Goal: Task Accomplishment & Management: Manage account settings

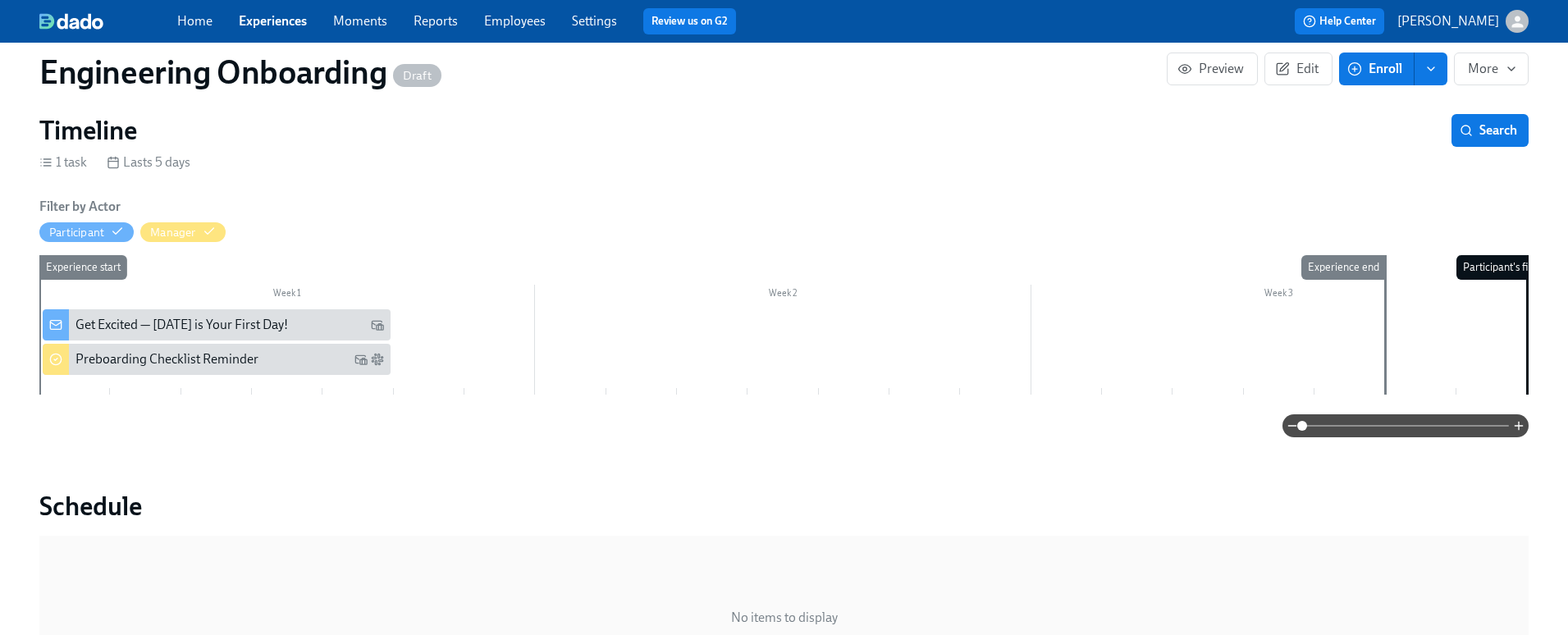
scroll to position [176, 0]
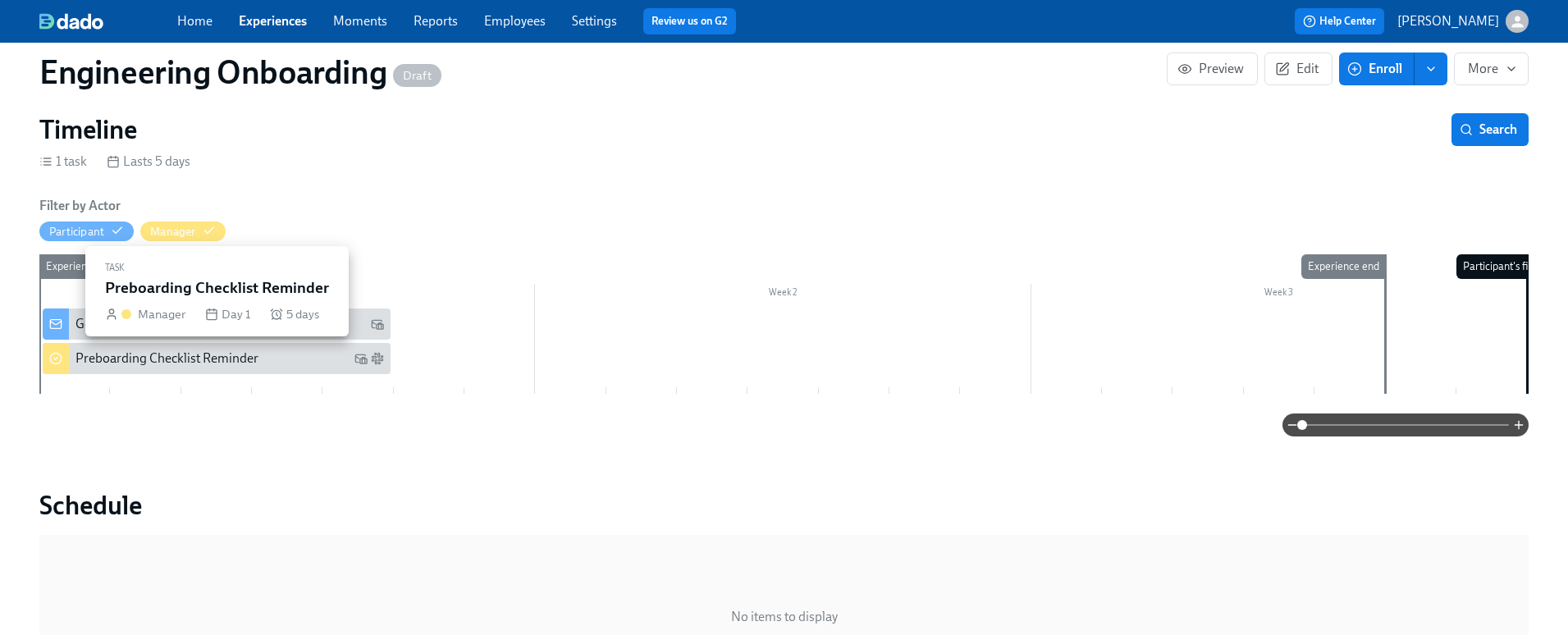
click at [205, 354] on div "Preboarding Checklist Reminder" at bounding box center [166, 358] width 183 height 18
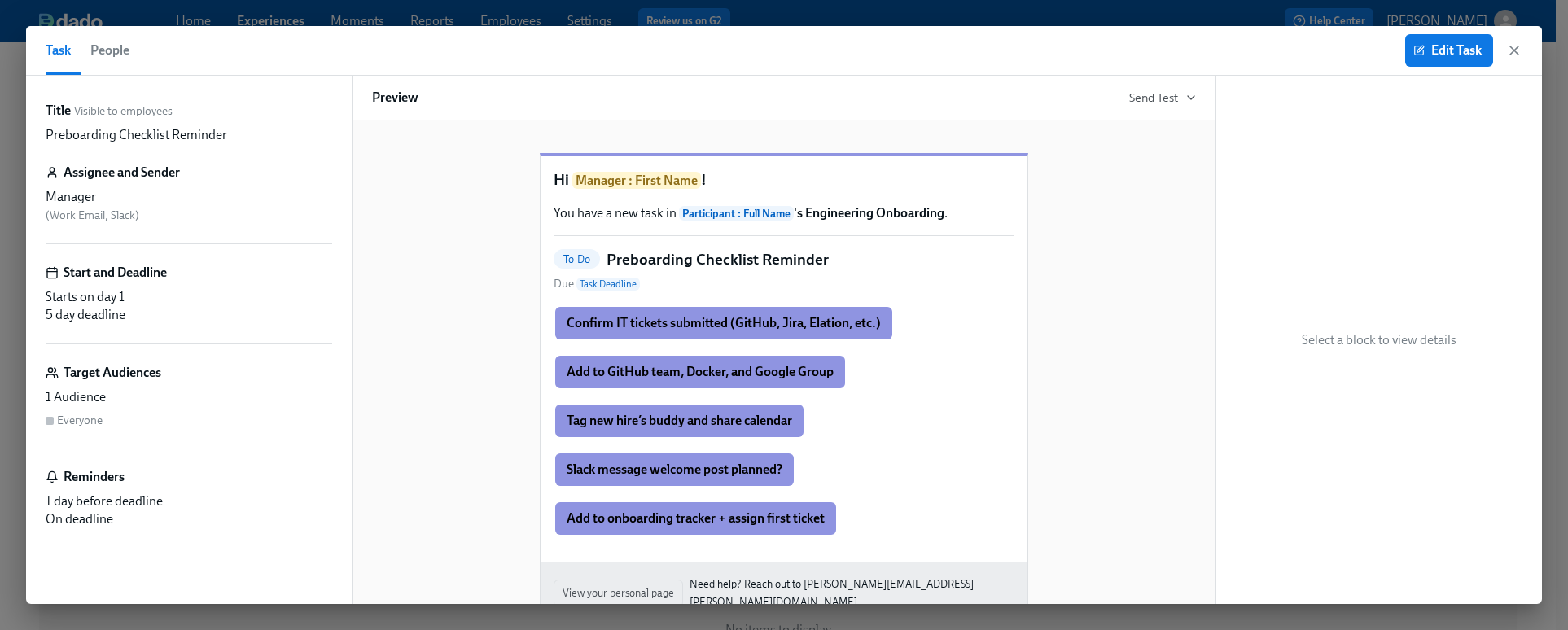
click at [1515, 46] on icon "button" at bounding box center [1513, 50] width 16 height 16
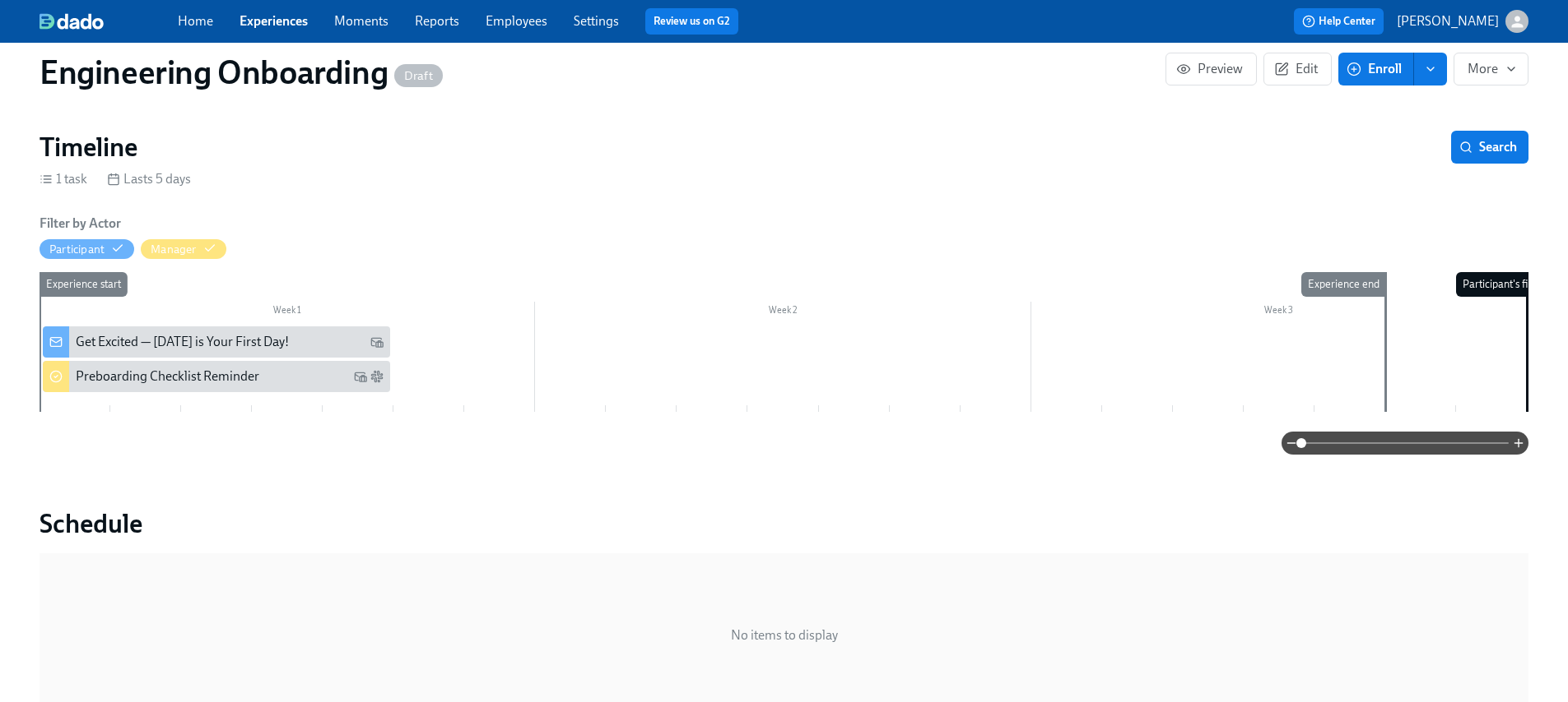
scroll to position [159, 0]
click at [269, 16] on link "Experiences" at bounding box center [273, 21] width 68 height 15
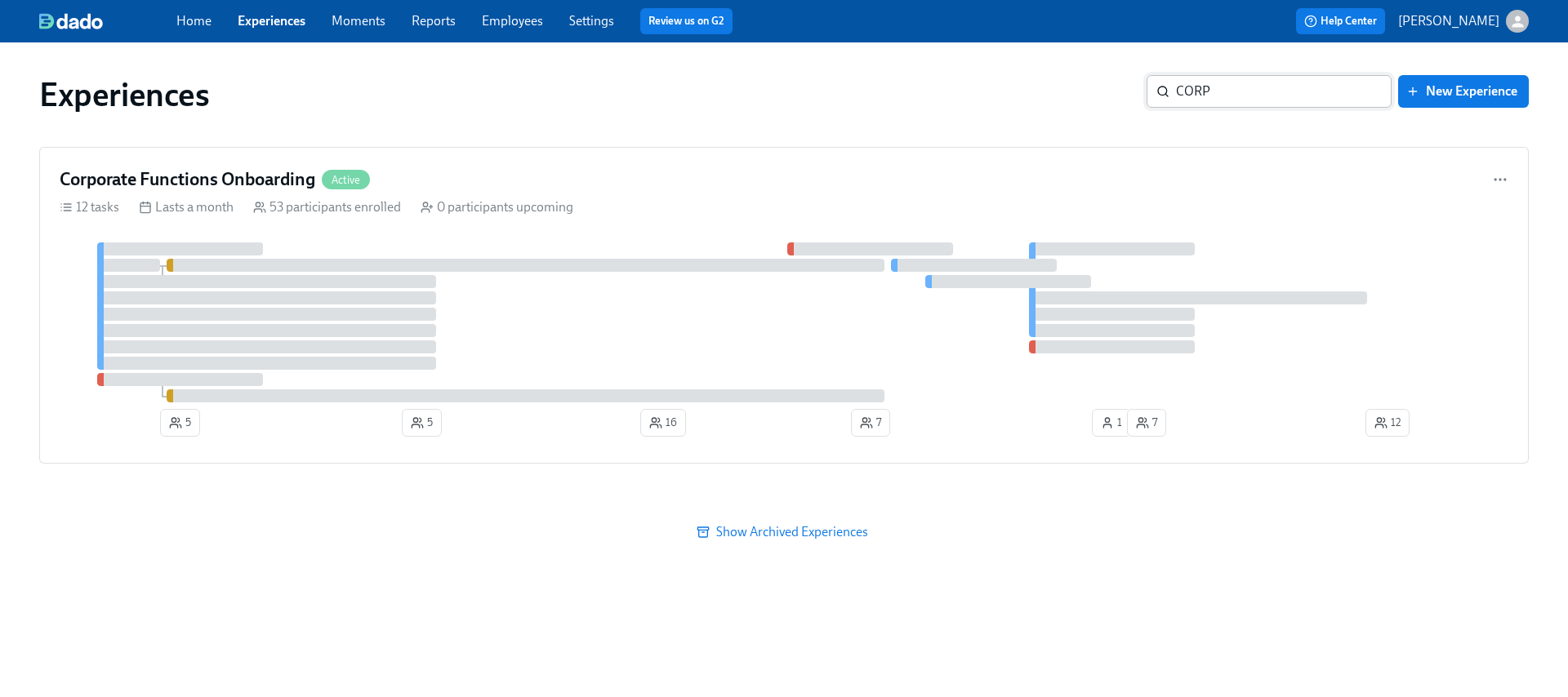
click at [1276, 99] on input "CORP" at bounding box center [1284, 91] width 215 height 32
click at [1275, 100] on input "CORP" at bounding box center [1284, 91] width 215 height 32
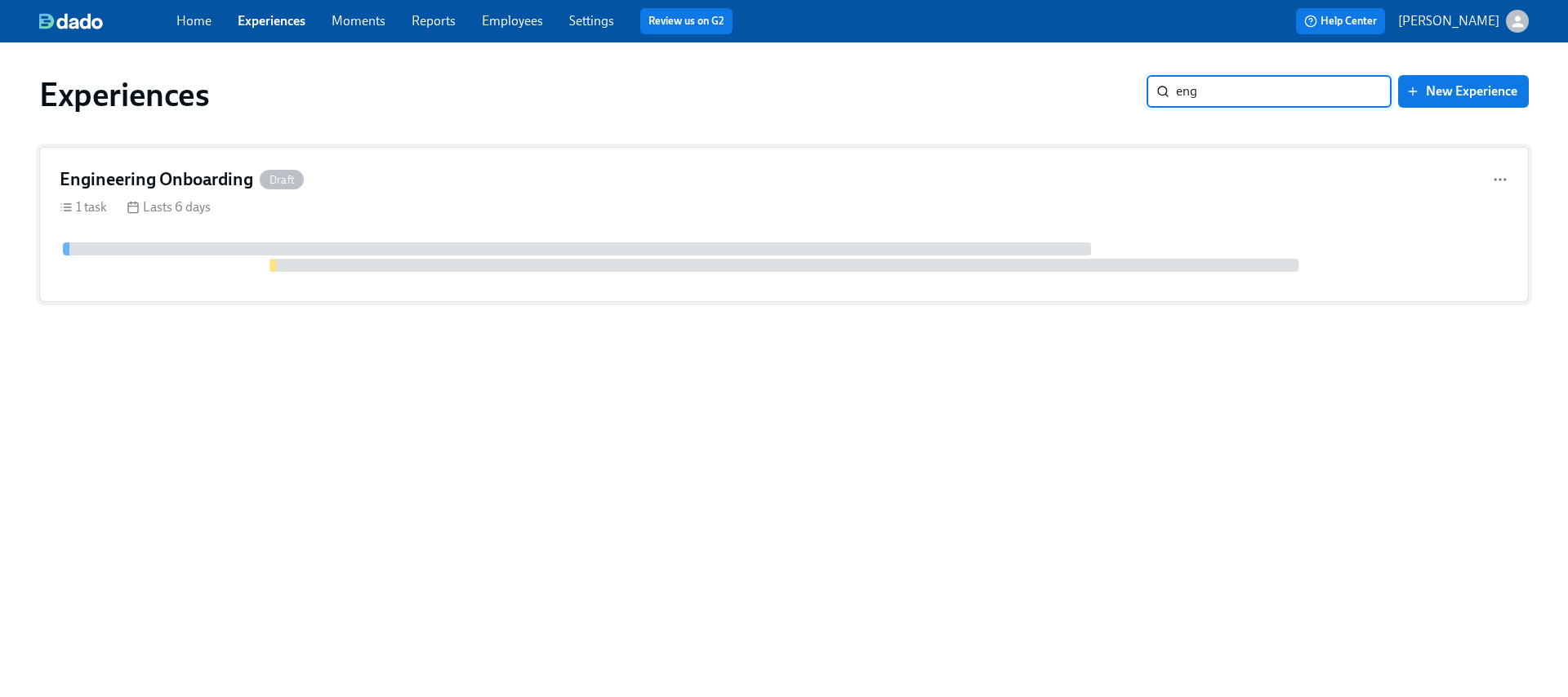
type input "eng"
click at [731, 175] on div "Engineering Onboarding Draft" at bounding box center [784, 180] width 1449 height 25
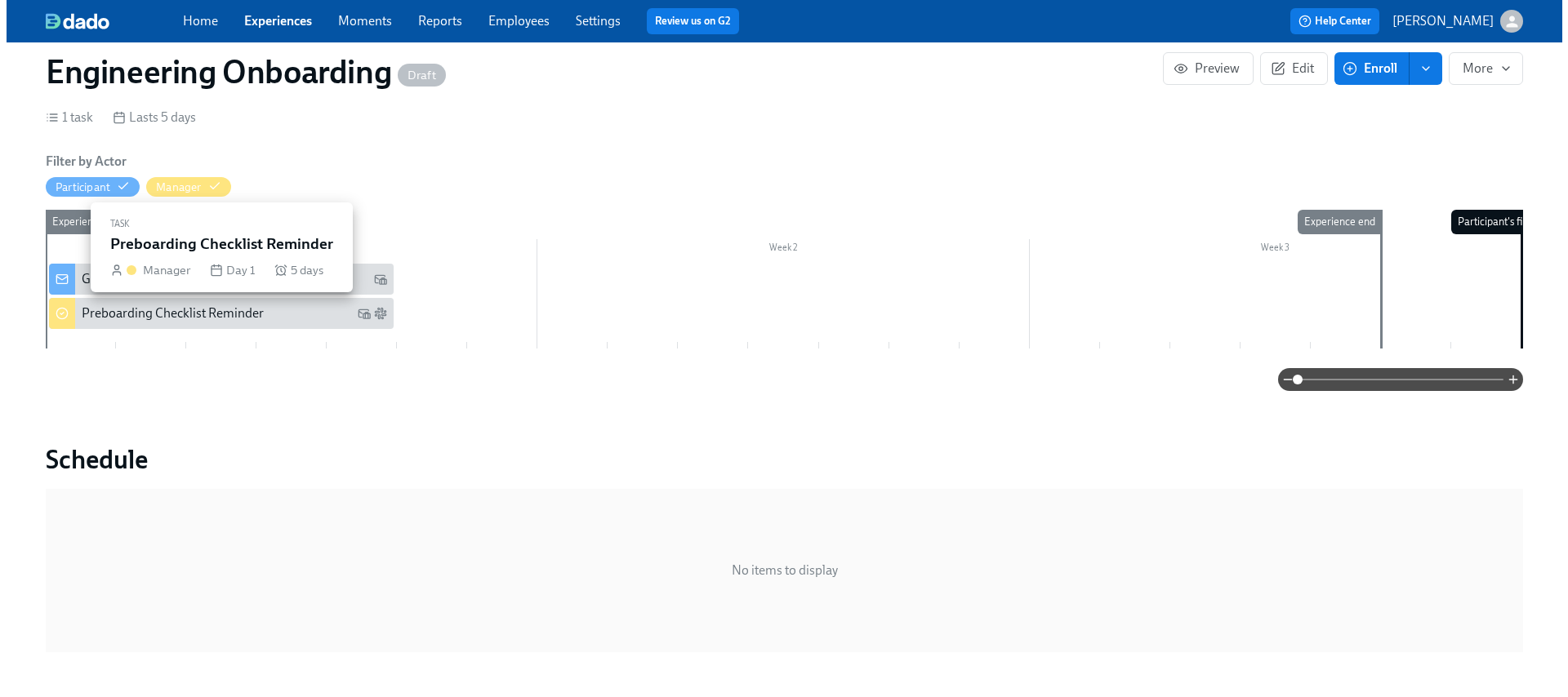
scroll to position [218, 0]
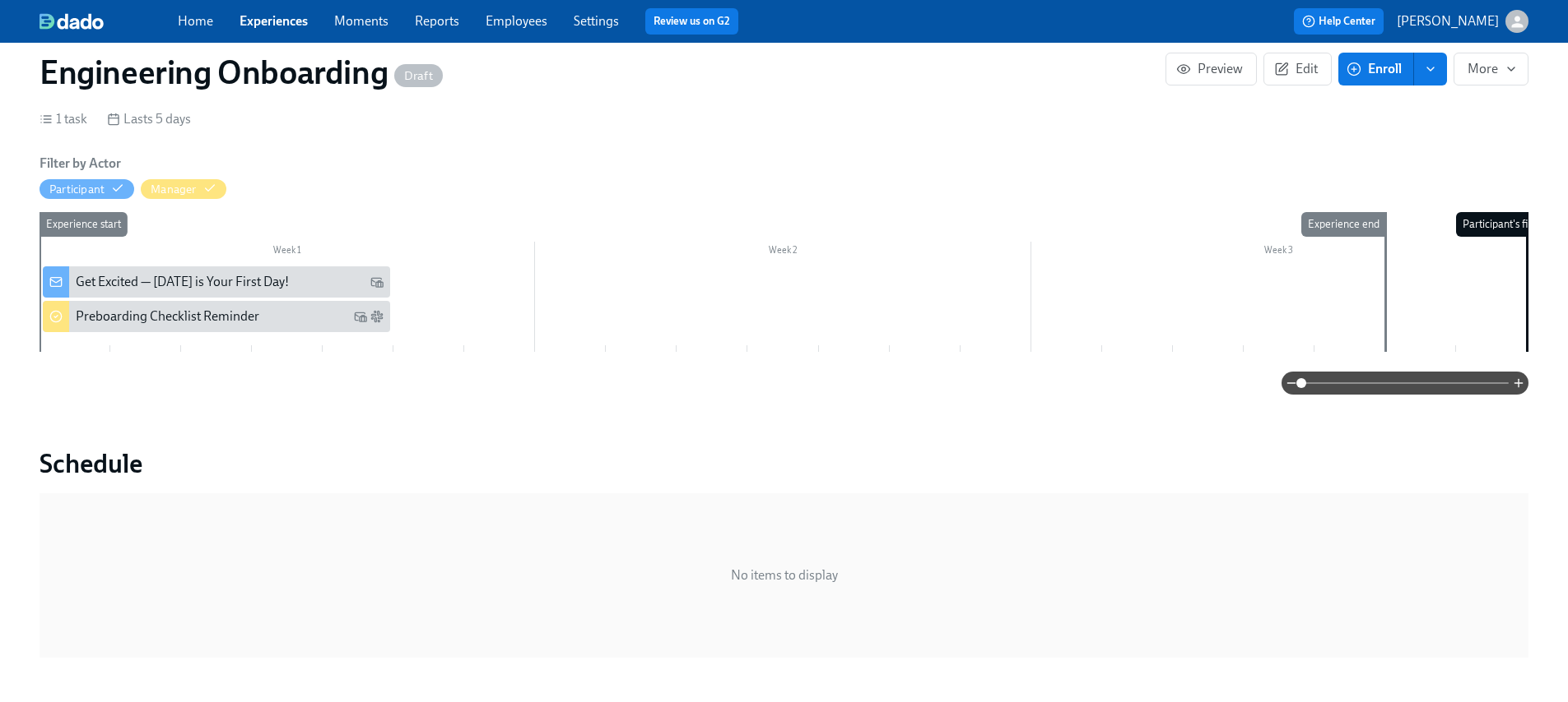
click at [315, 280] on div "Get Excited — [DATE] is Your First Day!" at bounding box center [229, 282] width 308 height 18
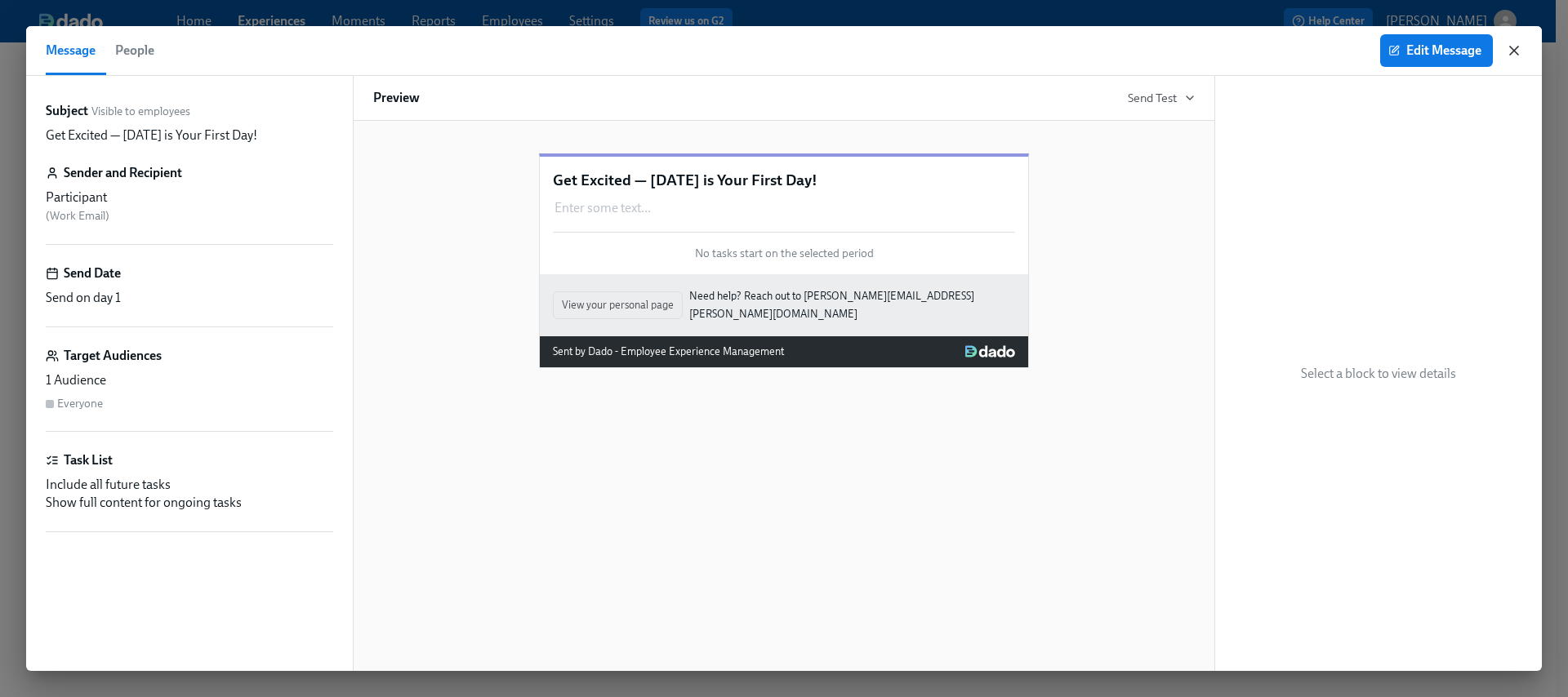
click at [1514, 50] on icon "button" at bounding box center [1515, 50] width 9 height 9
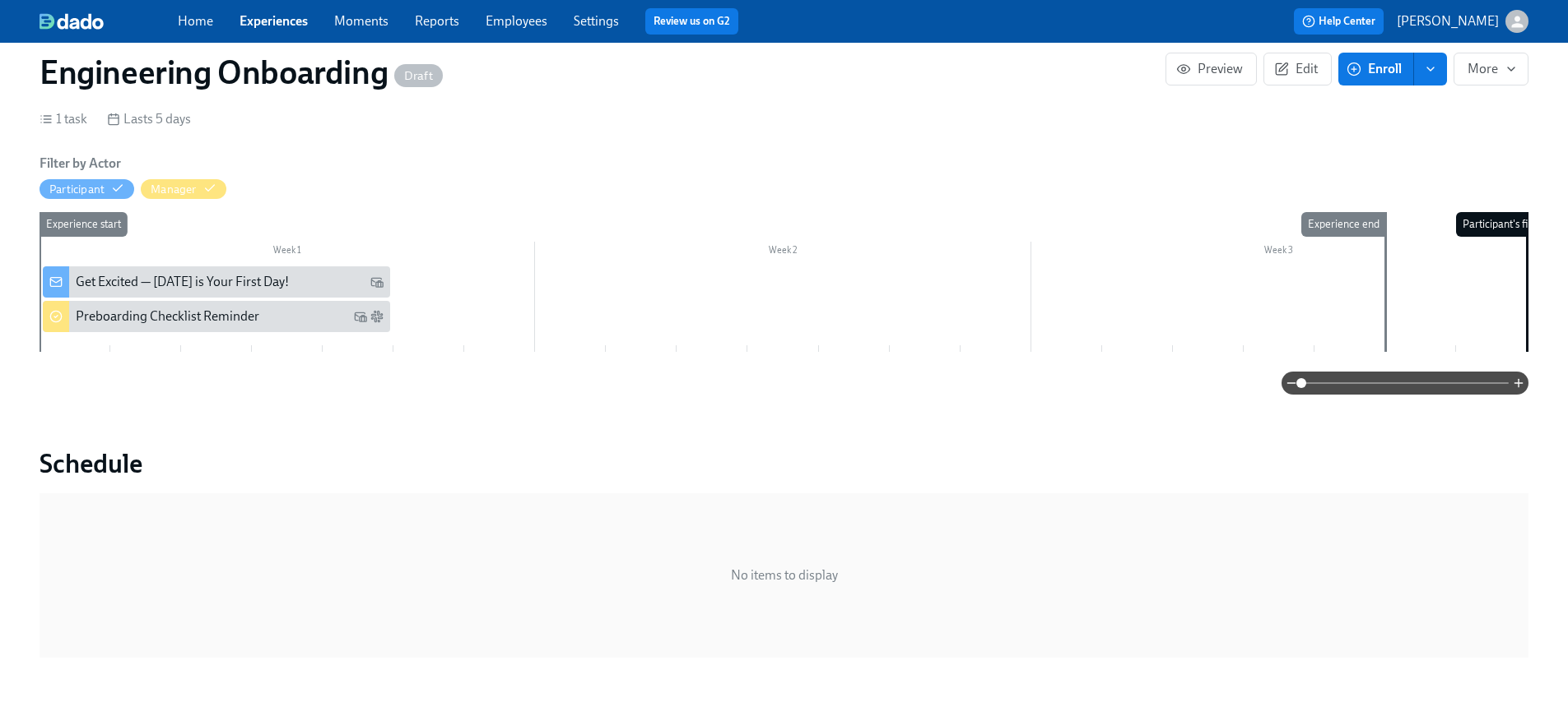
click at [333, 279] on div "Get Excited — [DATE] is Your First Day!" at bounding box center [229, 282] width 308 height 18
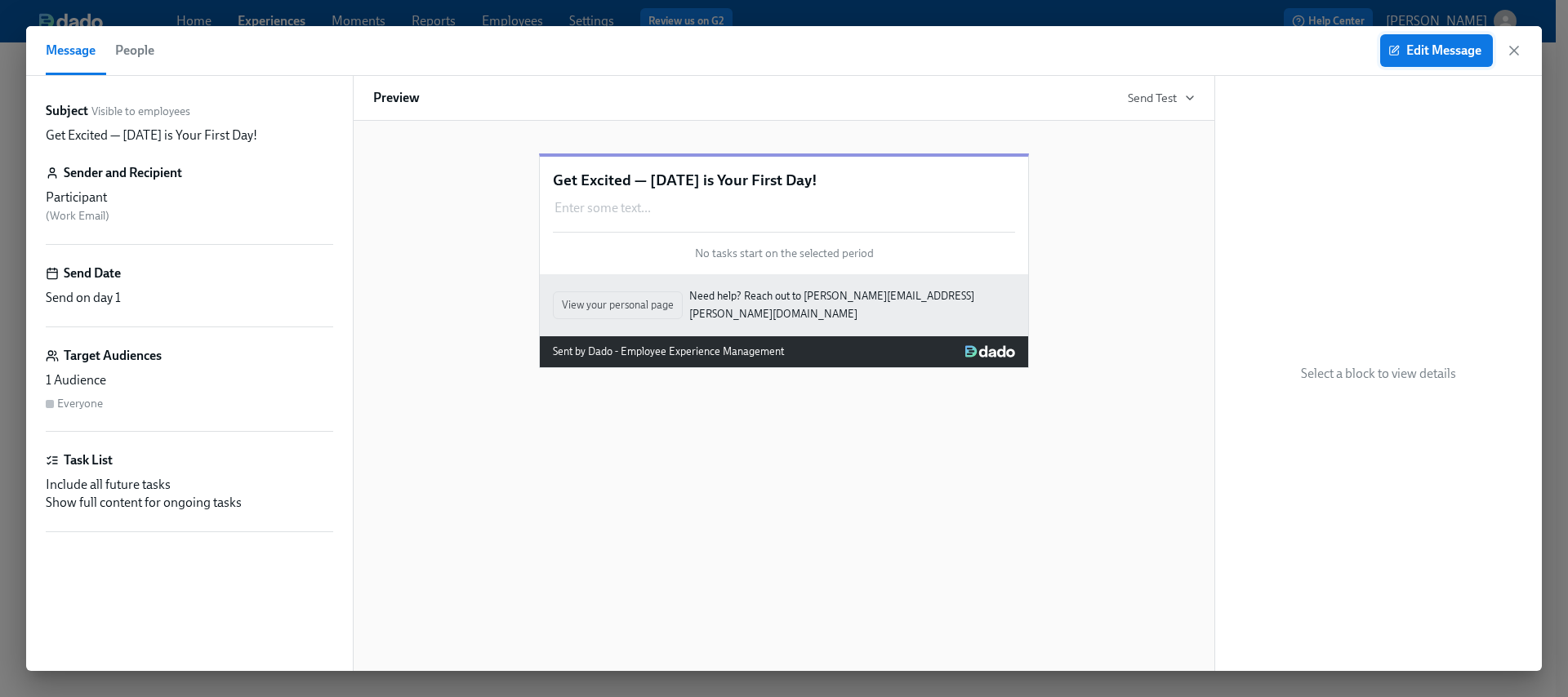
click at [1391, 50] on icon "button" at bounding box center [1395, 50] width 11 height 11
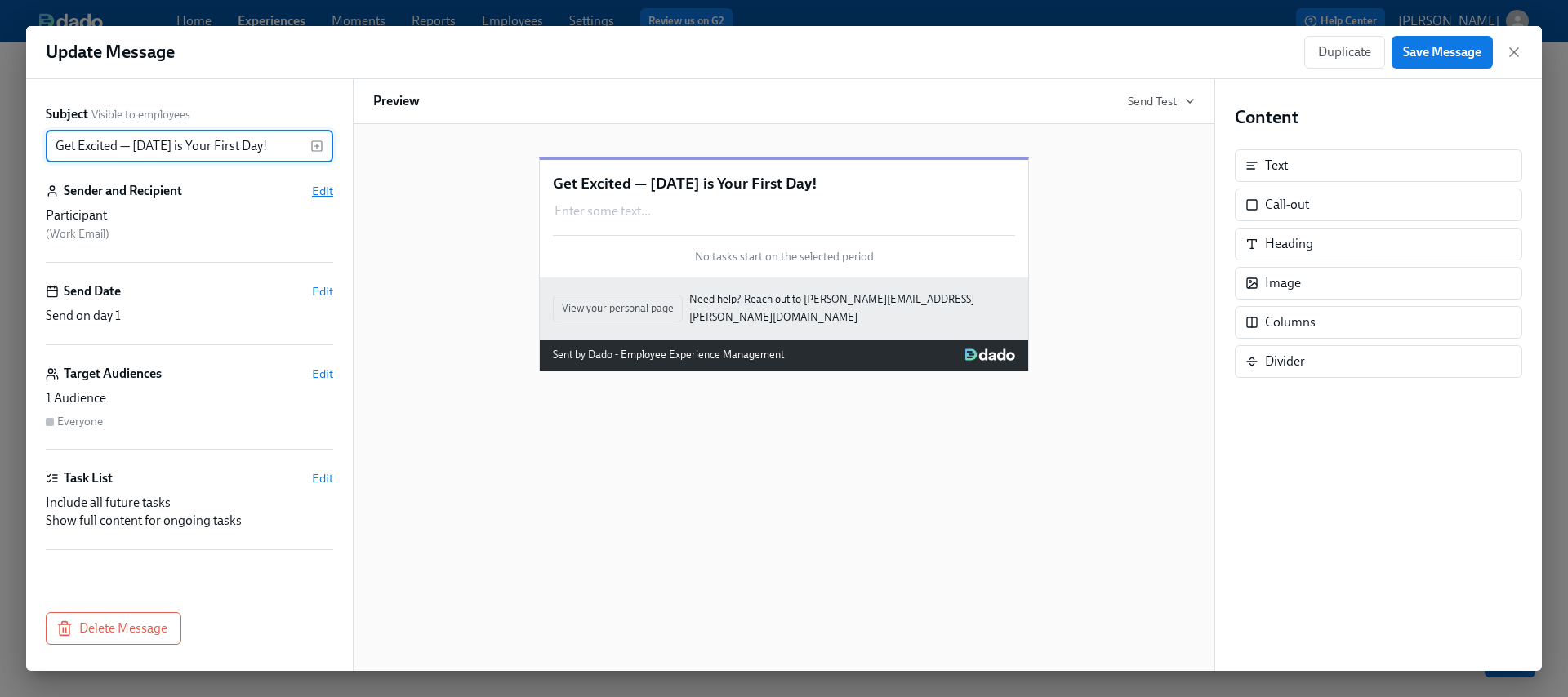
click at [321, 194] on span "Edit" at bounding box center [323, 190] width 21 height 16
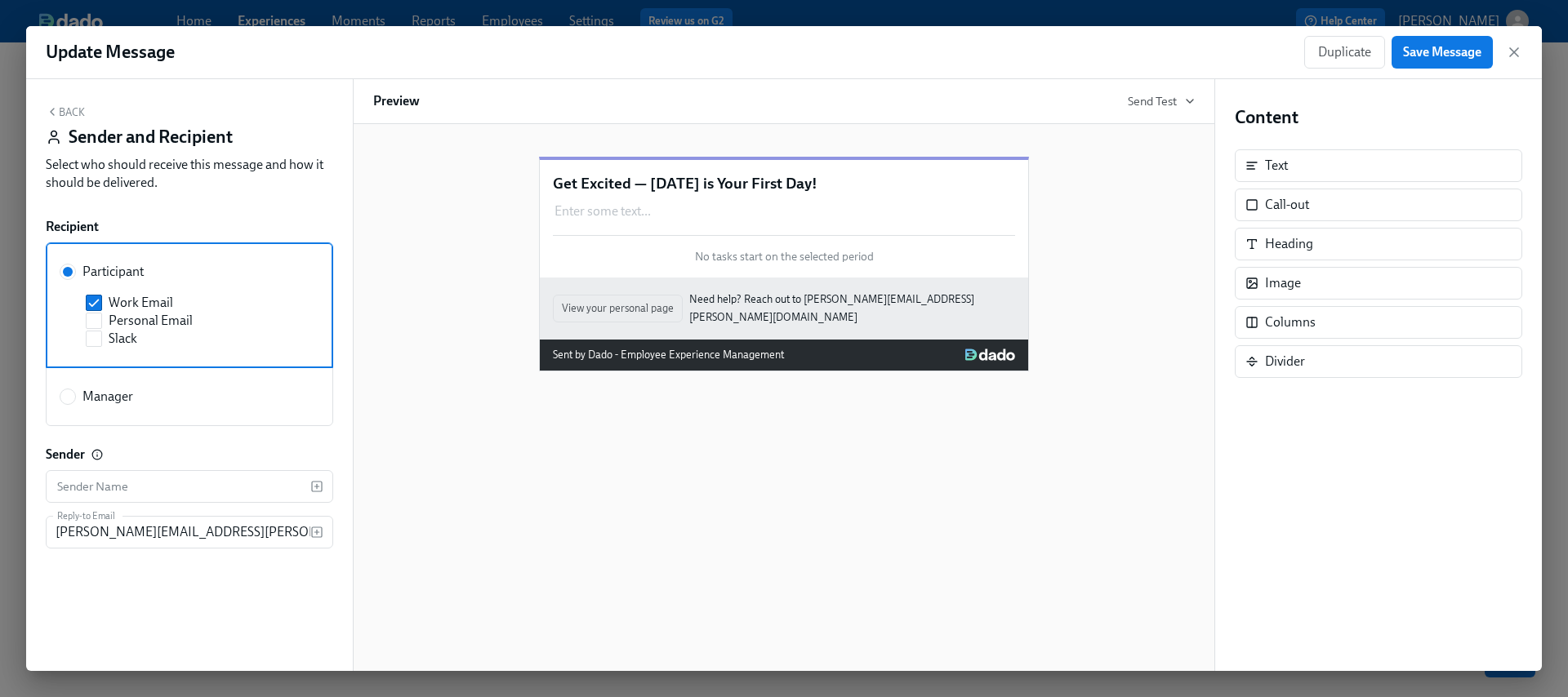
click at [77, 398] on label "Manager" at bounding box center [96, 396] width 73 height 18
click at [75, 398] on input "Manager" at bounding box center [67, 396] width 14 height 14
radio input "true"
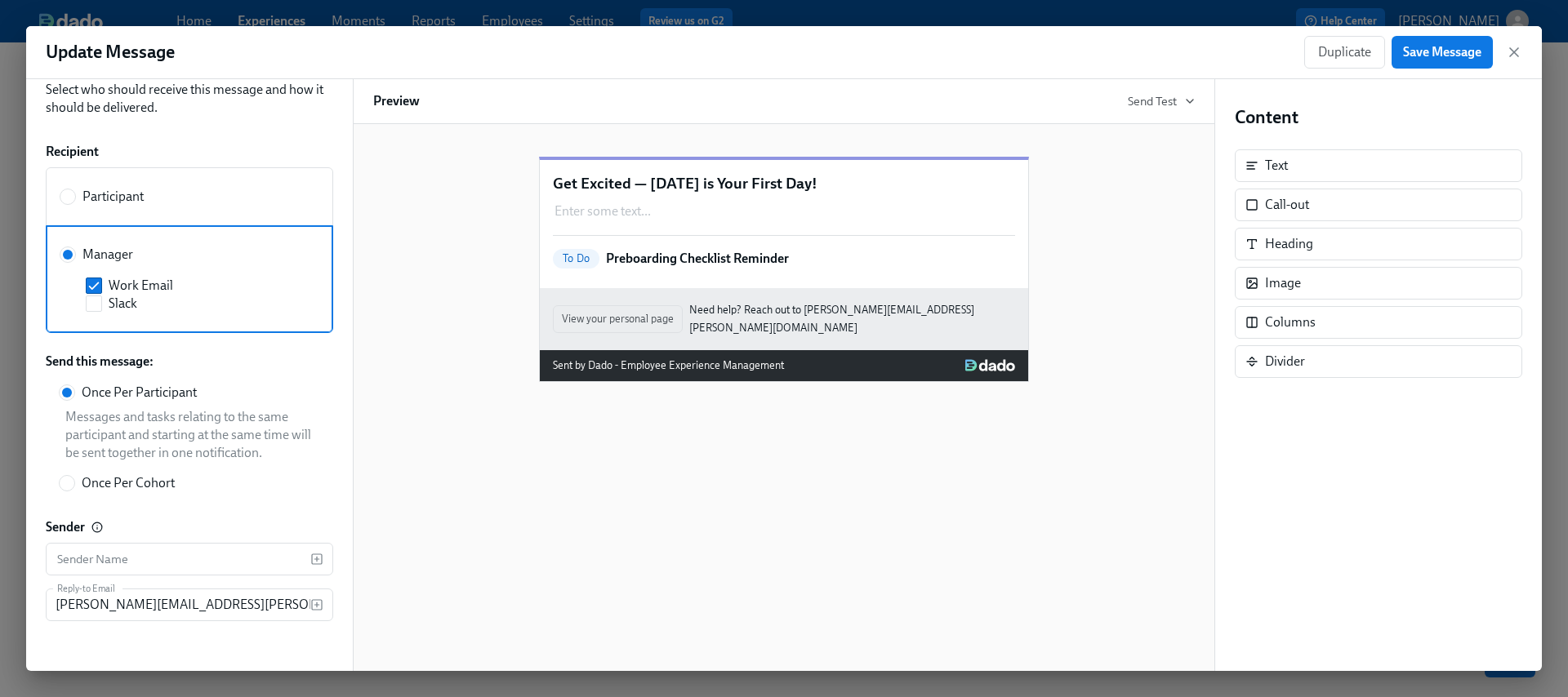
scroll to position [84, 0]
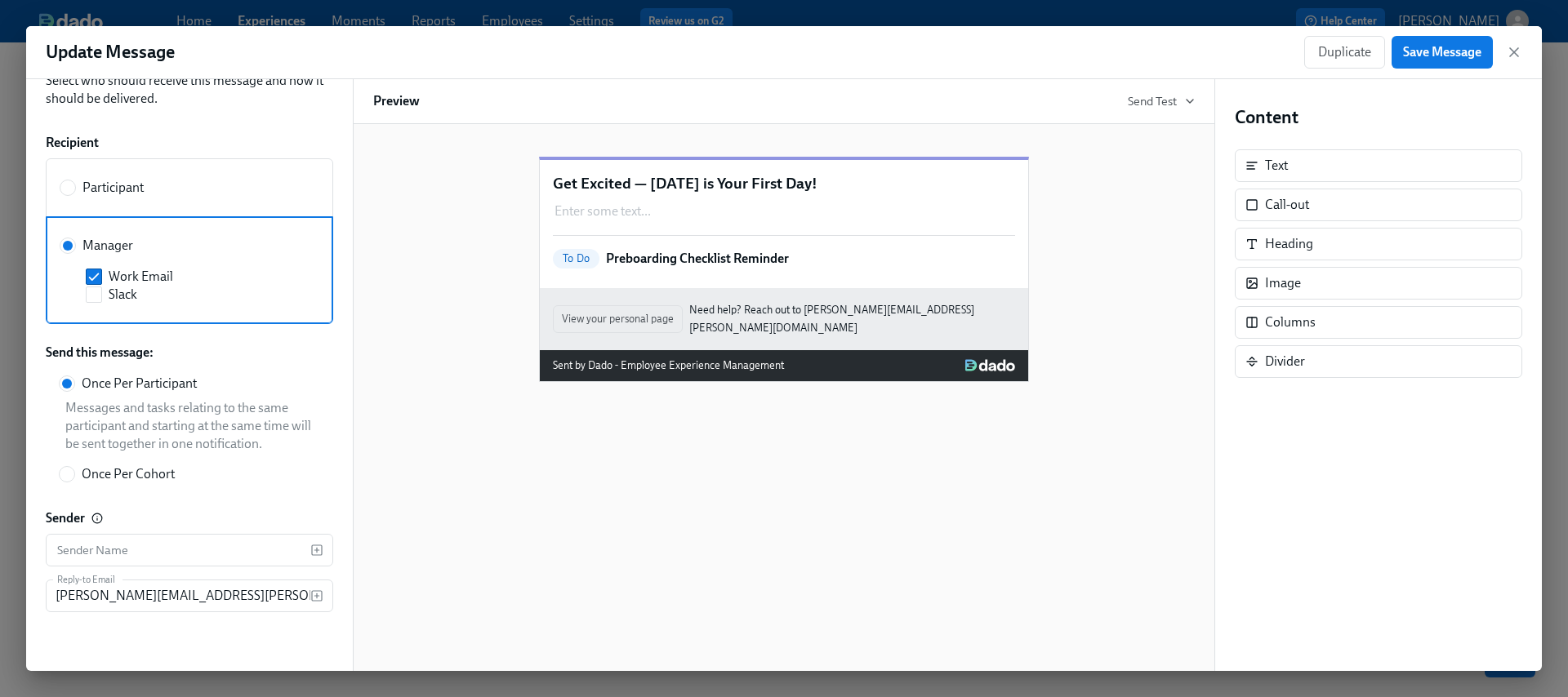
click at [170, 478] on span "Once Per Cohort" at bounding box center [129, 474] width 93 height 18
click at [74, 478] on input "Once Per Cohort" at bounding box center [67, 474] width 14 height 14
radio input "true"
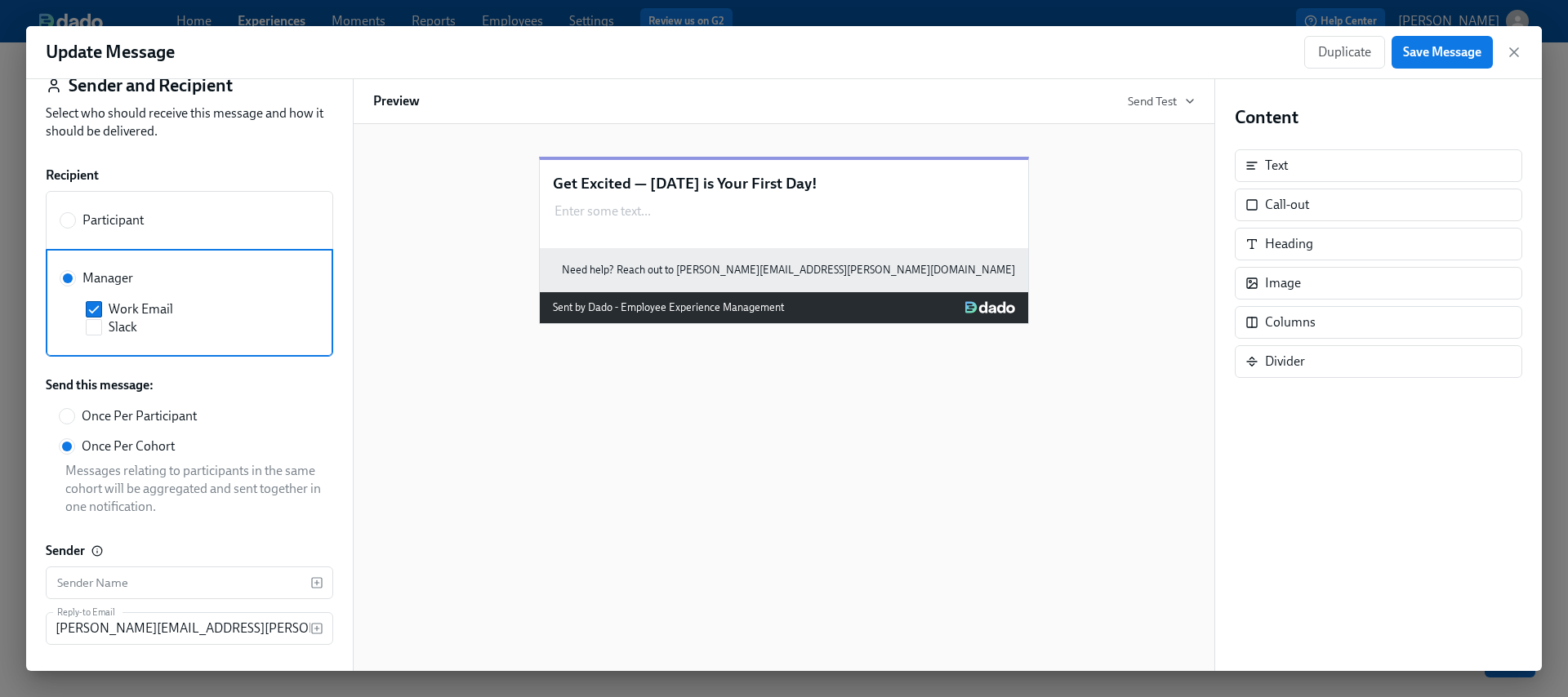
scroll to position [0, 0]
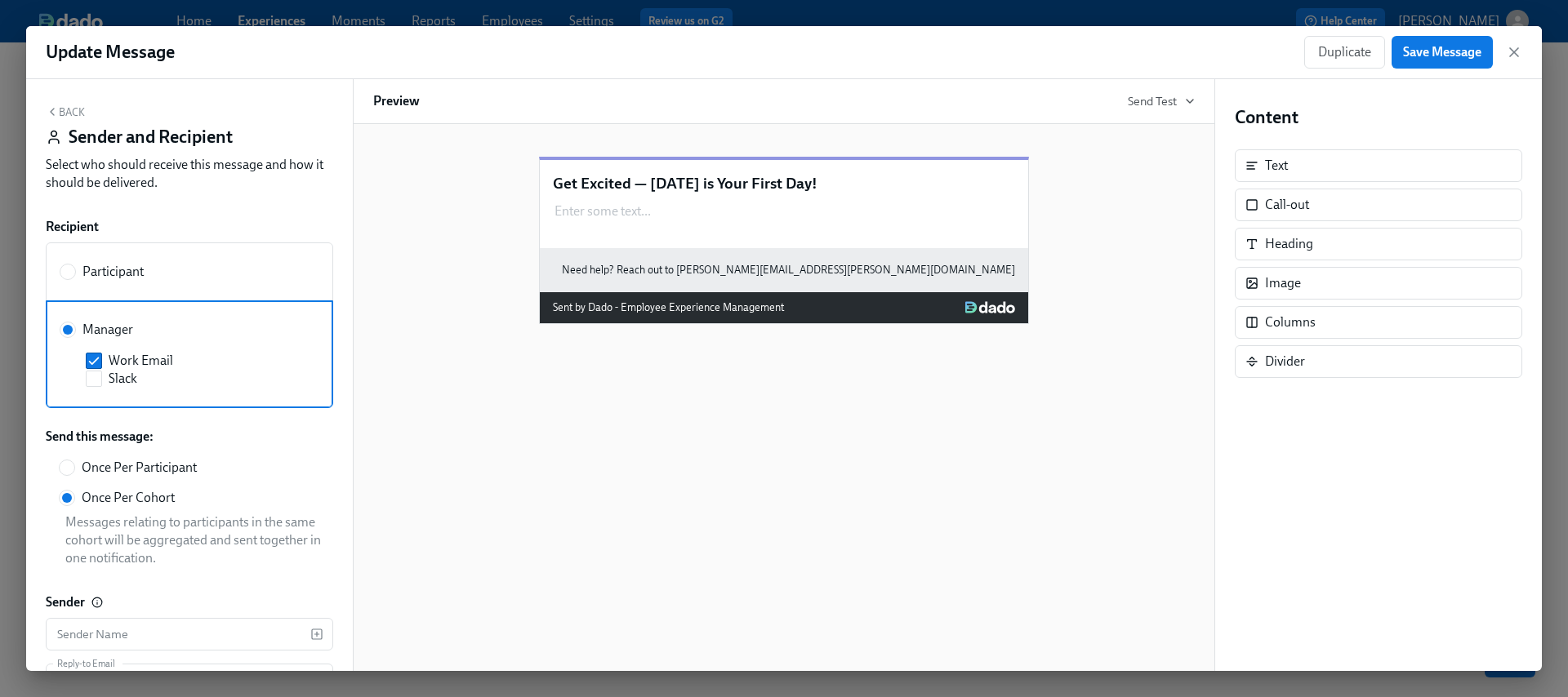
click at [60, 107] on button "Back" at bounding box center [65, 112] width 39 height 13
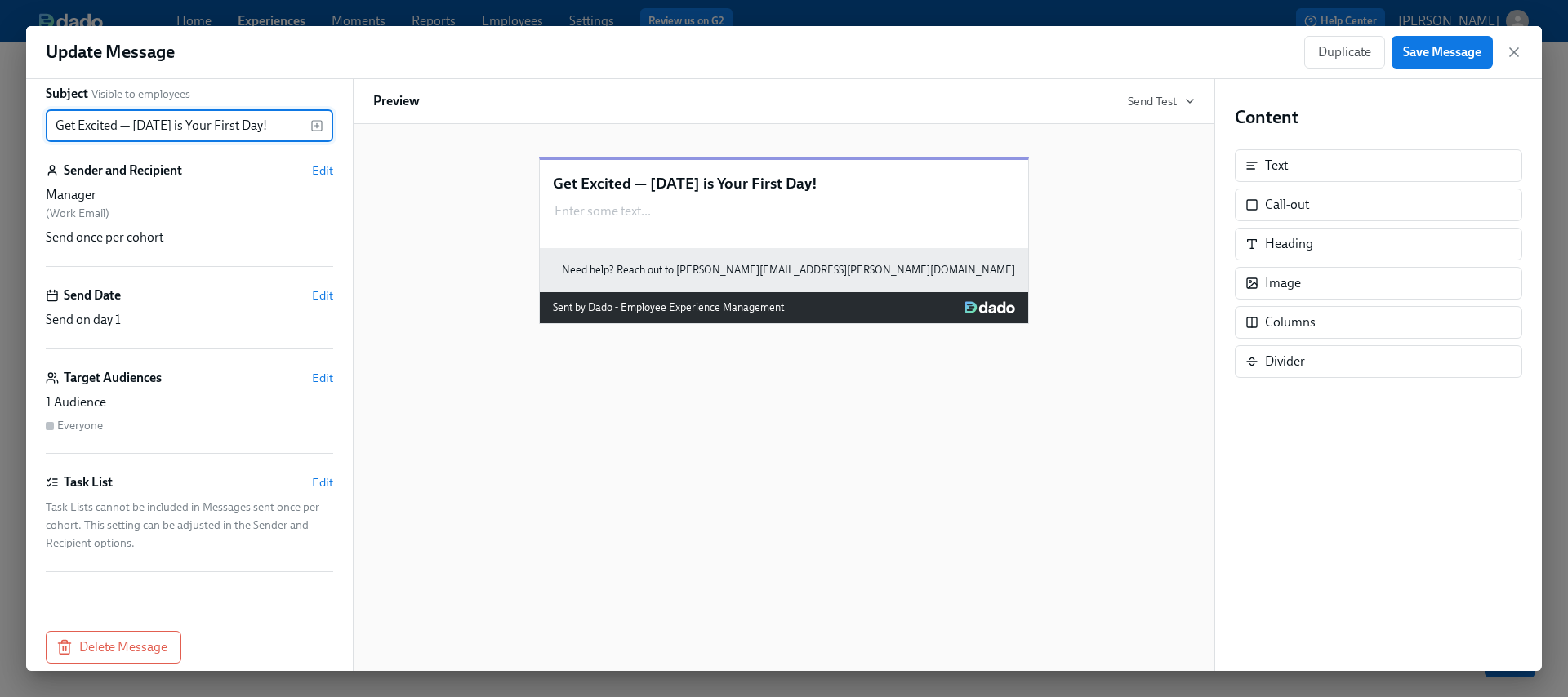
scroll to position [21, 0]
click at [312, 295] on span "Edit" at bounding box center [323, 294] width 21 height 16
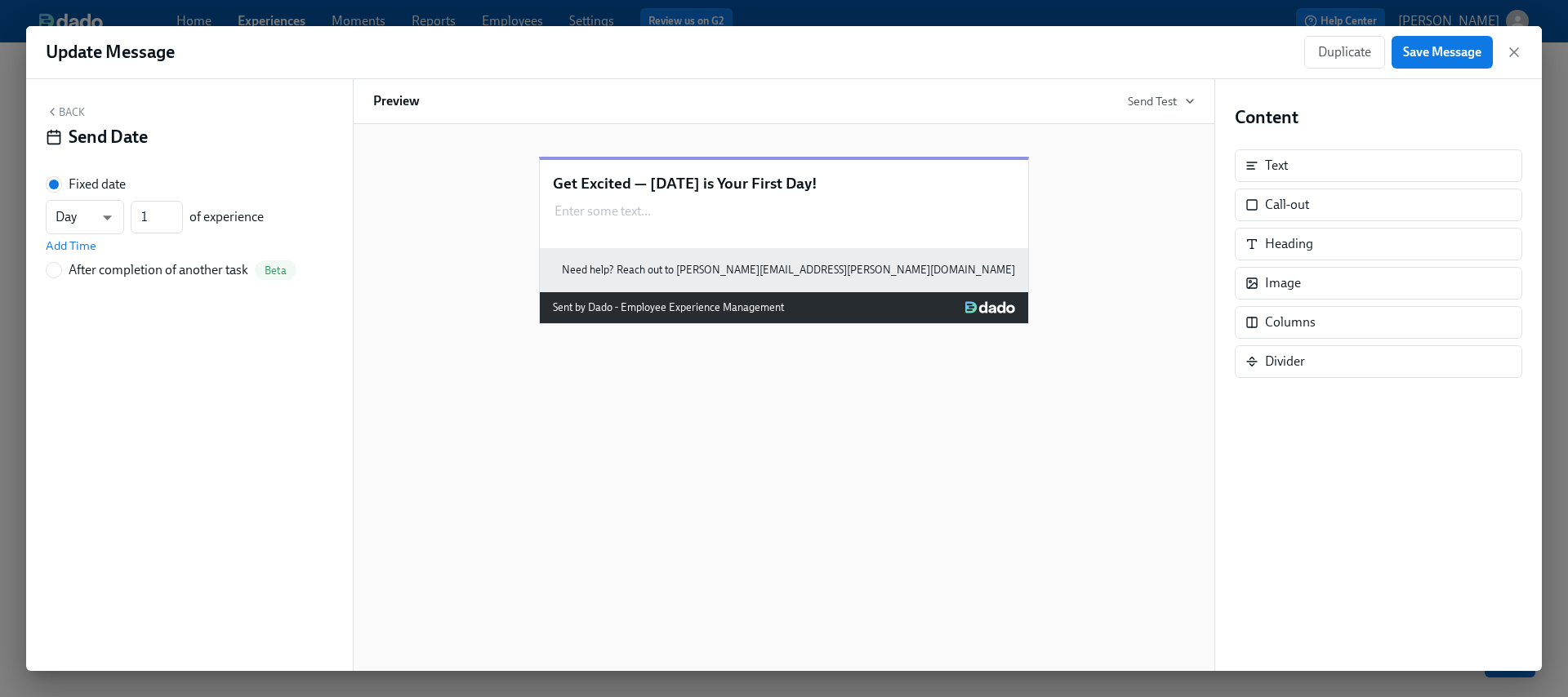
click at [70, 110] on button "Back" at bounding box center [65, 112] width 39 height 13
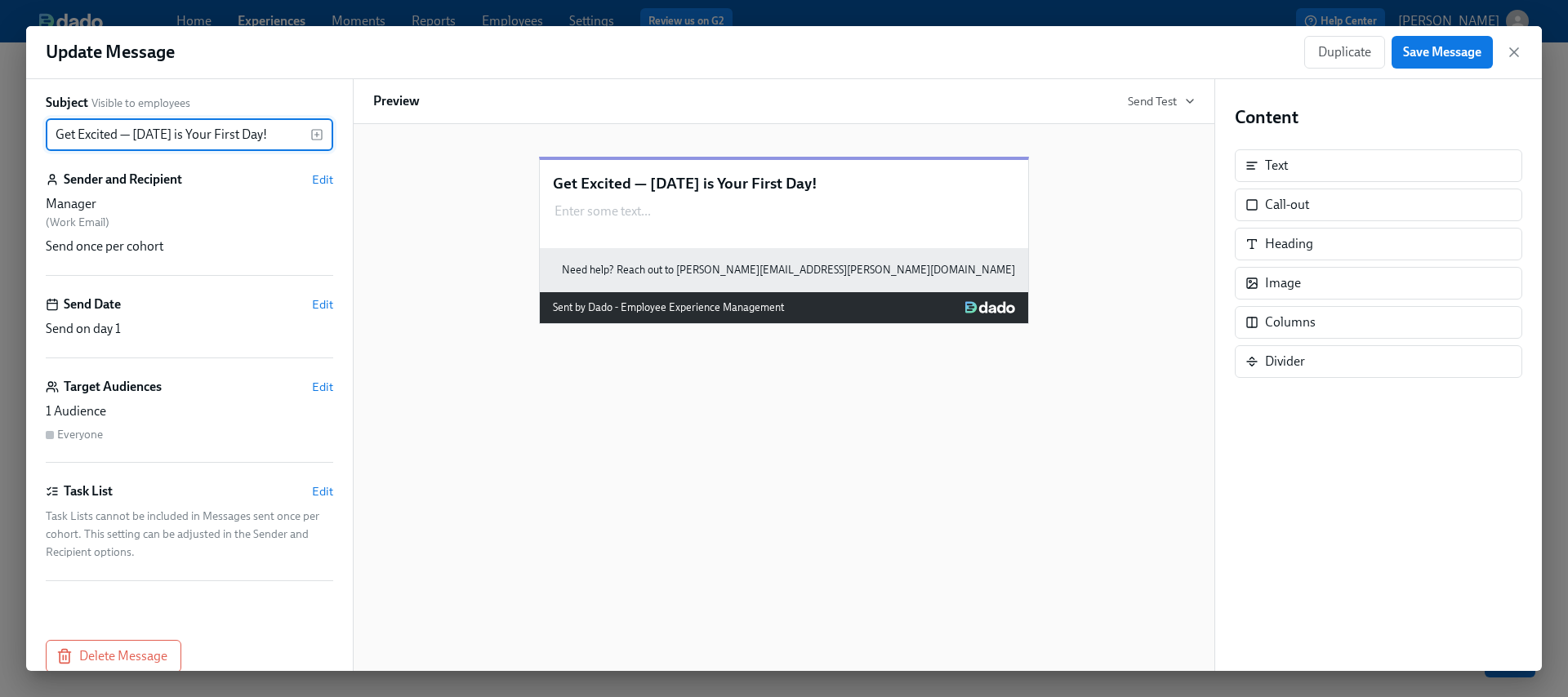
scroll to position [12, 0]
click at [312, 491] on span "Edit" at bounding box center [323, 490] width 21 height 16
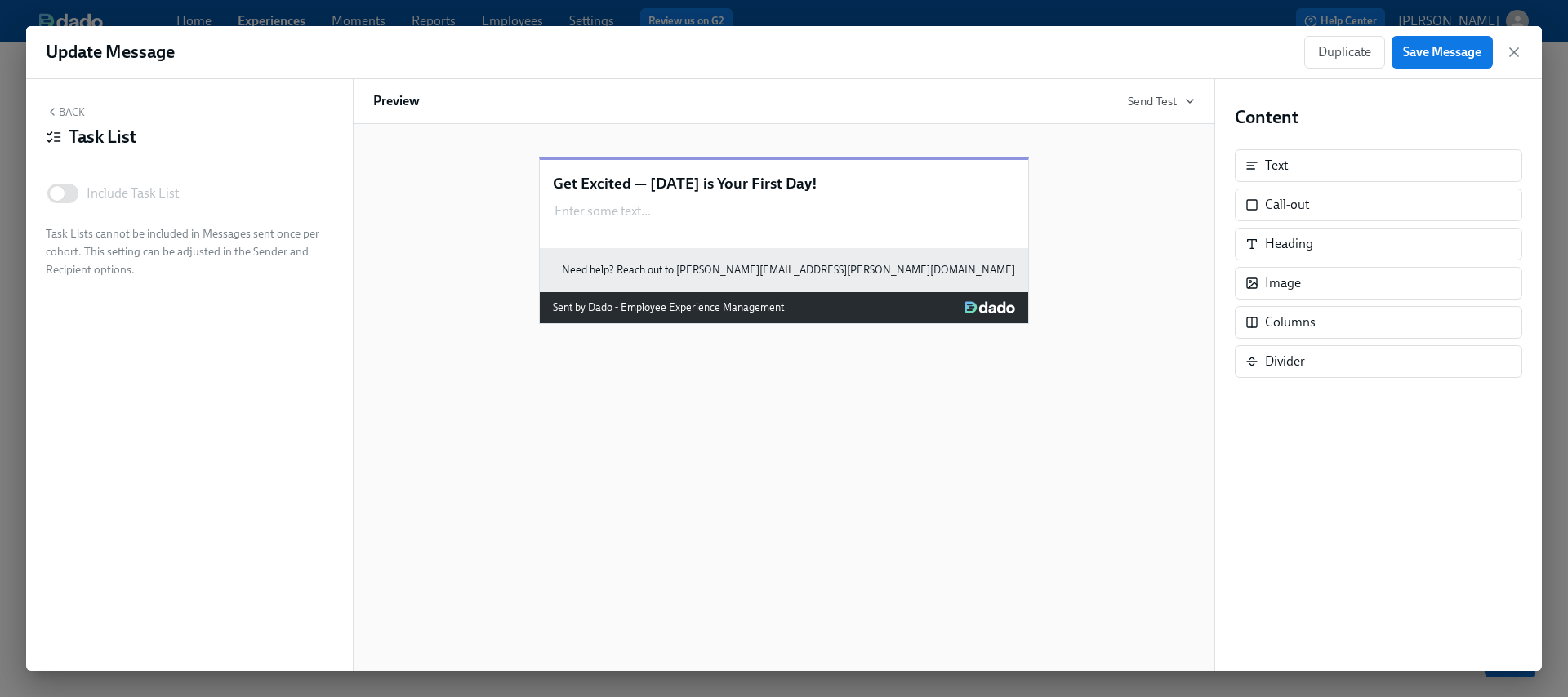
click at [63, 111] on button "Back" at bounding box center [65, 112] width 39 height 13
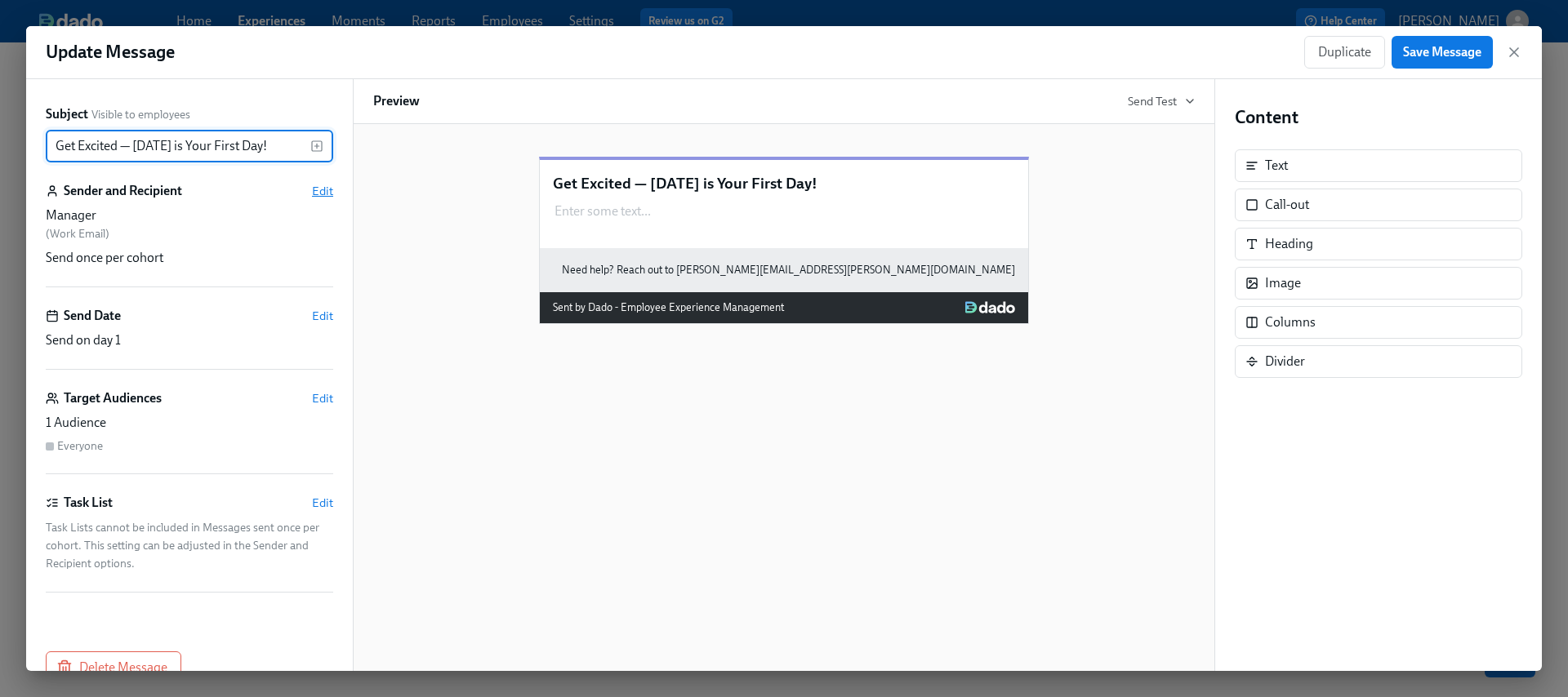
click at [312, 184] on span "Edit" at bounding box center [323, 190] width 21 height 16
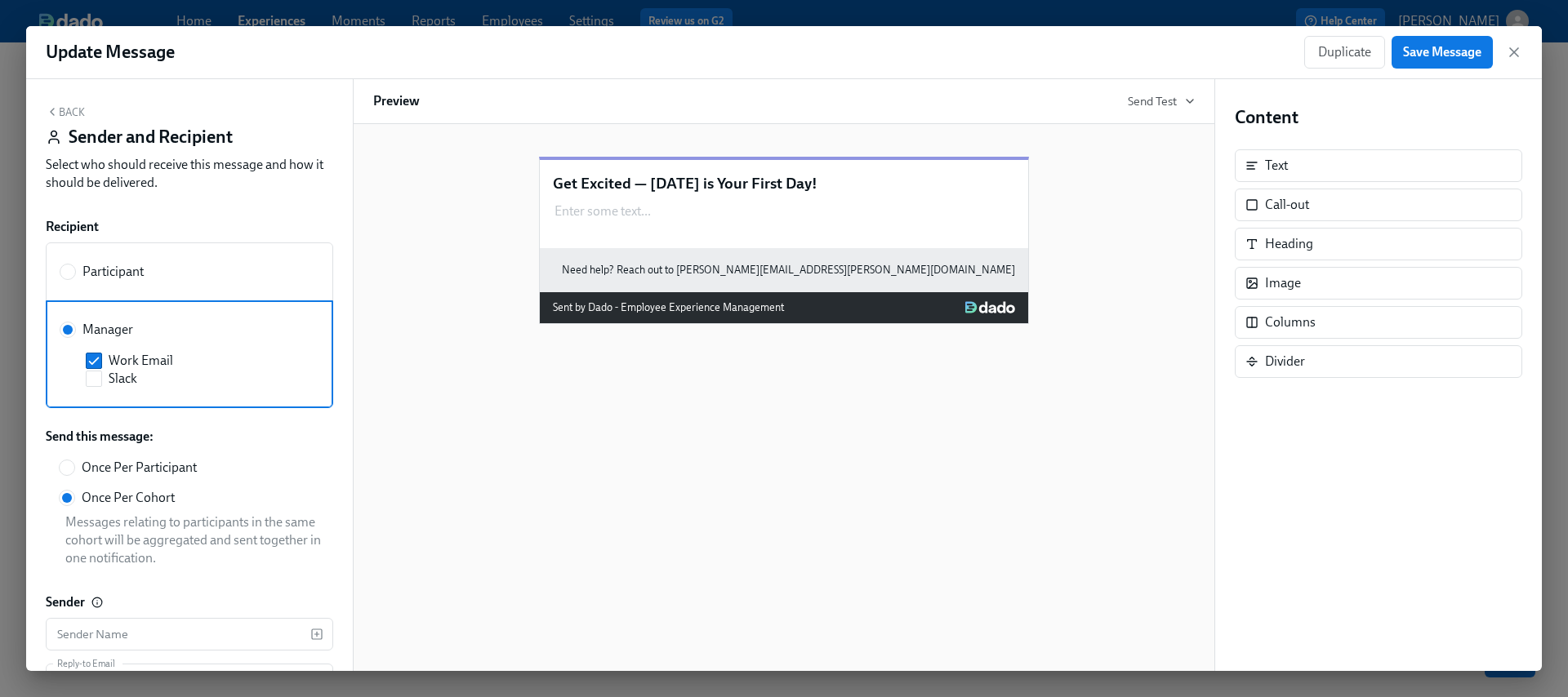
click at [172, 460] on span "Once Per Participant" at bounding box center [139, 468] width 115 height 18
click at [74, 461] on input "Once Per Participant" at bounding box center [67, 468] width 14 height 14
radio input "true"
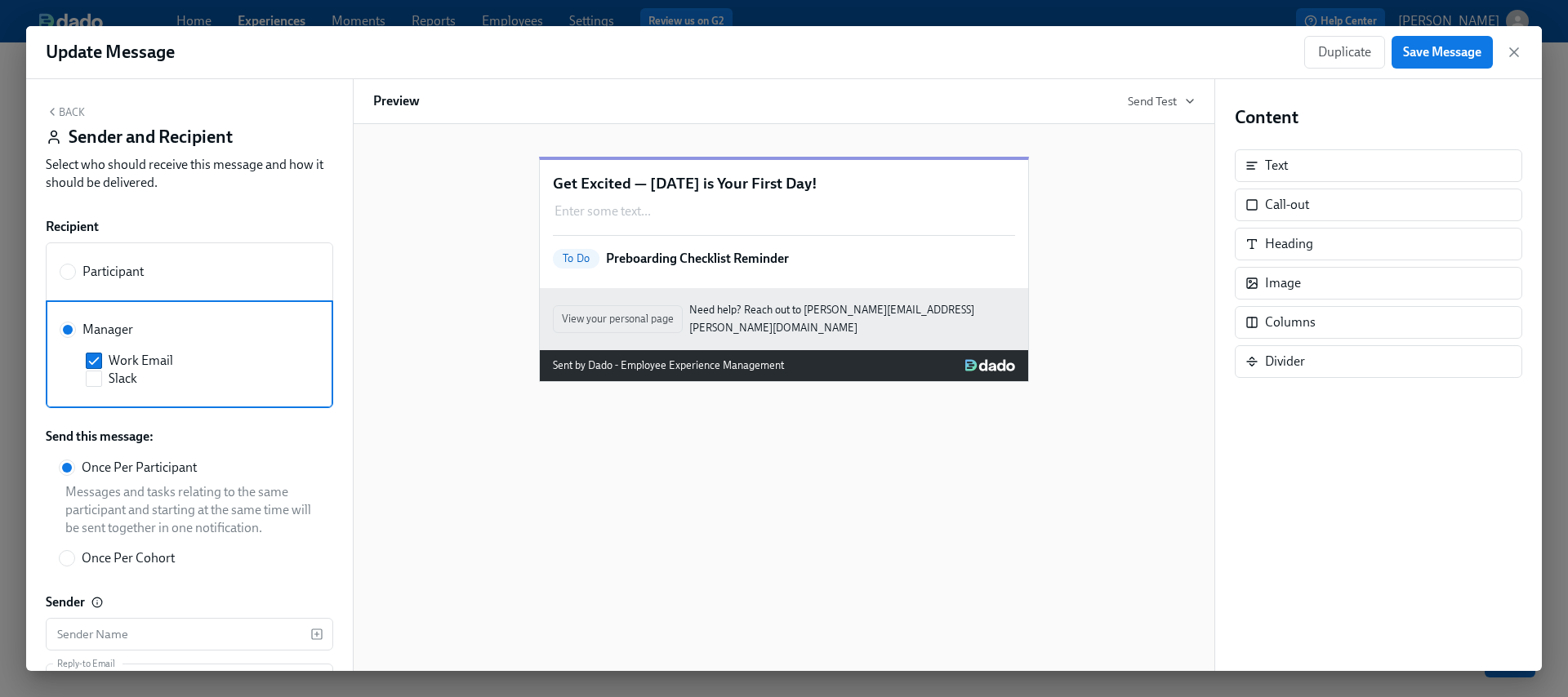
click at [66, 100] on div "Back Sender and Recipient Select who should receive this message and how it sho…" at bounding box center [189, 375] width 327 height 592
click at [74, 113] on button "Back" at bounding box center [65, 112] width 39 height 13
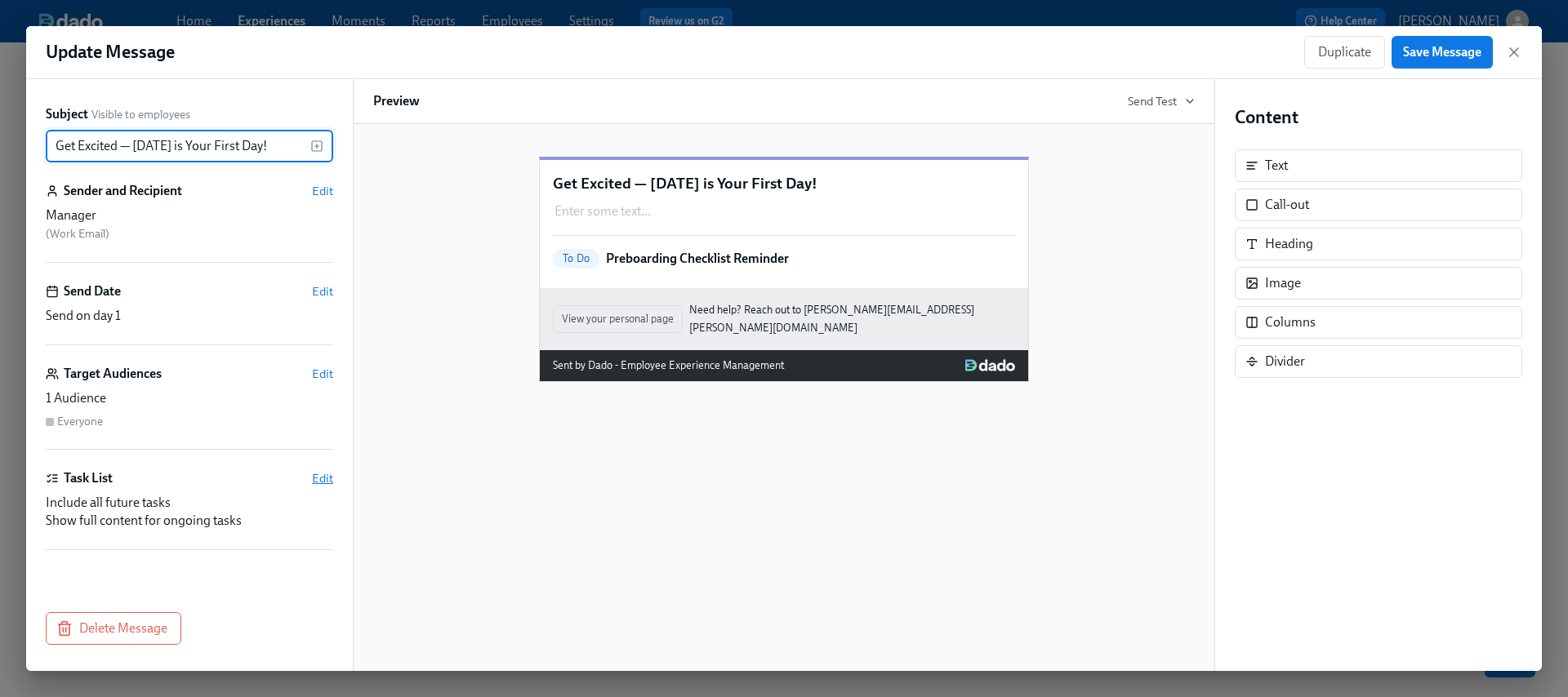
click at [327, 474] on span "Edit" at bounding box center [323, 478] width 21 height 16
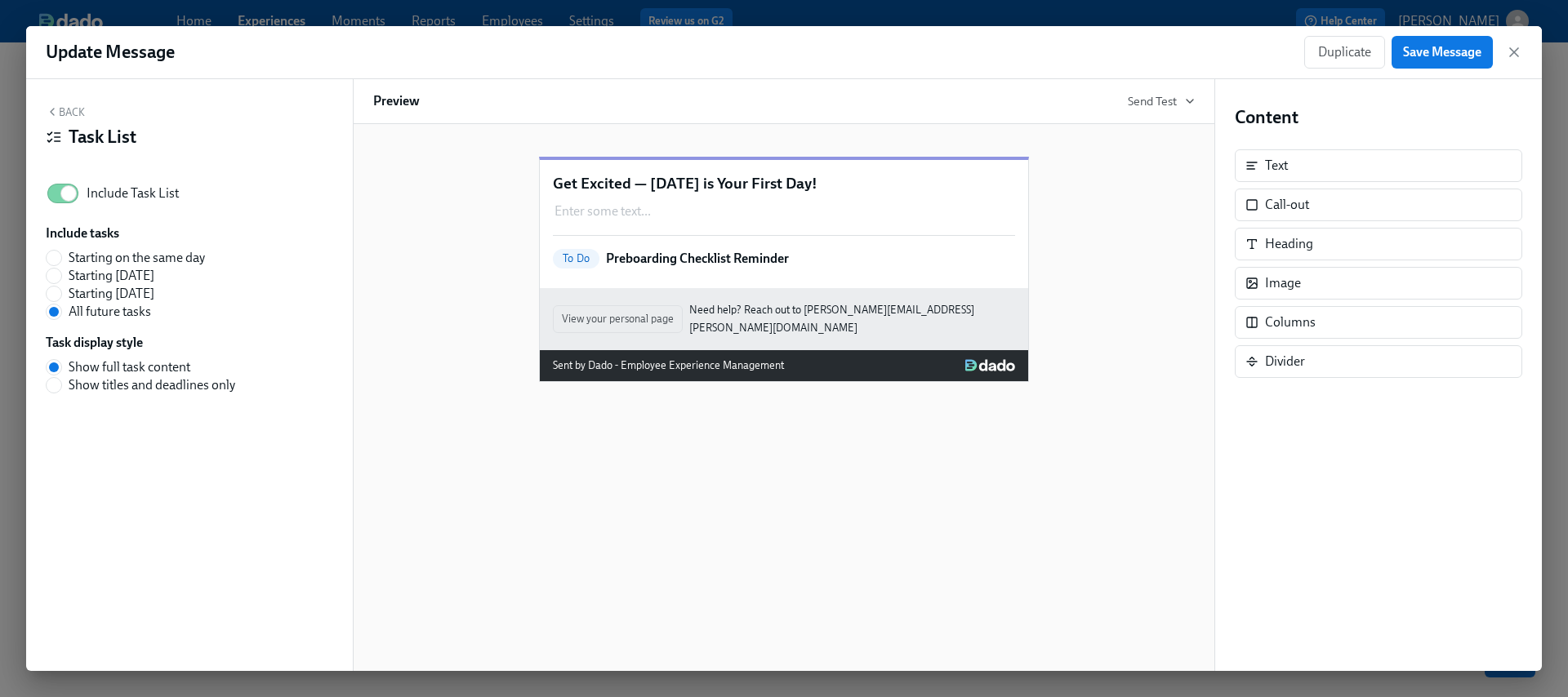
click at [158, 255] on span "Starting on the same day" at bounding box center [136, 258] width 136 height 18
click at [61, 255] on input "Starting on the same day" at bounding box center [53, 257] width 14 height 14
radio input "true"
click at [71, 112] on button "Back" at bounding box center [65, 112] width 39 height 13
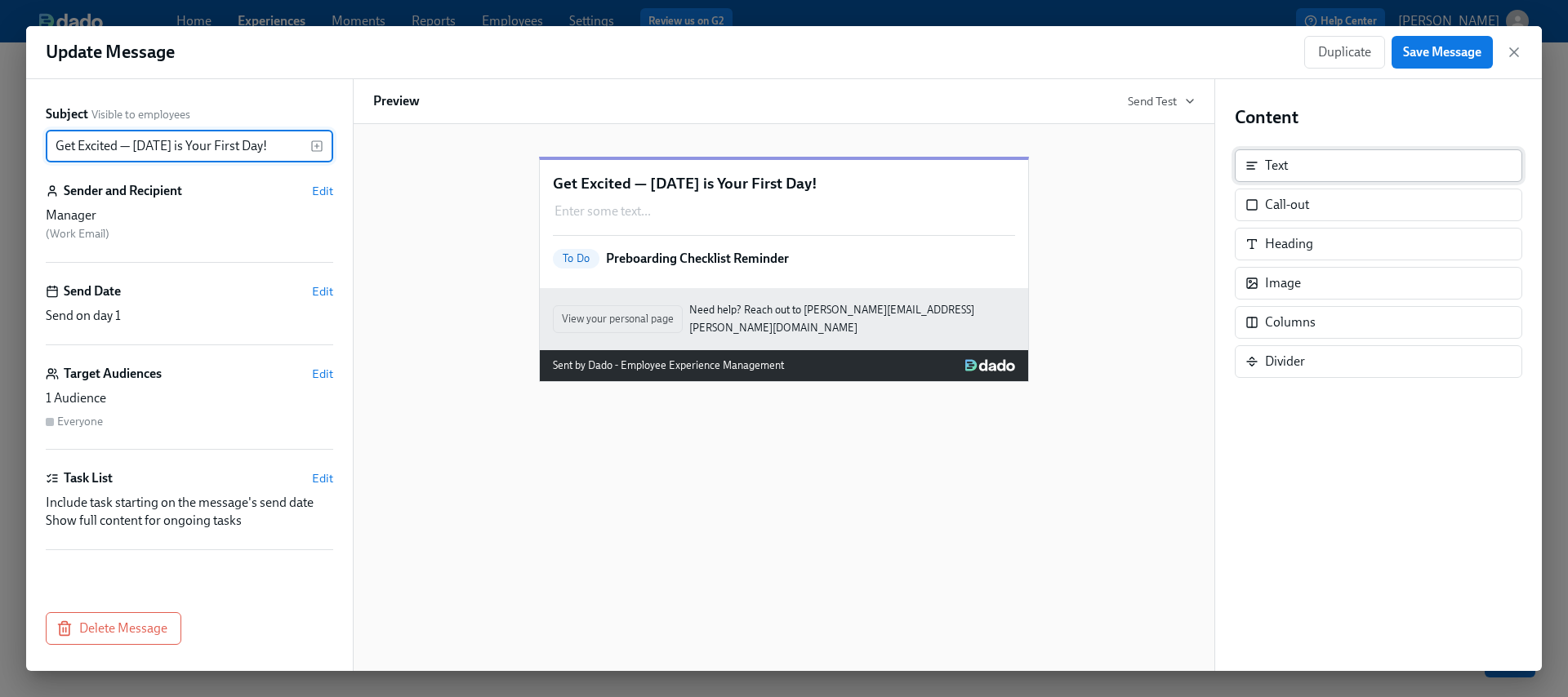
click at [1285, 178] on div "Text" at bounding box center [1379, 166] width 288 height 32
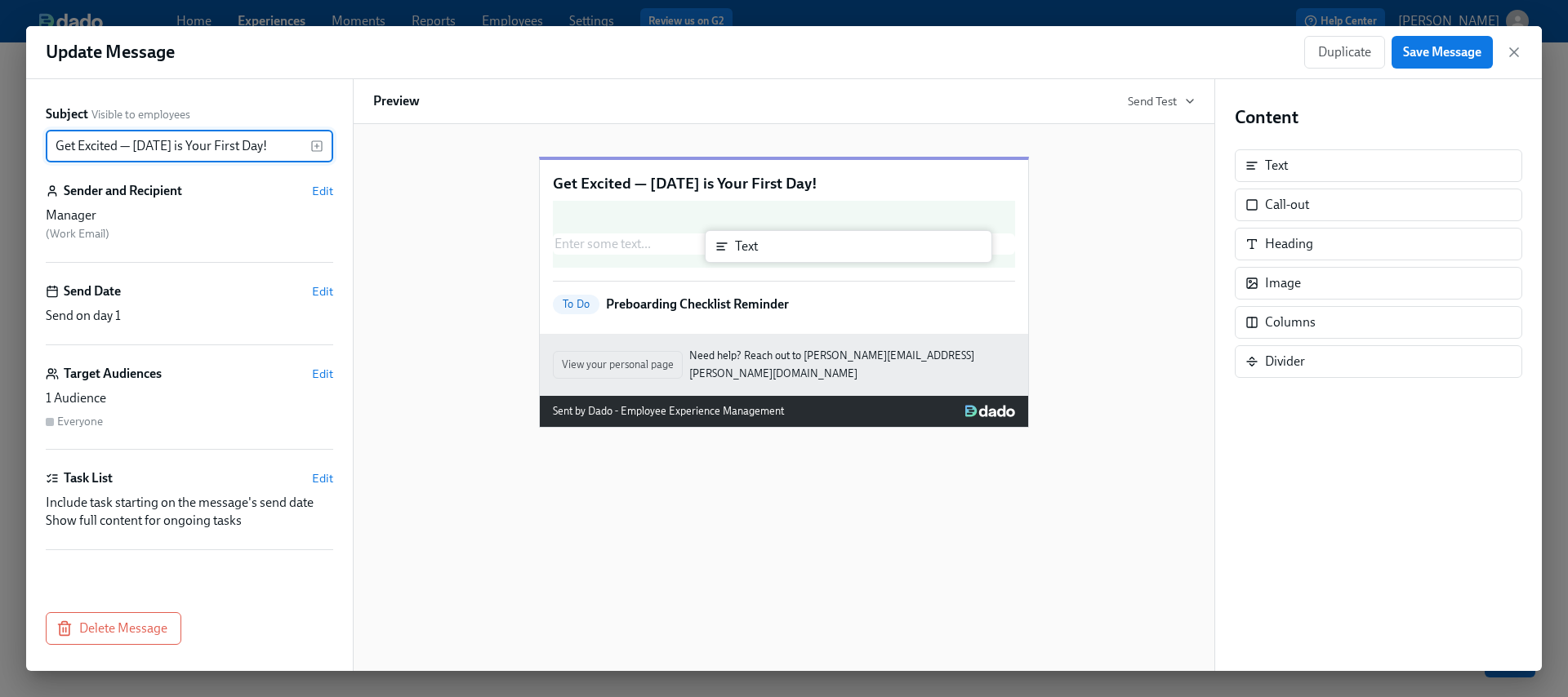
drag, startPoint x: 1285, startPoint y: 177, endPoint x: 750, endPoint y: 258, distance: 541.1
click at [750, 258] on div "Subject Visible to employees Get Excited — [DATE] is Your First Day! ​ Sender a…" at bounding box center [784, 375] width 1517 height 592
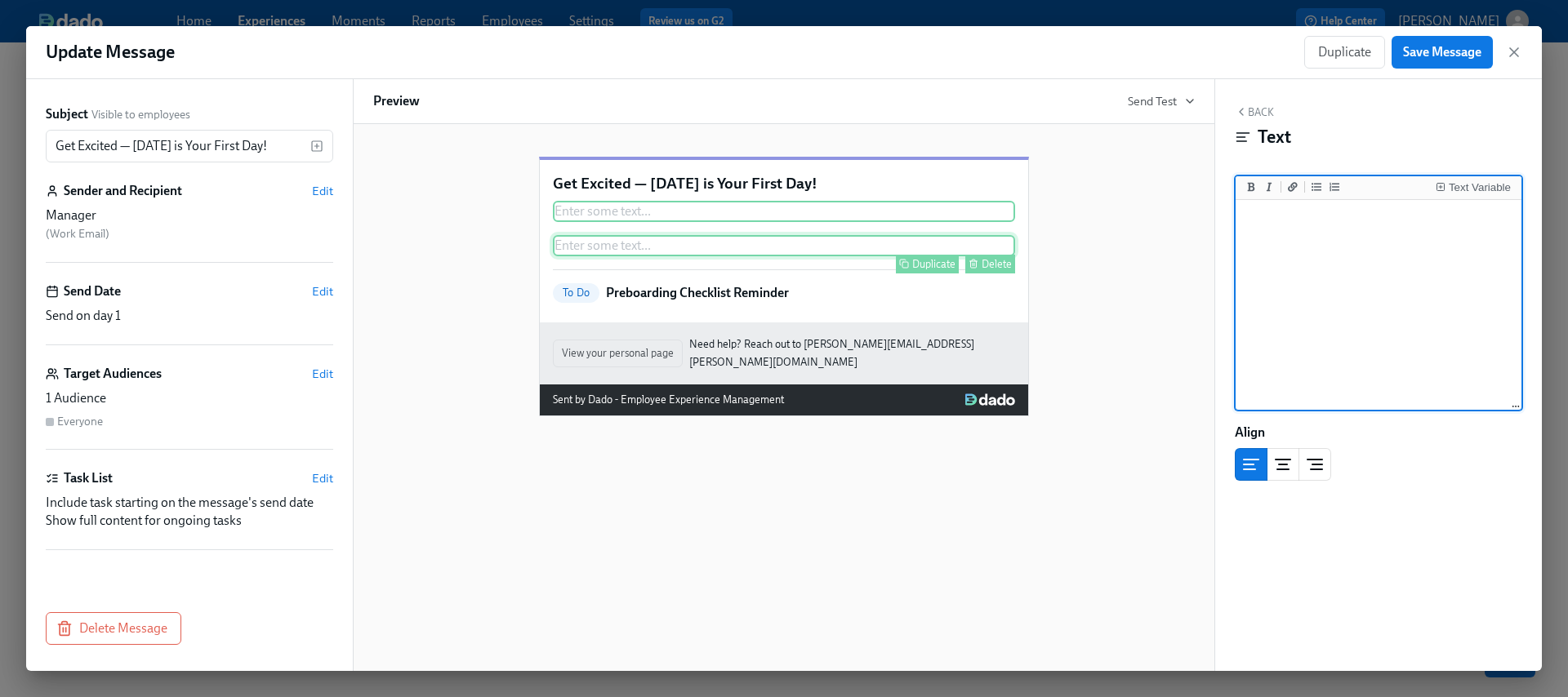
click at [983, 270] on div "Delete" at bounding box center [997, 264] width 30 height 12
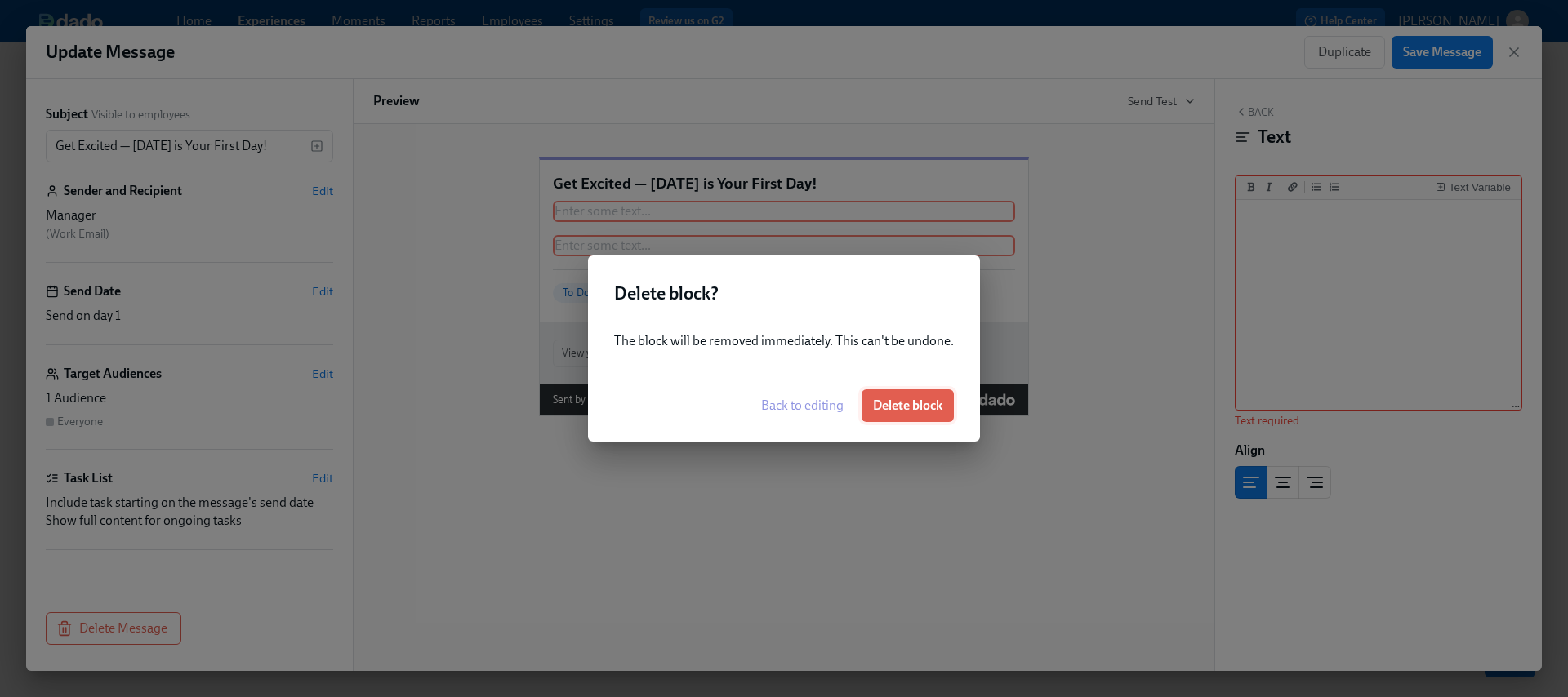
click at [924, 410] on span "Delete block" at bounding box center [908, 406] width 70 height 16
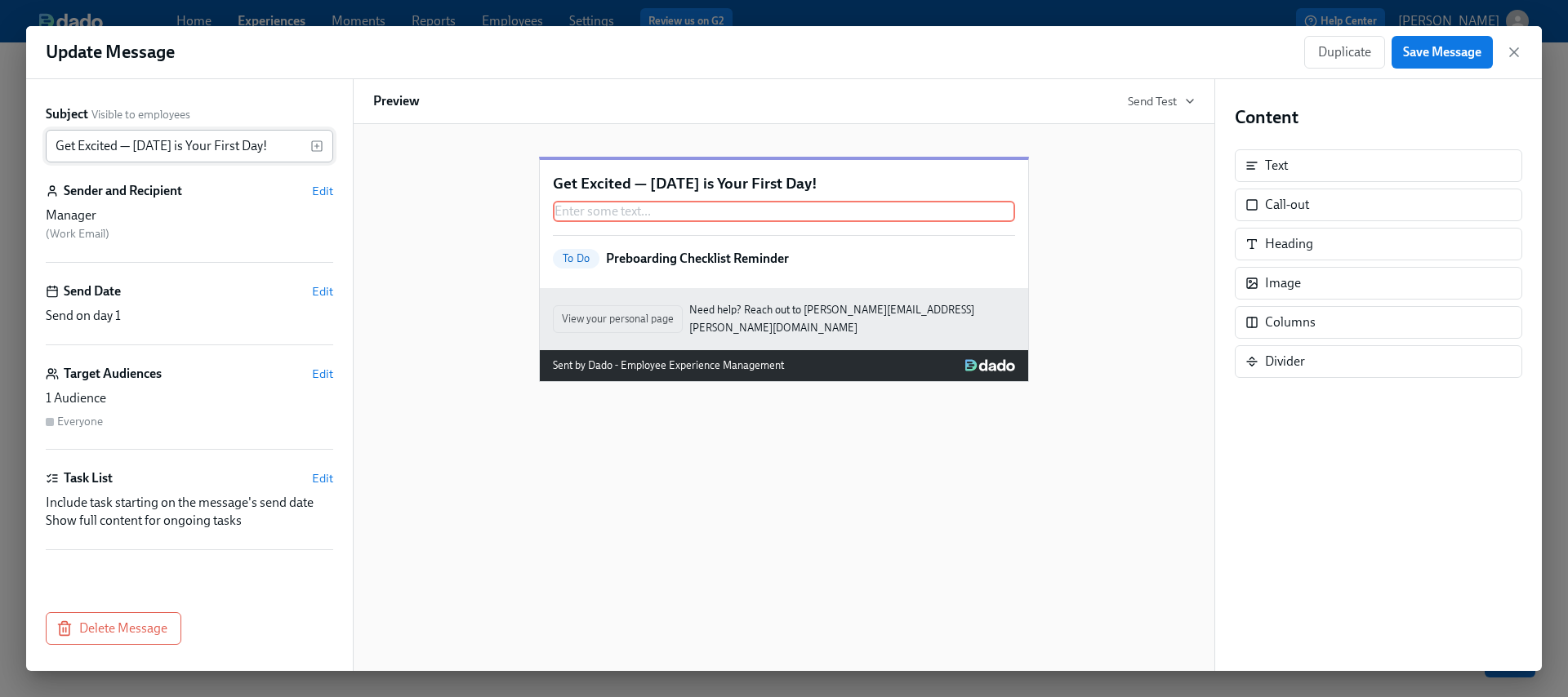
click at [174, 139] on input "Get Excited — [DATE] is Your First Day!" at bounding box center [178, 146] width 265 height 32
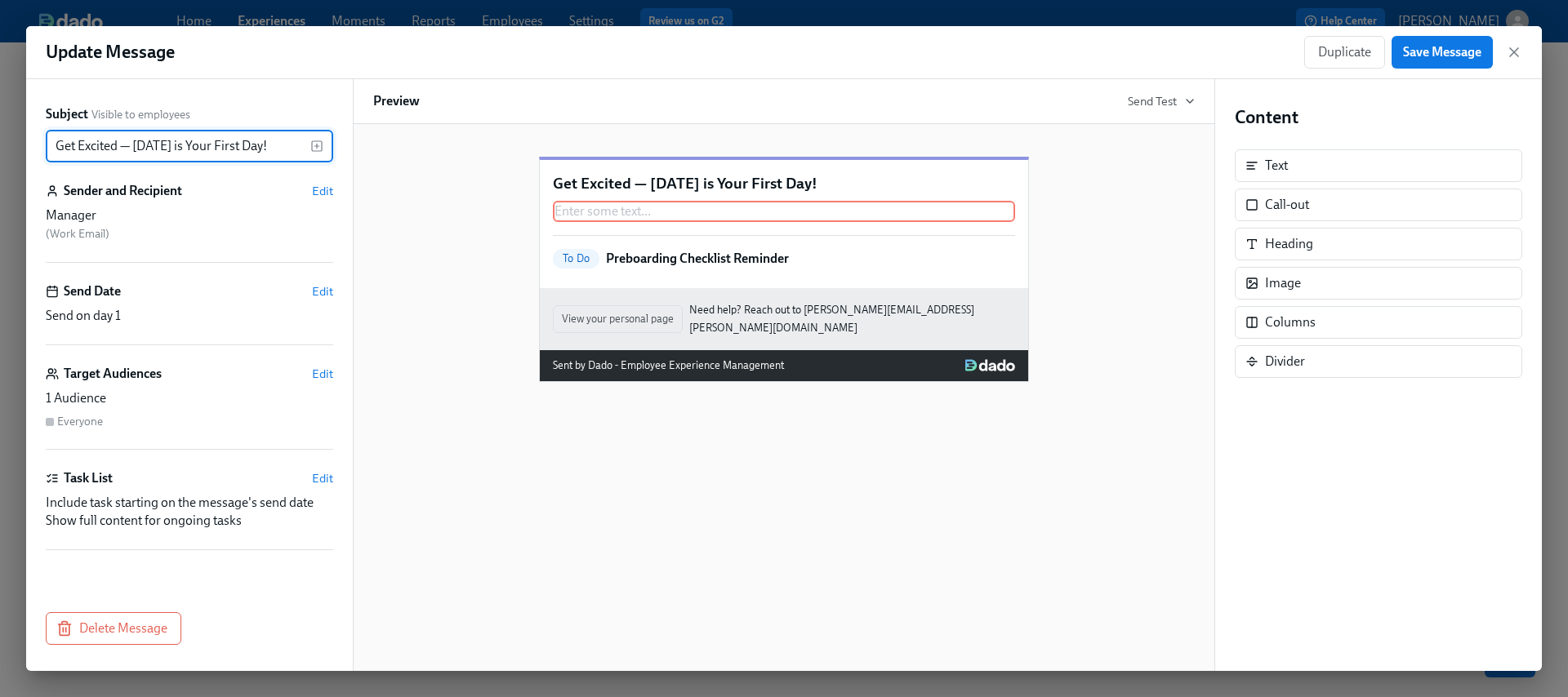
click at [174, 139] on input "Get Excited — [DATE] is Your First Day!" at bounding box center [178, 146] width 265 height 32
paste input "Preboarding Checklist for EPD Managers"
type input "Preboarding Checklist for EPD Managers"
click at [1446, 42] on button "Save Message" at bounding box center [1442, 52] width 101 height 32
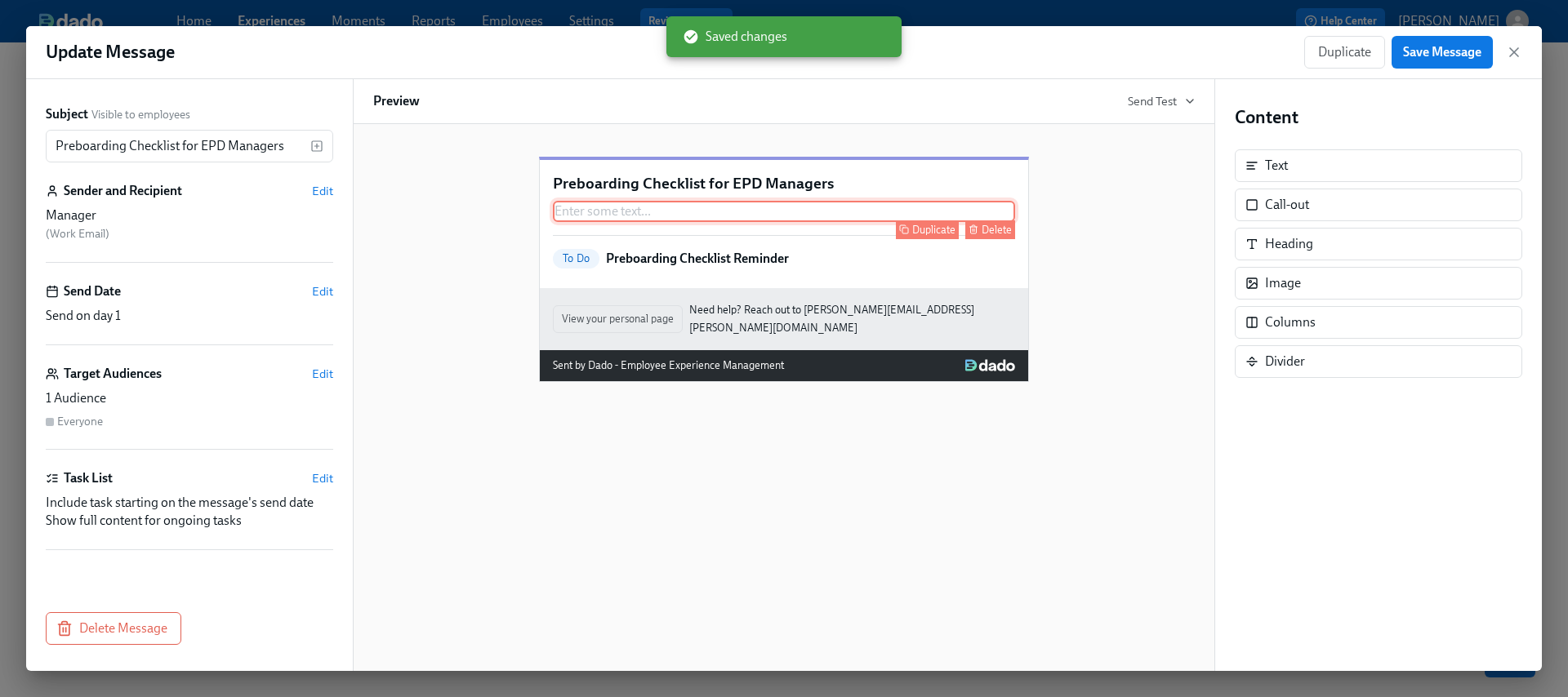
click at [621, 222] on div "Enter some text ... Duplicate Delete" at bounding box center [784, 211] width 462 height 21
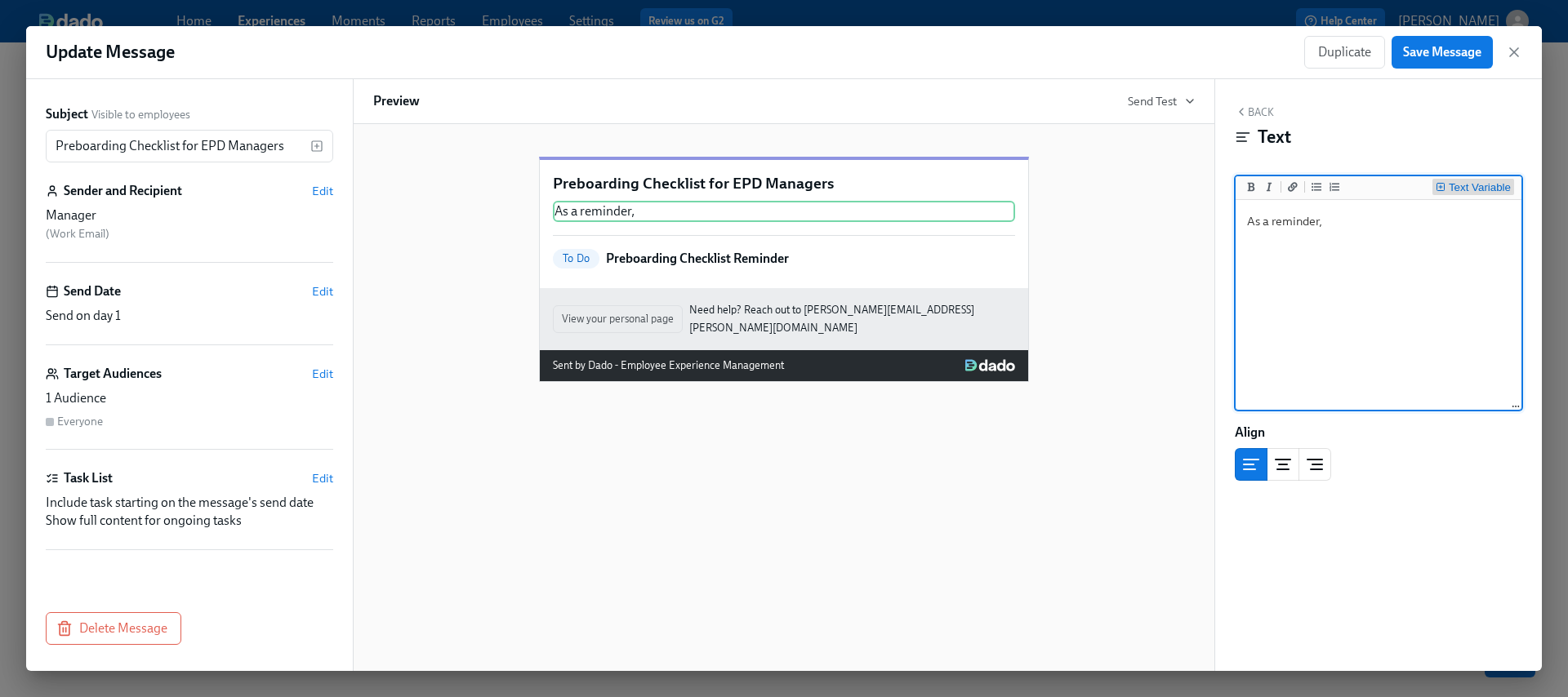
click at [1479, 190] on div "Text Variable" at bounding box center [1479, 188] width 62 height 11
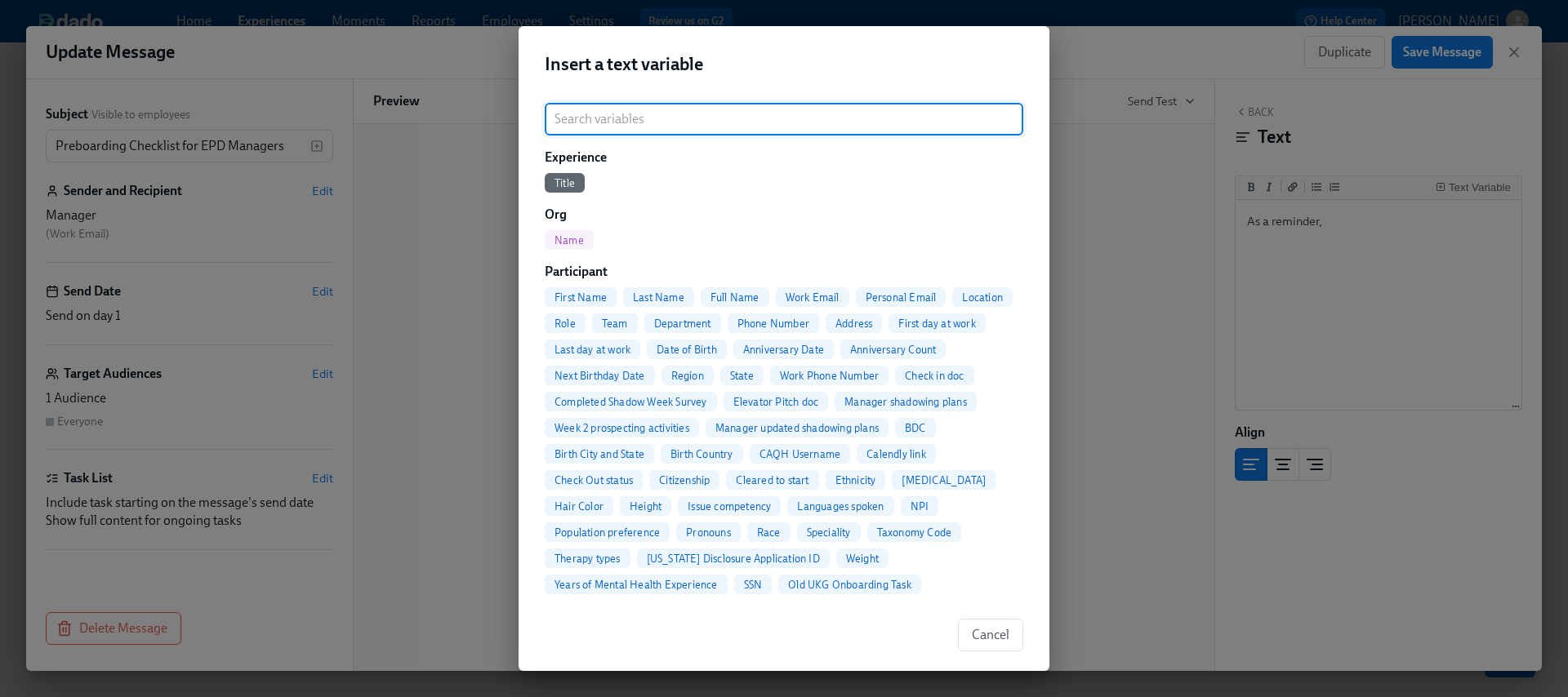
drag, startPoint x: 750, startPoint y: 294, endPoint x: 771, endPoint y: 297, distance: 21.2
click at [751, 295] on span "Full Name" at bounding box center [735, 297] width 69 height 12
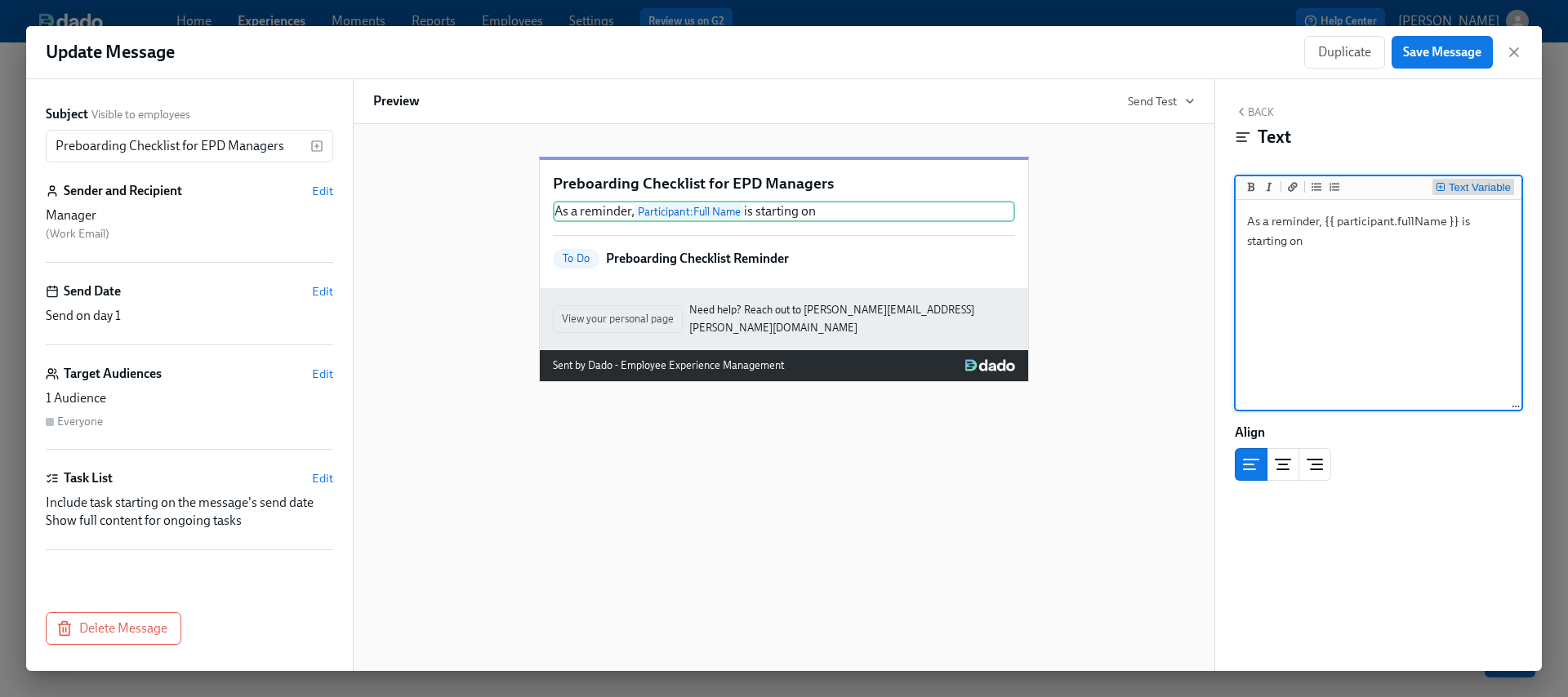
click at [1454, 182] on button "Text Variable" at bounding box center [1474, 187] width 82 height 16
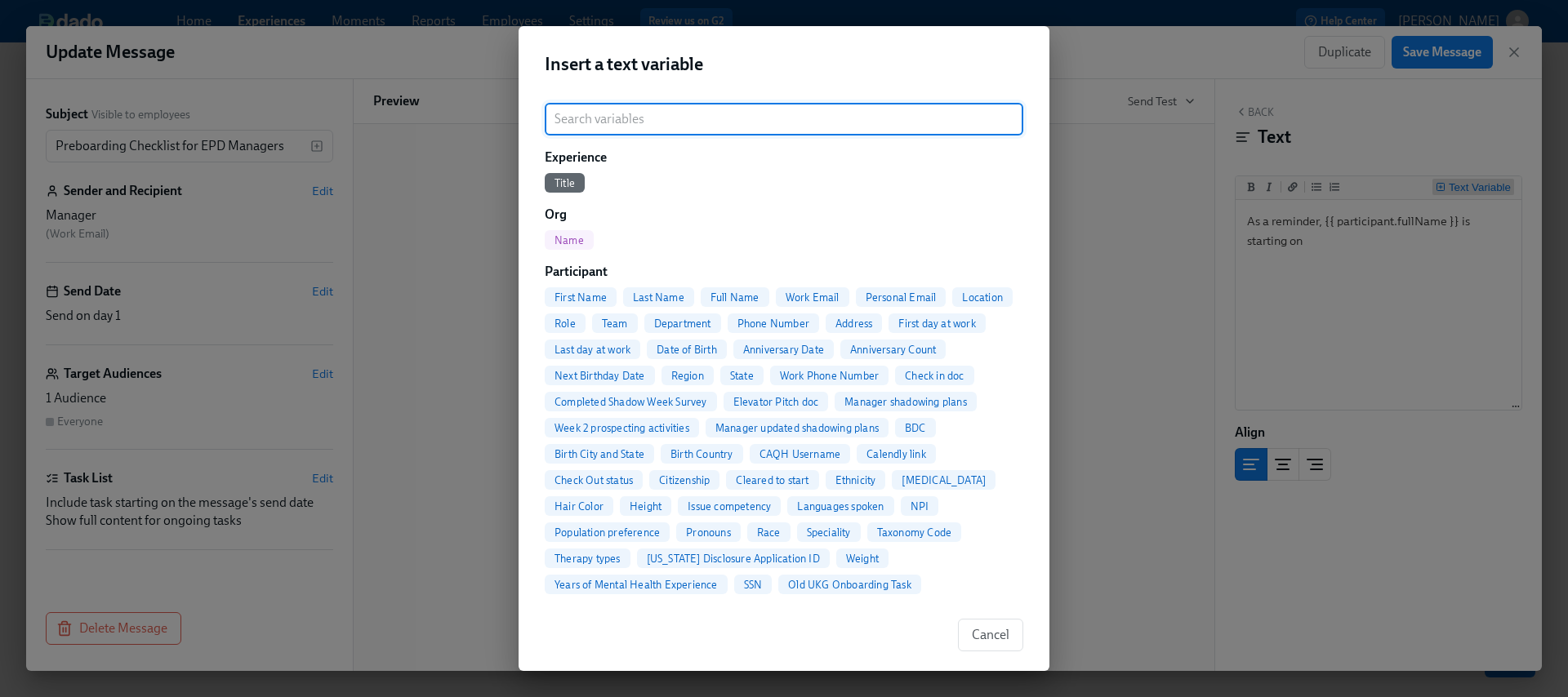
click at [1458, 186] on div "Insert a text variable ​ Experience Title Org Name Participant First Name Last …" at bounding box center [784, 348] width 1568 height 697
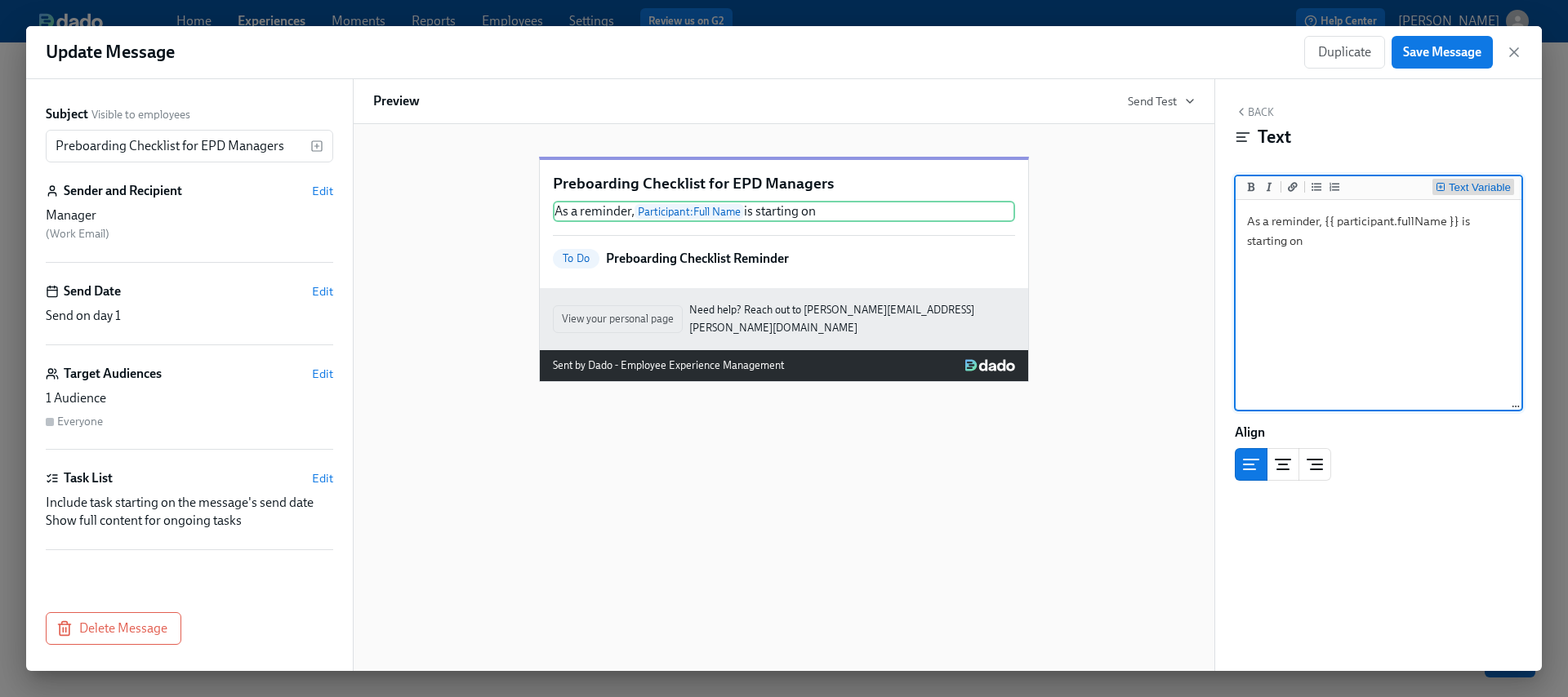
click at [1459, 185] on div "Text Variable" at bounding box center [1479, 188] width 62 height 11
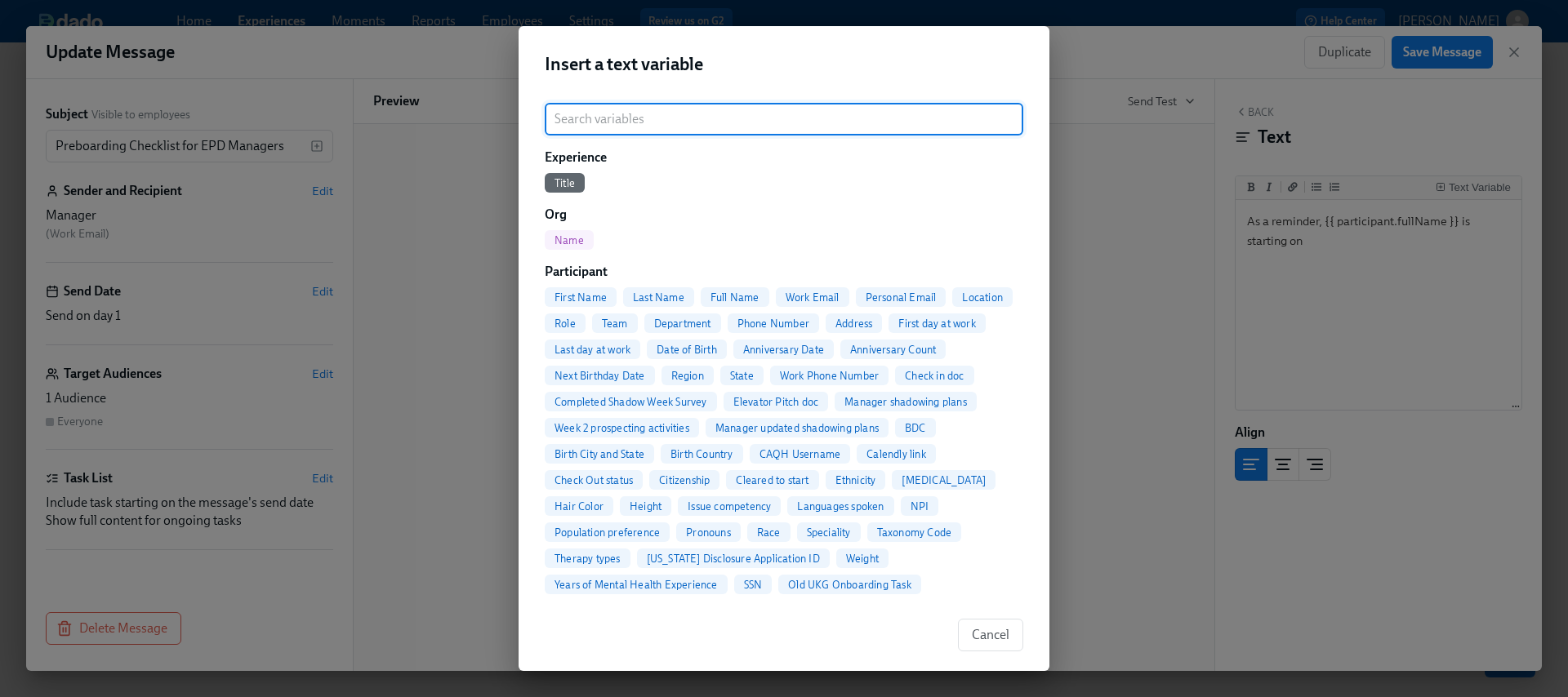
click at [958, 323] on span "First day at work" at bounding box center [936, 324] width 96 height 12
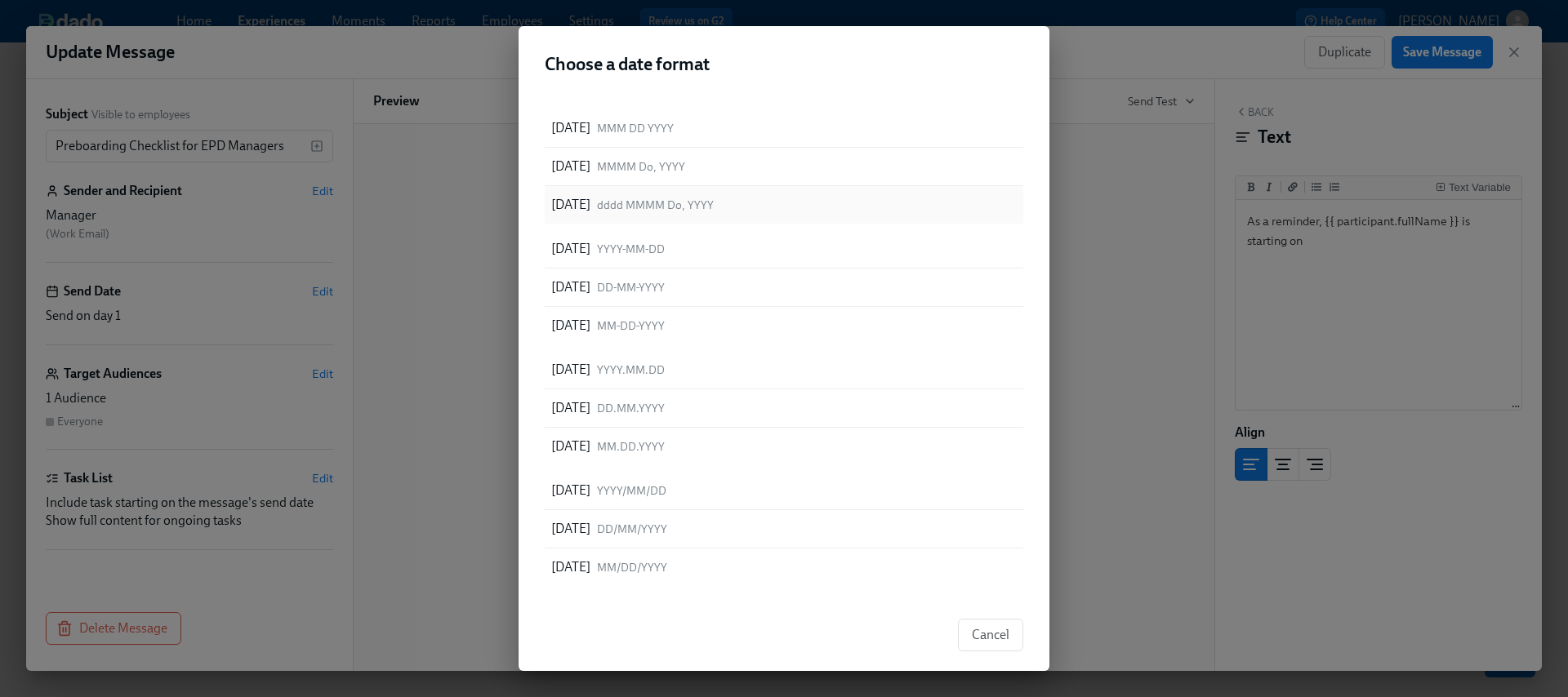
click at [714, 206] on span "dddd MMMM Do, YYYY" at bounding box center [655, 206] width 117 height 15
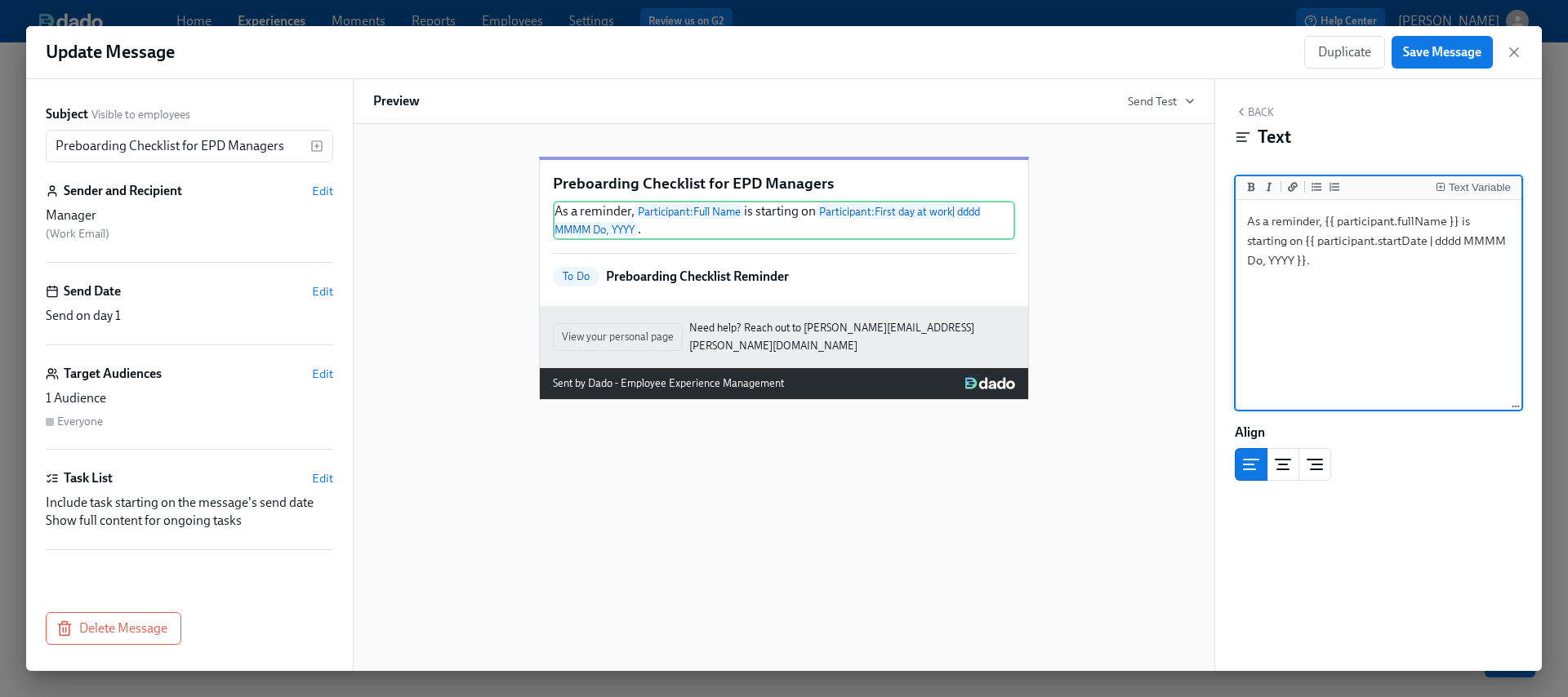
paste textarea "Before your new hire starts, ensure the following are completed or in motion:"
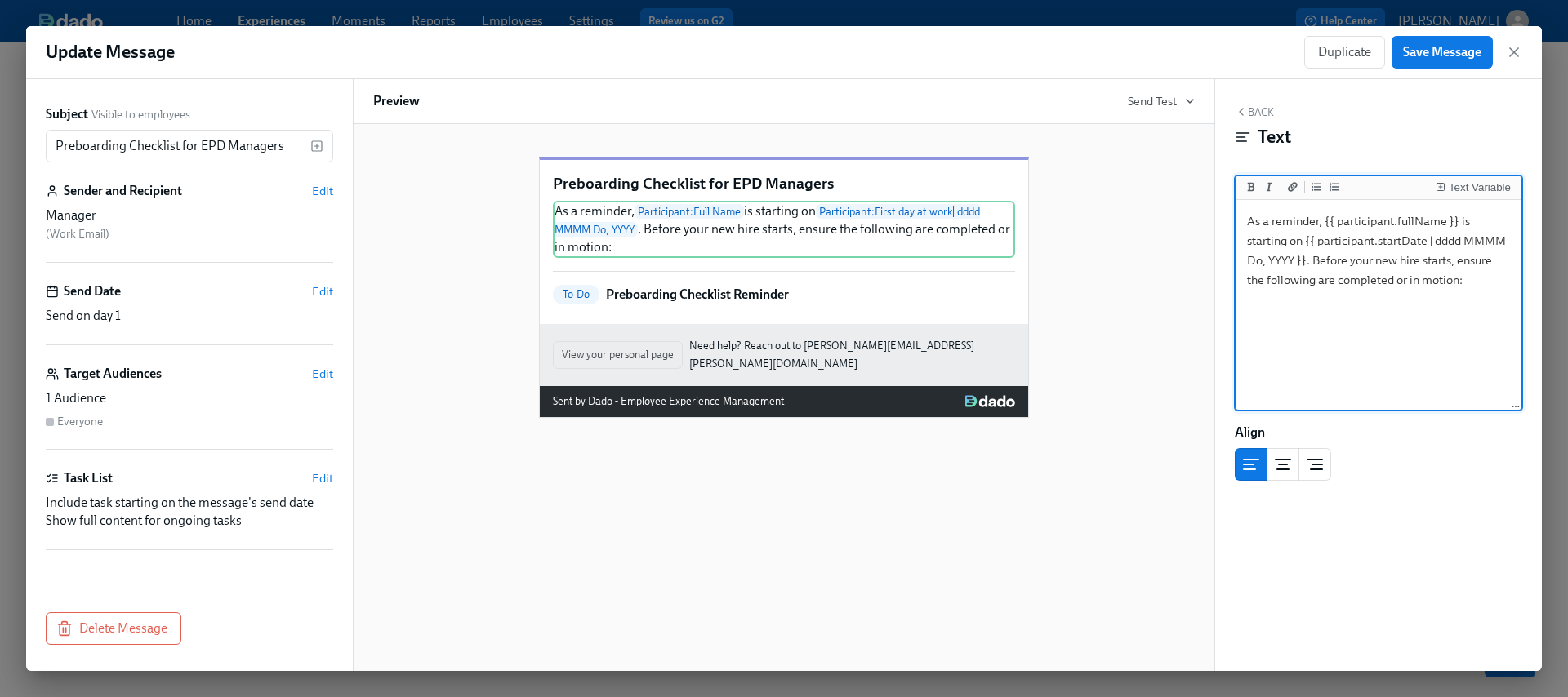
type textarea "As a reminder, {{ participant.fullName }} is starting on {{ participant.startDa…"
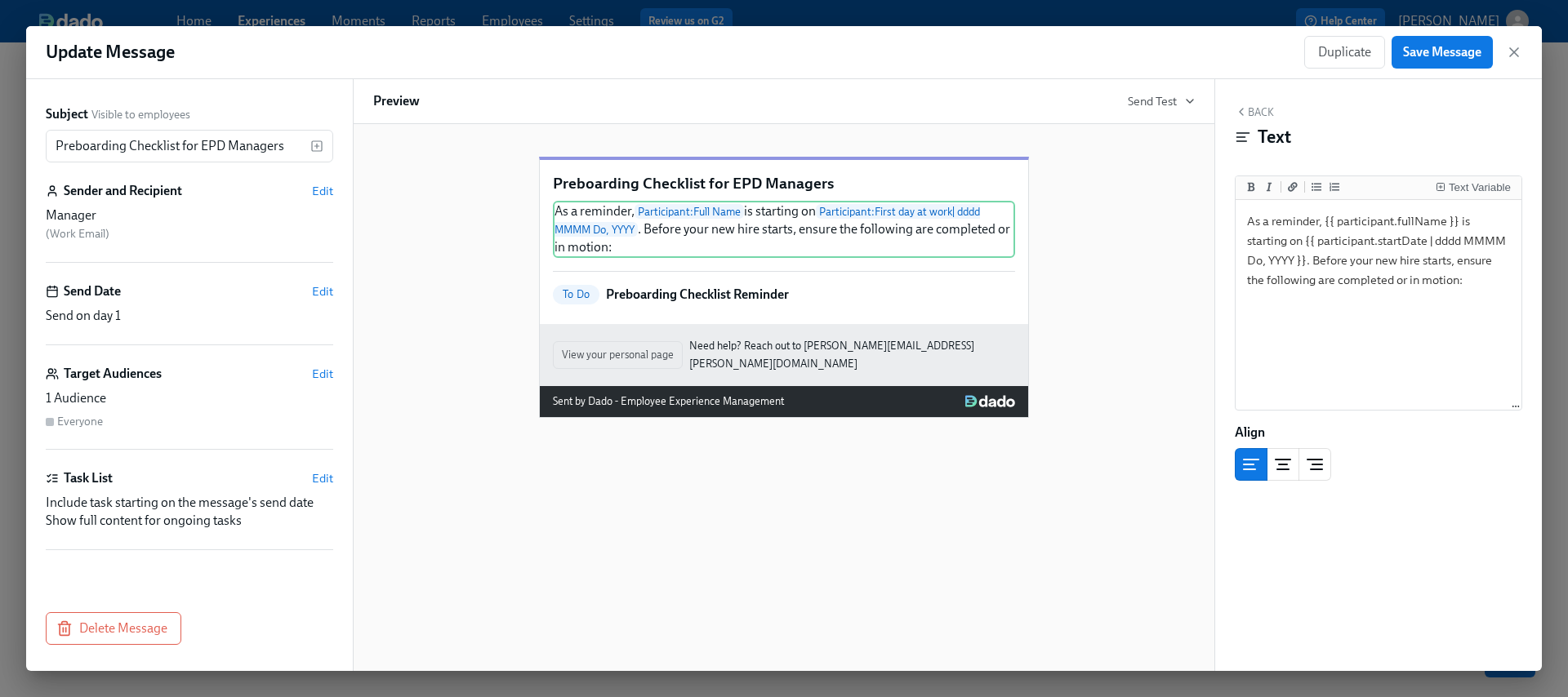
click at [1166, 358] on div "Preboarding Checklist for EPD Managers As a reminder, Participant : Full Name i…" at bounding box center [784, 274] width 822 height 288
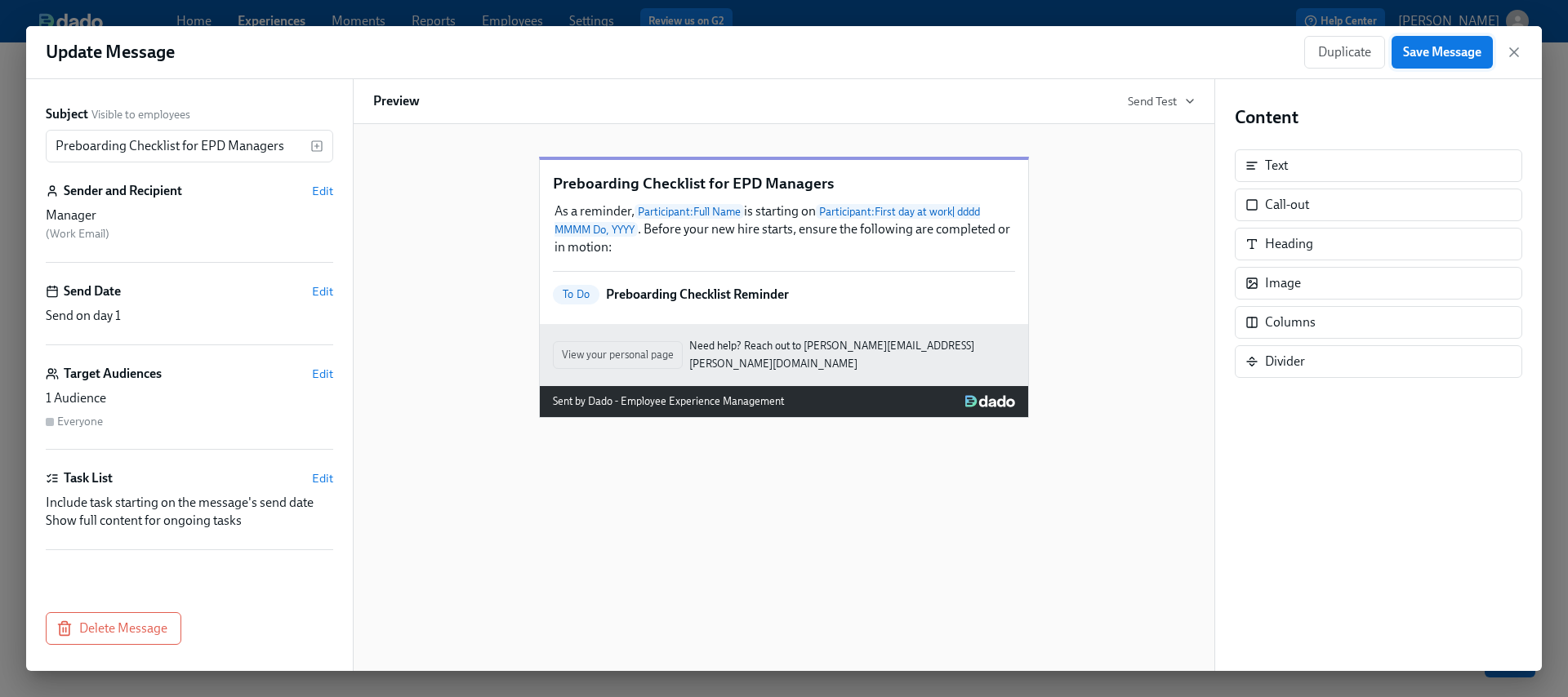
click at [1441, 55] on span "Save Message" at bounding box center [1442, 51] width 78 height 16
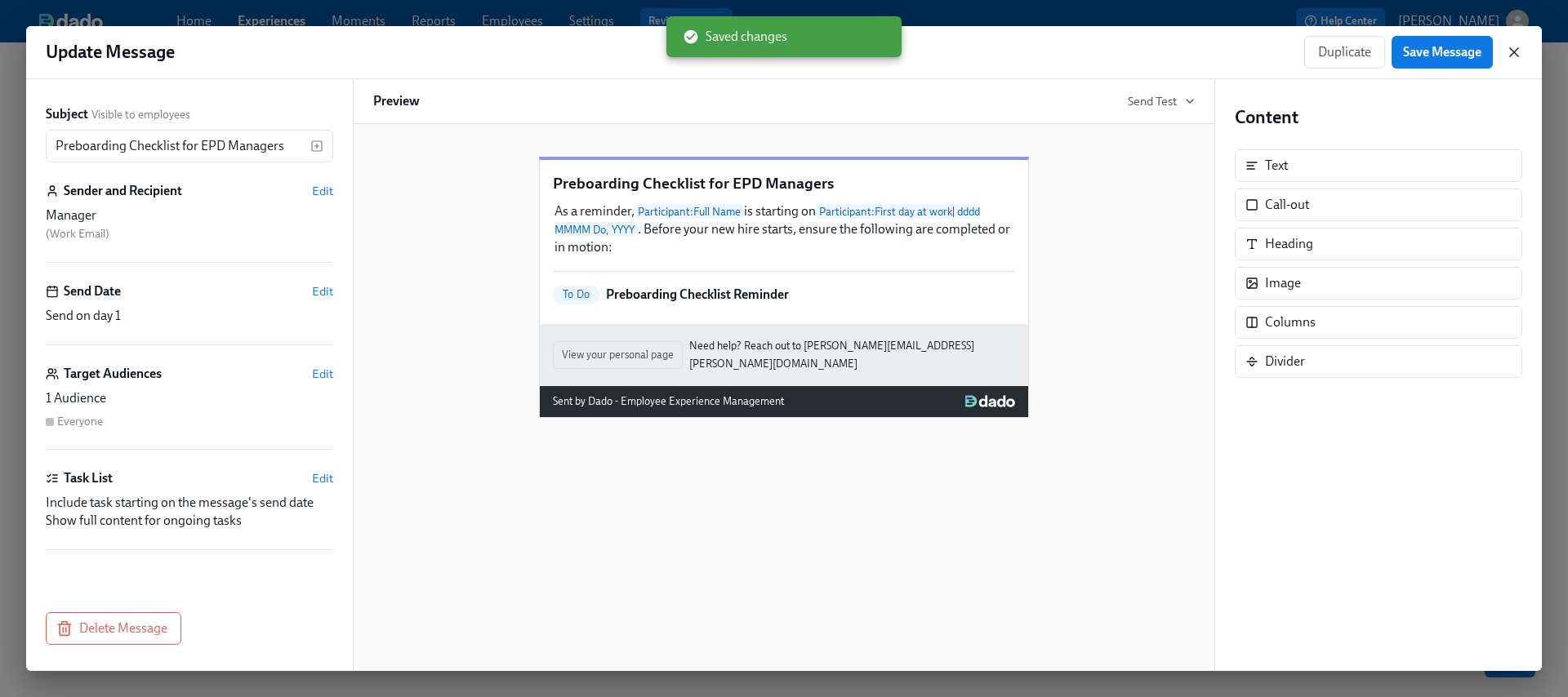
drag, startPoint x: 1506, startPoint y: 52, endPoint x: 1438, endPoint y: 62, distance: 68.7
click at [1506, 52] on icon "button" at bounding box center [1514, 51] width 16 height 16
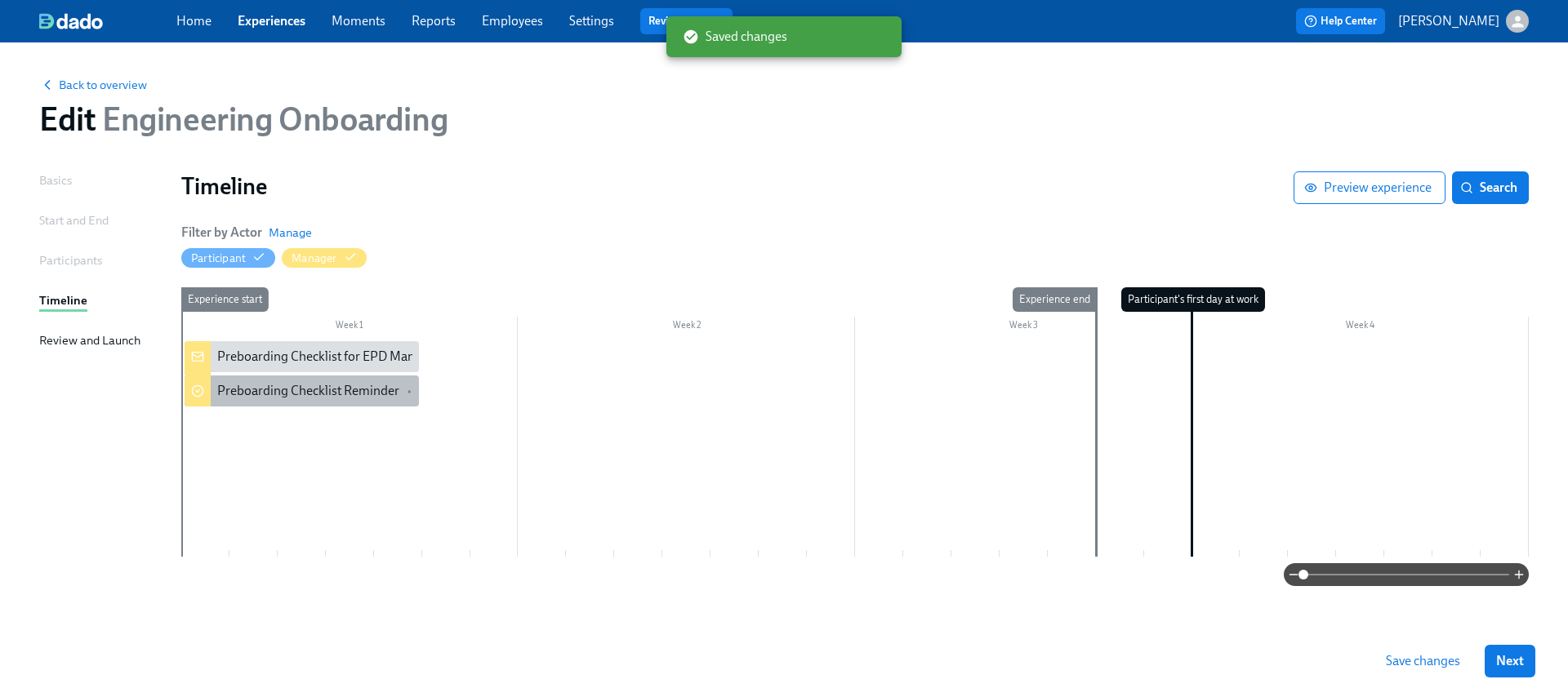
click at [315, 395] on div "Preboarding Checklist Reminder" at bounding box center [308, 390] width 182 height 18
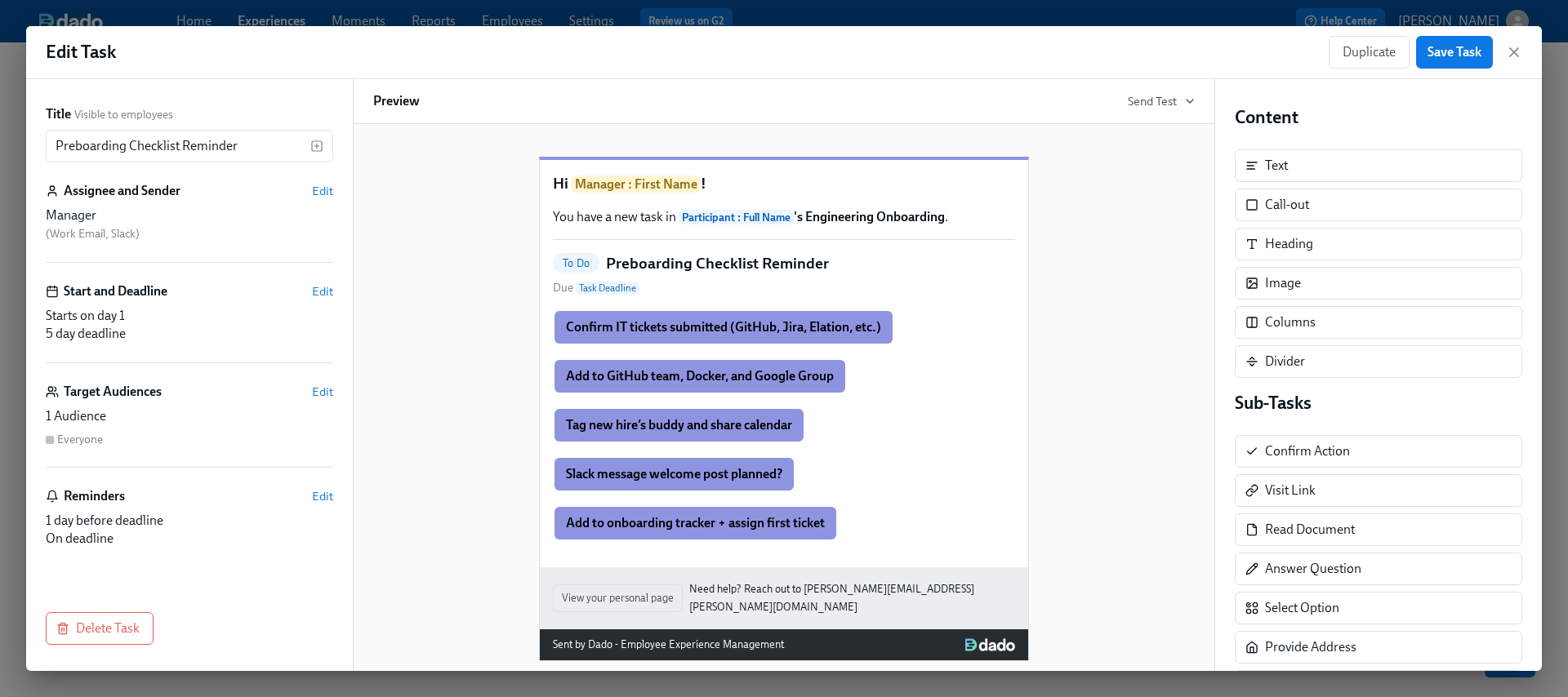
scroll to position [3, 0]
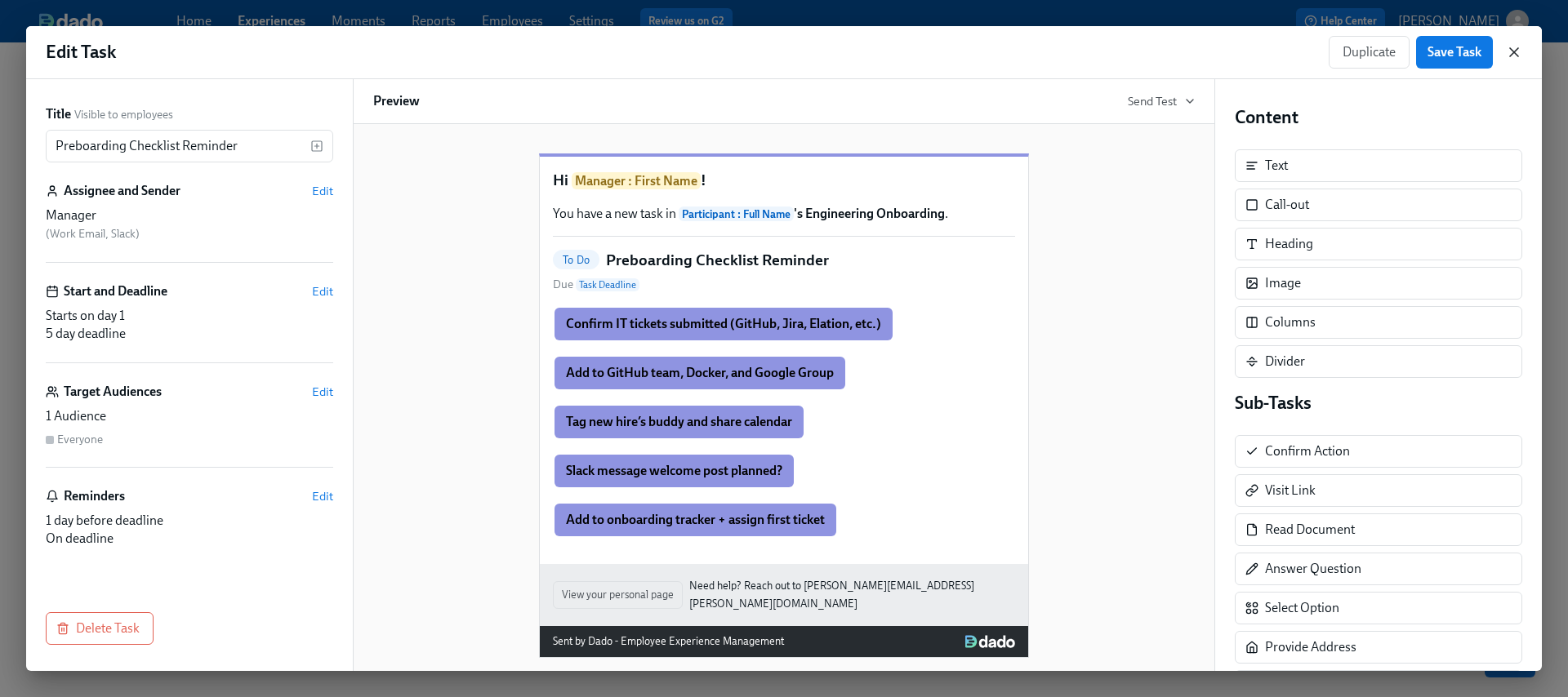
click at [1518, 51] on icon "button" at bounding box center [1514, 51] width 16 height 16
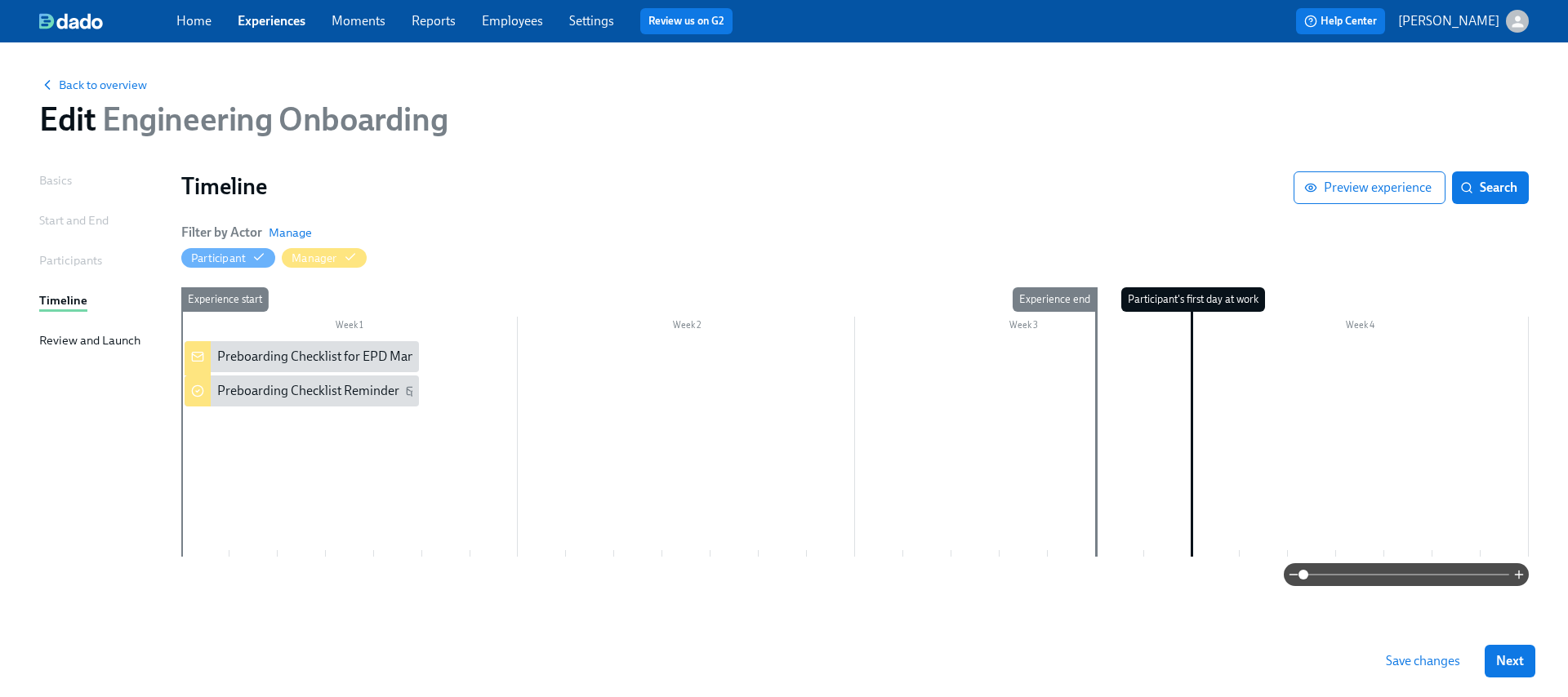
click at [316, 417] on div at bounding box center [854, 448] width 1348 height 215
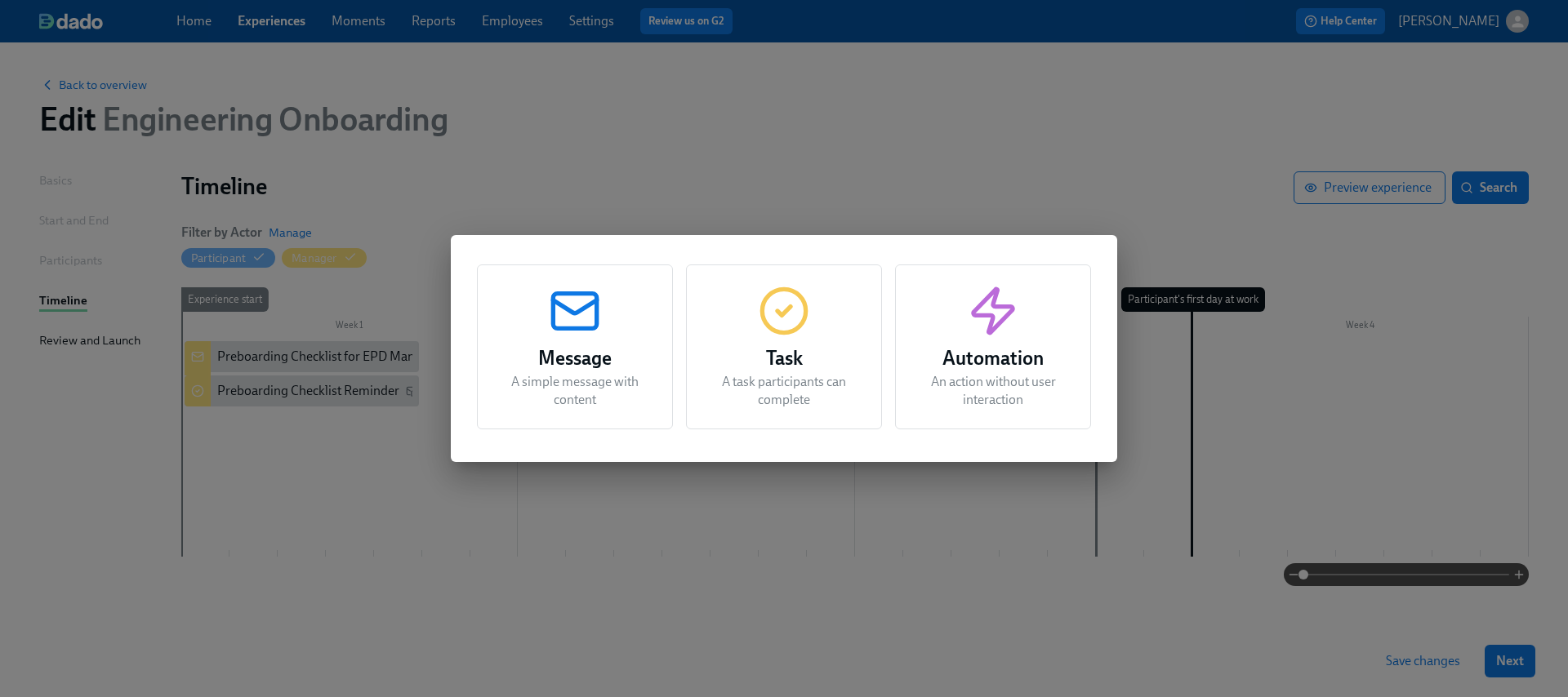
click at [1053, 386] on p "An action without user interaction" at bounding box center [993, 391] width 155 height 36
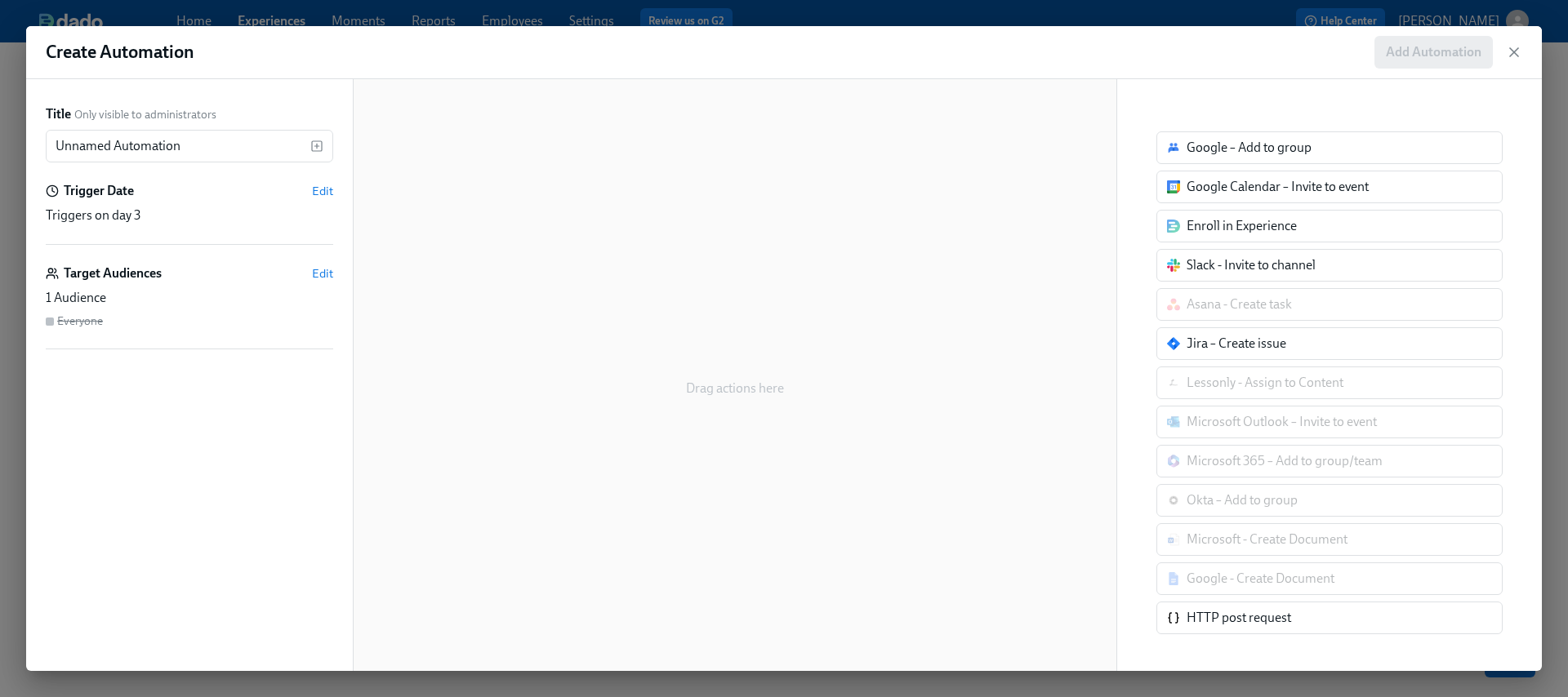
click at [1249, 358] on div "Jira – Create issue" at bounding box center [1330, 344] width 347 height 32
click at [1293, 347] on div "Jira – Create issue" at bounding box center [1330, 344] width 347 height 32
click at [1201, 350] on div "Jira – Create issue" at bounding box center [1236, 344] width 100 height 18
drag, startPoint x: 1290, startPoint y: 347, endPoint x: 1402, endPoint y: 186, distance: 196.1
click at [1290, 347] on div "Jira – Create issue" at bounding box center [1330, 344] width 347 height 32
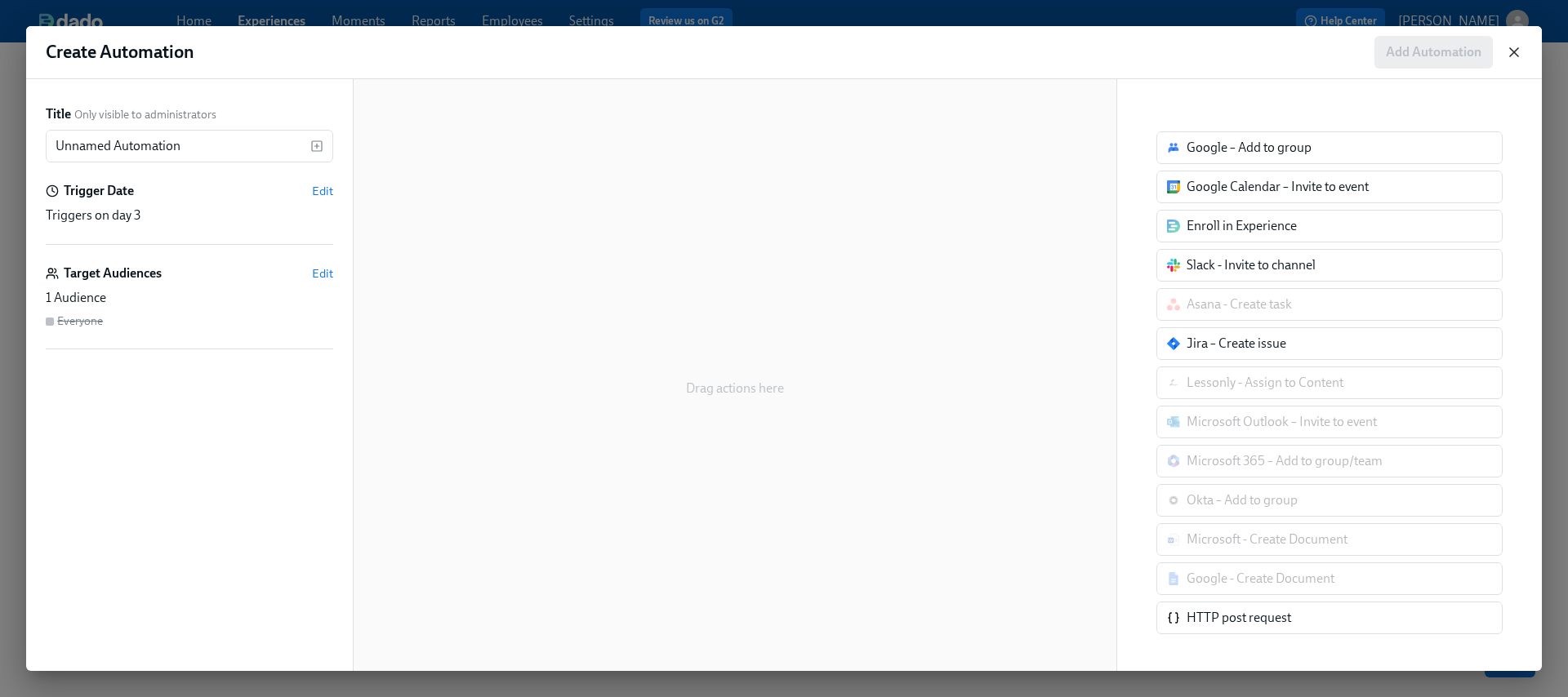
click at [1513, 49] on icon "button" at bounding box center [1514, 51] width 16 height 16
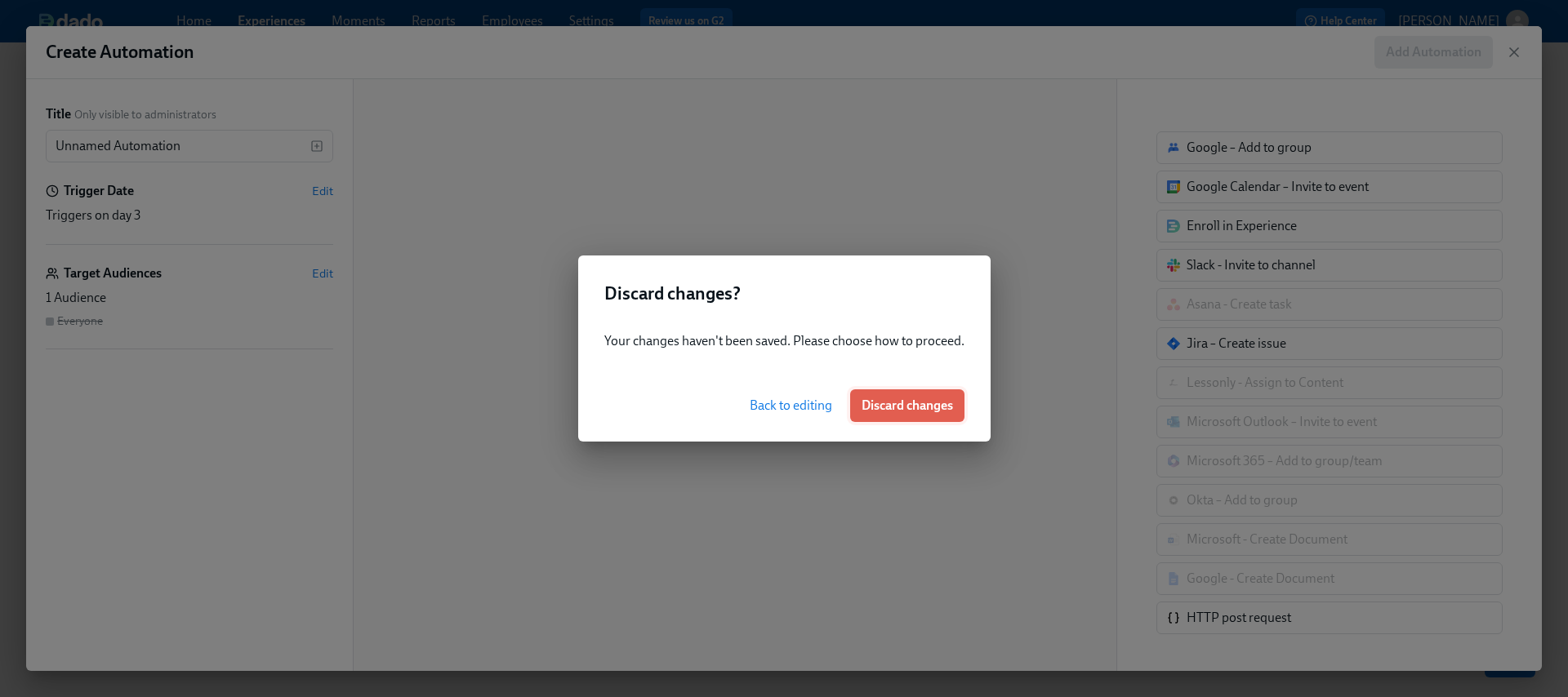
click at [889, 409] on span "Discard changes" at bounding box center [908, 406] width 91 height 16
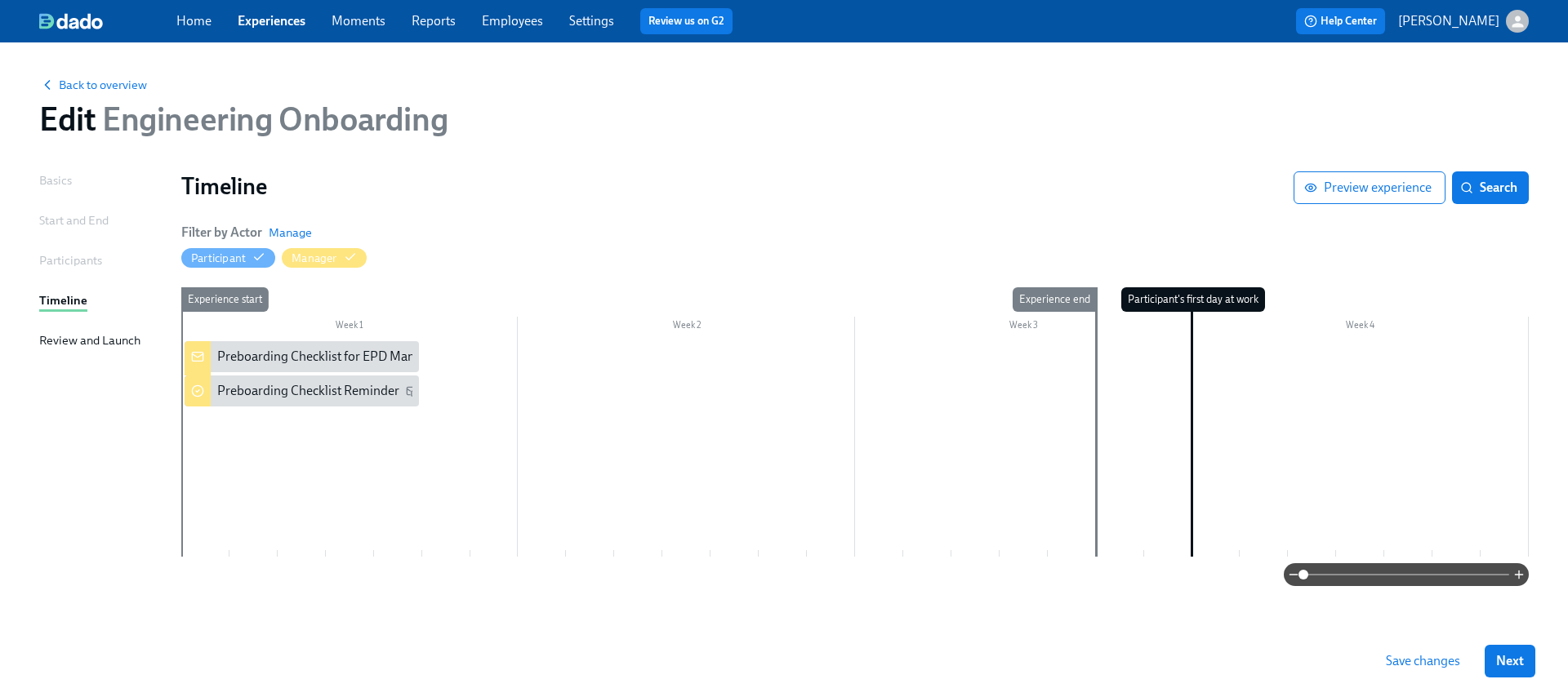
click at [332, 421] on div at bounding box center [854, 448] width 1348 height 215
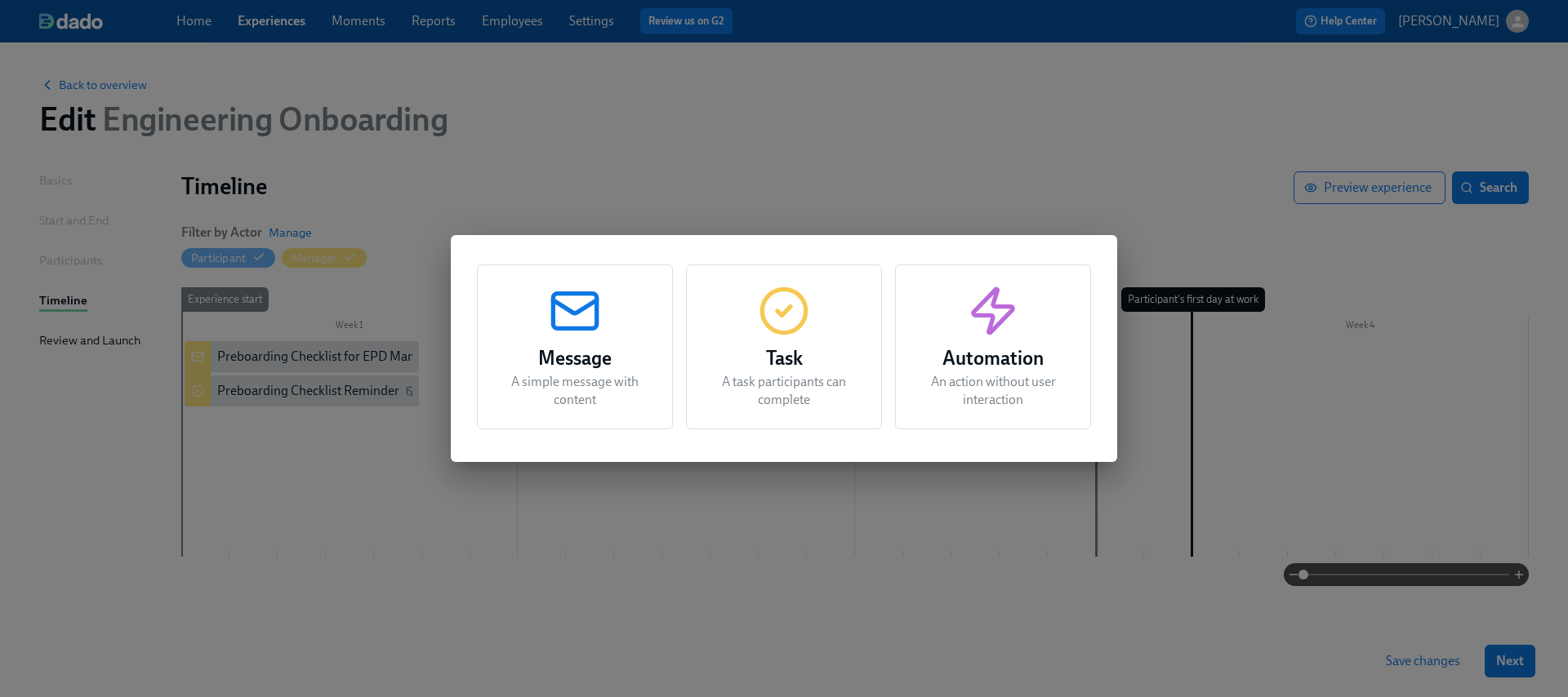
click at [1038, 409] on div "Automation An action without user interaction" at bounding box center [994, 347] width 196 height 165
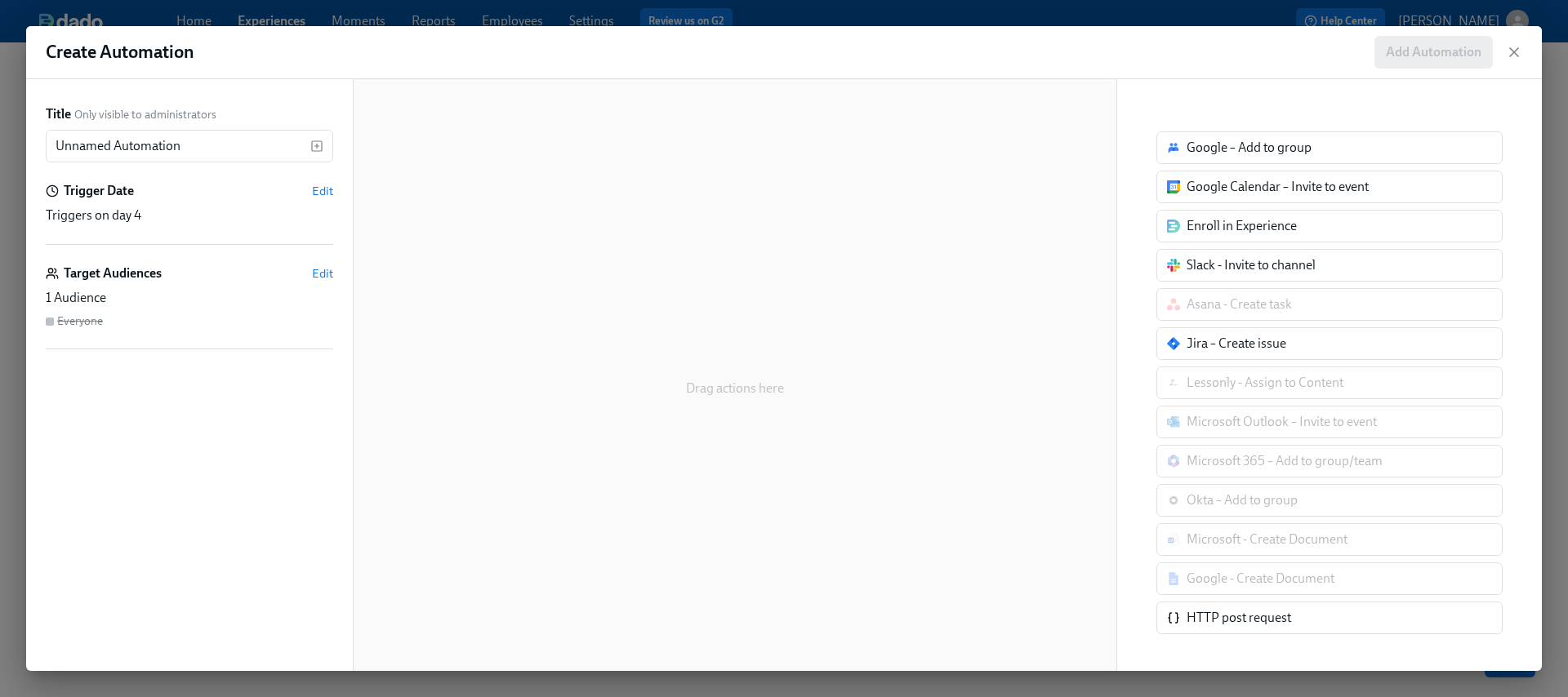
click at [1236, 346] on div "Jira – Create issue" at bounding box center [1236, 344] width 100 height 18
click at [1361, 363] on div "Google – Add to group Google Calendar – Invite to event Enroll in Experience Sl…" at bounding box center [1330, 383] width 347 height 503
click at [1232, 345] on div "Jira – Create issue" at bounding box center [1236, 344] width 100 height 18
click at [1259, 348] on div "Jira – Create issue" at bounding box center [1236, 344] width 100 height 18
click at [1252, 278] on div "Slack - Invite to channel" at bounding box center [1330, 266] width 347 height 32
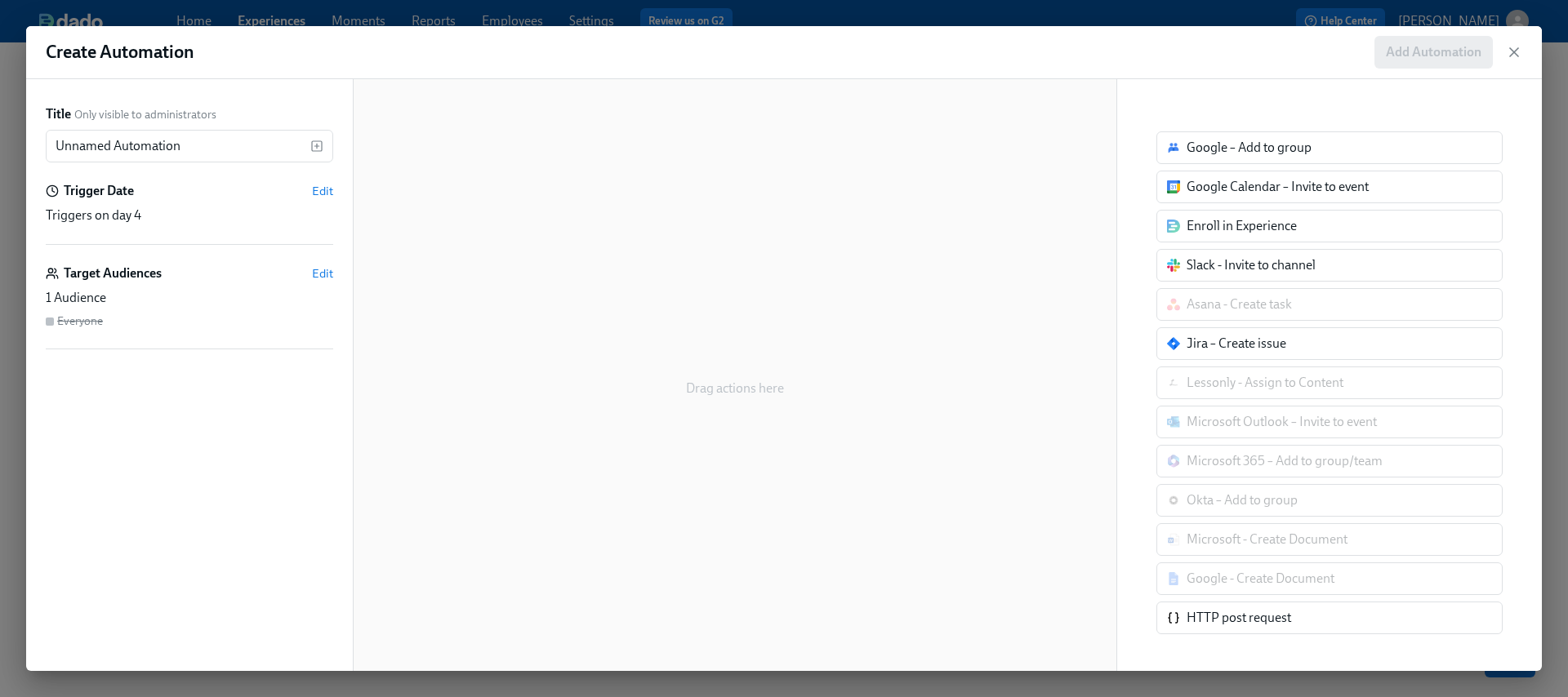
click at [1248, 264] on div "Slack - Invite to channel" at bounding box center [1251, 265] width 129 height 18
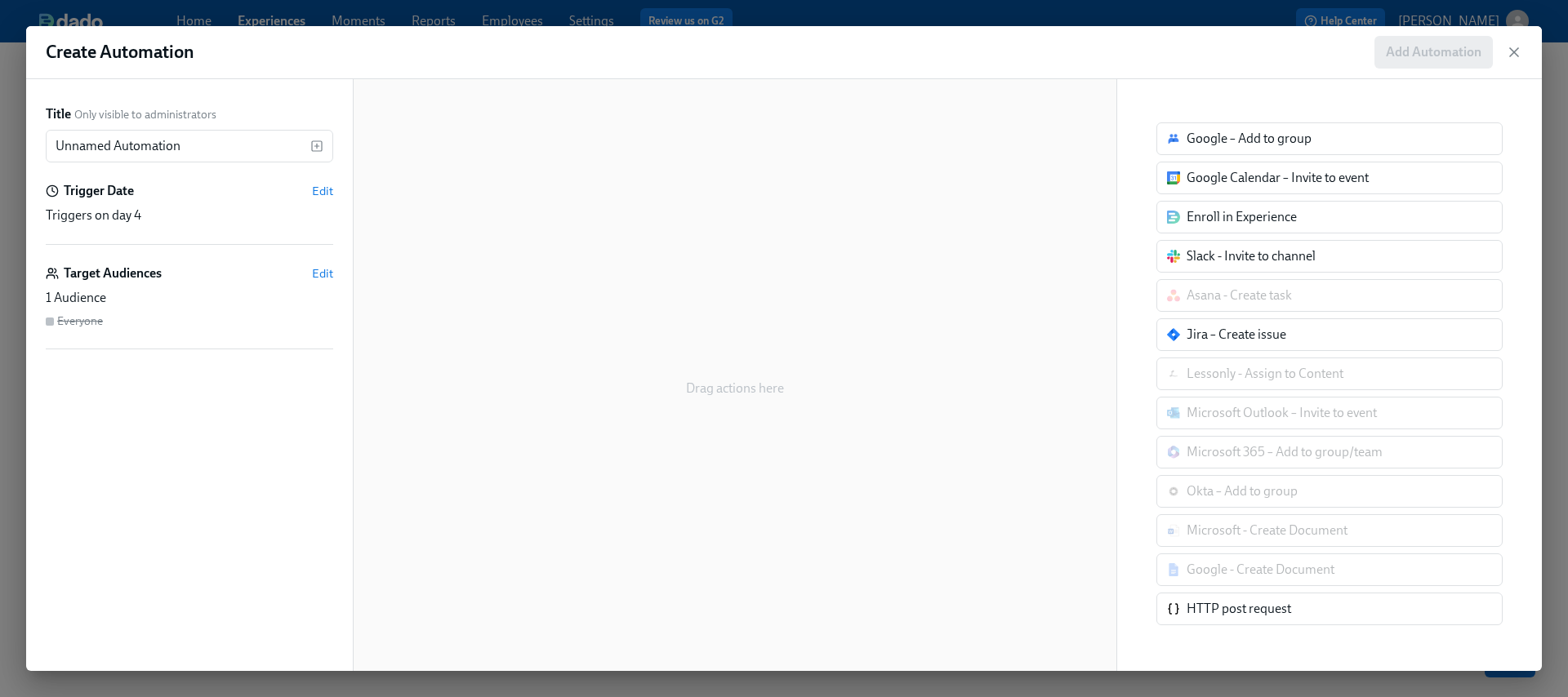
scroll to position [15, 0]
click at [1188, 324] on div "Jira – Create issue" at bounding box center [1236, 328] width 100 height 18
drag, startPoint x: 1271, startPoint y: 330, endPoint x: 513, endPoint y: 120, distance: 786.6
click at [456, 93] on div "Title Only visible to administrators Unnamed Automation ​ Trigger Date Edit Tri…" at bounding box center [784, 375] width 1517 height 592
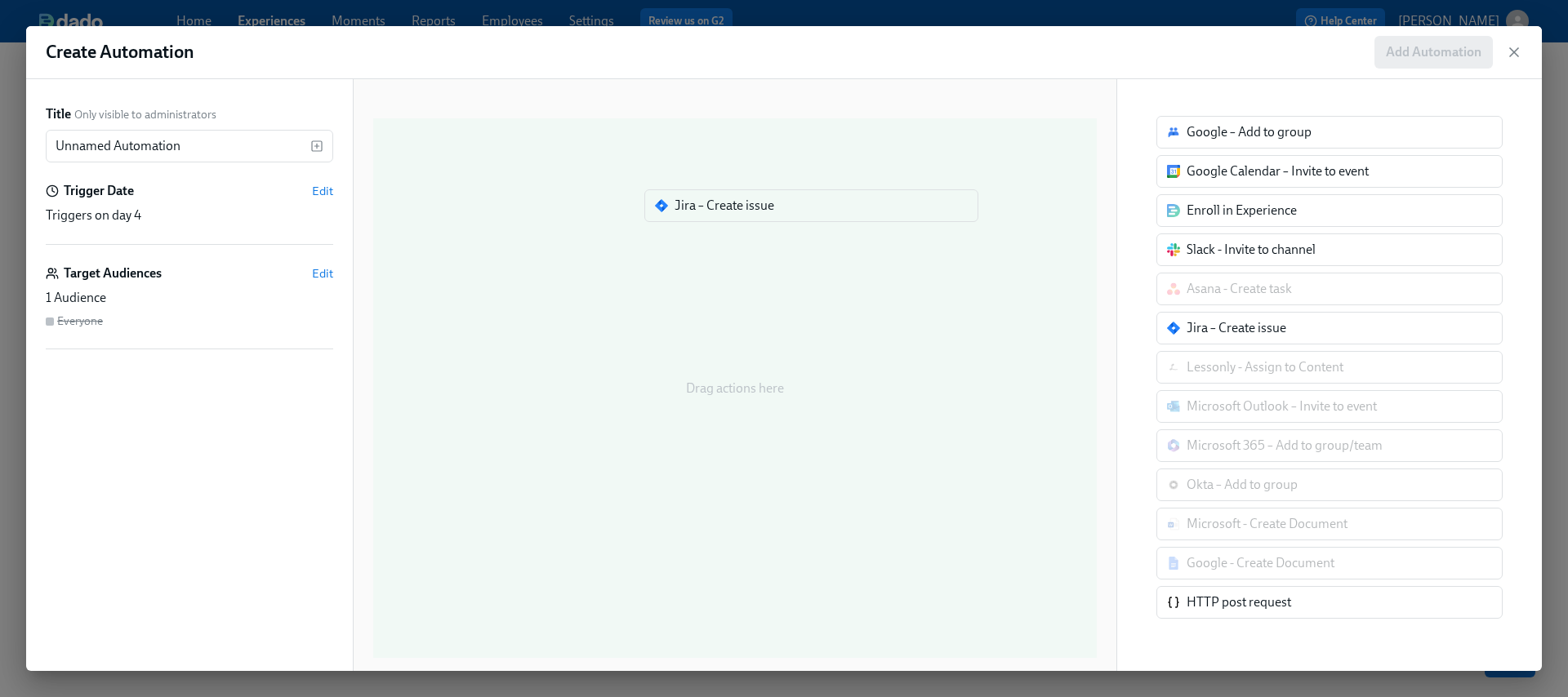
drag, startPoint x: 1150, startPoint y: 318, endPoint x: 682, endPoint y: 207, distance: 481.0
click at [682, 207] on div "Title Only visible to administrators Unnamed Automation ​ Trigger Date Edit Tri…" at bounding box center [784, 375] width 1517 height 592
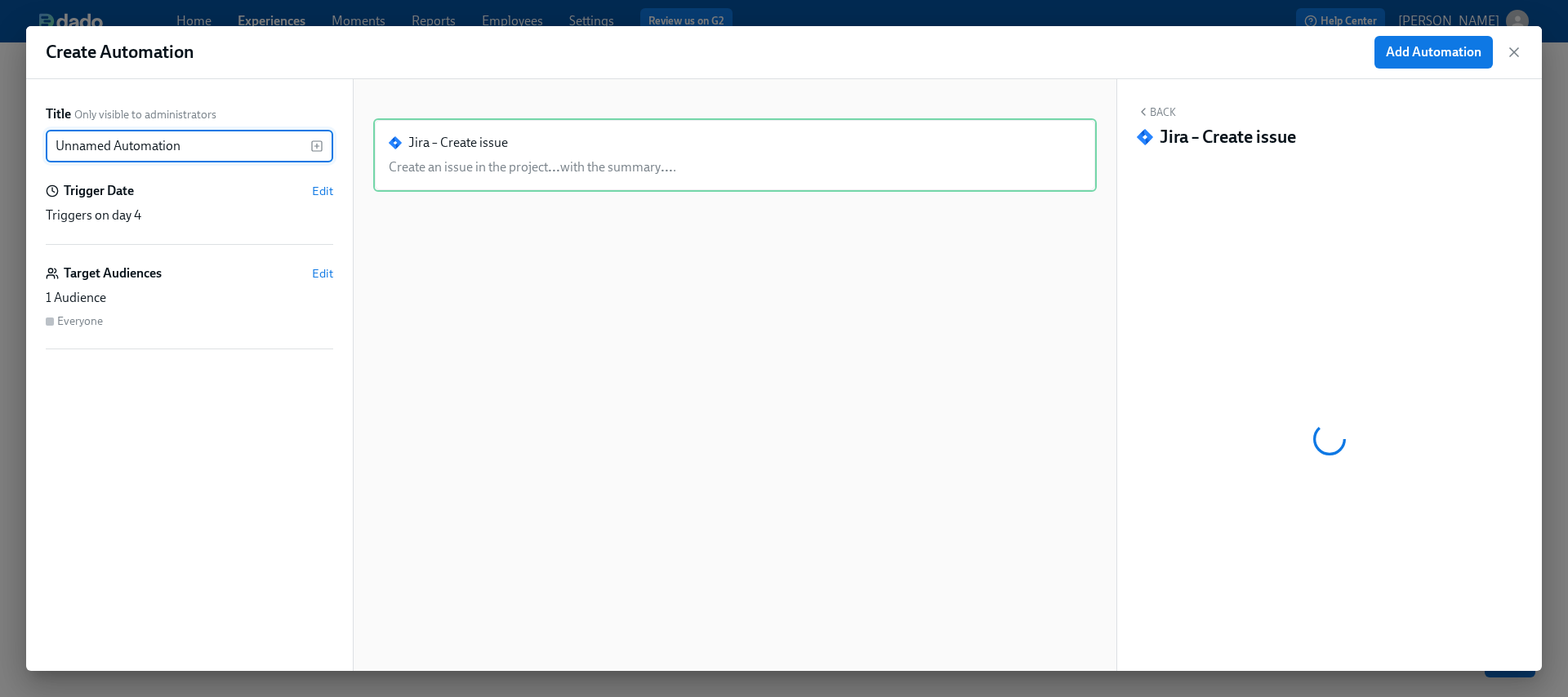
click at [231, 135] on input "Unnamed Automation" at bounding box center [178, 146] width 265 height 32
click at [227, 134] on input "Unnamed Automation" at bounding box center [178, 146] width 265 height 32
click at [225, 139] on input "Unnamed Automation" at bounding box center [178, 146] width 265 height 32
type input "n"
type input "New Hire IT Requests"
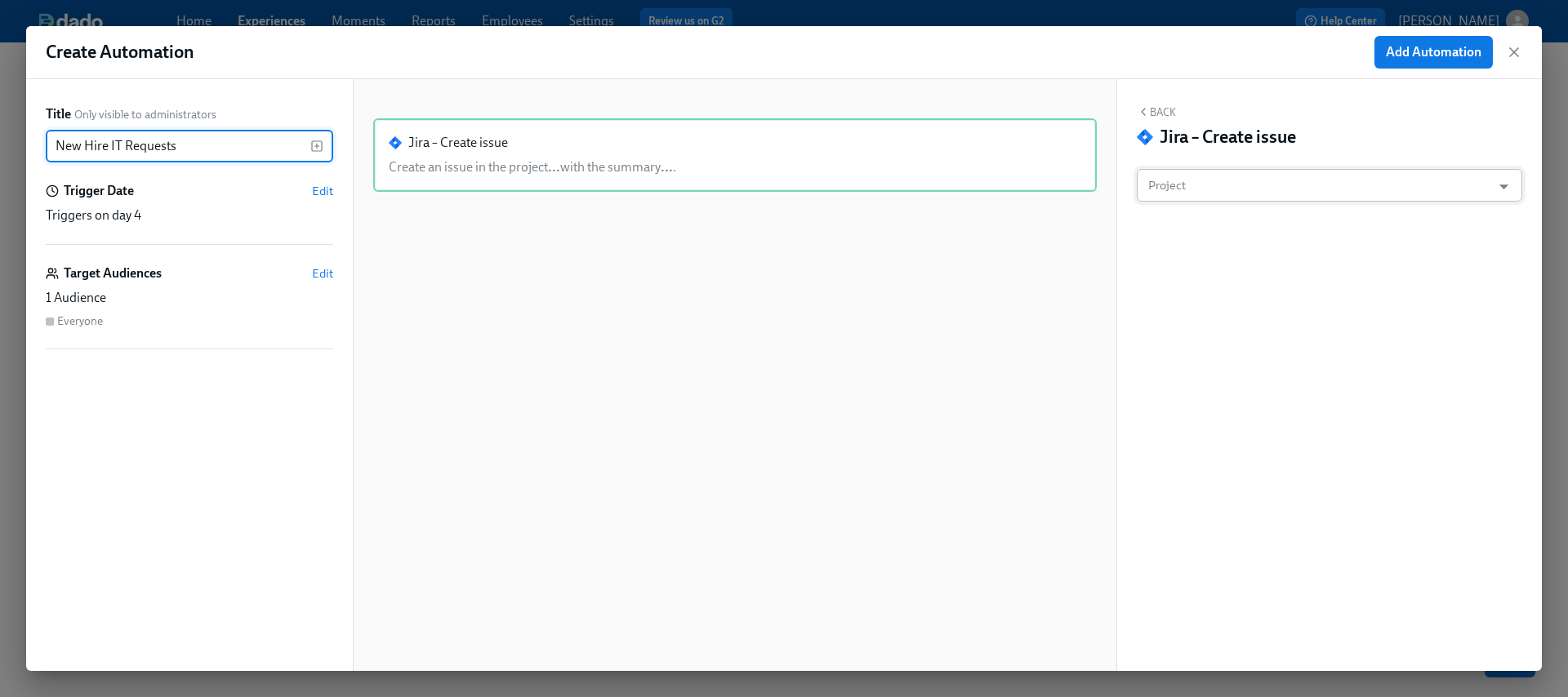
click at [1205, 182] on input "Project" at bounding box center [1317, 186] width 346 height 32
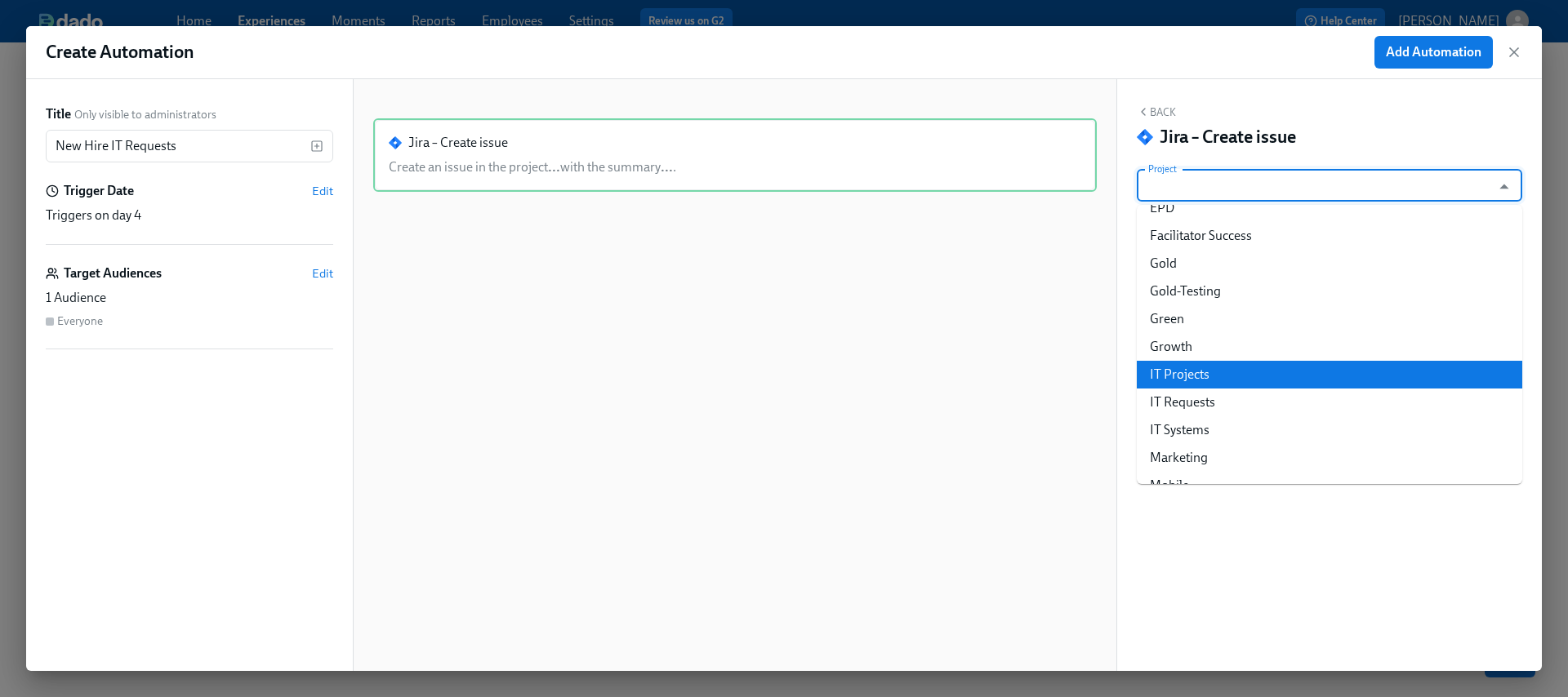
scroll to position [520, 0]
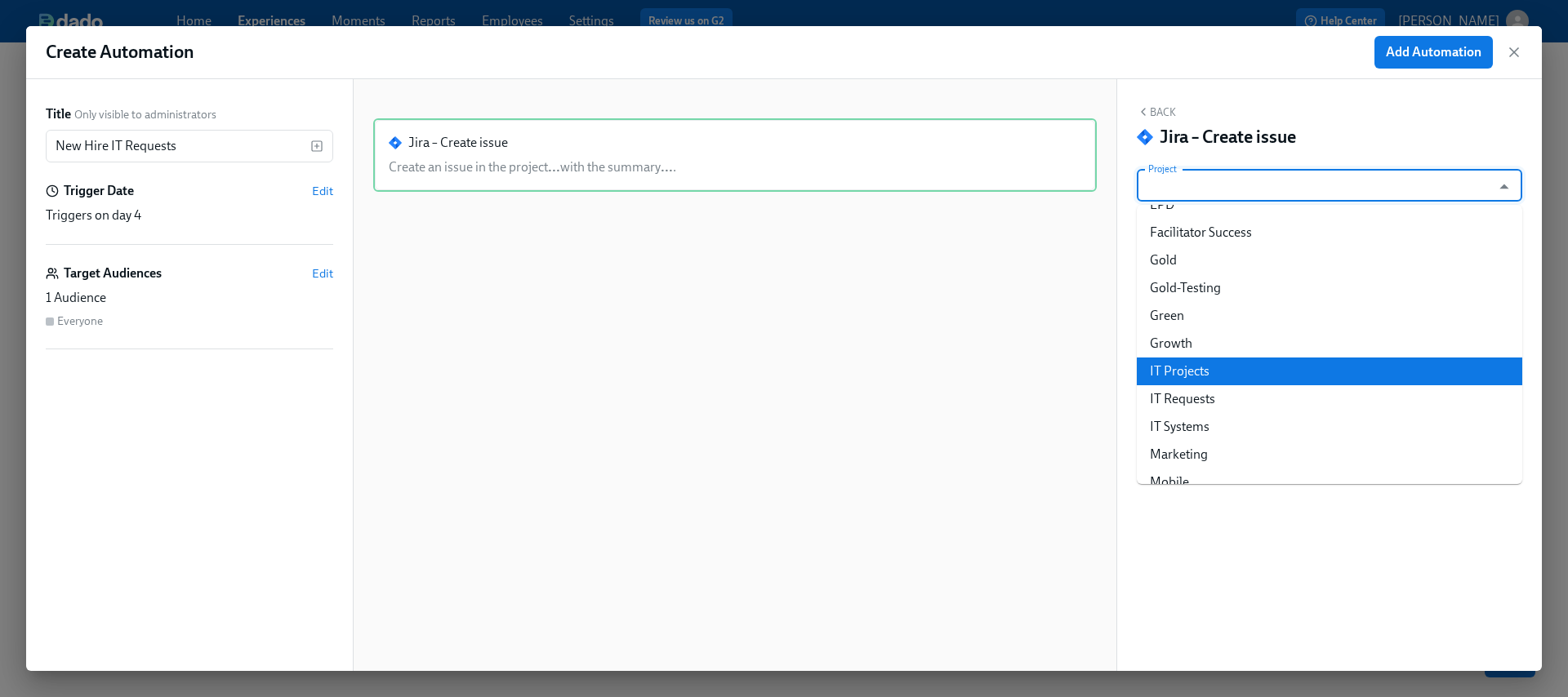
click at [1216, 395] on li "IT Requests" at bounding box center [1330, 399] width 386 height 28
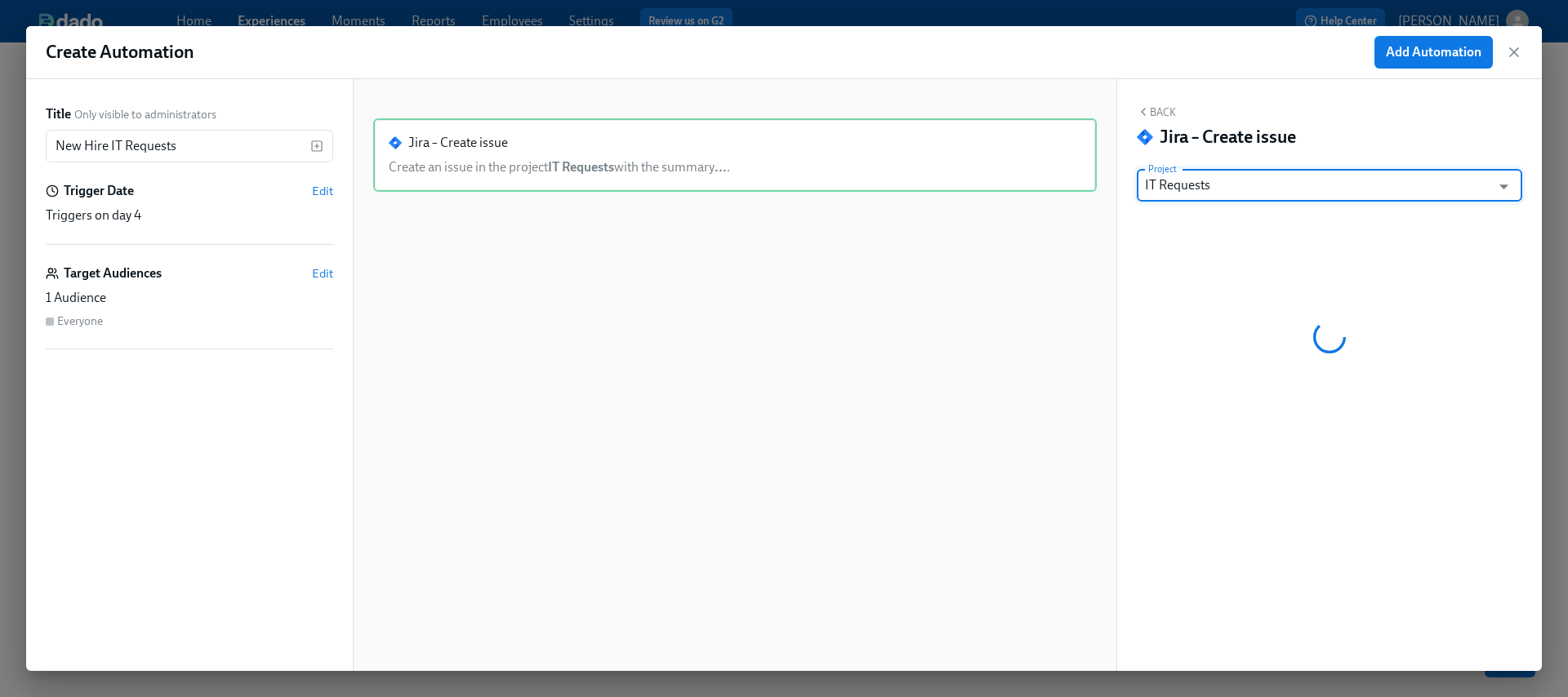
type input "IT Requests"
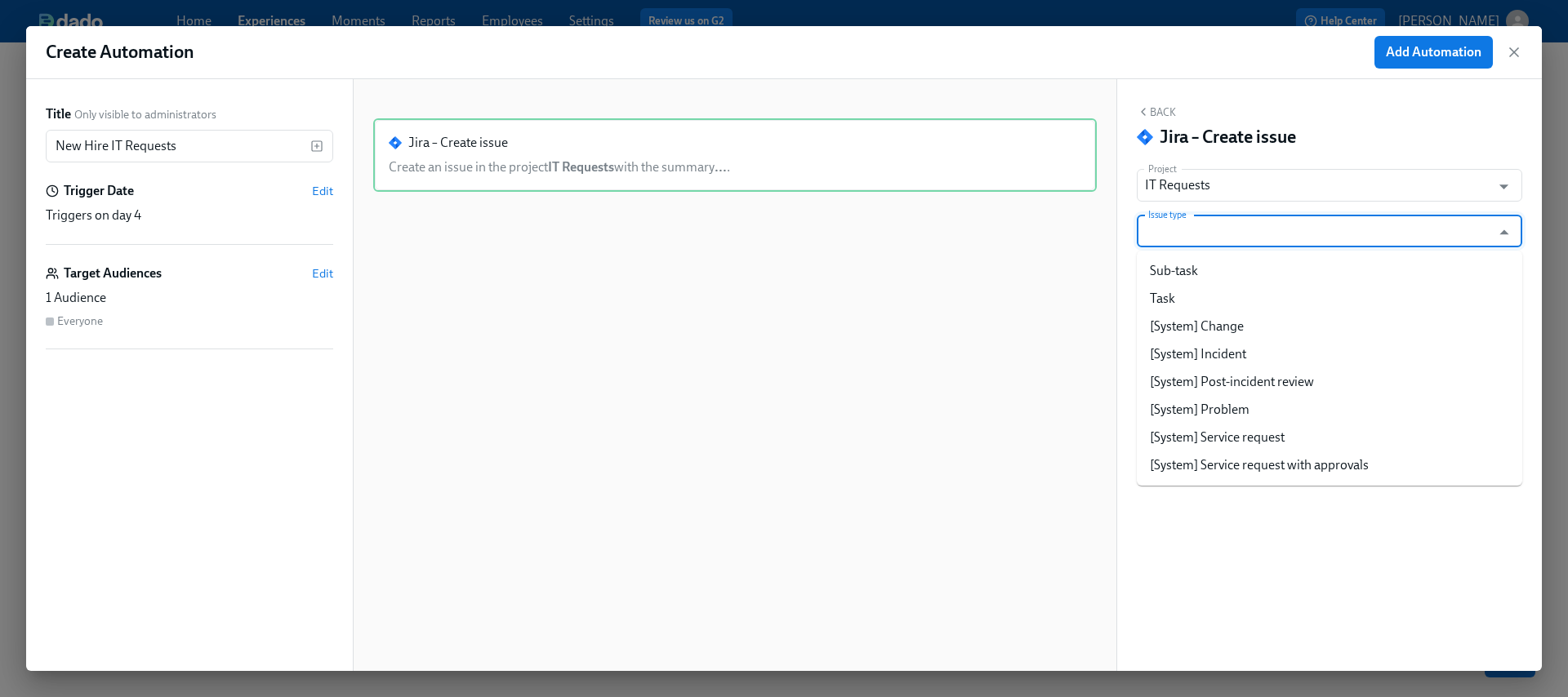
drag, startPoint x: 1305, startPoint y: 221, endPoint x: 1371, endPoint y: 303, distance: 105.3
click at [1305, 221] on input "Issue type" at bounding box center [1317, 231] width 346 height 32
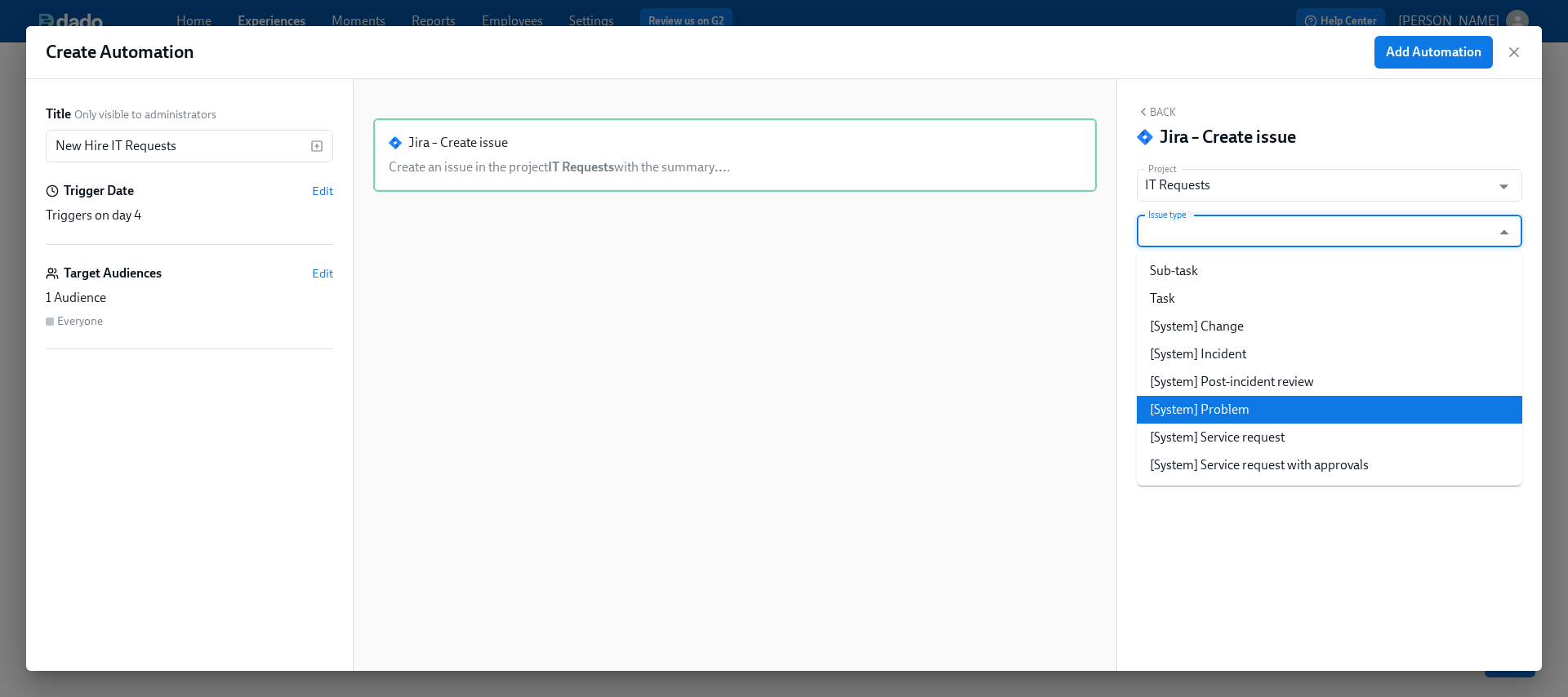
click at [1132, 555] on div "Back Jira – Create issue Project IT Requests Project Issue type Issue type Acti…" at bounding box center [1330, 375] width 425 height 592
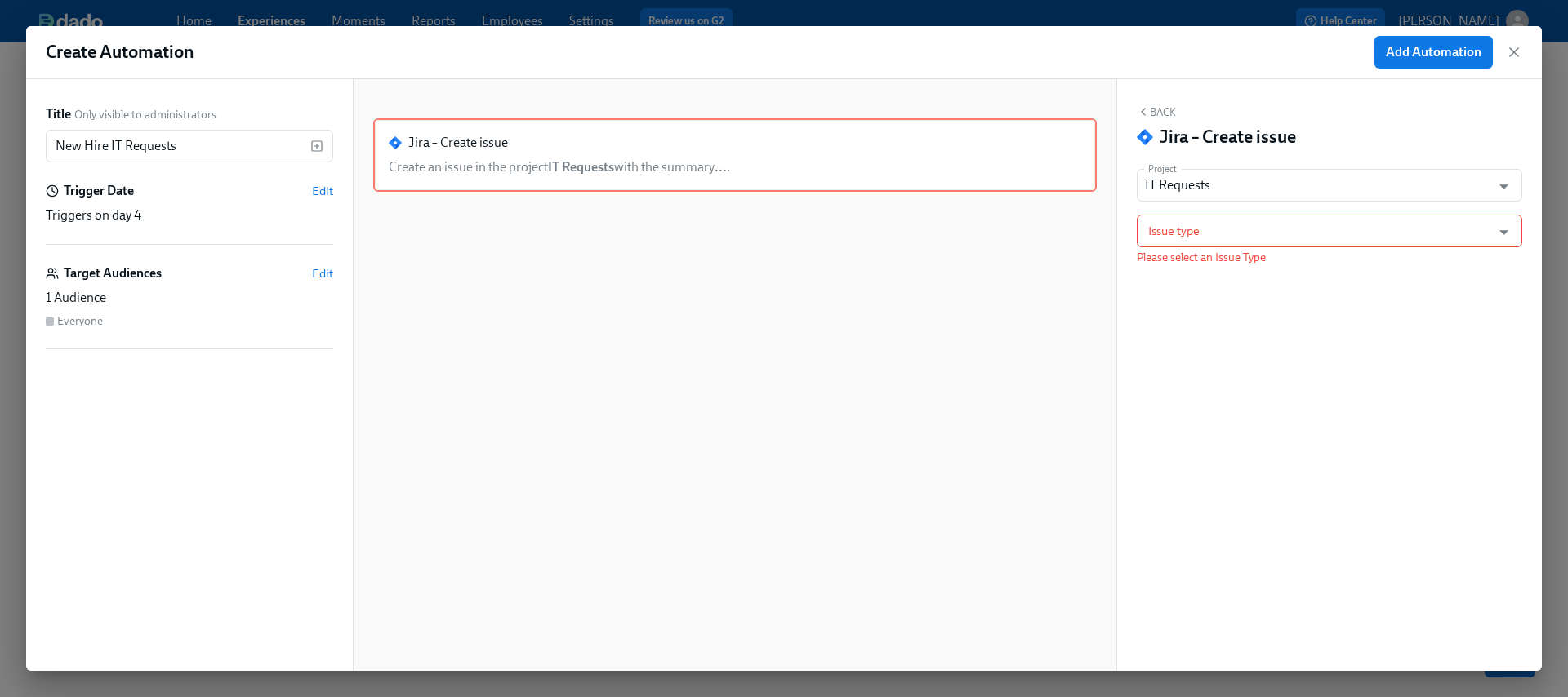
drag, startPoint x: 1101, startPoint y: 509, endPoint x: 1095, endPoint y: 502, distance: 9.2
click at [1098, 508] on div "Jira – Create issue Create an issue in the project IT Requests with the summary…" at bounding box center [734, 375] width 765 height 592
click at [542, 521] on div "Jira – Create issue Create an issue in the project IT Requests with the summary…" at bounding box center [735, 388] width 724 height 540
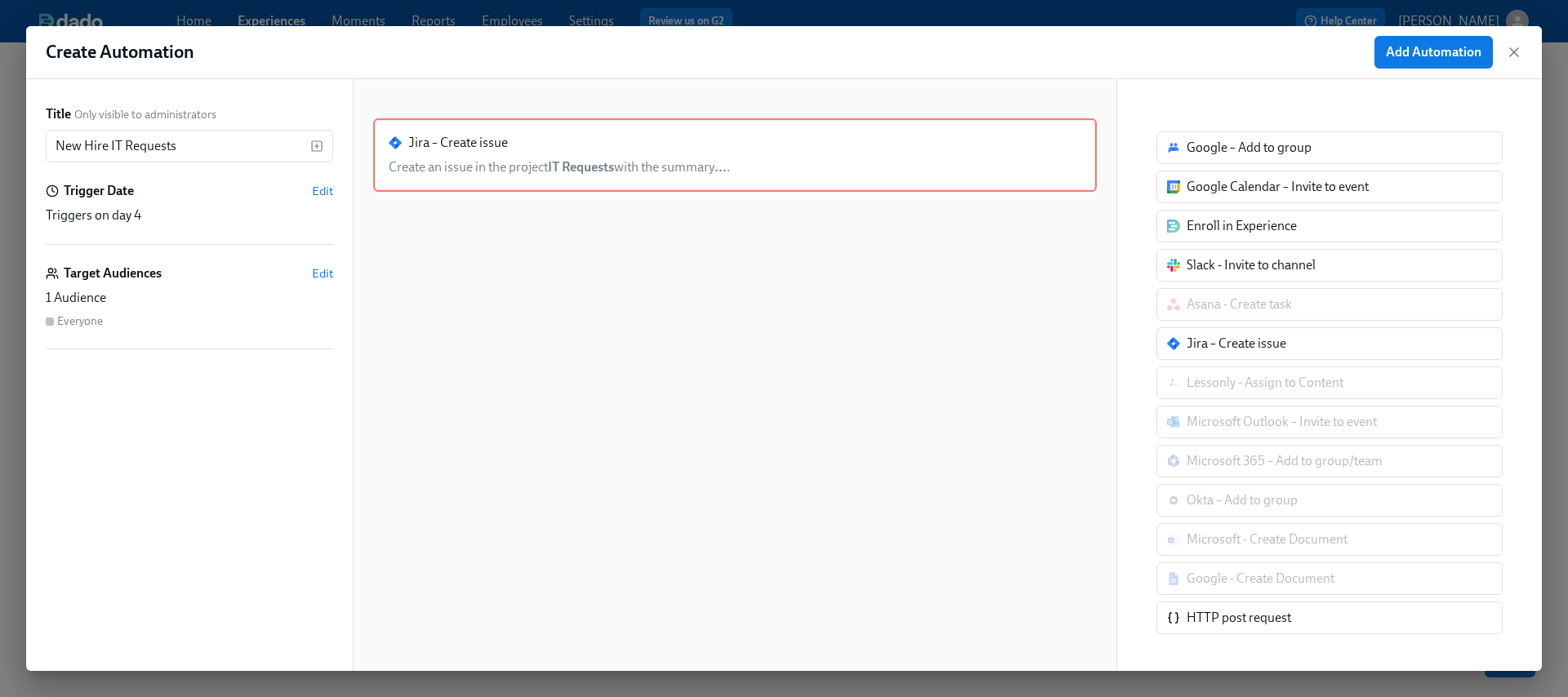
click at [364, 423] on div "Jira – Create issue Create an issue in the project IT Requests with the summary…" at bounding box center [734, 375] width 765 height 592
click at [542, 490] on div "Jira – Create issue Create an issue in the project IT Requests with the summary…" at bounding box center [735, 388] width 724 height 540
click at [738, 152] on div "Jira – Create issue Create an issue in the project IT Requests with the summary…" at bounding box center [735, 154] width 724 height 73
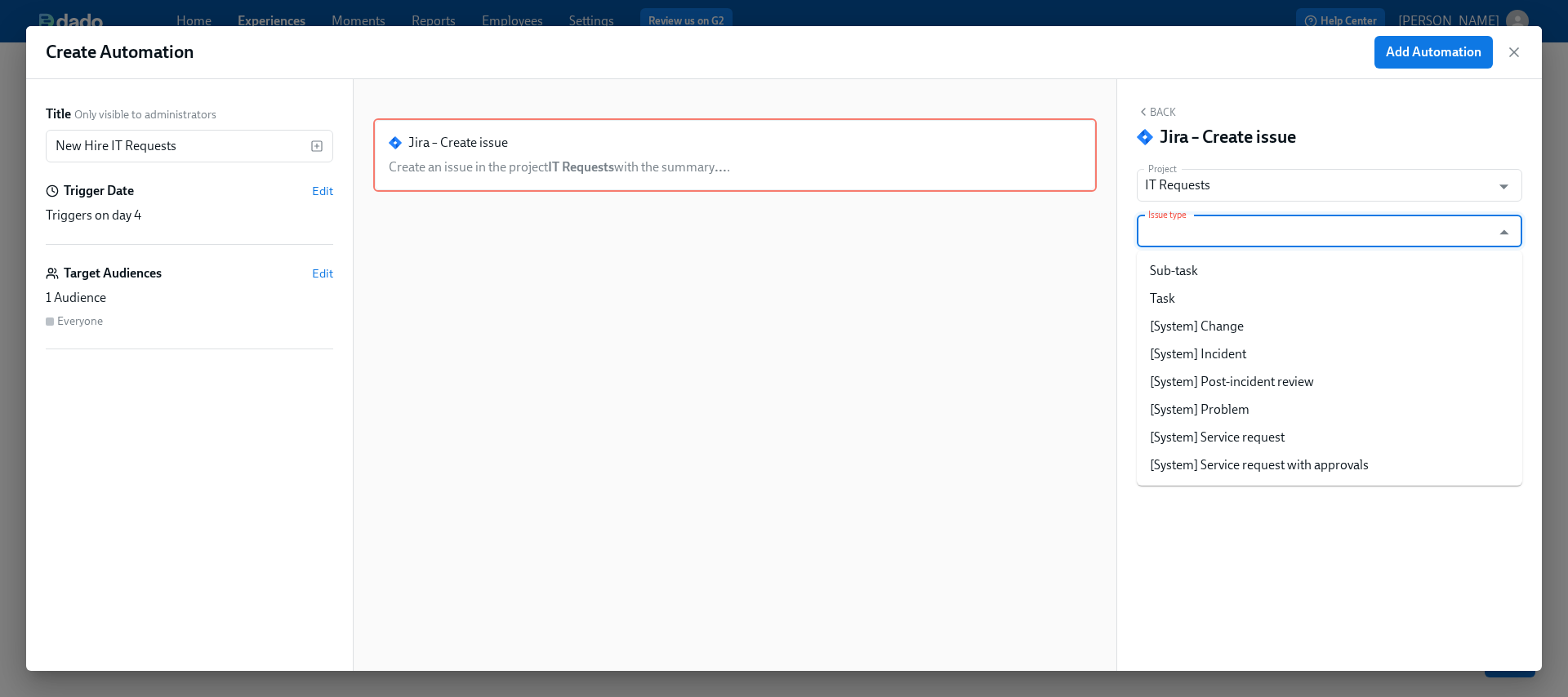
click at [1317, 226] on input "Issue type" at bounding box center [1317, 231] width 346 height 32
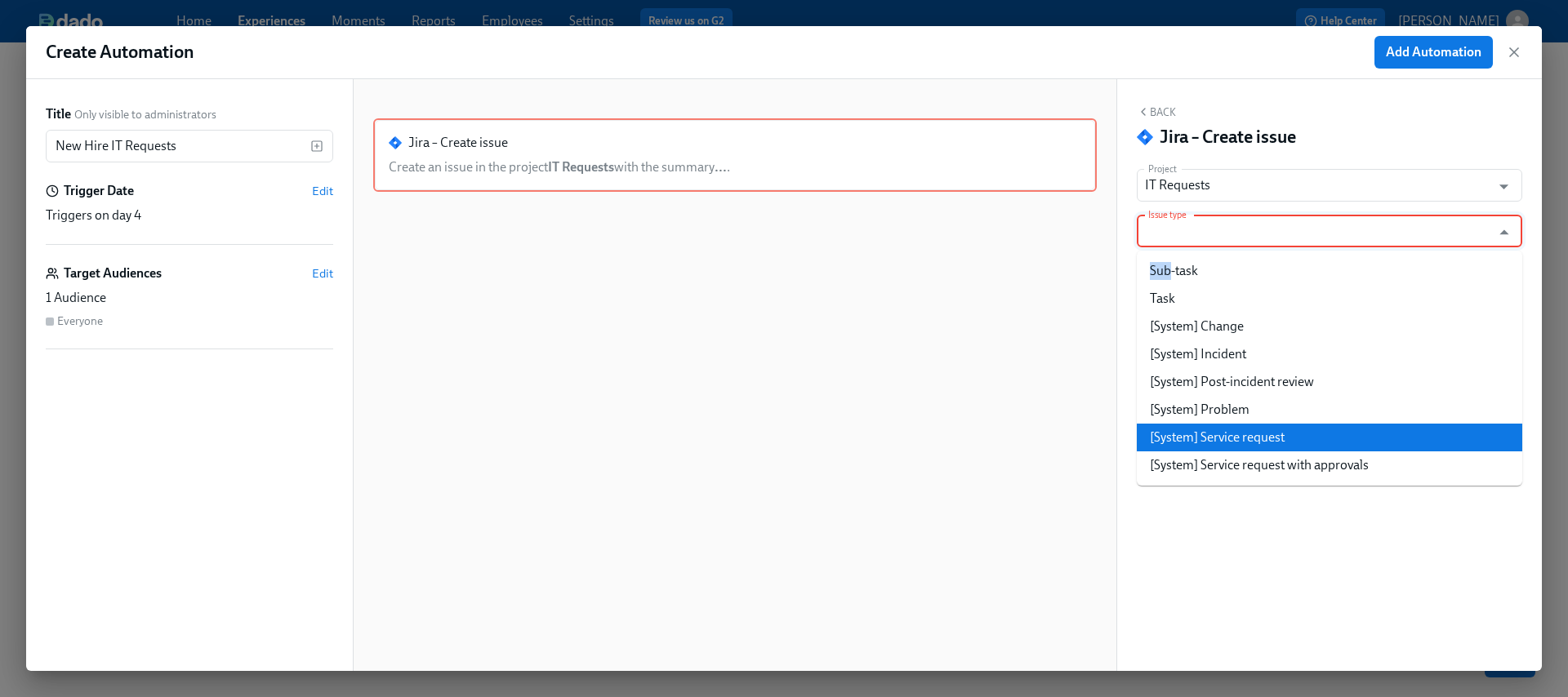
click at [1327, 428] on li "[System] Service request" at bounding box center [1330, 437] width 386 height 28
type input "[System] Service request"
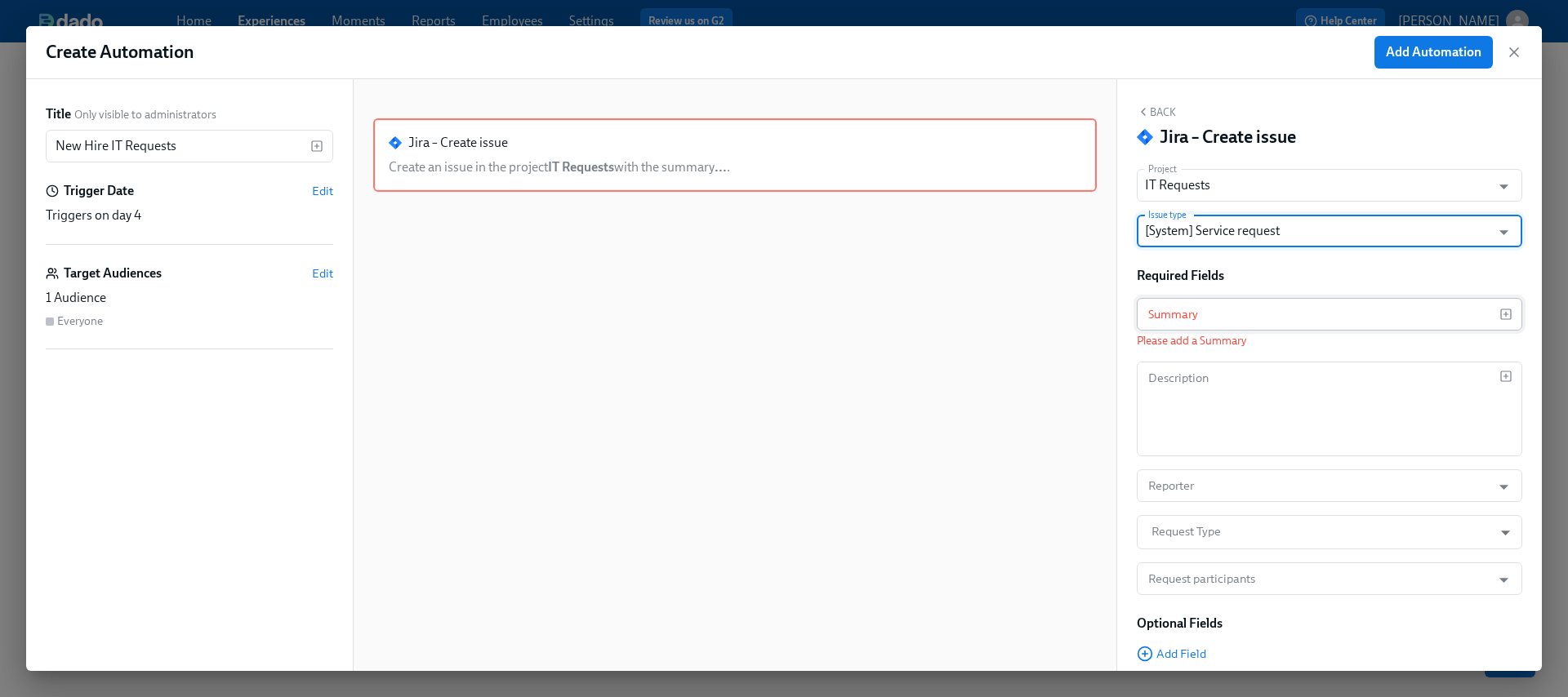
click at [1210, 322] on input "text" at bounding box center [1318, 314] width 363 height 32
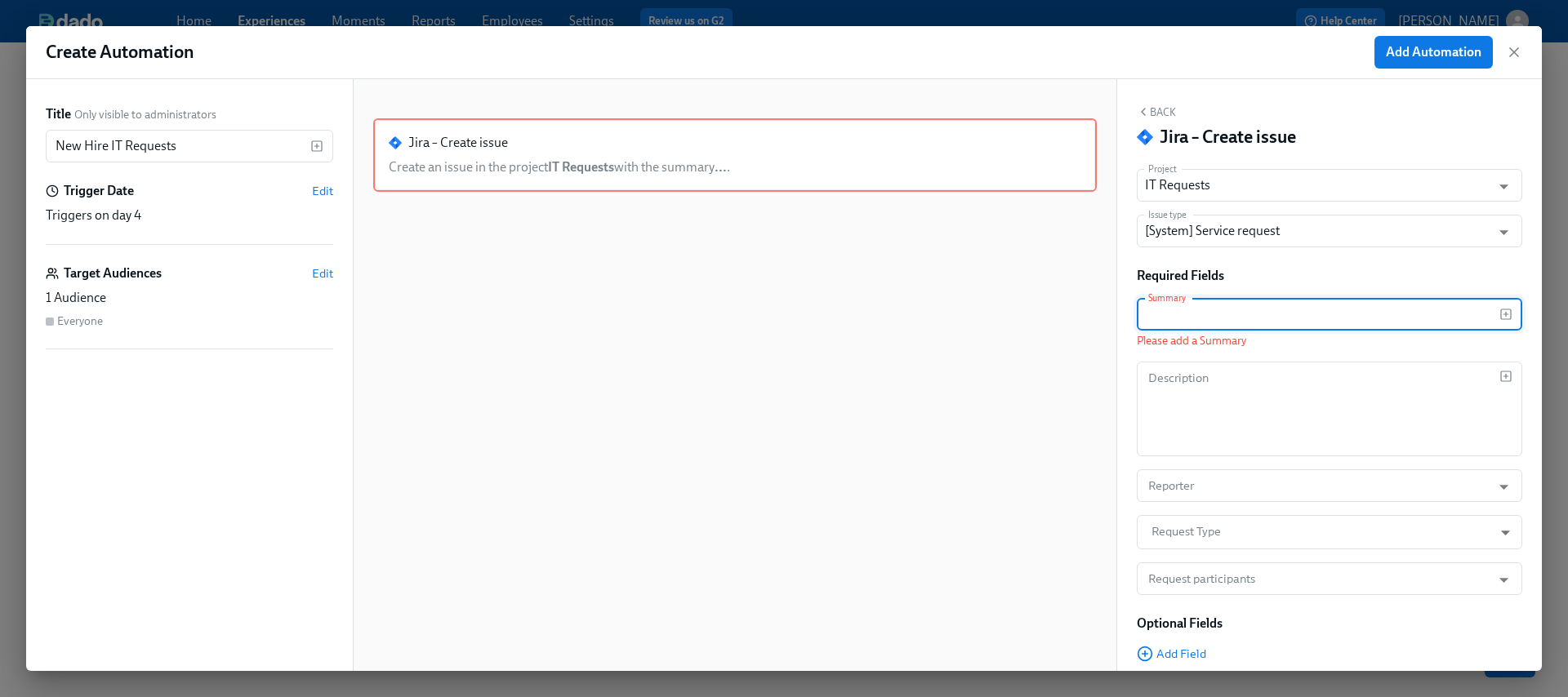
click at [1499, 313] on icon "button" at bounding box center [1506, 314] width 13 height 13
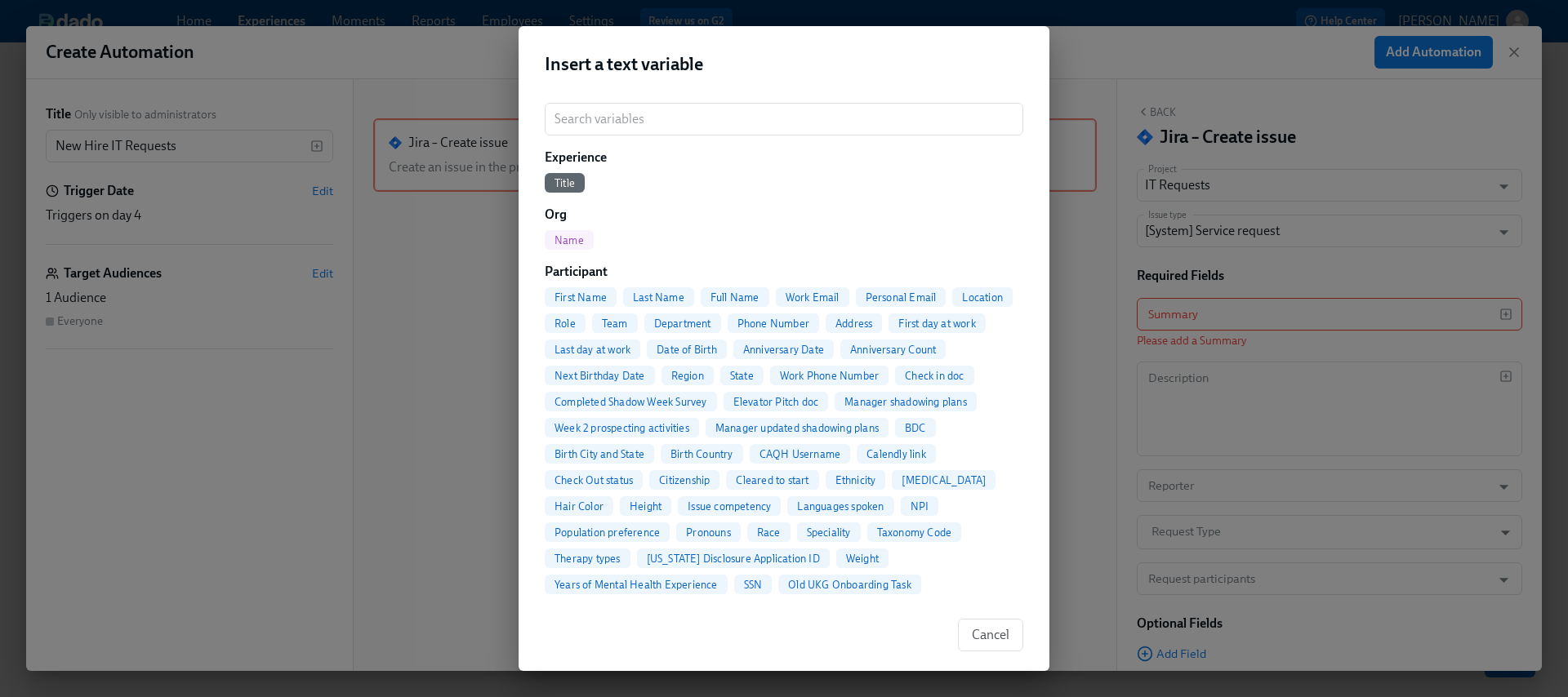
click at [742, 295] on span "Full Name" at bounding box center [735, 297] width 69 height 12
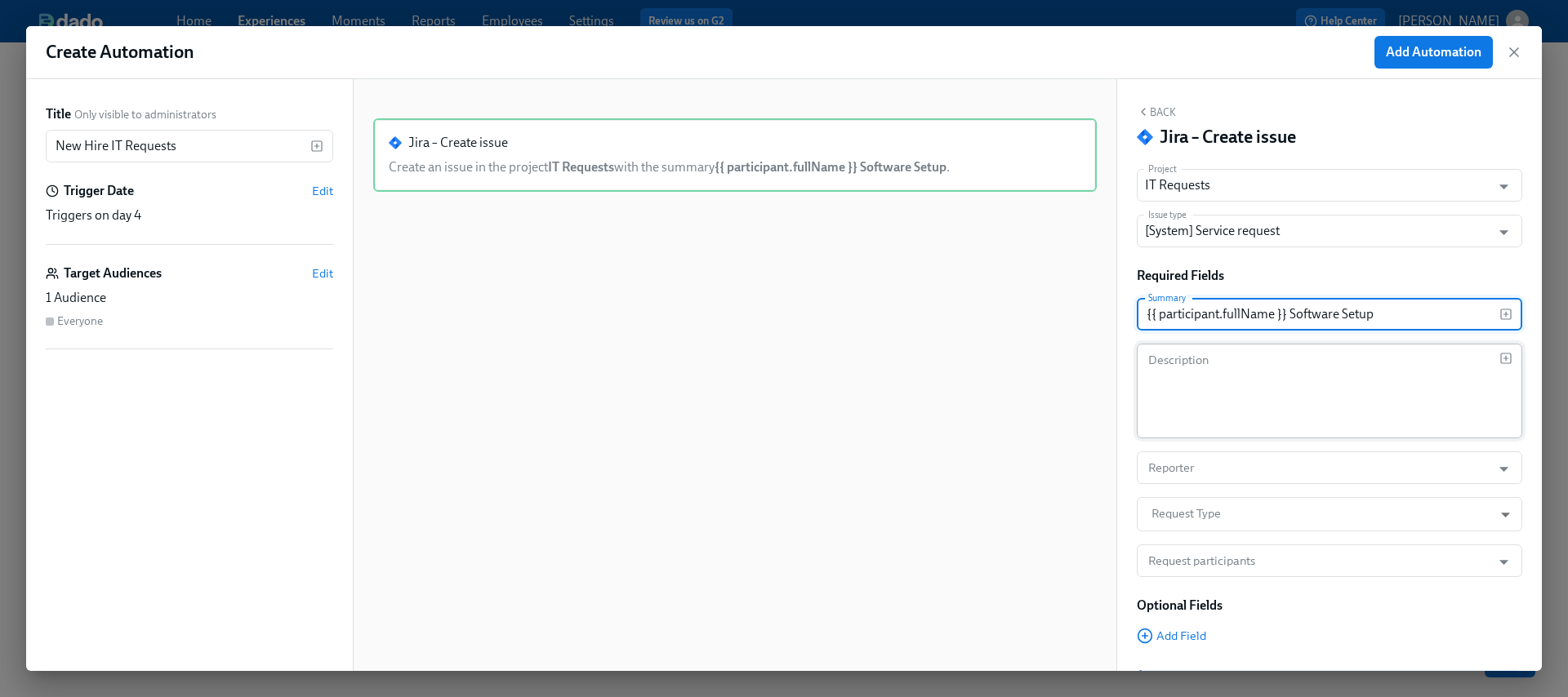
type input "{{ participant.fullName }} Software Setup"
drag, startPoint x: 1294, startPoint y: 358, endPoint x: 1308, endPoint y: 356, distance: 14.1
click at [1295, 358] on textarea at bounding box center [1323, 391] width 352 height 78
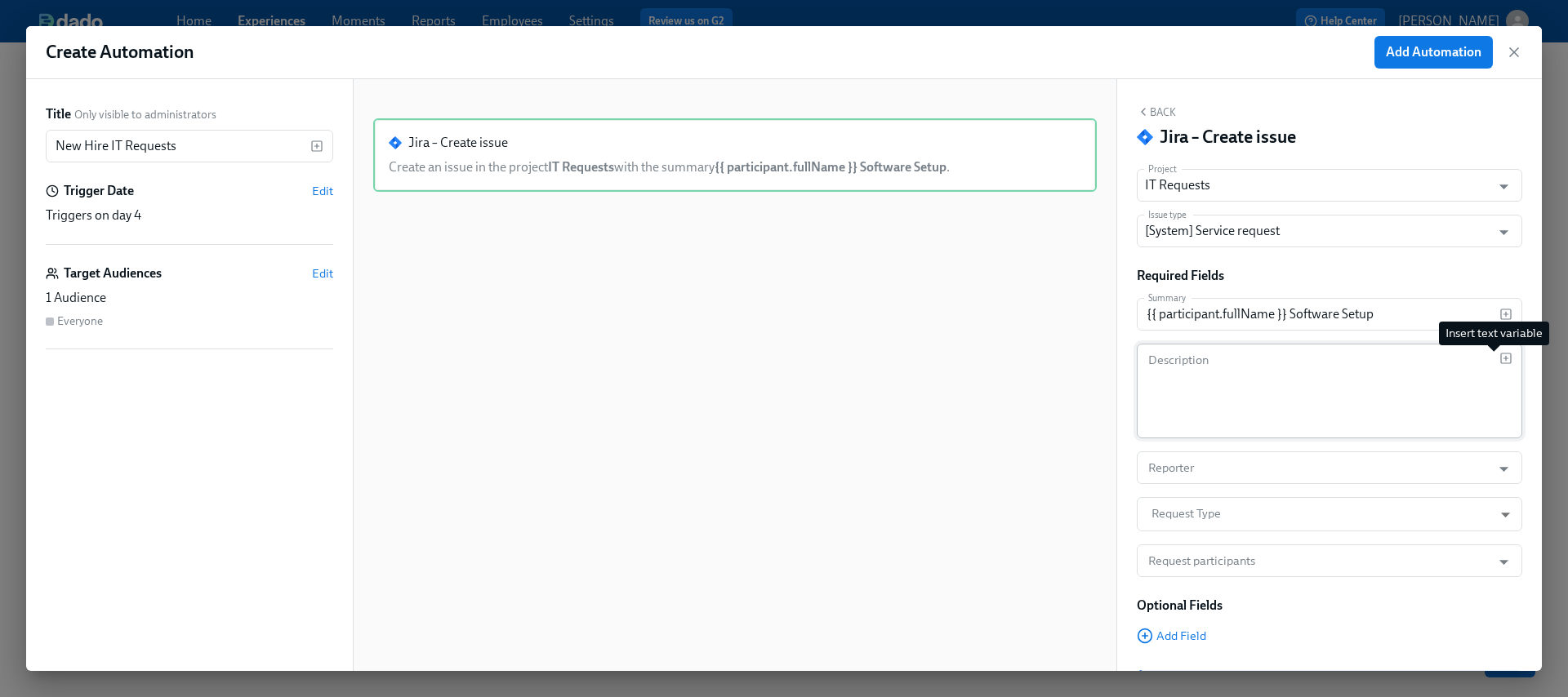
click at [1499, 352] on icon "button" at bounding box center [1506, 359] width 13 height 13
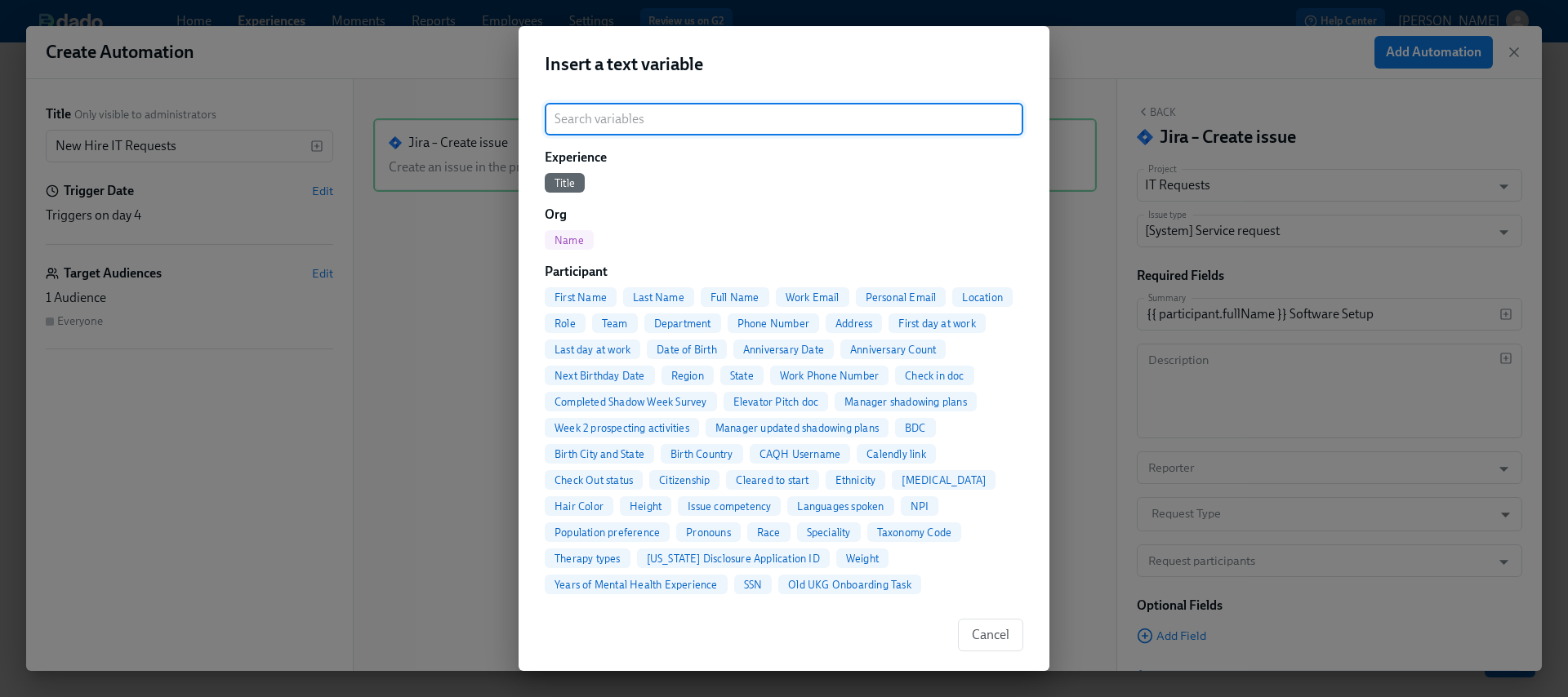
drag, startPoint x: 743, startPoint y: 295, endPoint x: 1009, endPoint y: 377, distance: 278.4
click at [744, 295] on span "Full Name" at bounding box center [735, 297] width 69 height 12
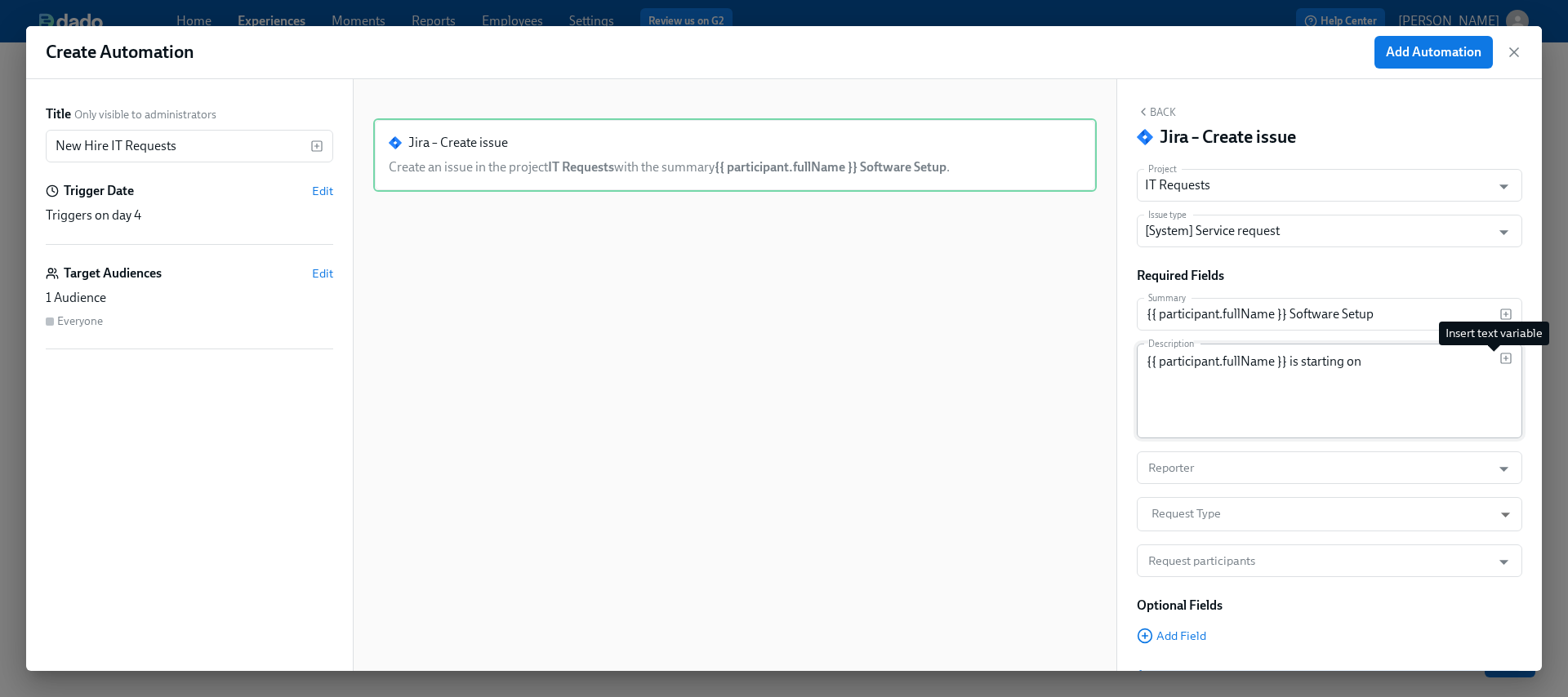
click at [1501, 355] on rect "button" at bounding box center [1506, 358] width 10 height 10
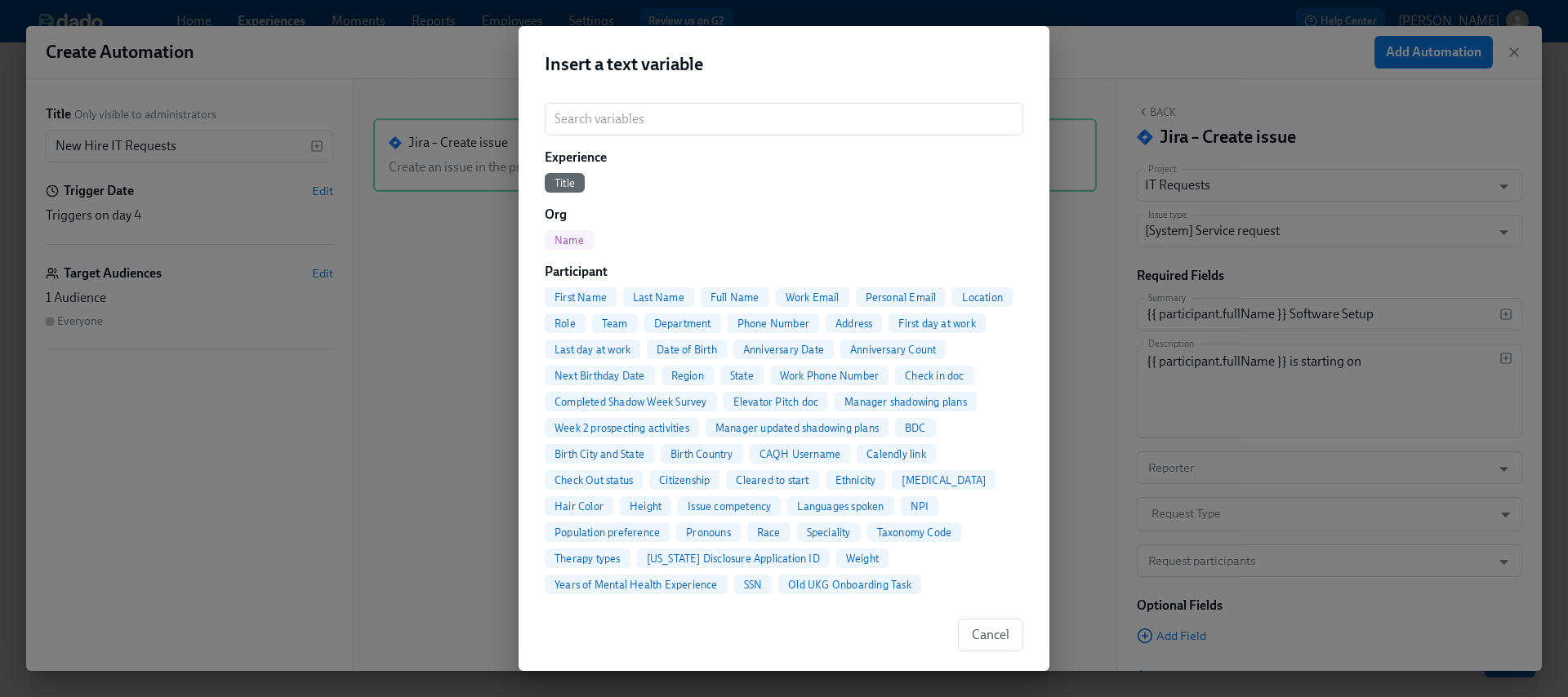
click at [953, 329] on div "First day at work" at bounding box center [936, 323] width 96 height 20
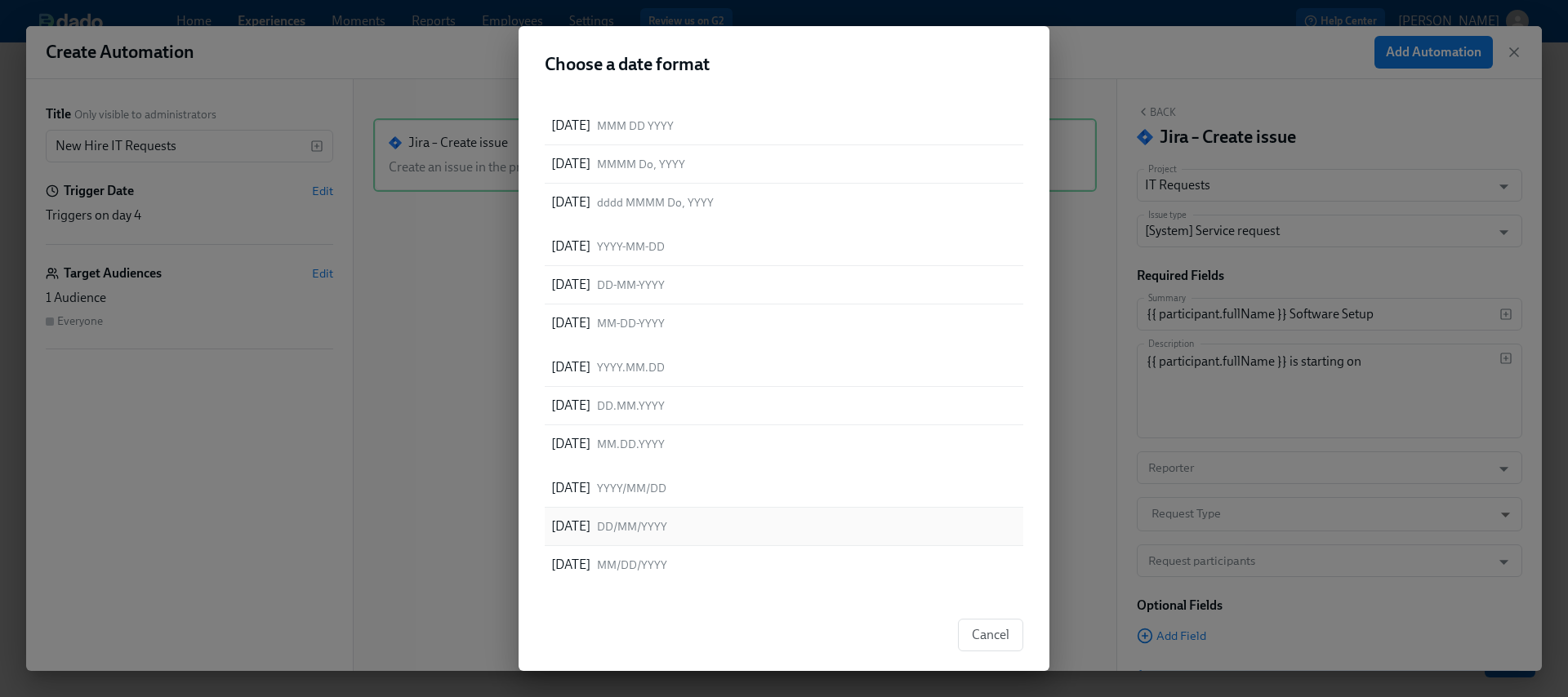
scroll to position [3, 0]
click at [753, 564] on div "[DATE] MM/DD/YYYY" at bounding box center [784, 564] width 479 height 37
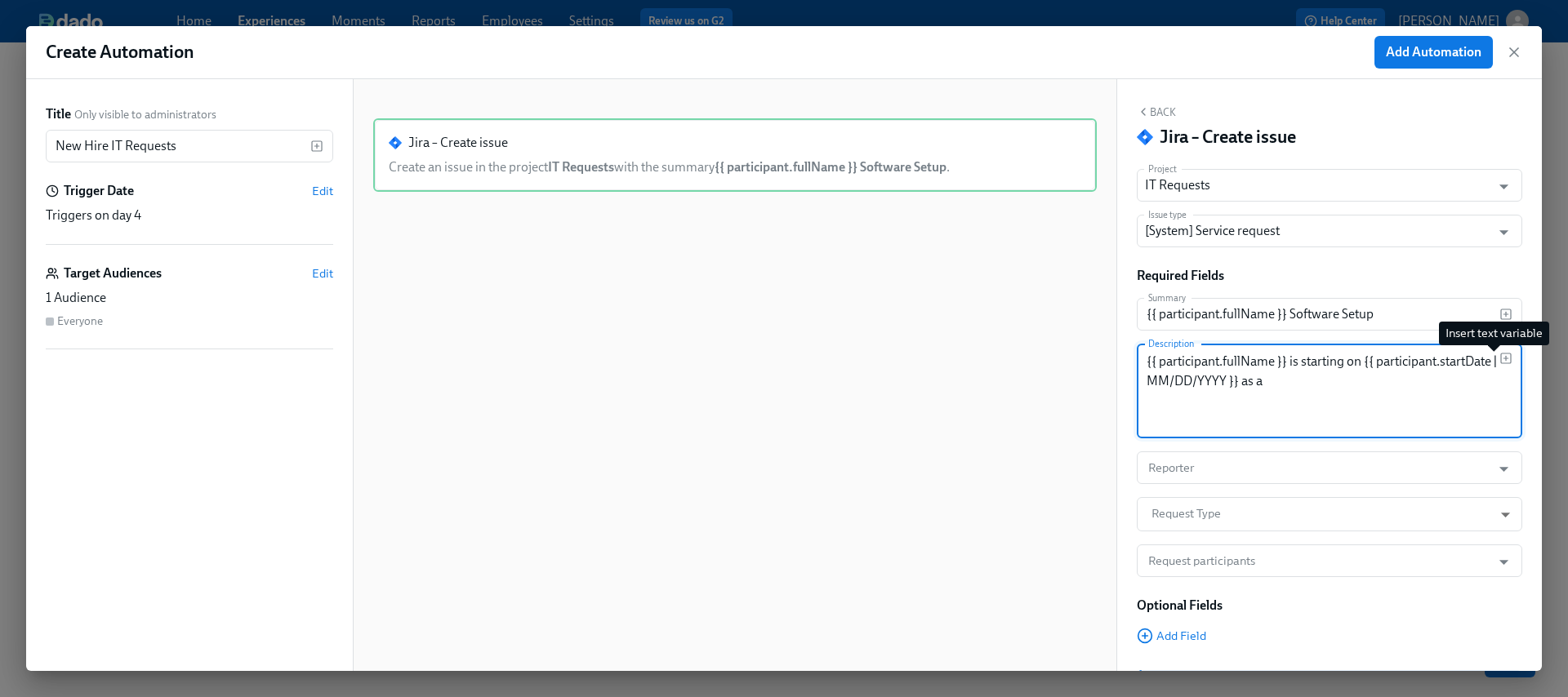
type textarea "{{ participant.fullName }} is starting on {{ participant.startDate | MM/DD/YYYY…"
click at [1501, 363] on rect "button" at bounding box center [1506, 358] width 10 height 10
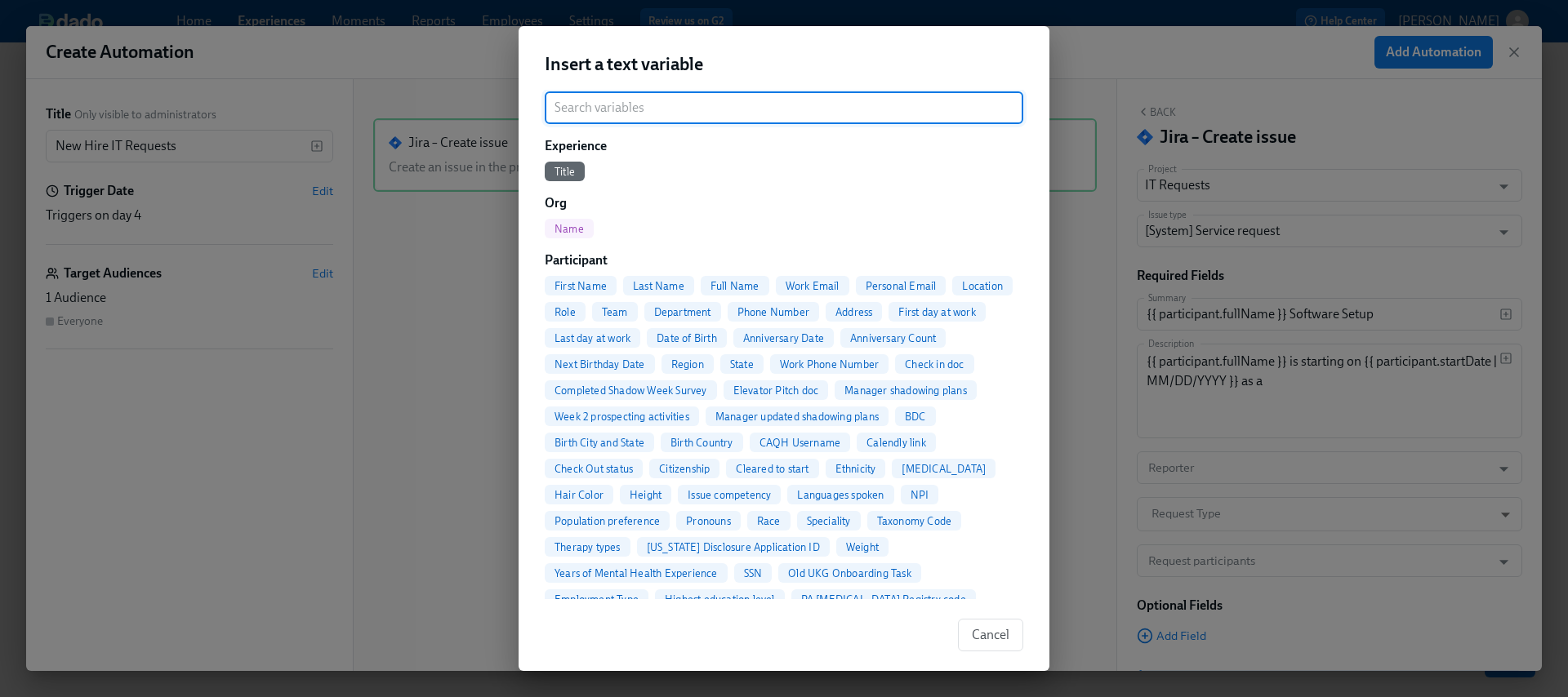
scroll to position [0, 0]
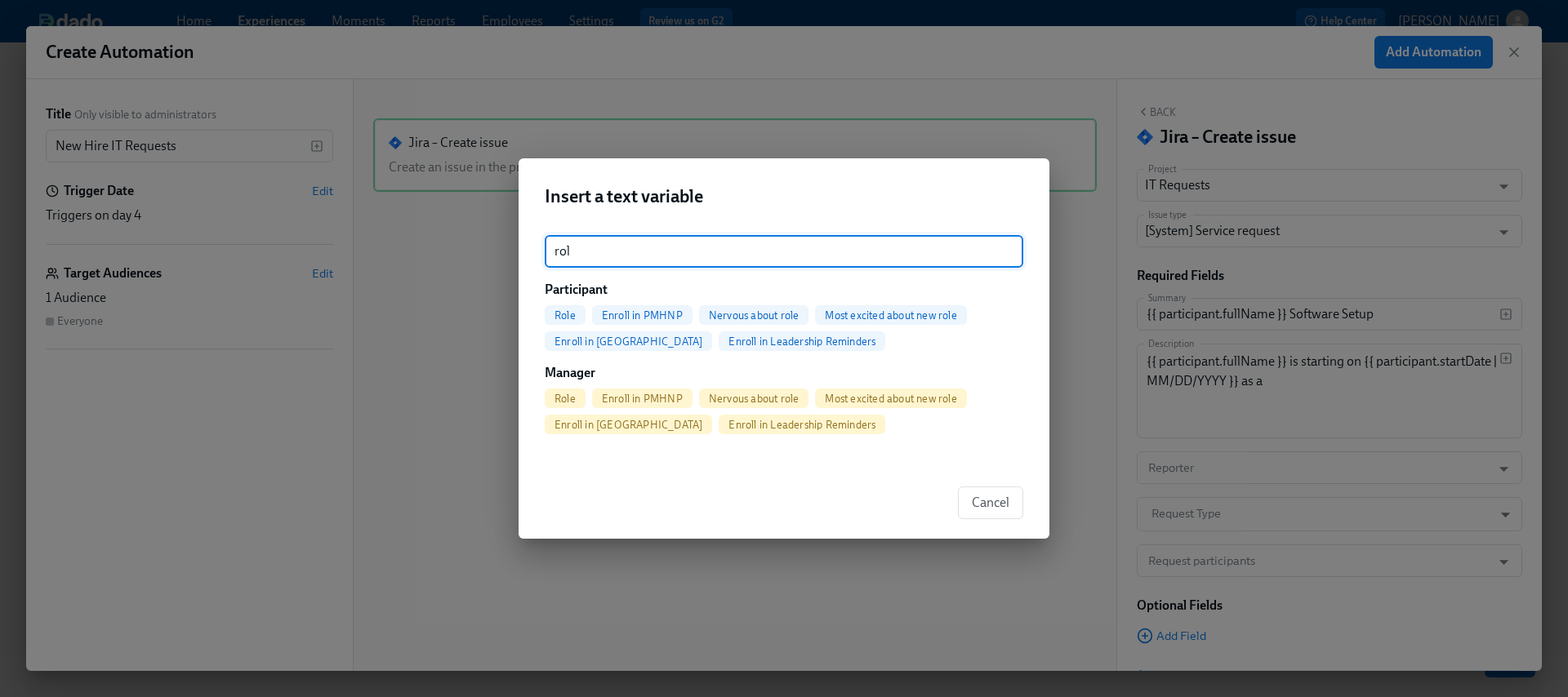
type input "rol"
click at [564, 321] on div "Role" at bounding box center [565, 315] width 41 height 20
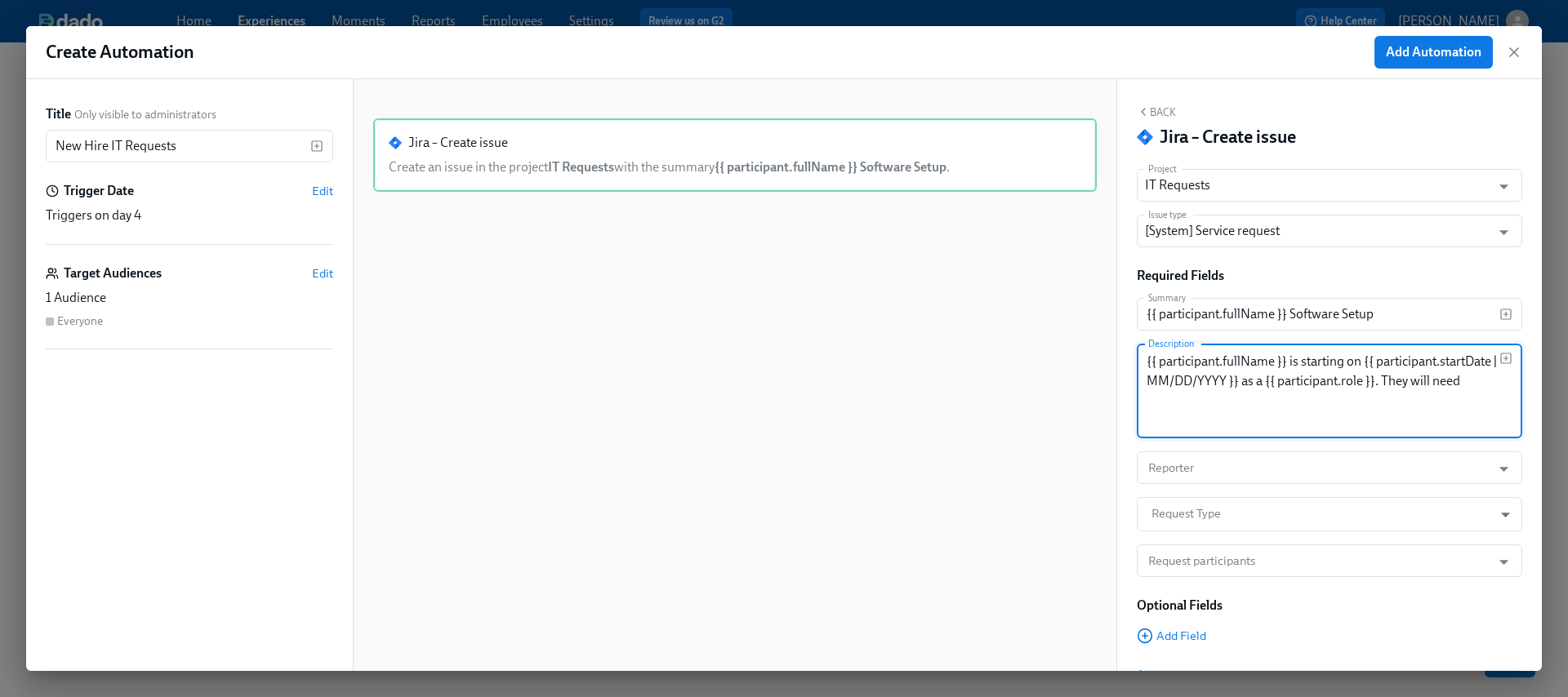
paste textarea "UKG, GitHub, Slack, Jira, Elation, Salesforce"
drag, startPoint x: 1335, startPoint y: 397, endPoint x: 1368, endPoint y: 408, distance: 34.8
click at [1368, 408] on textarea "{{ participant.fullName }} is starting on {{ participant.startDate | MM/DD/YYYY…" at bounding box center [1323, 391] width 352 height 78
click at [1385, 404] on textarea "{{ participant.fullName }} is starting on {{ participant.startDate | MM/DD/YYYY…" at bounding box center [1323, 391] width 352 height 78
drag, startPoint x: 1379, startPoint y: 400, endPoint x: 1404, endPoint y: 405, distance: 25.5
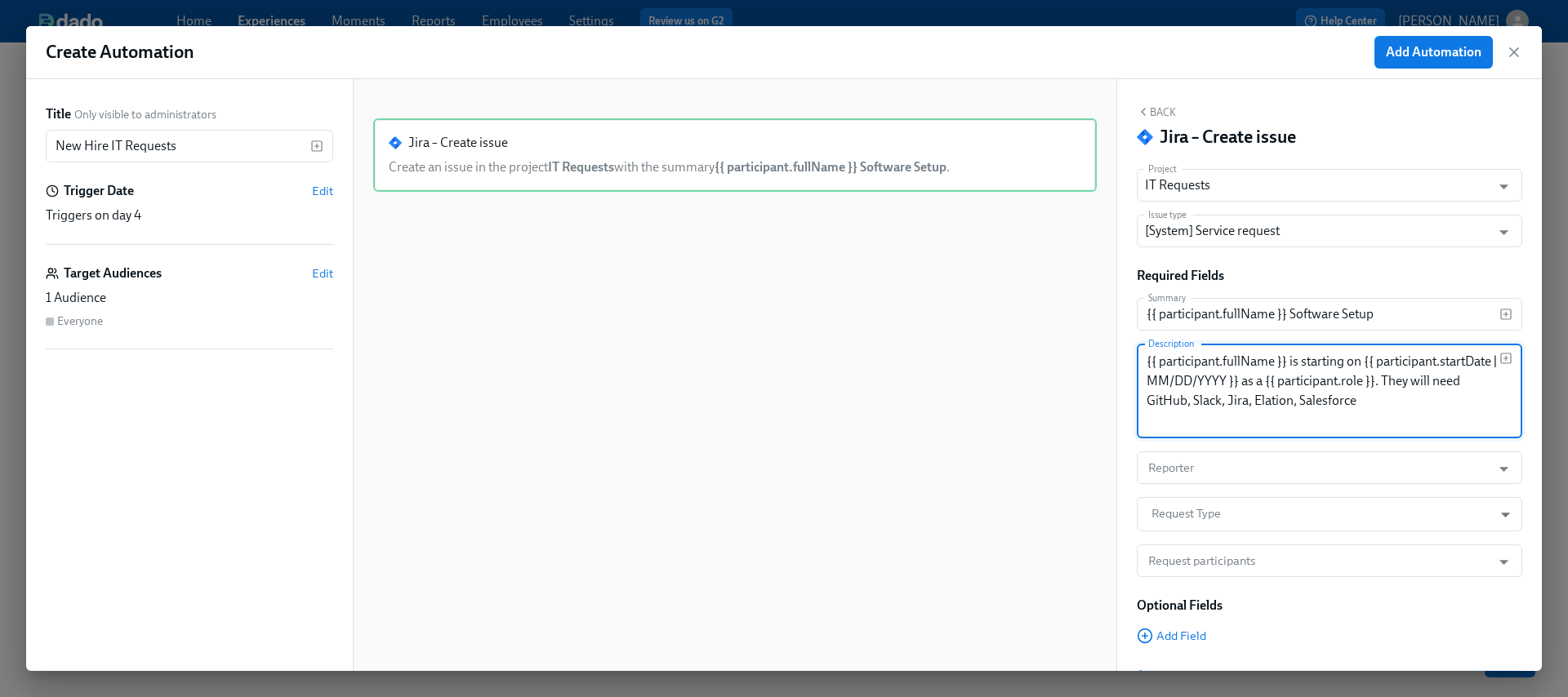
click at [1404, 405] on textarea "{{ participant.fullName }} is starting on {{ participant.startDate | MM/DD/YYYY…" at bounding box center [1323, 391] width 352 height 78
click at [1289, 421] on textarea "{{ participant.fullName }} is starting on {{ participant.startDate | MM/DD/YYYY…" at bounding box center [1323, 391] width 352 height 78
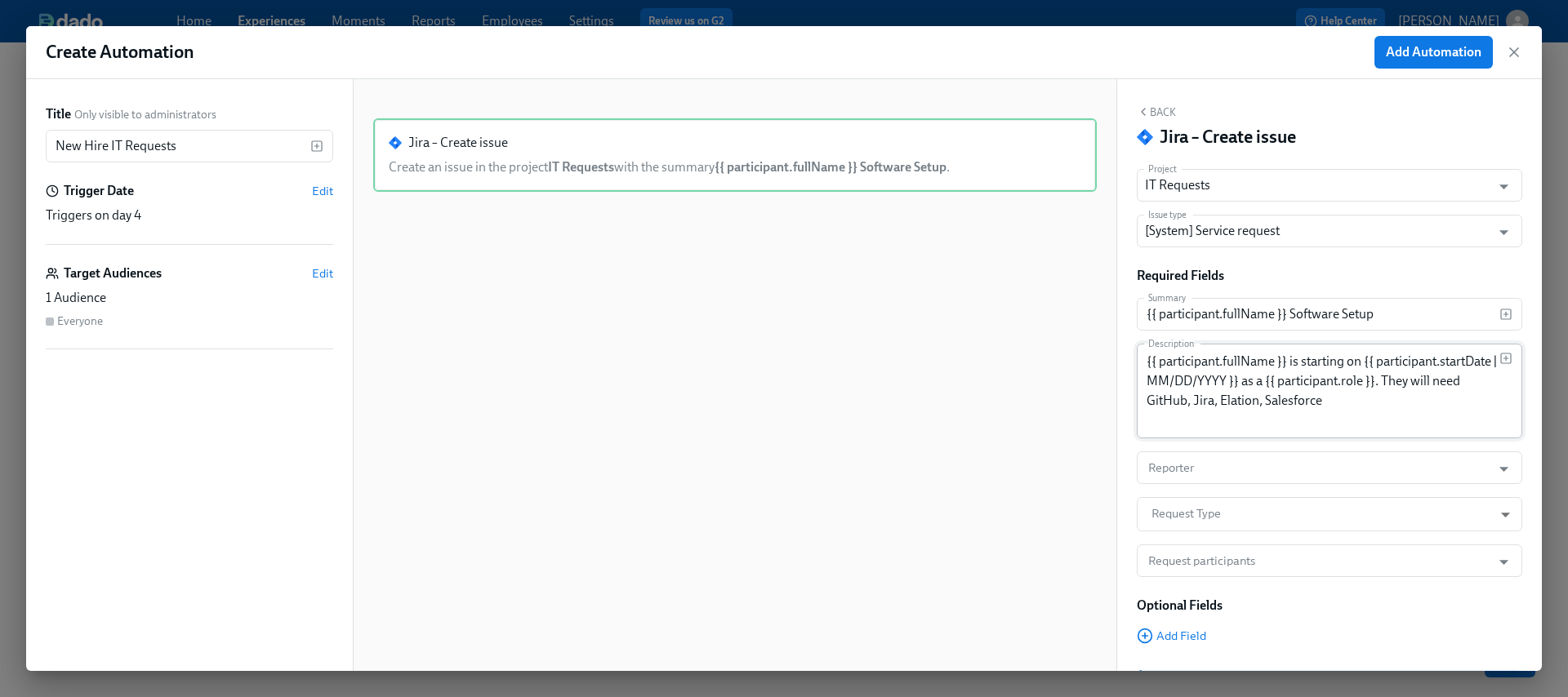
drag, startPoint x: 1145, startPoint y: 415, endPoint x: 1156, endPoint y: 417, distance: 11.2
click at [1144, 415] on div "{{ participant.fullName }} is starting on {{ participant.startDate | MM/DD/YYYY…" at bounding box center [1330, 390] width 386 height 94
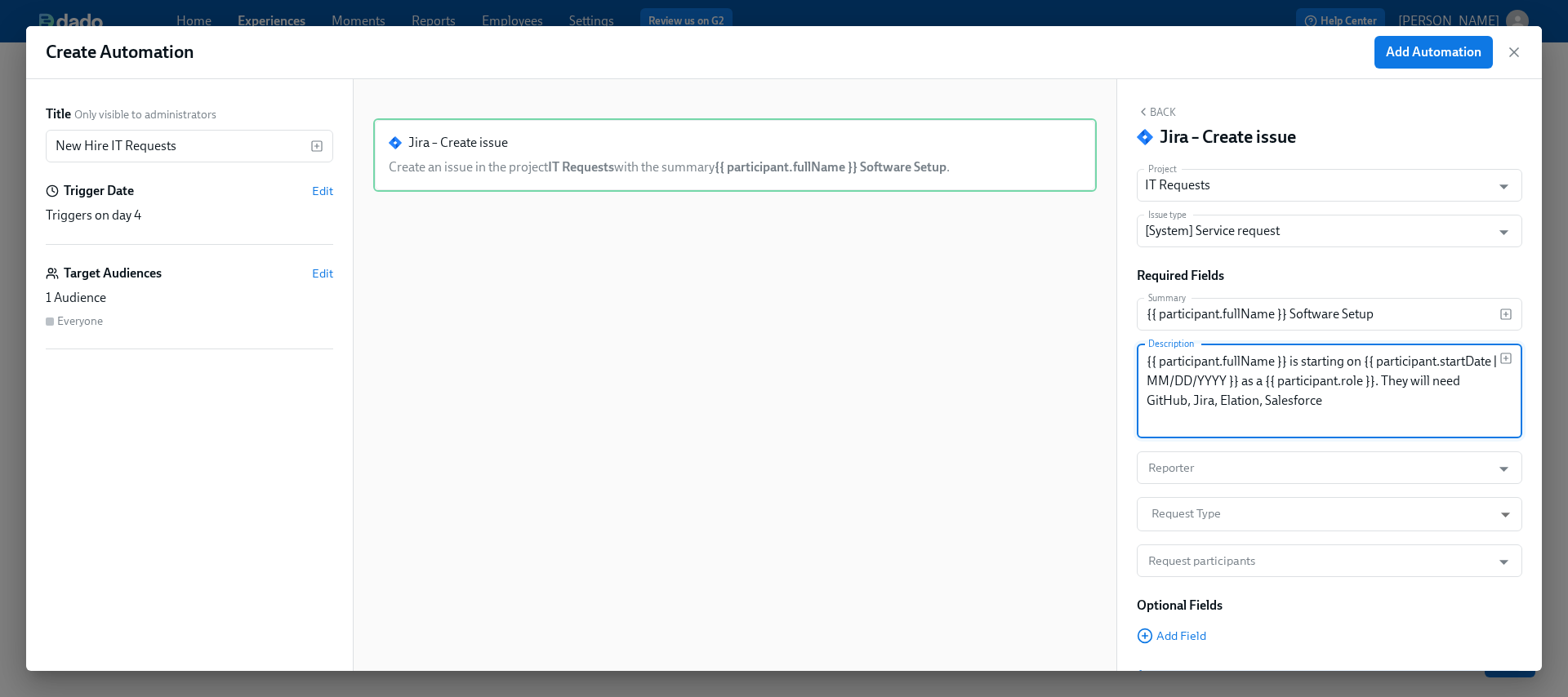
click at [1150, 421] on textarea "{{ participant.fullName }} is starting on {{ participant.startDate | MM/DD/YYYY…" at bounding box center [1323, 391] width 352 height 78
click at [1463, 399] on textarea "{{ participant.fullName }} is starting on {{ participant.startDate | MM/DD/YYYY…" at bounding box center [1323, 391] width 352 height 78
click at [1248, 418] on textarea "{{ participant.fullName }} is starting on {{ participant.startDate | MM/DD/YYYY…" at bounding box center [1323, 391] width 352 height 78
type textarea "{{ participant.fullName }} is starting on {{ participant.startDate | MM/DD/YYYY…"
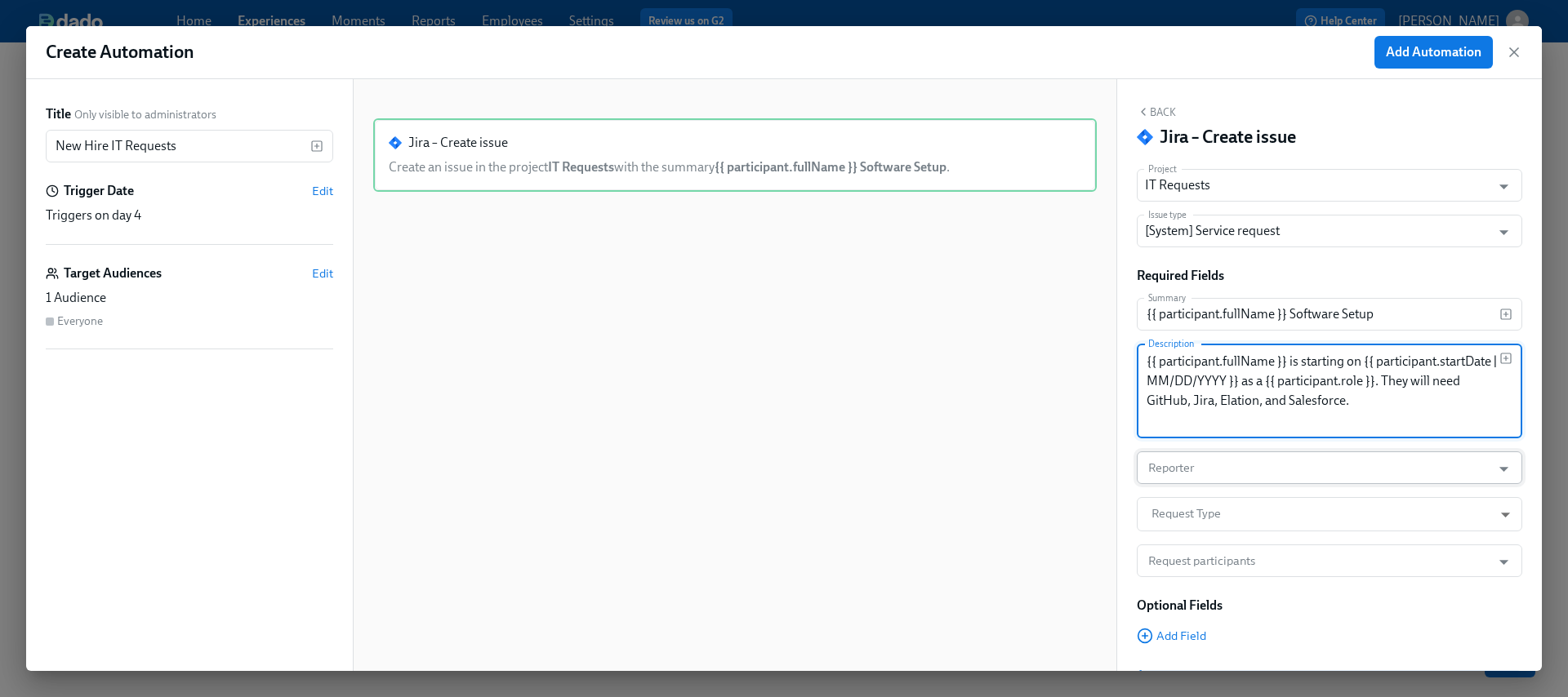
click at [1264, 467] on input "Reporter" at bounding box center [1314, 468] width 338 height 32
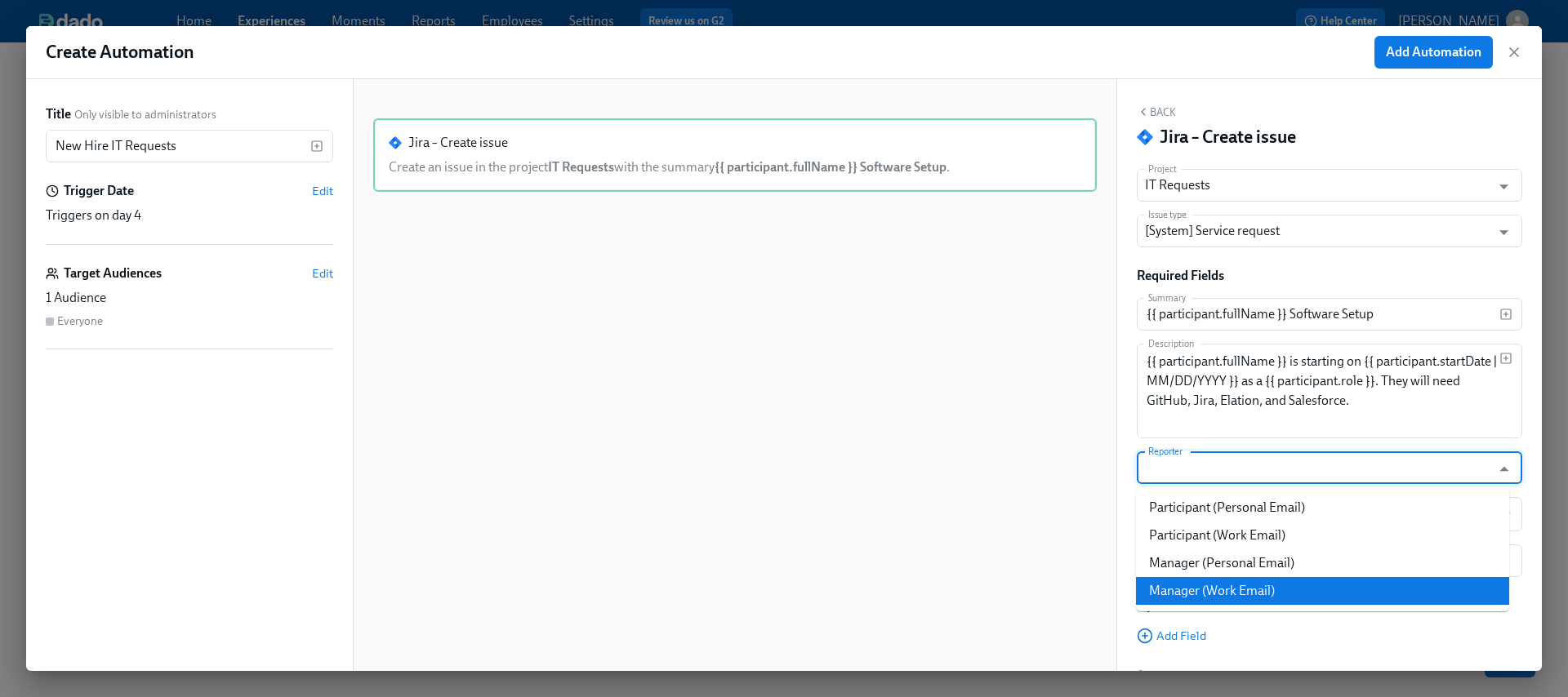
click at [1265, 587] on li "Manager (Work Email)" at bounding box center [1323, 590] width 373 height 28
type input "Manager (Work Email)"
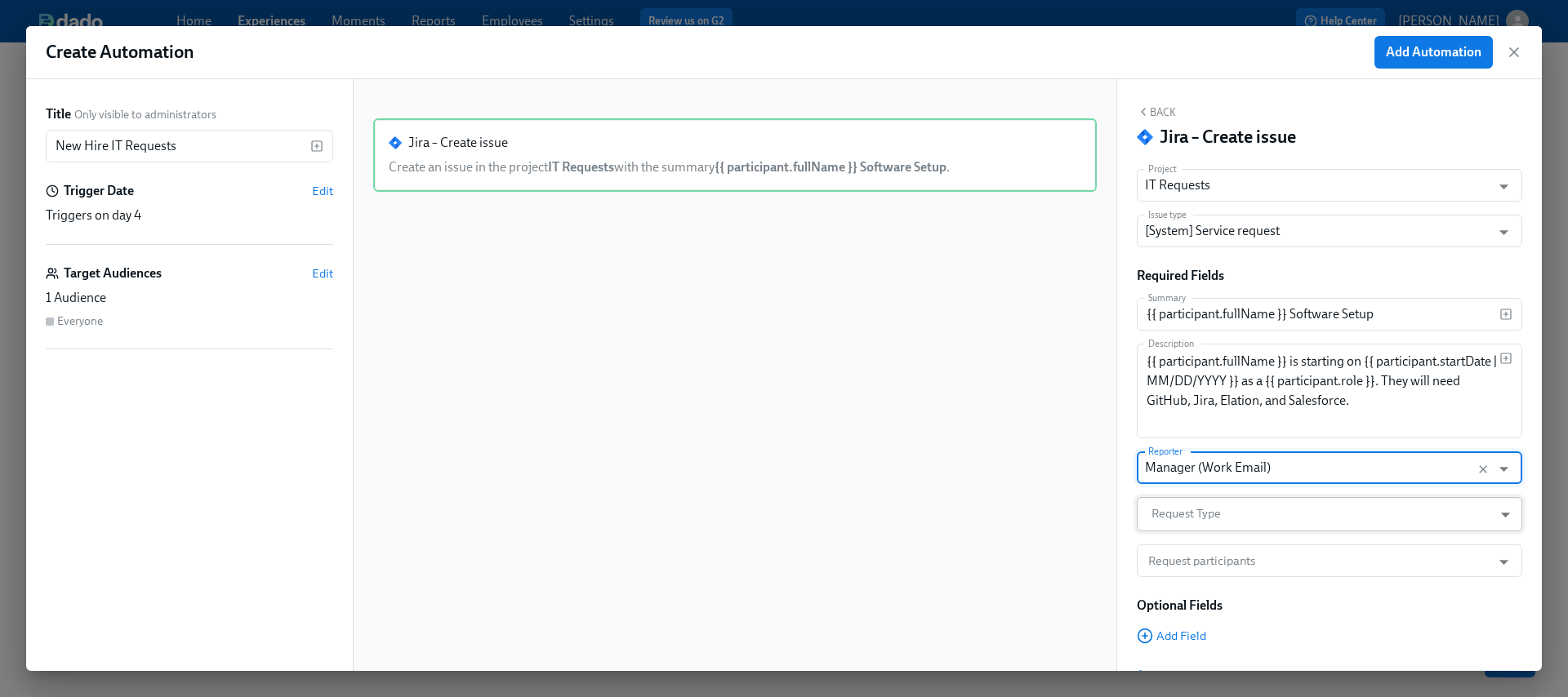
click at [1210, 508] on body "Home Experiences Moments Reports Employees Settings Review us on G2 Help Center…" at bounding box center [784, 348] width 1568 height 697
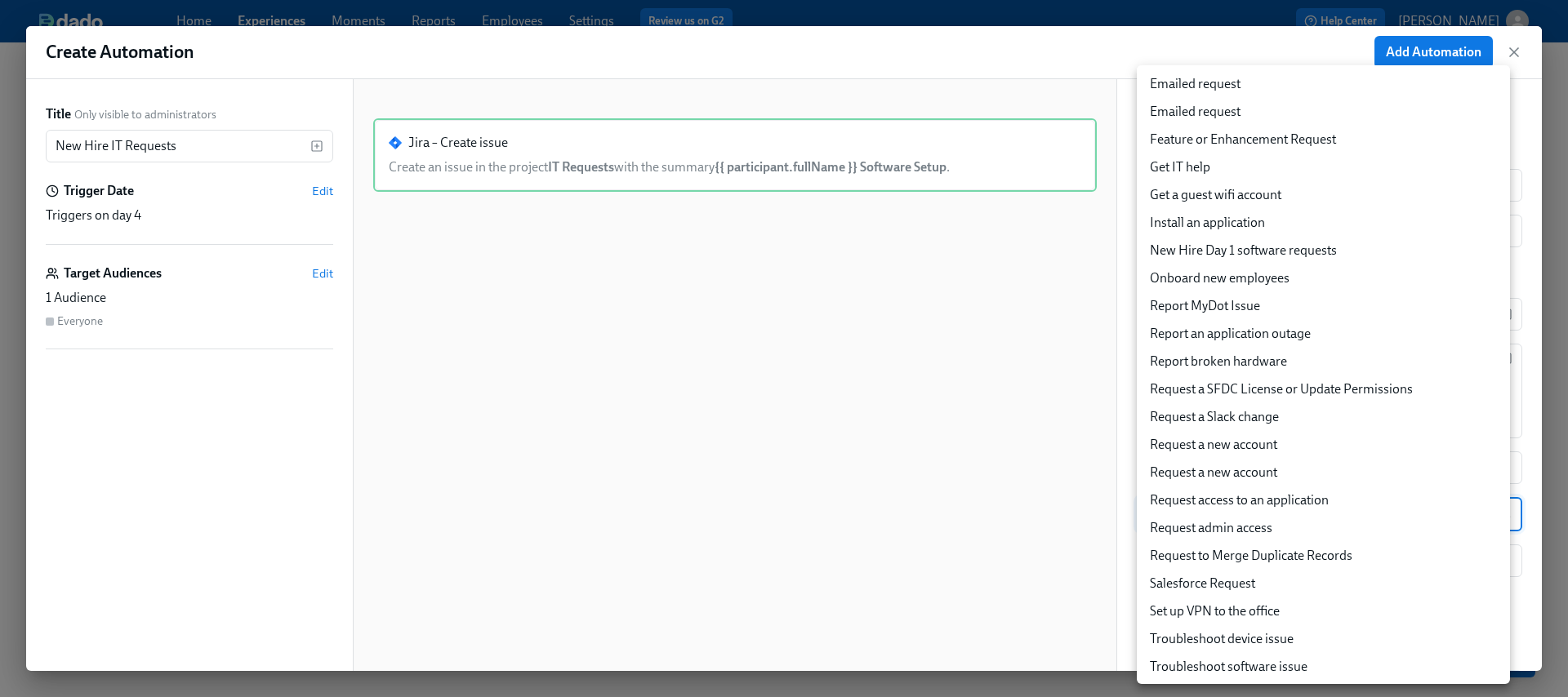
scroll to position [89, 0]
click at [1375, 490] on li "Request access to an application" at bounding box center [1324, 497] width 373 height 28
type input "26"
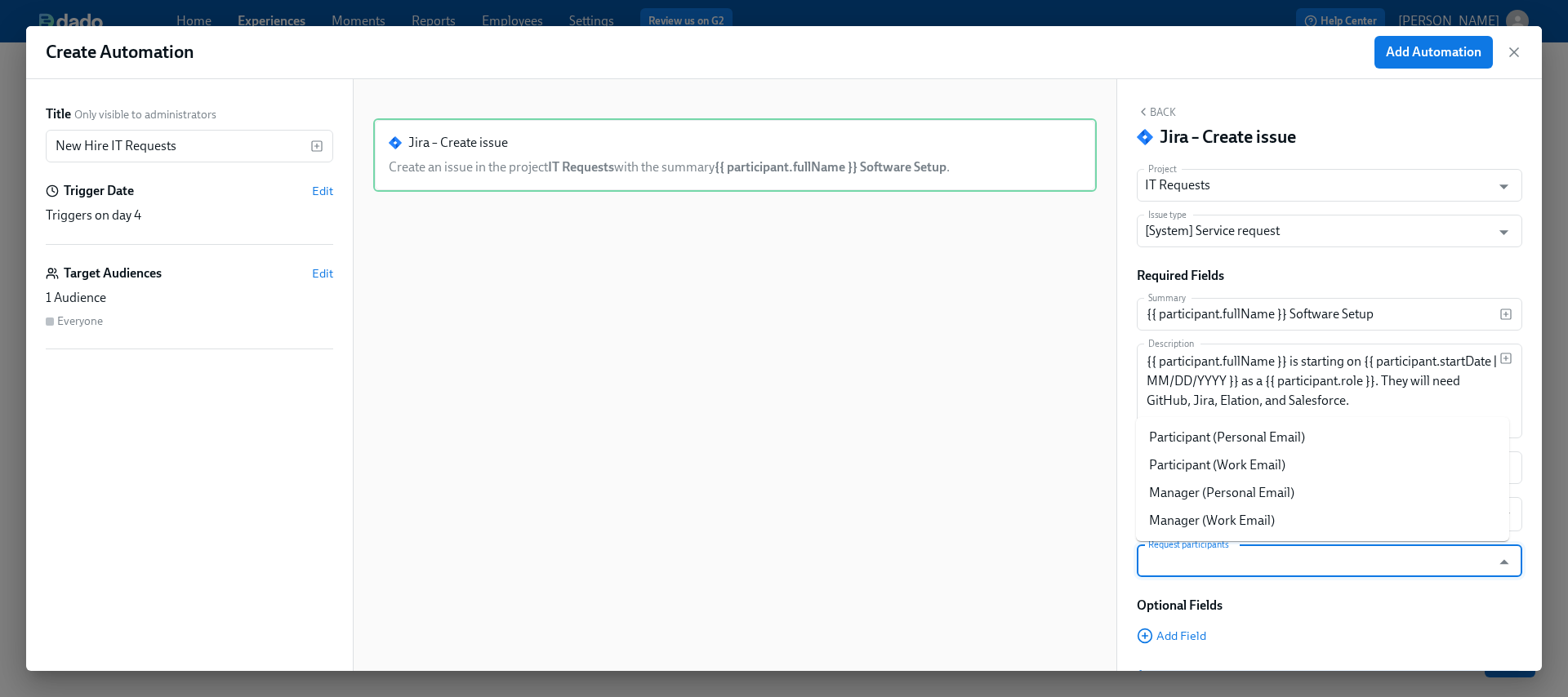
click at [1326, 554] on input "Request participants" at bounding box center [1314, 561] width 338 height 32
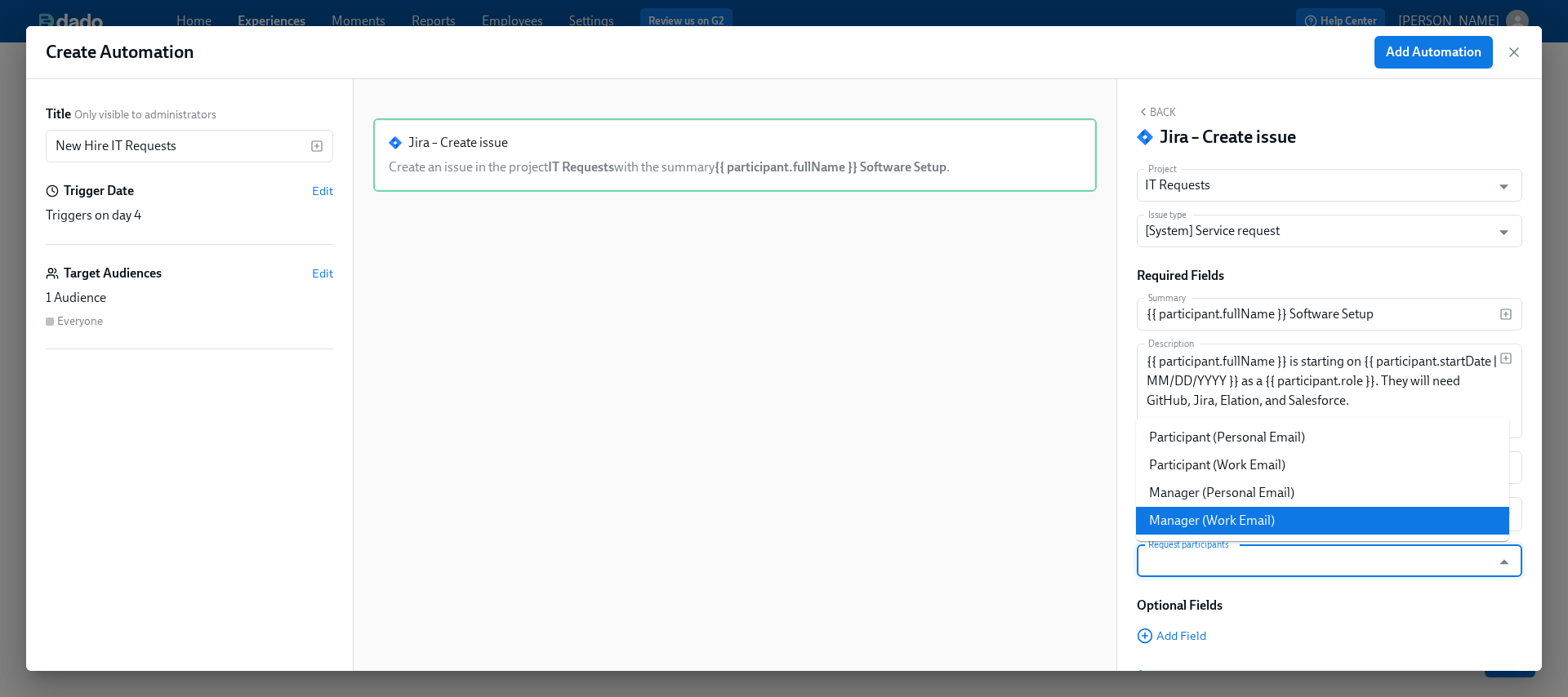
click at [1307, 510] on li "Manager (Work Email)" at bounding box center [1323, 521] width 373 height 28
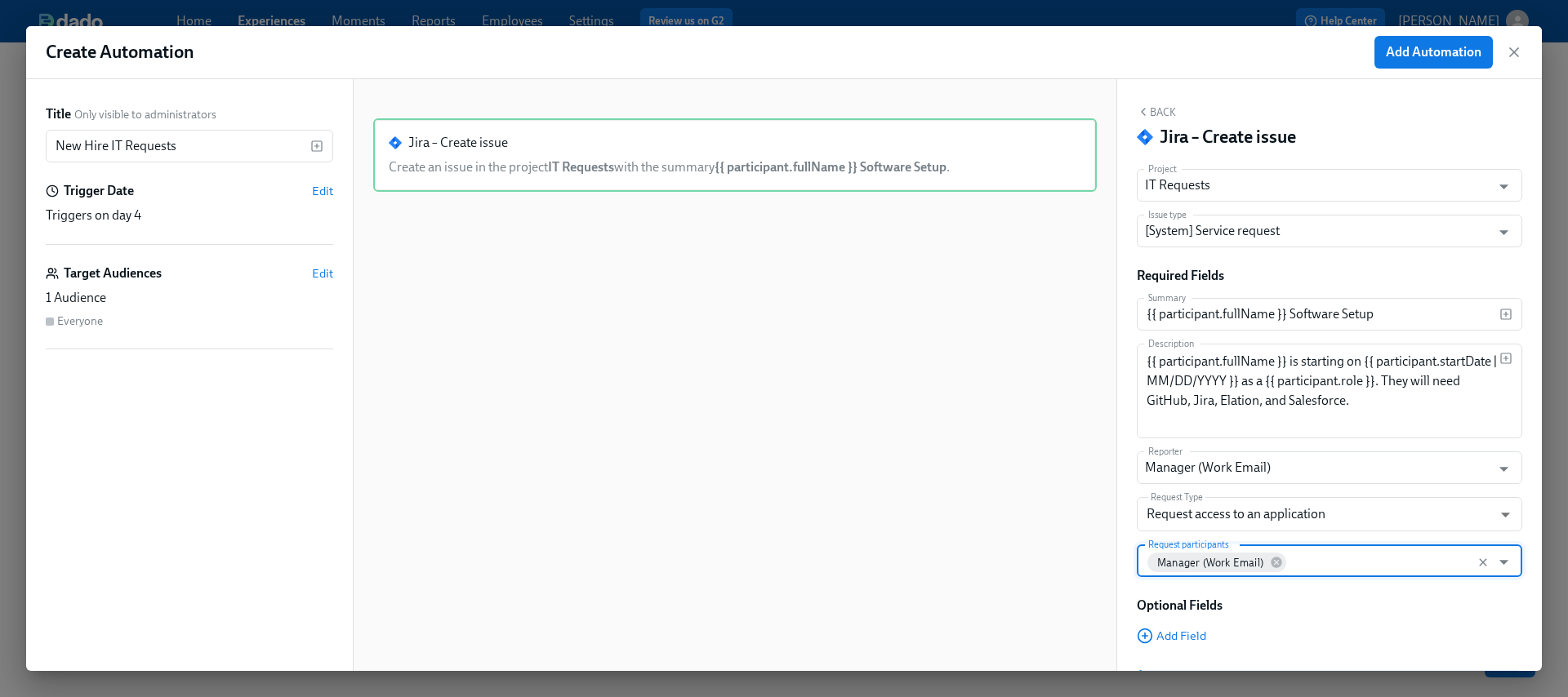
click at [1352, 559] on input "Request participants" at bounding box center [1386, 561] width 194 height 32
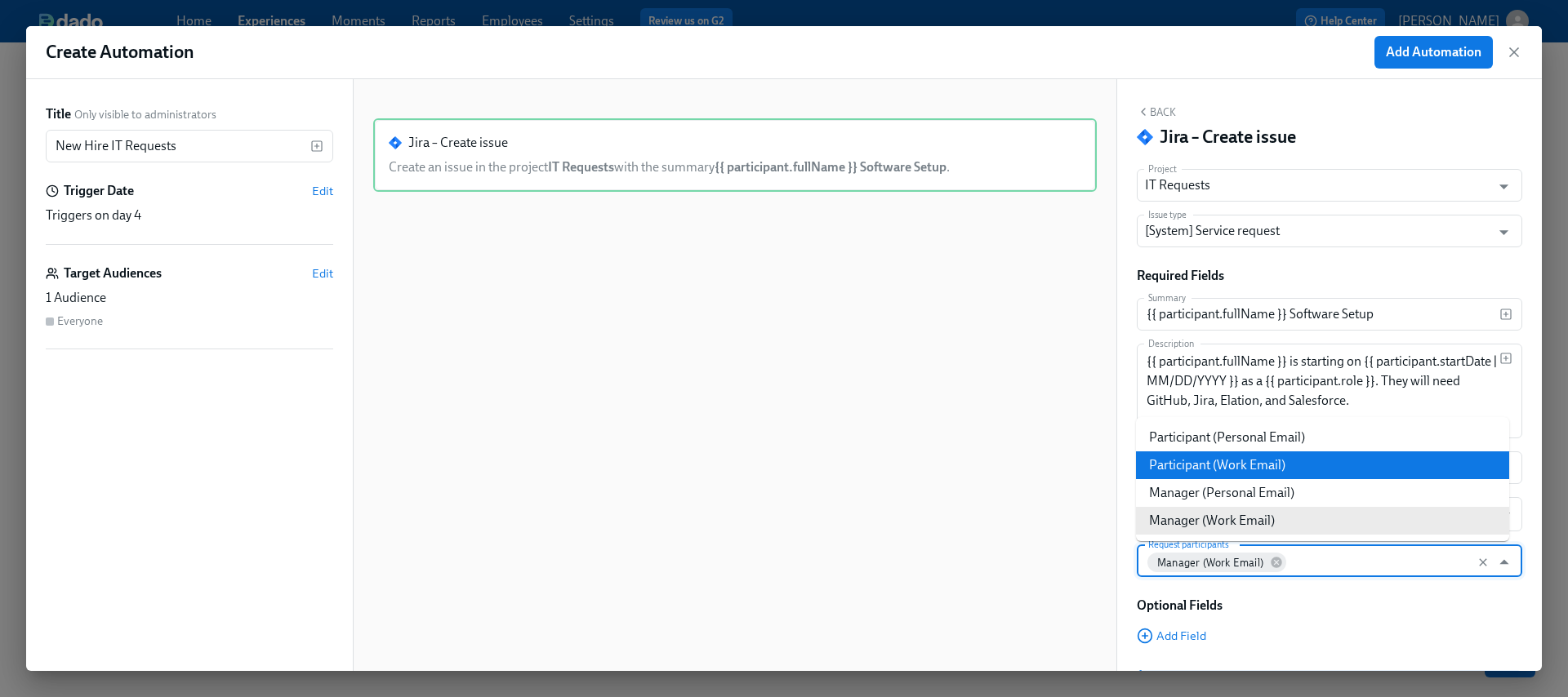
click at [1351, 463] on li "Participant (Work Email)" at bounding box center [1323, 465] width 373 height 28
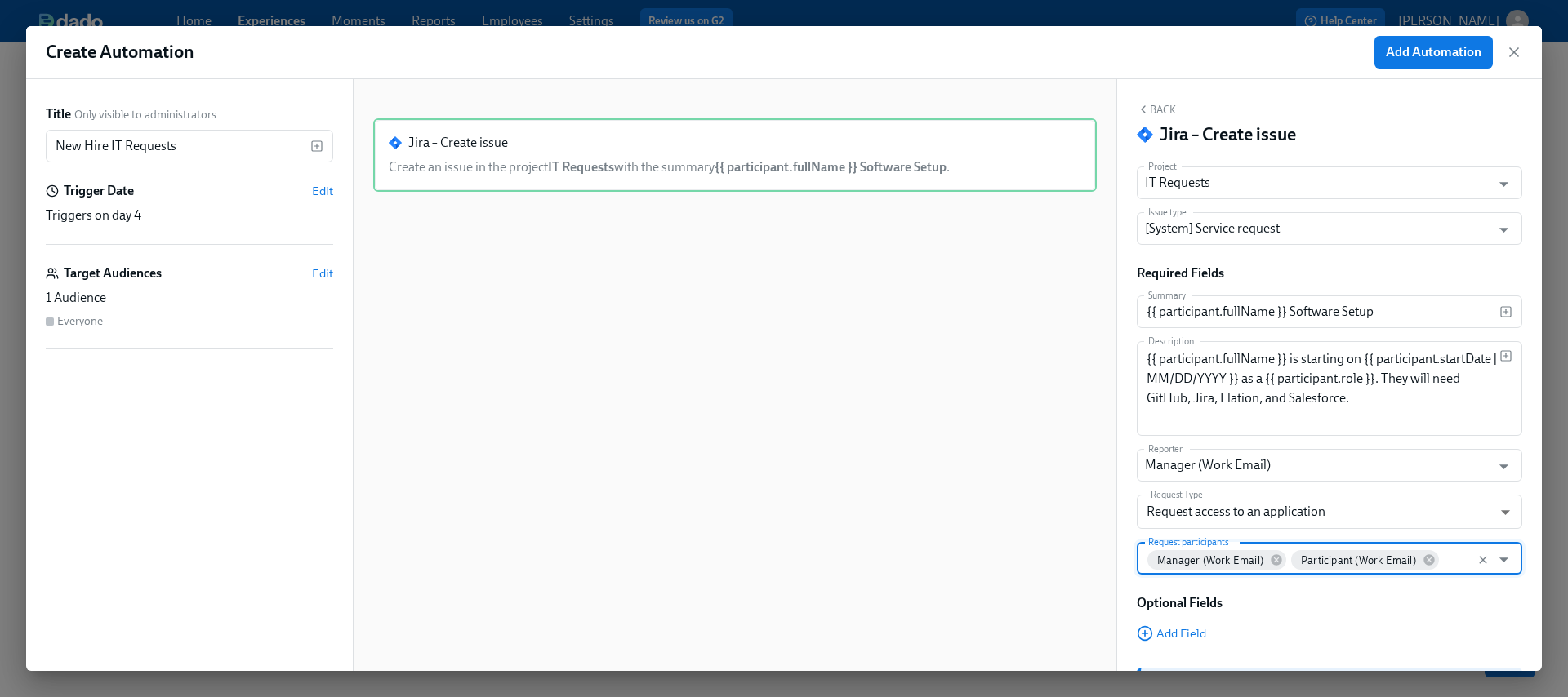
scroll to position [3, 0]
click at [1438, 65] on button "Add Automation" at bounding box center [1434, 52] width 118 height 32
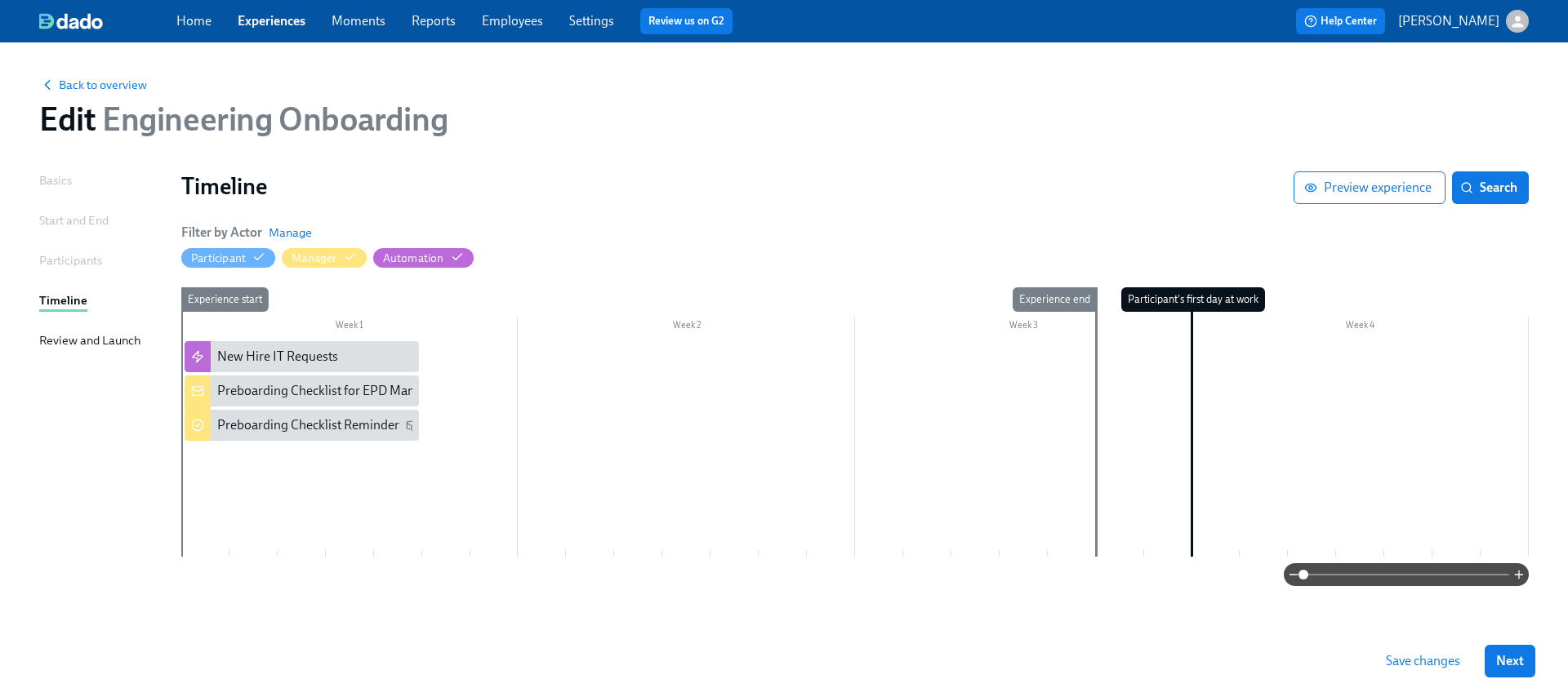
click at [332, 461] on div at bounding box center [854, 448] width 1348 height 215
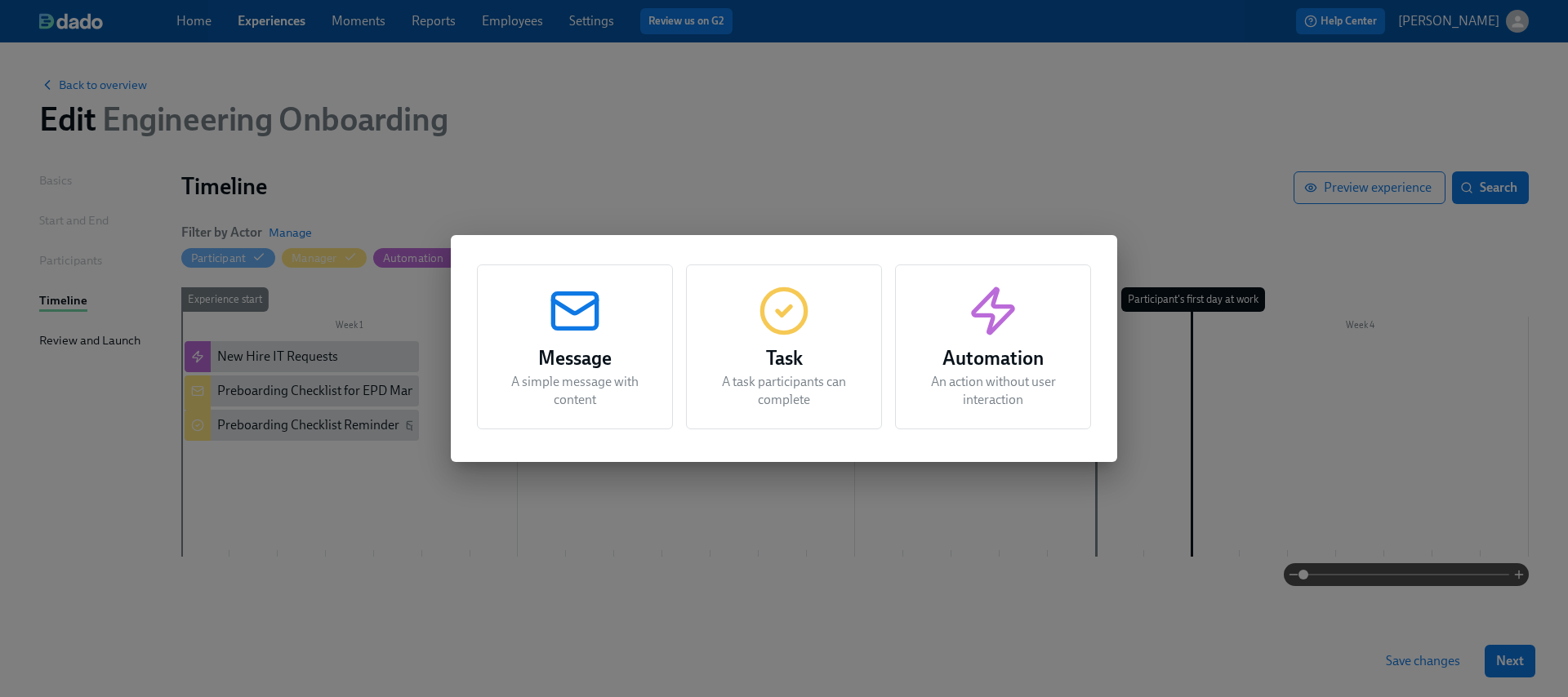
click at [1012, 377] on p "An action without user interaction" at bounding box center [993, 391] width 155 height 36
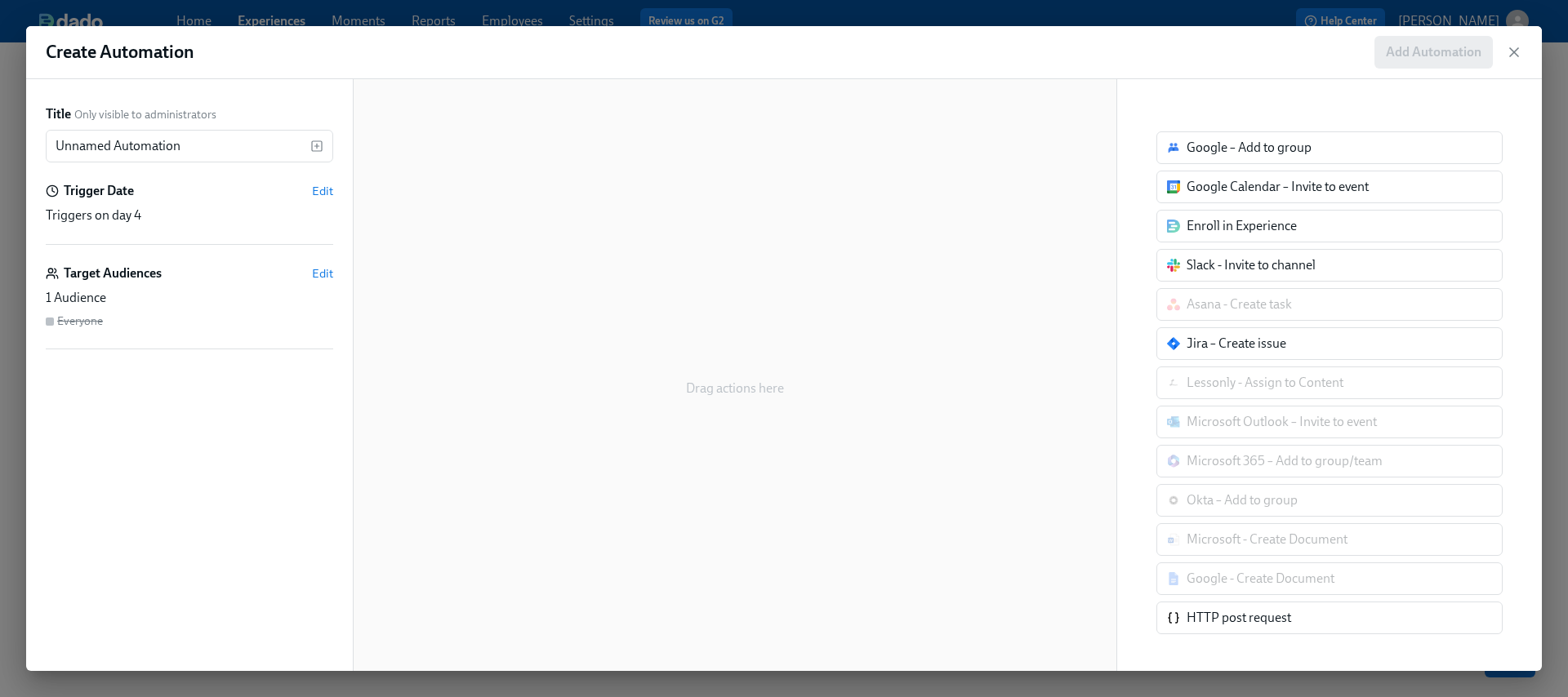
click at [1249, 269] on div "Slack - Invite to channel" at bounding box center [1251, 265] width 129 height 18
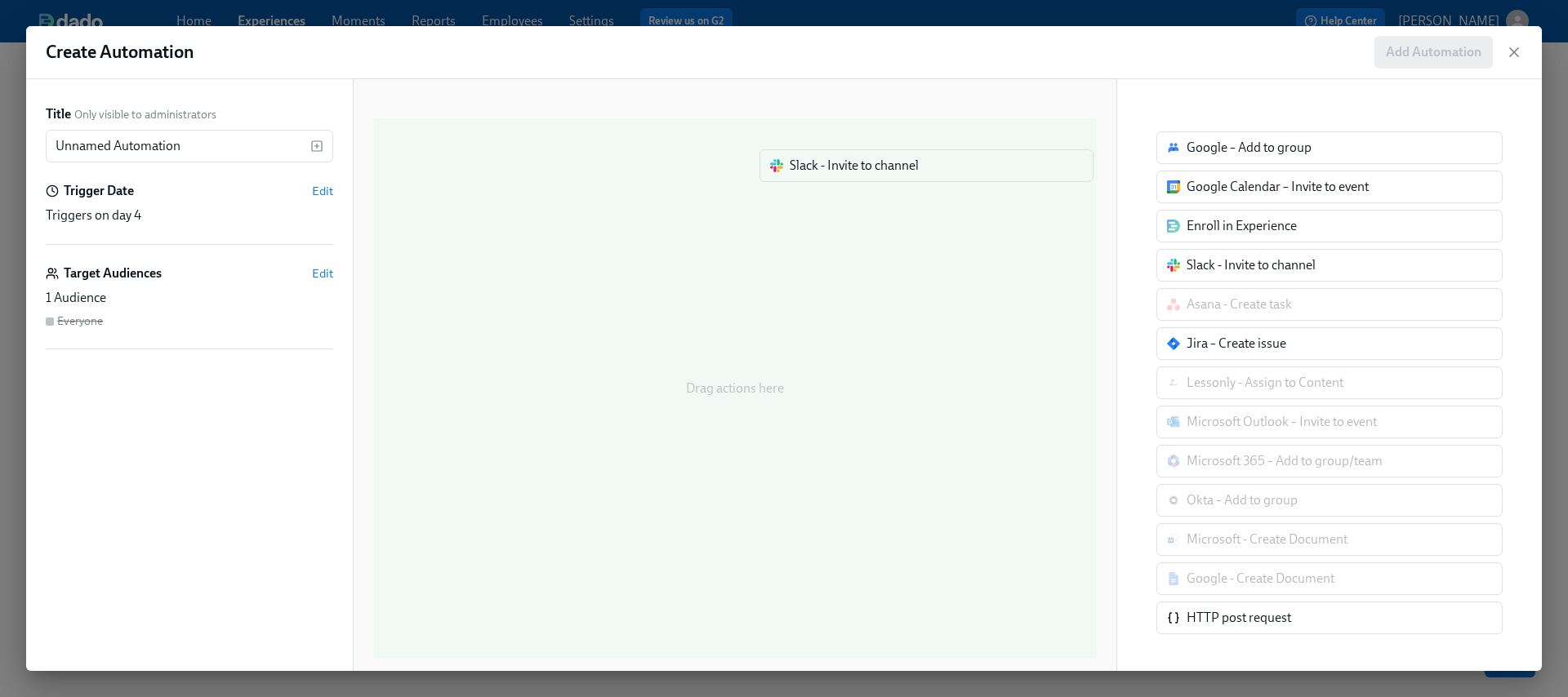
drag, startPoint x: 1229, startPoint y: 267, endPoint x: 692, endPoint y: 152, distance: 549.2
click at [692, 152] on div "Title Only visible to administrators Unnamed Automation ​ Trigger Date Edit Tri…" at bounding box center [784, 375] width 1517 height 592
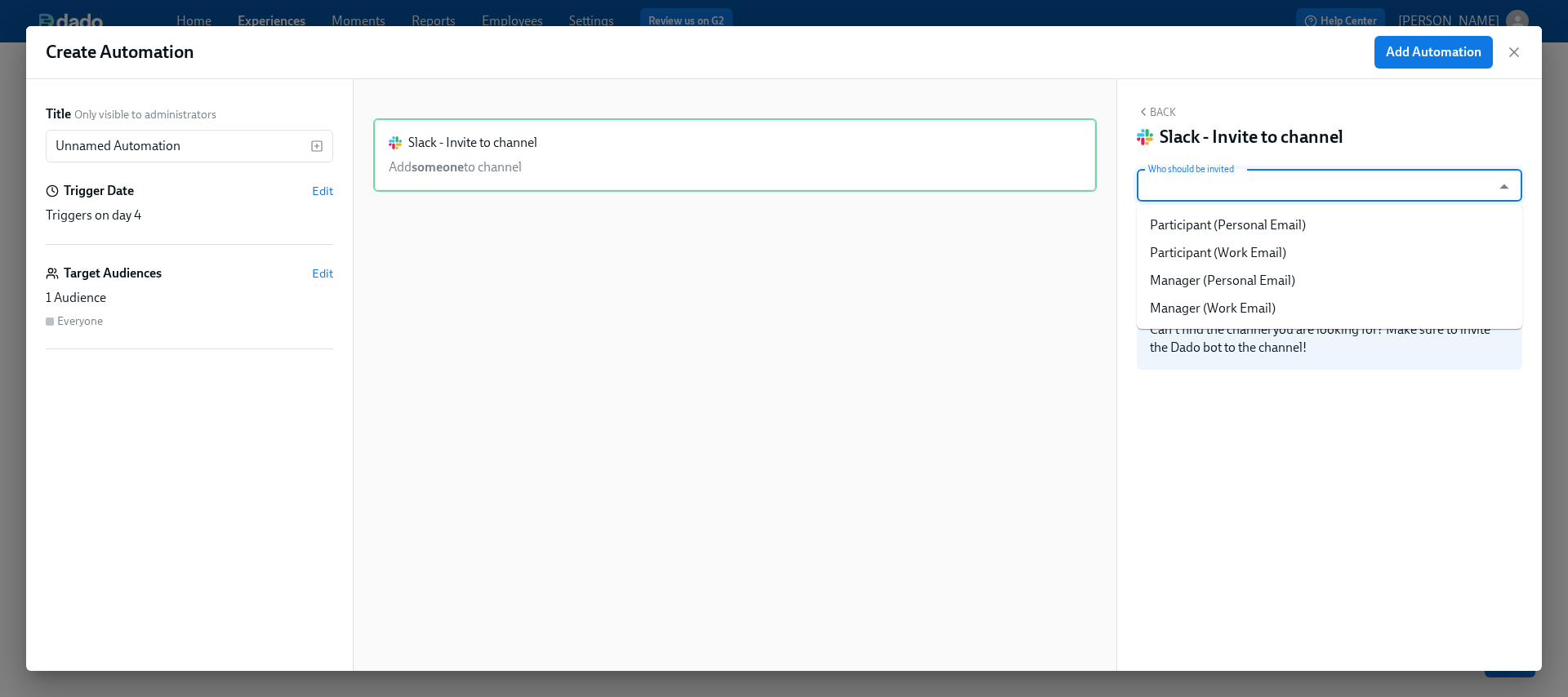
click at [1386, 183] on input "Who should be invited" at bounding box center [1314, 186] width 338 height 32
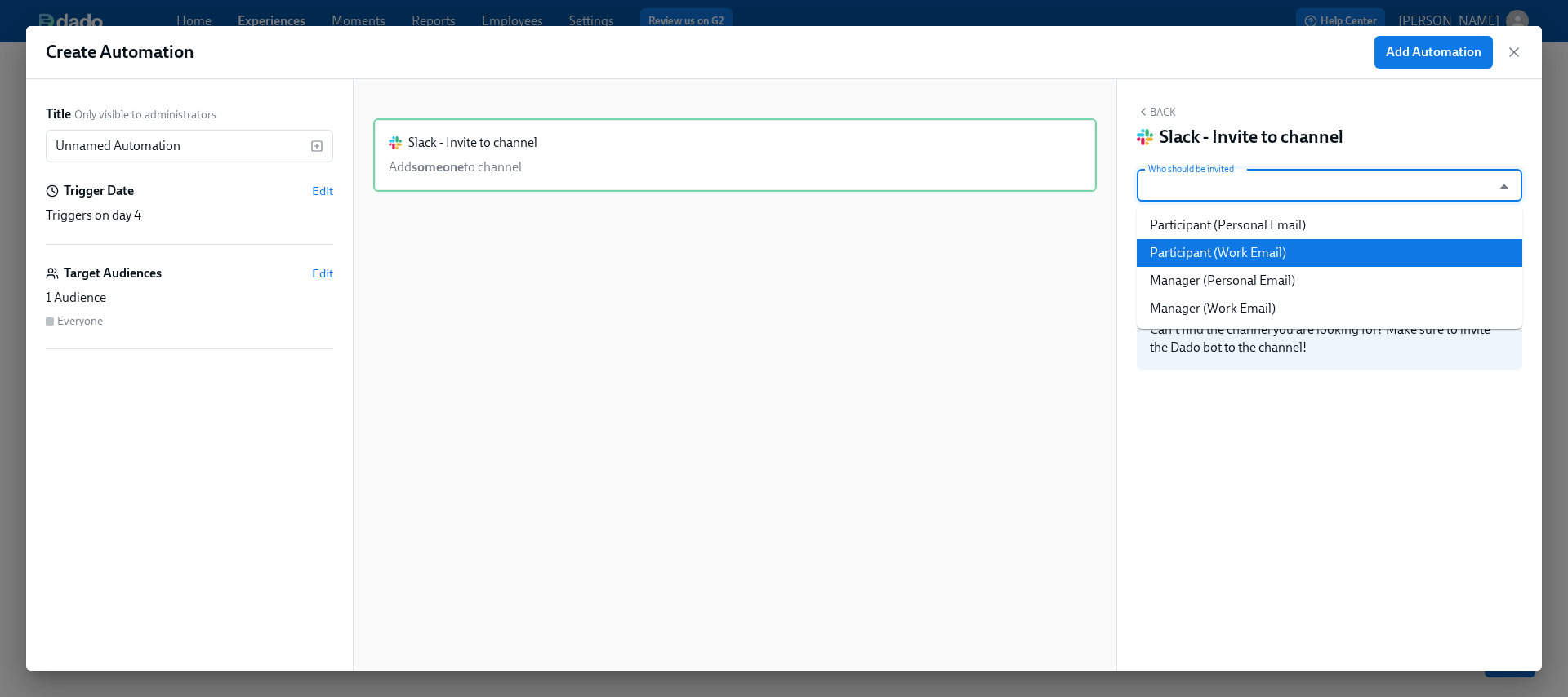
click at [1310, 252] on li "Participant (Work Email)" at bounding box center [1330, 252] width 386 height 28
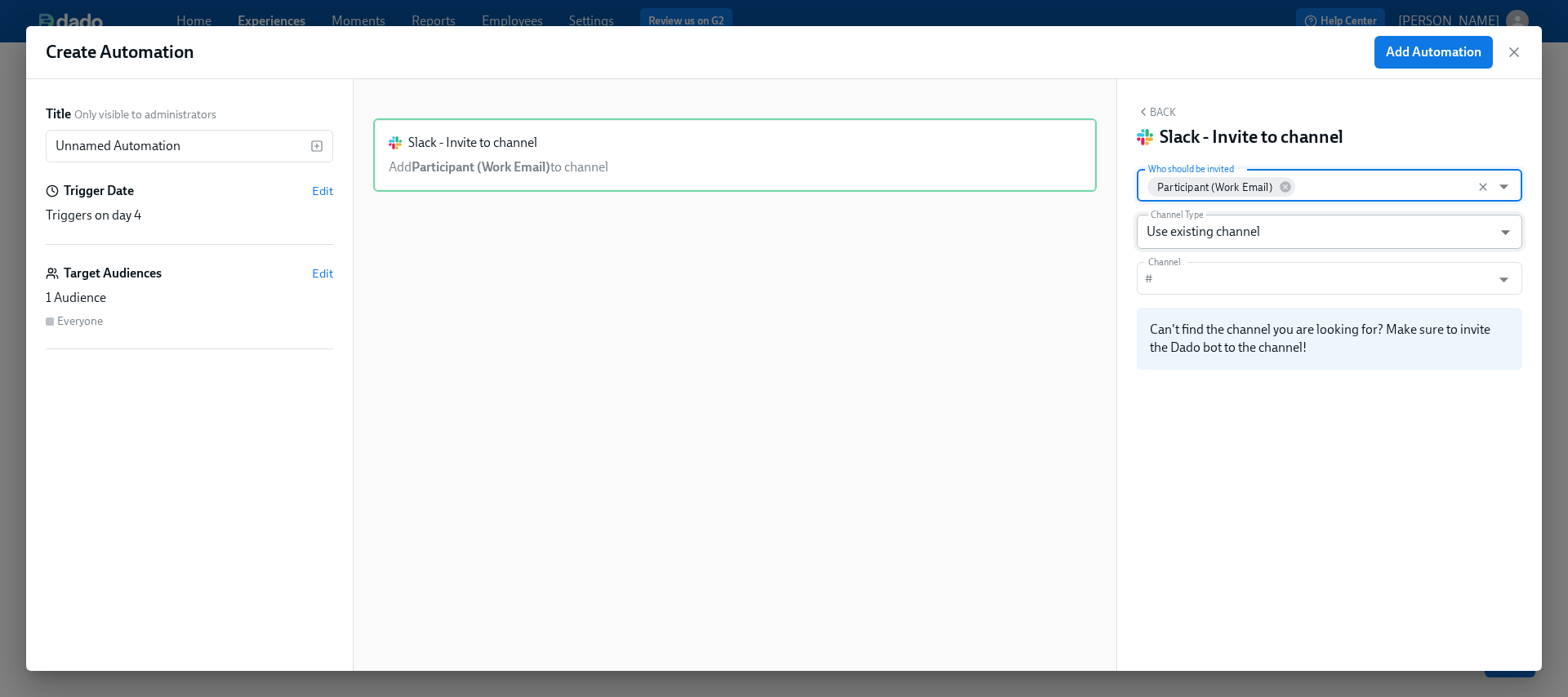
click at [1279, 232] on body "Home Experiences Moments Reports Employees Settings Review us on G2 Help Center…" at bounding box center [784, 348] width 1568 height 697
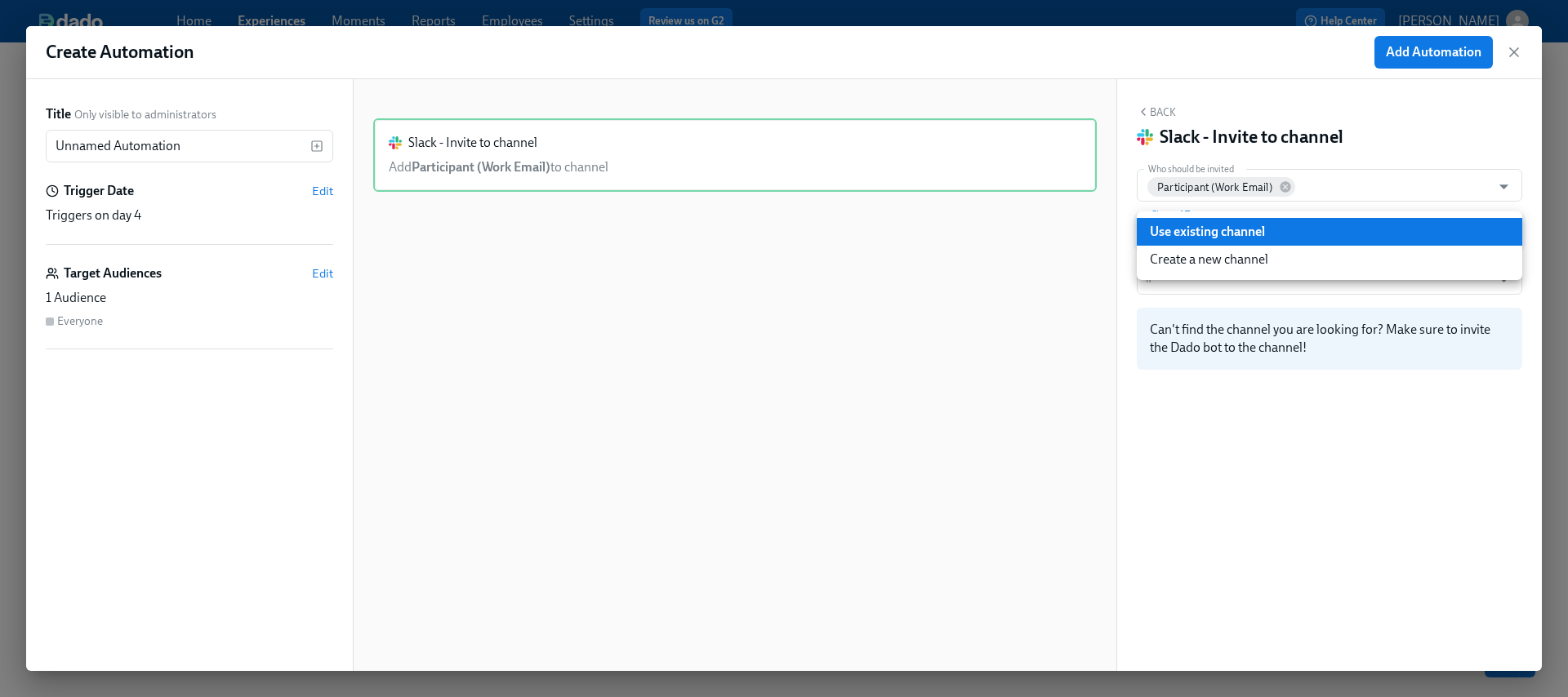
click at [1267, 293] on div at bounding box center [784, 348] width 1568 height 697
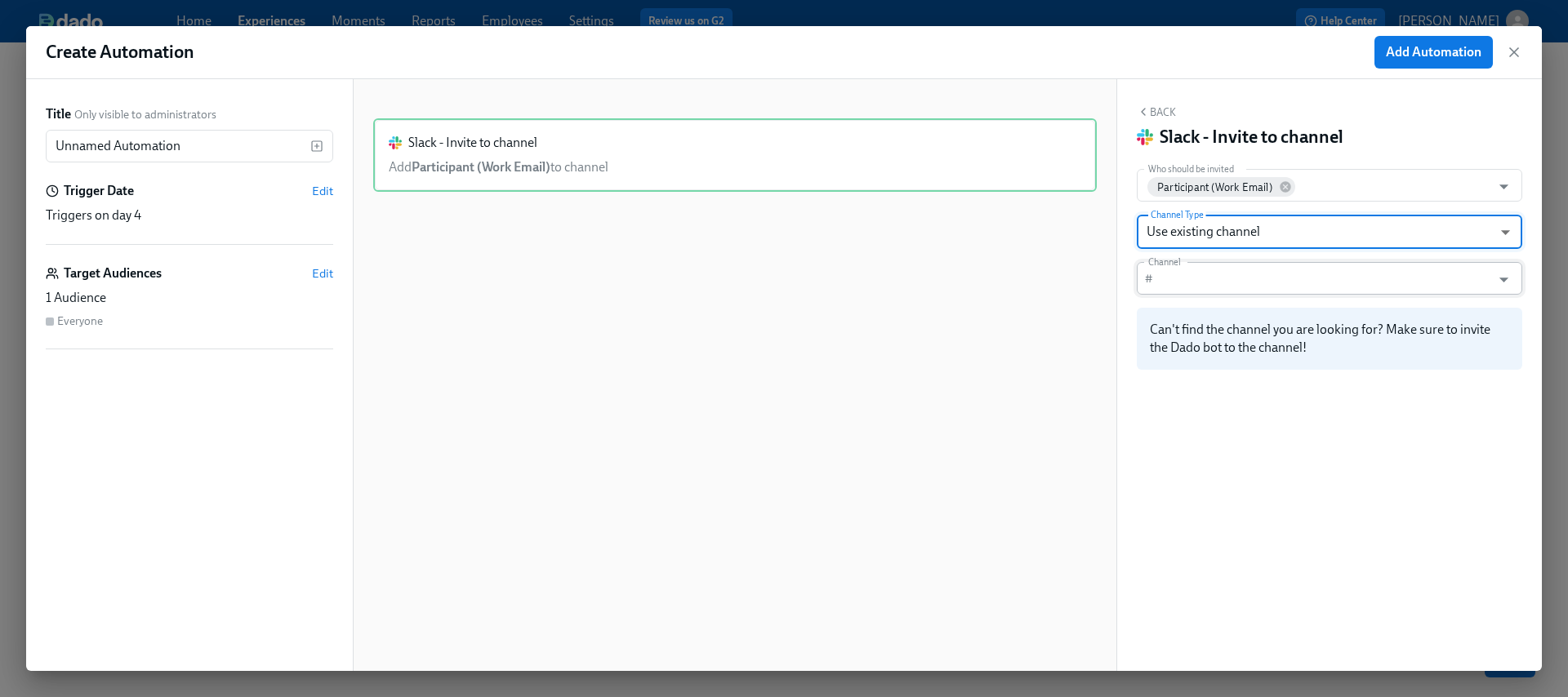
click at [1251, 283] on input "Channel" at bounding box center [1325, 278] width 331 height 32
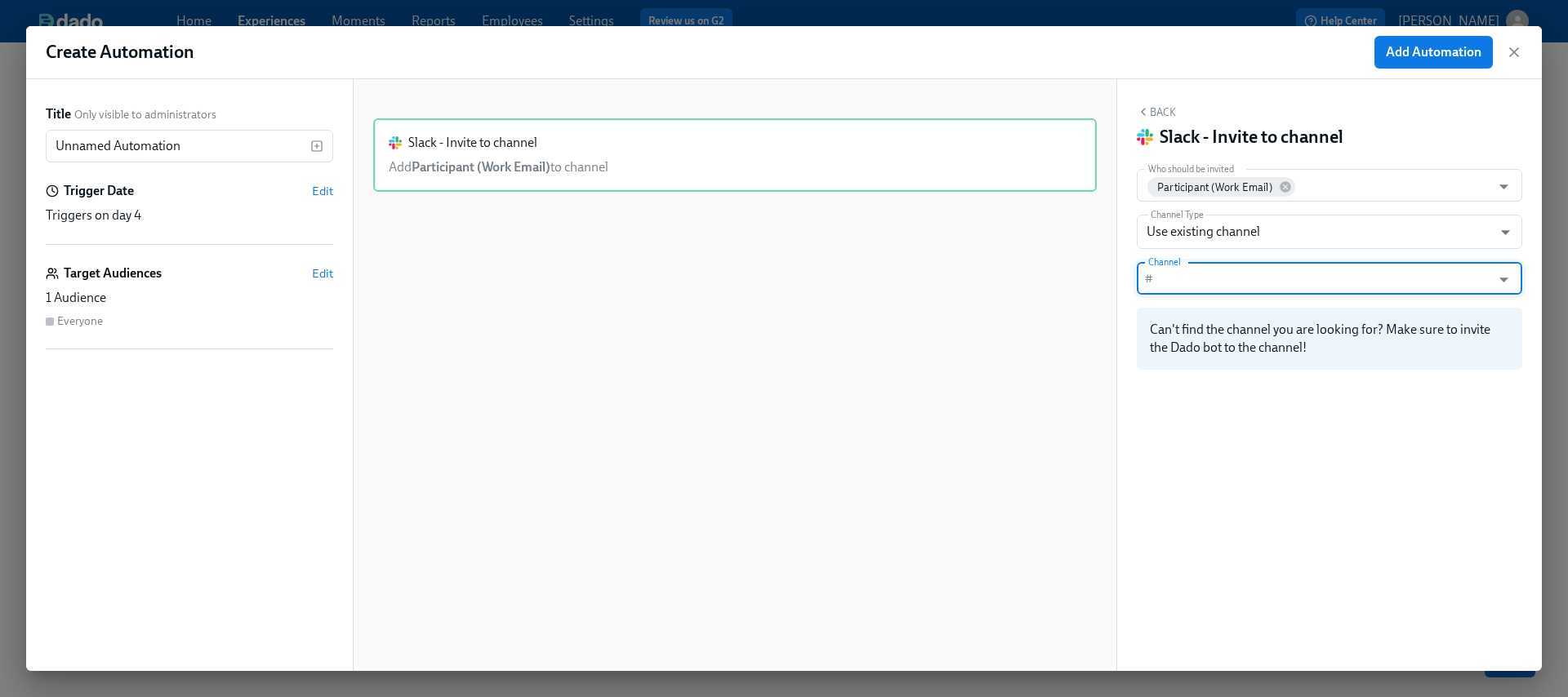
click at [1187, 278] on input "Channel" at bounding box center [1325, 278] width 331 height 32
paste input "epd-team"
click at [1161, 277] on input "epd-team" at bounding box center [1325, 278] width 331 height 32
click at [1218, 280] on input "epd-team" at bounding box center [1325, 278] width 331 height 32
click at [1216, 281] on input "epd-team" at bounding box center [1325, 278] width 331 height 32
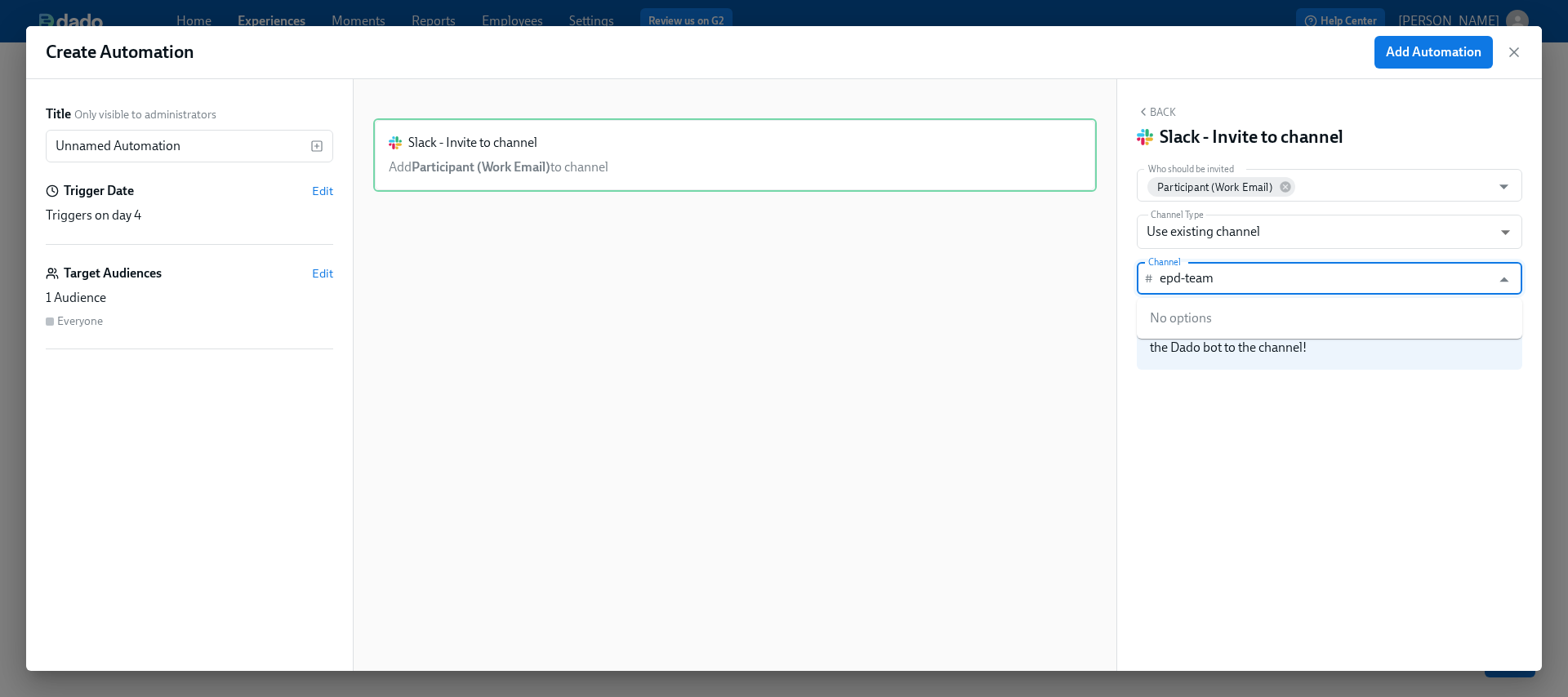
click at [1216, 281] on input "epd-team" at bounding box center [1325, 278] width 331 height 32
click at [1214, 275] on input "epd-team" at bounding box center [1325, 278] width 331 height 32
click at [1215, 273] on input "epd-team" at bounding box center [1325, 278] width 331 height 32
click at [1216, 273] on input "epd-team" at bounding box center [1325, 278] width 331 height 32
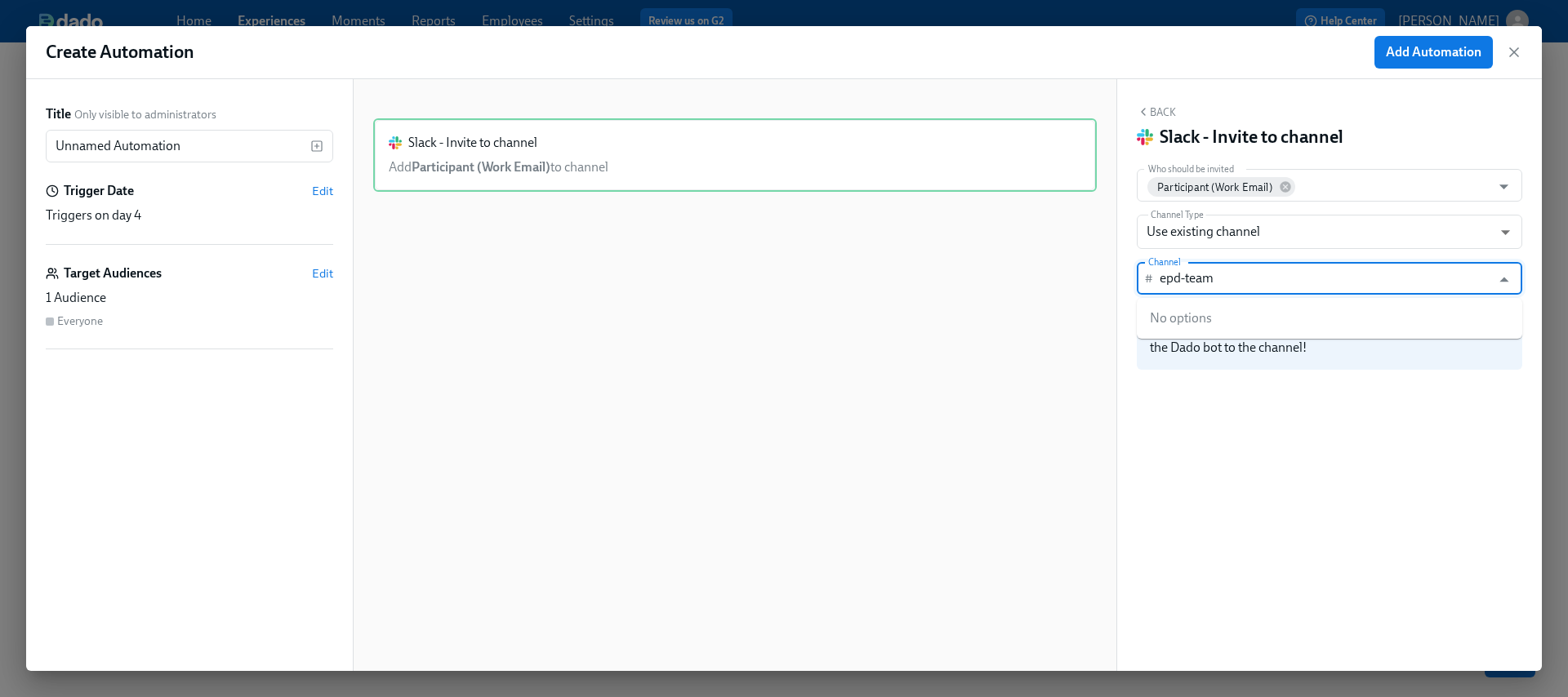
click at [1218, 278] on input "epd-team" at bounding box center [1325, 278] width 331 height 32
drag, startPoint x: 1210, startPoint y: 276, endPoint x: 1121, endPoint y: 249, distance: 93.0
click at [1121, 249] on div "Back Slack - Invite to channel Who should be invited Participant (Work Email) W…" at bounding box center [1330, 375] width 425 height 592
type input "epd"
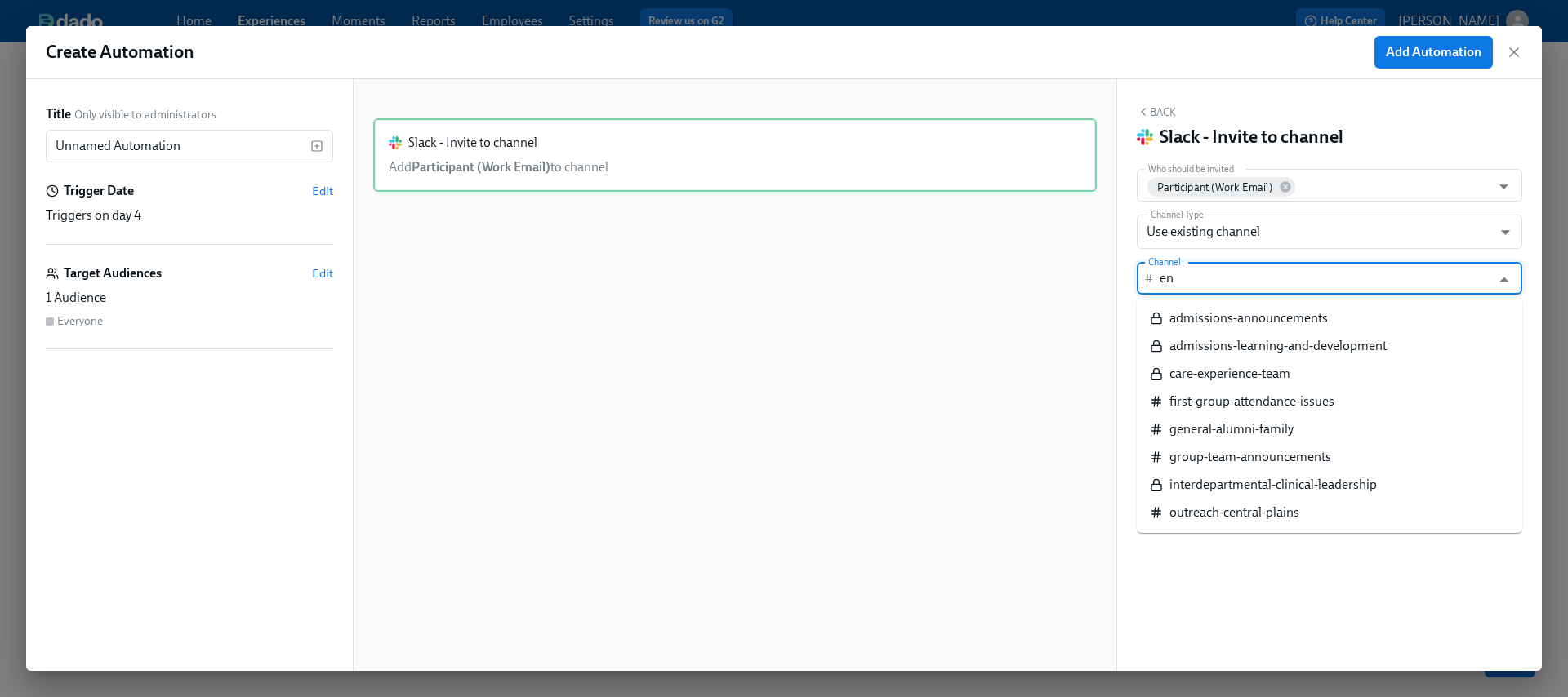
type input "eng"
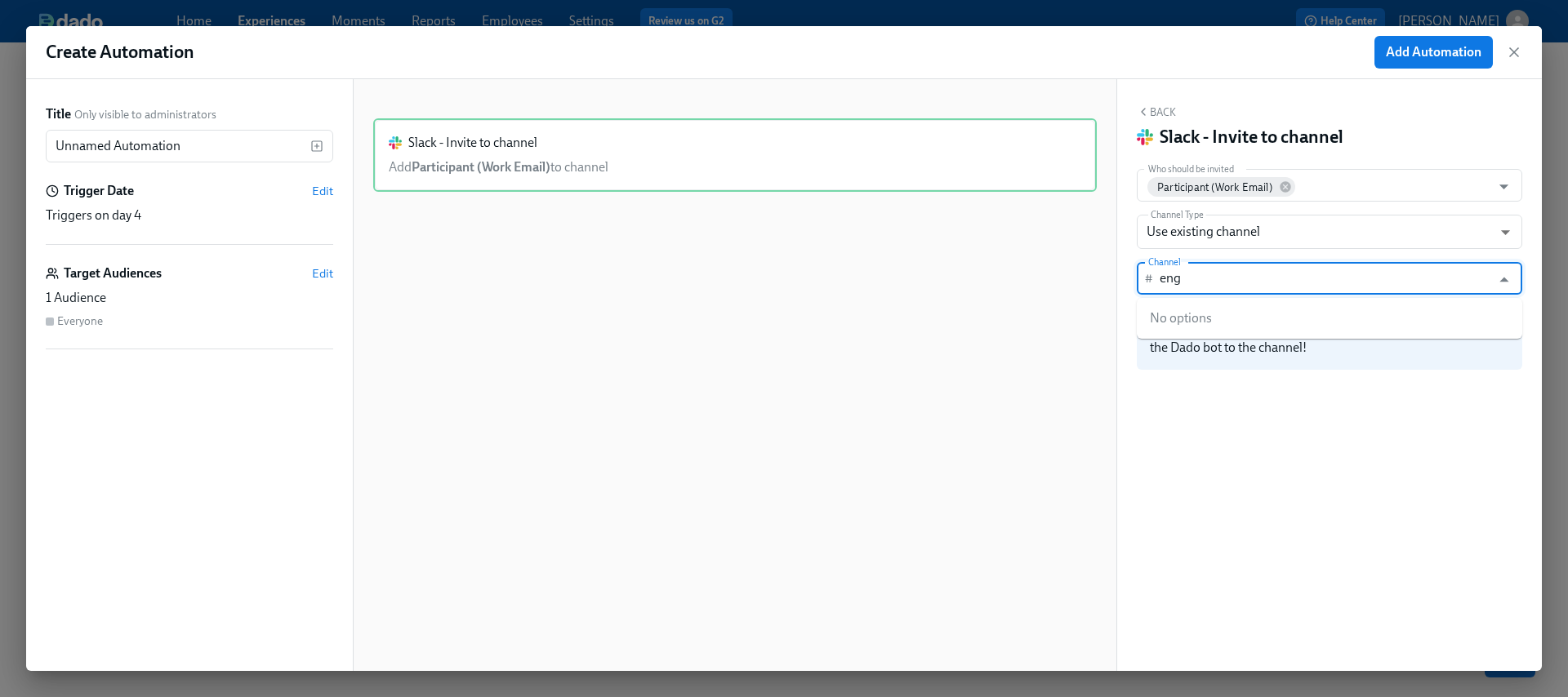
click at [1185, 278] on input "eng" at bounding box center [1325, 278] width 331 height 32
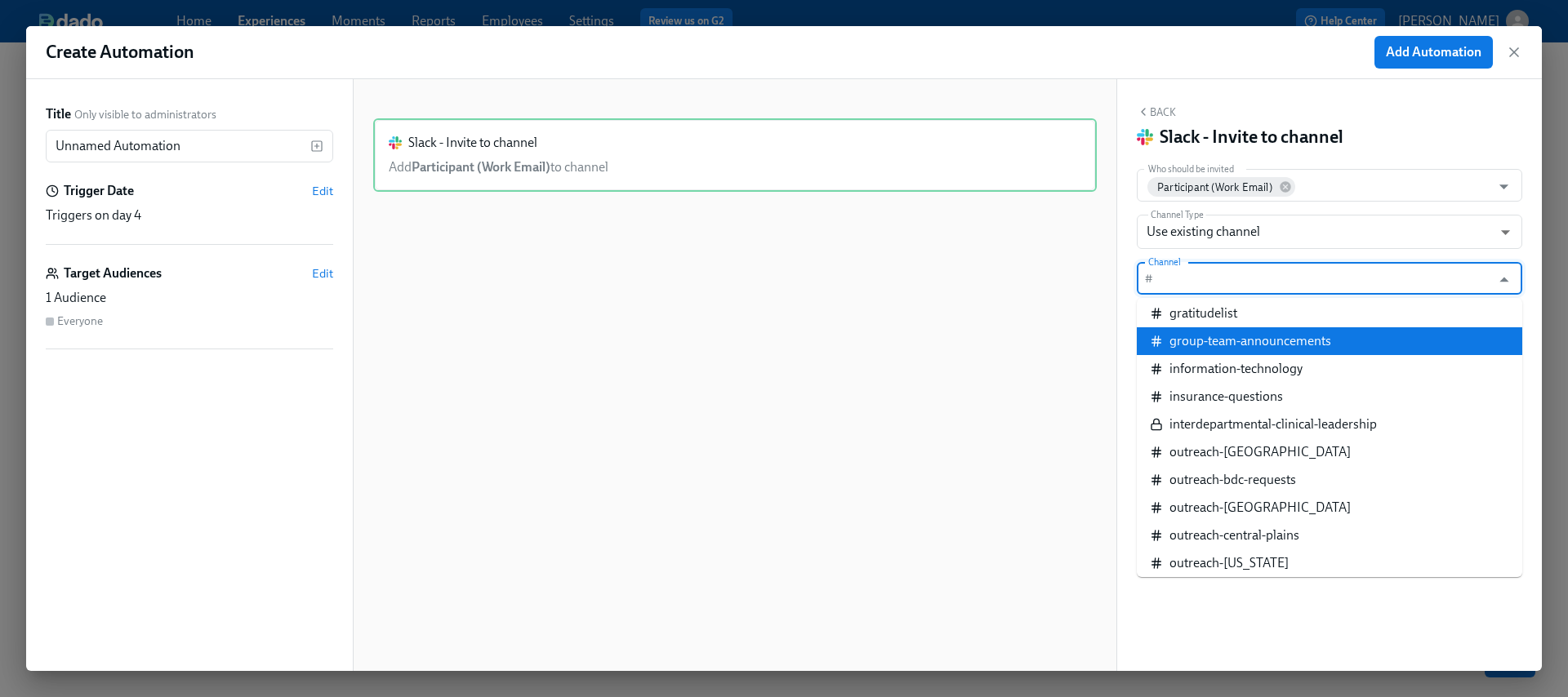
scroll to position [713, 0]
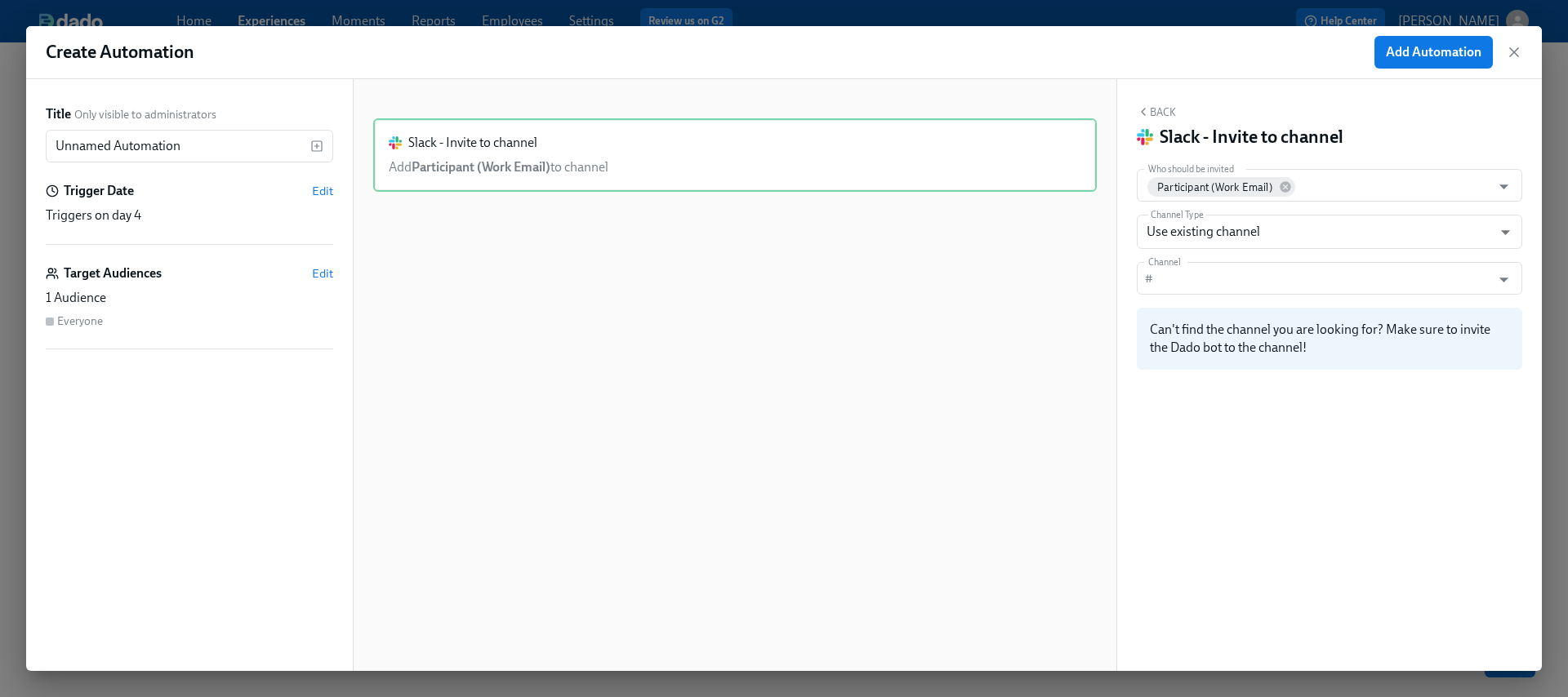
click at [1304, 631] on div "Back Slack - Invite to channel Who should be invited Participant (Work Email) W…" at bounding box center [1330, 375] width 425 height 592
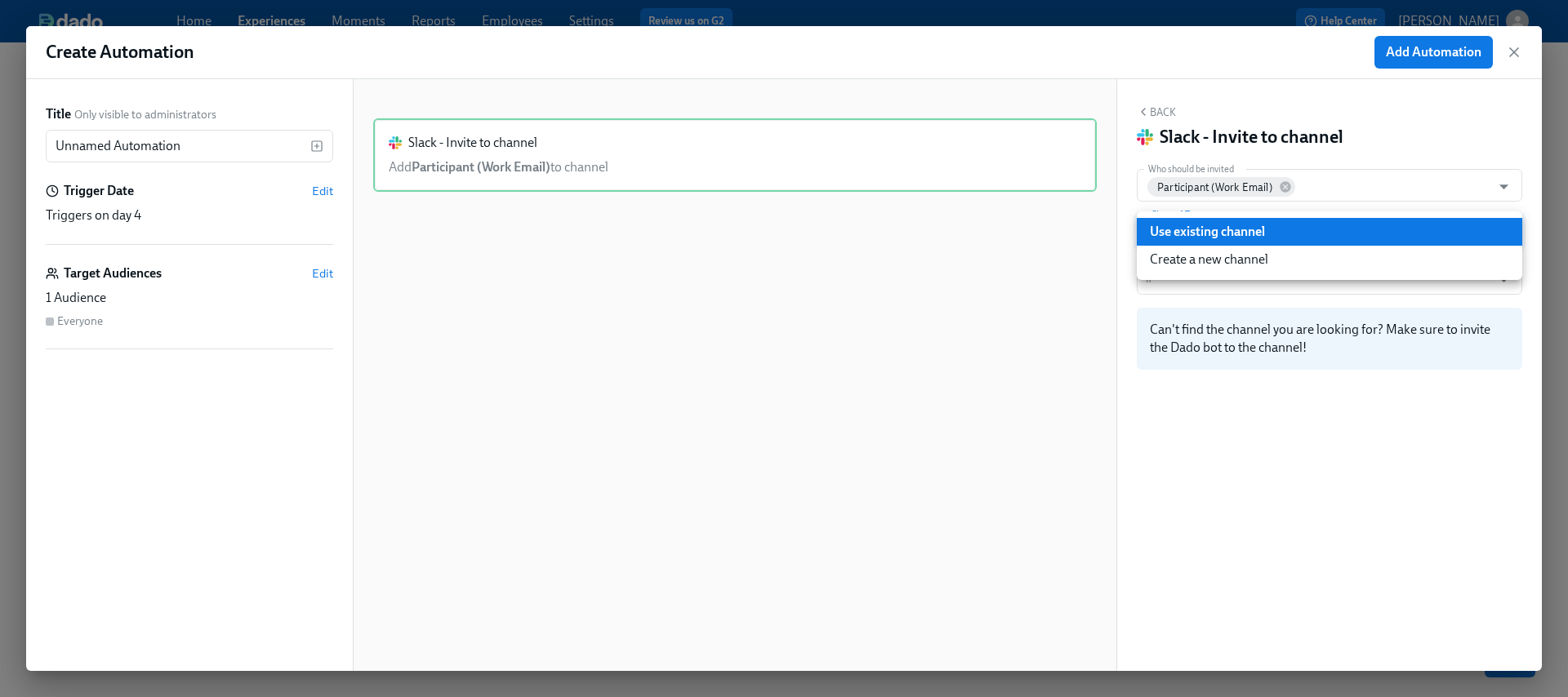
click at [1295, 234] on body "Home Experiences Moments Reports Employees Settings Review us on G2 Help Center…" at bounding box center [784, 348] width 1568 height 697
click at [1278, 254] on li "Create a new channel" at bounding box center [1330, 259] width 386 height 28
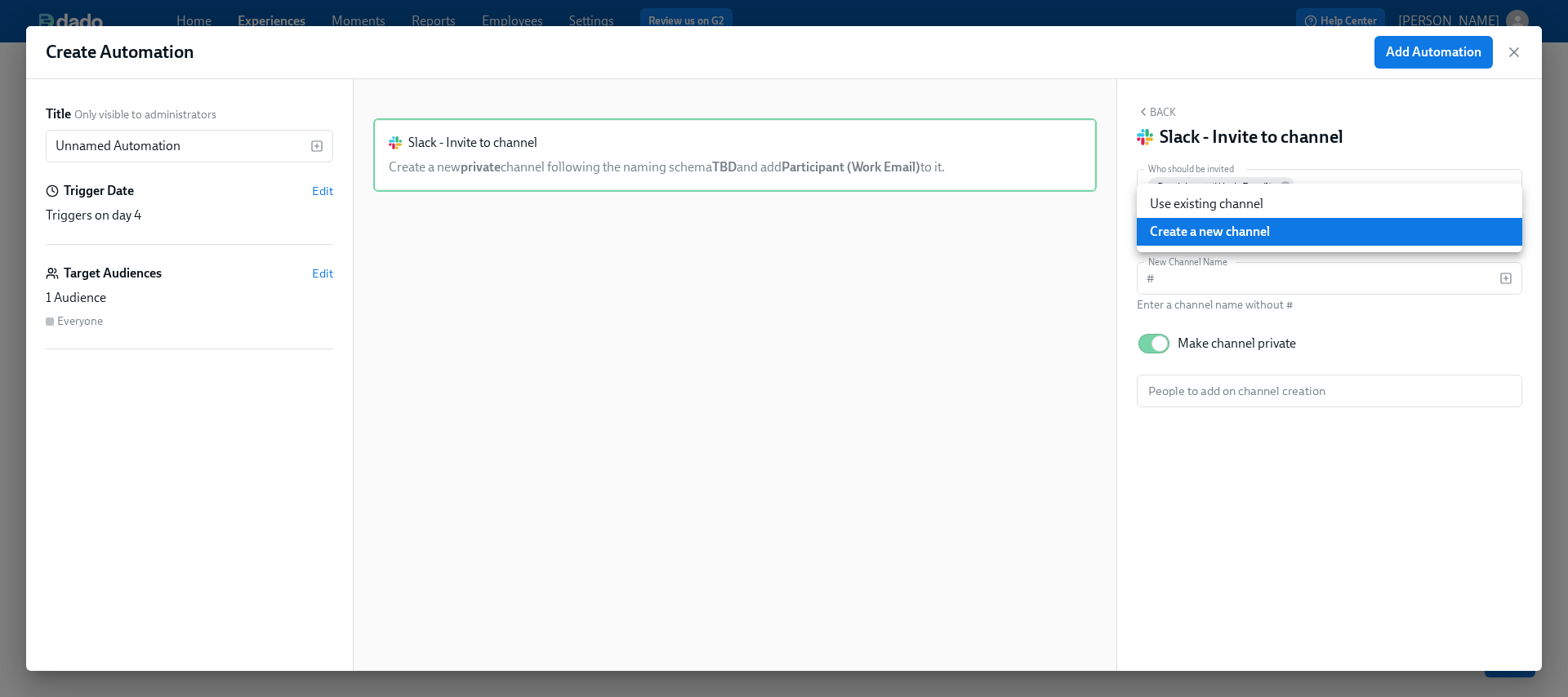
click at [1261, 217] on body "Home Experiences Moments Reports Employees Settings Review us on G2 Help Center…" at bounding box center [784, 348] width 1568 height 697
click at [1257, 193] on li "Use existing channel" at bounding box center [1330, 204] width 386 height 28
type input "EXISTING"
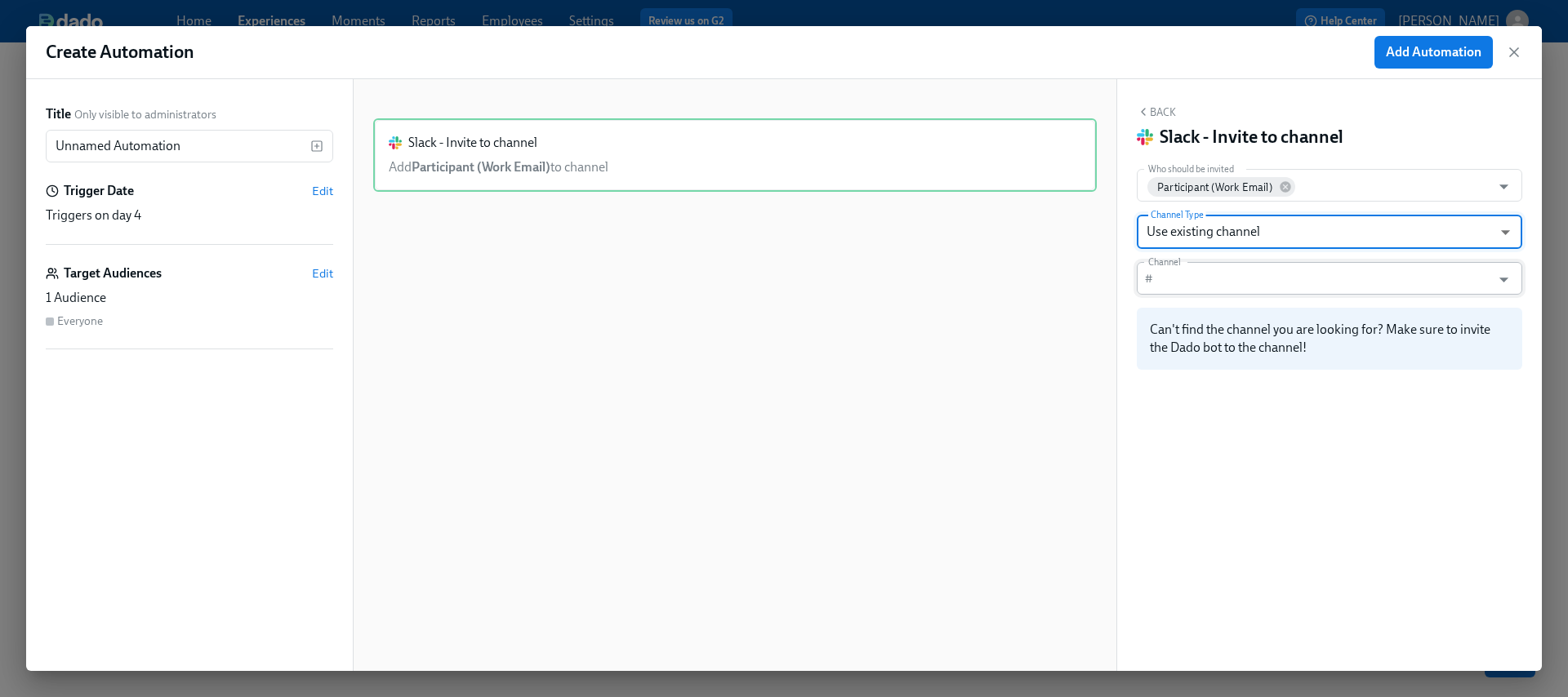
click at [1200, 283] on input "Channel" at bounding box center [1325, 278] width 331 height 32
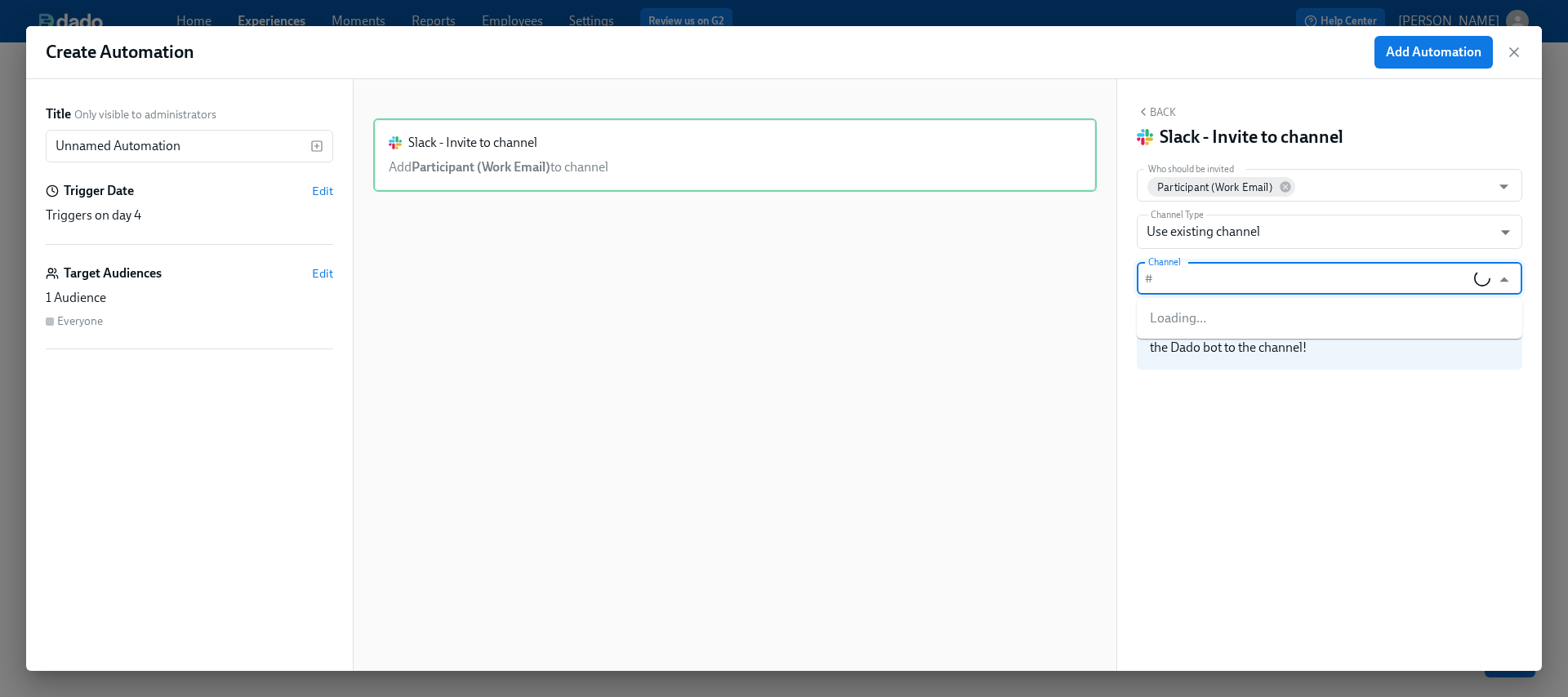
click at [1377, 410] on div "Back Slack - Invite to channel Who should be invited Participant (Work Email) W…" at bounding box center [1330, 375] width 425 height 592
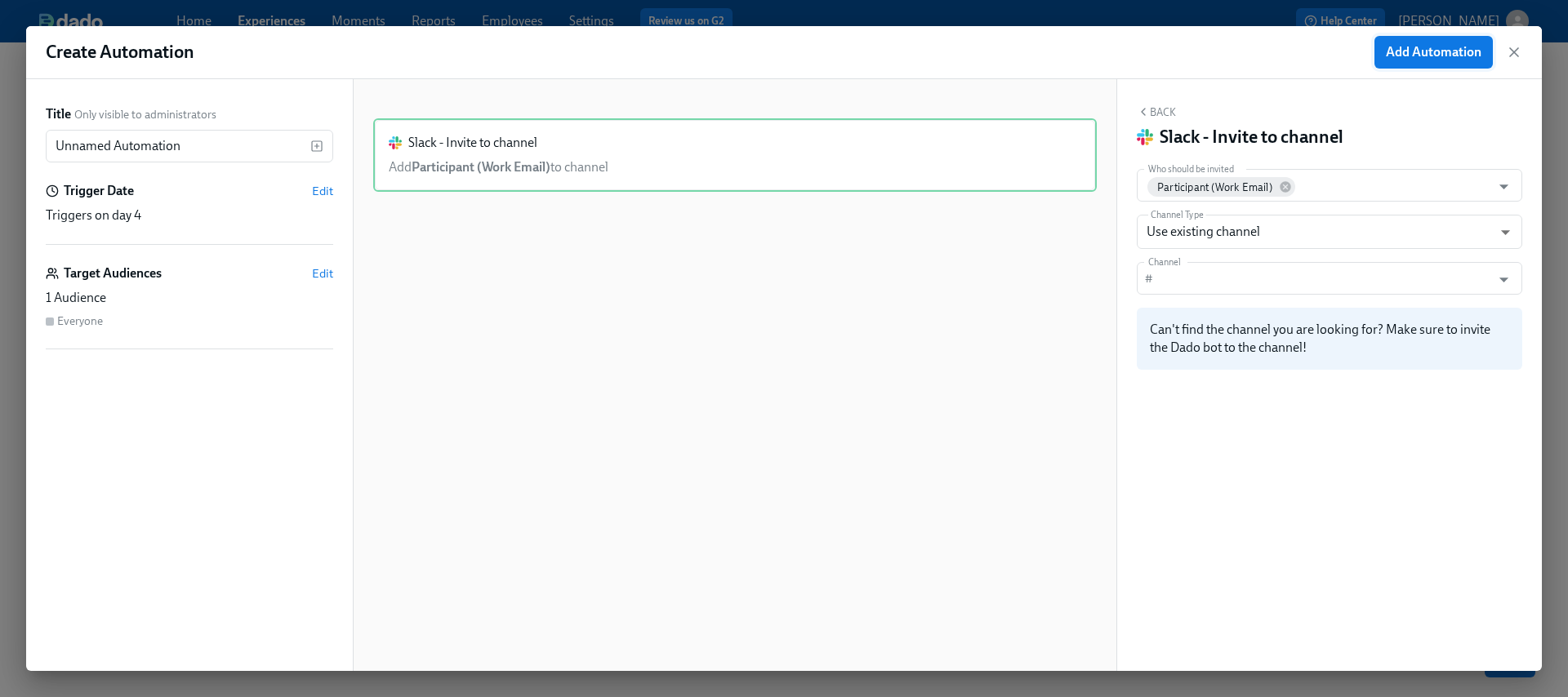
click at [1419, 62] on button "Add Automation" at bounding box center [1434, 52] width 118 height 32
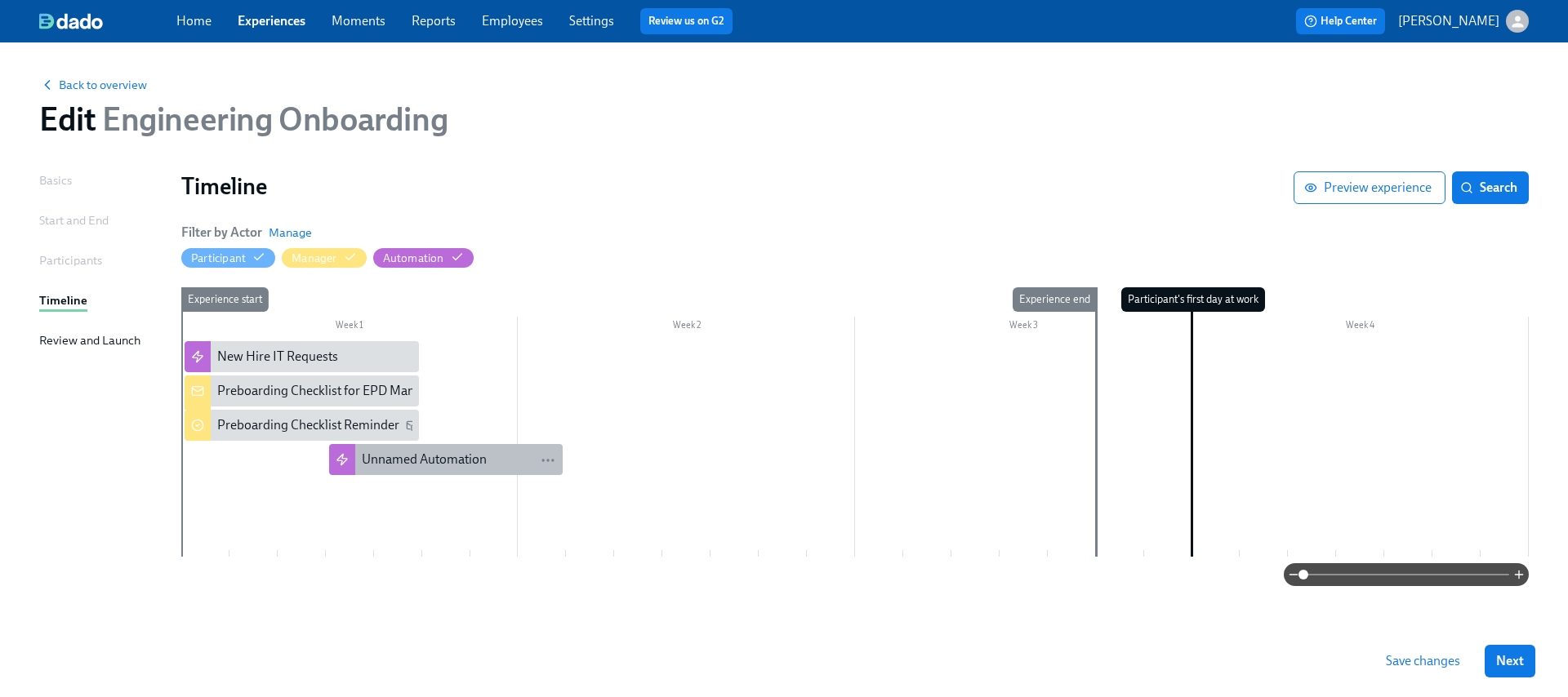
click at [399, 467] on div "Unnamed Automation" at bounding box center [424, 459] width 125 height 18
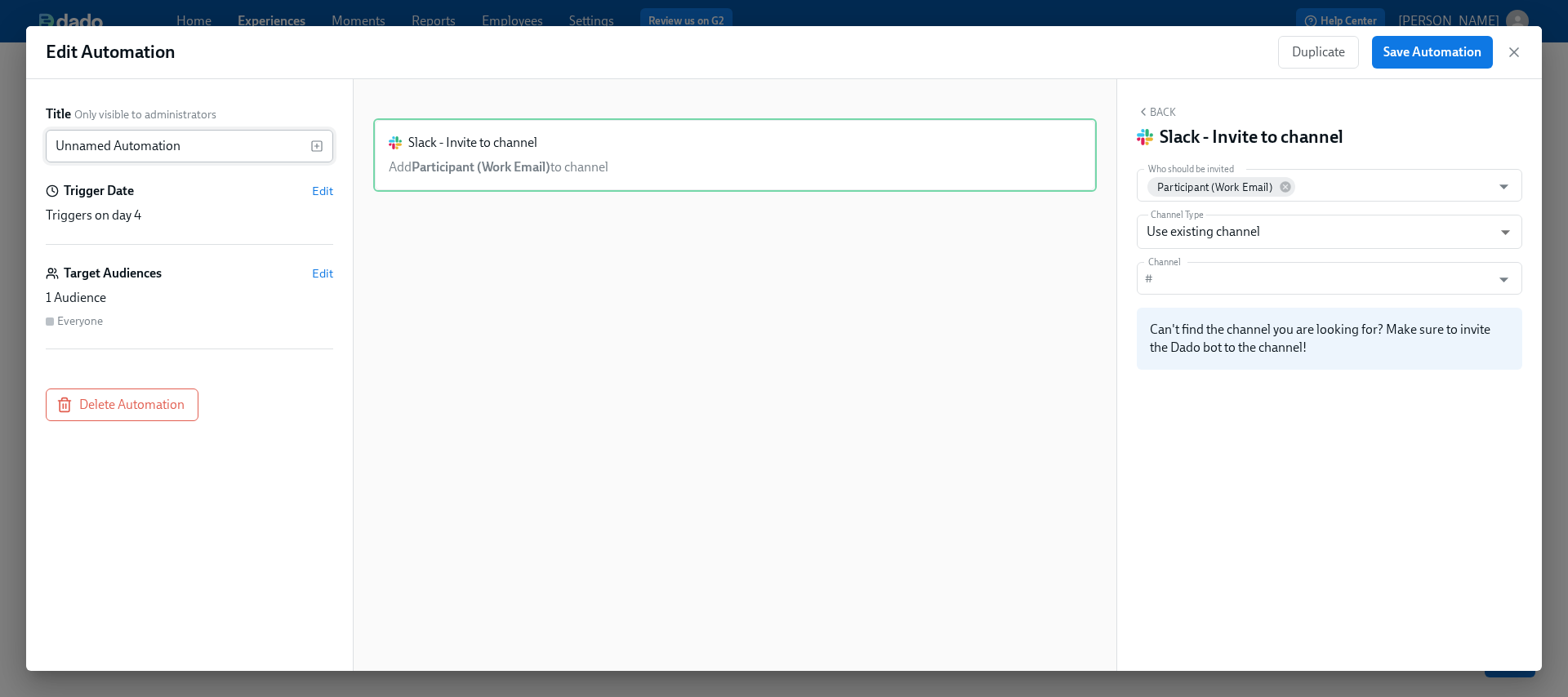
click at [181, 142] on input "Unnamed Automation" at bounding box center [178, 146] width 265 height 32
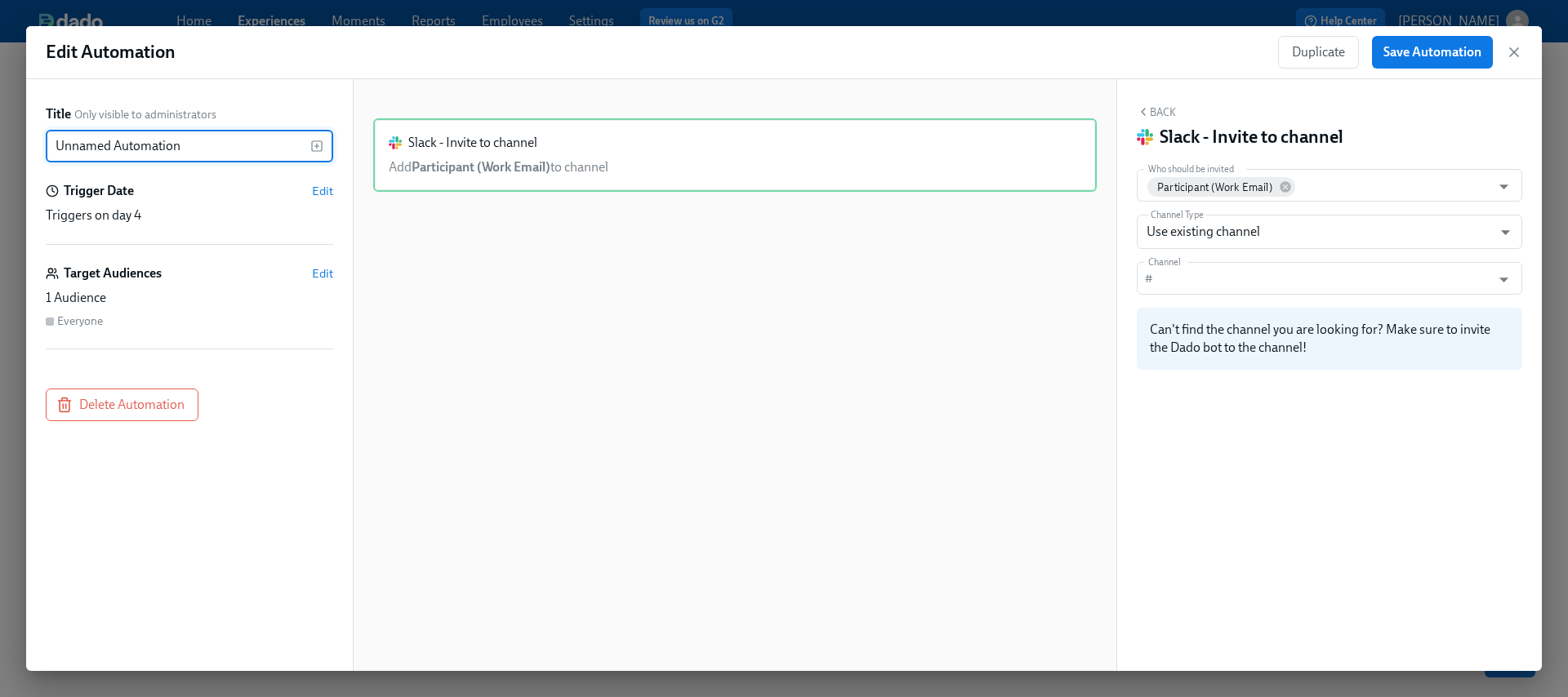
click at [181, 142] on input "Unnamed Automation" at bounding box center [178, 146] width 265 height 32
type input "New Hire Slack Setup"
drag, startPoint x: 1461, startPoint y: 50, endPoint x: 1507, endPoint y: 86, distance: 58.4
click at [1461, 50] on span "Save Automation" at bounding box center [1433, 51] width 98 height 16
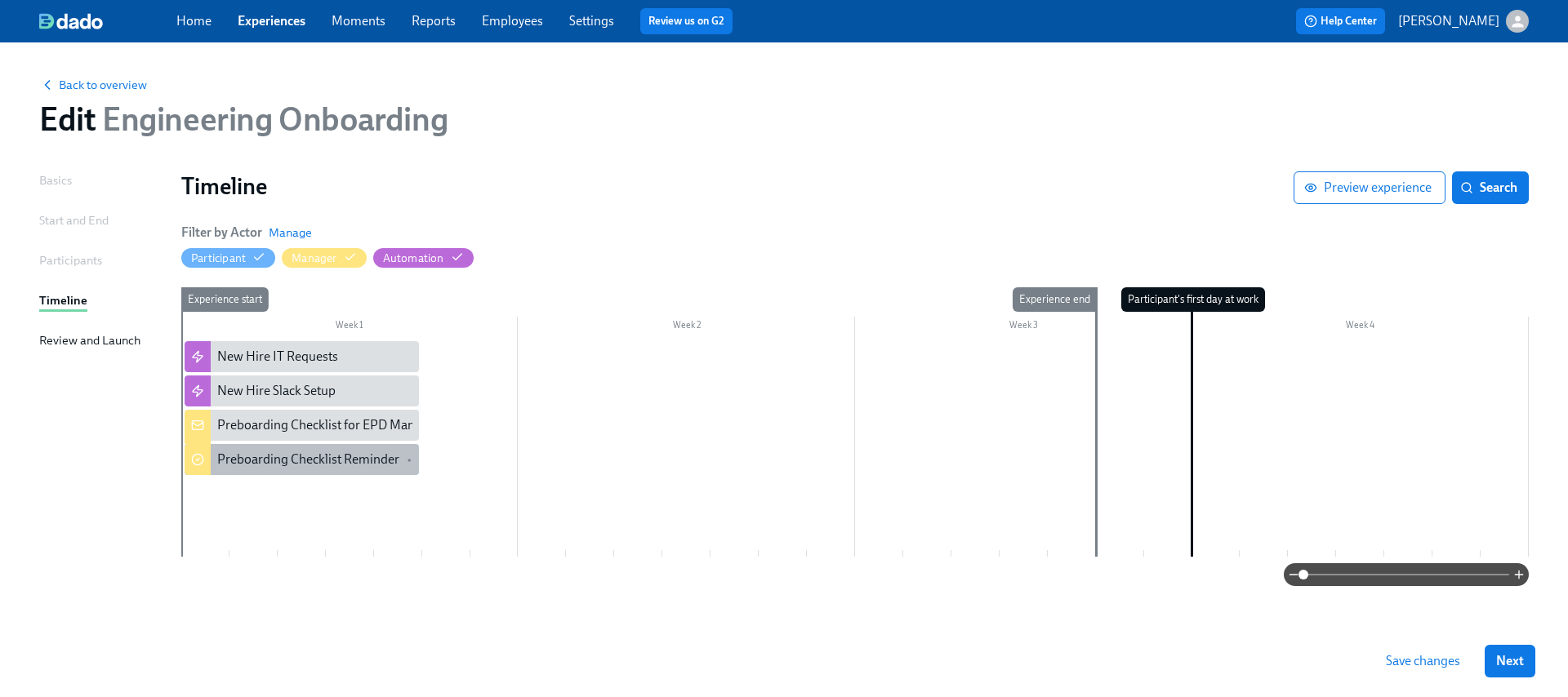
click at [309, 461] on div "Preboarding Checklist Reminder" at bounding box center [308, 459] width 182 height 18
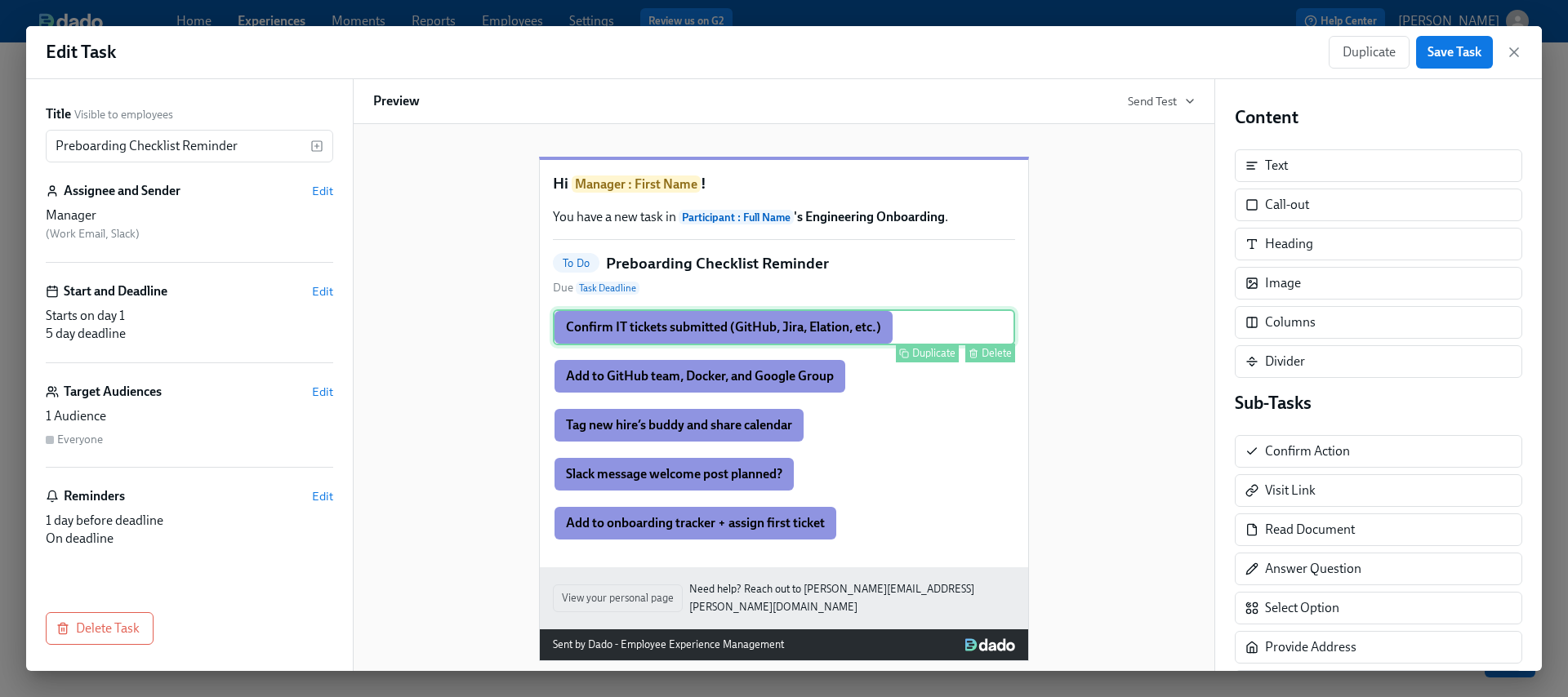
click at [970, 358] on icon "button" at bounding box center [974, 353] width 10 height 10
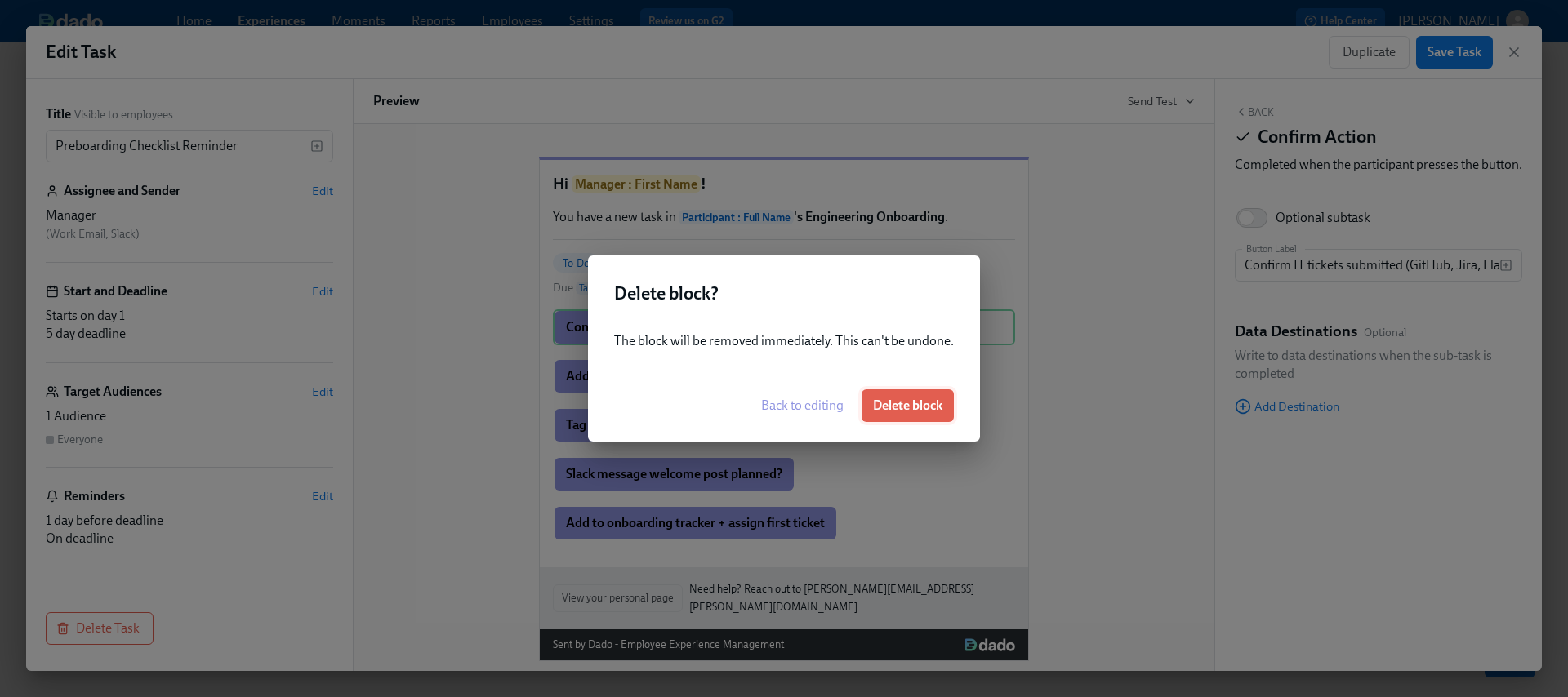
click at [911, 404] on span "Delete block" at bounding box center [908, 406] width 70 height 16
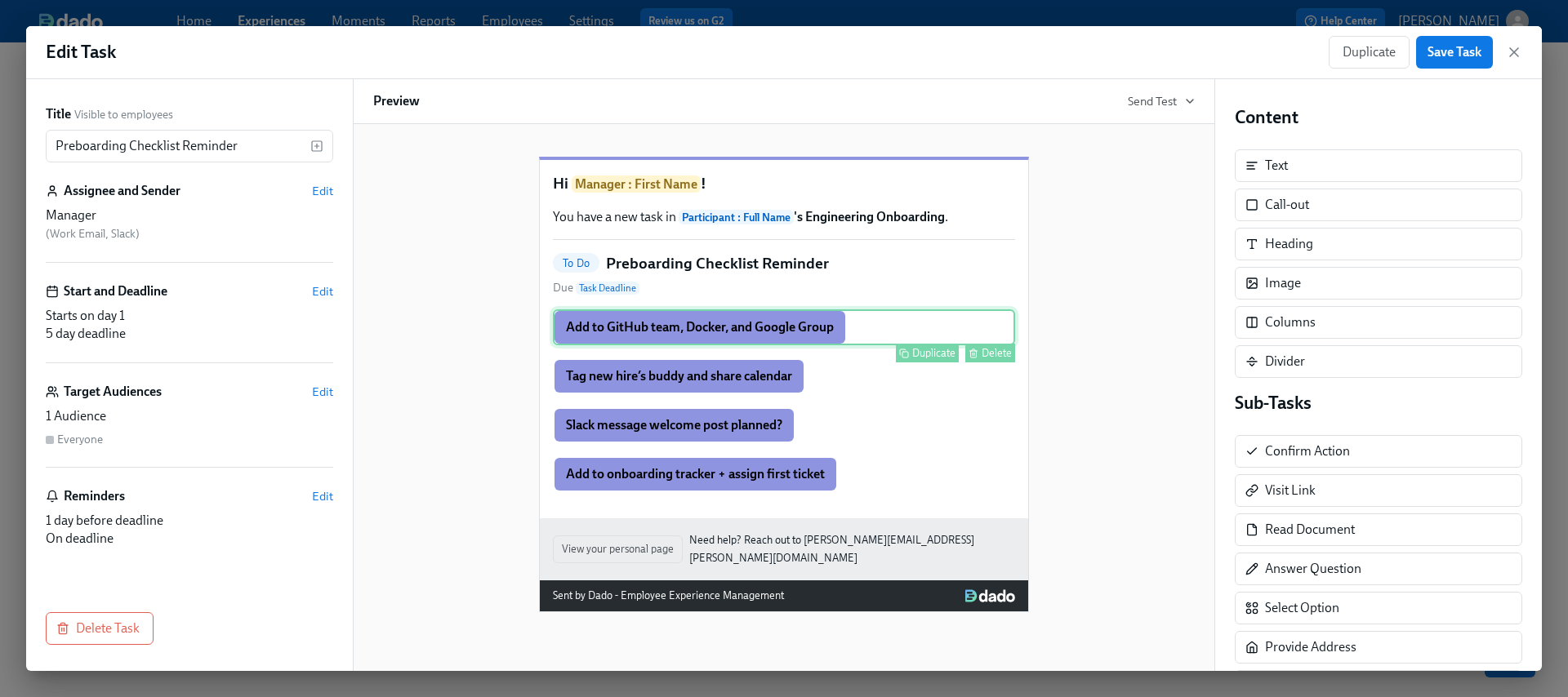
click at [994, 359] on div "Delete" at bounding box center [997, 352] width 30 height 12
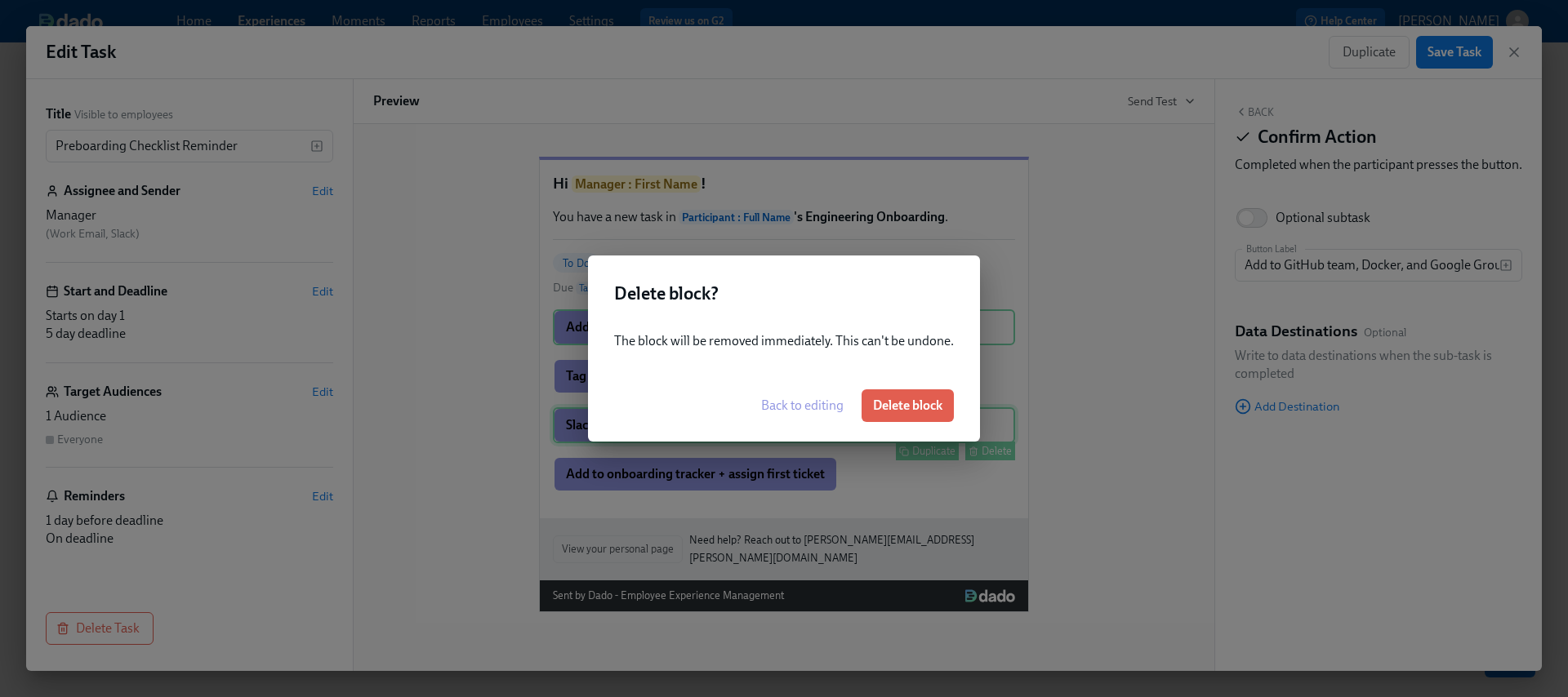
click at [936, 404] on span "Delete block" at bounding box center [908, 406] width 70 height 16
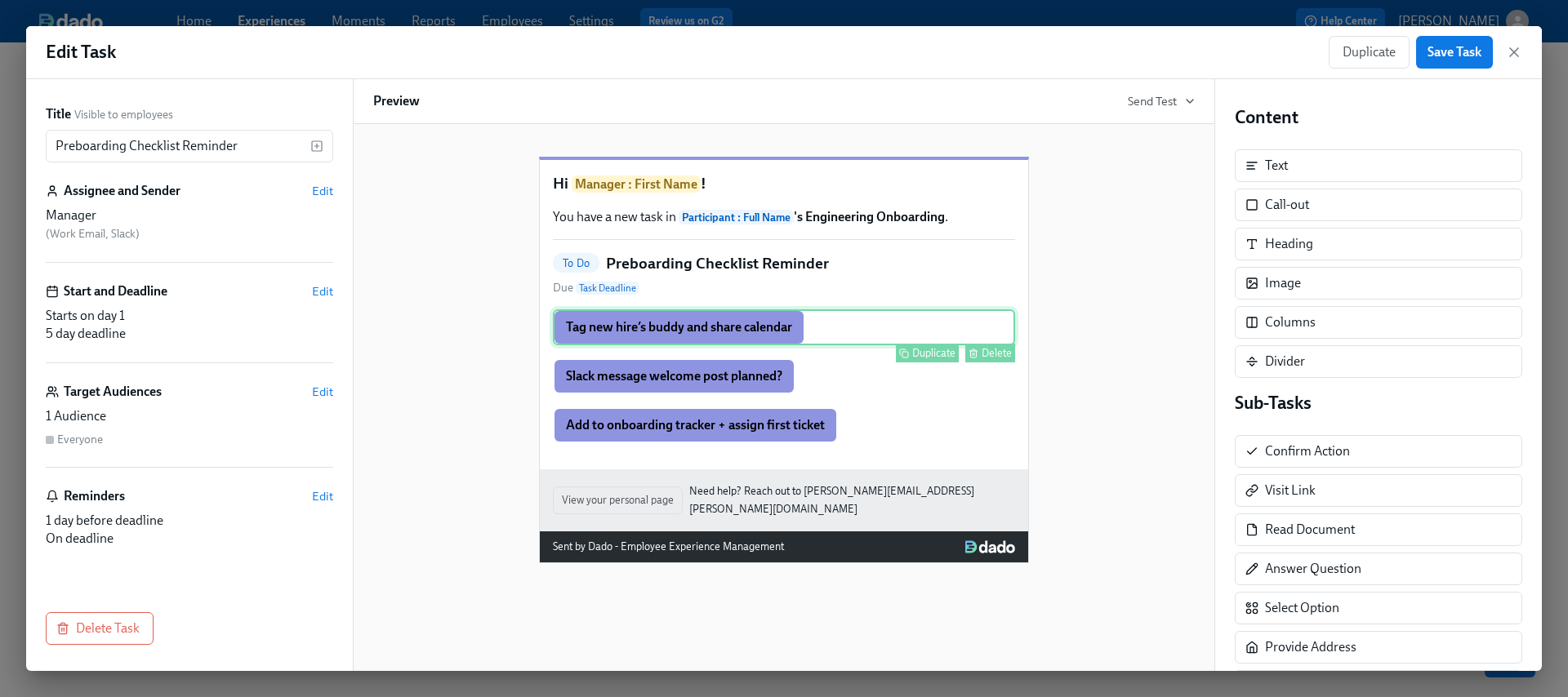
click at [989, 359] on div "Delete" at bounding box center [997, 352] width 30 height 12
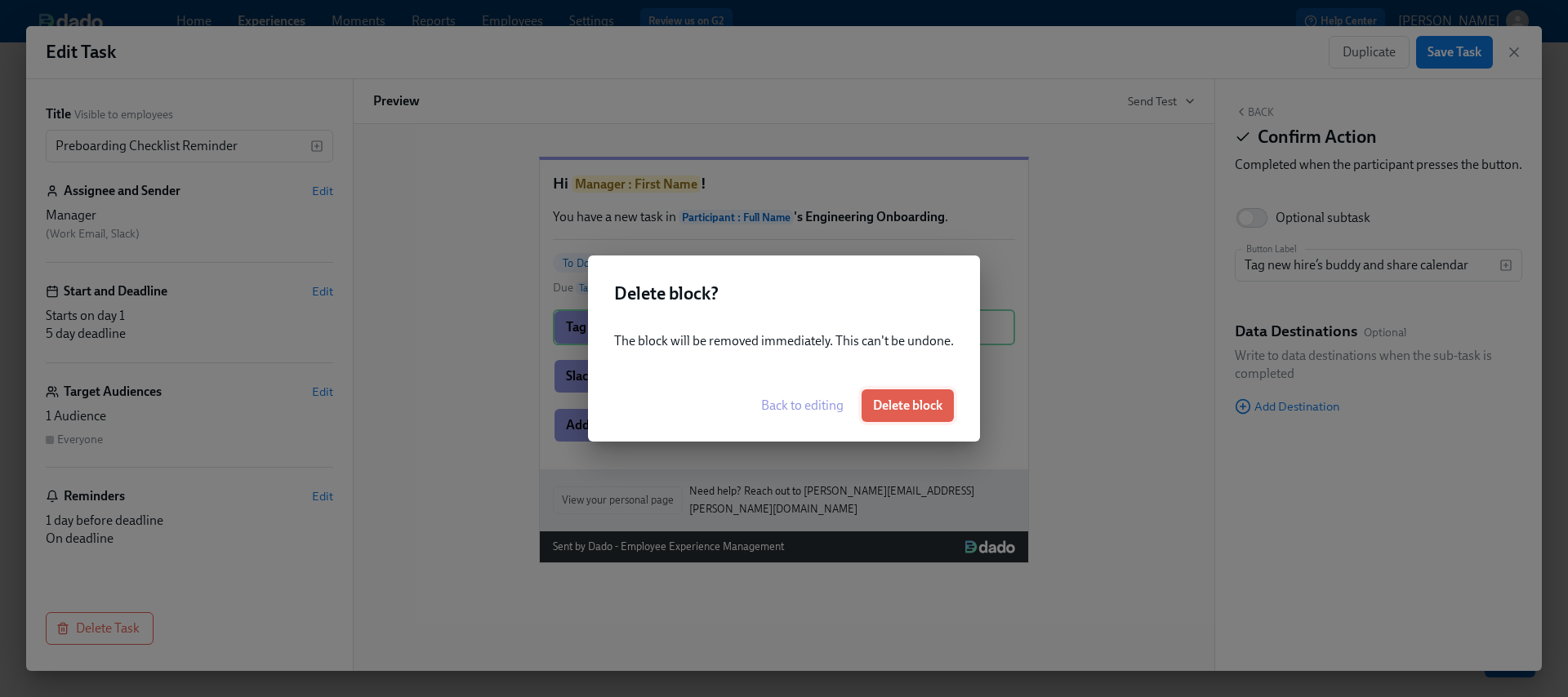
click at [930, 396] on button "Delete block" at bounding box center [908, 406] width 92 height 32
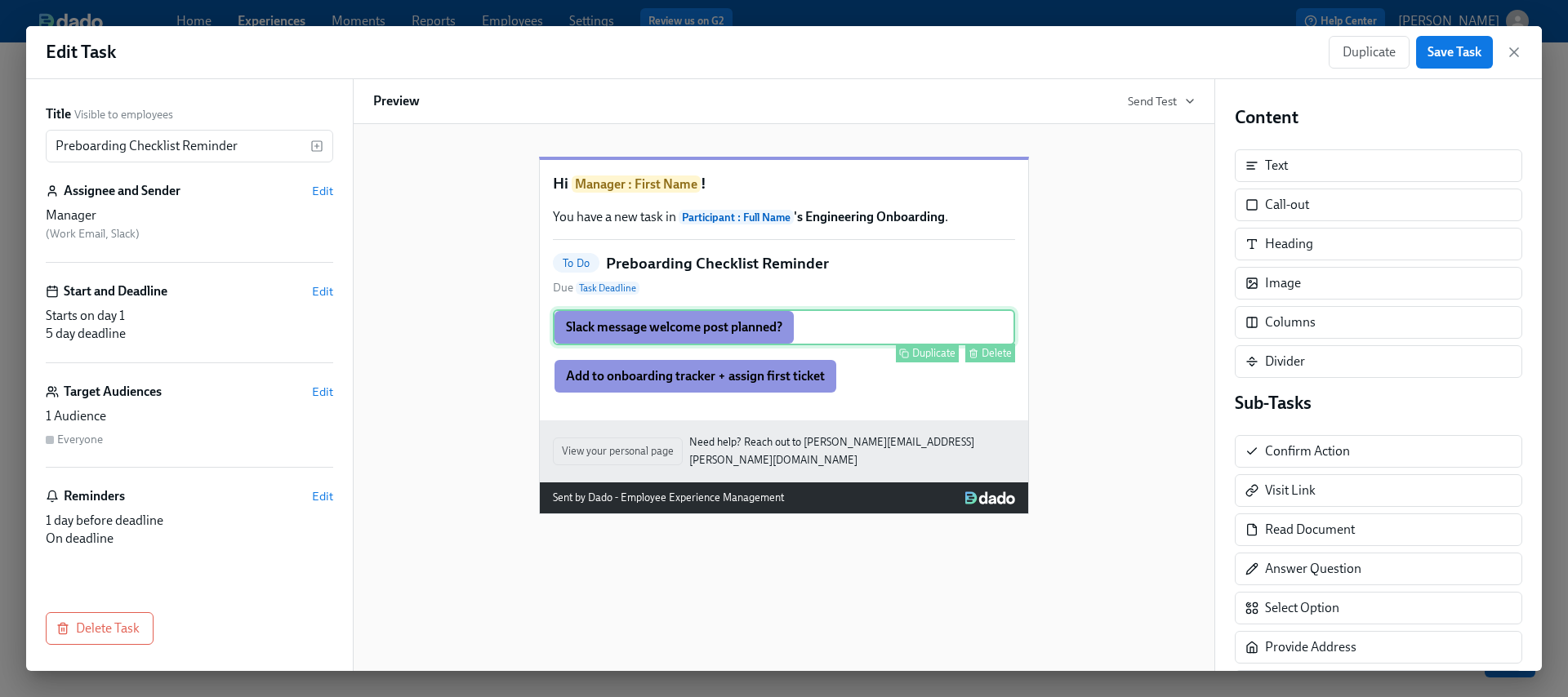
click at [991, 359] on div "Delete" at bounding box center [997, 352] width 30 height 12
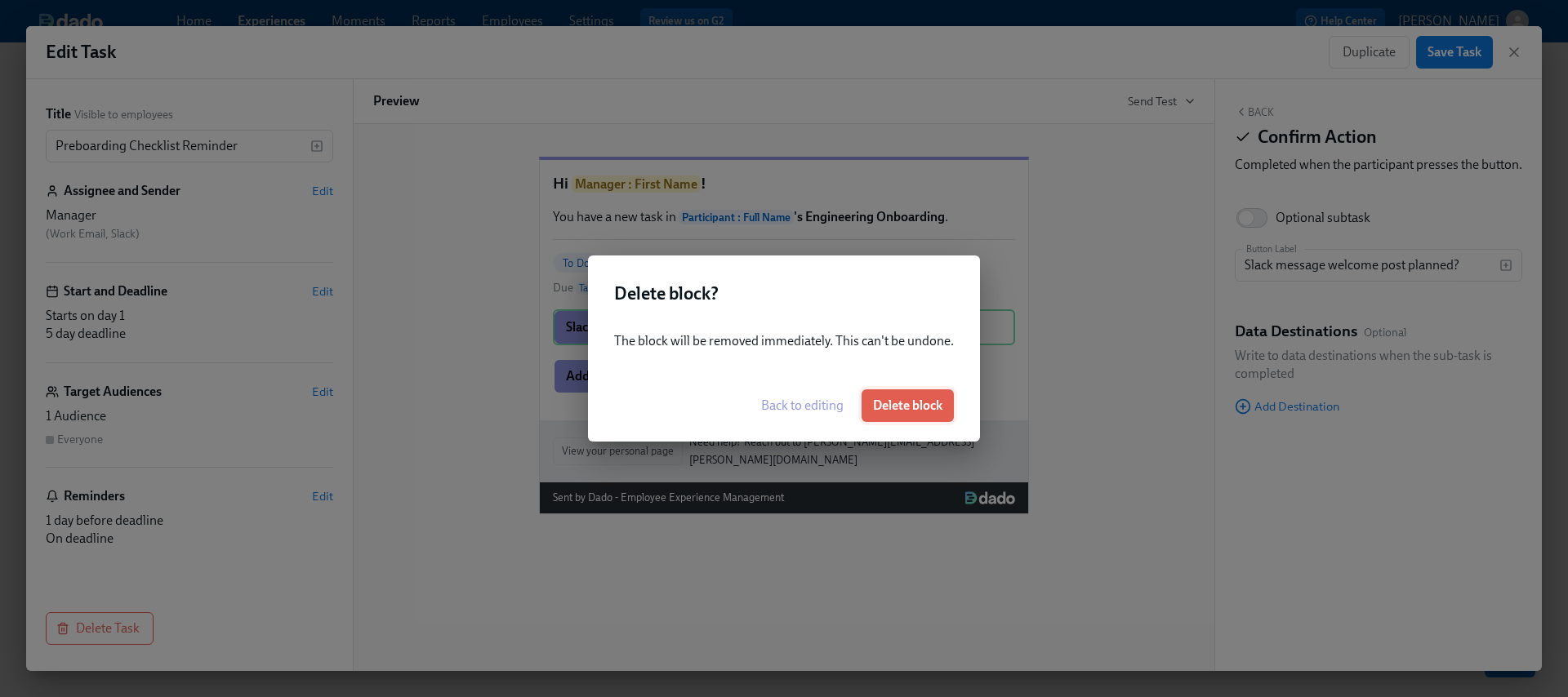
click at [927, 408] on span "Delete block" at bounding box center [908, 406] width 70 height 16
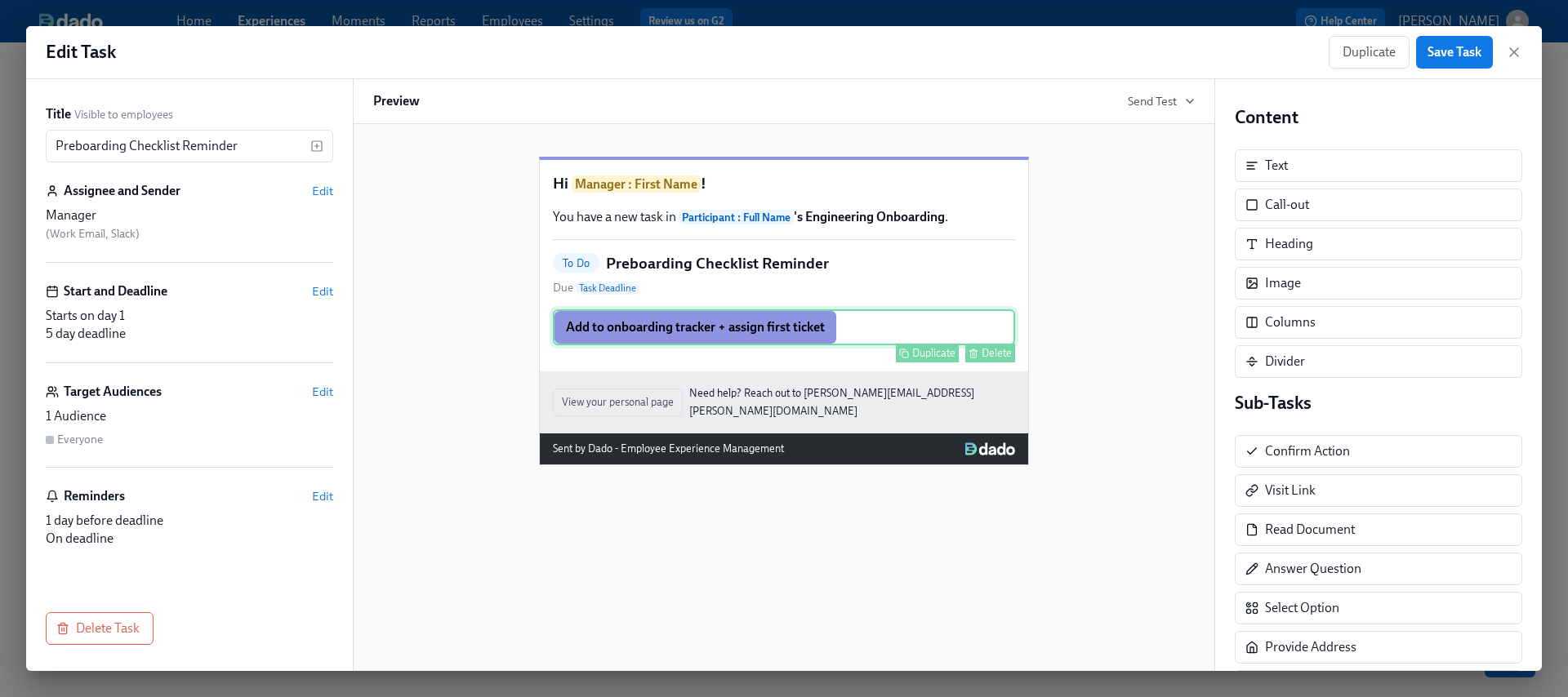
click at [979, 363] on button "Delete" at bounding box center [991, 353] width 50 height 19
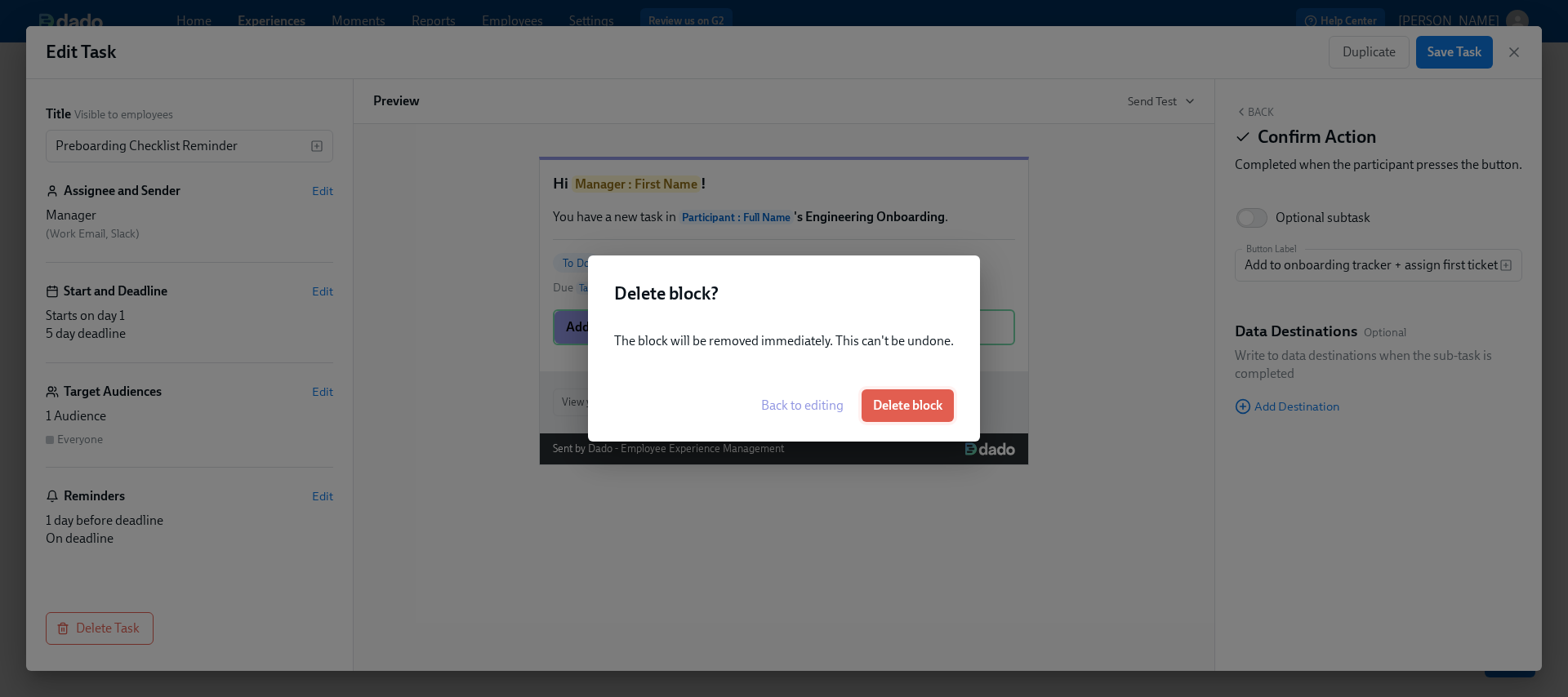
click at [909, 404] on span "Delete block" at bounding box center [908, 406] width 70 height 16
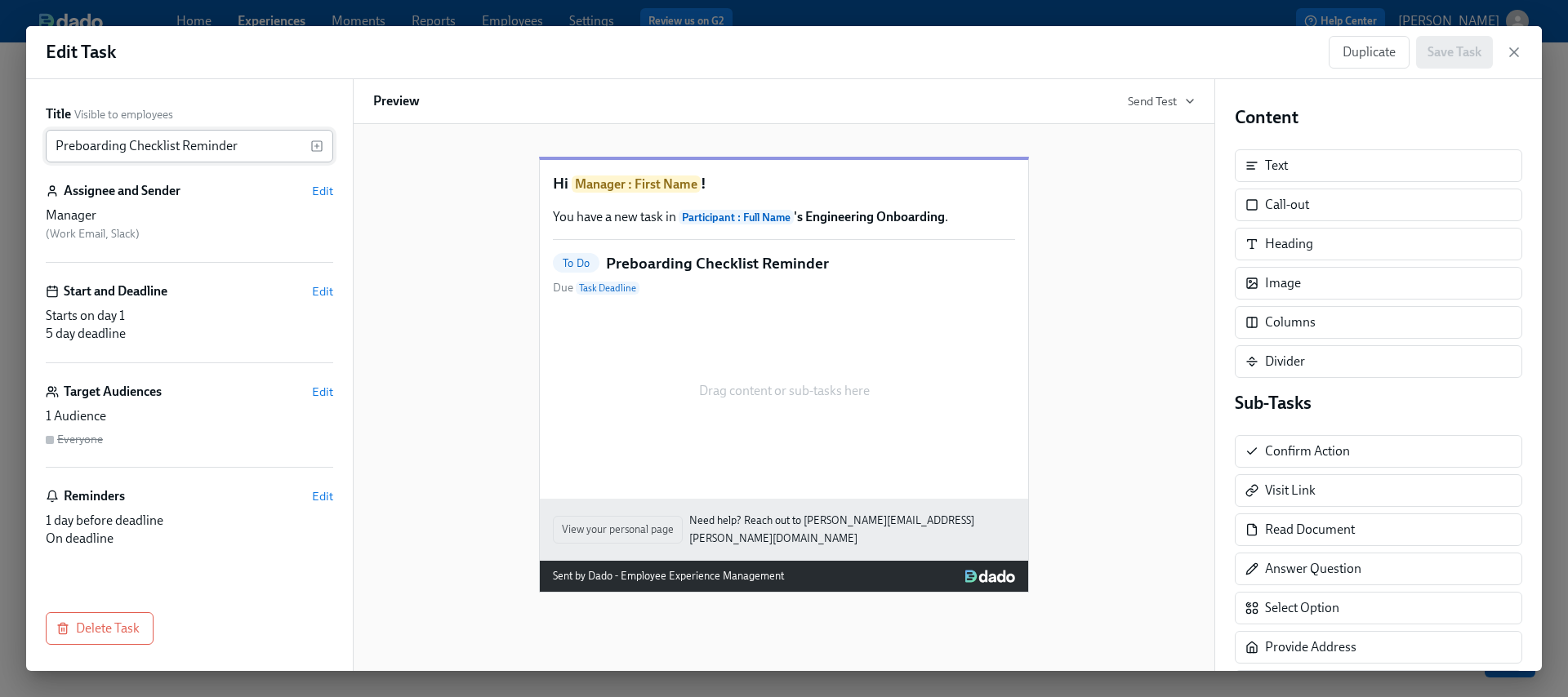
click at [247, 144] on input "Preboarding Checklist Reminder" at bounding box center [178, 146] width 265 height 32
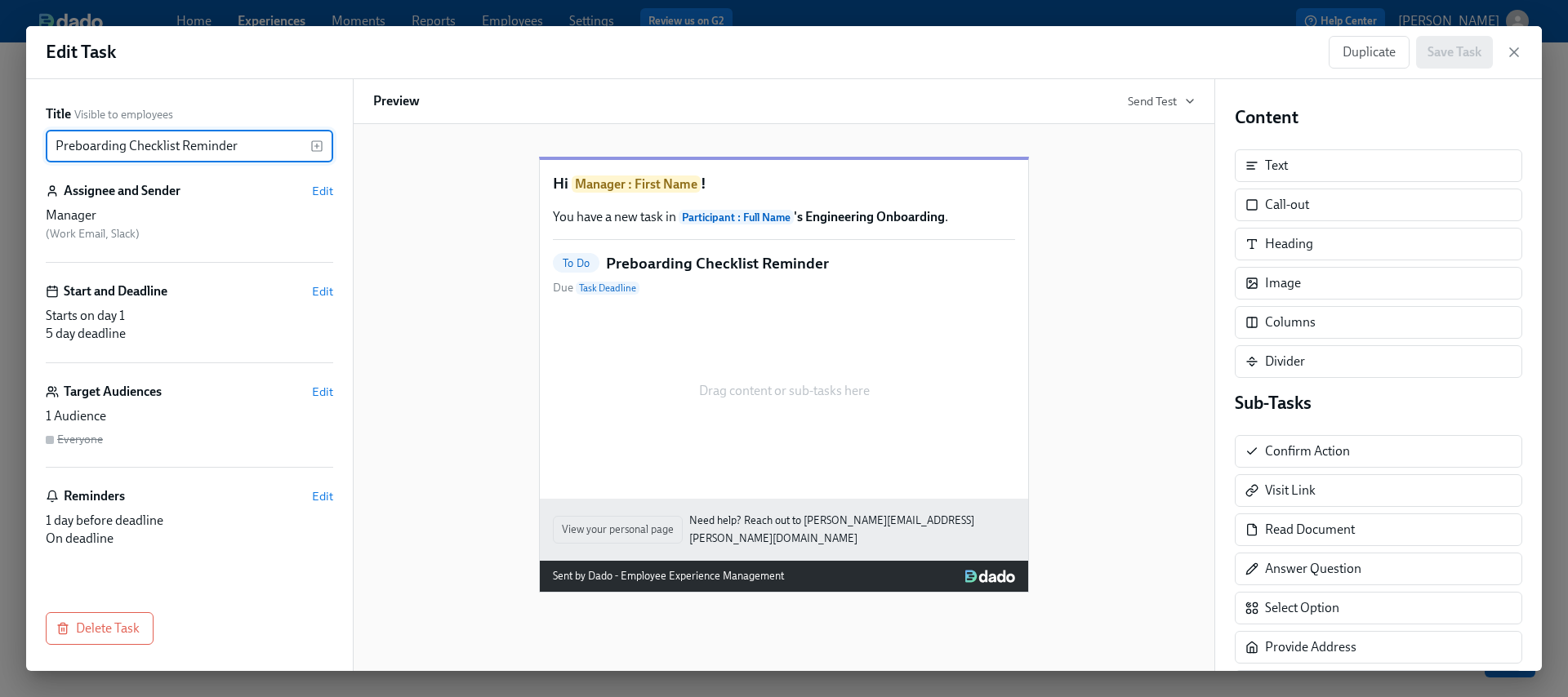
click at [247, 146] on input "Preboarding Checklist Reminder" at bounding box center [178, 146] width 265 height 32
click at [258, 148] on input "Preboarding Checklist Reminder" at bounding box center [178, 146] width 265 height 32
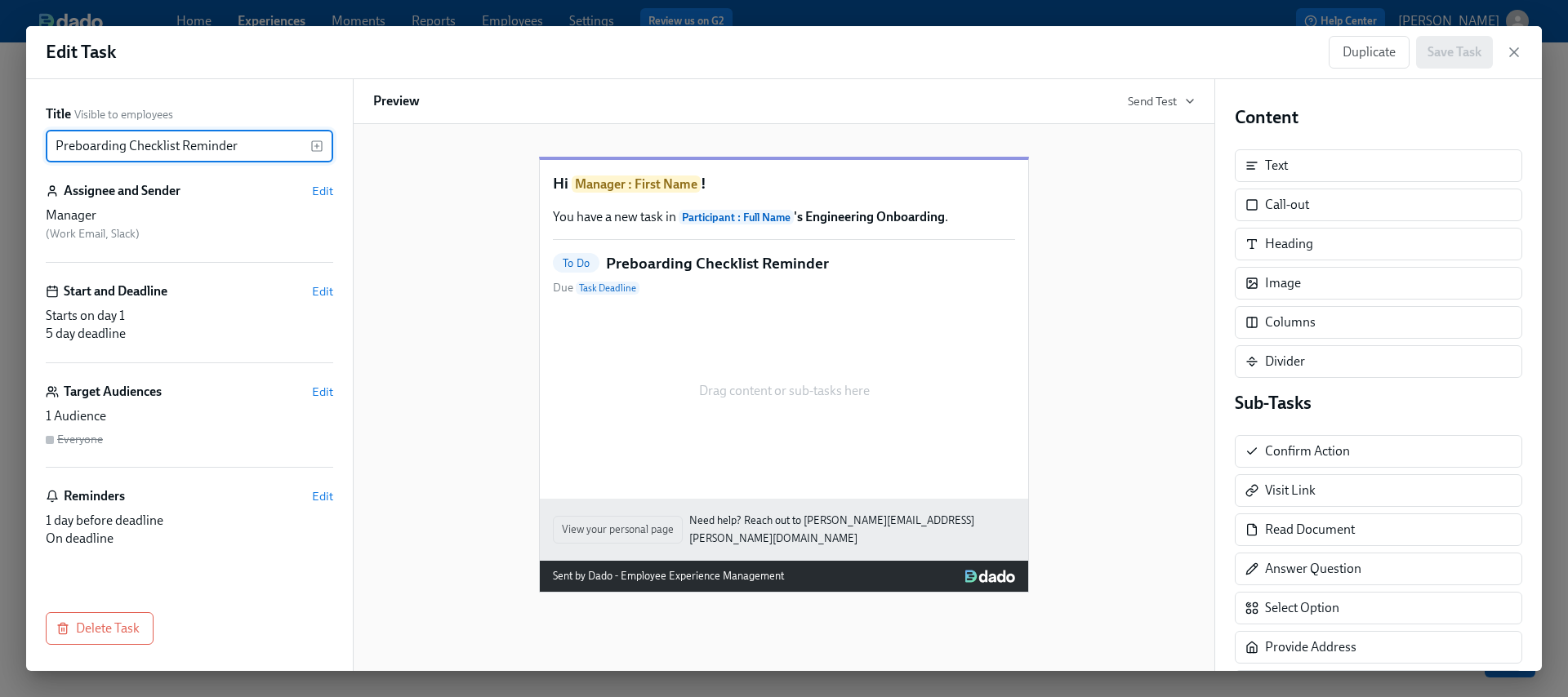
paste input "Assign Onboarding Buddy"
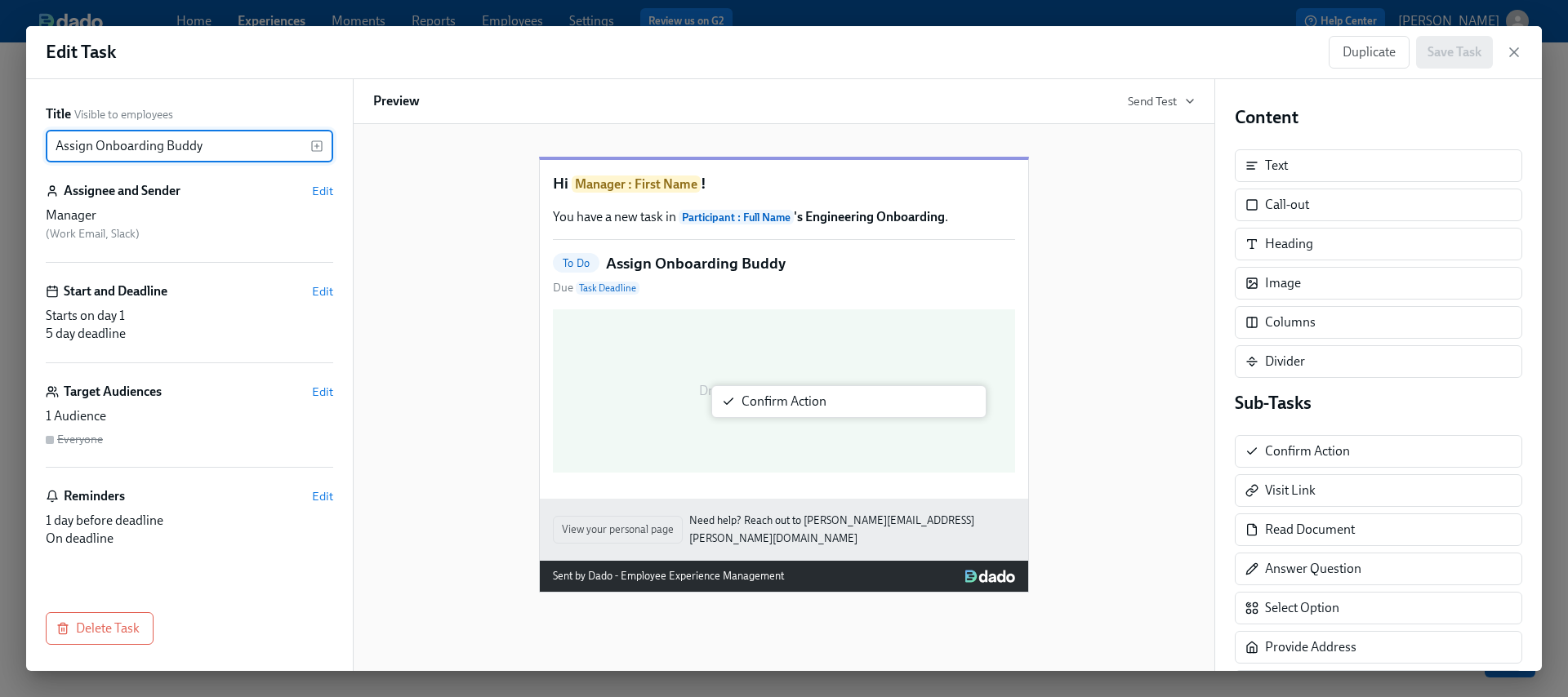
drag, startPoint x: 1339, startPoint y: 454, endPoint x: 809, endPoint y: 403, distance: 532.4
click at [808, 403] on div "Title Visible to employees Assign Onboarding Buddy ​ Assignee and Sender Edit M…" at bounding box center [784, 375] width 1517 height 592
type input "Assign Onboarding Buddy"
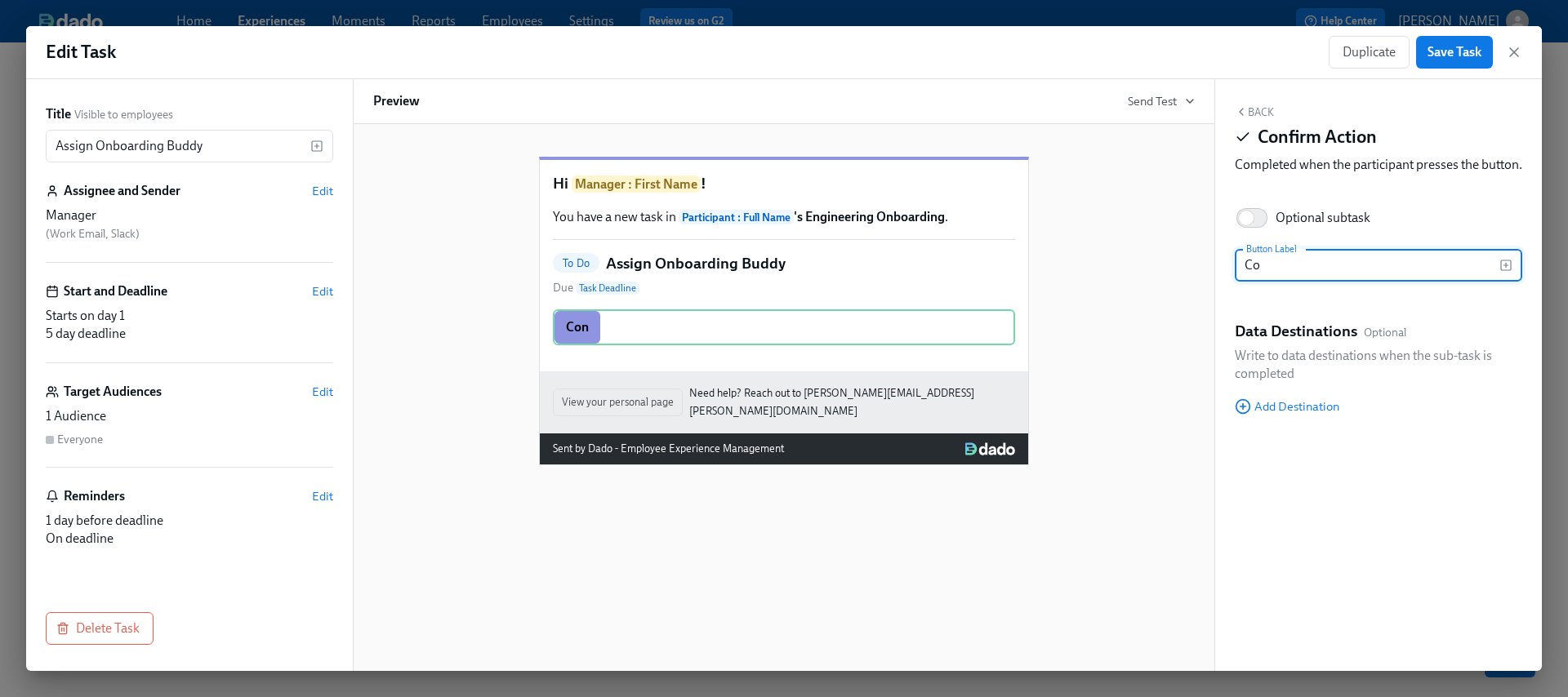
type input "C"
type input "Complete!"
click at [1255, 107] on button "Back" at bounding box center [1255, 112] width 39 height 13
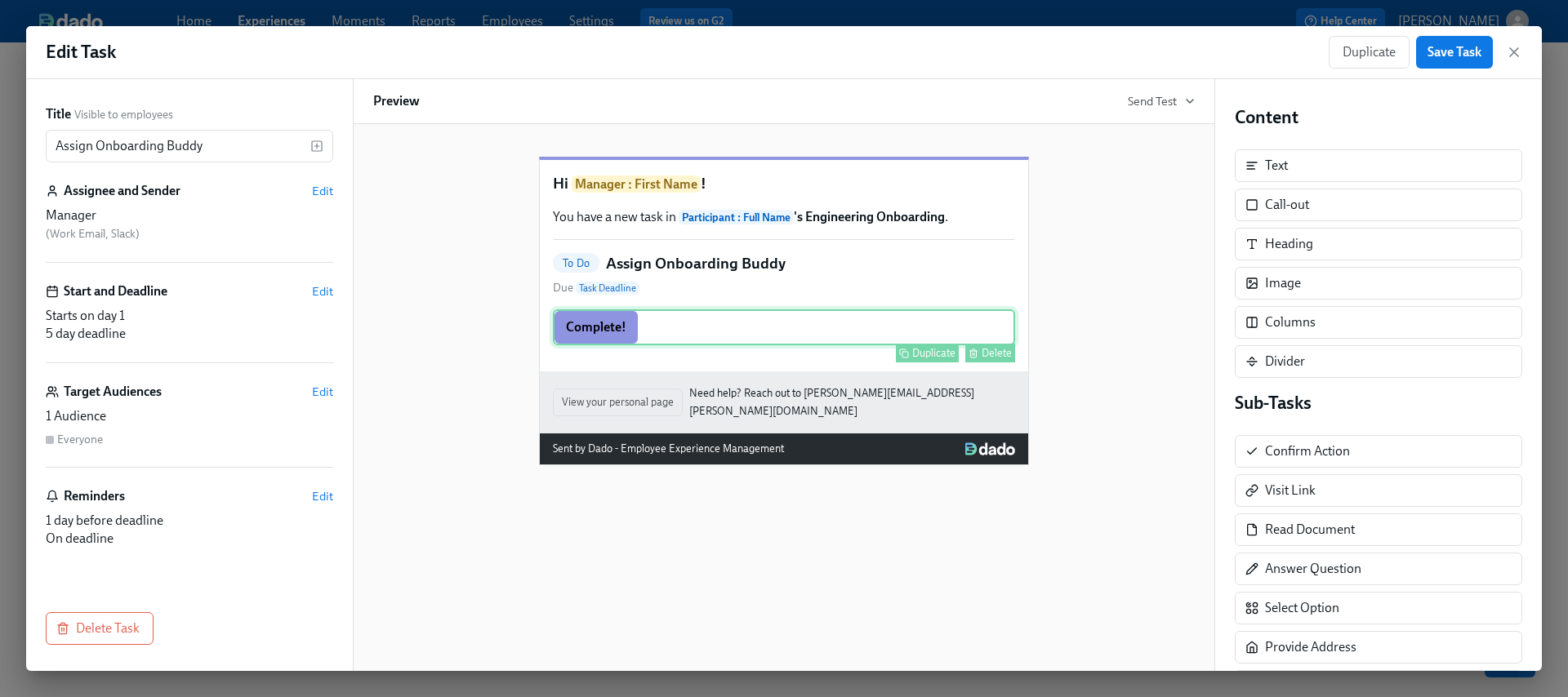
click at [573, 346] on div "Complete! Duplicate Delete" at bounding box center [784, 328] width 462 height 36
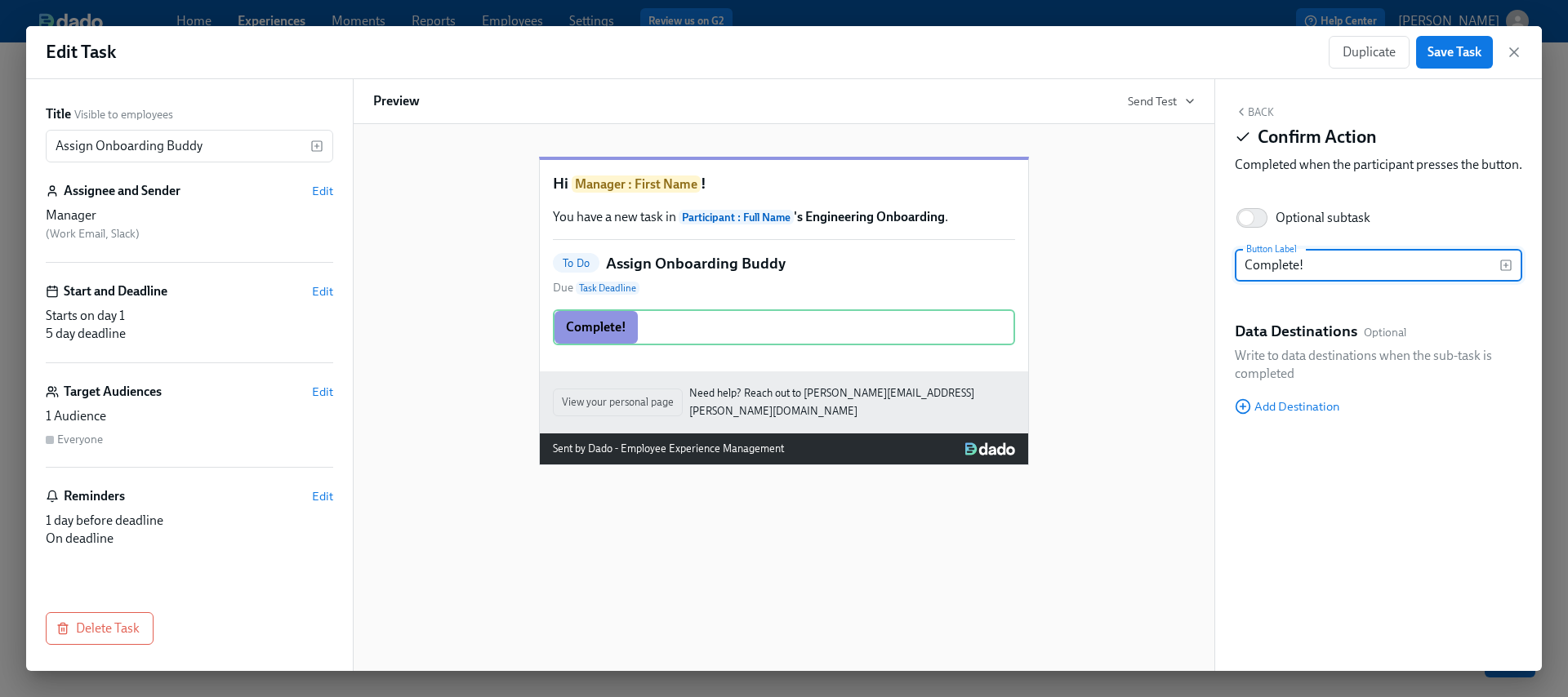
click at [1259, 115] on button "Back" at bounding box center [1255, 112] width 39 height 13
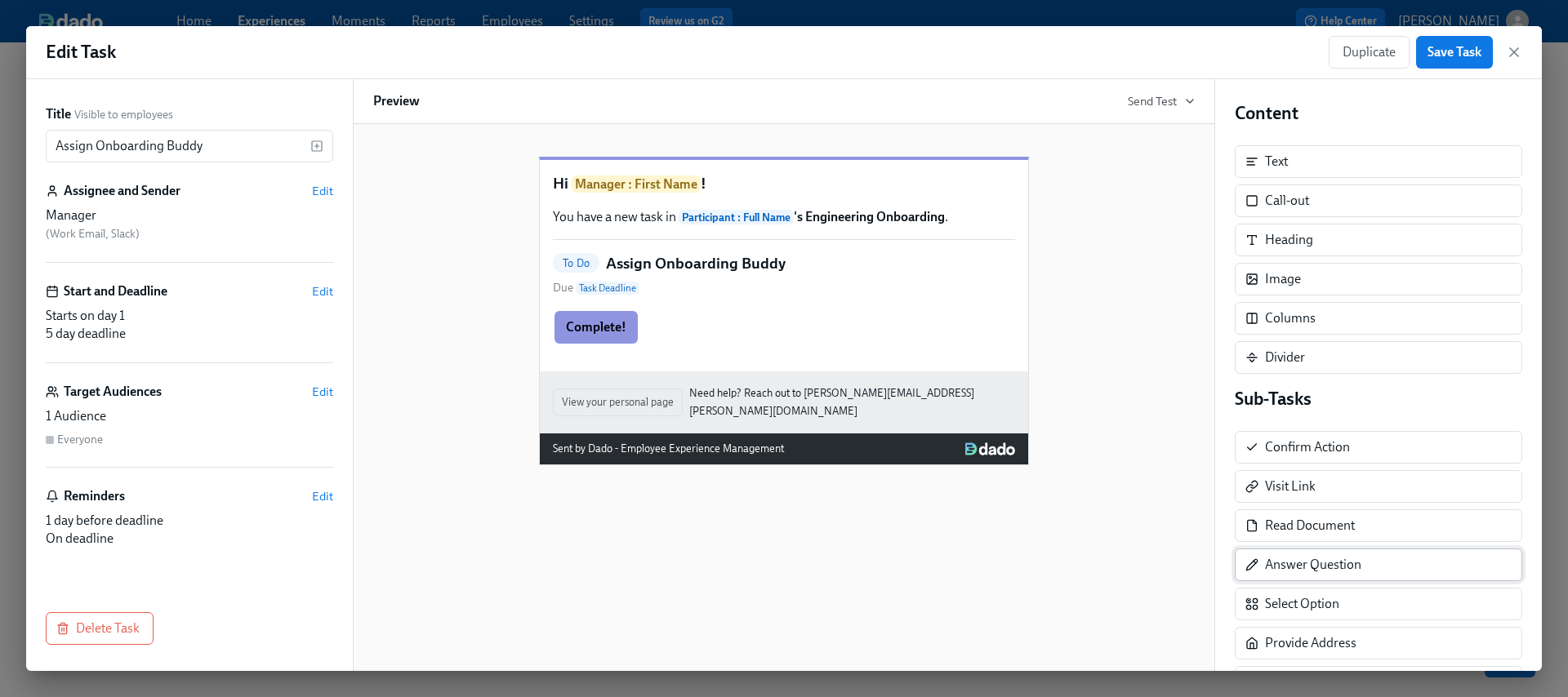
scroll to position [267, 0]
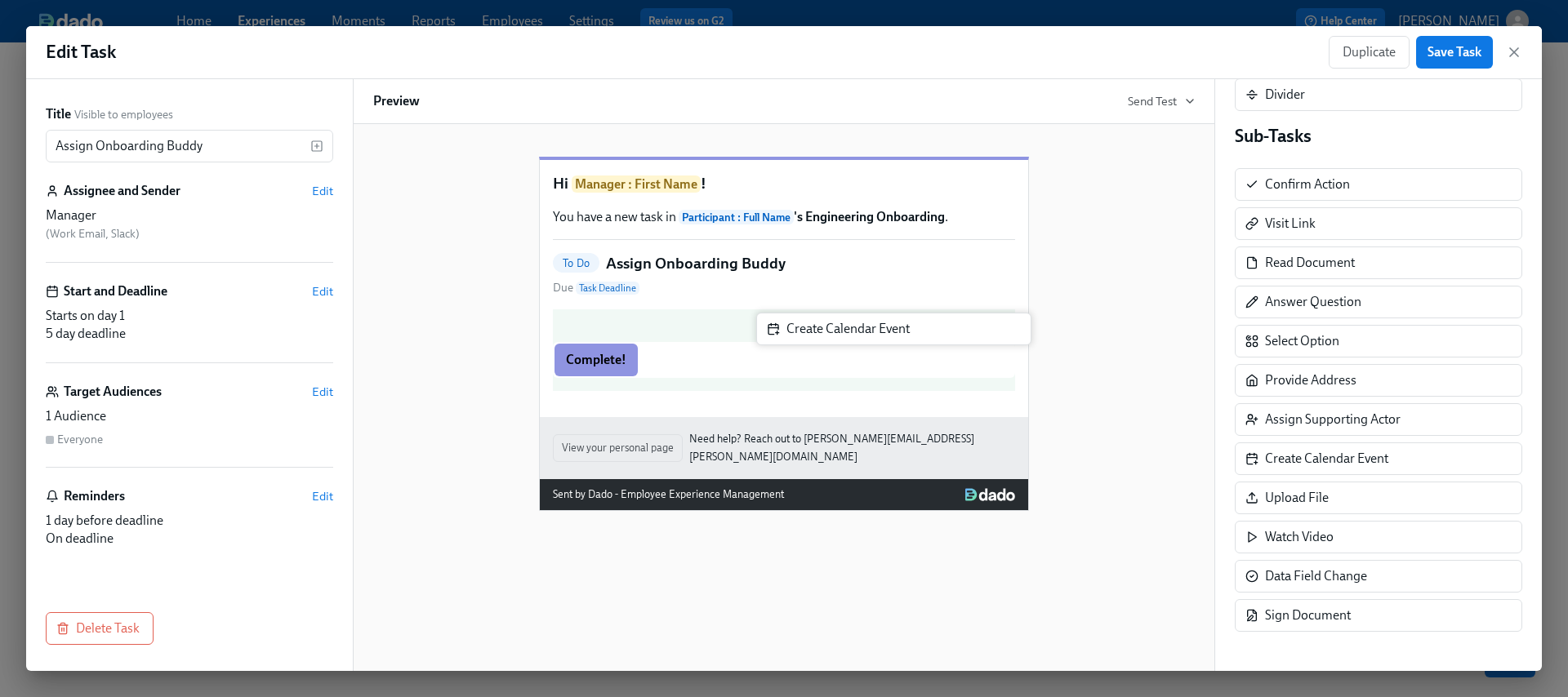
drag, startPoint x: 1317, startPoint y: 470, endPoint x: 815, endPoint y: 341, distance: 518.3
click at [815, 341] on div "Title Visible to employees Assign Onboarding Buddy ​ Assignee and Sender Edit M…" at bounding box center [784, 375] width 1517 height 592
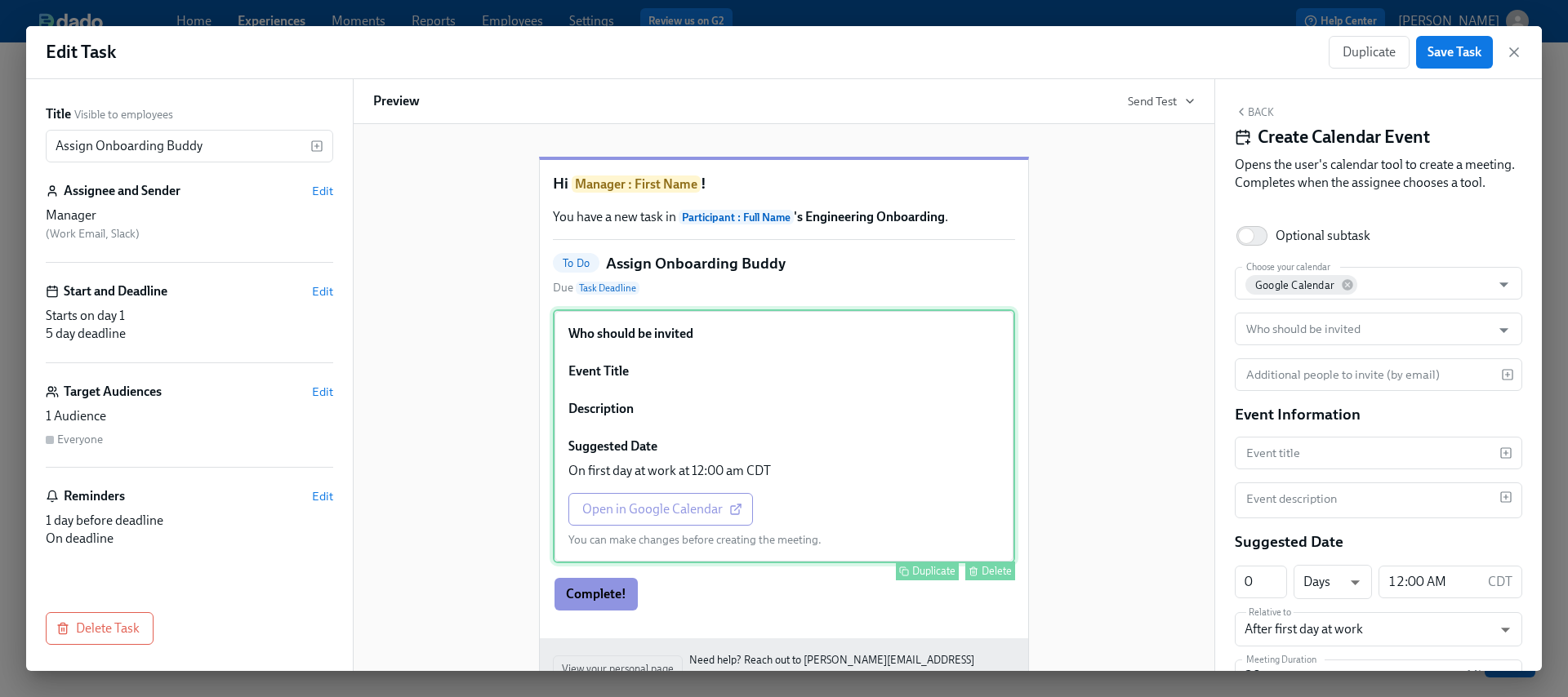
click at [982, 577] on div "Delete" at bounding box center [997, 570] width 30 height 12
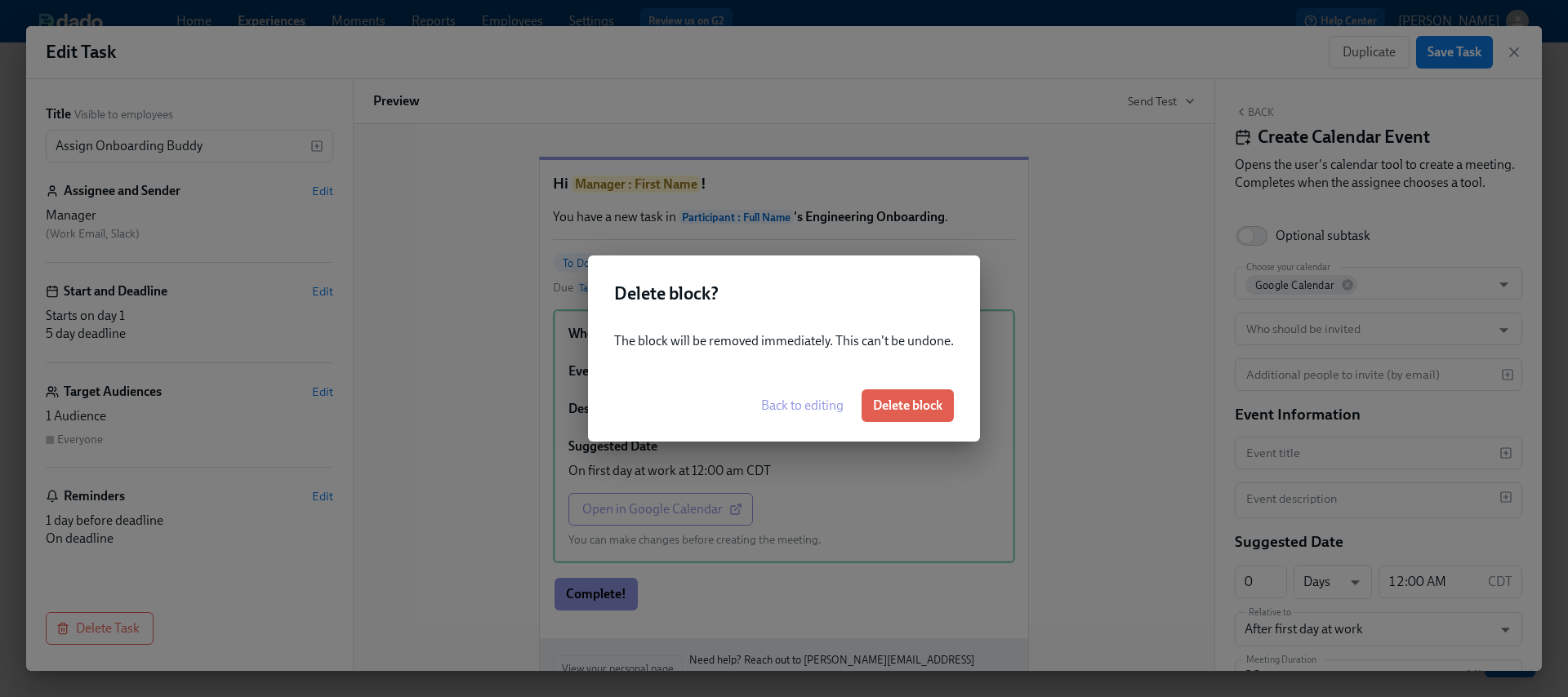
drag, startPoint x: 802, startPoint y: 399, endPoint x: 811, endPoint y: 408, distance: 12.7
click at [811, 408] on span "Back to editing" at bounding box center [802, 406] width 83 height 16
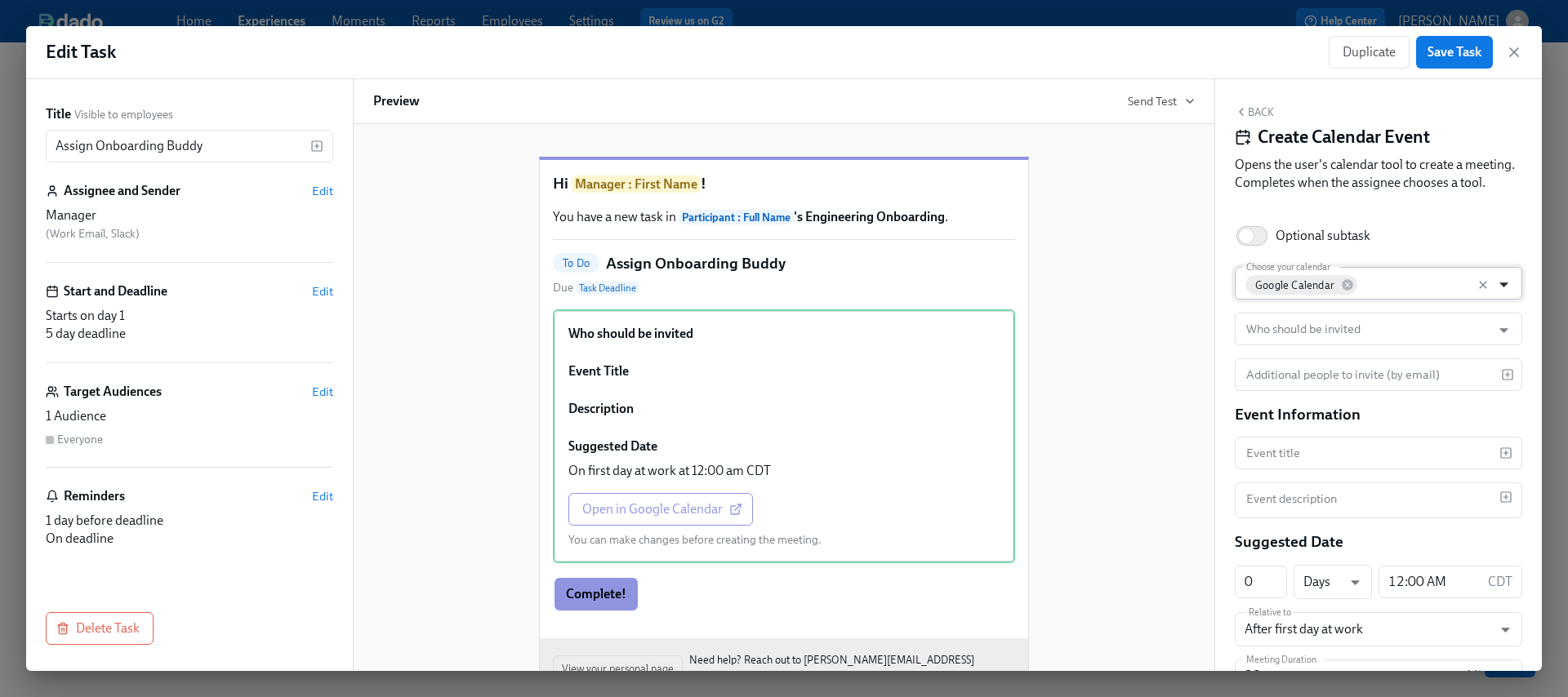
click at [1494, 295] on icon "Open" at bounding box center [1504, 284] width 22 height 22
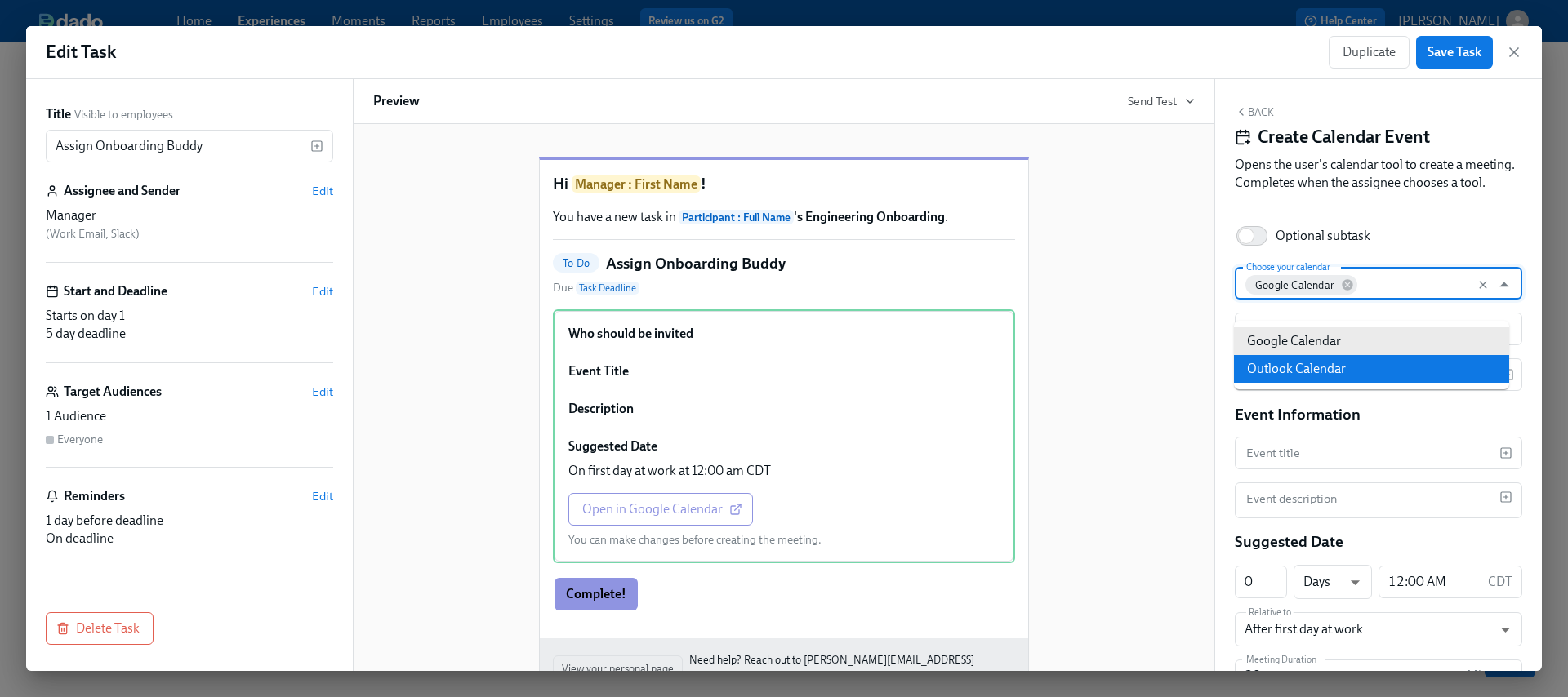
click at [1075, 365] on div "Hi Manager : First Name ! You have a new task in Participant : Full Name 's Eng…" at bounding box center [784, 431] width 822 height 602
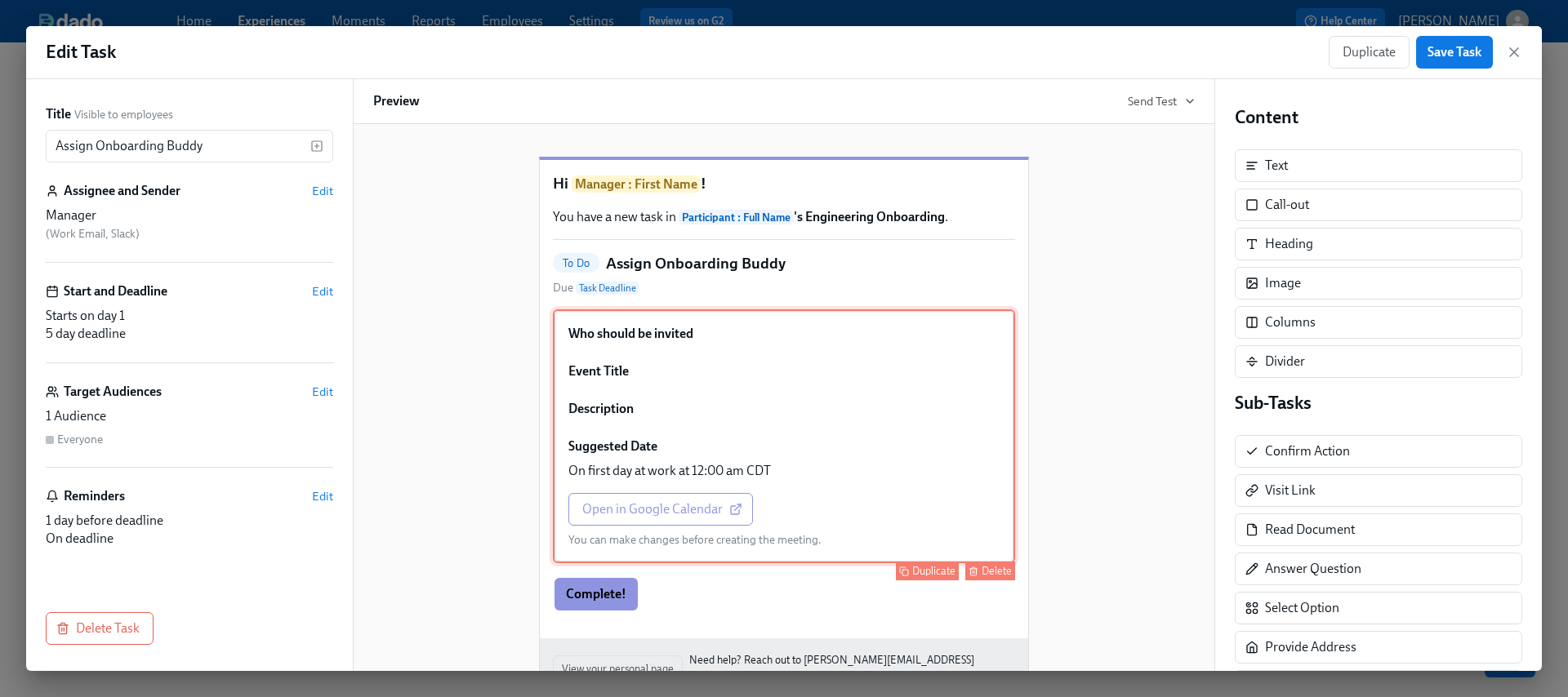
click at [915, 404] on div "Who should be invited Event Title Description Suggested Date On first day at wo…" at bounding box center [784, 436] width 462 height 254
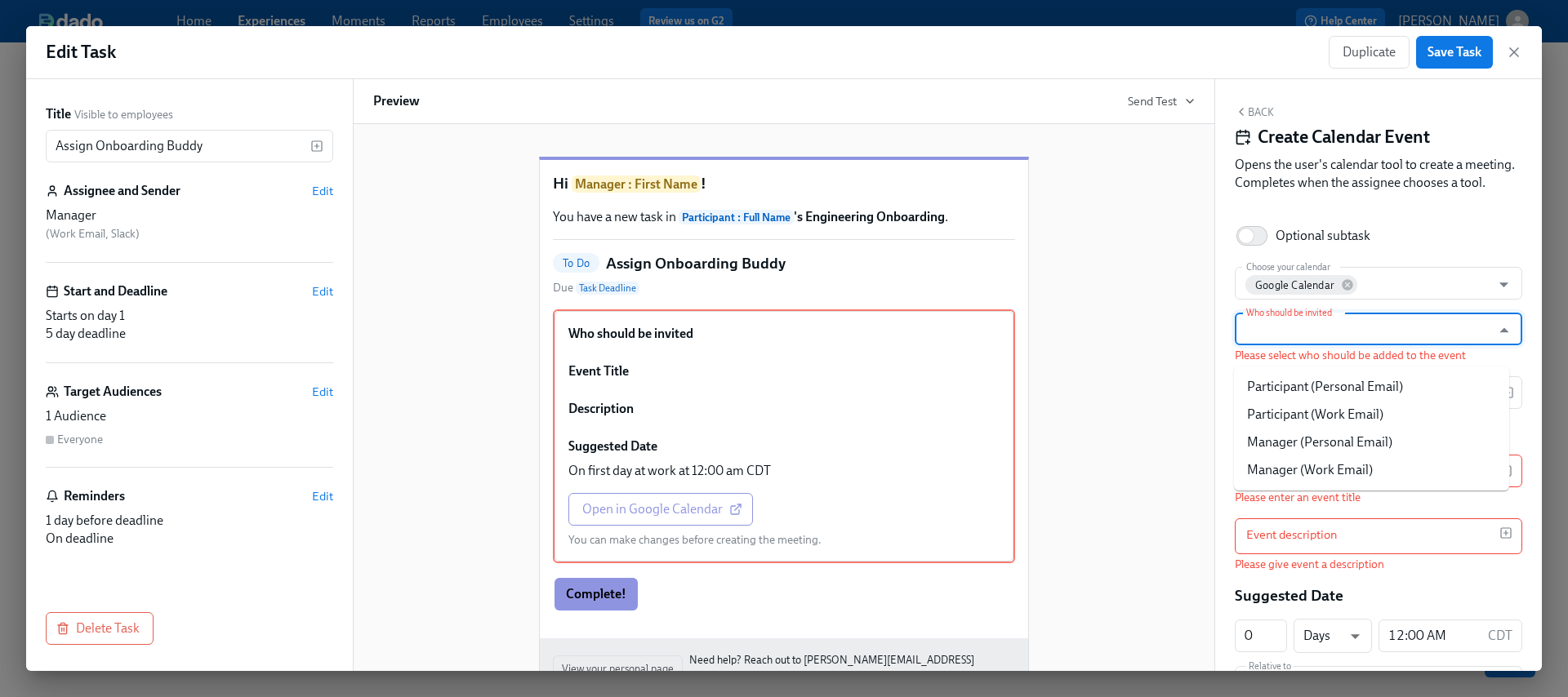
click at [1353, 346] on input "Who should be invited" at bounding box center [1363, 329] width 240 height 32
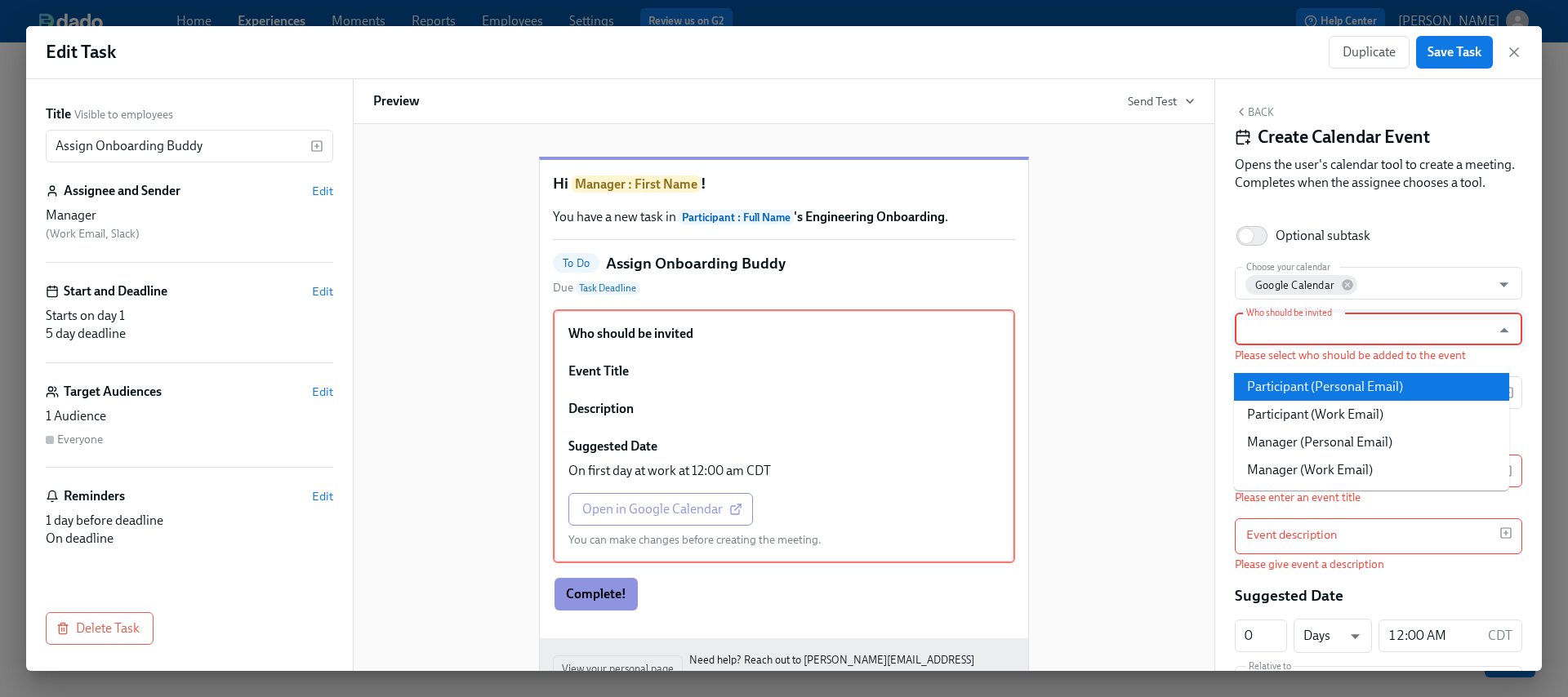
click at [1416, 388] on li "Participant (Personal Email)" at bounding box center [1372, 387] width 275 height 28
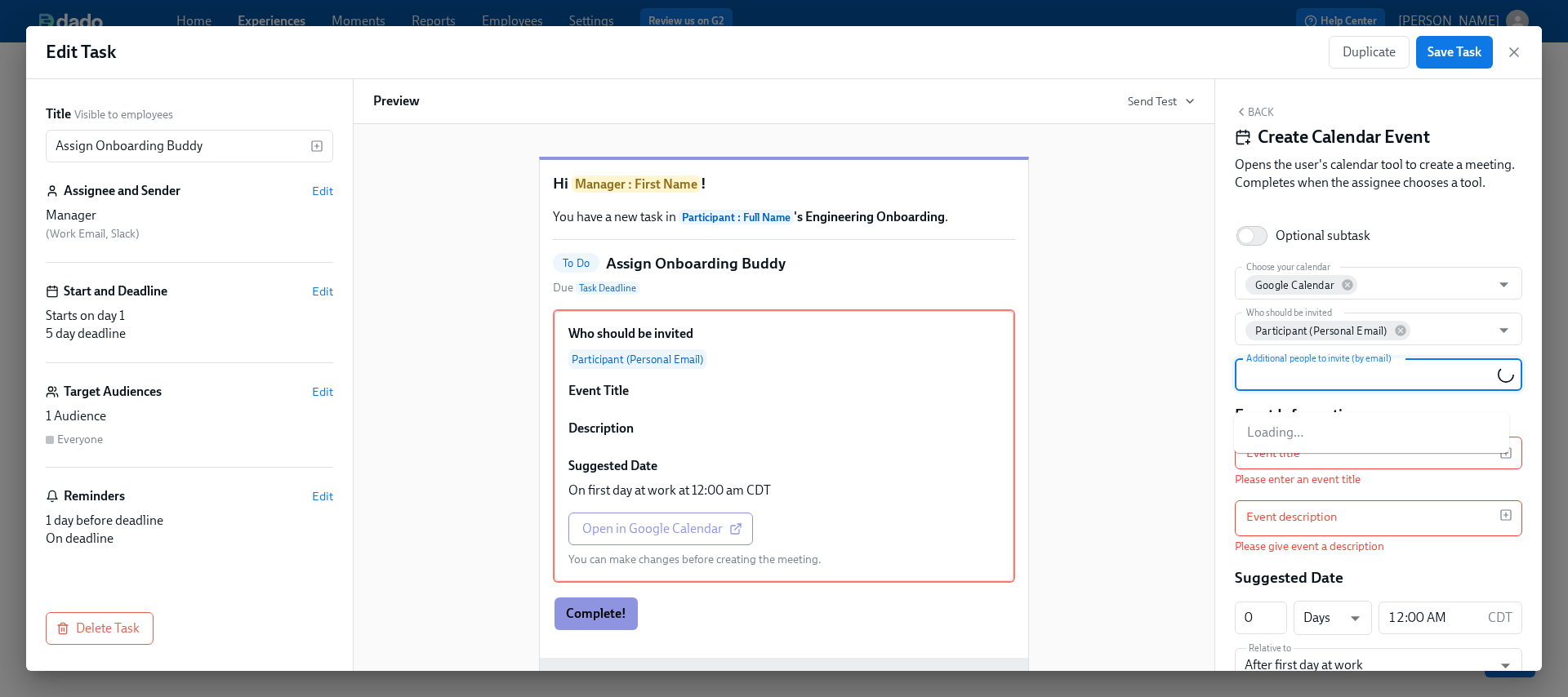
click at [1373, 391] on input "Additional people to invite (by email)" at bounding box center [1371, 374] width 255 height 32
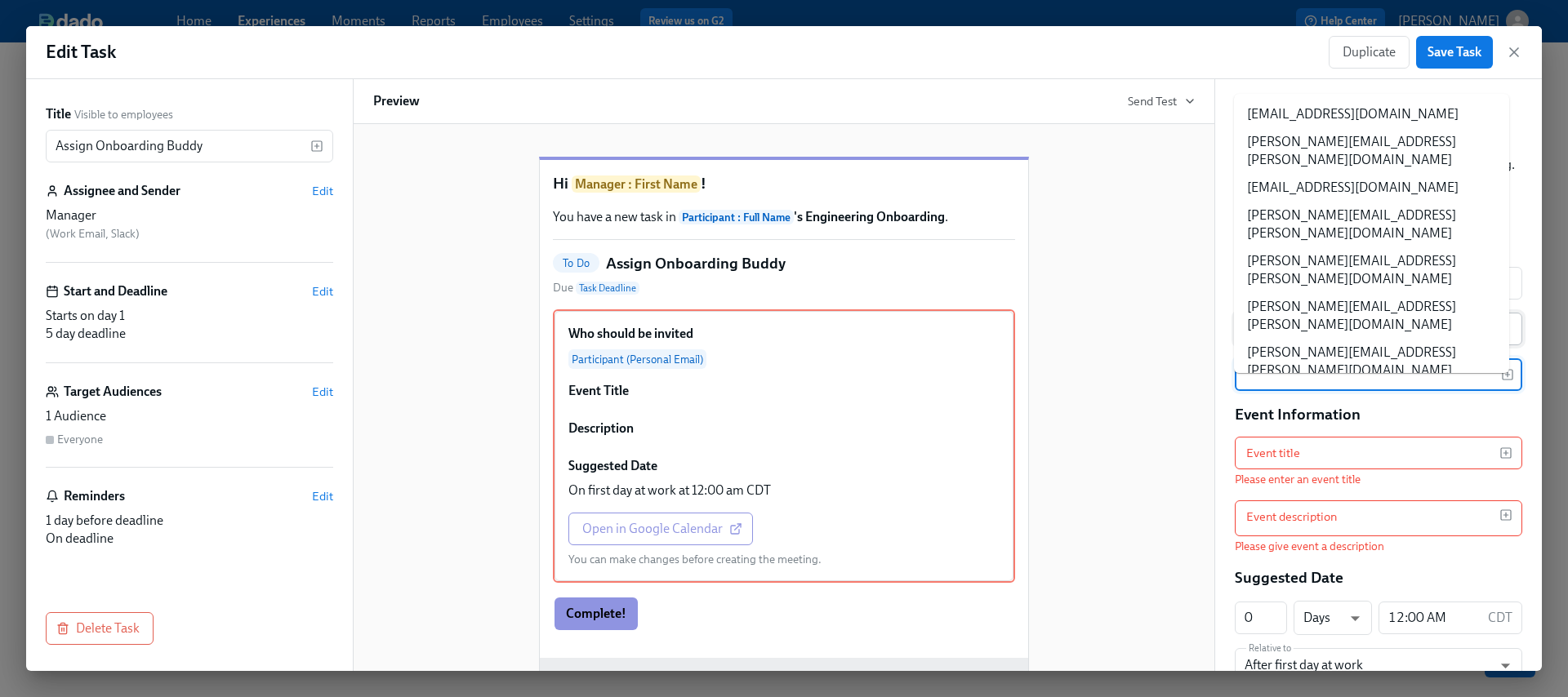
click at [1431, 476] on li "luke.nimmo@charliehealth.com" at bounding box center [1372, 499] width 275 height 46
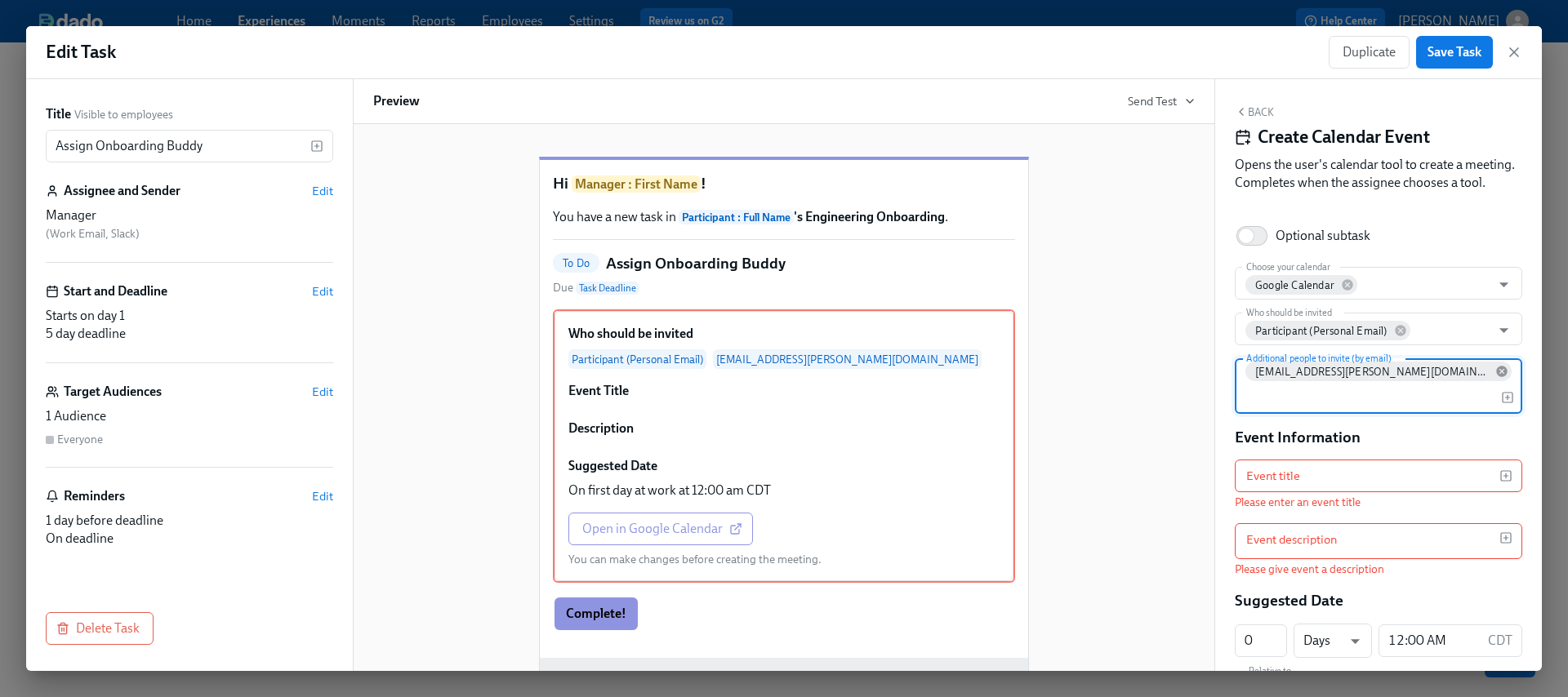
click at [1497, 377] on icon at bounding box center [1501, 371] width 10 height 10
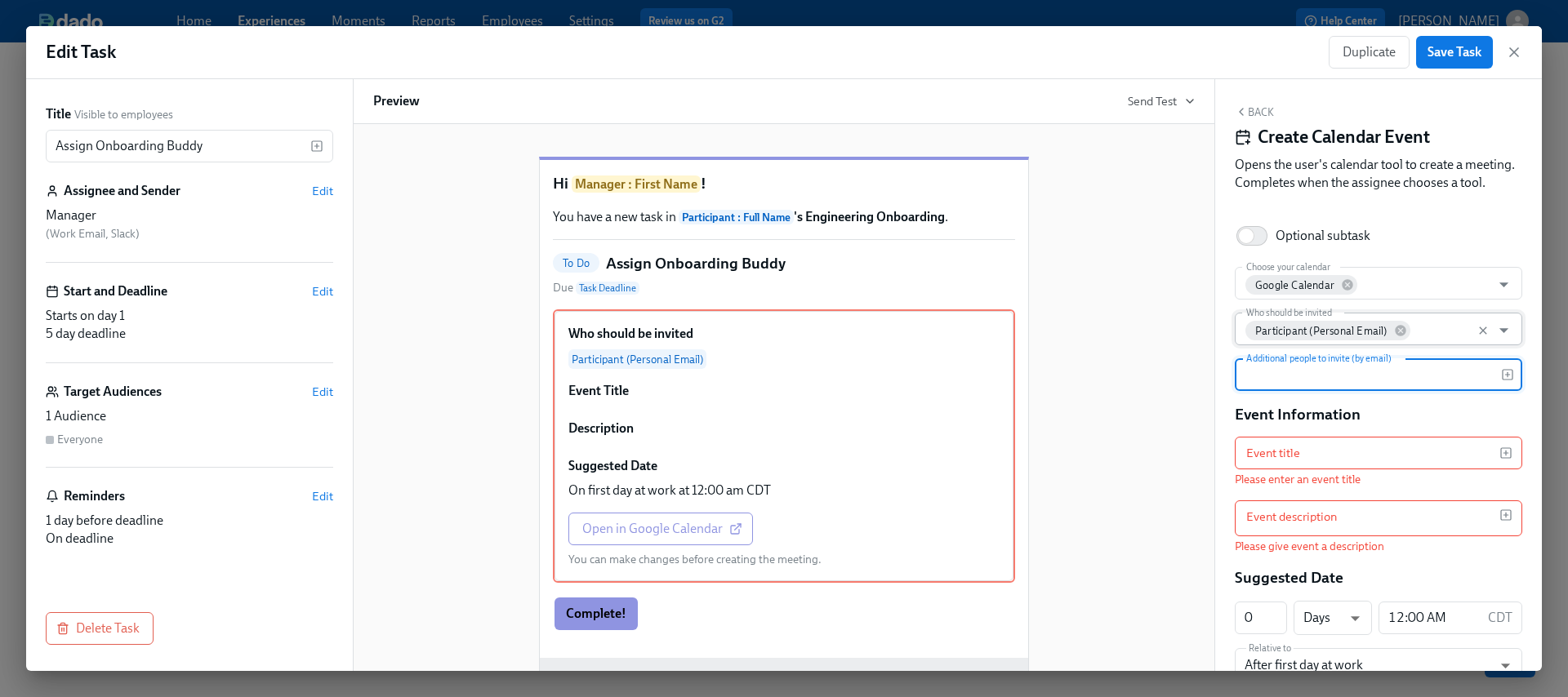
click at [1446, 346] on input "Who should be invited" at bounding box center [1449, 329] width 70 height 32
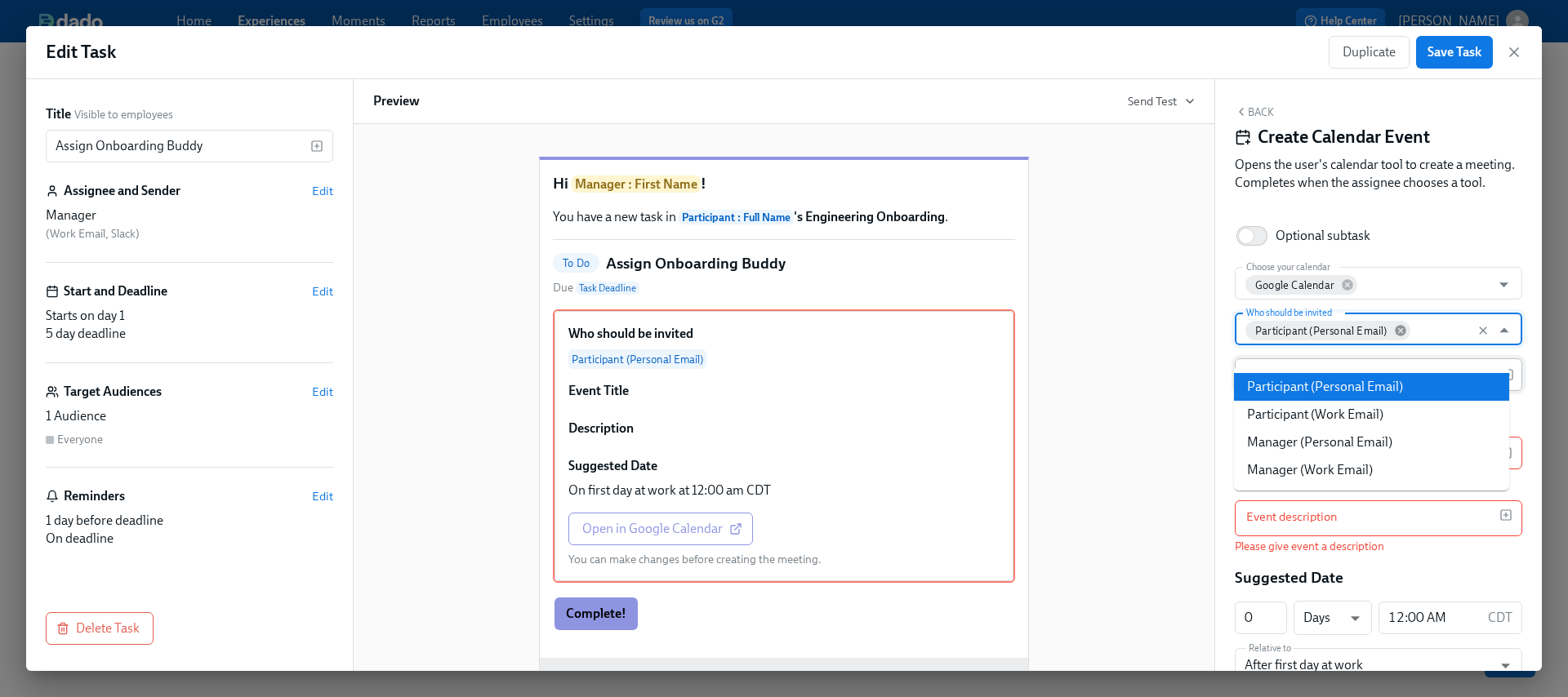
click at [1398, 336] on icon at bounding box center [1400, 330] width 10 height 10
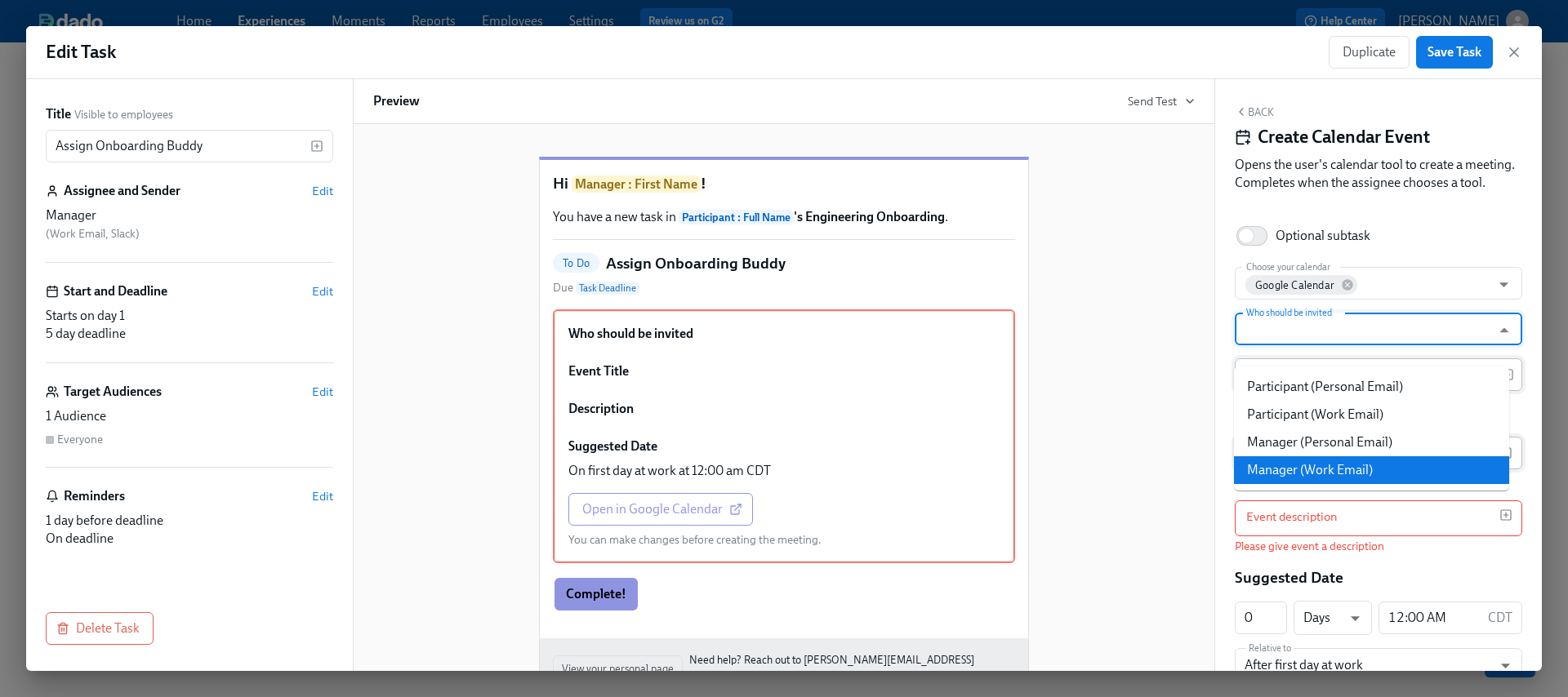
click at [1297, 462] on li "Manager (Work Email)" at bounding box center [1372, 469] width 275 height 28
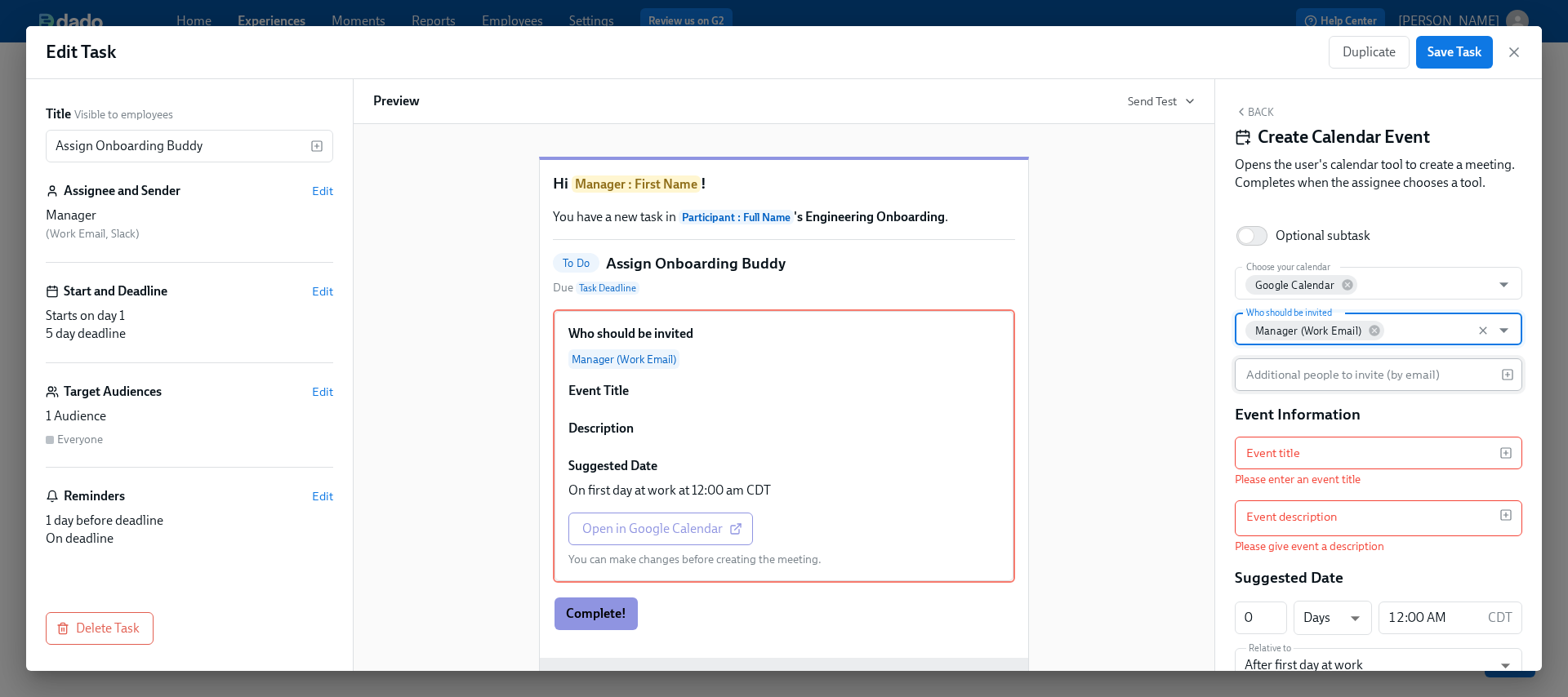
click at [1408, 346] on input "Who should be invited" at bounding box center [1435, 329] width 96 height 32
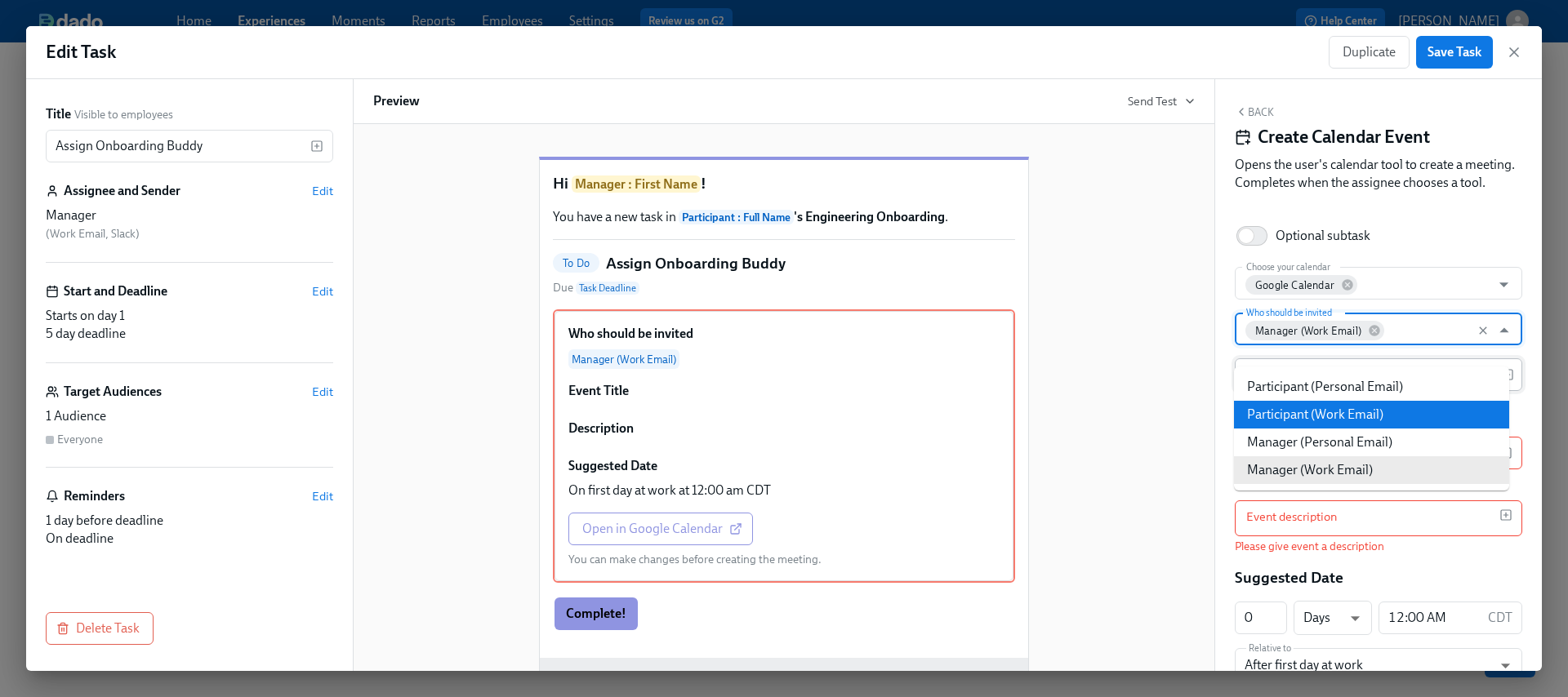
click at [1397, 422] on li "Participant (Work Email)" at bounding box center [1372, 414] width 275 height 28
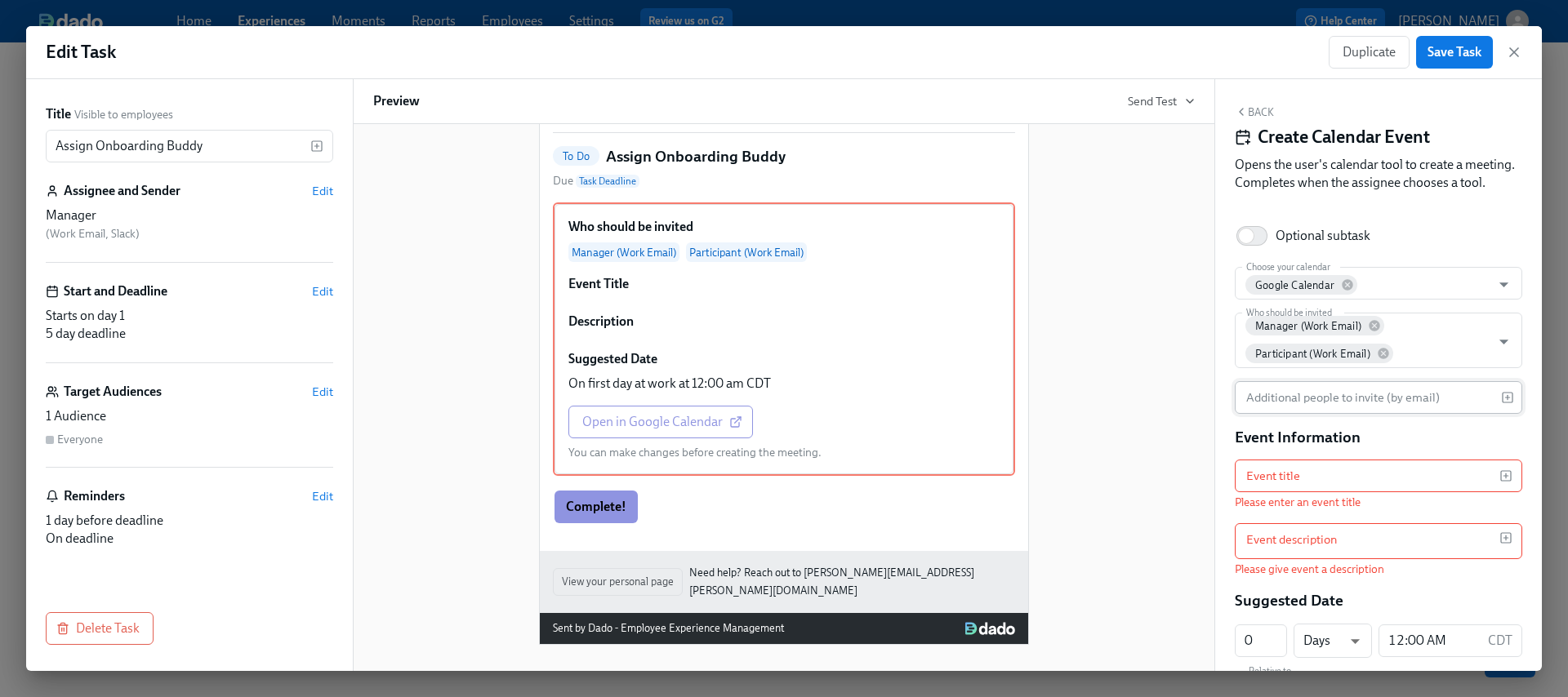
scroll to position [117, 0]
click at [989, 490] on div "Delete" at bounding box center [997, 484] width 30 height 12
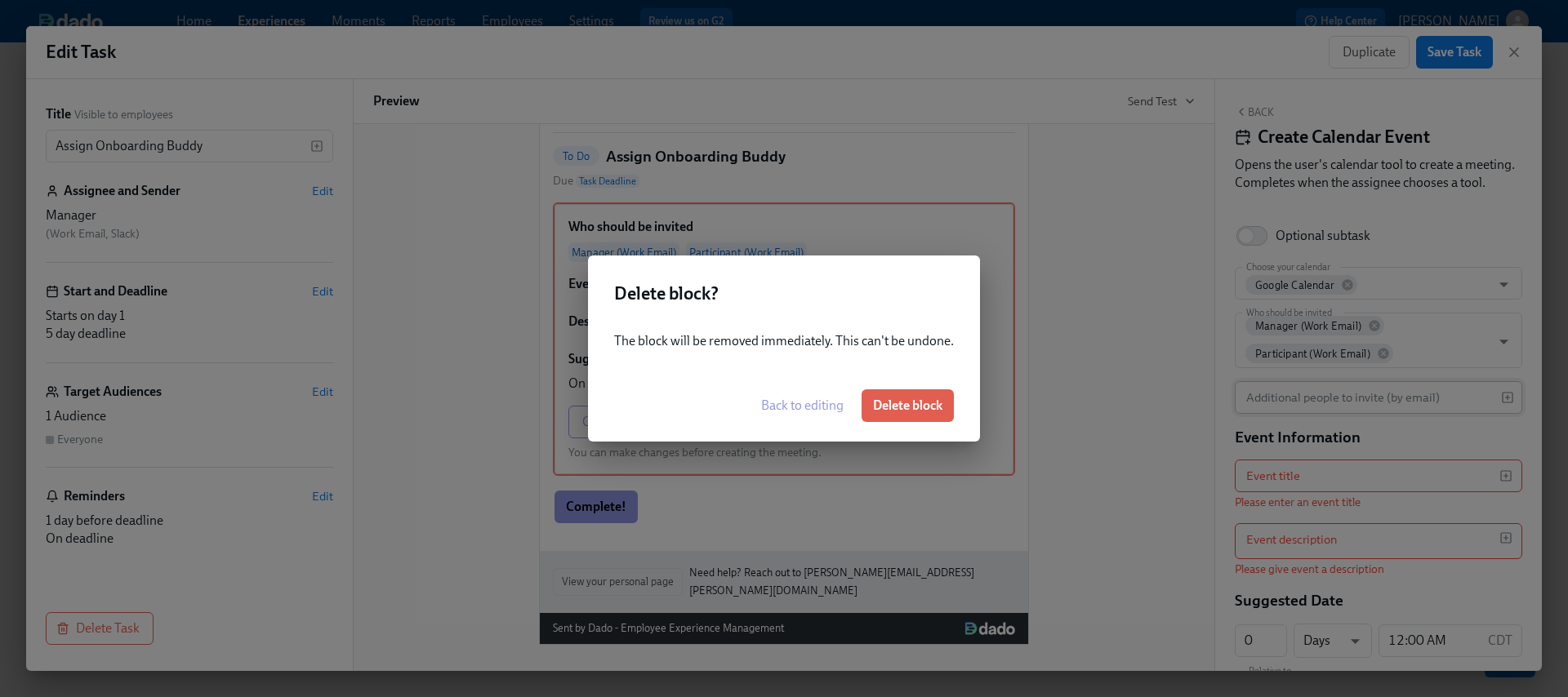
click at [917, 387] on div "Back to editing Delete block" at bounding box center [784, 405] width 392 height 71
click at [910, 404] on span "Delete block" at bounding box center [908, 406] width 70 height 16
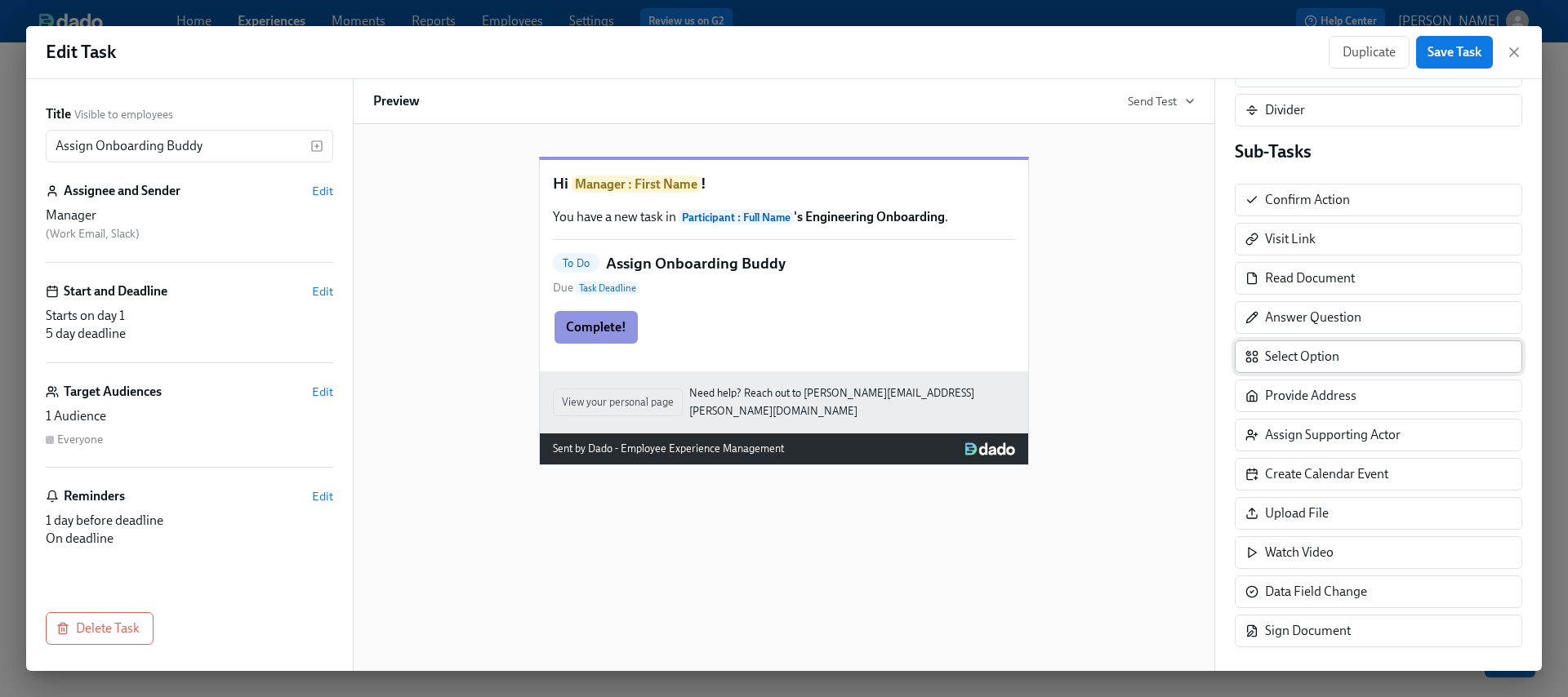
scroll to position [267, 0]
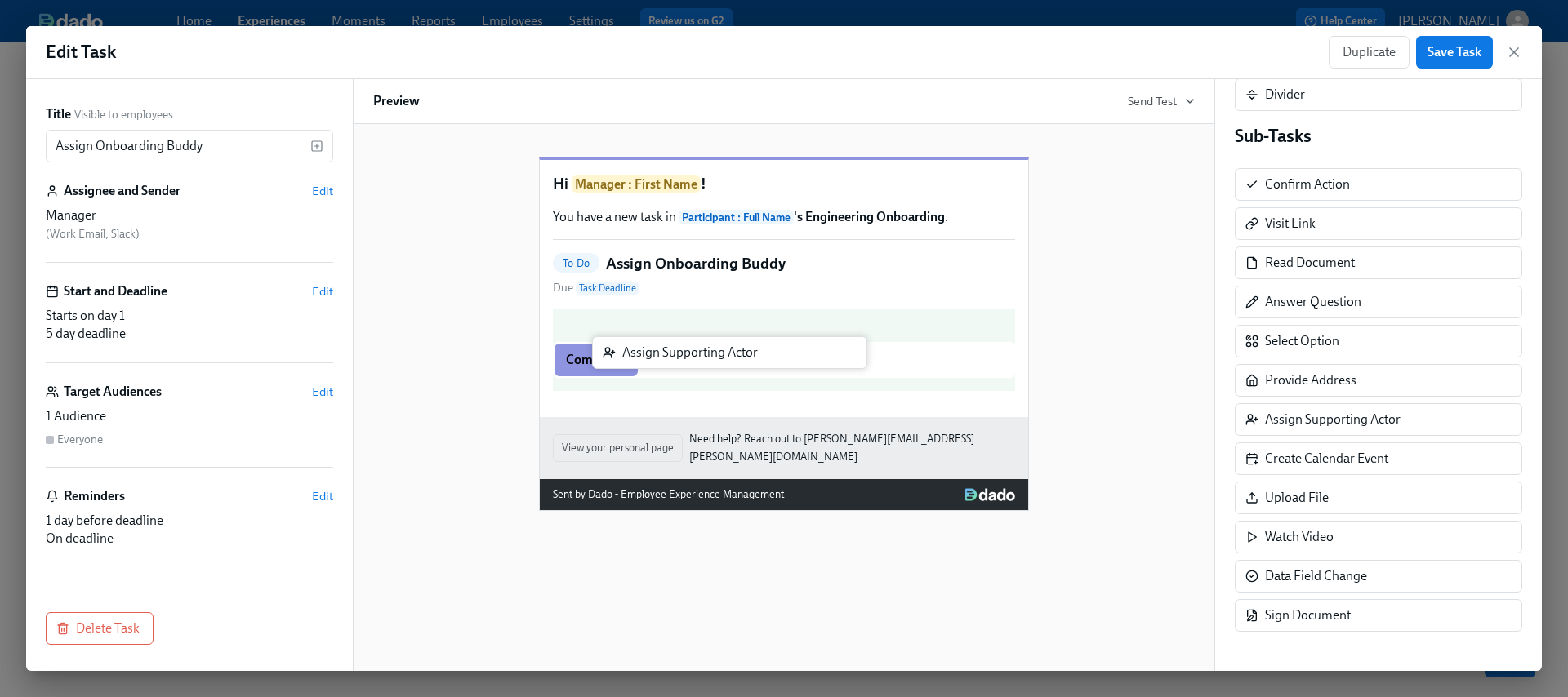
drag, startPoint x: 1335, startPoint y: 427, endPoint x: 686, endPoint y: 357, distance: 652.8
click at [687, 358] on div "Title Visible to employees Assign Onboarding Buddy ​ Assignee and Sender Edit M…" at bounding box center [784, 375] width 1517 height 592
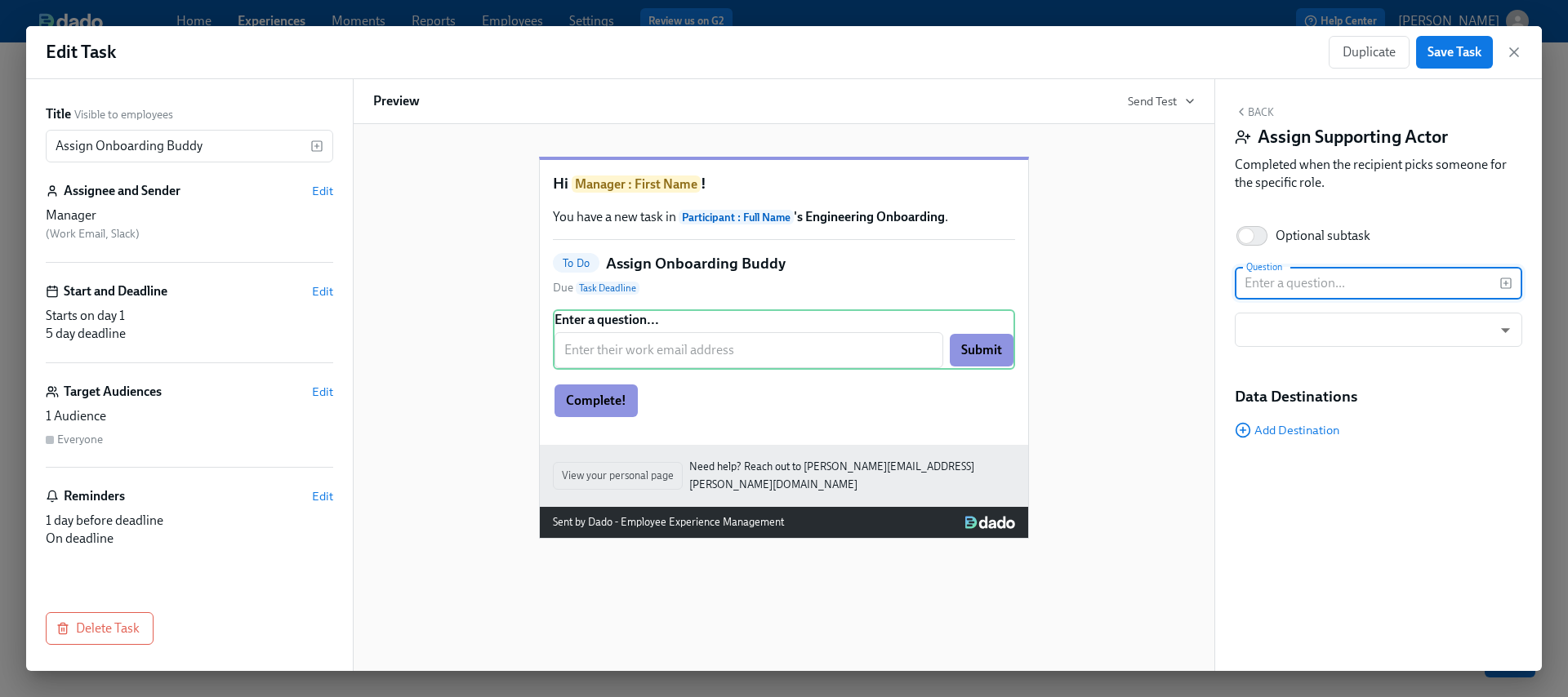
click at [1327, 285] on input "text" at bounding box center [1368, 283] width 265 height 32
click at [1272, 321] on body "Home Experiences Moments Reports Employees Settings Review us on G2 Help Center…" at bounding box center [784, 348] width 1568 height 697
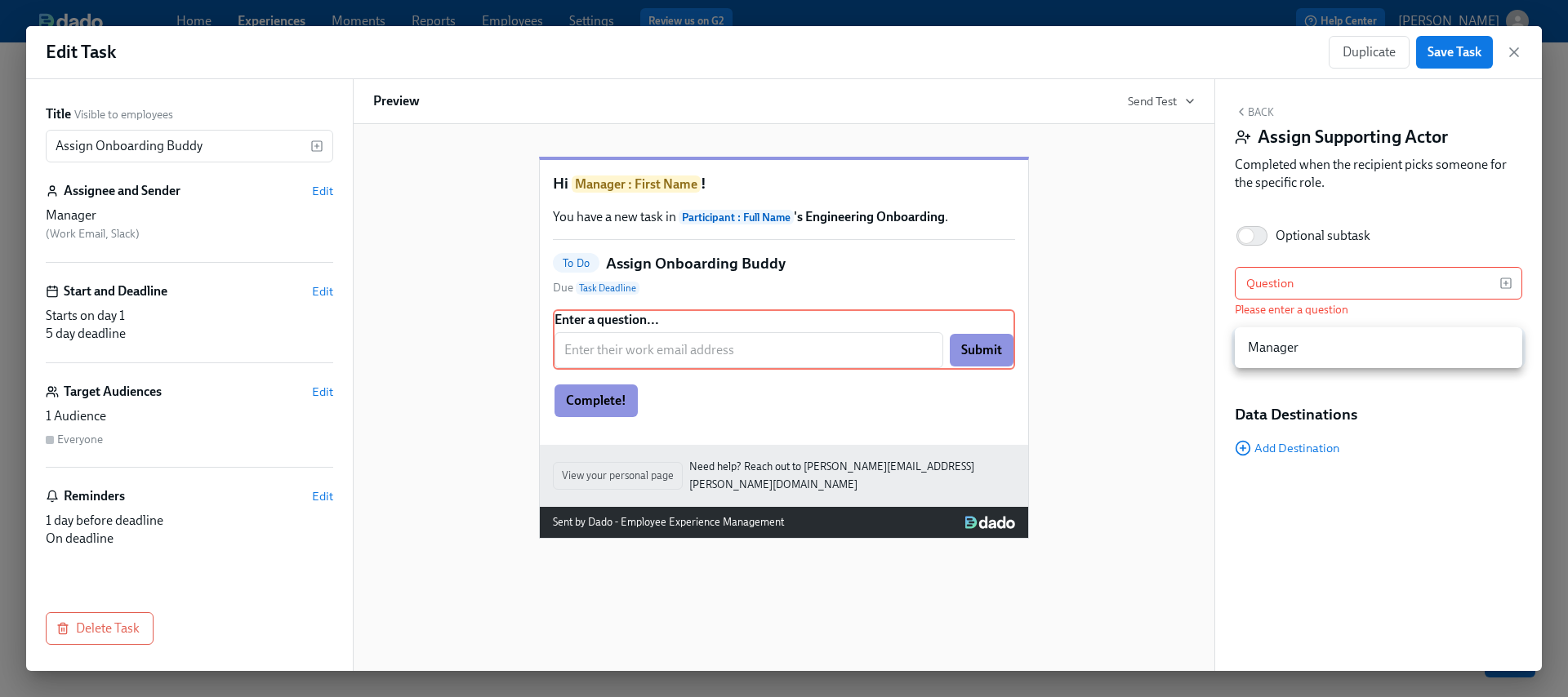
click at [1126, 308] on div at bounding box center [784, 348] width 1568 height 697
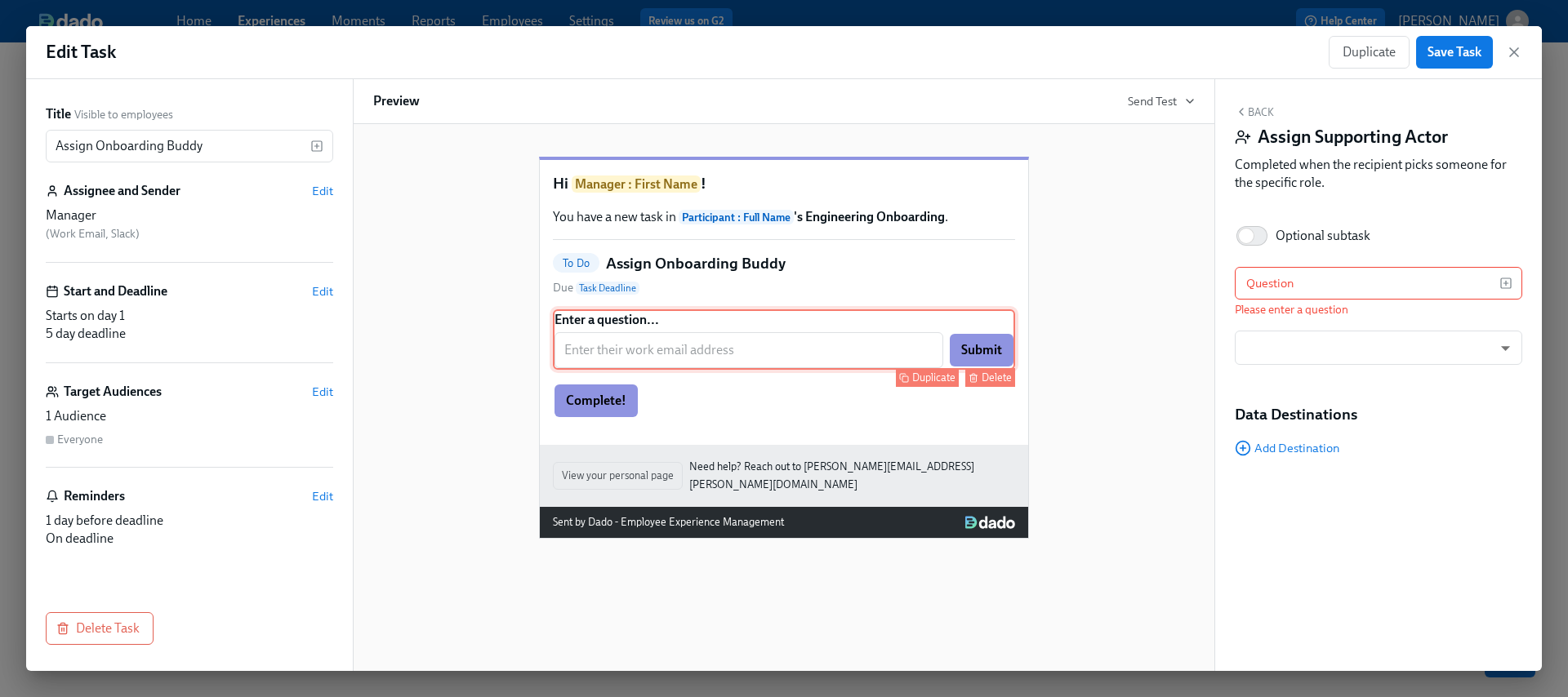
click at [988, 384] on div "Delete" at bounding box center [997, 377] width 30 height 12
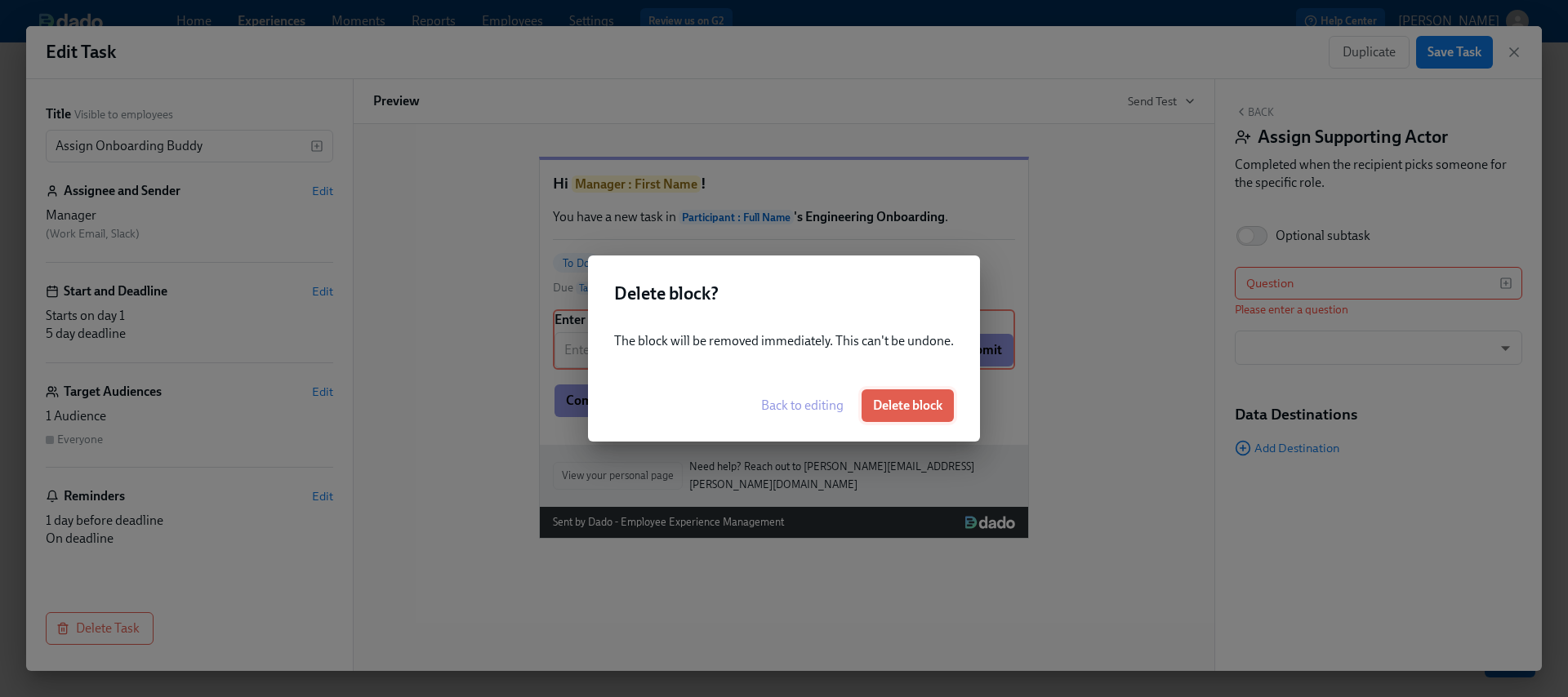
click at [897, 409] on span "Delete block" at bounding box center [908, 406] width 70 height 16
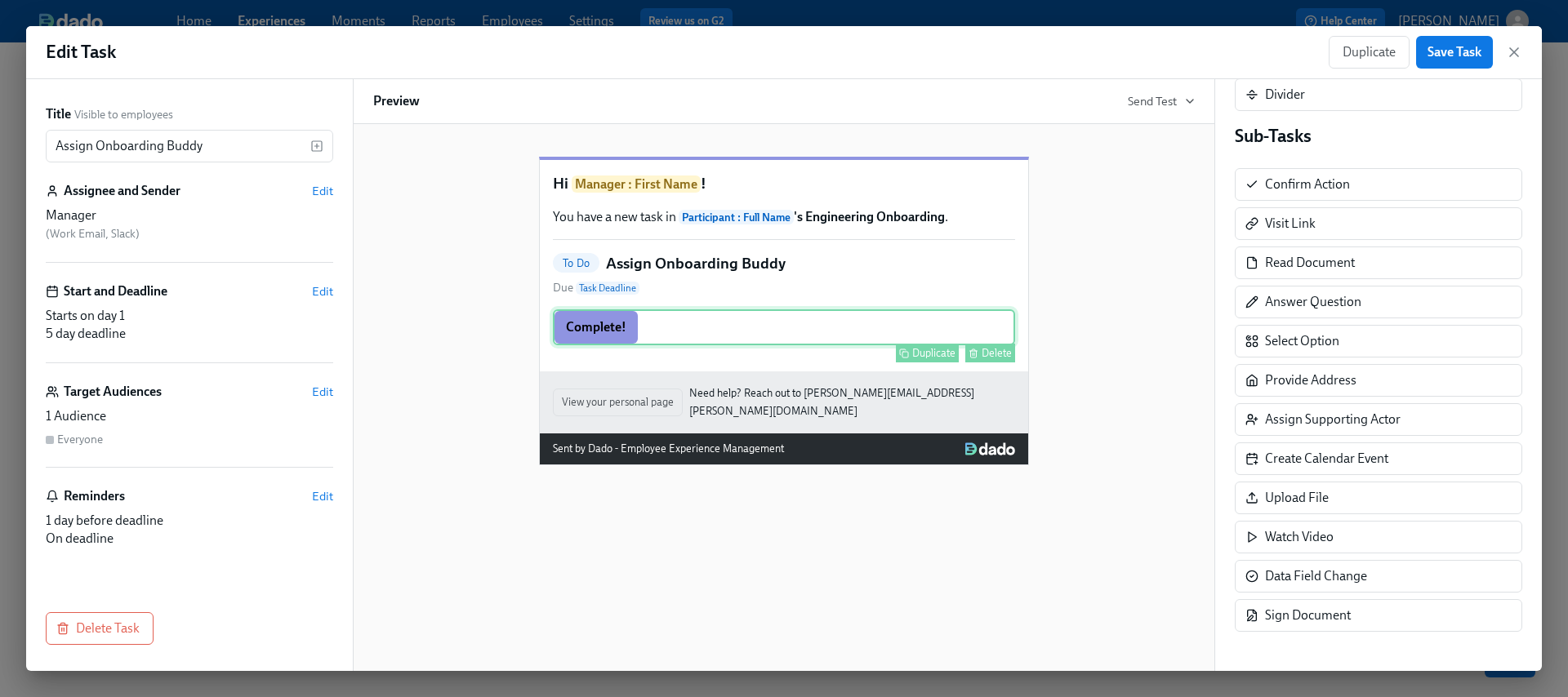
click at [749, 346] on div "Complete! Duplicate Delete" at bounding box center [784, 328] width 462 height 36
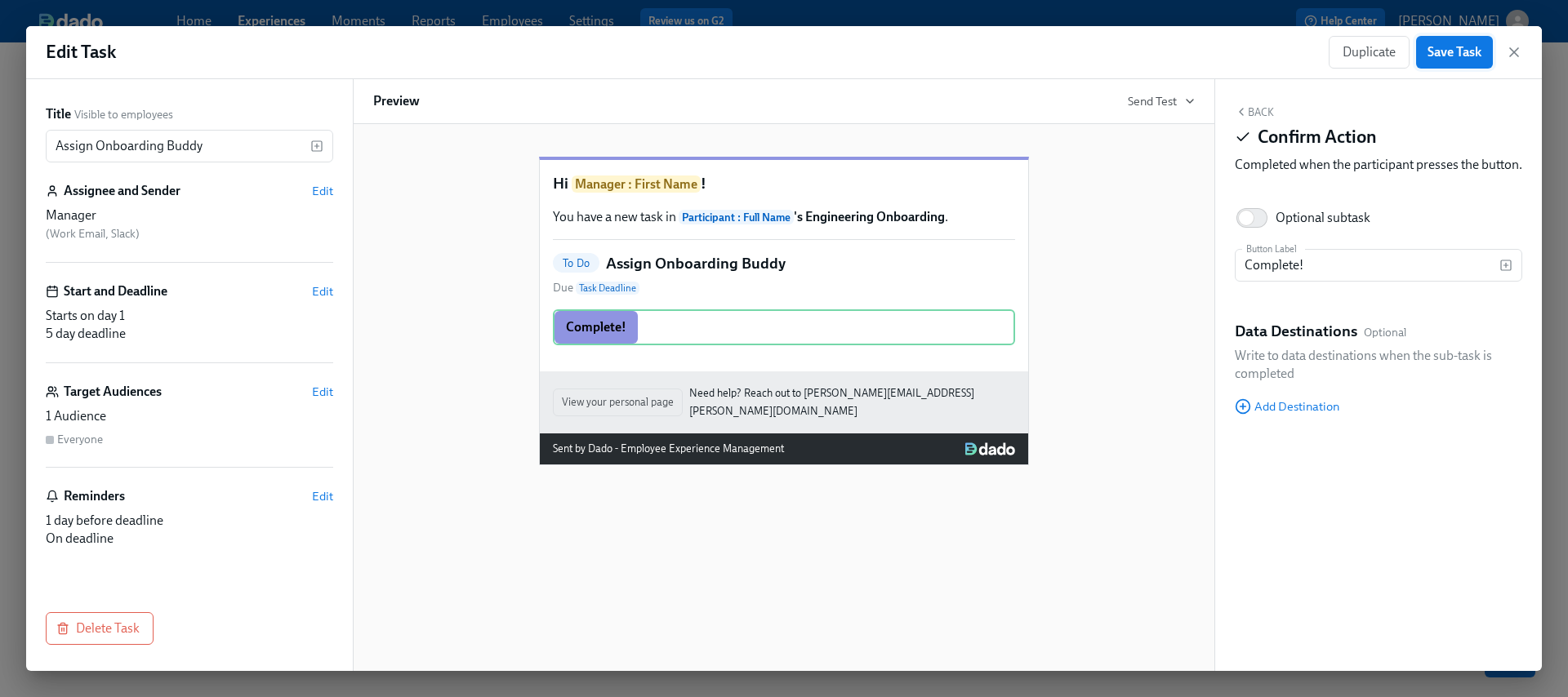
click at [1475, 45] on span "Save Task" at bounding box center [1455, 51] width 54 height 16
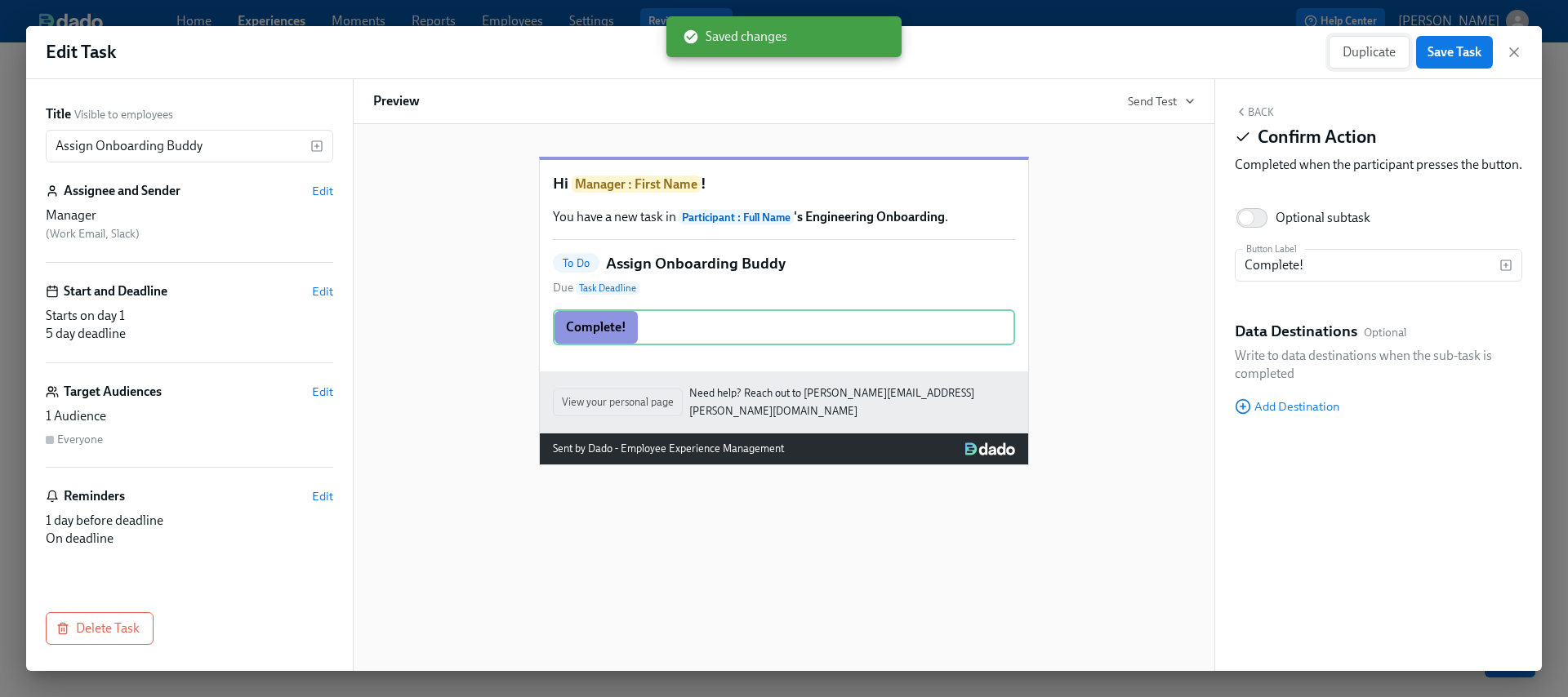
click at [1353, 57] on span "Duplicate" at bounding box center [1370, 51] width 53 height 16
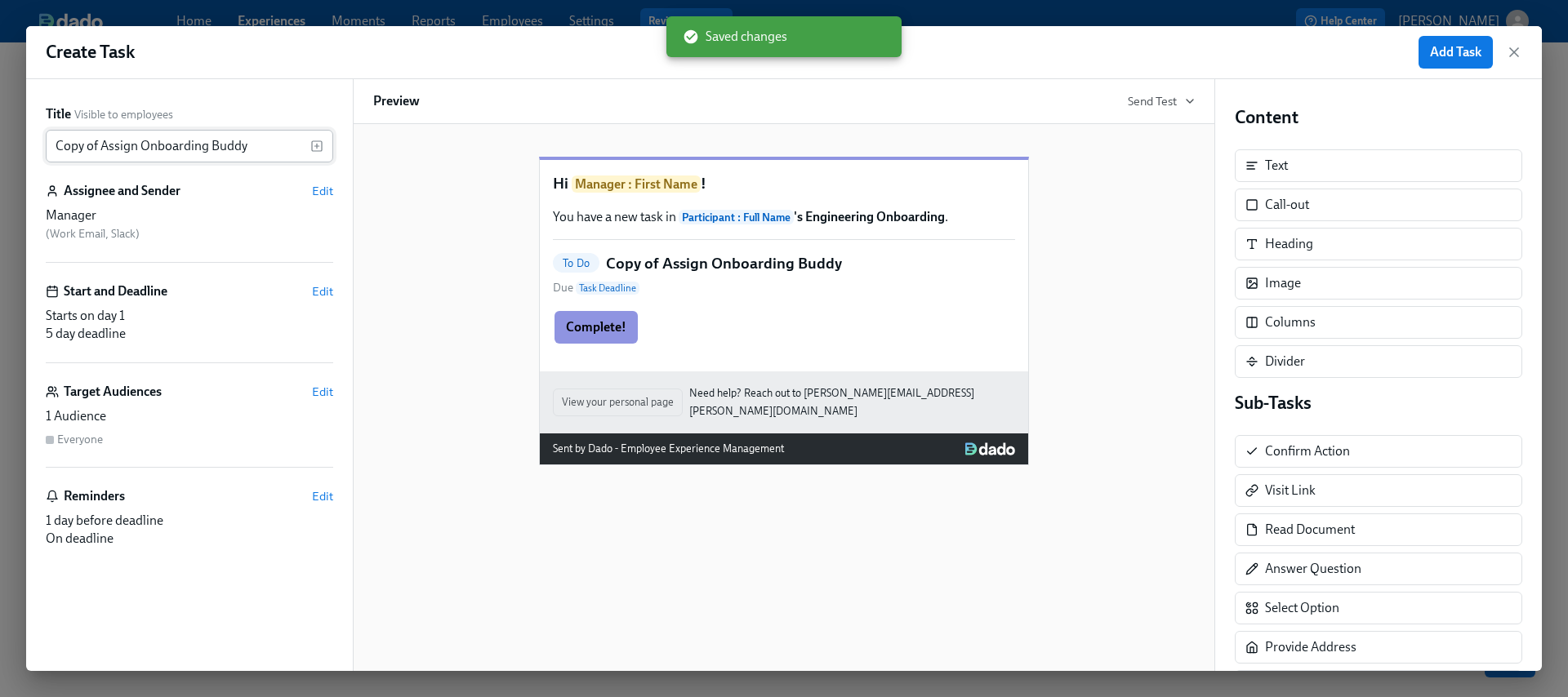
click at [189, 136] on input "Copy of Assign Onboarding Buddy" at bounding box center [178, 146] width 265 height 32
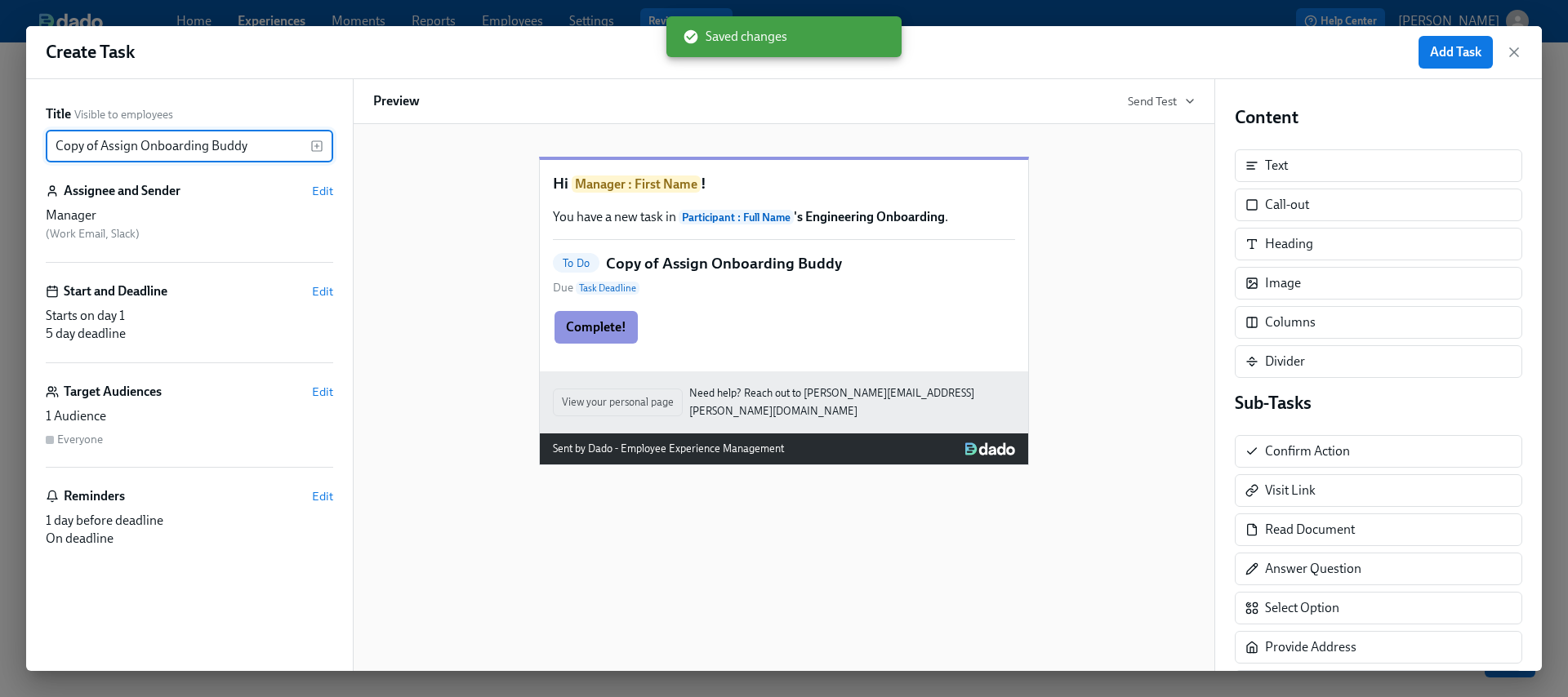
click at [187, 137] on input "Copy of Assign Onboarding Buddy" at bounding box center [178, 146] width 265 height 32
click at [187, 138] on input "Copy of Assign Onboarding Buddy" at bounding box center [178, 146] width 265 height 32
click at [184, 140] on input "Copy of Assign Onboarding Buddy" at bounding box center [178, 146] width 265 height 32
click at [180, 141] on input "Copy of Assign Onboarding Buddy" at bounding box center [178, 146] width 265 height 32
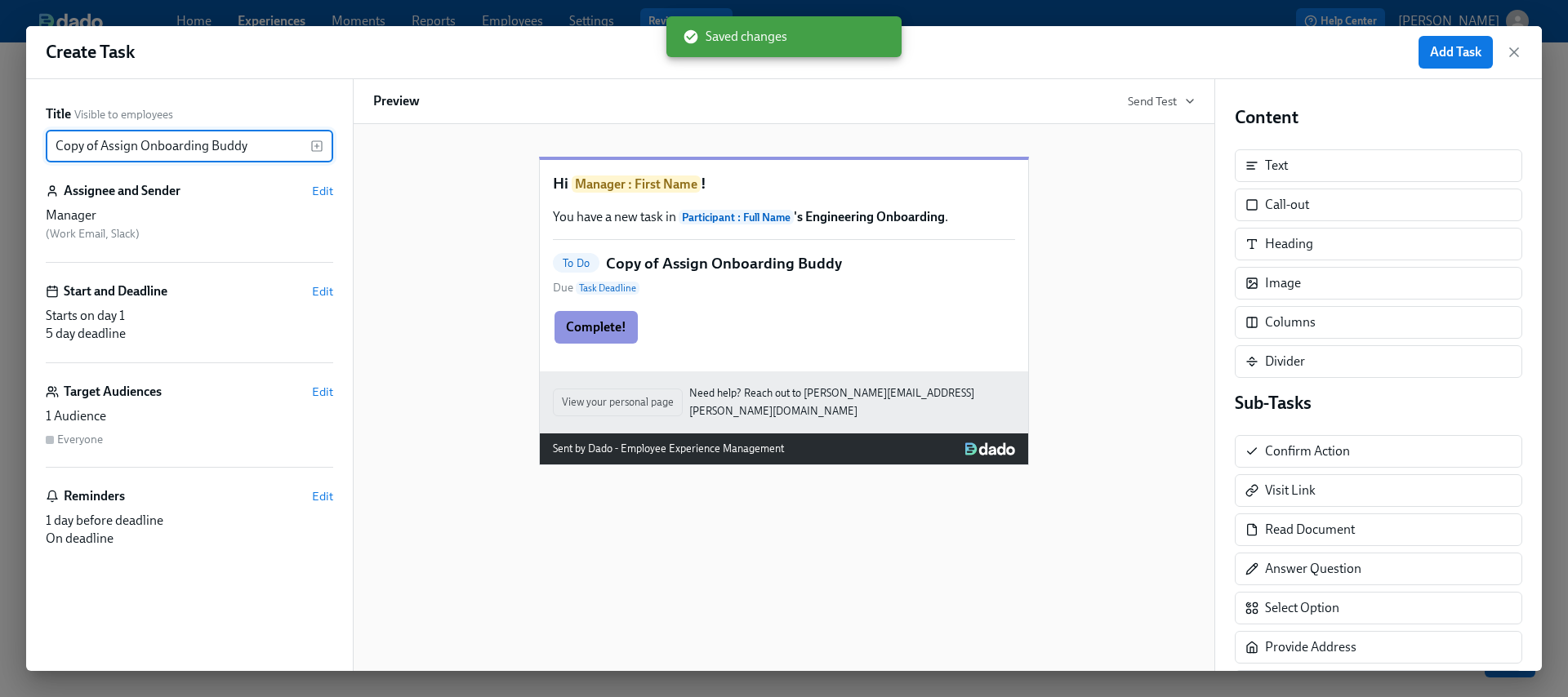
click at [180, 141] on input "Copy of Assign Onboarding Buddy" at bounding box center [178, 146] width 265 height 32
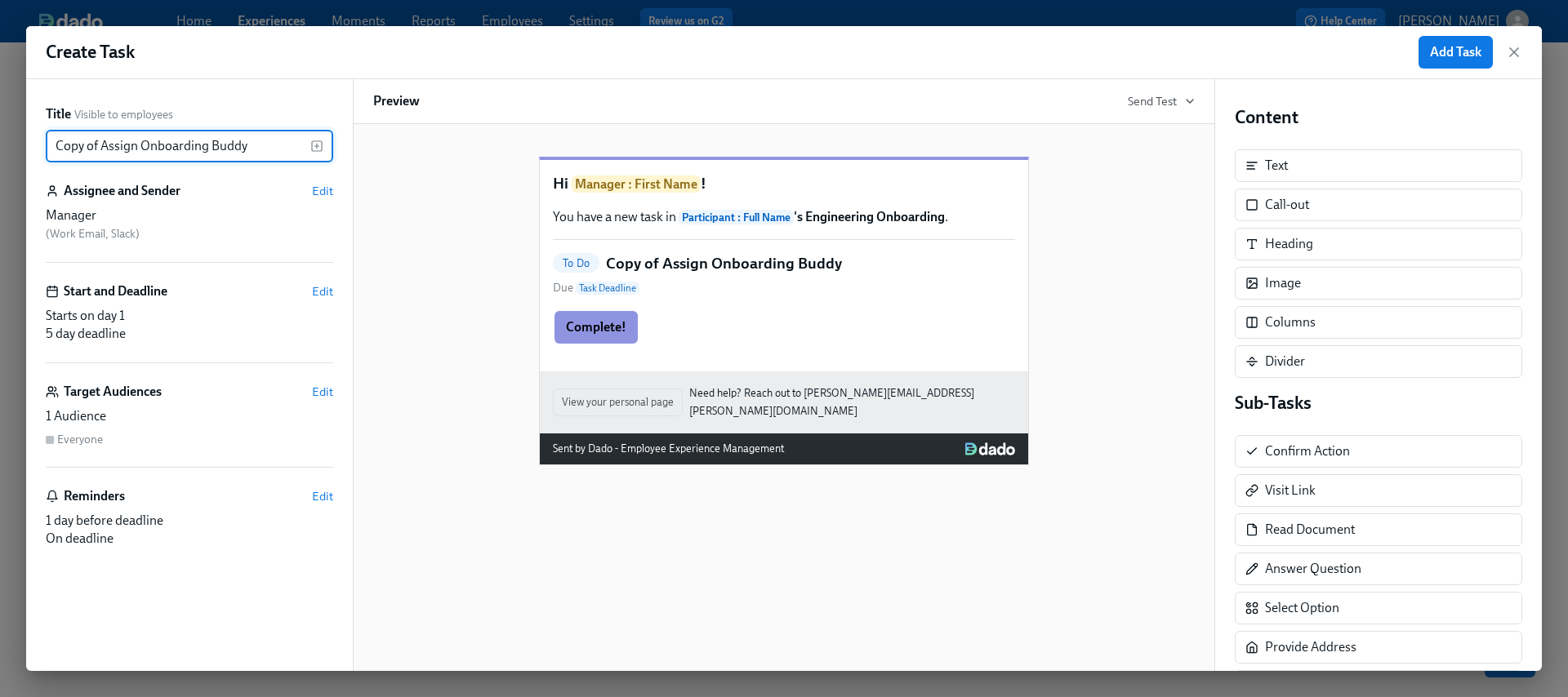
click at [204, 153] on input "Copy of Assign Onboarding Buddy" at bounding box center [178, 146] width 265 height 32
click at [204, 149] on input "Copy of Assign Onboarding Buddy" at bounding box center [178, 146] width 265 height 32
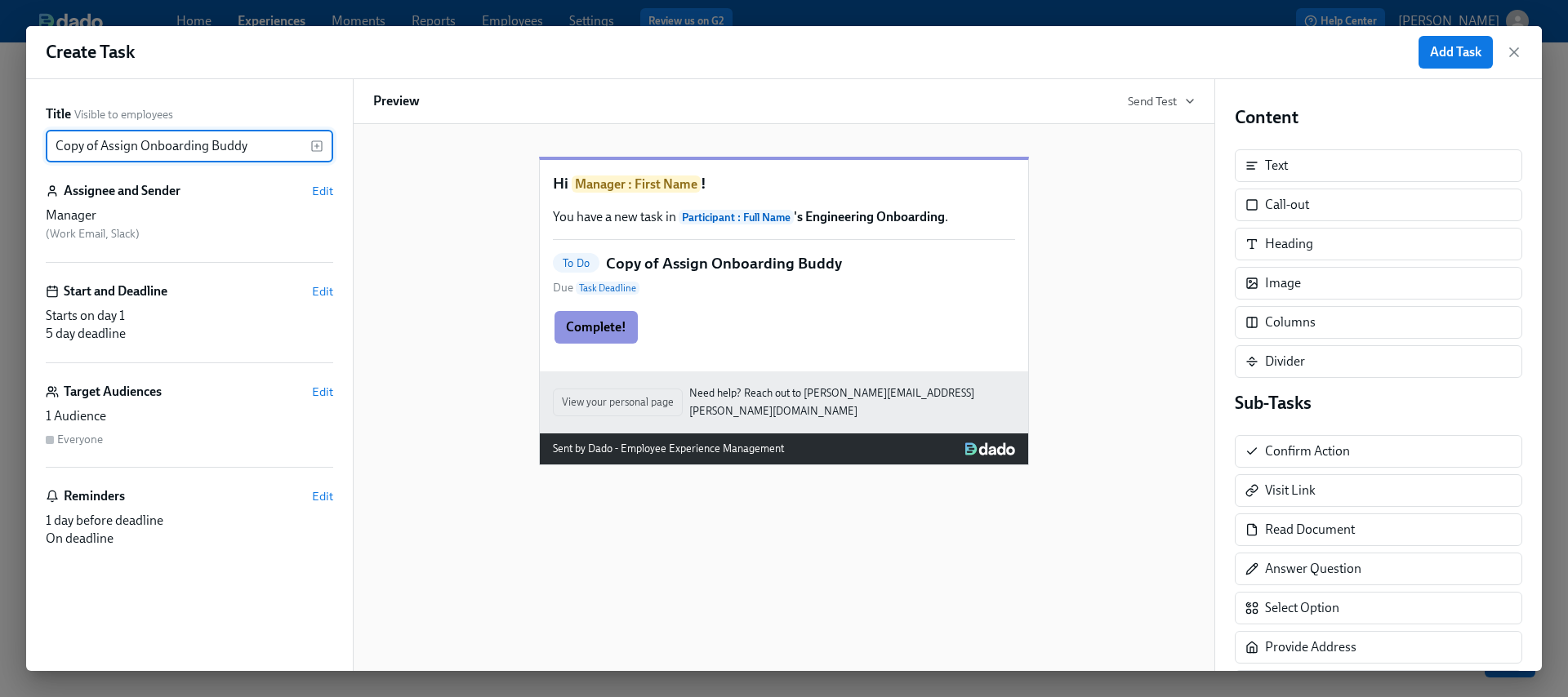
click at [204, 149] on input "Copy of Assign Onboarding Buddy" at bounding box center [178, 146] width 265 height 32
paste input "Add to Confluence & GitHub teams"
type input "Add to Confluence & GitHub teams"
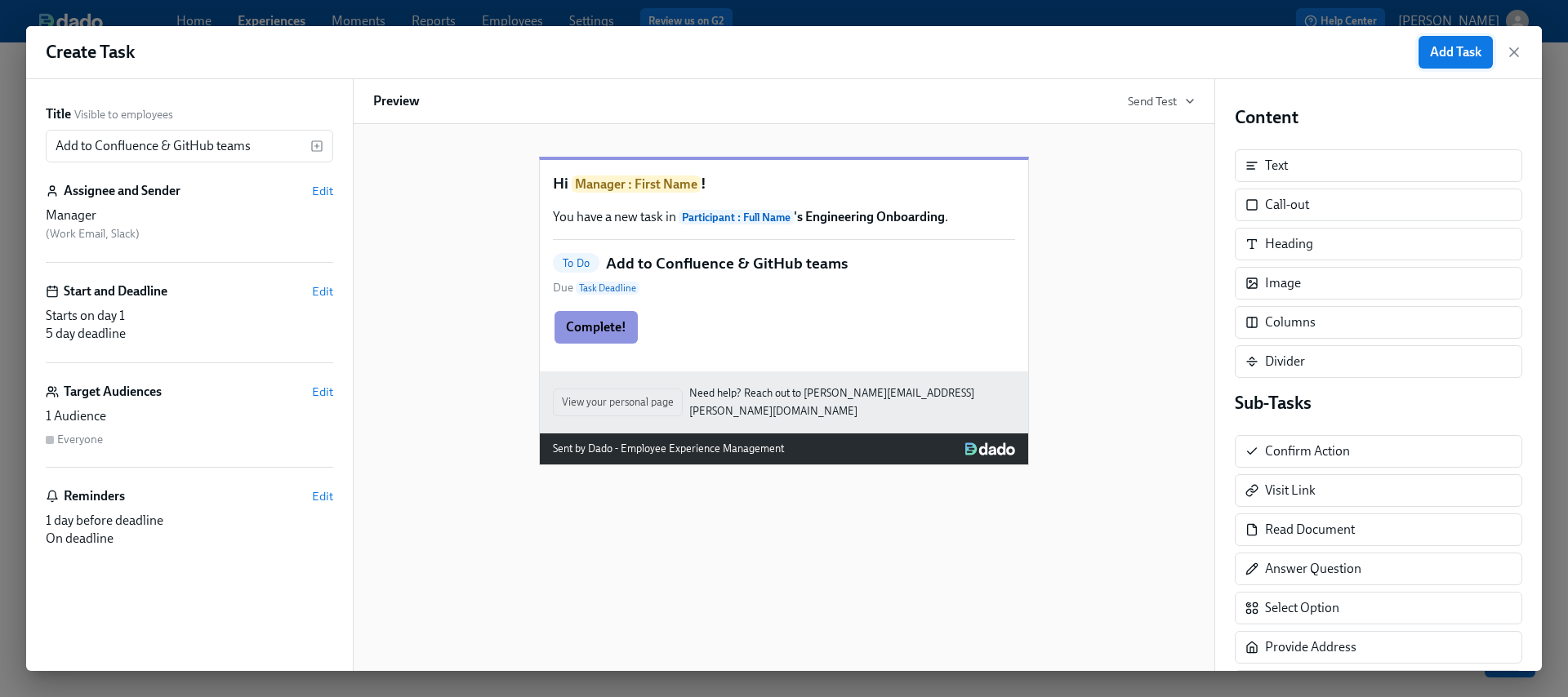
click at [1447, 60] on button "Add Task" at bounding box center [1457, 52] width 74 height 32
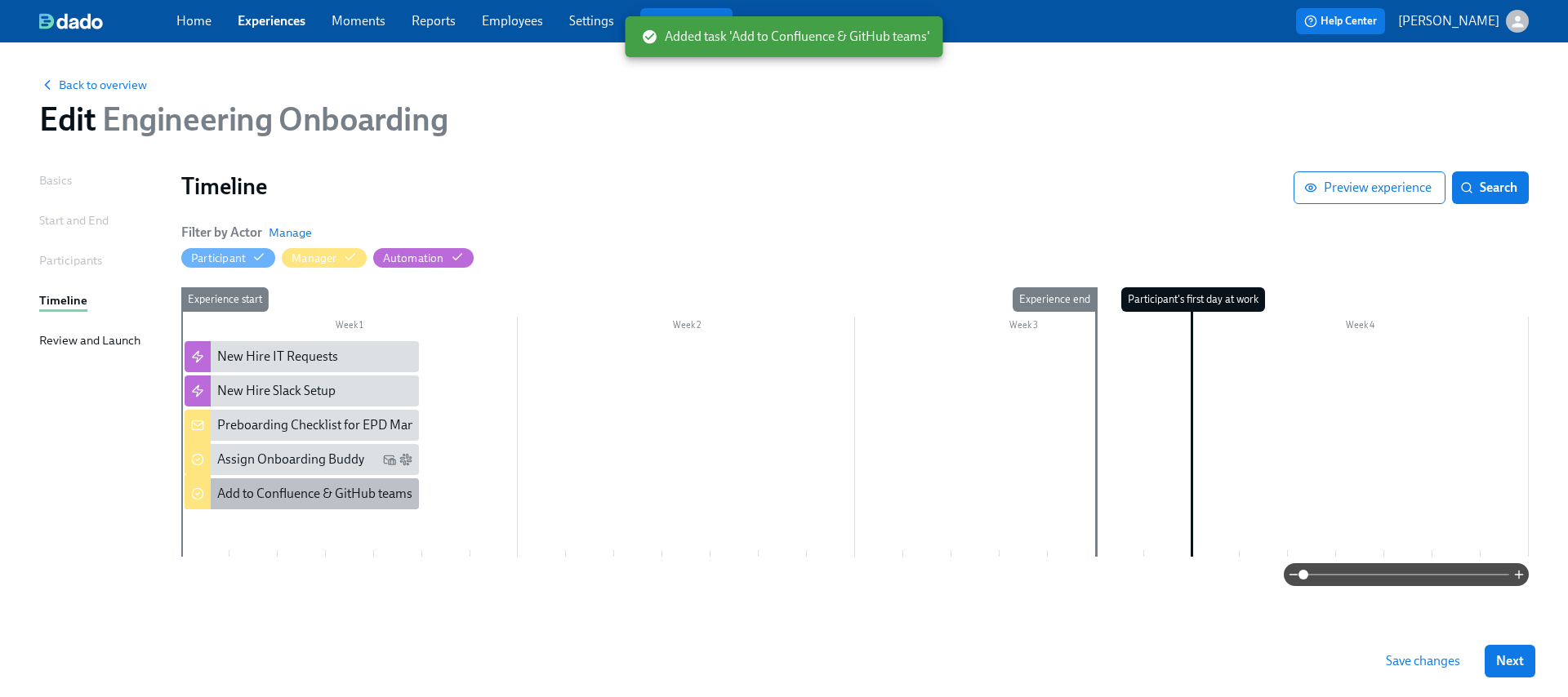
click at [336, 493] on div "Add to Confluence & GitHub teams" at bounding box center [314, 493] width 195 height 18
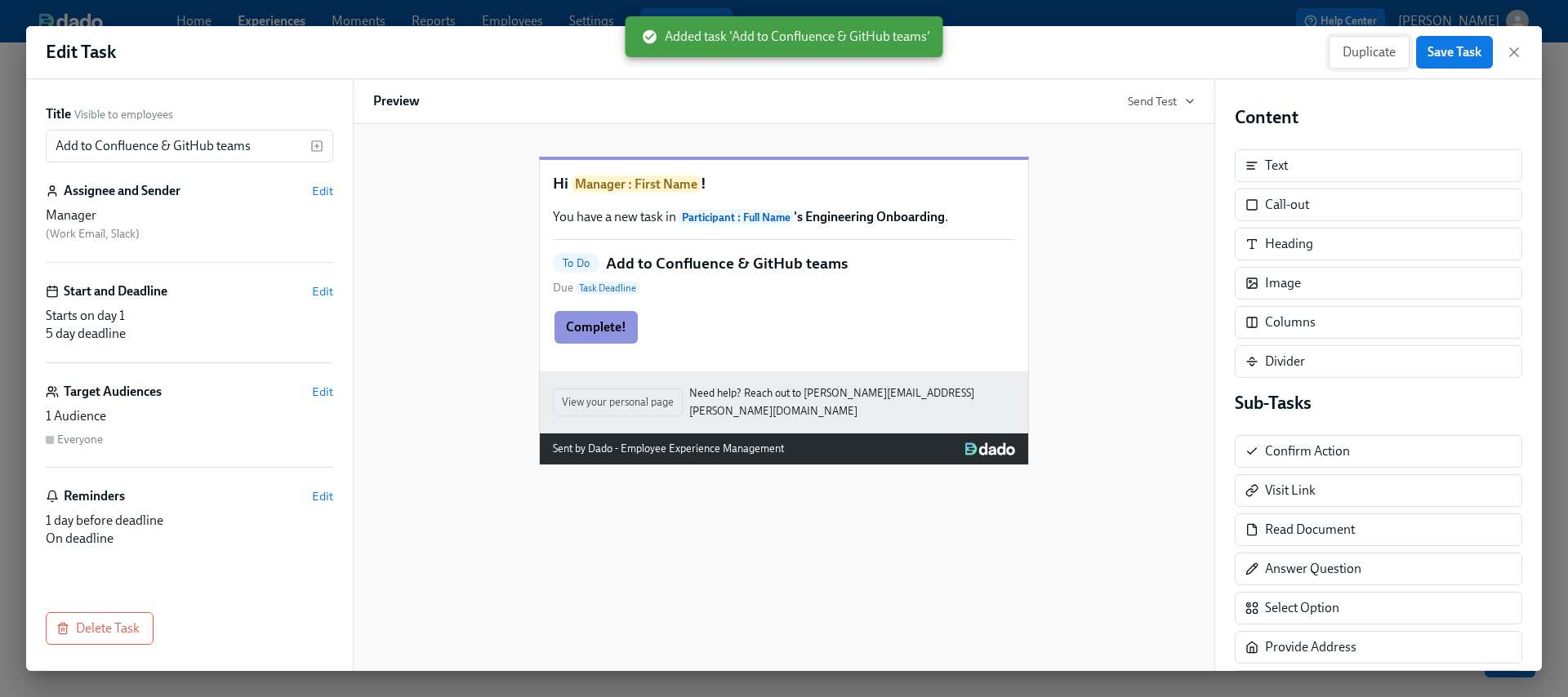
click at [1360, 58] on span "Duplicate" at bounding box center [1370, 51] width 53 height 16
click at [229, 141] on input "Copy of Add to Confluence & GitHub teams" at bounding box center [178, 146] width 265 height 32
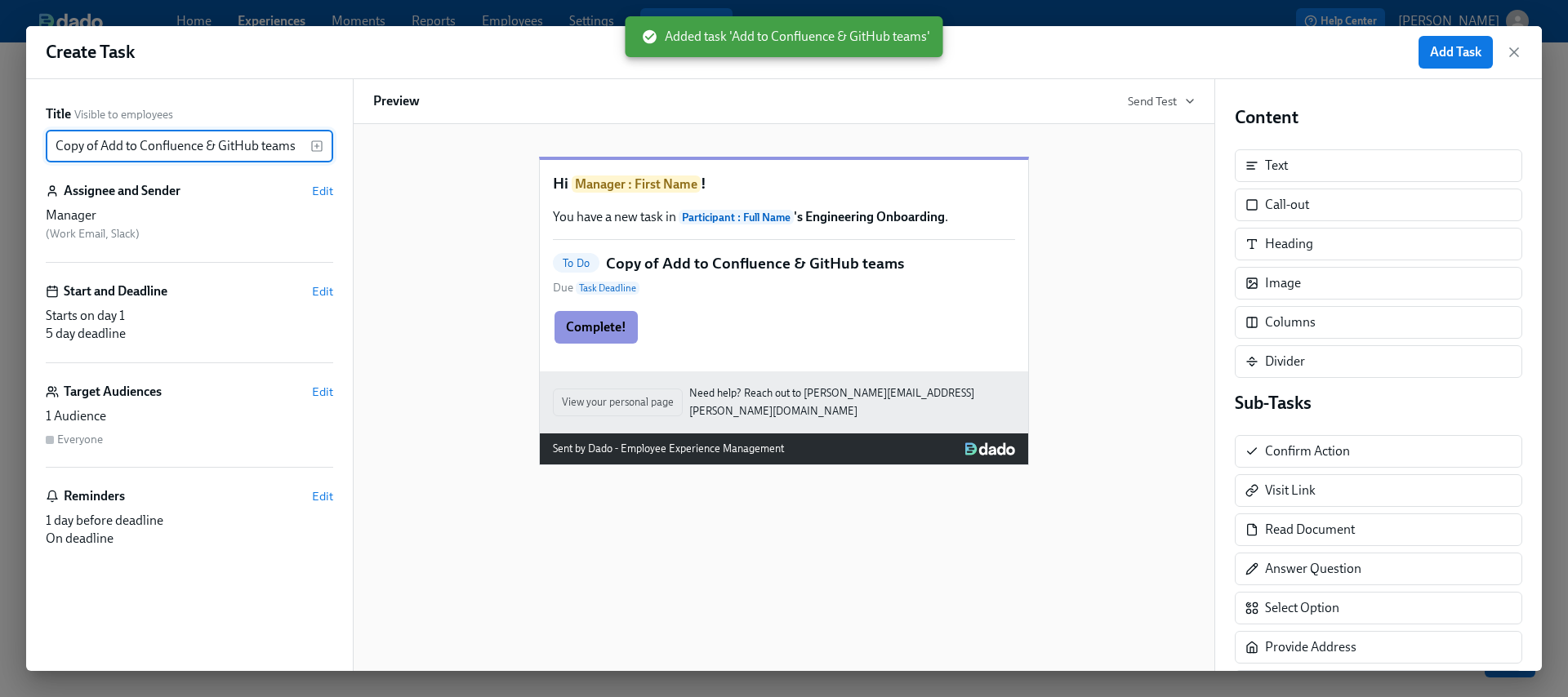
click at [227, 143] on input "Copy of Add to Confluence & GitHub teams" at bounding box center [178, 146] width 265 height 32
click at [226, 142] on input "Copy of Add to Confluence & GitHub teams" at bounding box center [178, 146] width 265 height 32
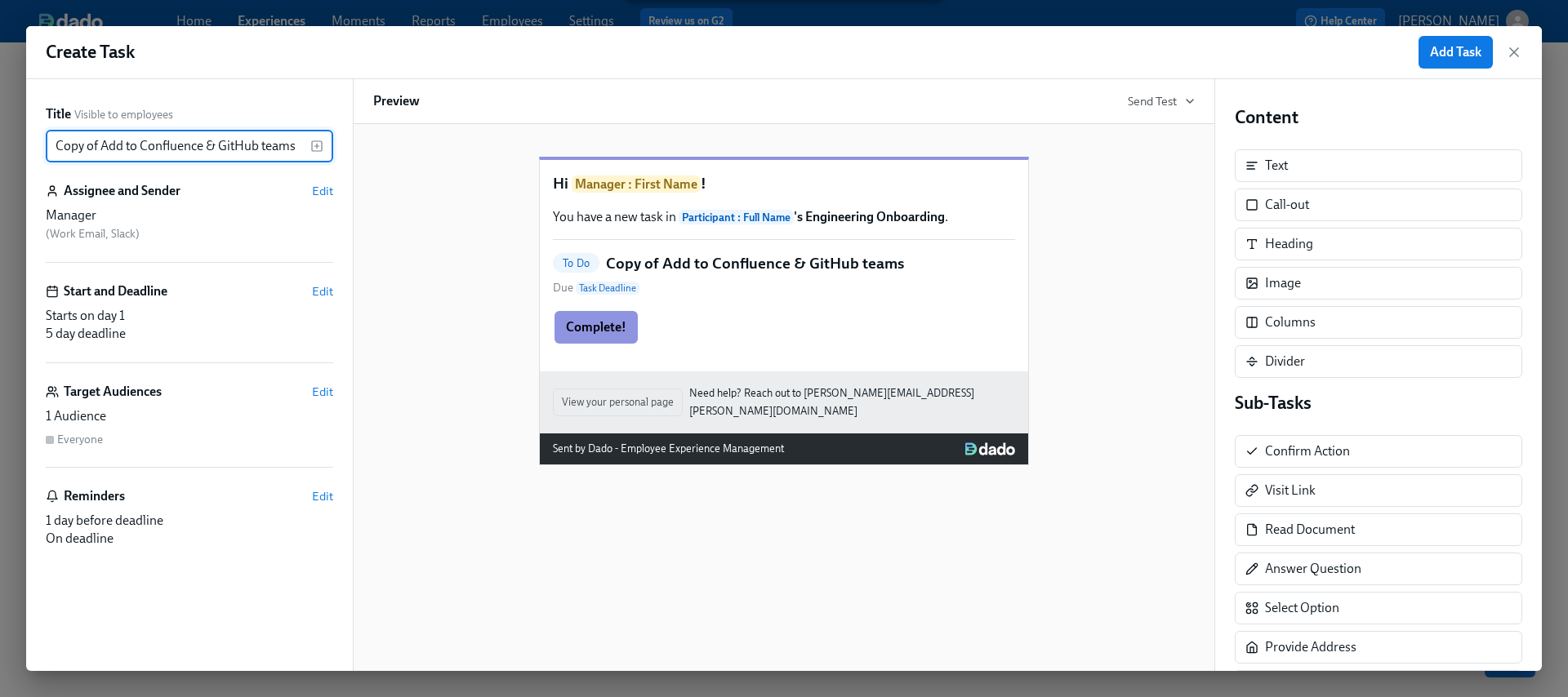
click at [226, 142] on input "Copy of Add to Confluence & GitHub teams" at bounding box center [178, 146] width 265 height 32
click at [254, 145] on input "Copy of Add to Confluence & GitHub teams" at bounding box center [178, 146] width 265 height 32
click at [252, 146] on input "Copy of Add to Confluence & GitHub teams" at bounding box center [178, 146] width 265 height 32
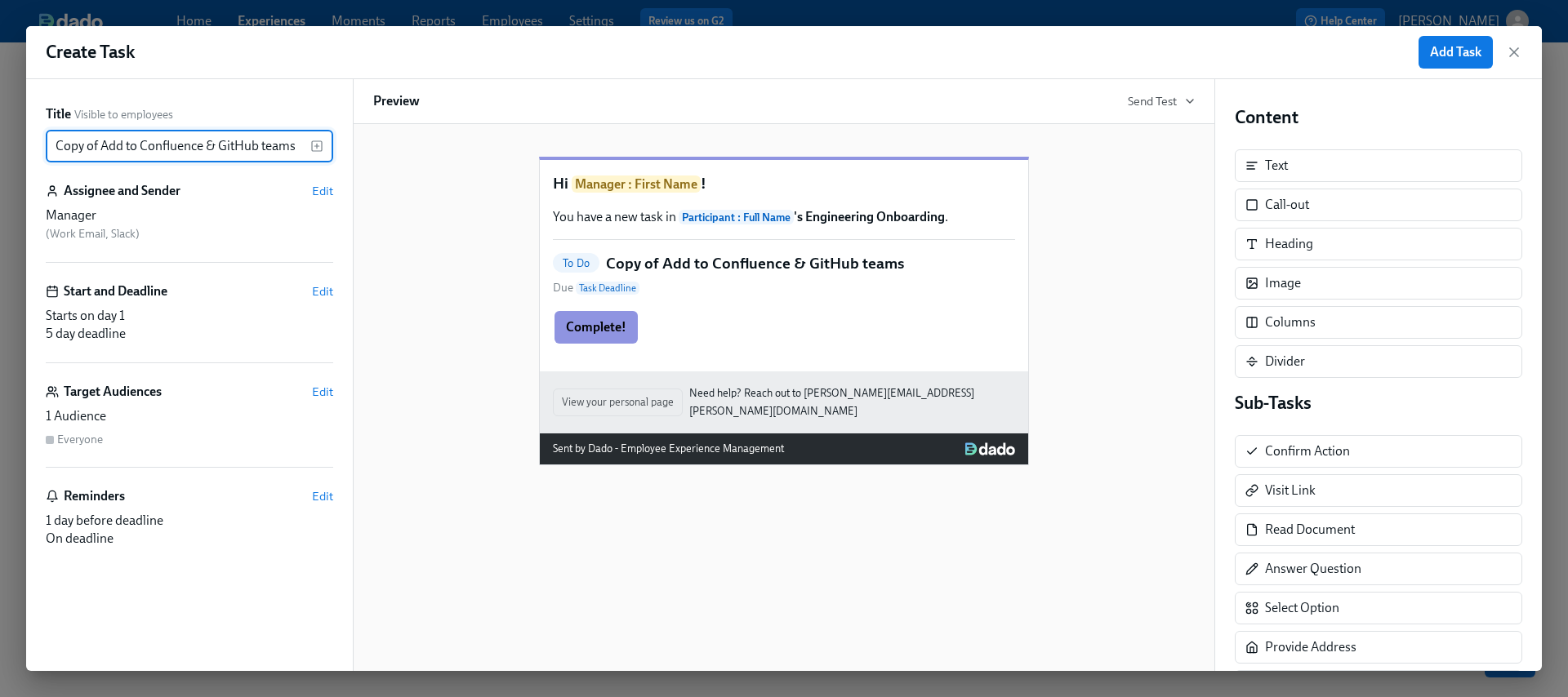
click at [251, 146] on input "Copy of Add to Confluence & GitHub teams" at bounding box center [178, 146] width 265 height 32
click at [251, 146] on input "Copy of Add to Confluence & GitHub teams" at bounding box center [178, 146] width 265 height 32
paste input "Add to Google Group and User Groups (via Madison if needed)"
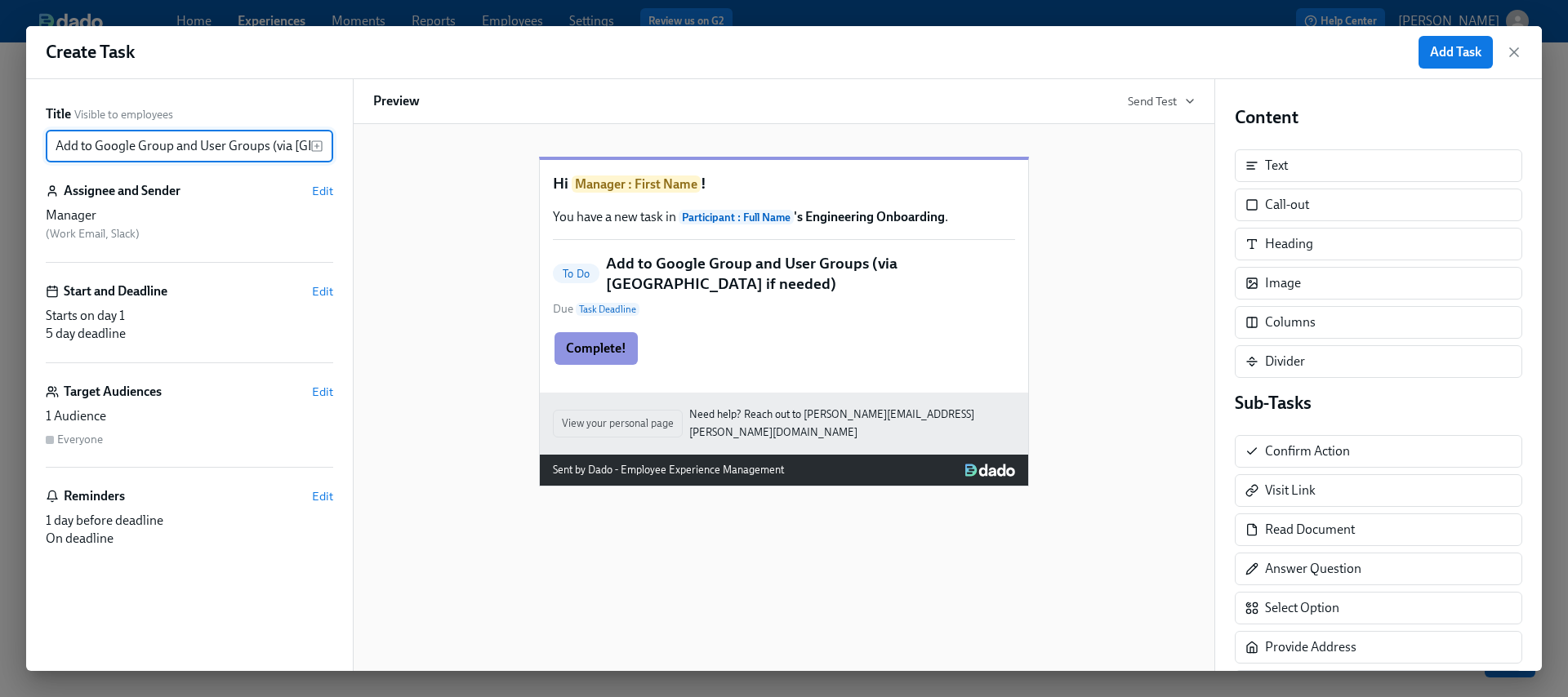
scroll to position [0, 90]
click at [184, 146] on input "Add to Google Group and User Groups (via Madison if needed)" at bounding box center [178, 146] width 265 height 32
drag, startPoint x: 180, startPoint y: 146, endPoint x: 485, endPoint y: 211, distance: 311.8
click at [485, 211] on div "Title Visible to employees Add to Google Group and User Groups (via Madison if …" at bounding box center [784, 375] width 1517 height 592
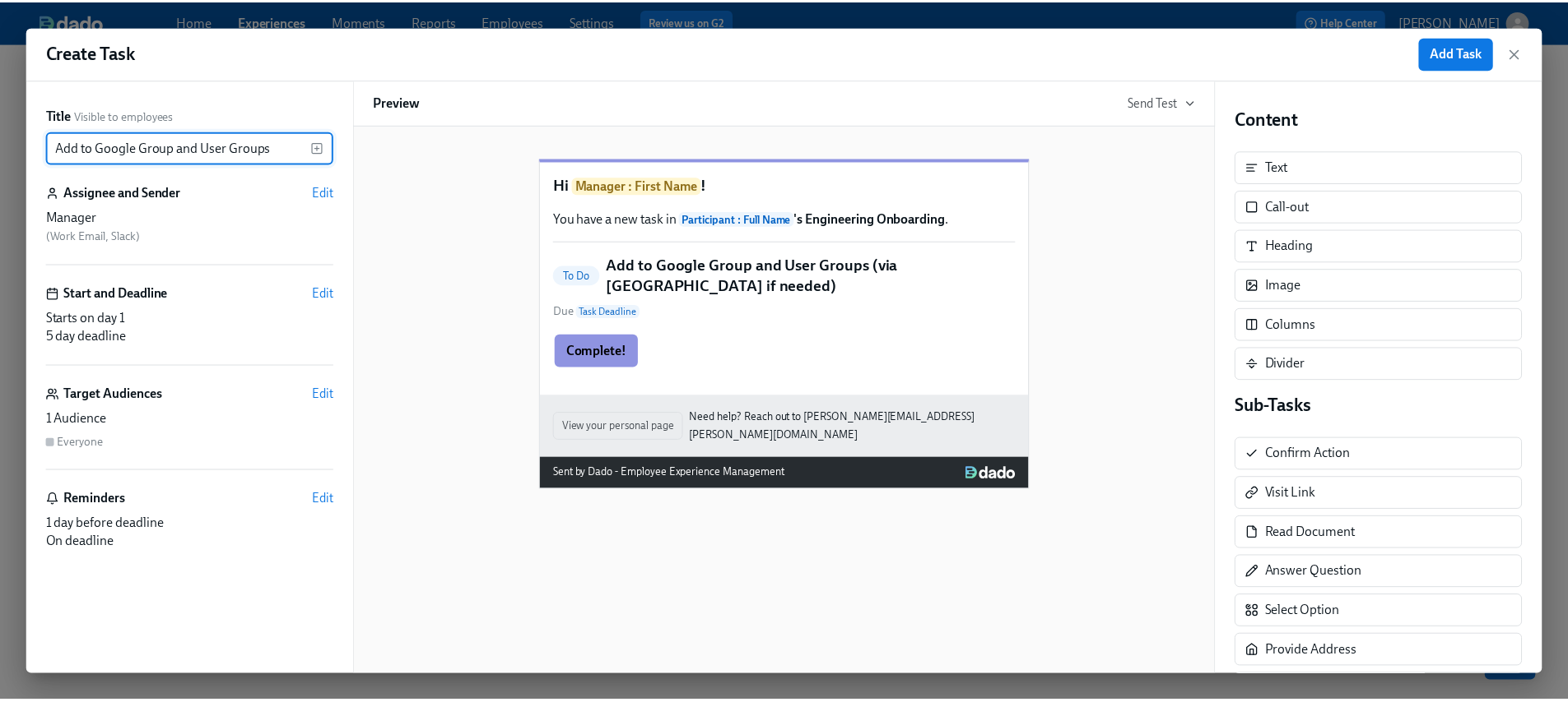
scroll to position [0, 0]
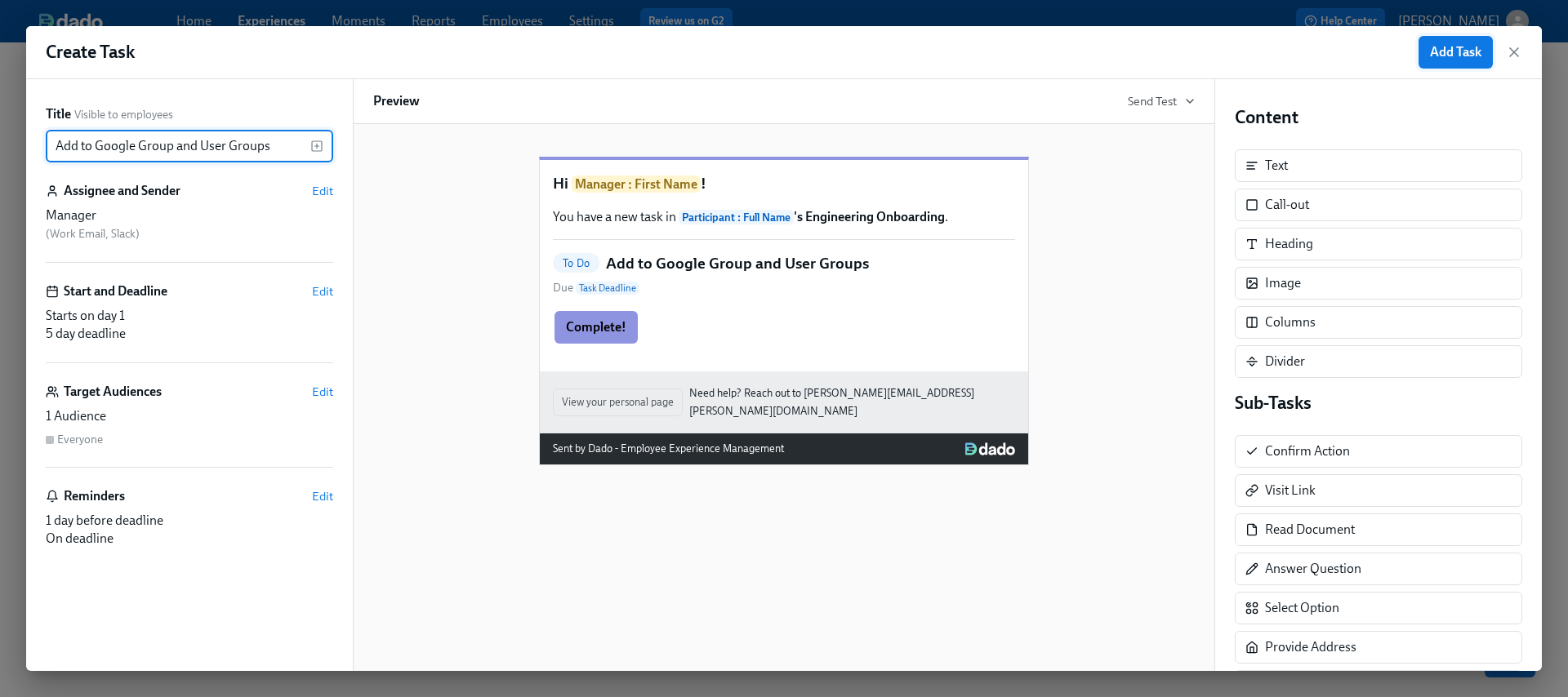
type input "Add to Google Group and User Groups"
click at [1454, 59] on span "Add Task" at bounding box center [1457, 51] width 51 height 16
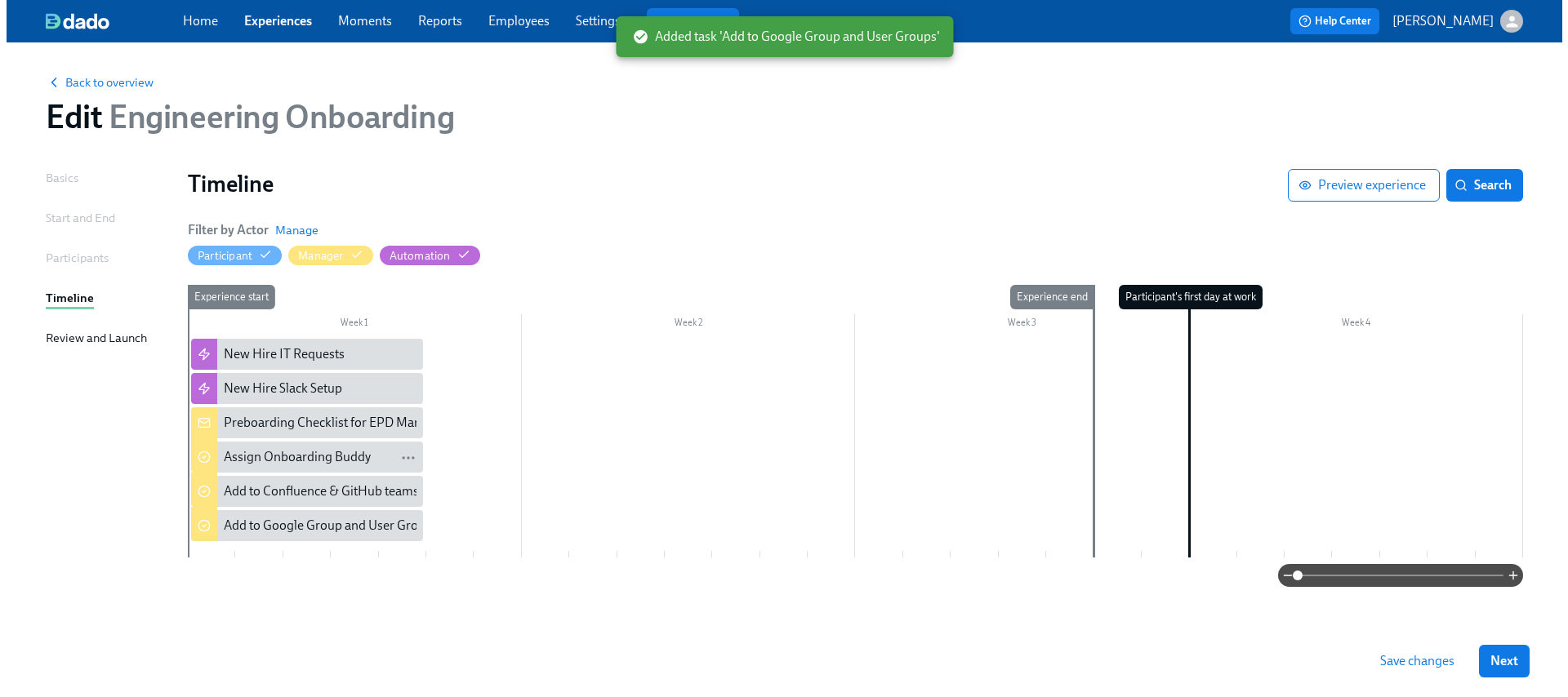
scroll to position [3, 0]
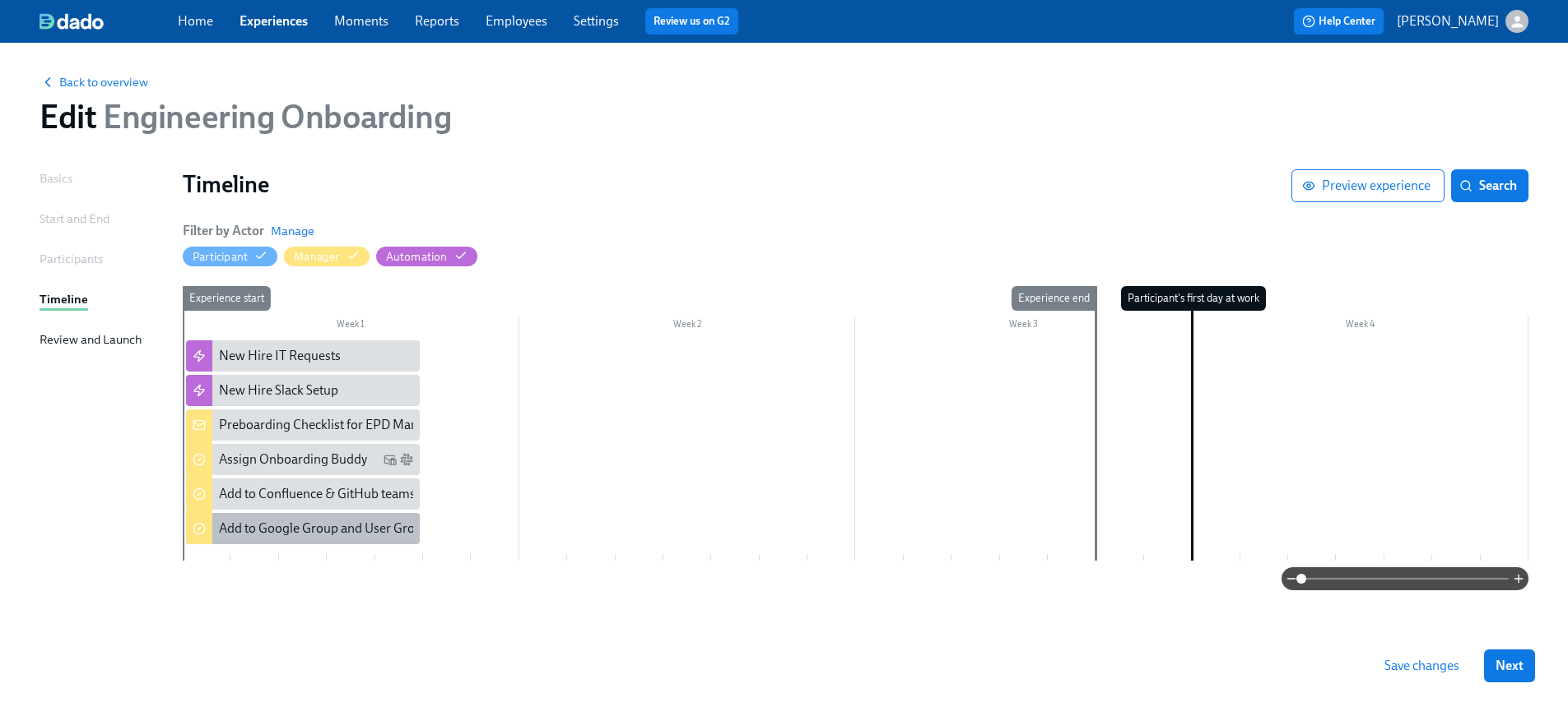
click at [322, 520] on div "Add to Google Group and User Groups" at bounding box center [327, 528] width 217 height 18
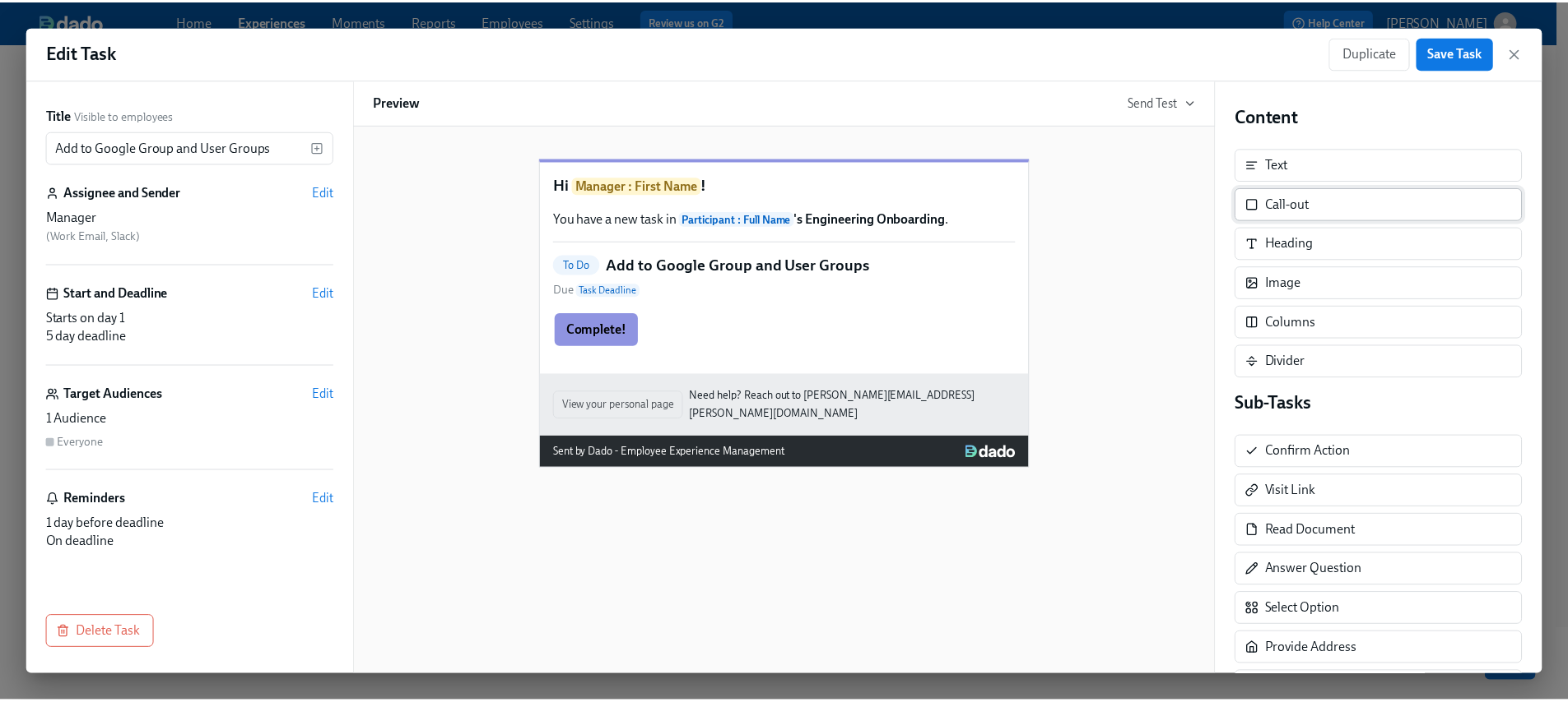
scroll to position [3, 0]
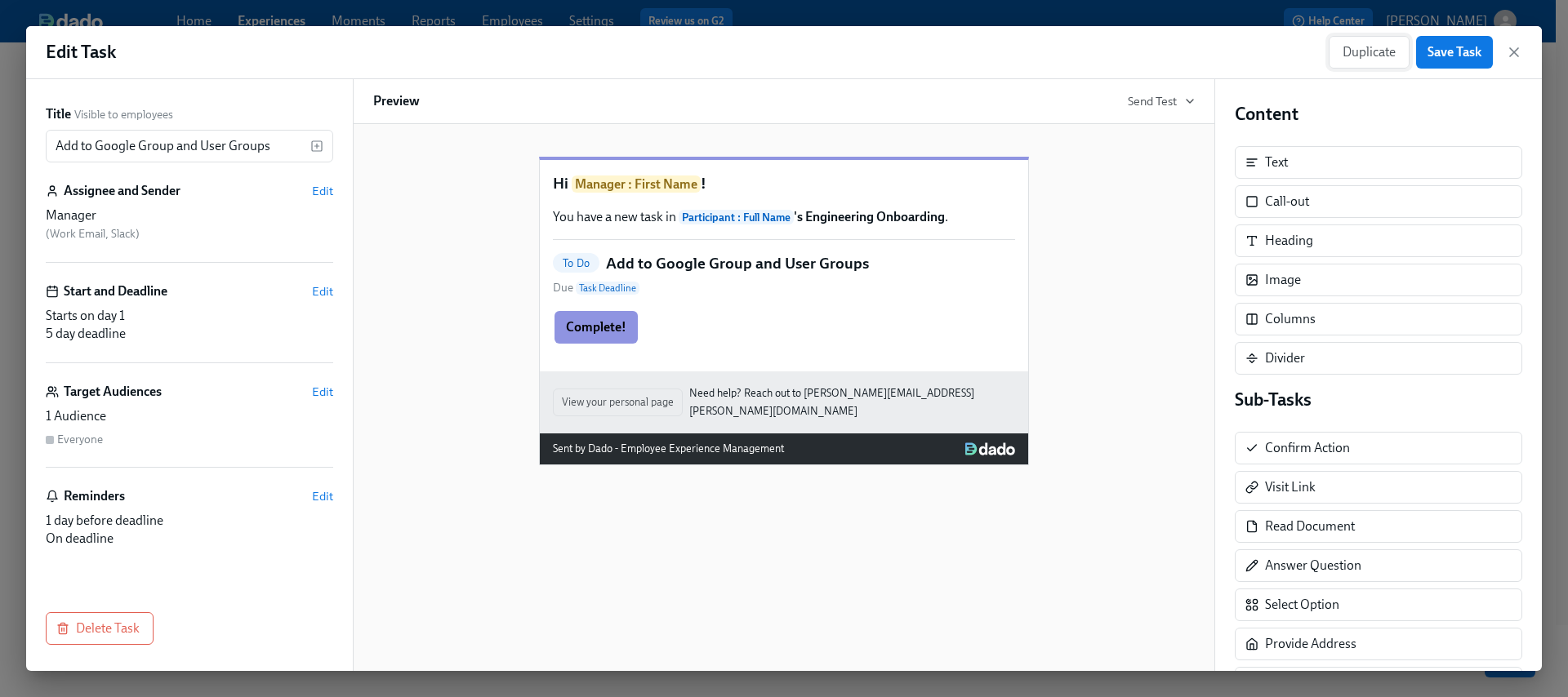
click at [1363, 44] on span "Duplicate" at bounding box center [1370, 51] width 53 height 16
click at [239, 142] on input "Copy of Add to Google Group and User Groups" at bounding box center [178, 146] width 265 height 32
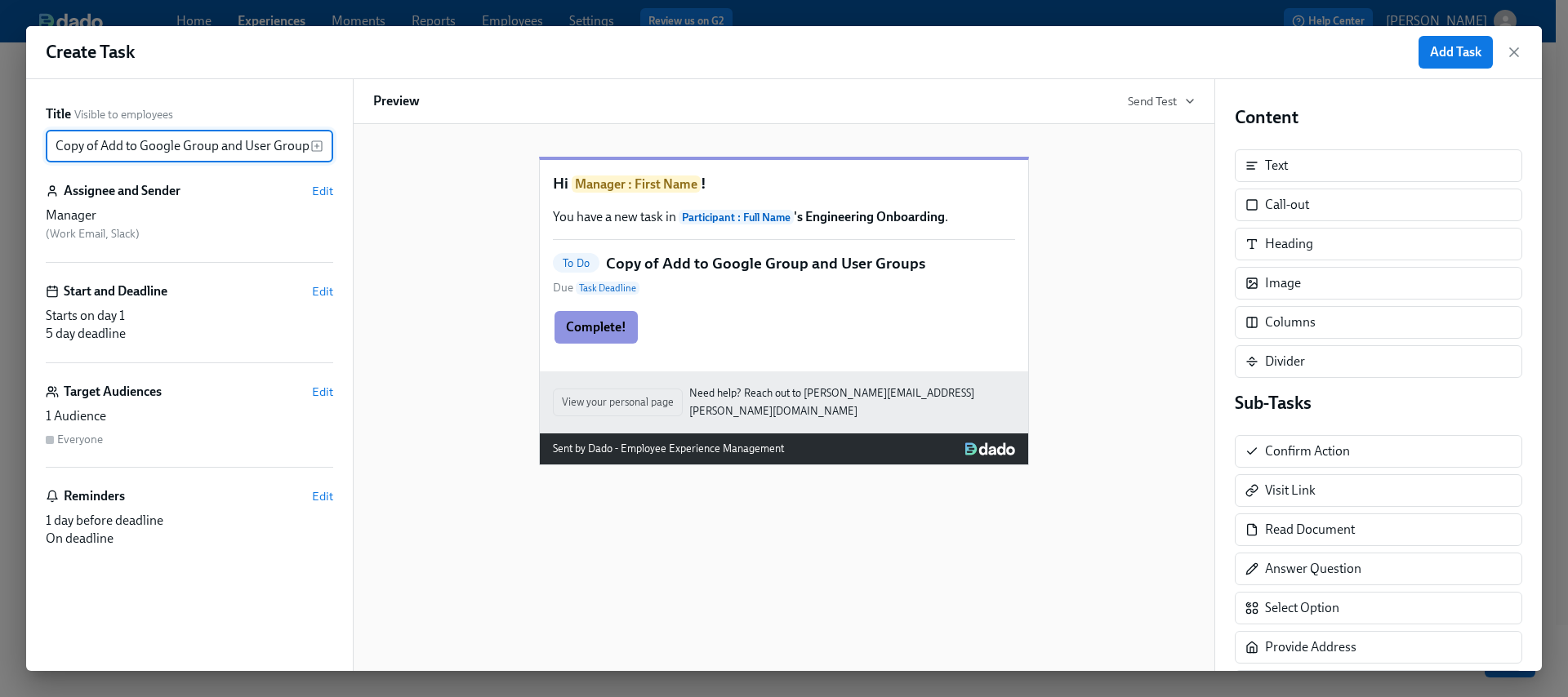
click at [239, 142] on input "Copy of Add to Google Group and User Groups" at bounding box center [178, 146] width 265 height 32
paste input "Invite to internal tool"
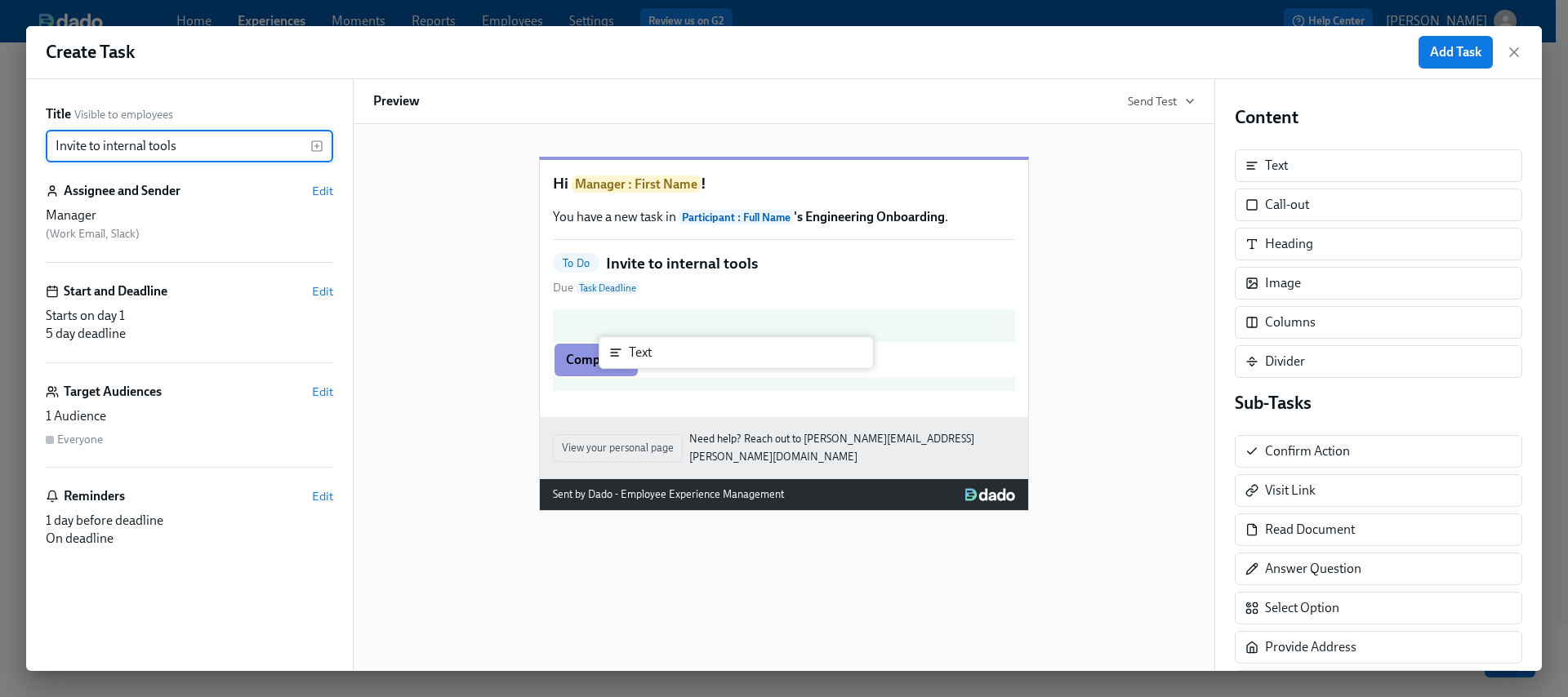
drag, startPoint x: 1291, startPoint y: 169, endPoint x: 664, endPoint y: 362, distance: 656.0
click at [654, 356] on div "Title Visible to employees Invite to internal tools ​ Assignee and Sender Edit …" at bounding box center [784, 375] width 1517 height 592
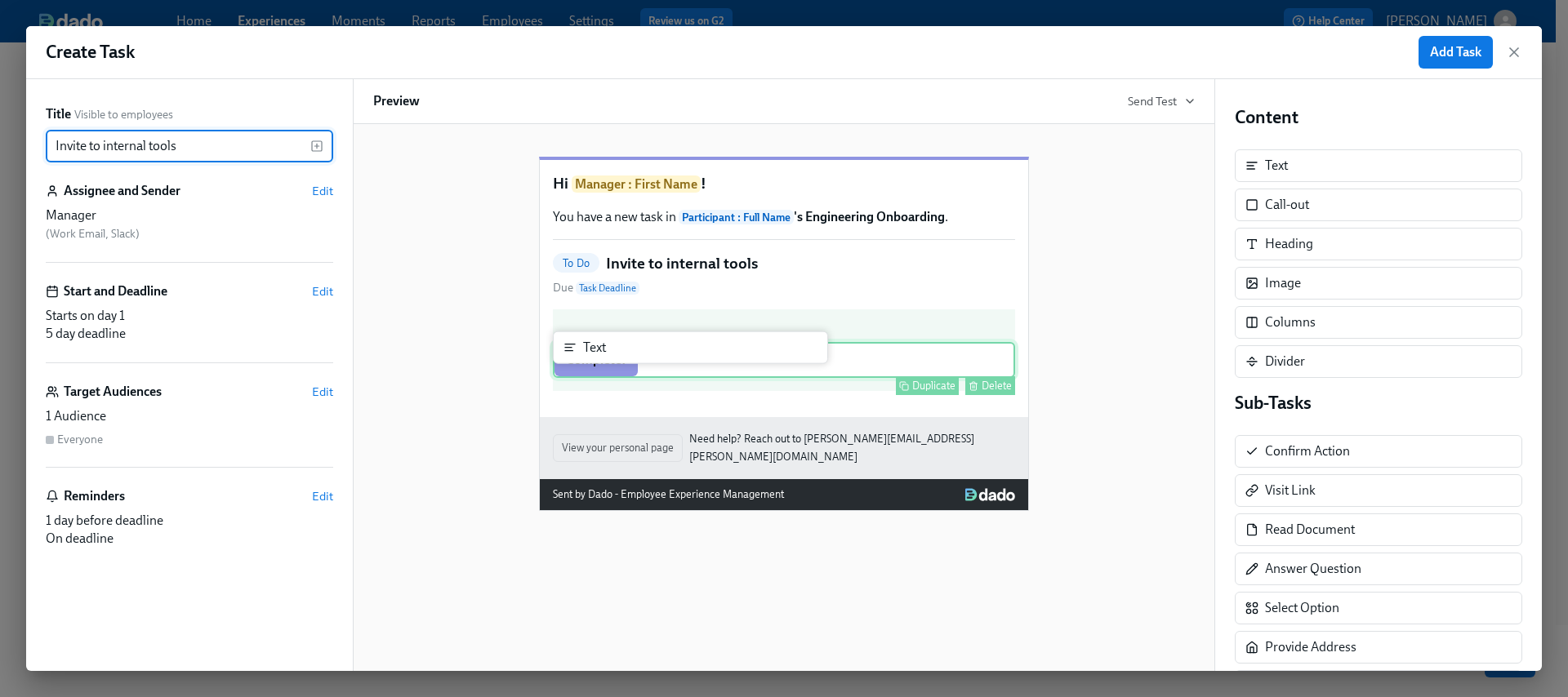
type input "Invite to internal tools"
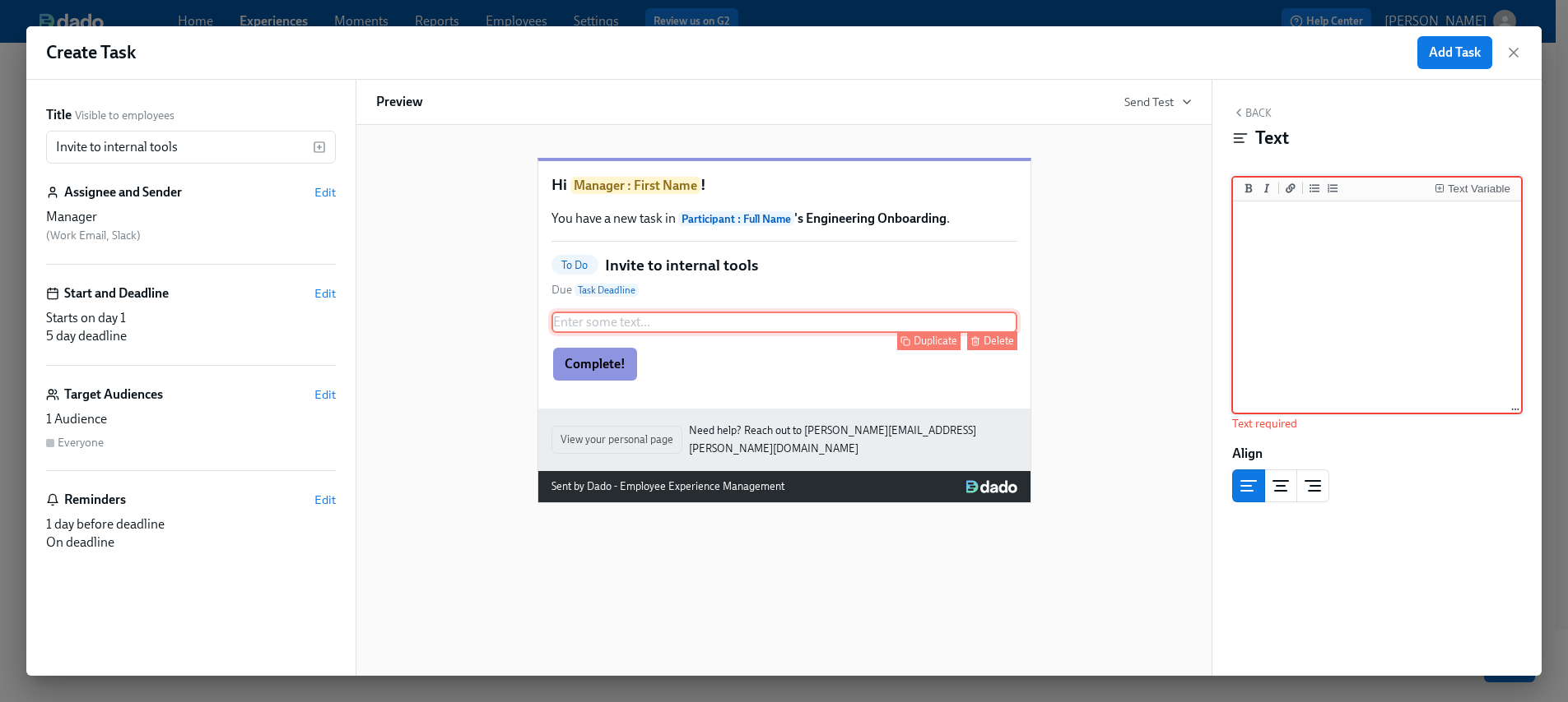
click at [719, 333] on div "Enter some text ... Duplicate Delete" at bounding box center [784, 322] width 465 height 21
click at [701, 333] on div "Enter some text ... Duplicate Delete" at bounding box center [784, 322] width 465 height 21
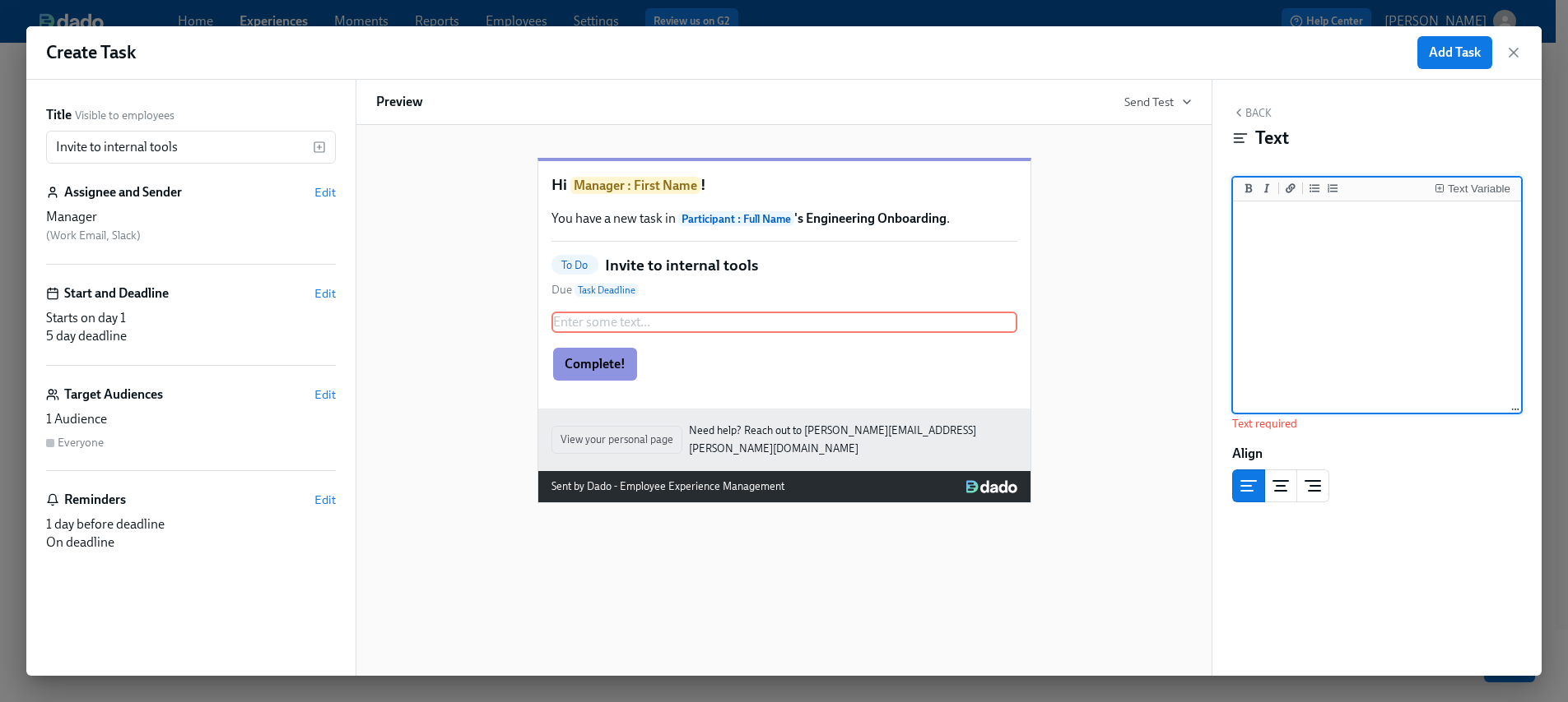
click at [1498, 346] on textarea at bounding box center [1376, 308] width 281 height 206
click at [1401, 318] on textarea at bounding box center [1376, 308] width 281 height 206
paste textarea "Docker, OpsGenie, Postman, Auth0, Datadog, Jellyfish, Aptible, etc."
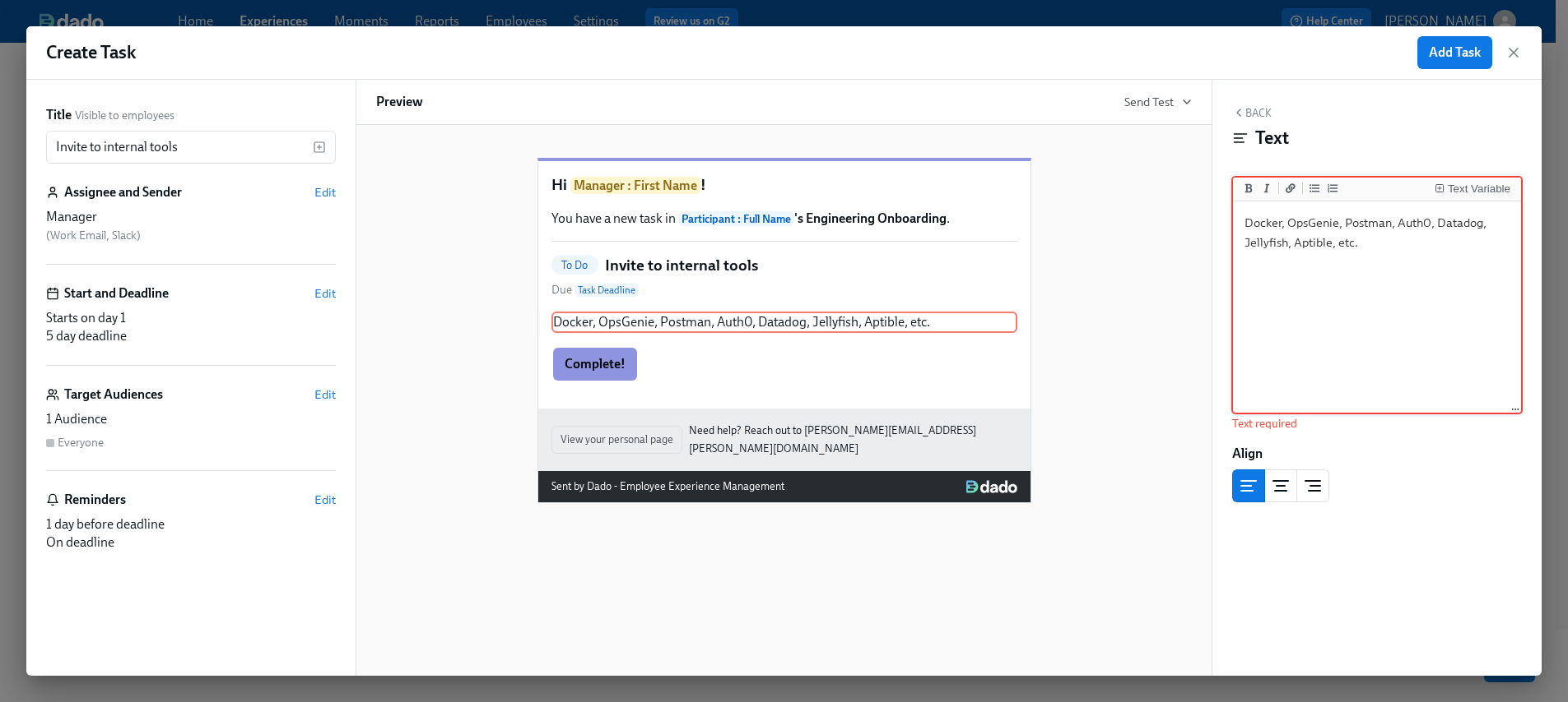
type textarea "Docker, OpsGenie, Postman, Auth0, Datadog, Jellyfish, Aptible, etc."
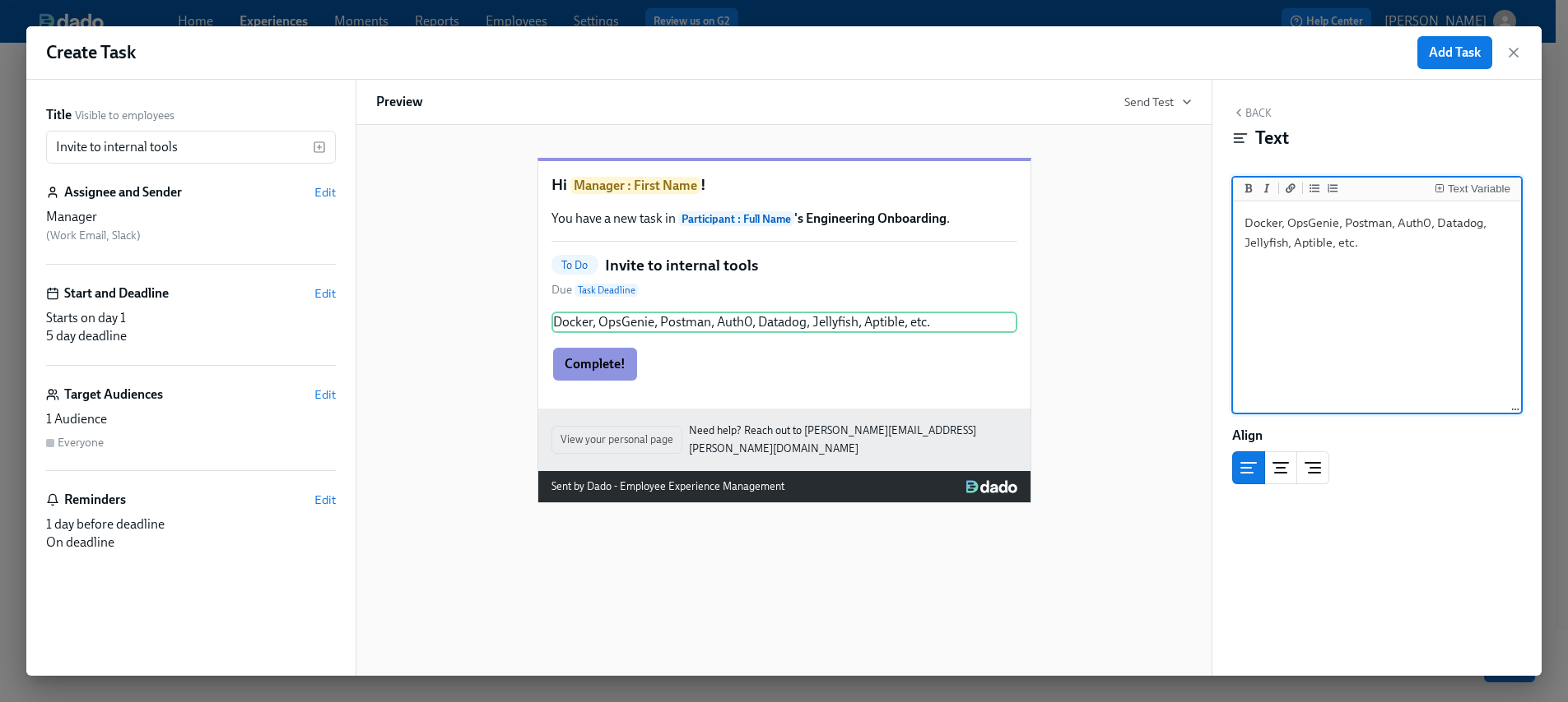
click at [1461, 42] on button "Add Task" at bounding box center [1455, 53] width 75 height 33
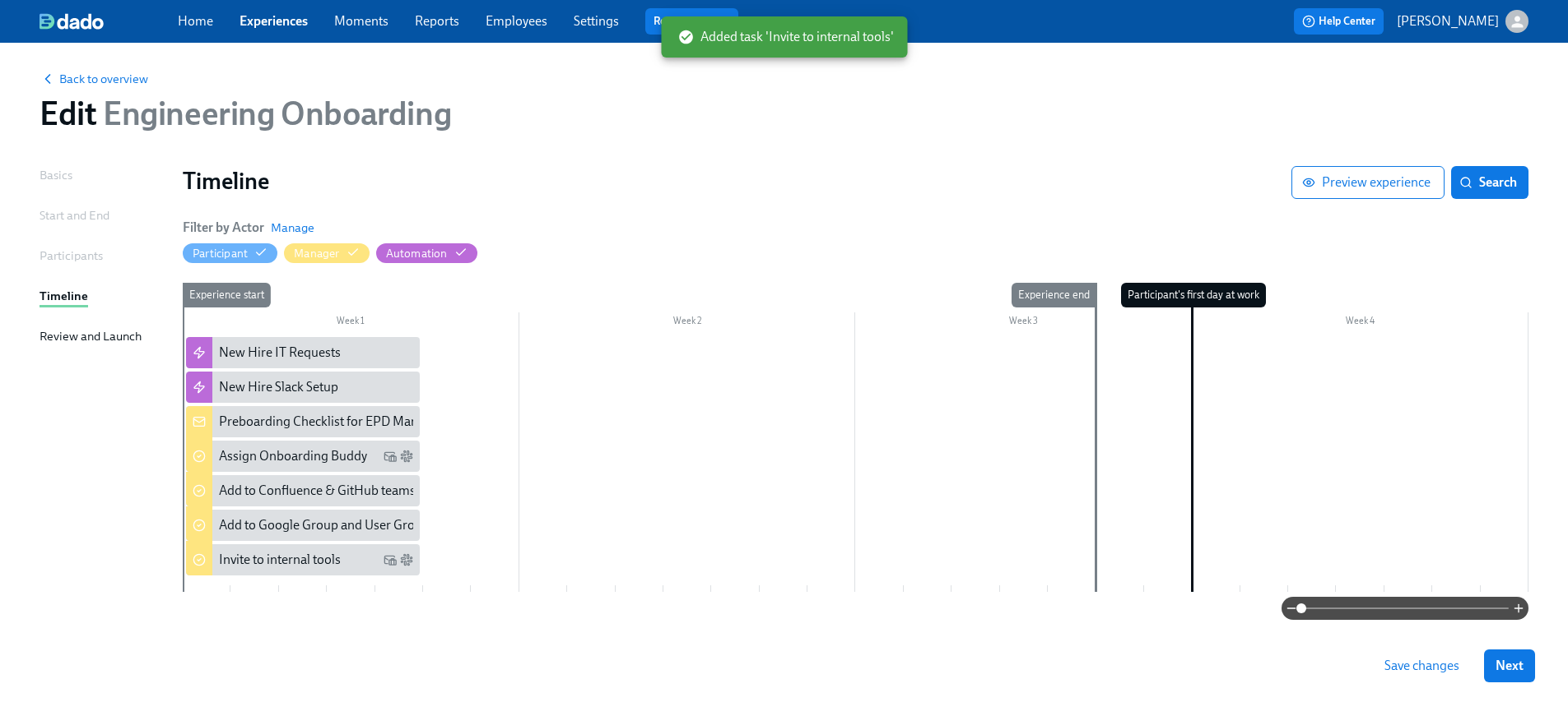
scroll to position [9, 0]
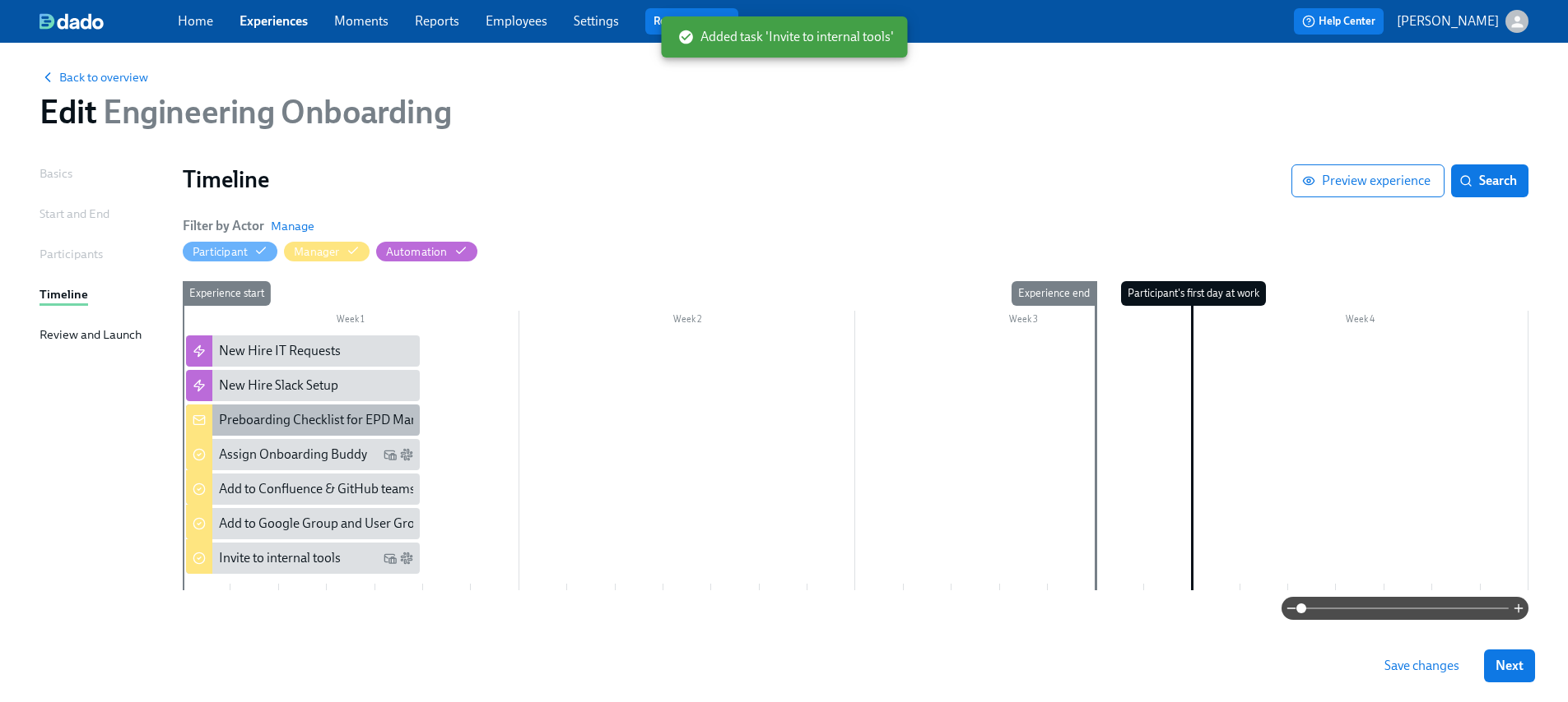
click at [363, 435] on div "Preboarding Checklist for EPD Managers" at bounding box center [303, 420] width 234 height 32
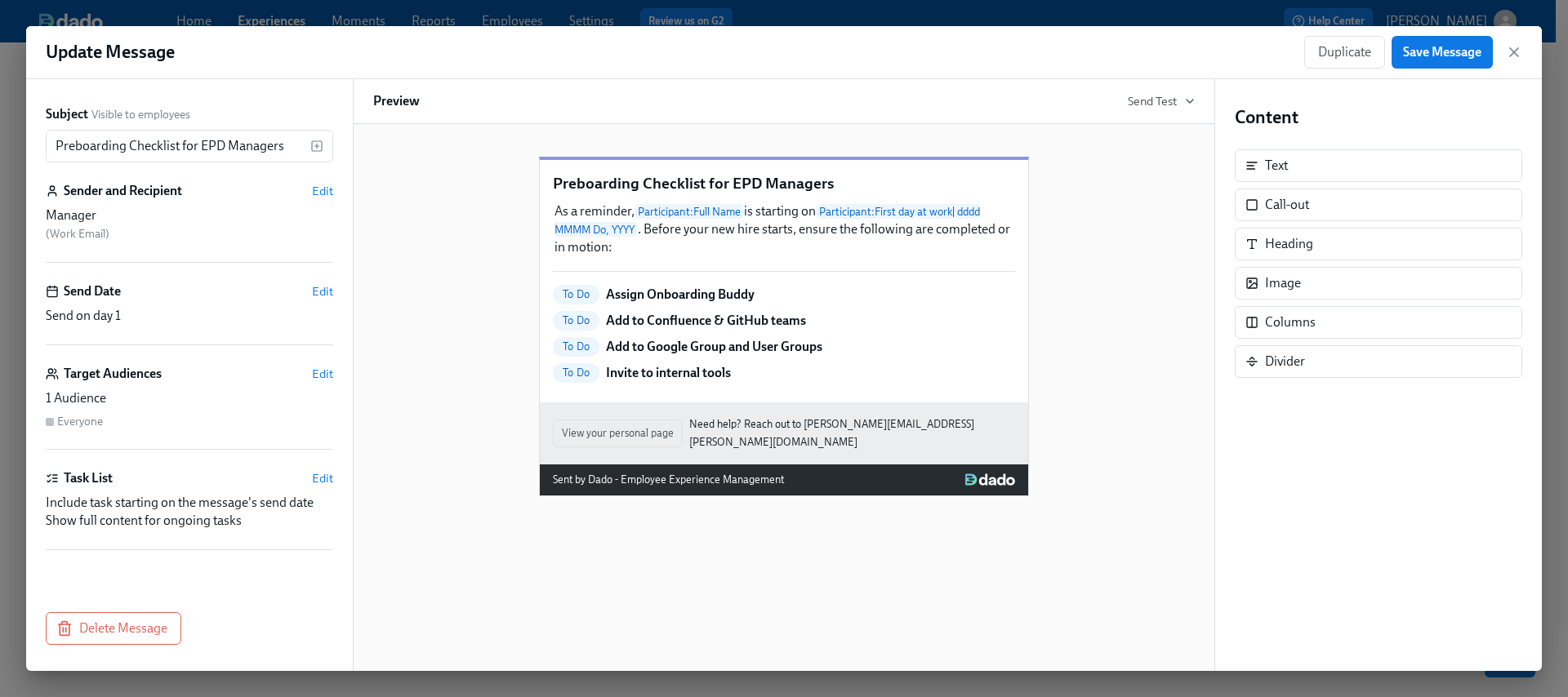
drag, startPoint x: 1508, startPoint y: 54, endPoint x: 1402, endPoint y: 90, distance: 111.9
click at [1507, 55] on icon "button" at bounding box center [1514, 51] width 16 height 16
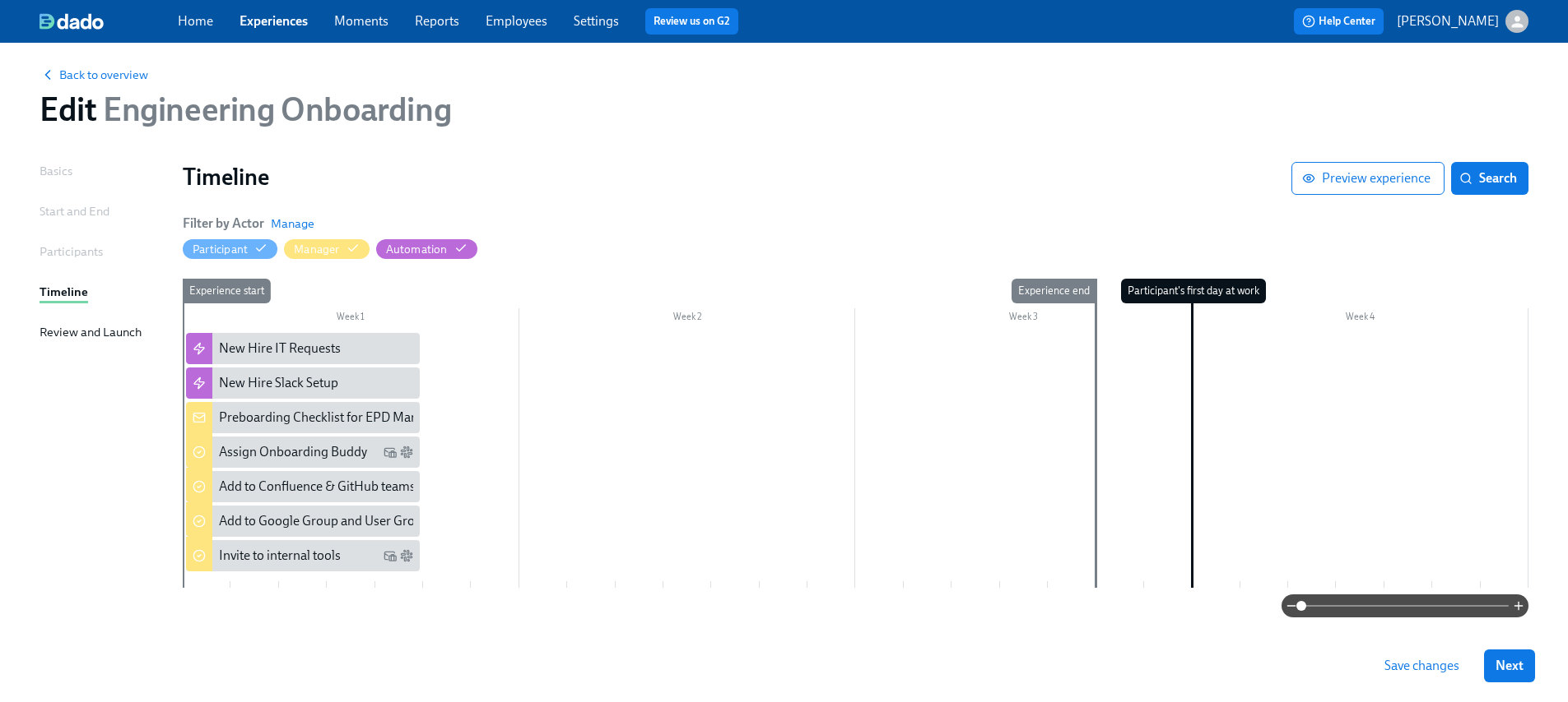
scroll to position [12, 0]
click at [456, 343] on div at bounding box center [855, 459] width 1345 height 255
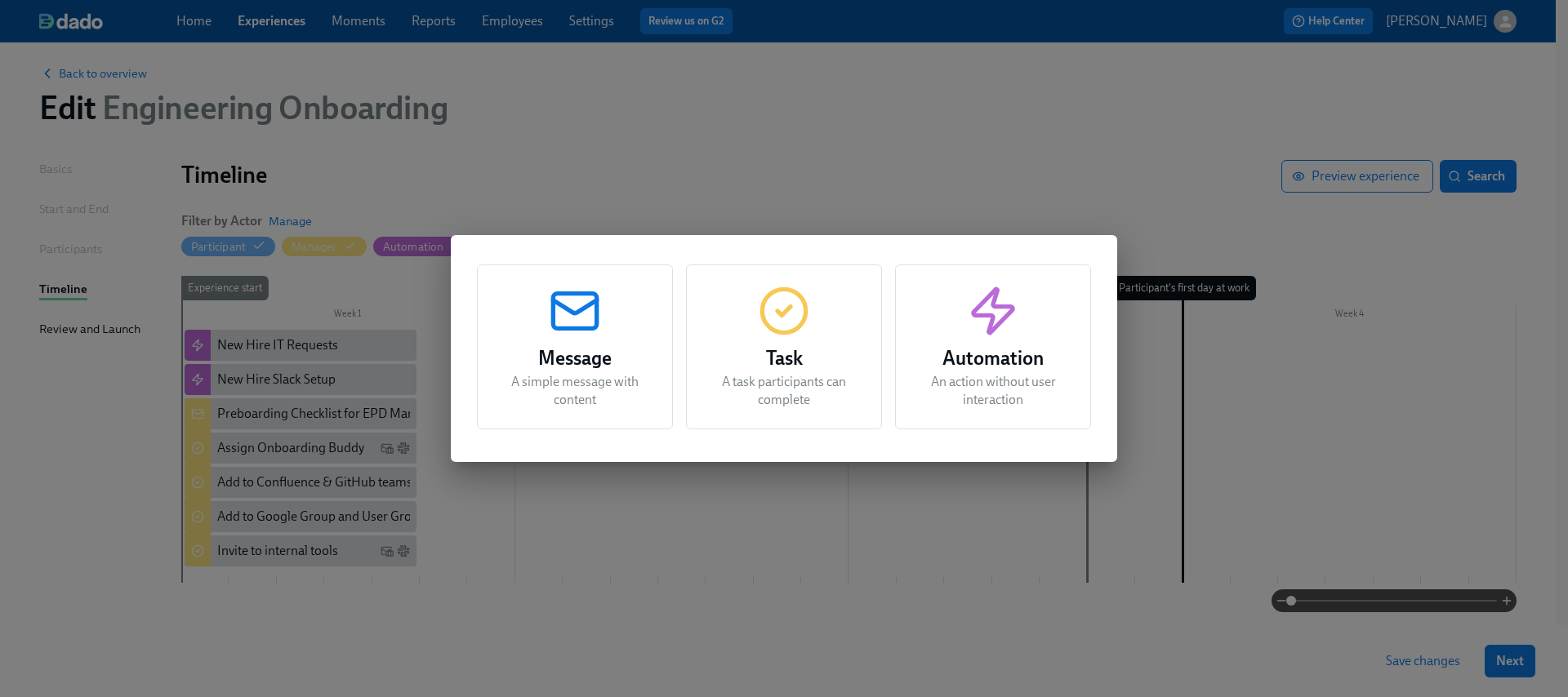
click at [766, 378] on p "A task participants can complete" at bounding box center [784, 391] width 155 height 36
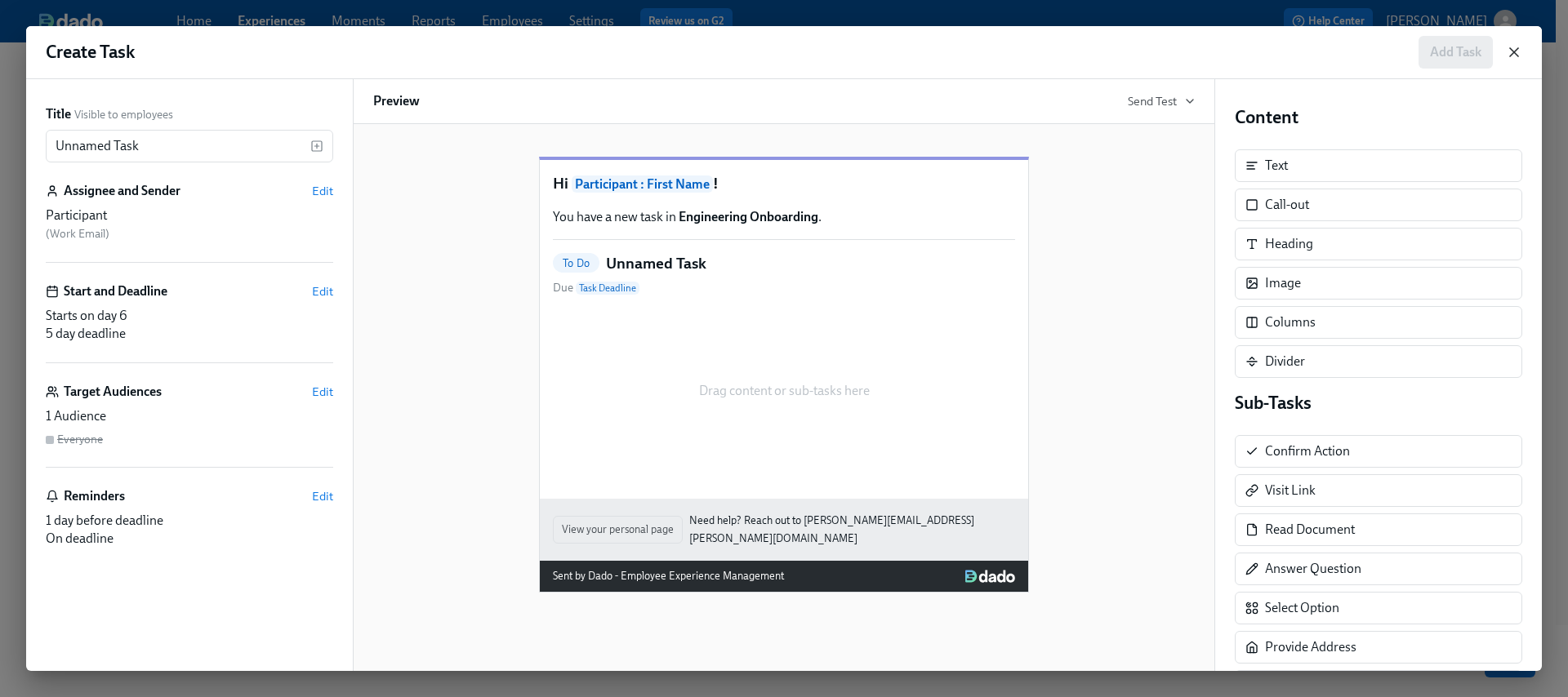
click at [1507, 53] on icon "button" at bounding box center [1514, 51] width 16 height 16
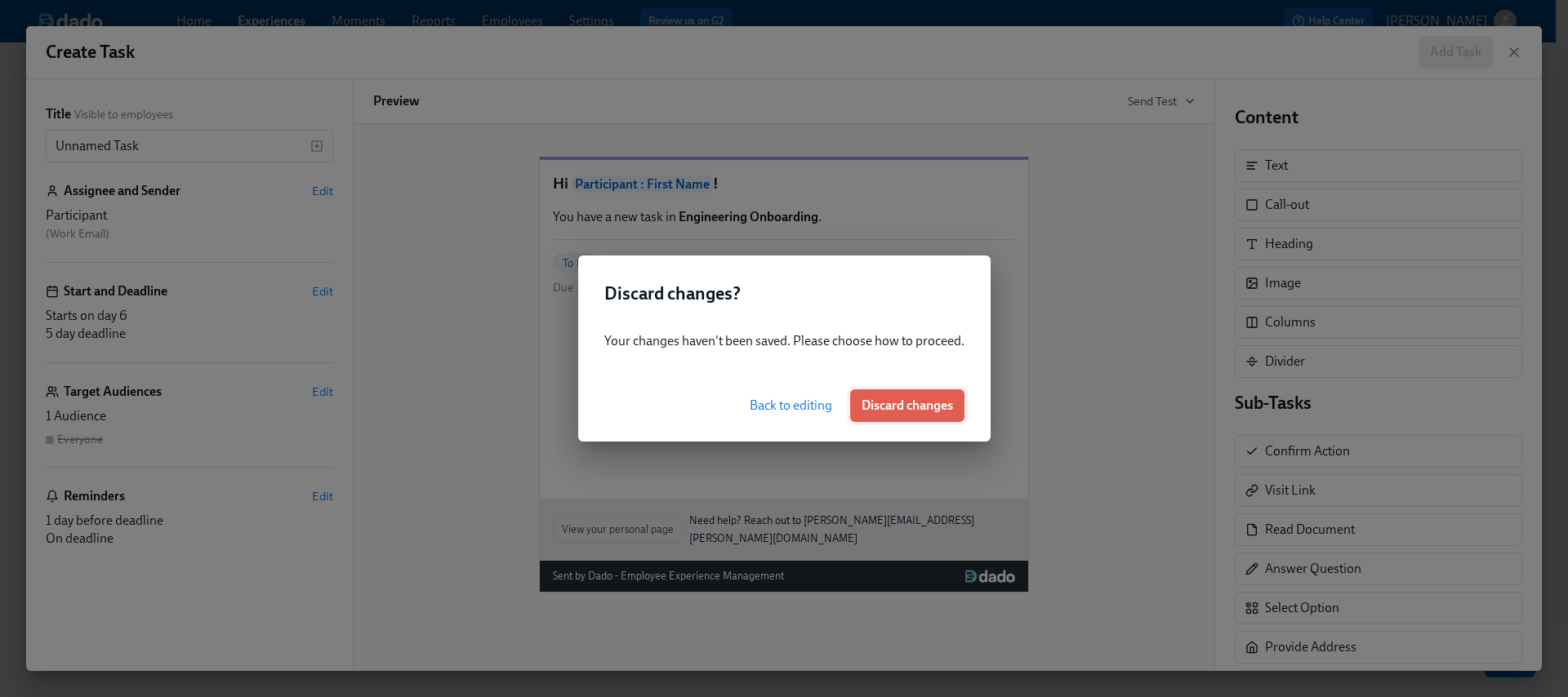
click at [924, 414] on button "Discard changes" at bounding box center [908, 406] width 114 height 32
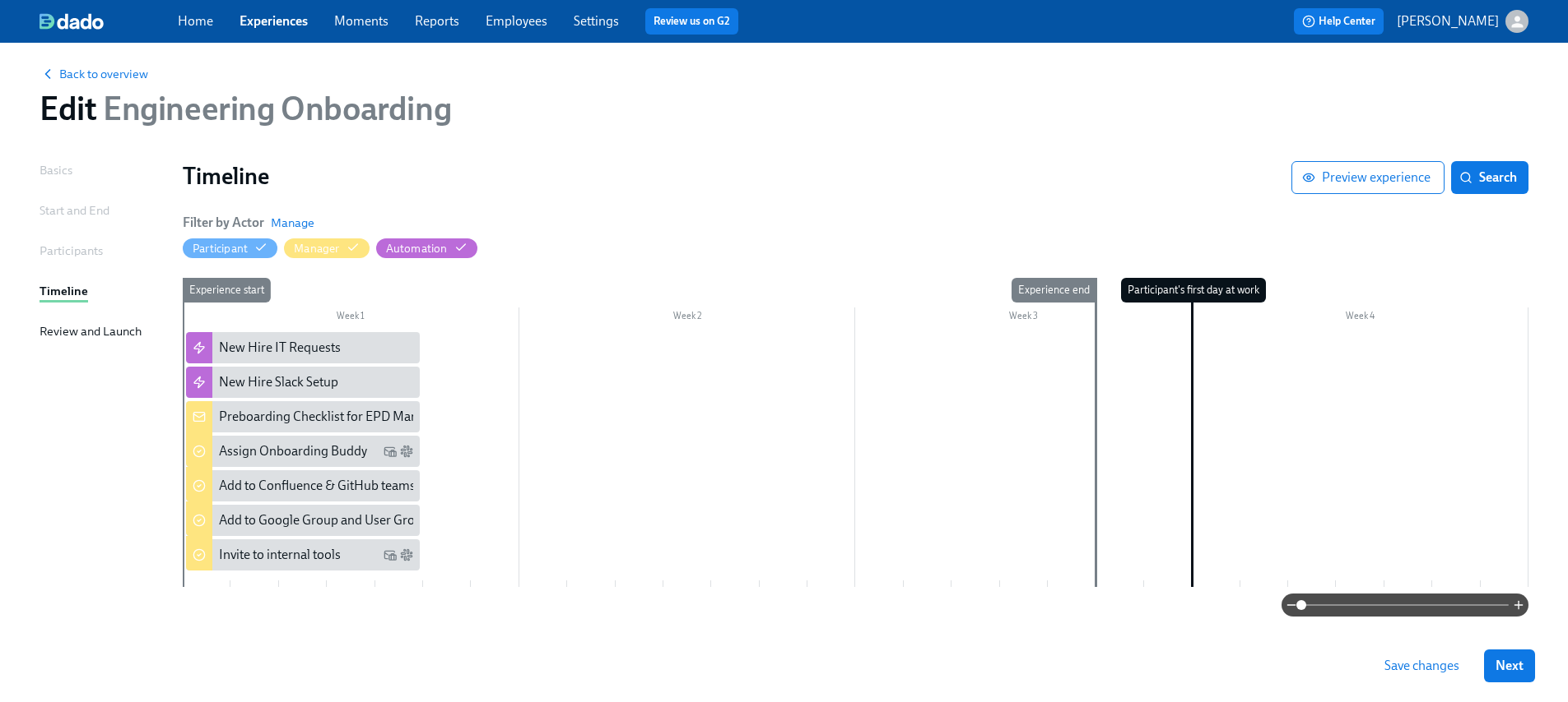
click at [481, 338] on div at bounding box center [855, 459] width 1345 height 255
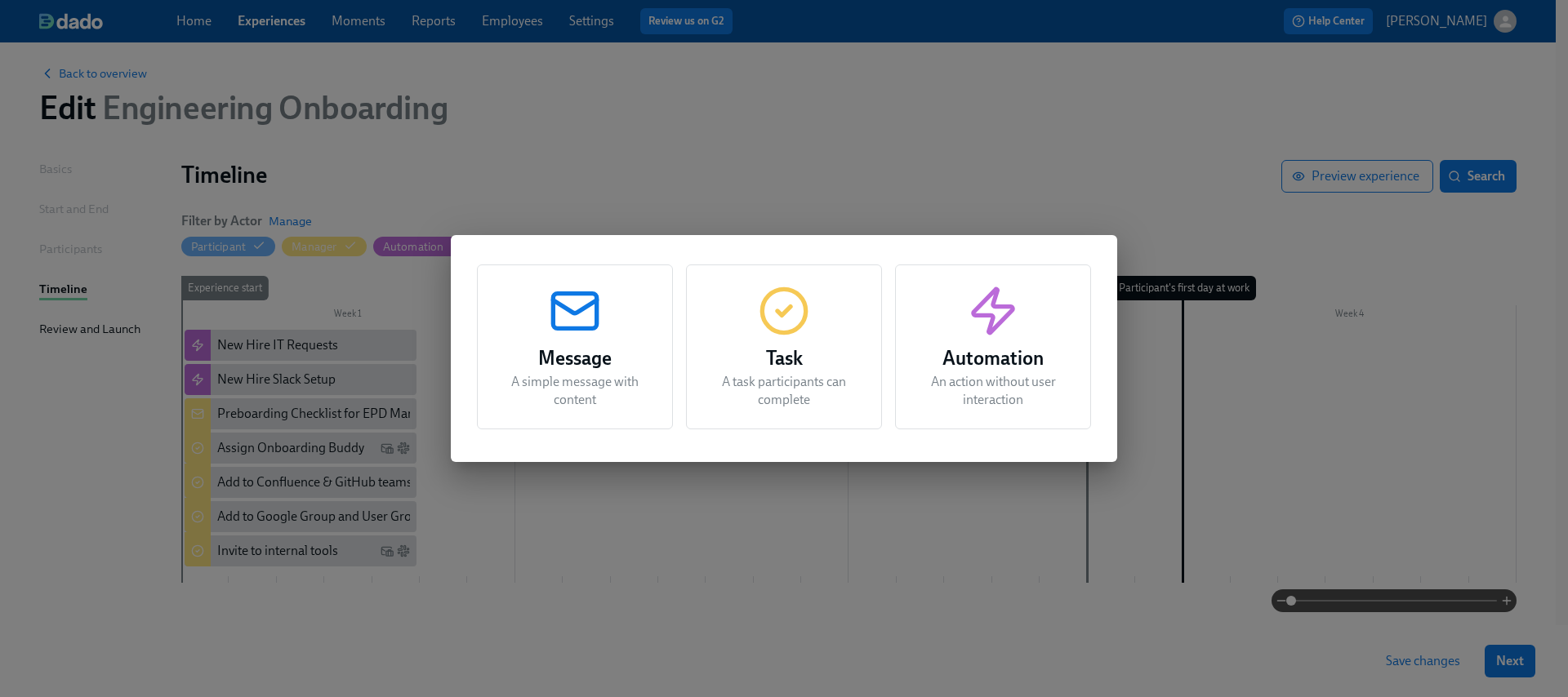
click at [622, 359] on h3 "Message" at bounding box center [574, 358] width 155 height 30
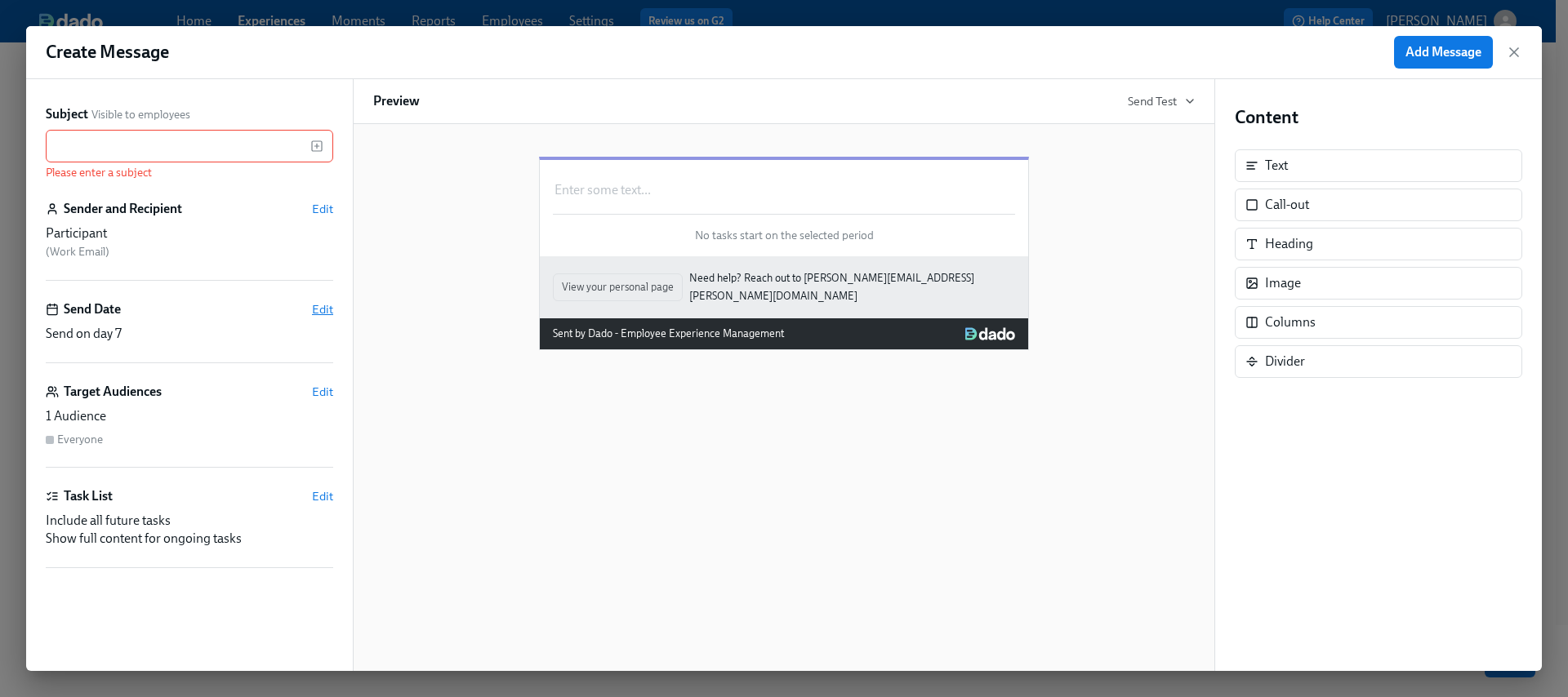
click at [323, 312] on span "Edit" at bounding box center [323, 309] width 21 height 16
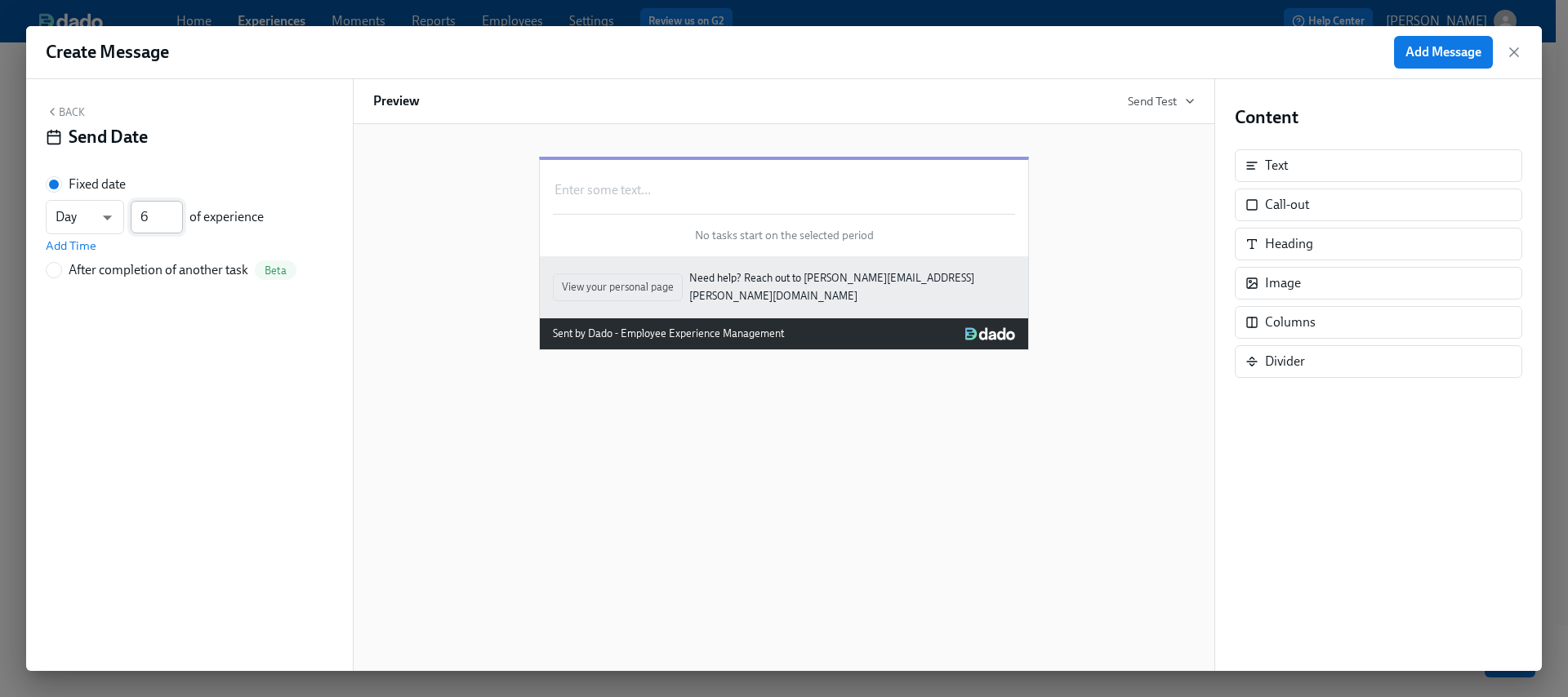
click at [175, 221] on input "6" at bounding box center [156, 217] width 52 height 32
click at [175, 222] on input "5" at bounding box center [156, 217] width 52 height 32
click at [175, 223] on input "4" at bounding box center [156, 217] width 52 height 32
type input "3"
click at [175, 223] on input "3" at bounding box center [156, 217] width 52 height 32
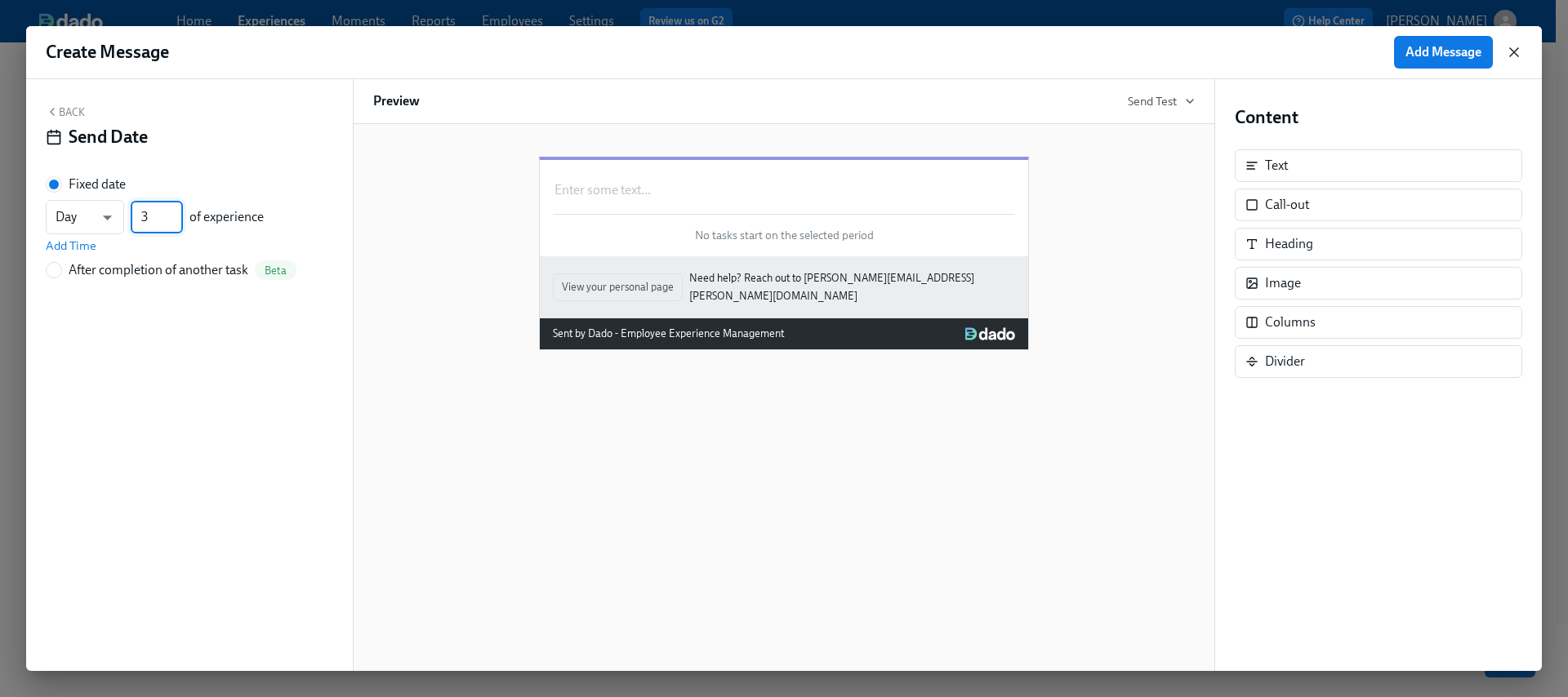
click at [1512, 51] on icon "button" at bounding box center [1514, 51] width 16 height 16
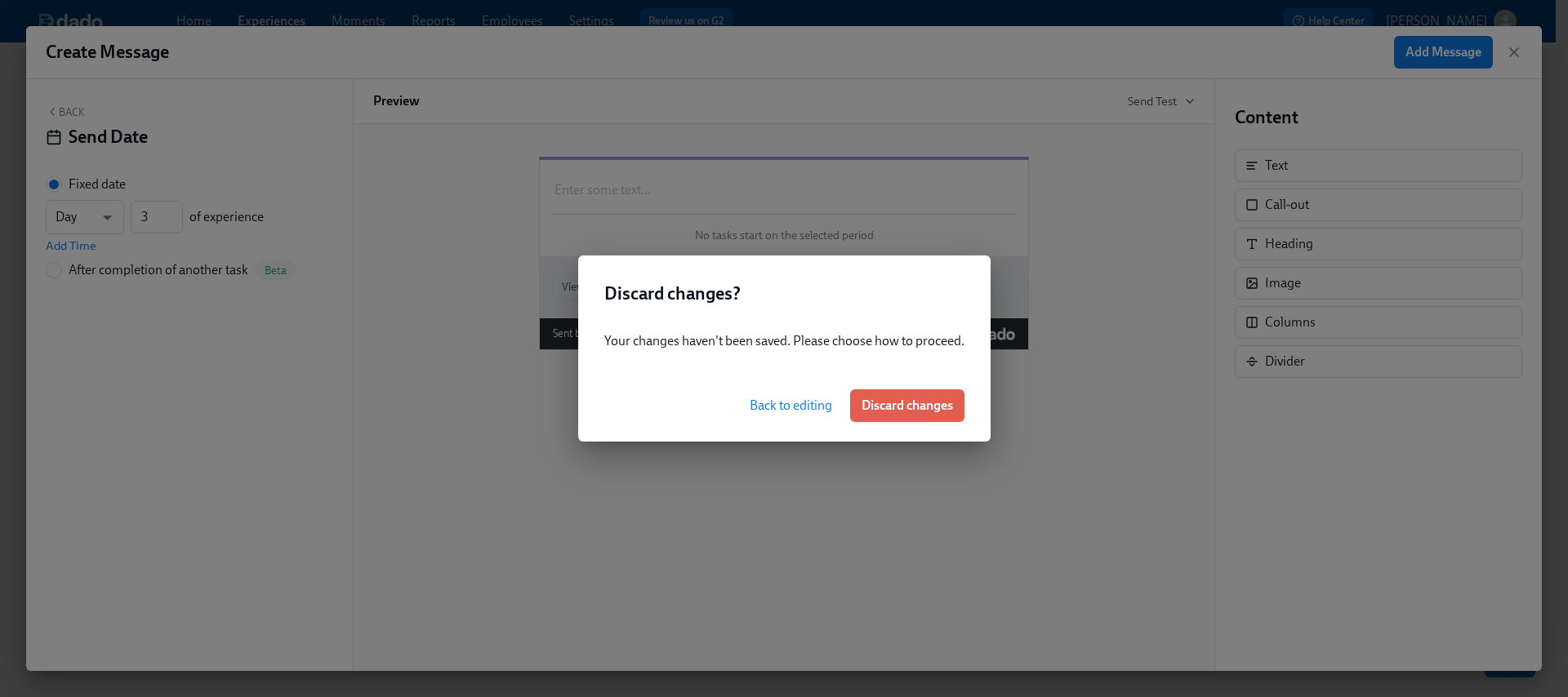
click at [903, 404] on span "Discard changes" at bounding box center [908, 406] width 91 height 16
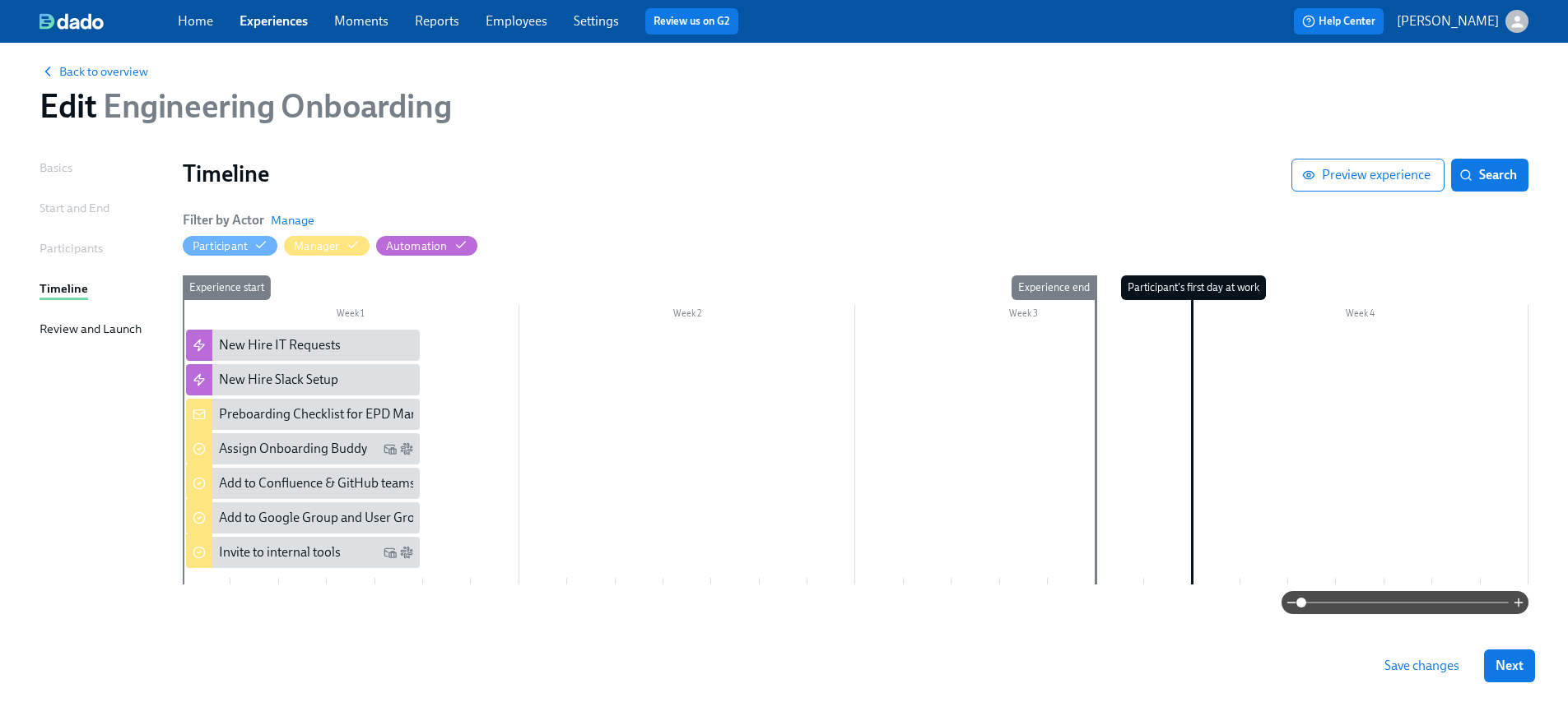
scroll to position [14, 0]
click at [1431, 636] on span "Save changes" at bounding box center [1421, 666] width 75 height 16
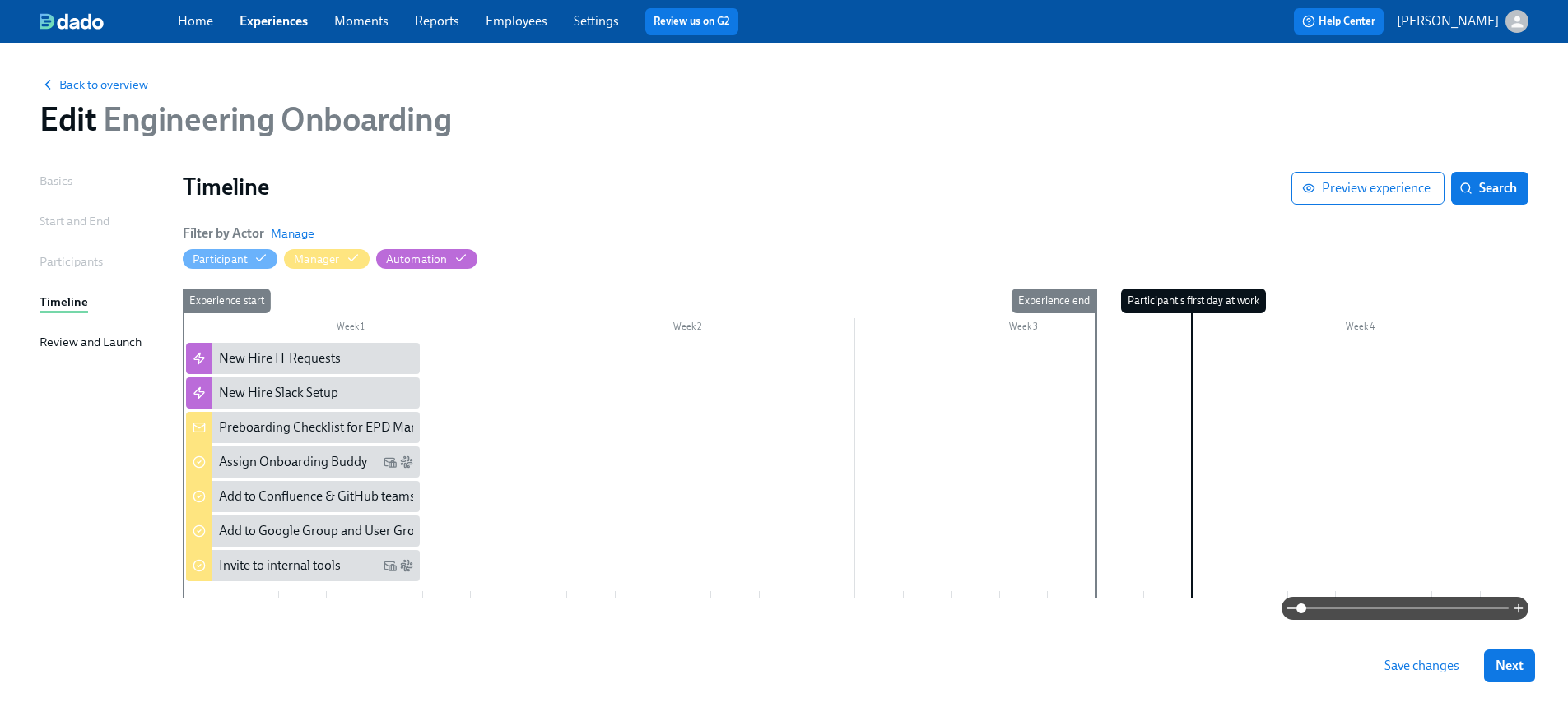
scroll to position [0, 0]
click at [73, 217] on div "Start and End" at bounding box center [74, 222] width 70 height 18
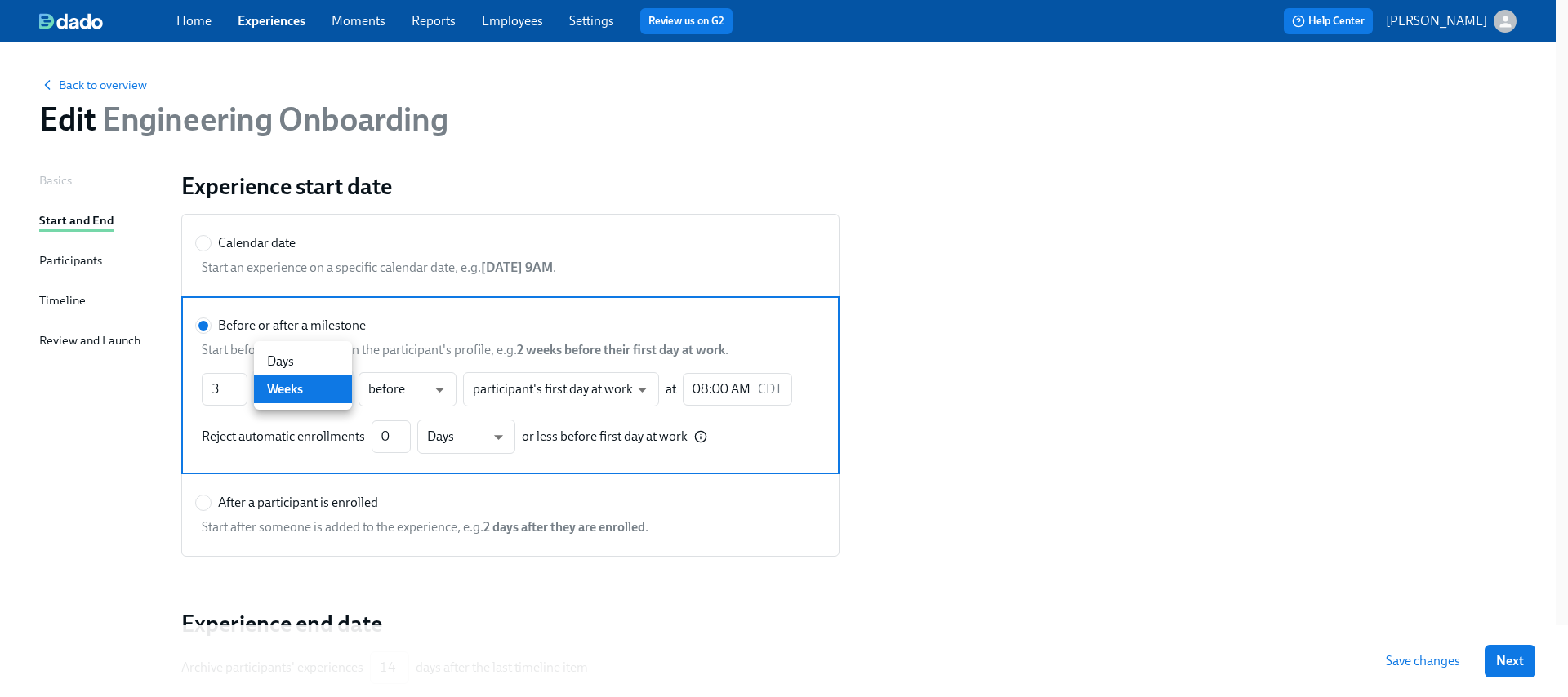
click at [322, 387] on body "Home Experiences Moments Reports Employees Settings Review us on G2 Help Center…" at bounding box center [784, 424] width 1568 height 847
click at [322, 360] on li "Days" at bounding box center [303, 361] width 98 height 28
type input "21"
type input "d"
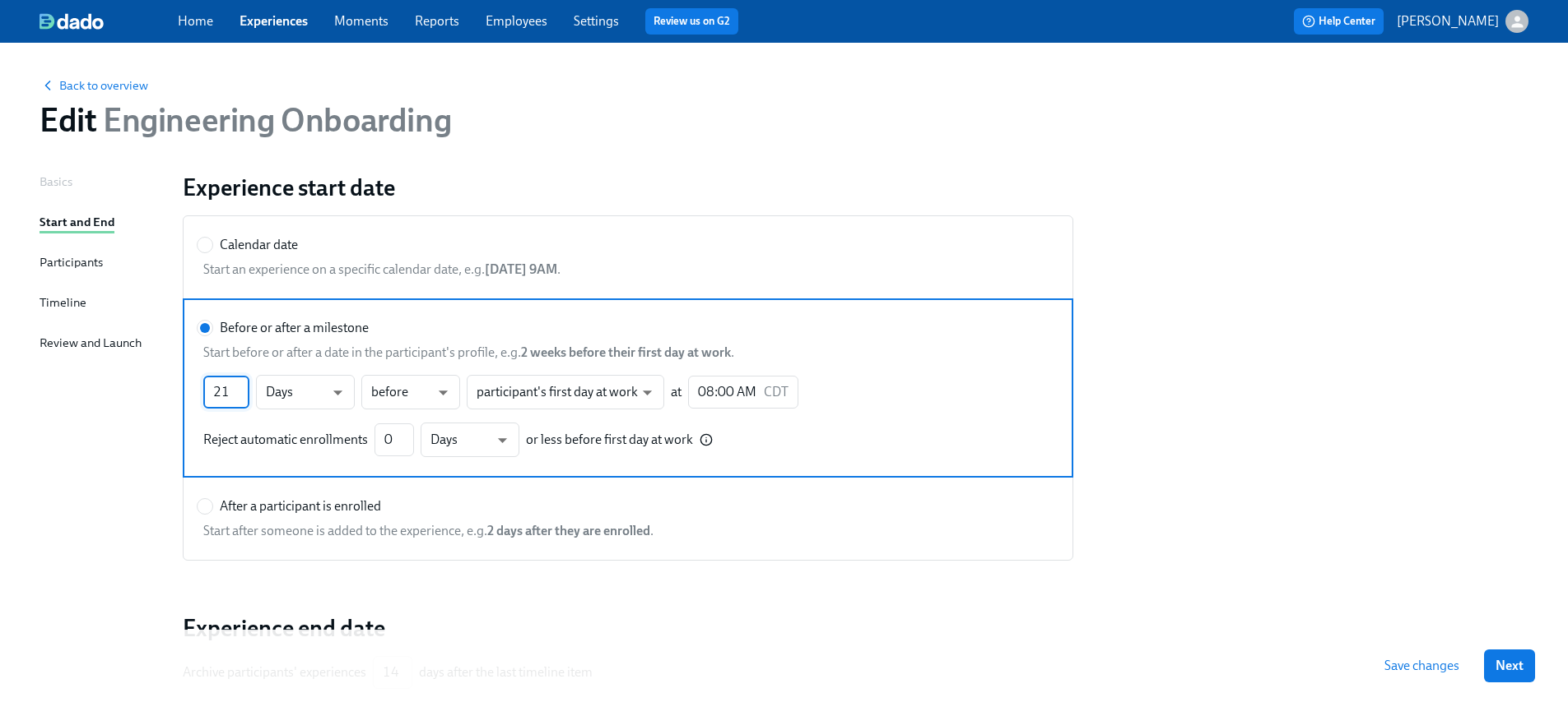
click at [223, 387] on input "21" at bounding box center [226, 392] width 46 height 33
click at [223, 388] on input "21" at bounding box center [226, 392] width 46 height 33
type input "3"
click at [314, 458] on label "Before or after a milestone Start before or after a date in the participant's p…" at bounding box center [628, 387] width 891 height 179
click at [212, 336] on input "Before or after a milestone" at bounding box center [204, 327] width 14 height 14
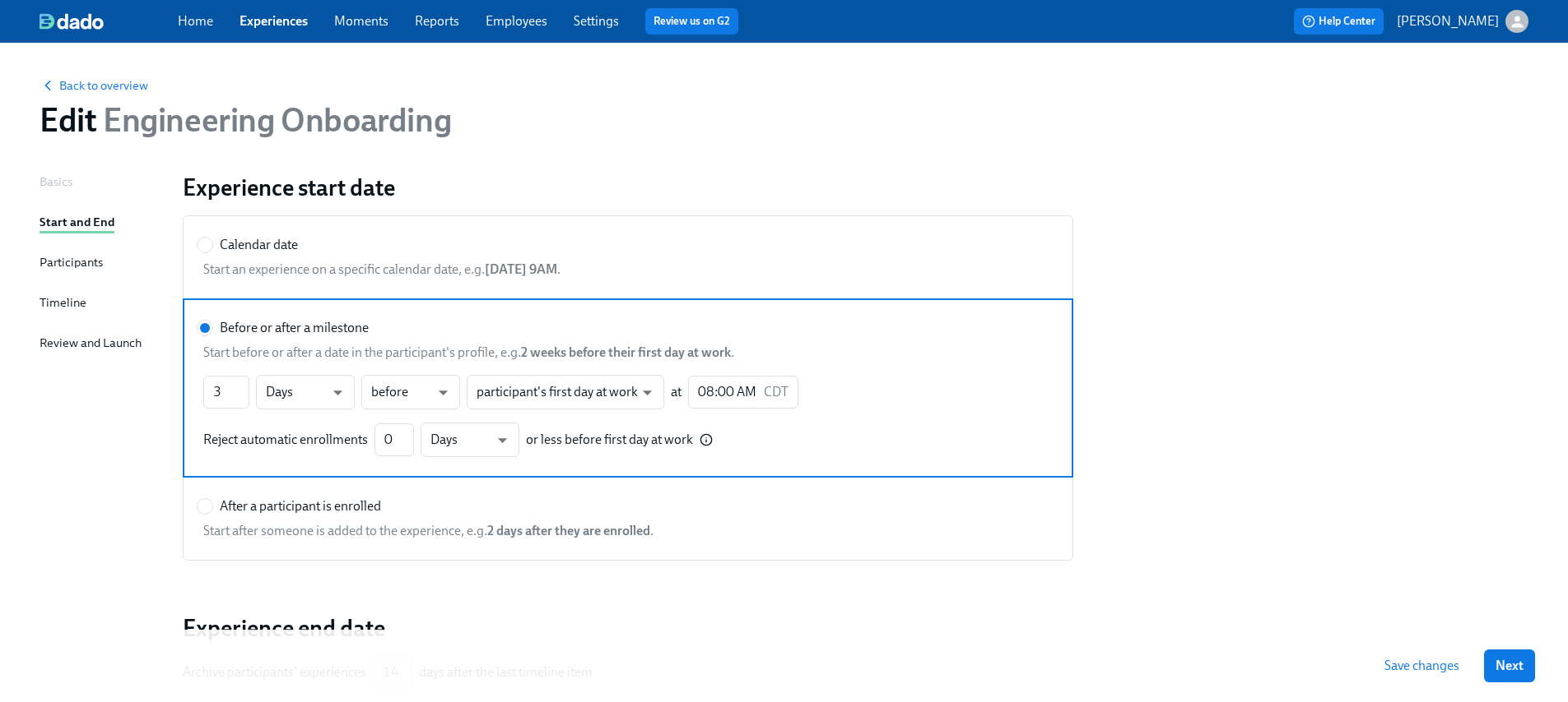
click at [71, 297] on div "Timeline" at bounding box center [62, 302] width 47 height 18
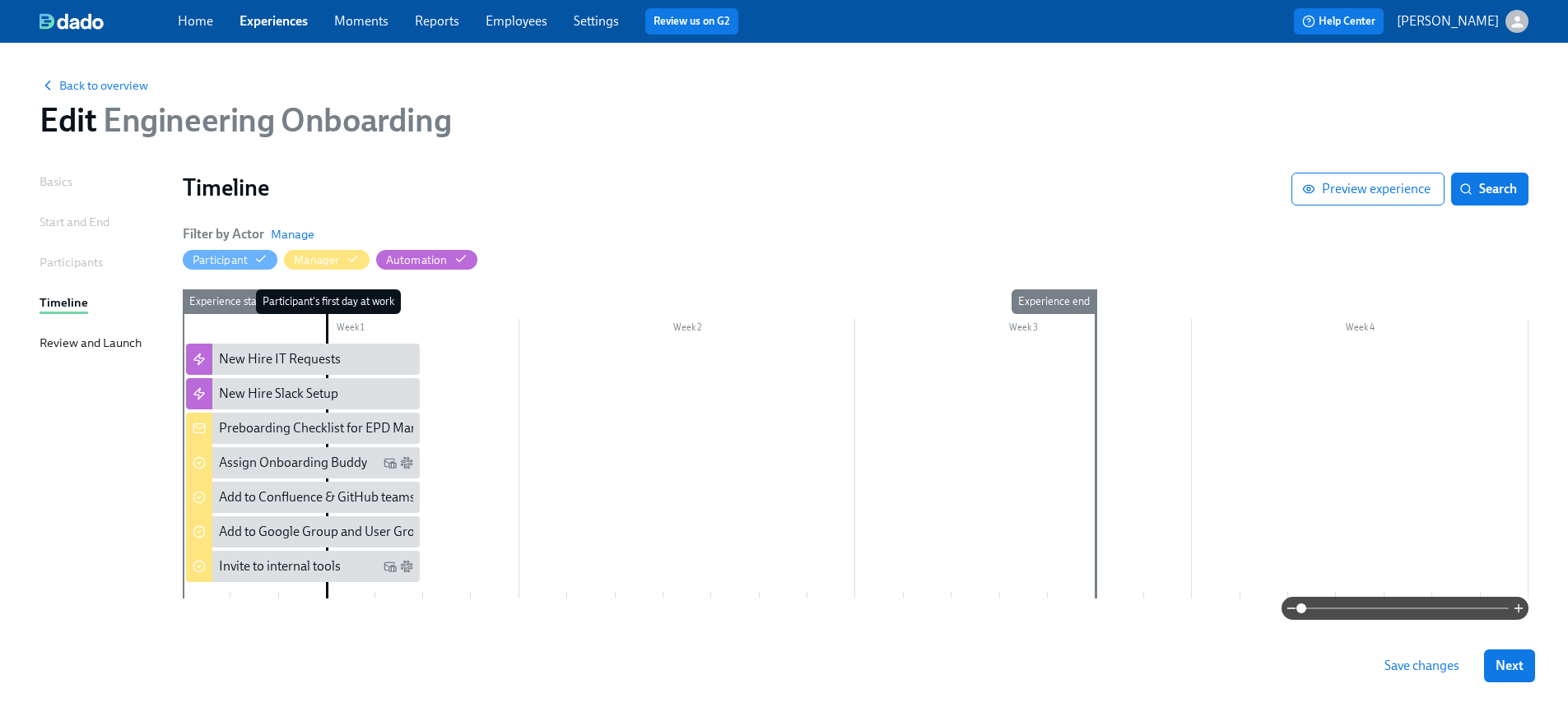
click at [523, 374] on div at bounding box center [855, 471] width 1345 height 255
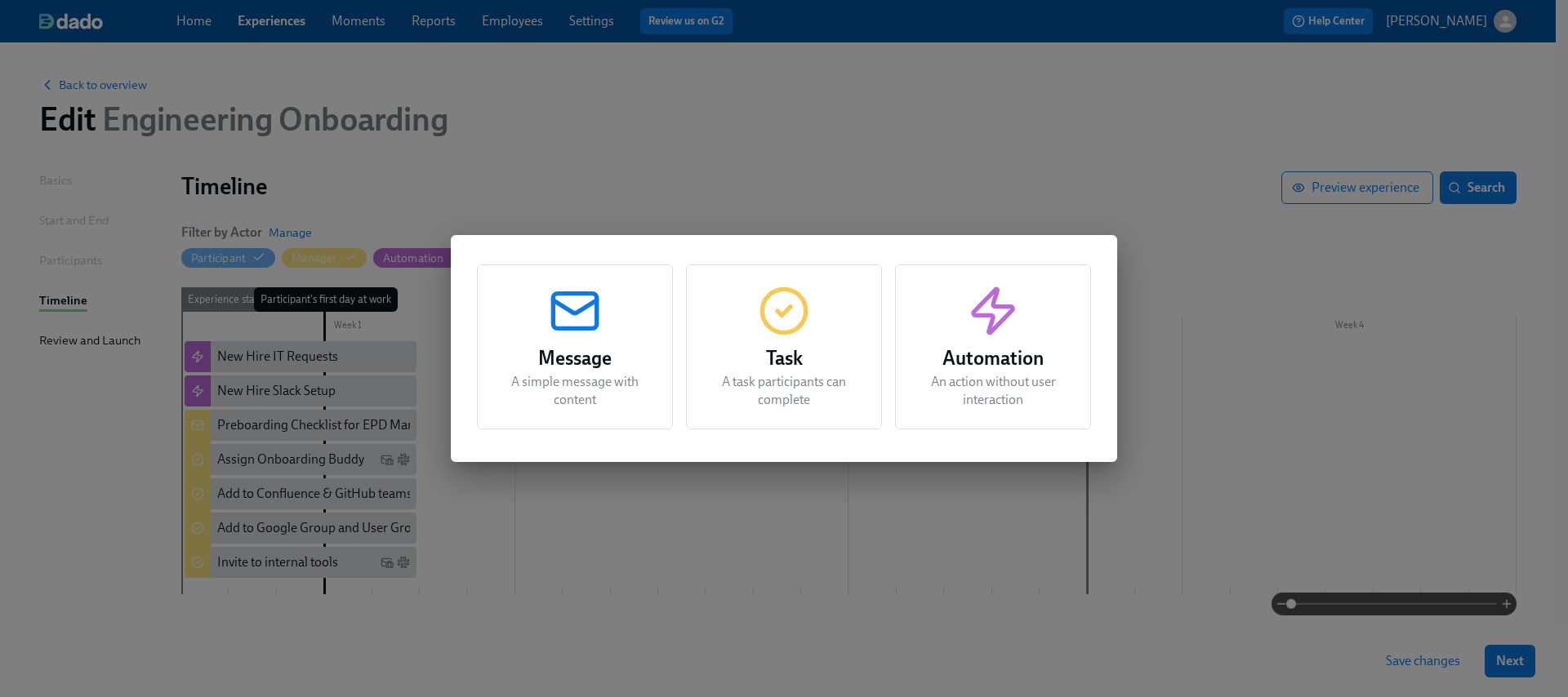
click at [593, 369] on h3 "Message" at bounding box center [574, 358] width 155 height 30
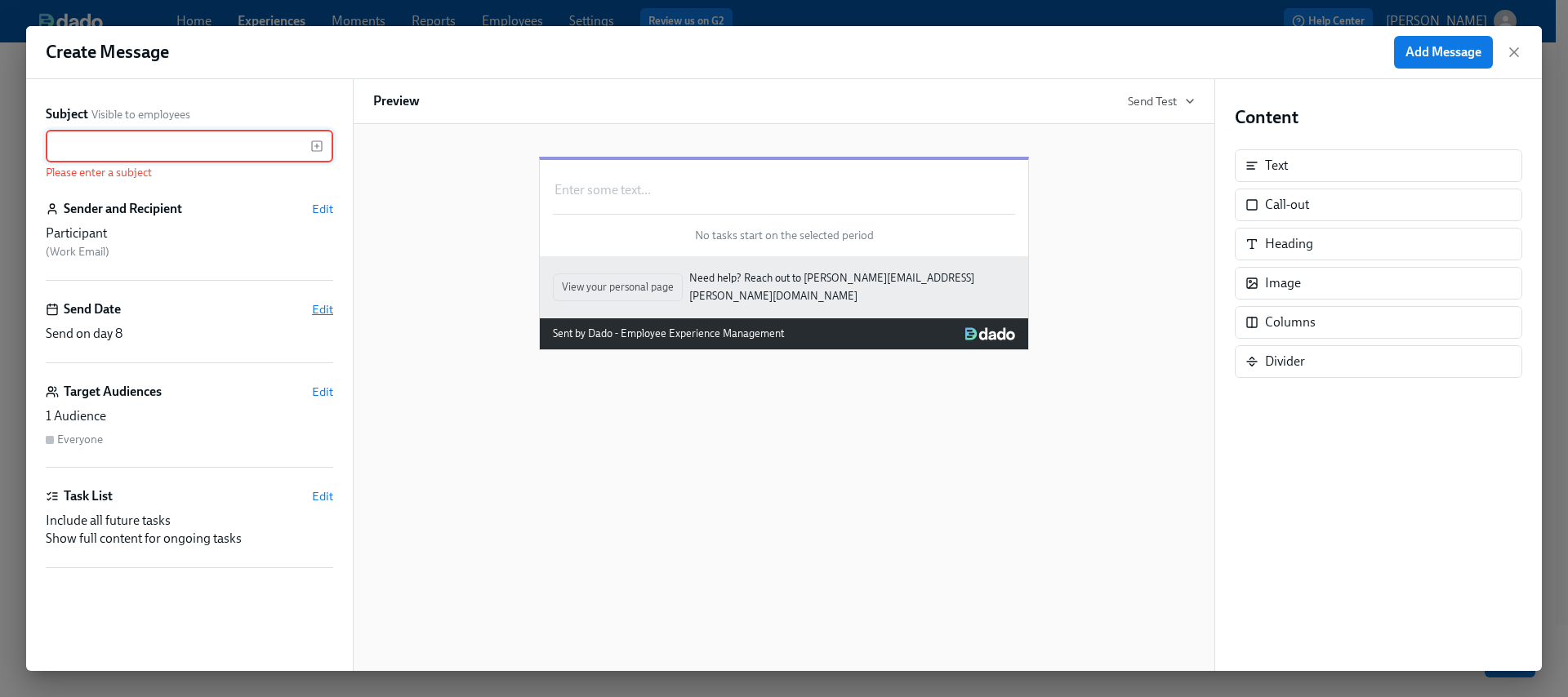
click at [312, 305] on span "Edit" at bounding box center [323, 309] width 21 height 16
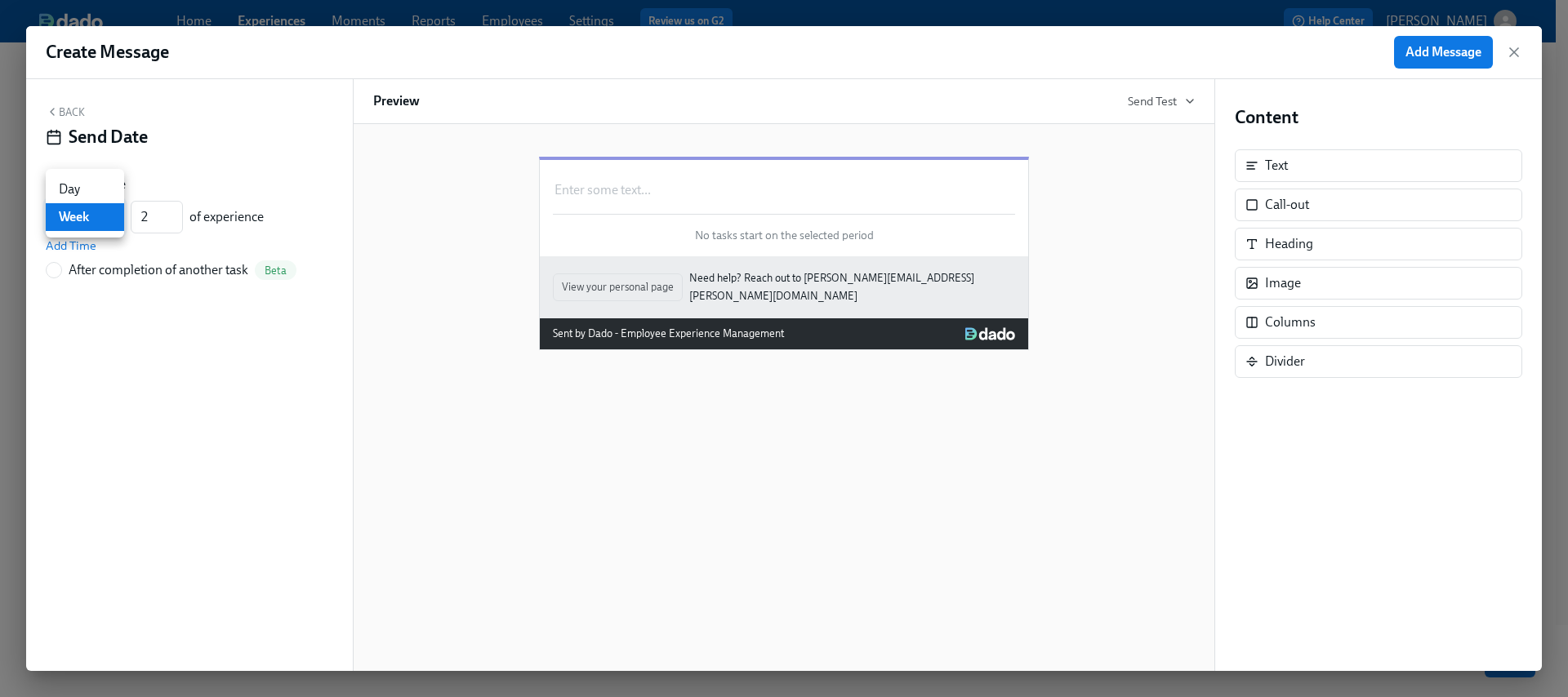
click at [110, 213] on body "Home Experiences Moments Reports Employees Settings Review us on G2 Help Center…" at bounding box center [784, 368] width 1568 height 735
click at [95, 171] on ul "Day Week" at bounding box center [85, 204] width 78 height 69
click at [89, 179] on li "Day" at bounding box center [85, 189] width 78 height 28
type input "d"
click at [174, 223] on input "1" at bounding box center [156, 217] width 52 height 32
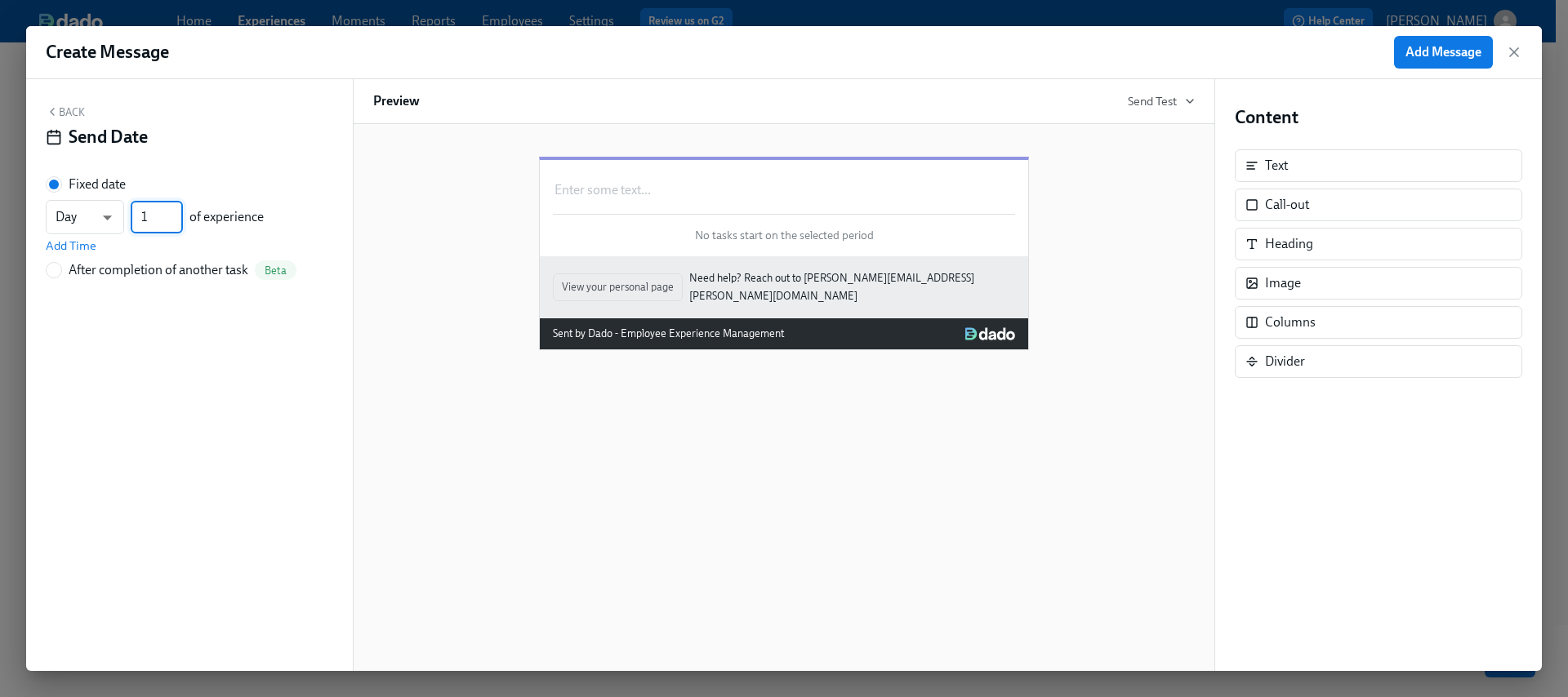
click at [174, 224] on input "1" at bounding box center [156, 217] width 52 height 32
click at [174, 226] on input "1" at bounding box center [156, 217] width 52 height 32
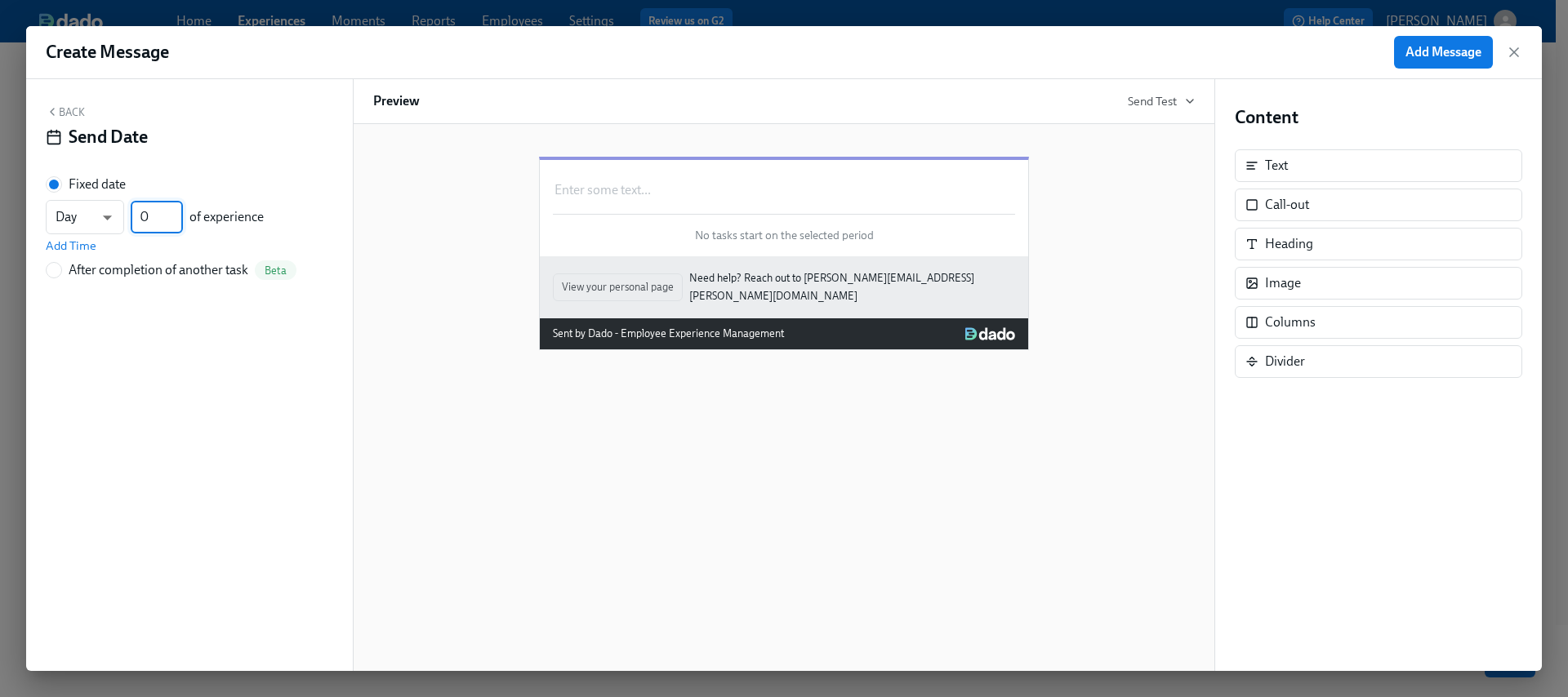
type input "0"
click at [155, 323] on div "Back Send Date Fixed date Day d ​ 0 ​ of experience Add Time After completion o…" at bounding box center [189, 375] width 327 height 592
click at [1427, 60] on button "Add Message" at bounding box center [1444, 52] width 99 height 32
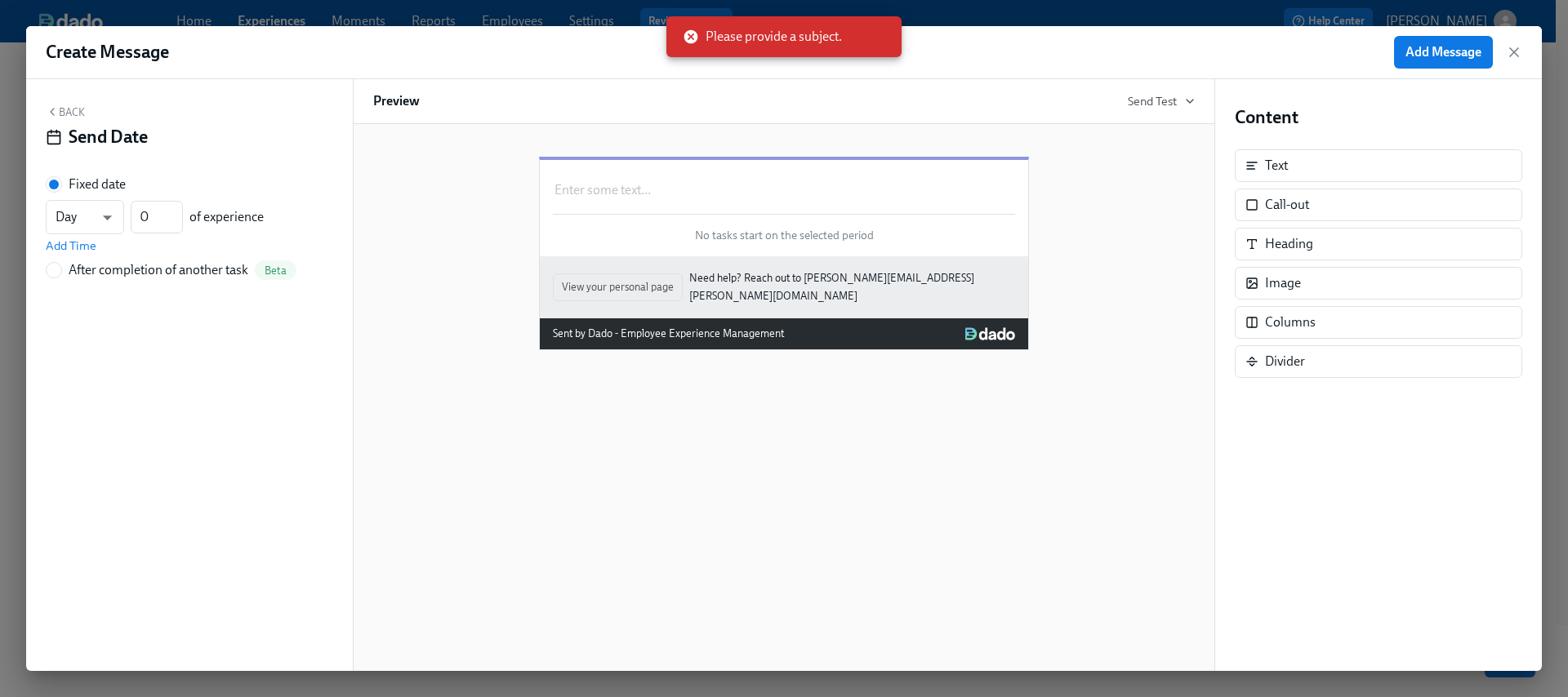
click at [70, 106] on button "Back" at bounding box center [65, 112] width 39 height 13
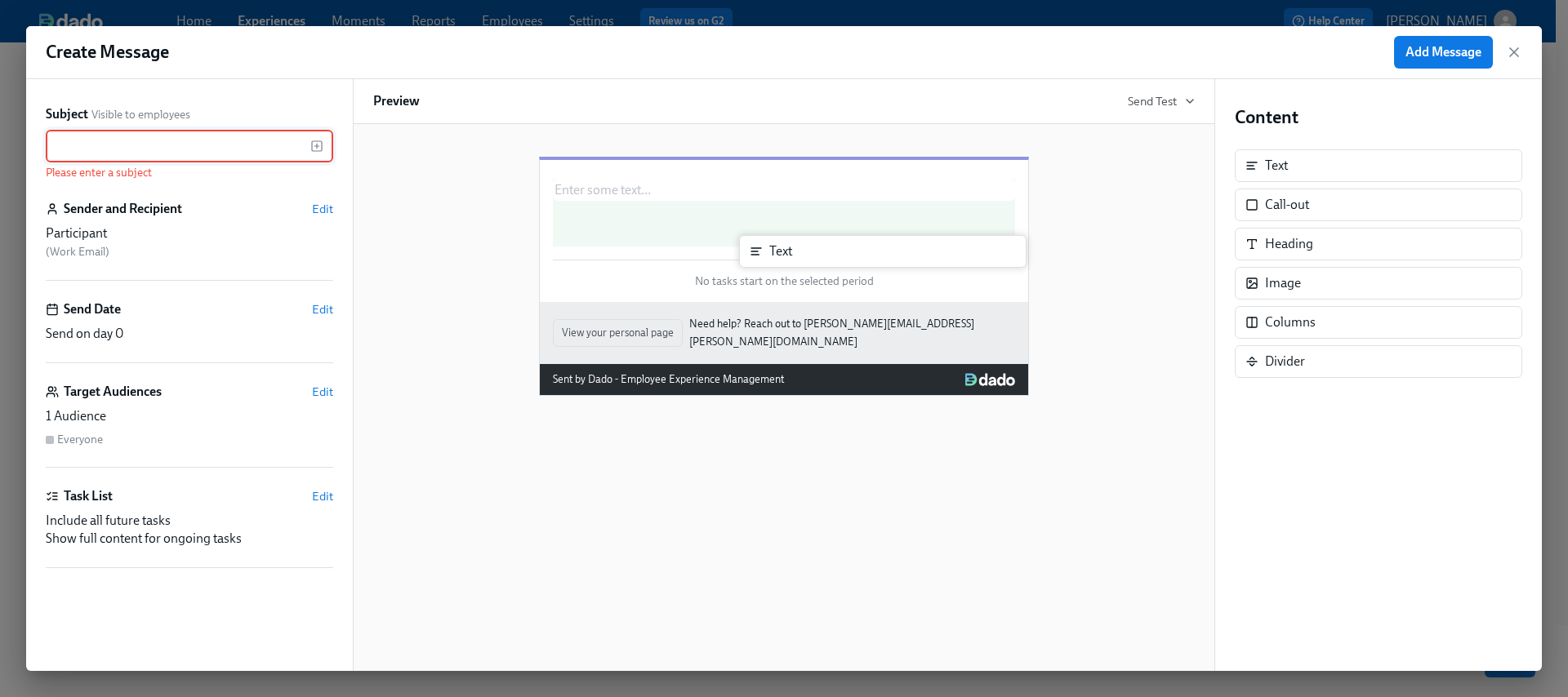
drag, startPoint x: 1316, startPoint y: 169, endPoint x: 814, endPoint y: 255, distance: 509.3
click at [814, 255] on div "Subject Visible to employees ​ Please enter a subject Sender and Recipient Edit…" at bounding box center [784, 375] width 1517 height 592
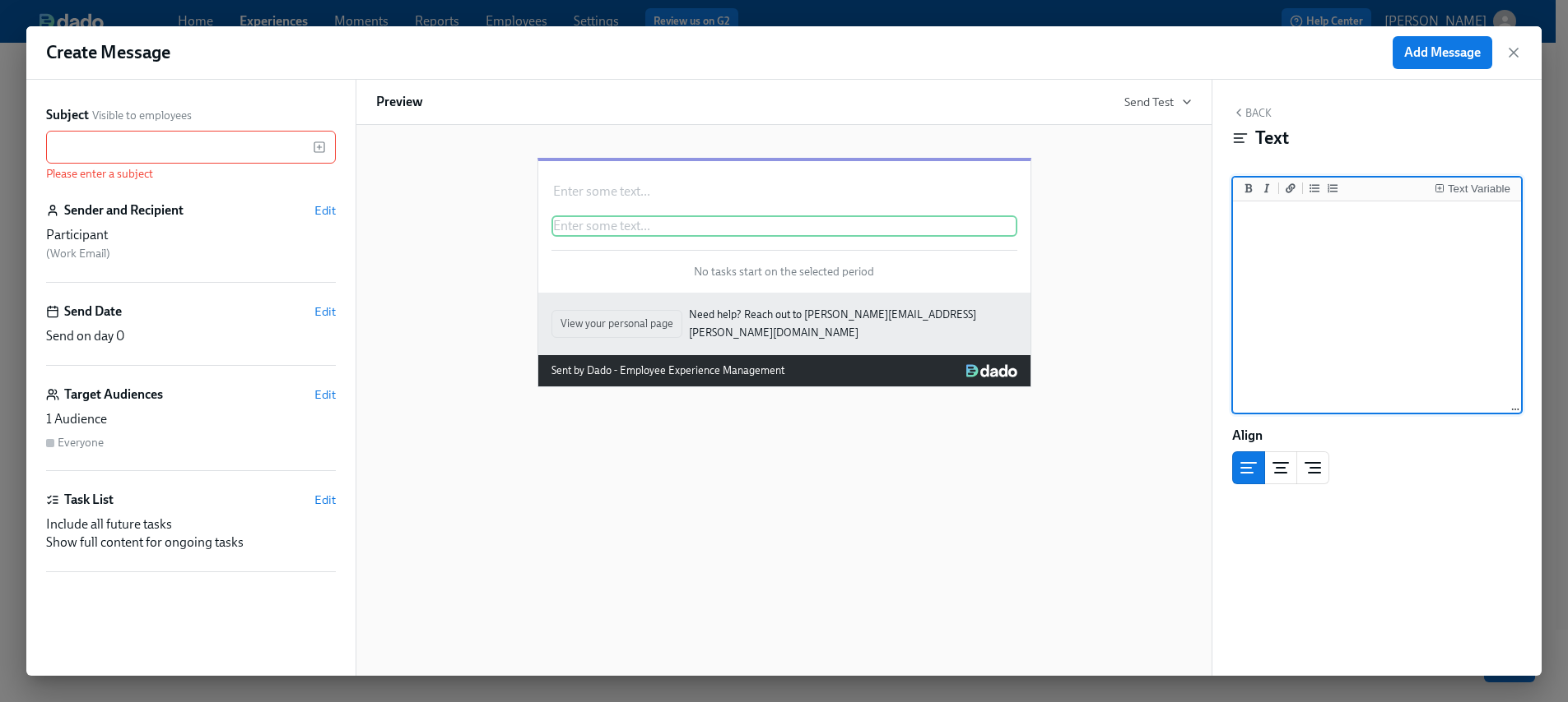
scroll to position [3, 0]
click at [323, 140] on div "​" at bounding box center [191, 147] width 290 height 33
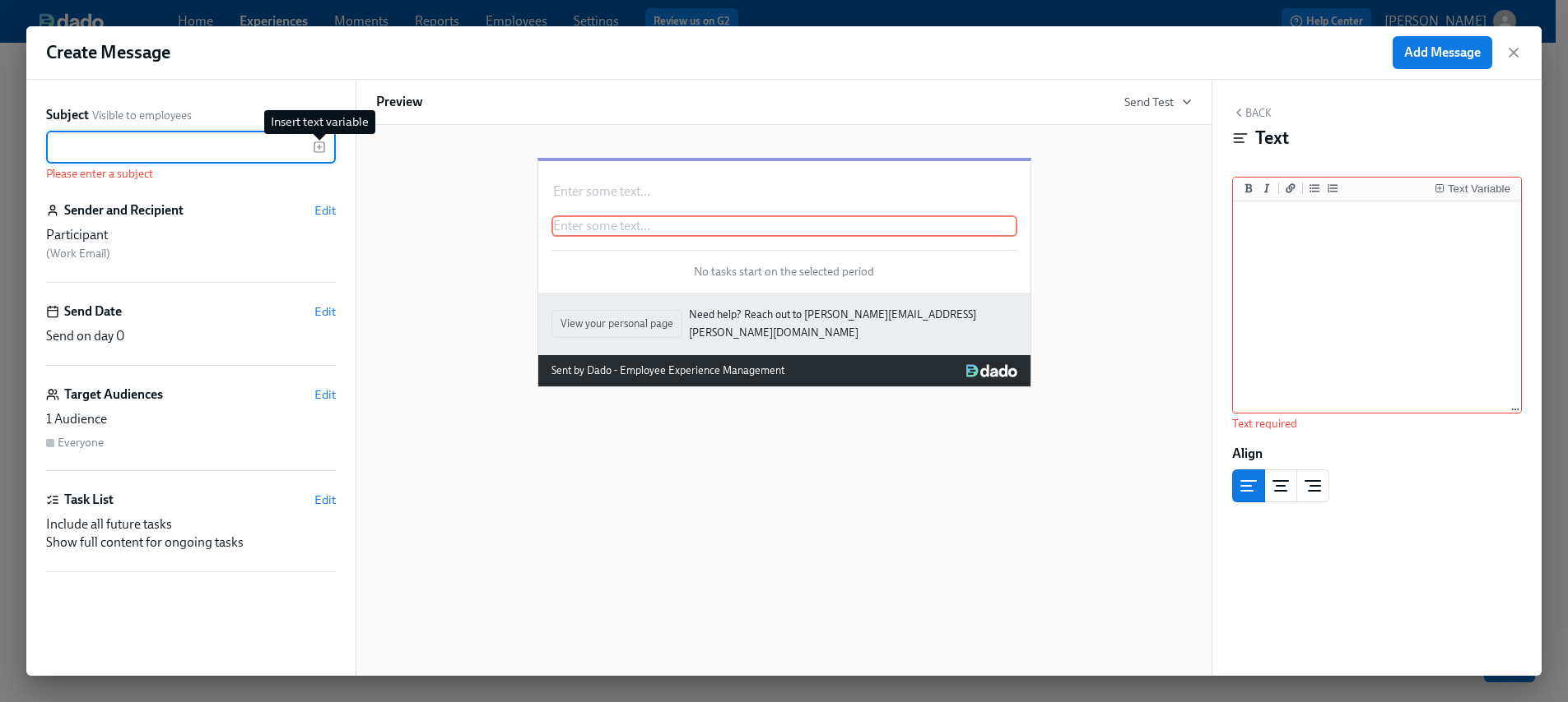
click at [321, 149] on icon "button" at bounding box center [320, 148] width 13 height 13
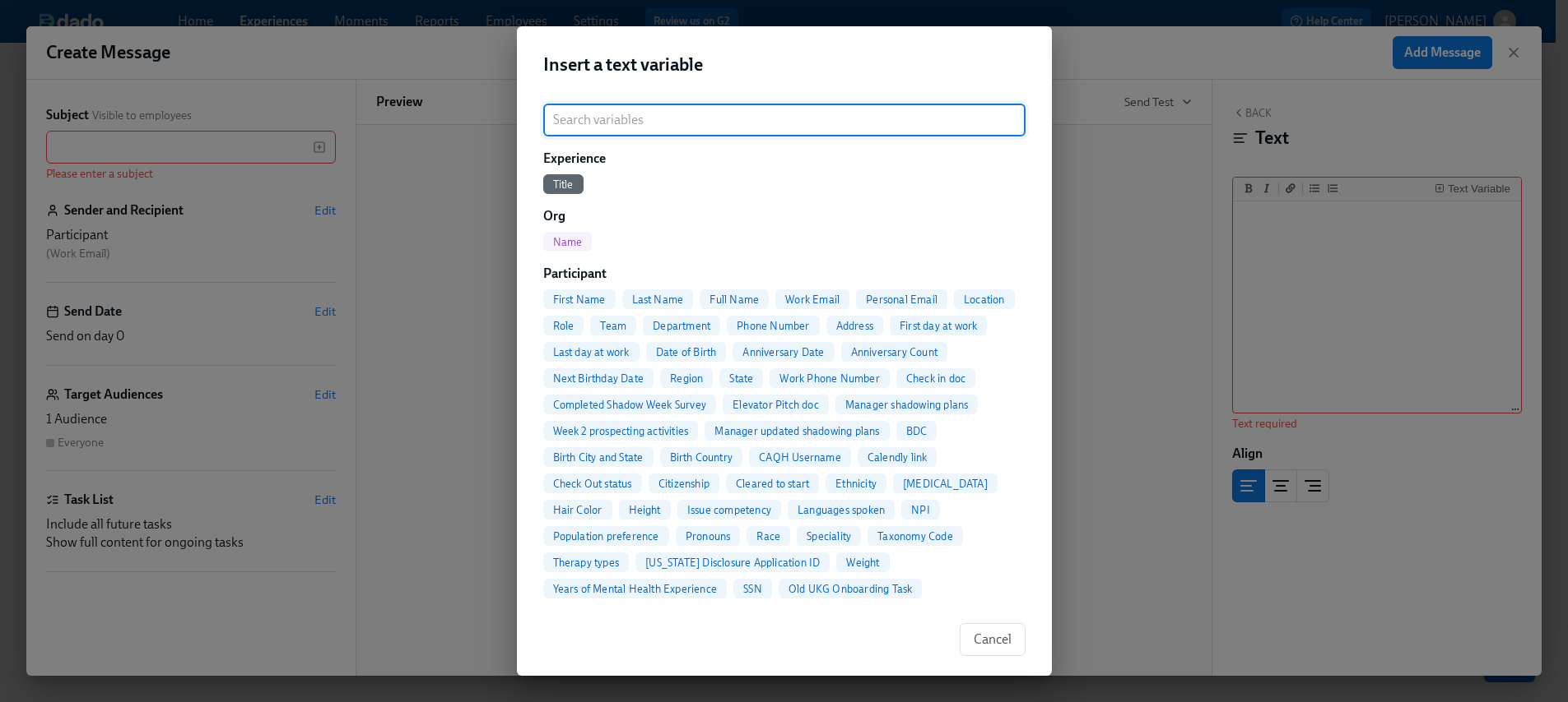
drag, startPoint x: 566, startPoint y: 300, endPoint x: 567, endPoint y: 292, distance: 8.1
click at [566, 300] on span "First Name" at bounding box center [579, 299] width 72 height 12
type input "{{ participant.firstName }}"
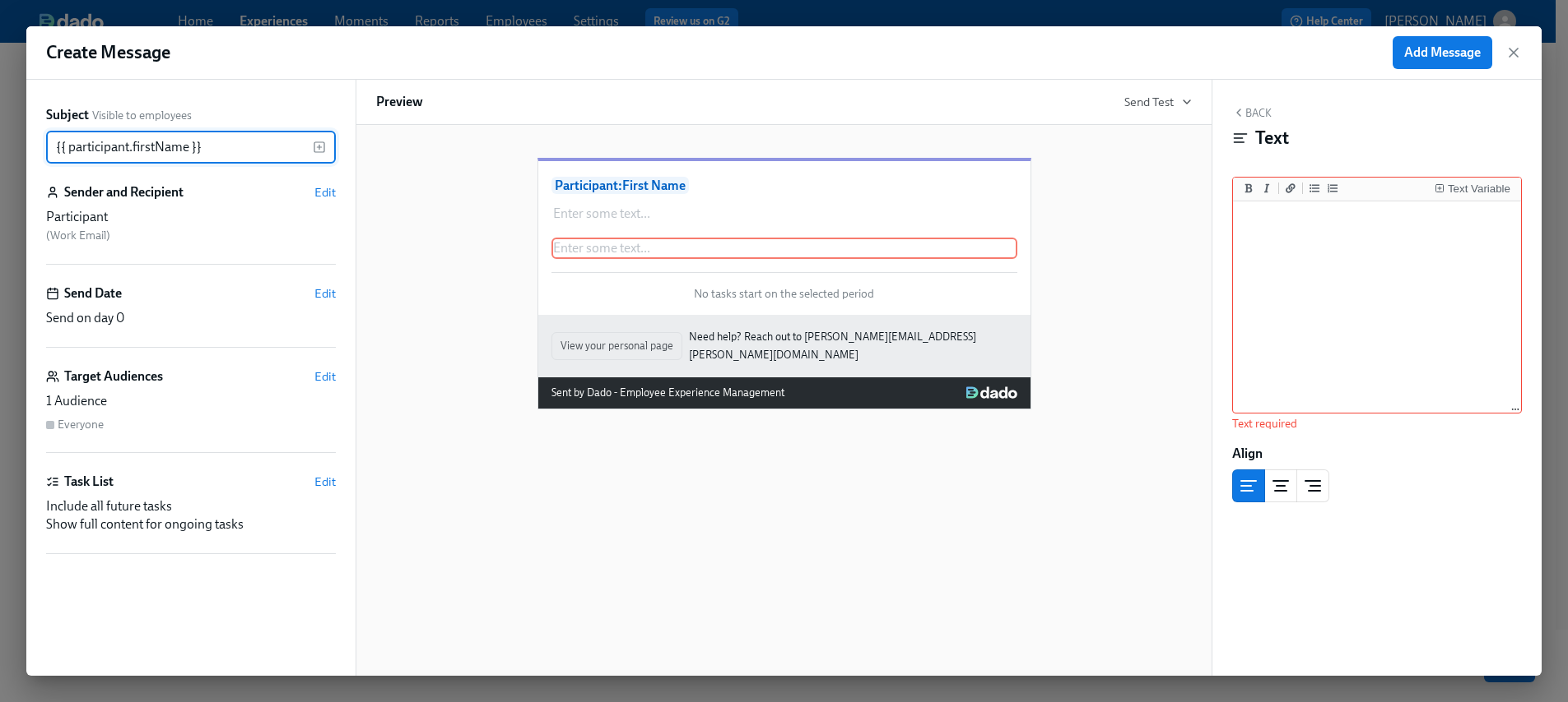
scroll to position [0, 0]
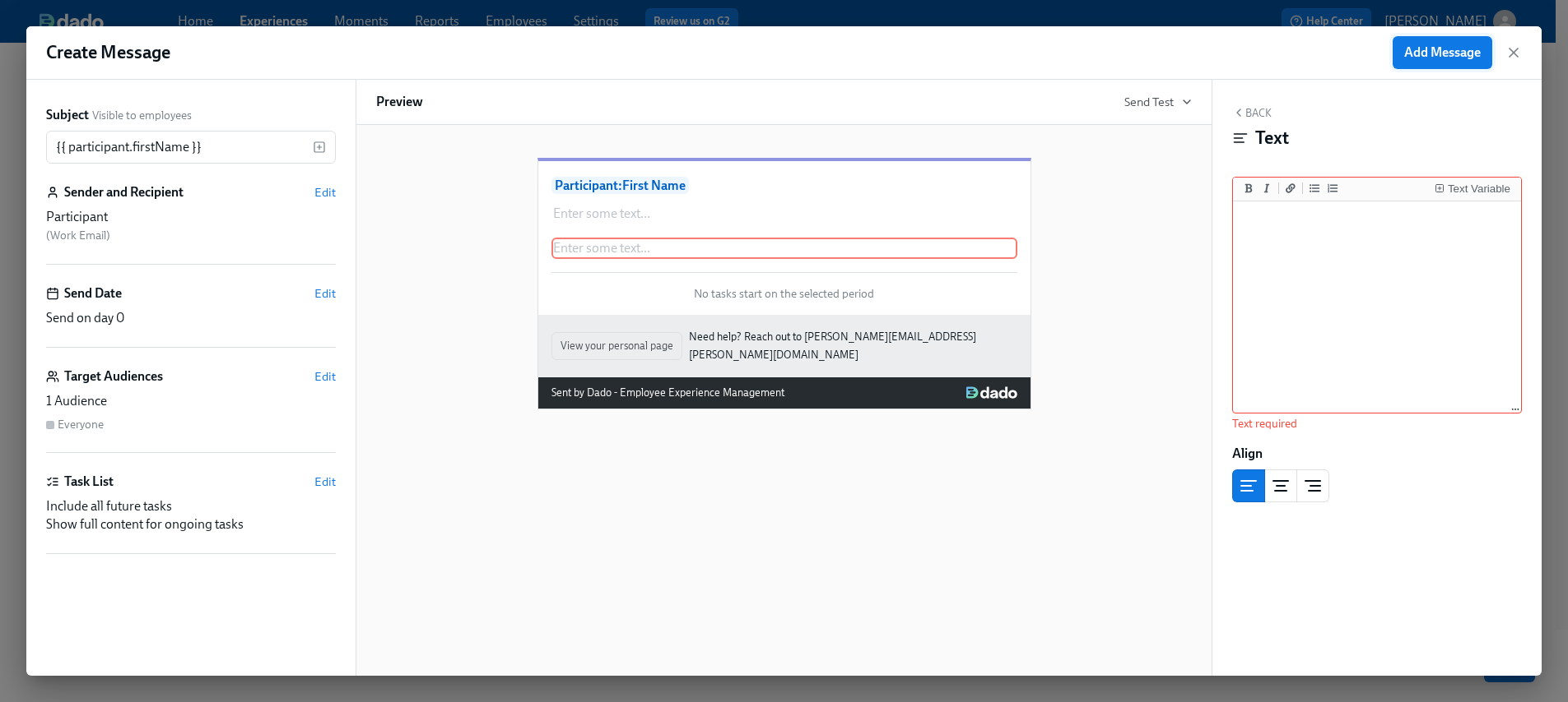
click at [1448, 56] on span "Add Message" at bounding box center [1442, 52] width 77 height 16
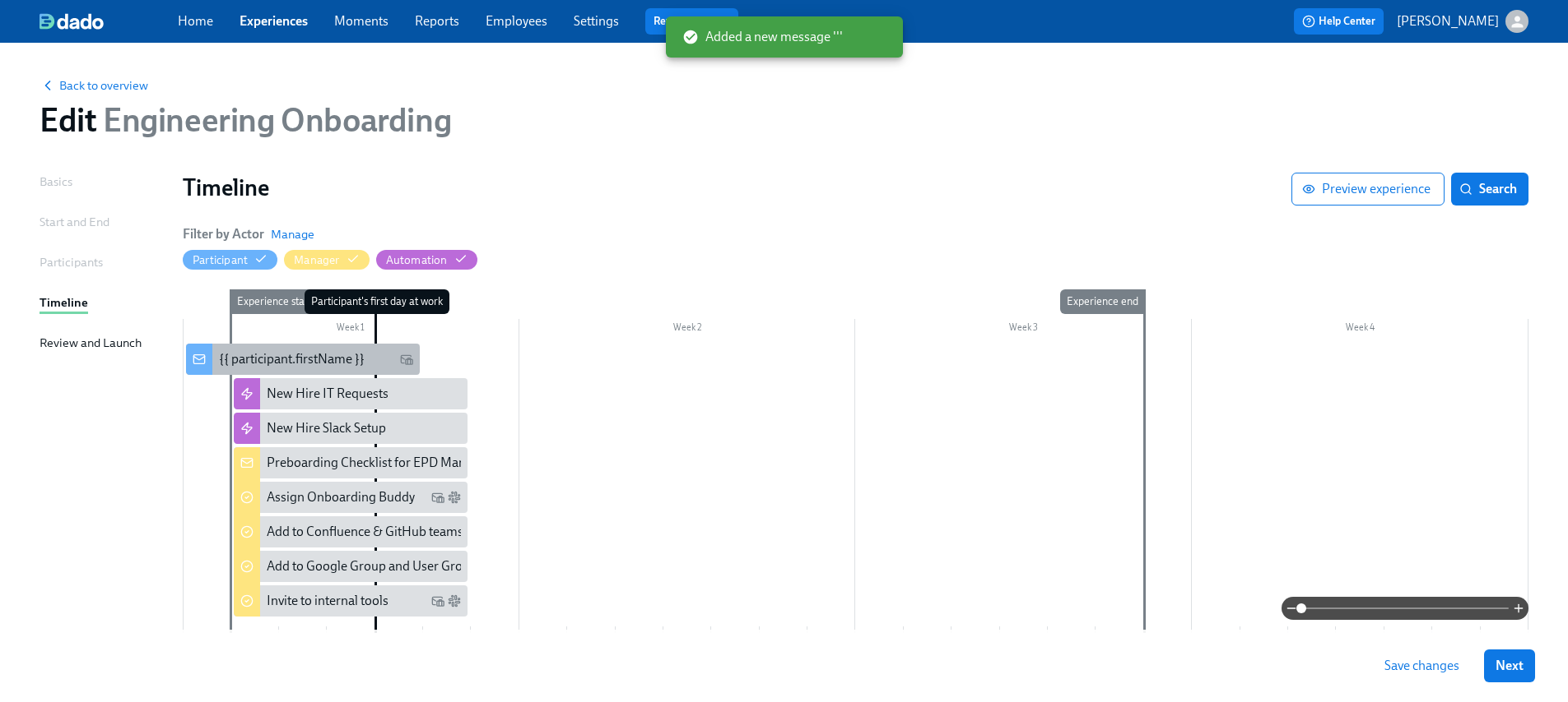
click at [209, 362] on div at bounding box center [199, 359] width 26 height 32
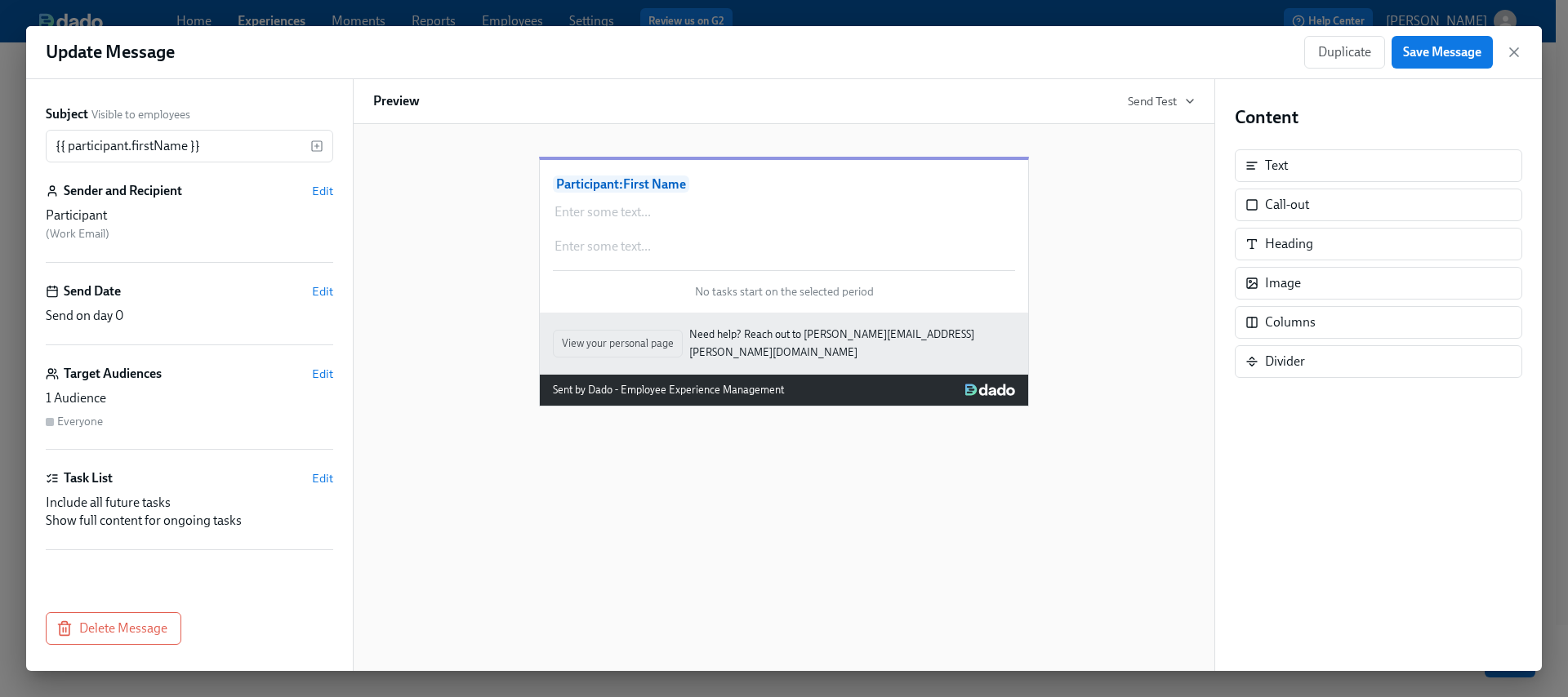
drag, startPoint x: 1512, startPoint y: 52, endPoint x: 1292, endPoint y: 101, distance: 225.4
click at [1512, 52] on icon "button" at bounding box center [1514, 51] width 16 height 16
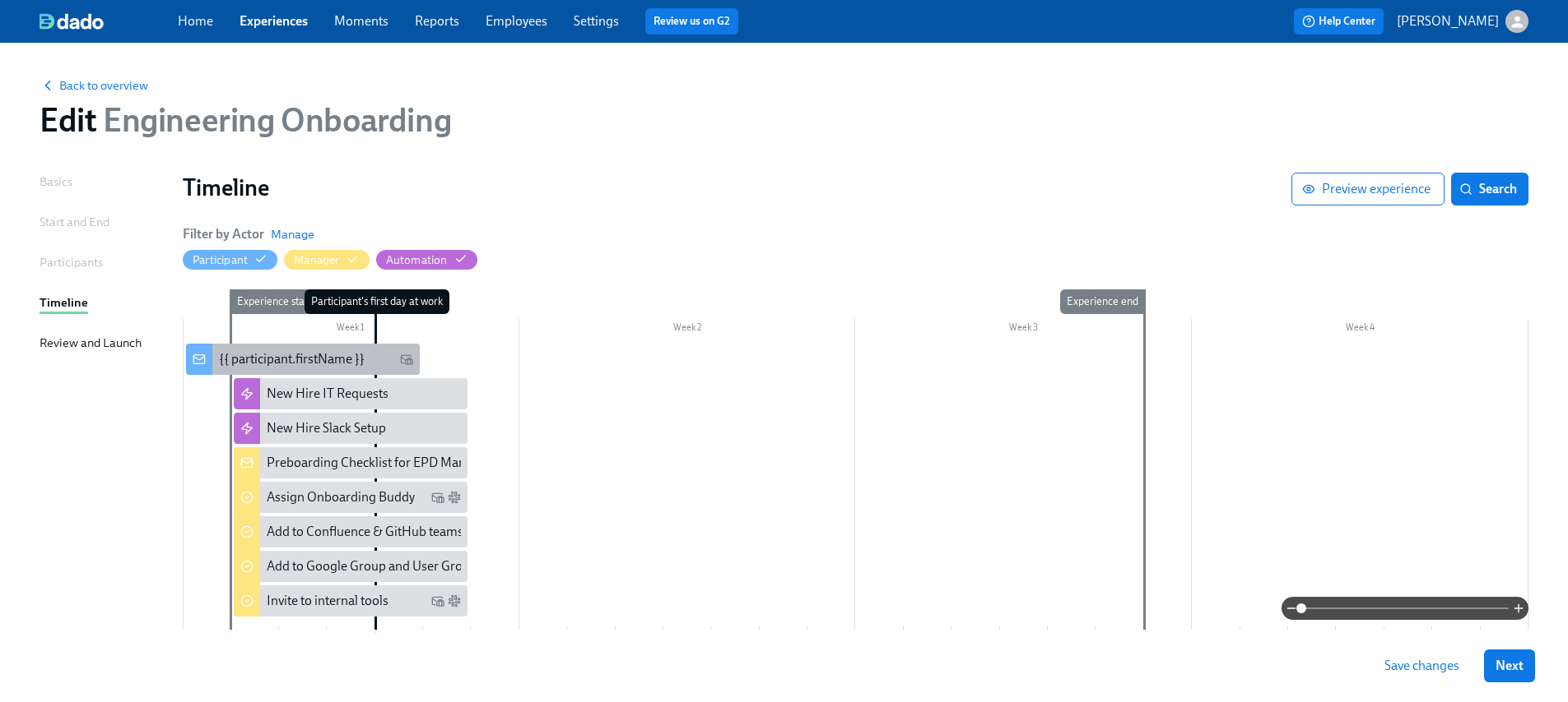
click at [376, 347] on div "{{ participant.firstName }}" at bounding box center [303, 359] width 234 height 32
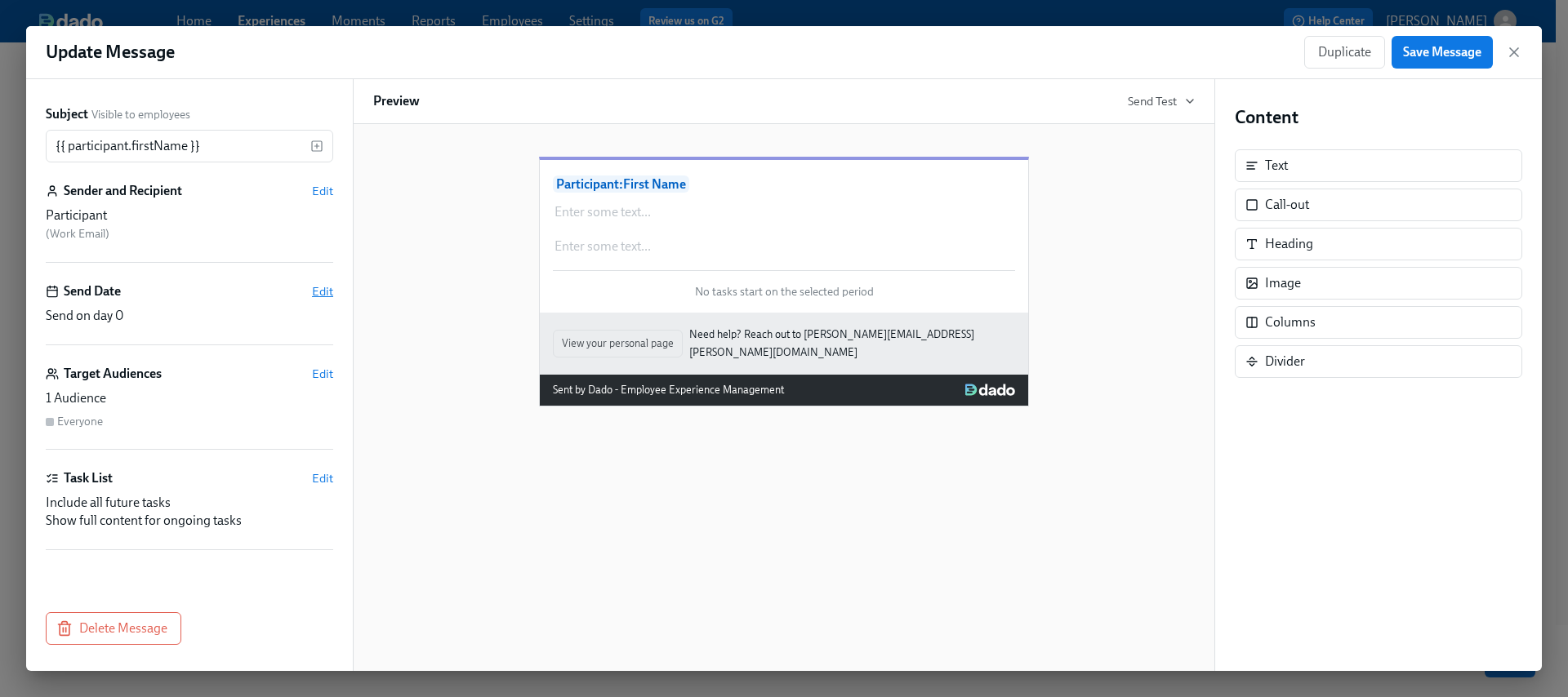
click at [315, 284] on span "Edit" at bounding box center [323, 291] width 21 height 16
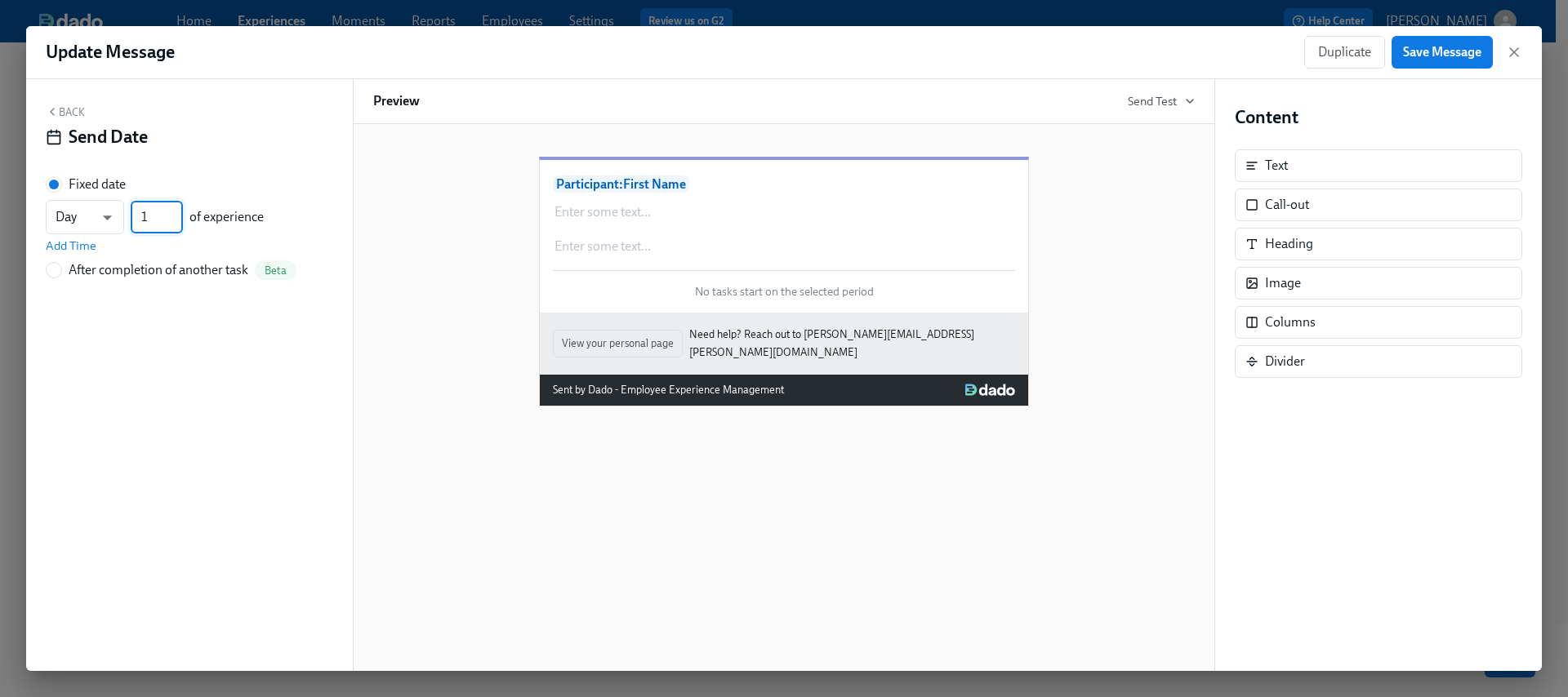
click at [171, 213] on input "1" at bounding box center [156, 217] width 52 height 32
click at [171, 212] on input "2" at bounding box center [156, 217] width 52 height 32
click at [171, 212] on input "3" at bounding box center [156, 217] width 52 height 32
type input "4"
click at [171, 212] on input "4" at bounding box center [156, 217] width 52 height 32
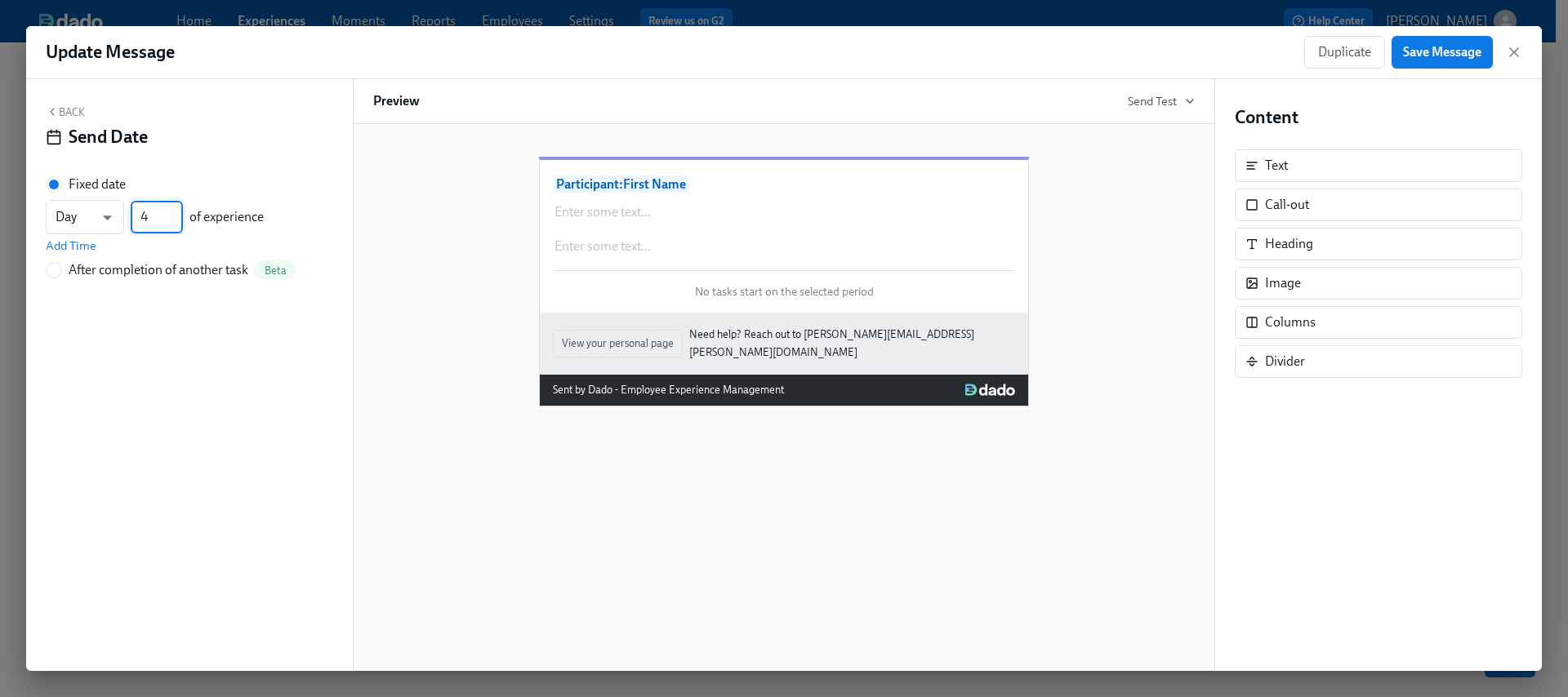
click at [70, 106] on button "Back" at bounding box center [65, 112] width 39 height 13
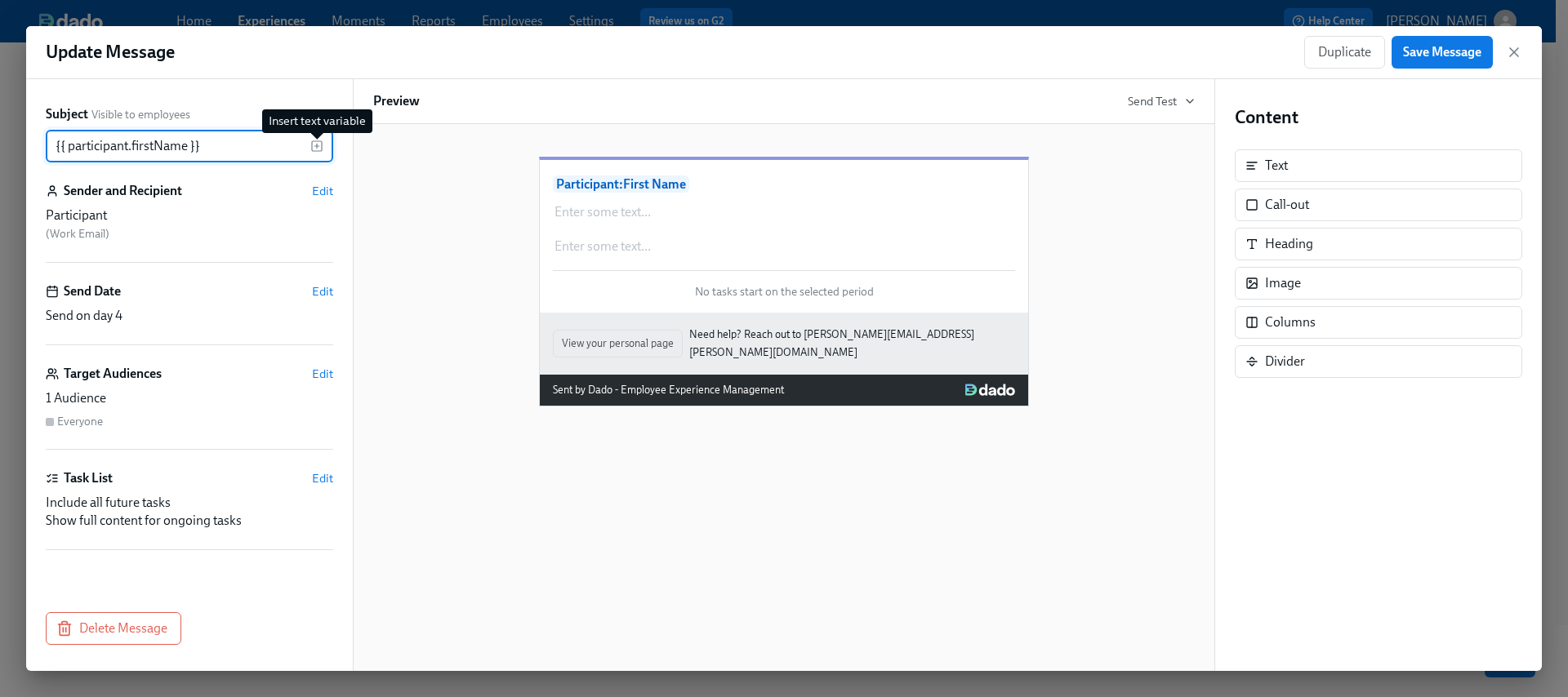
click at [320, 142] on icon "button" at bounding box center [317, 147] width 13 height 13
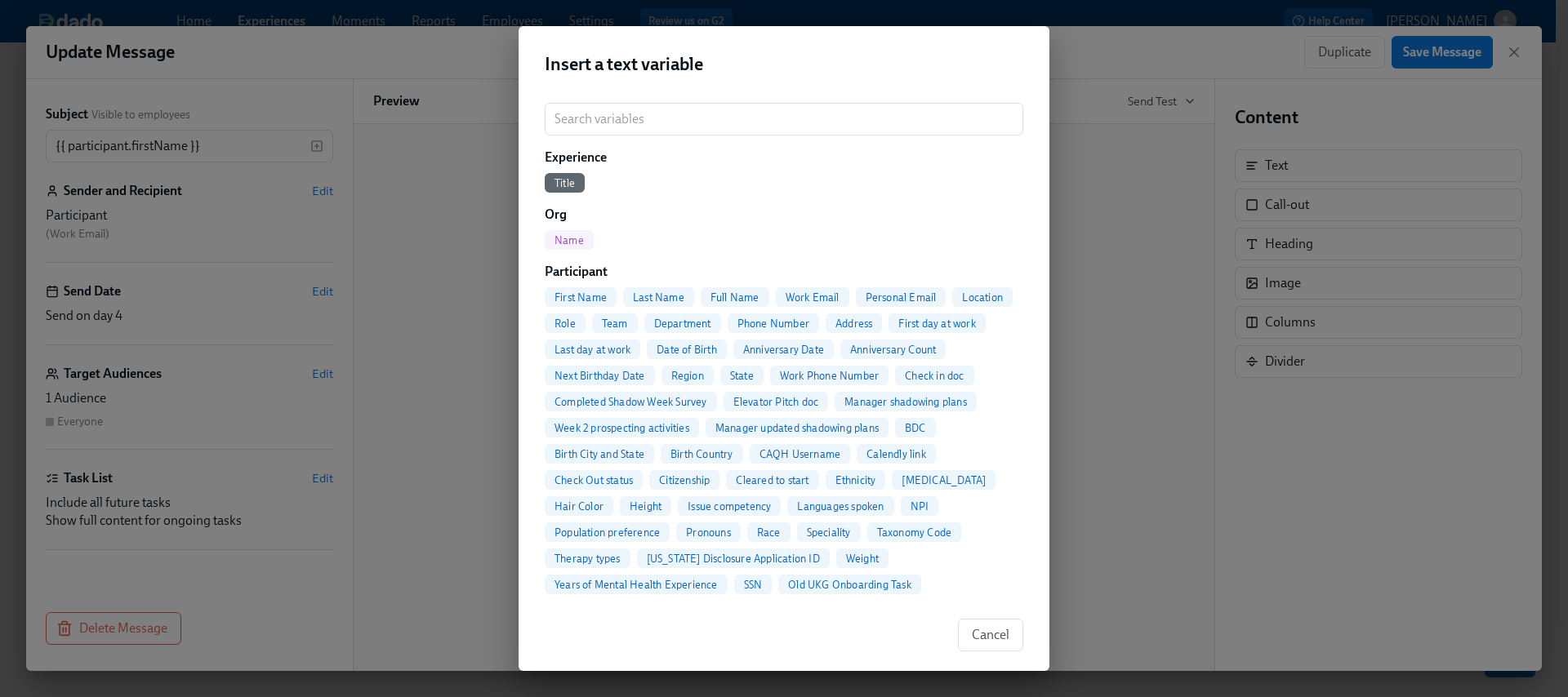
click at [353, 185] on div "Insert a text variable ​ Experience Title Org Name Participant First Name Last …" at bounding box center [784, 348] width 1568 height 697
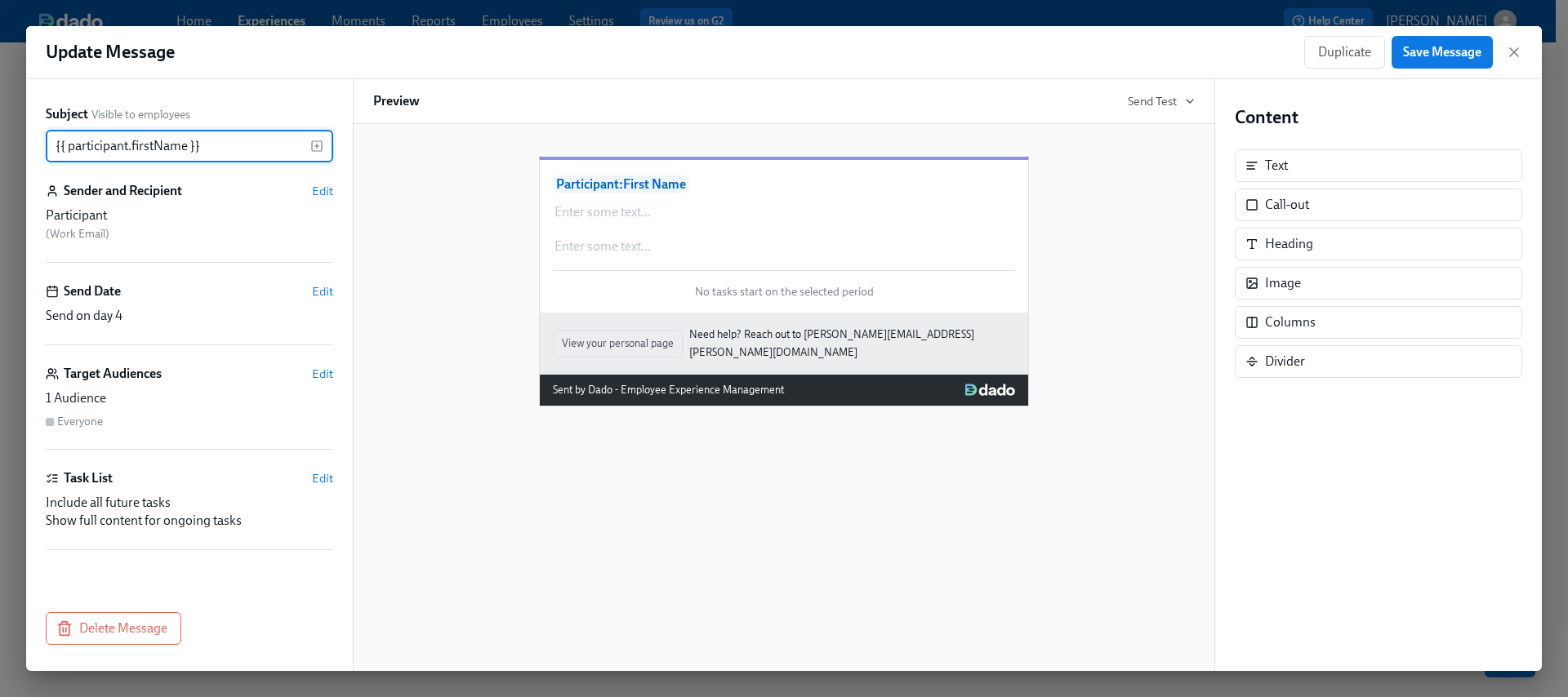
click at [56, 144] on input "{{ participant.firstName }}" at bounding box center [178, 146] width 265 height 32
click at [270, 148] on input "Welcome {{ participant.firstName }}" at bounding box center [178, 146] width 265 height 32
drag, startPoint x: 266, startPoint y: 144, endPoint x: 113, endPoint y: 149, distance: 153.1
click at [113, 149] on input "Welcome {{ participant.firstName }}" at bounding box center [178, 146] width 265 height 32
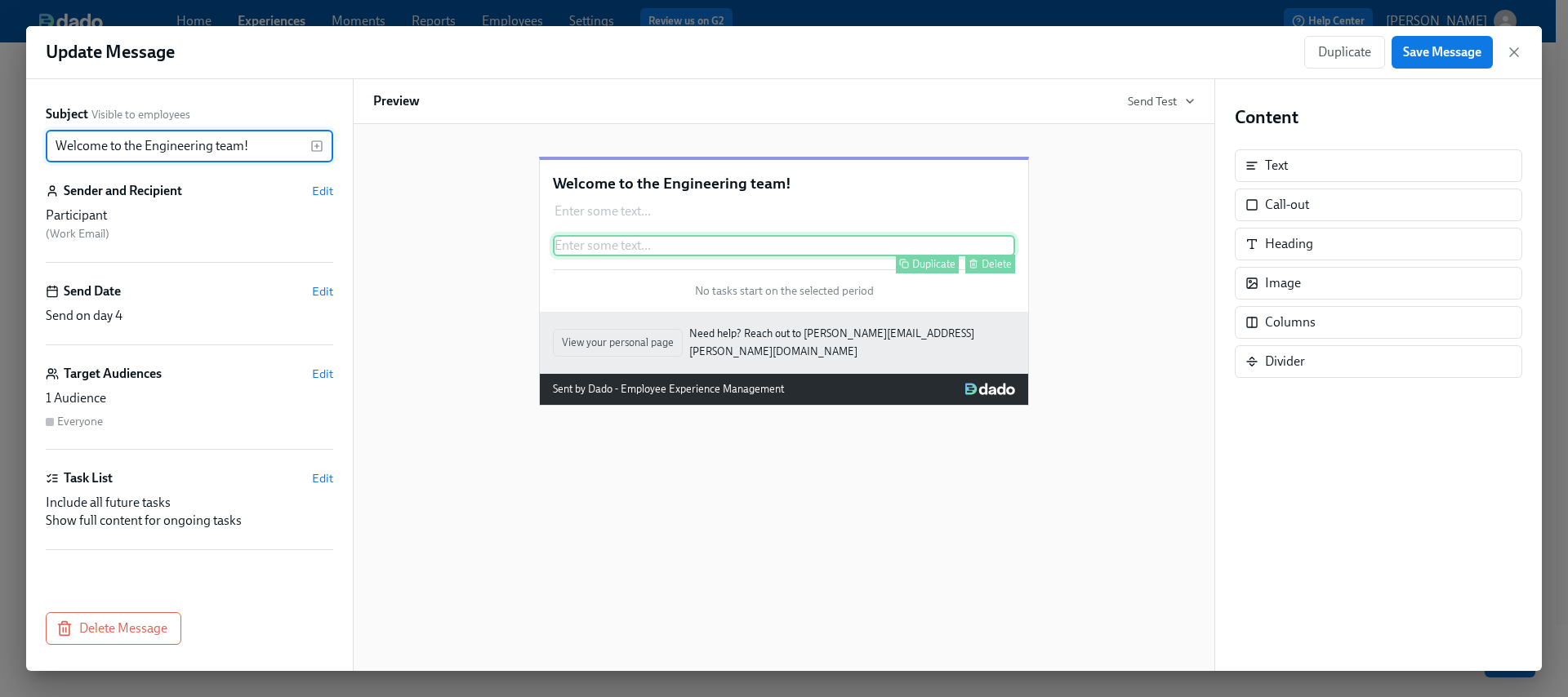
type input "Welcome to the Engineering team!"
click at [1000, 270] on div "Delete" at bounding box center [997, 264] width 30 height 12
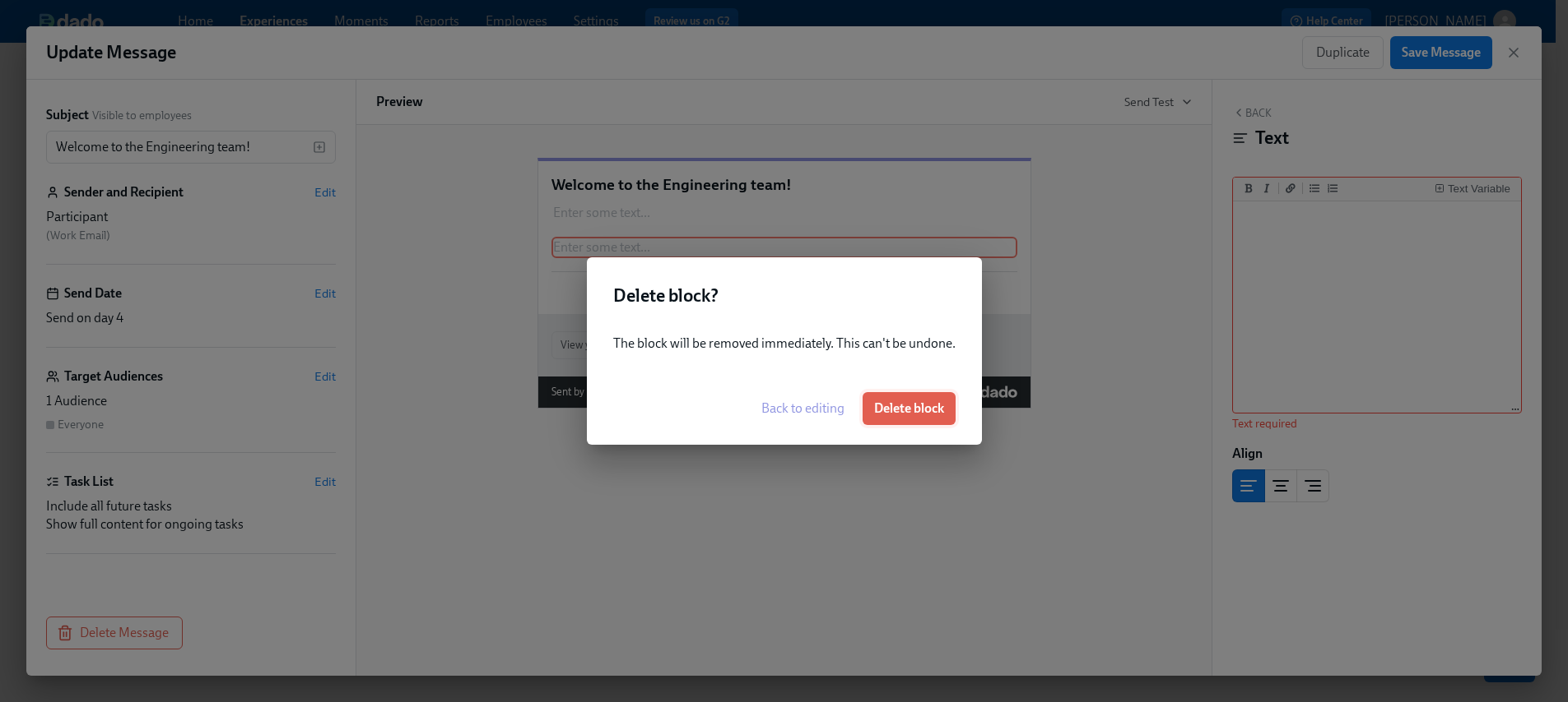
click at [912, 409] on span "Delete block" at bounding box center [909, 409] width 70 height 16
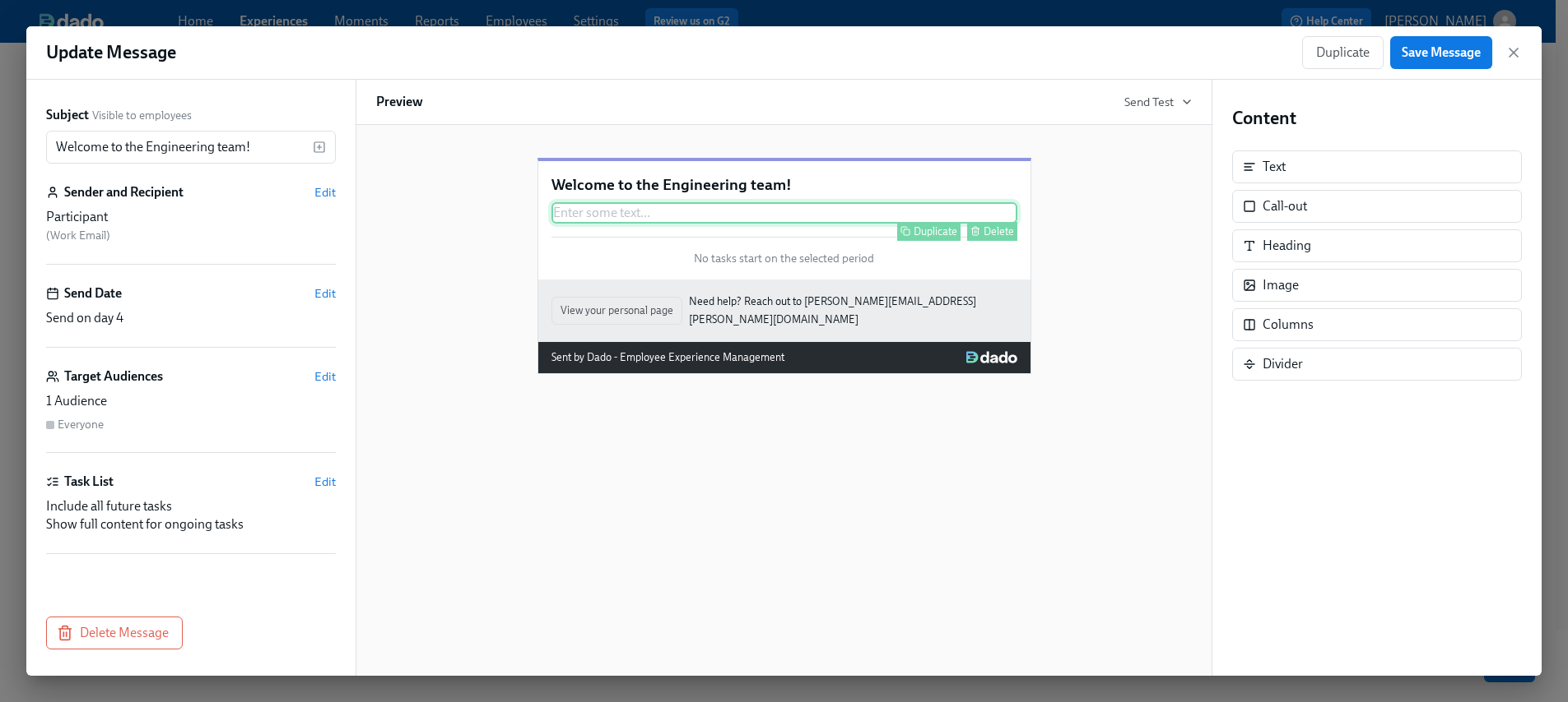
click at [593, 223] on div "Enter some text ... Duplicate Delete" at bounding box center [784, 213] width 465 height 21
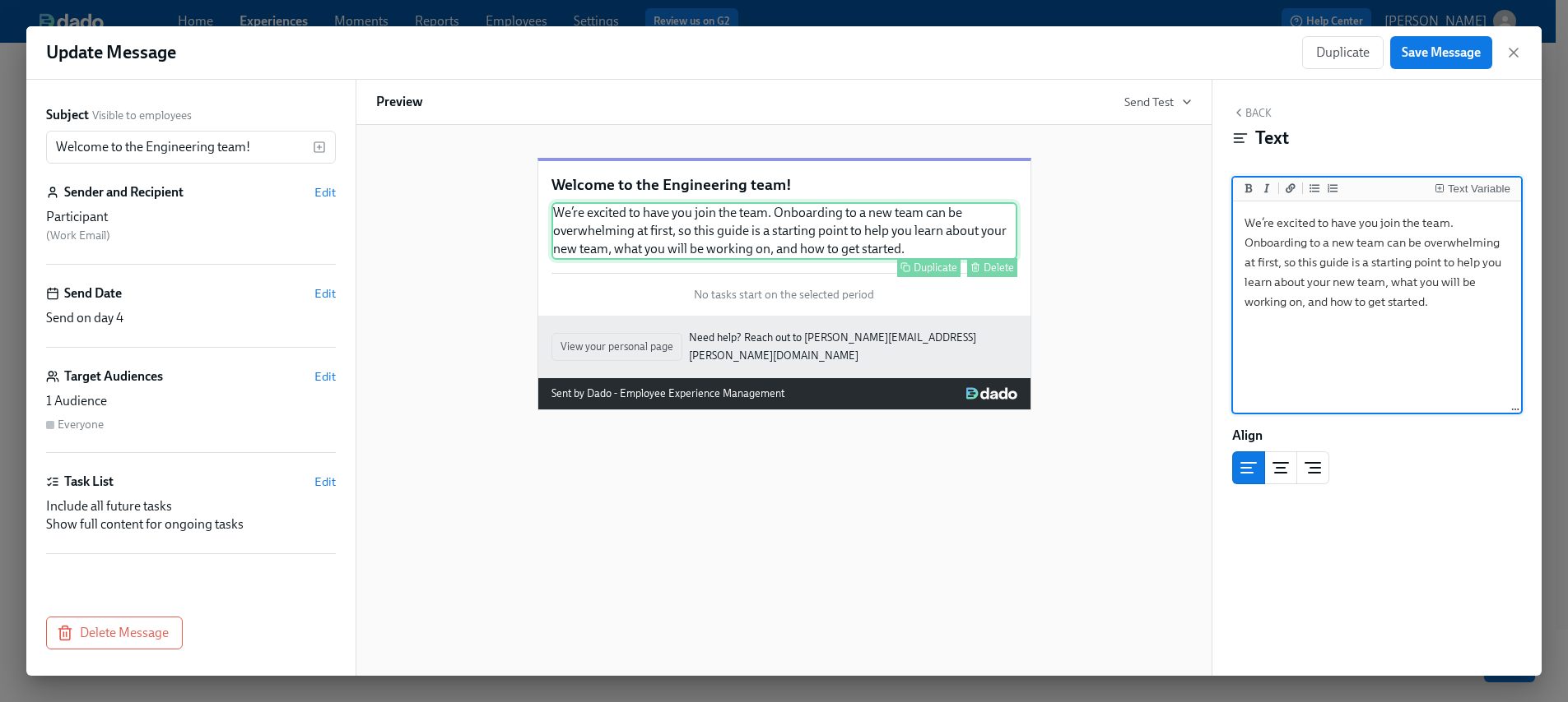
scroll to position [3, 0]
click at [1245, 219] on textarea "We’re excited to have you join the team. Onboarding to a new team can be overwh…" at bounding box center [1376, 308] width 281 height 206
click at [1476, 184] on div "Text Variable" at bounding box center [1478, 189] width 62 height 12
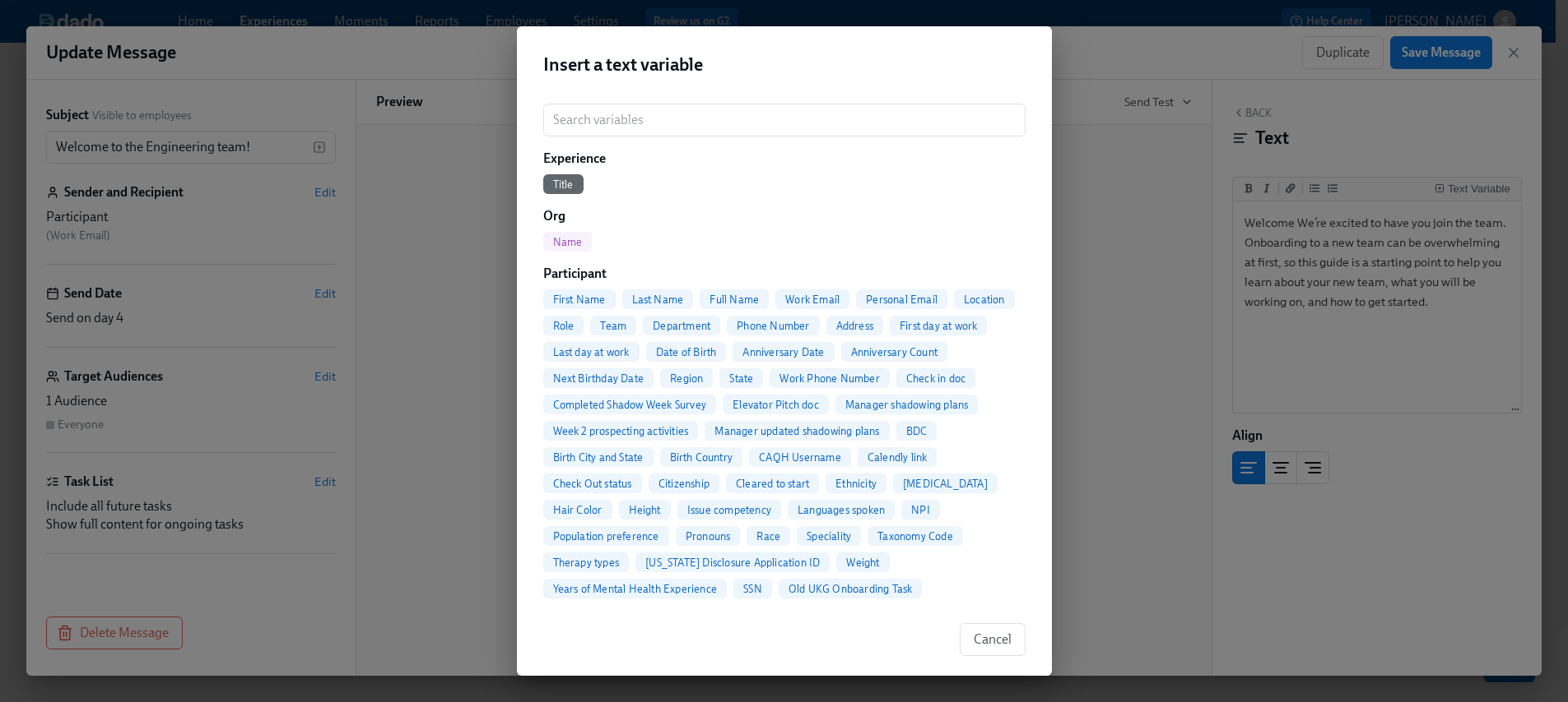
click at [564, 291] on div "First Name" at bounding box center [579, 299] width 72 height 20
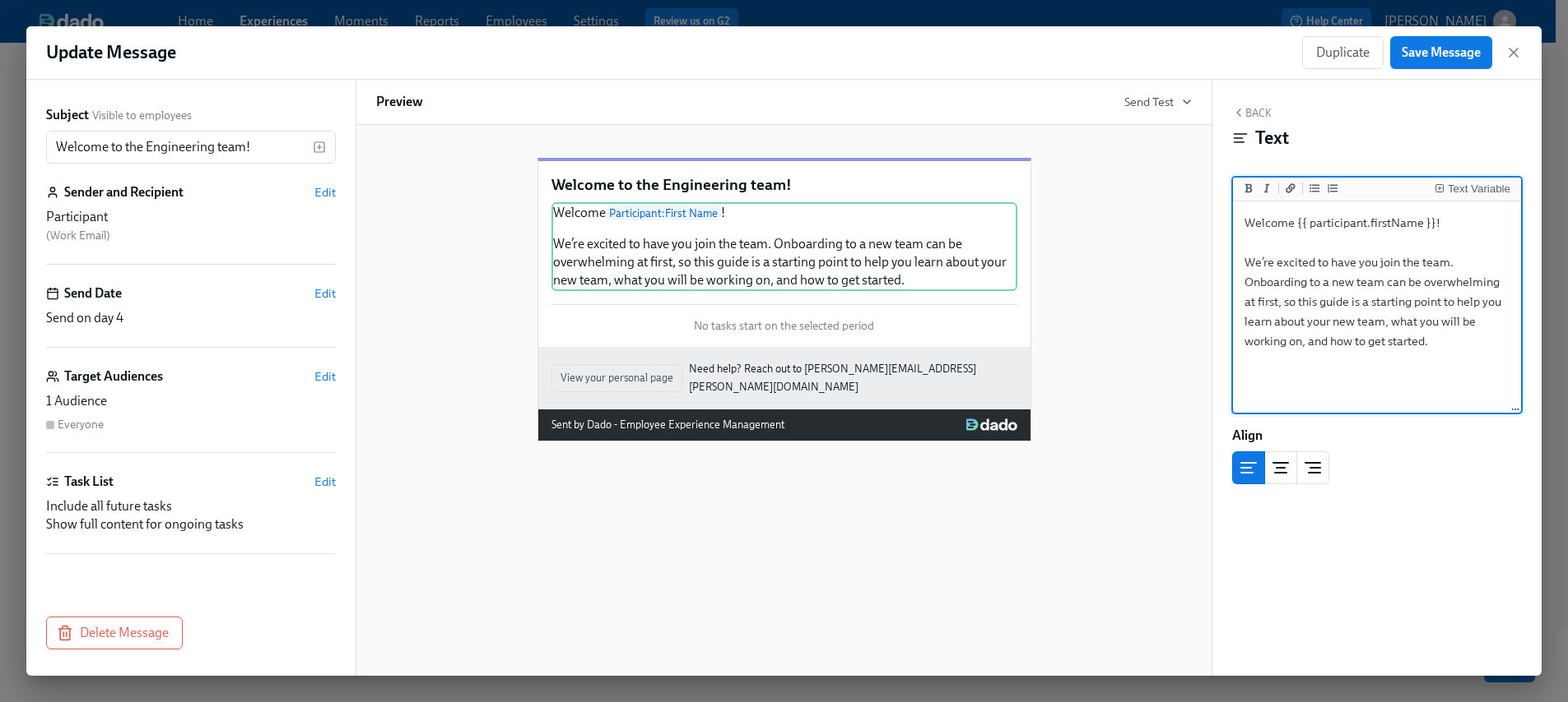
type textarea "Welcome {{ participant.firstName }}! We’re excited to have you join the team. O…"
click at [1107, 461] on div "Welcome to the Engineering team! Welcome Participant : First Name ! We’re excit…" at bounding box center [783, 400] width 857 height 551
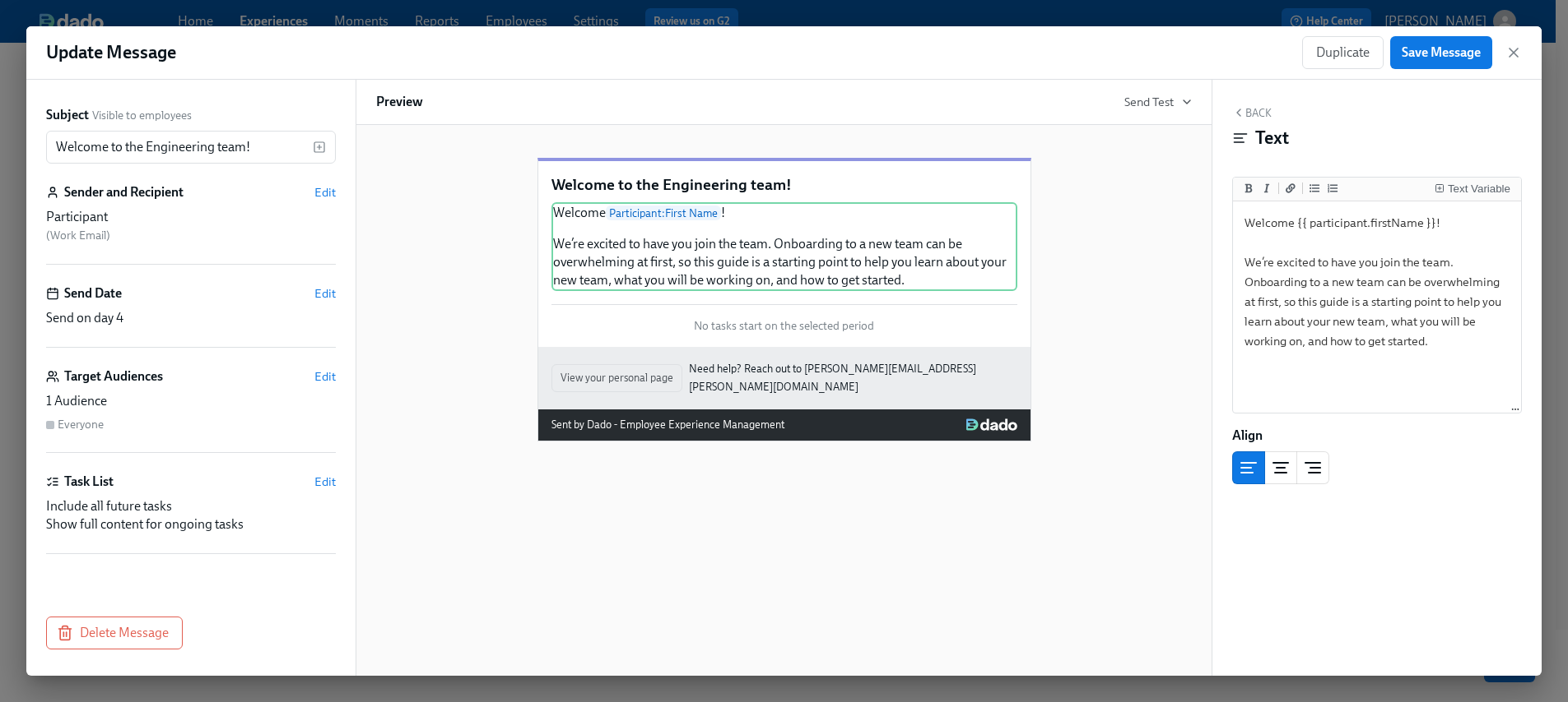
click at [1250, 107] on button "Back" at bounding box center [1251, 113] width 39 height 13
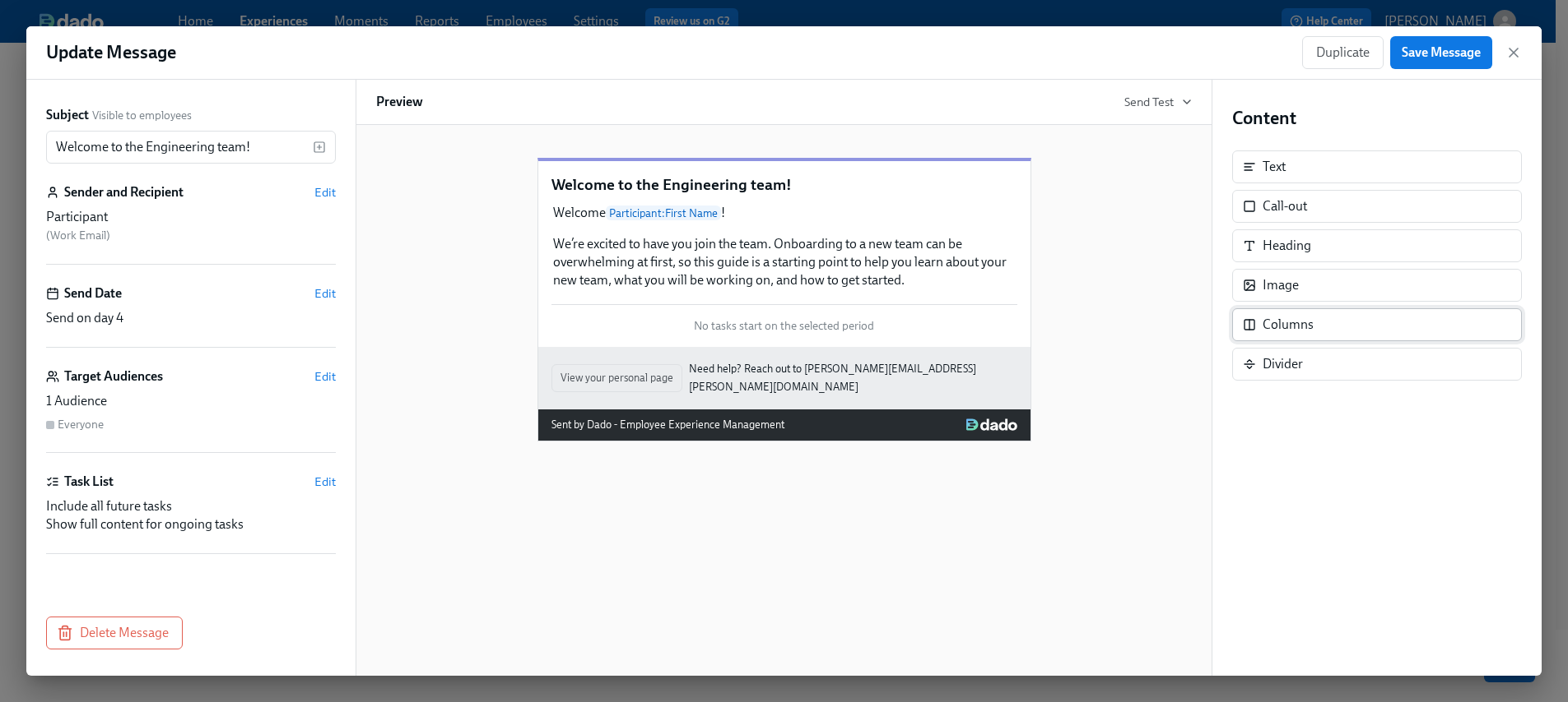
scroll to position [3, 0]
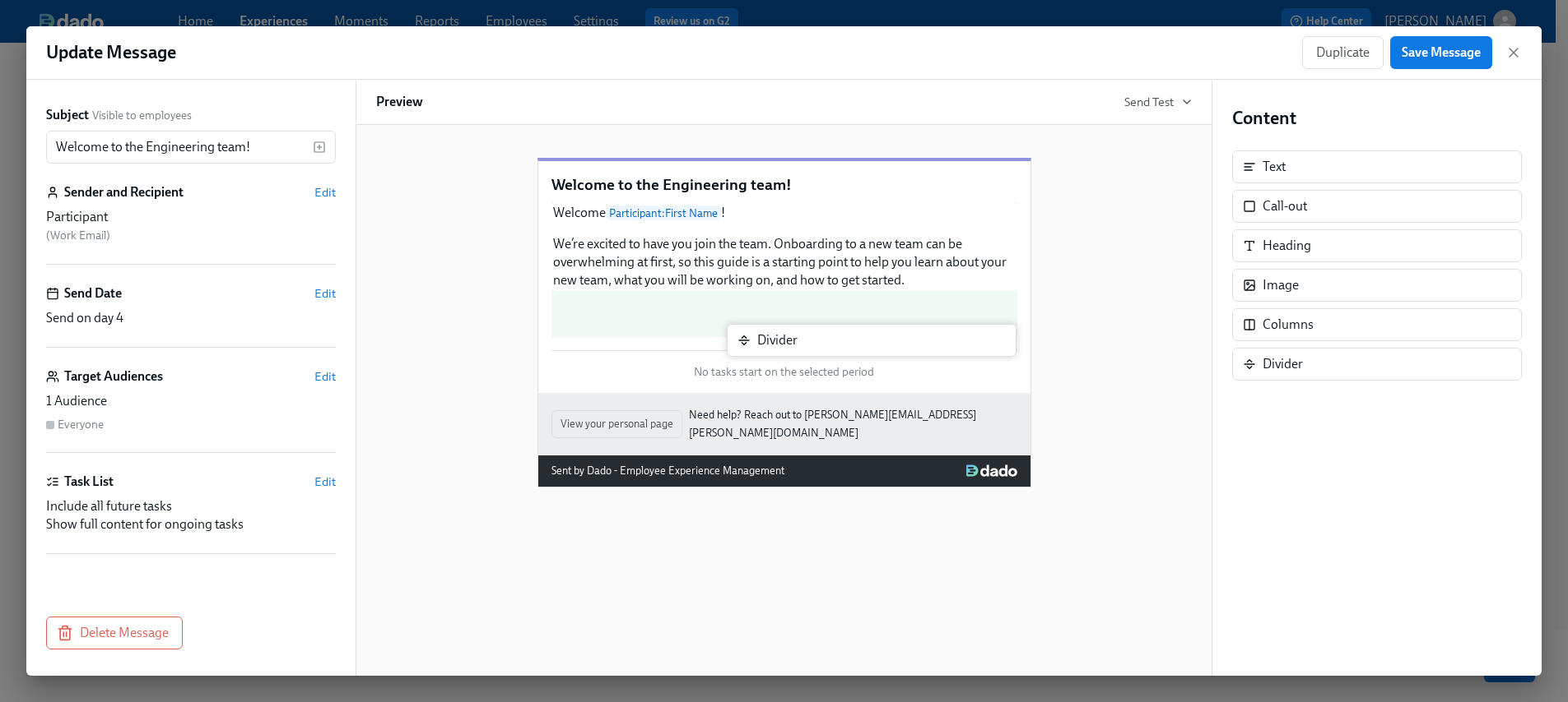
drag, startPoint x: 1314, startPoint y: 374, endPoint x: 810, endPoint y: 352, distance: 504.5
click at [809, 350] on div "Subject Visible to employees Welcome to the Engineering team! ​ Sender and Reci…" at bounding box center [783, 378] width 1515 height 597
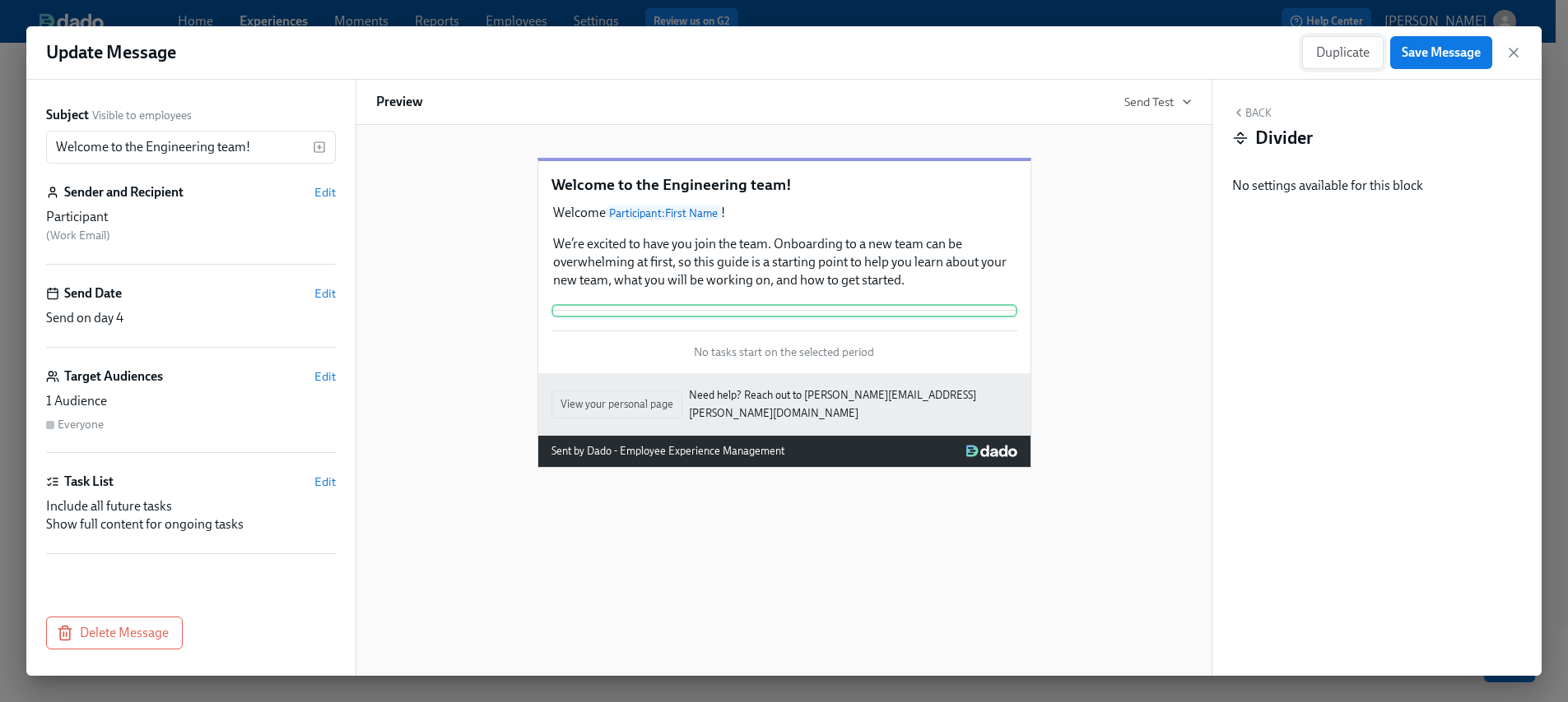
scroll to position [0, 0]
click at [1250, 106] on button "Back" at bounding box center [1251, 113] width 39 height 13
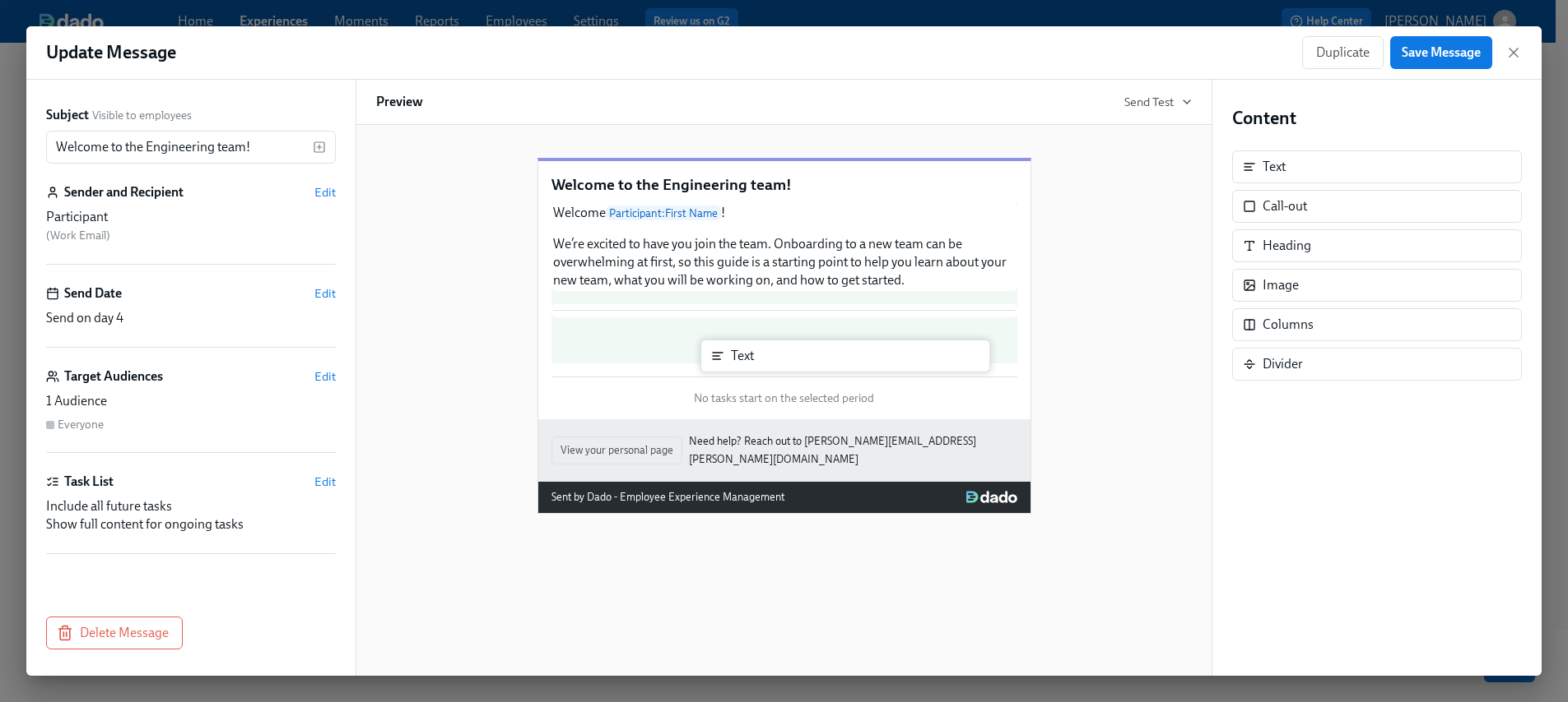
drag, startPoint x: 1296, startPoint y: 175, endPoint x: 753, endPoint y: 366, distance: 575.6
click at [753, 366] on div "Subject Visible to employees Welcome to the Engineering team! ​ Sender and Reci…" at bounding box center [783, 378] width 1515 height 597
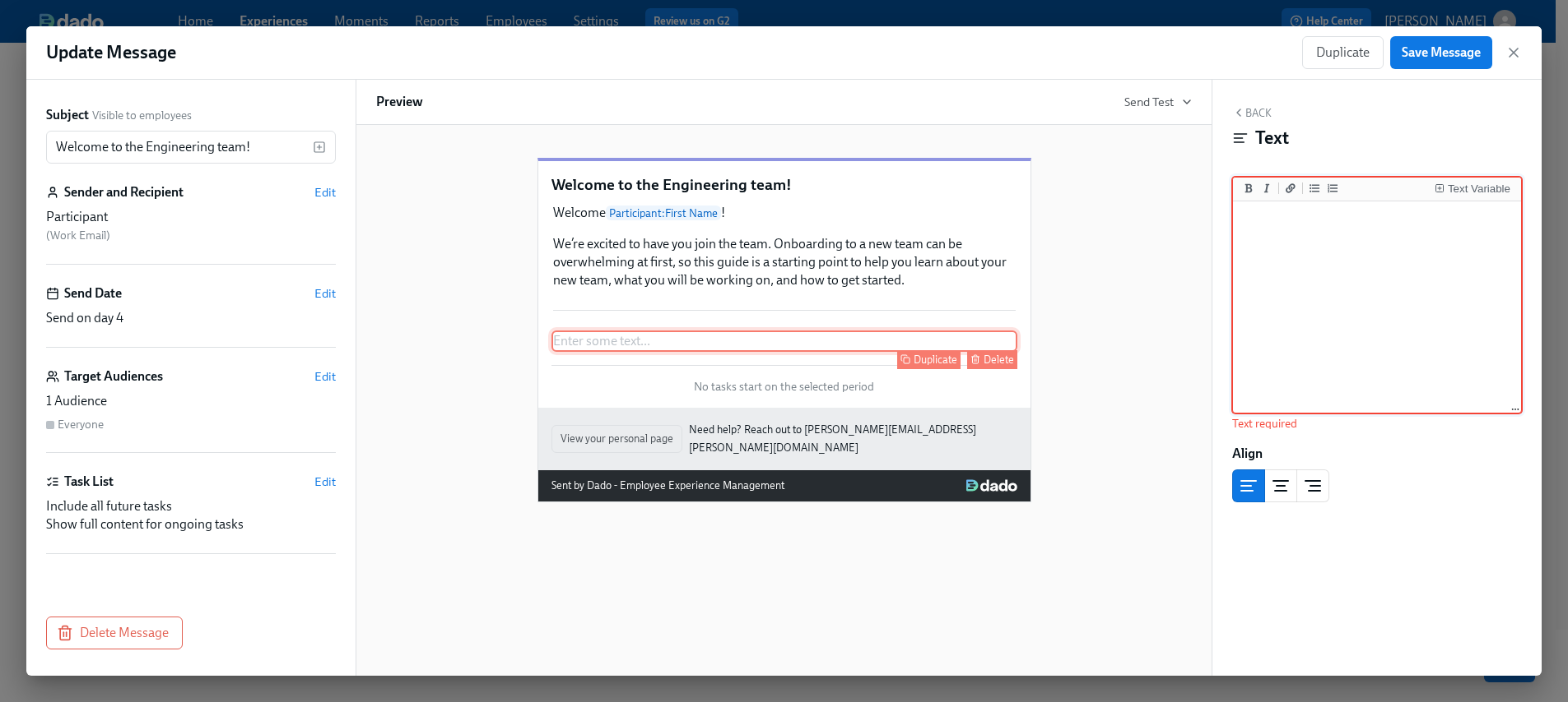
click at [646, 352] on div "Enter some text ... Duplicate Delete" at bounding box center [784, 341] width 465 height 21
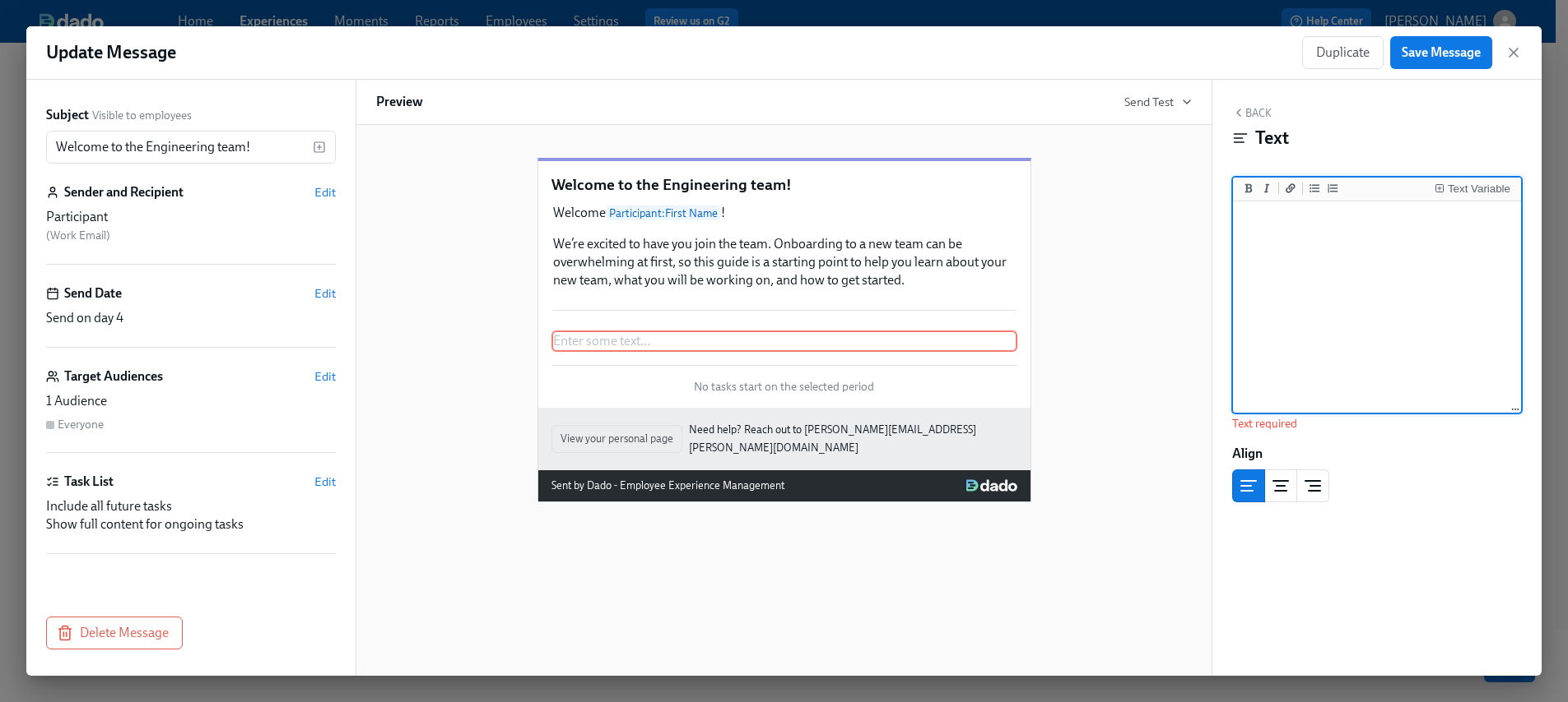
click at [1394, 306] on textarea at bounding box center [1376, 308] width 281 height 206
paste textarea "Your Onboarding Buddy"
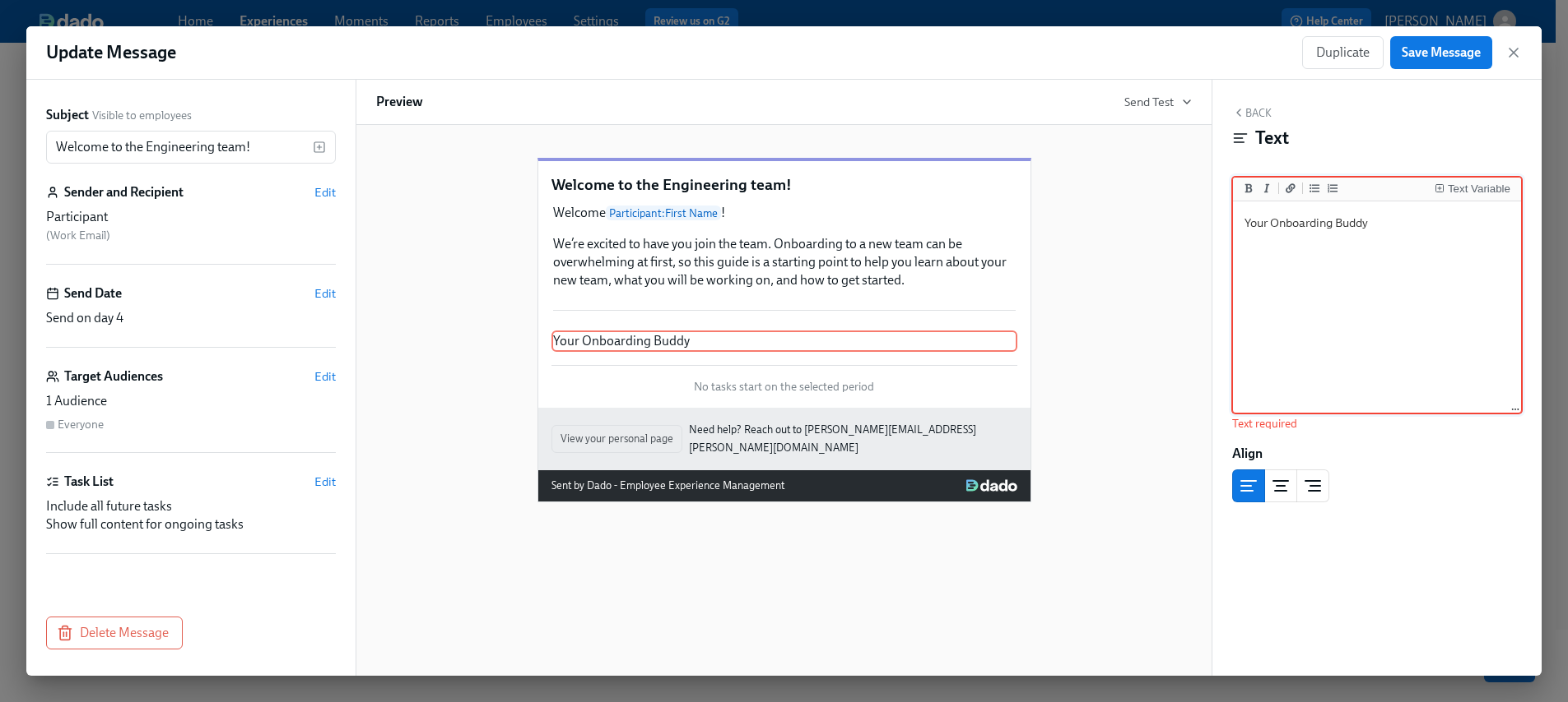
type textarea "Your Onboarding Buddy"
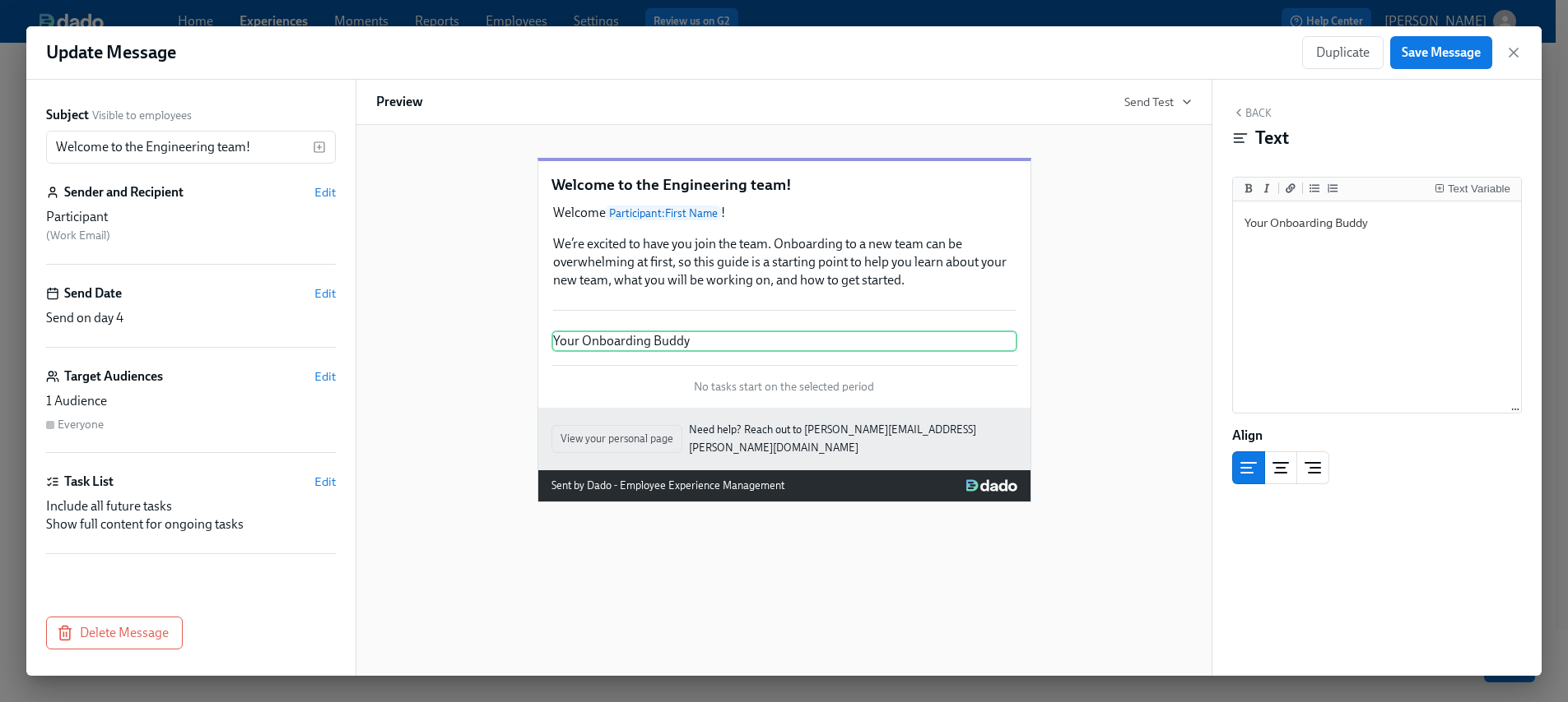
click at [1278, 485] on div "Back Text Text Variable Your Onboarding Buddy Your Onboarding Buddy Align" at bounding box center [1376, 378] width 329 height 597
click at [1279, 471] on icon "center aligned" at bounding box center [1280, 468] width 20 height 20
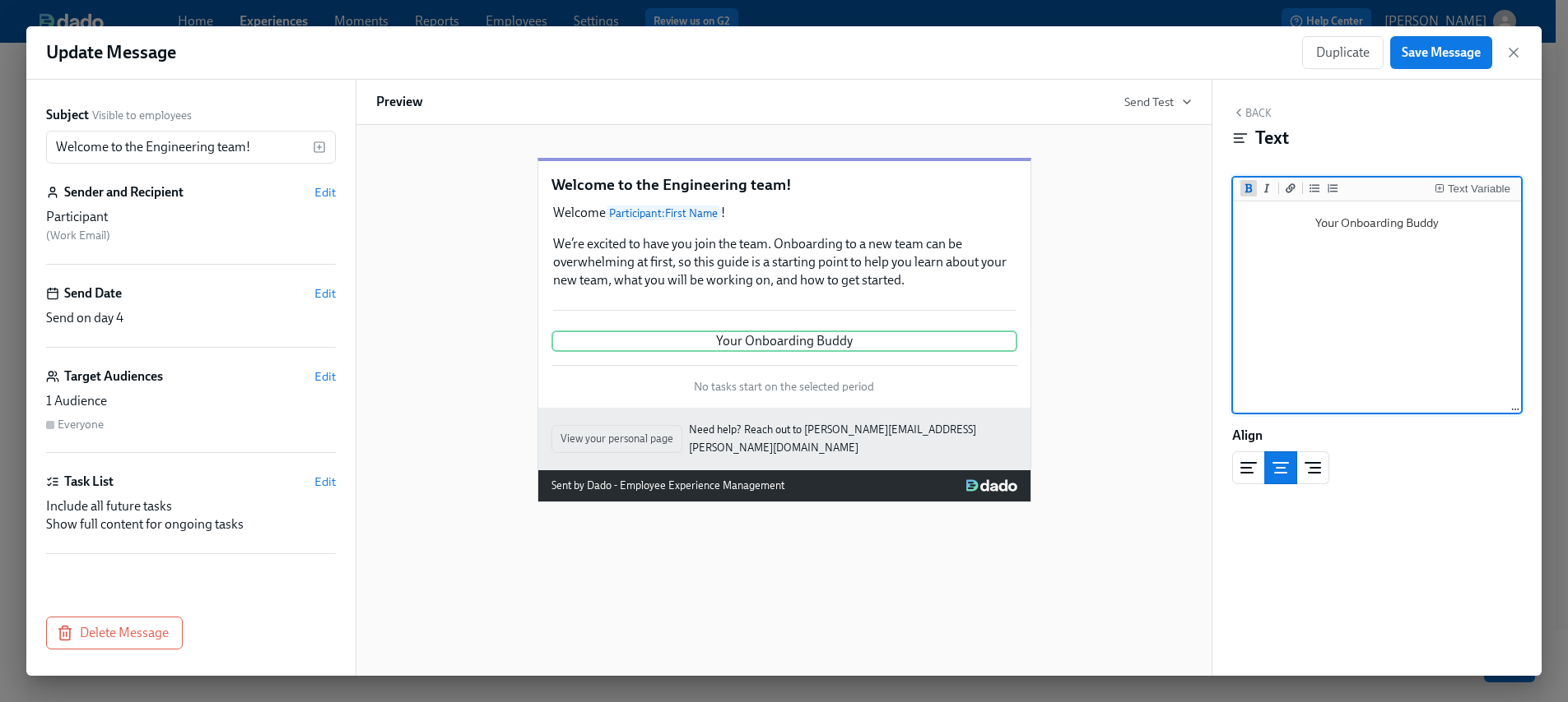
click at [1242, 183] on button "Add bold text" at bounding box center [1247, 188] width 16 height 16
drag, startPoint x: 1456, startPoint y: 220, endPoint x: 1299, endPoint y: 207, distance: 157.5
click at [1307, 211] on textarea "**Your** Onboarding Buddy" at bounding box center [1376, 308] width 281 height 206
click at [1249, 184] on icon "Add bold text" at bounding box center [1248, 187] width 8 height 9
type textarea "****Your** Onboarding Buddy**"
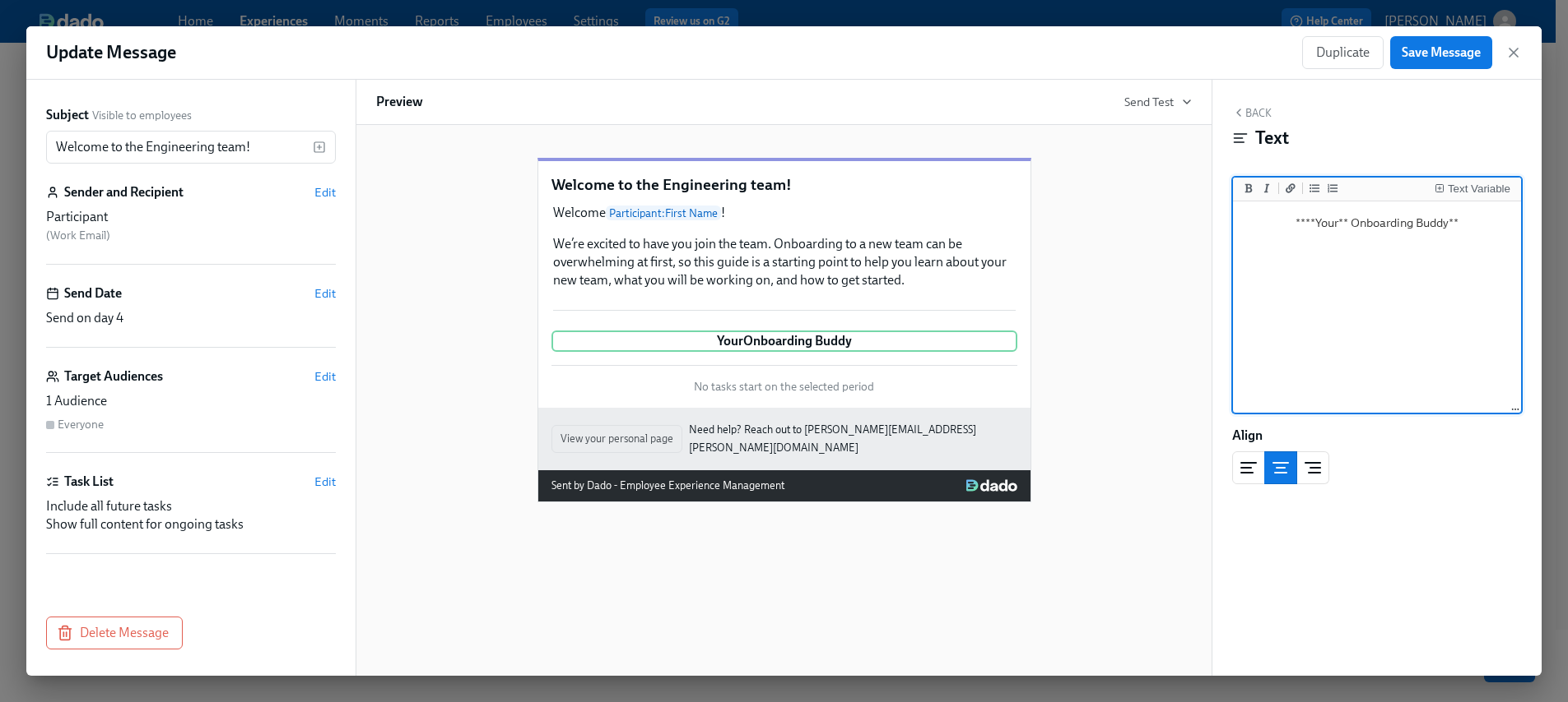
click at [1243, 114] on icon "button" at bounding box center [1239, 113] width 13 height 13
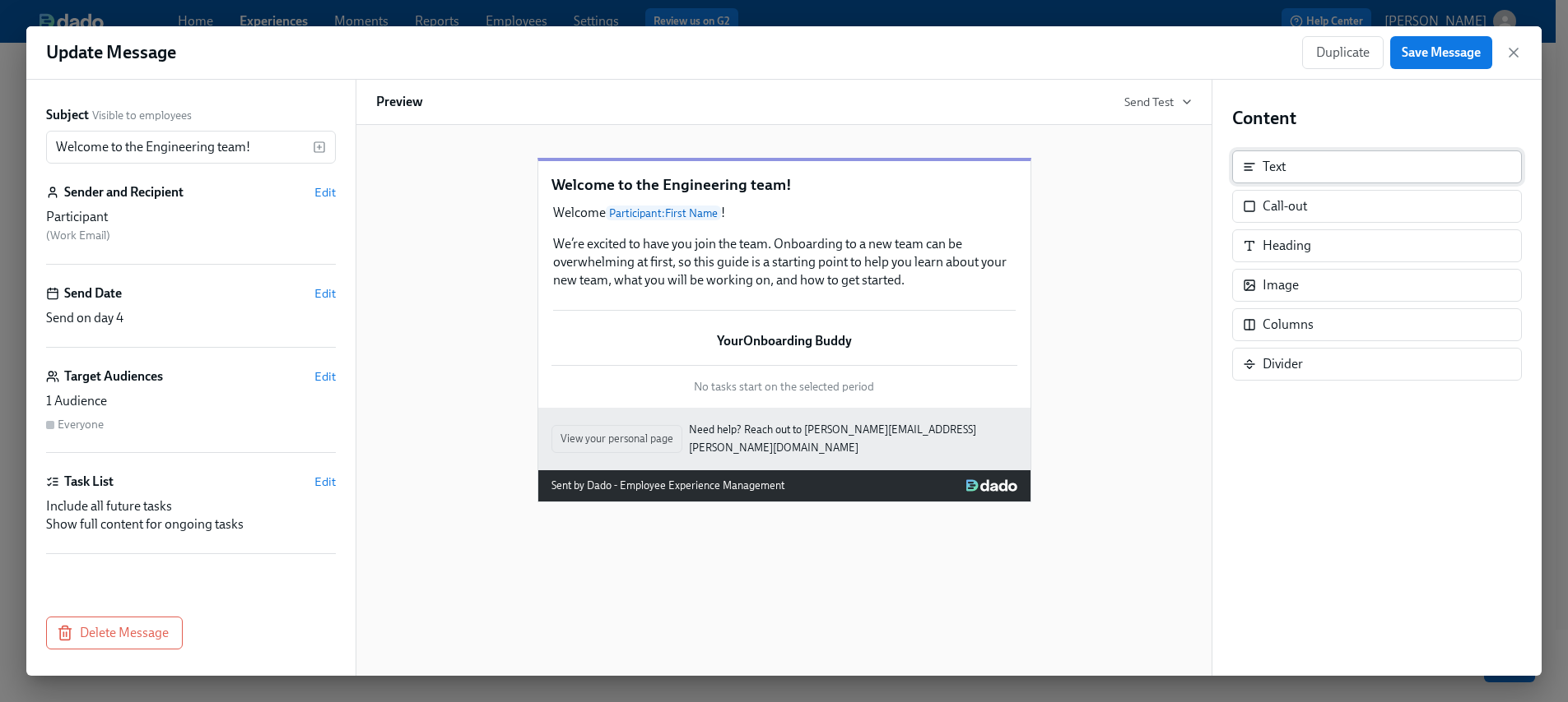
click at [1265, 164] on div "Text" at bounding box center [1273, 167] width 23 height 18
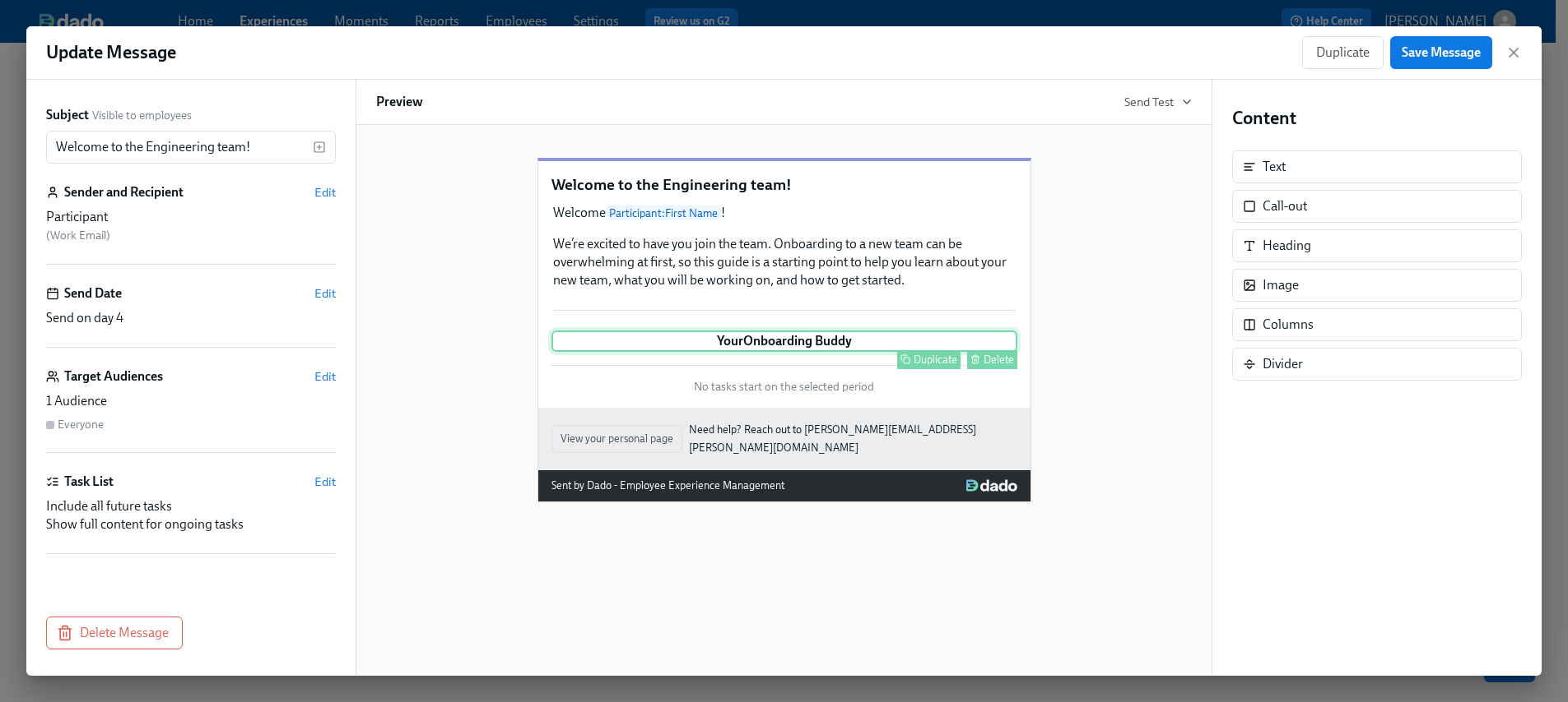
click at [895, 352] on div "Your Onboarding Buddy Duplicate Delete" at bounding box center [784, 341] width 465 height 21
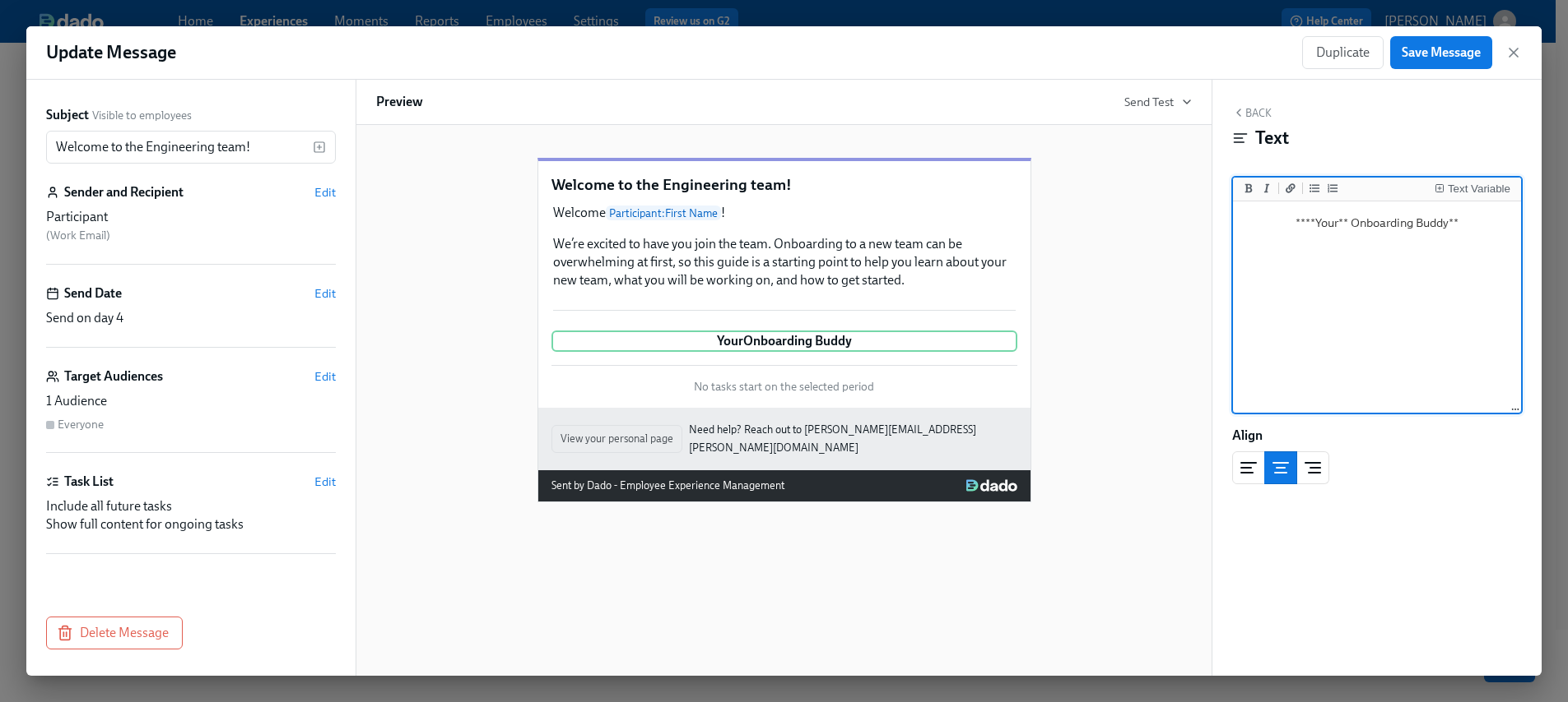
scroll to position [3, 0]
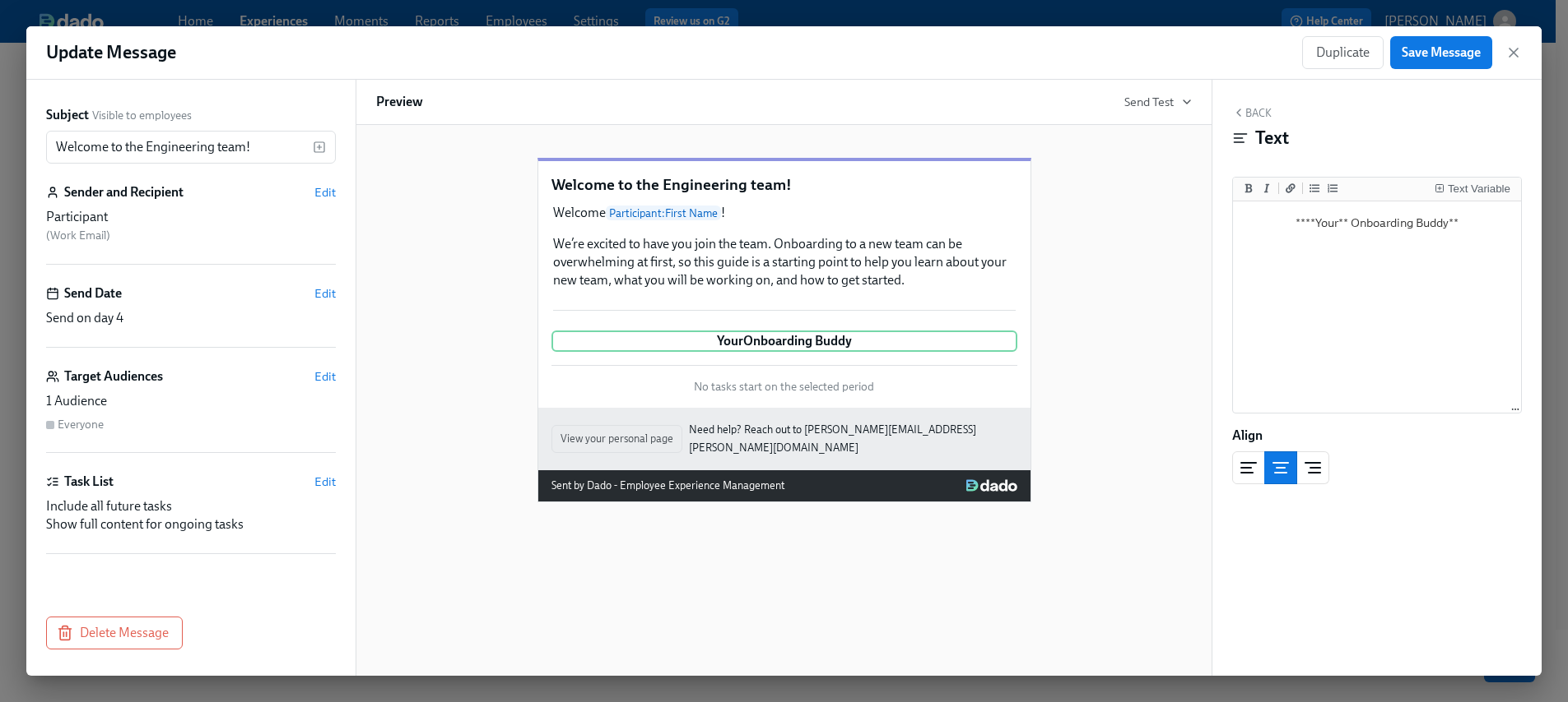
click at [1247, 105] on div "Back Text Text Variable ****Your** Onboarding Buddy** ****Your** Onboarding Bud…" at bounding box center [1376, 378] width 329 height 597
click at [1246, 117] on button "Back" at bounding box center [1251, 113] width 39 height 13
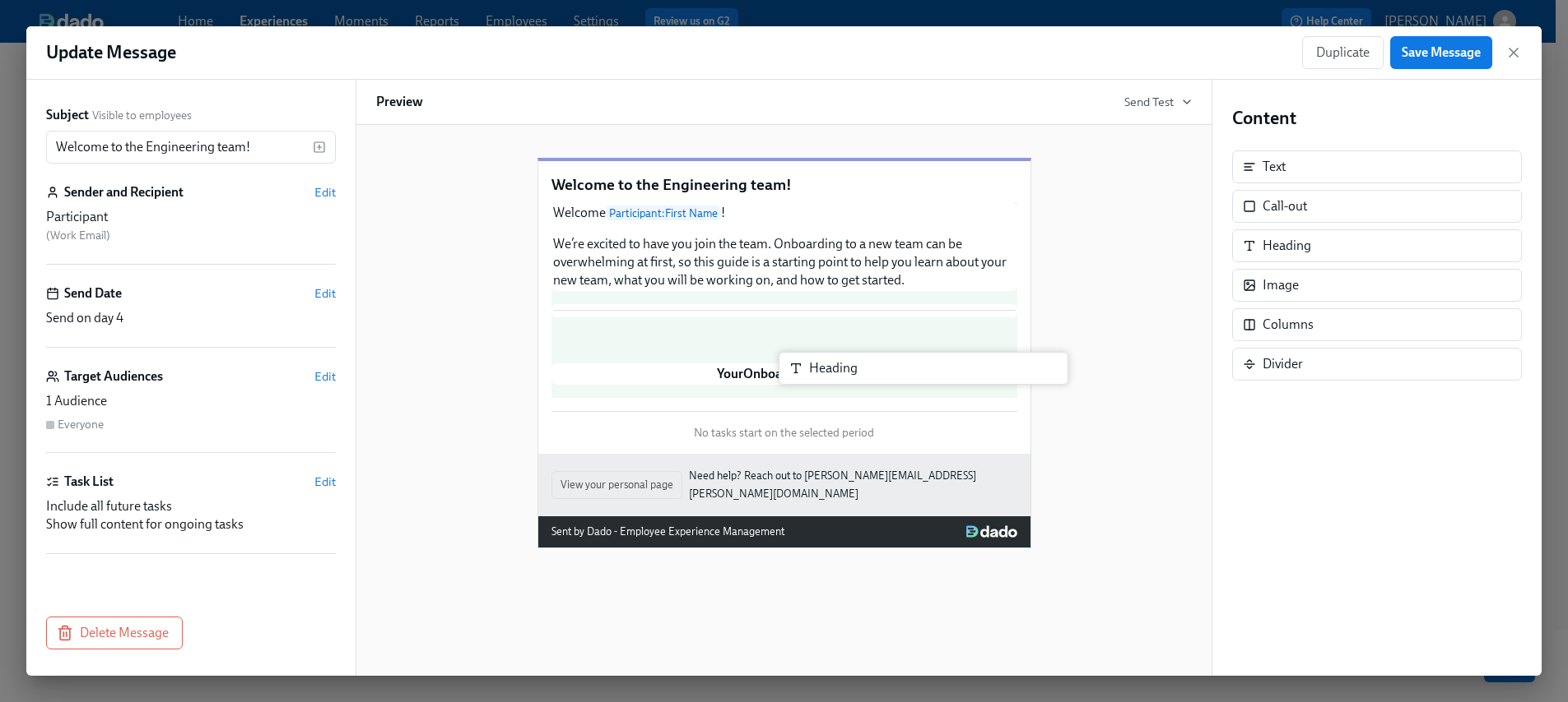
drag, startPoint x: 1285, startPoint y: 255, endPoint x: 822, endPoint y: 376, distance: 478.5
click at [822, 376] on div "Subject Visible to employees Welcome to the Engineering team! ​ Sender and Reci…" at bounding box center [783, 378] width 1515 height 597
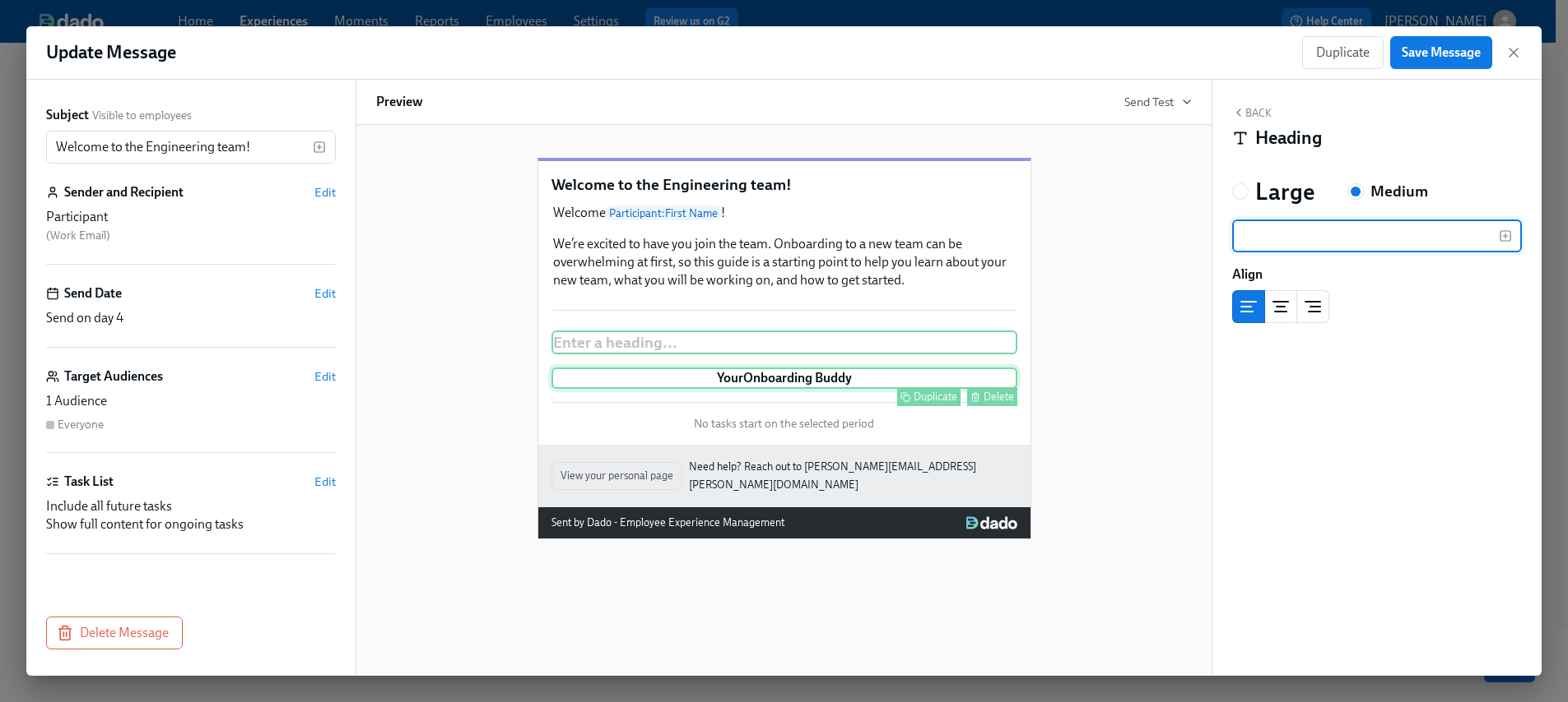
click at [856, 389] on div "Your Onboarding Buddy Duplicate Delete" at bounding box center [784, 378] width 465 height 21
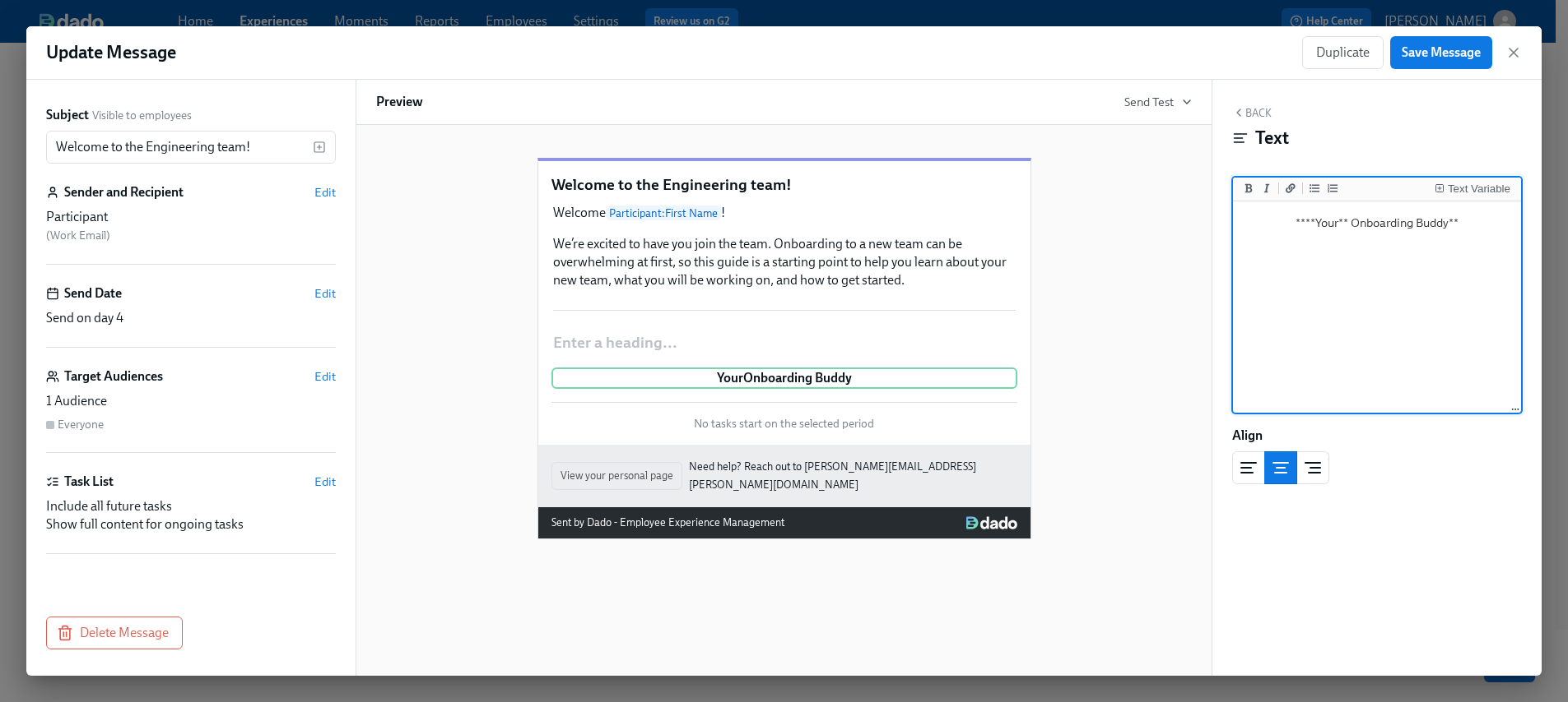
scroll to position [0, 0]
drag, startPoint x: 1273, startPoint y: 210, endPoint x: 1233, endPoint y: 228, distance: 43.9
click at [1233, 228] on div "****Your** Onboarding Buddy** ****Your** Onboarding Buddy**" at bounding box center [1377, 308] width 288 height 213
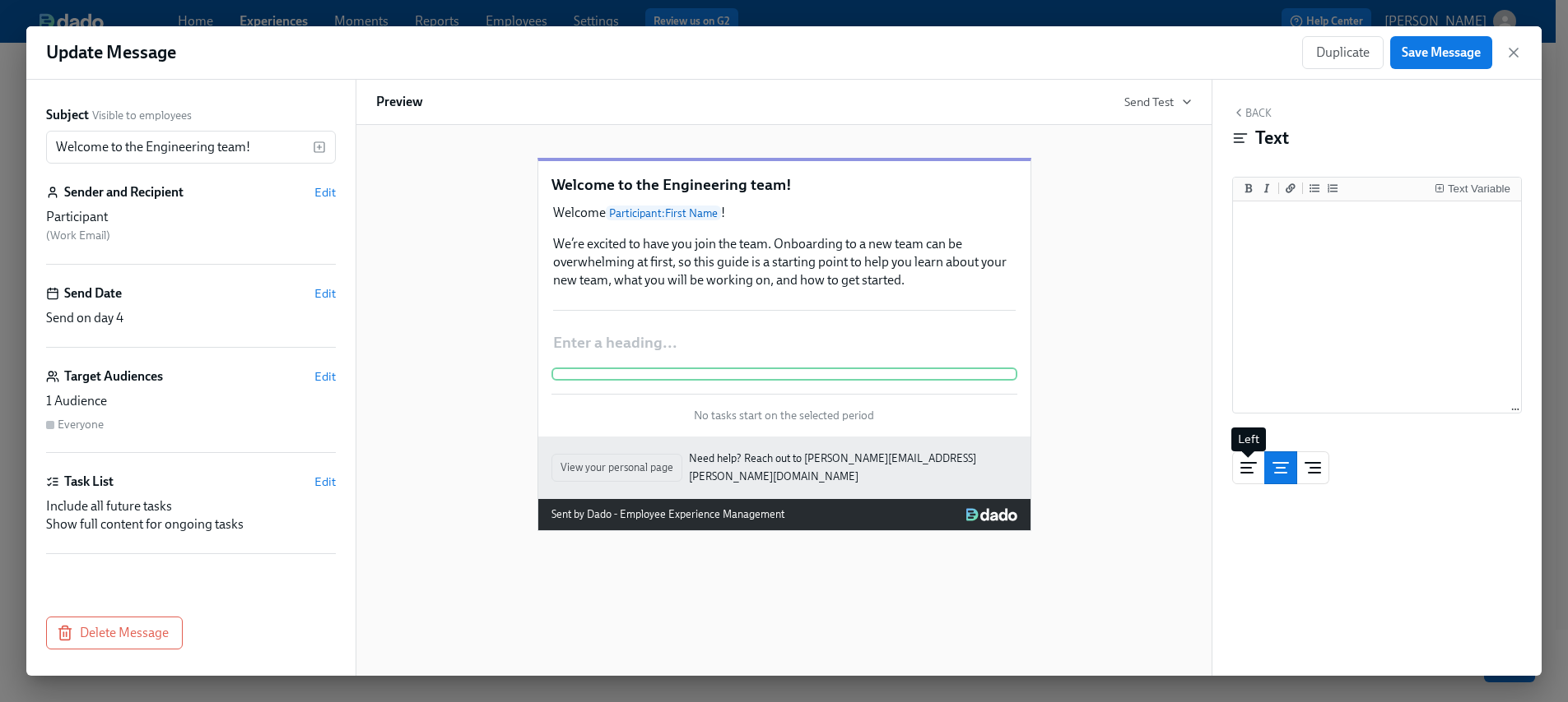
click at [1251, 473] on line "left aligned" at bounding box center [1247, 473] width 12 height 0
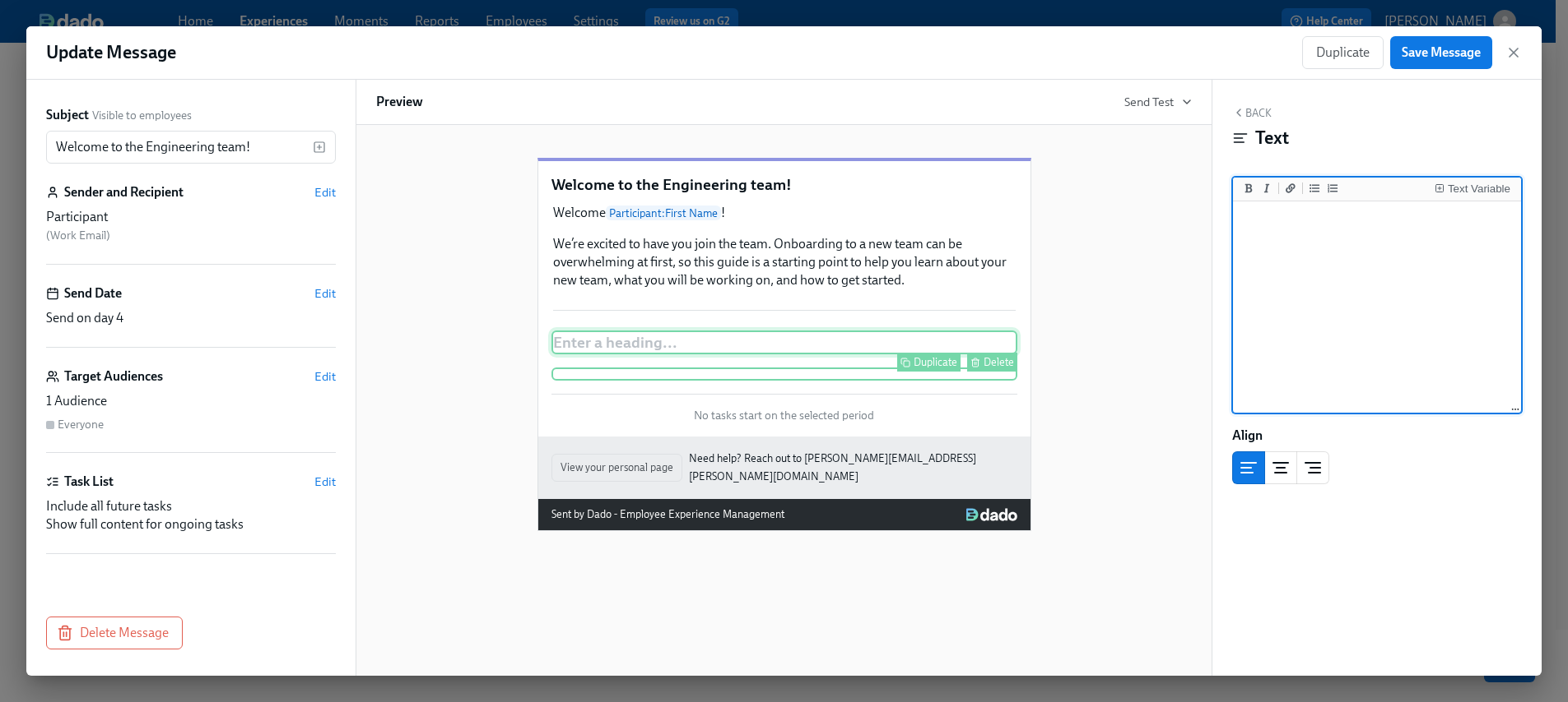
click at [781, 355] on div "Enter a heading ... Duplicate Delete" at bounding box center [784, 343] width 465 height 25
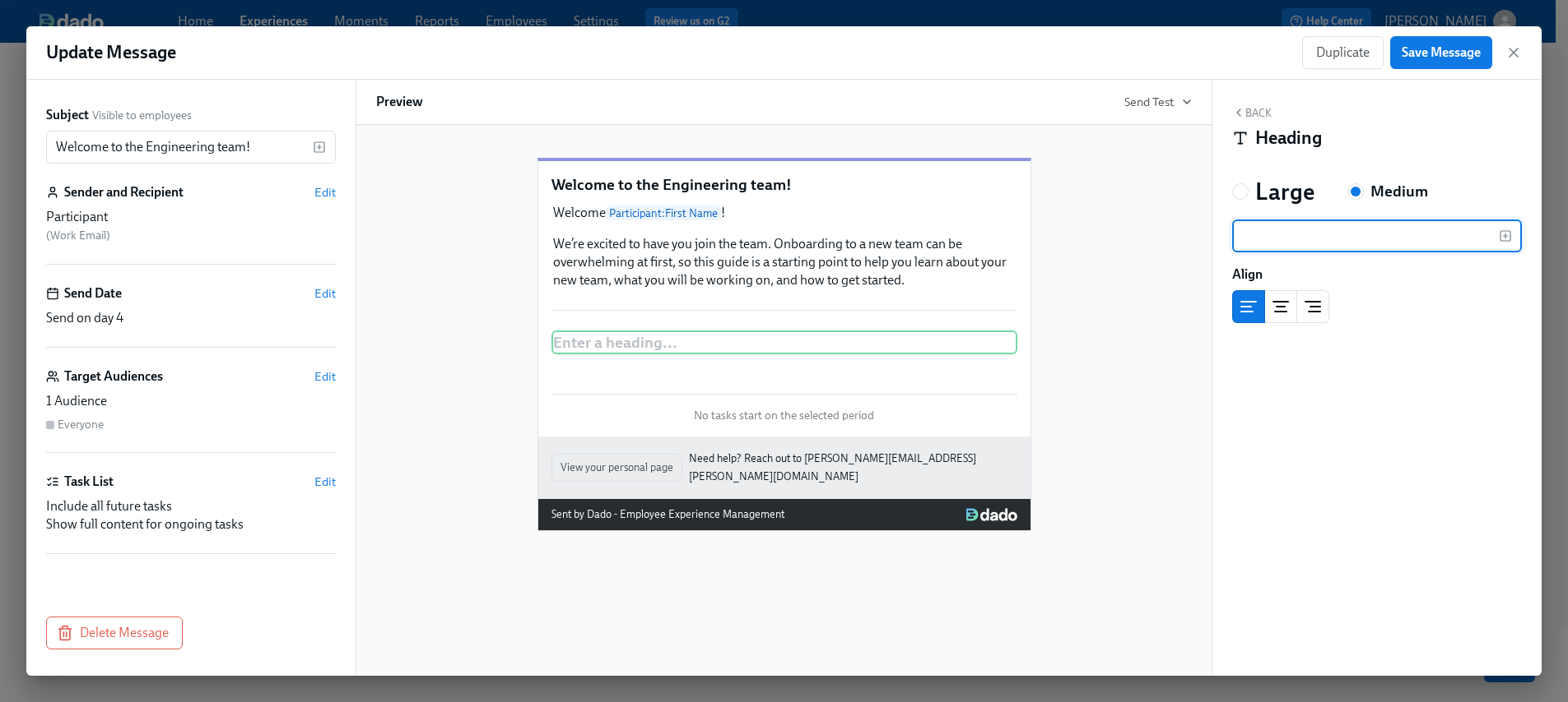
type input "Your Onboarding Buddy"
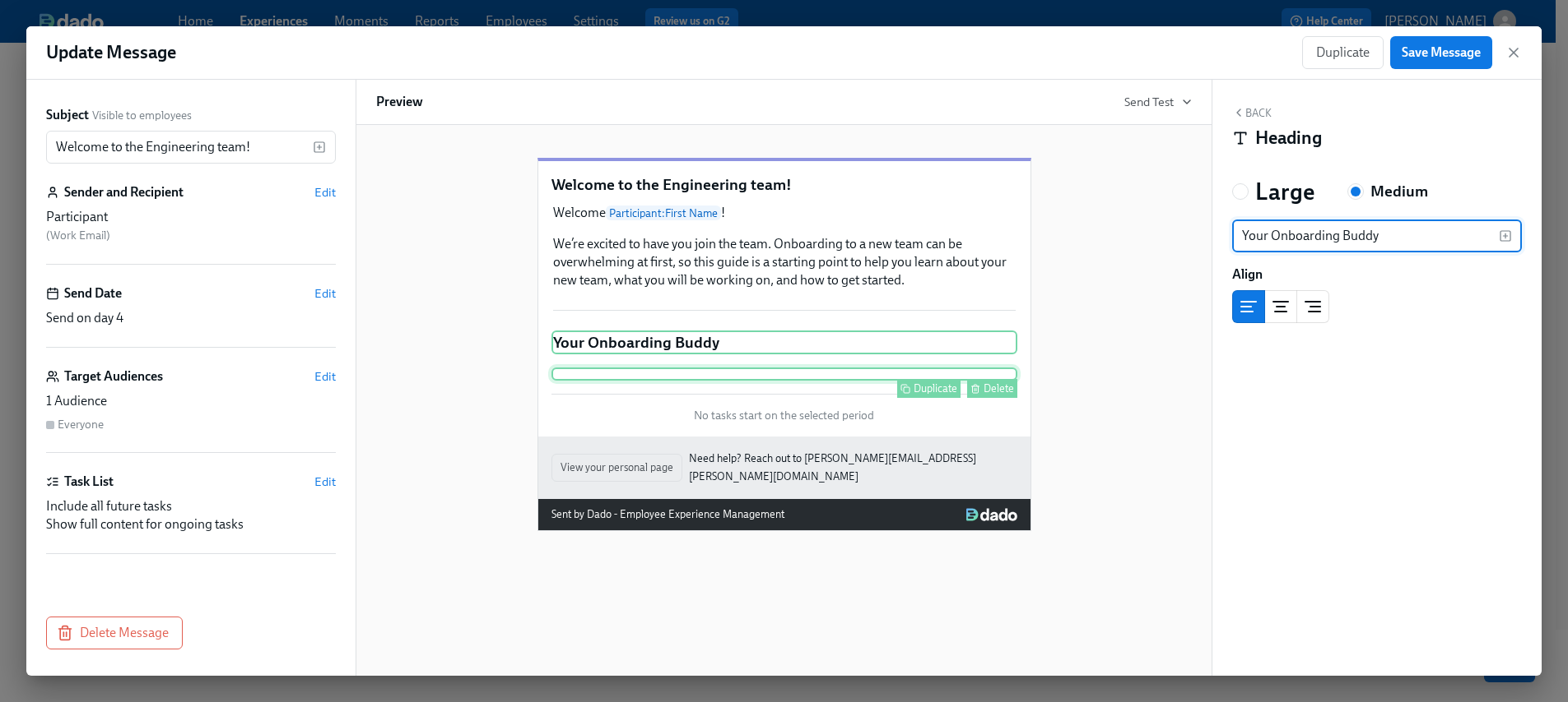
click at [849, 381] on div "Duplicate Delete" at bounding box center [784, 374] width 465 height 13
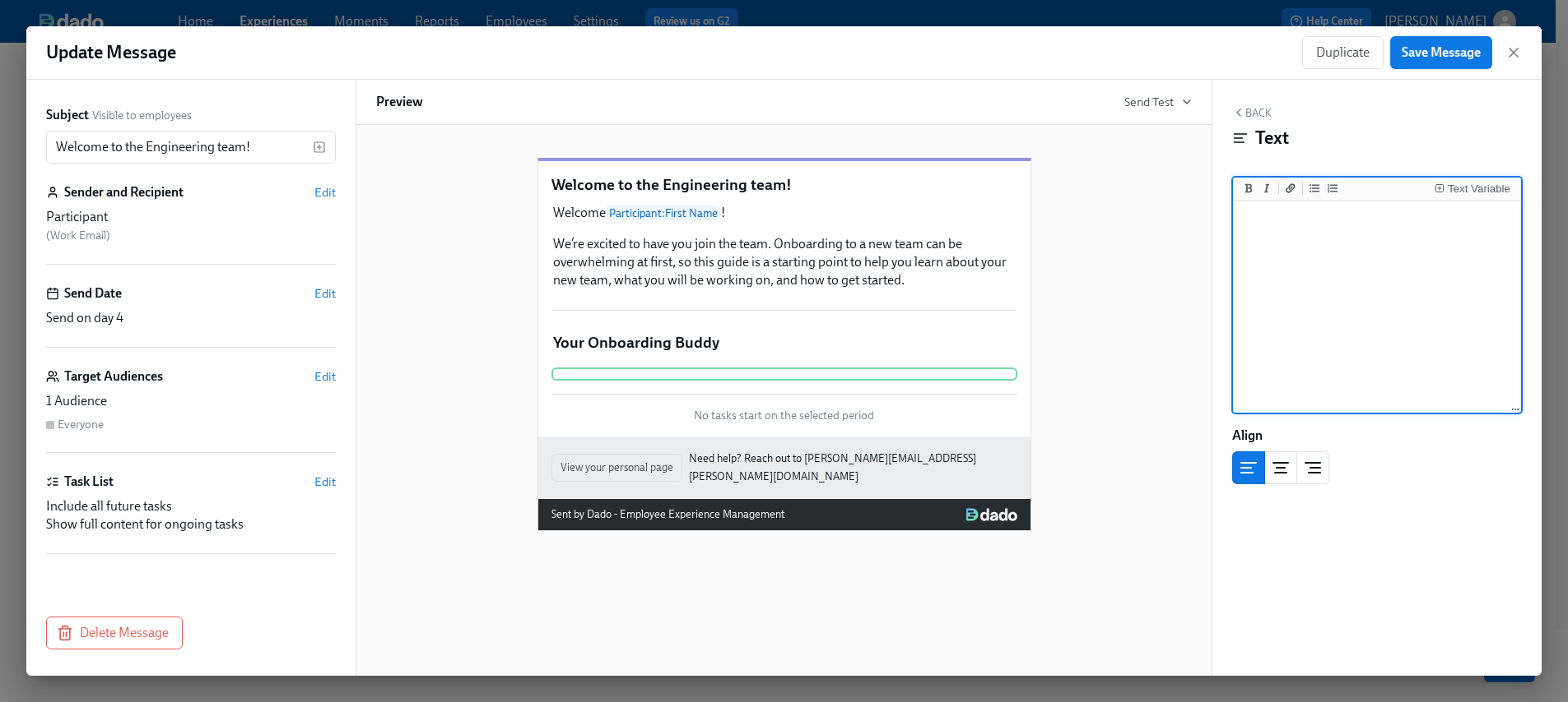
click at [1271, 217] on textarea at bounding box center [1376, 308] width 281 height 206
paste textarea "Your onboarding buddy is [Buddy Name]. Your onboarding buddy is here to help yo…"
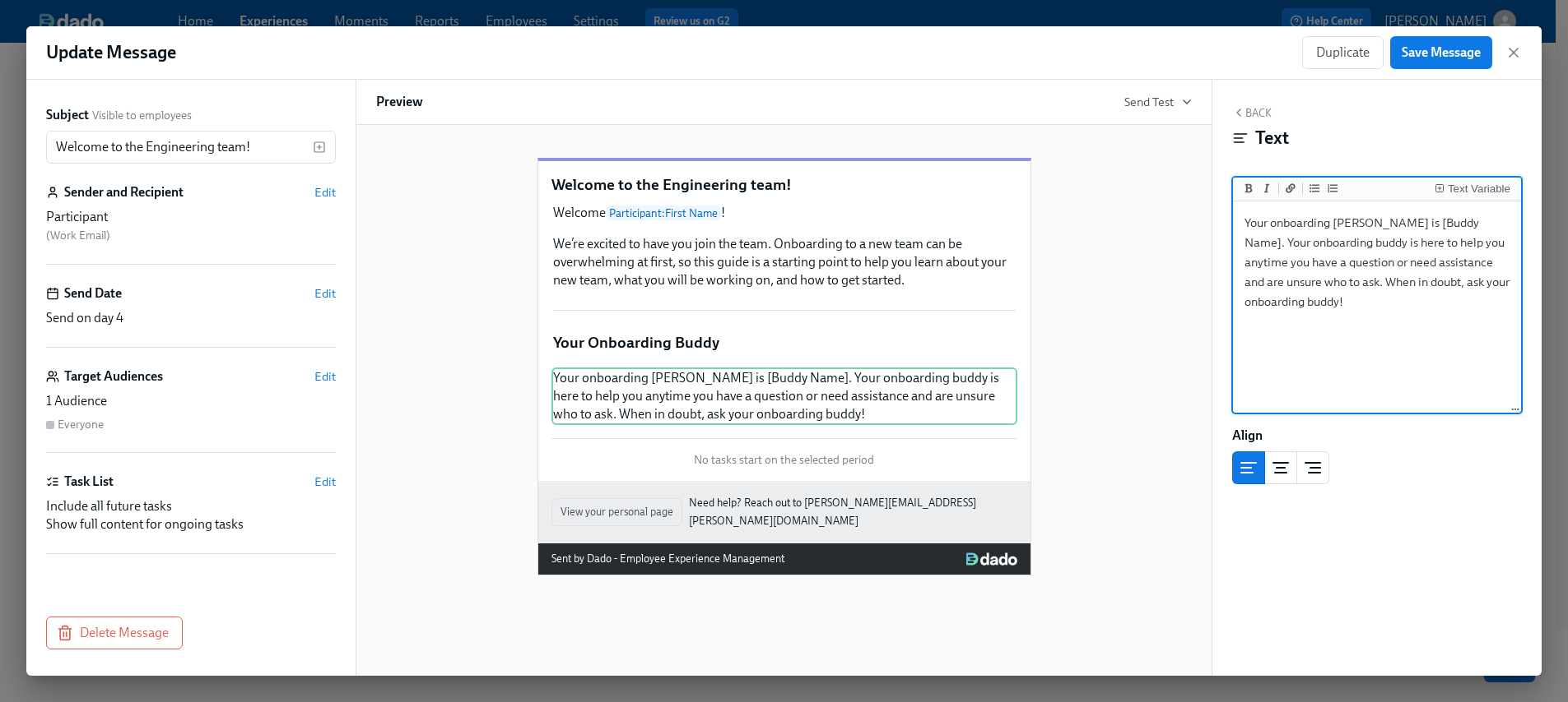
type textarea "Your onboarding buddy is [Buddy Name]. Your onboarding buddy is here to help yo…"
click at [1252, 111] on button "Back" at bounding box center [1251, 113] width 39 height 13
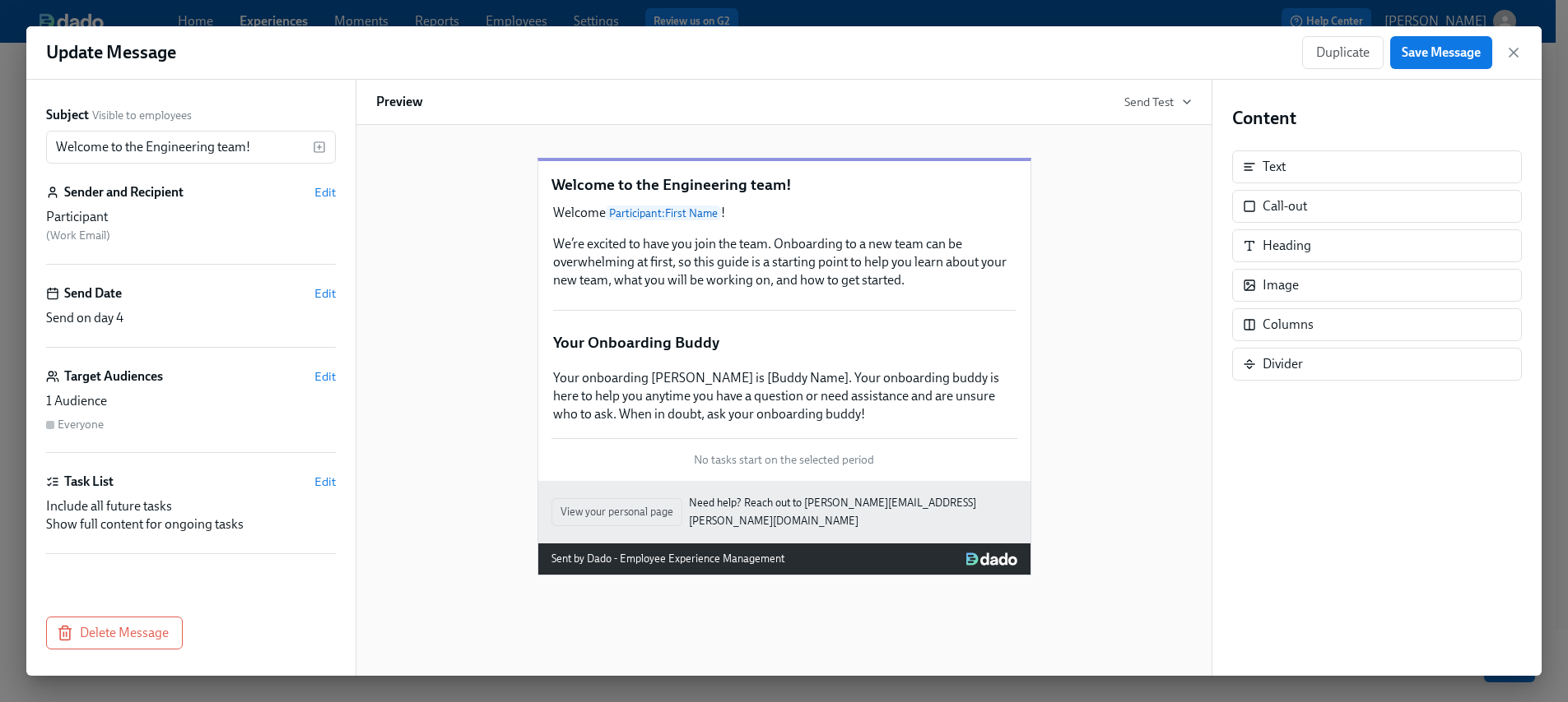
scroll to position [3, 0]
drag, startPoint x: 1286, startPoint y: 263, endPoint x: 1210, endPoint y: 306, distance: 87.3
click at [1205, 319] on div "Subject Visible to employees Welcome to the Engineering team! ​ Sender and Reci…" at bounding box center [783, 378] width 1515 height 597
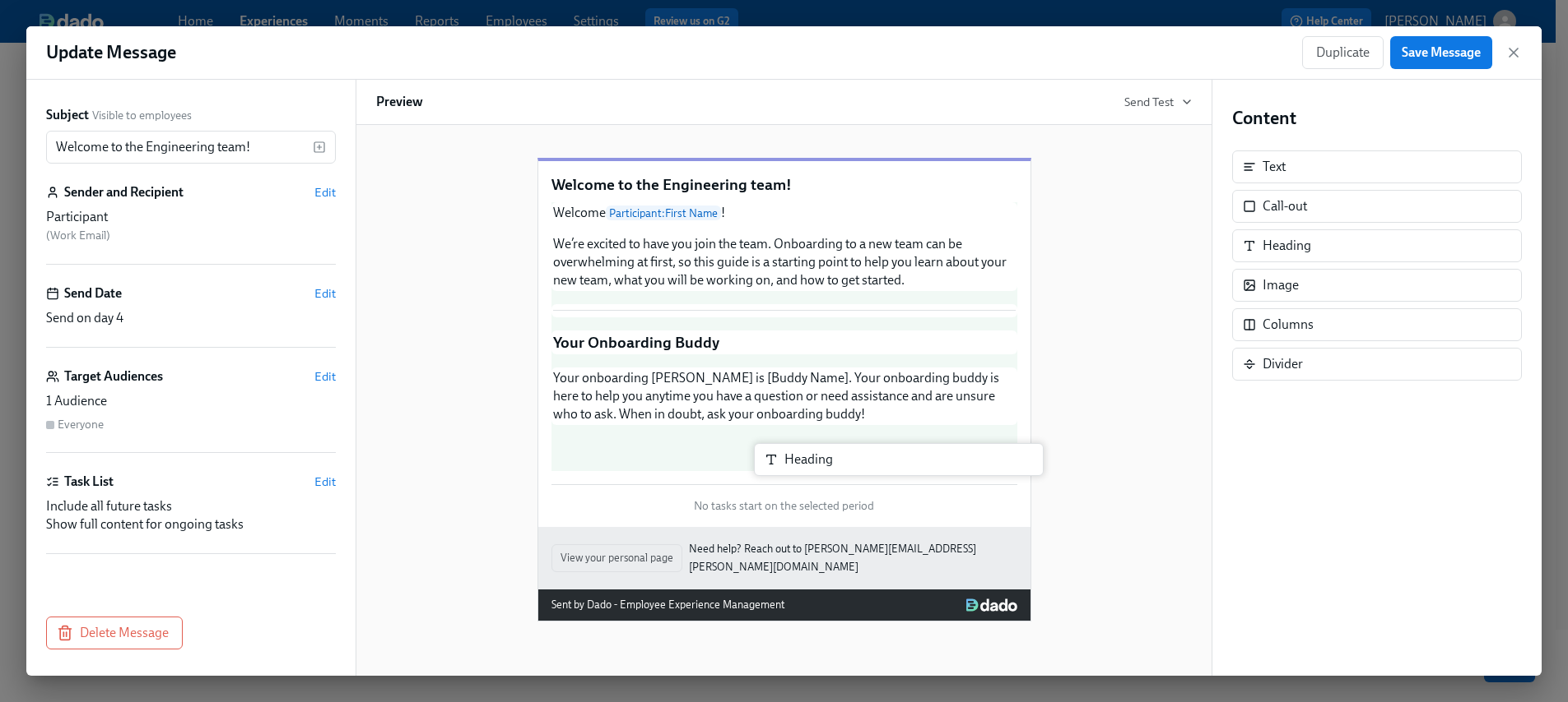
drag, startPoint x: 1205, startPoint y: 277, endPoint x: 841, endPoint y: 476, distance: 414.8
click at [840, 472] on div "Subject Visible to employees Welcome to the Engineering team! ​ Sender and Reci…" at bounding box center [783, 378] width 1515 height 597
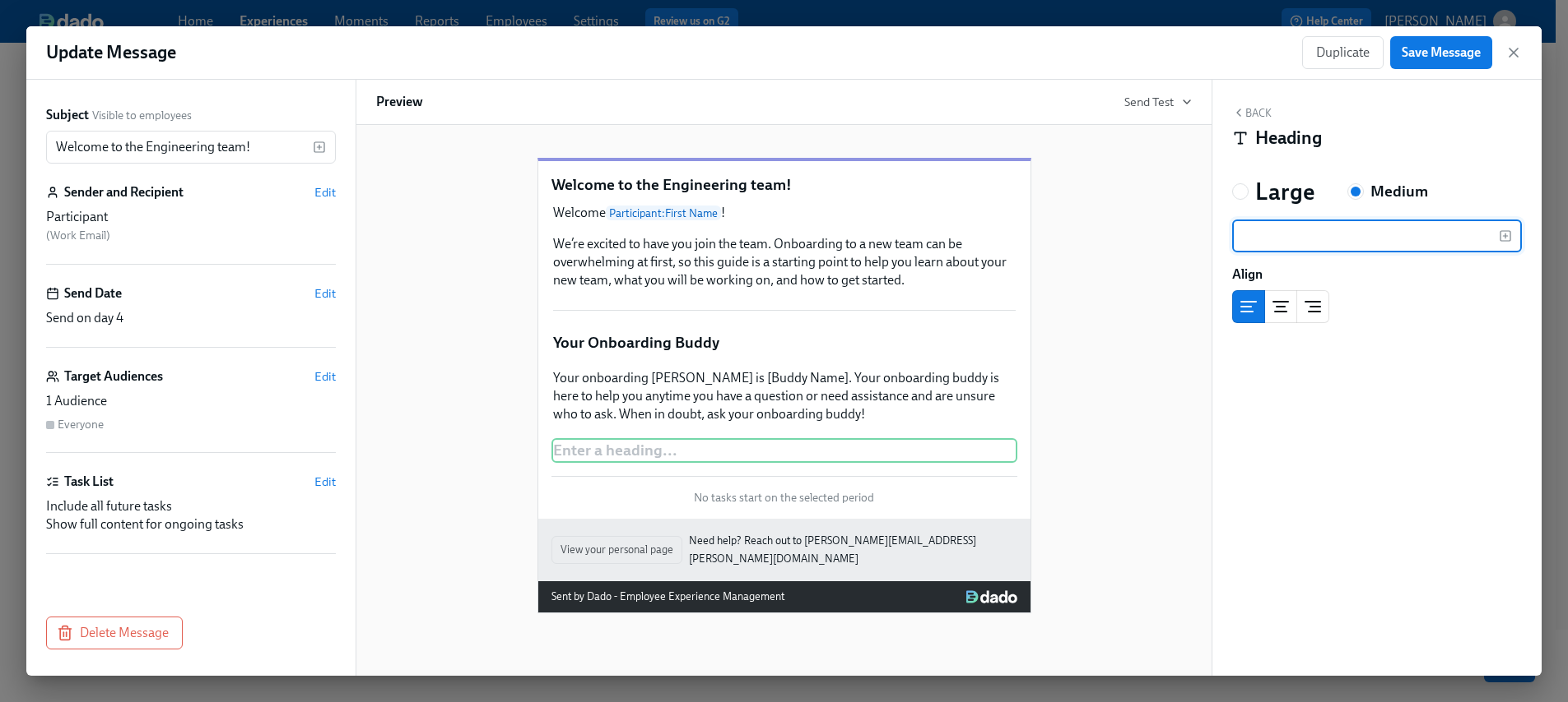
scroll to position [0, 0]
click at [1250, 107] on button "Back" at bounding box center [1251, 113] width 39 height 13
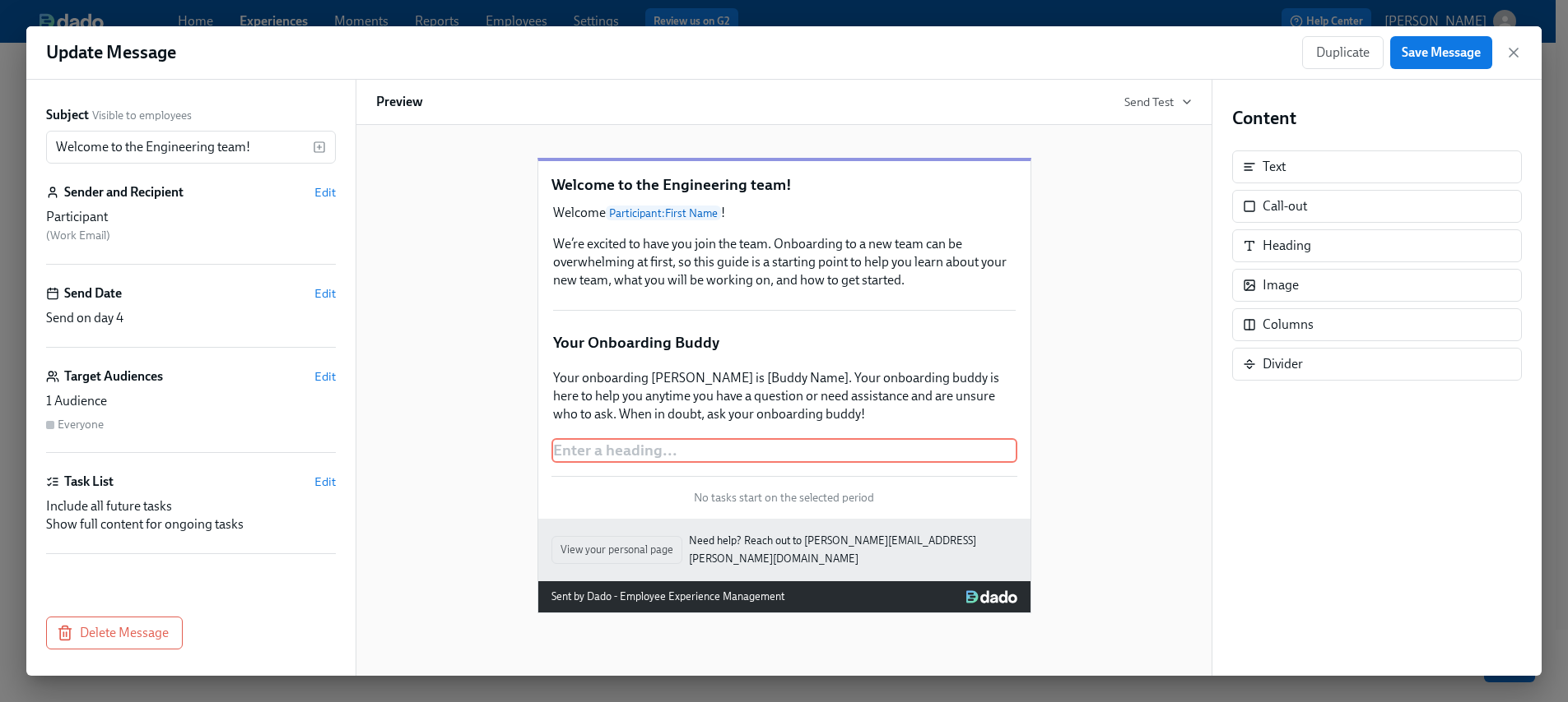
scroll to position [7, 0]
drag, startPoint x: 1290, startPoint y: 165, endPoint x: 1270, endPoint y: 132, distance: 38.6
click at [1270, 132] on div "Content Text Call-out Heading Image Columns Divider" at bounding box center [1377, 244] width 290 height 274
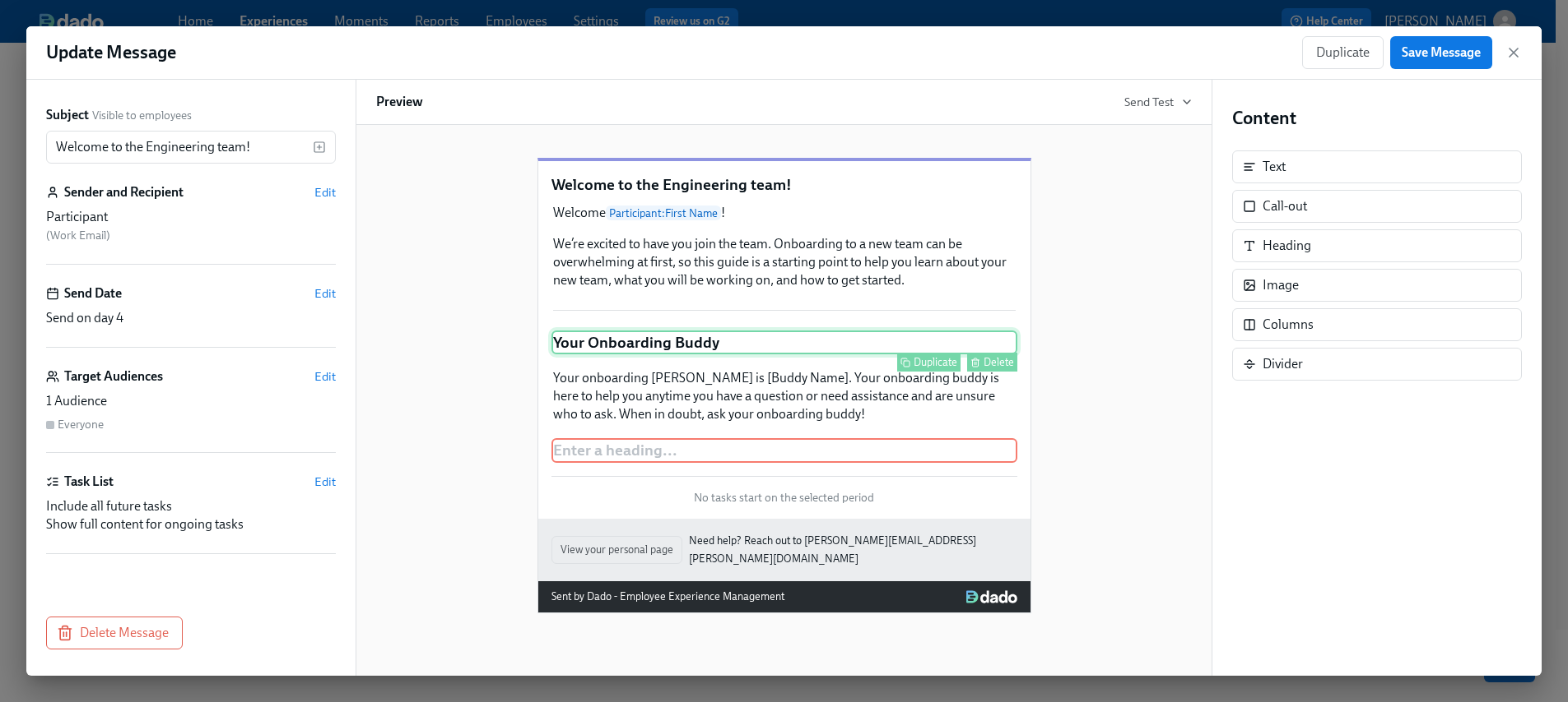
drag, startPoint x: 1274, startPoint y: 169, endPoint x: 993, endPoint y: 373, distance: 347.2
click at [967, 392] on div "Subject Visible to employees Welcome to the Engineering team! ​ Sender and Reci…" at bounding box center [783, 378] width 1515 height 597
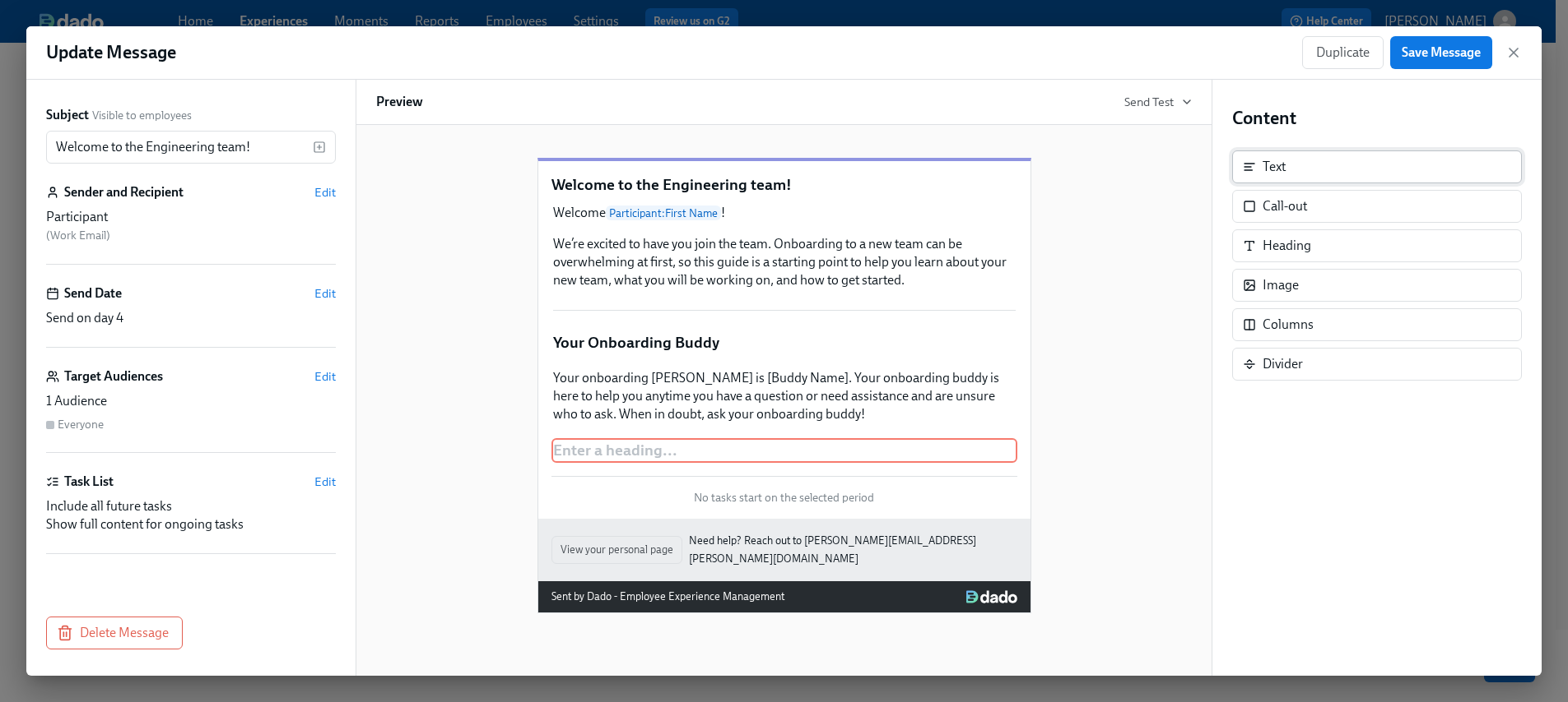
click at [1300, 172] on div "Text" at bounding box center [1377, 167] width 290 height 33
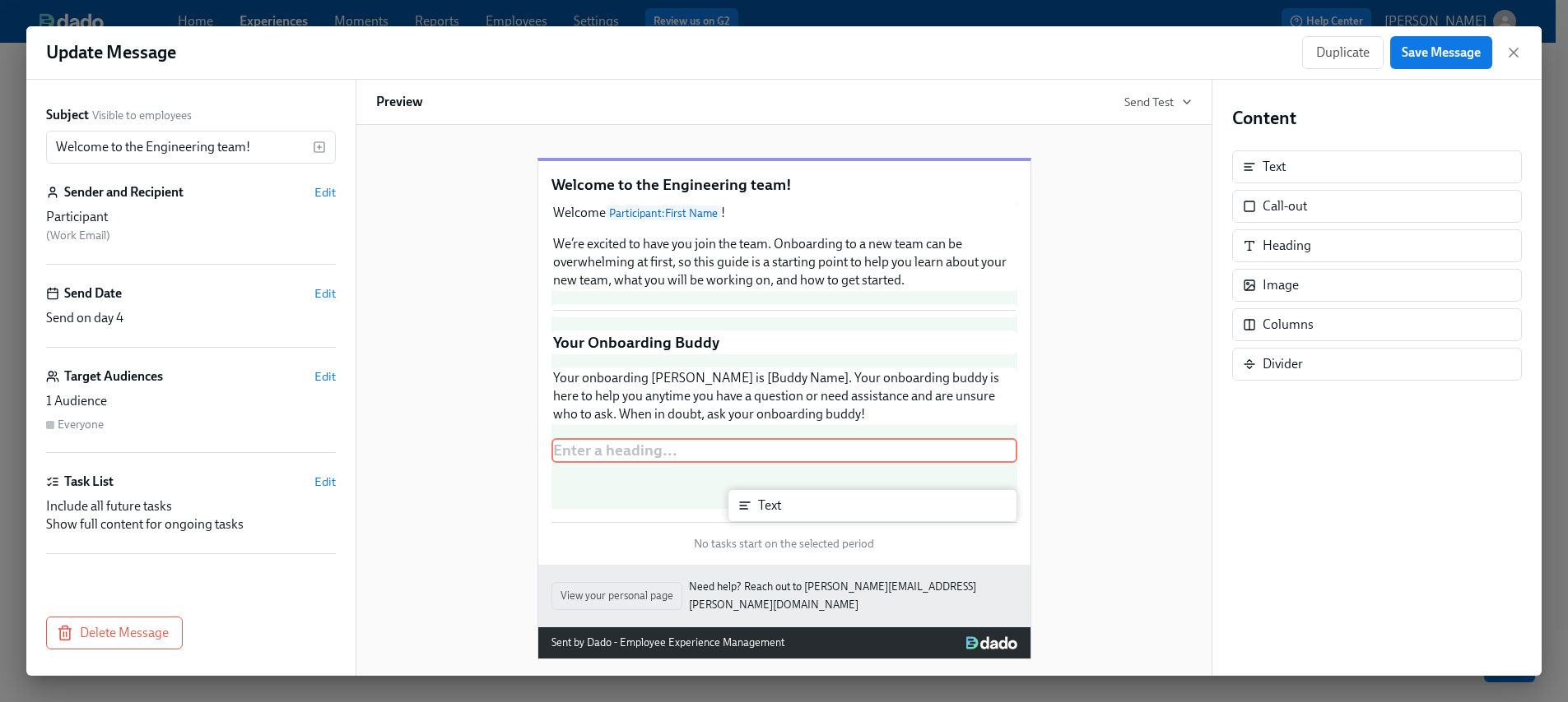
drag, startPoint x: 1301, startPoint y: 171, endPoint x: 793, endPoint y: 508, distance: 609.6
click at [793, 508] on div "Subject Visible to employees Welcome to the Engineering team! ​ Sender and Reci…" at bounding box center [783, 378] width 1515 height 597
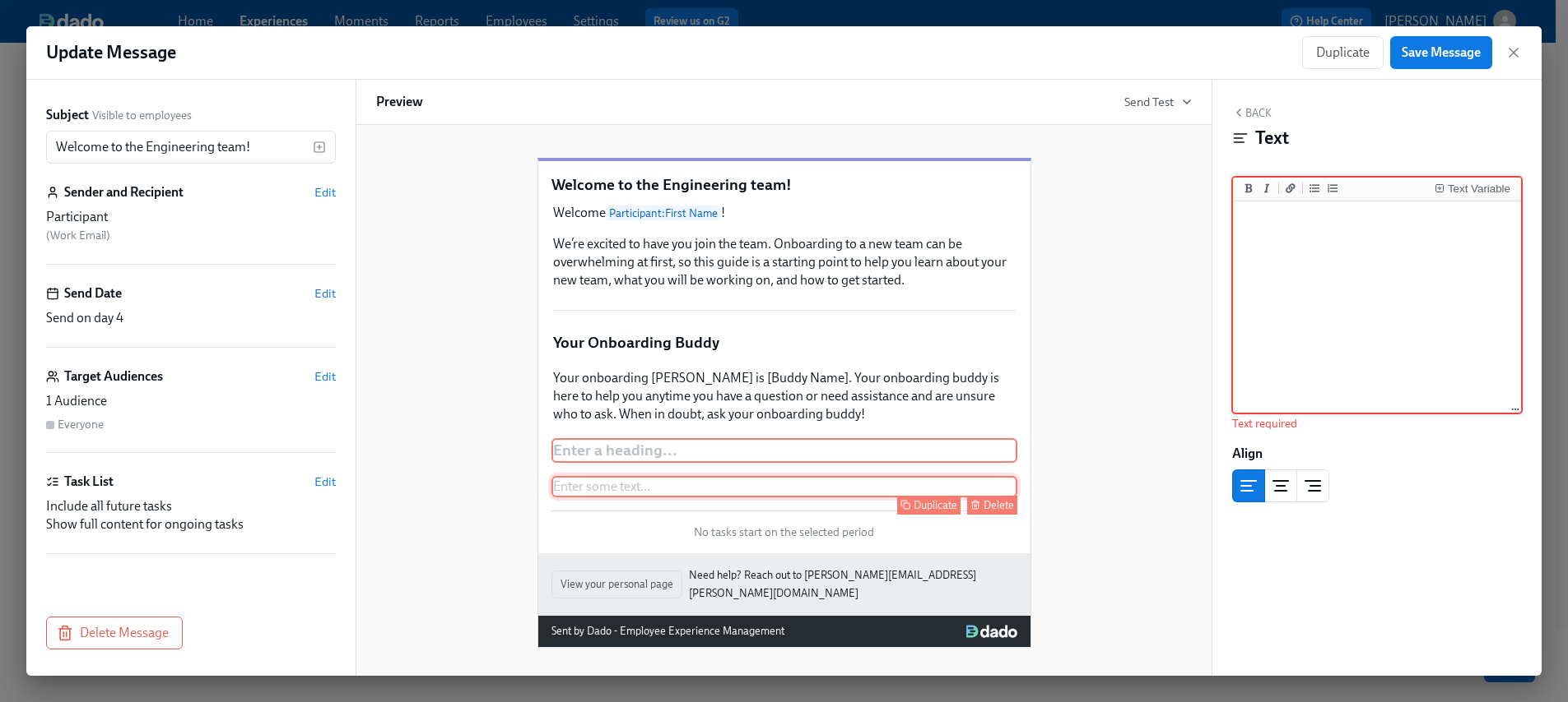
scroll to position [3, 0]
click at [584, 463] on div "Enter a heading ... Duplicate Delete" at bounding box center [784, 451] width 465 height 25
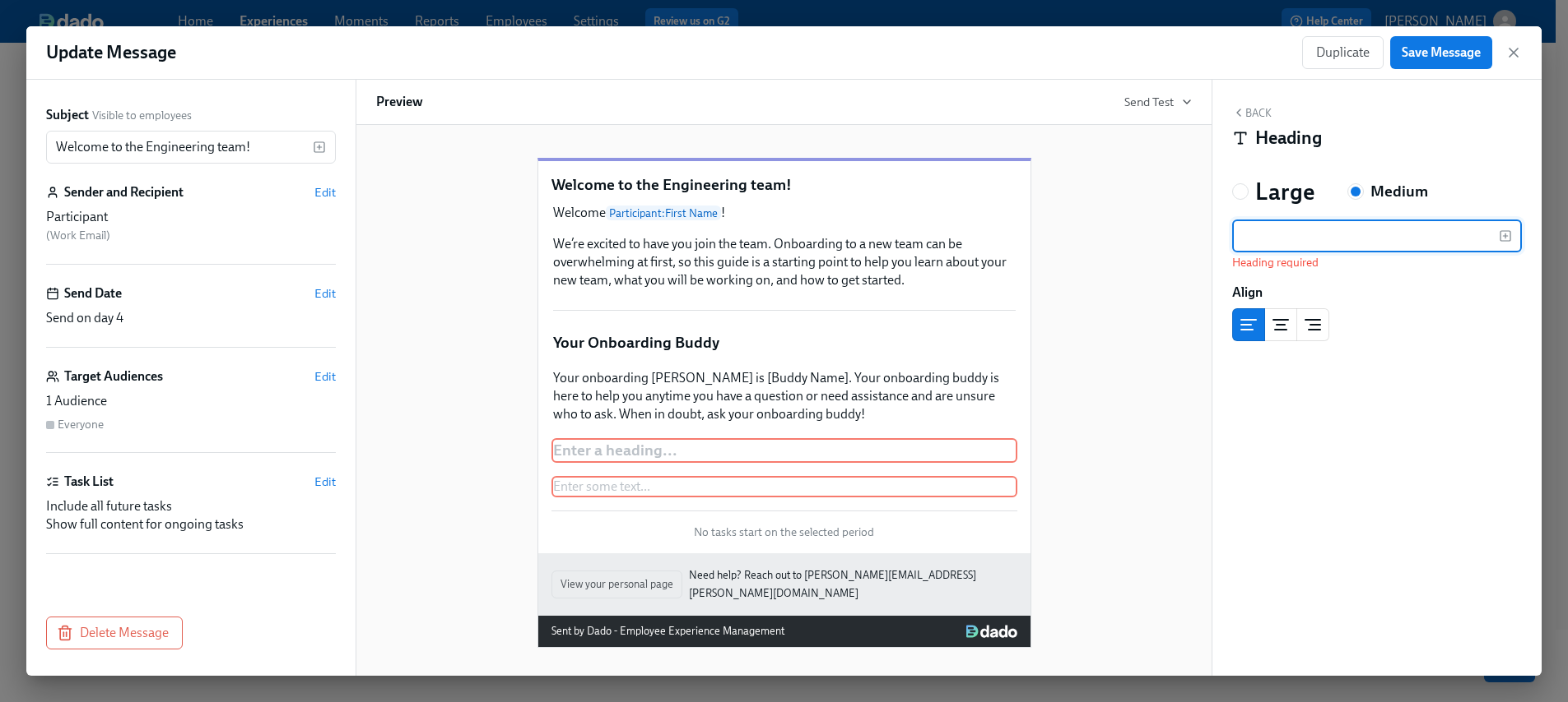
type input "Your team"
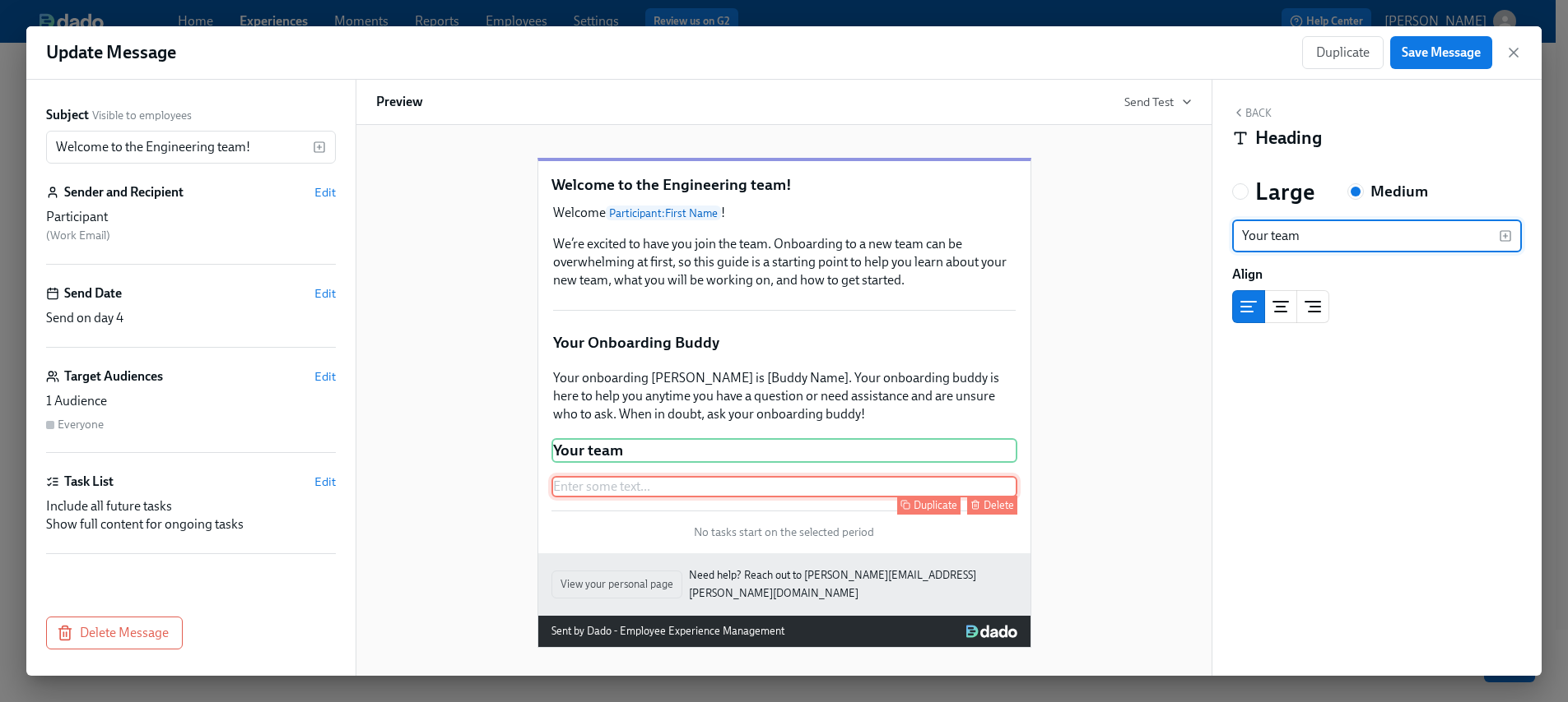
click at [811, 513] on div "Duplicate Delete" at bounding box center [786, 505] width 463 height 19
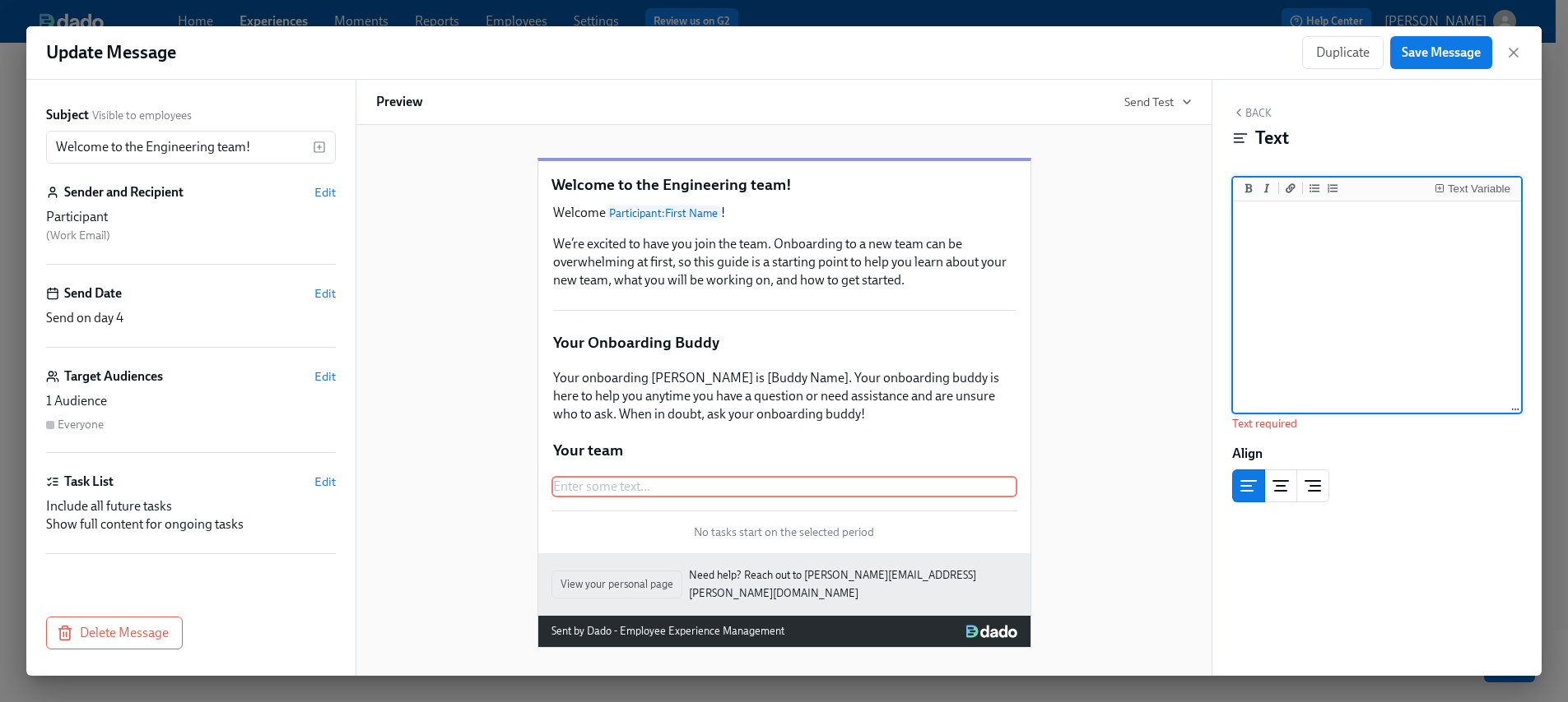
click at [1267, 249] on textarea at bounding box center [1376, 308] width 281 height 206
paste textarea "You are joining the [Team Name] team, your manager is [Manager Name]. For more …"
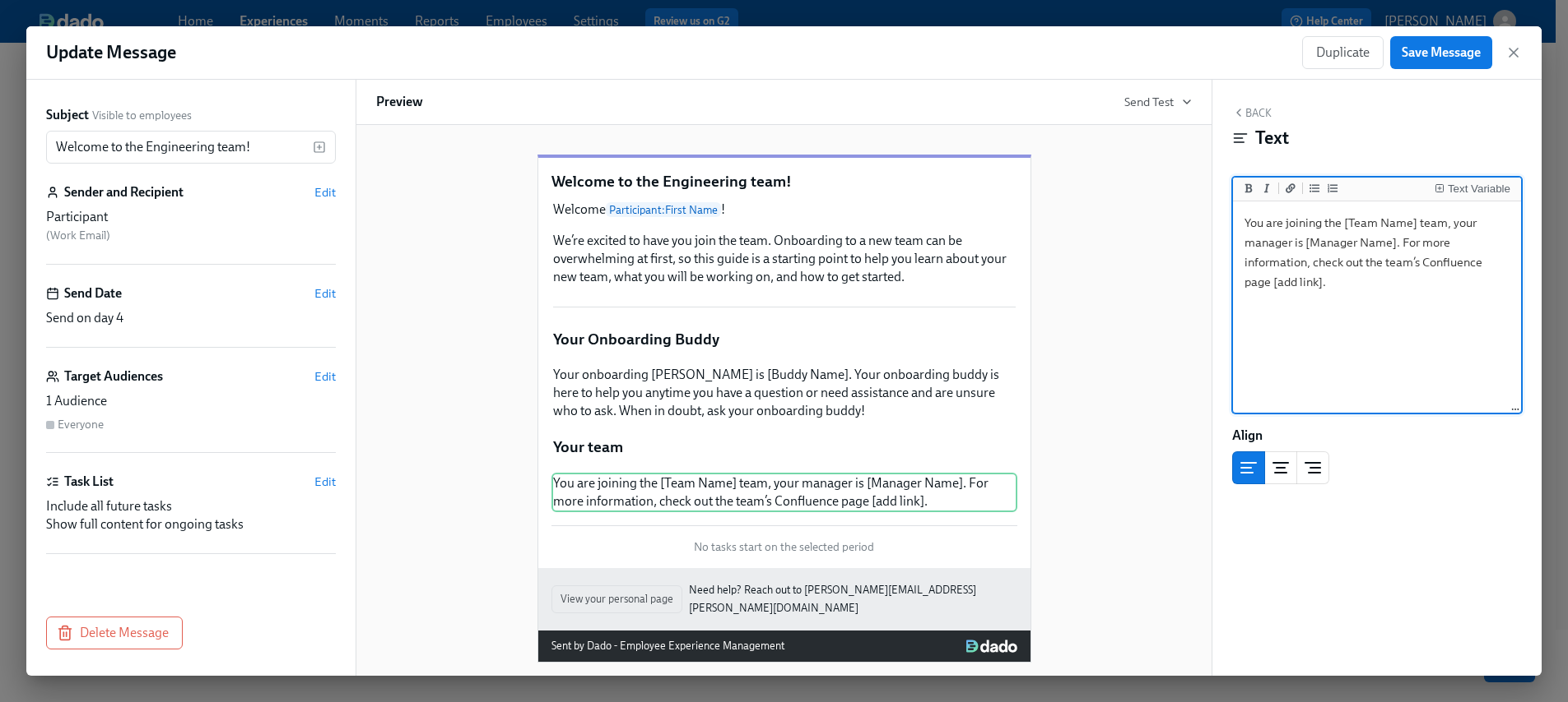
drag, startPoint x: 1394, startPoint y: 244, endPoint x: 1319, endPoint y: 234, distance: 75.7
click at [1319, 233] on textarea "You are joining the [Team Name] team, your manager is [Manager Name]. For more …" at bounding box center [1376, 308] width 281 height 206
click at [1459, 188] on div "Text Variable" at bounding box center [1478, 189] width 62 height 12
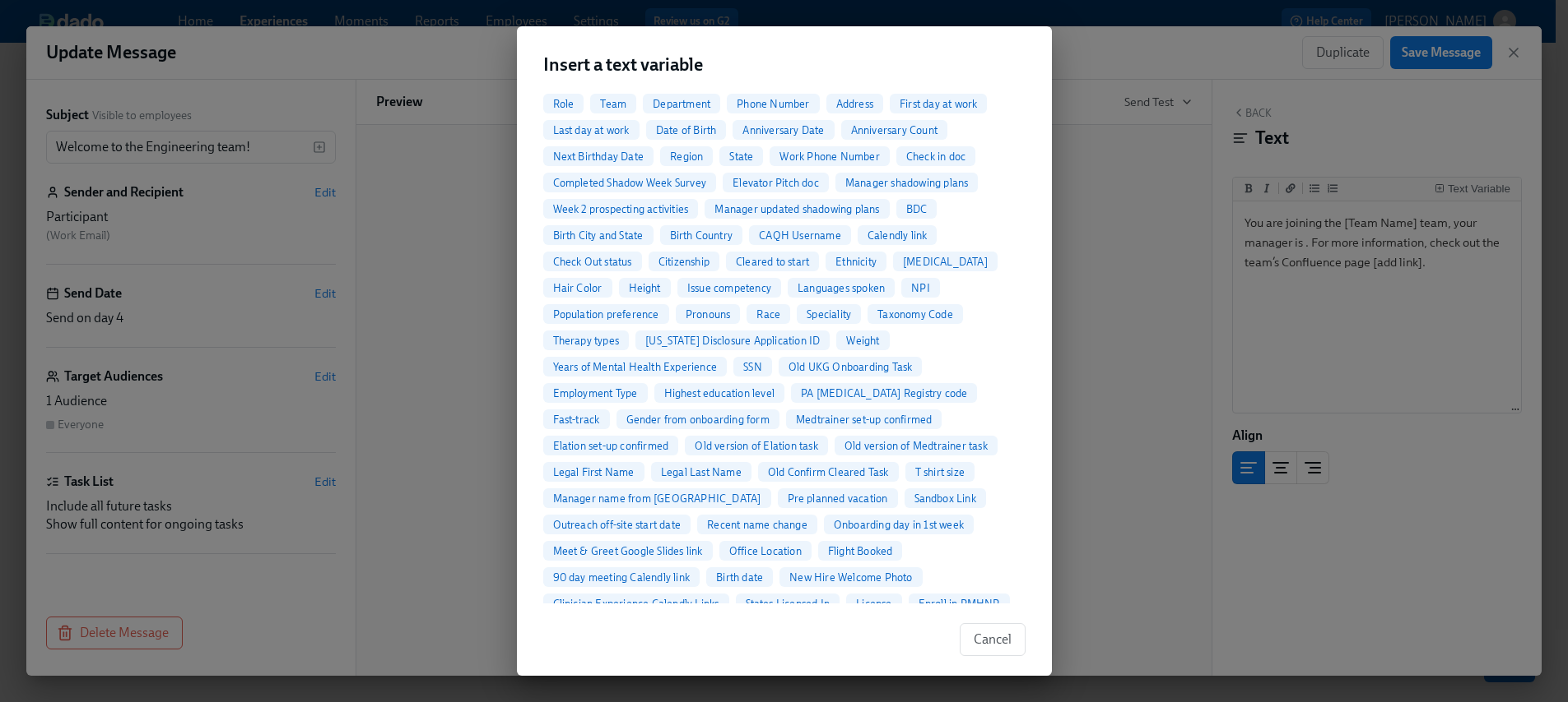
scroll to position [523, 0]
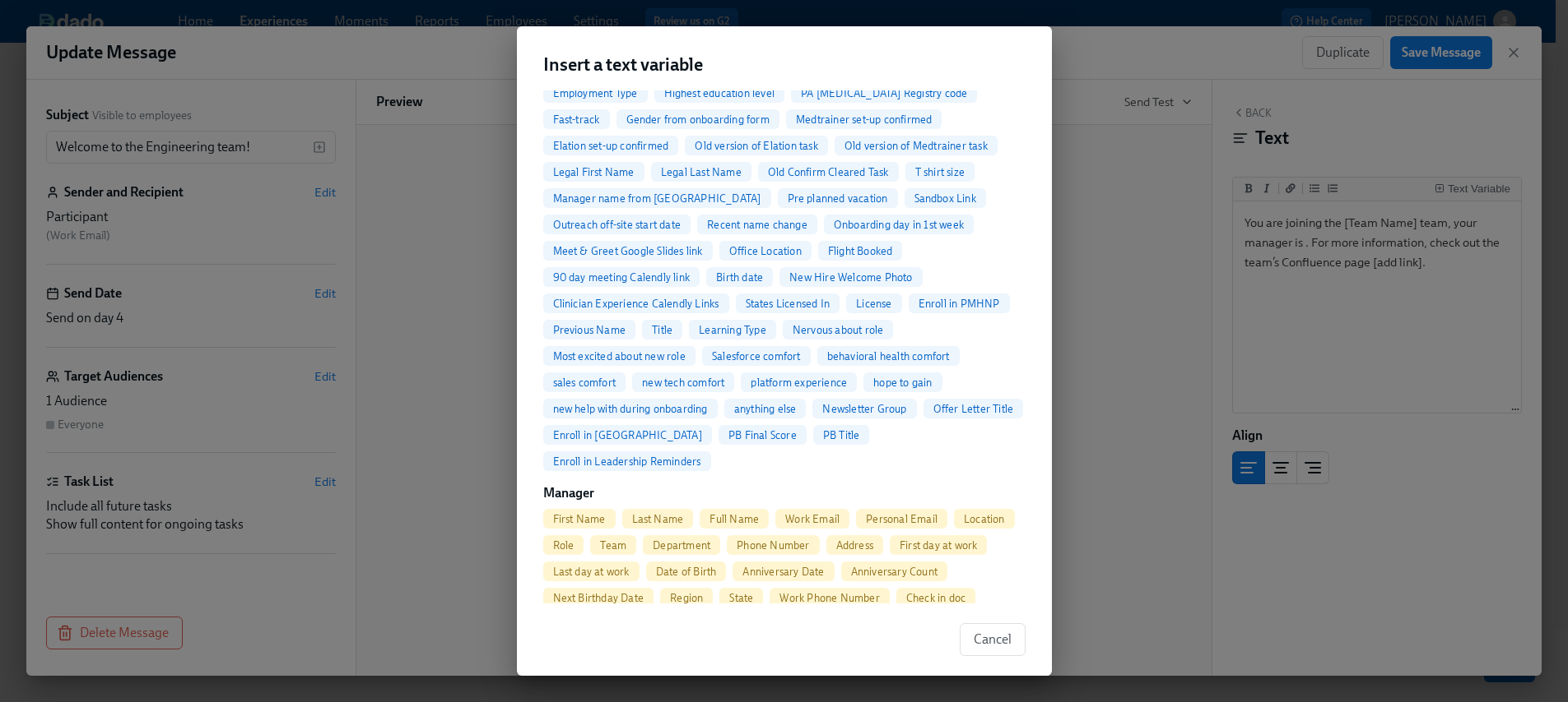
click at [725, 523] on span "Full Name" at bounding box center [734, 519] width 69 height 12
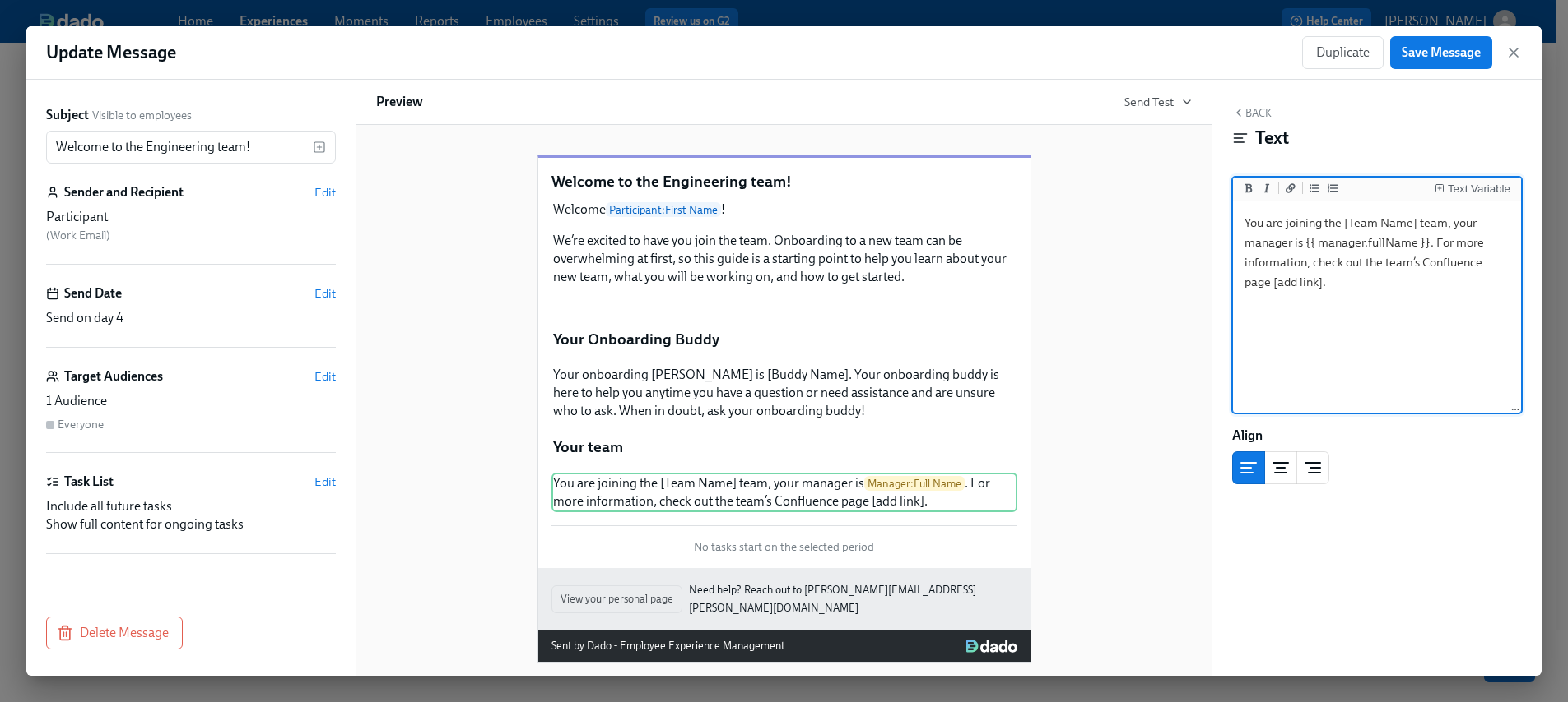
type textarea "You are joining the [Team Name] team, your manager is {{ manager.fullName }}. F…"
click at [1265, 110] on button "Back" at bounding box center [1251, 113] width 39 height 13
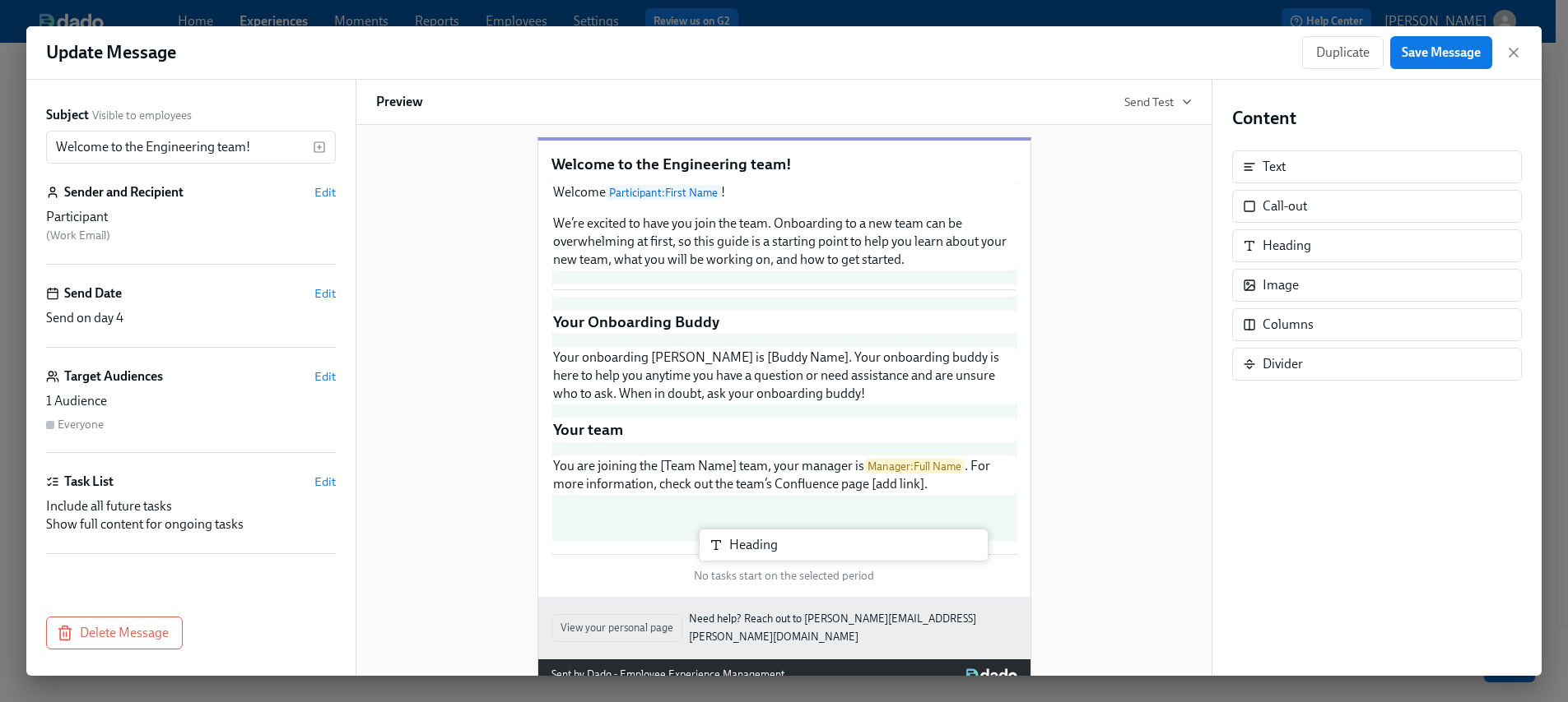
drag, startPoint x: 1275, startPoint y: 280, endPoint x: 777, endPoint y: 555, distance: 568.9
click at [777, 555] on div "Subject Visible to employees Welcome to the Engineering team! ​ Sender and Reci…" at bounding box center [783, 378] width 1515 height 597
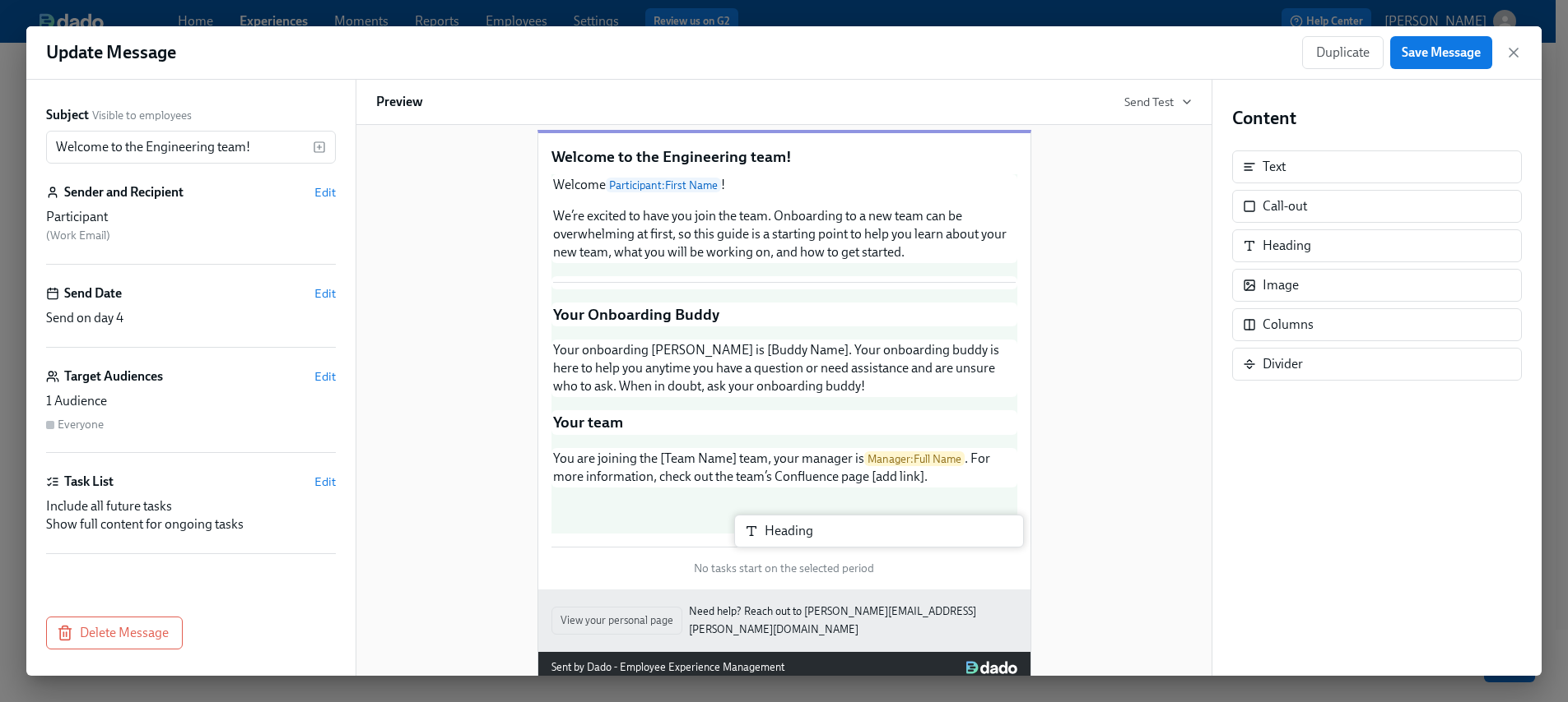
scroll to position [29, 0]
drag, startPoint x: 1310, startPoint y: 251, endPoint x: 761, endPoint y: 537, distance: 619.0
click at [761, 537] on div "Subject Visible to employees Welcome to the Engineering team! ​ Sender and Reci…" at bounding box center [783, 378] width 1515 height 597
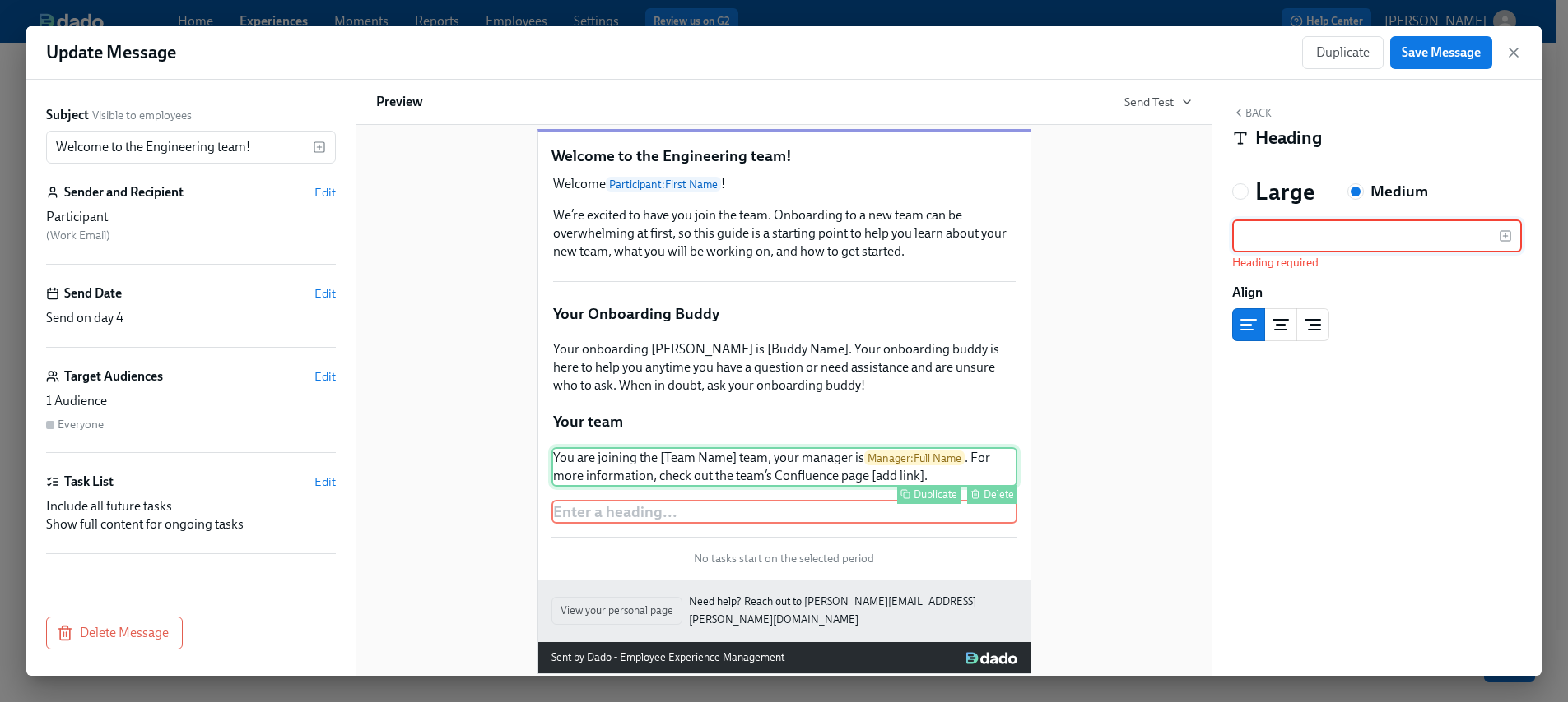
scroll to position [32, 0]
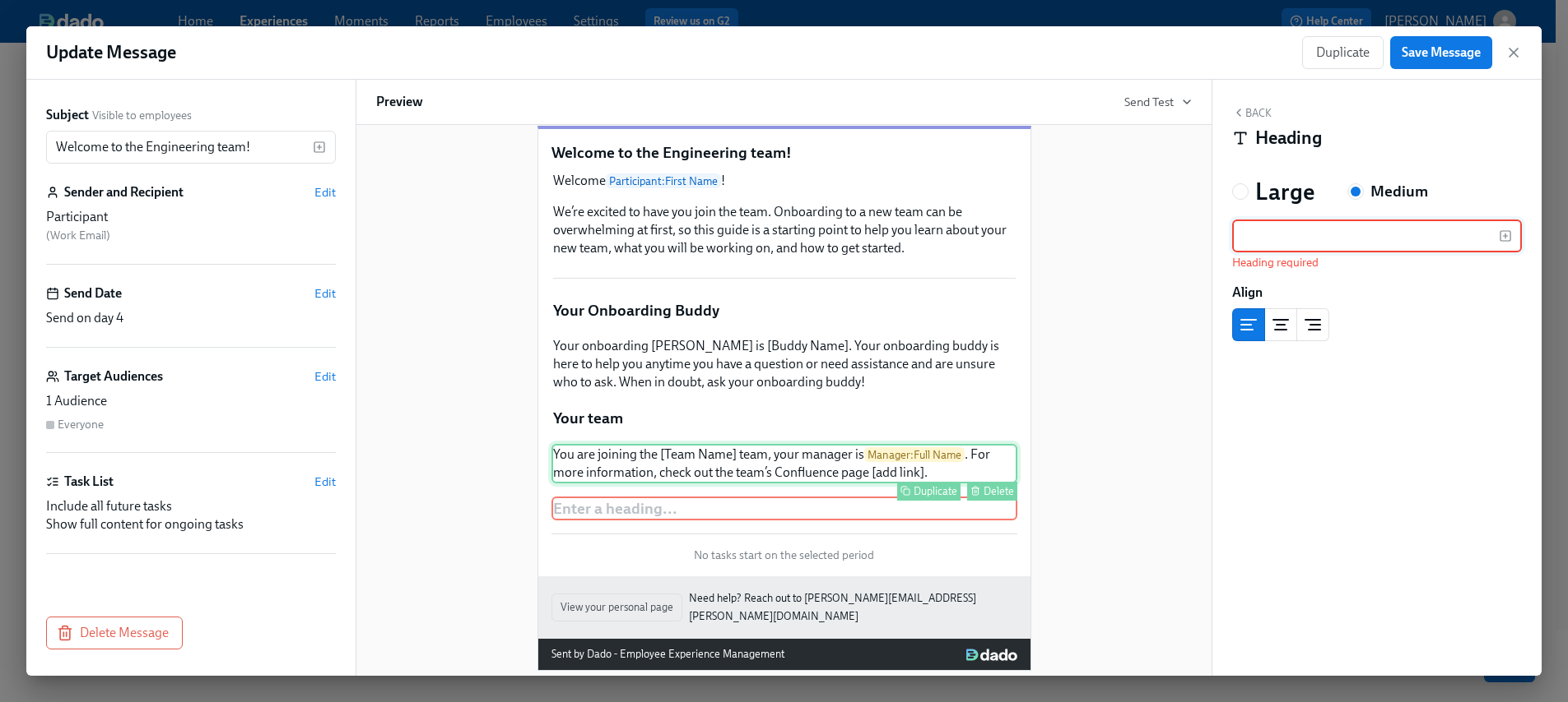
click at [969, 483] on div "You are joining the [Team Name] team, your manager is Manager : Full Name . For…" at bounding box center [784, 463] width 465 height 39
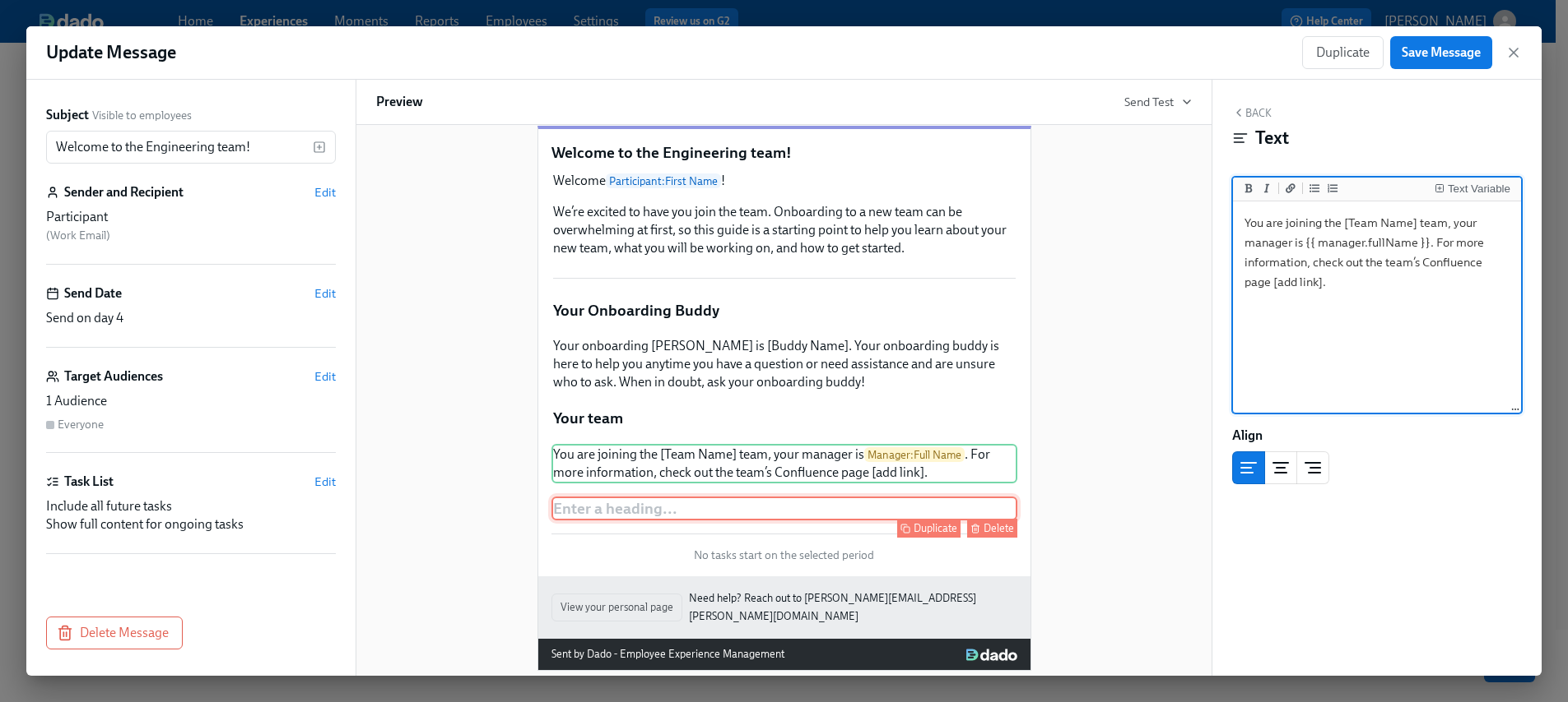
click at [895, 522] on div "Enter a heading ... Duplicate Delete" at bounding box center [784, 509] width 465 height 25
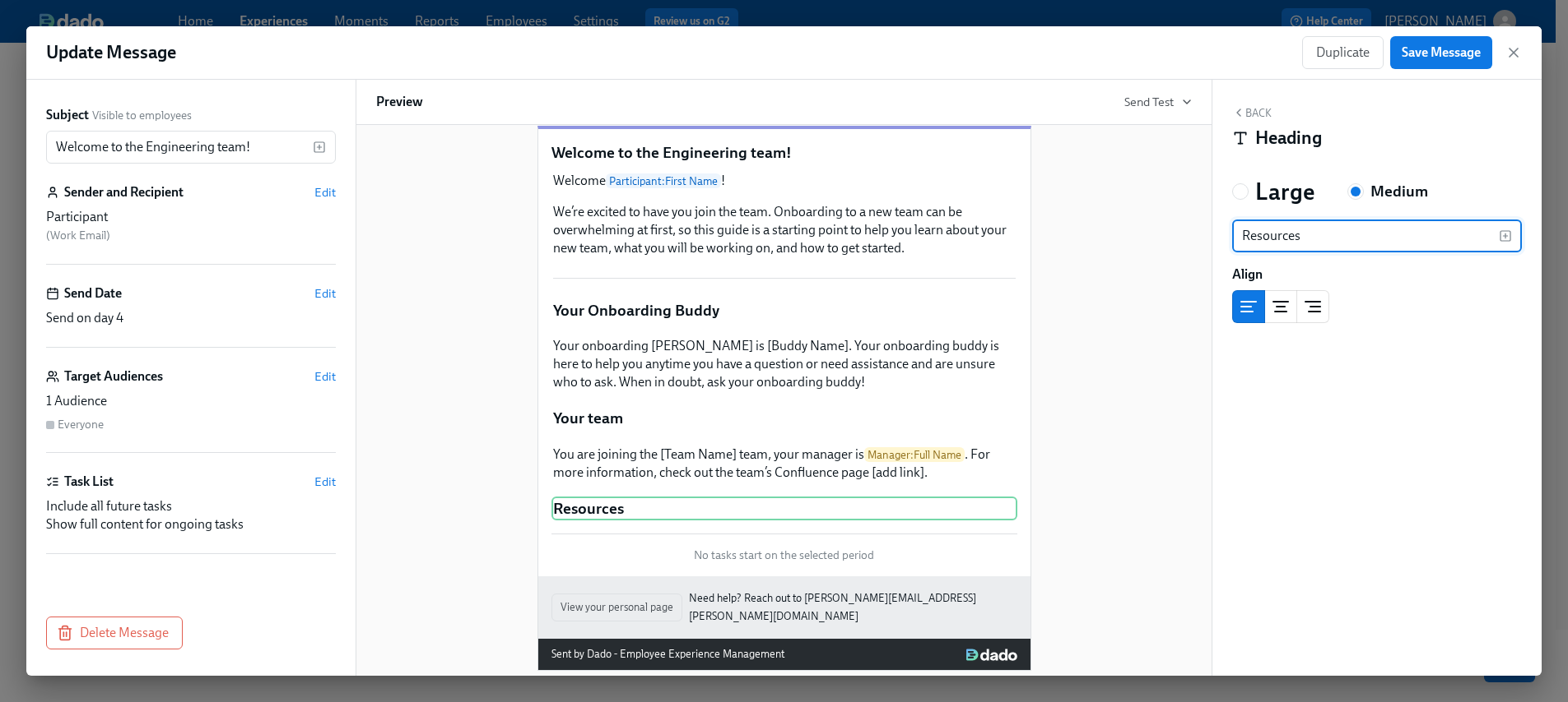
type input "Resources"
click at [1255, 112] on button "Back" at bounding box center [1251, 113] width 39 height 13
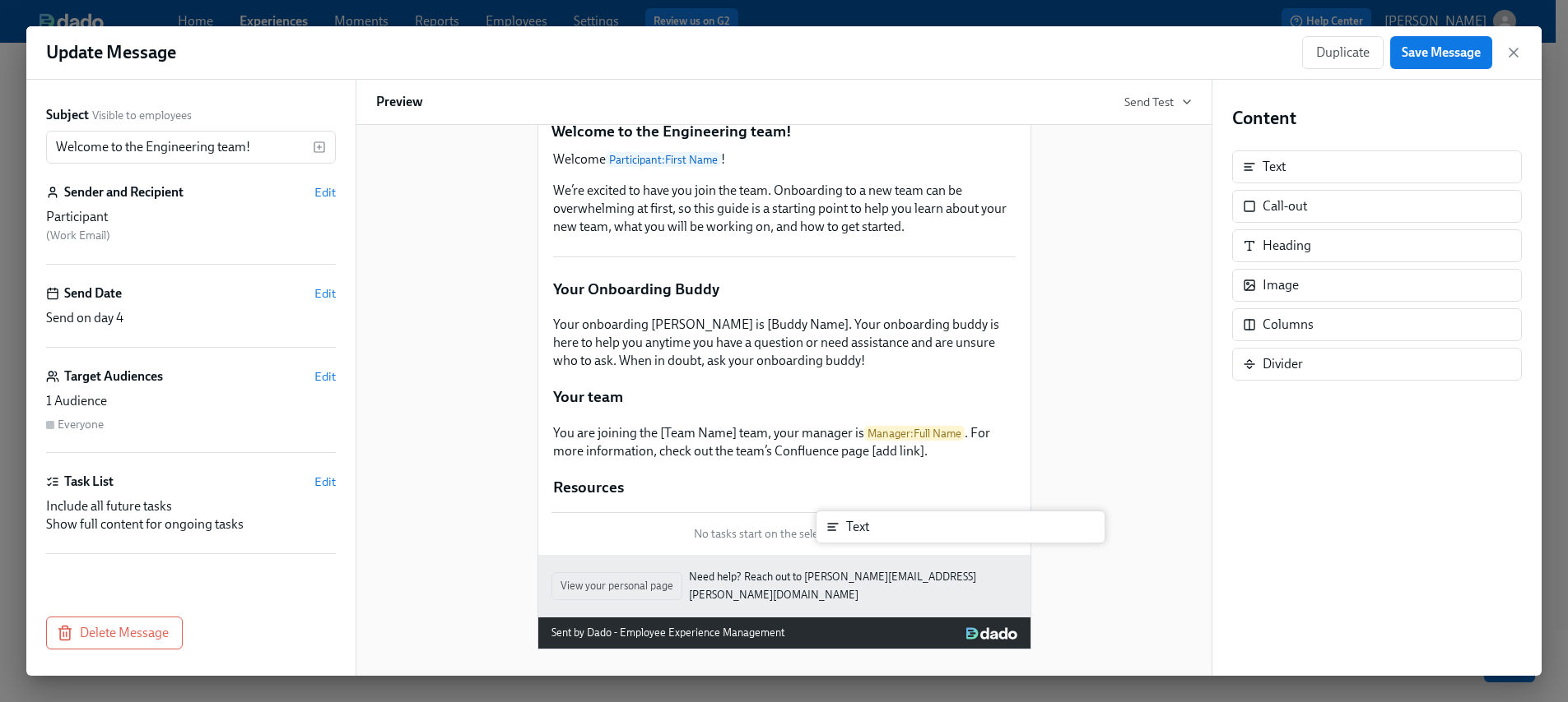
scroll to position [73, 0]
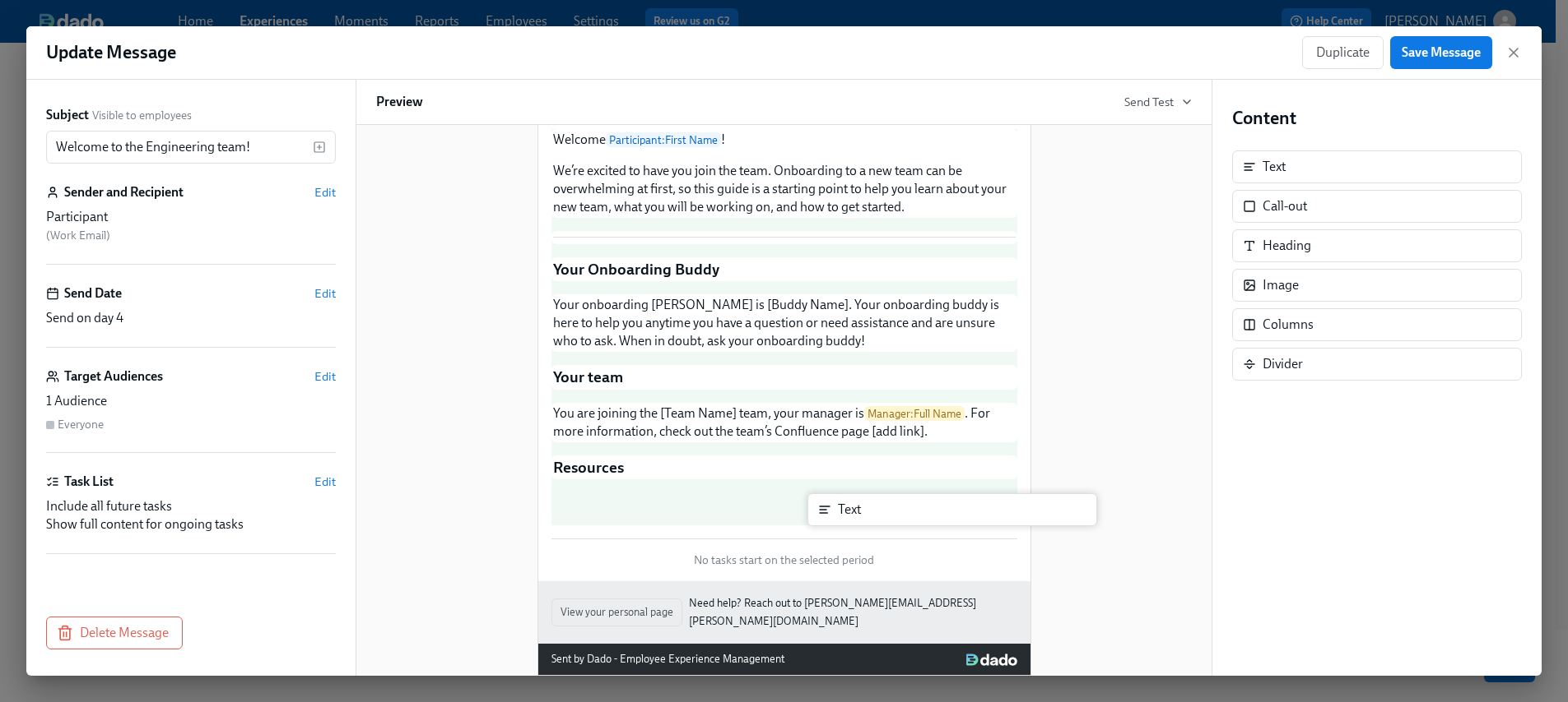
drag, startPoint x: 1308, startPoint y: 181, endPoint x: 874, endPoint y: 528, distance: 555.7
click at [881, 526] on div "Subject Visible to employees Welcome to the Engineering team! ​ Sender and Reci…" at bounding box center [783, 378] width 1515 height 597
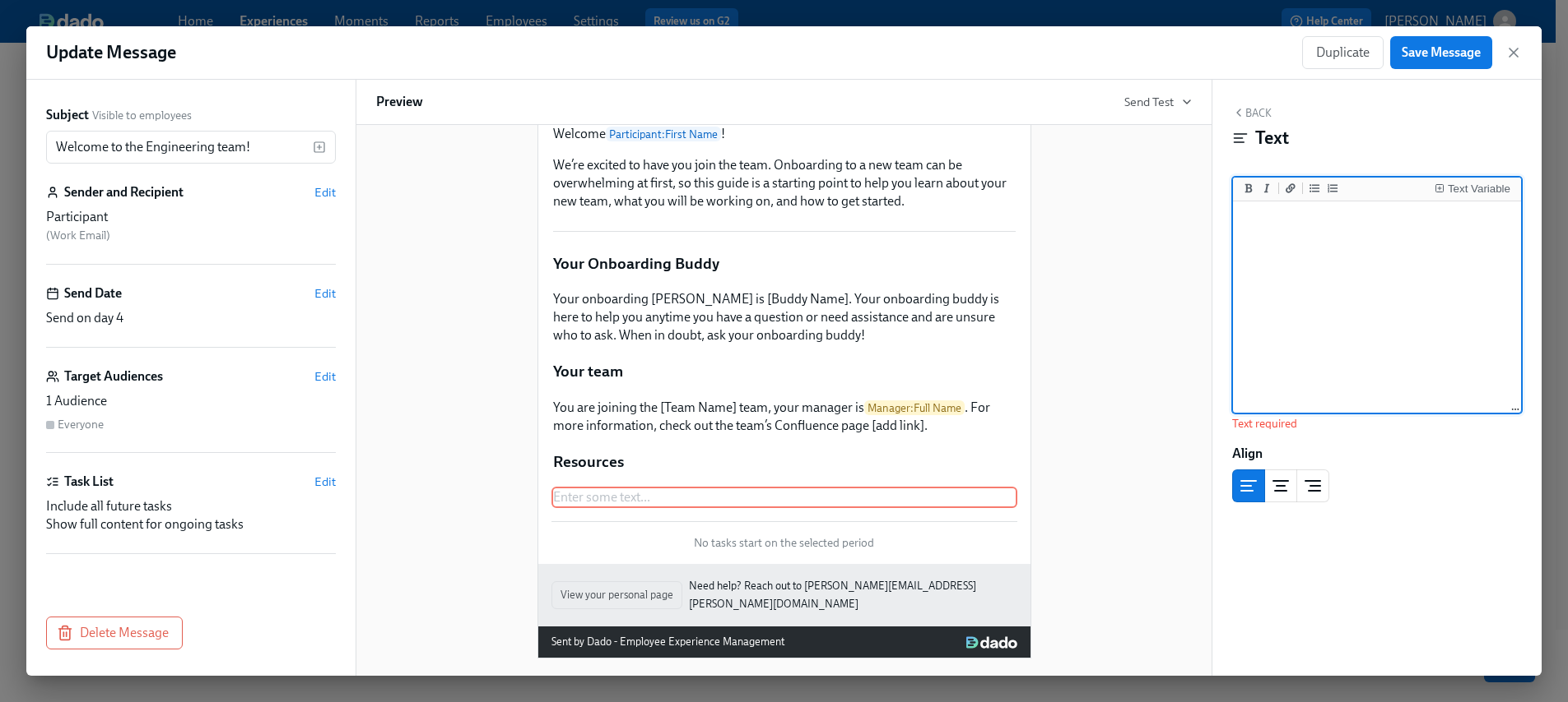
scroll to position [80, 0]
click at [1338, 297] on textarea at bounding box center [1376, 308] width 281 height 206
paste textarea "Engineering Day One Onboarding Checklist for Engineers New Hire Cheat Sheet Des…"
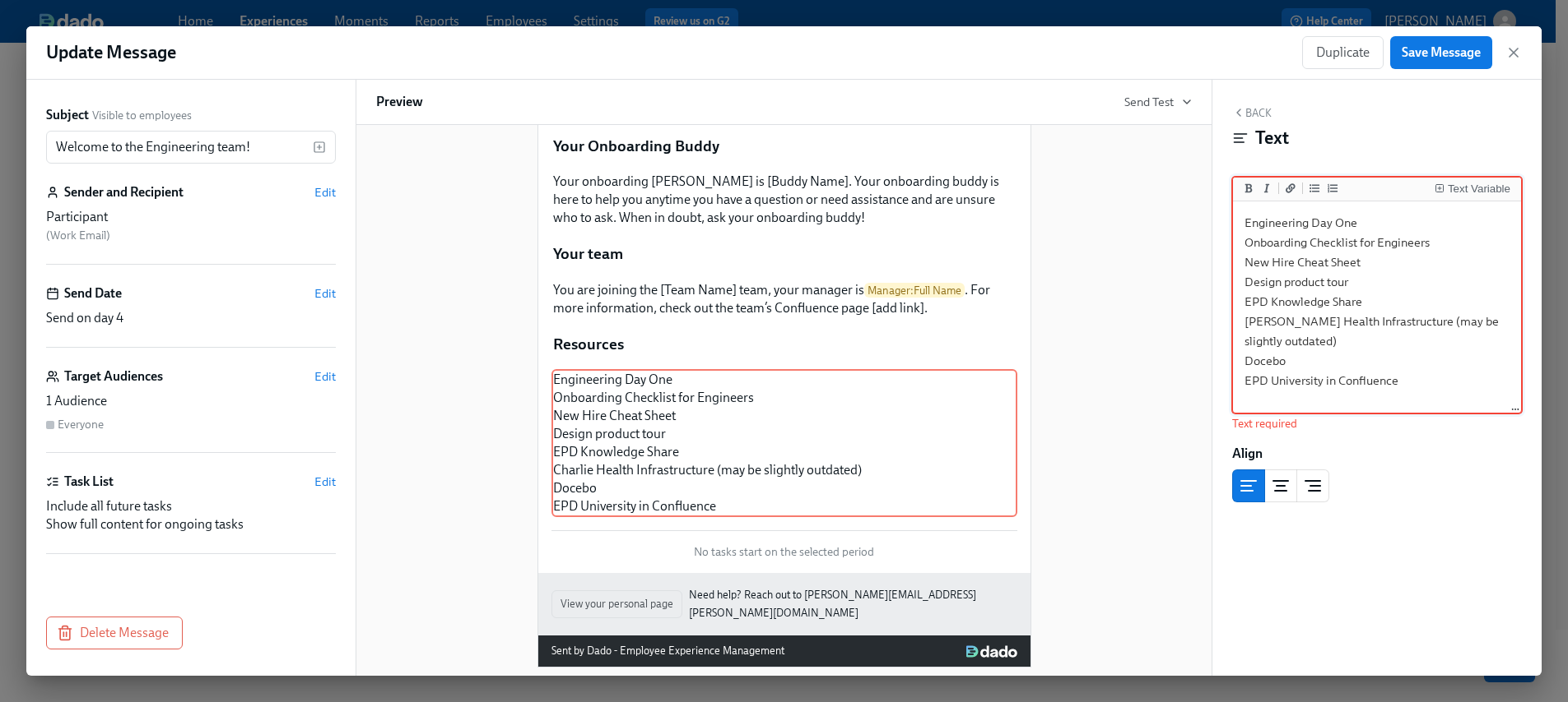
scroll to position [228, 0]
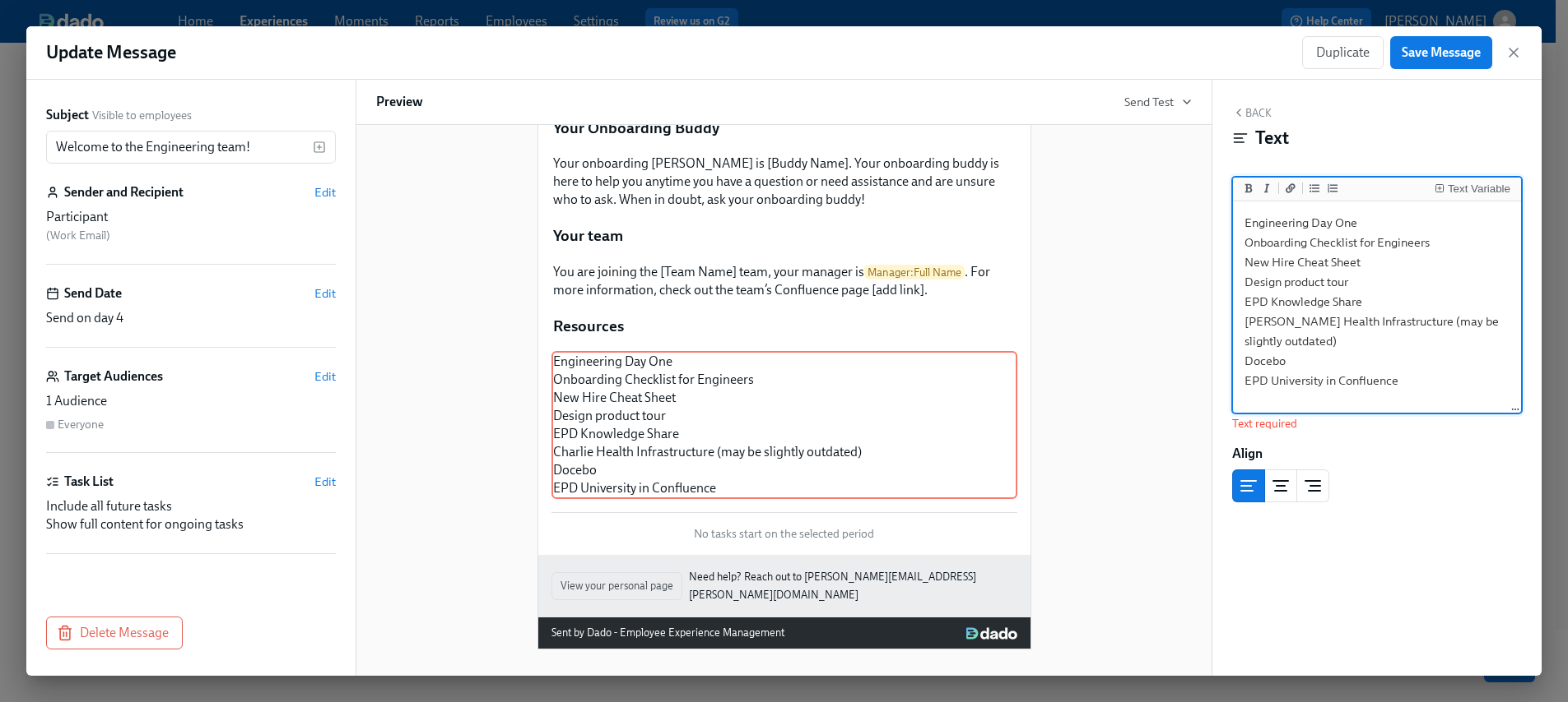
drag, startPoint x: 1484, startPoint y: 326, endPoint x: 1298, endPoint y: 328, distance: 186.0
click at [1290, 323] on textarea "Engineering Day One Onboarding Checklist for Engineers New Hire Cheat Sheet Des…" at bounding box center [1376, 308] width 281 height 206
drag, startPoint x: 1305, startPoint y: 338, endPoint x: 1233, endPoint y: 313, distance: 76.2
click at [1233, 313] on div "Engineering Day One Onboarding Checklist for Engineers New Hire Cheat Sheet Des…" at bounding box center [1377, 308] width 288 height 213
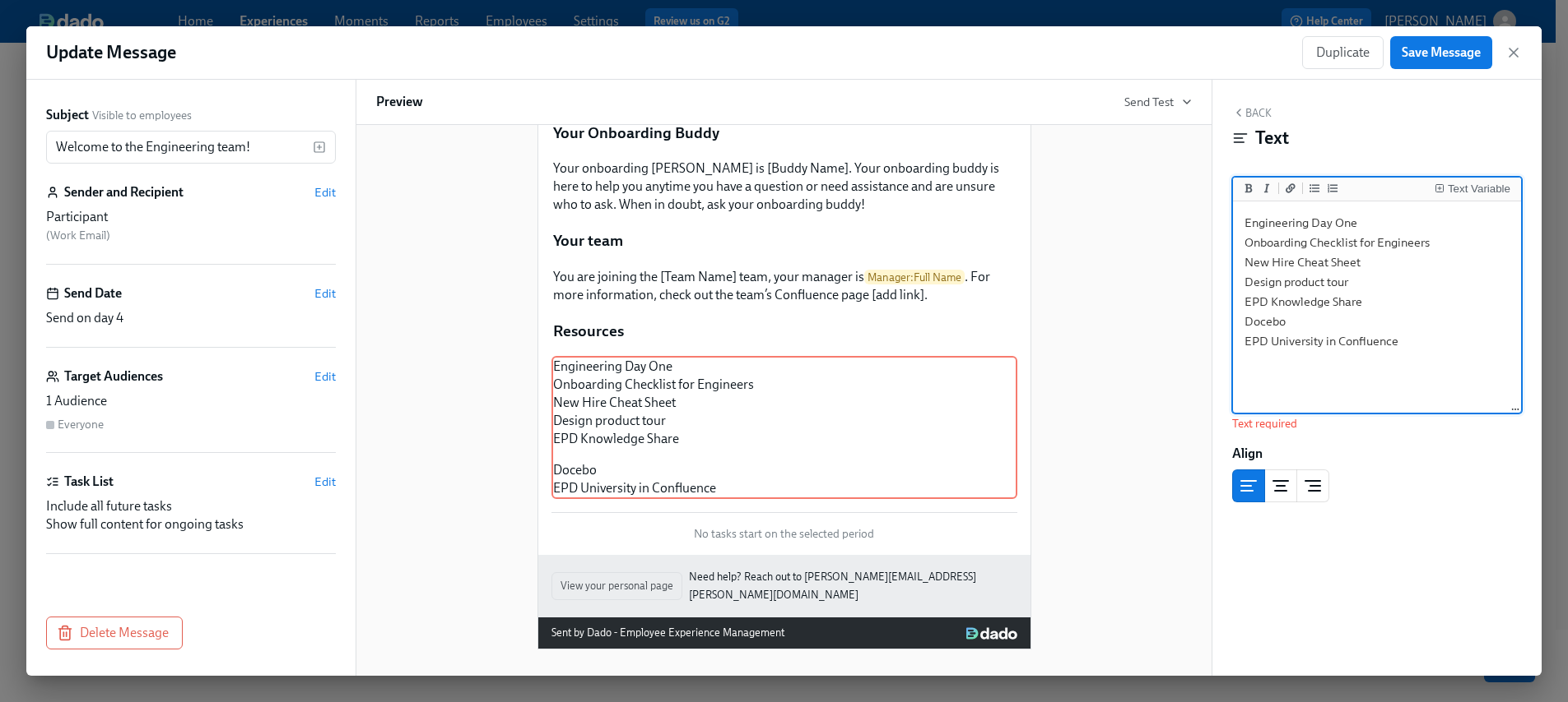
scroll to position [211, 0]
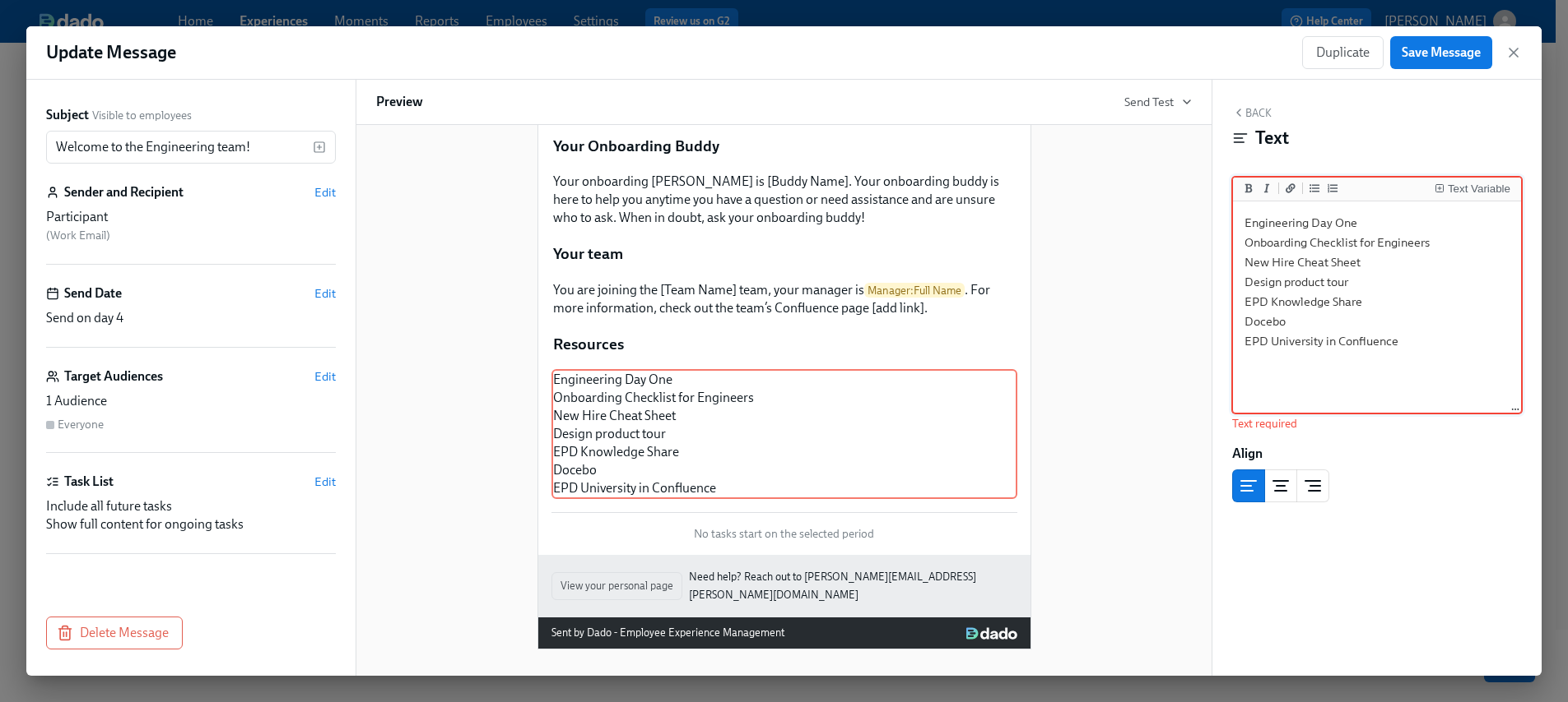
type textarea "Engineering Day One Onboarding Checklist for Engineers New Hire Cheat Sheet Des…"
click at [1078, 407] on div "Welcome to the Engineering team! Welcome Participant : First Name ! We’re excit…" at bounding box center [784, 292] width 816 height 714
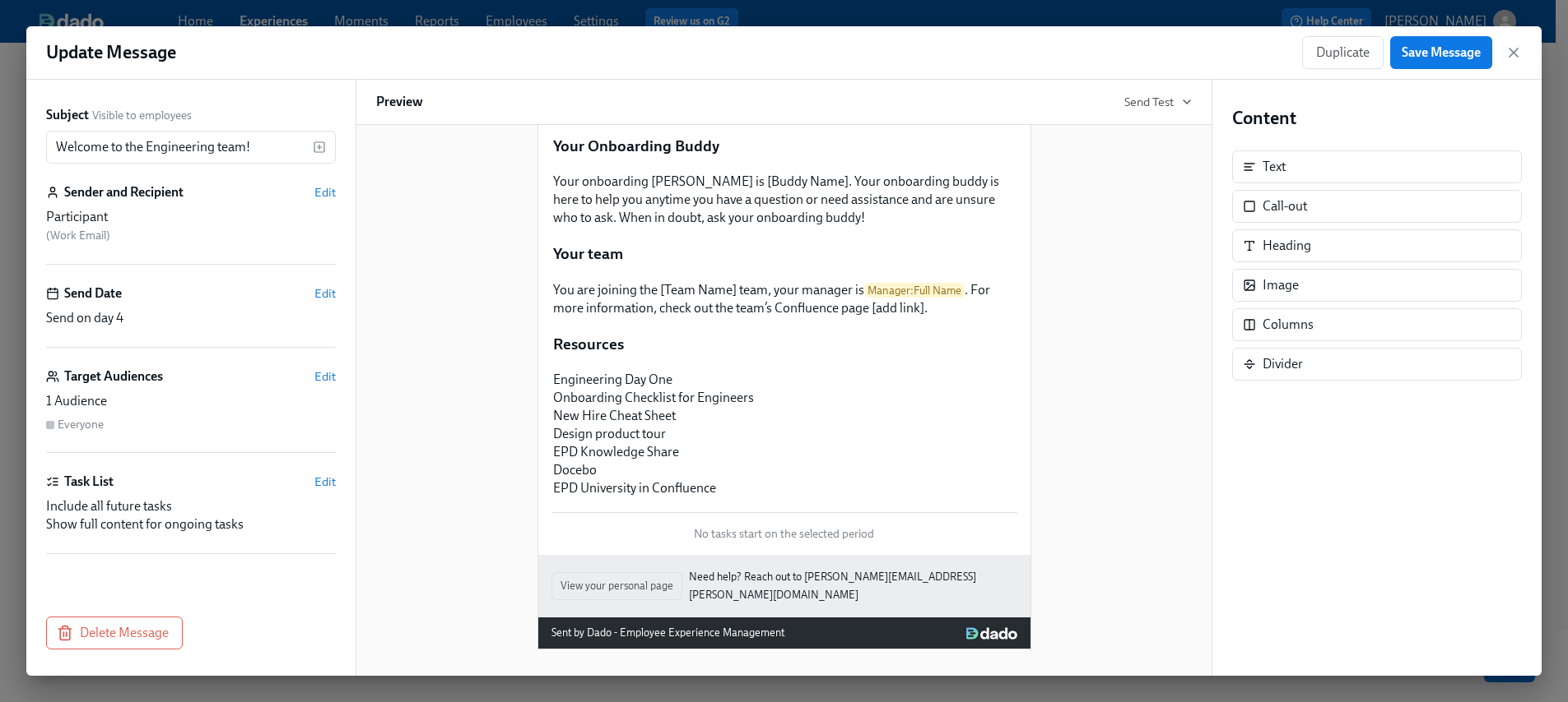
scroll to position [7, 0]
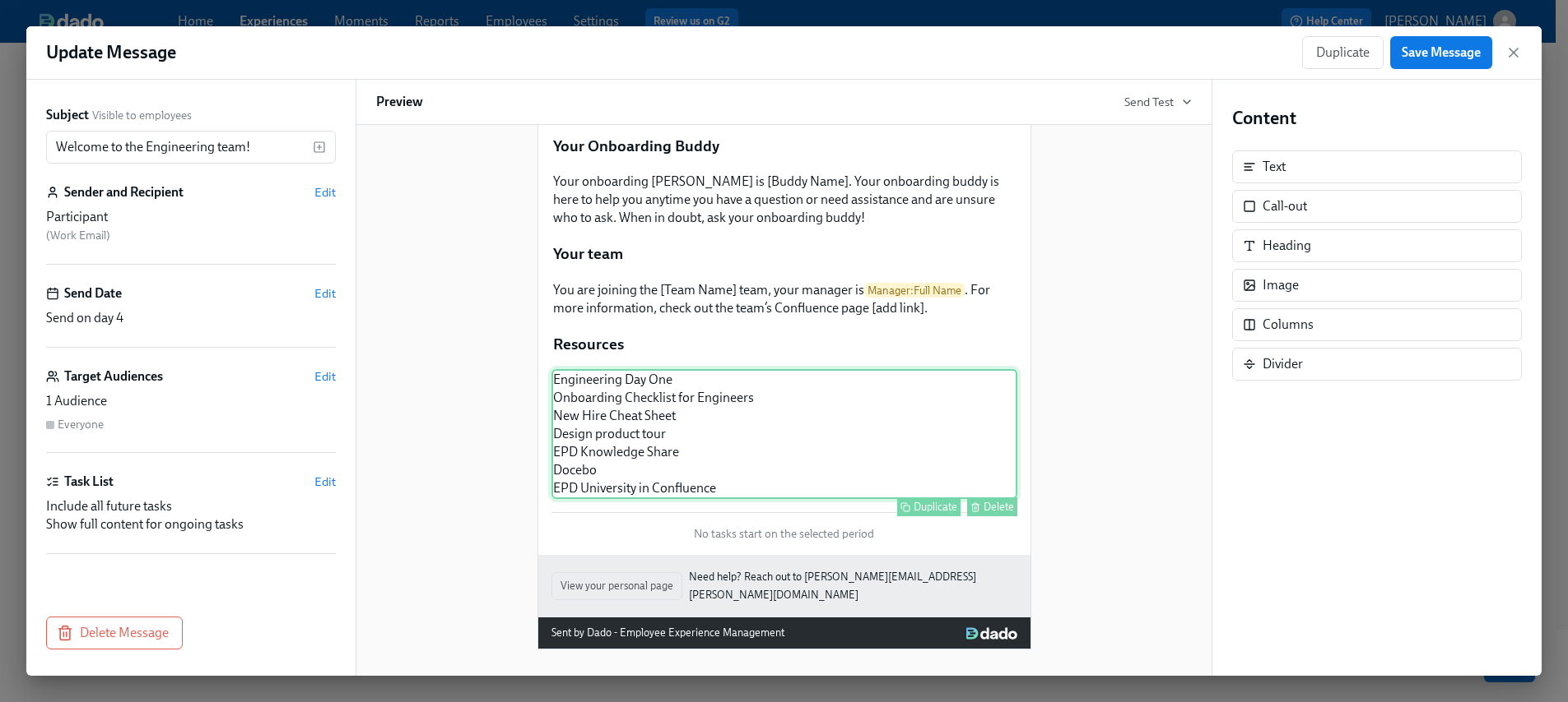
click at [592, 385] on div "Engineering Day One Onboarding Checklist for Engineers New Hire Cheat Sheet Des…" at bounding box center [784, 433] width 465 height 129
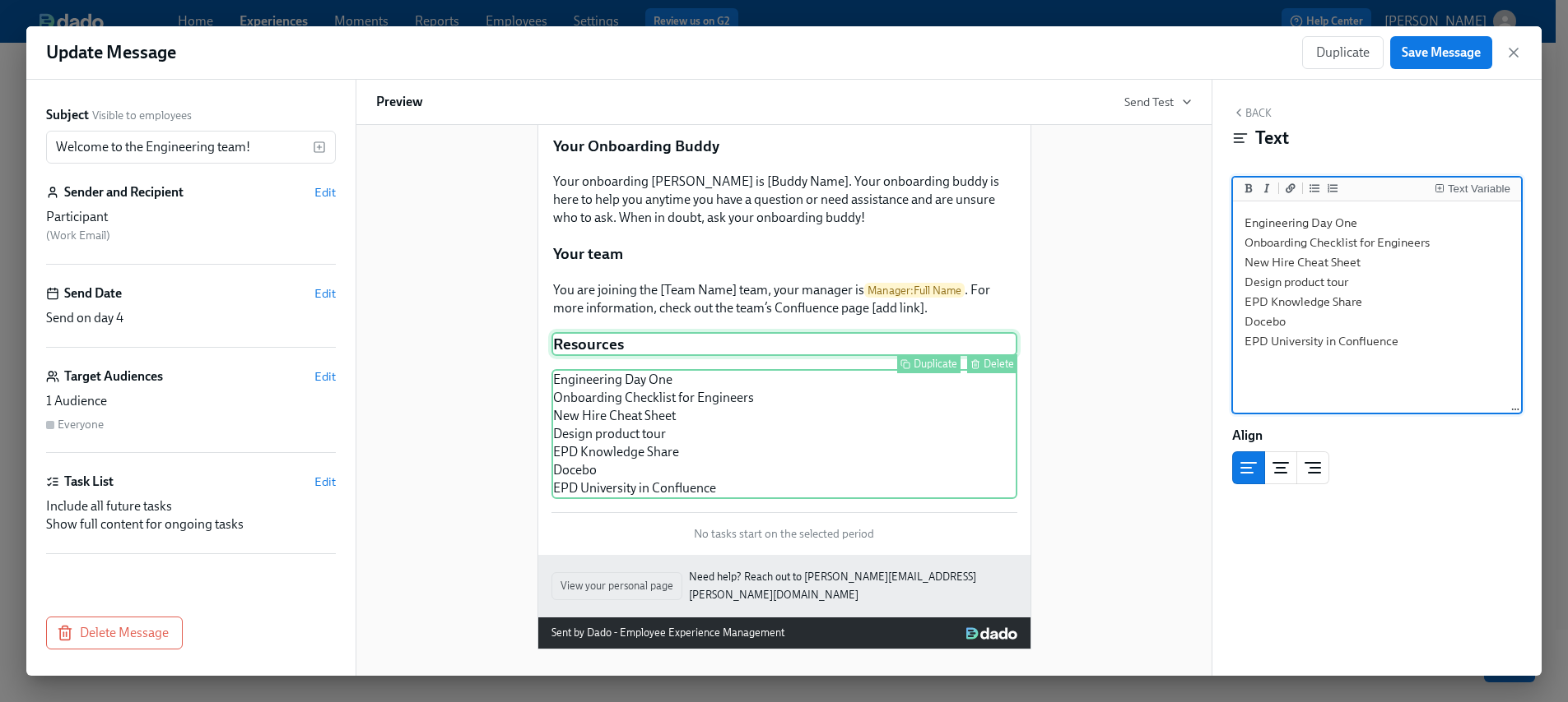
click at [614, 357] on div "Resources Duplicate Delete" at bounding box center [784, 344] width 465 height 25
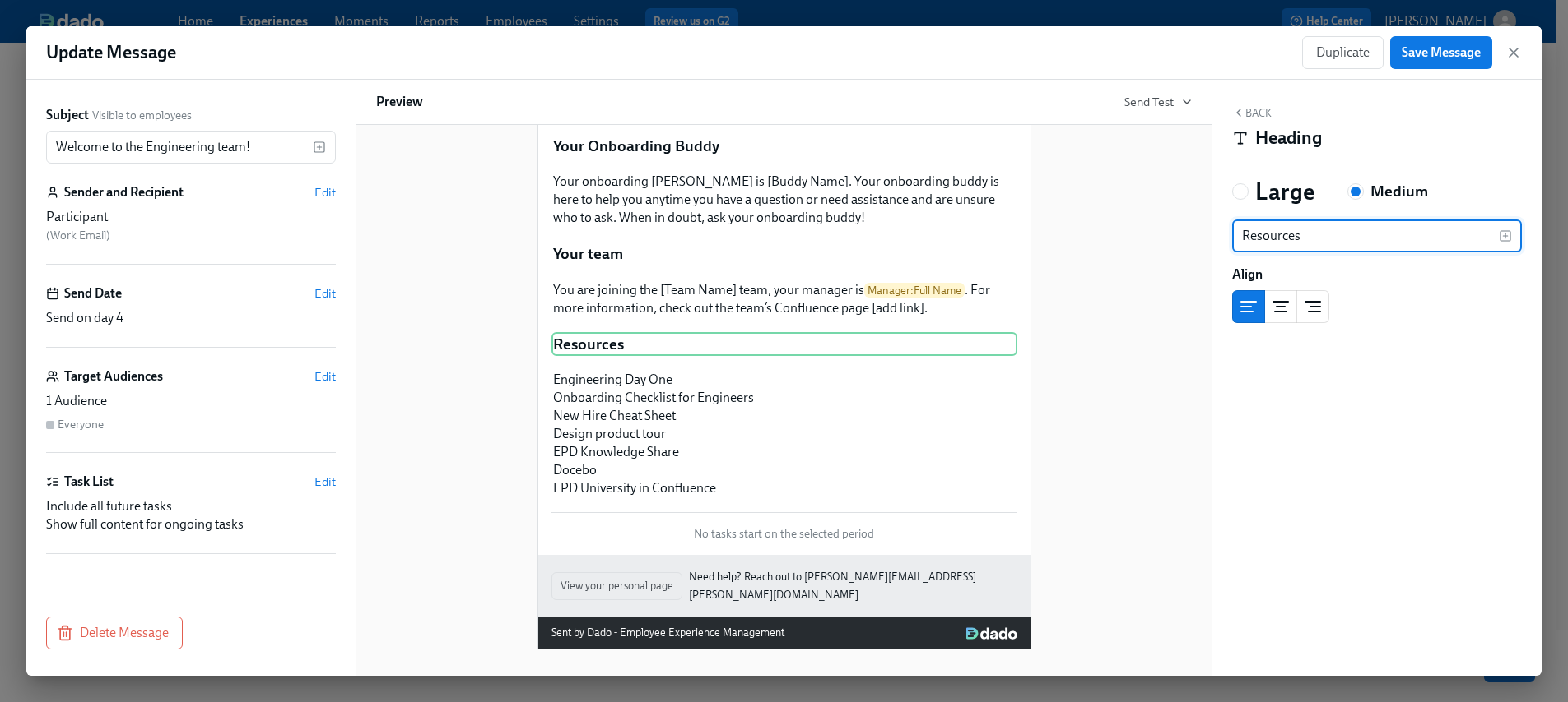
click at [1093, 424] on div "Welcome to the Engineering team! Welcome Participant : First Name ! We’re excit…" at bounding box center [784, 292] width 816 height 714
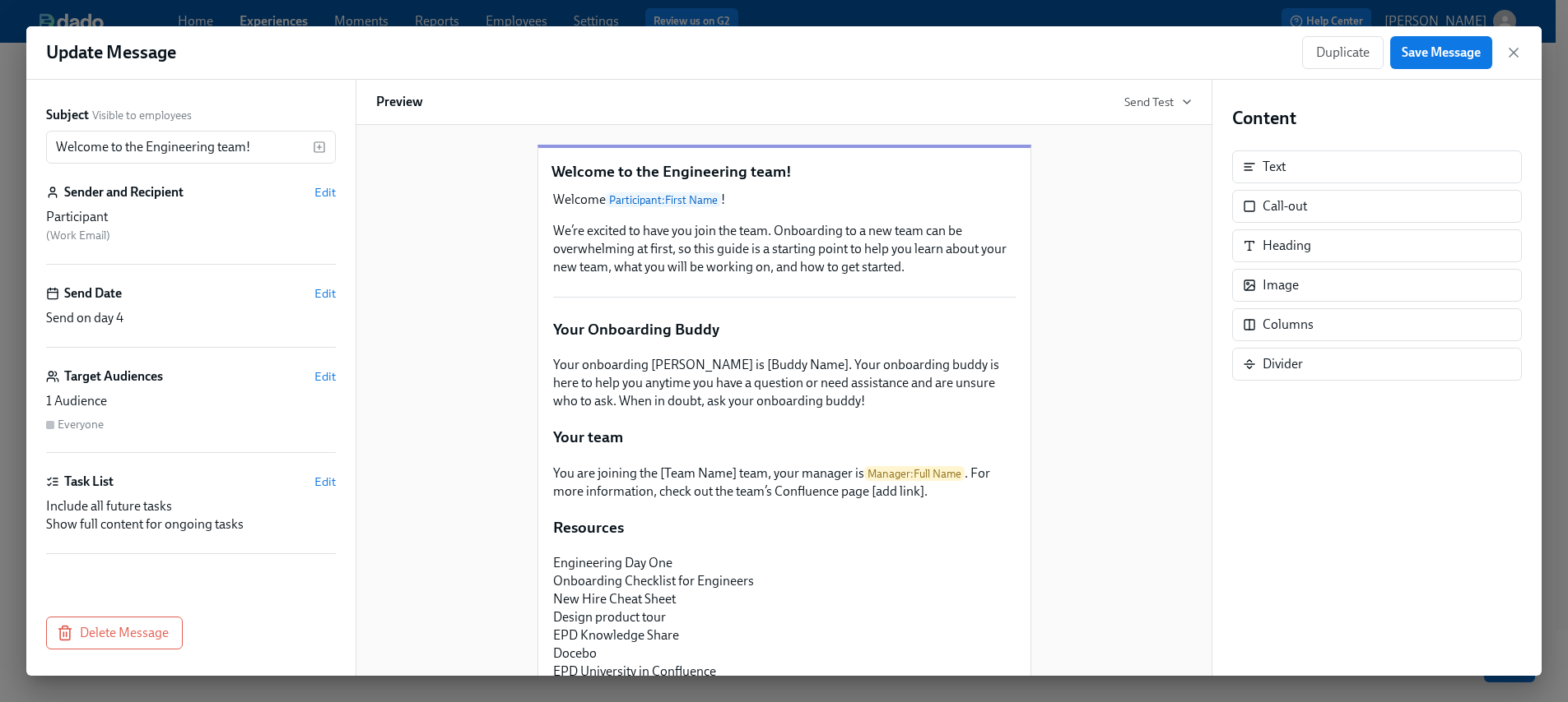
scroll to position [29, 0]
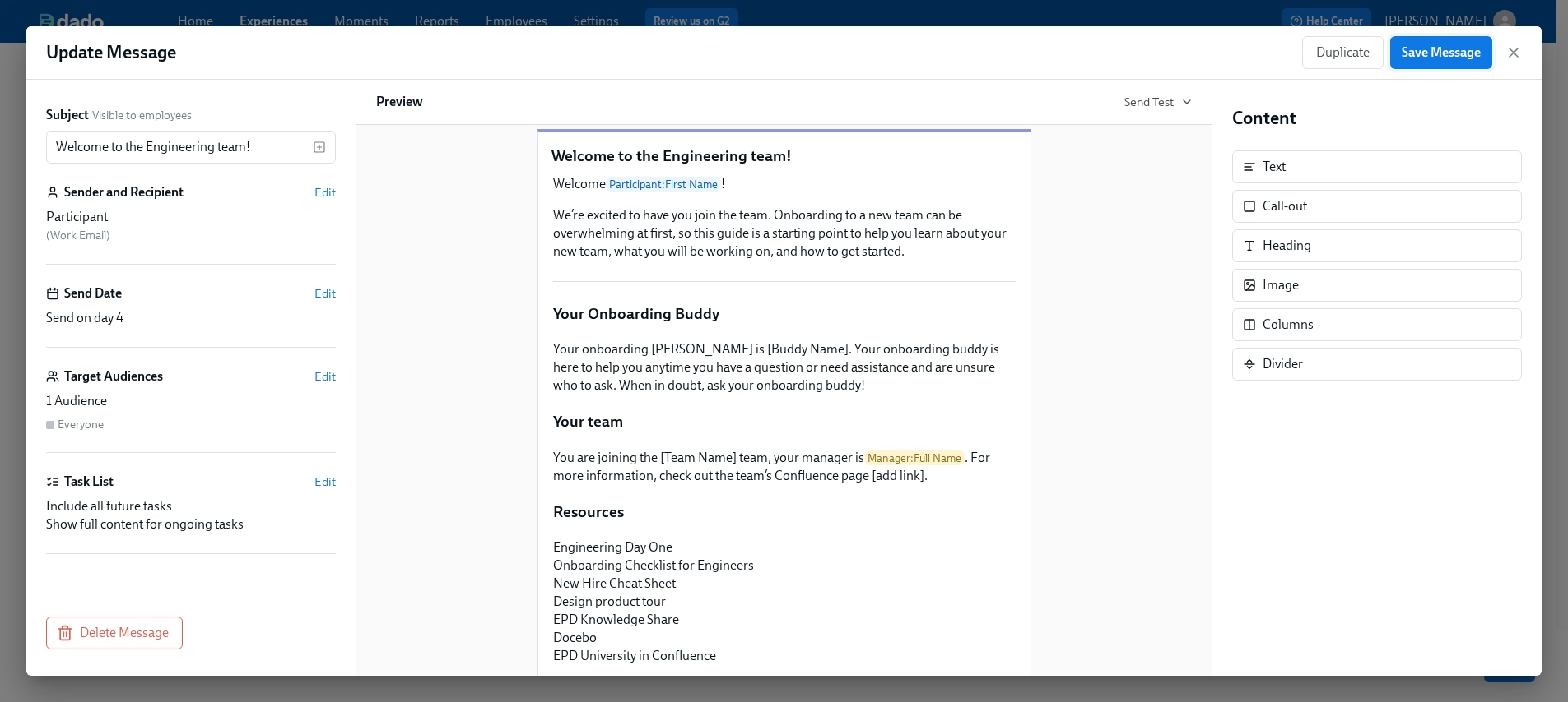
click at [1437, 53] on span "Save Message" at bounding box center [1440, 52] width 79 height 16
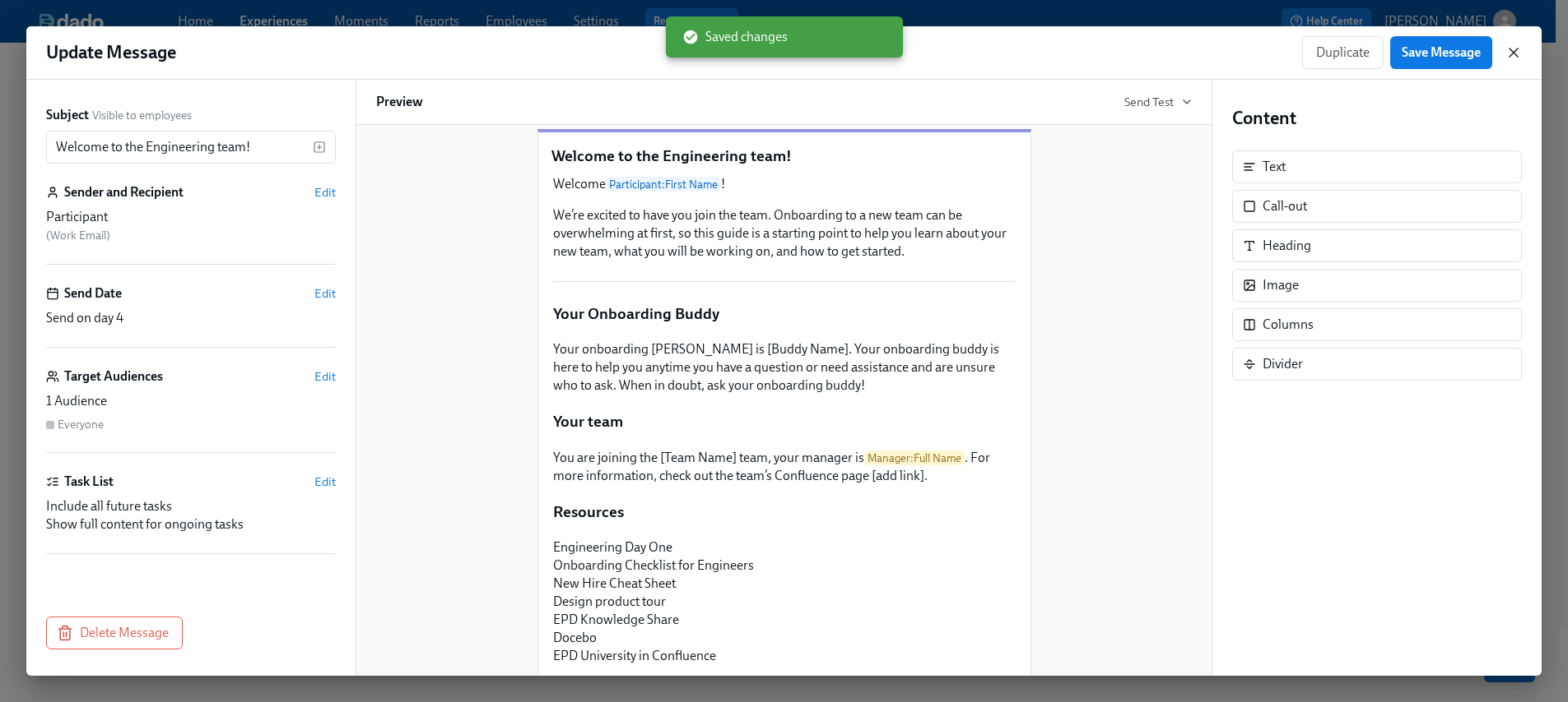
click at [1516, 56] on icon "button" at bounding box center [1512, 52] width 16 height 16
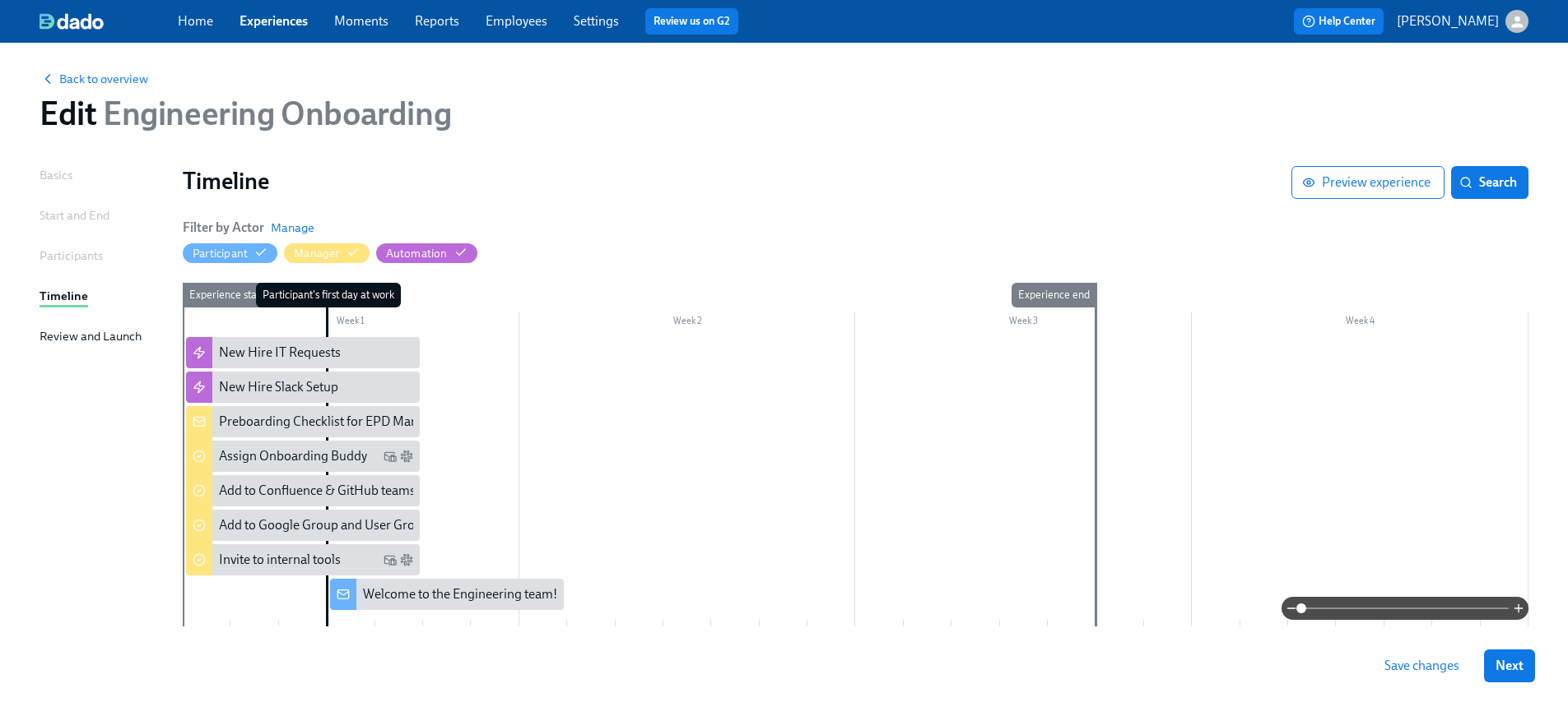
scroll to position [3, 0]
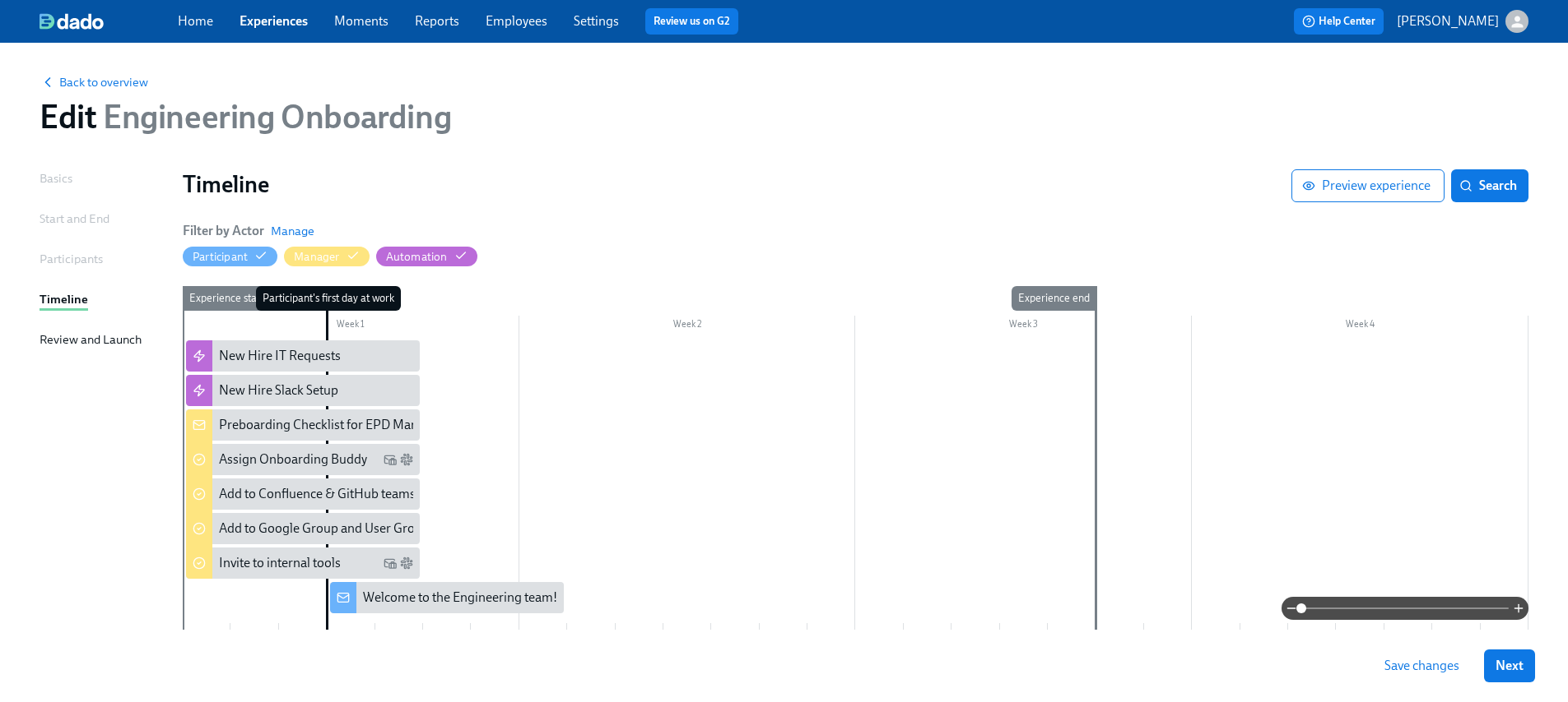
click at [383, 620] on div at bounding box center [855, 485] width 1345 height 290
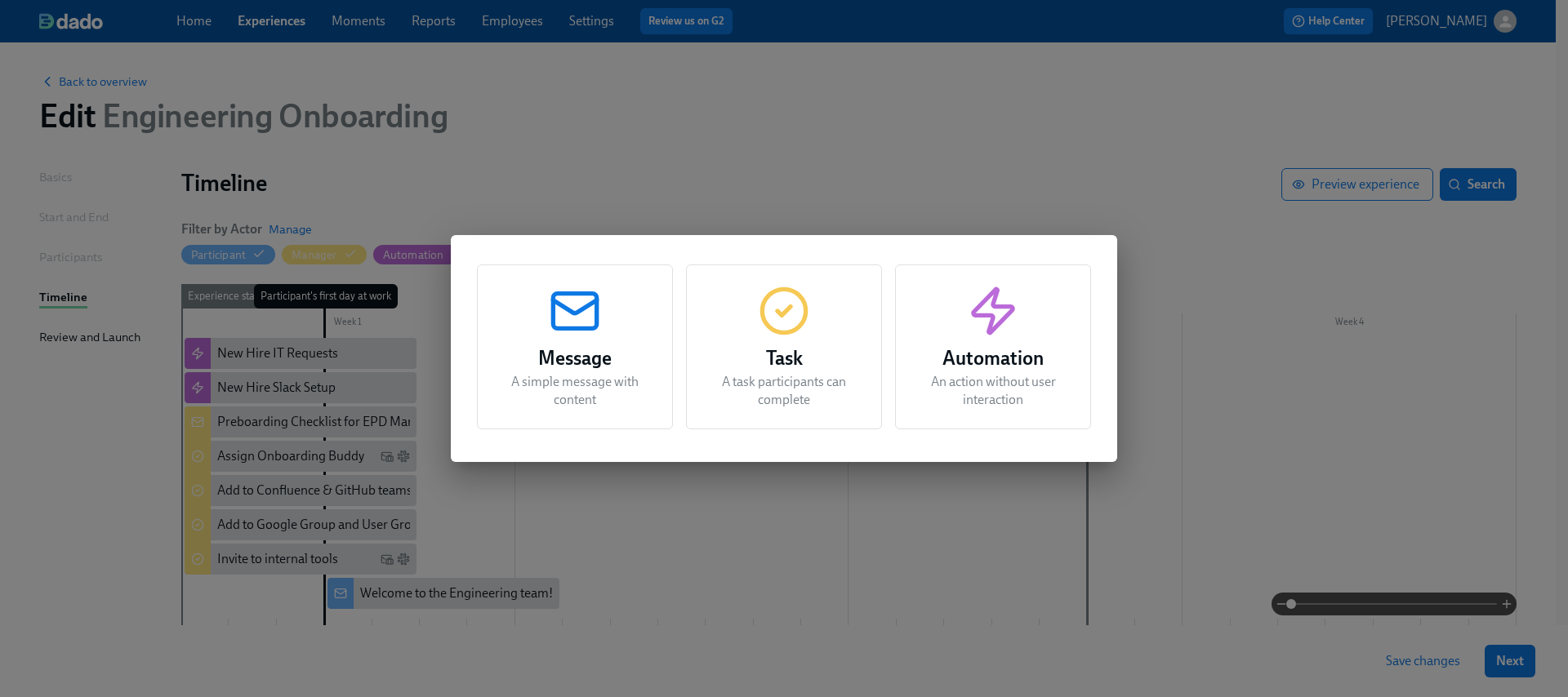
click at [792, 358] on h3 "Task" at bounding box center [784, 358] width 155 height 30
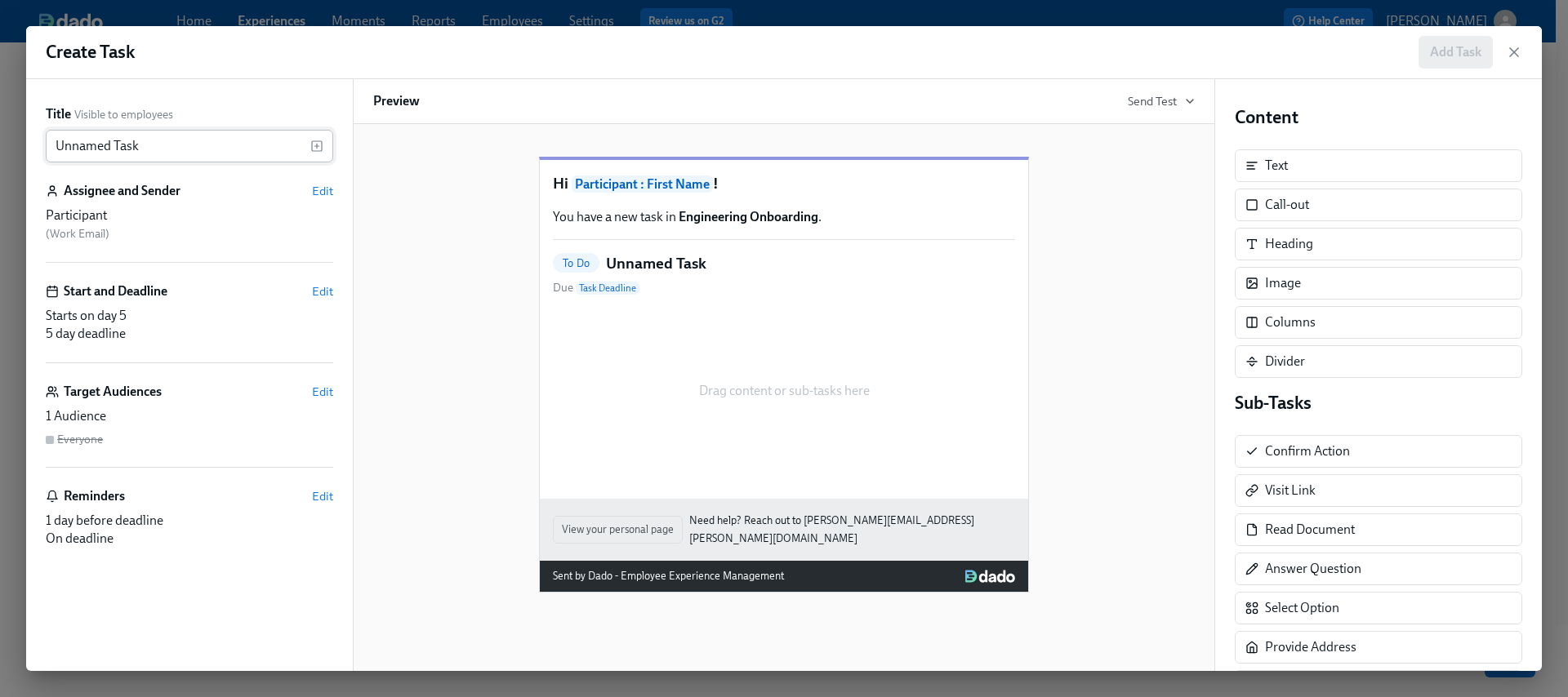
click at [168, 140] on input "Unnamed Task" at bounding box center [178, 146] width 265 height 32
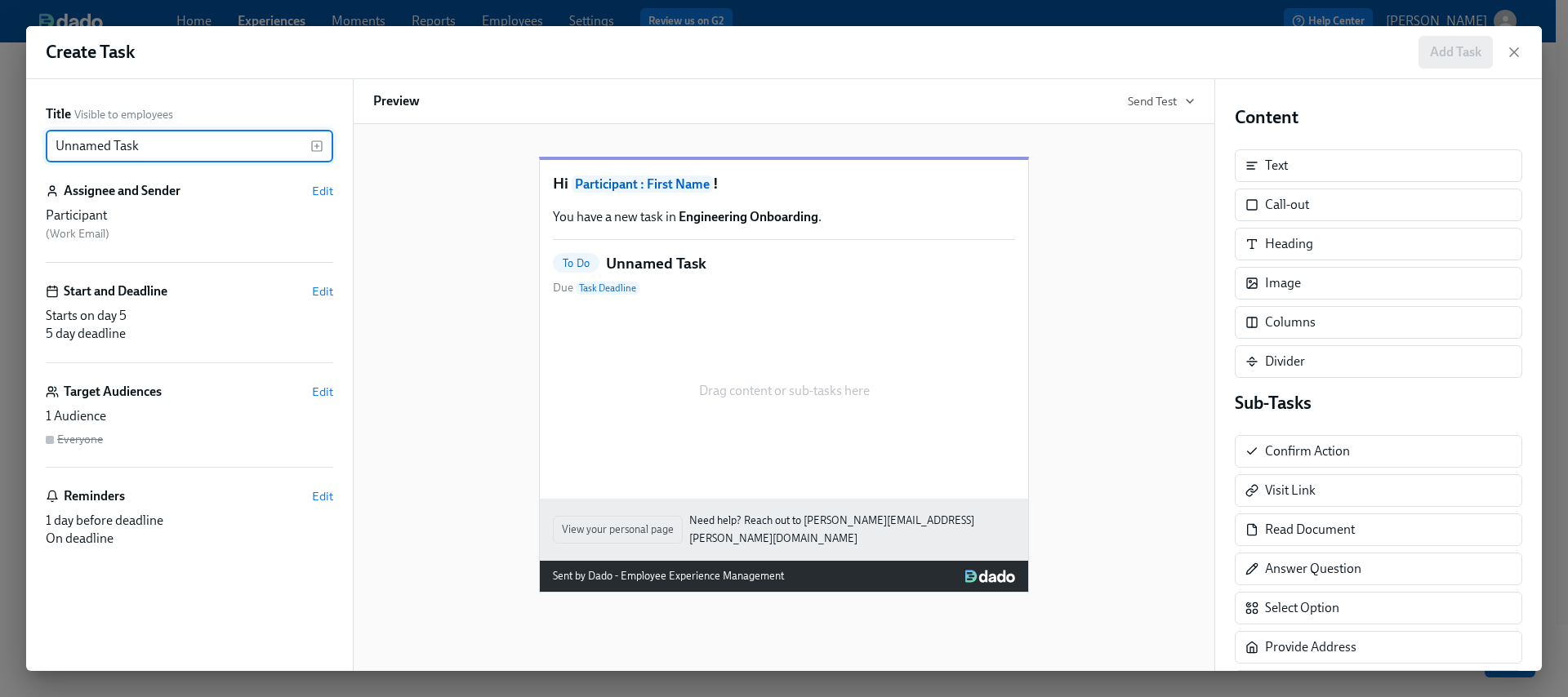
click at [164, 140] on input "Unnamed Task" at bounding box center [178, 146] width 265 height 32
click at [156, 147] on input "Unnamed Task" at bounding box center [178, 146] width 265 height 32
click at [52, 149] on input "Shadowing" at bounding box center [178, 146] width 265 height 32
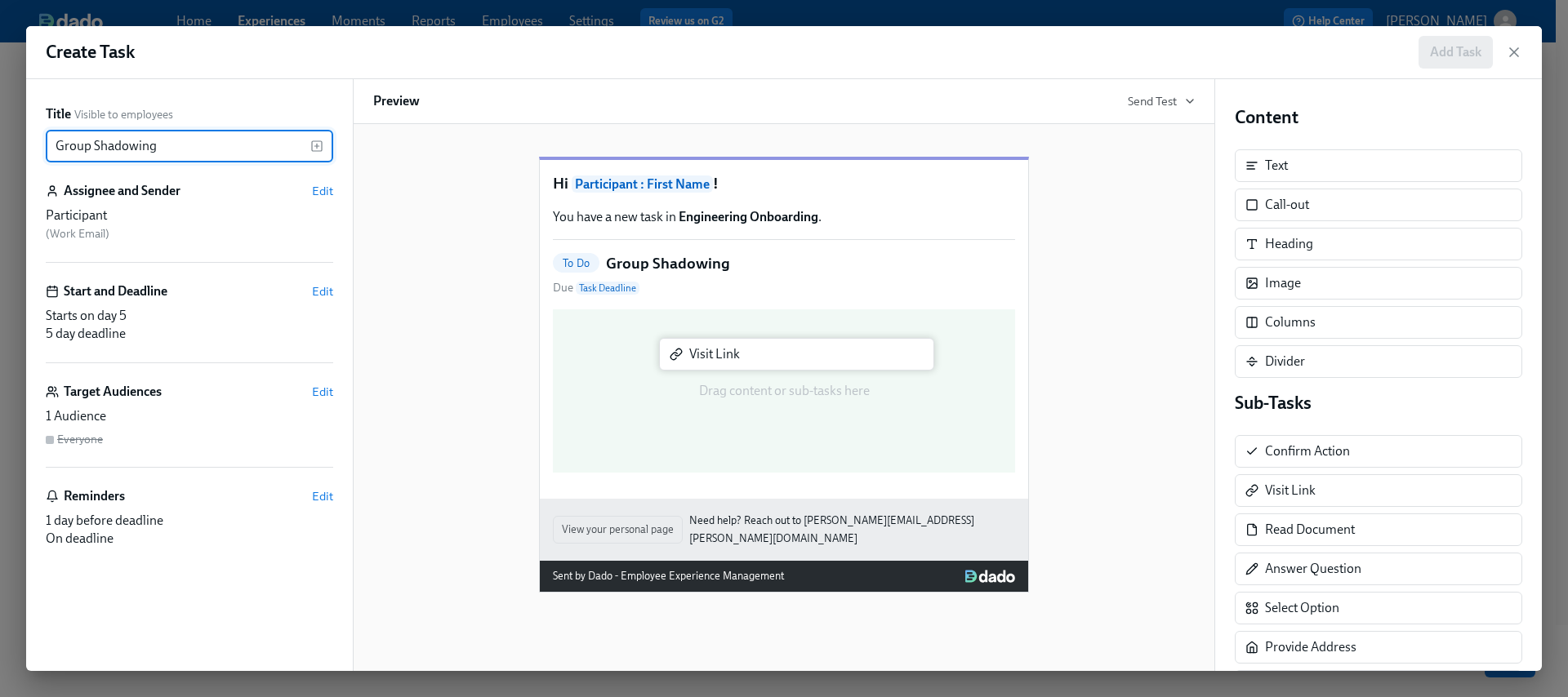
drag, startPoint x: 1327, startPoint y: 491, endPoint x: 751, endPoint y: 356, distance: 591.6
click at [751, 356] on div "Title Visible to employees Group Shadowing ​ Assignee and Sender Edit Participa…" at bounding box center [784, 375] width 1517 height 592
type input "Group Shadowing"
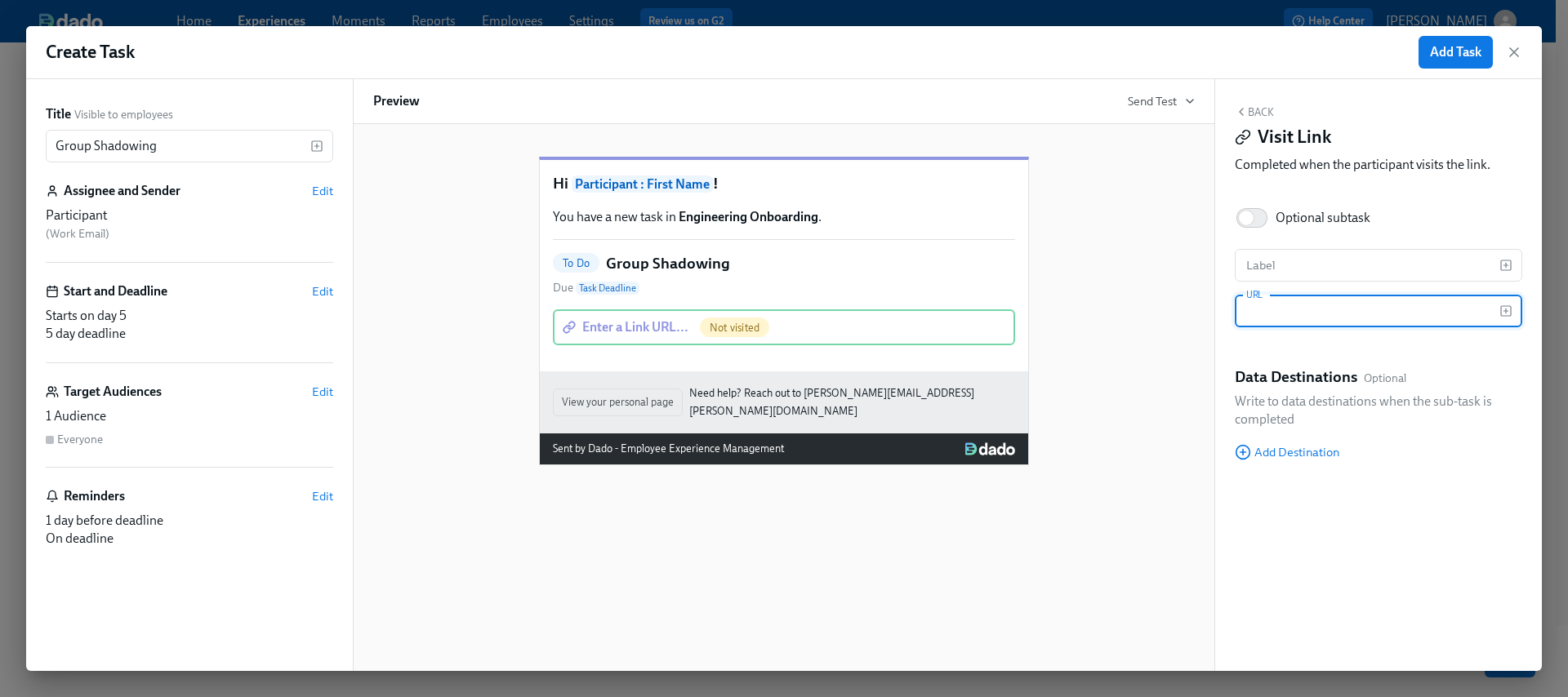
click at [1253, 106] on button "Back" at bounding box center [1255, 112] width 39 height 13
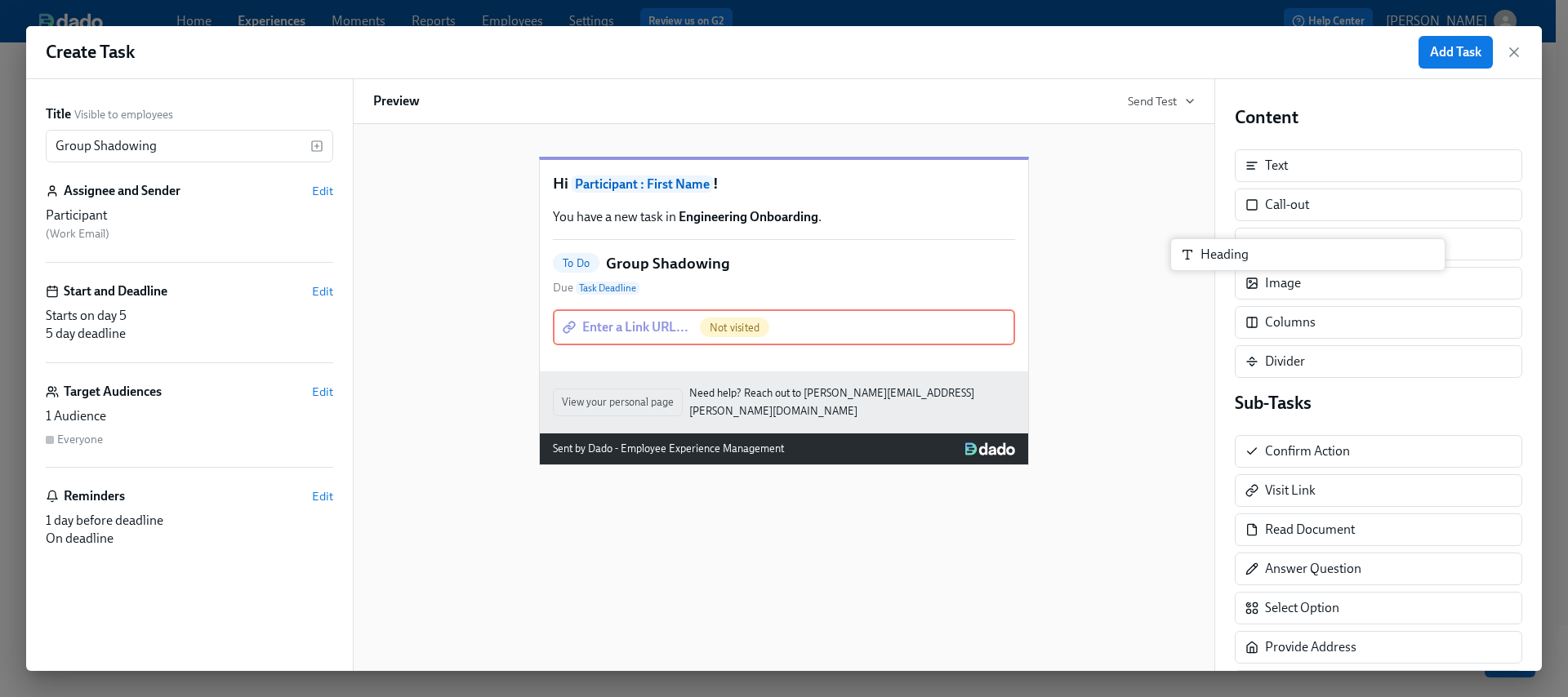
drag, startPoint x: 1304, startPoint y: 245, endPoint x: 1313, endPoint y: 277, distance: 33.2
click at [1313, 277] on div "Content Text Call-out Heading Heading Image Columns Divider" at bounding box center [1379, 242] width 288 height 272
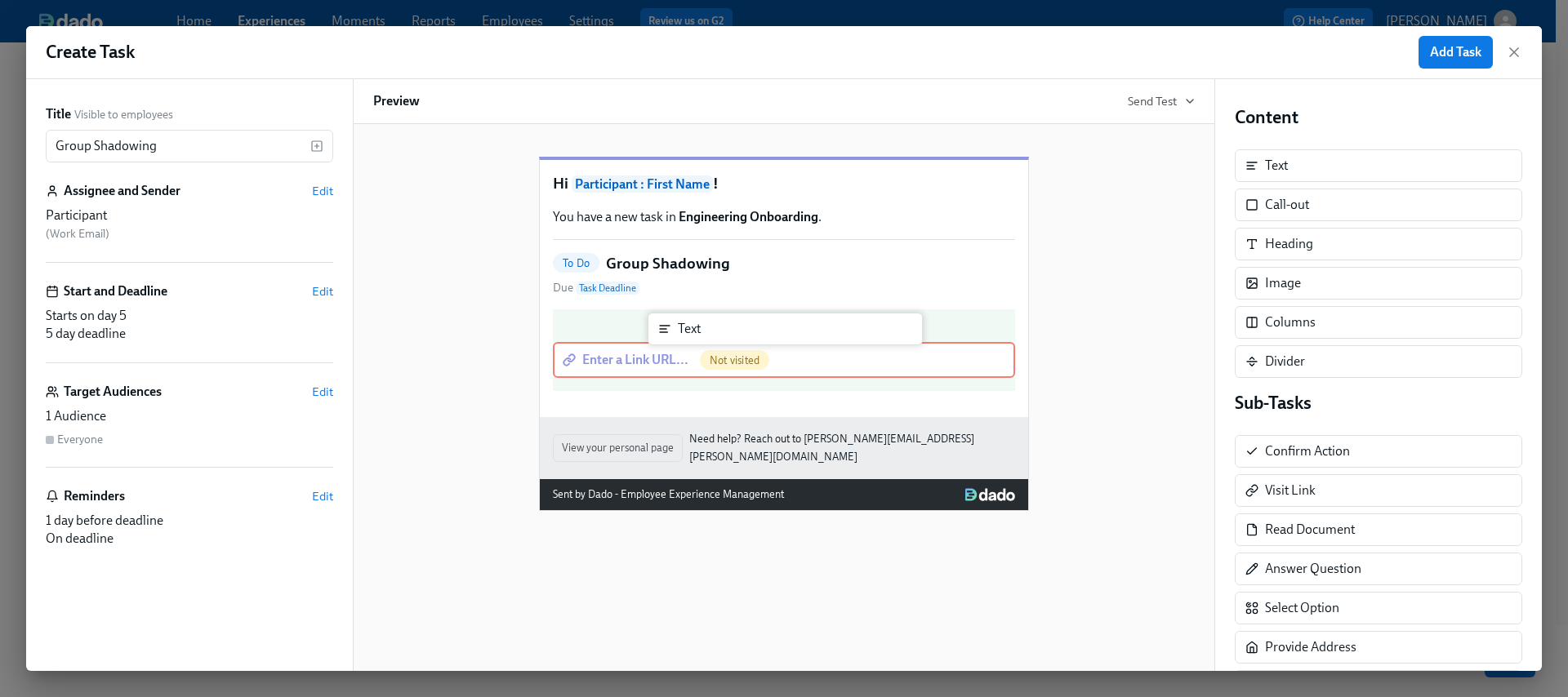
drag, startPoint x: 1296, startPoint y: 169, endPoint x: 708, endPoint y: 332, distance: 610.2
click at [708, 332] on div "Title Visible to employees Group Shadowing ​ Assignee and Sender Edit Participa…" at bounding box center [784, 375] width 1517 height 592
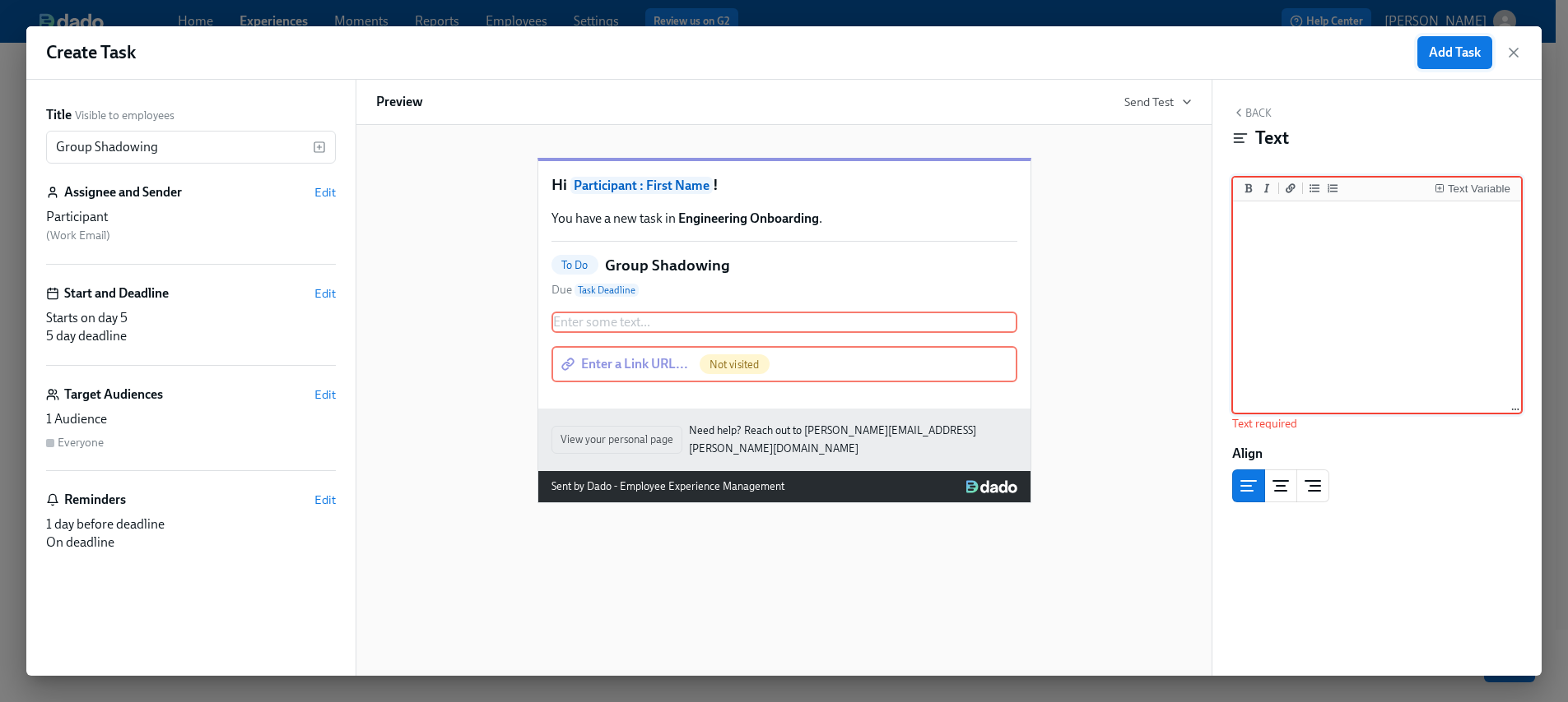
click at [1458, 50] on span "Add Task" at bounding box center [1455, 52] width 52 height 16
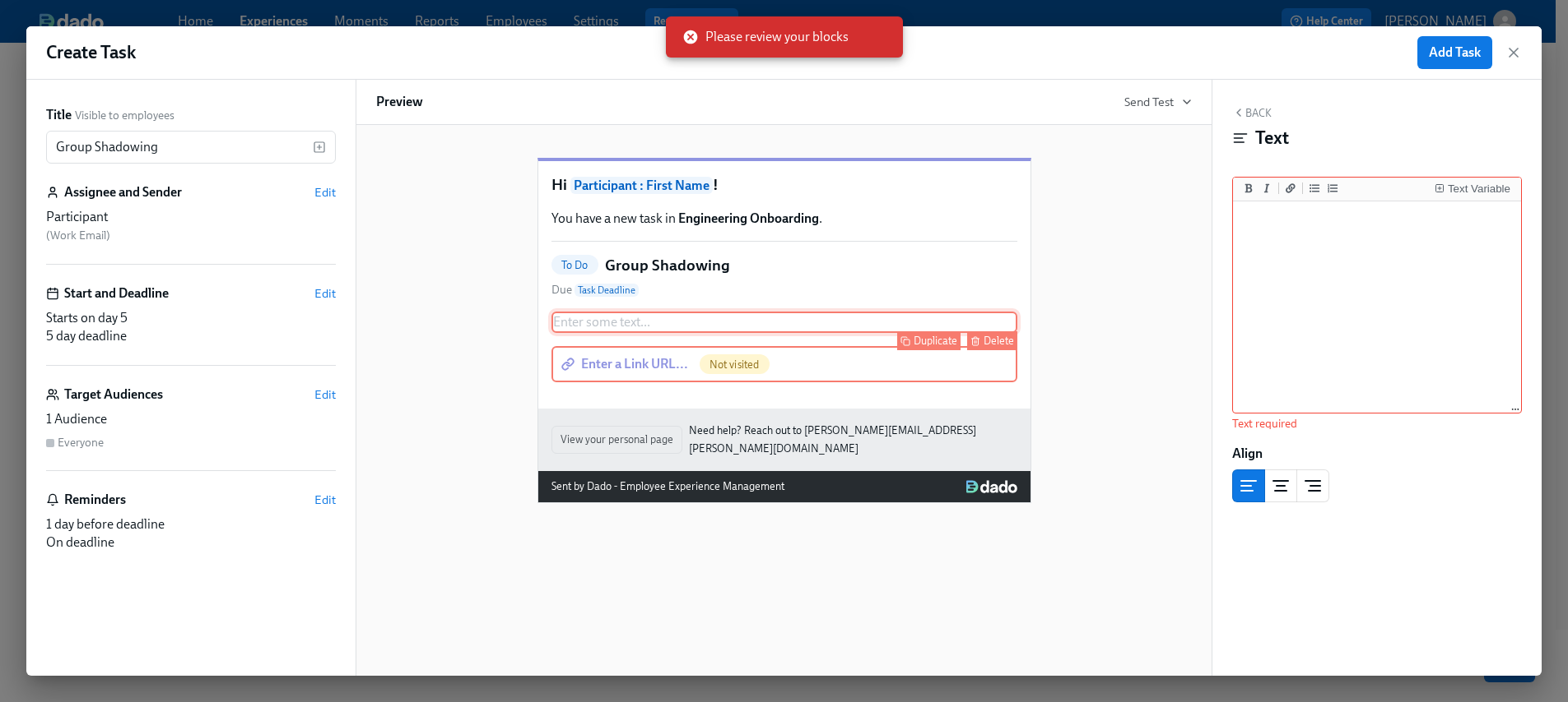
click at [1006, 347] on div "Delete" at bounding box center [999, 340] width 31 height 12
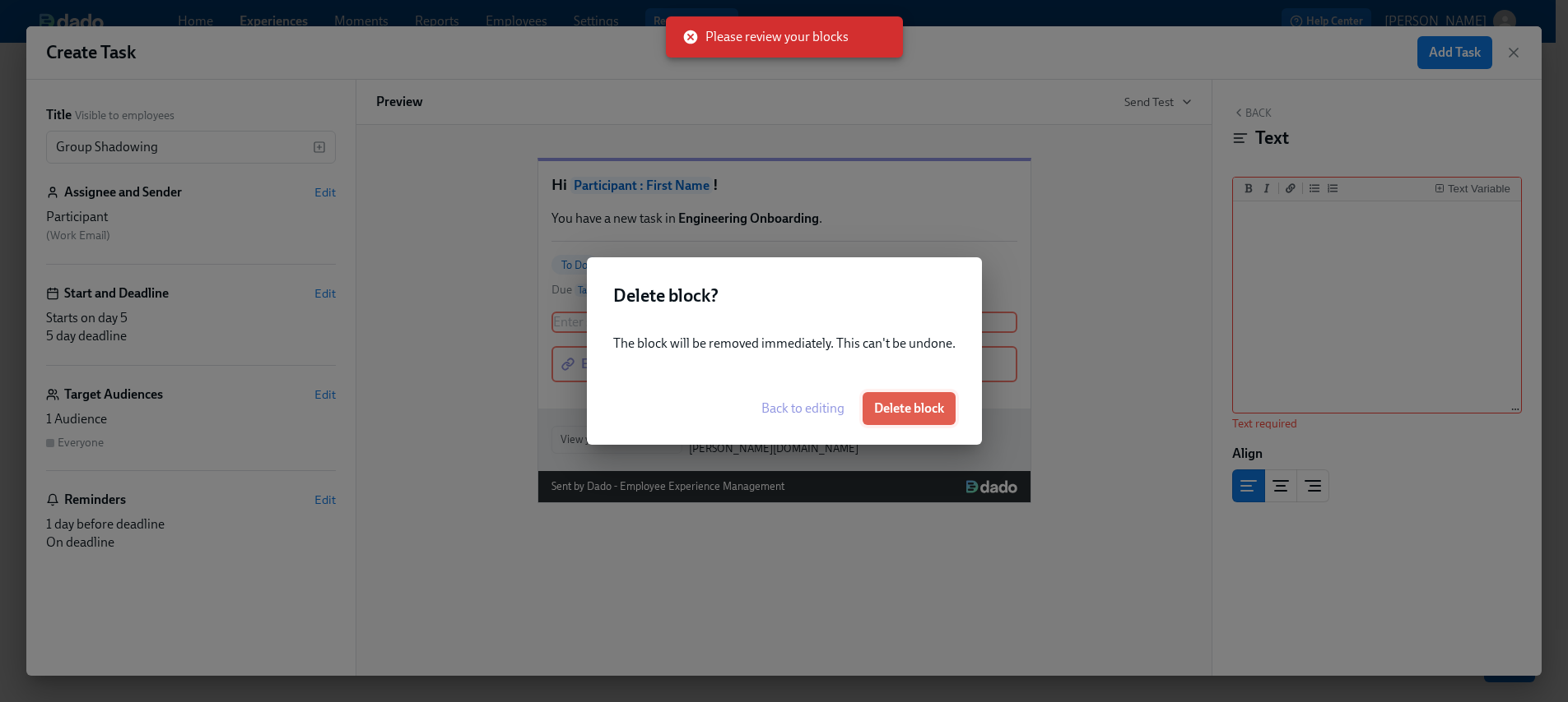
click at [925, 405] on span "Delete block" at bounding box center [909, 409] width 70 height 16
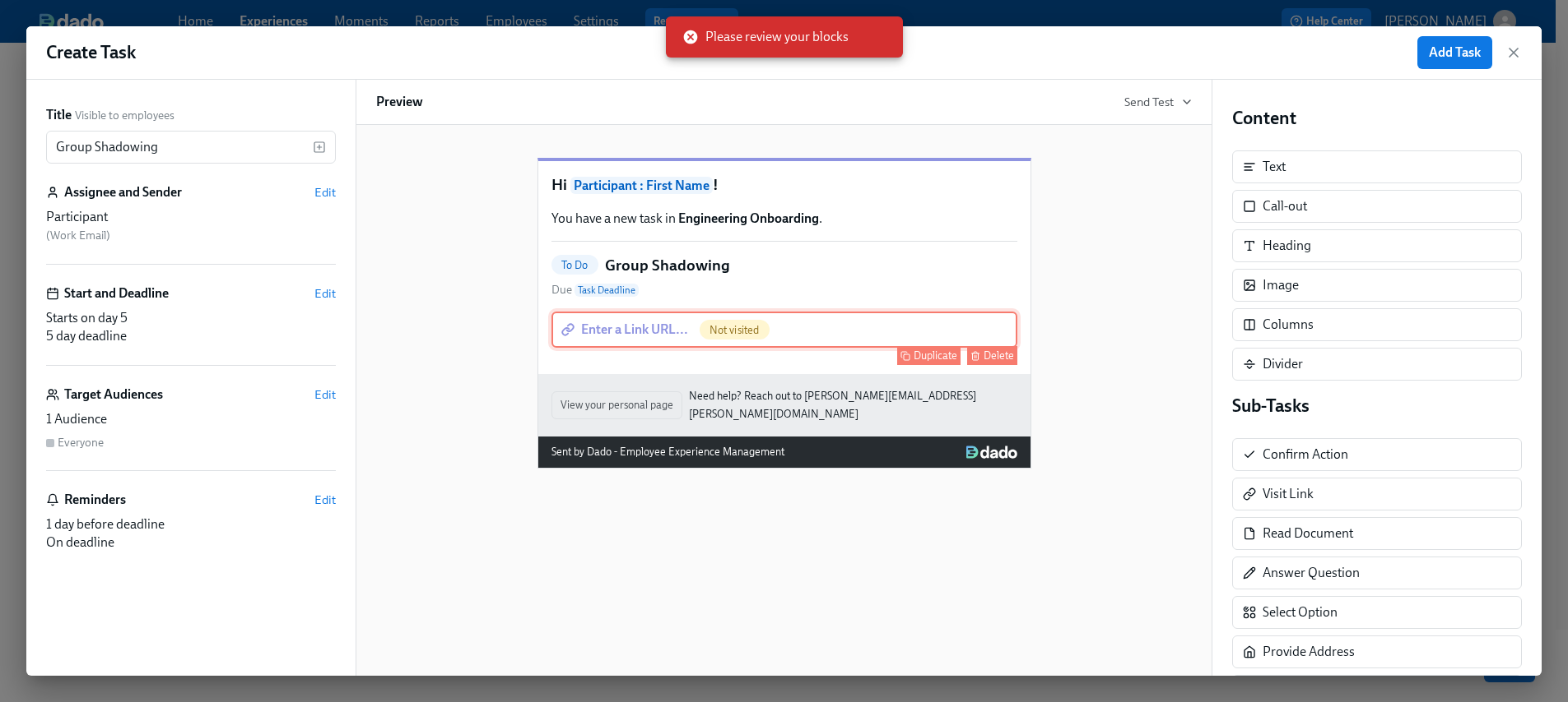
click at [992, 362] on div "Delete" at bounding box center [999, 355] width 31 height 12
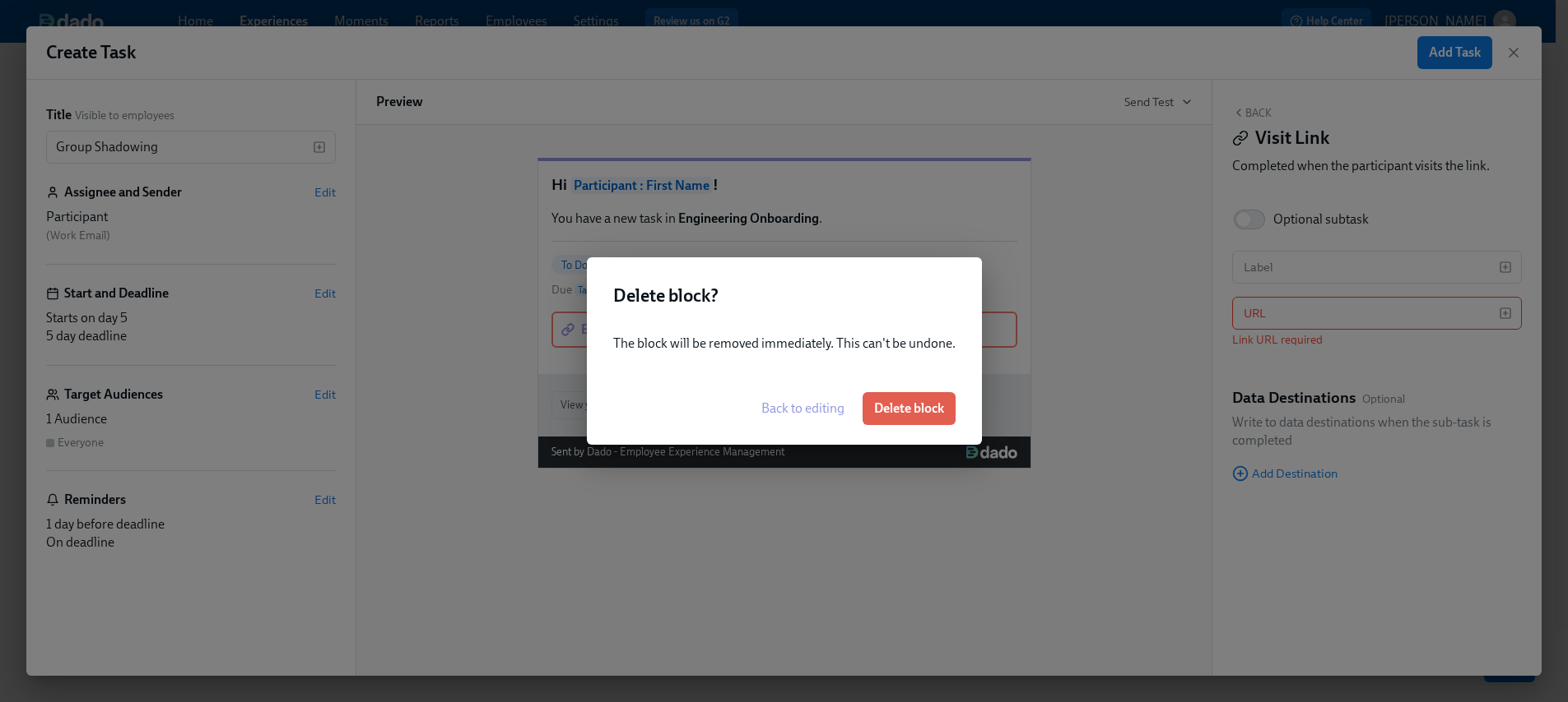
drag, startPoint x: 925, startPoint y: 409, endPoint x: 1138, endPoint y: 279, distance: 249.5
click at [925, 408] on span "Delete block" at bounding box center [909, 409] width 70 height 16
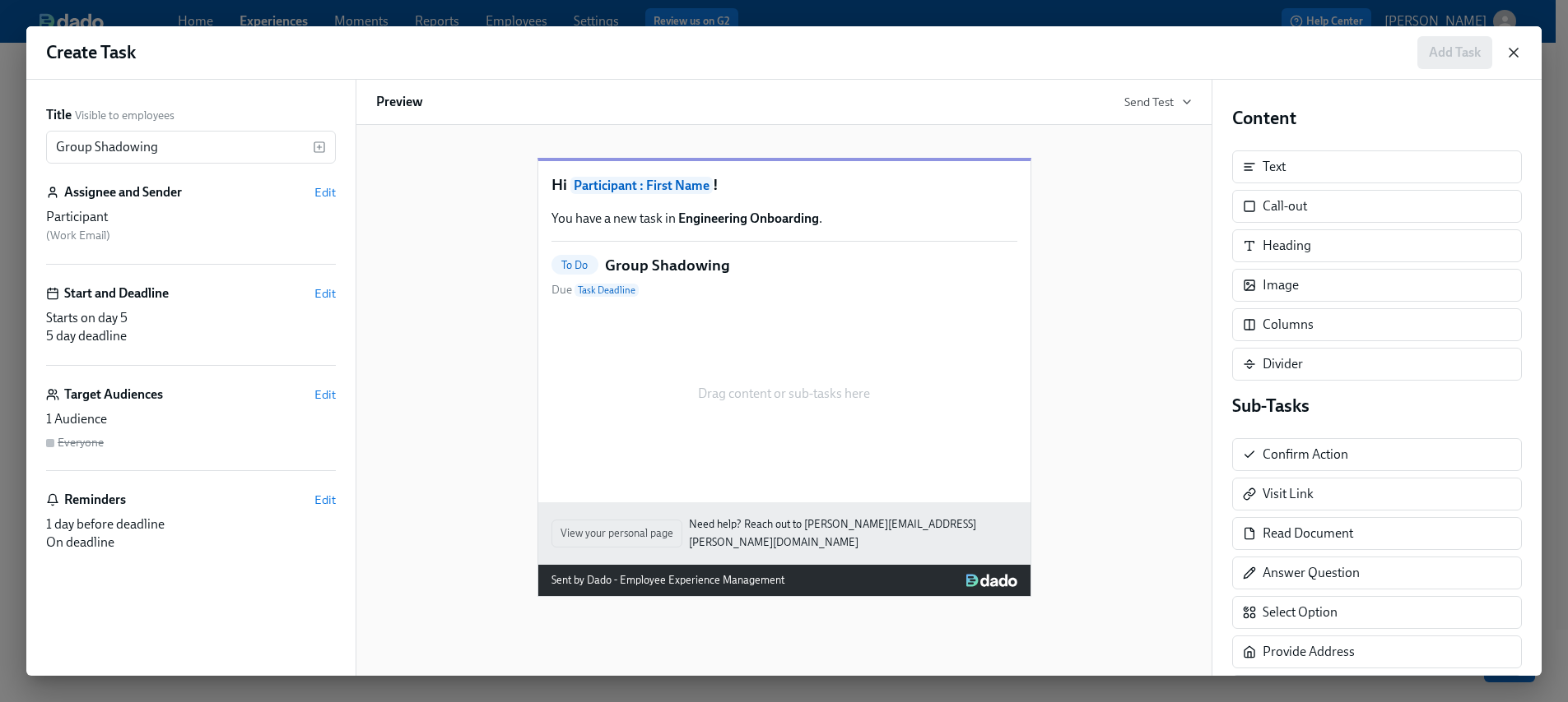
click at [1513, 47] on icon "button" at bounding box center [1512, 52] width 16 height 16
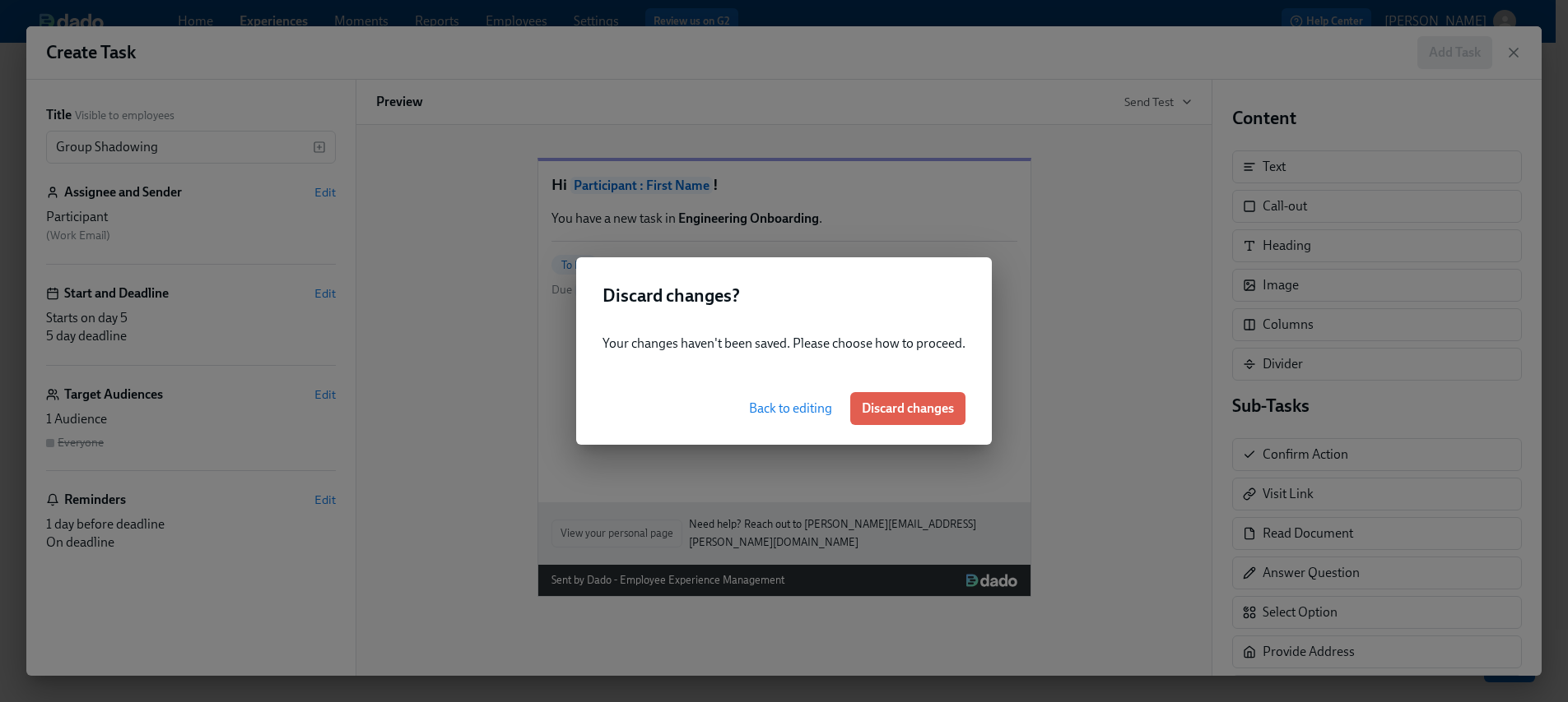
scroll to position [0, 0]
click at [779, 407] on span "Back to editing" at bounding box center [790, 409] width 83 height 16
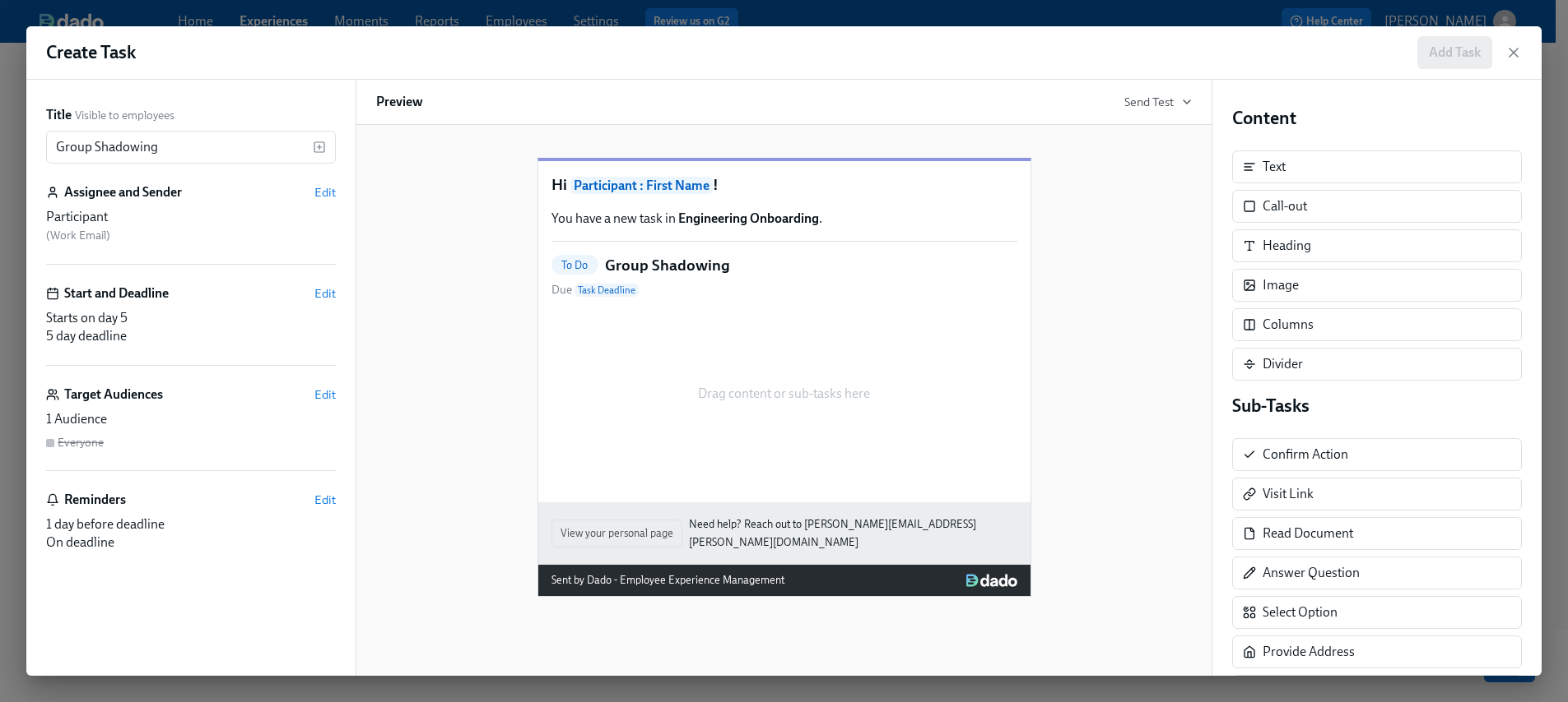
scroll to position [69, 0]
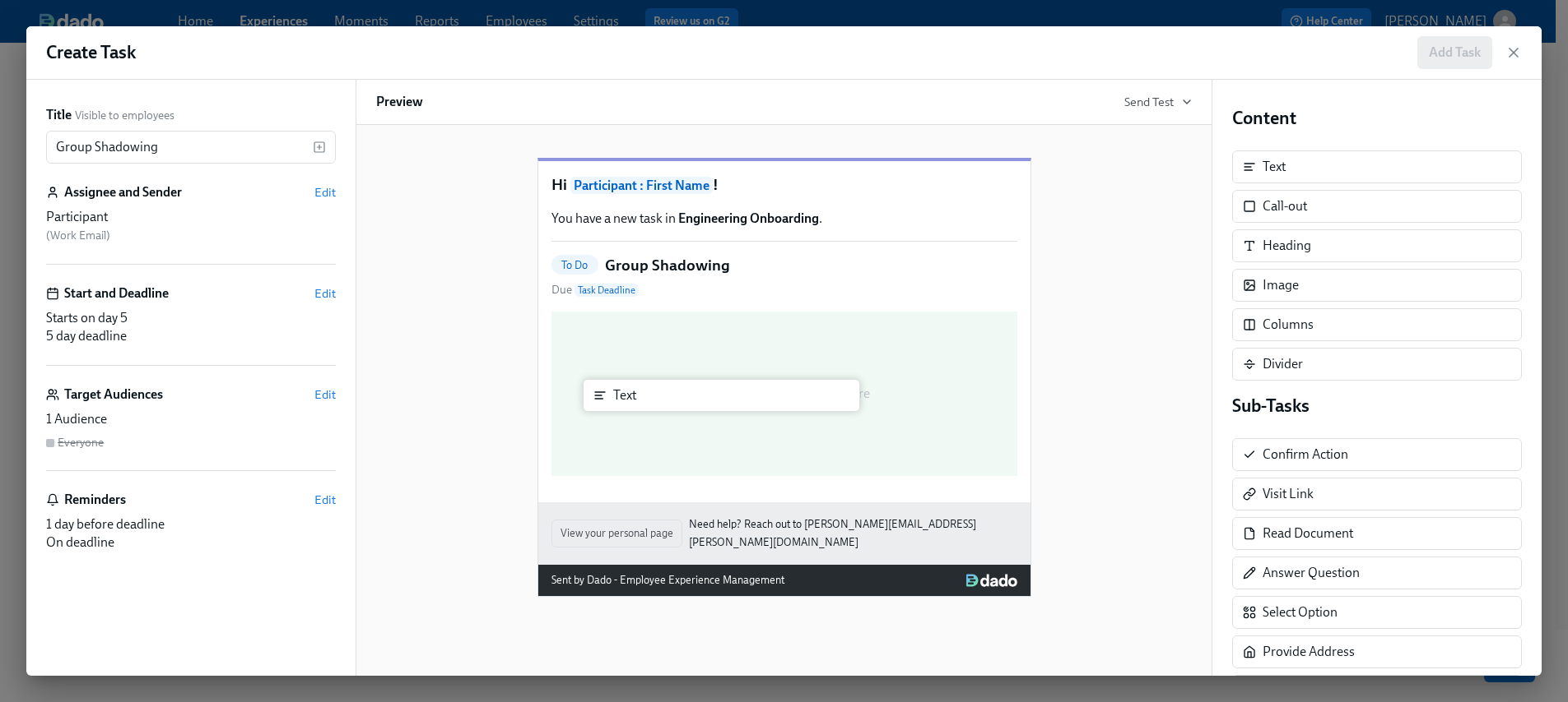
drag, startPoint x: 1405, startPoint y: 165, endPoint x: 744, endPoint y: 395, distance: 699.9
click at [744, 395] on div "Title Visible to employees Group Shadowing ​ Assignee and Sender Edit Participa…" at bounding box center [783, 378] width 1515 height 597
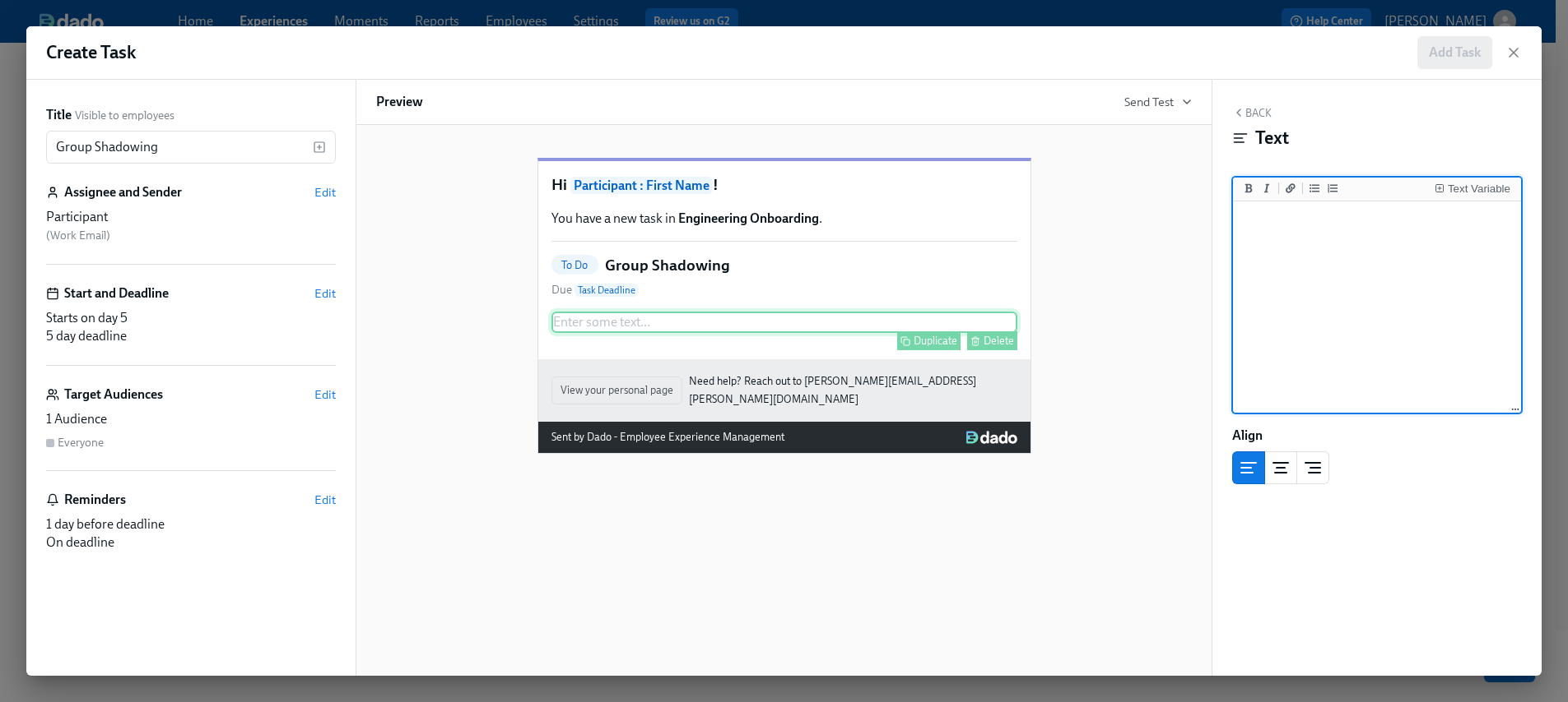
click at [723, 333] on div "Enter some text ... Duplicate Delete" at bounding box center [784, 322] width 465 height 21
click at [1267, 192] on icon "Add italic text" at bounding box center [1266, 187] width 5 height 9
type textarea "*Optional?*"
click at [1048, 157] on div "Hi Participant : First Name ! You have a new task in Engineering Onboarding . T…" at bounding box center [784, 292] width 816 height 322
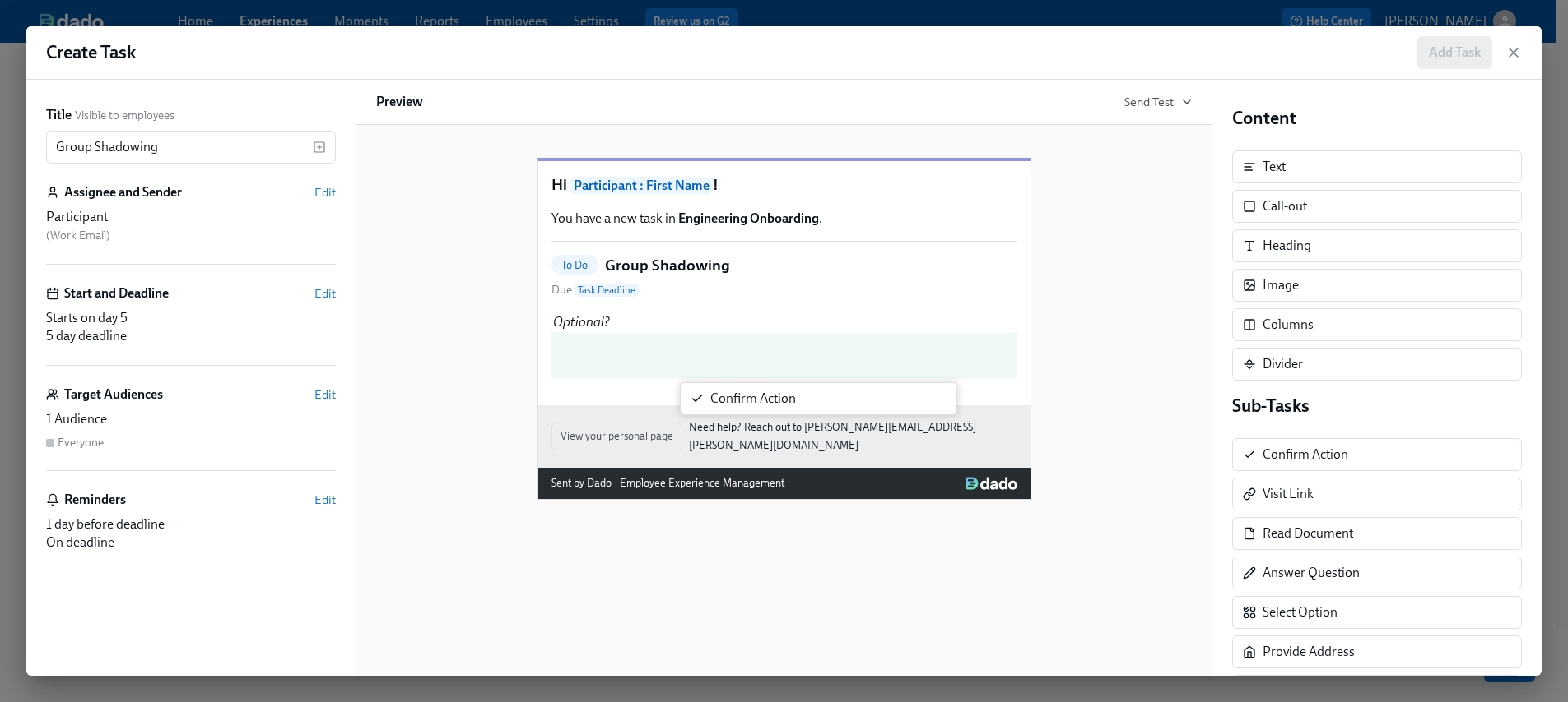
drag, startPoint x: 1282, startPoint y: 433, endPoint x: 795, endPoint y: 390, distance: 488.9
click at [797, 389] on div "Title Visible to employees Group Shadowing ​ Assignee and Sender Edit Participa…" at bounding box center [783, 378] width 1515 height 597
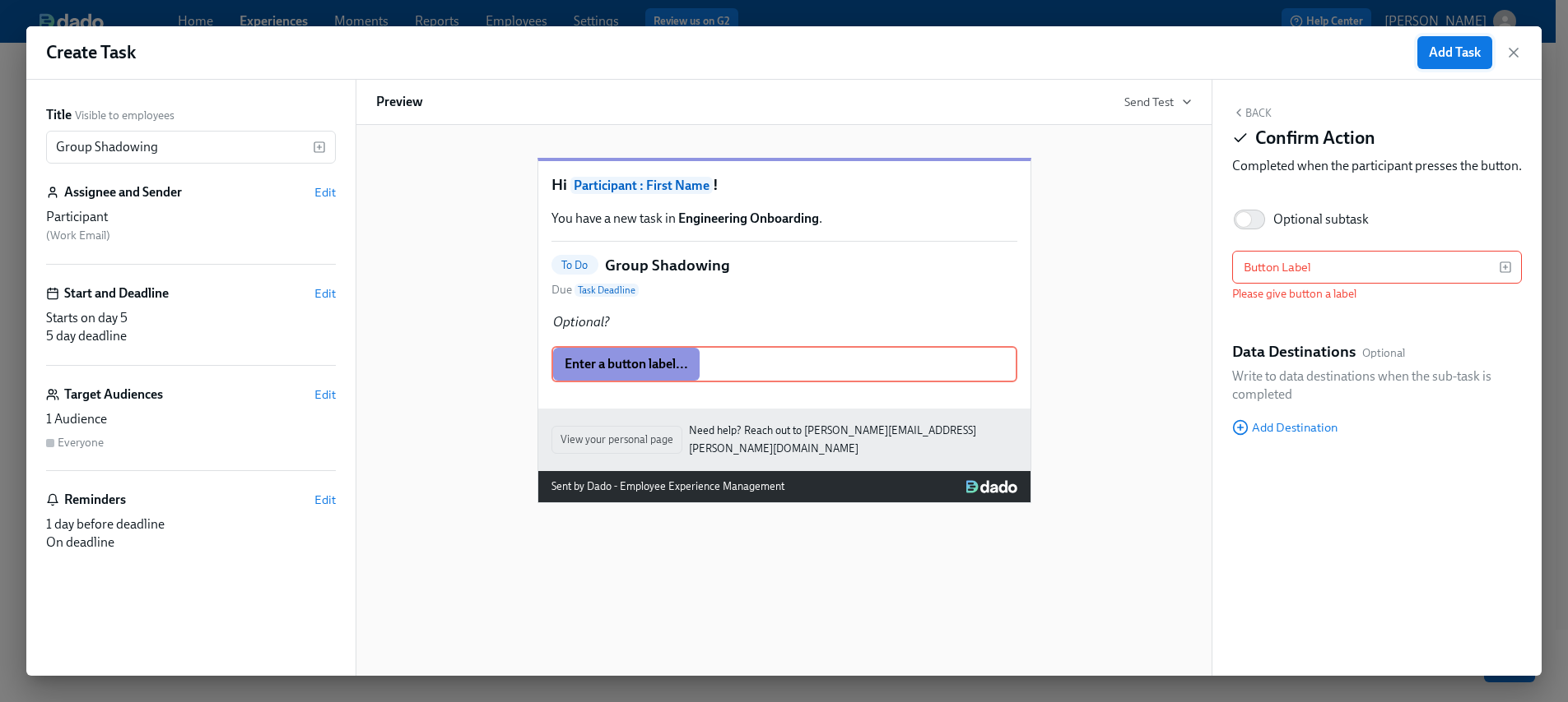
click at [1454, 57] on span "Add Task" at bounding box center [1455, 52] width 52 height 16
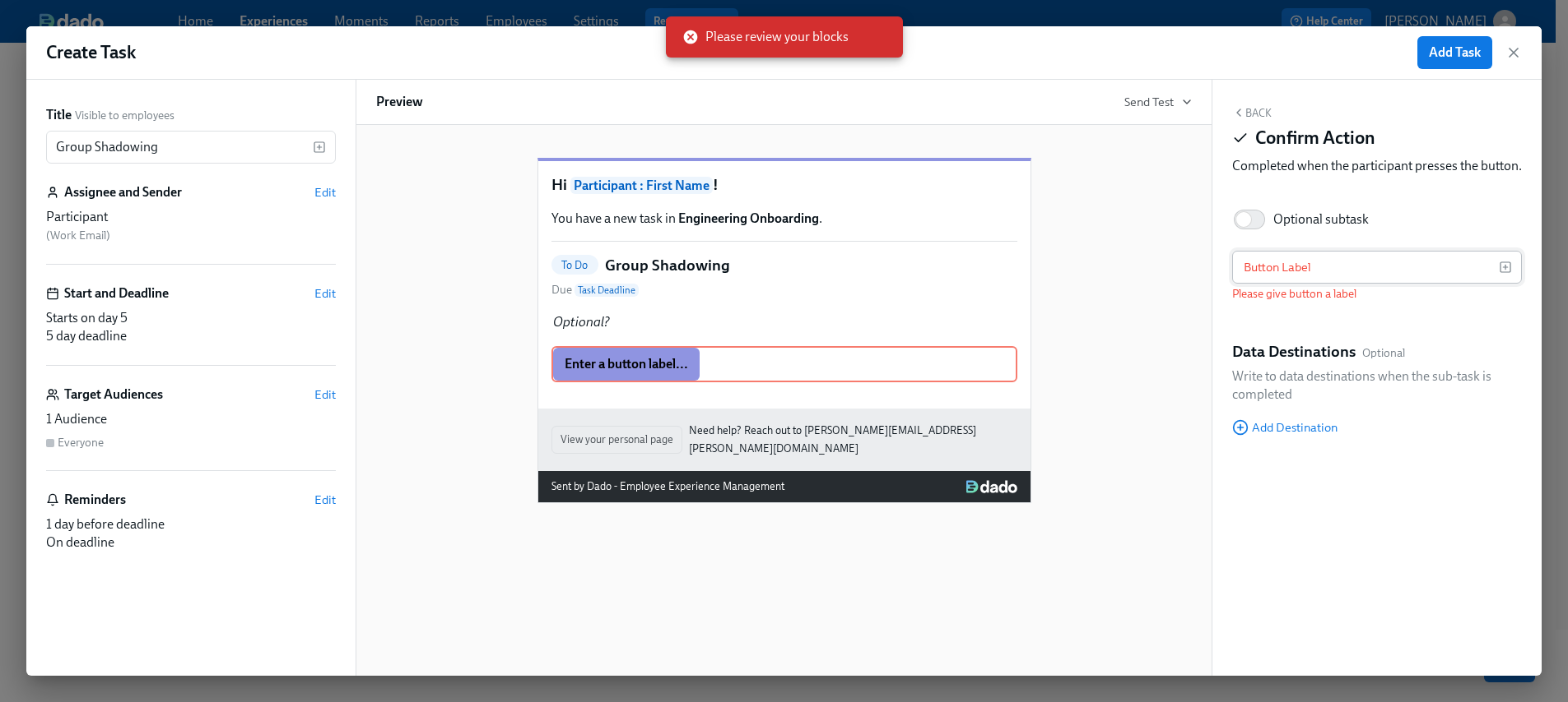
click at [1284, 284] on input "text" at bounding box center [1366, 268] width 267 height 33
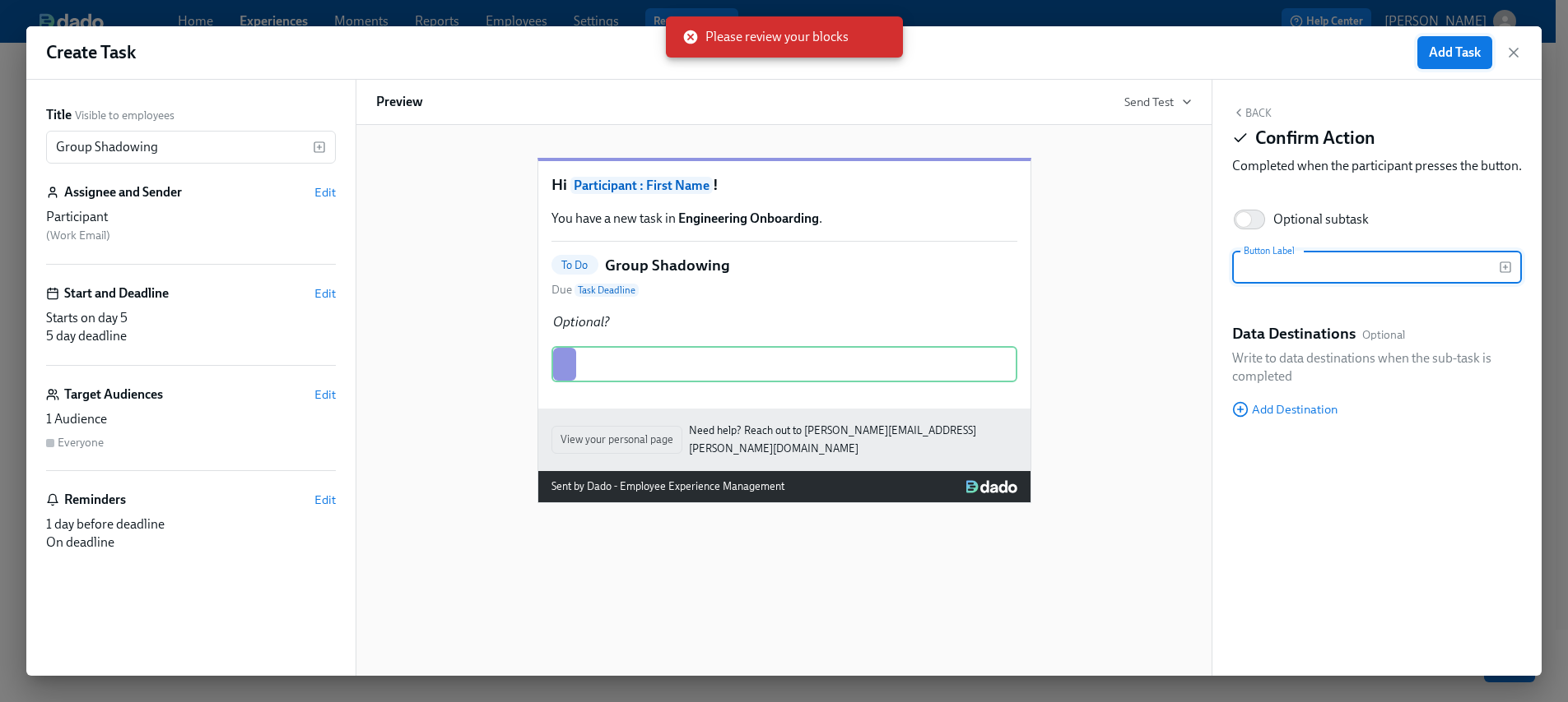
click at [1450, 58] on span "Add Task" at bounding box center [1455, 52] width 52 height 16
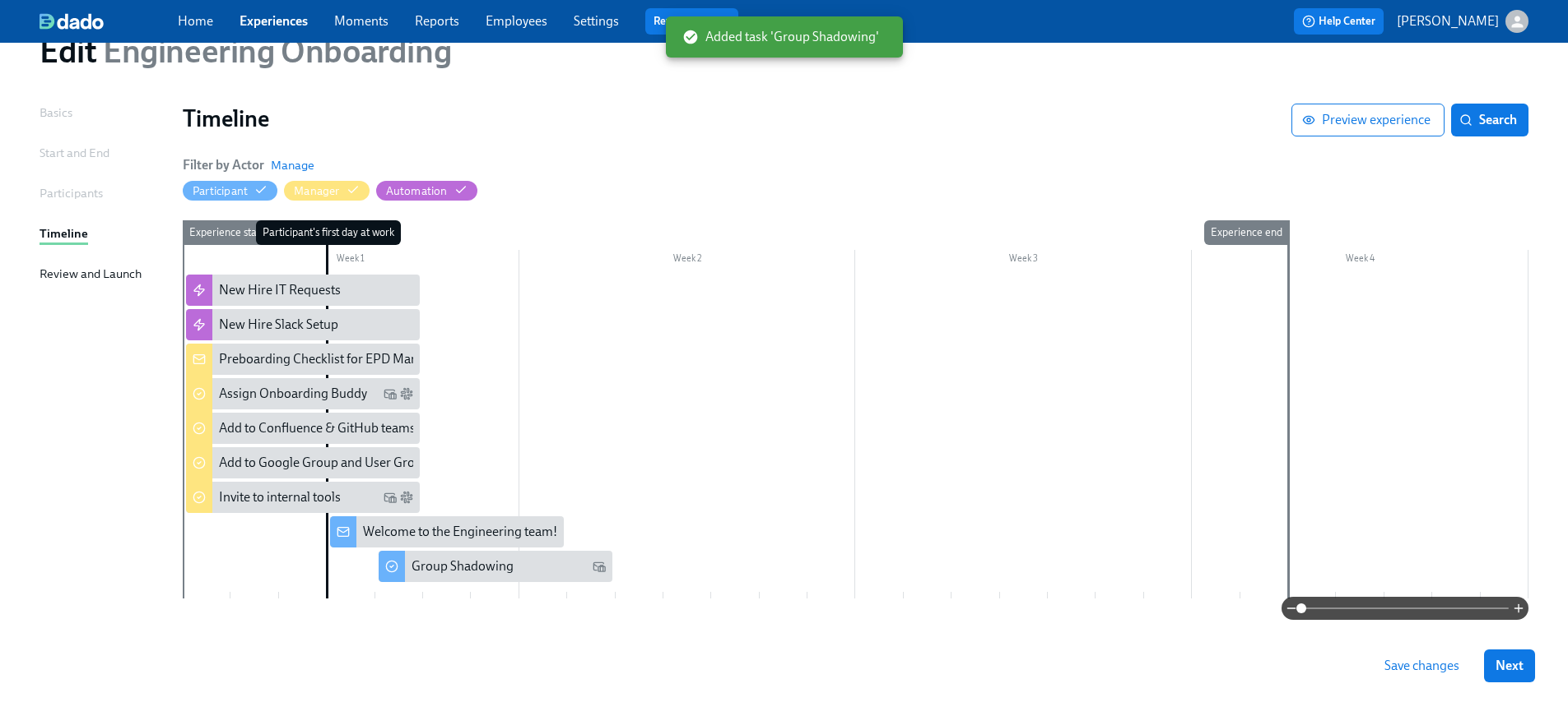
scroll to position [72, 0]
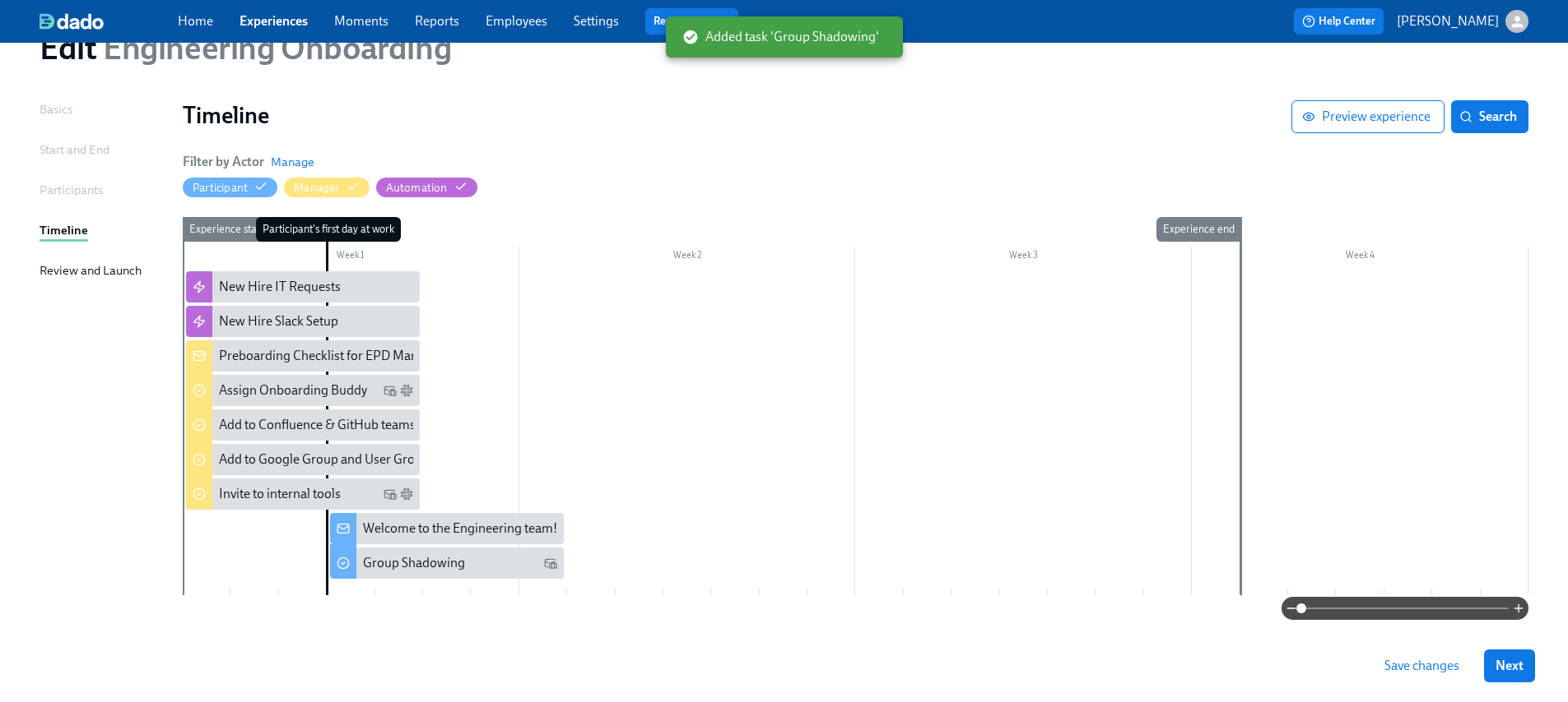
drag, startPoint x: 517, startPoint y: 569, endPoint x: 502, endPoint y: 10, distance: 559.2
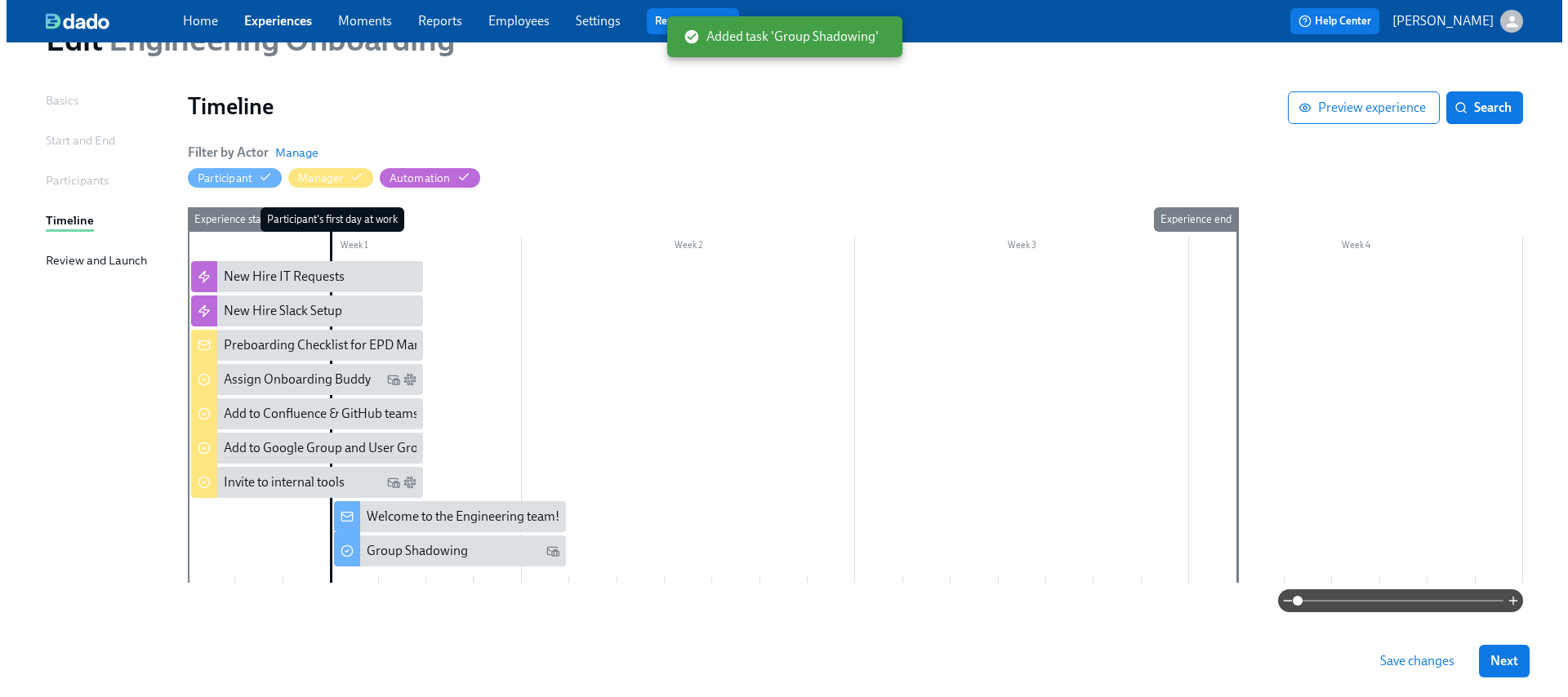
scroll to position [81, 0]
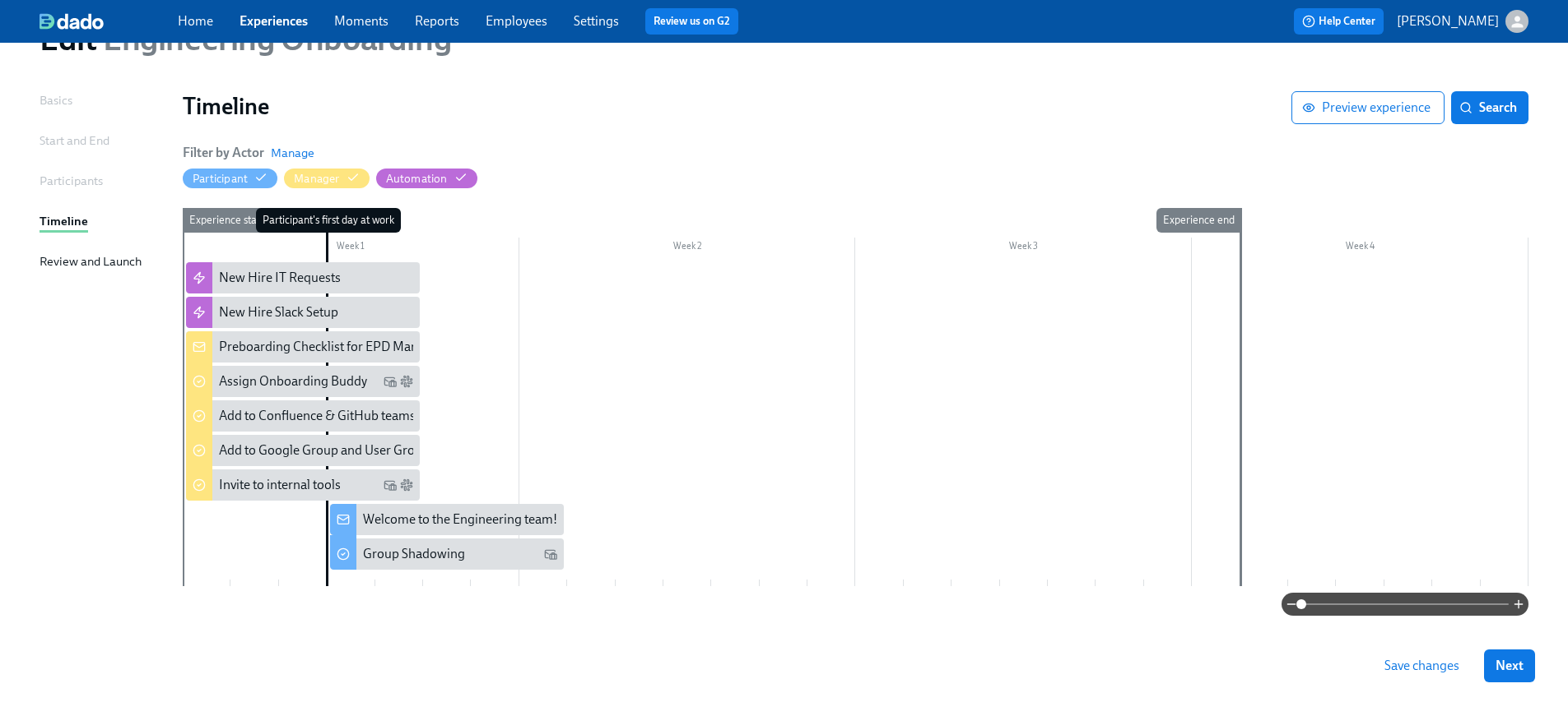
click at [346, 580] on div "Participant's first day at work" at bounding box center [350, 397] width 49 height 378
click at [350, 578] on div "Participant's first day at work" at bounding box center [350, 397] width 49 height 378
click at [350, 579] on div "Participant's first day at work" at bounding box center [350, 397] width 49 height 378
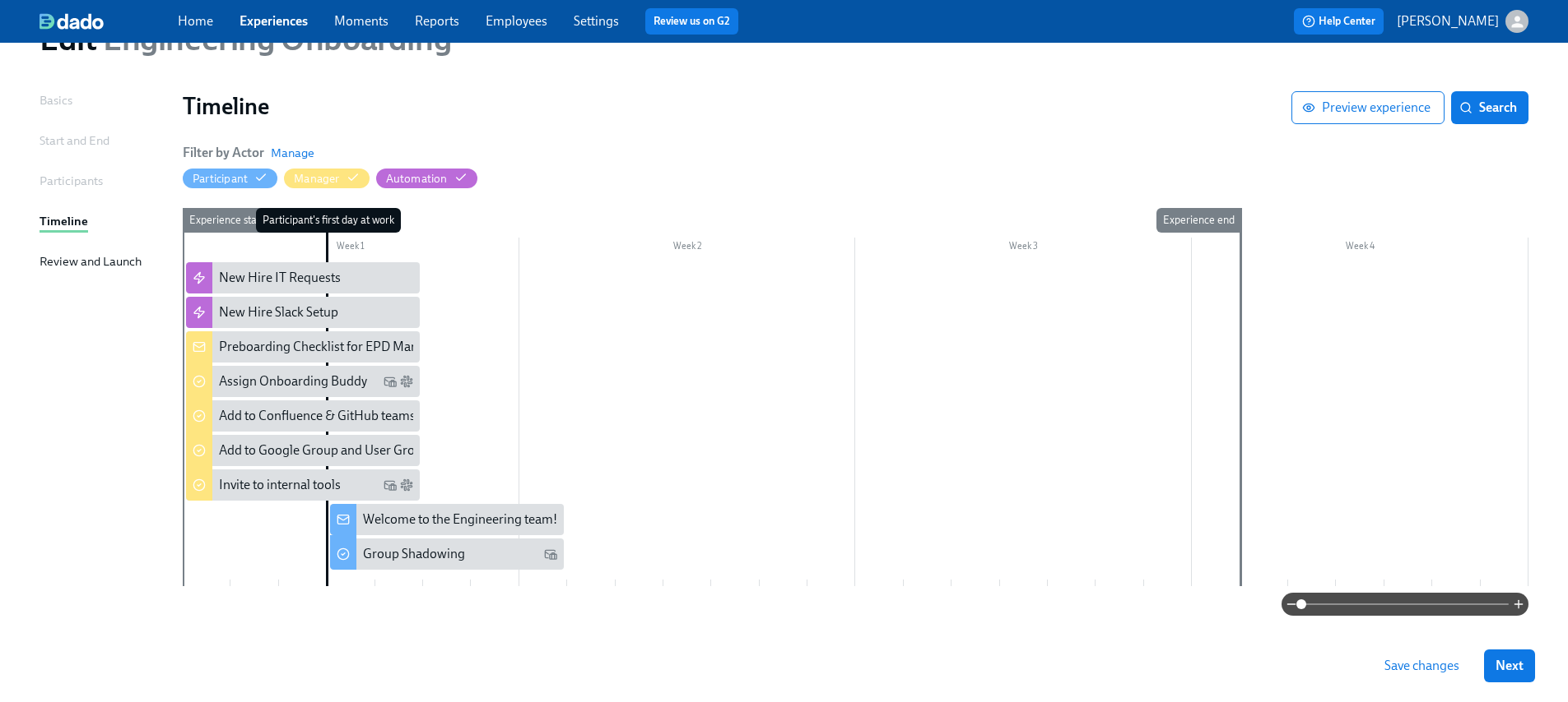
click at [350, 579] on div "Participant's first day at work" at bounding box center [350, 397] width 49 height 378
click at [460, 486] on div at bounding box center [855, 425] width 1345 height 324
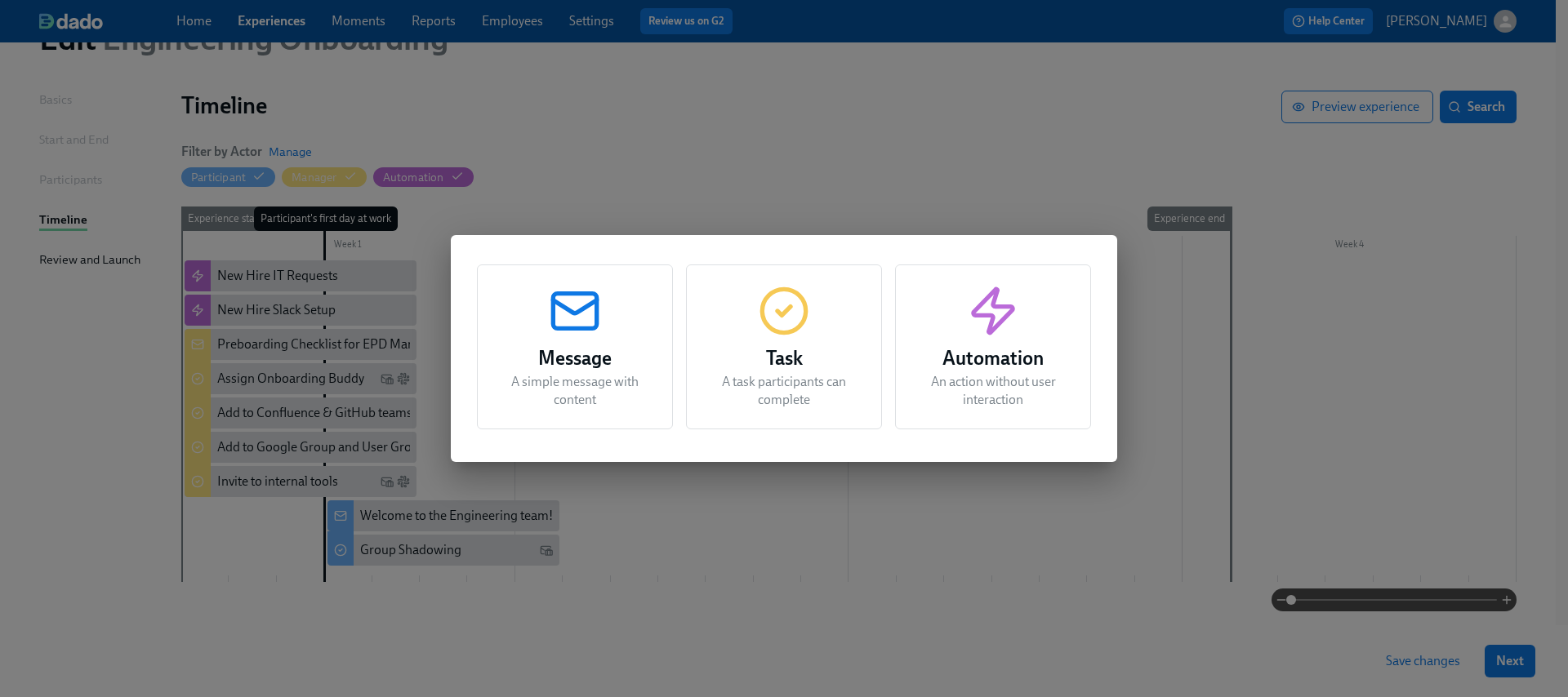
click at [1051, 398] on p "An action without user interaction" at bounding box center [993, 391] width 155 height 36
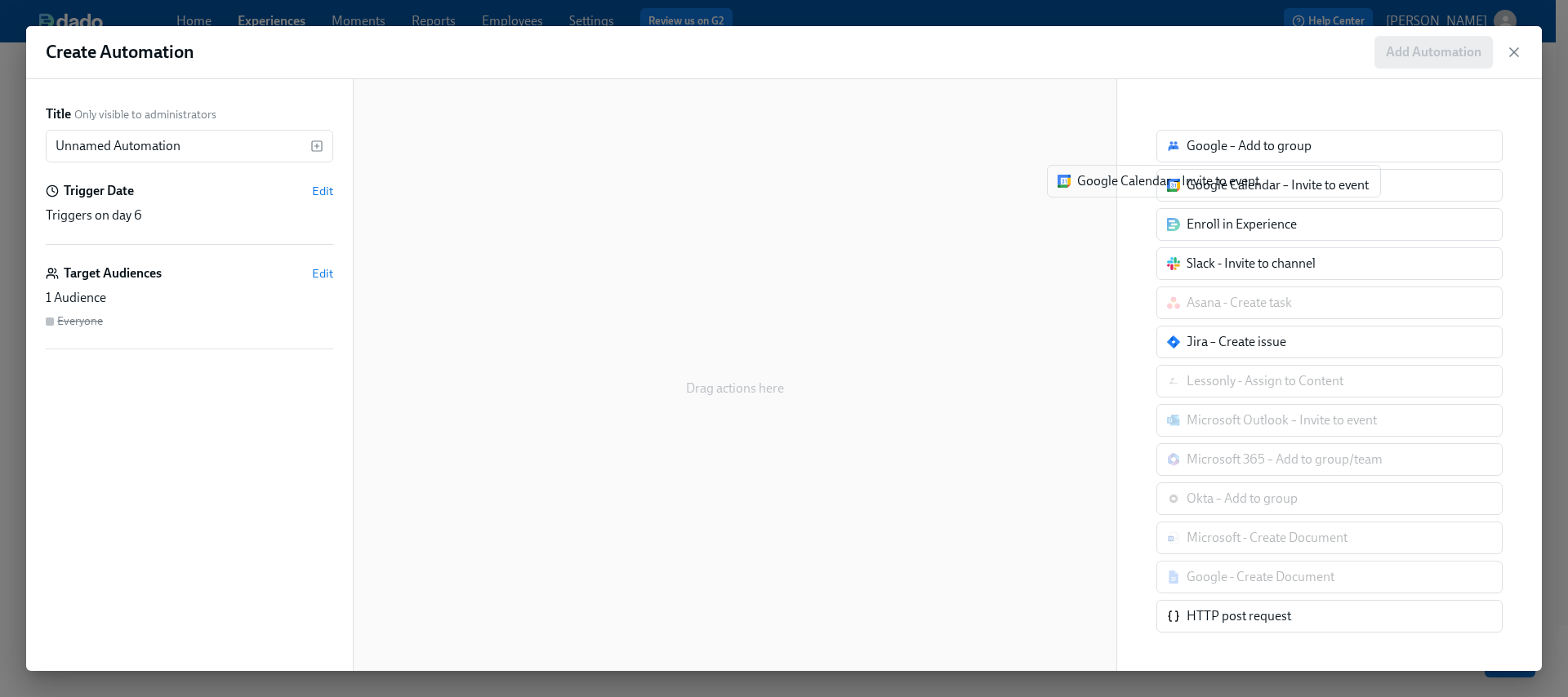
scroll to position [3, 0]
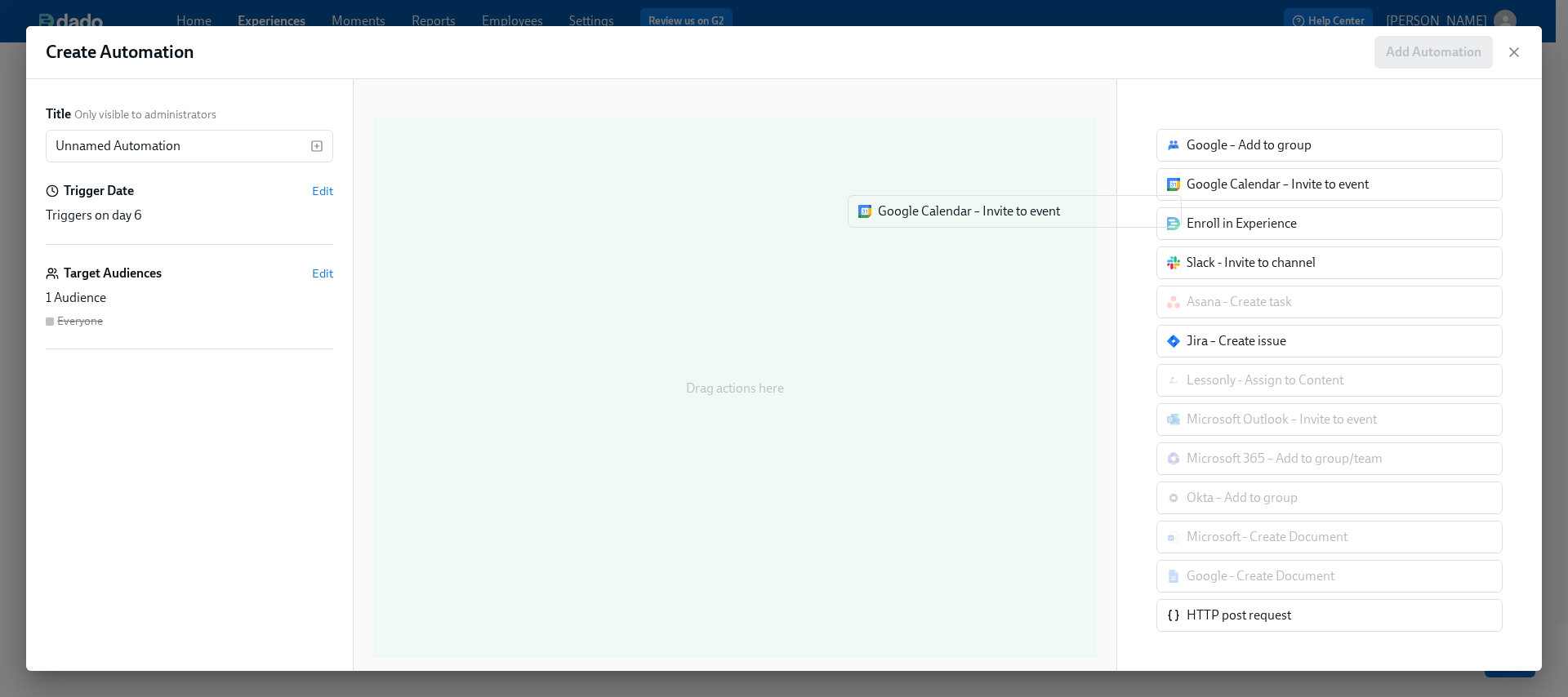
drag, startPoint x: 1305, startPoint y: 193, endPoint x: 857, endPoint y: 227, distance: 449.3
click at [857, 227] on div "Title Only visible to administrators Unnamed Automation ​ Trigger Date Edit Tri…" at bounding box center [784, 375] width 1517 height 592
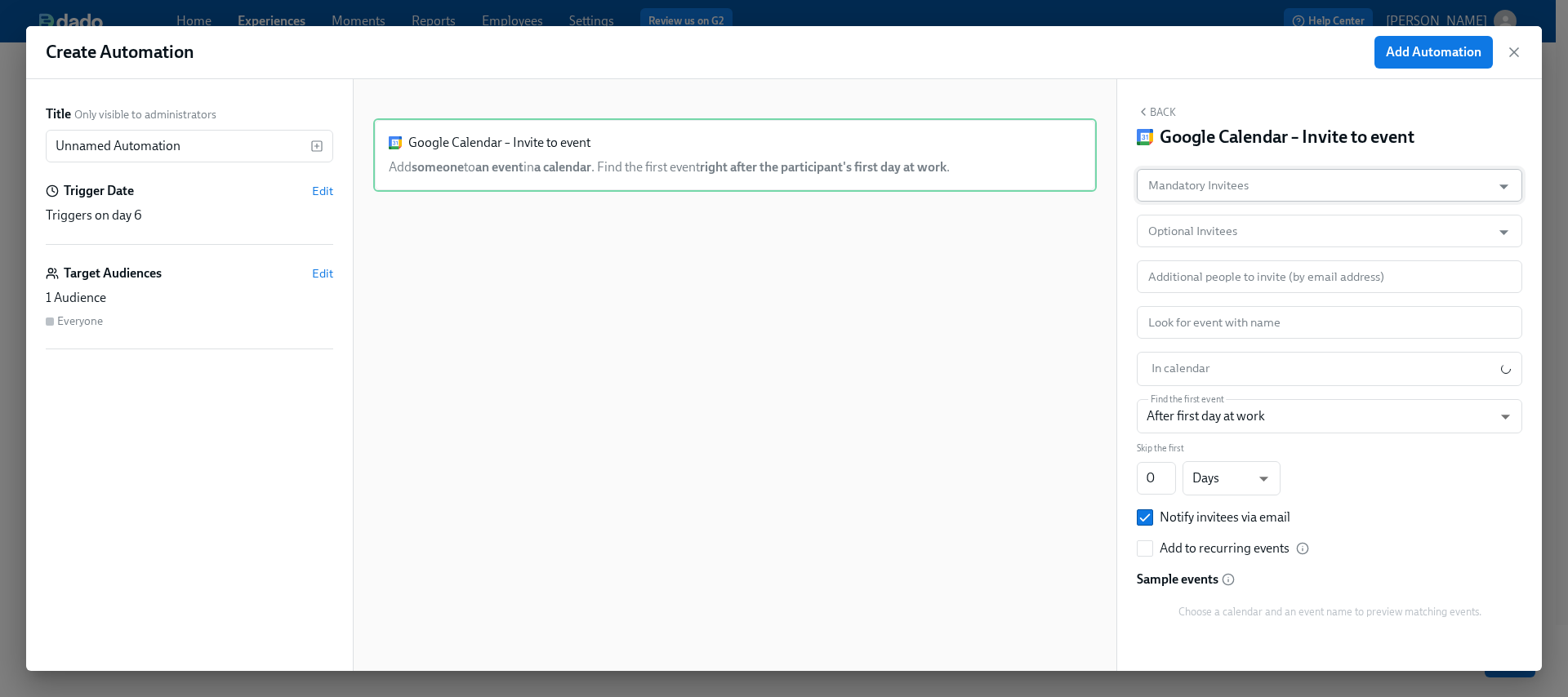
click at [1362, 181] on input "Mandatory Invitees" at bounding box center [1314, 186] width 338 height 32
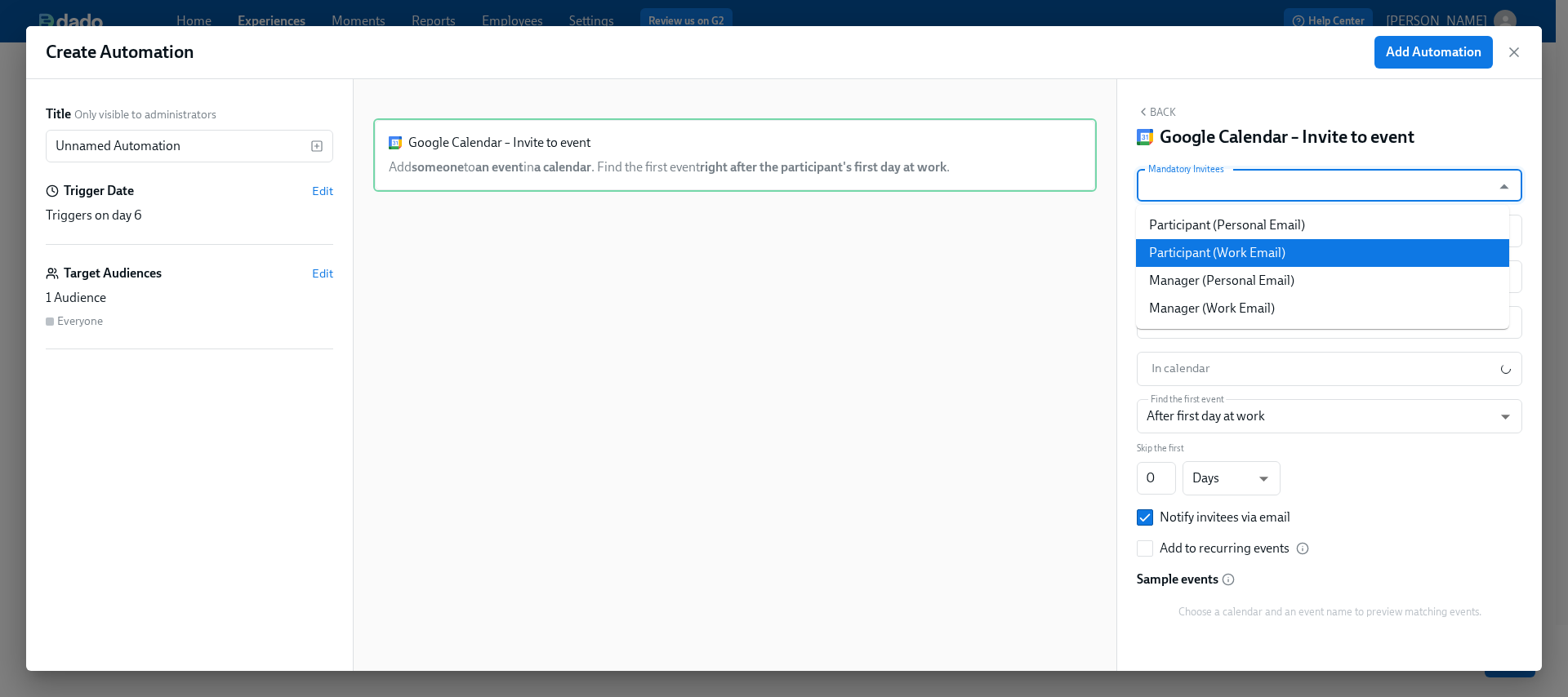
click at [1309, 247] on li "Participant (Work Email)" at bounding box center [1323, 252] width 373 height 28
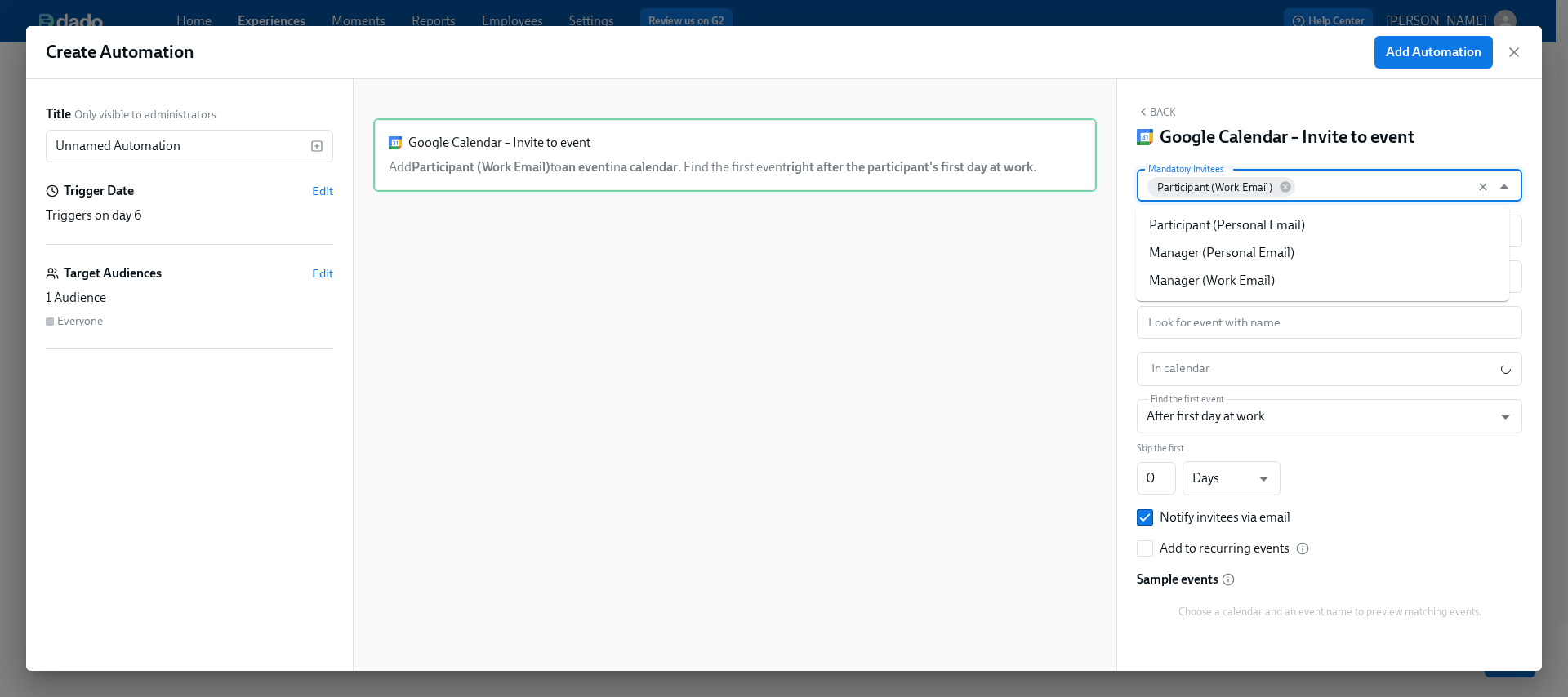
click at [1344, 191] on input "Mandatory Invitees" at bounding box center [1391, 186] width 186 height 32
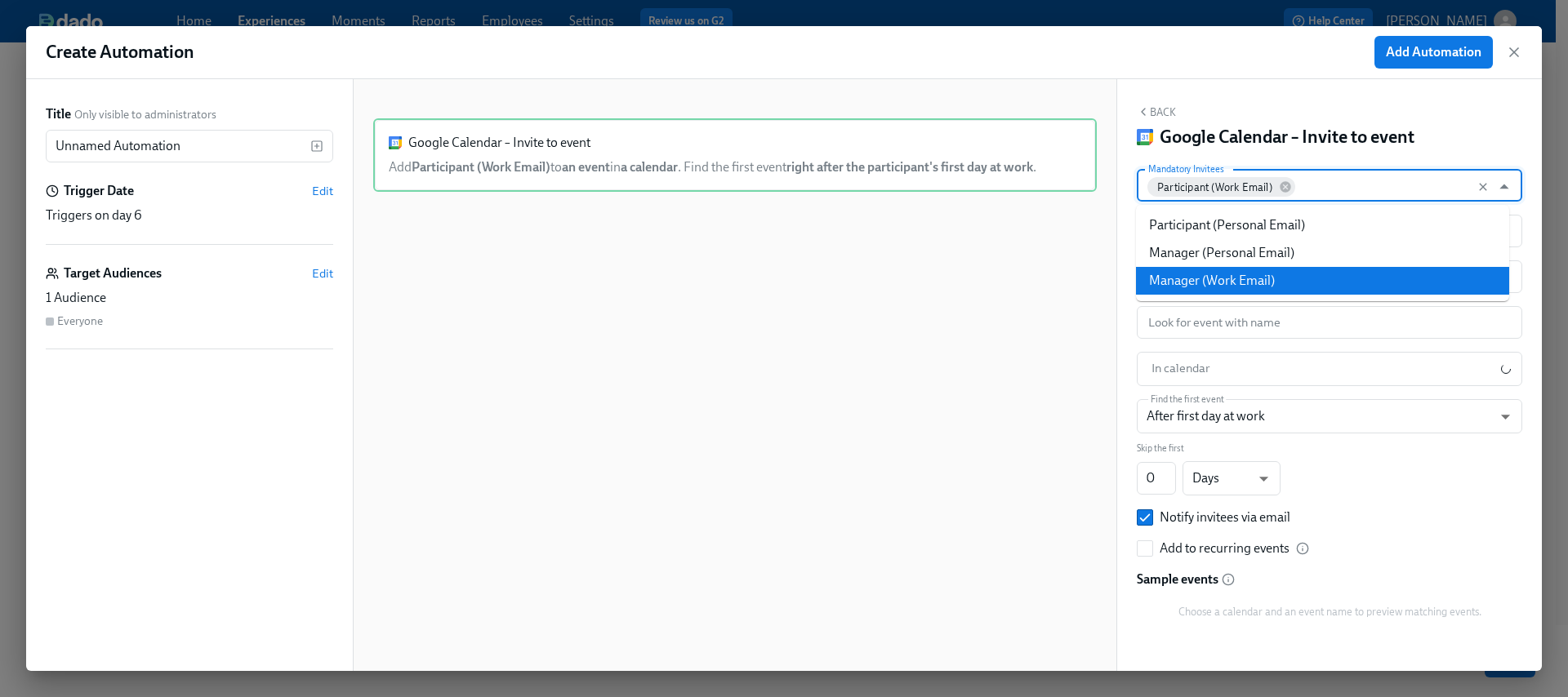
click at [1342, 277] on li "Manager (Work Email)" at bounding box center [1323, 280] width 373 height 28
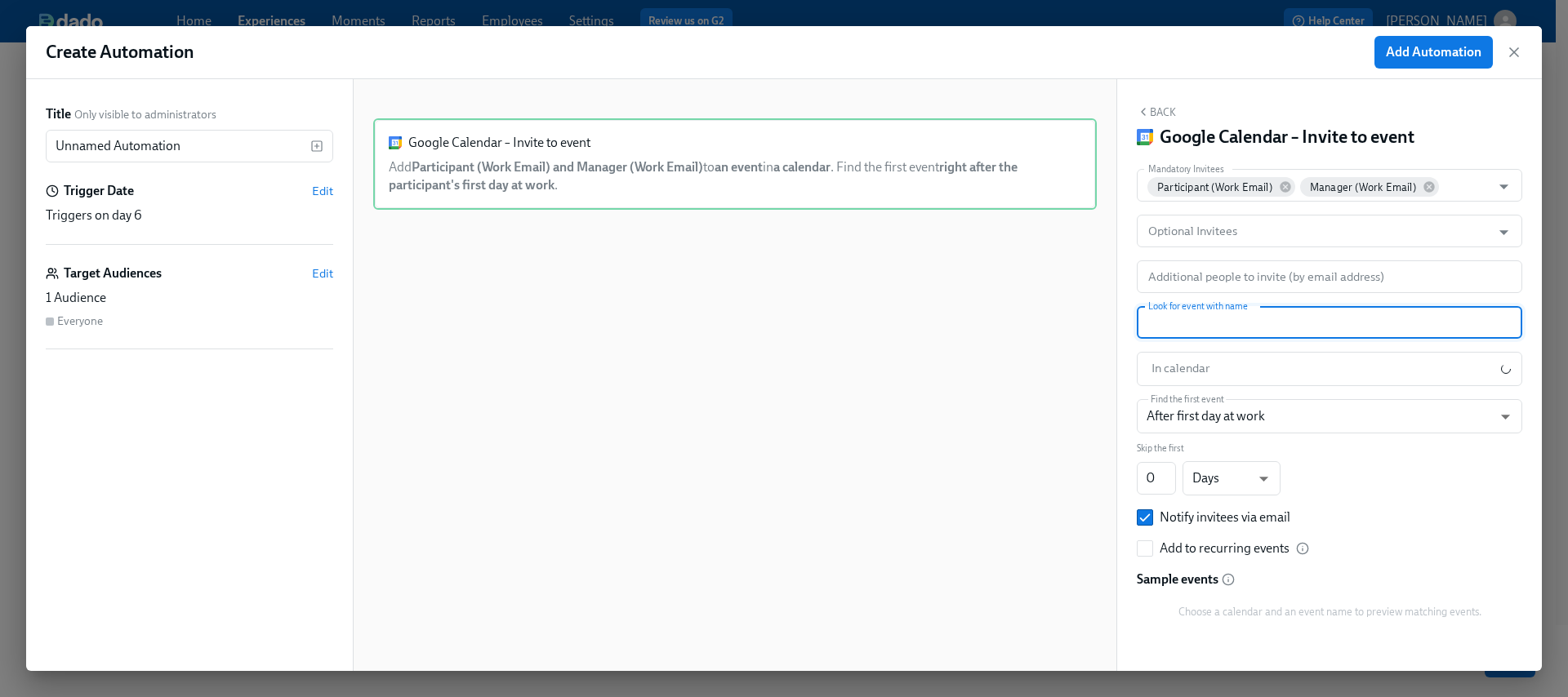
click at [1213, 325] on input "text" at bounding box center [1330, 323] width 386 height 32
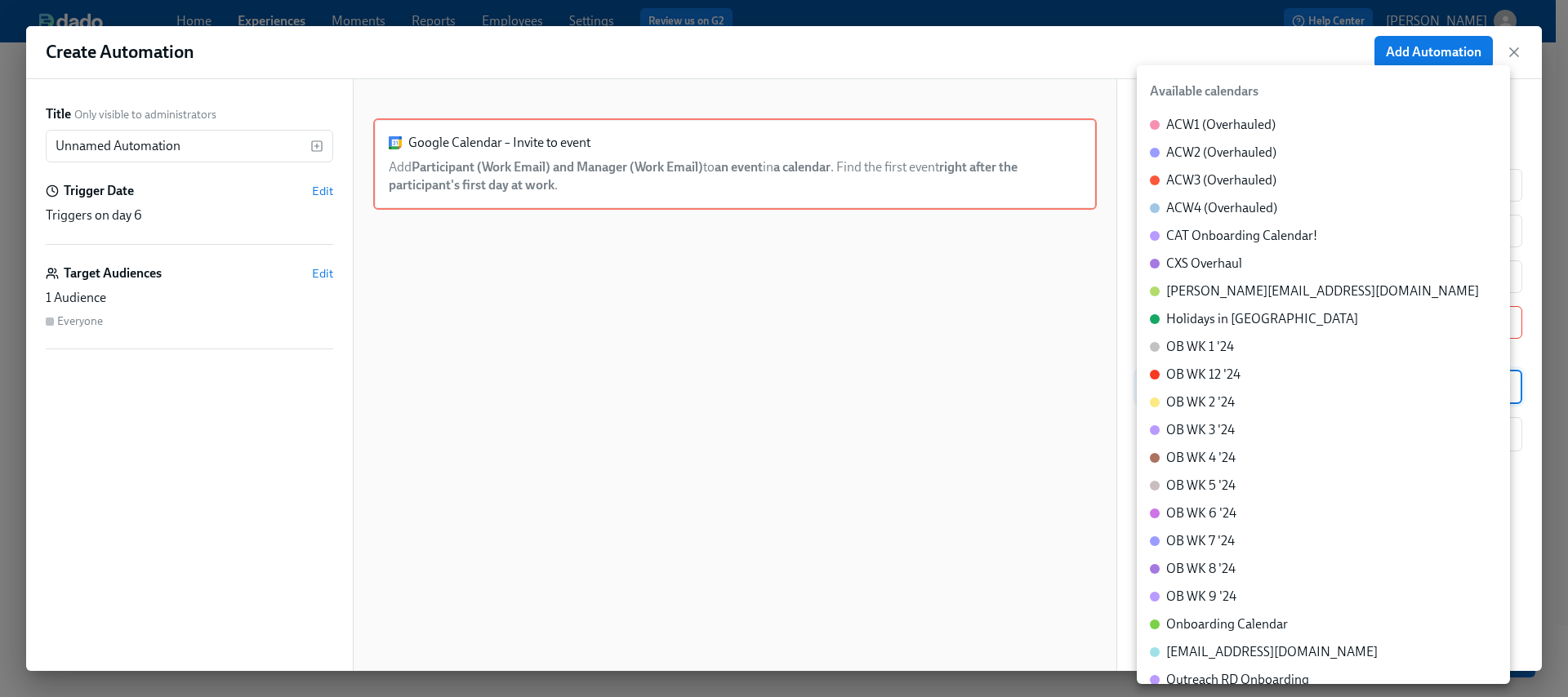
click at [1224, 368] on body "Home Experiences Moments Reports Employees Settings Review us on G2 Help Center…" at bounding box center [784, 321] width 1568 height 804
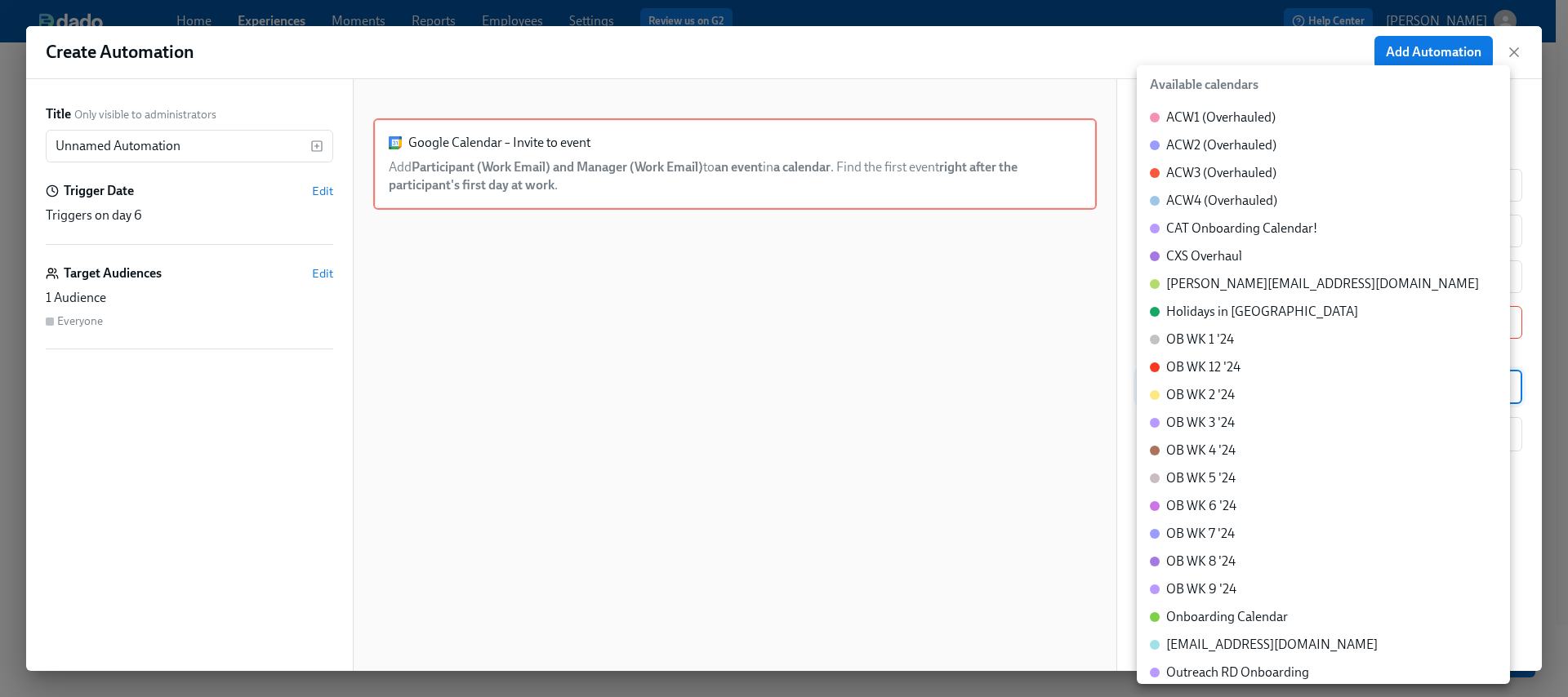
scroll to position [0, 0]
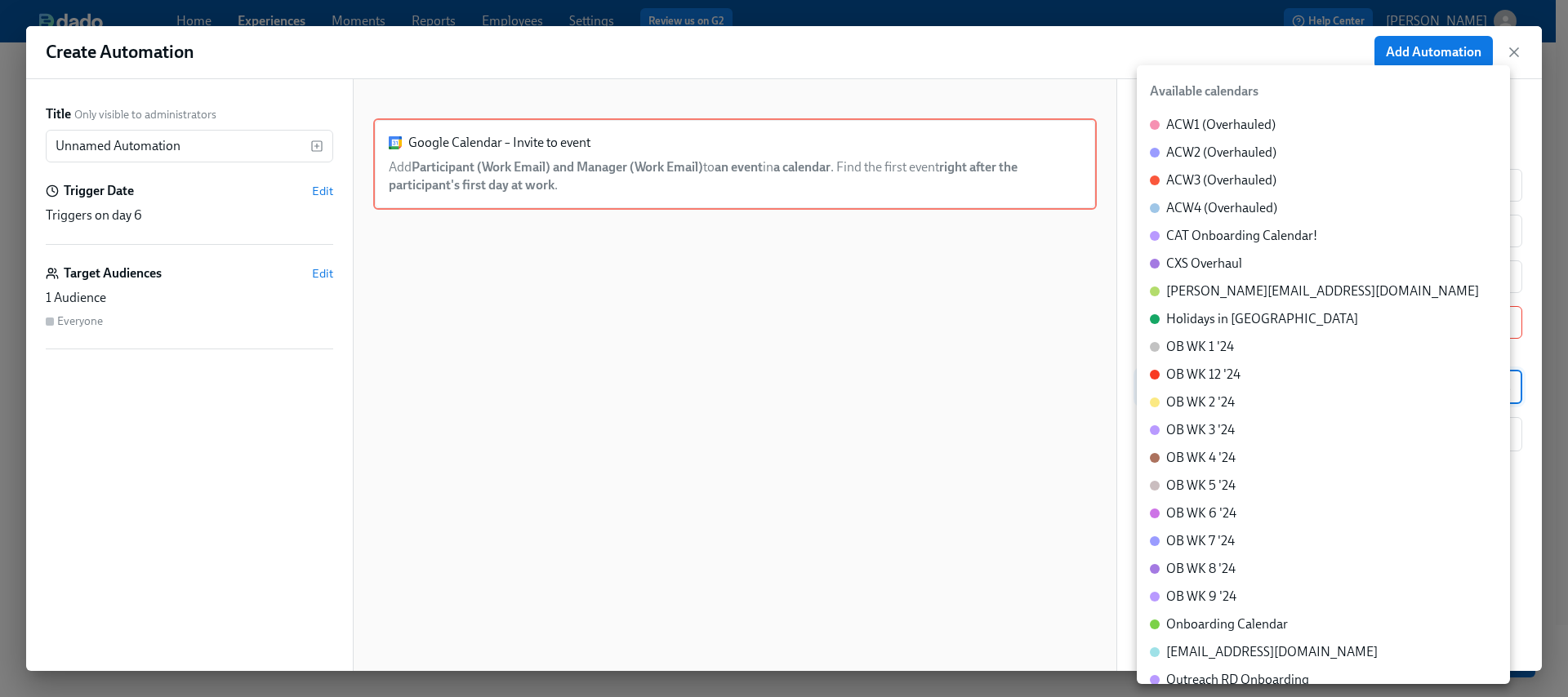
click at [966, 359] on div at bounding box center [784, 348] width 1568 height 697
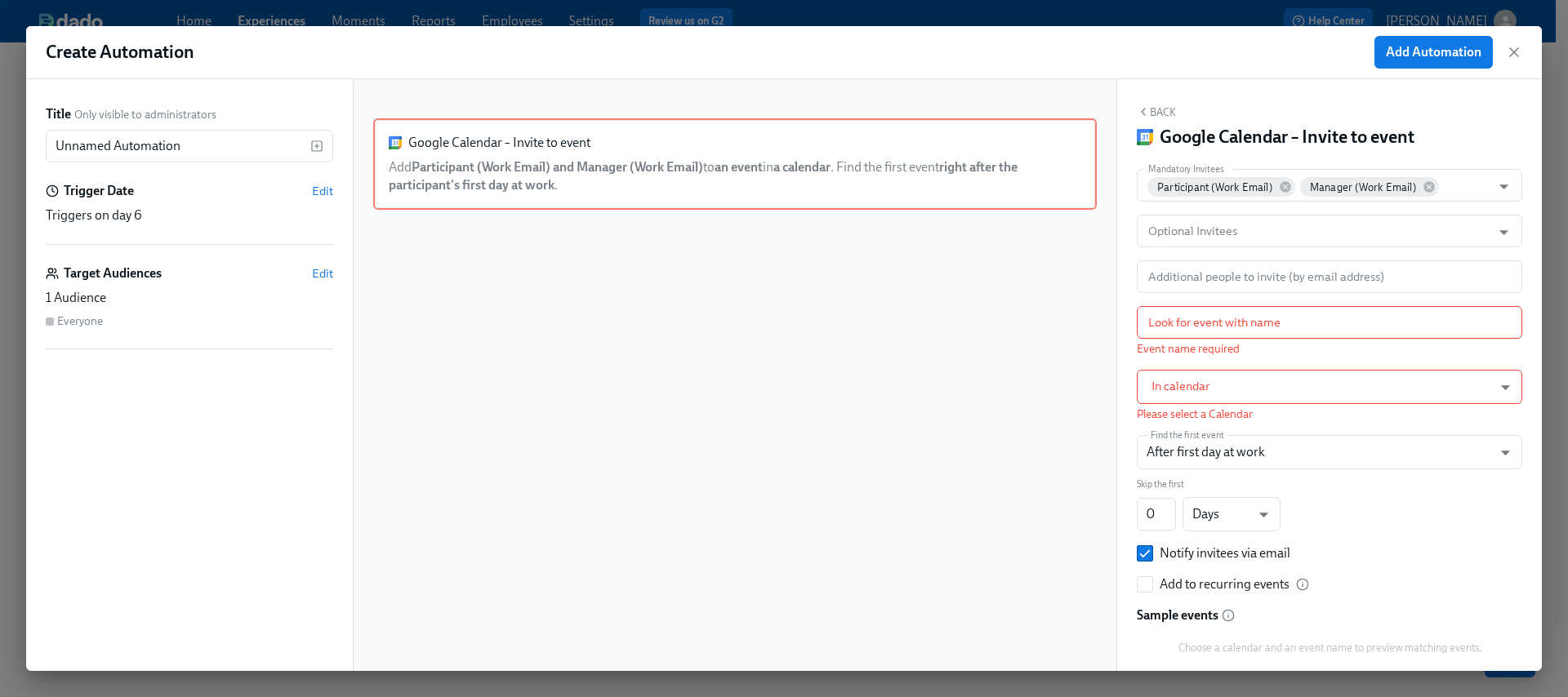
click at [1015, 307] on div "Google Calendar – Invite to event Add Participant (Work Email) and Manager (Wor…" at bounding box center [735, 388] width 724 height 540
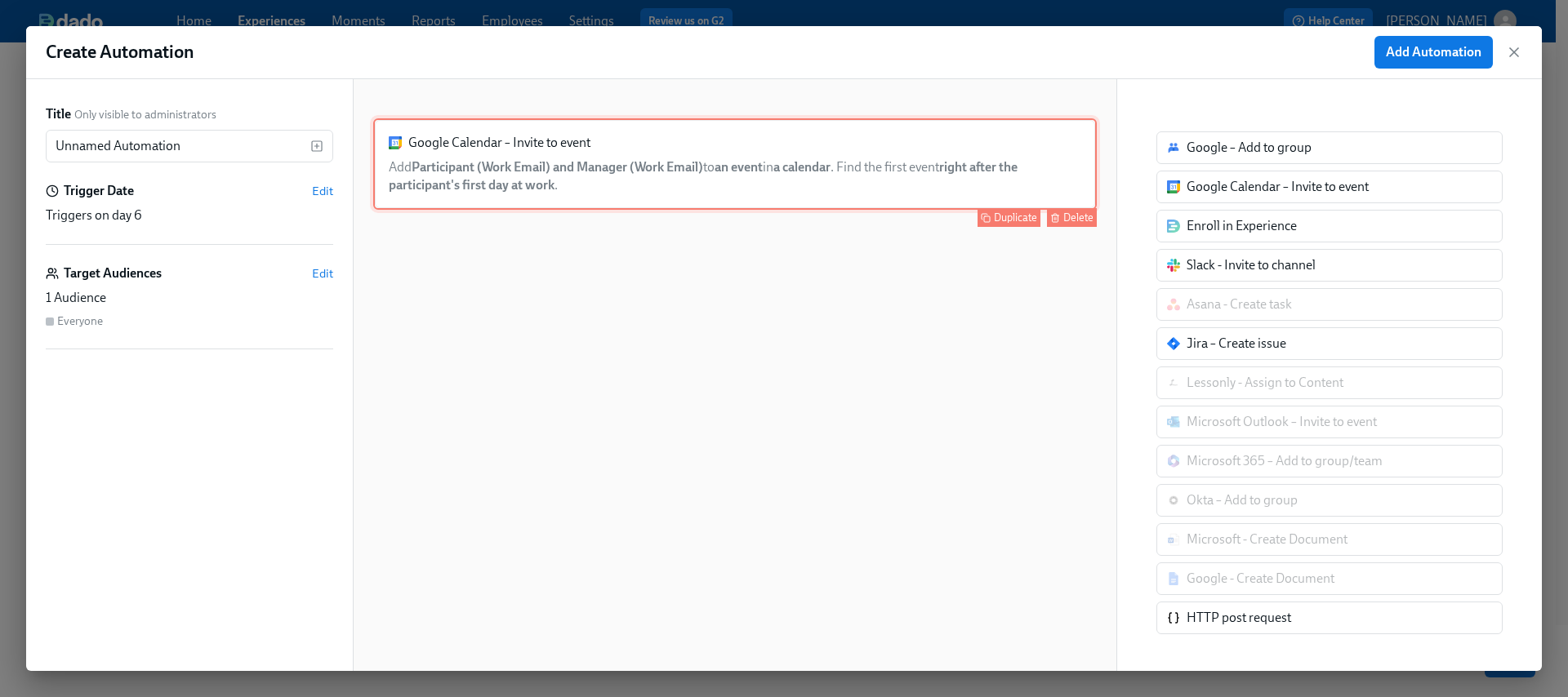
click at [1066, 211] on div "Delete" at bounding box center [1079, 217] width 30 height 12
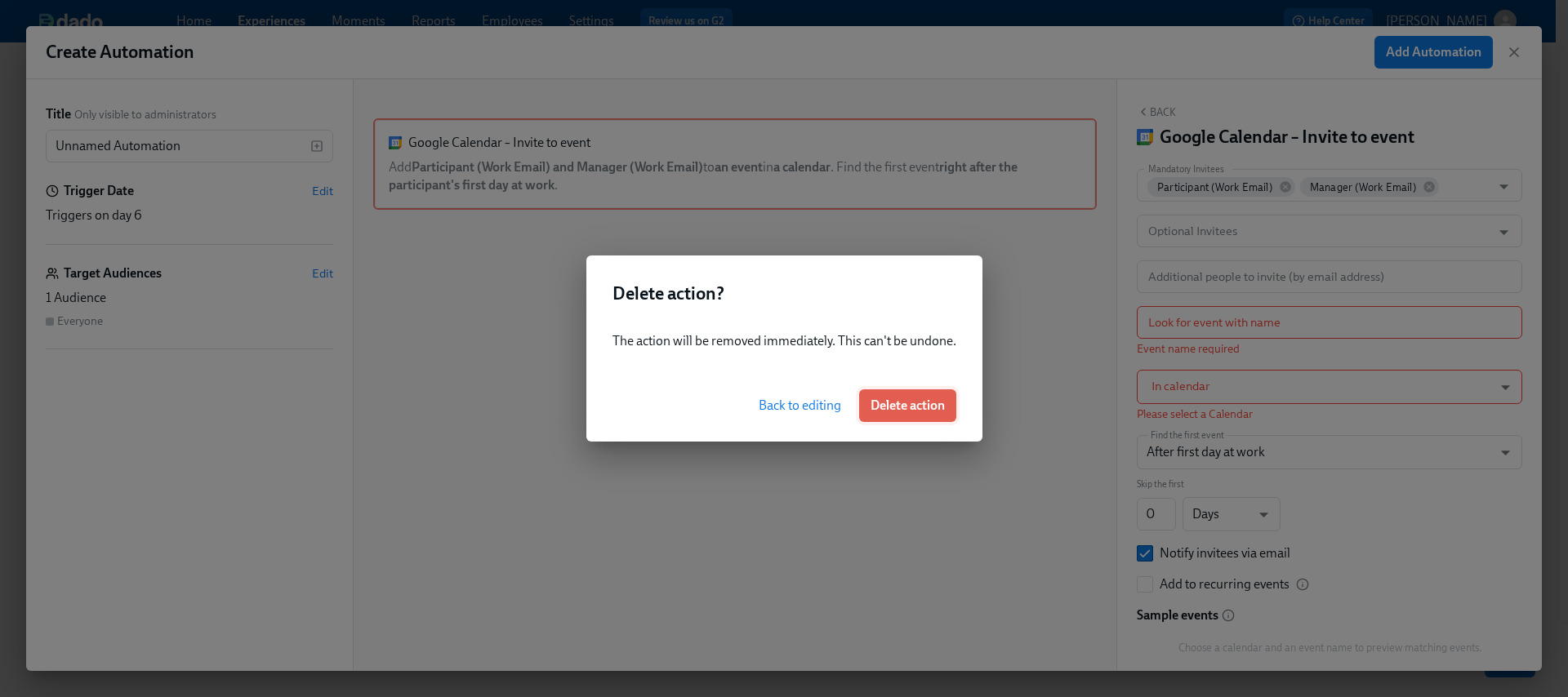
click at [923, 401] on span "Delete action" at bounding box center [908, 406] width 74 height 16
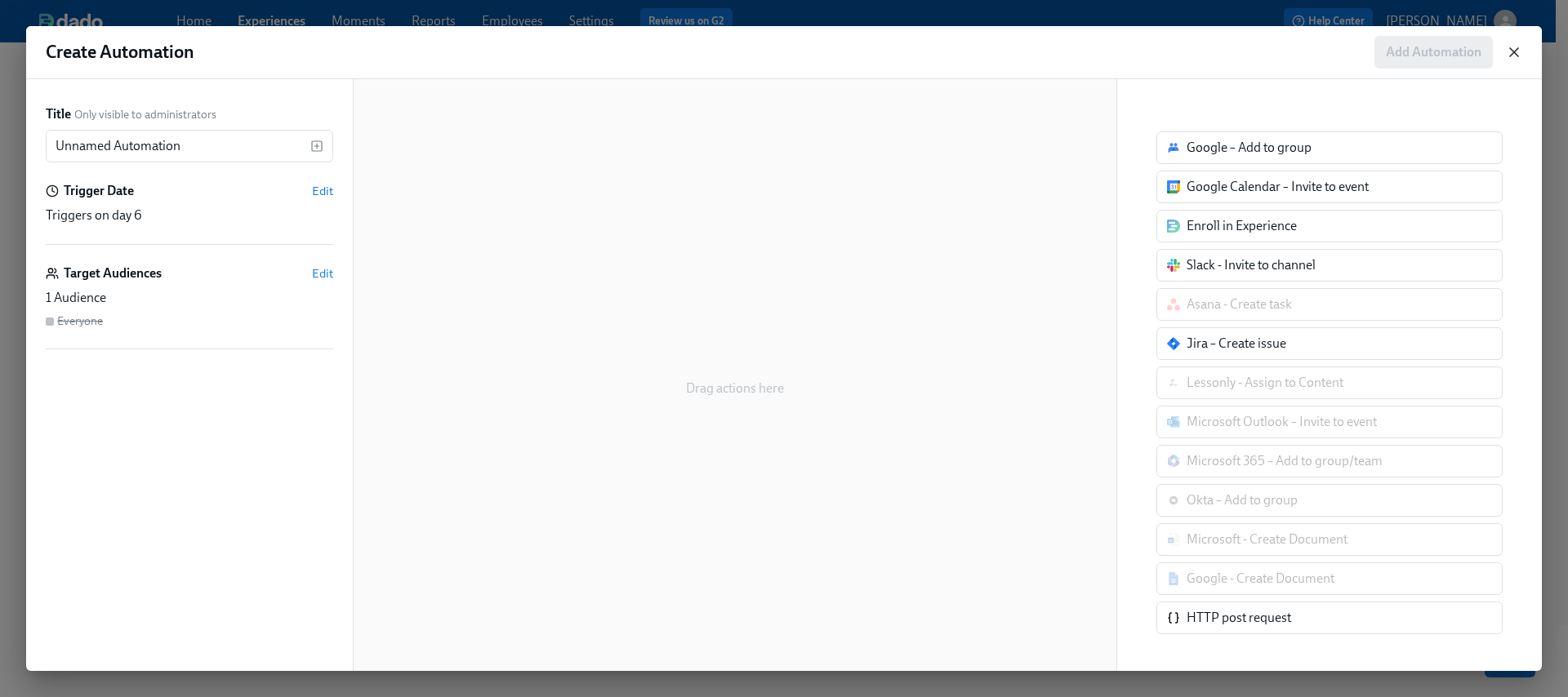
click at [1515, 56] on icon "button" at bounding box center [1514, 51] width 16 height 16
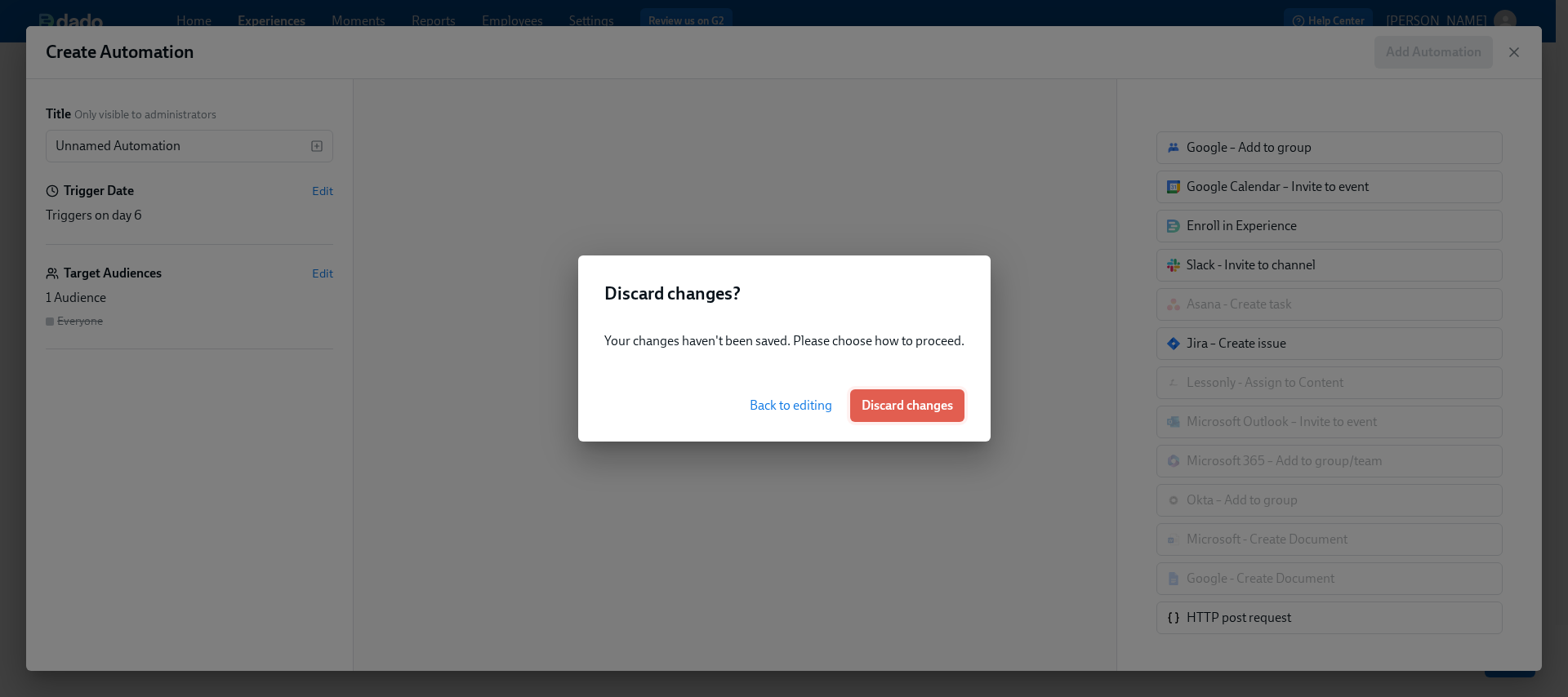
click at [932, 415] on button "Discard changes" at bounding box center [908, 406] width 114 height 32
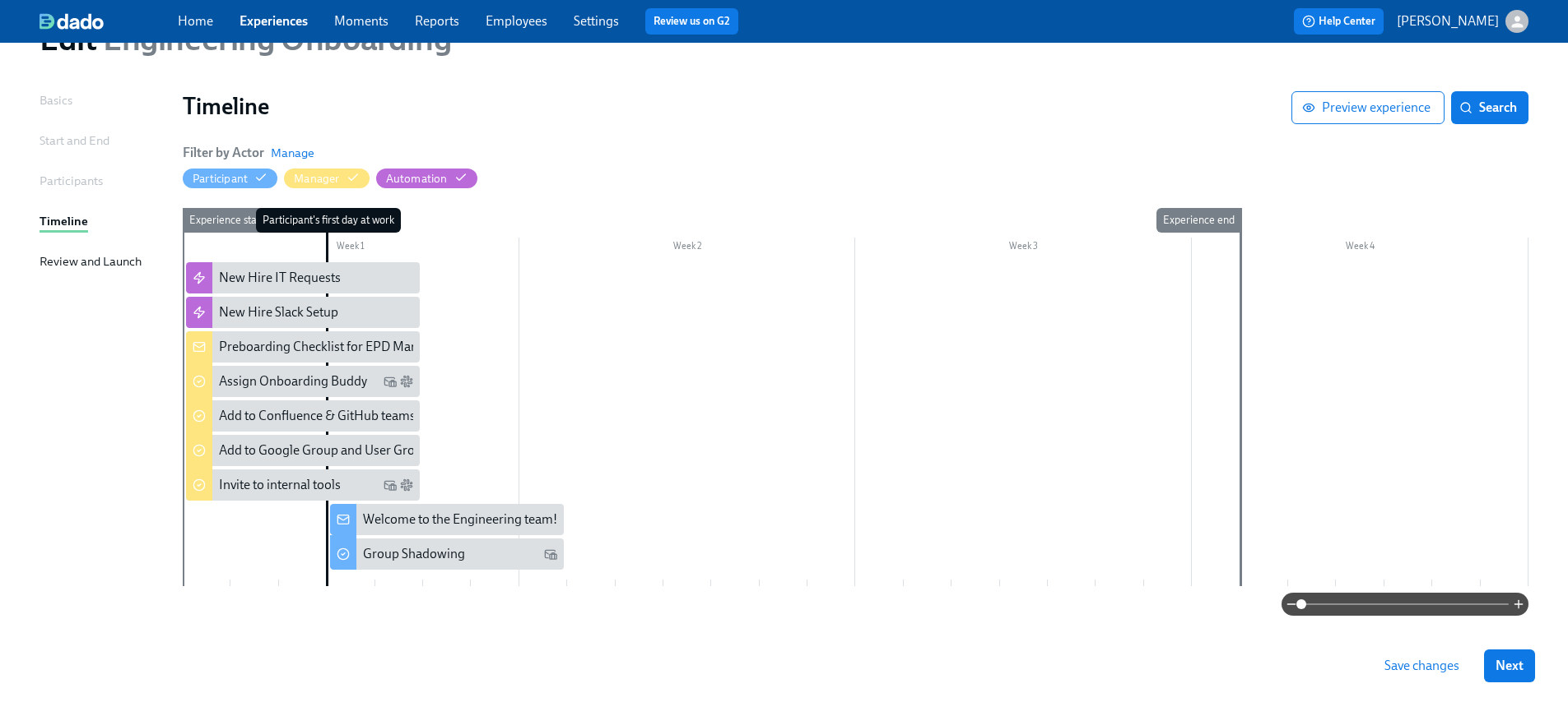
click at [483, 462] on div at bounding box center [855, 425] width 1345 height 324
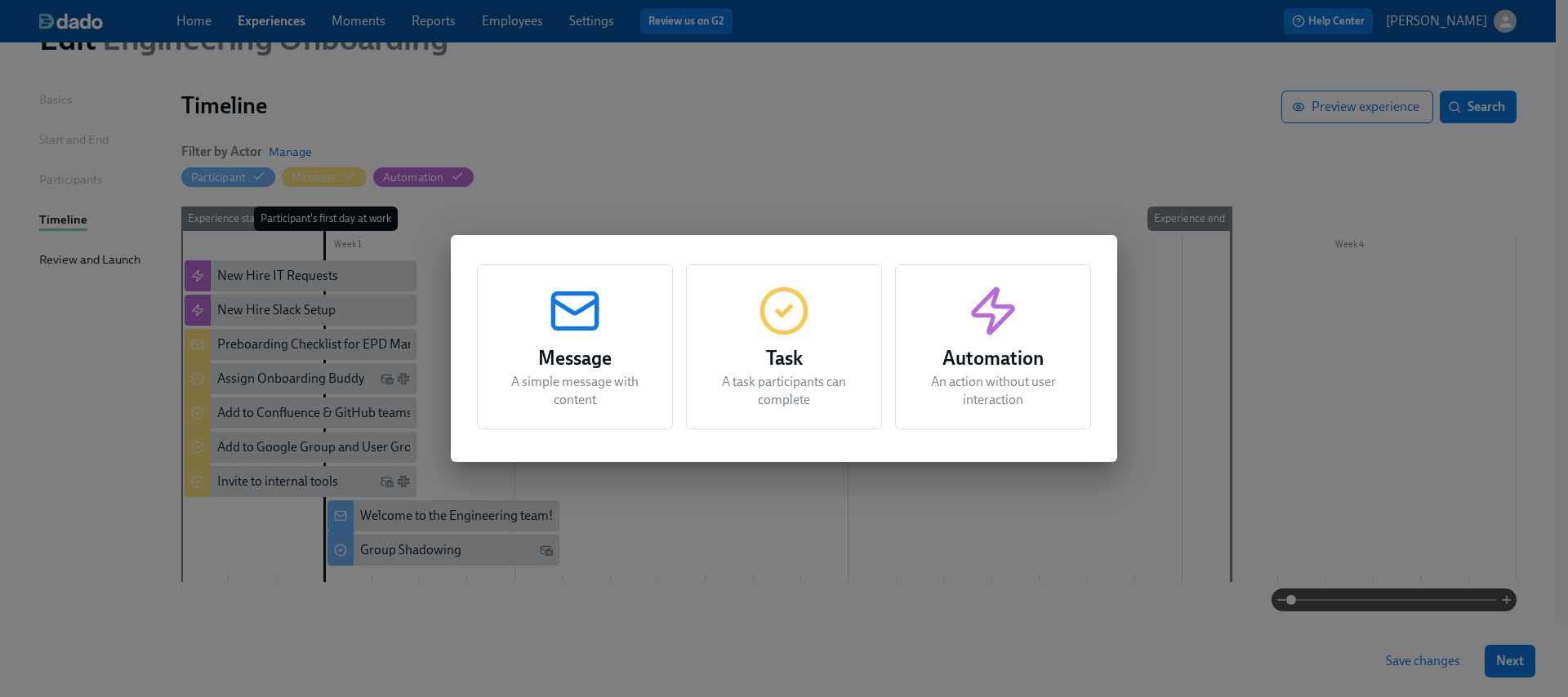
click at [823, 368] on h3 "Task" at bounding box center [784, 358] width 155 height 30
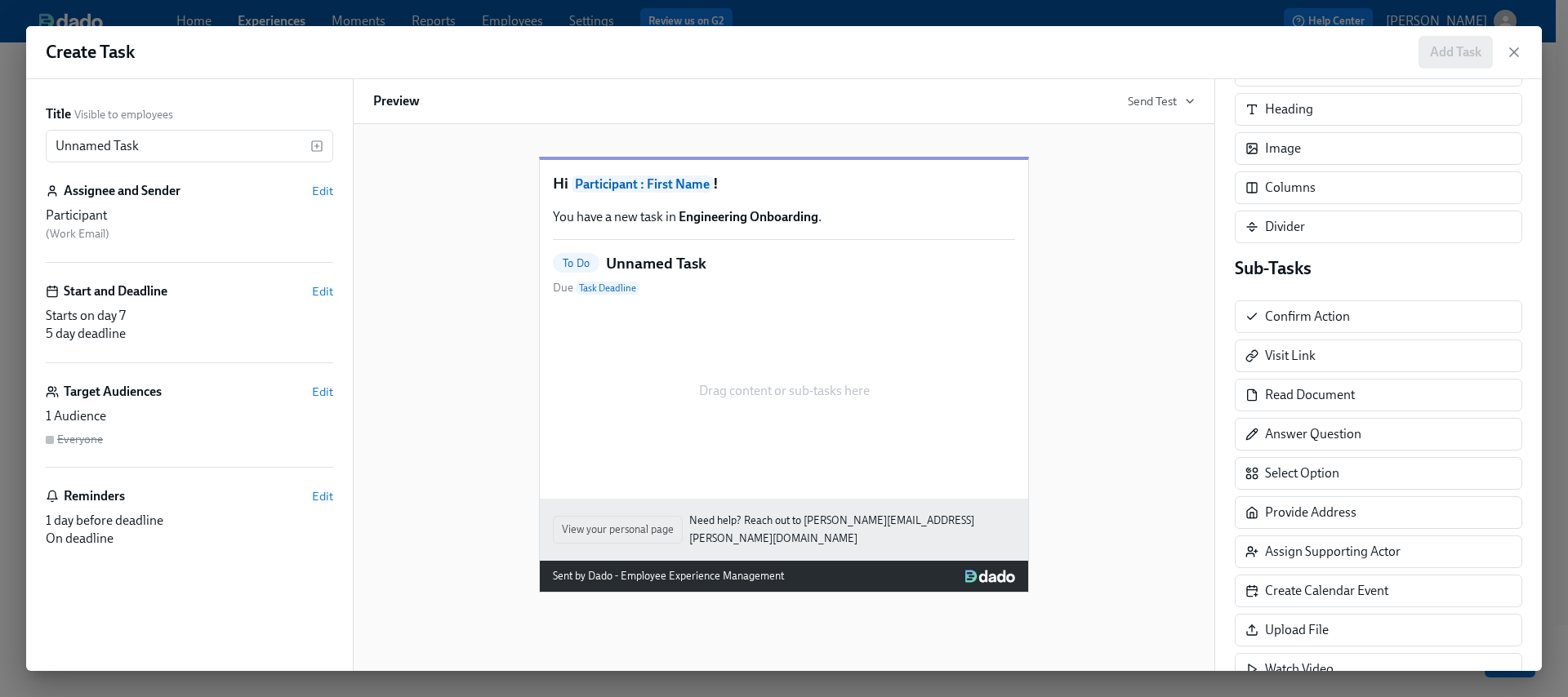
scroll to position [267, 0]
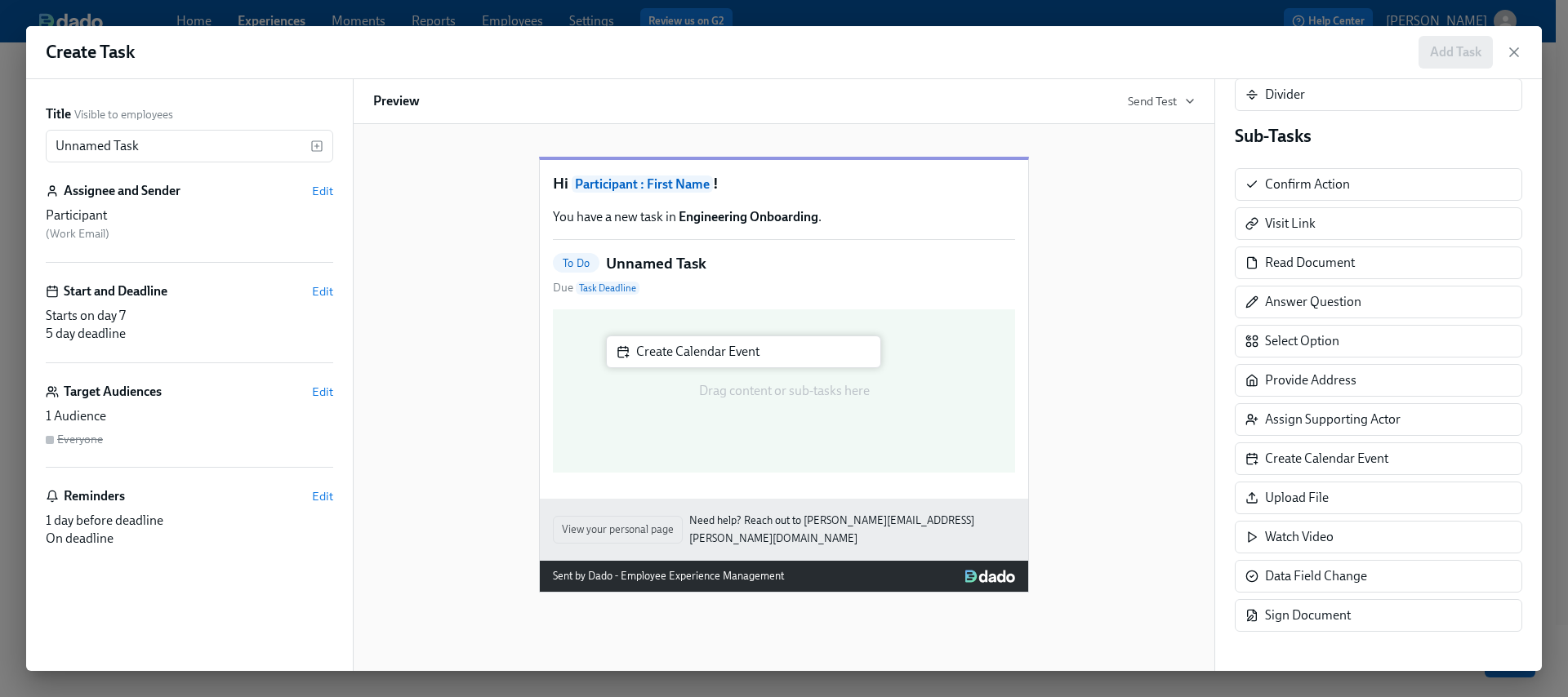
drag, startPoint x: 1349, startPoint y: 464, endPoint x: 709, endPoint y: 357, distance: 648.9
click at [709, 357] on div "Title Visible to employees Unnamed Task ​ Assignee and Sender Edit Participant …" at bounding box center [784, 375] width 1517 height 592
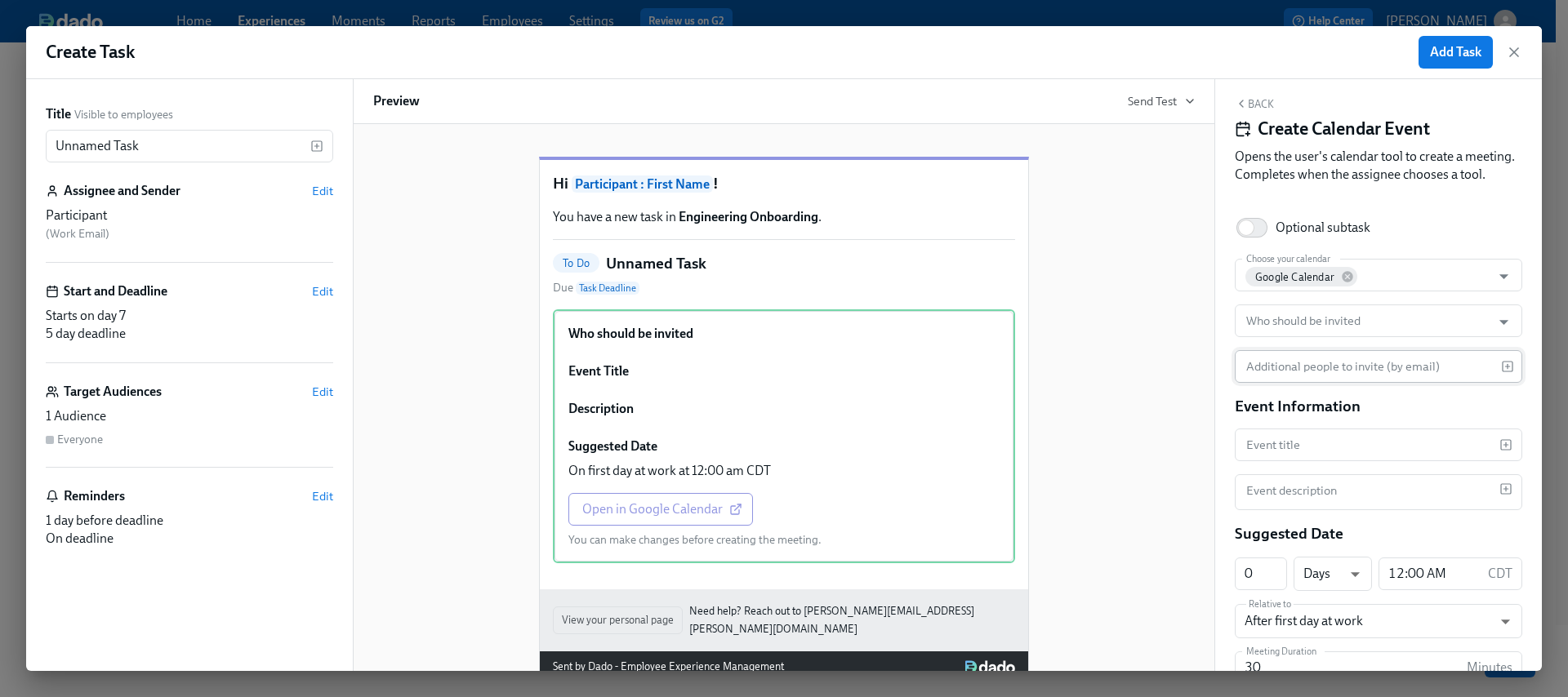
scroll to position [26, 0]
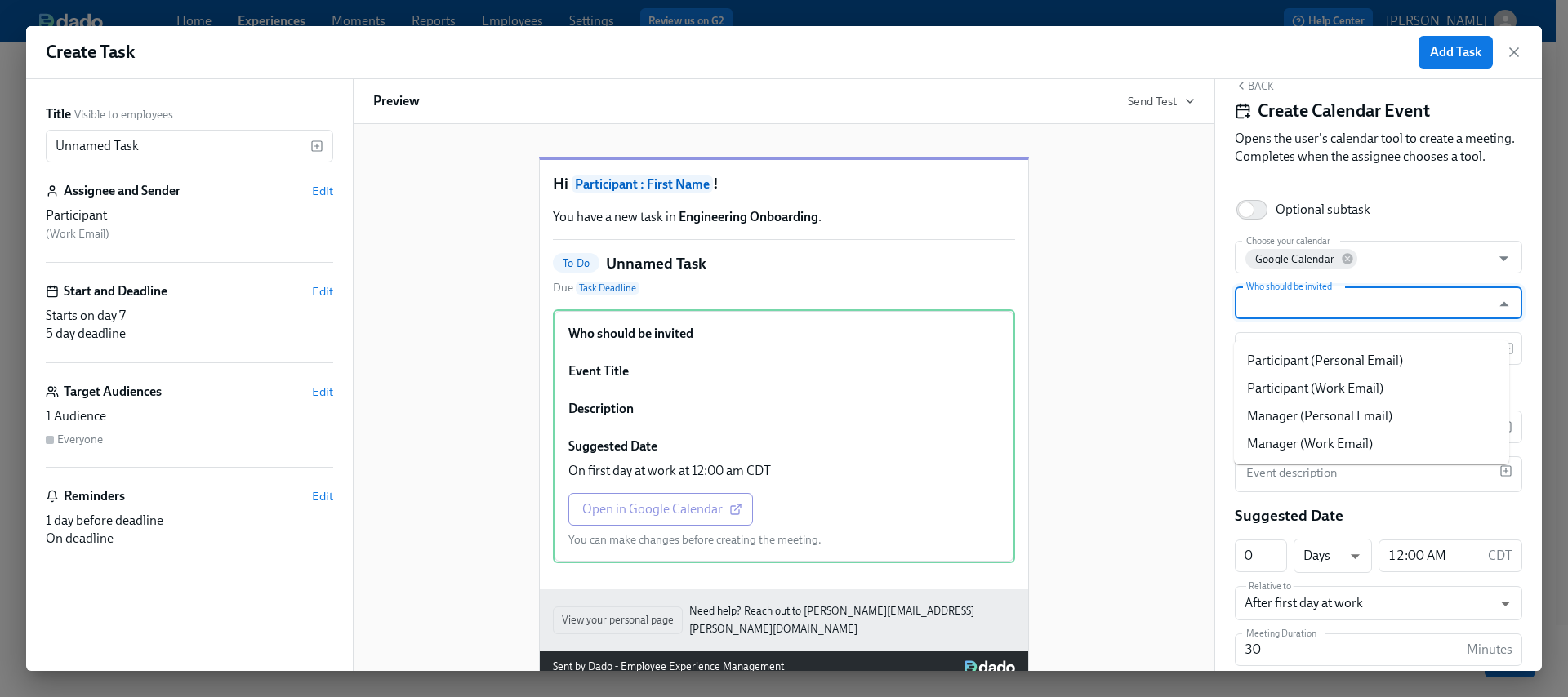
click at [1357, 318] on input "Who should be invited" at bounding box center [1363, 303] width 240 height 32
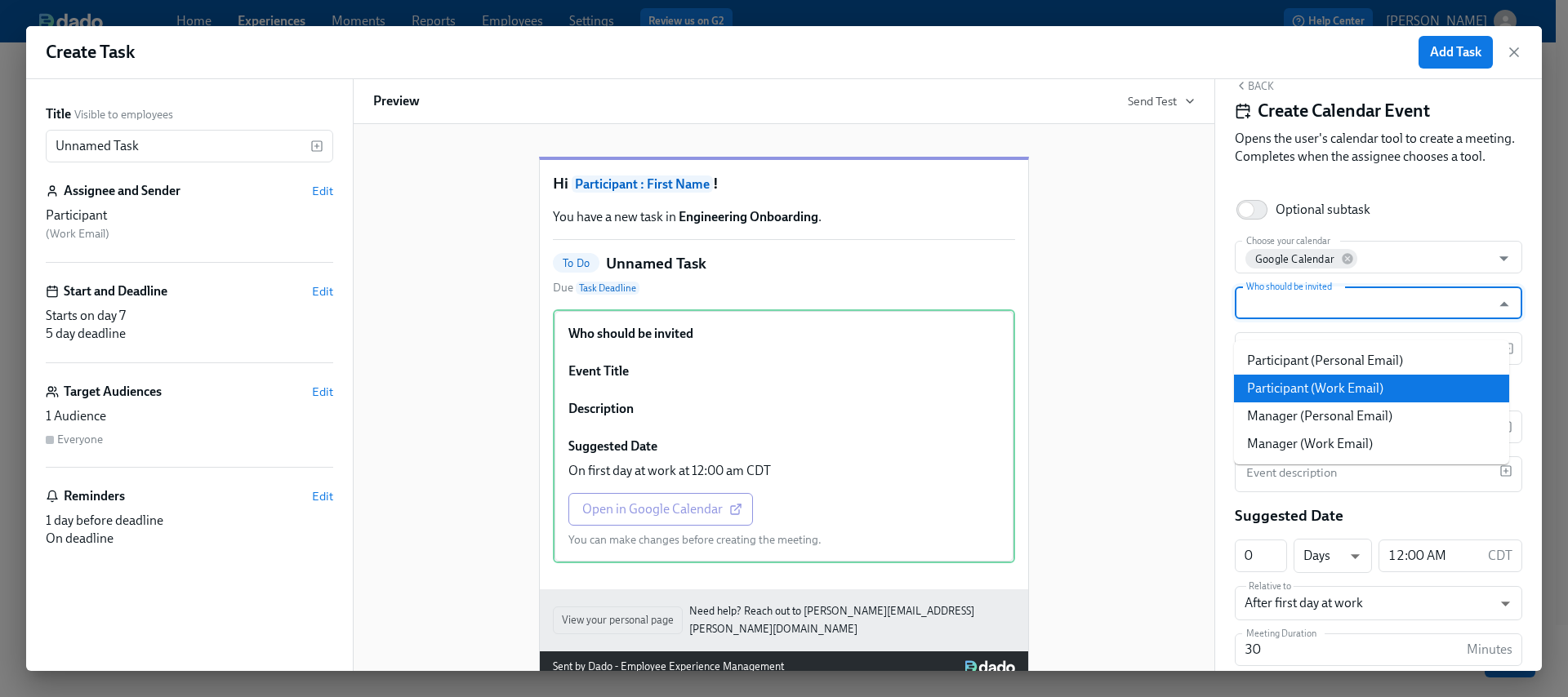
click at [1375, 384] on li "Participant (Work Email)" at bounding box center [1372, 388] width 275 height 28
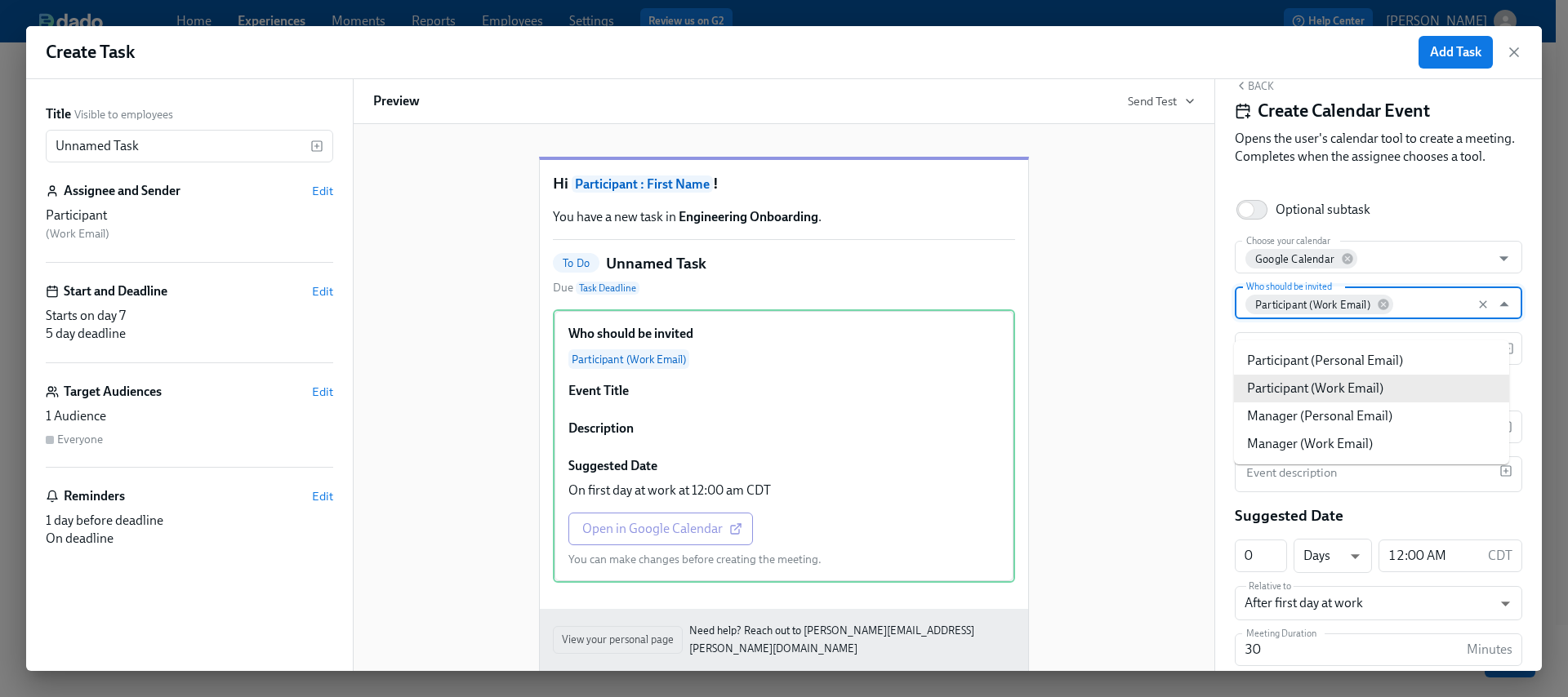
click at [1430, 319] on input "Who should be invited" at bounding box center [1440, 303] width 88 height 32
click at [1355, 440] on li "Manager (Work Email)" at bounding box center [1372, 444] width 275 height 28
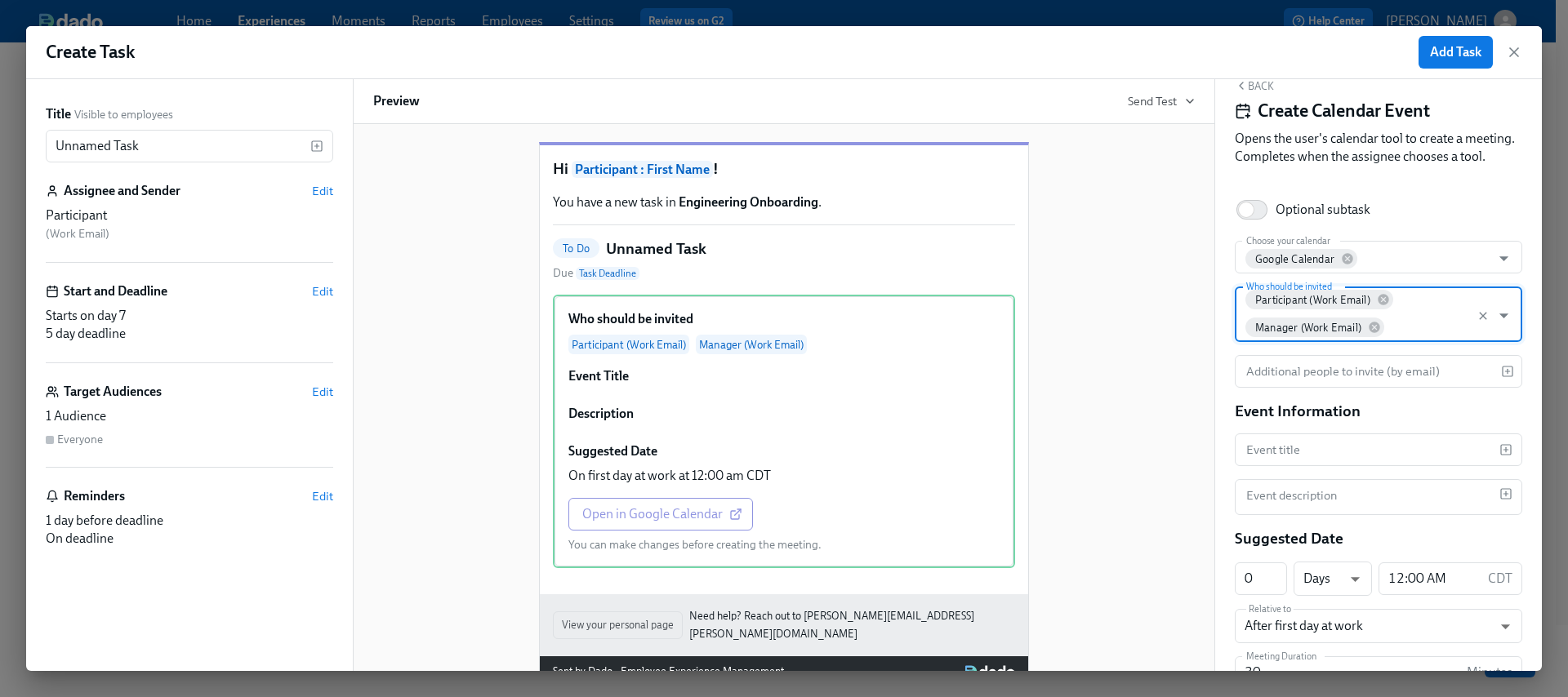
scroll to position [29, 0]
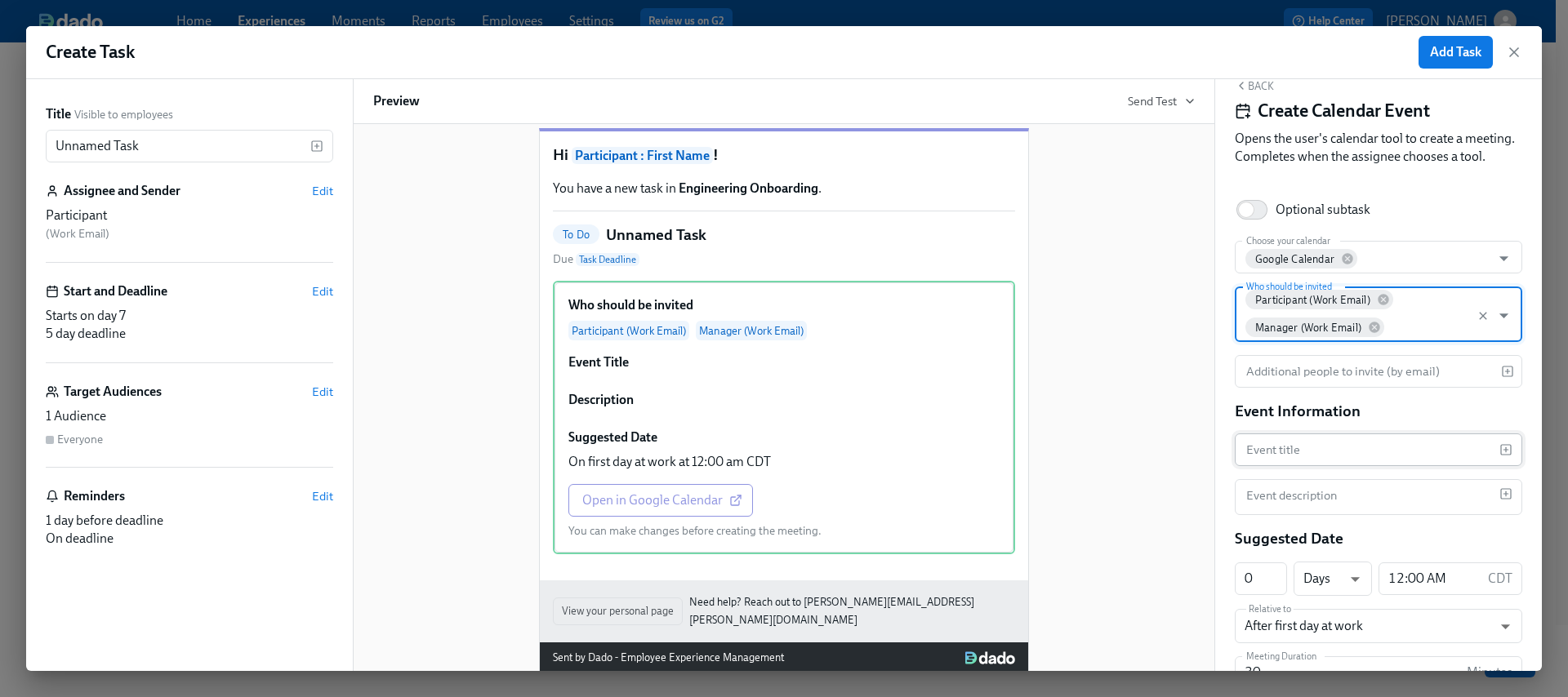
click at [1311, 467] on input "text" at bounding box center [1368, 449] width 265 height 32
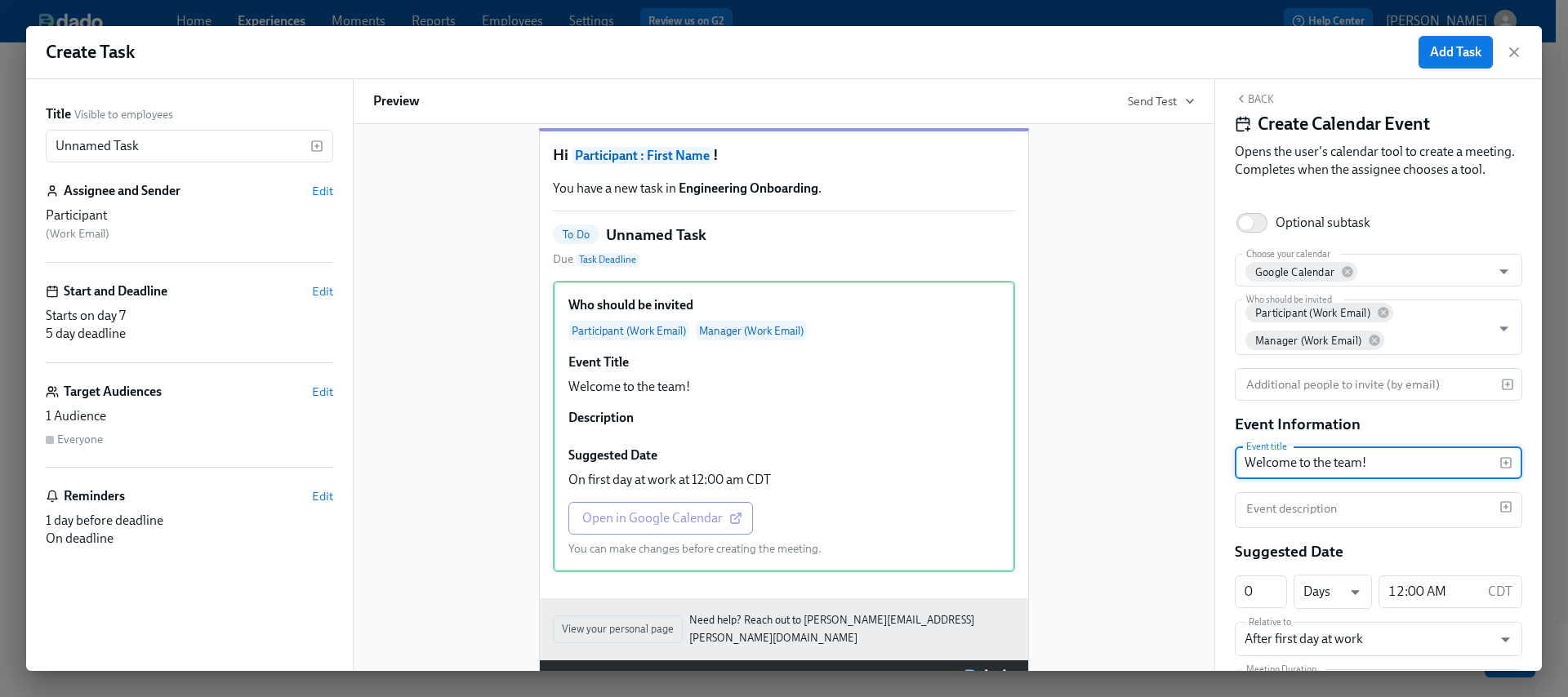
scroll to position [0, 0]
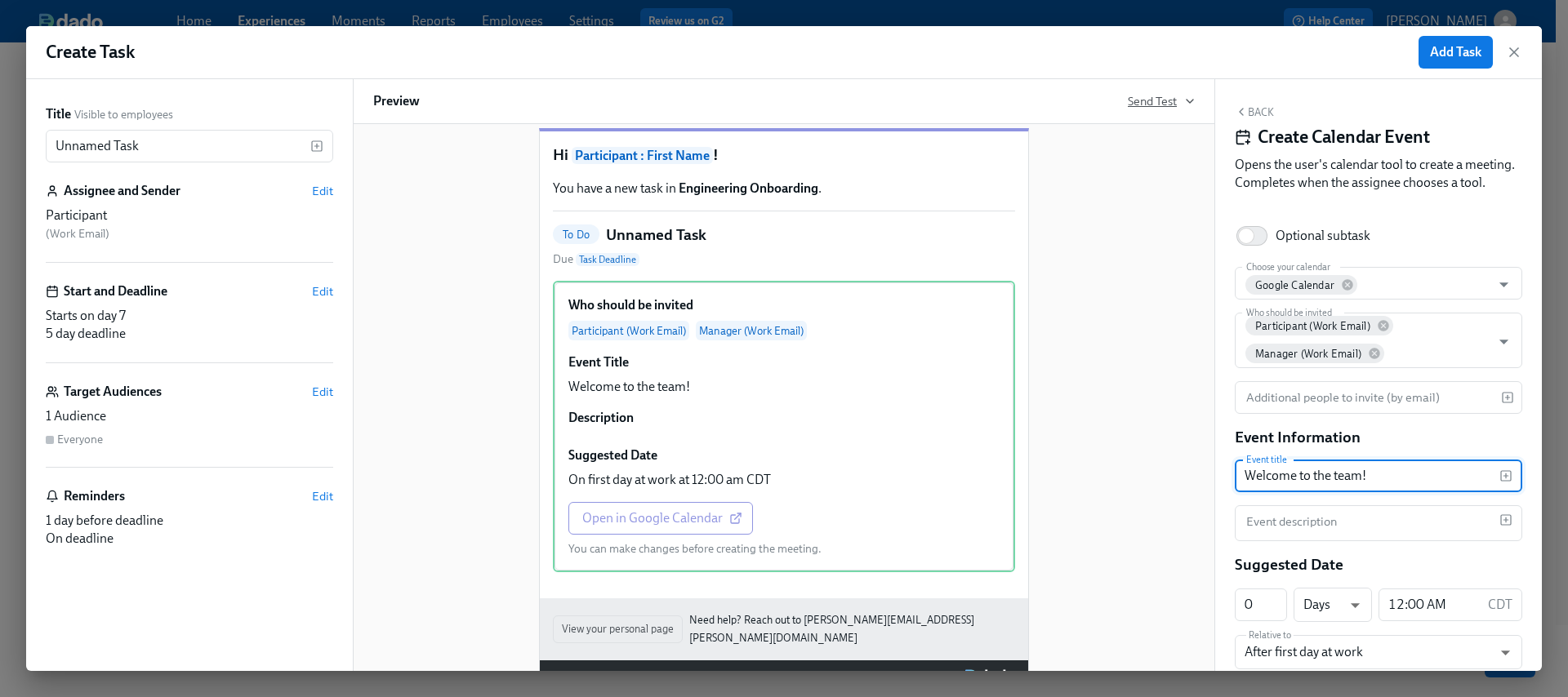
type input "Welcome to the team!"
click at [1157, 94] on span "Send Test" at bounding box center [1161, 101] width 67 height 16
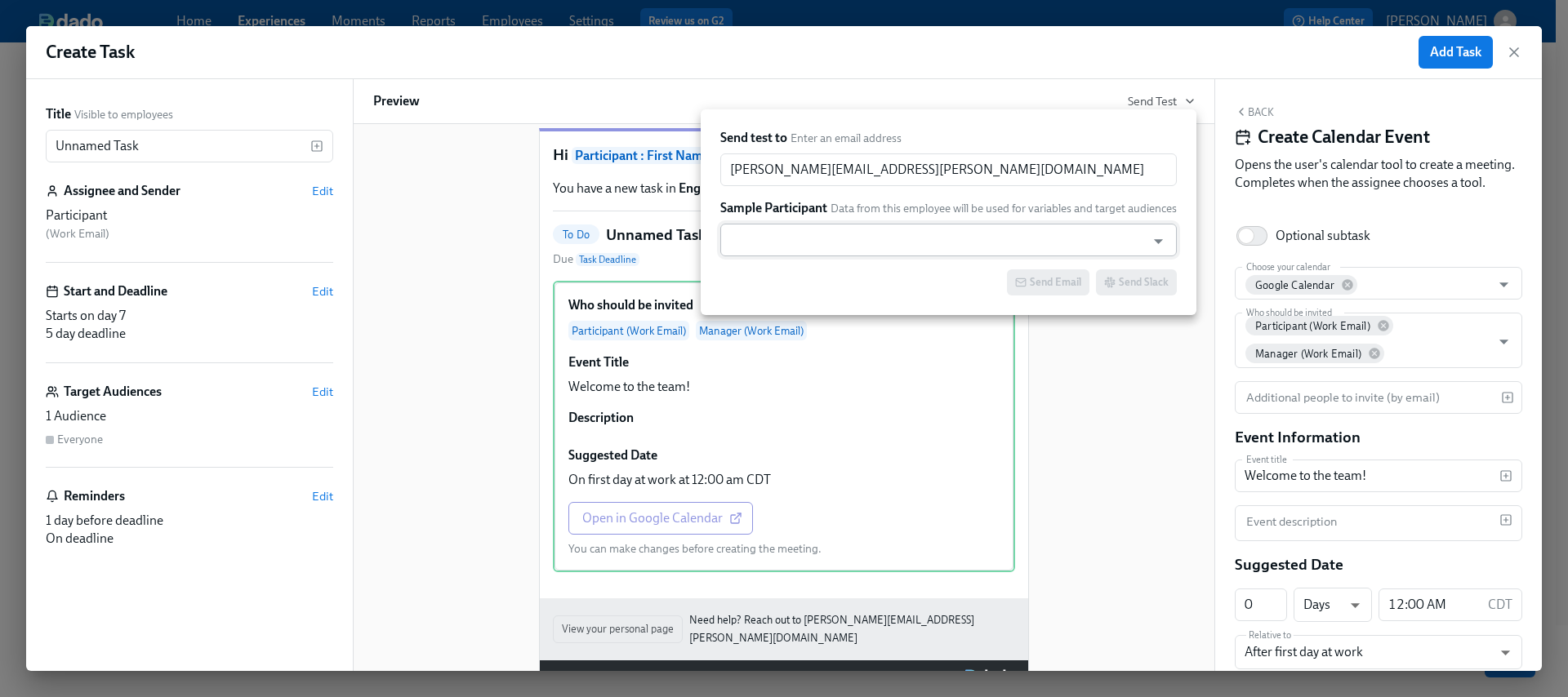
click at [822, 249] on input "text" at bounding box center [934, 240] width 410 height 32
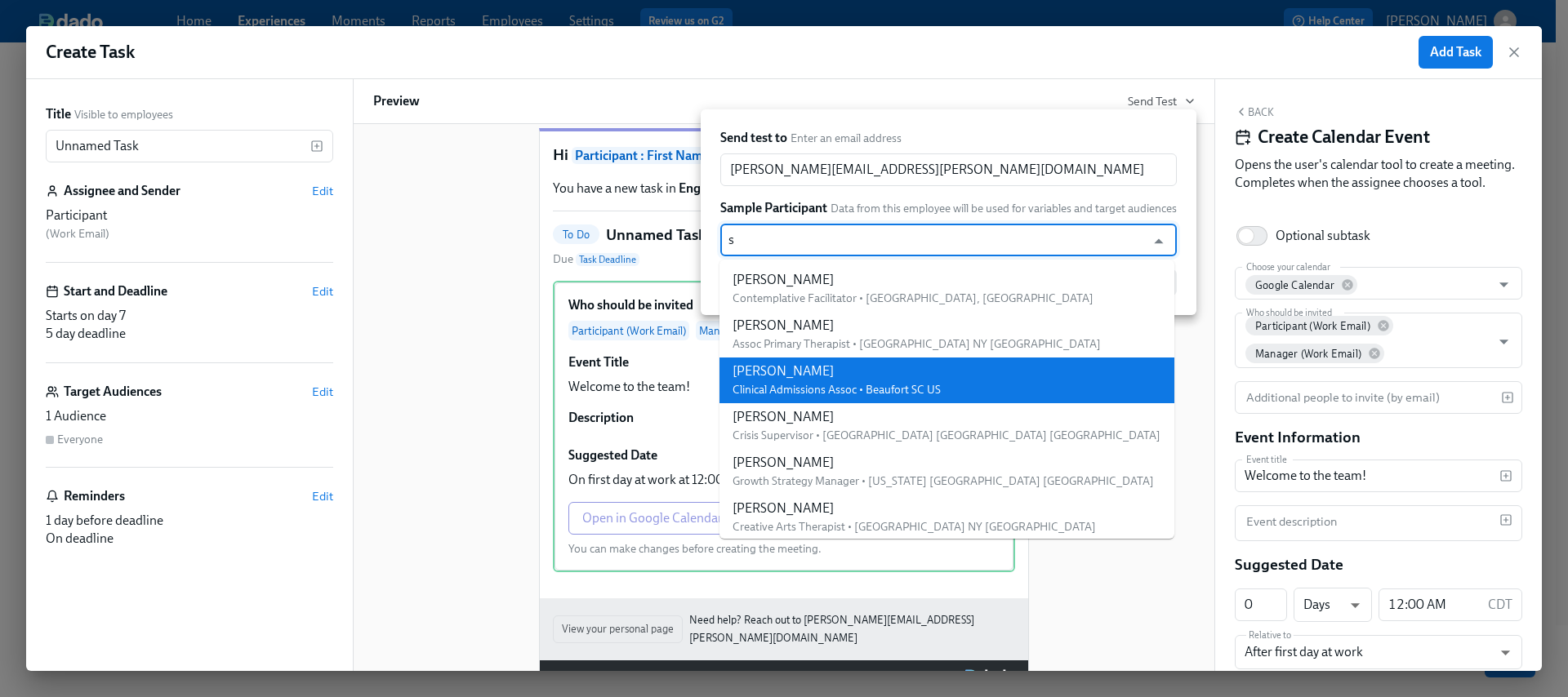
type input "sa"
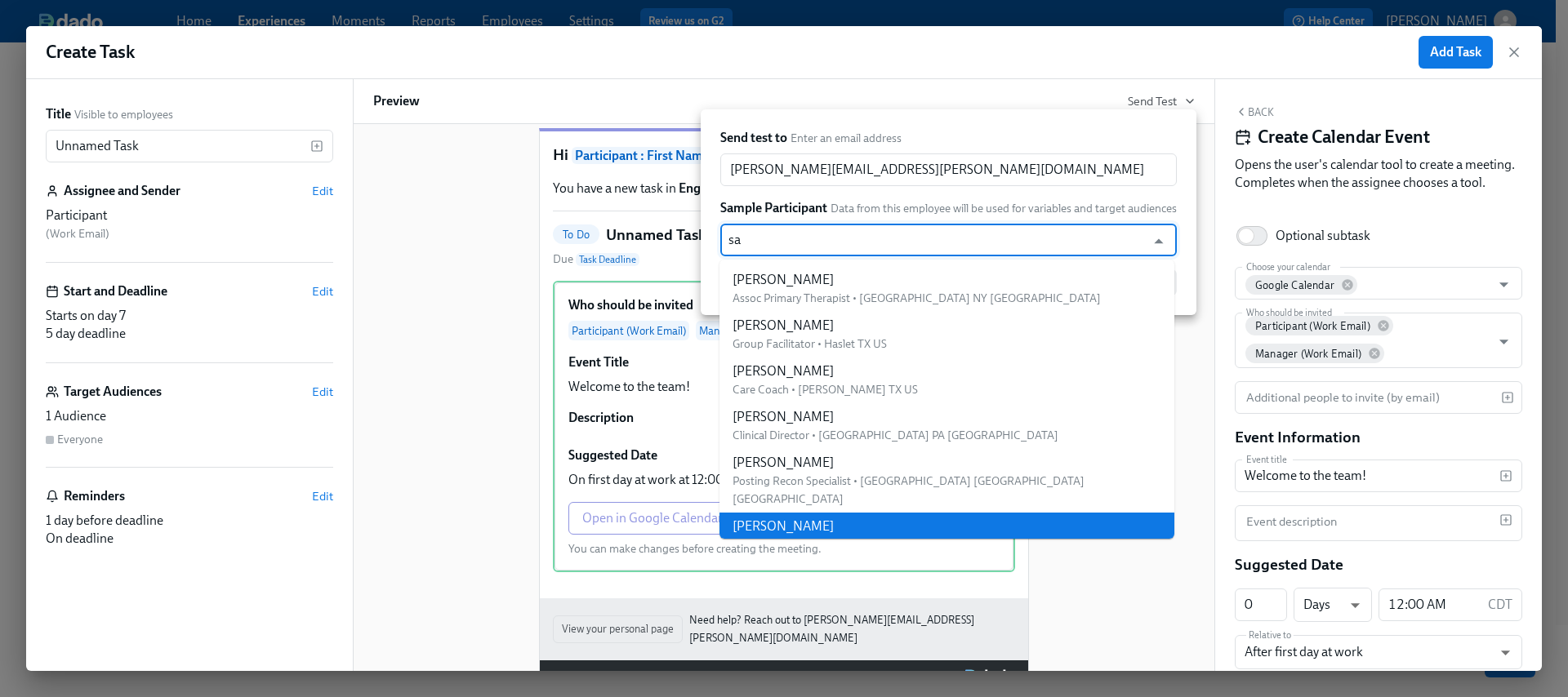
click at [886, 518] on div "Sahi Akasapu" at bounding box center [931, 527] width 397 height 18
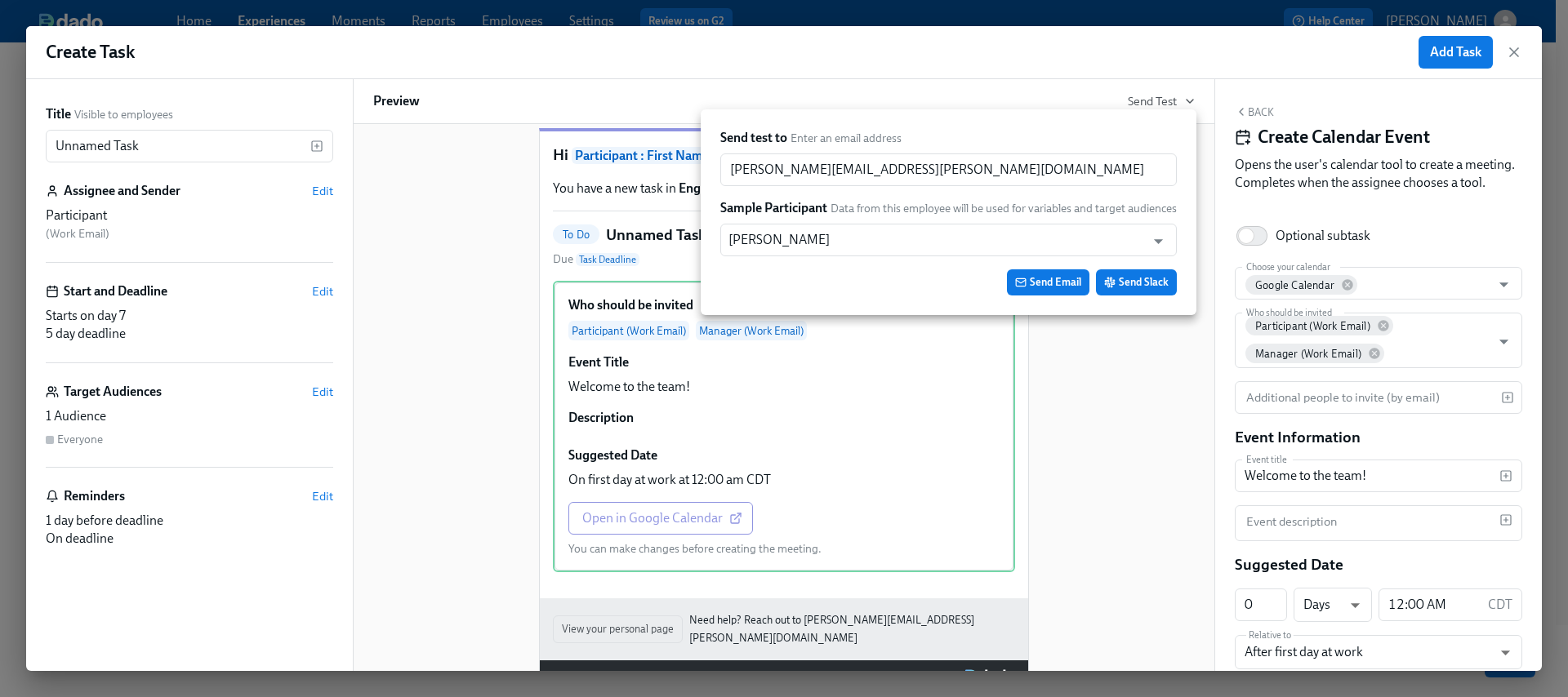
click at [1052, 284] on span "Send Email" at bounding box center [1048, 282] width 66 height 16
click at [334, 192] on div at bounding box center [784, 348] width 1568 height 697
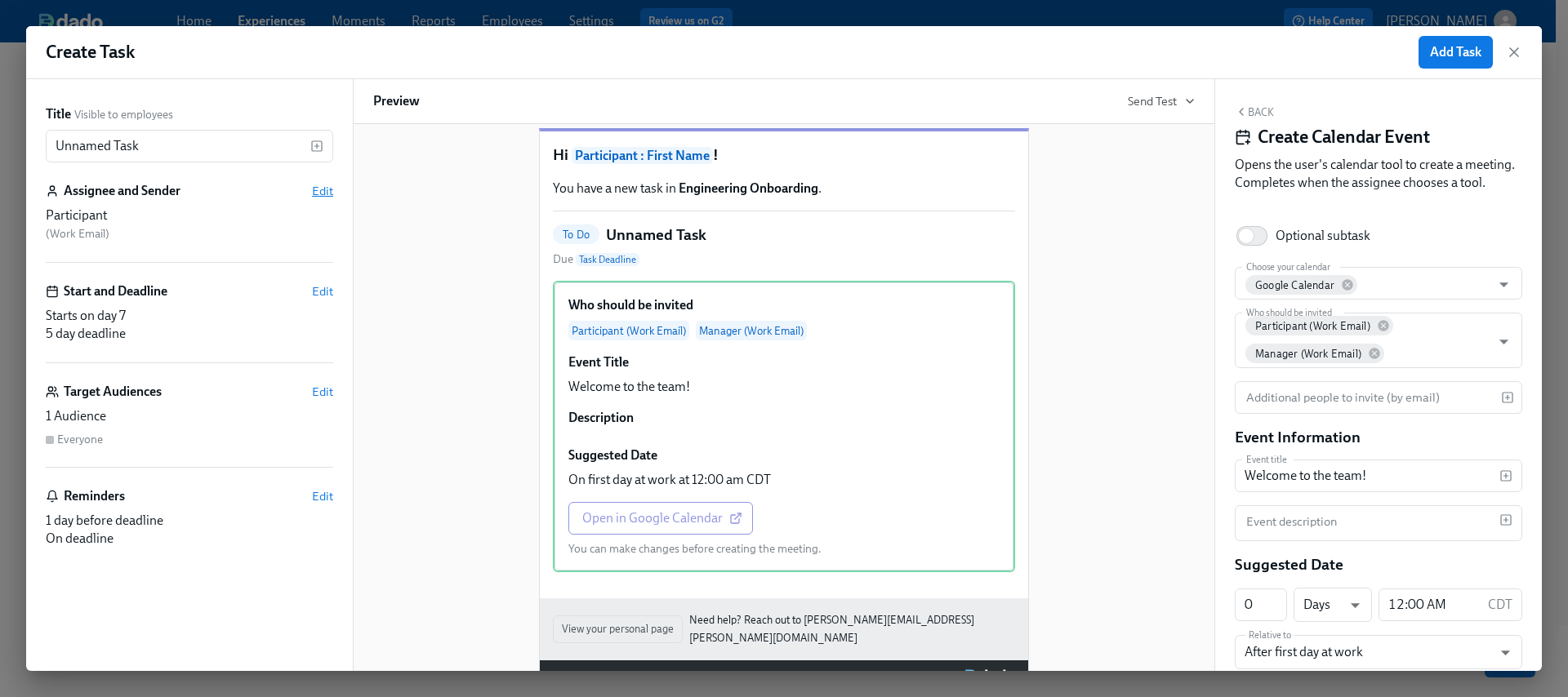
click at [316, 192] on span "Edit" at bounding box center [323, 190] width 21 height 16
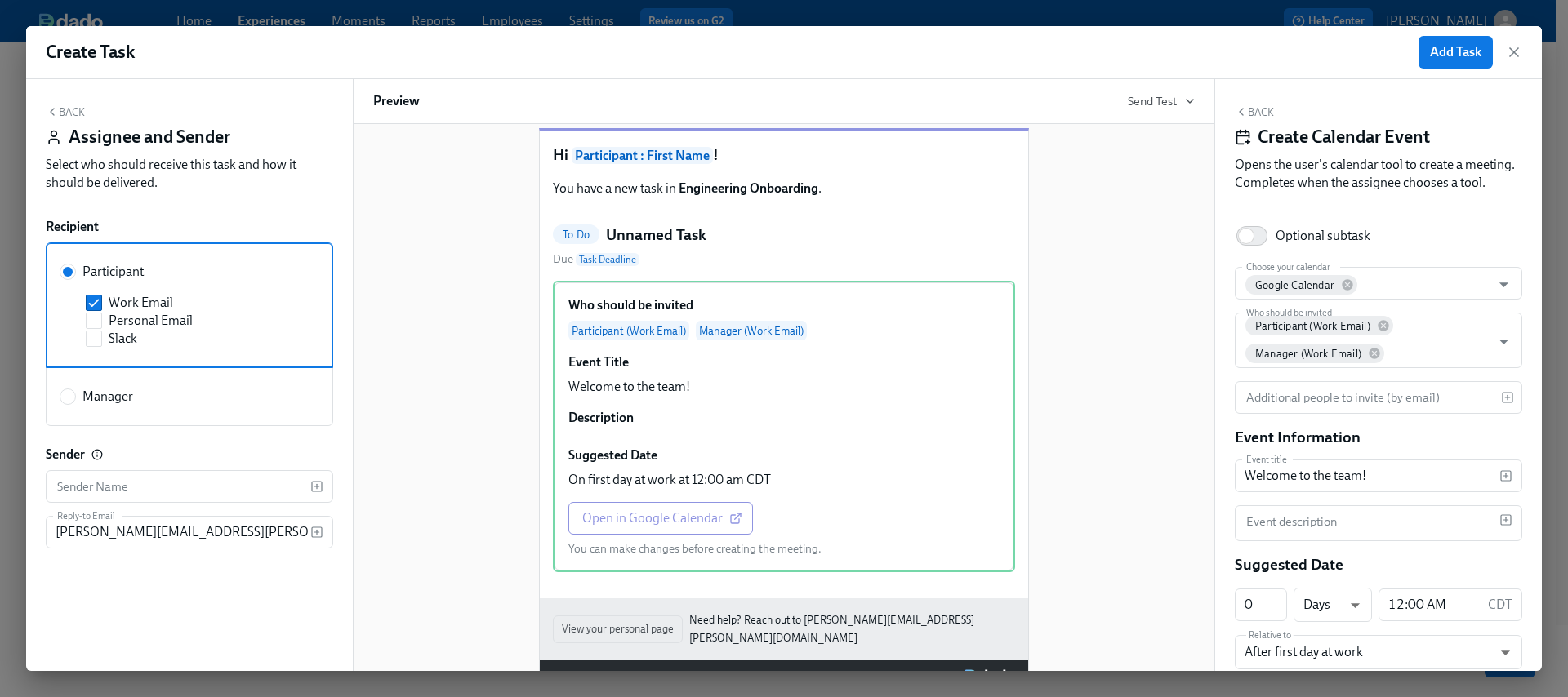
click at [114, 396] on span "Manager" at bounding box center [108, 396] width 50 height 18
click at [75, 396] on input "Manager" at bounding box center [67, 396] width 14 height 14
radio input "true"
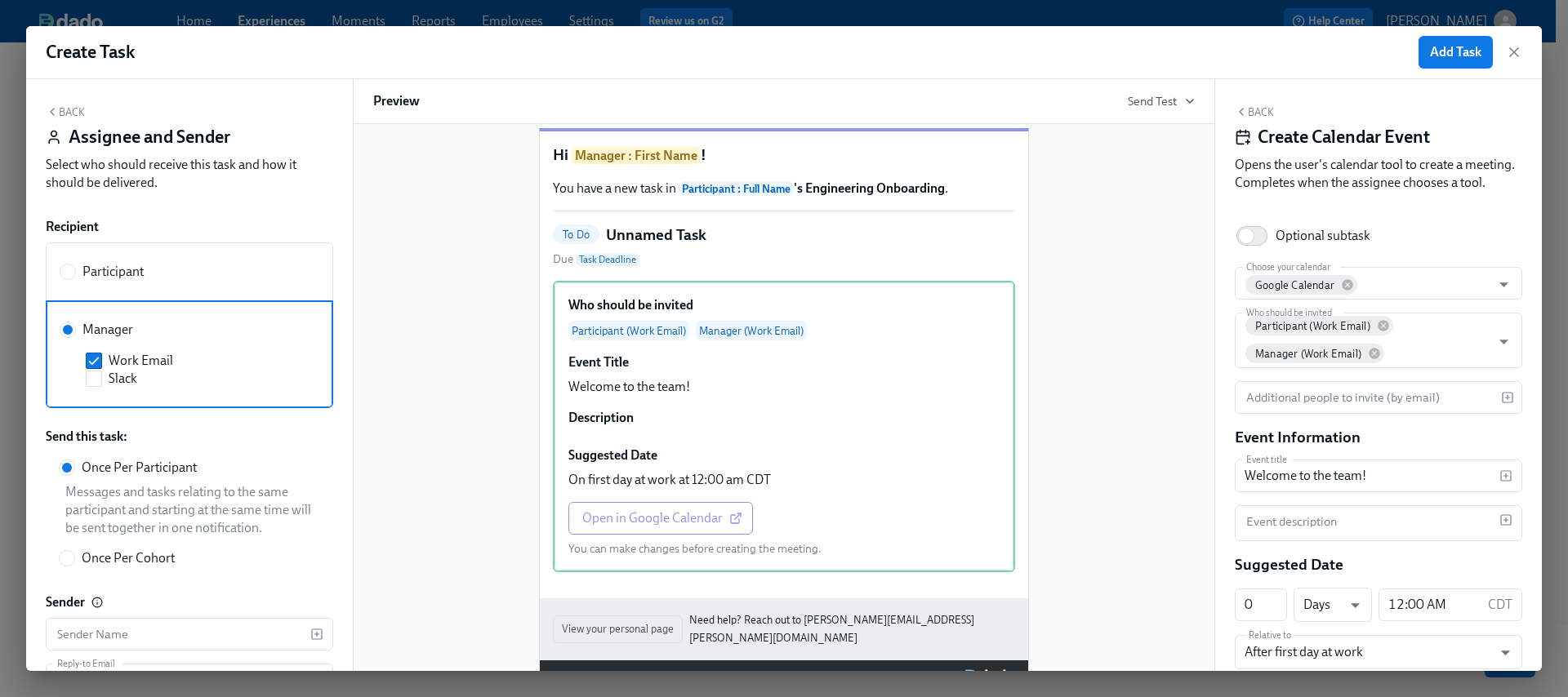
click at [69, 111] on button "Back" at bounding box center [65, 112] width 39 height 13
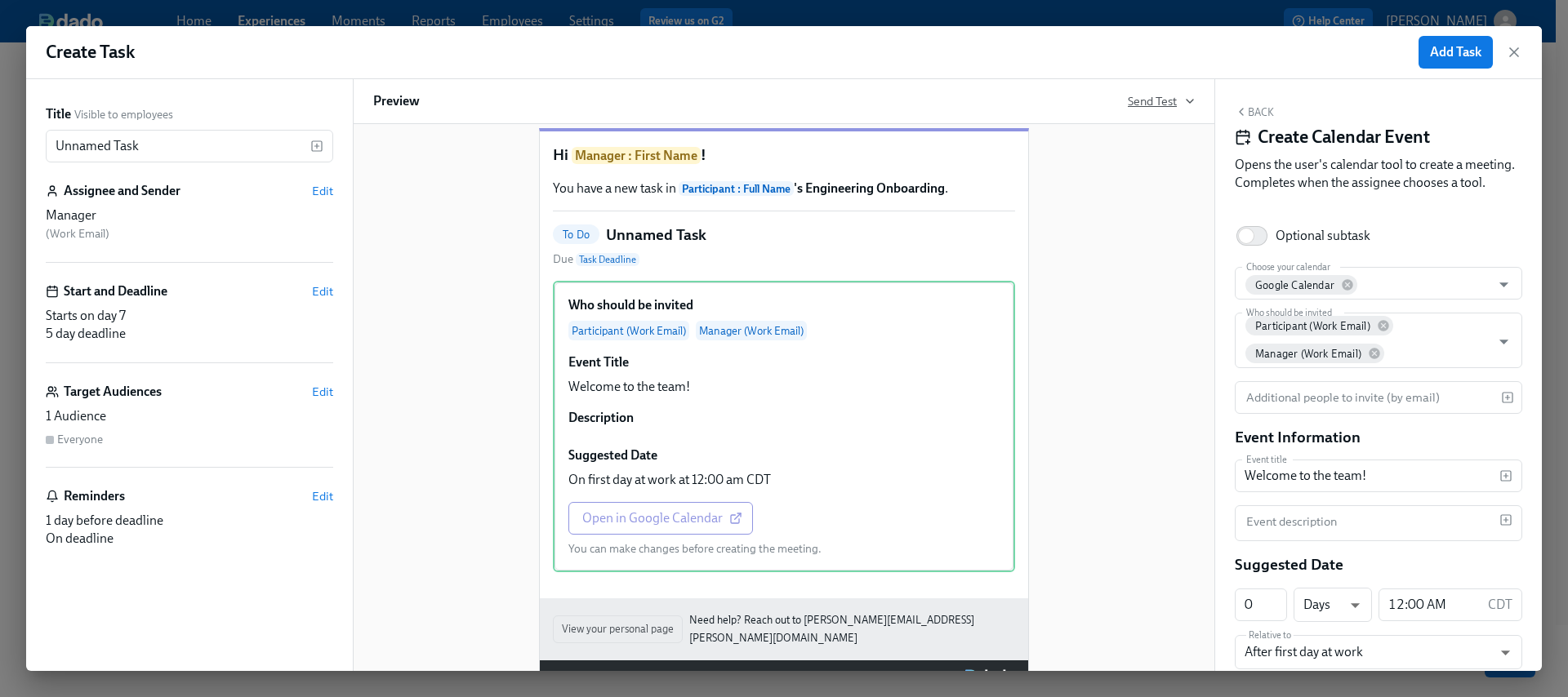
click at [1157, 108] on span "Send Test" at bounding box center [1161, 101] width 67 height 16
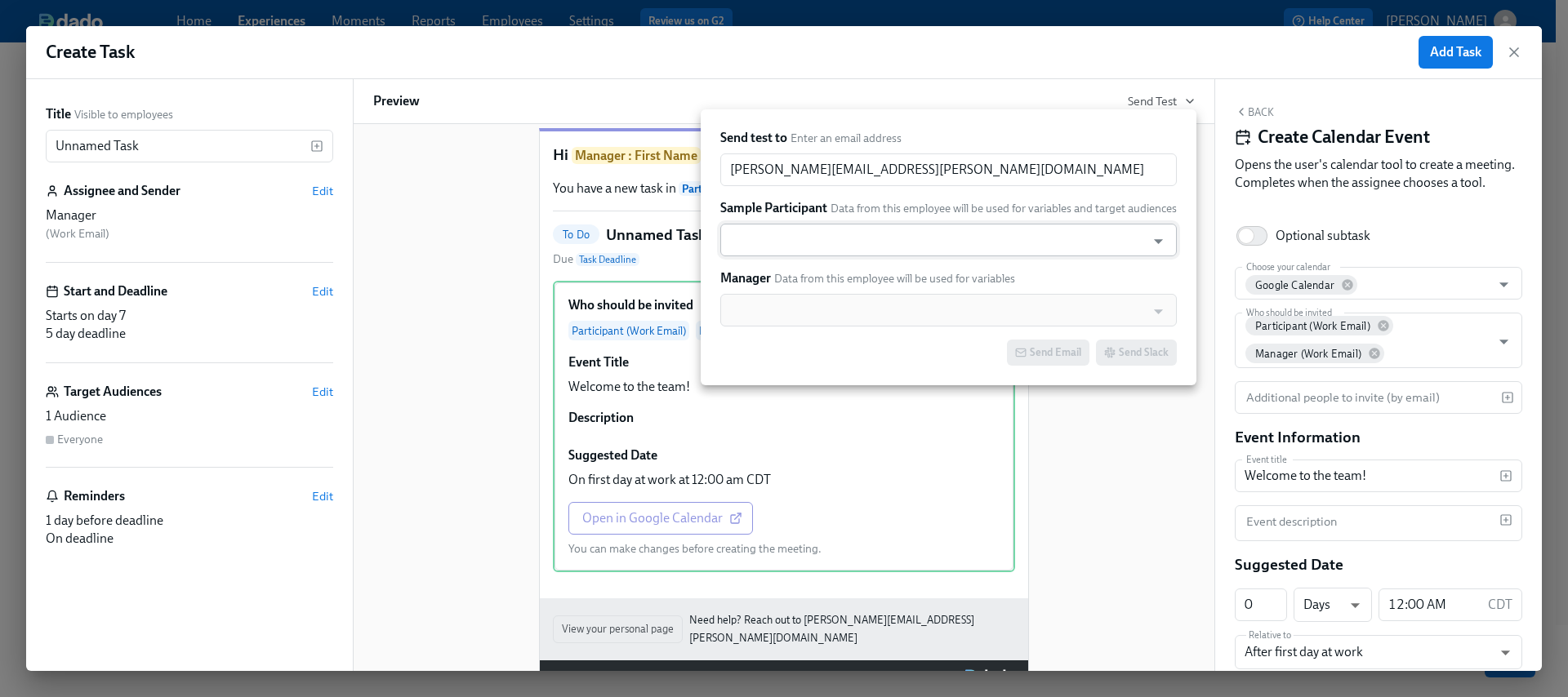
click at [918, 238] on input "text" at bounding box center [934, 240] width 410 height 32
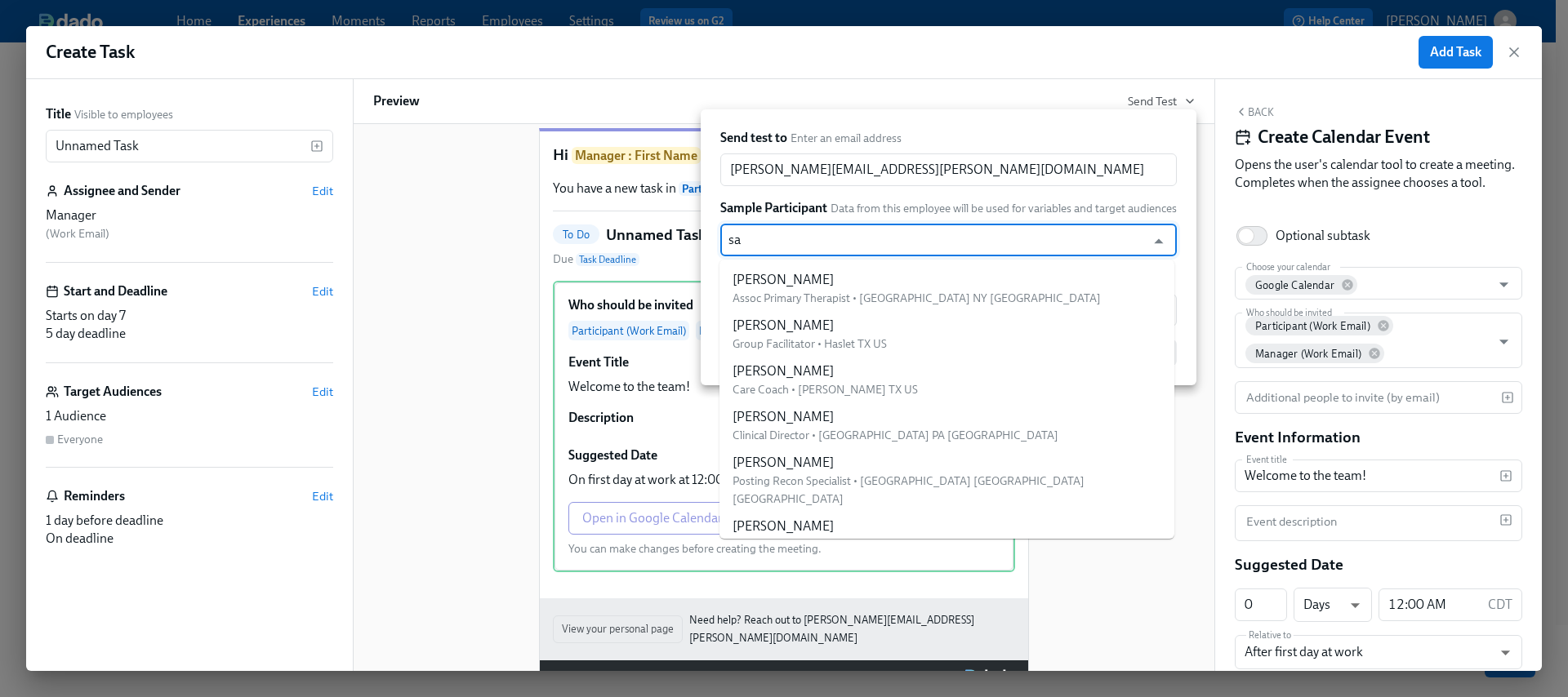
type input "sah"
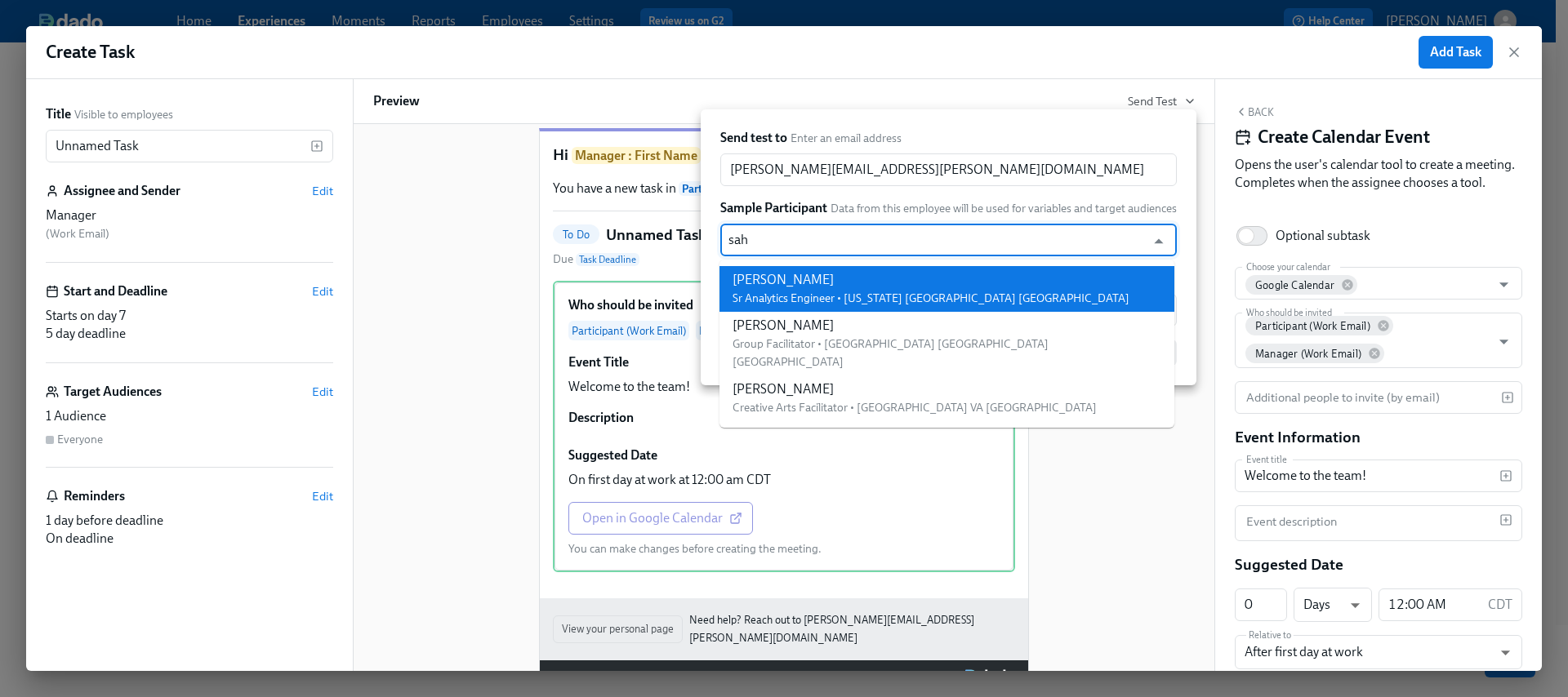
click at [814, 278] on div "Sahi Akasapu" at bounding box center [931, 280] width 397 height 18
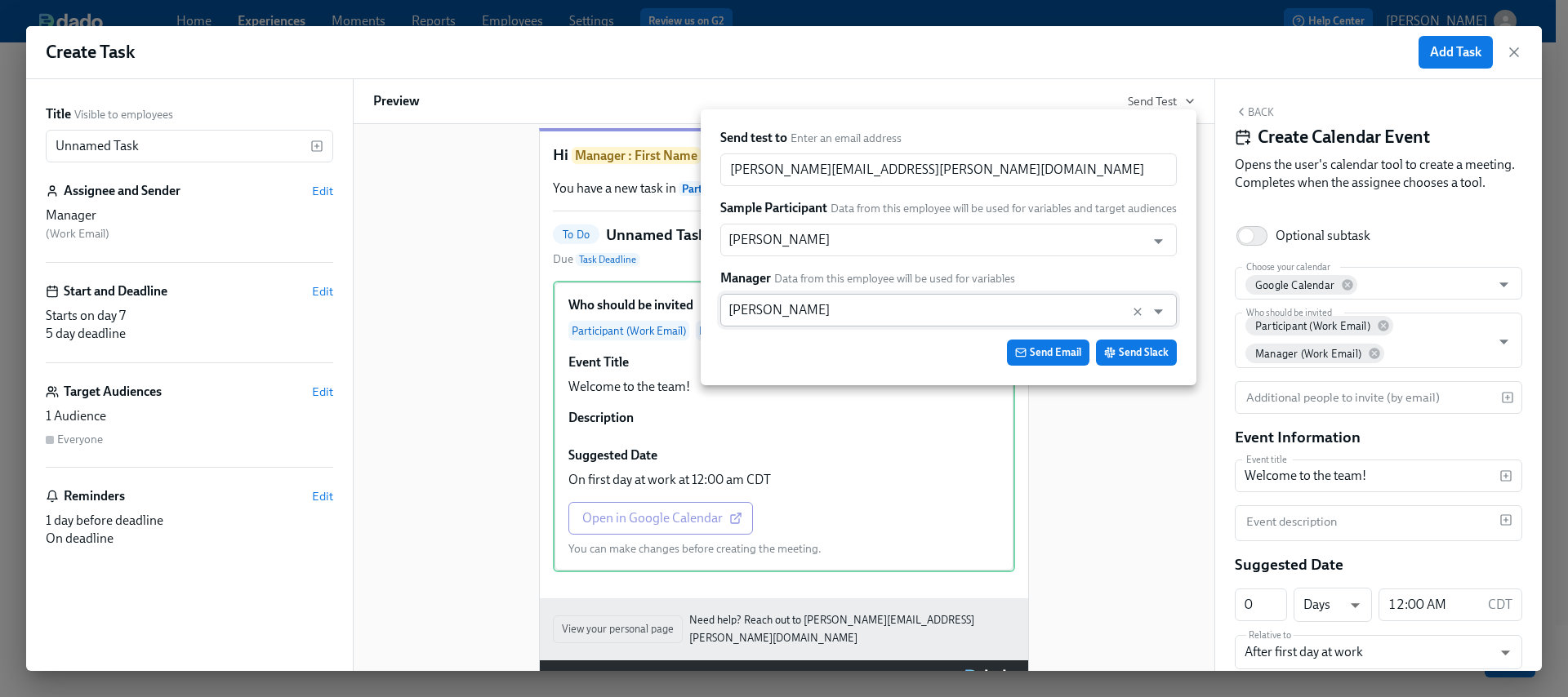
click at [828, 314] on input "Clark Dewoskin" at bounding box center [934, 310] width 410 height 32
click at [826, 313] on input "Clark Dewoskin" at bounding box center [934, 310] width 410 height 32
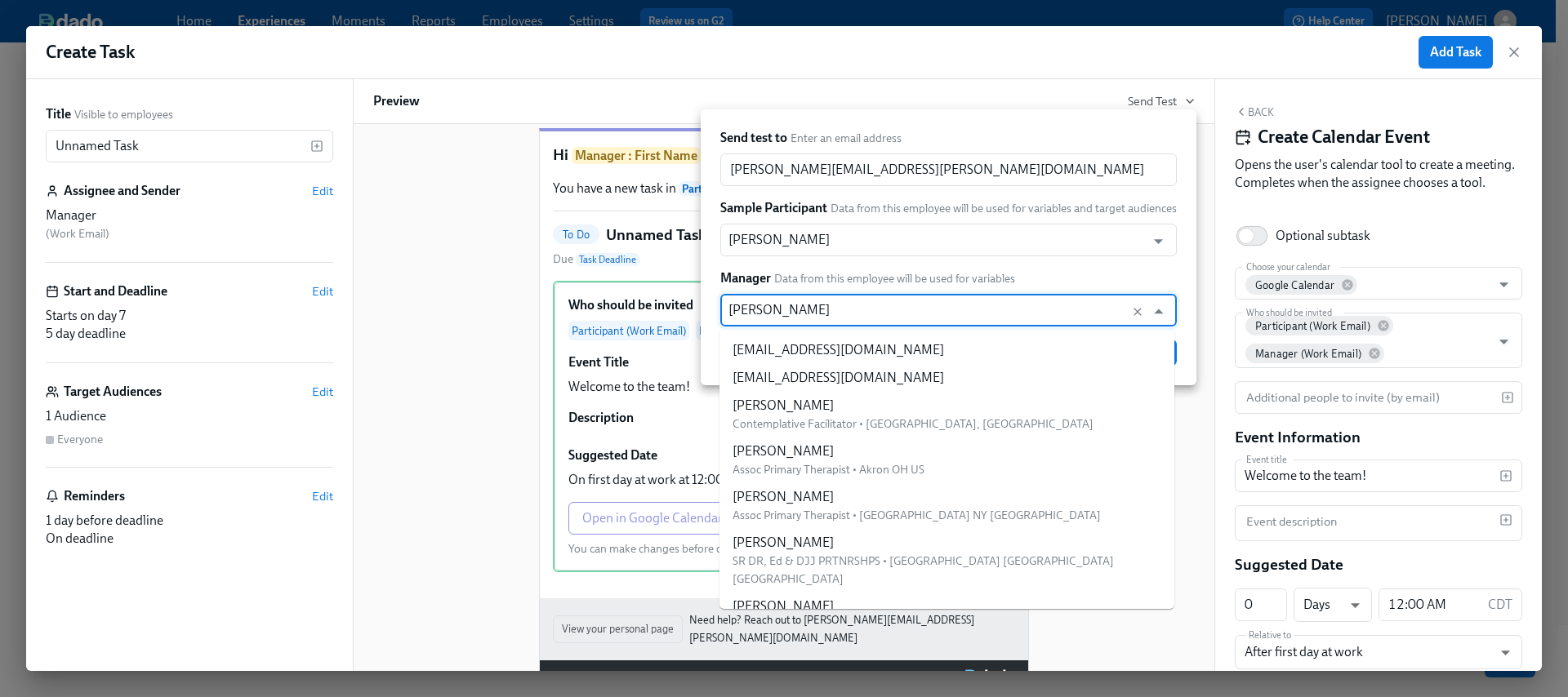
scroll to position [66957, 0]
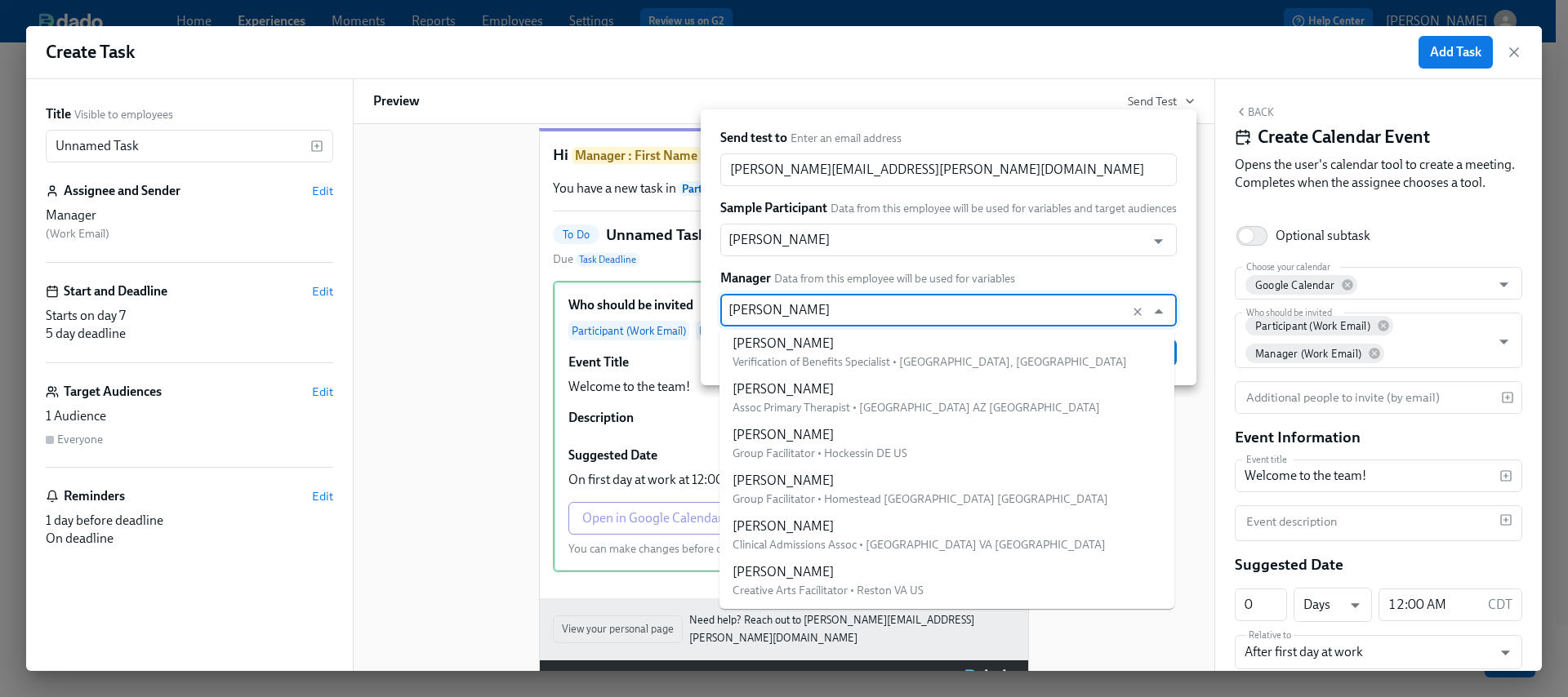
drag, startPoint x: 825, startPoint y: 312, endPoint x: 716, endPoint y: 303, distance: 109.4
click at [716, 303] on div "Send test to Enter an email address melisa.seda@charliehealth.com ​ Sample Part…" at bounding box center [949, 248] width 496 height 276
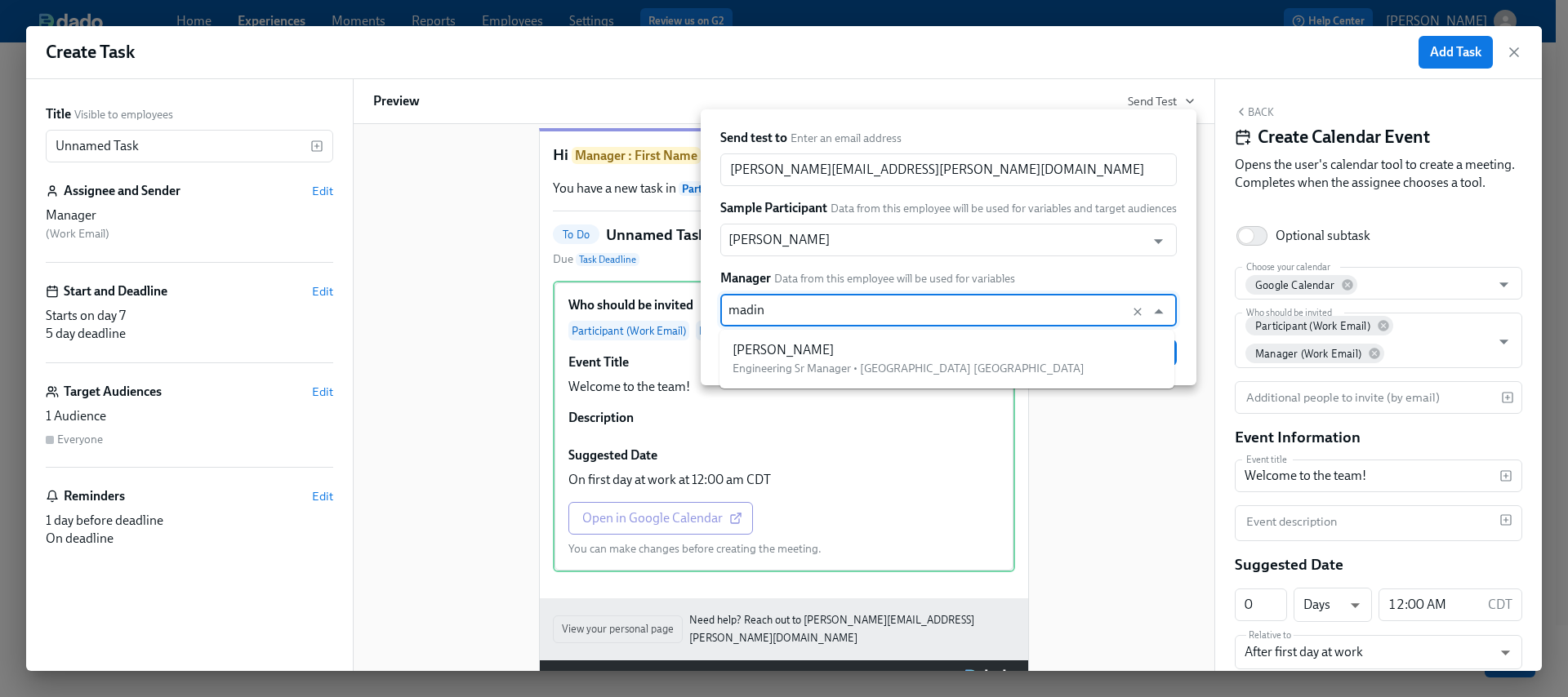
type input "madina"
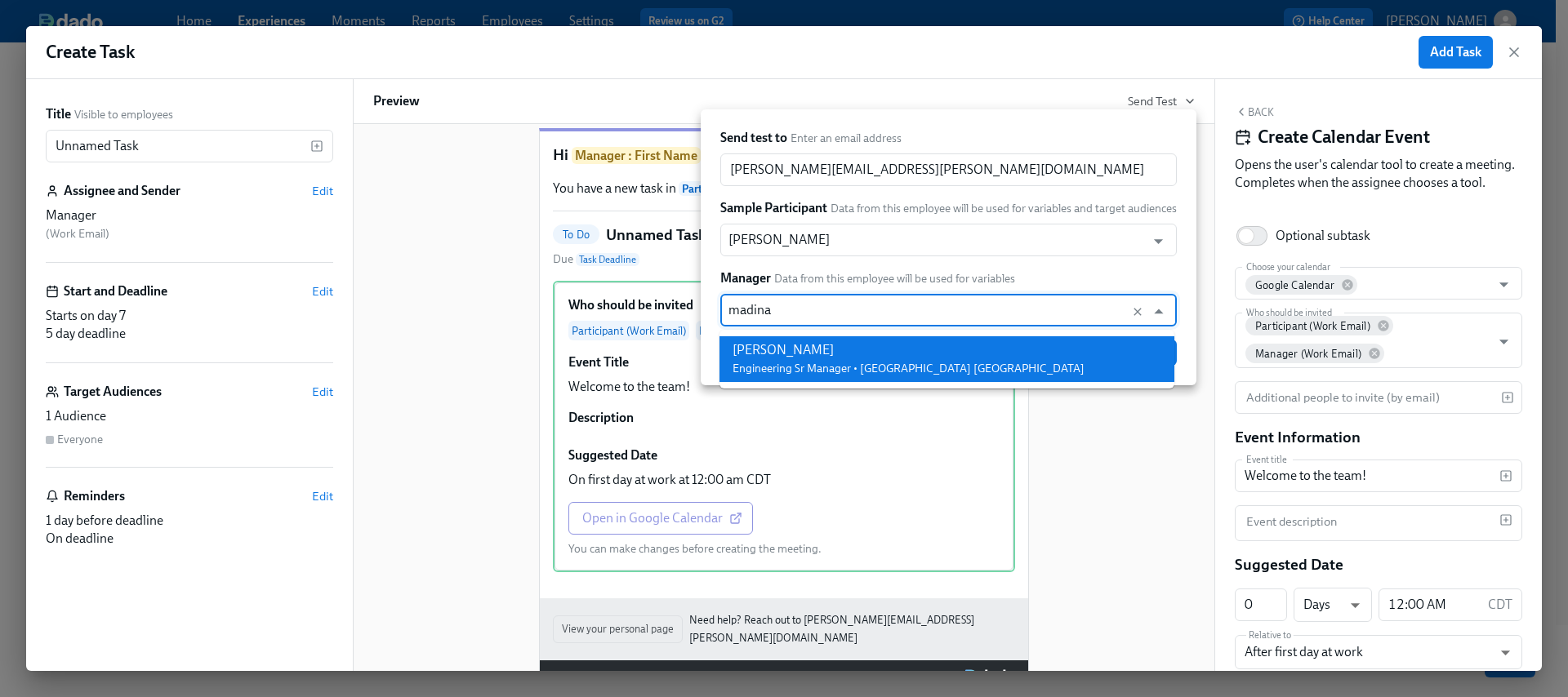
click at [841, 359] on div "Madina Zabran Engineering Sr Manager • Farmington CT US" at bounding box center [909, 359] width 352 height 36
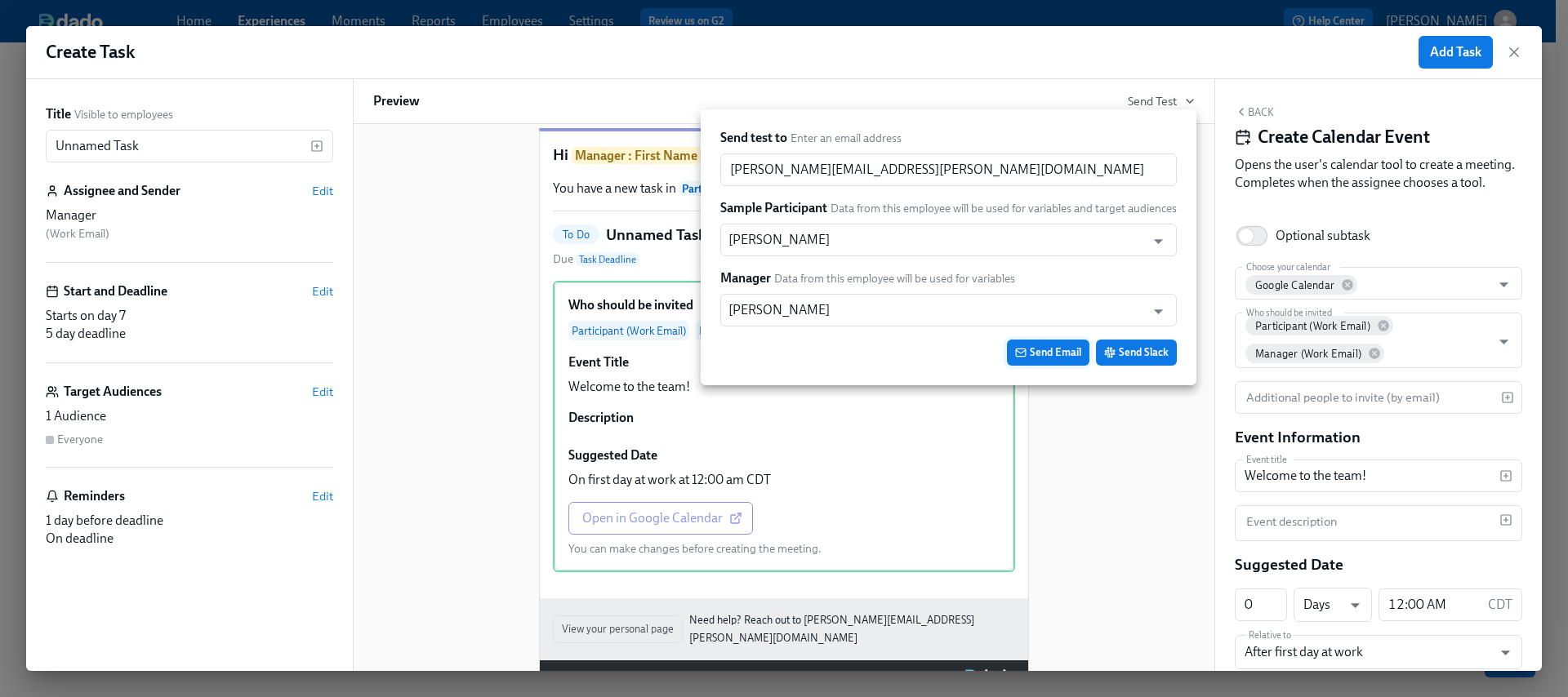
click at [1029, 345] on span "Send Email" at bounding box center [1048, 352] width 66 height 16
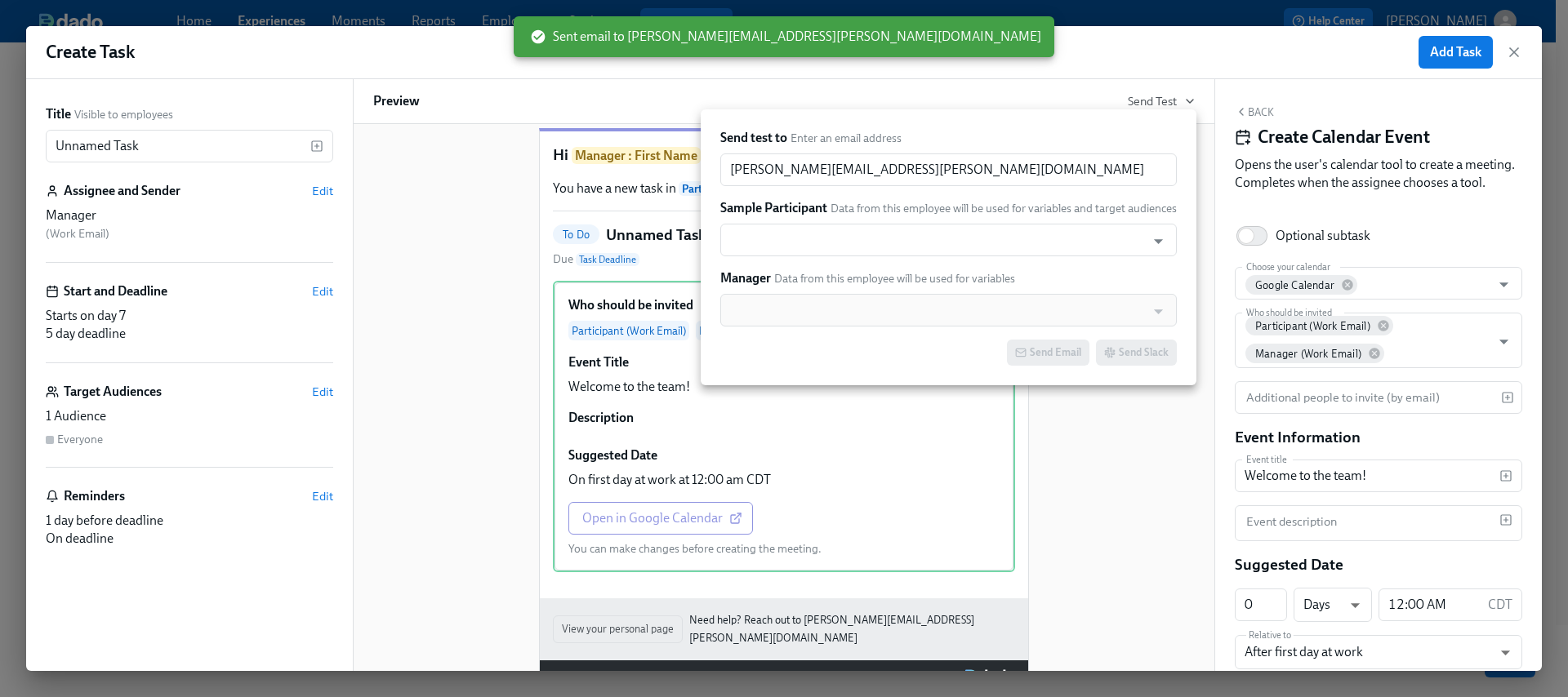
click at [1115, 508] on div at bounding box center [784, 348] width 1568 height 697
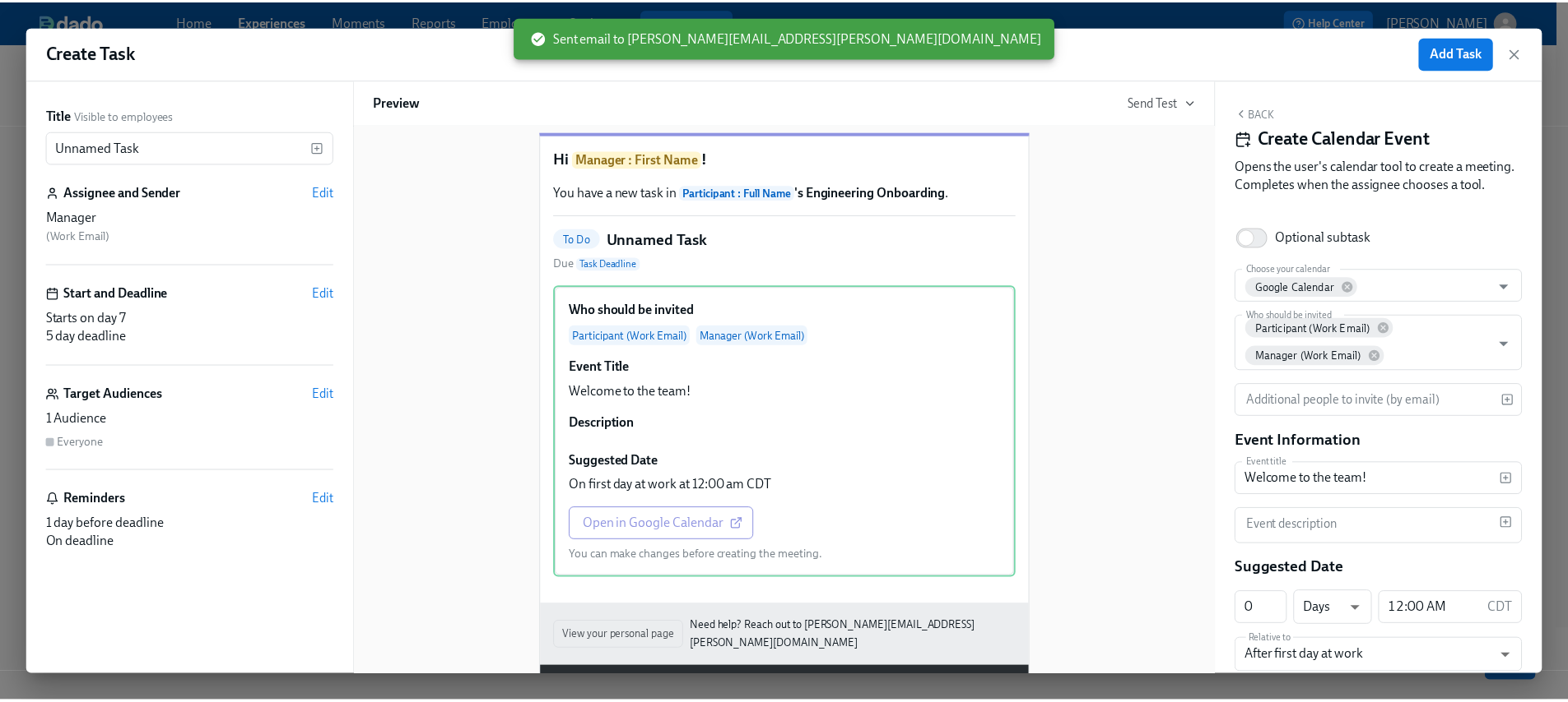
scroll to position [26, 0]
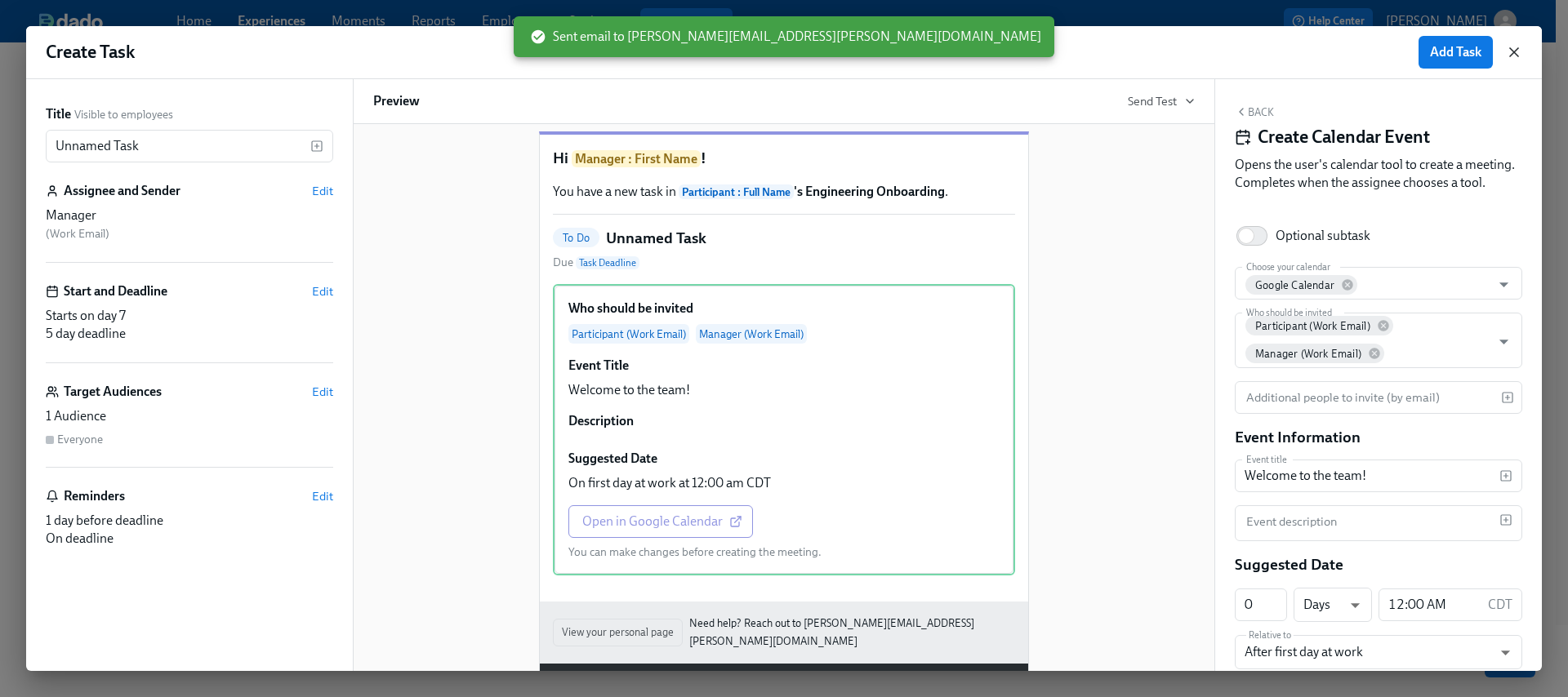
click at [1520, 54] on icon "button" at bounding box center [1514, 51] width 16 height 16
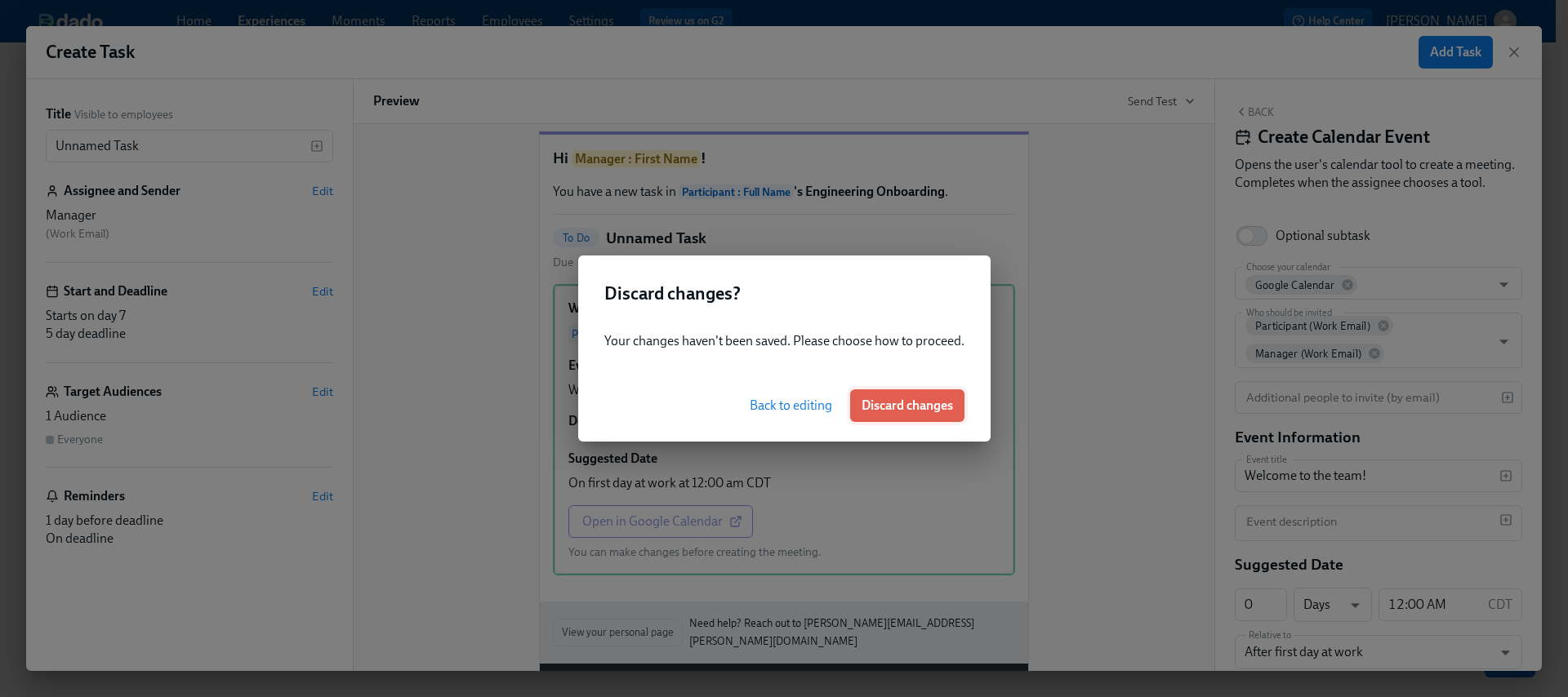
click at [927, 408] on span "Discard changes" at bounding box center [908, 406] width 91 height 16
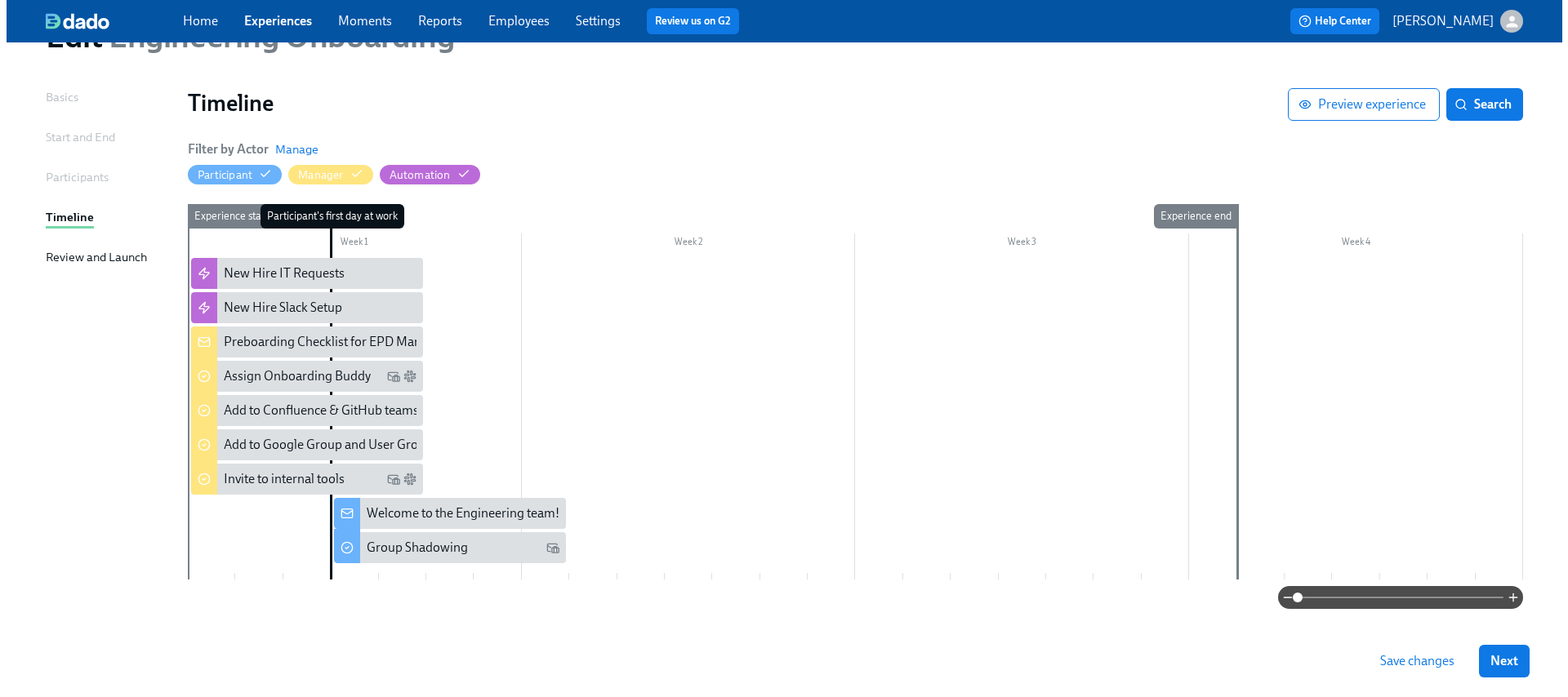
scroll to position [84, 0]
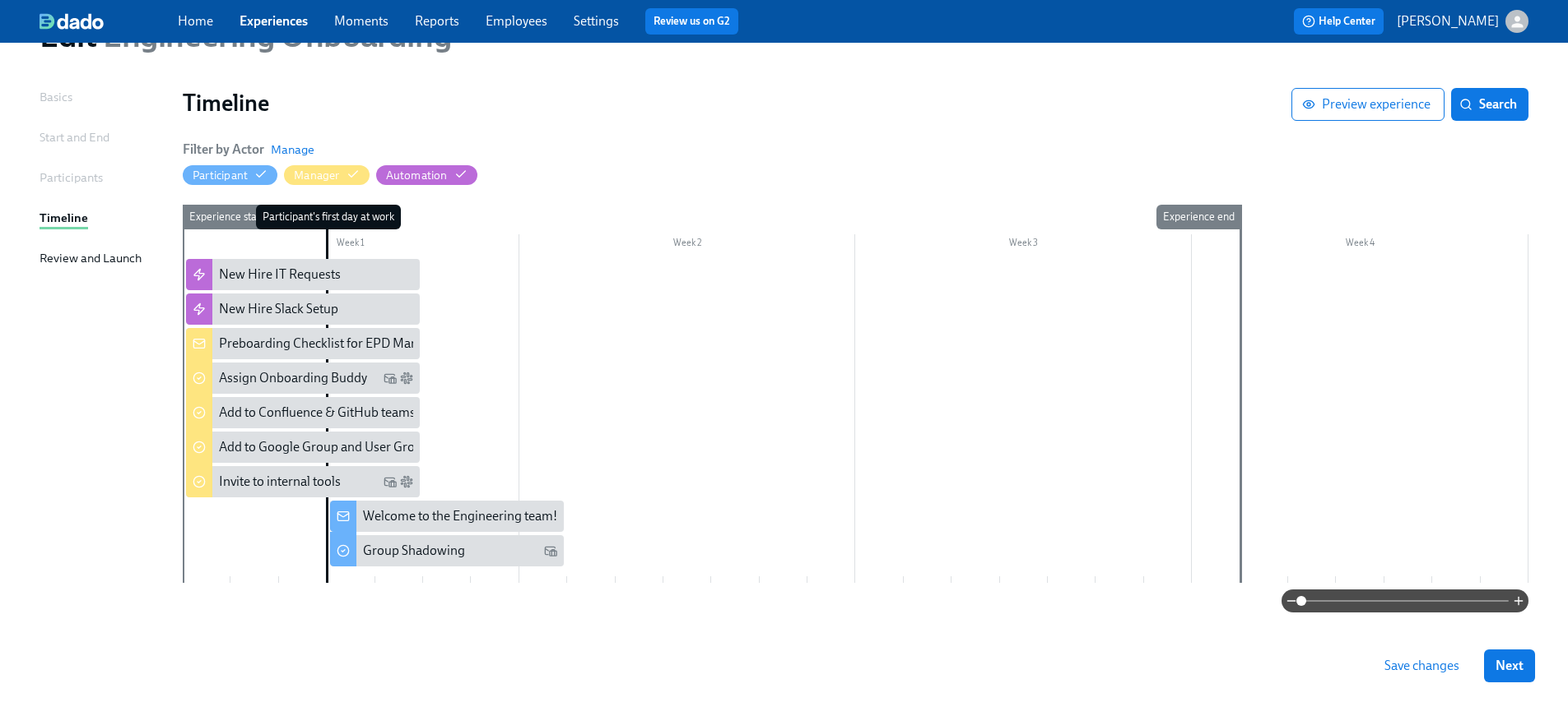
click at [344, 574] on div "Participant's first day at work" at bounding box center [350, 394] width 49 height 378
click at [457, 490] on div at bounding box center [855, 421] width 1345 height 324
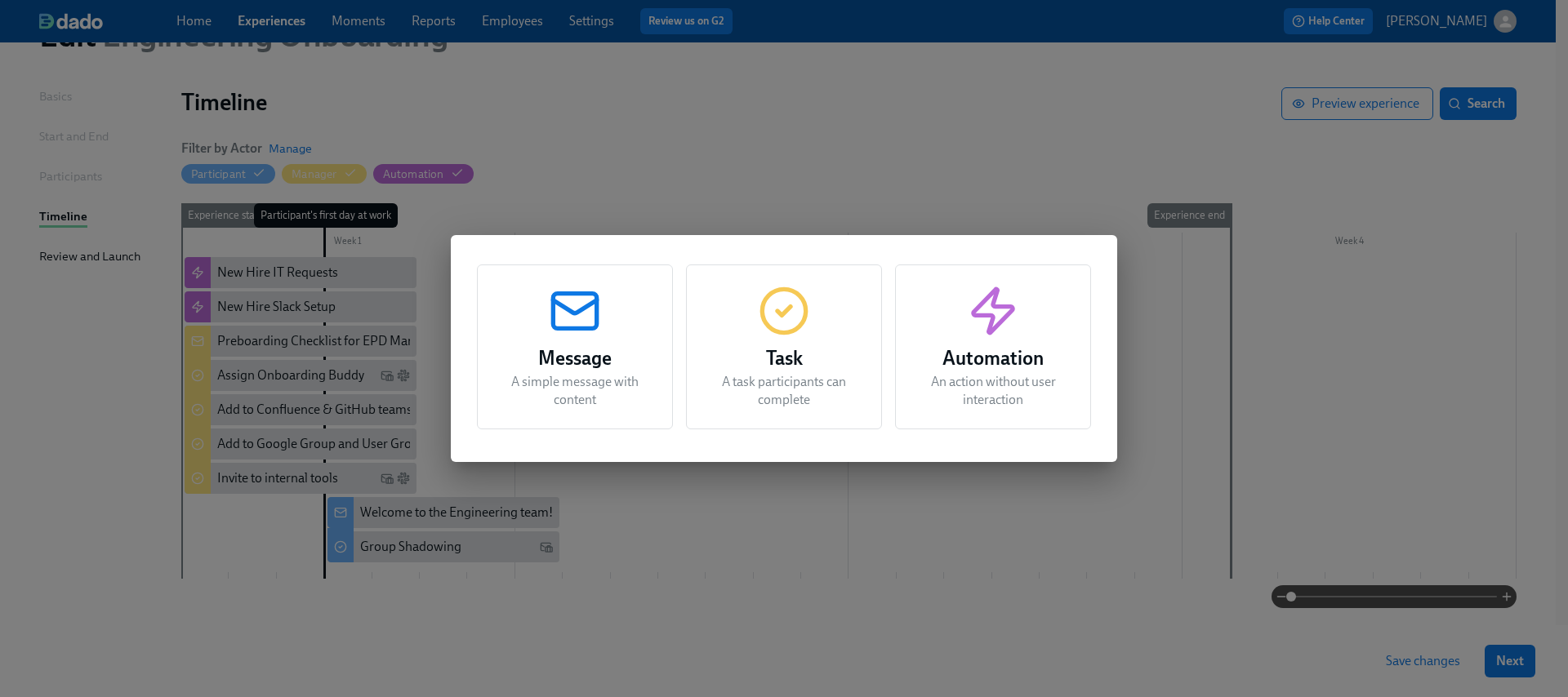
click at [817, 388] on p "A task participants can complete" at bounding box center [784, 391] width 155 height 36
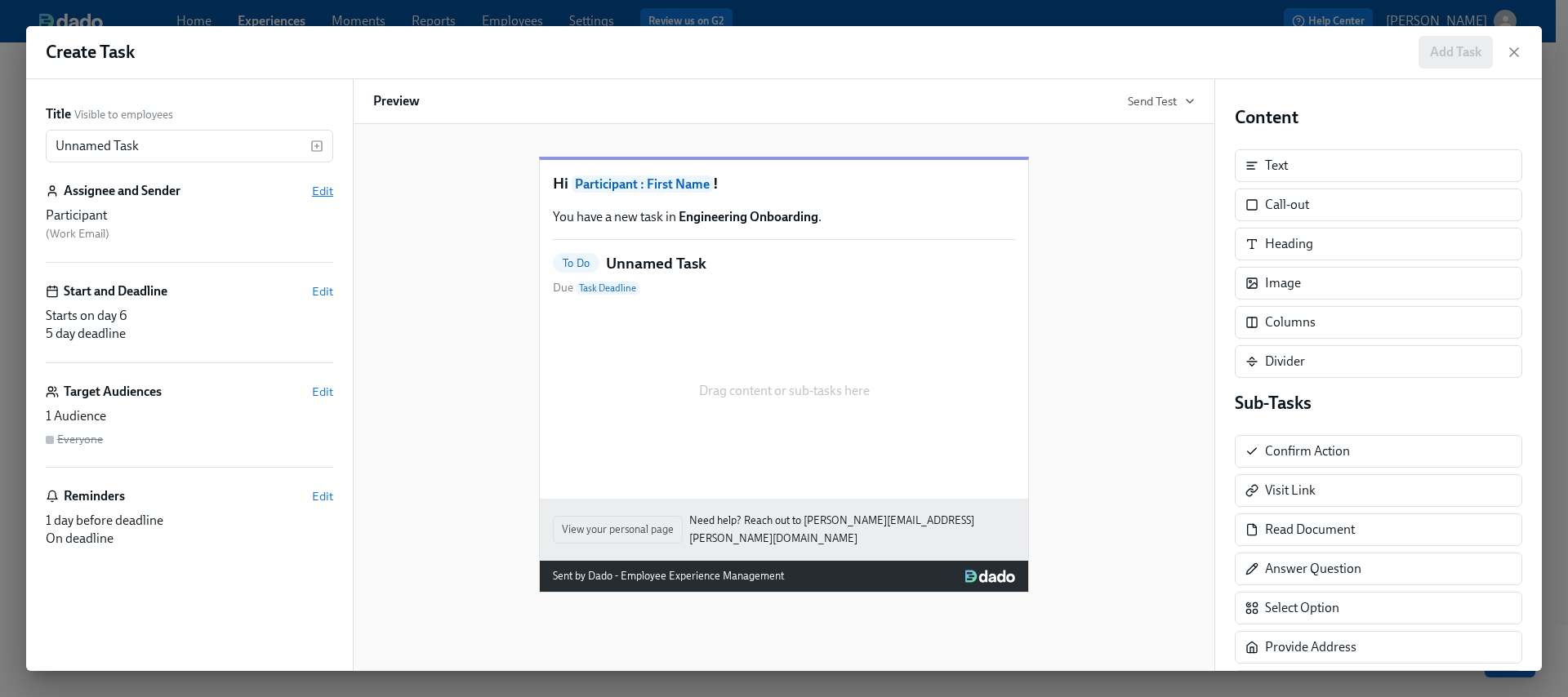
click at [321, 189] on span "Edit" at bounding box center [323, 190] width 21 height 16
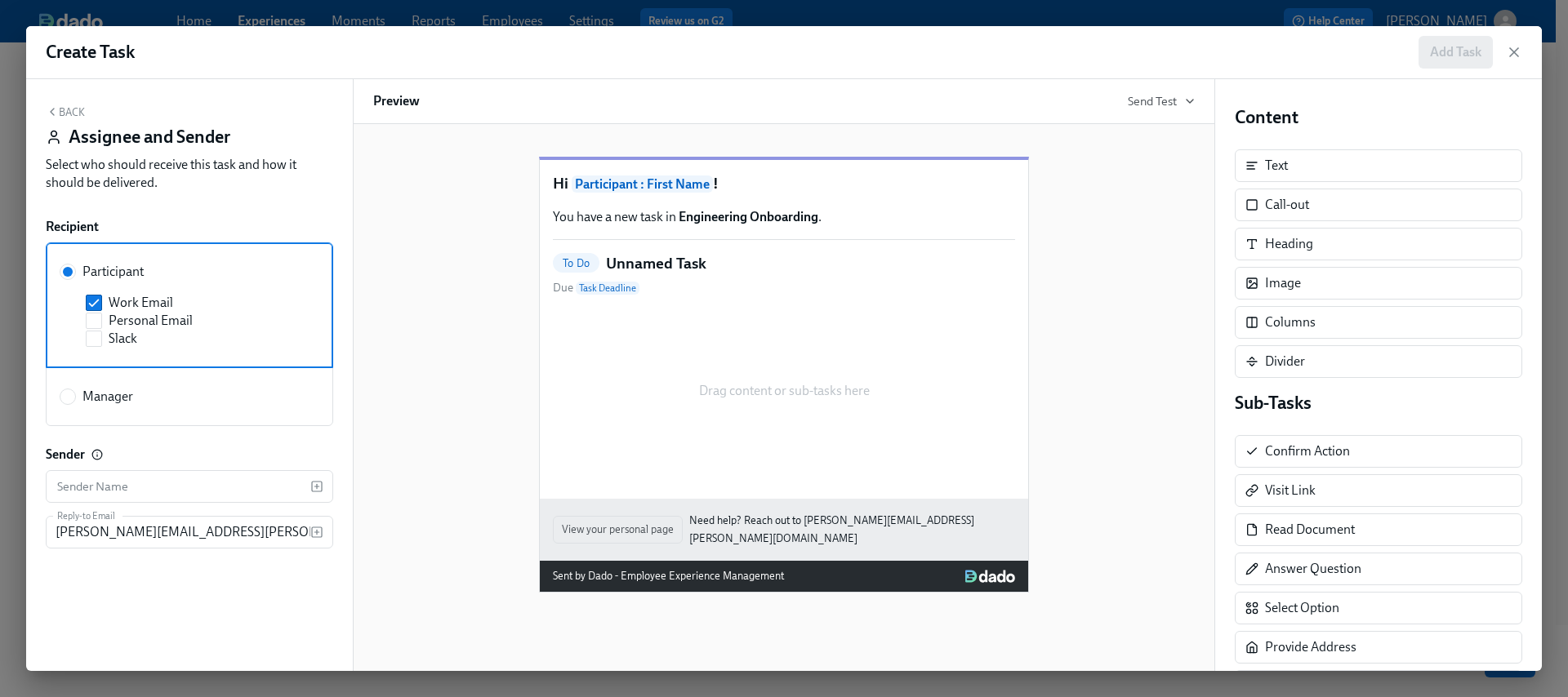
click at [106, 401] on span "Manager" at bounding box center [108, 396] width 50 height 18
click at [75, 401] on input "Manager" at bounding box center [67, 396] width 14 height 14
radio input "true"
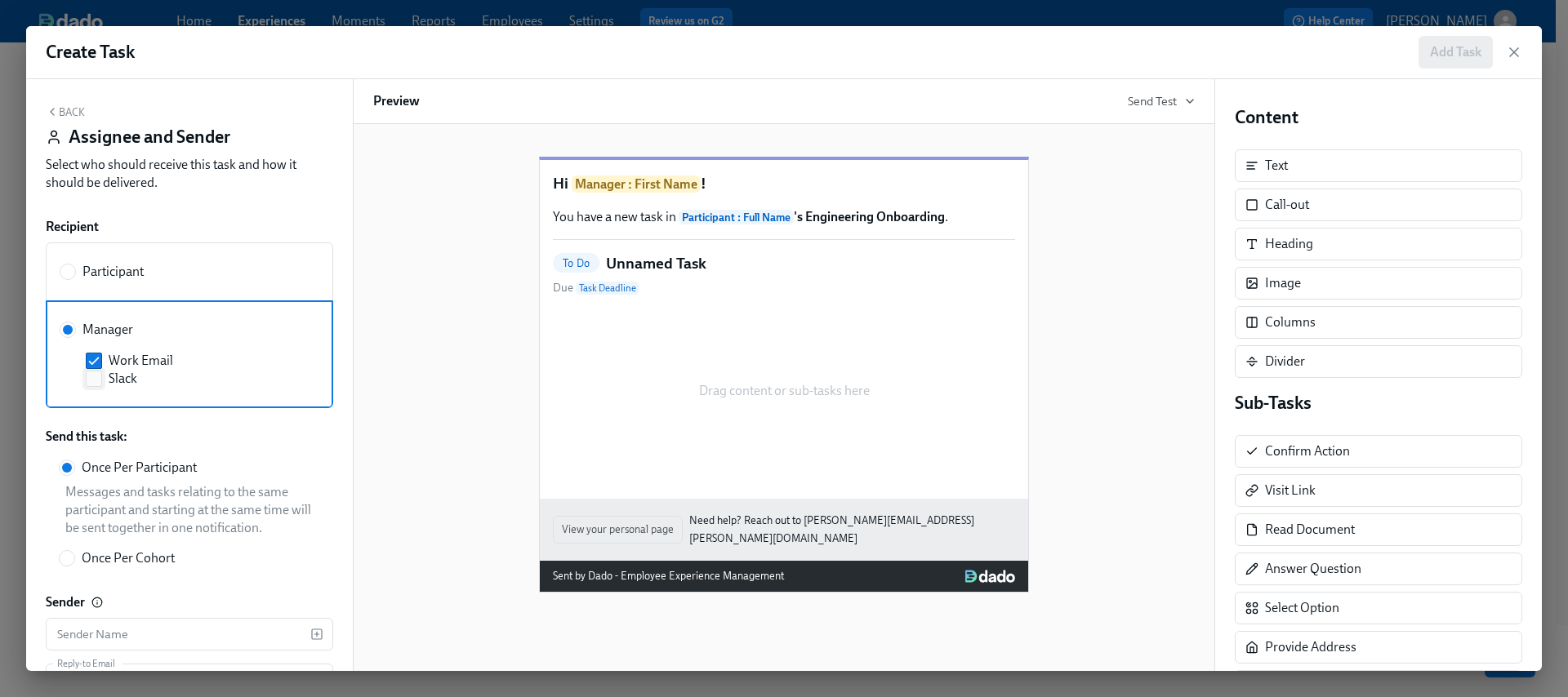
click at [122, 380] on span "Slack" at bounding box center [123, 378] width 29 height 18
click at [101, 380] on input "Slack" at bounding box center [93, 378] width 14 height 14
checkbox input "true"
click at [93, 358] on input "Work Email" at bounding box center [93, 360] width 14 height 14
checkbox input "false"
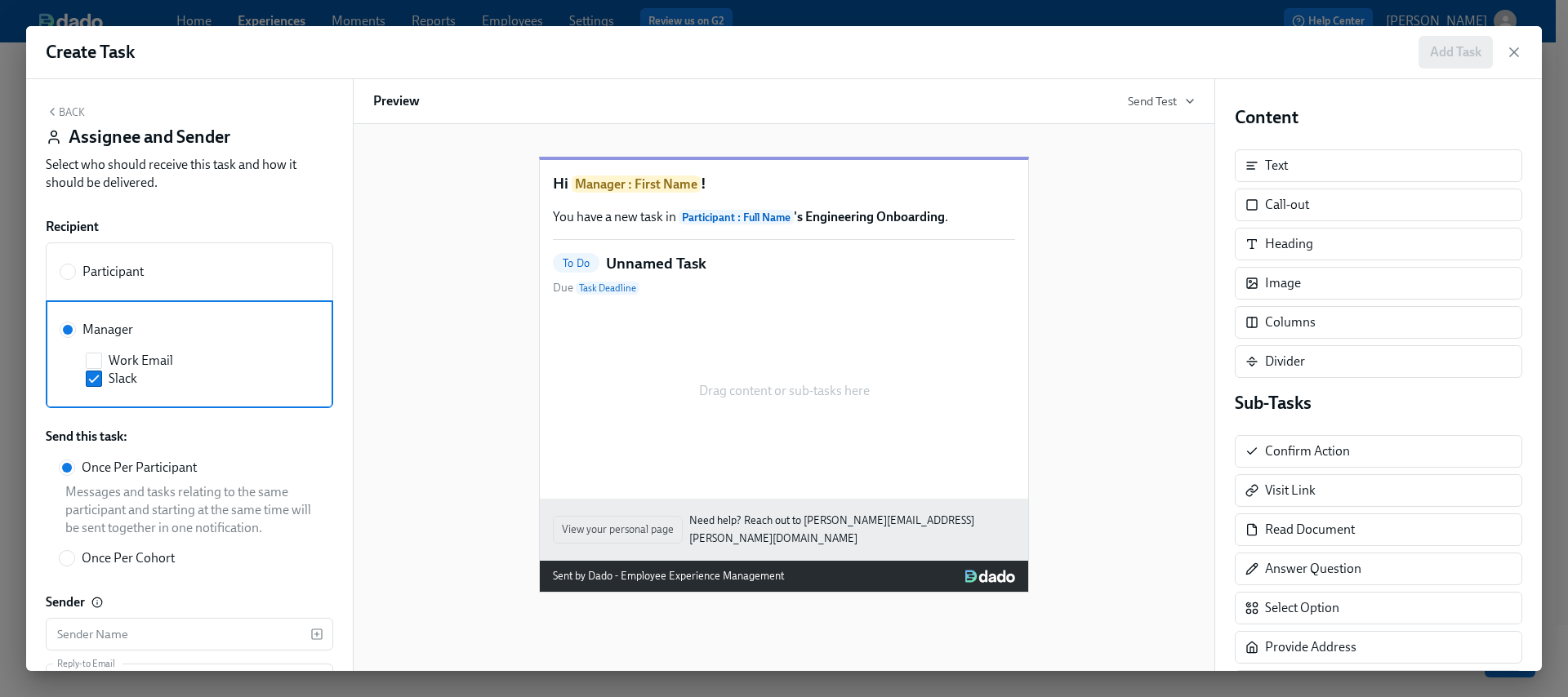
click at [70, 114] on button "Back" at bounding box center [65, 112] width 39 height 13
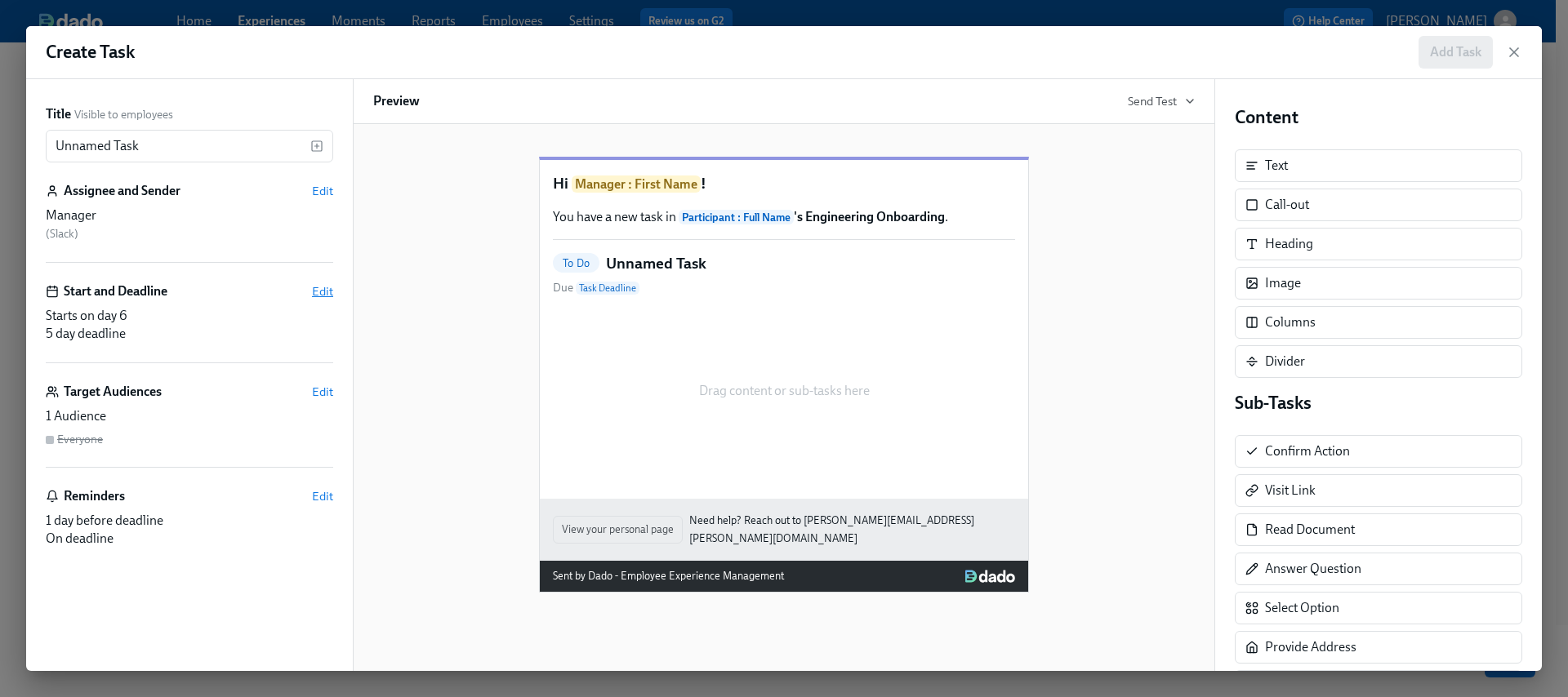
click at [324, 289] on span "Edit" at bounding box center [323, 291] width 21 height 16
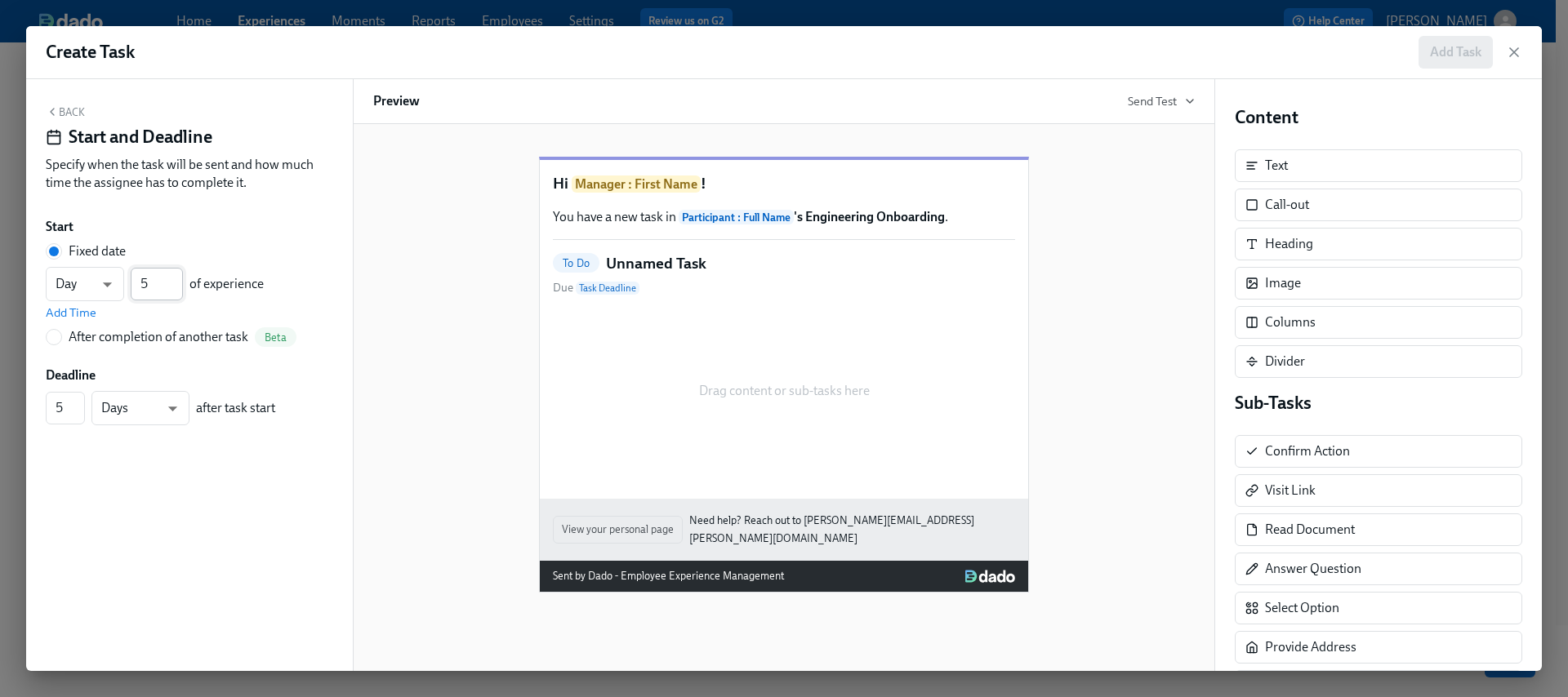
click at [177, 289] on input "5" at bounding box center [156, 284] width 52 height 32
type input "4"
click at [177, 289] on input "4" at bounding box center [156, 284] width 52 height 32
click at [75, 412] on input "4" at bounding box center [65, 408] width 39 height 32
click at [75, 414] on input "3" at bounding box center [65, 408] width 39 height 32
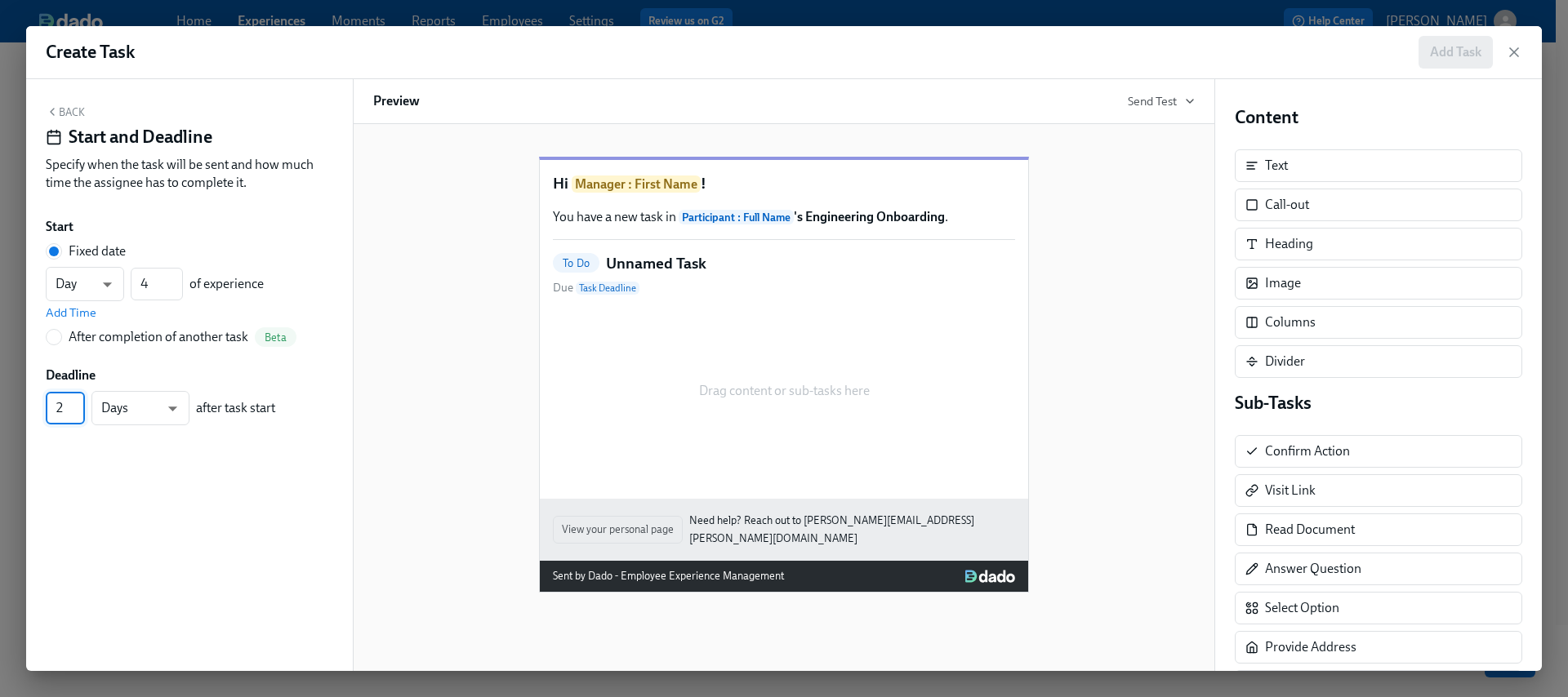
click at [75, 415] on input "2" at bounding box center [65, 408] width 39 height 32
type input "1"
click at [75, 415] on input "1" at bounding box center [65, 408] width 39 height 32
click at [74, 415] on input "1" at bounding box center [65, 408] width 39 height 32
click at [66, 113] on button "Back" at bounding box center [65, 112] width 39 height 13
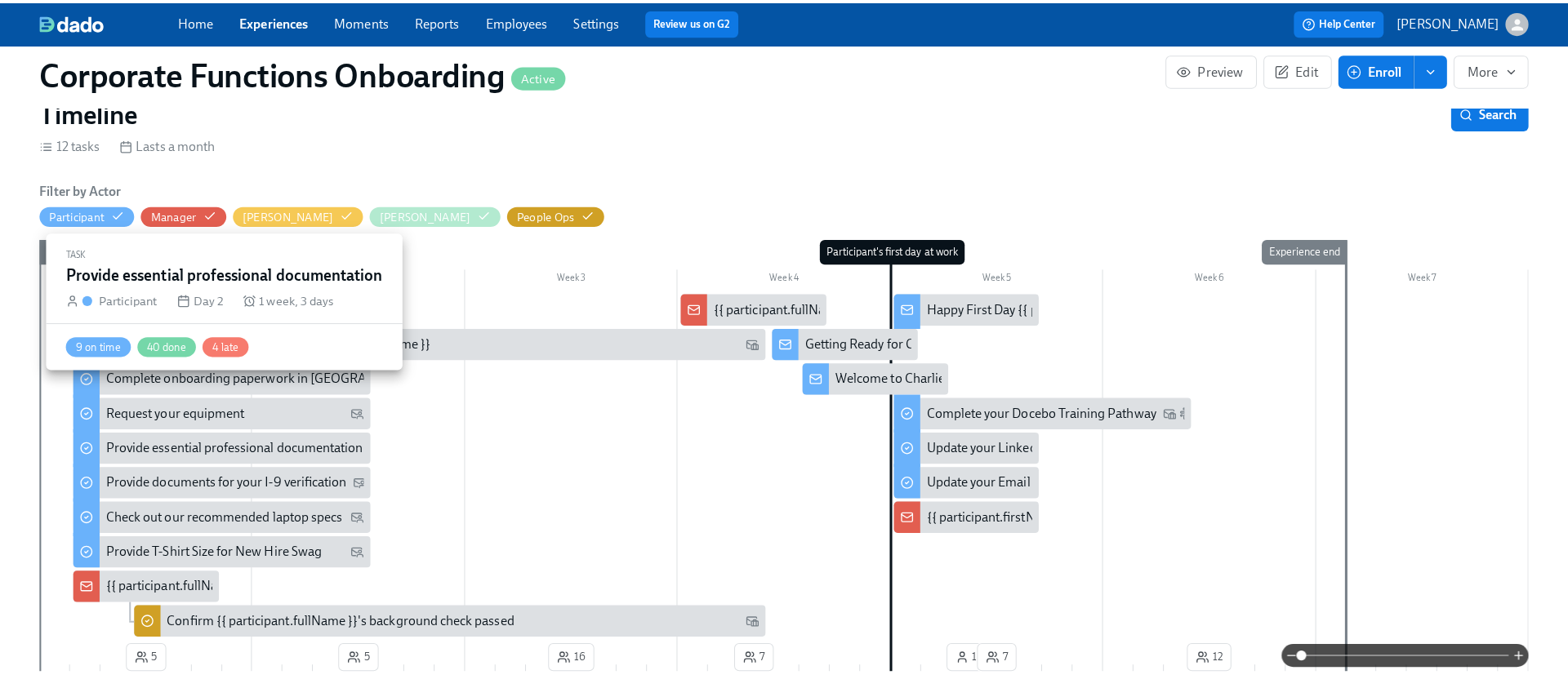
scroll to position [399, 0]
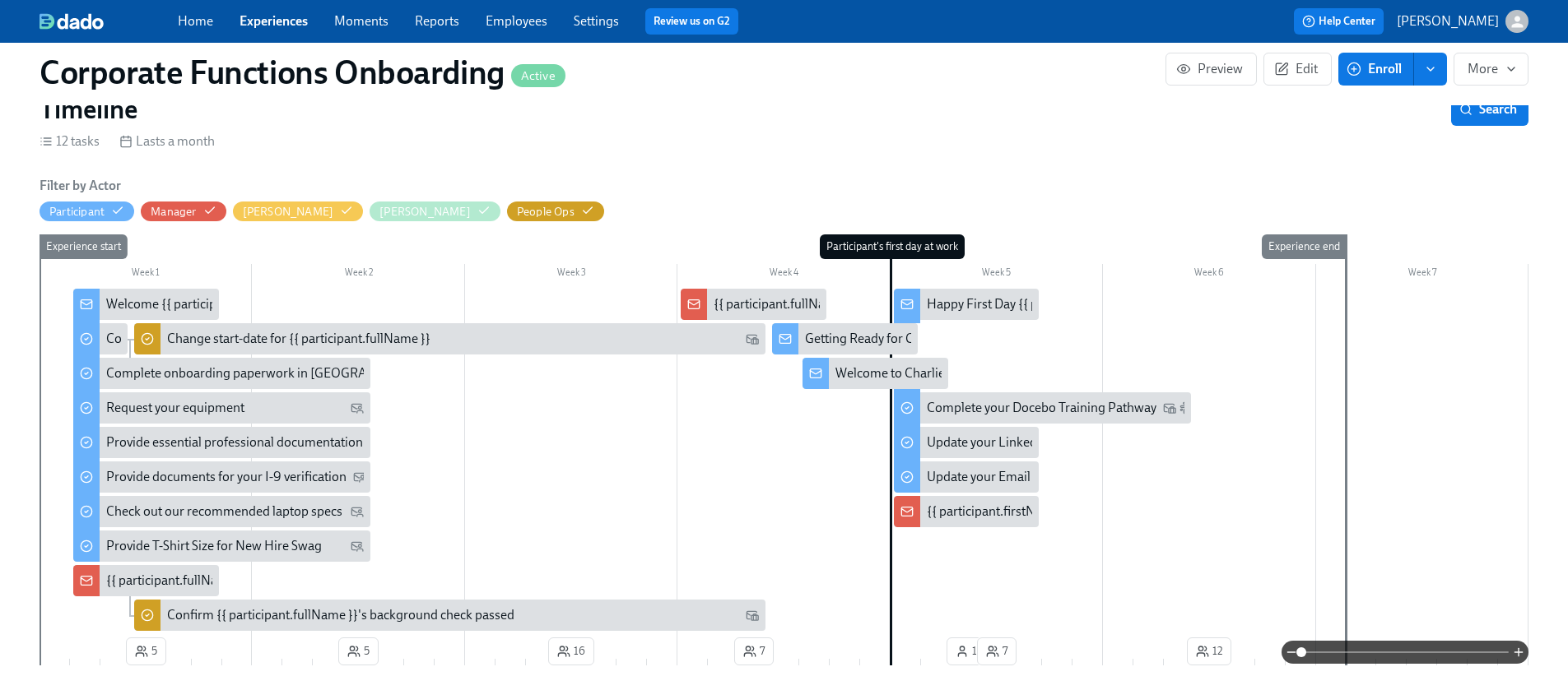
click at [172, 572] on div "{{ participant.fullName }} Starting!" at bounding box center [202, 581] width 193 height 18
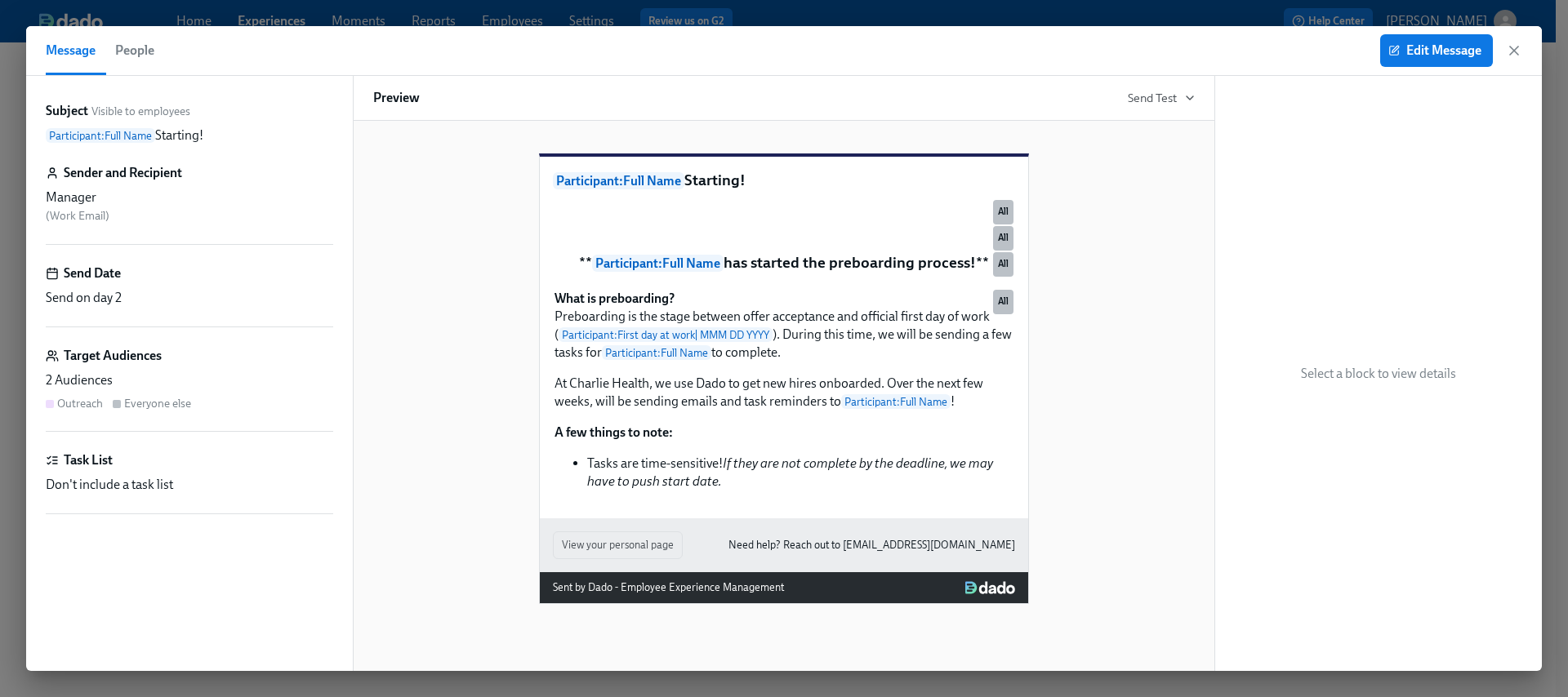
scroll to position [158, 0]
click at [1518, 51] on icon "button" at bounding box center [1514, 50] width 16 height 16
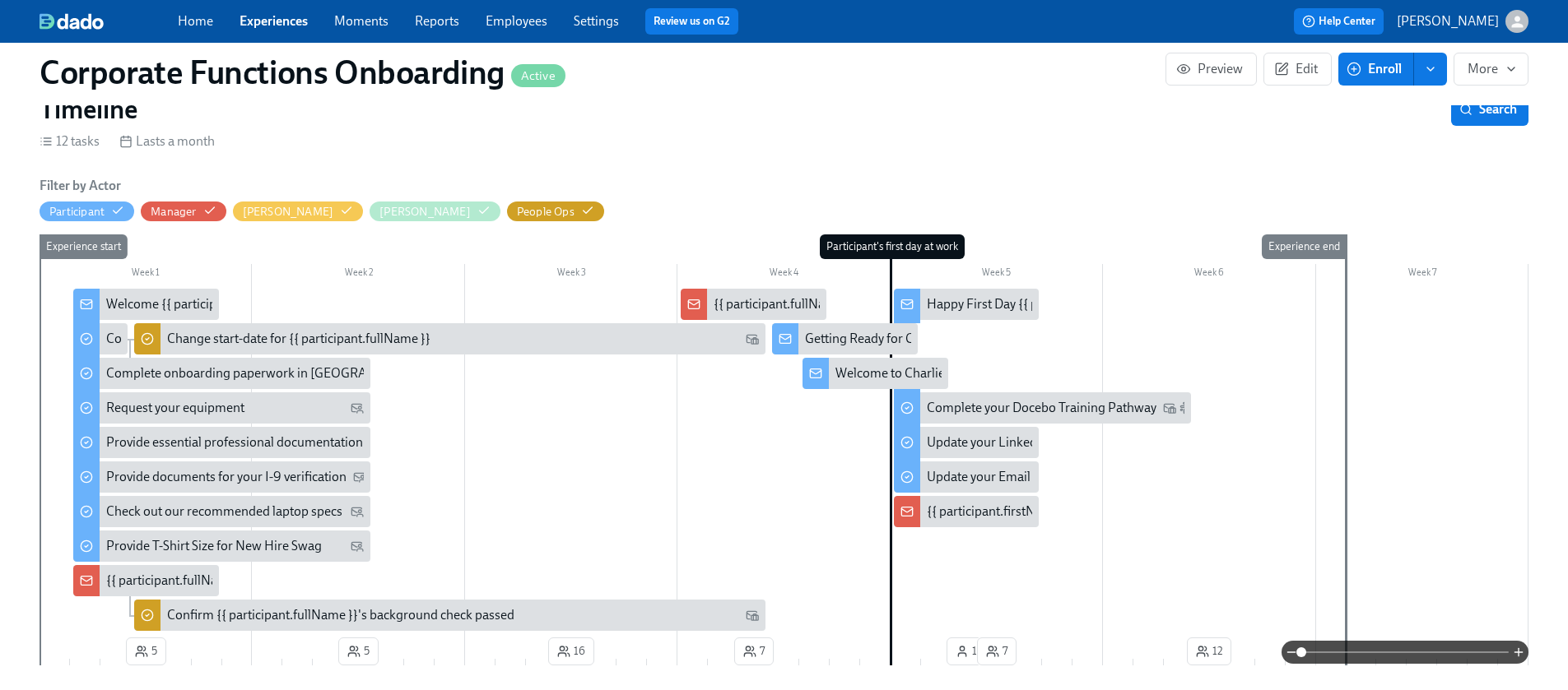
click at [117, 572] on div "{{ participant.fullName }} Starting!" at bounding box center [202, 581] width 193 height 18
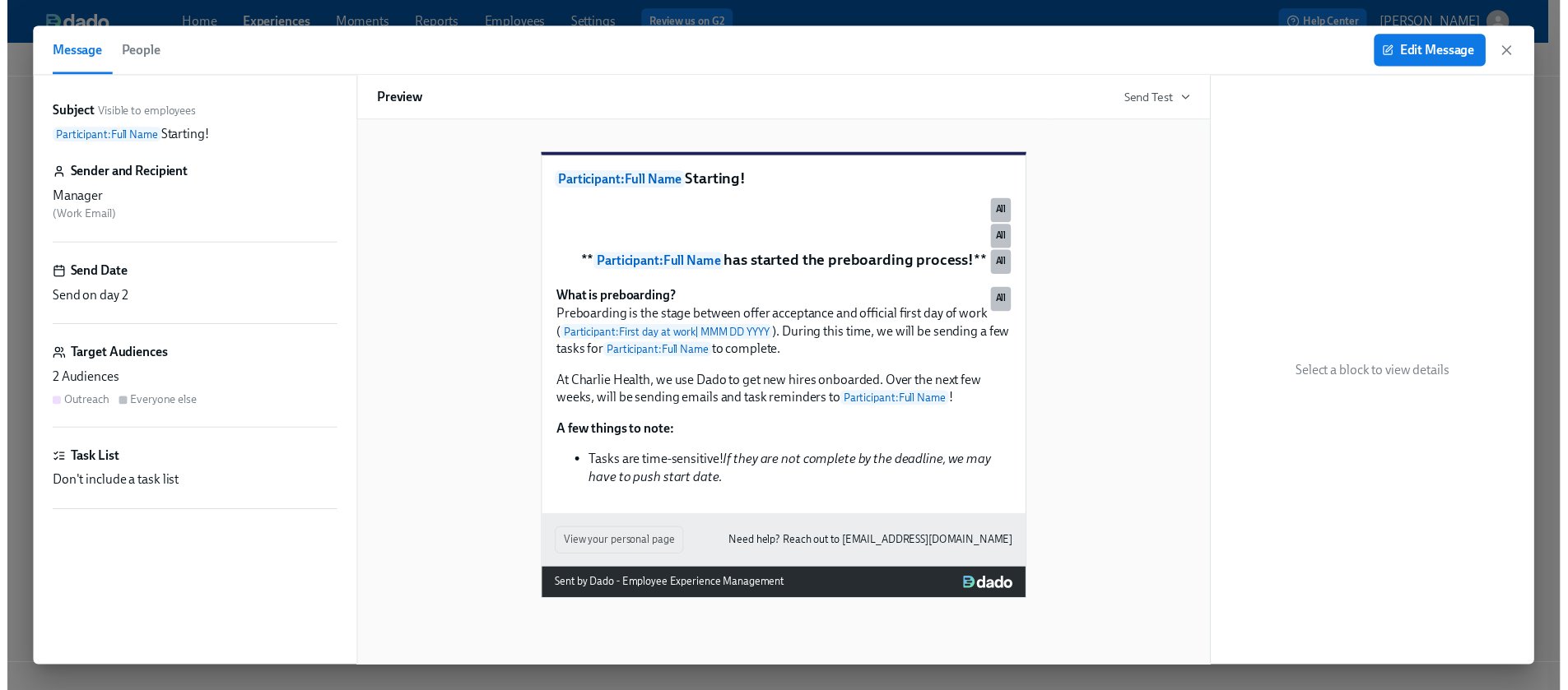
scroll to position [154, 0]
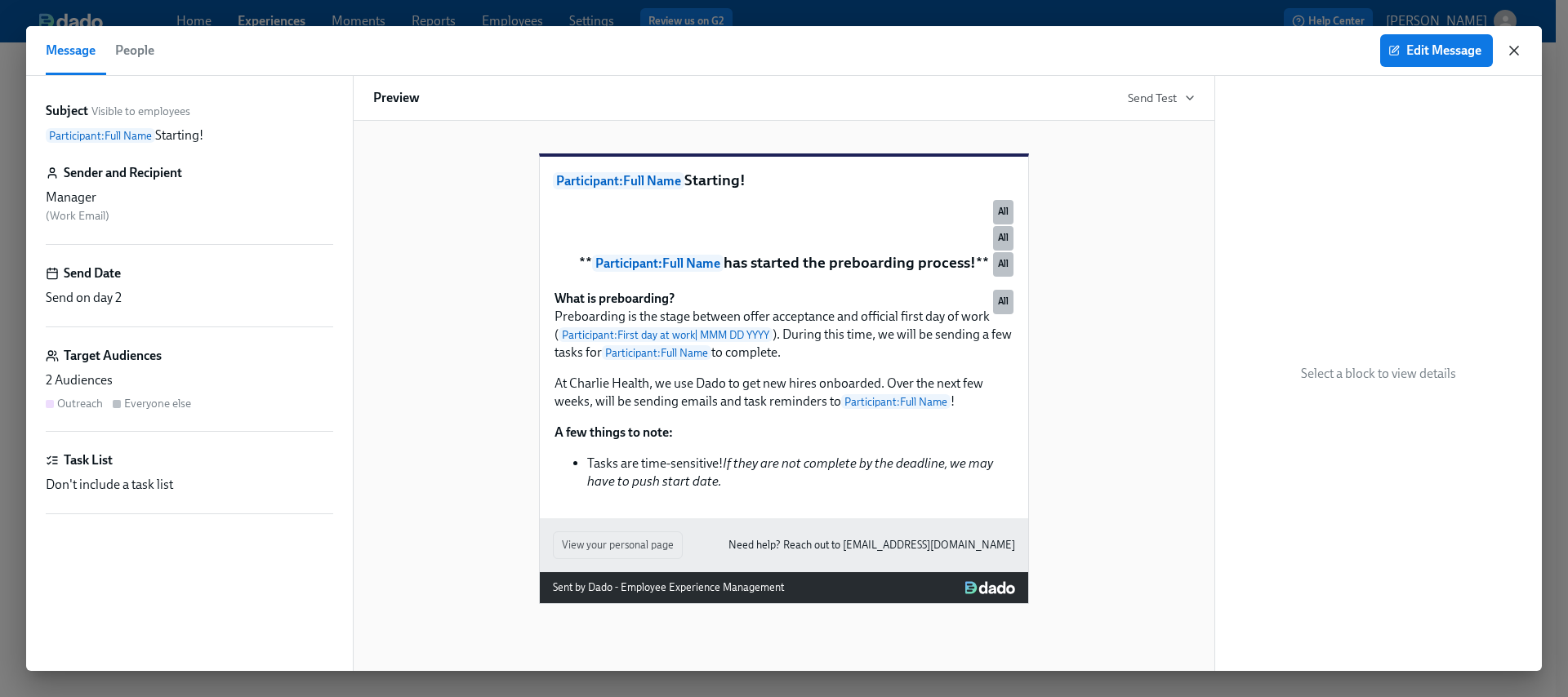
click at [1513, 49] on icon "button" at bounding box center [1514, 50] width 16 height 16
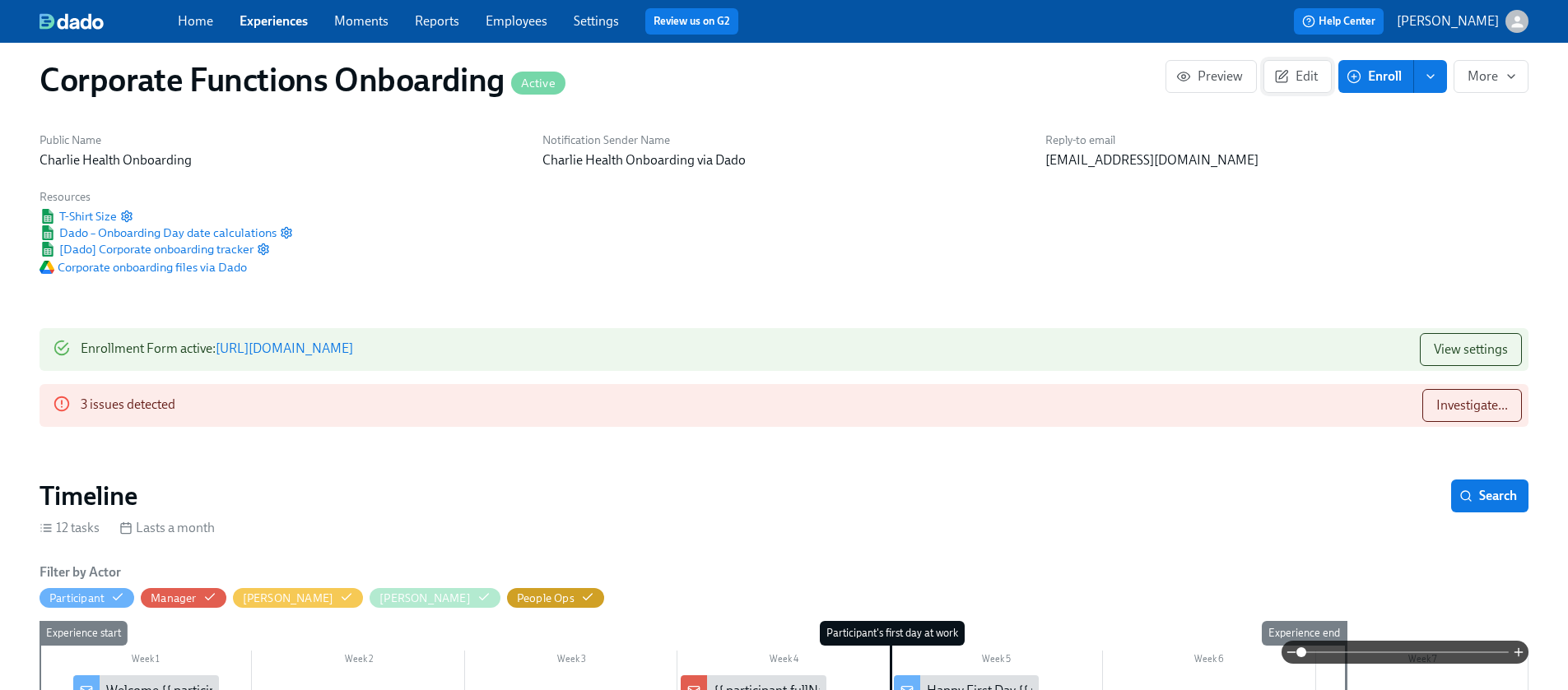
scroll to position [16, 0]
click at [1294, 71] on span "Edit" at bounding box center [1297, 75] width 40 height 16
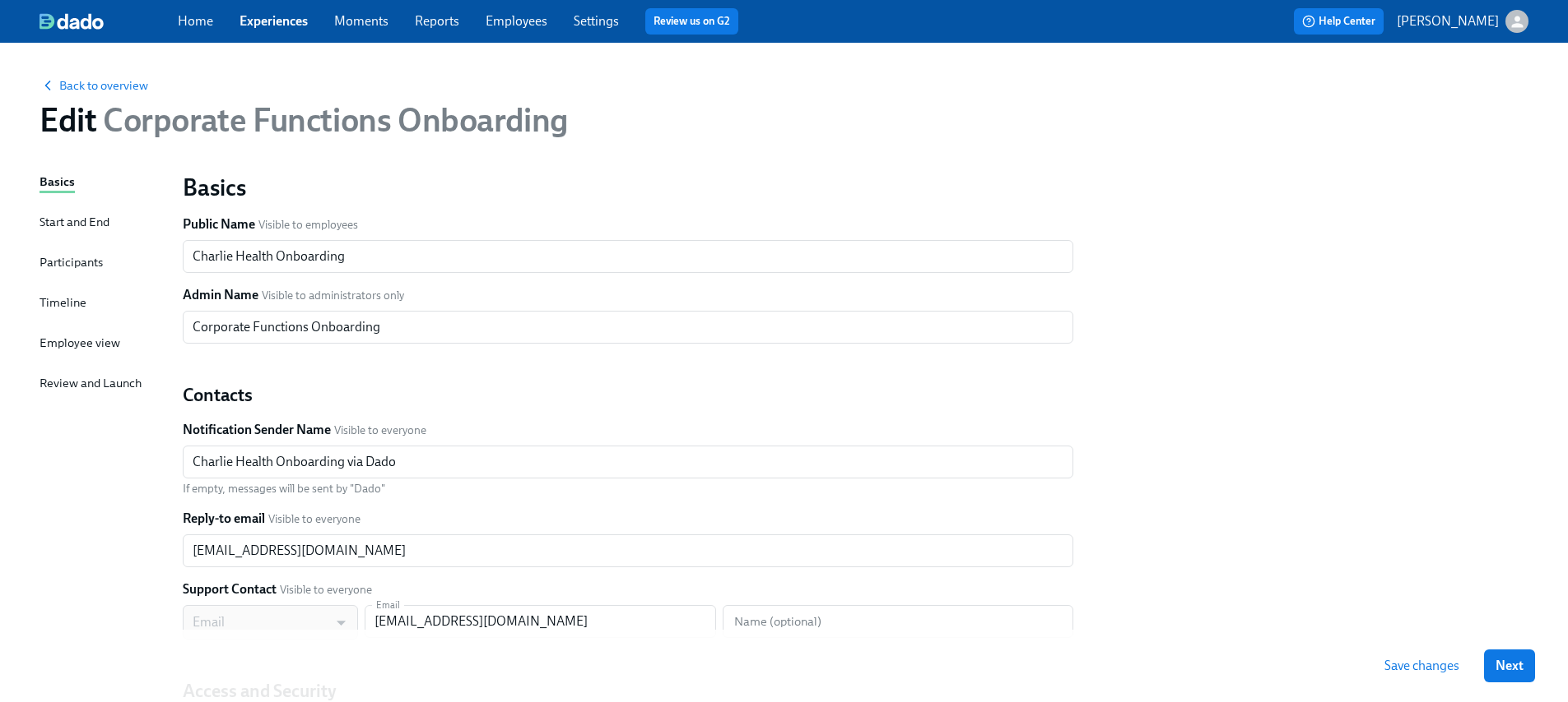
click at [83, 256] on div "Participants" at bounding box center [71, 262] width 63 height 18
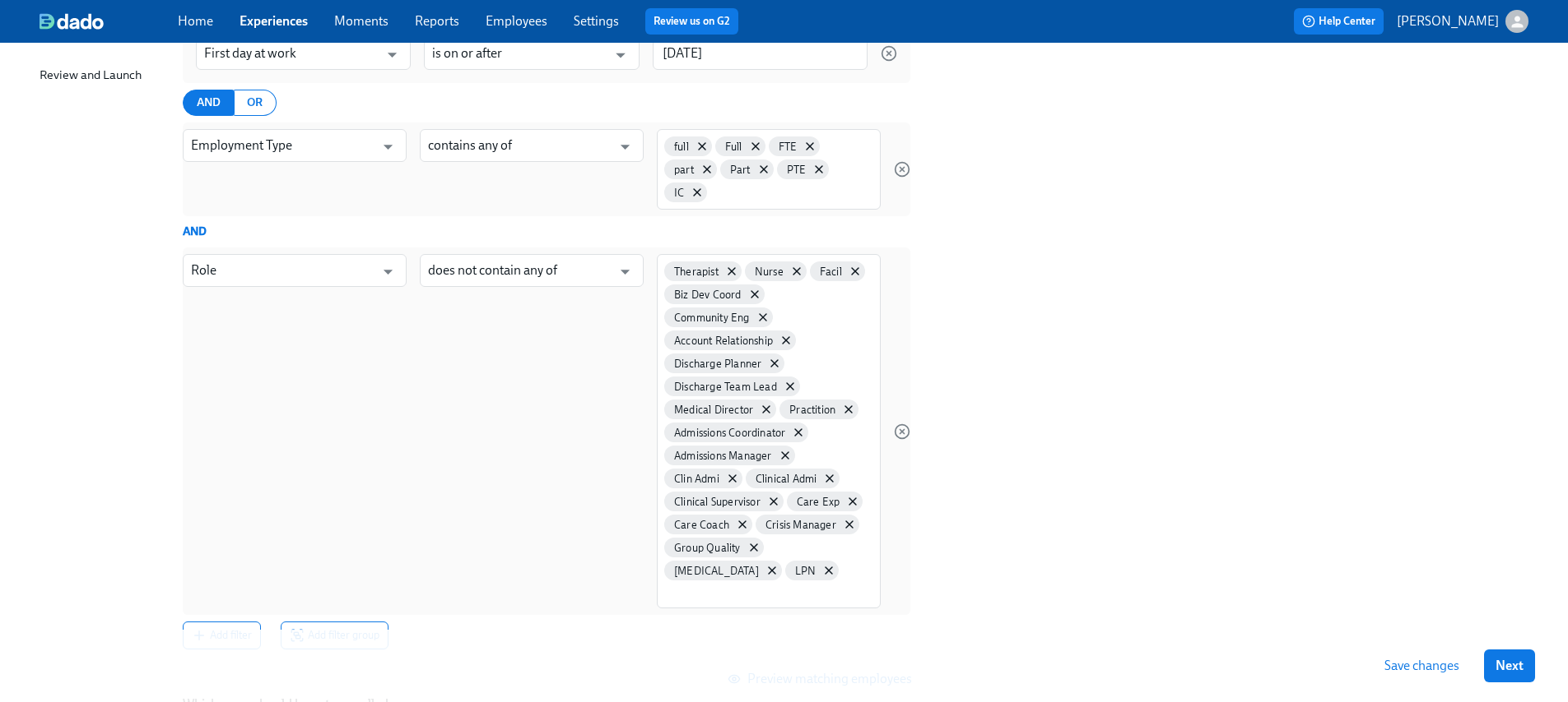
scroll to position [309, 0]
click at [772, 201] on div "full Full FTE part Part PTE IC" at bounding box center [768, 169] width 224 height 81
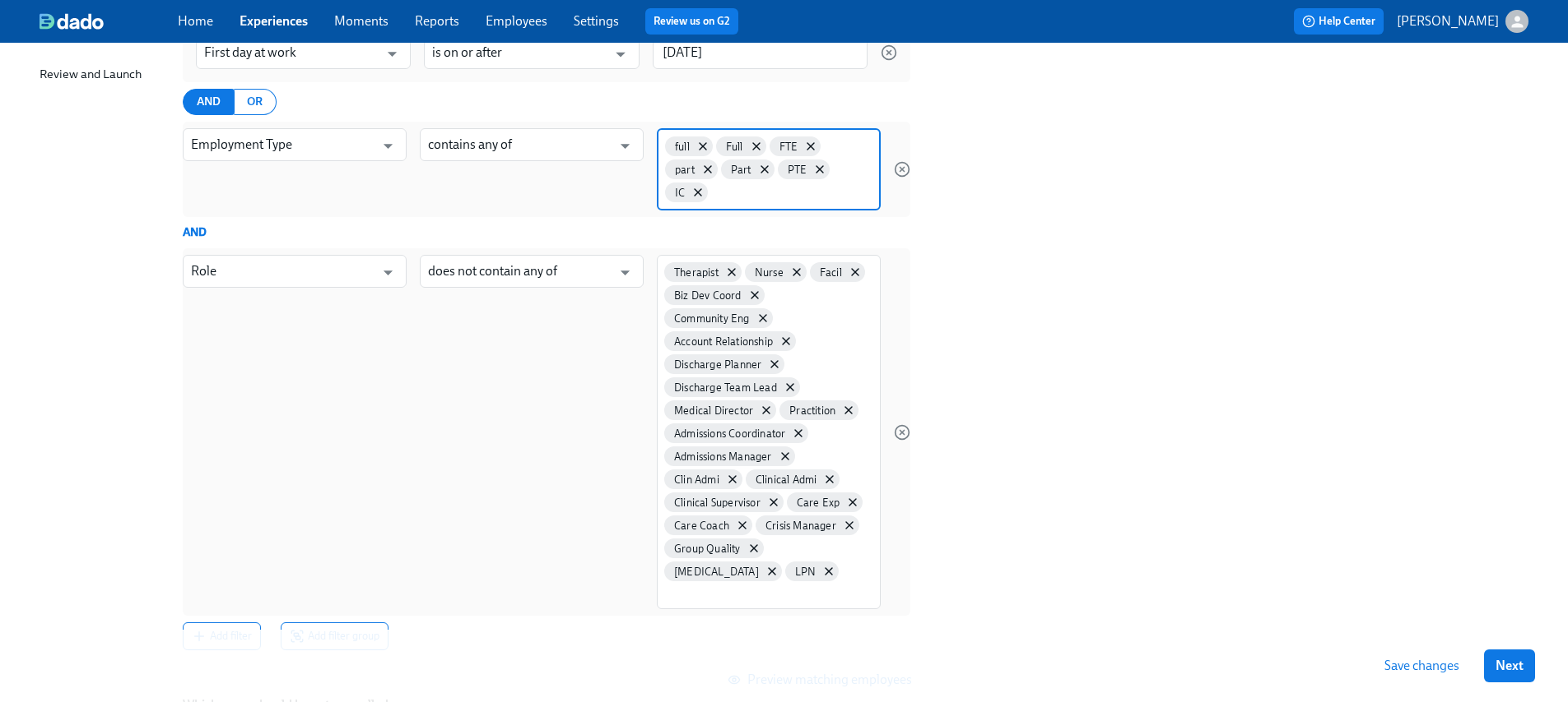
type input "i"
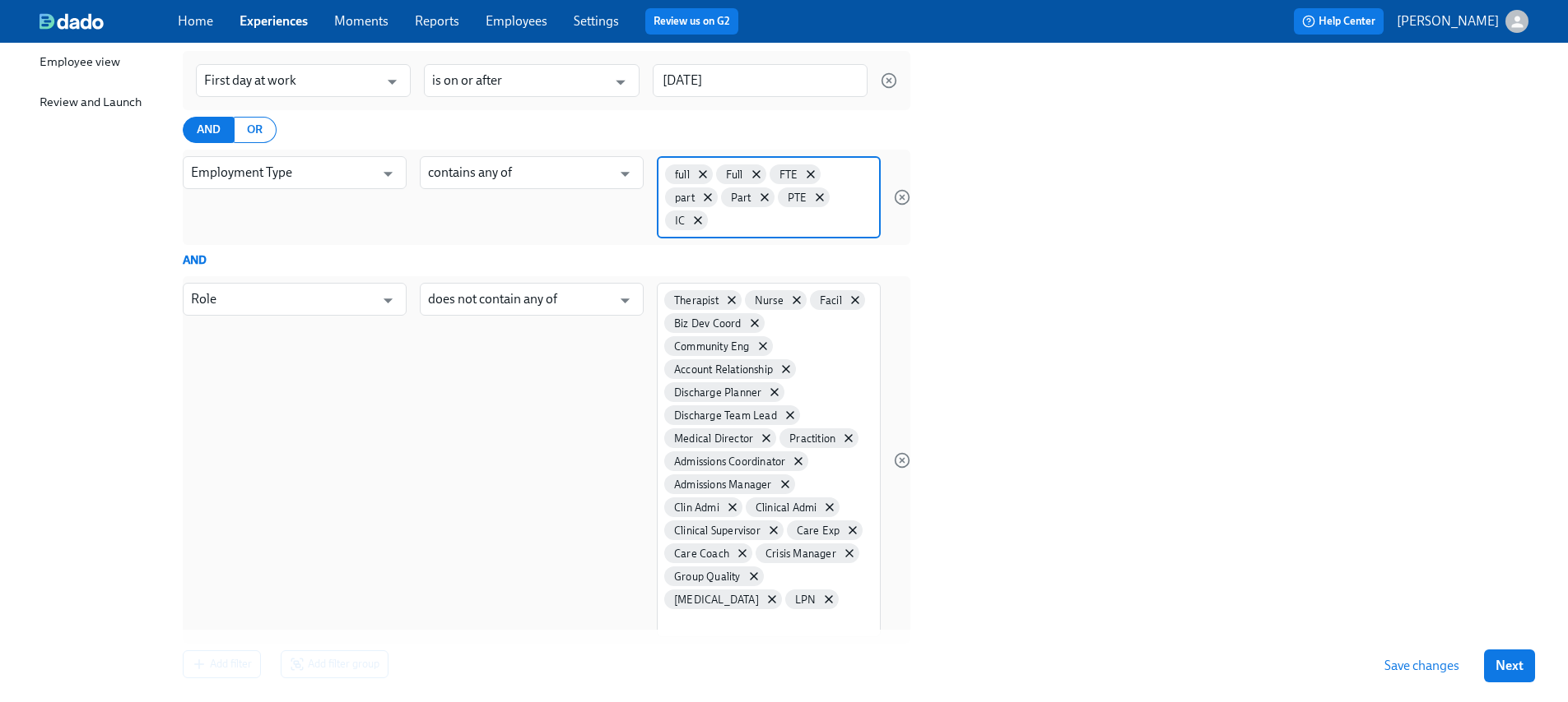
scroll to position [284, 0]
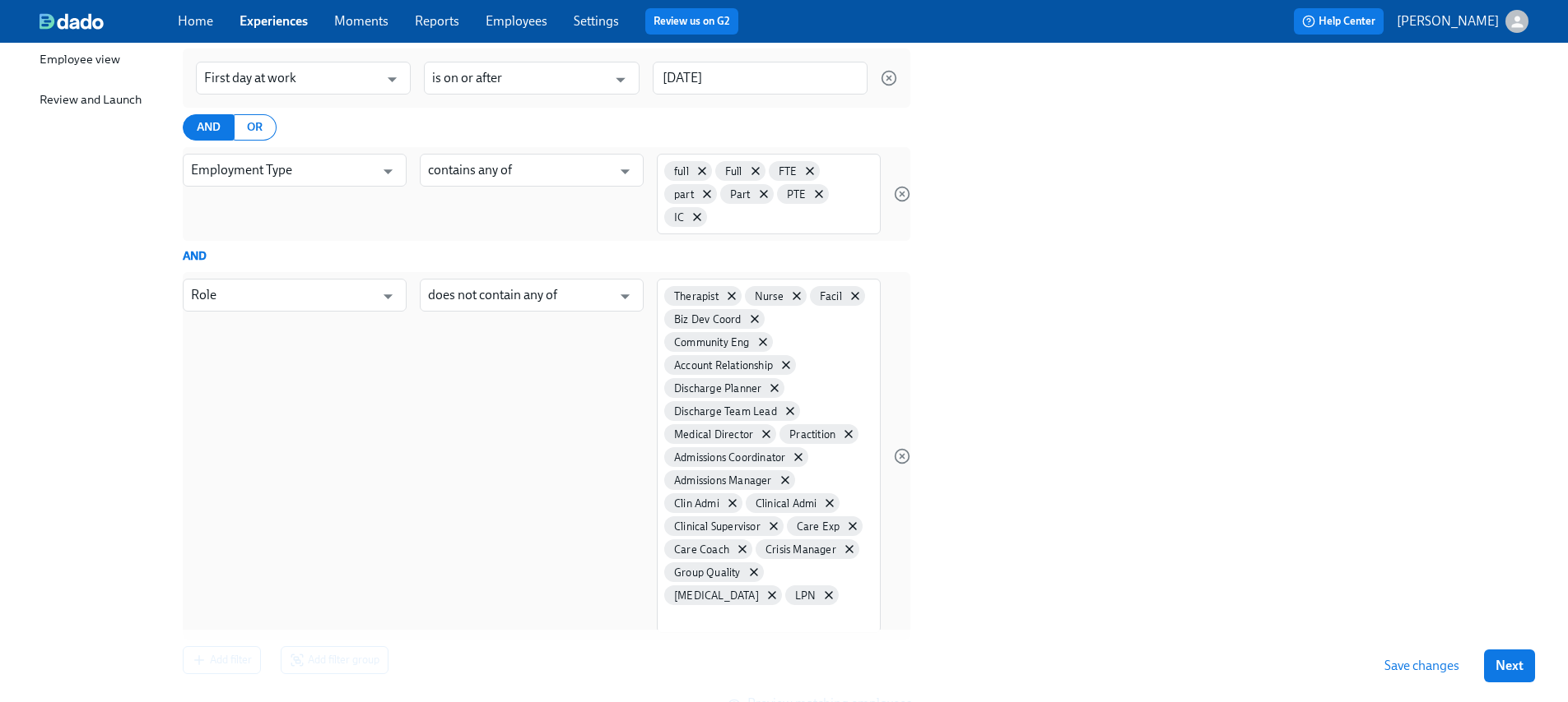
click at [1419, 662] on span "Save changes" at bounding box center [1421, 666] width 75 height 16
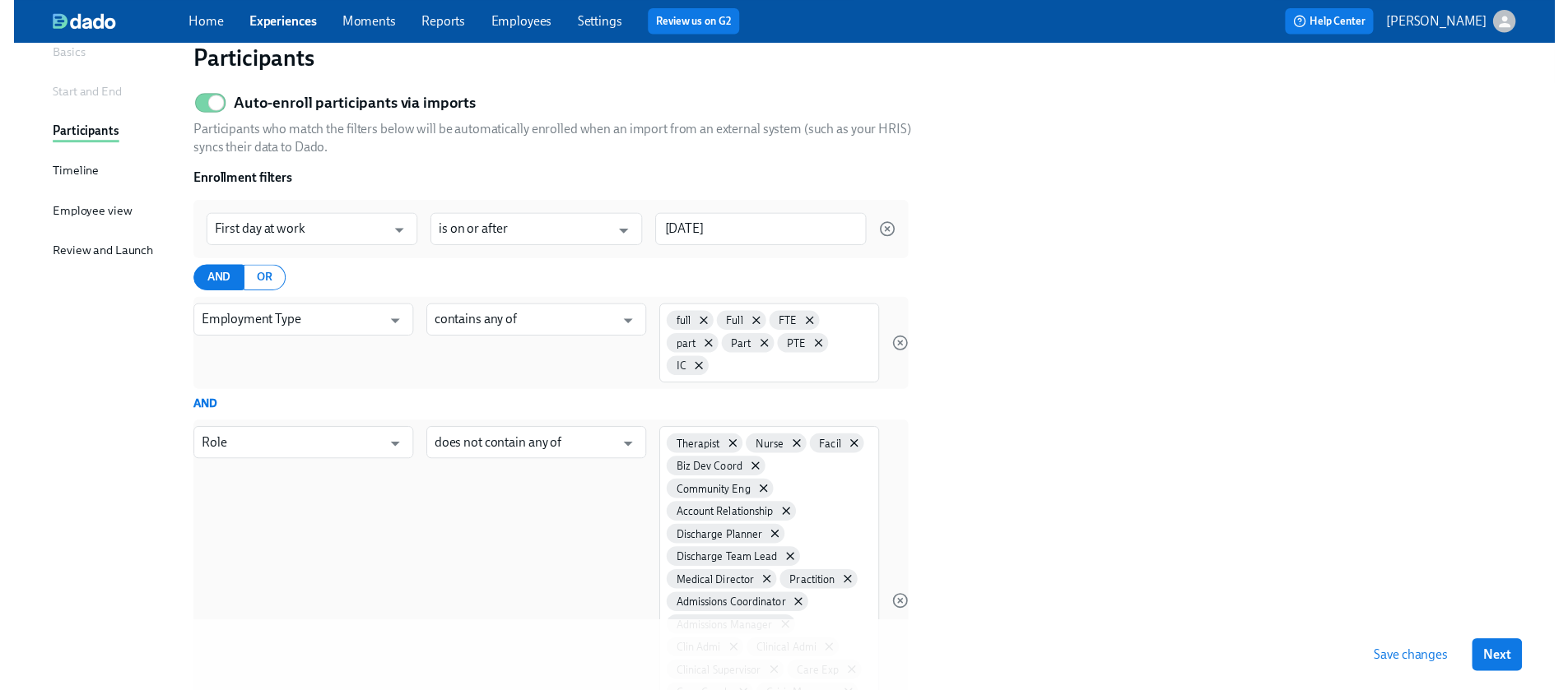
scroll to position [0, 0]
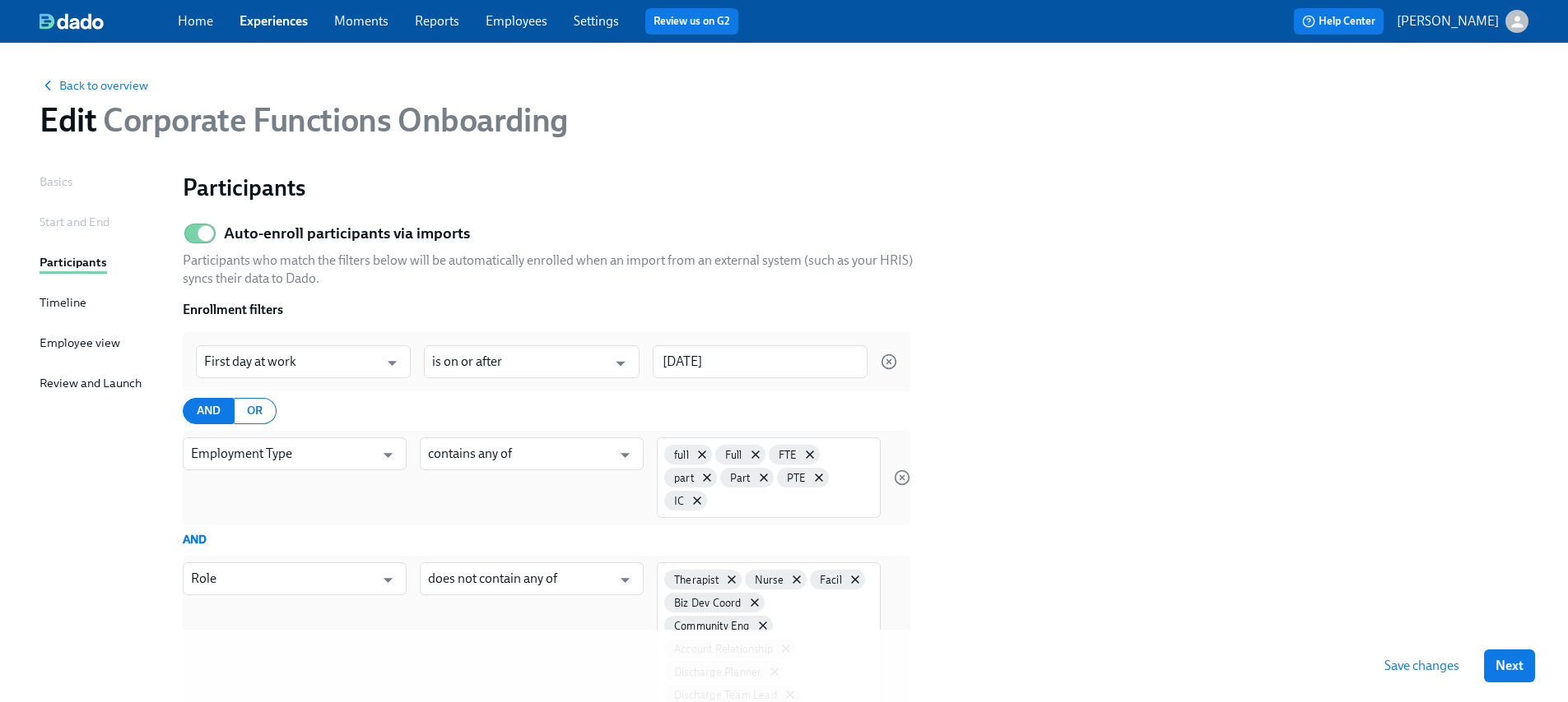
click at [102, 75] on div "Back to overview Edit Corporate Functions Onboarding" at bounding box center [783, 107] width 1515 height 90
click at [101, 82] on span "Back to overview" at bounding box center [93, 85] width 108 height 16
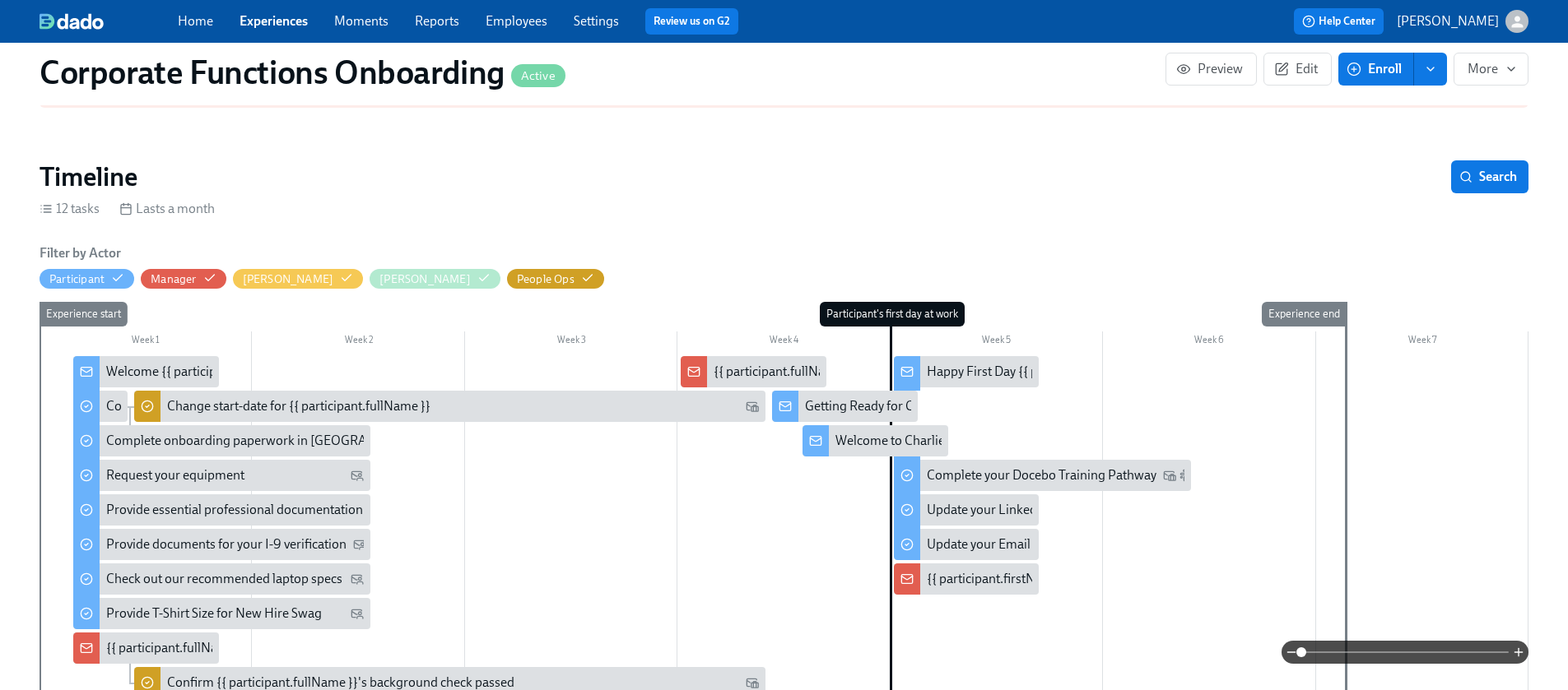
scroll to position [336, 0]
click at [166, 362] on div "Welcome {{ participant.firstName }}!" at bounding box center [209, 370] width 205 height 18
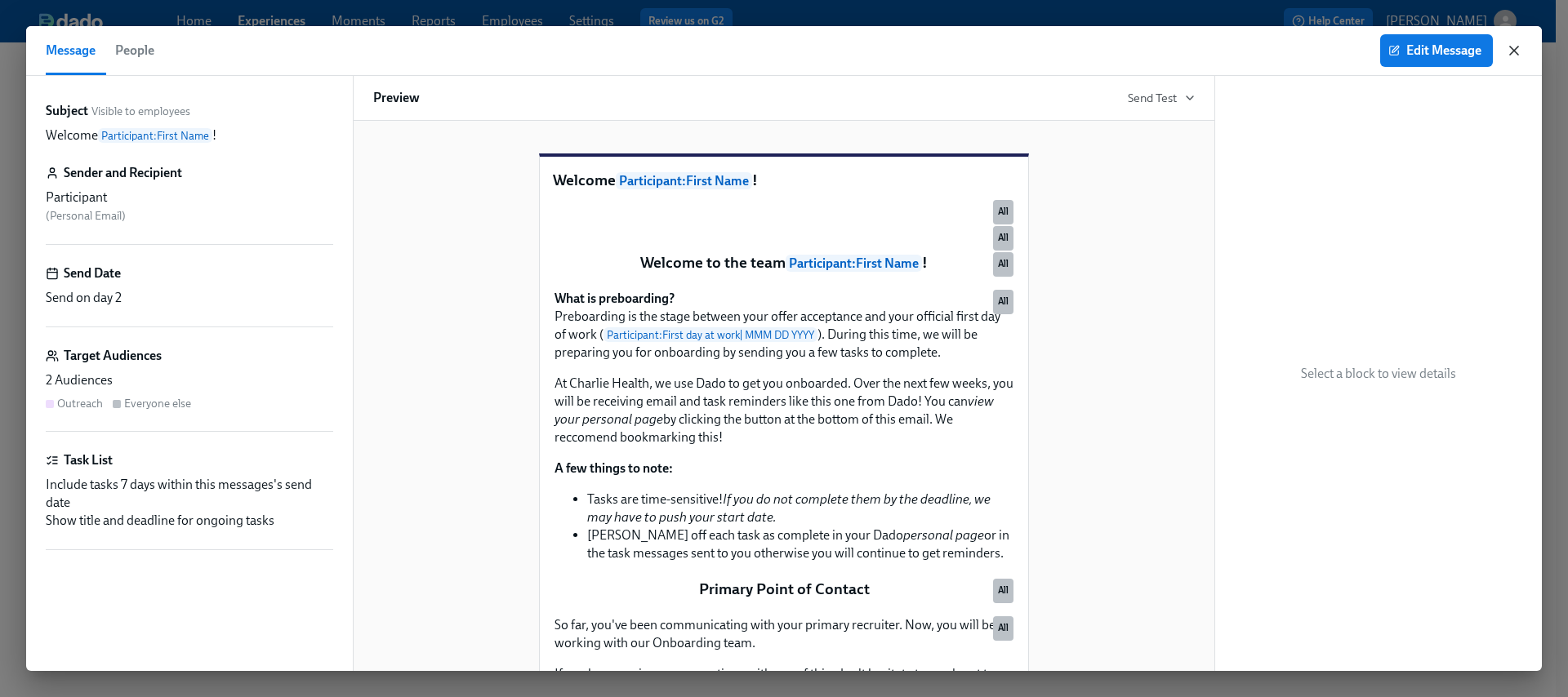
click at [1509, 57] on icon "button" at bounding box center [1514, 50] width 16 height 16
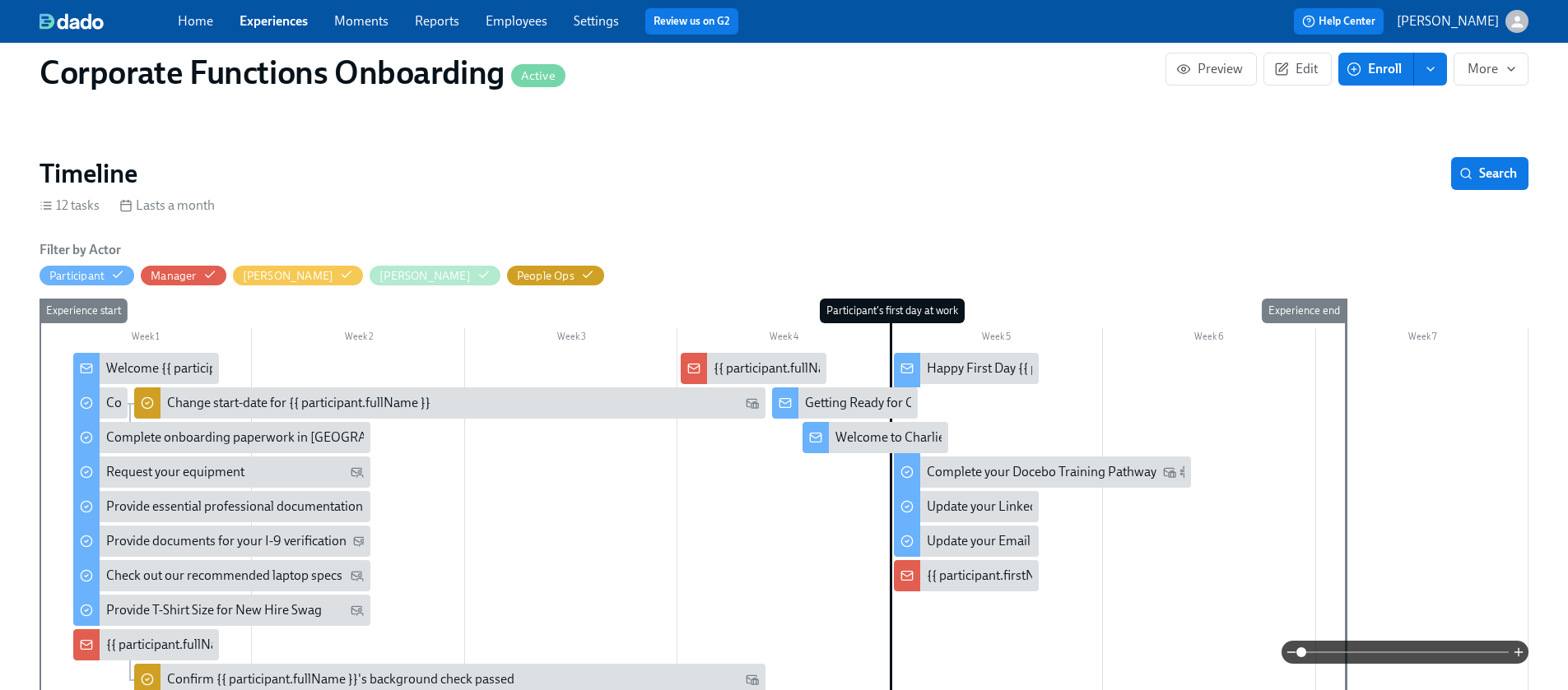
scroll to position [339, 0]
click at [859, 393] on div "Getting Ready for Onboarding" at bounding box center [890, 402] width 170 height 18
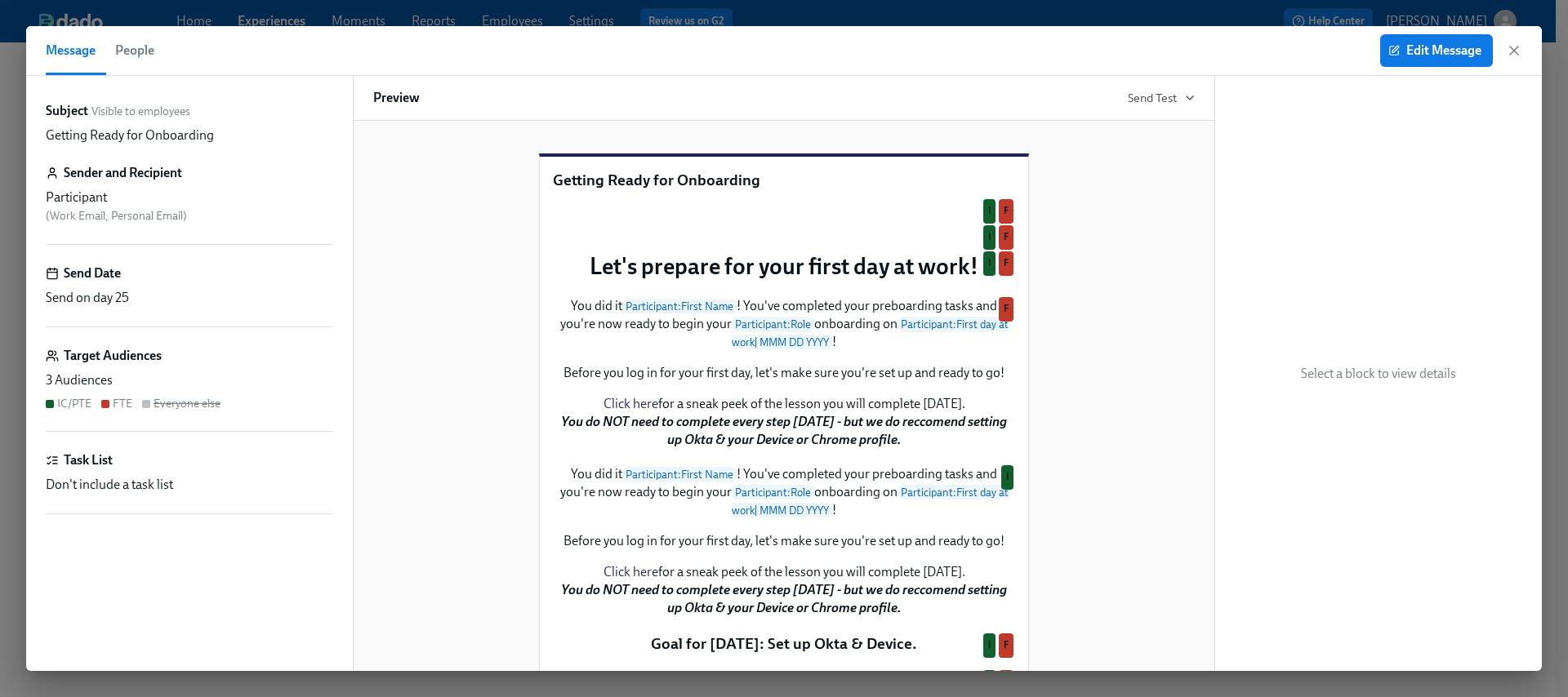
click at [1512, 49] on icon "button" at bounding box center [1515, 50] width 9 height 9
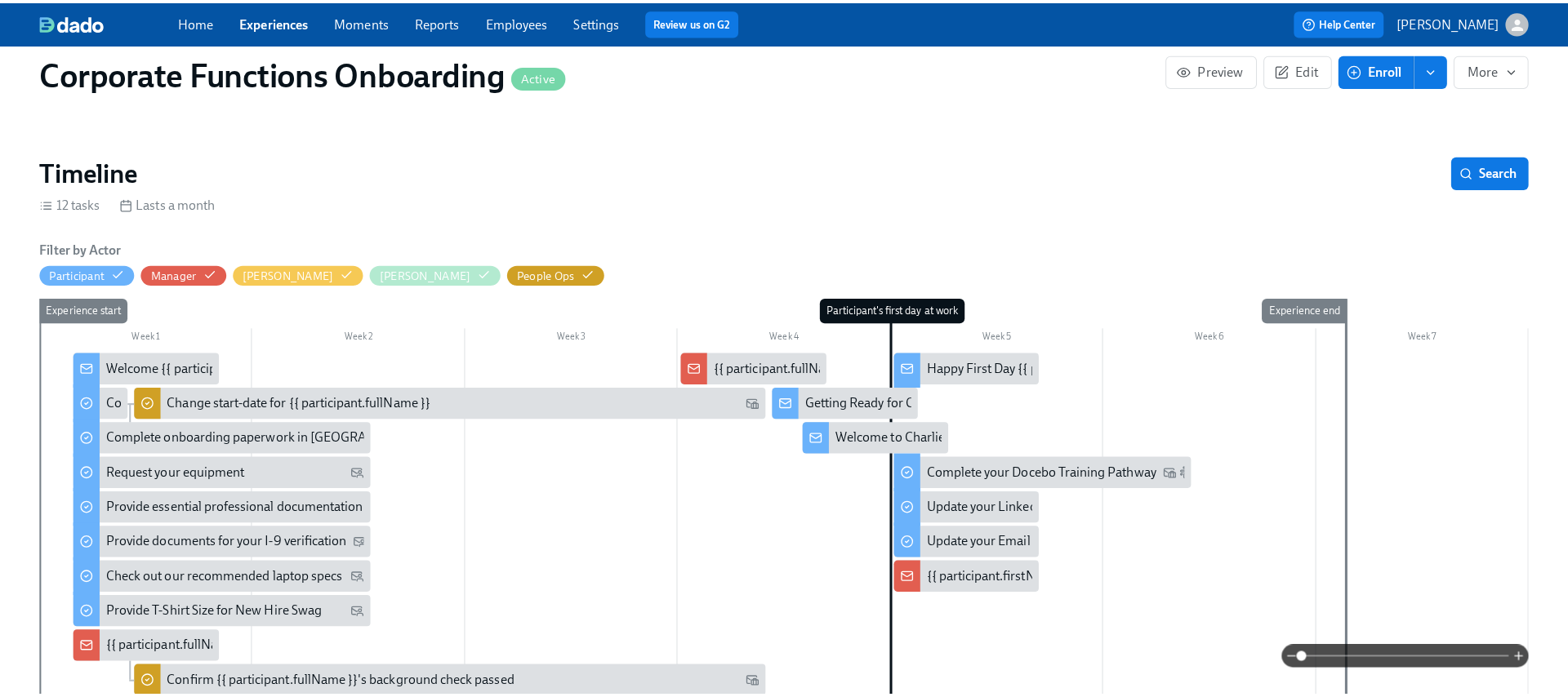
scroll to position [340, 0]
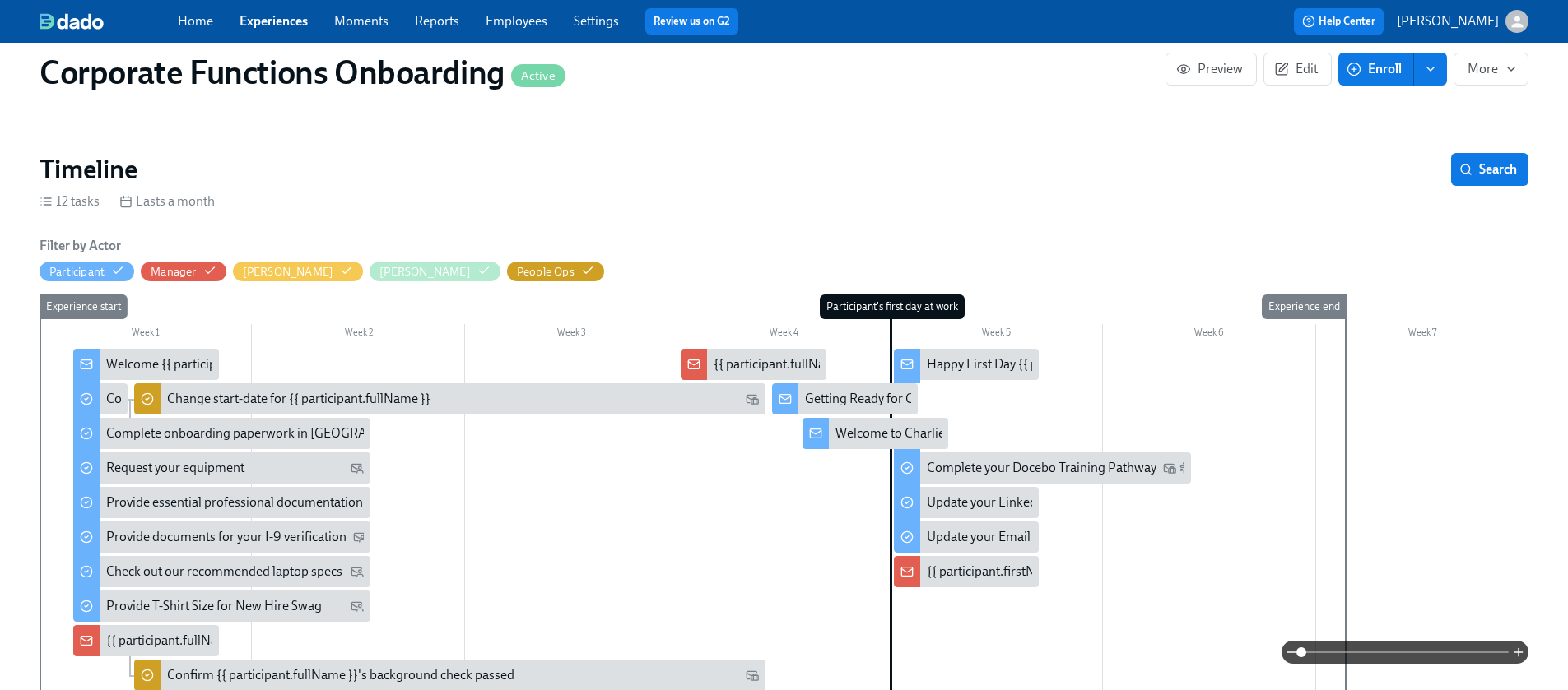
click at [954, 355] on div "Happy First Day {{ participant.firstName }}!" at bounding box center [1047, 364] width 241 height 18
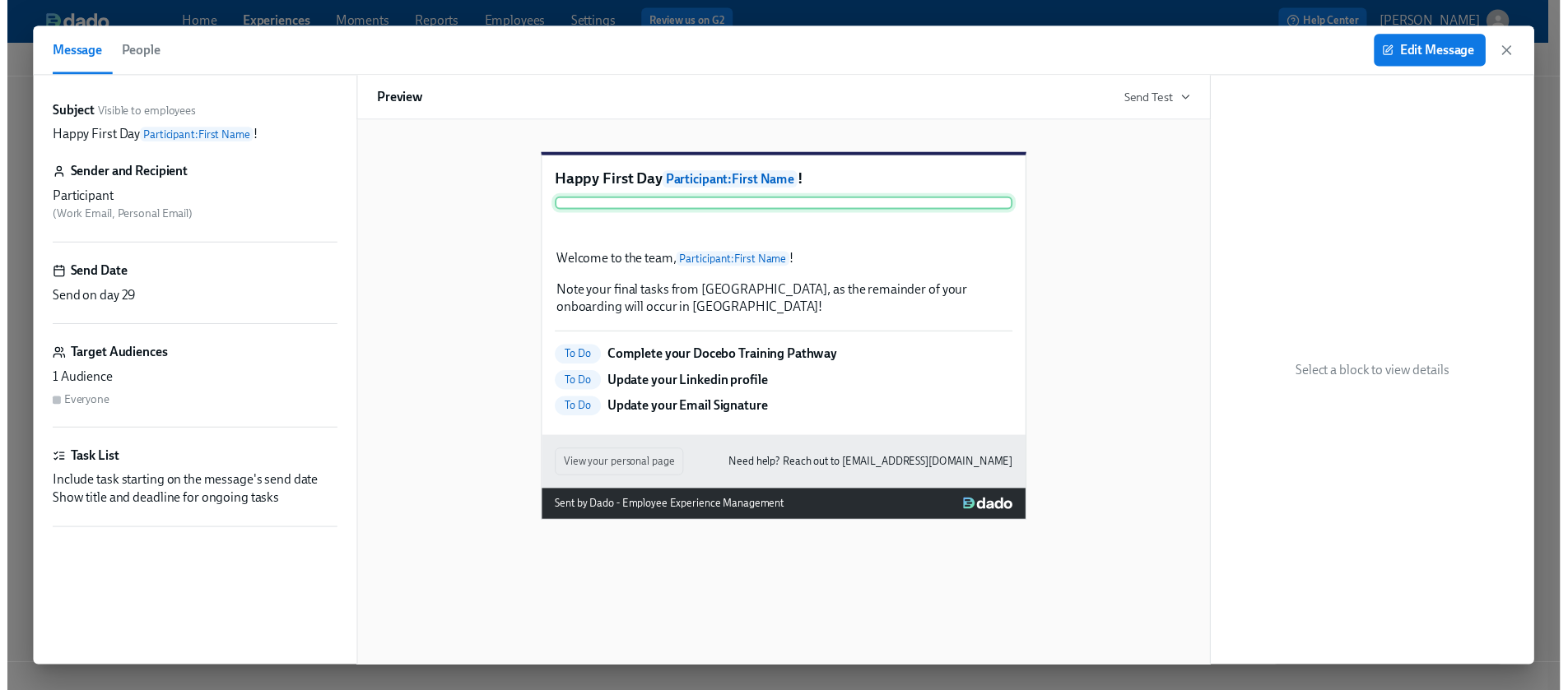
scroll to position [0, 8119]
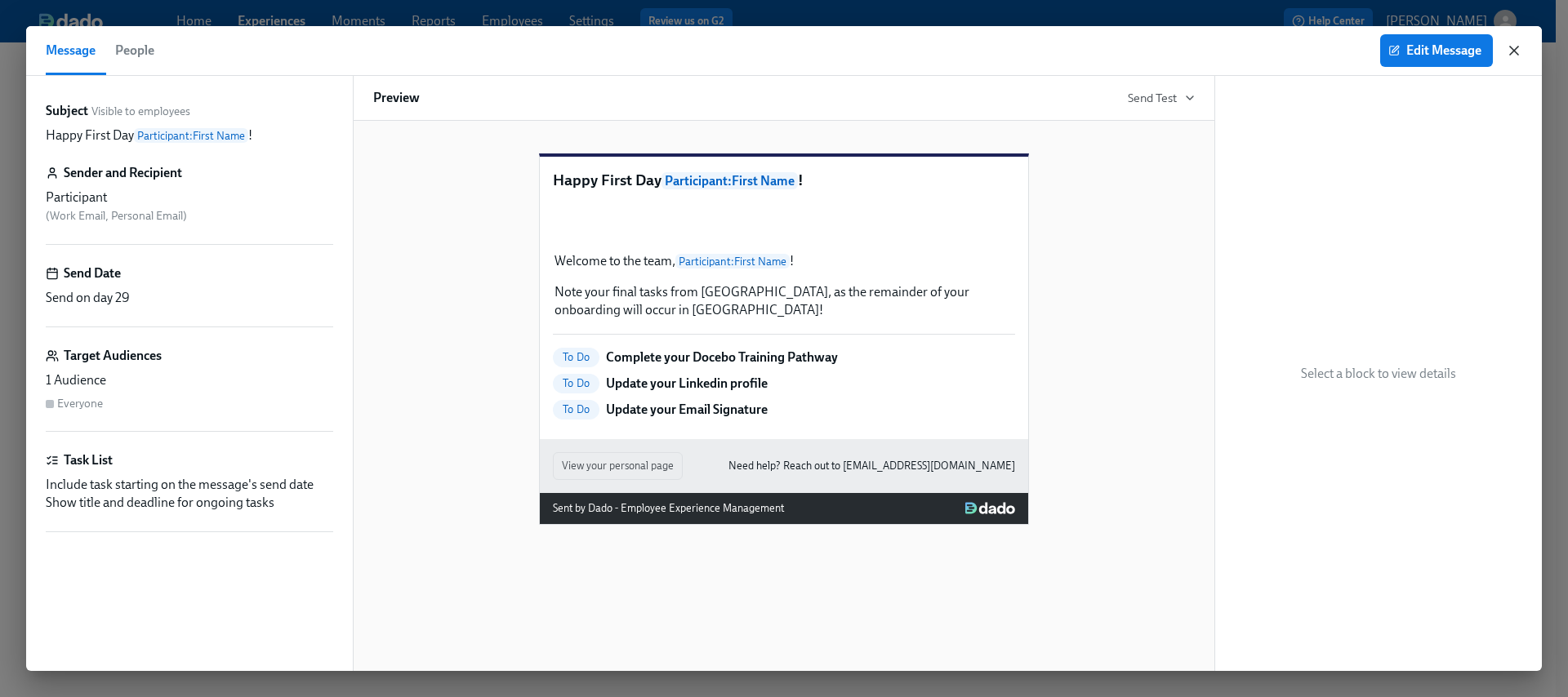
click at [1509, 53] on icon "button" at bounding box center [1514, 50] width 16 height 16
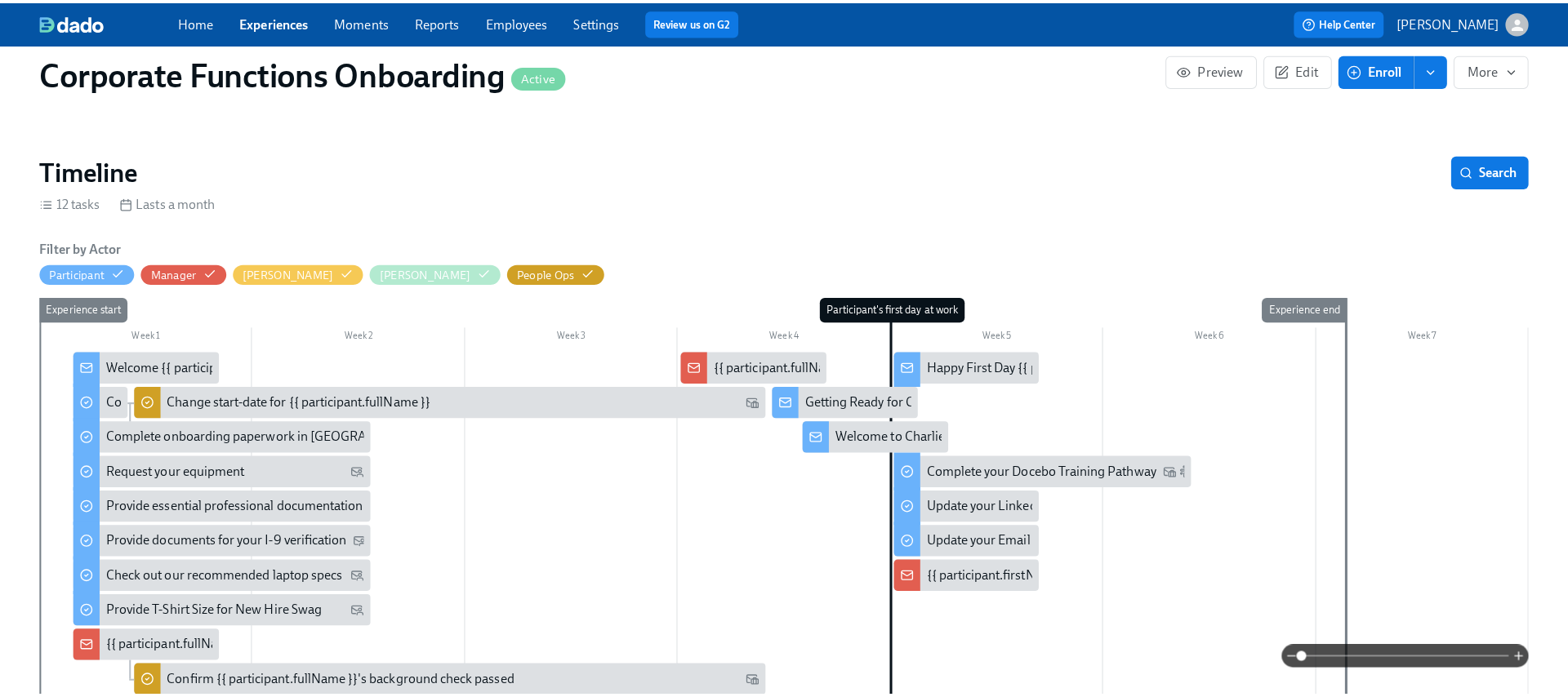
scroll to position [0, 8048]
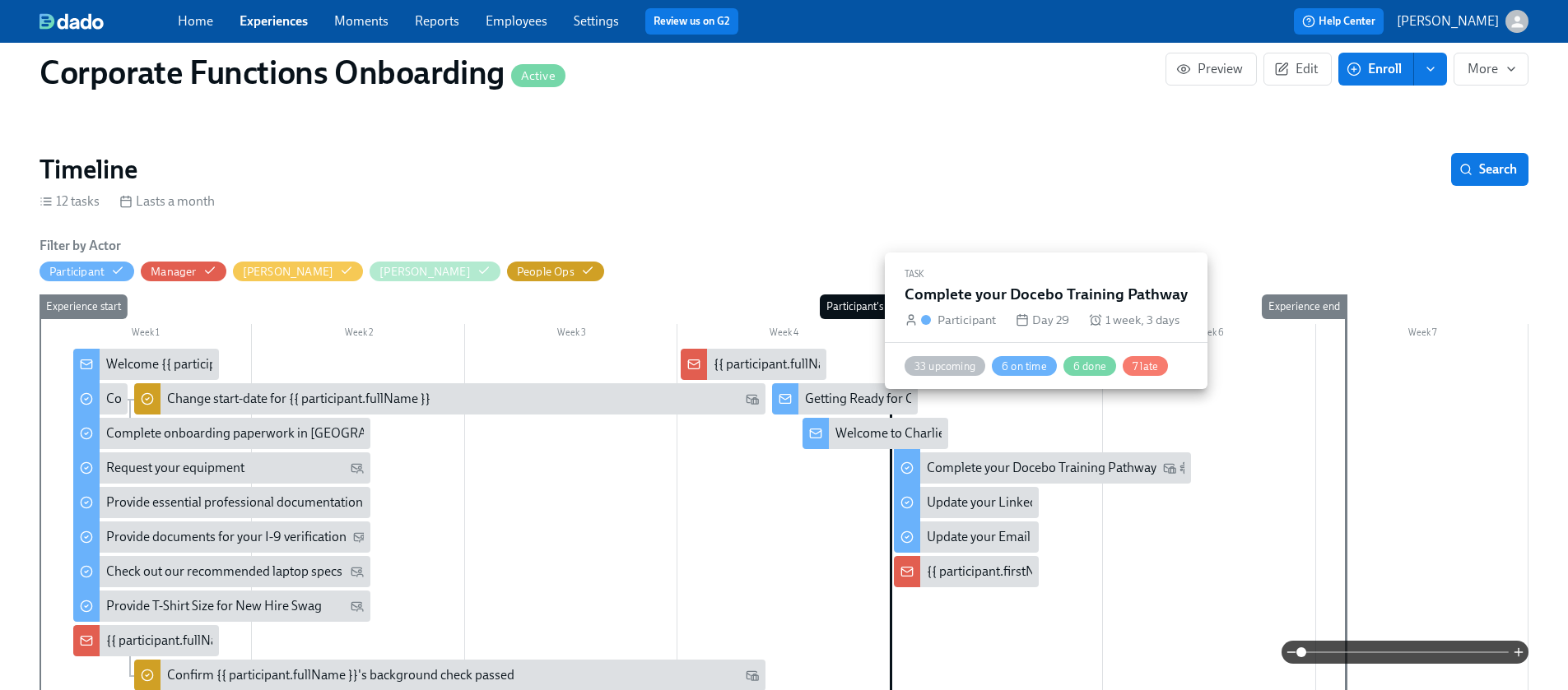
click at [1021, 460] on div "Complete your Docebo Training Pathway" at bounding box center [1041, 468] width 229 height 18
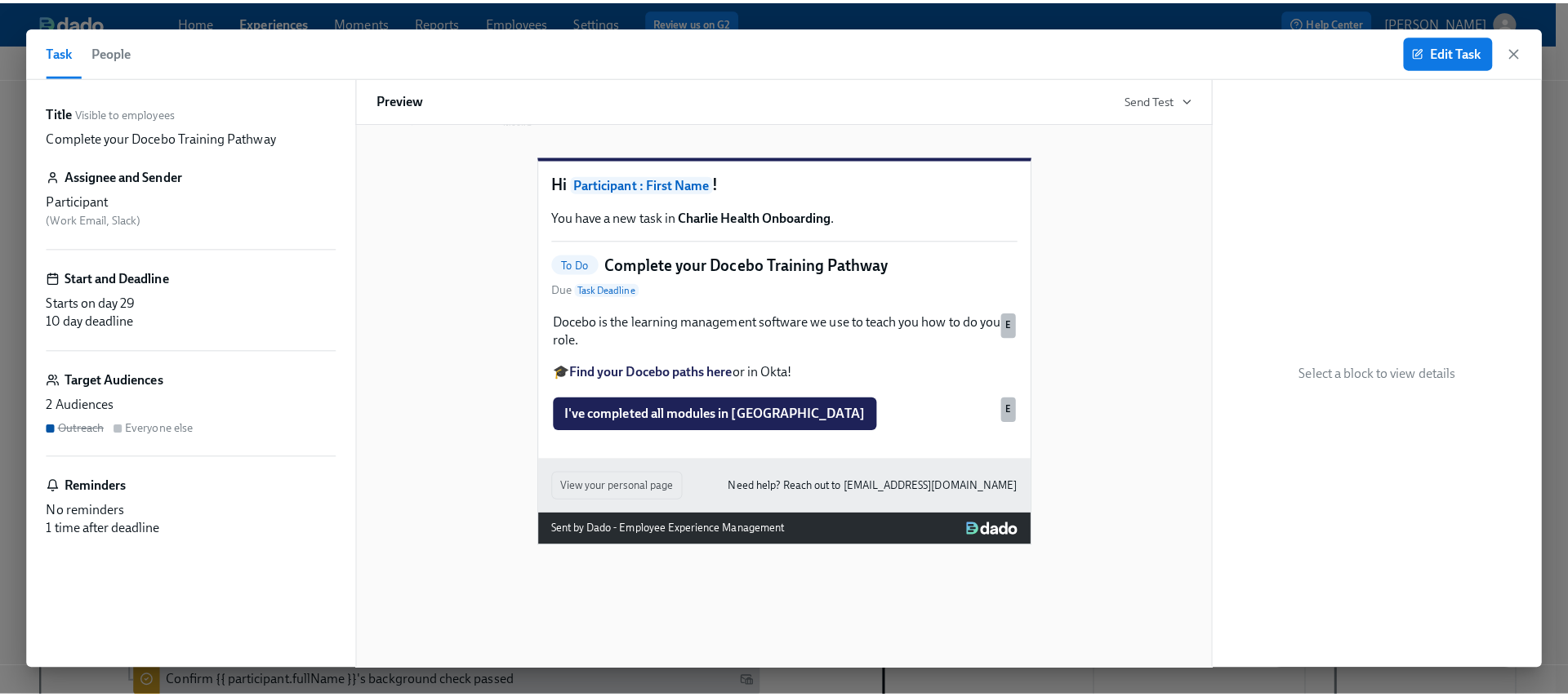
scroll to position [0, 8060]
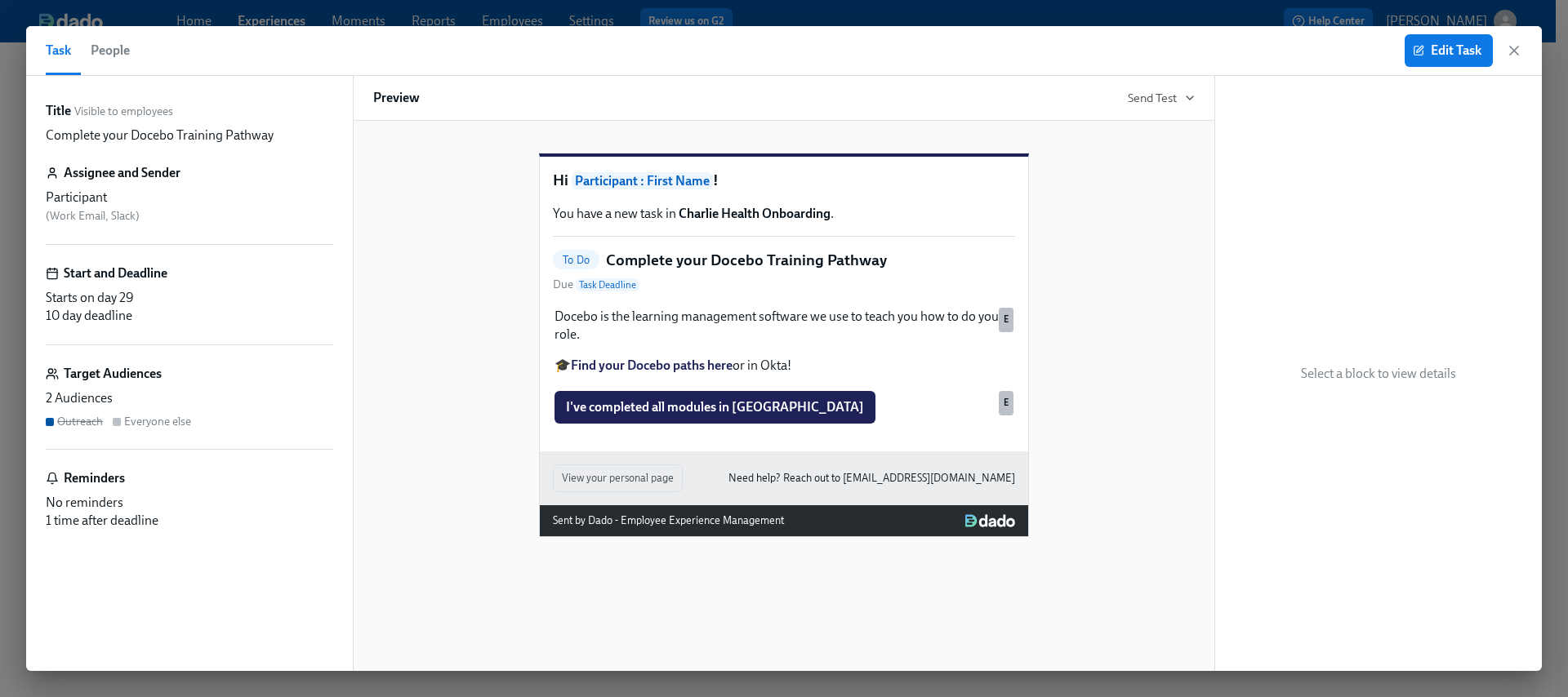
click at [694, 271] on h5 "Complete your Docebo Training Pathway" at bounding box center [746, 260] width 281 height 21
click at [1457, 56] on span "Edit Task" at bounding box center [1449, 50] width 66 height 16
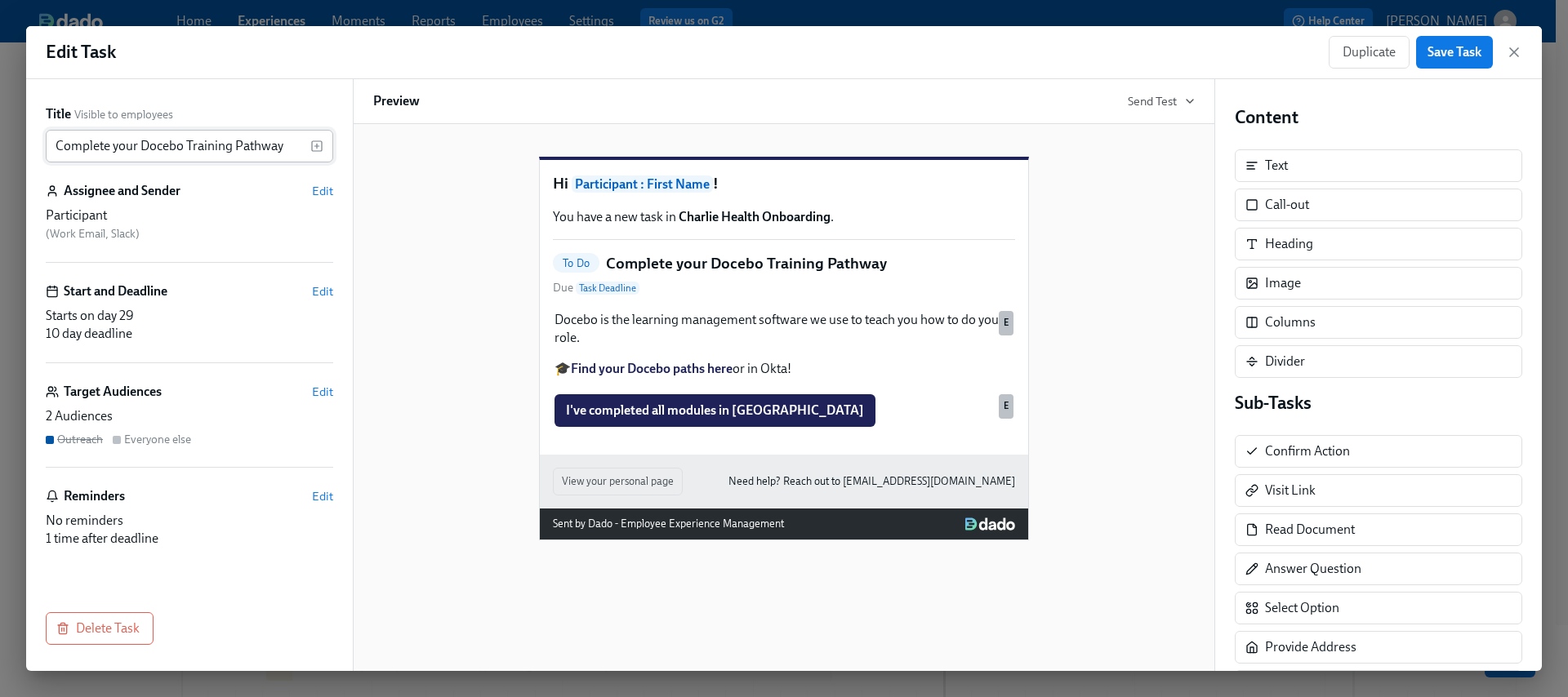
click at [161, 138] on input "Complete your Docebo Training Pathway" at bounding box center [178, 146] width 265 height 32
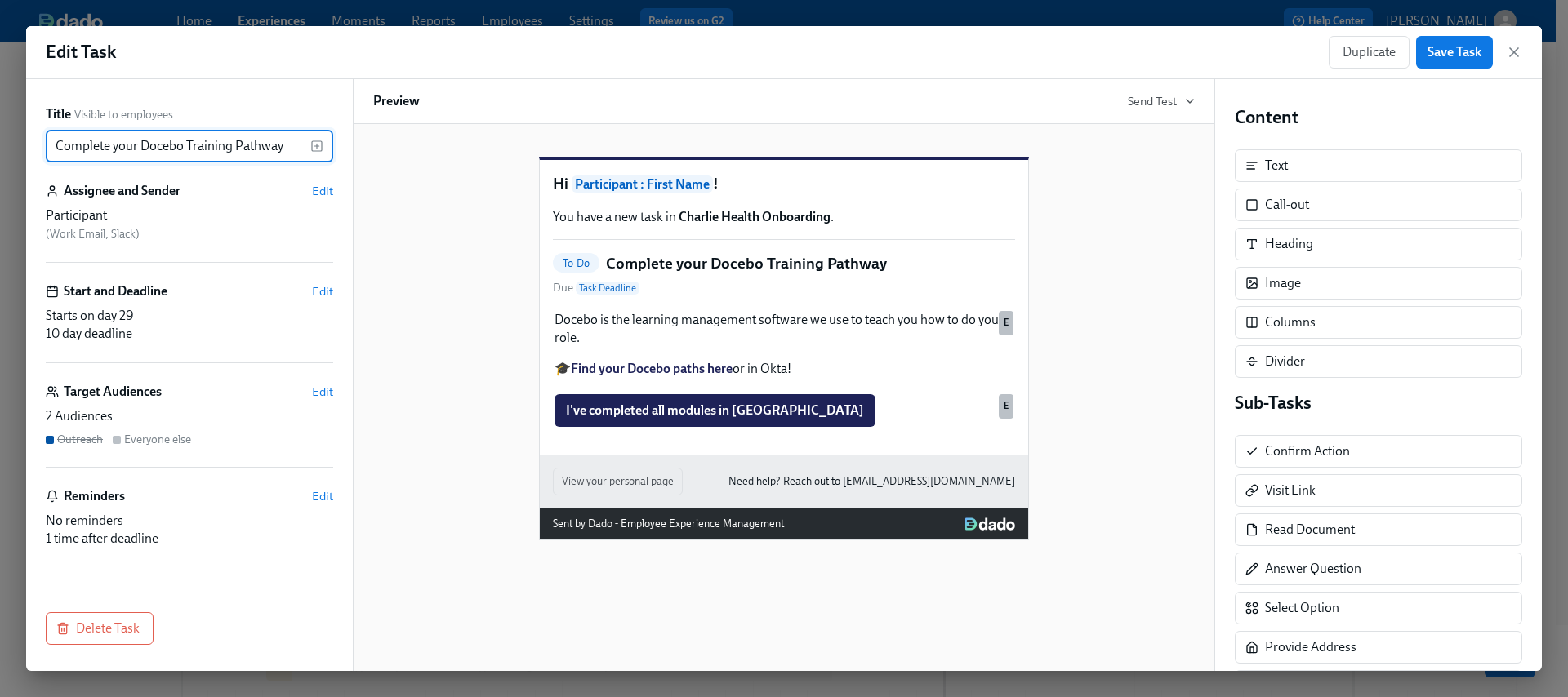
click at [138, 146] on input "Complete your Docebo Training Pathway" at bounding box center [178, 146] width 265 height 32
click at [113, 145] on input "Complete your Docebo Training Pathway" at bounding box center [178, 146] width 265 height 32
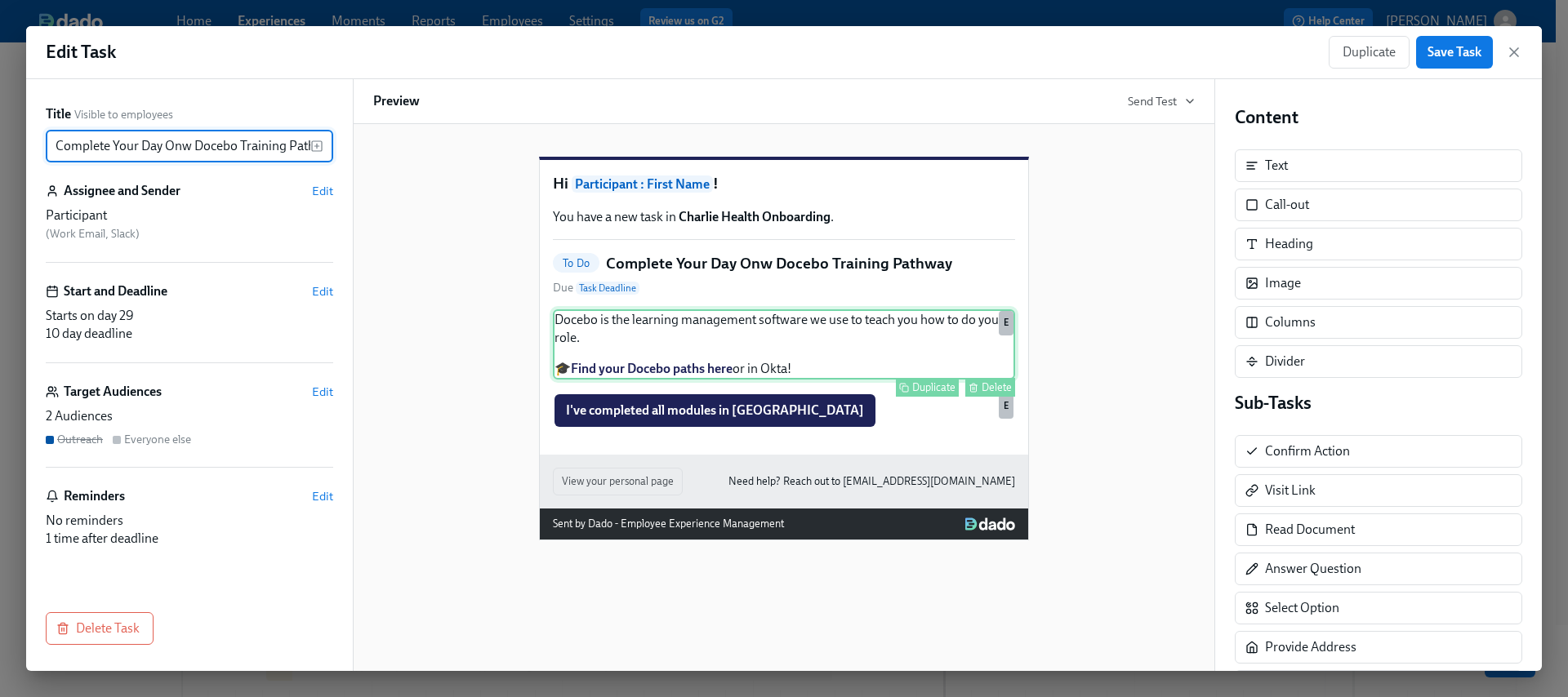
click at [685, 358] on div "Docebo is the learning management software we use to teach you how to do your r…" at bounding box center [784, 345] width 462 height 70
type input "Complete Your Day Onw Docebo Training Pathway"
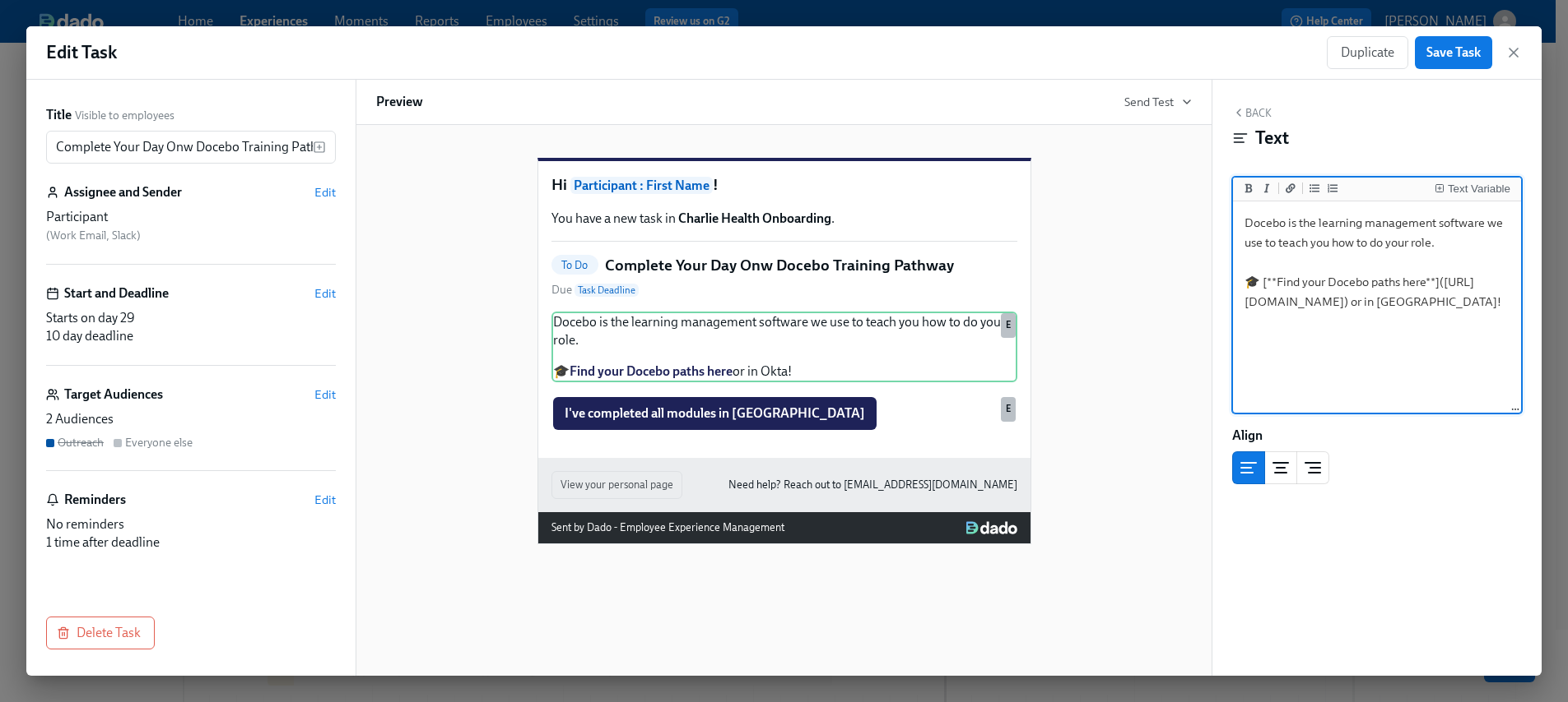
click at [1453, 244] on textarea "Docebo is the learning management software we use to teach you how to do your r…" at bounding box center [1376, 308] width 281 height 206
drag, startPoint x: 1448, startPoint y: 242, endPoint x: 1438, endPoint y: 246, distance: 10.8
click at [1438, 246] on textarea "Docebo is the learning management software we use to teach you how to do your r…" at bounding box center [1376, 308] width 281 height 206
click at [1457, 247] on textarea "Docebo is the learning management software we use to teach you how to do your r…" at bounding box center [1376, 308] width 281 height 206
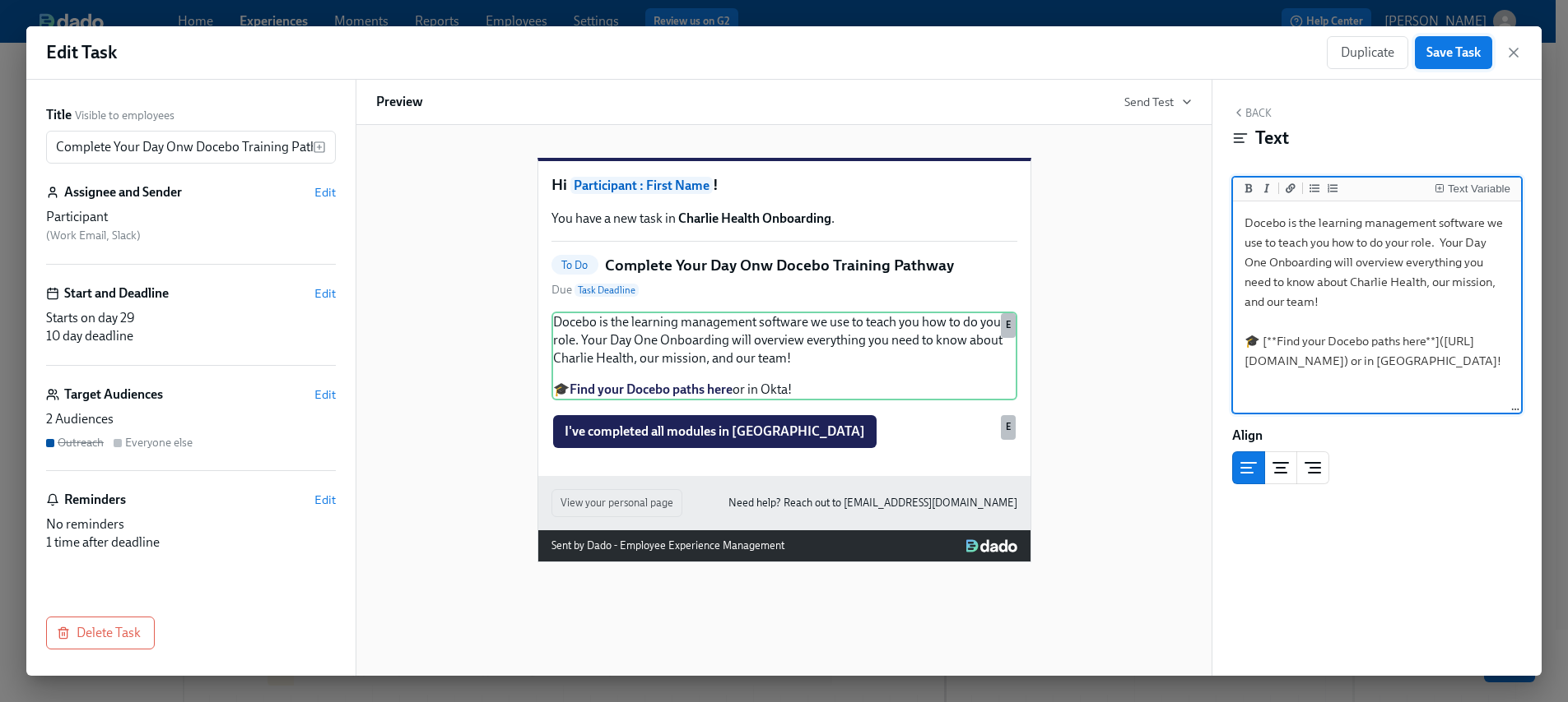
type textarea "Docebo is the learning management software we use to teach you how to do your r…"
click at [1450, 57] on span "Save Task" at bounding box center [1453, 52] width 55 height 16
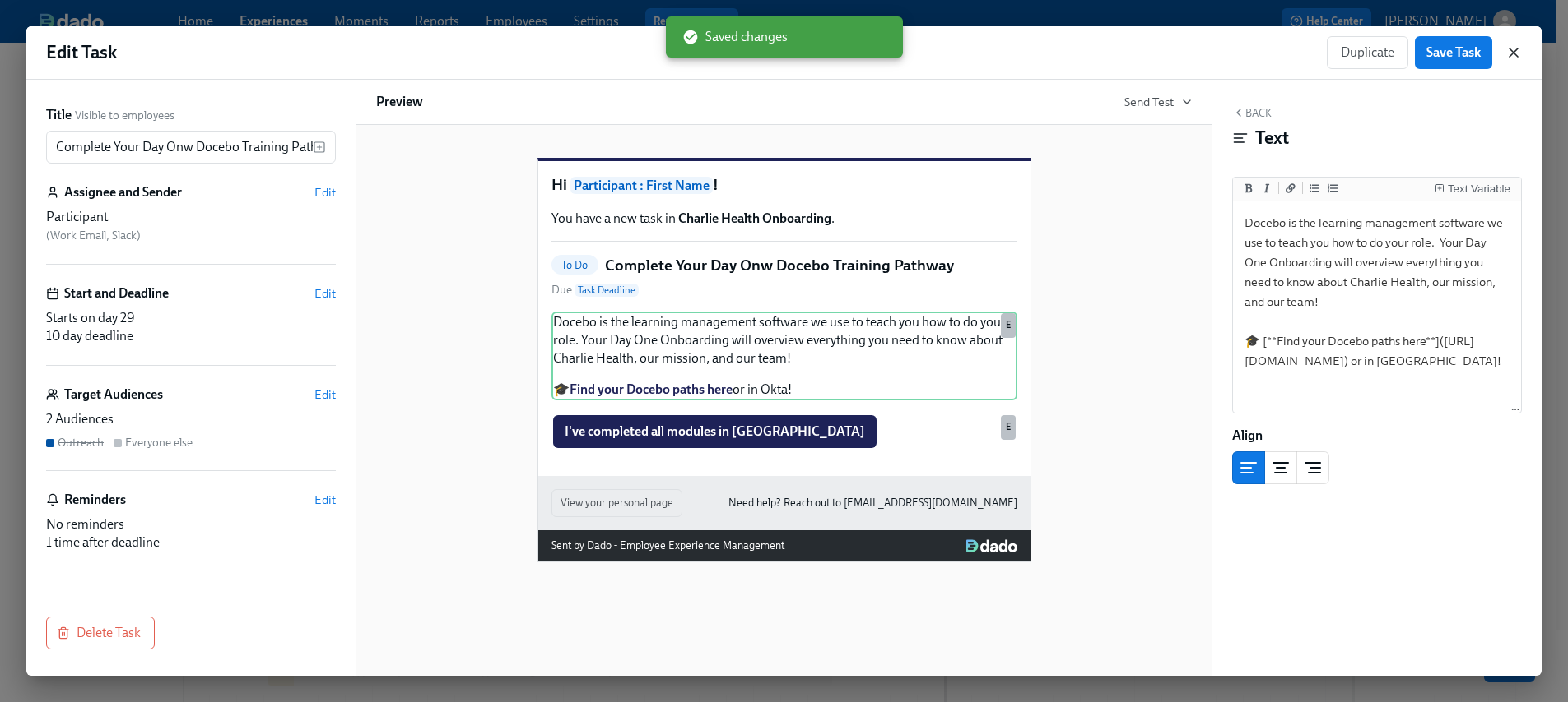
click at [1518, 54] on icon "button" at bounding box center [1512, 52] width 16 height 16
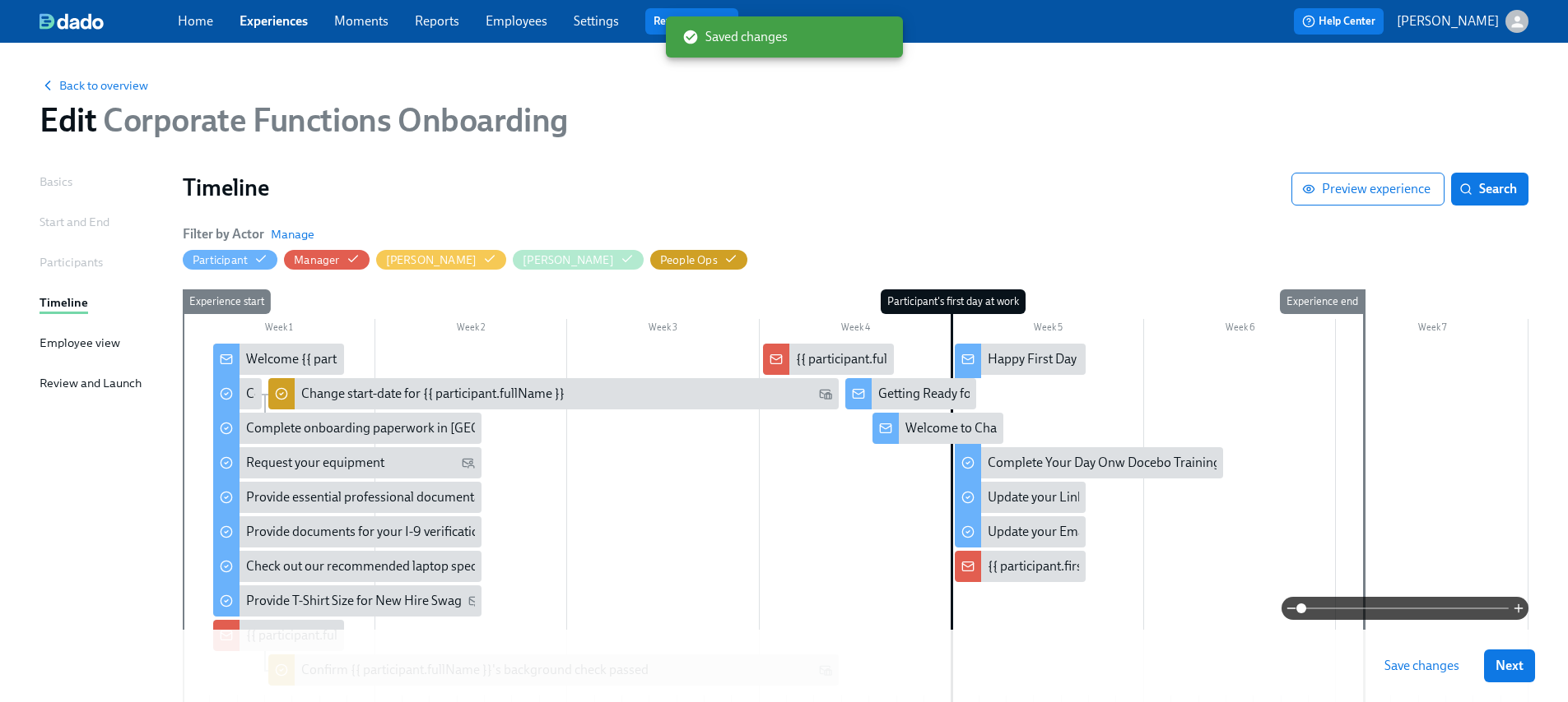
click at [1451, 673] on span "Save changes" at bounding box center [1421, 666] width 75 height 16
click at [1422, 664] on span "Save changes" at bounding box center [1421, 666] width 75 height 16
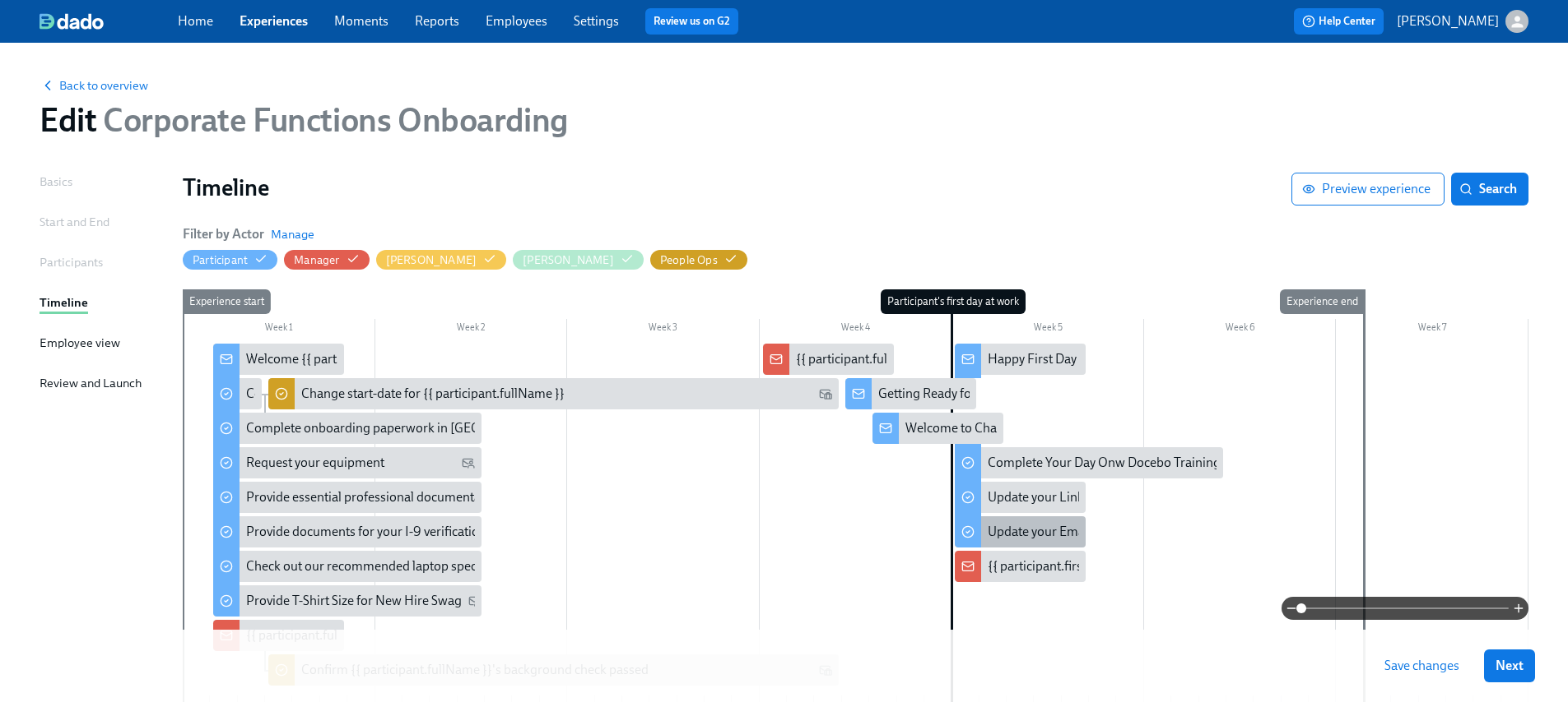
click at [1036, 517] on div "Update your Email Signature" at bounding box center [1020, 532] width 131 height 32
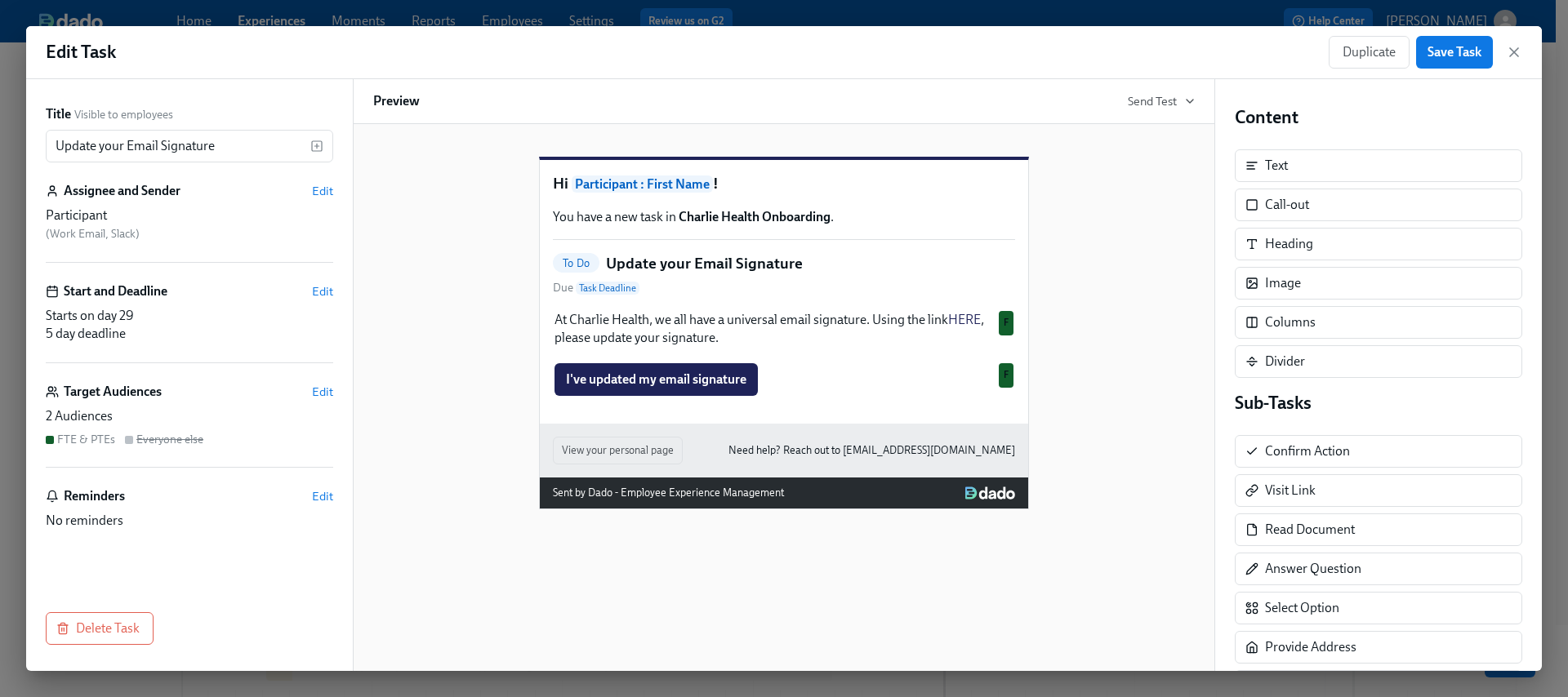
drag, startPoint x: 1516, startPoint y: 59, endPoint x: 1511, endPoint y: 67, distance: 9.4
click at [1515, 59] on icon "button" at bounding box center [1514, 51] width 16 height 16
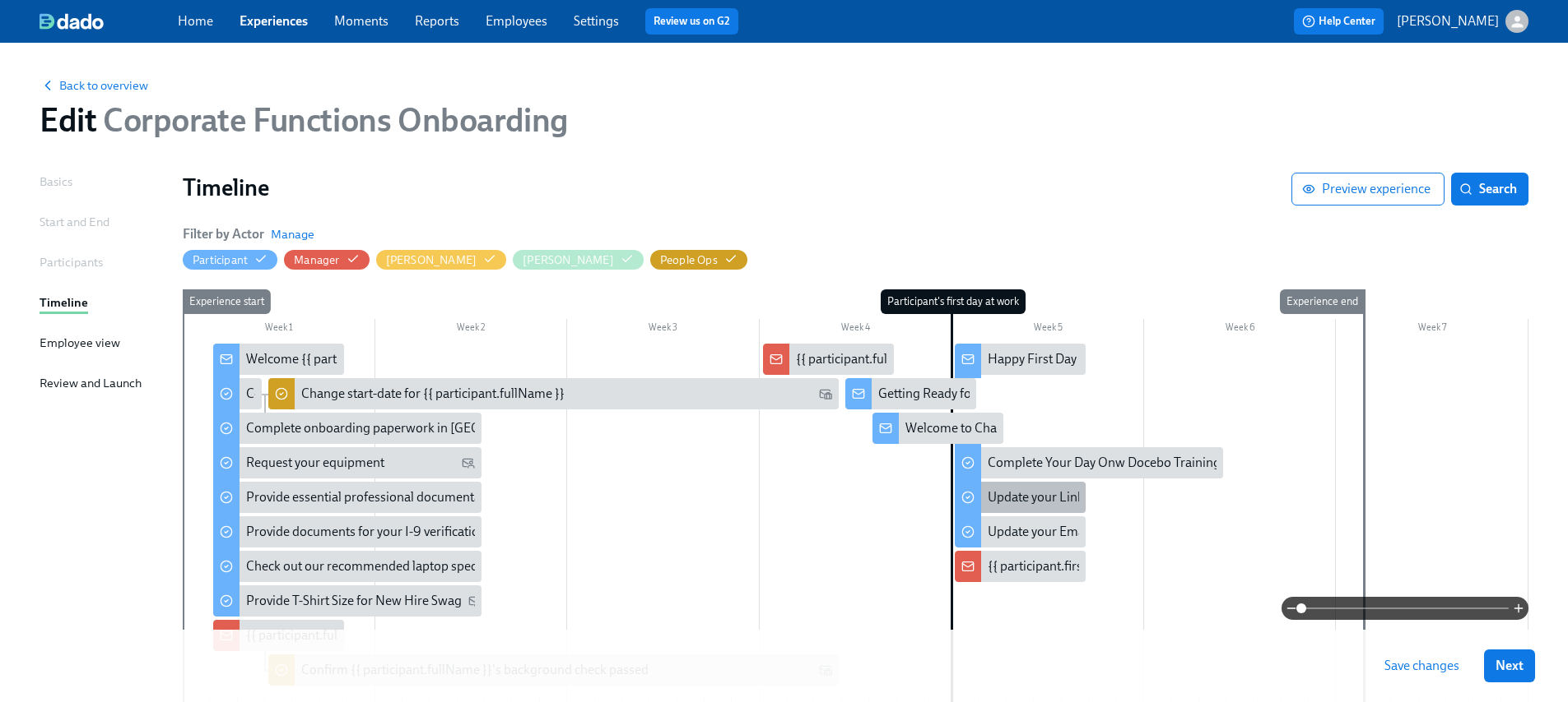
click at [1048, 498] on div "Update your Linkedin profile" at bounding box center [1067, 497] width 160 height 18
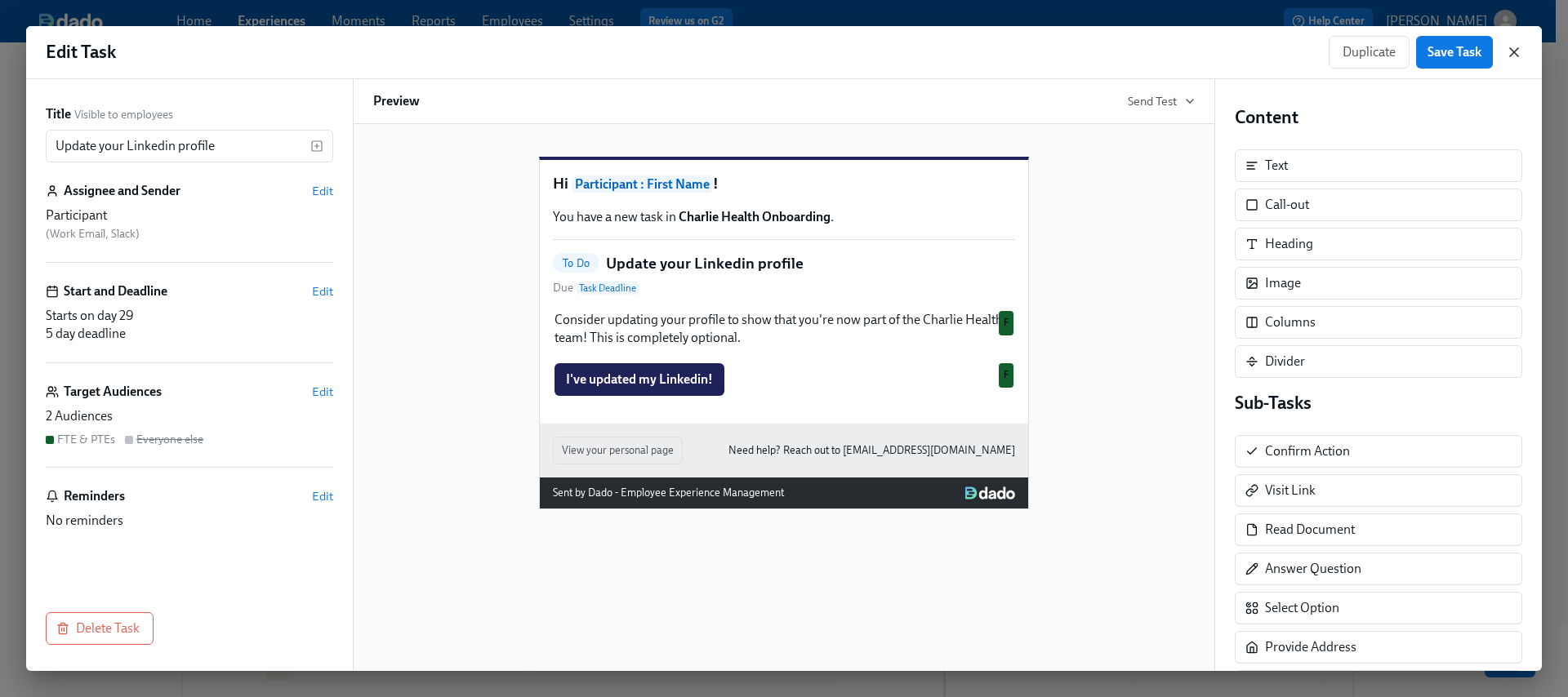
click at [1516, 58] on icon "button" at bounding box center [1514, 51] width 16 height 16
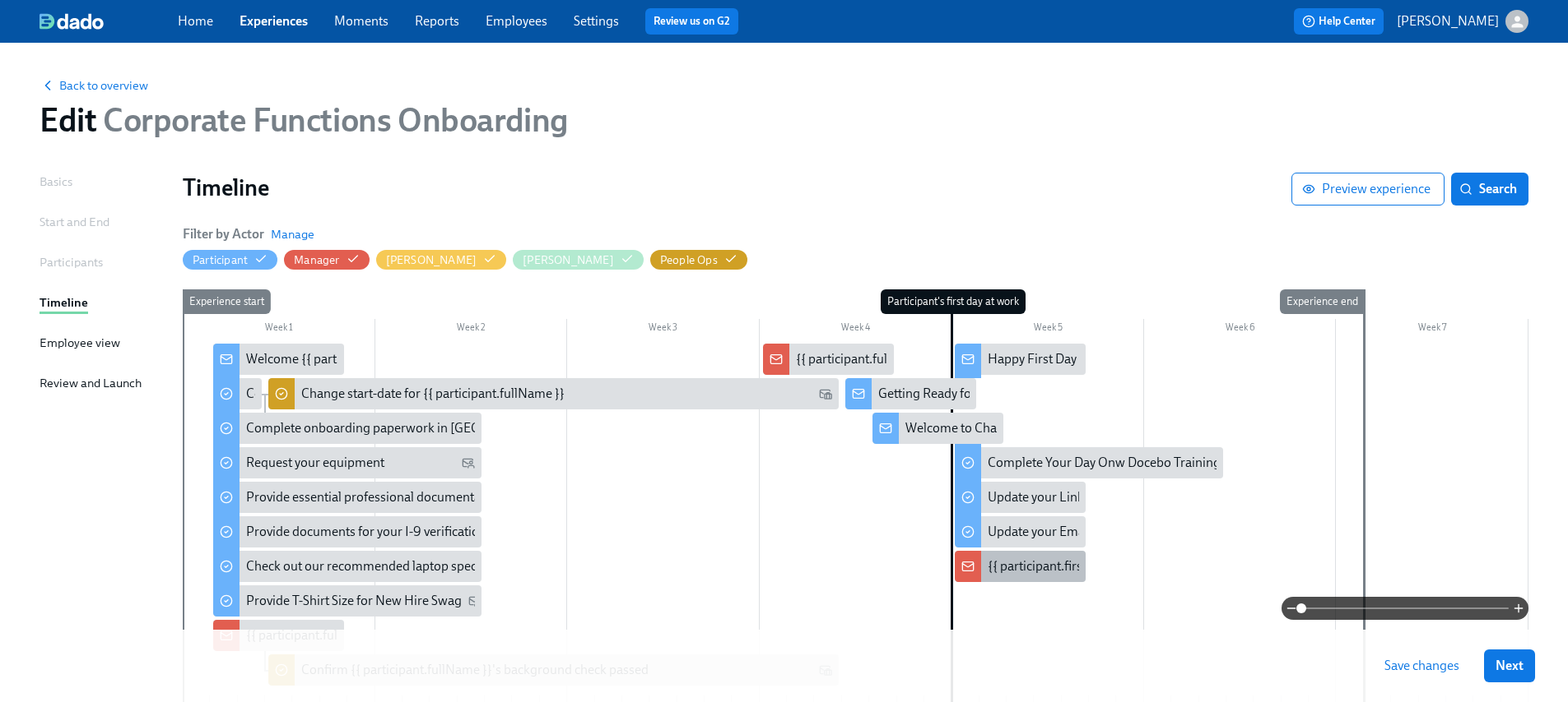
click at [1045, 575] on div "{{ participant.firstName }} starts today!" at bounding box center [1020, 567] width 131 height 32
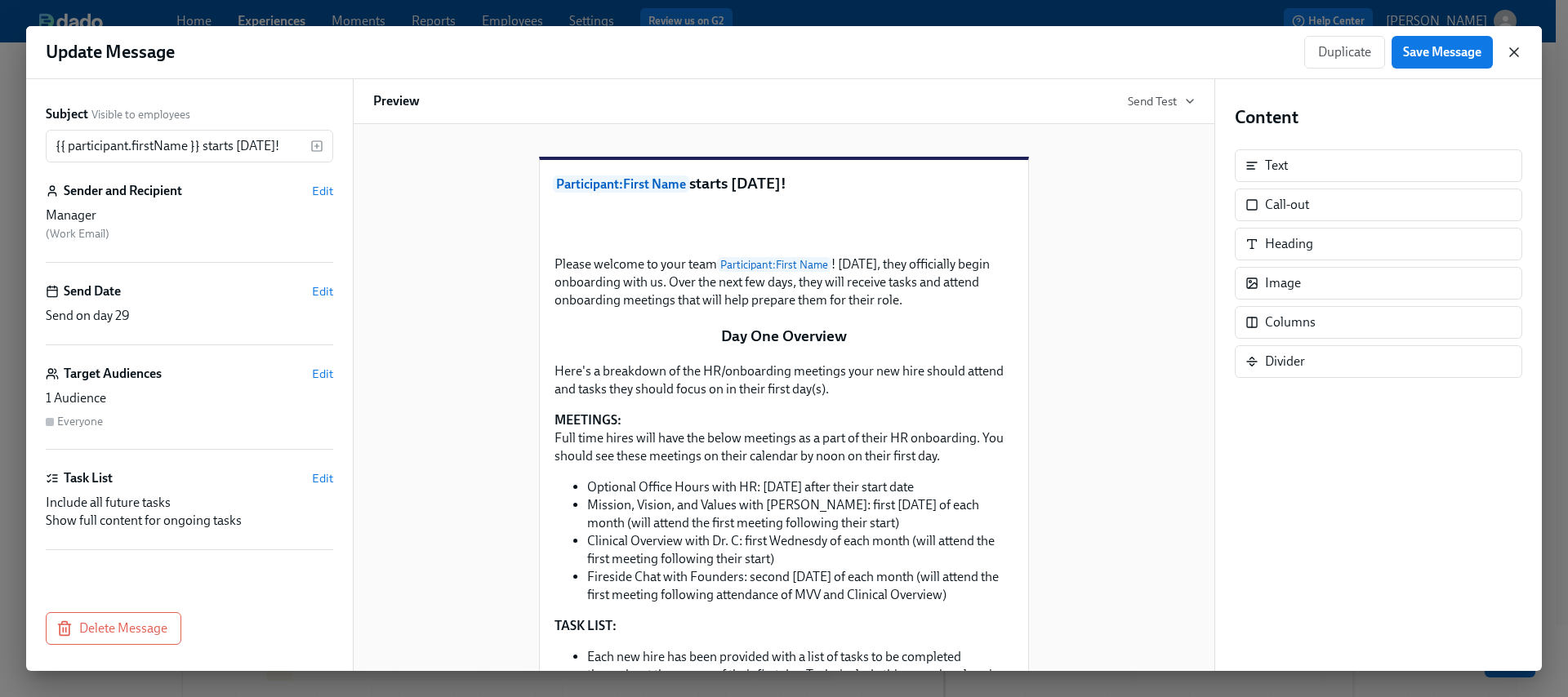
click at [1514, 54] on icon "button" at bounding box center [1514, 51] width 16 height 16
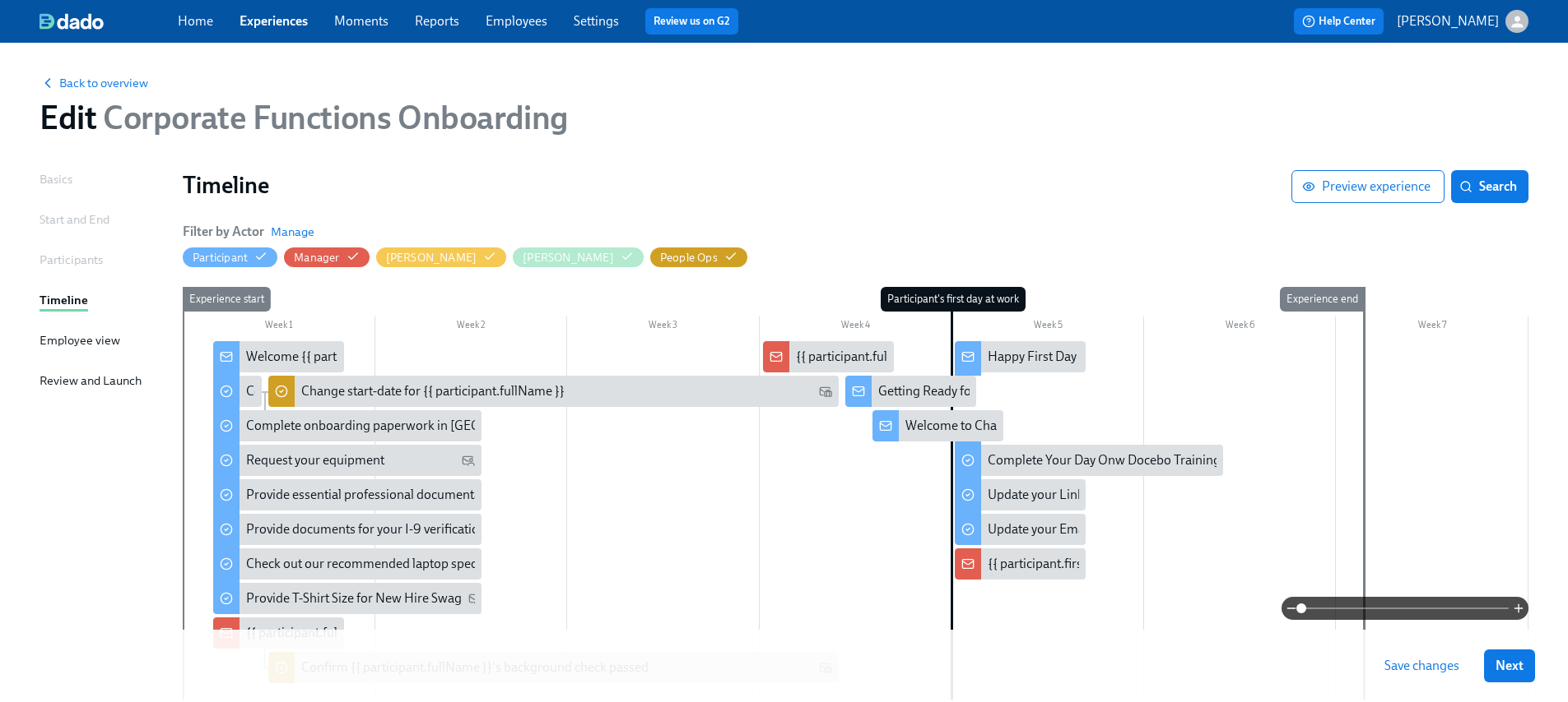
scroll to position [3, 0]
drag, startPoint x: 1431, startPoint y: 667, endPoint x: 1402, endPoint y: 650, distance: 33.6
click at [1430, 667] on span "Save changes" at bounding box center [1421, 666] width 75 height 16
click at [98, 83] on span "Back to overview" at bounding box center [93, 82] width 108 height 16
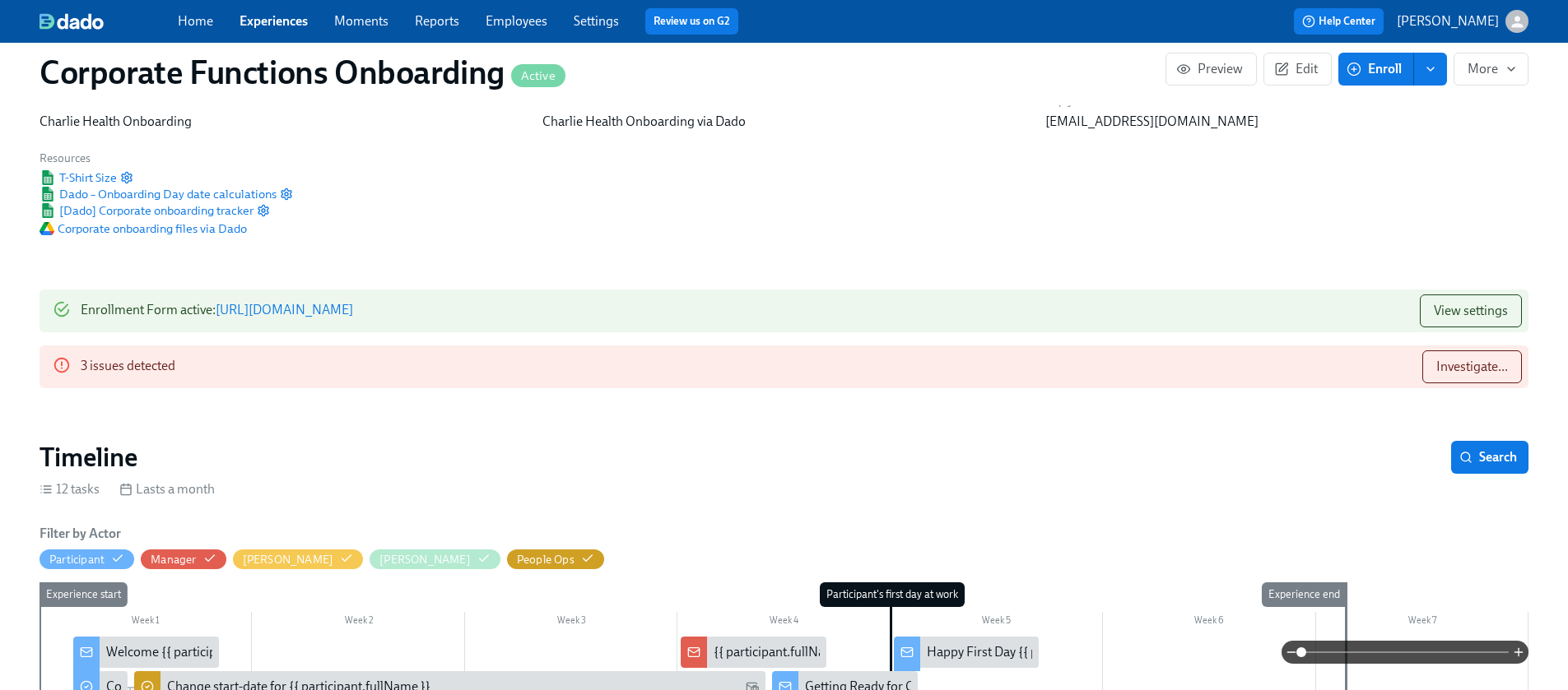
scroll to position [69, 0]
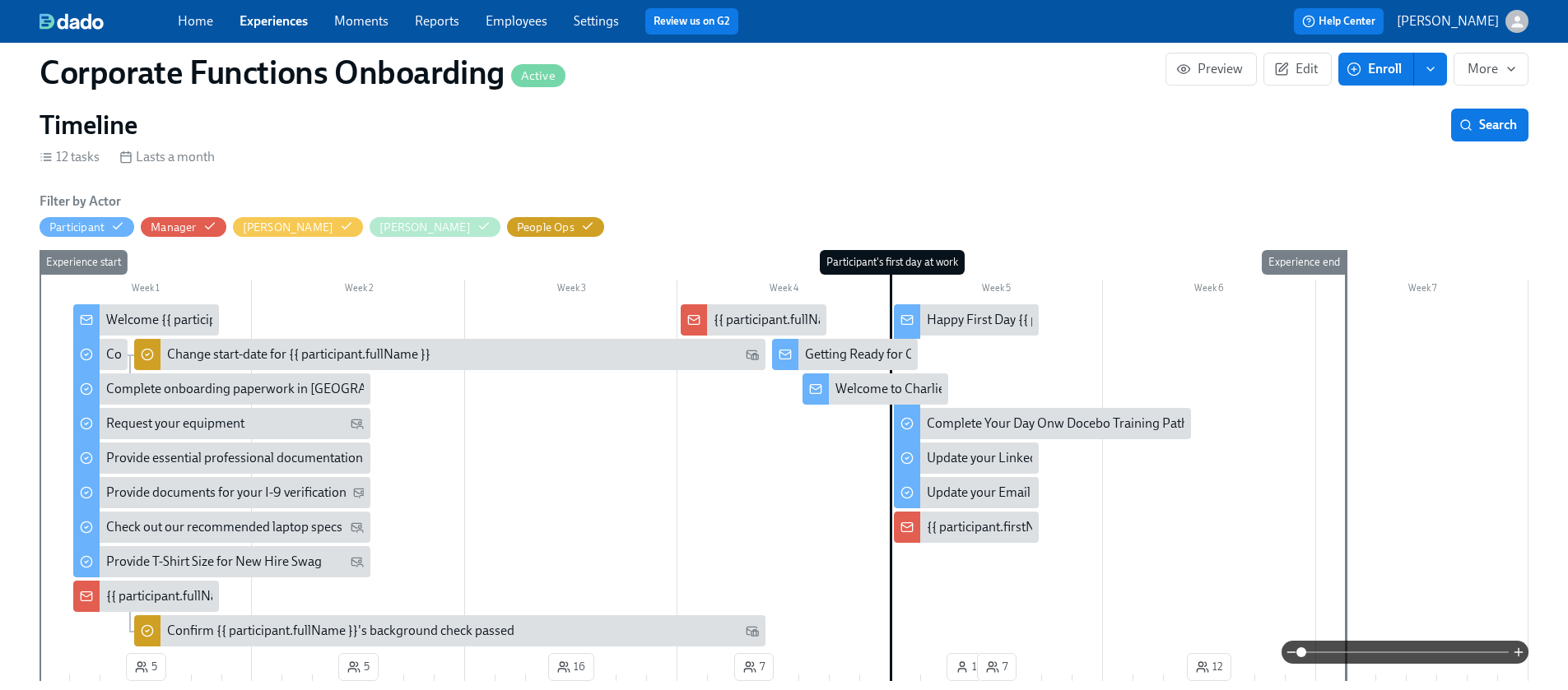
scroll to position [388, 0]
click at [987, 310] on div "Happy First Day {{ participant.firstName }}!" at bounding box center [1047, 319] width 241 height 18
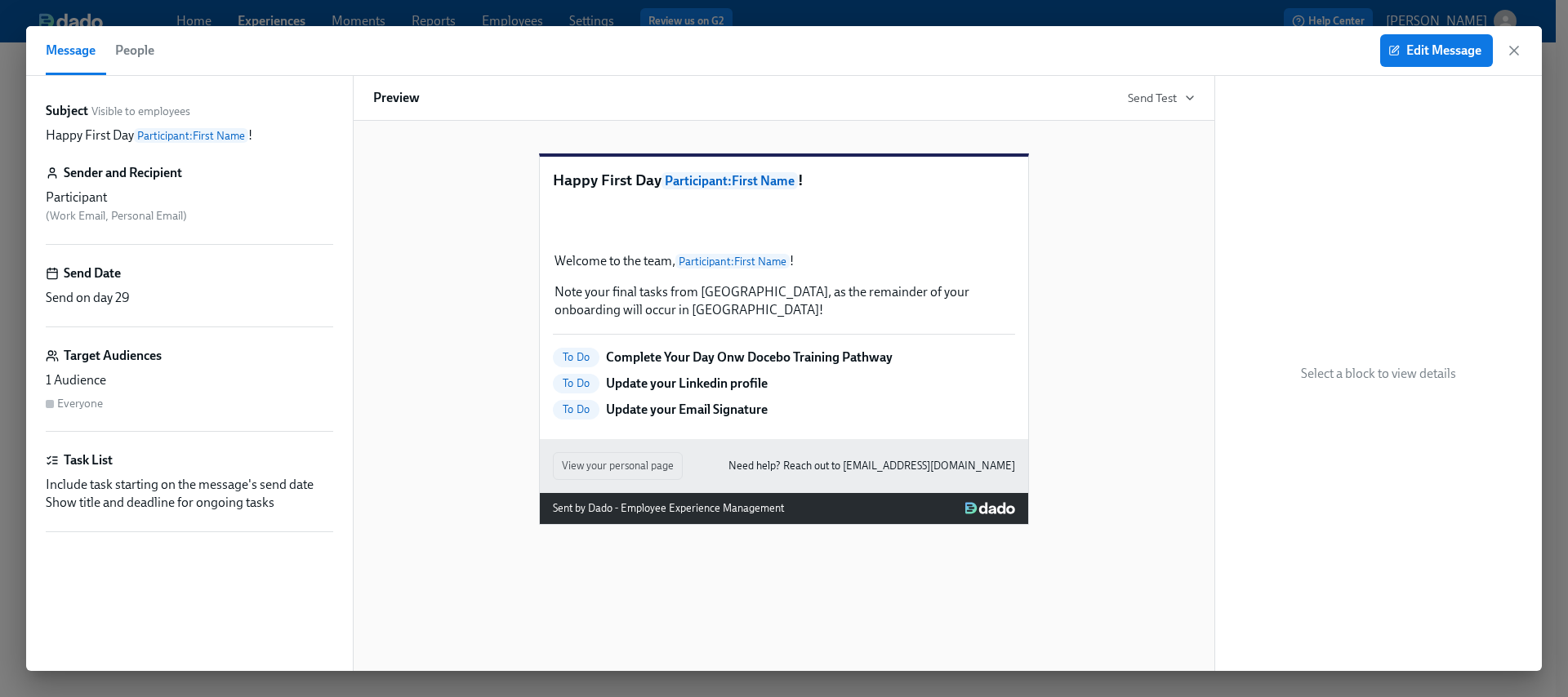
click at [1511, 40] on div "Edit Message" at bounding box center [1451, 50] width 142 height 32
click at [1515, 50] on icon "button" at bounding box center [1514, 50] width 16 height 16
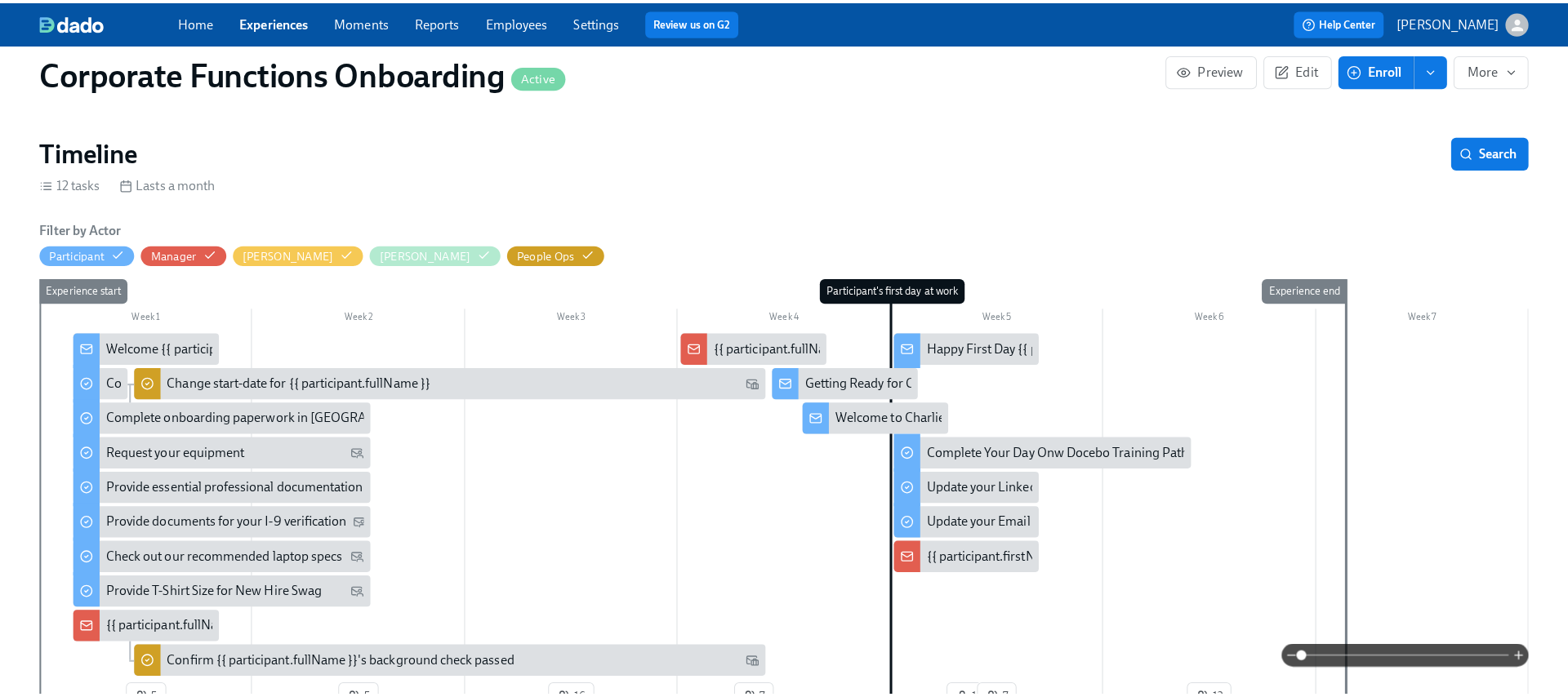
scroll to position [358, 0]
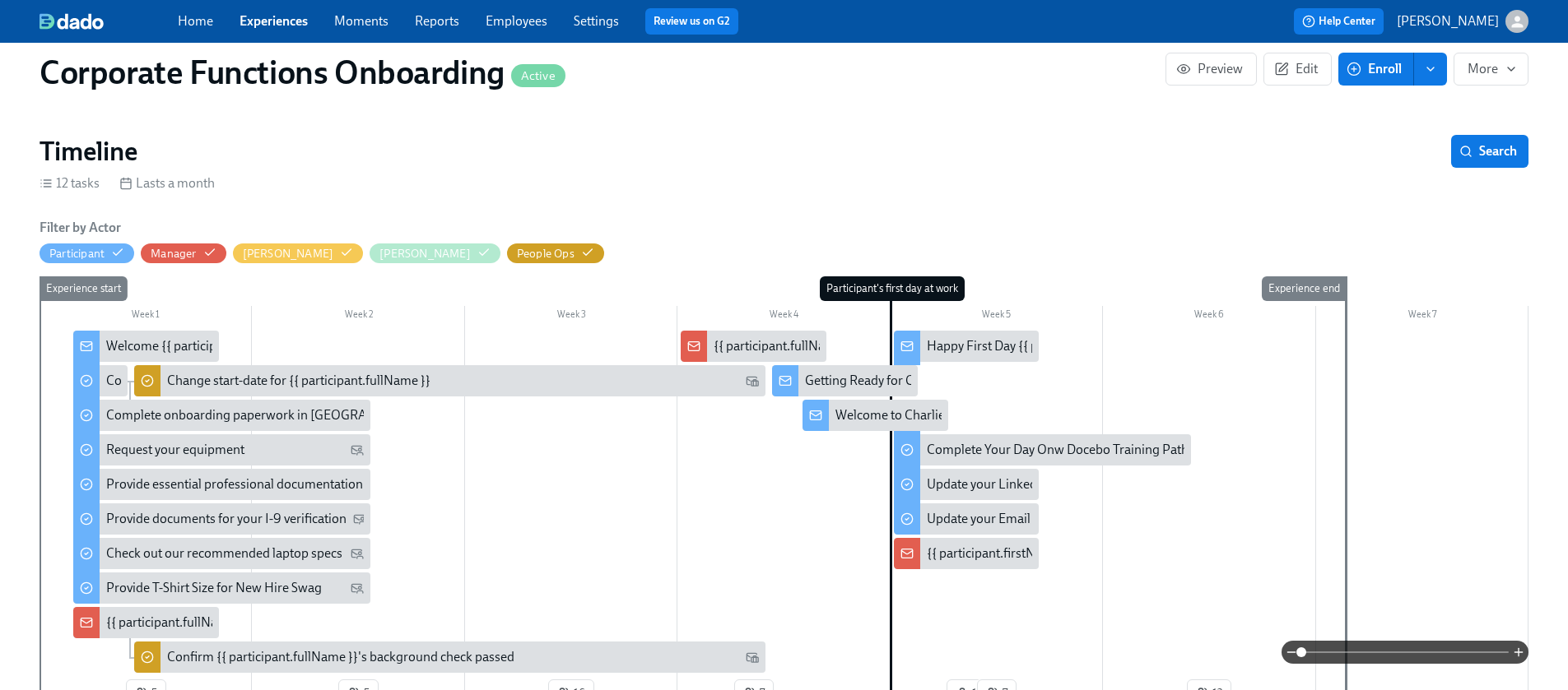
click at [875, 407] on div "Welcome to Charlie Health!" at bounding box center [912, 416] width 154 height 18
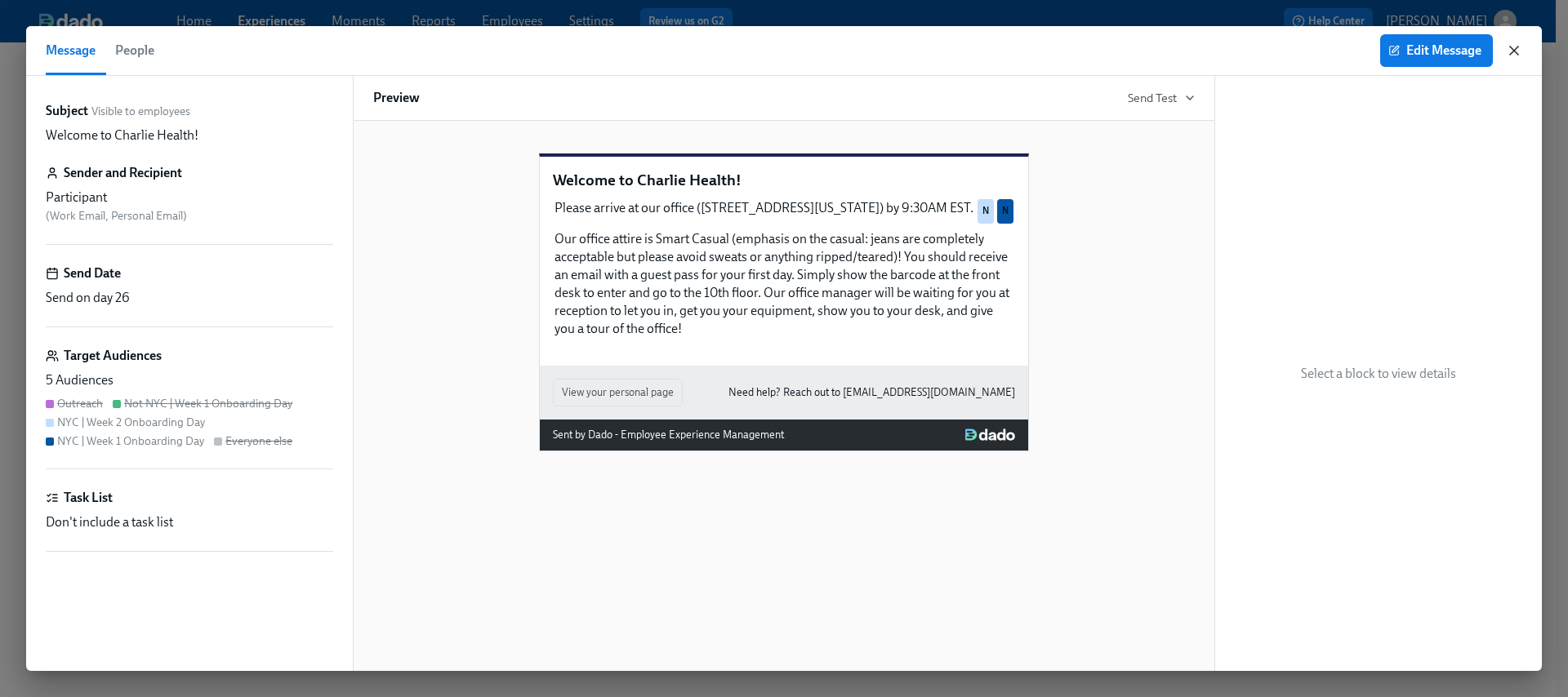
click at [1522, 56] on icon "button" at bounding box center [1514, 50] width 16 height 16
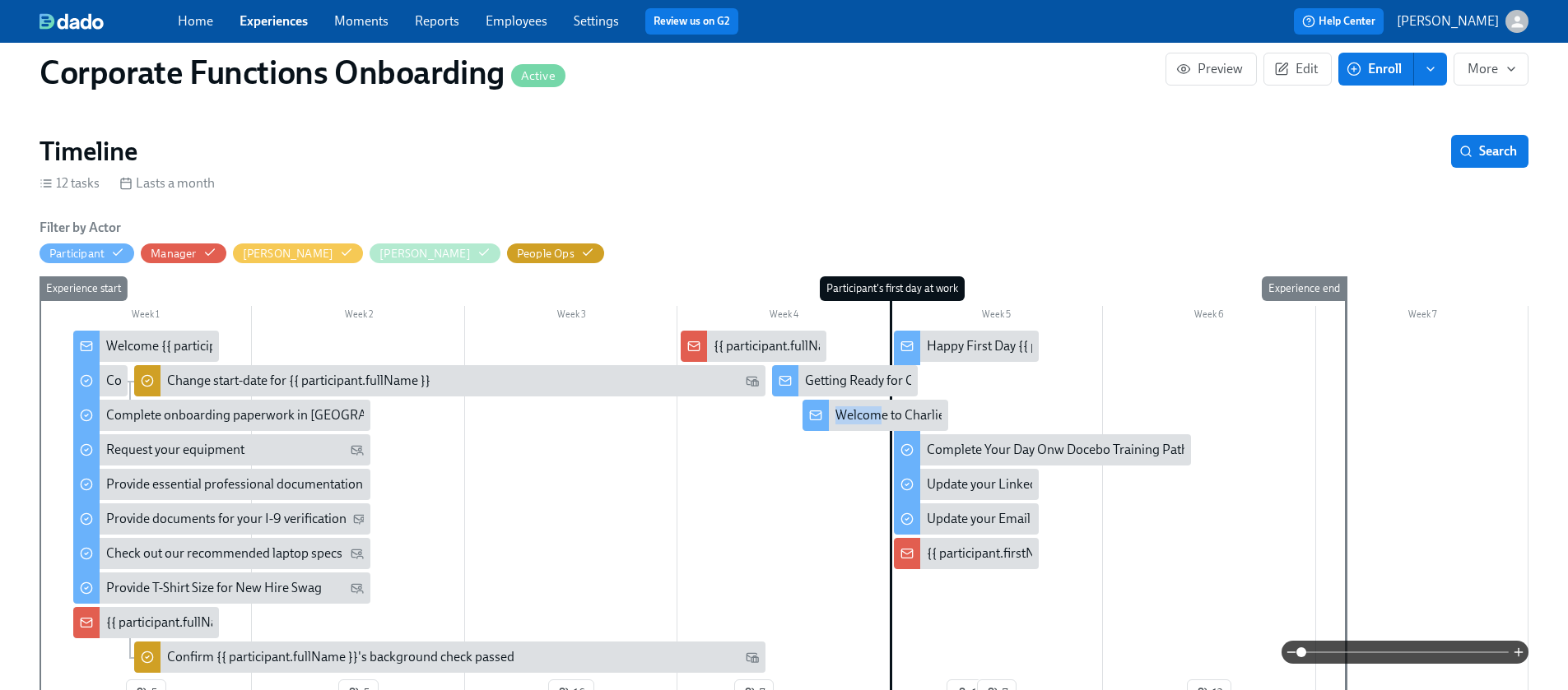
drag, startPoint x: 878, startPoint y: 361, endPoint x: 833, endPoint y: 357, distance: 45.2
click at [833, 400] on div "Welcome to Charlie Health!" at bounding box center [875, 416] width 146 height 32
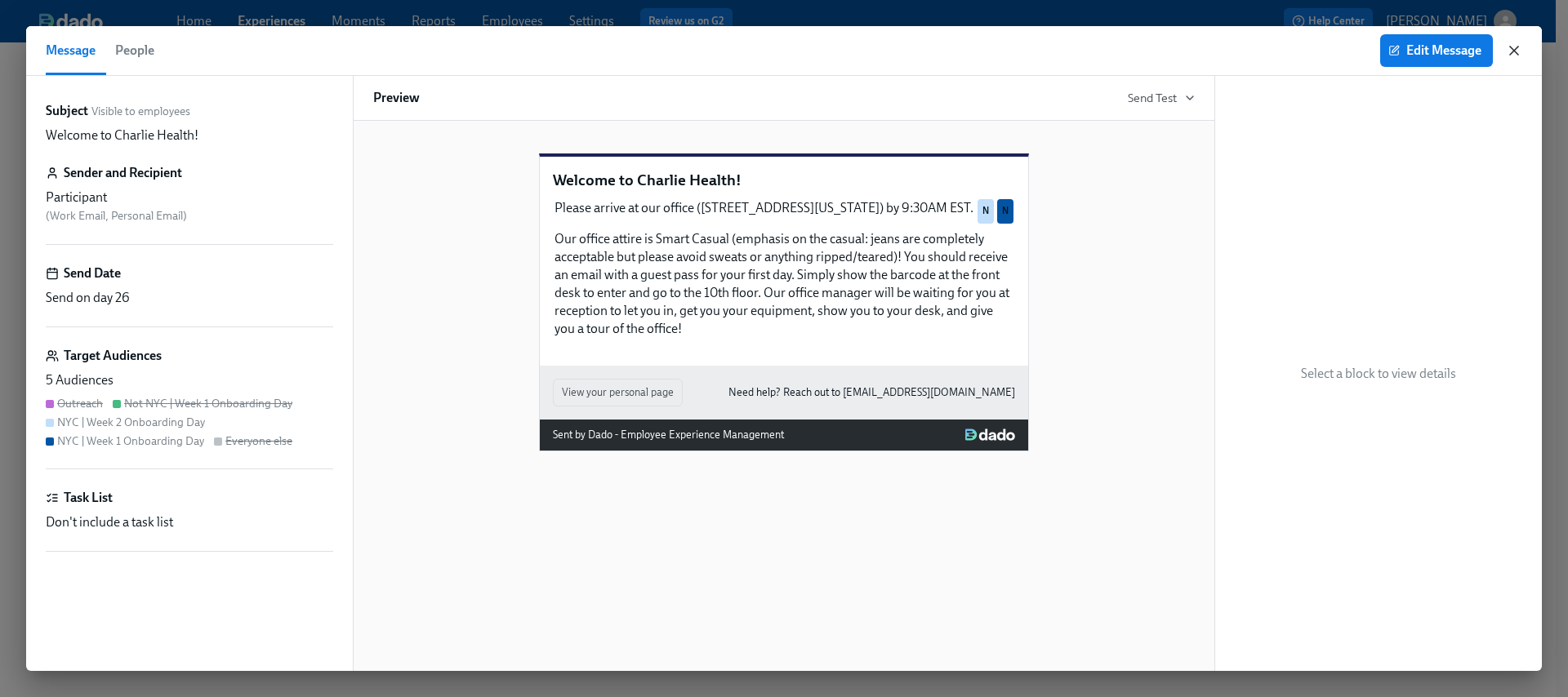
click at [1516, 49] on icon "button" at bounding box center [1515, 50] width 9 height 9
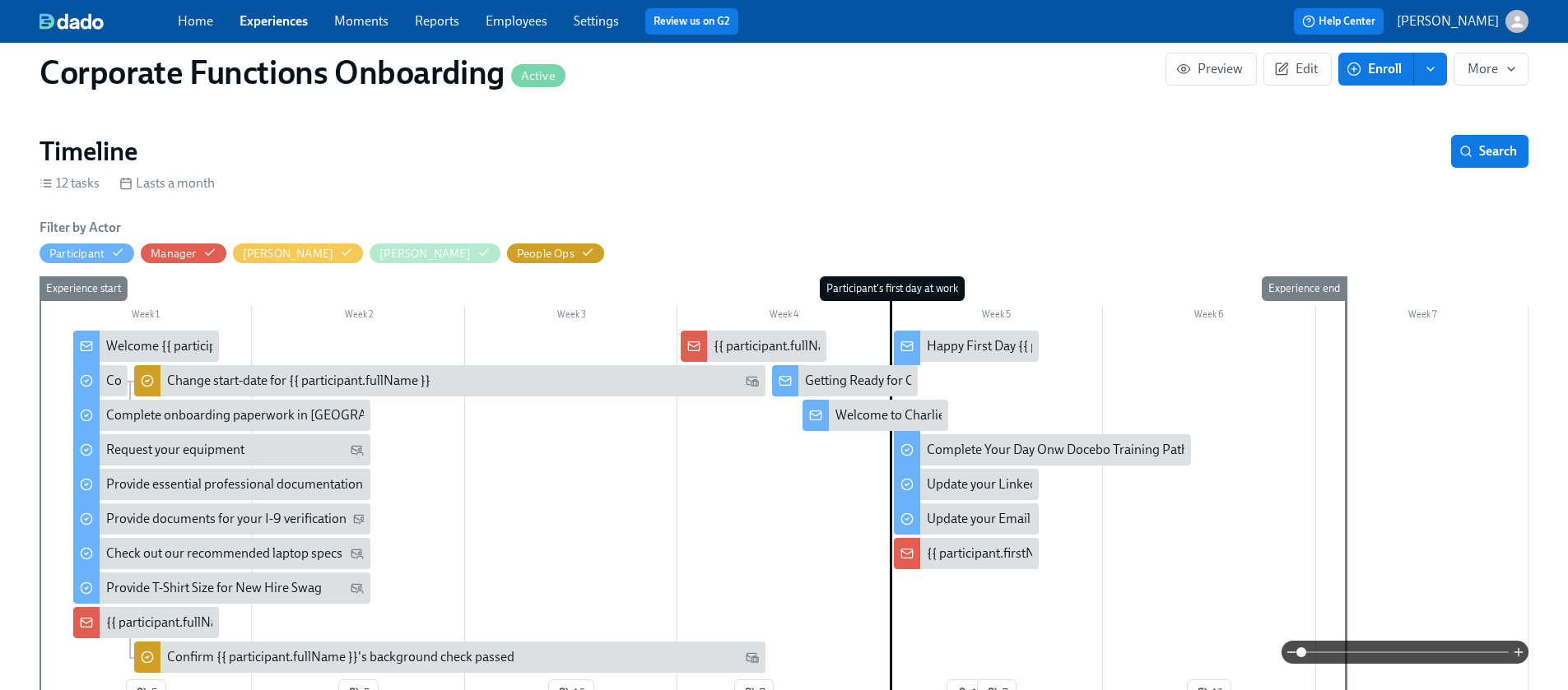
click at [964, 338] on div "Happy First Day {{ participant.firstName }}!" at bounding box center [1047, 346] width 241 height 18
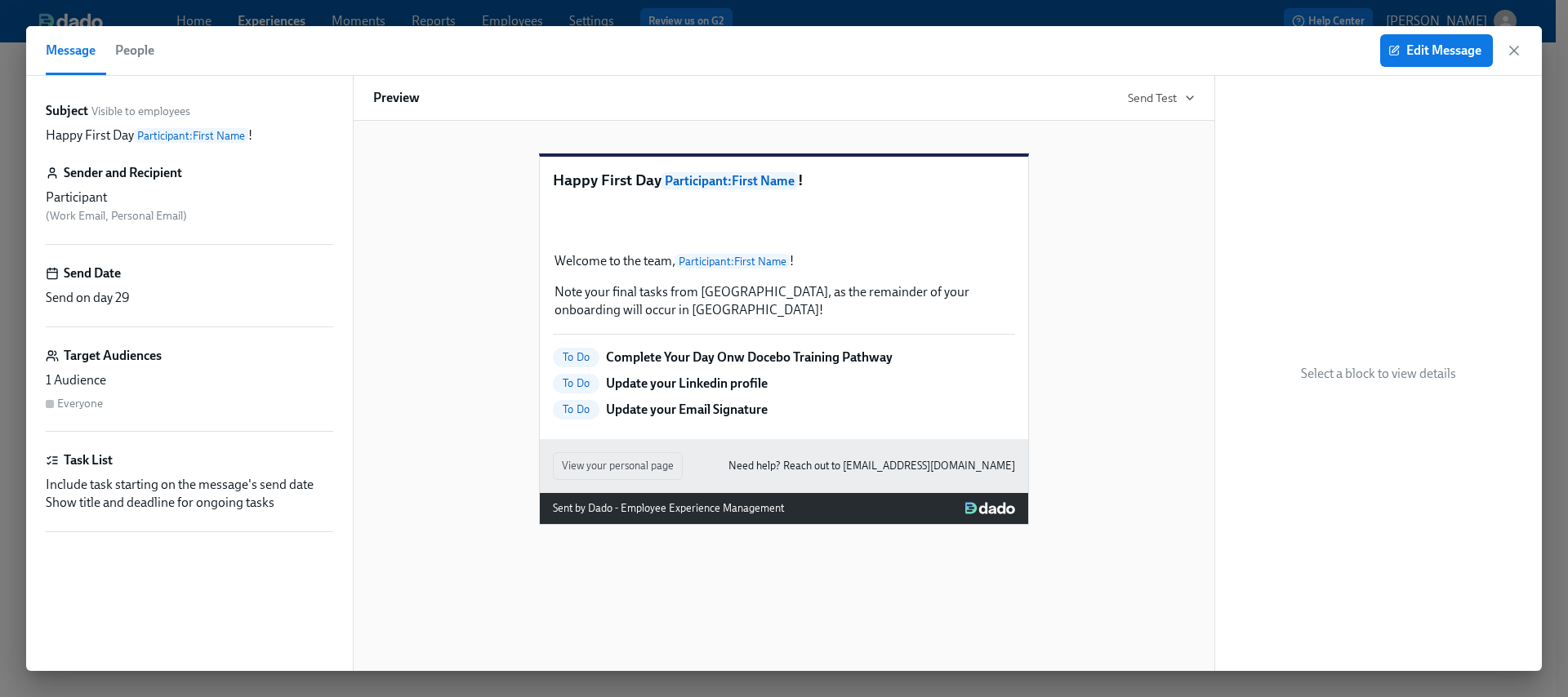
drag, startPoint x: 1512, startPoint y: 53, endPoint x: 1503, endPoint y: 65, distance: 15.0
click at [1512, 53] on icon "button" at bounding box center [1514, 50] width 16 height 16
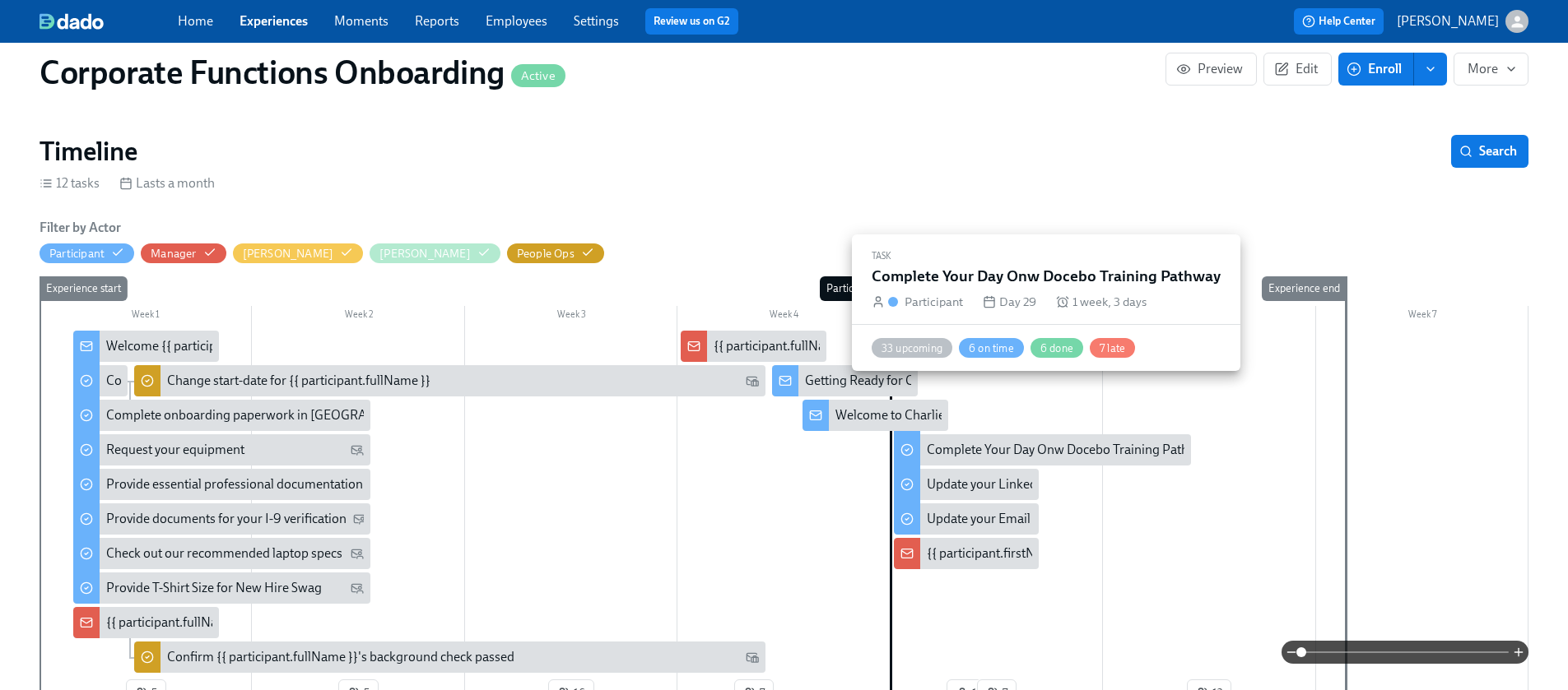
click at [1017, 435] on div "Complete Your Day Onw Docebo Training Pathway" at bounding box center [1042, 450] width 297 height 32
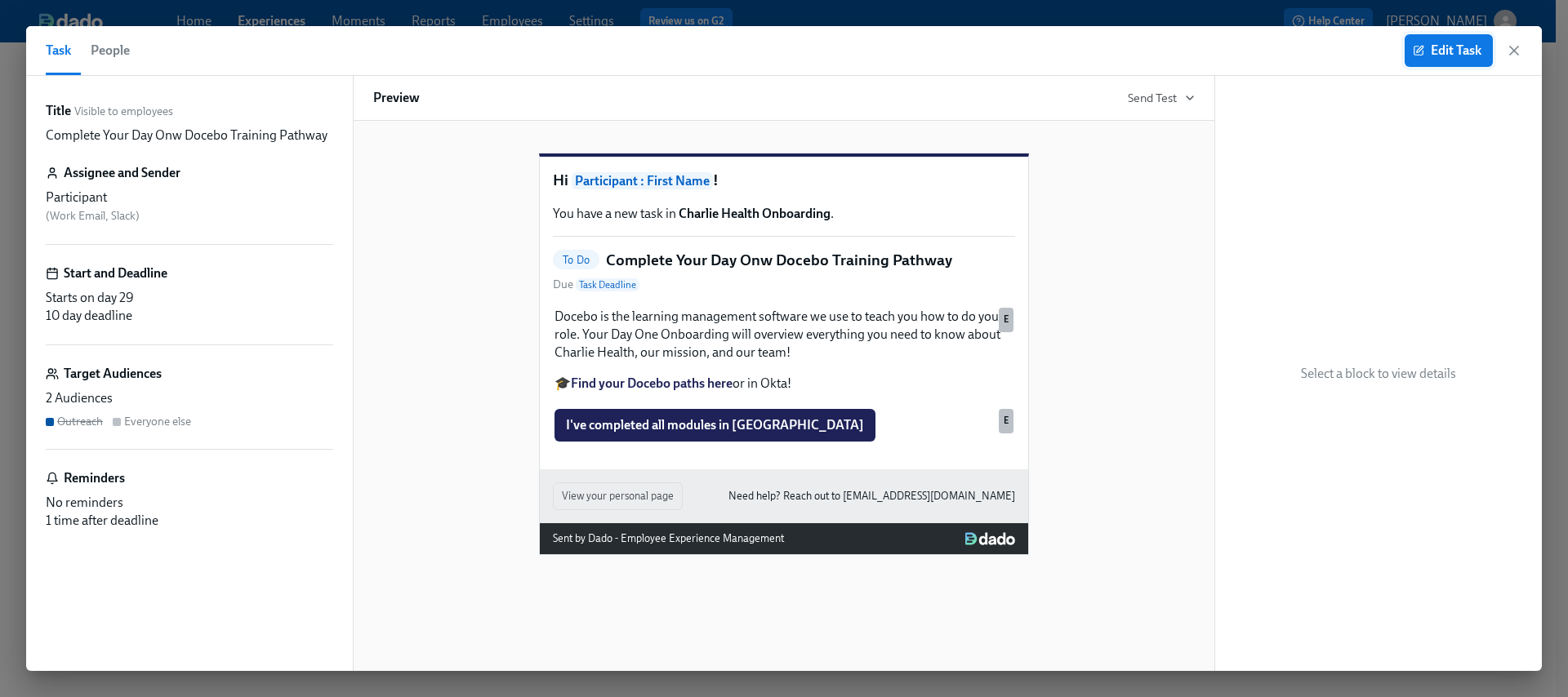
click at [1433, 54] on span "Edit Task" at bounding box center [1449, 50] width 66 height 16
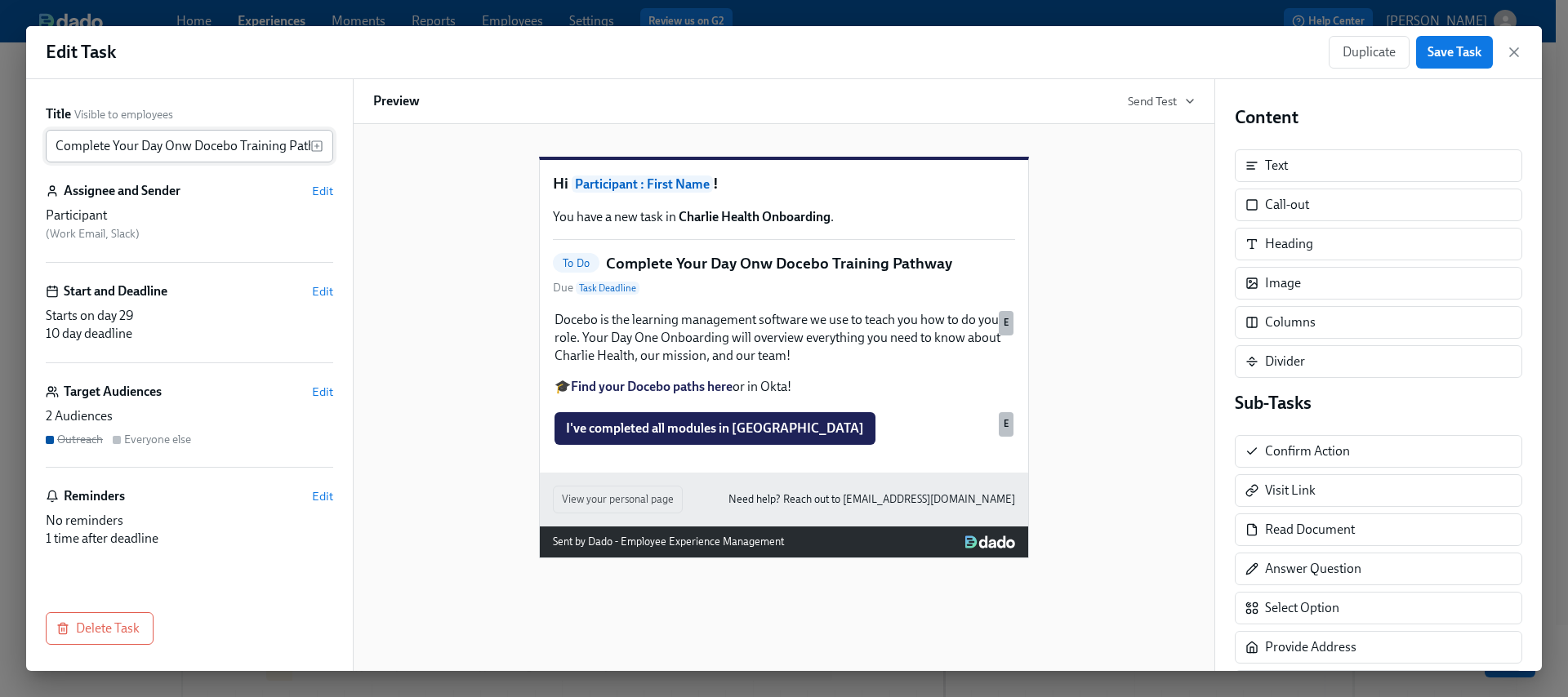
click at [188, 139] on input "Complete Your Day Onw Docebo Training Pathway" at bounding box center [178, 146] width 265 height 32
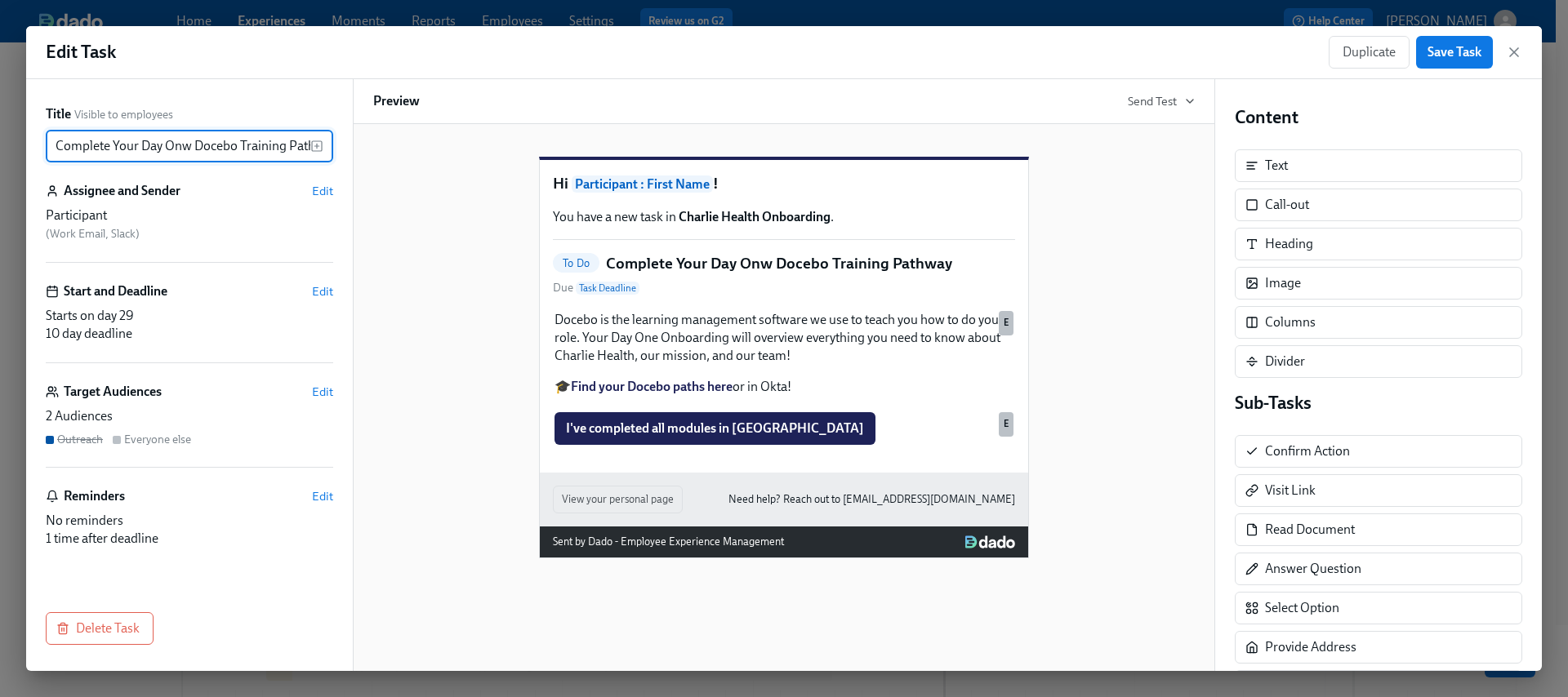
click at [188, 139] on input "Complete Your Day Onw Docebo Training Pathway" at bounding box center [178, 146] width 265 height 32
click at [187, 140] on input "Complete Your Day Onw Docebo Training Pathway" at bounding box center [178, 146] width 265 height 32
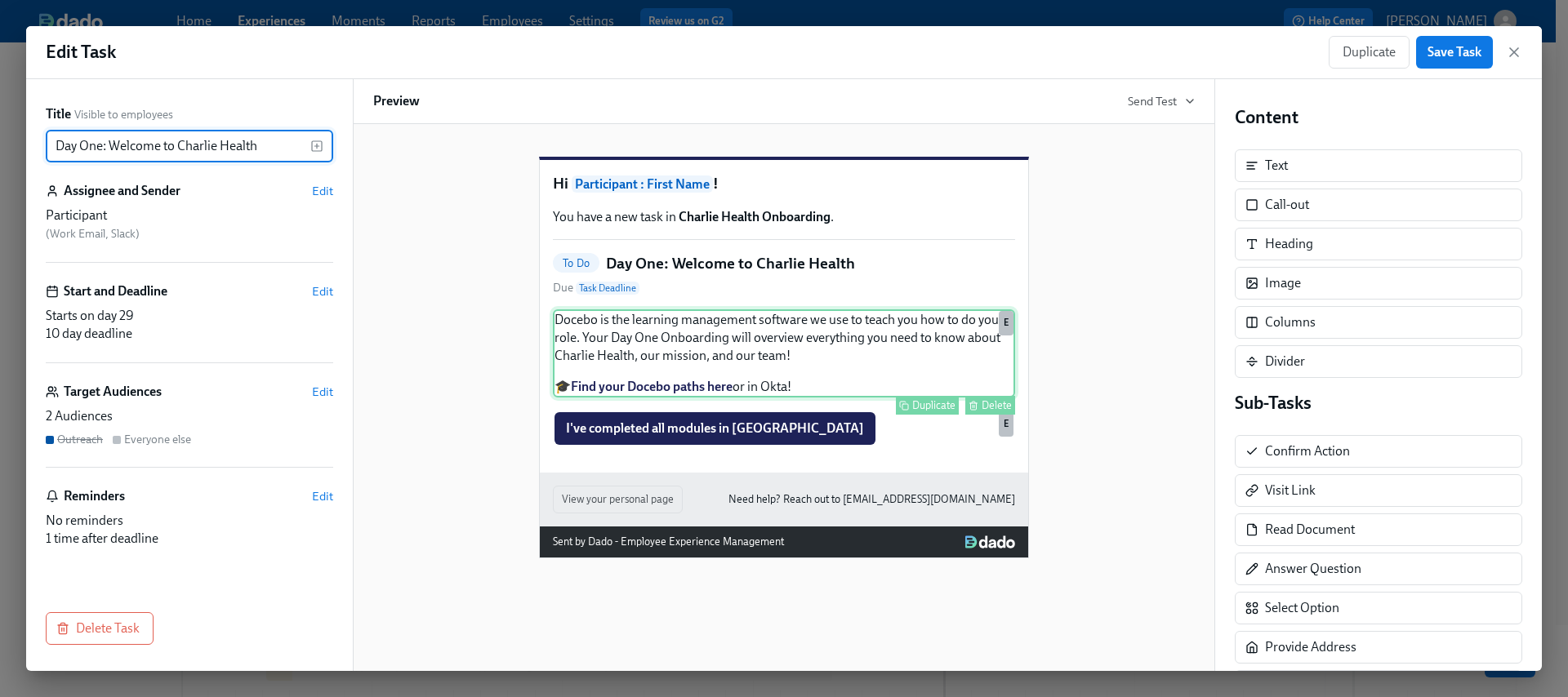
click at [896, 367] on div "Docebo is the learning management software we use to teach you how to do your r…" at bounding box center [784, 353] width 462 height 89
type input "Day One: Welcome to Charlie Health"
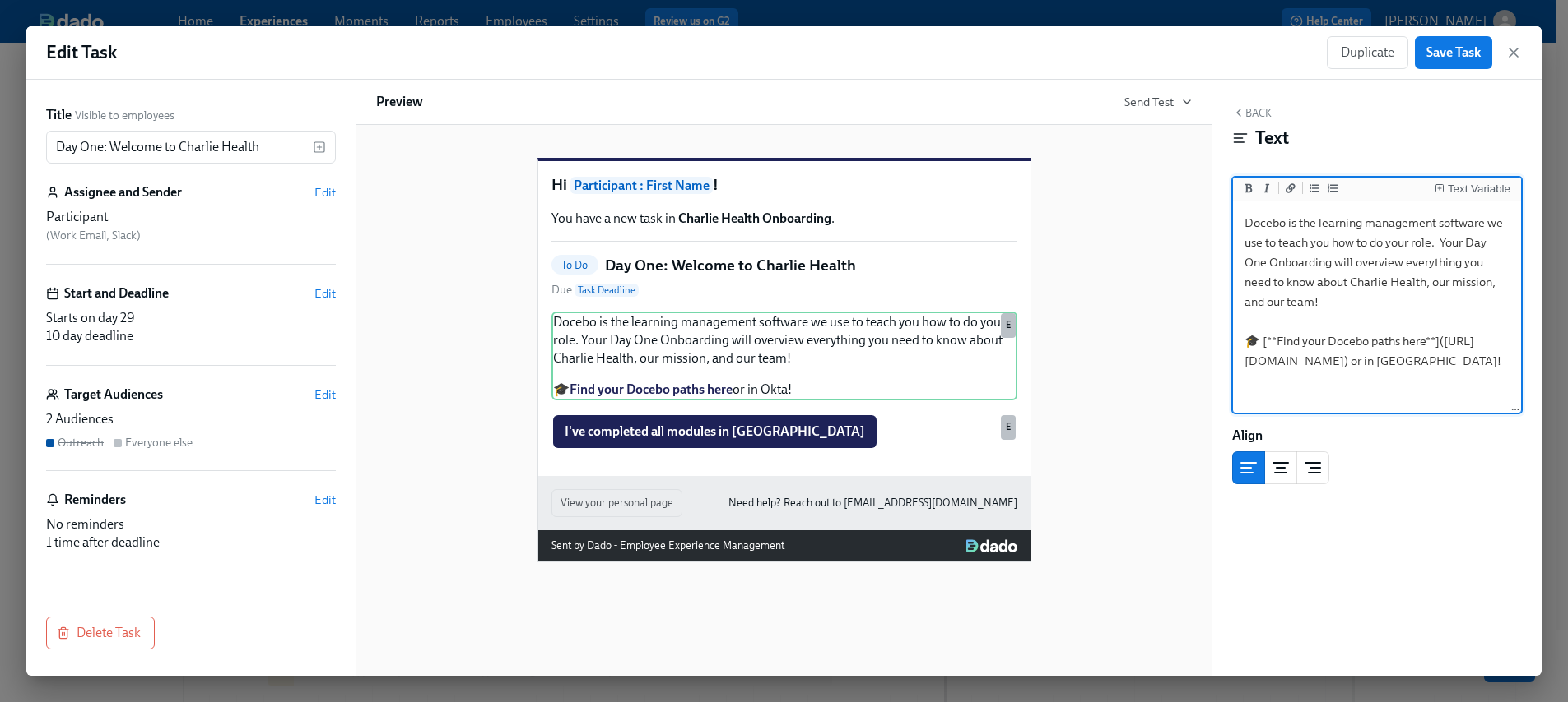
drag, startPoint x: 1466, startPoint y: 246, endPoint x: 1291, endPoint y: 230, distance: 175.7
click at [1323, 254] on textarea "Docebo is the learning management software we use to teach you how to do your r…" at bounding box center [1376, 308] width 281 height 206
click at [1244, 184] on icon "Add bold text" at bounding box center [1248, 188] width 10 height 10
click at [1322, 263] on textarea "Docebo is the learning management software we use to teach you how to do your r…" at bounding box center [1376, 308] width 281 height 206
click at [1337, 262] on textarea "Docebo is the learning management software we use to teach you how to do your r…" at bounding box center [1376, 308] width 281 height 206
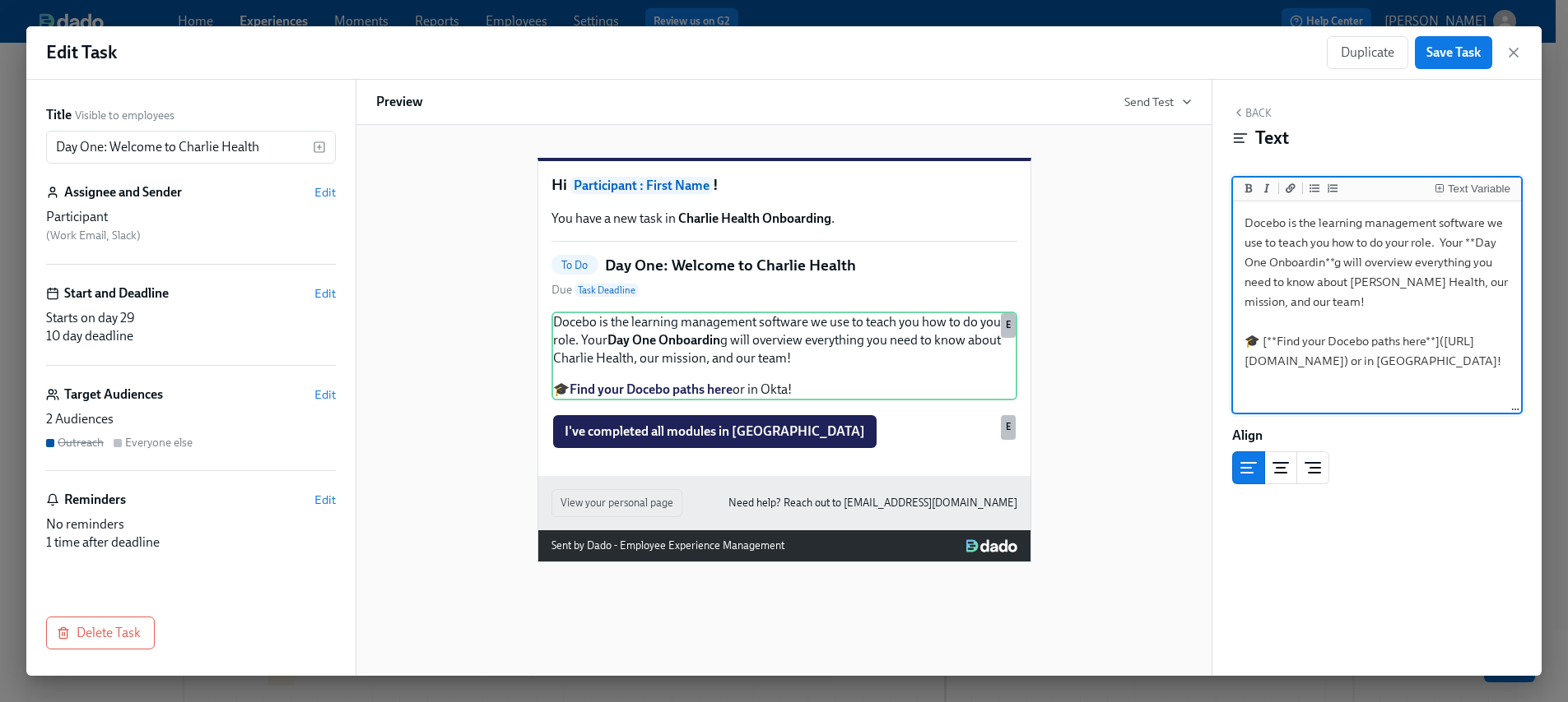
click at [1336, 264] on textarea "Docebo is the learning management software we use to teach you how to do your r…" at bounding box center [1376, 308] width 281 height 206
click at [1338, 261] on textarea "Docebo is the learning management software we use to teach you how to do your r…" at bounding box center [1376, 308] width 281 height 206
drag, startPoint x: 1324, startPoint y: 264, endPoint x: 1331, endPoint y: 274, distance: 12.2
click at [1324, 264] on textarea "Docebo is the learning management software we use to teach you how to do your r…" at bounding box center [1376, 308] width 281 height 206
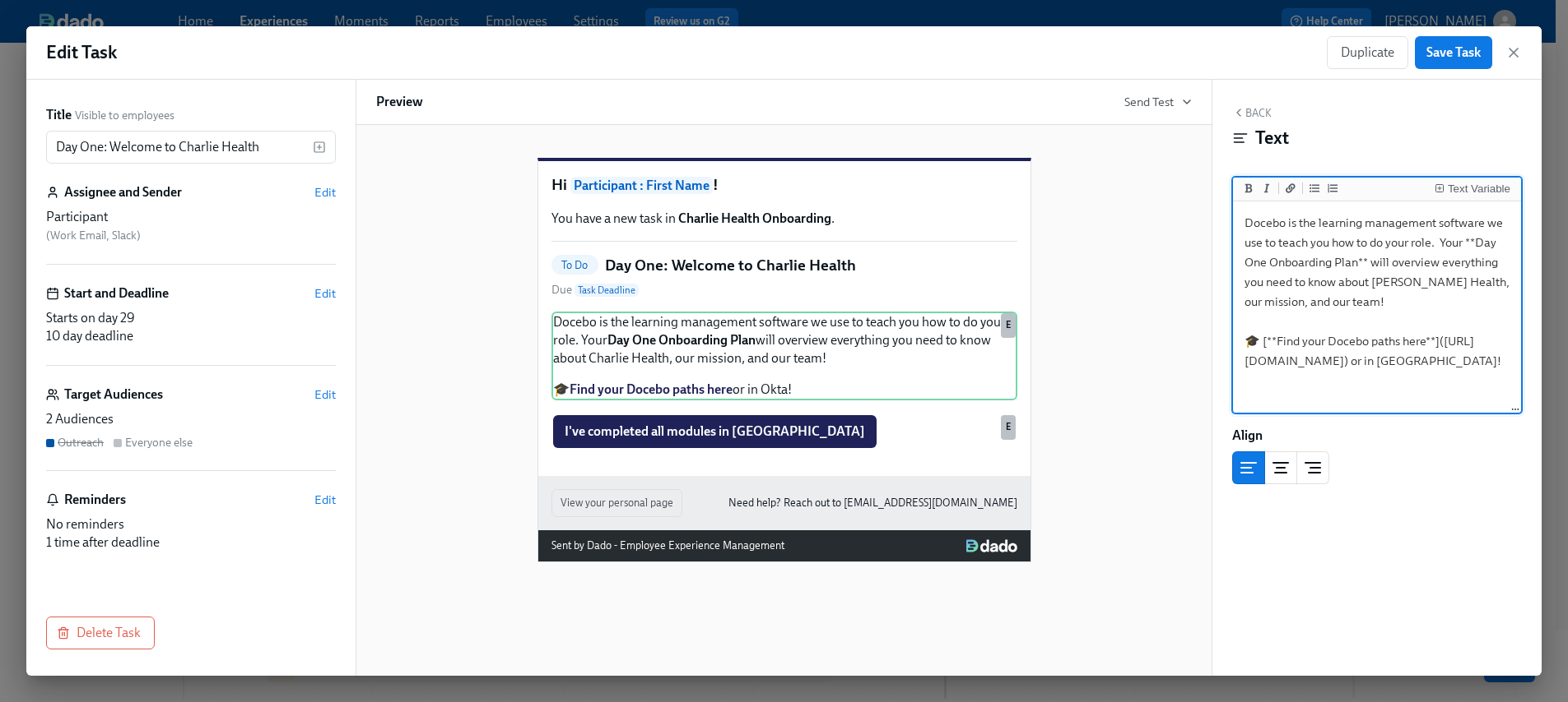
type textarea "Docebo is the learning management software we use to teach you how to do your r…"
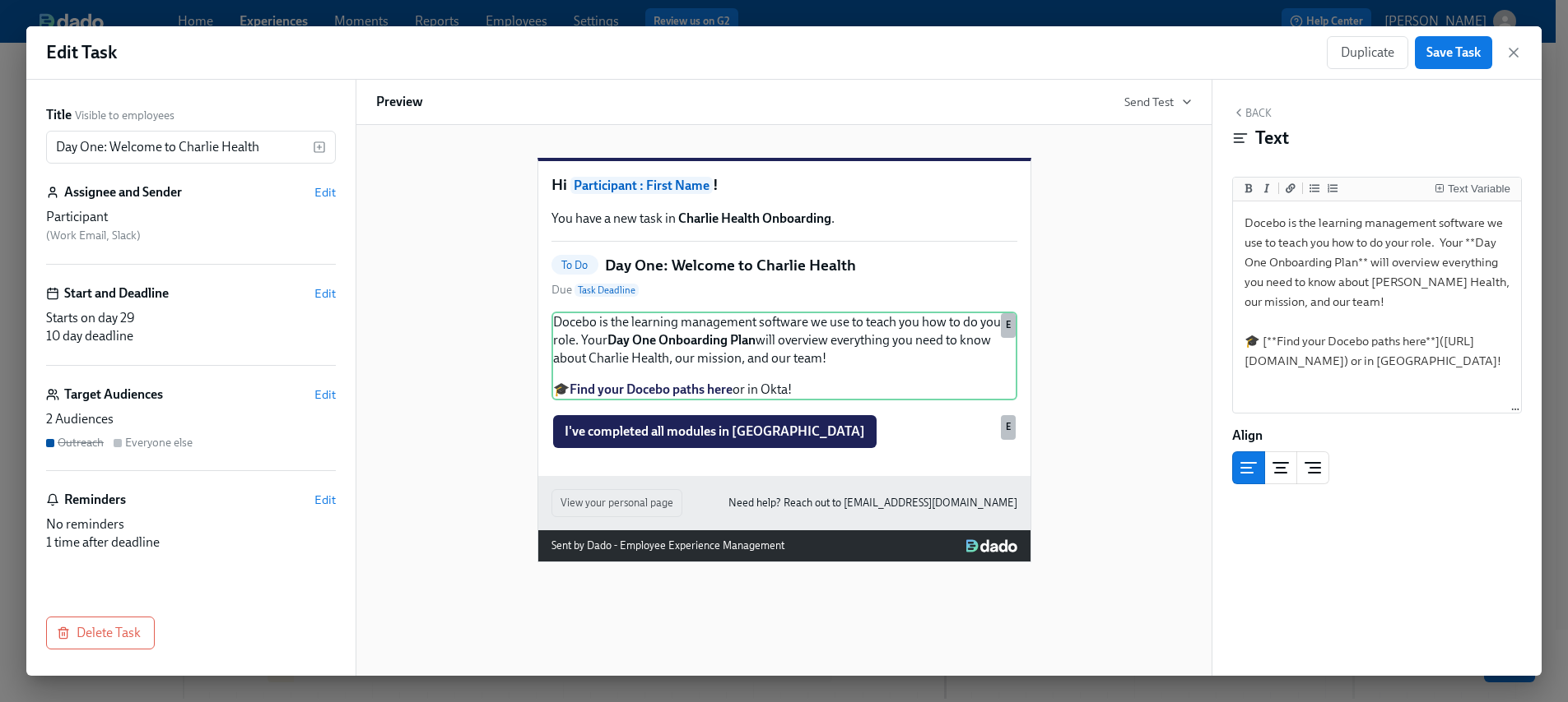
click at [1086, 445] on div "Hi Participant : First Name ! You have a new task in Charlie Health Onboarding …" at bounding box center [784, 346] width 816 height 431
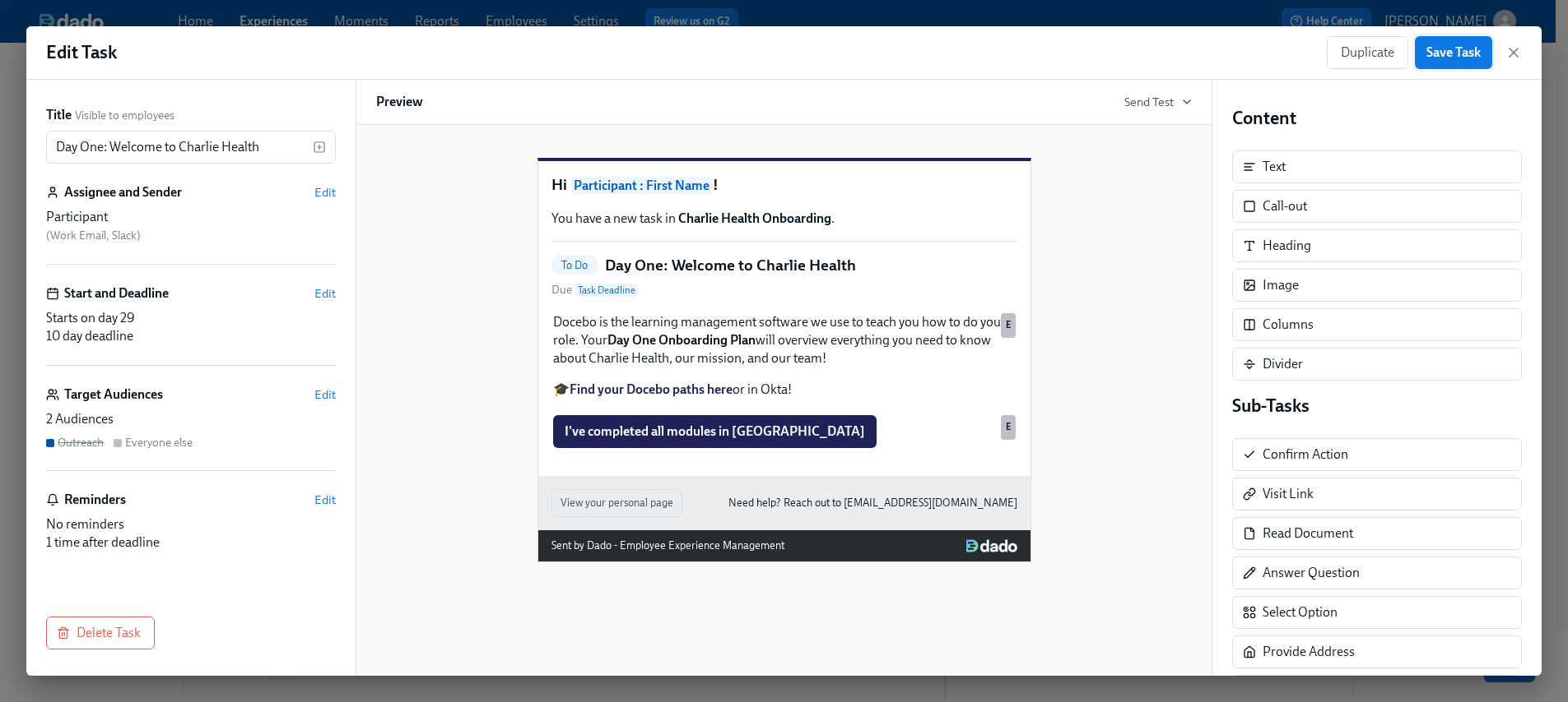
click at [1464, 48] on span "Save Task" at bounding box center [1453, 52] width 55 height 16
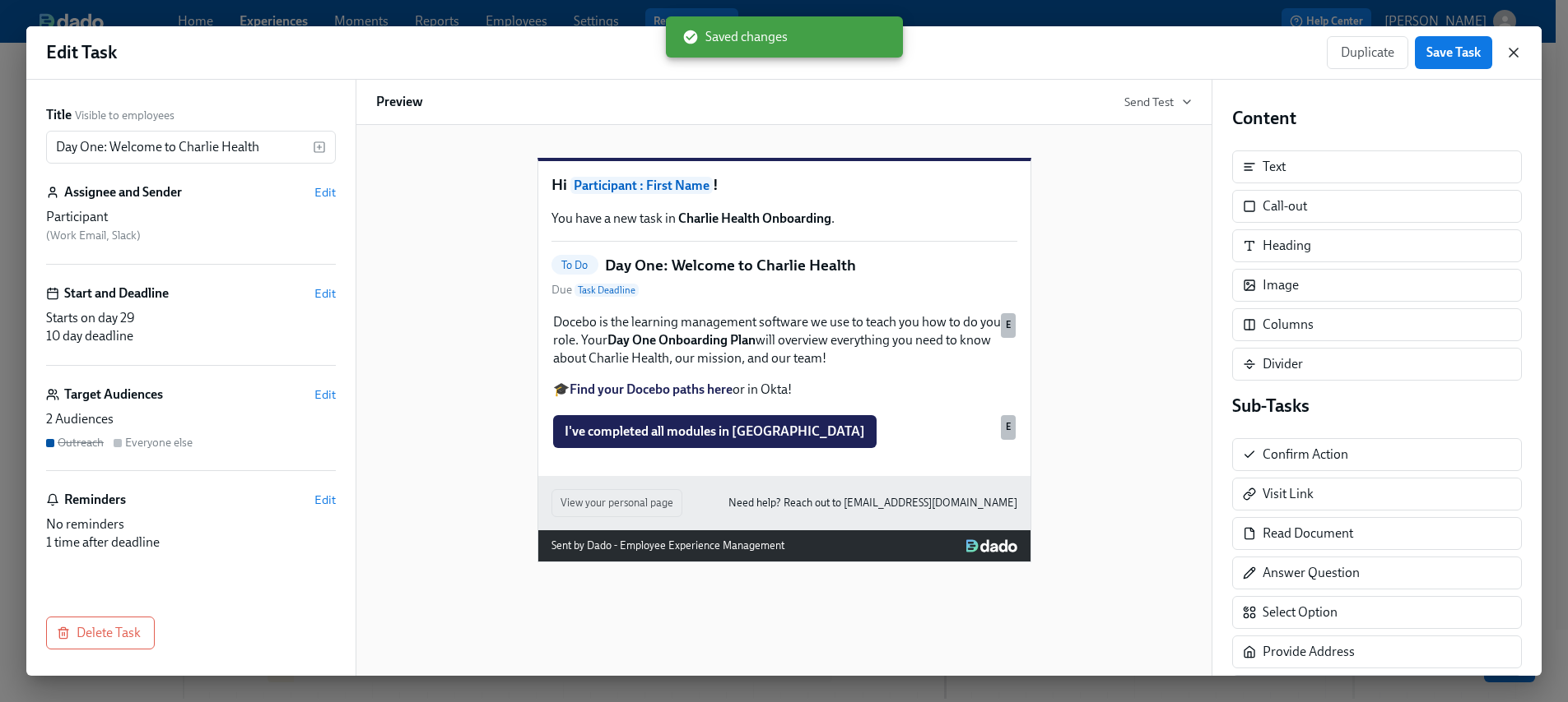
click at [1519, 58] on icon "button" at bounding box center [1512, 52] width 16 height 16
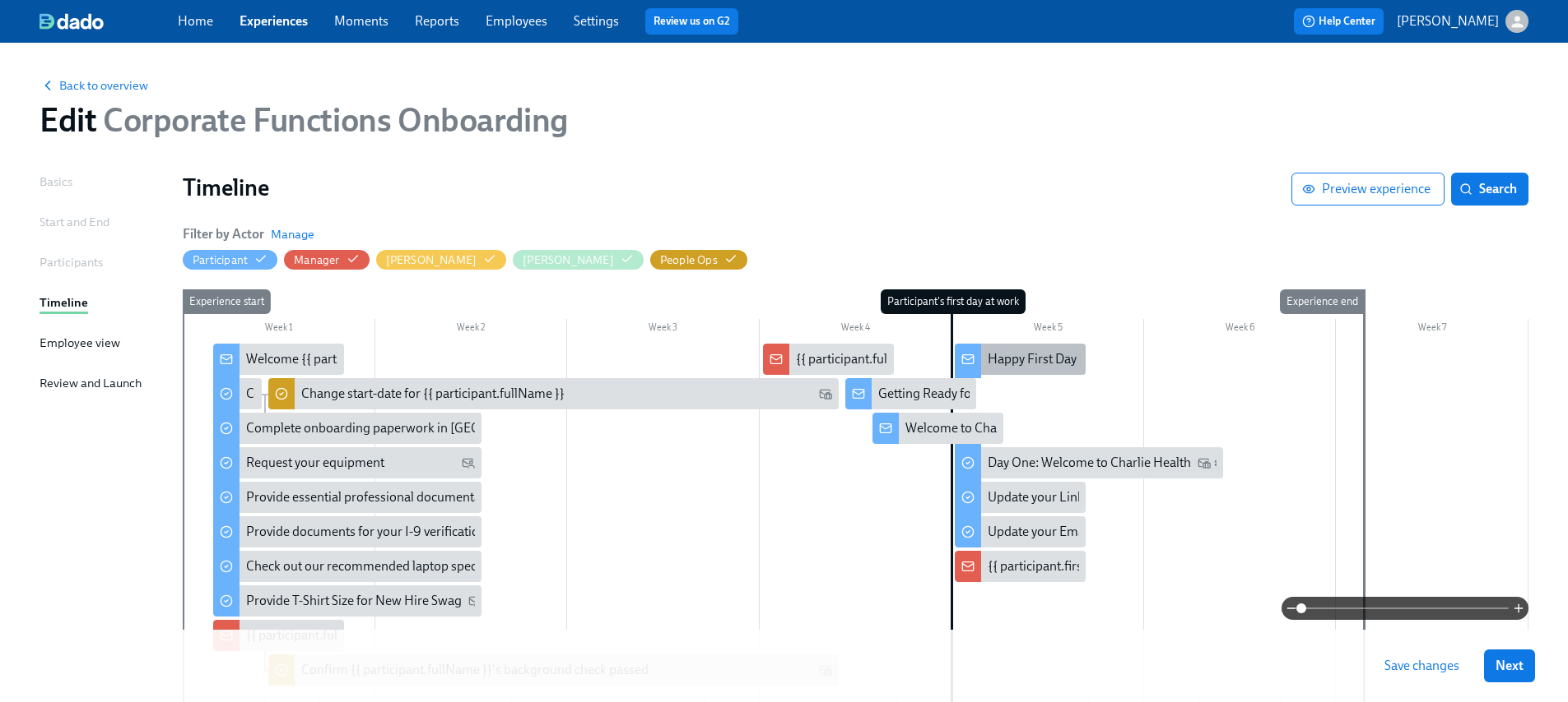
click at [1026, 362] on div "Happy First Day {{ participant.firstName }}!" at bounding box center [1107, 359] width 241 height 18
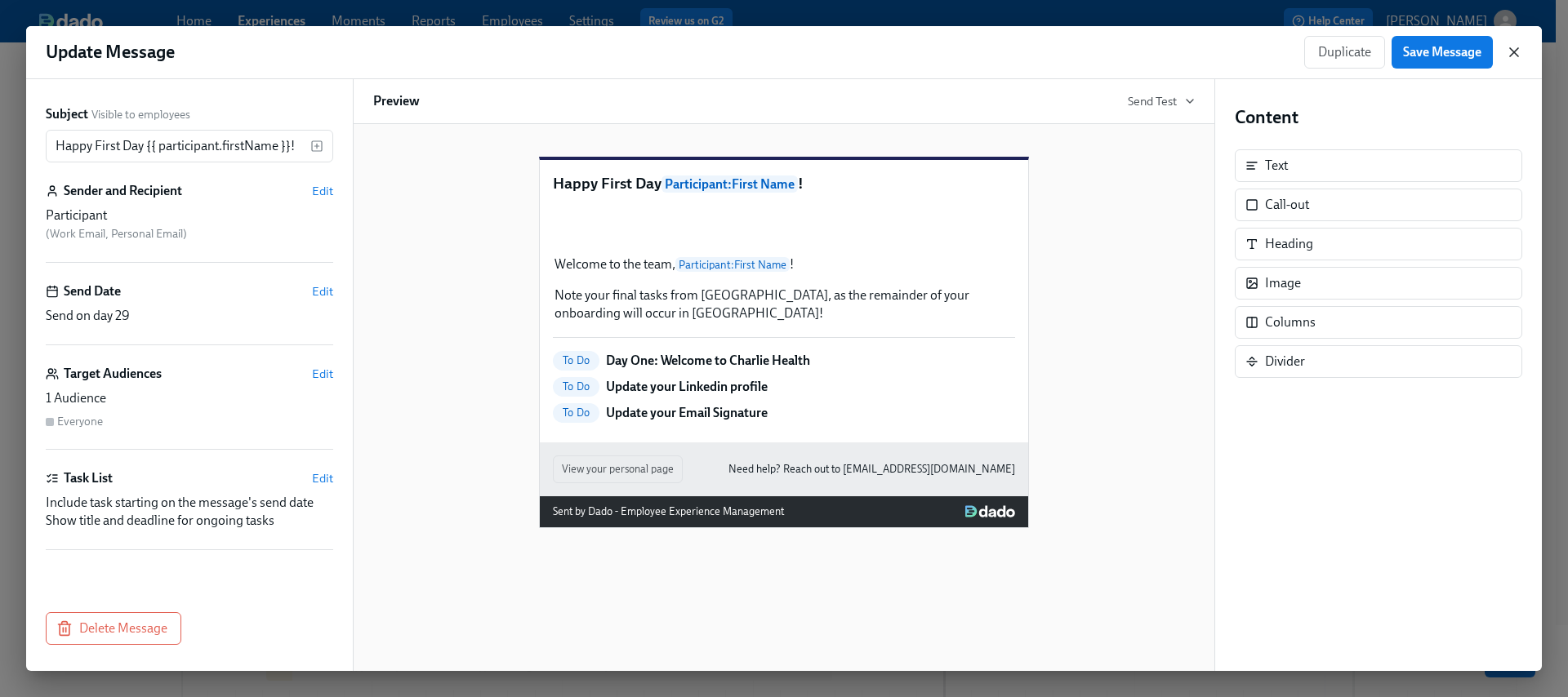
click at [1518, 57] on icon "button" at bounding box center [1514, 51] width 16 height 16
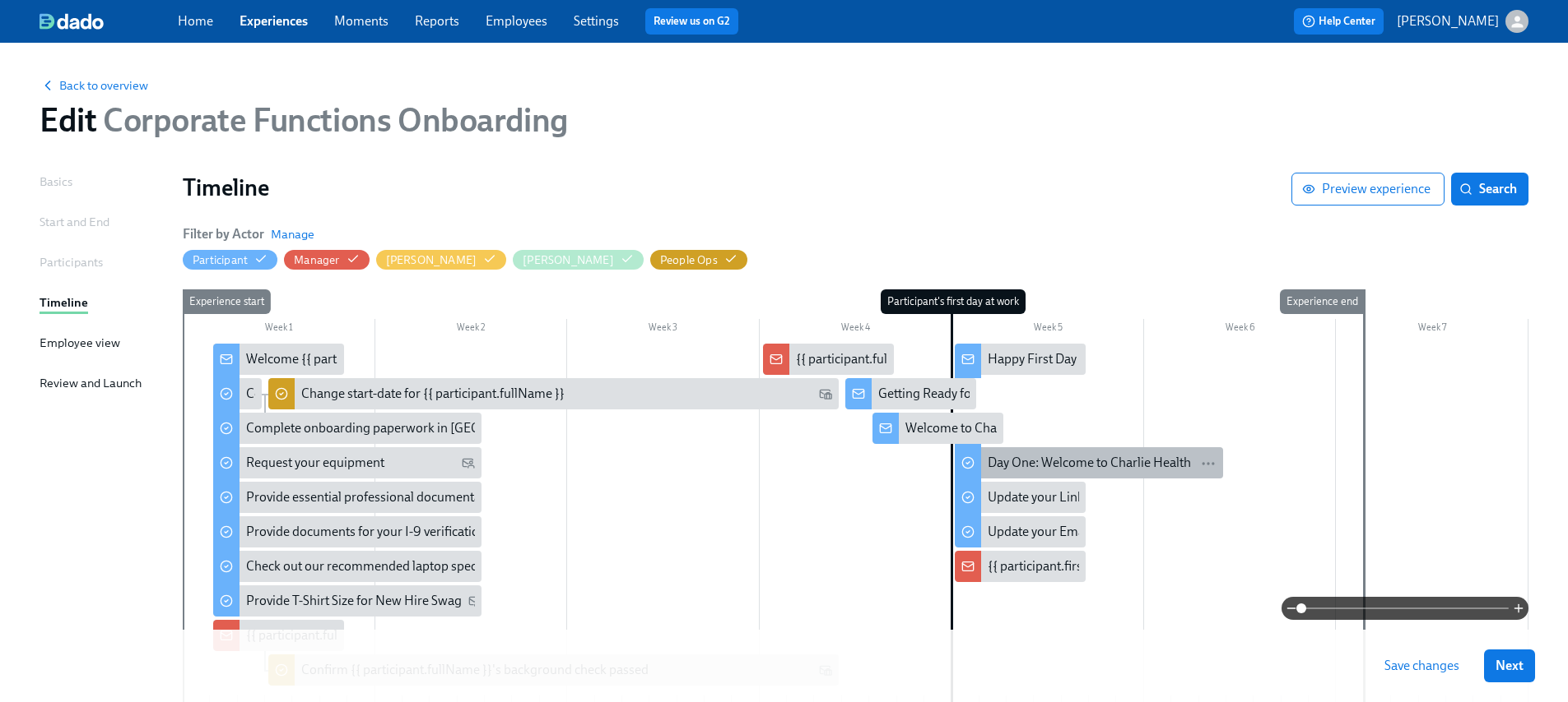
click at [1044, 463] on div "Day One: Welcome to Charlie Health" at bounding box center [1089, 462] width 203 height 18
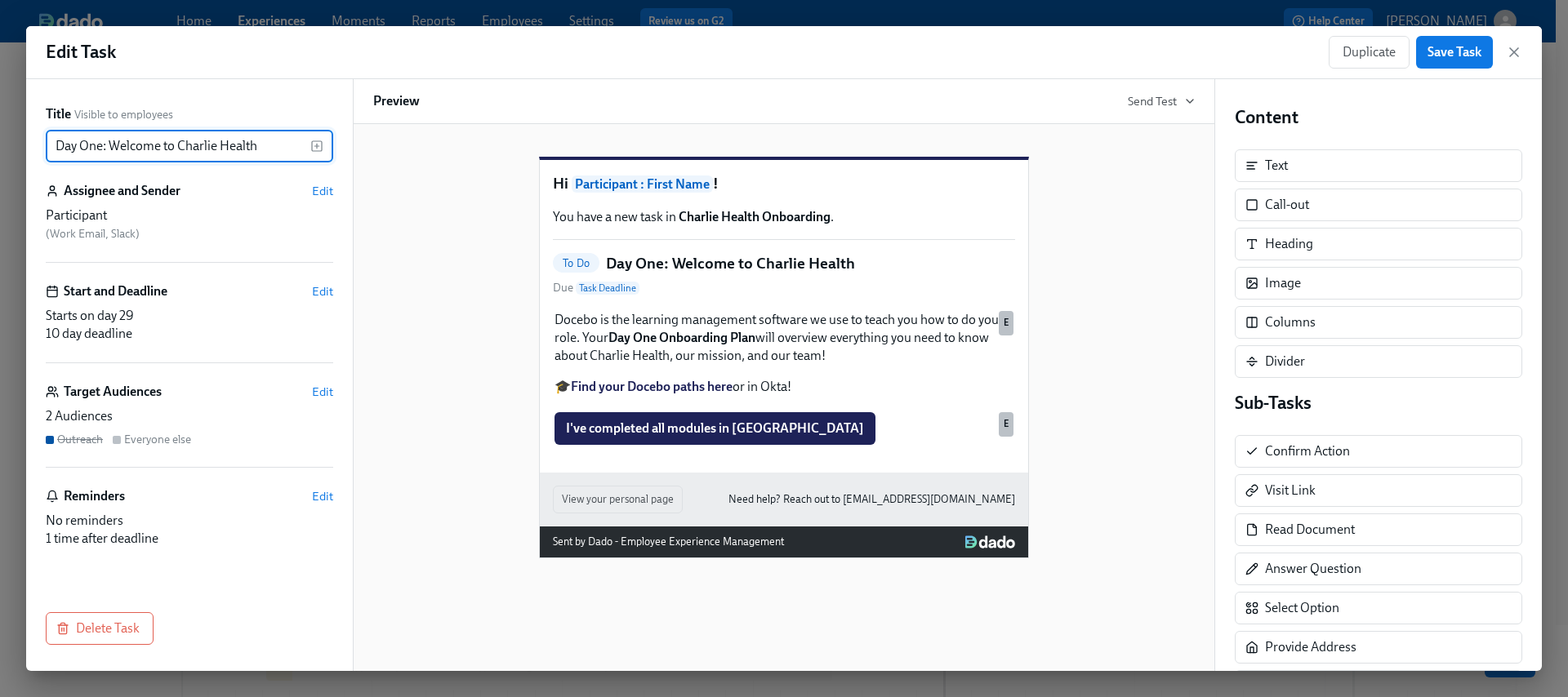
drag, startPoint x: 110, startPoint y: 146, endPoint x: 58, endPoint y: 138, distance: 52.6
click at [58, 138] on input "Day One: Welcome to Charlie Health" at bounding box center [178, 146] width 265 height 32
drag, startPoint x: 291, startPoint y: 146, endPoint x: 83, endPoint y: 129, distance: 208.7
click at [83, 128] on div "Title Visible to employees Learning Path: Welcome to Charlie Health ​" at bounding box center [190, 134] width 288 height 57
type input "Complete Your Day One Learning Path"
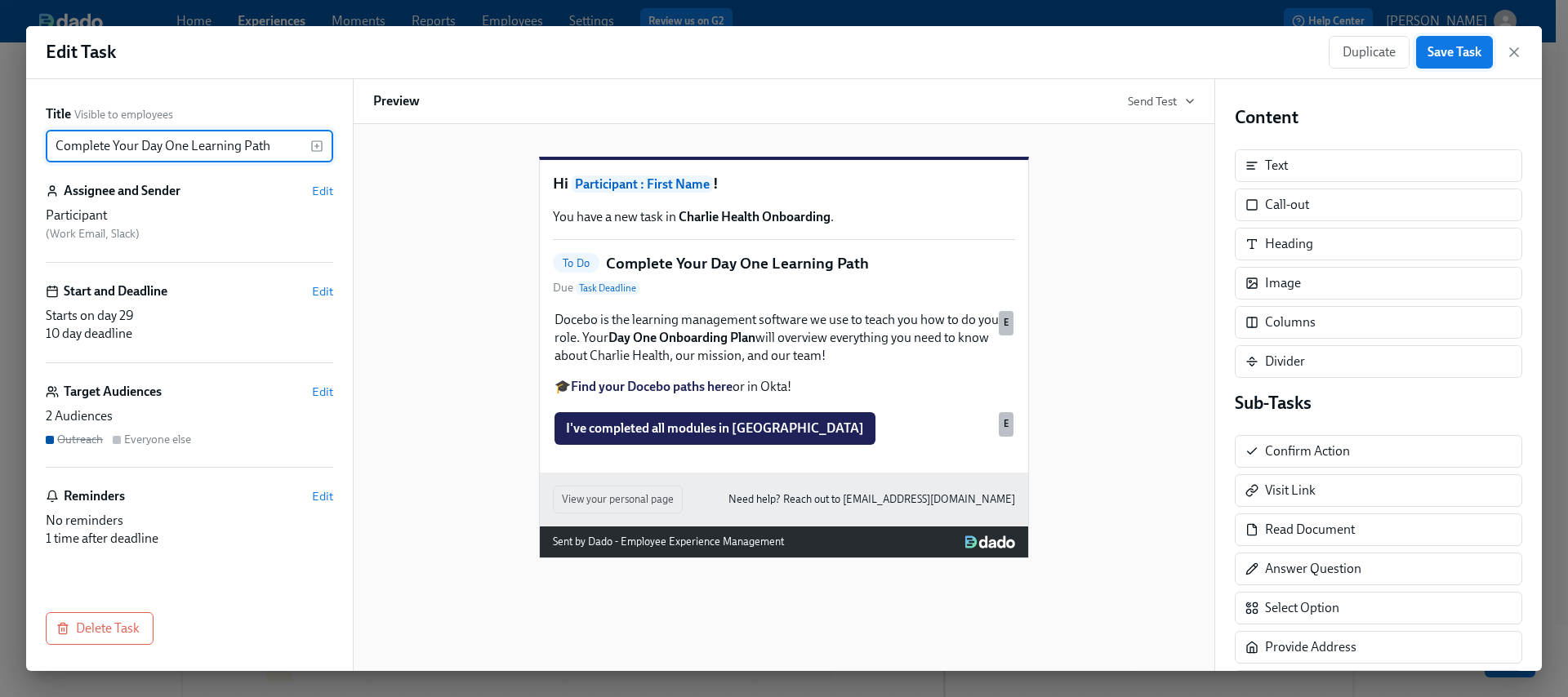
click at [1448, 66] on button "Save Task" at bounding box center [1455, 52] width 77 height 32
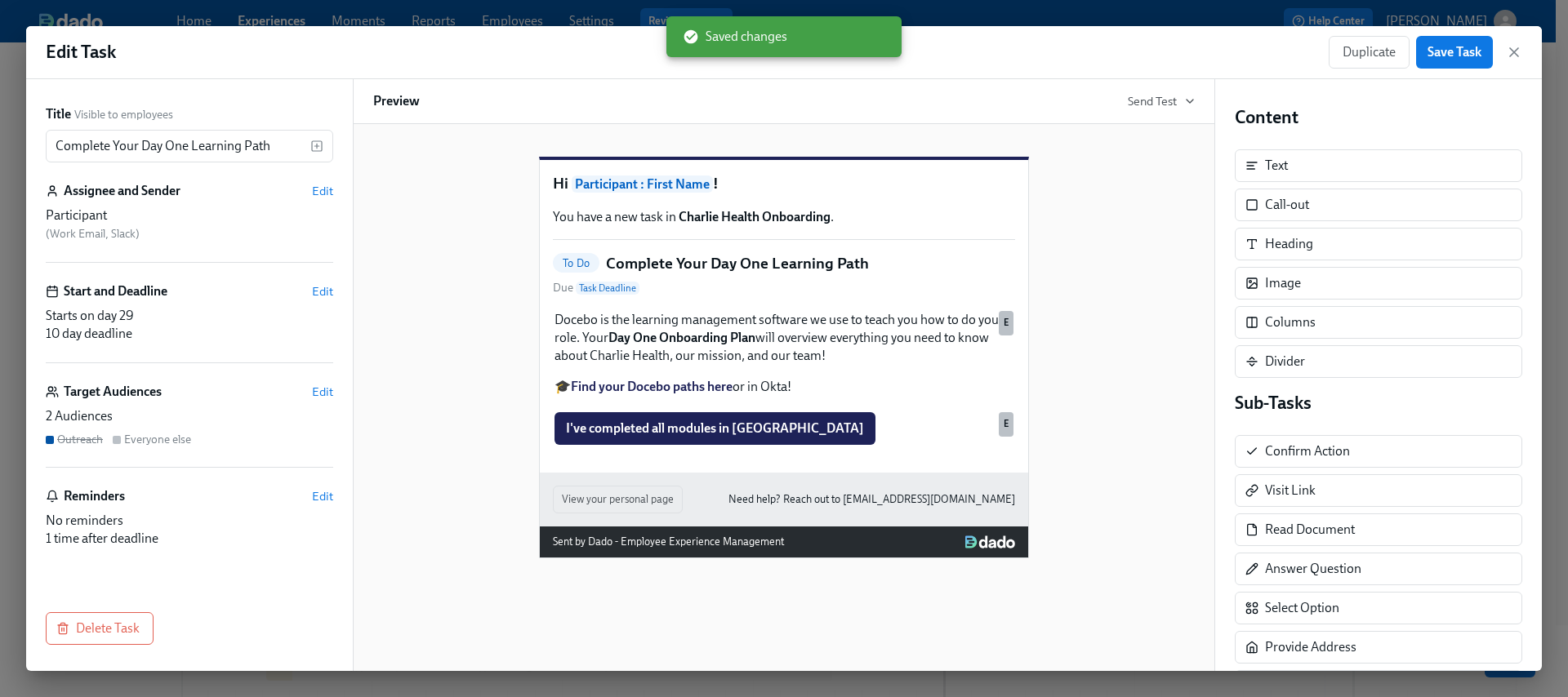
click at [1514, 51] on icon "button" at bounding box center [1515, 52] width 9 height 9
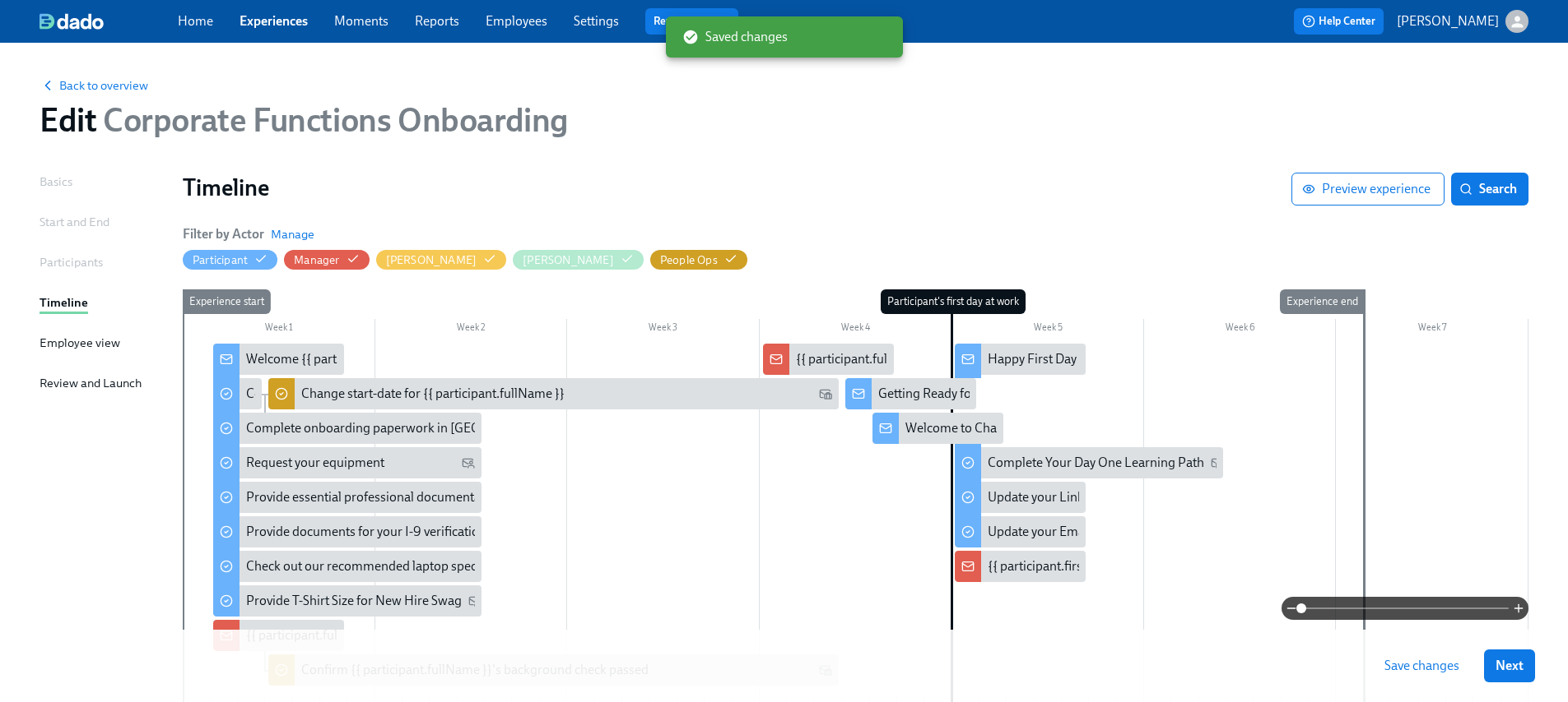
click at [1425, 667] on span "Save changes" at bounding box center [1421, 666] width 75 height 16
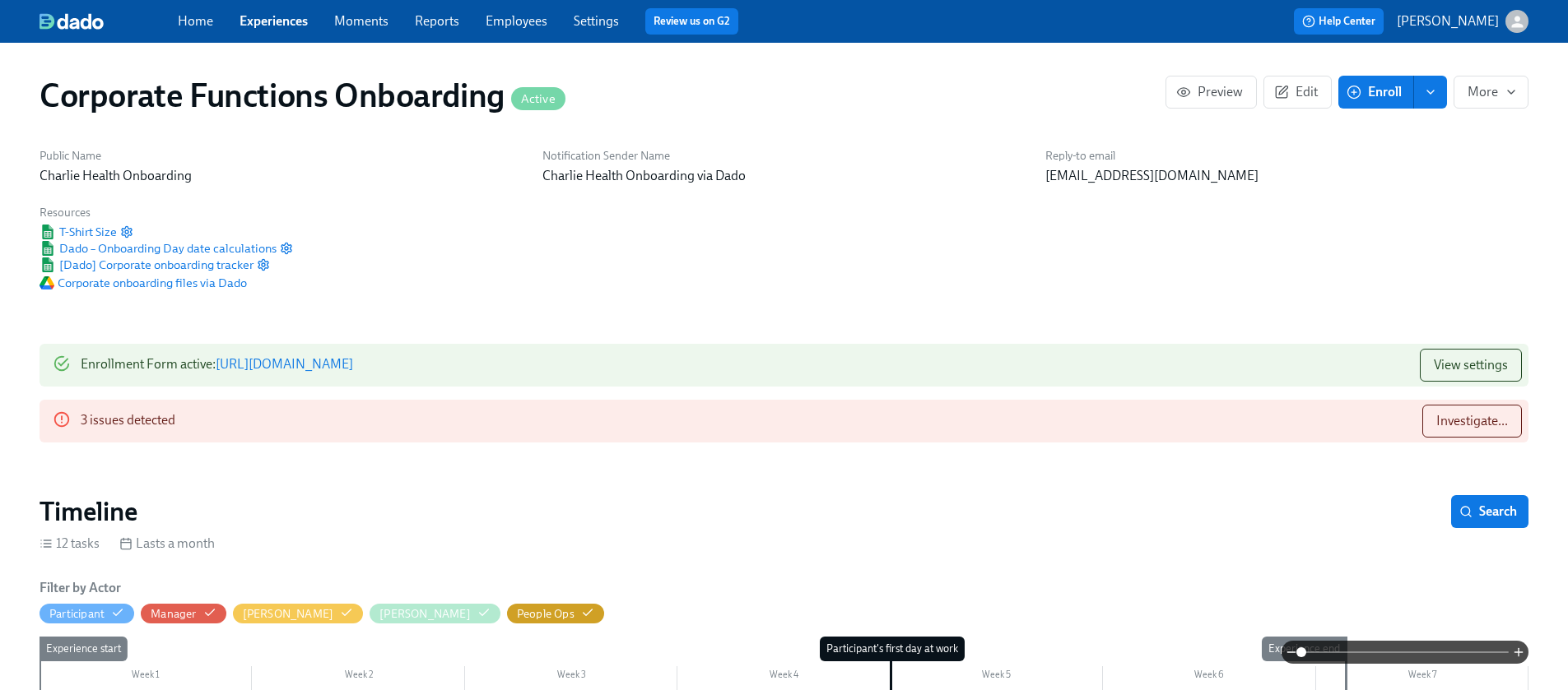
click at [273, 33] on div "Home Experiences Moments Reports Employees Settings Review us on G2" at bounding box center [515, 21] width 676 height 26
click at [273, 31] on div "Home Experiences Moments Reports Employees Settings Review us on G2" at bounding box center [515, 21] width 676 height 26
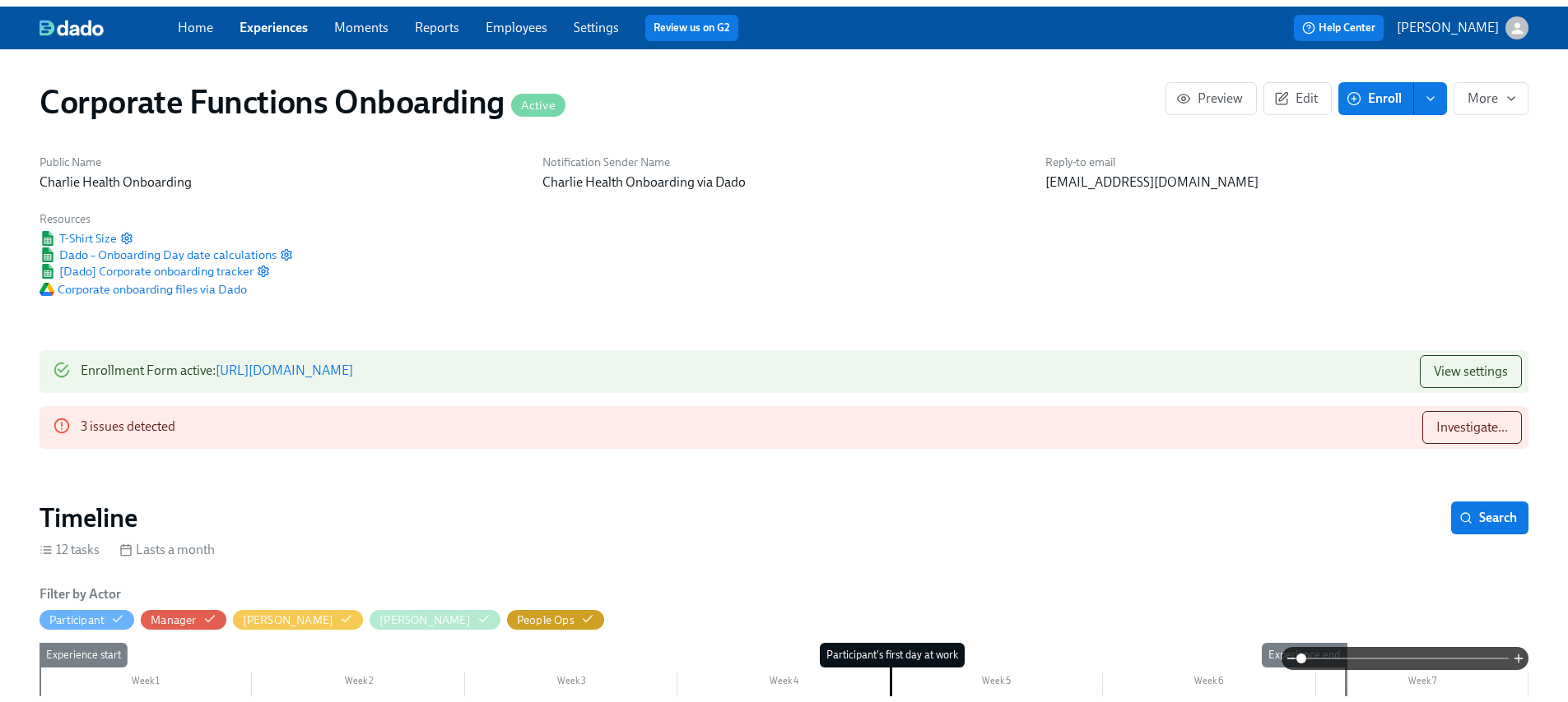
scroll to position [0, 6495]
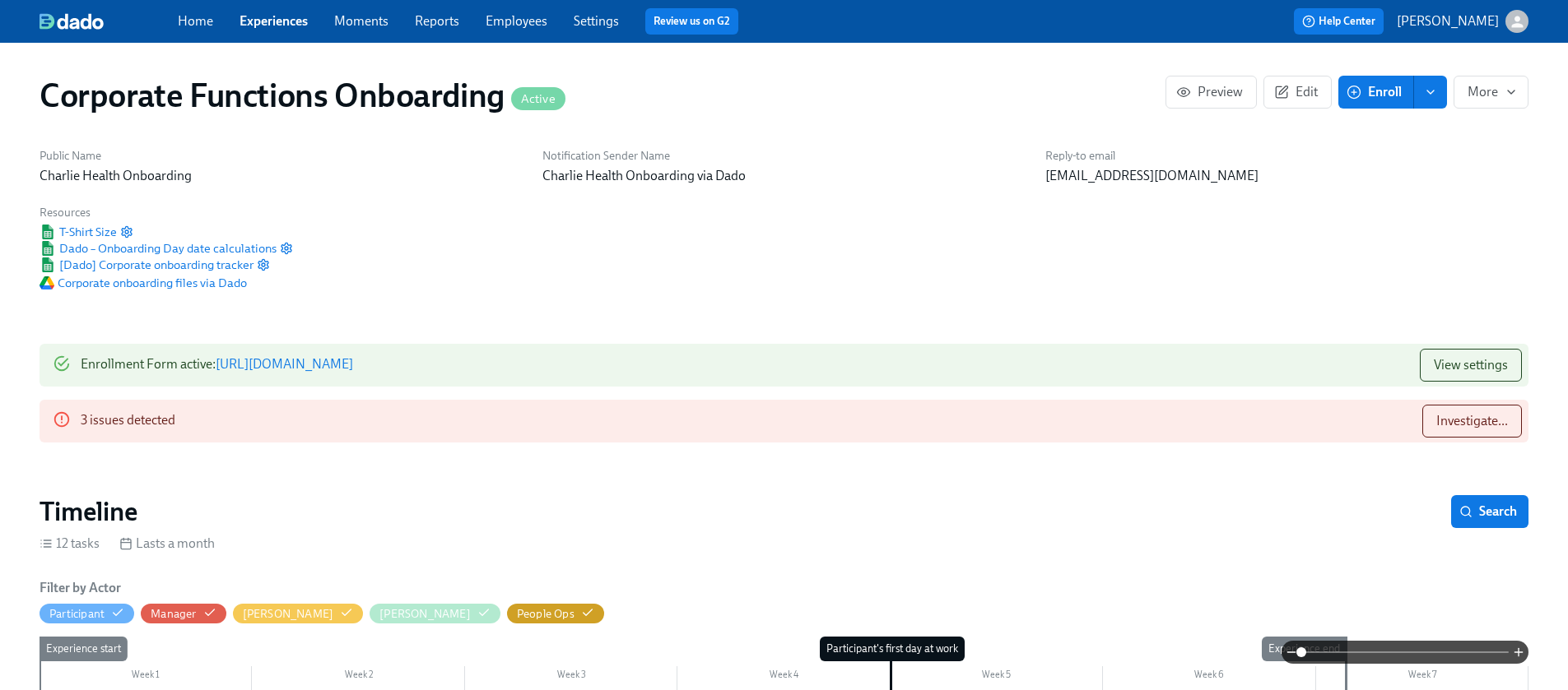
click at [274, 25] on link "Experiences" at bounding box center [273, 21] width 68 height 15
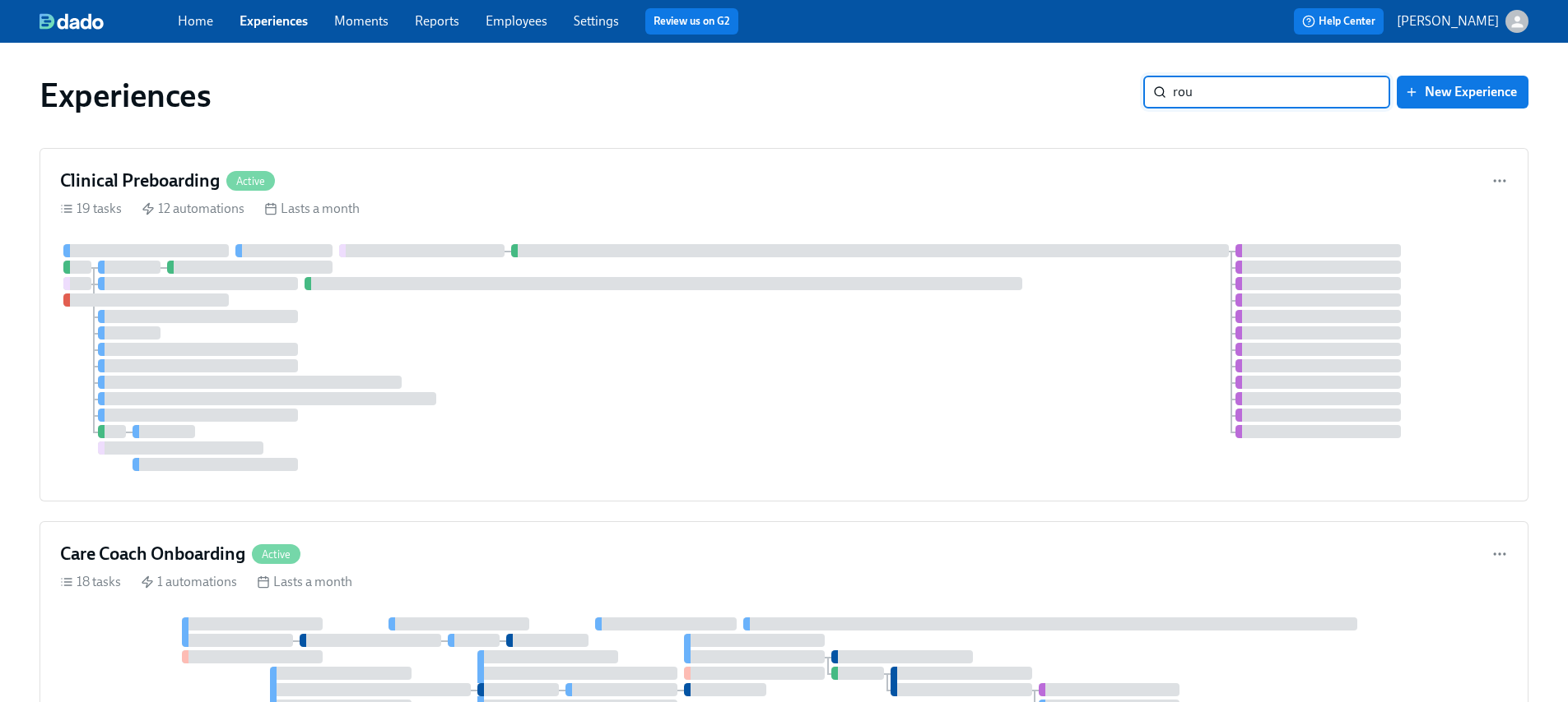
type input "roup"
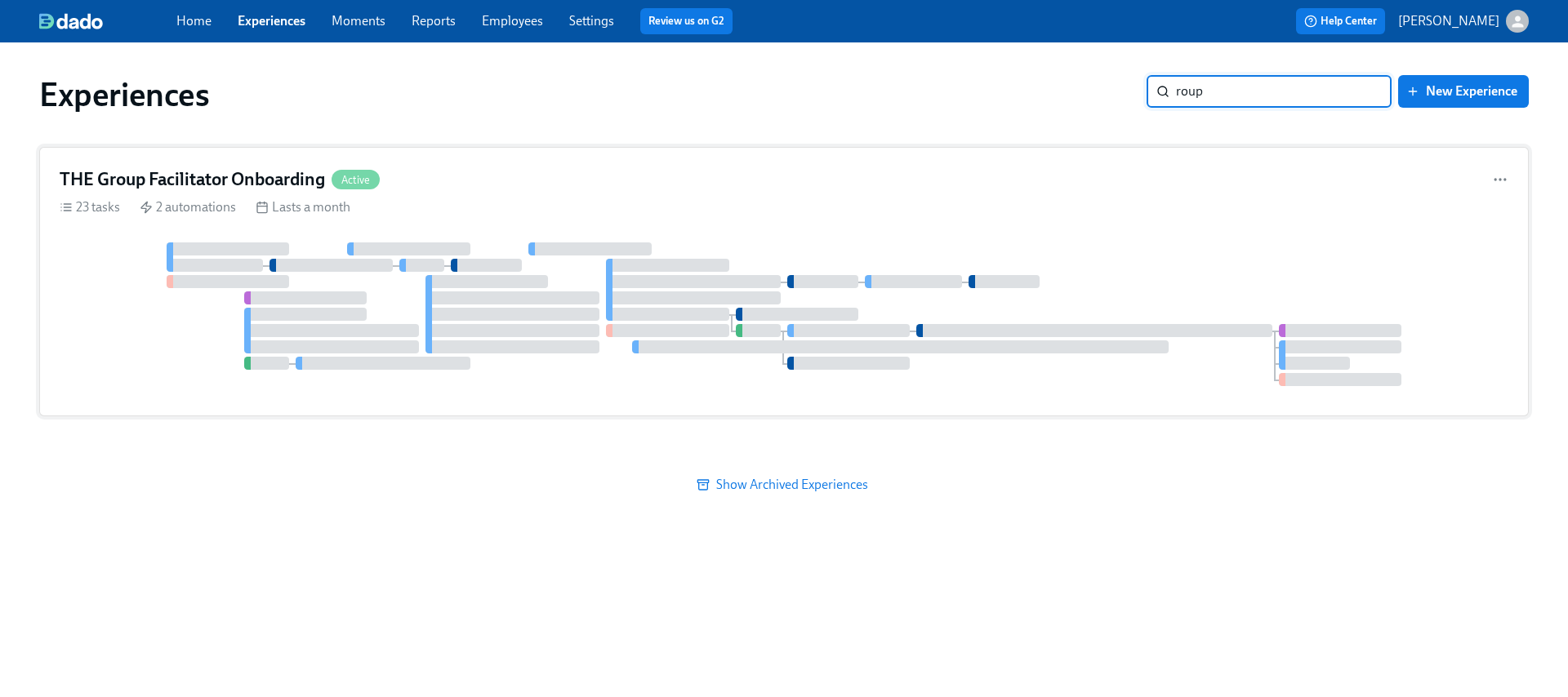
click at [1098, 268] on div at bounding box center [784, 314] width 1449 height 144
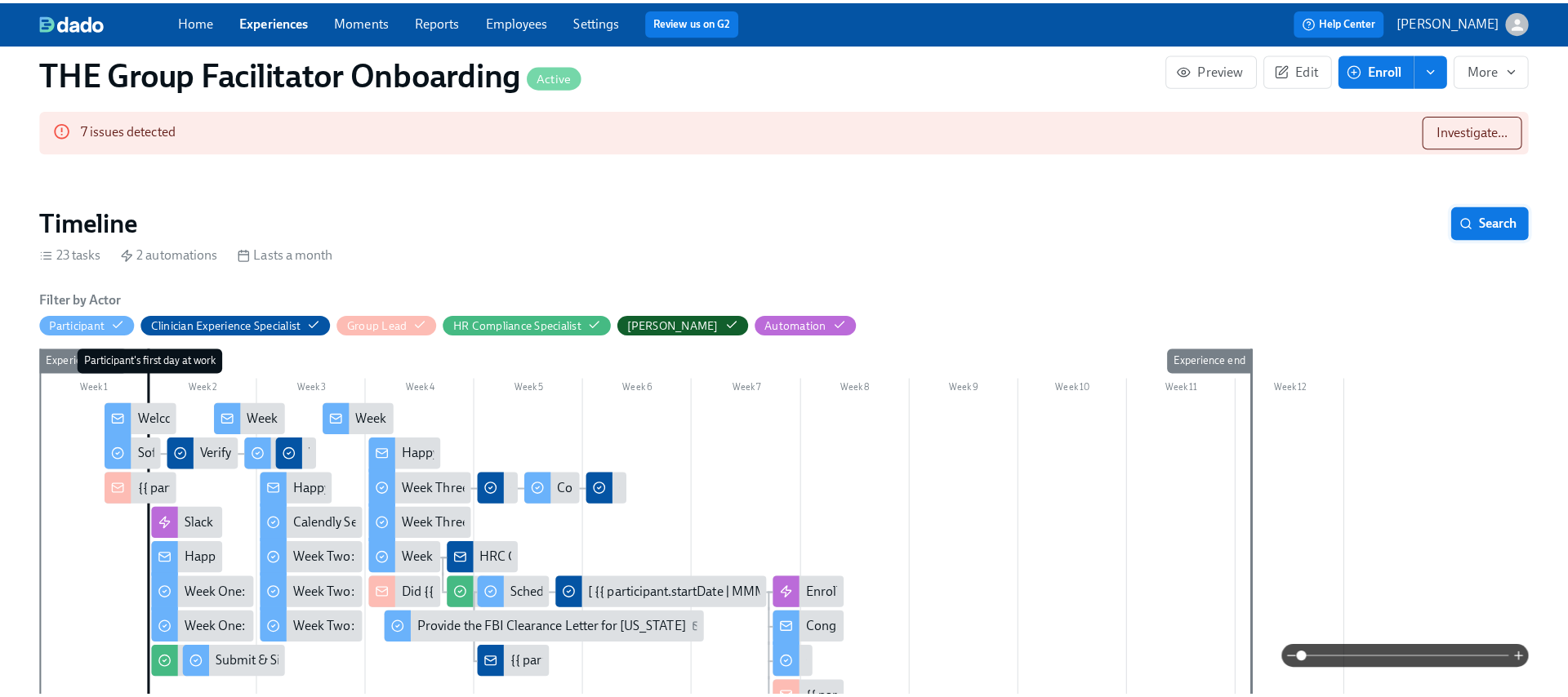
scroll to position [197, 0]
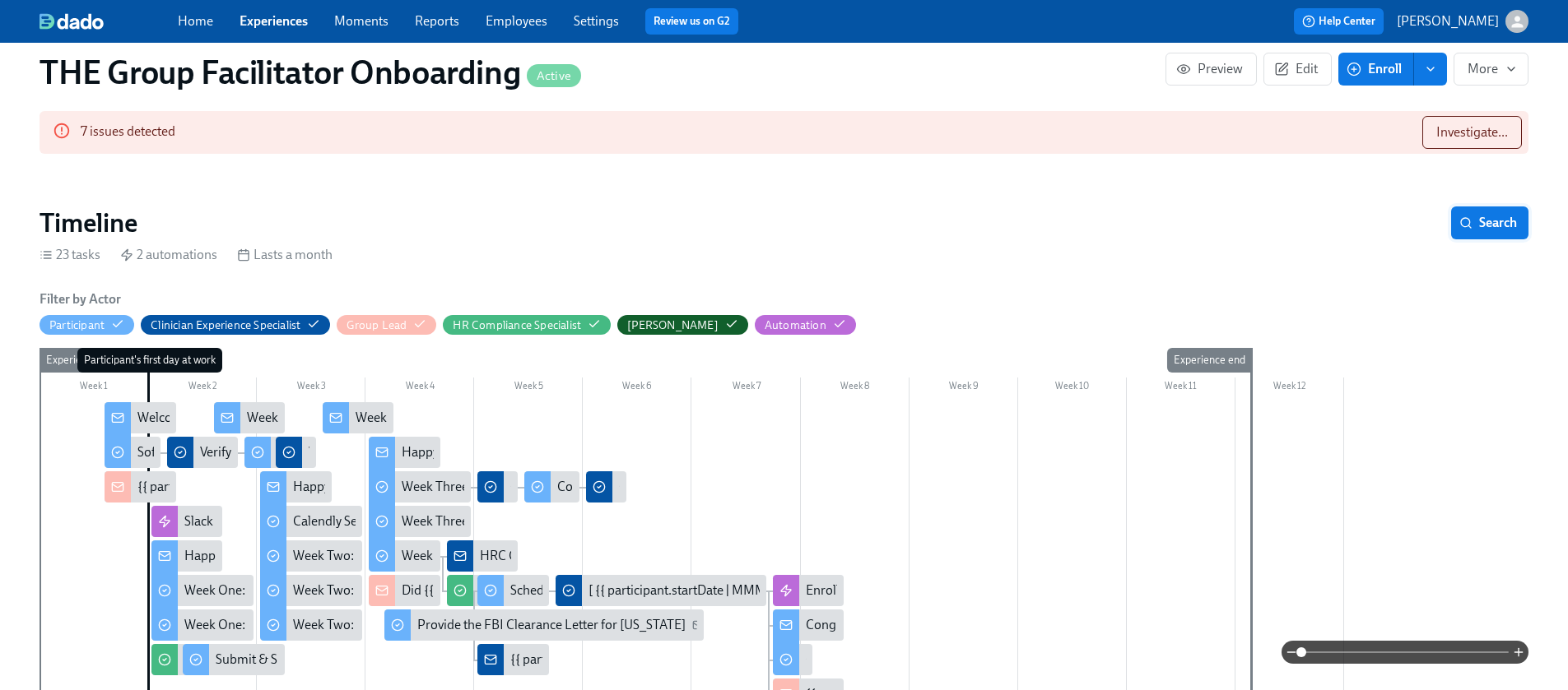
click at [1477, 215] on span "Search" at bounding box center [1489, 223] width 55 height 16
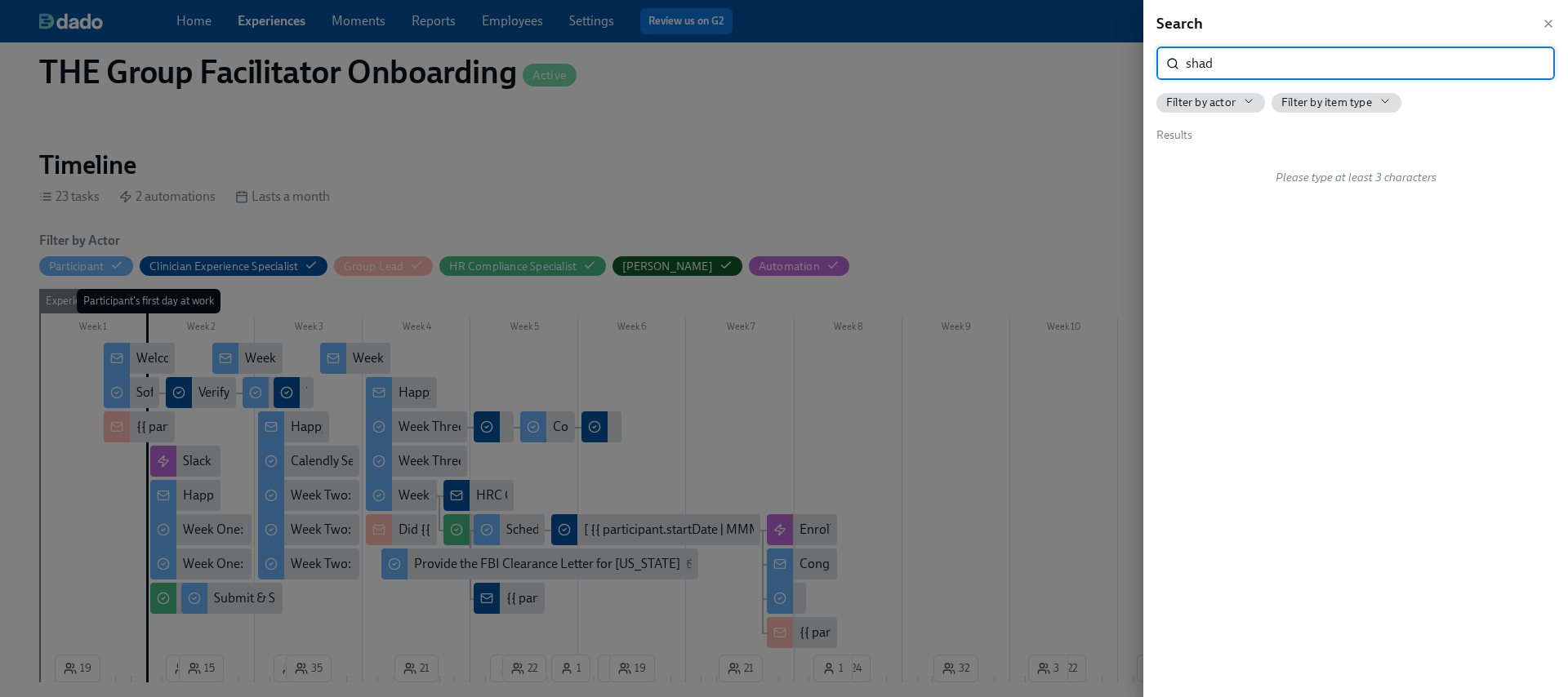
type input "shad"
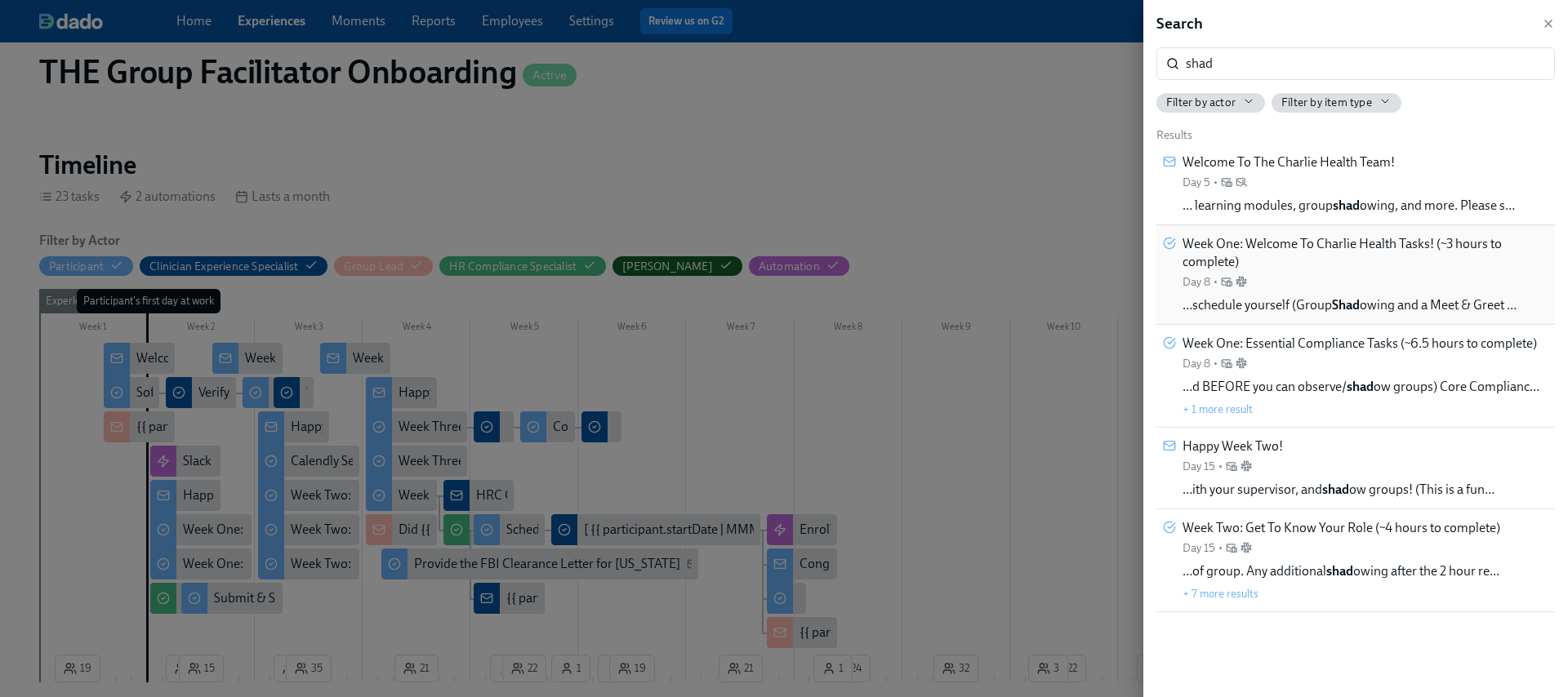
click at [1341, 298] on strong "Shad" at bounding box center [1346, 305] width 28 height 15
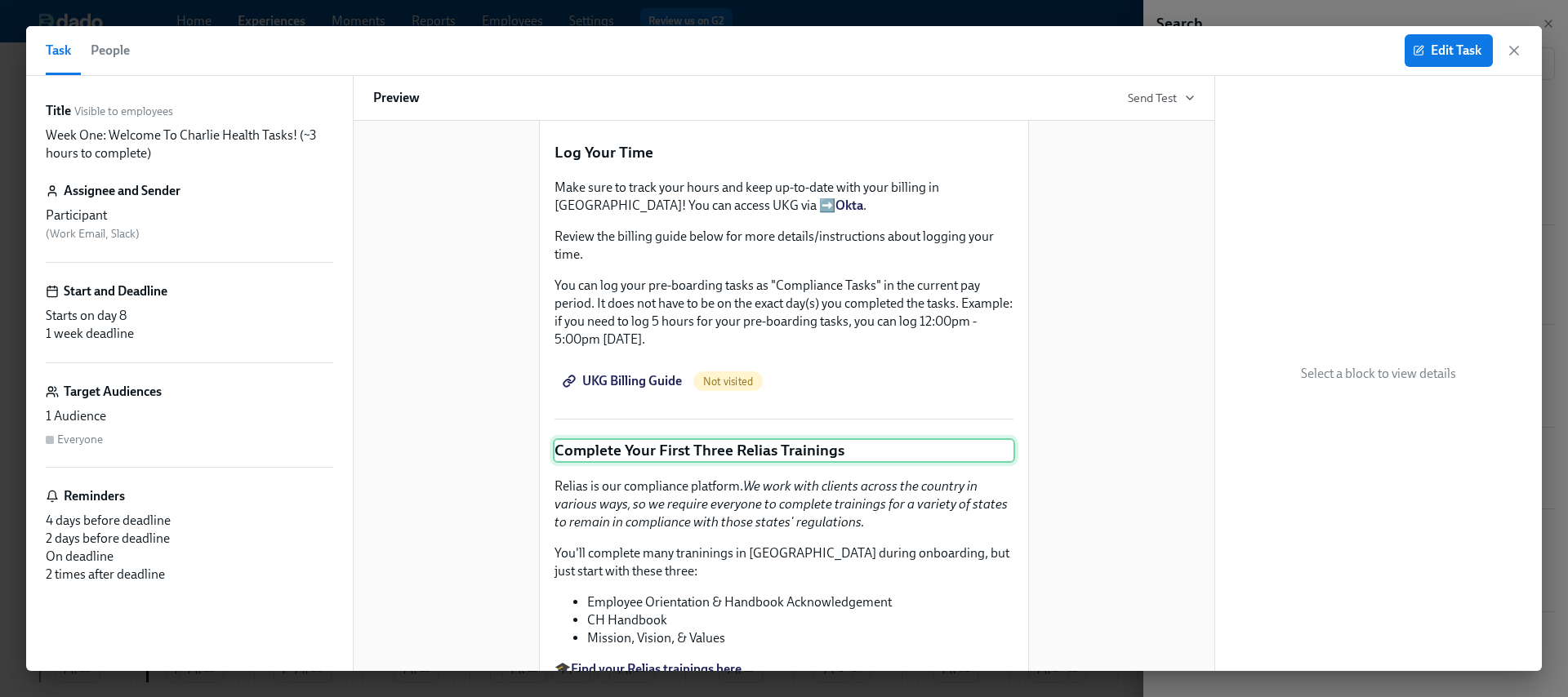
scroll to position [1252, 0]
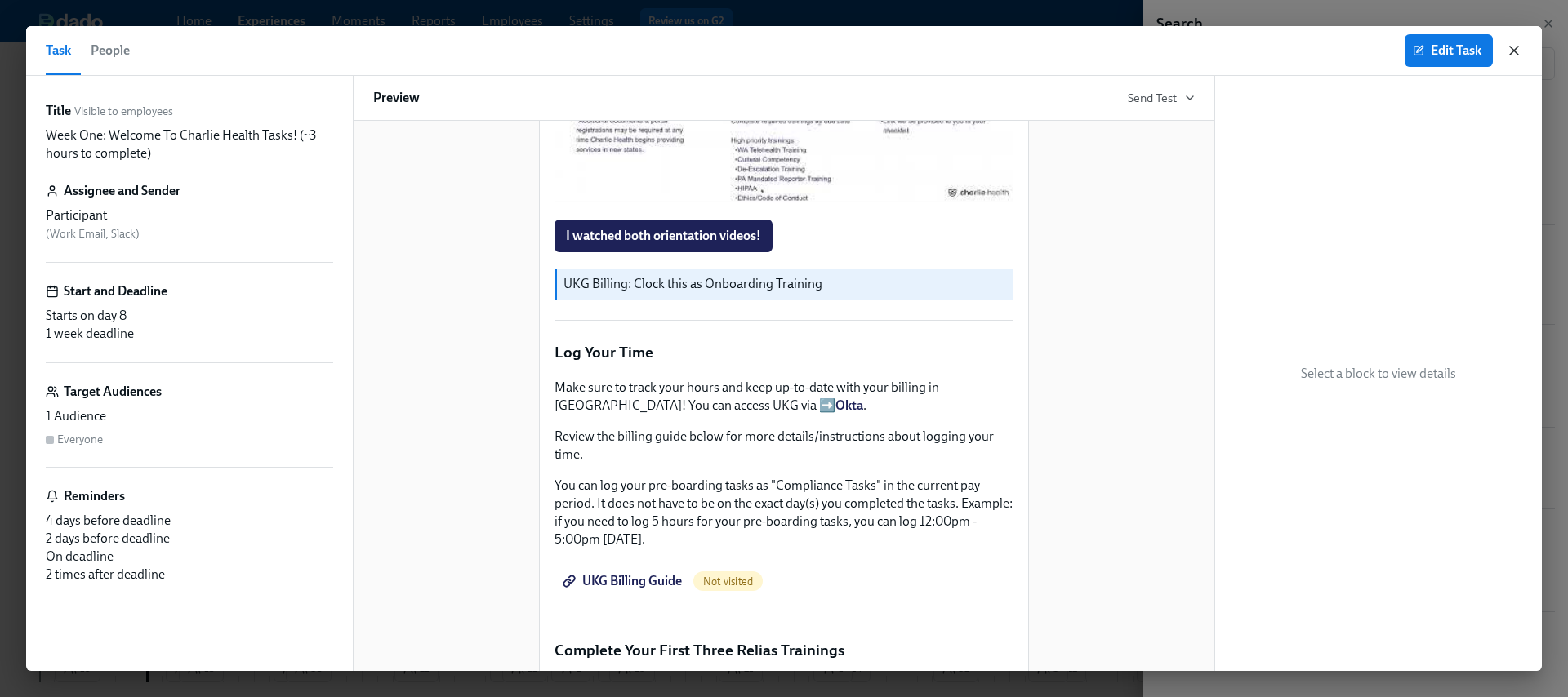
click at [1517, 51] on icon "button" at bounding box center [1515, 50] width 9 height 9
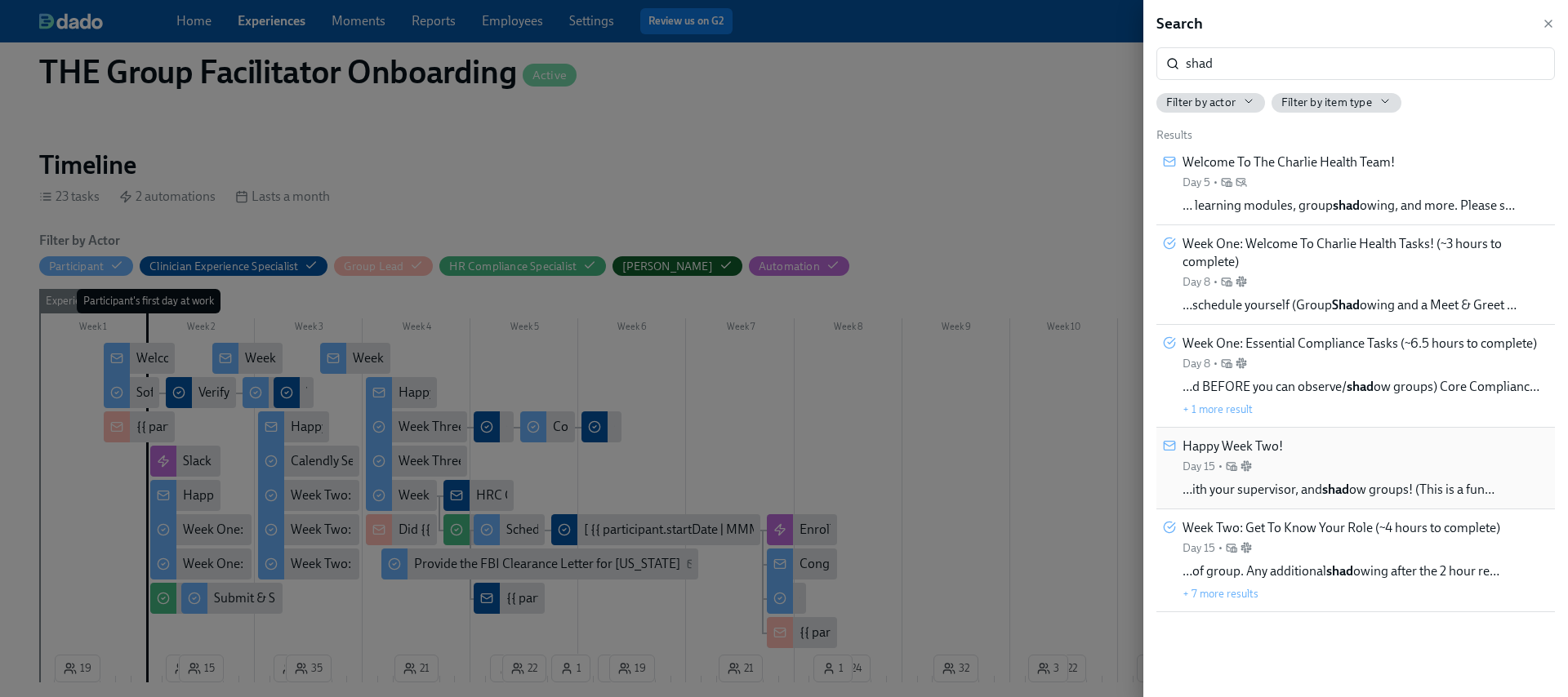
click at [1346, 473] on div "Happy Week Two! Day 15 • …ith your supervisor, and shad ow groups! (This is a f…" at bounding box center [1339, 468] width 312 height 61
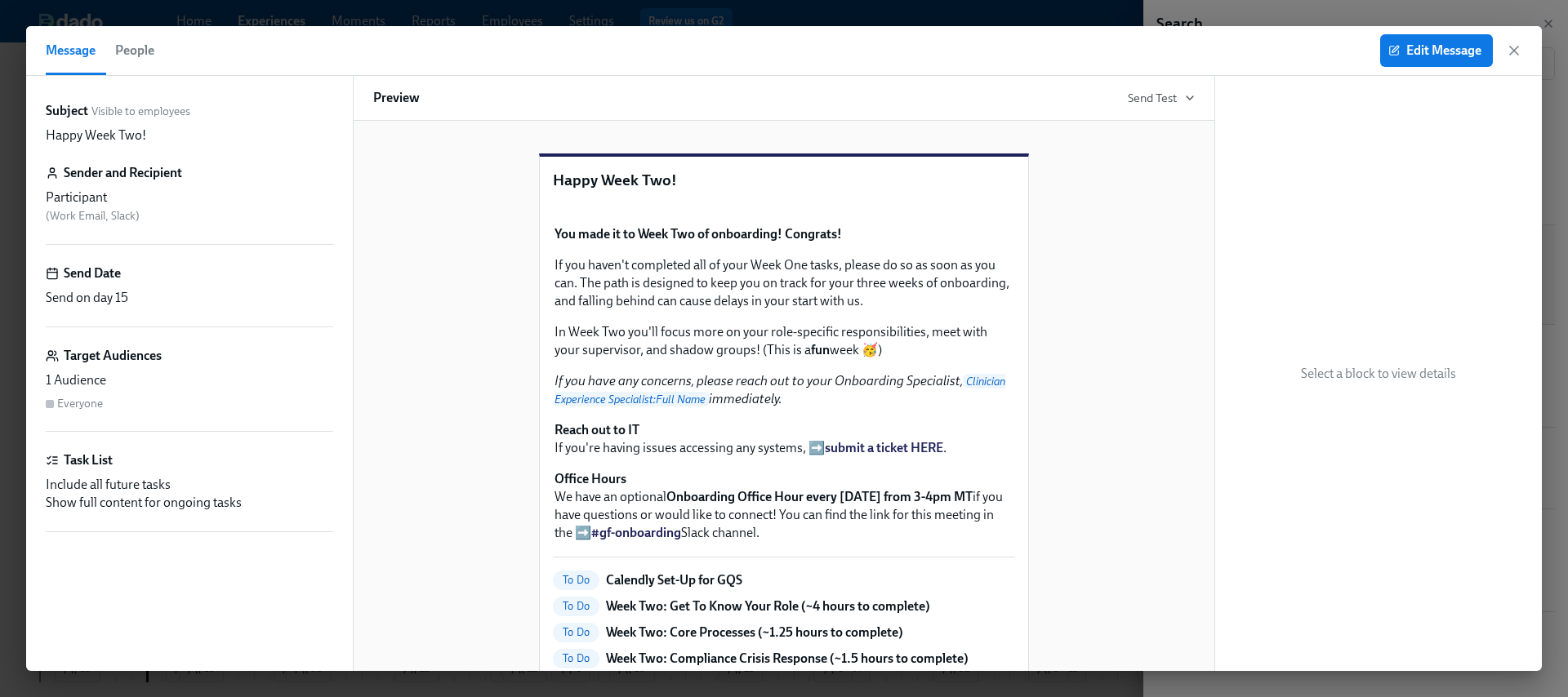
drag, startPoint x: 1509, startPoint y: 43, endPoint x: 1409, endPoint y: 225, distance: 207.7
click at [1509, 43] on icon "button" at bounding box center [1514, 50] width 16 height 16
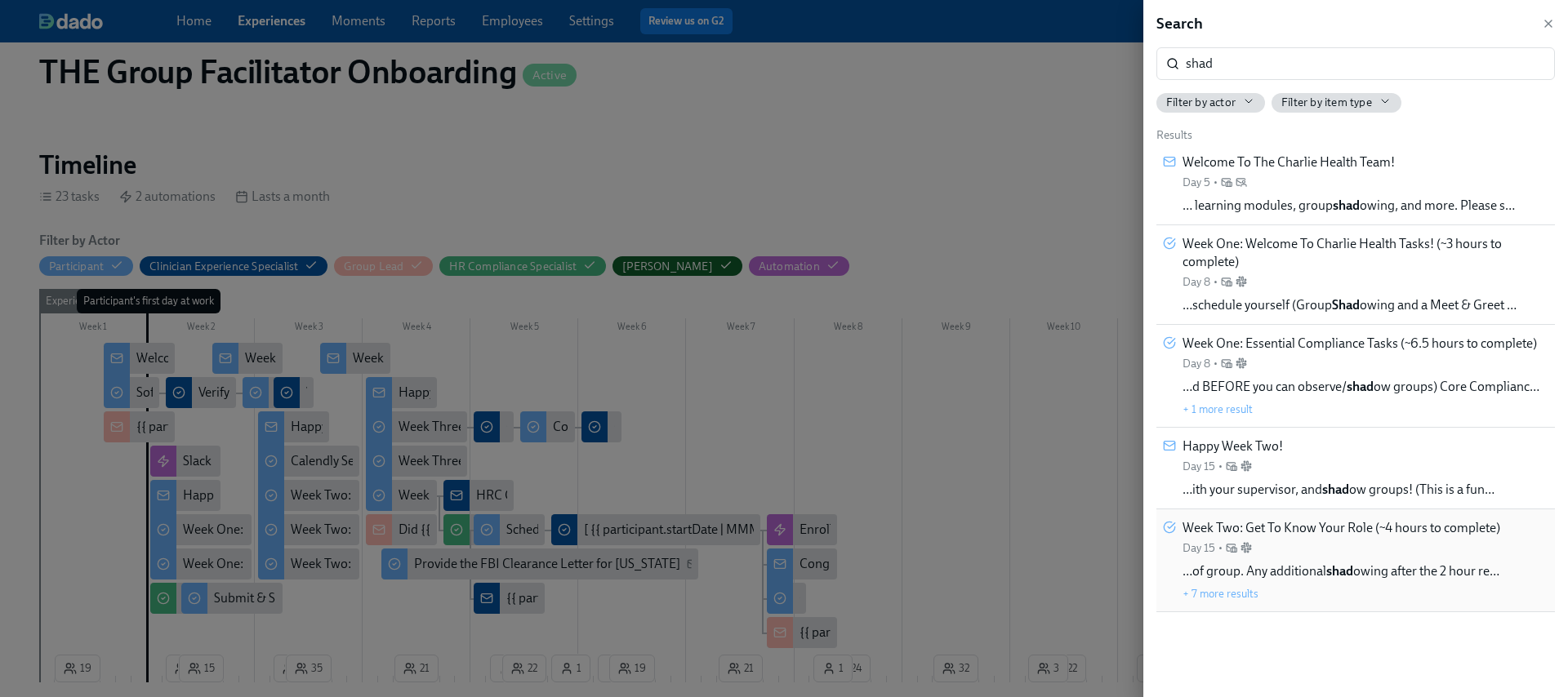
click at [1313, 552] on div "Week Two: Get To Know Your Role (~4 hours to complete) Day 15 •" at bounding box center [1342, 537] width 318 height 37
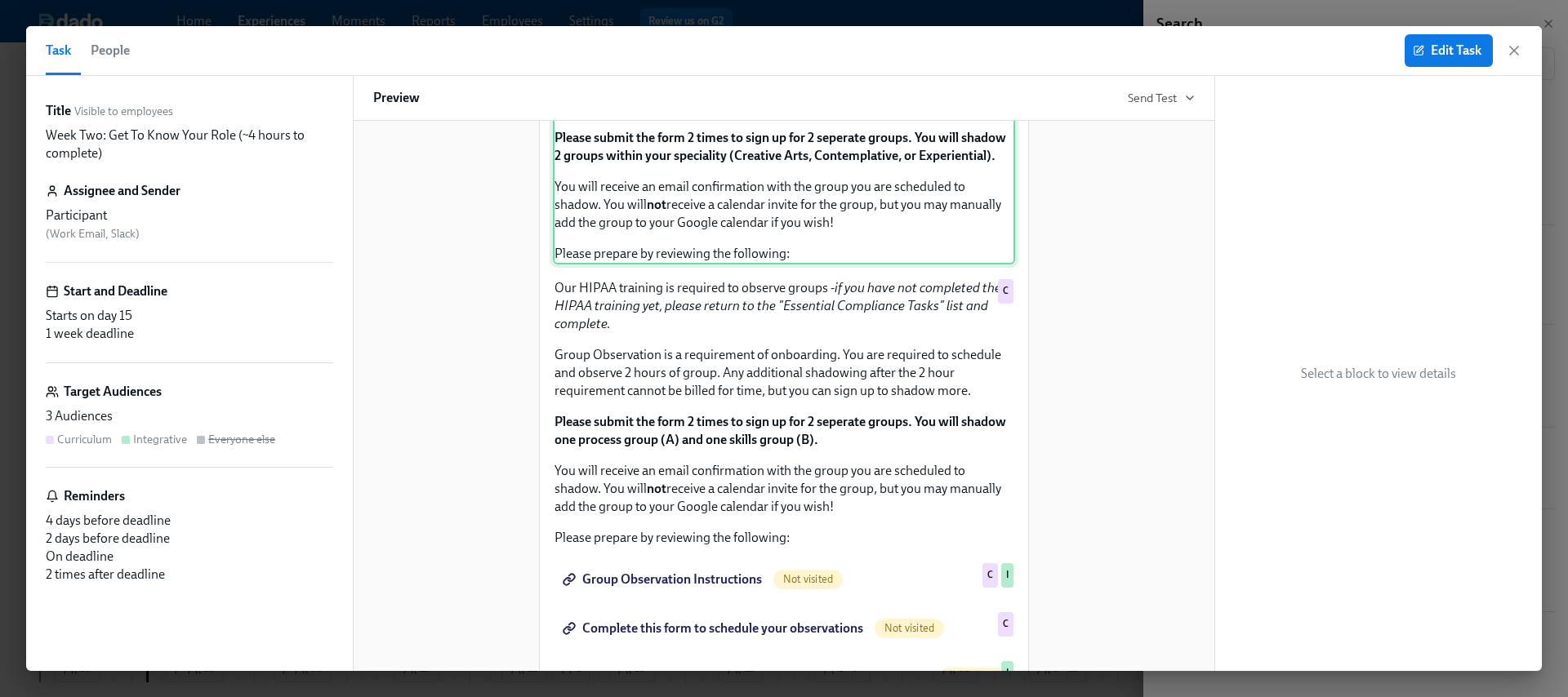
scroll to position [1153, 0]
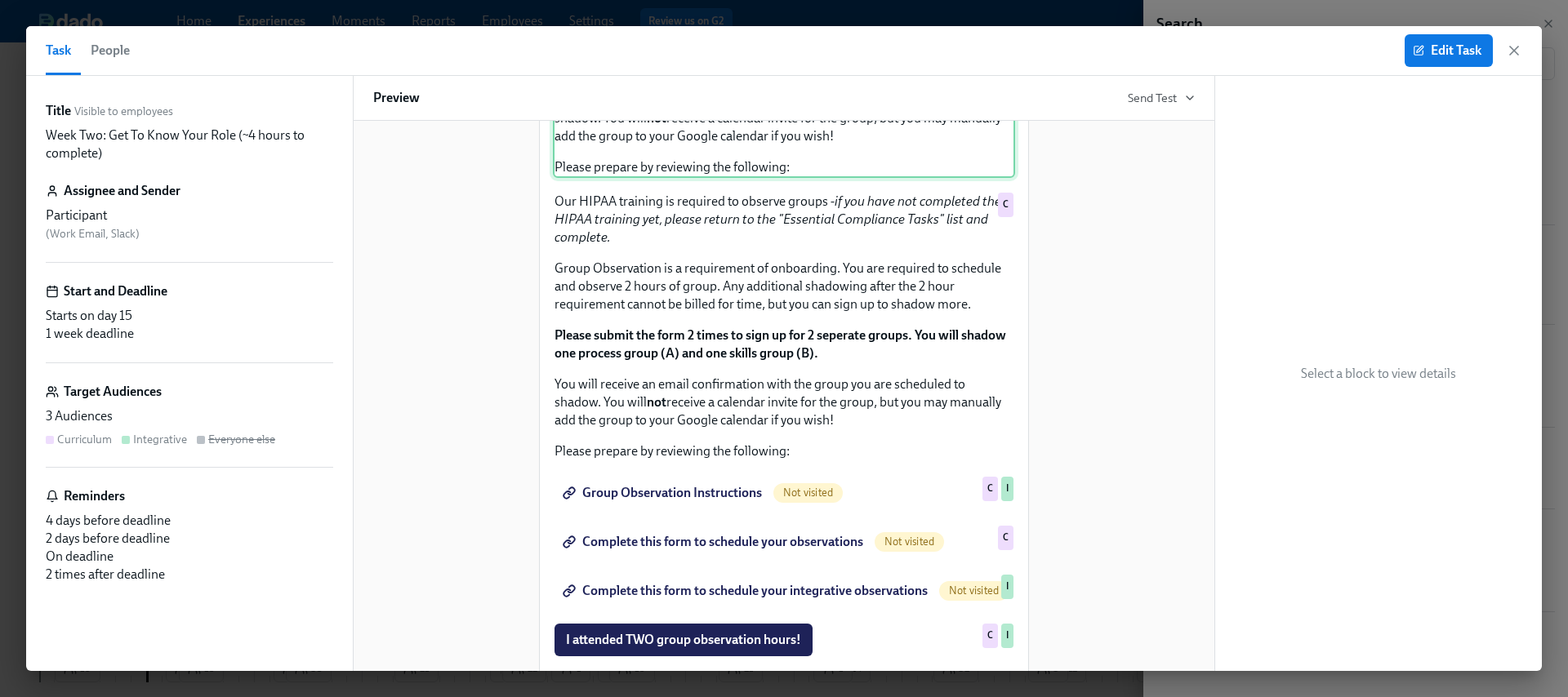
click at [812, 178] on div "Our HIPAA training is required to observe groups - if you have not completed th…" at bounding box center [784, 42] width 462 height 271
click at [734, 178] on div "Our HIPAA training is required to observe groups - if you have not completed th…" at bounding box center [784, 42] width 462 height 271
click at [734, 178] on div "Our HIPAA training is required to observe groups - if you have not completed th…" at bounding box center [784, 42] width 462 height 271
click at [789, 178] on div "Our HIPAA training is required to observe groups - if you have not completed th…" at bounding box center [784, 42] width 462 height 271
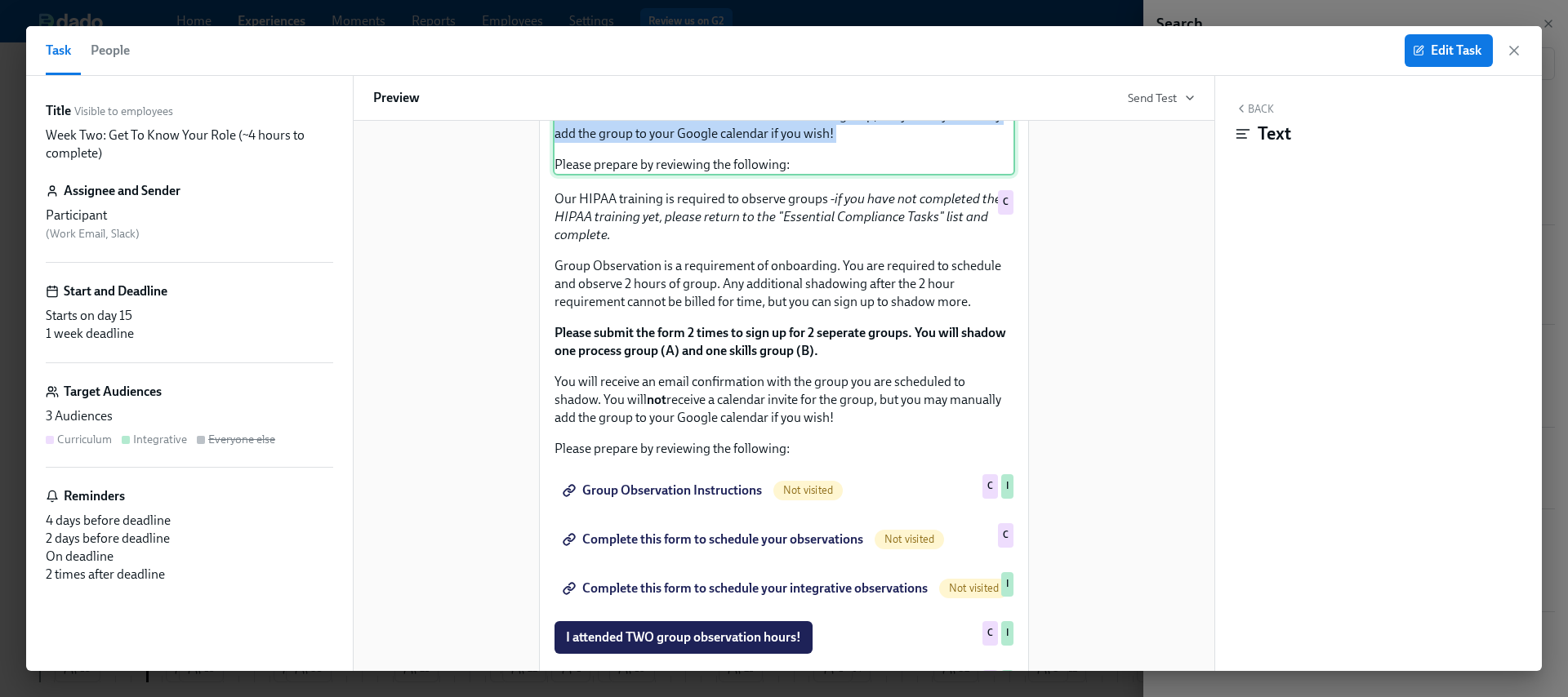
scroll to position [1156, 0]
drag, startPoint x: 550, startPoint y: 272, endPoint x: 995, endPoint y: 479, distance: 490.8
click at [821, 175] on div "Our HIPAA training is required to observe groups - if you have not completed th…" at bounding box center [784, 39] width 462 height 271
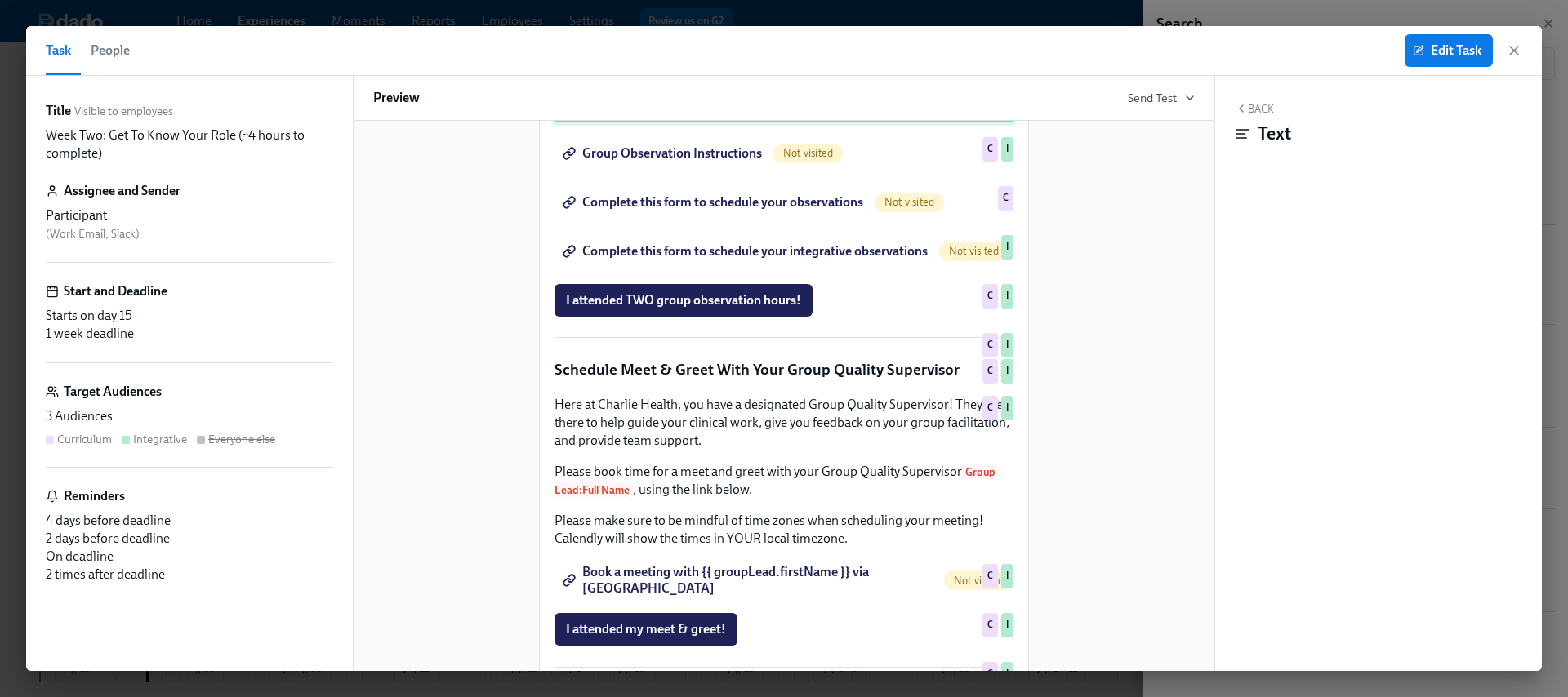
scroll to position [1502, 0]
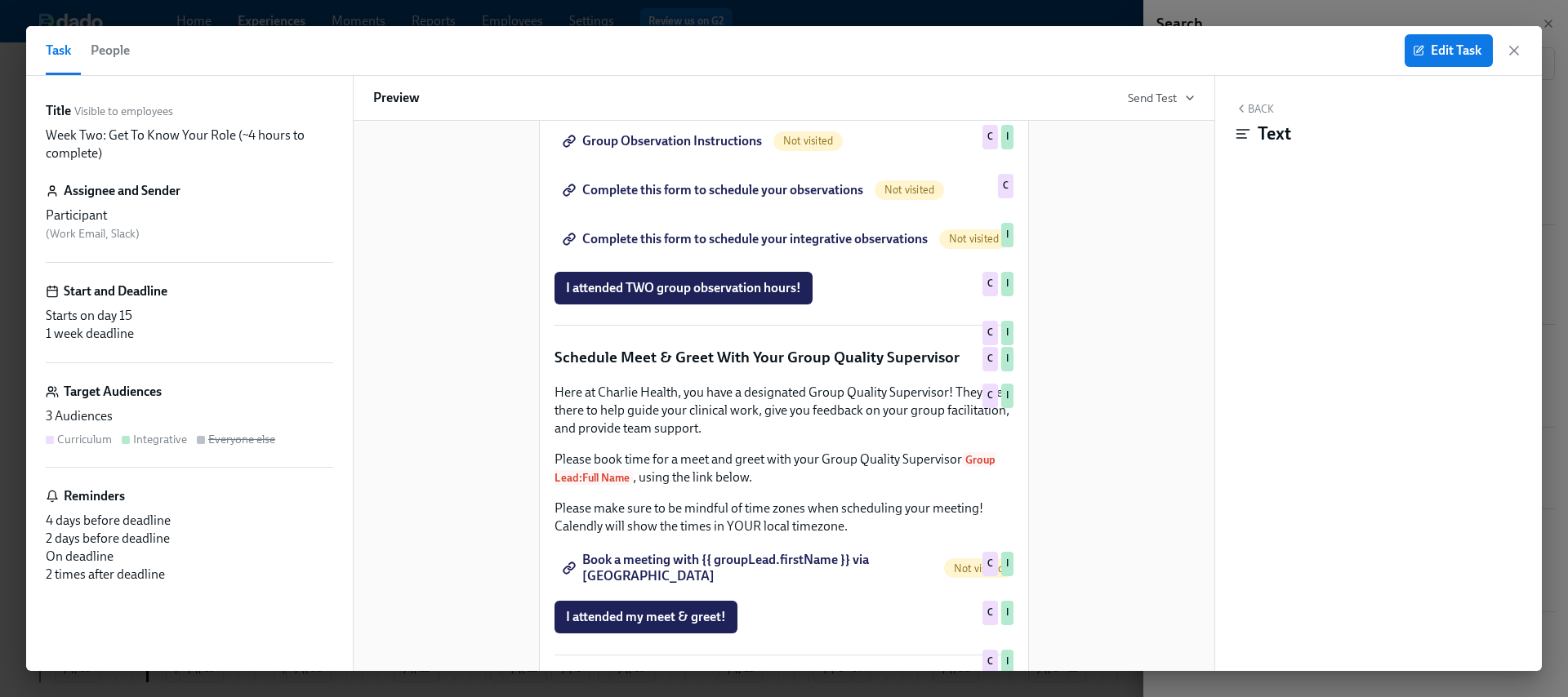
scroll to position [0, 26905]
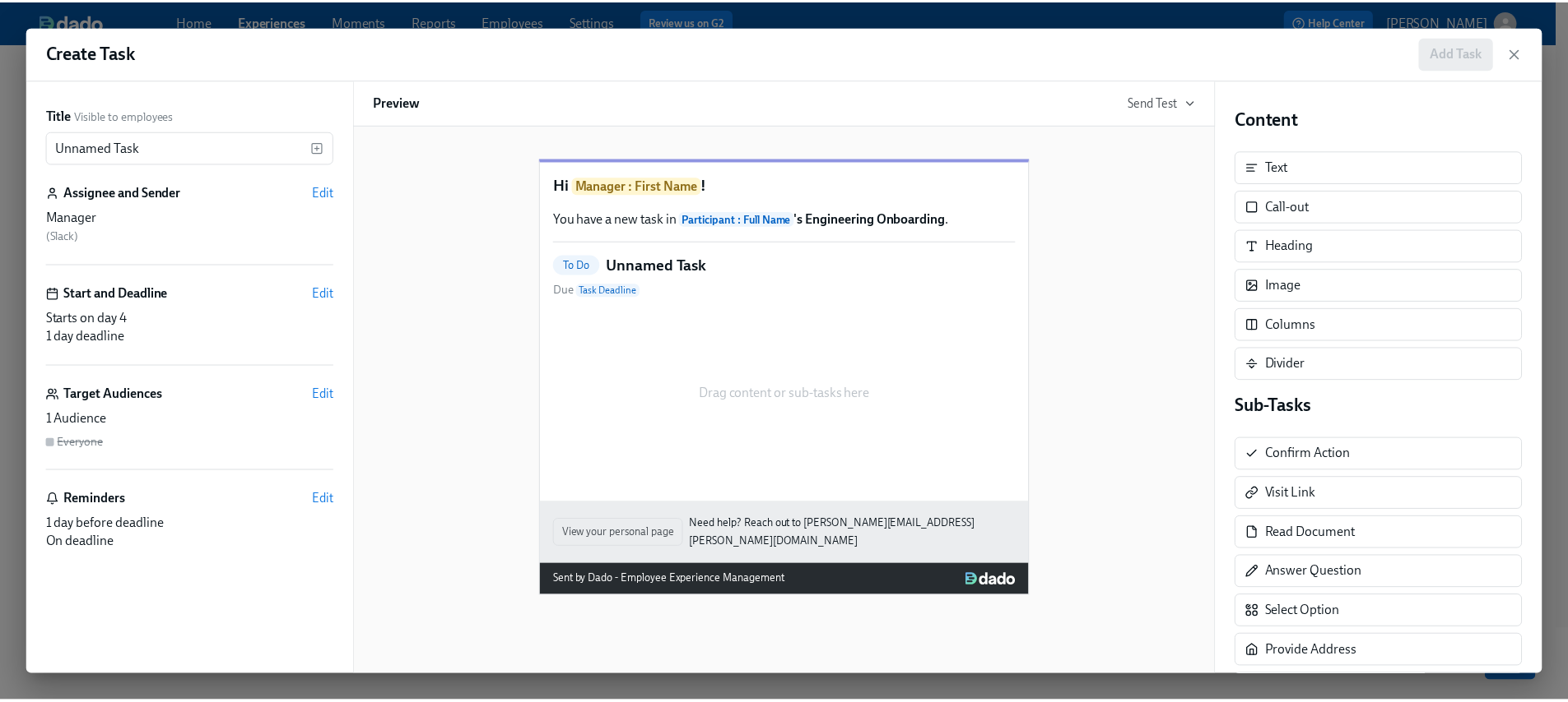
scroll to position [84, 0]
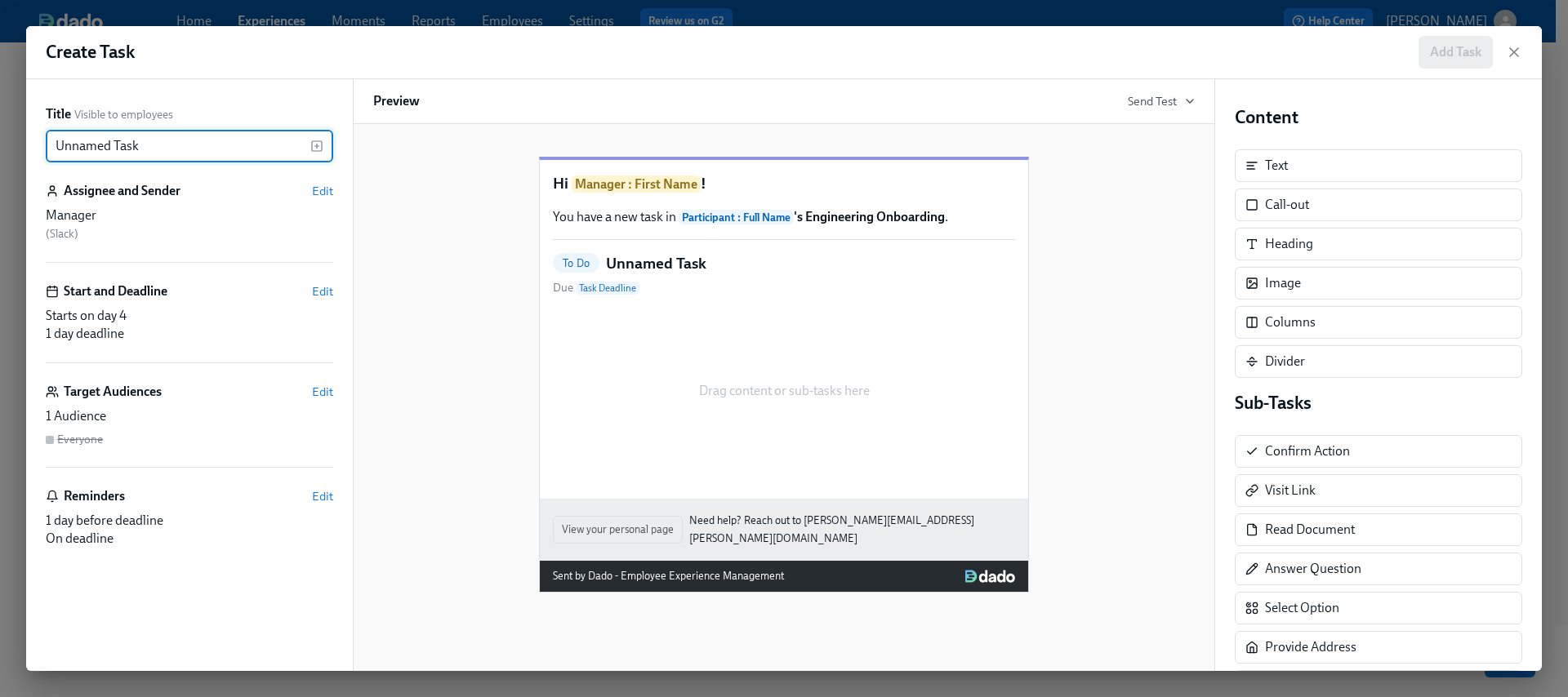
drag, startPoint x: 158, startPoint y: 140, endPoint x: 11, endPoint y: 136, distance: 147.1
click at [11, 136] on div "Create Task Add Task Title Visible to employees Unnamed Task ​ Assignee and Sen…" at bounding box center [784, 348] width 1568 height 697
click at [312, 146] on icon "button" at bounding box center [317, 147] width 13 height 13
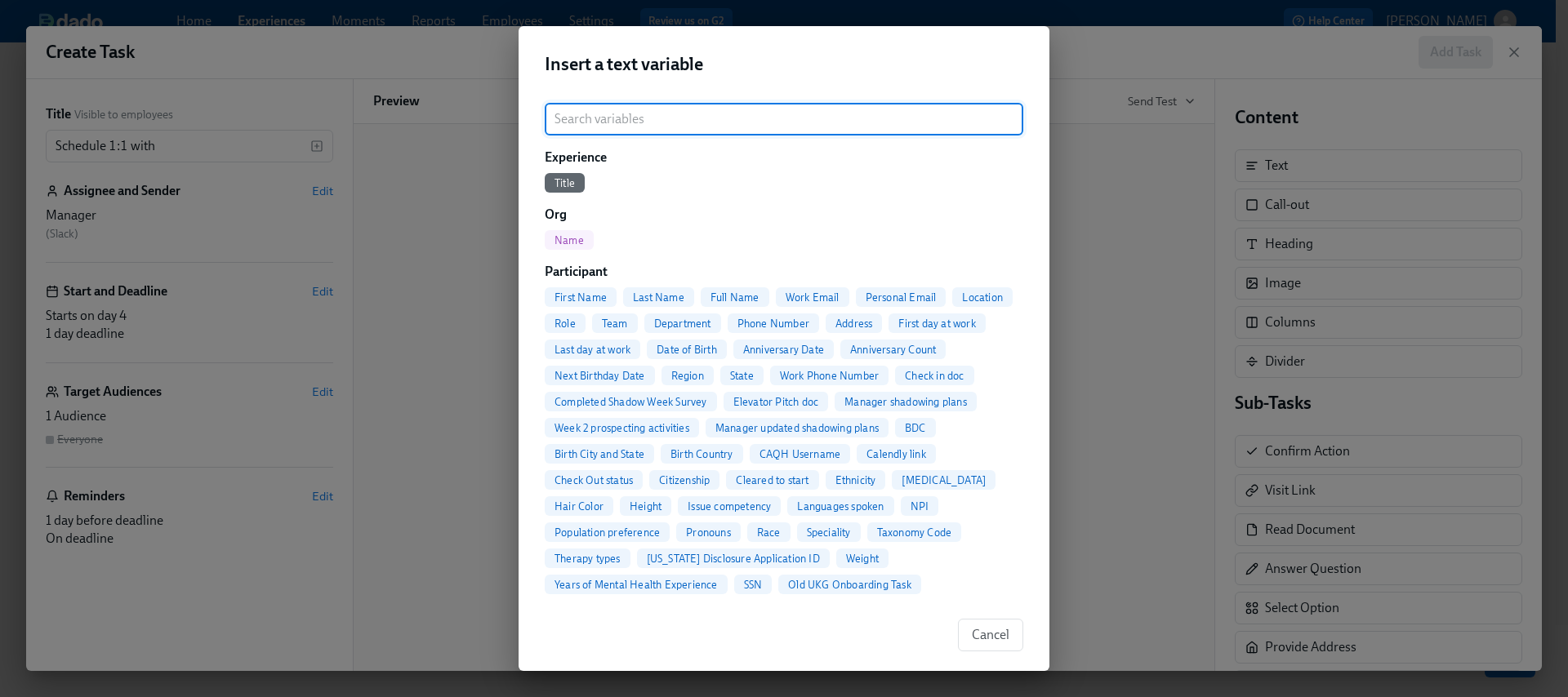
click at [725, 300] on span "Full Name" at bounding box center [735, 297] width 69 height 12
type input "Schedule 1:1 with {{ participant.fullName }}"
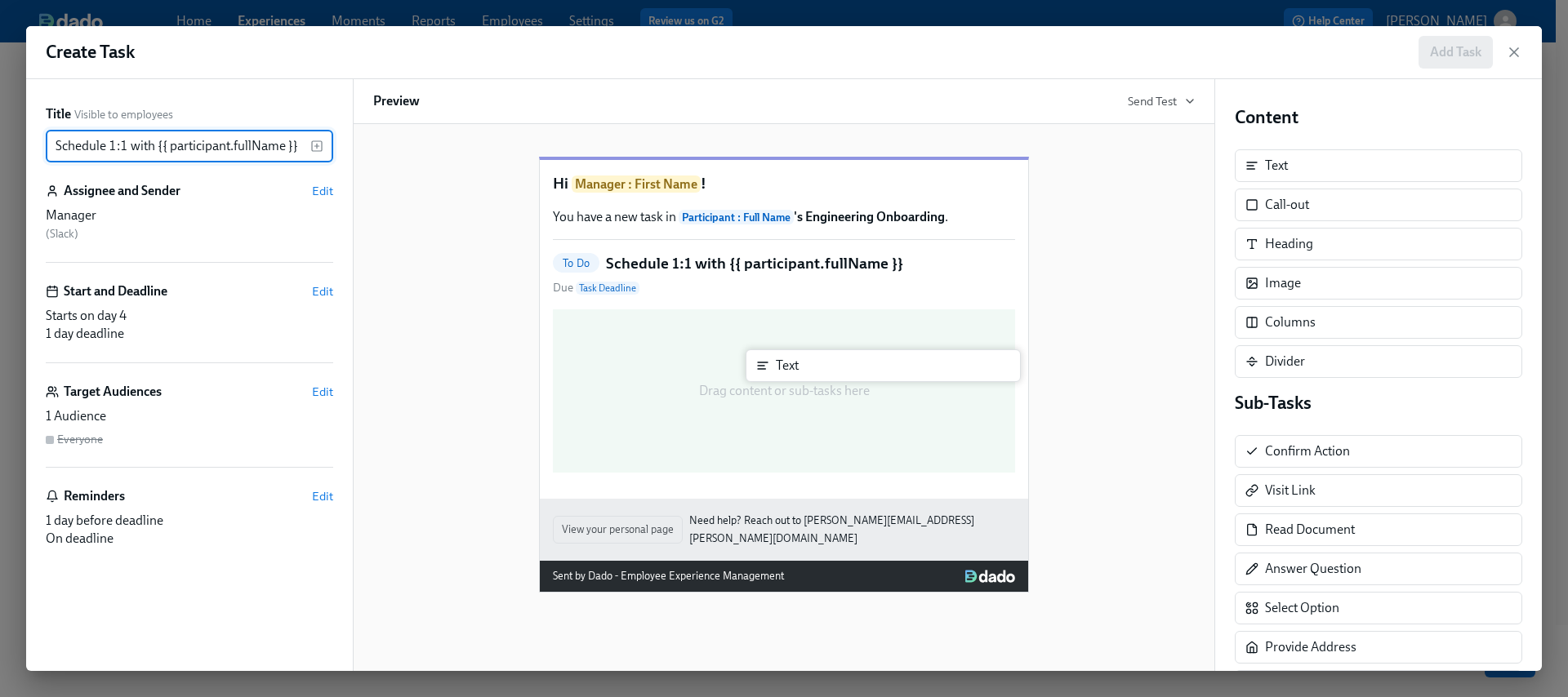
drag, startPoint x: 1353, startPoint y: 163, endPoint x: 850, endPoint y: 368, distance: 543.2
click at [850, 368] on div "Title Visible to employees Schedule 1:1 with {{ participant.fullName }} ​ Assig…" at bounding box center [784, 375] width 1517 height 592
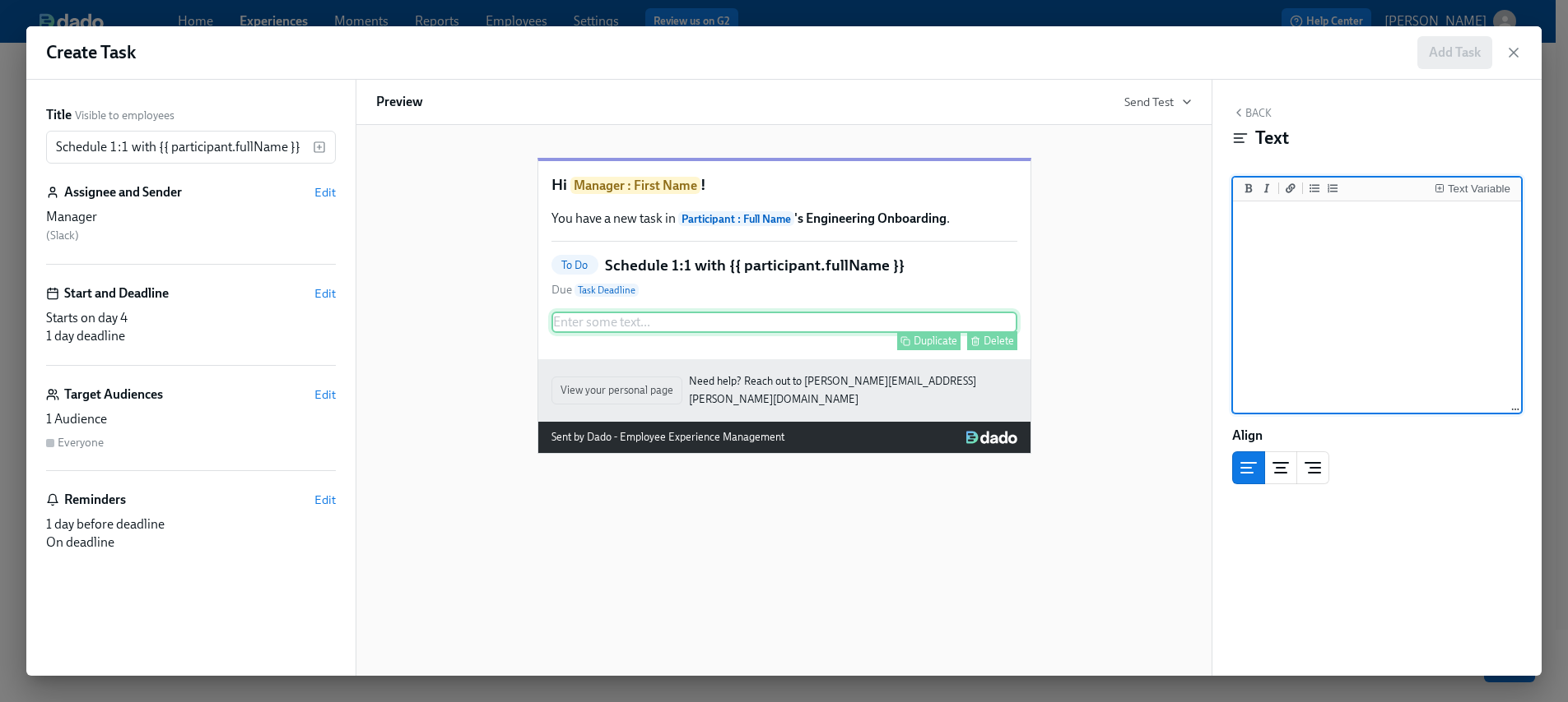
click at [719, 333] on div "Enter some text ... Duplicate Delete" at bounding box center [784, 322] width 465 height 21
click at [1478, 189] on div "Text Variable" at bounding box center [1478, 189] width 62 height 12
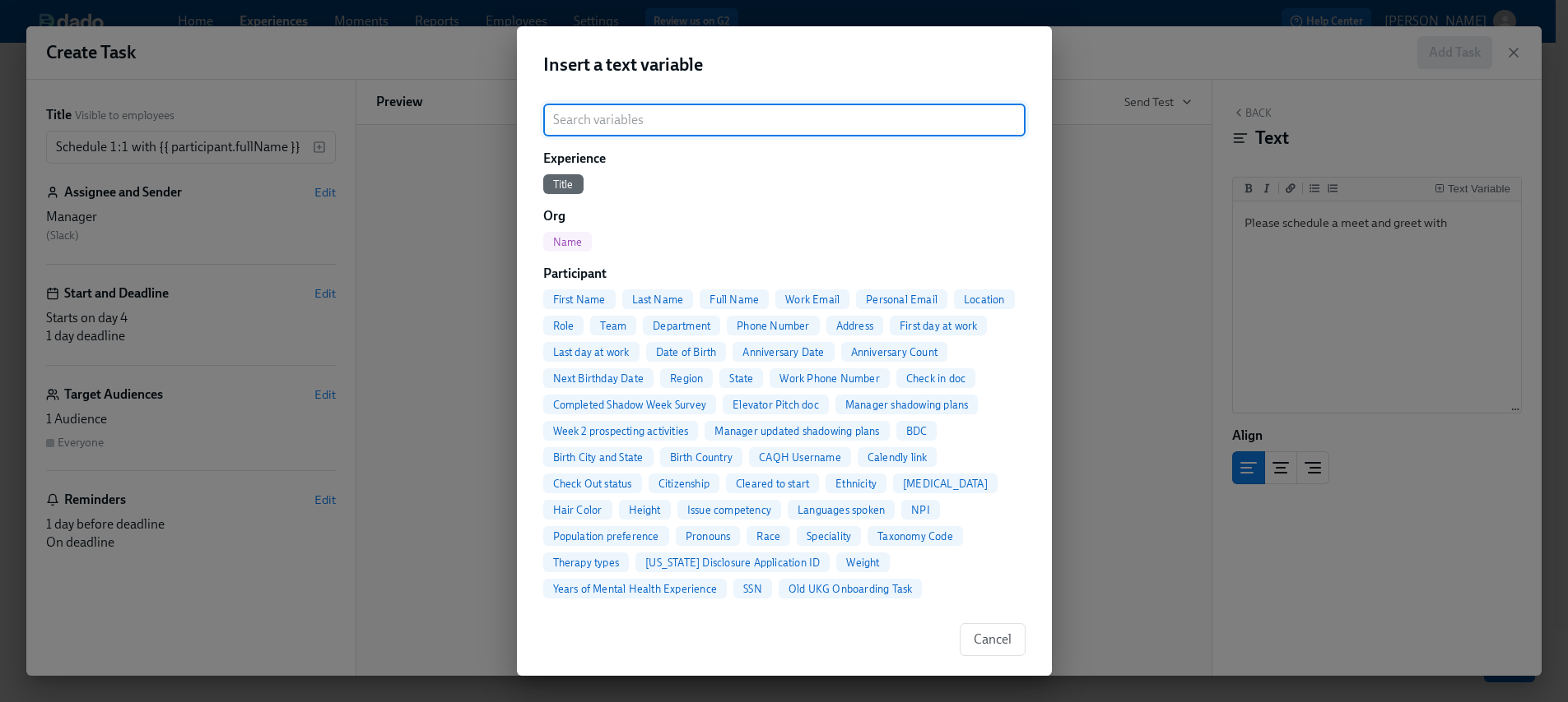
click at [597, 299] on span "First Name" at bounding box center [579, 299] width 72 height 12
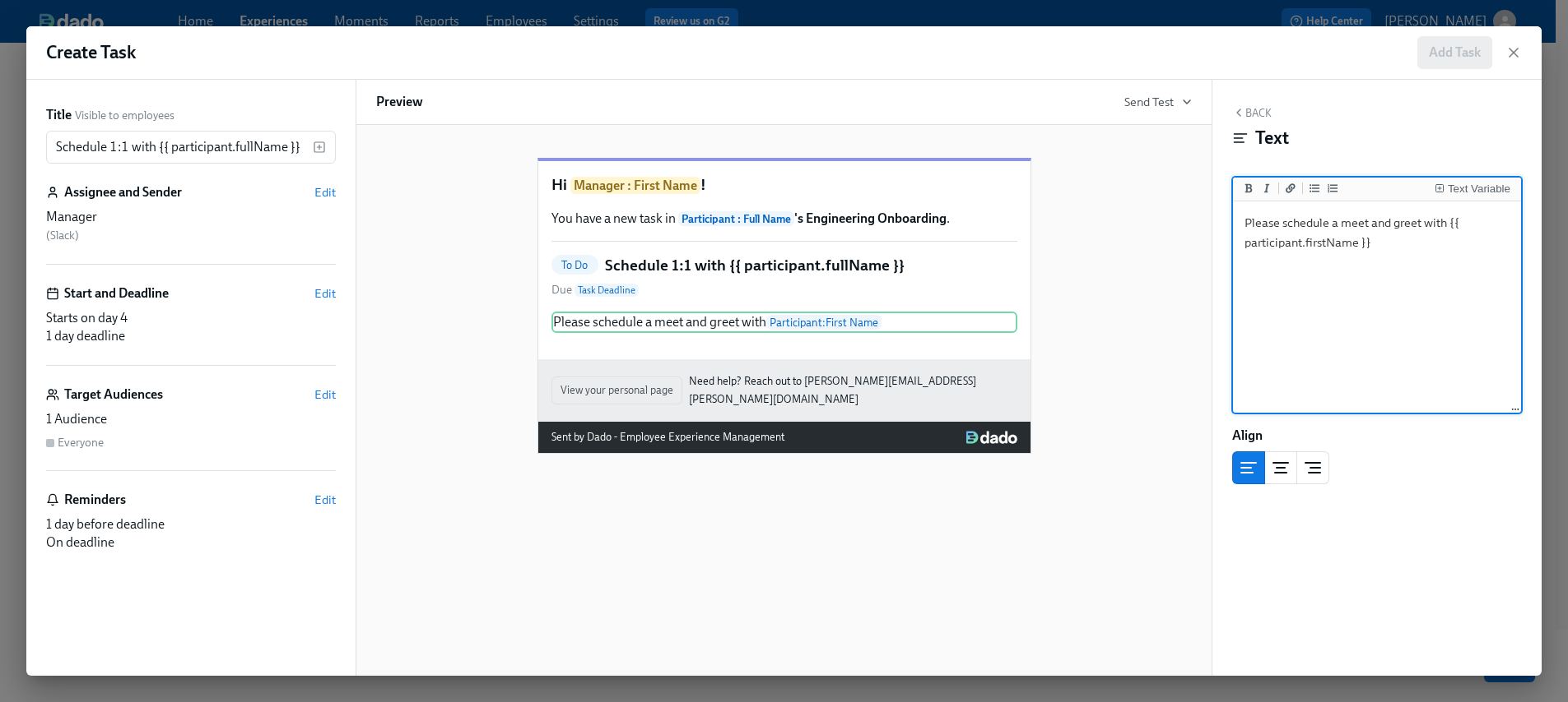
scroll to position [101, 0]
type textarea "Please schedule a meet and greet with {{ participant.firstName }} on their firs…"
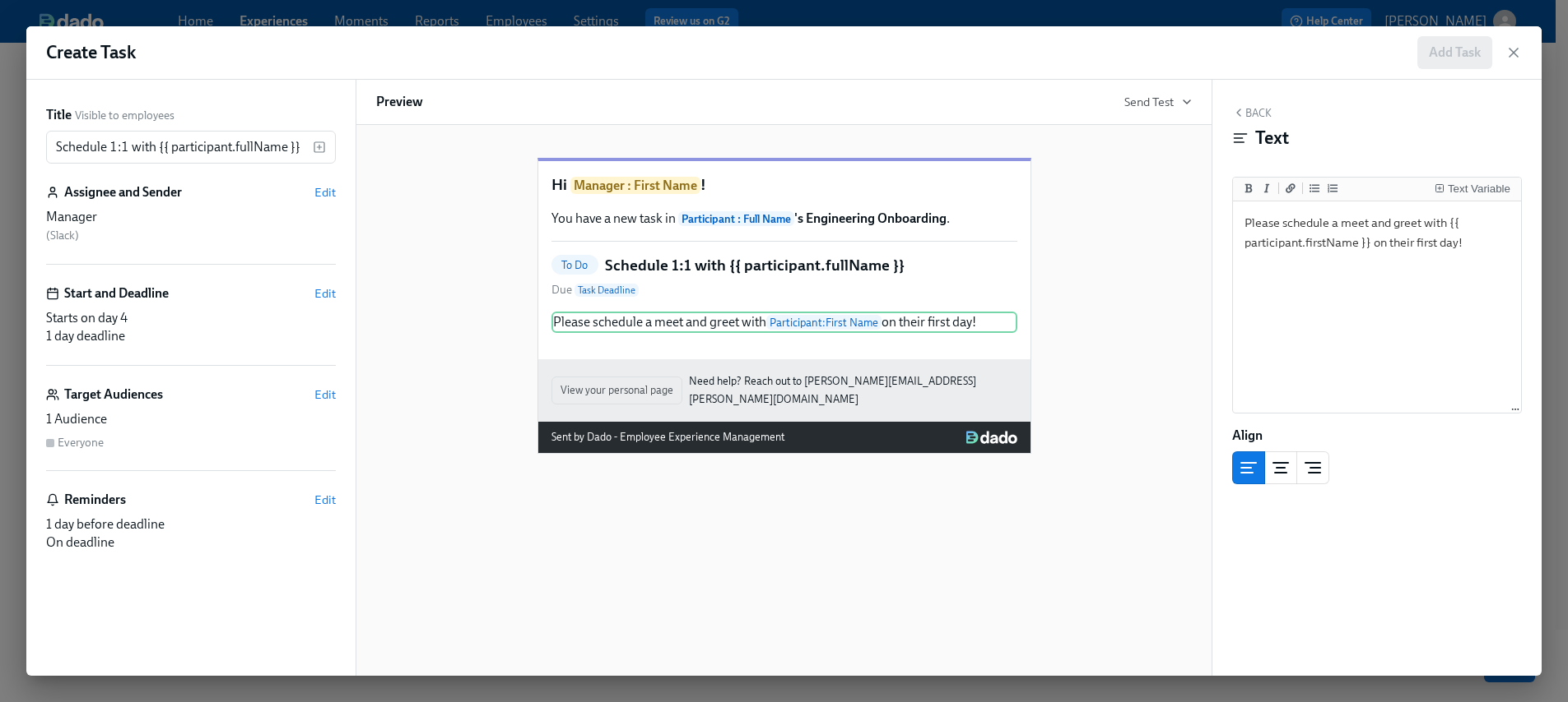
drag, startPoint x: 1141, startPoint y: 482, endPoint x: 1134, endPoint y: 475, distance: 9.9
click at [1141, 482] on div "Hi Manager : First Name ! You have a new task in Participant : Full Name 's Eng…" at bounding box center [783, 400] width 857 height 551
click at [982, 299] on div "To Do Schedule 1:1 with {{ participant.fullName }} Due Task Deadline" at bounding box center [784, 277] width 465 height 44
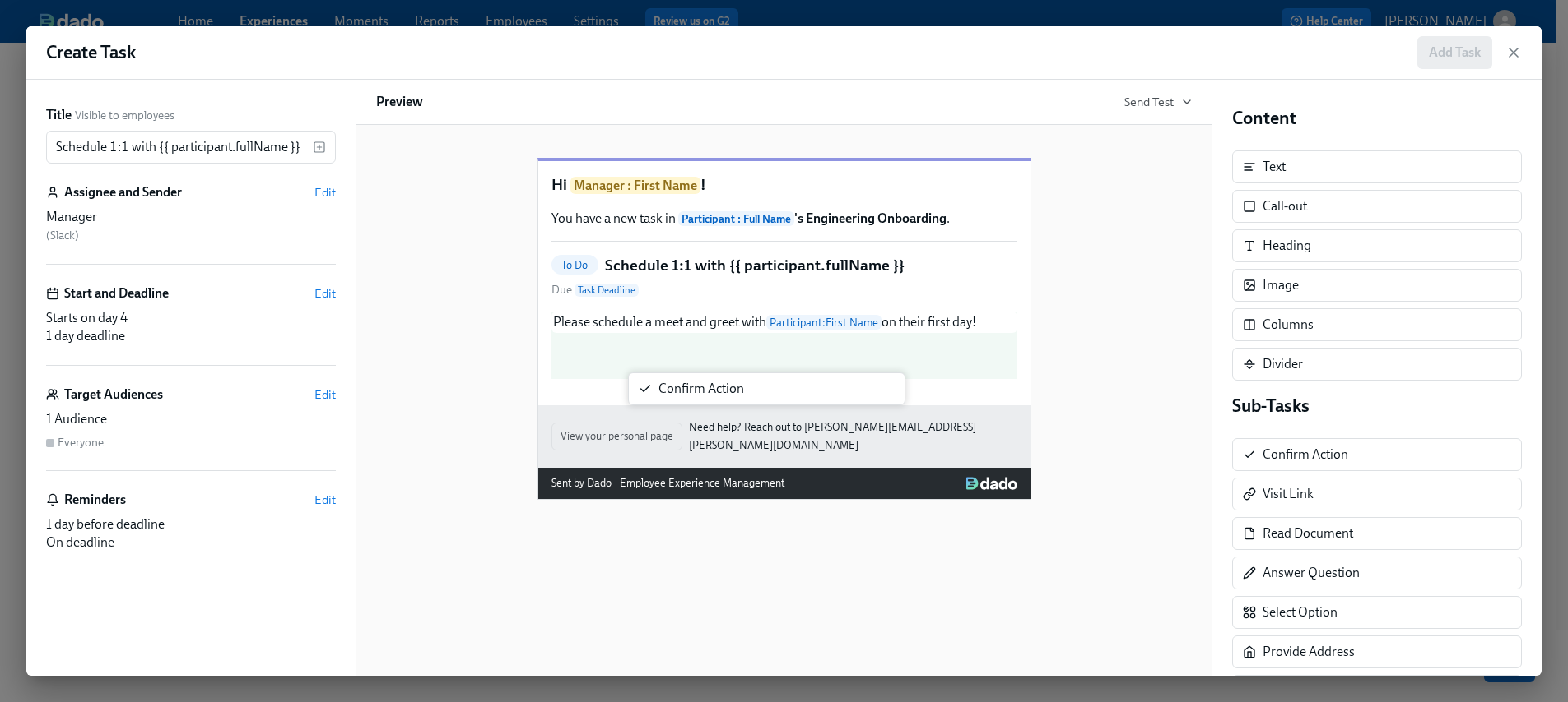
drag, startPoint x: 1351, startPoint y: 459, endPoint x: 748, endPoint y: 392, distance: 606.7
click at [748, 393] on div "Title Visible to employees Schedule 1:1 with {{ participant.fullName }} ​ Assig…" at bounding box center [783, 378] width 1515 height 597
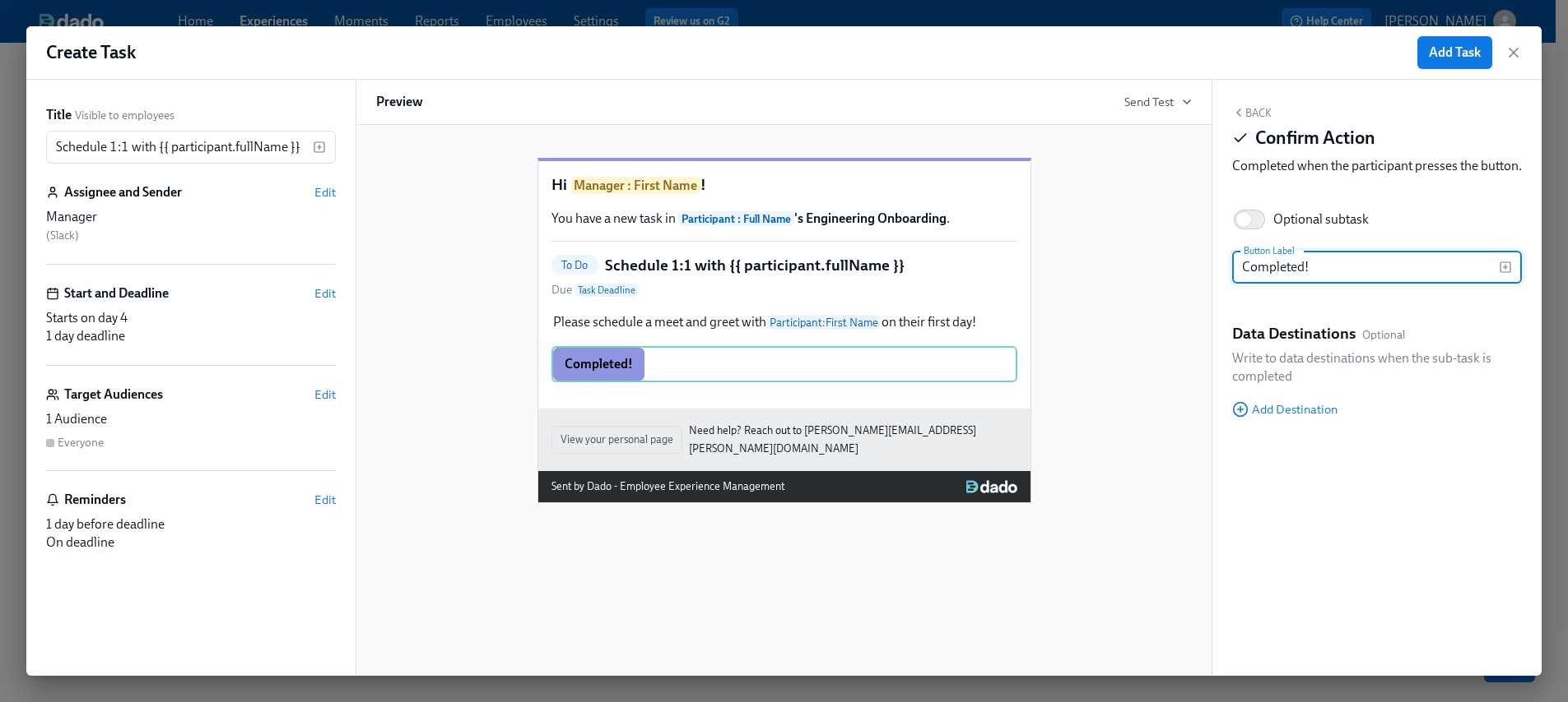
scroll to position [106, 0]
type input "Completed!"
click at [1470, 51] on span "Add Task" at bounding box center [1455, 52] width 52 height 16
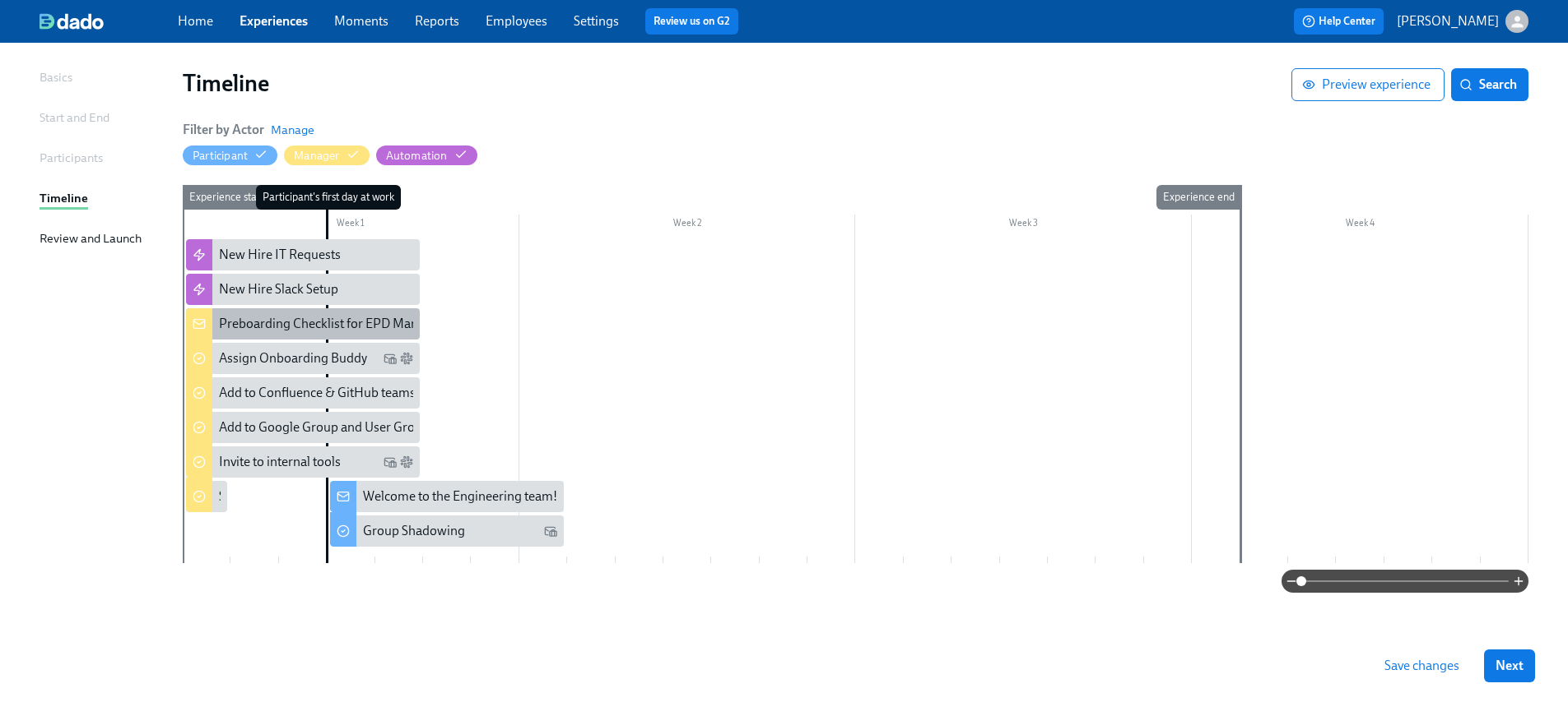
scroll to position [104, 0]
click at [372, 317] on div "Preboarding Checklist for EPD Managers" at bounding box center [334, 324] width 230 height 18
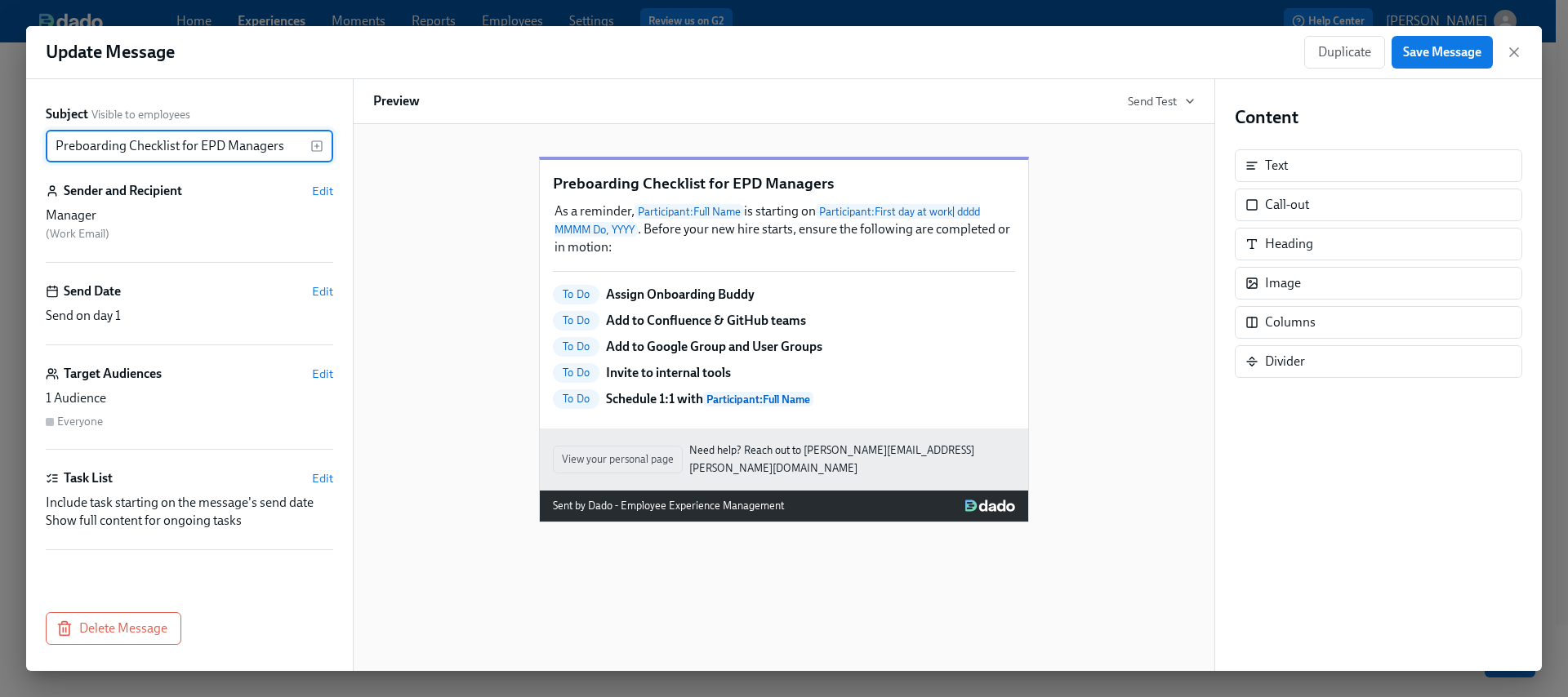
click at [1521, 57] on icon "button" at bounding box center [1514, 51] width 16 height 16
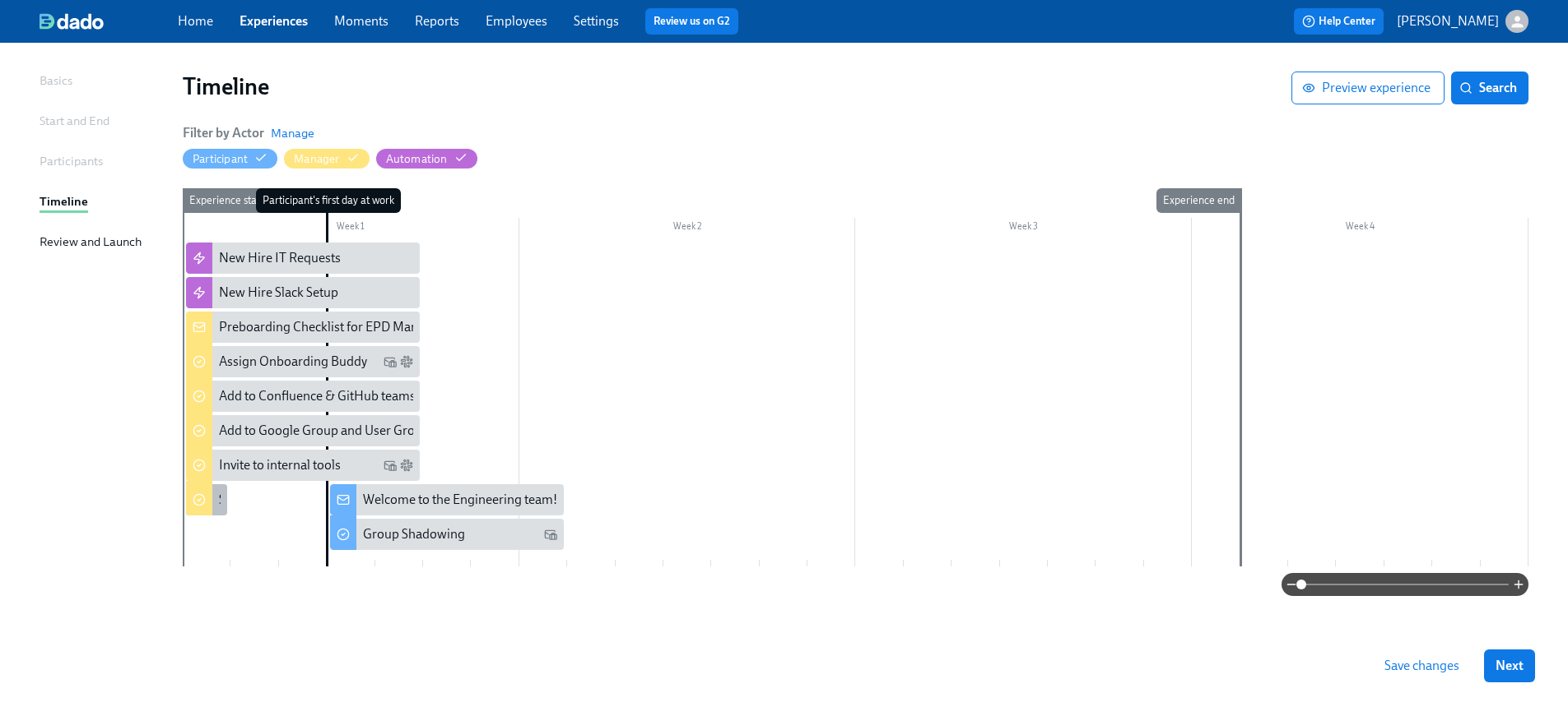
scroll to position [101, 0]
click at [201, 497] on icon at bounding box center [200, 501] width 13 height 13
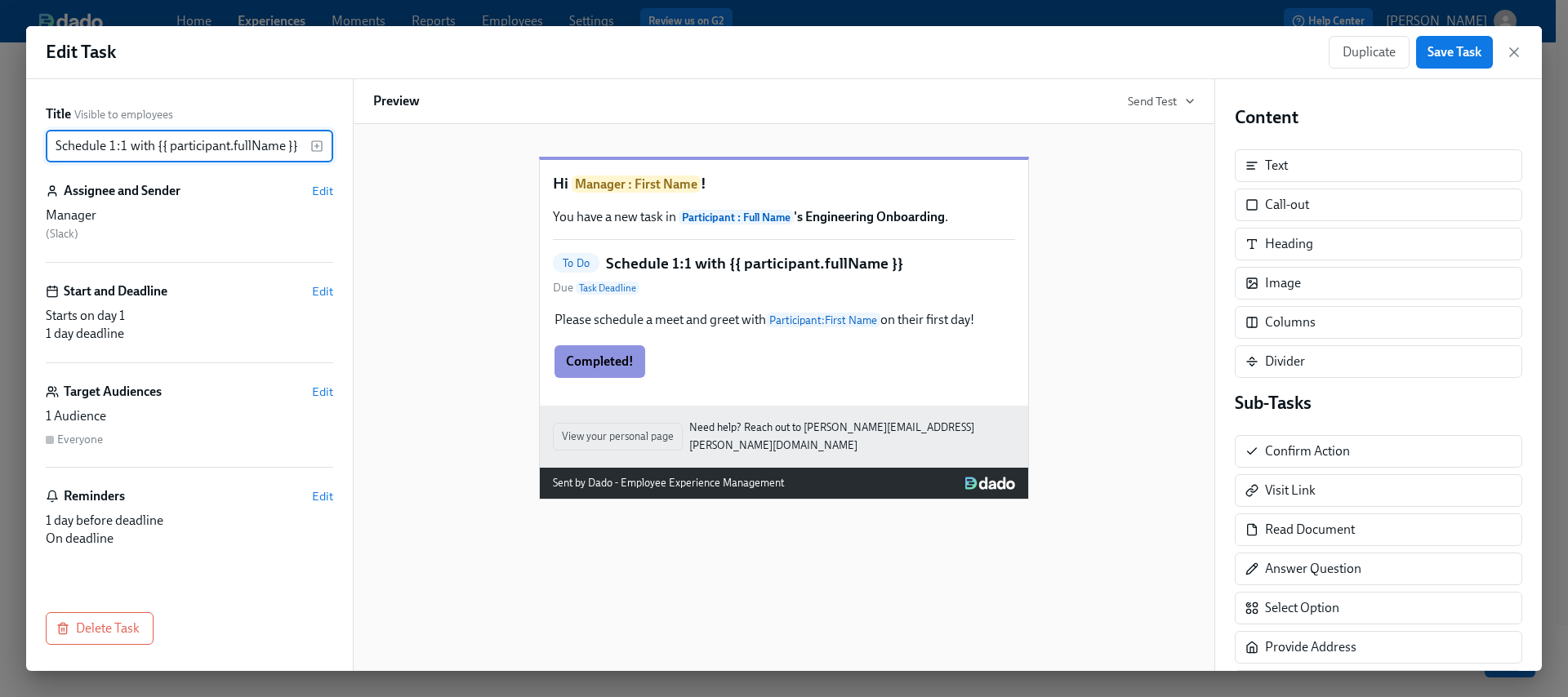
drag, startPoint x: 299, startPoint y: 147, endPoint x: 131, endPoint y: 146, distance: 168.0
click at [131, 146] on input "Schedule 1:1 with {{ participant.fullName }}" at bounding box center [178, 146] width 265 height 32
type input "Schedule 1:1"
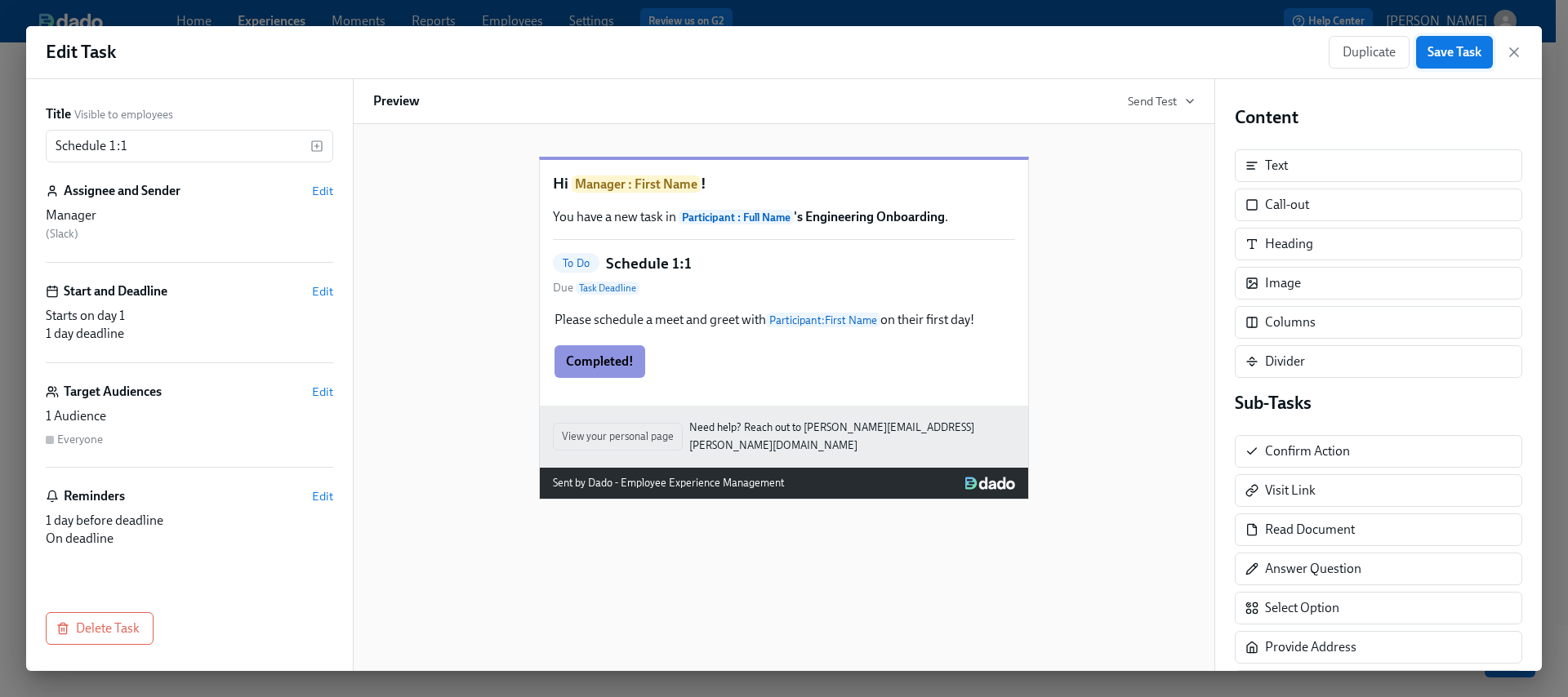
click at [1454, 58] on span "Save Task" at bounding box center [1455, 51] width 54 height 16
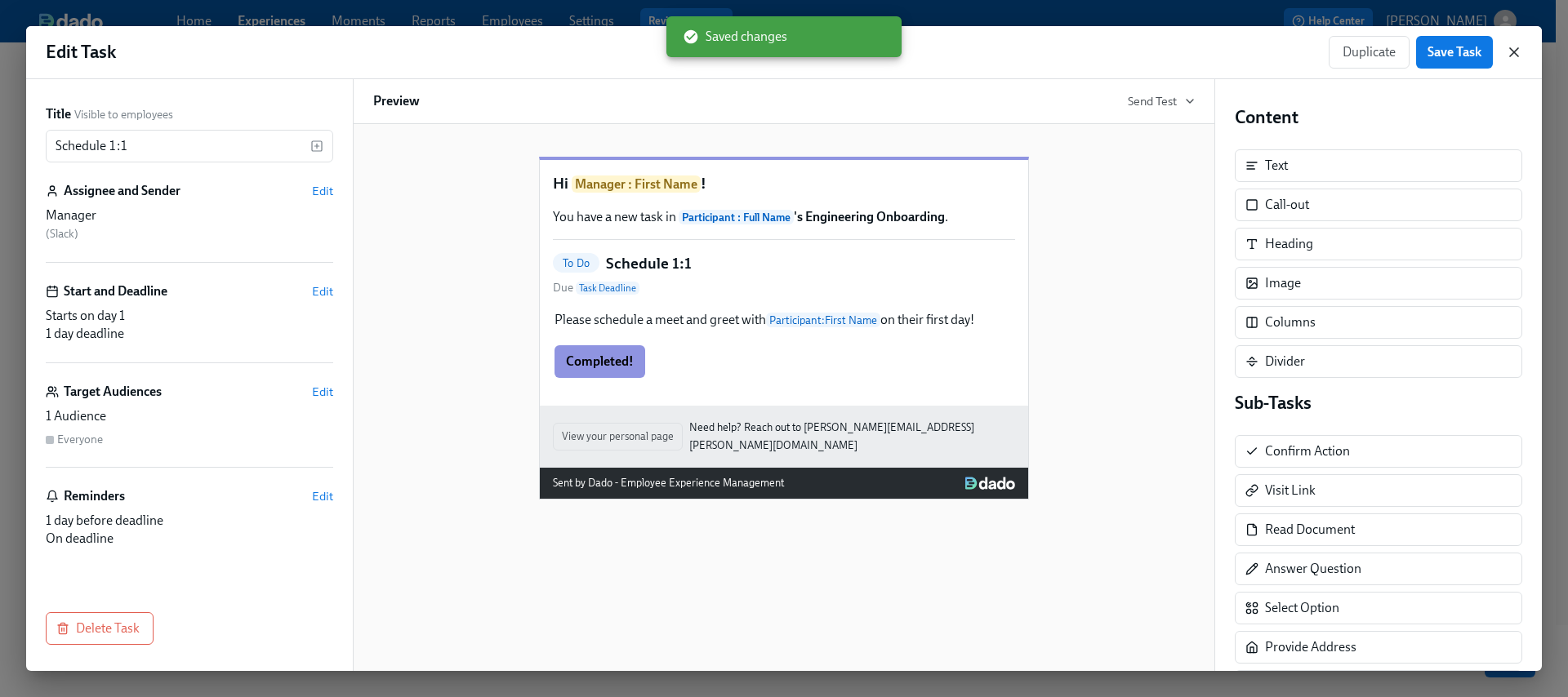
click at [1511, 52] on icon "button" at bounding box center [1514, 51] width 16 height 16
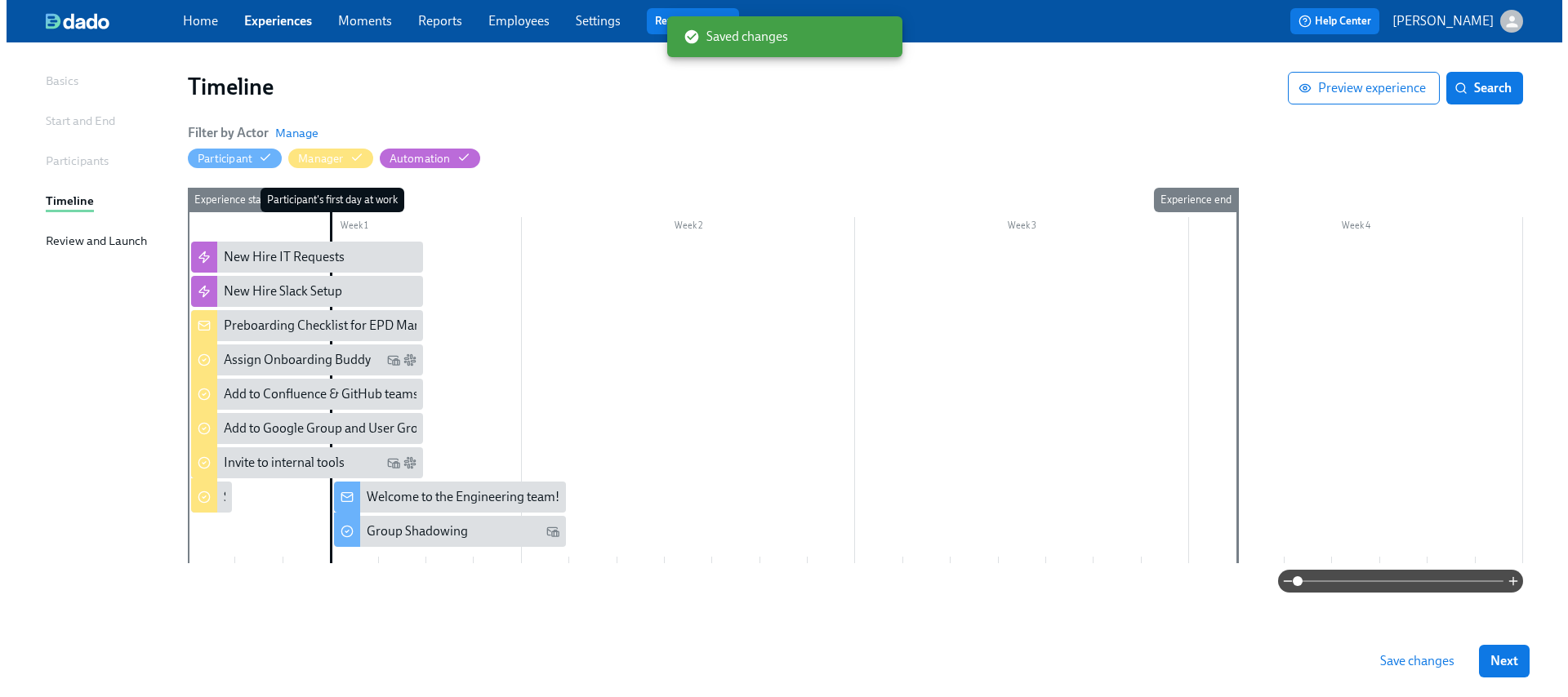
scroll to position [103, 0]
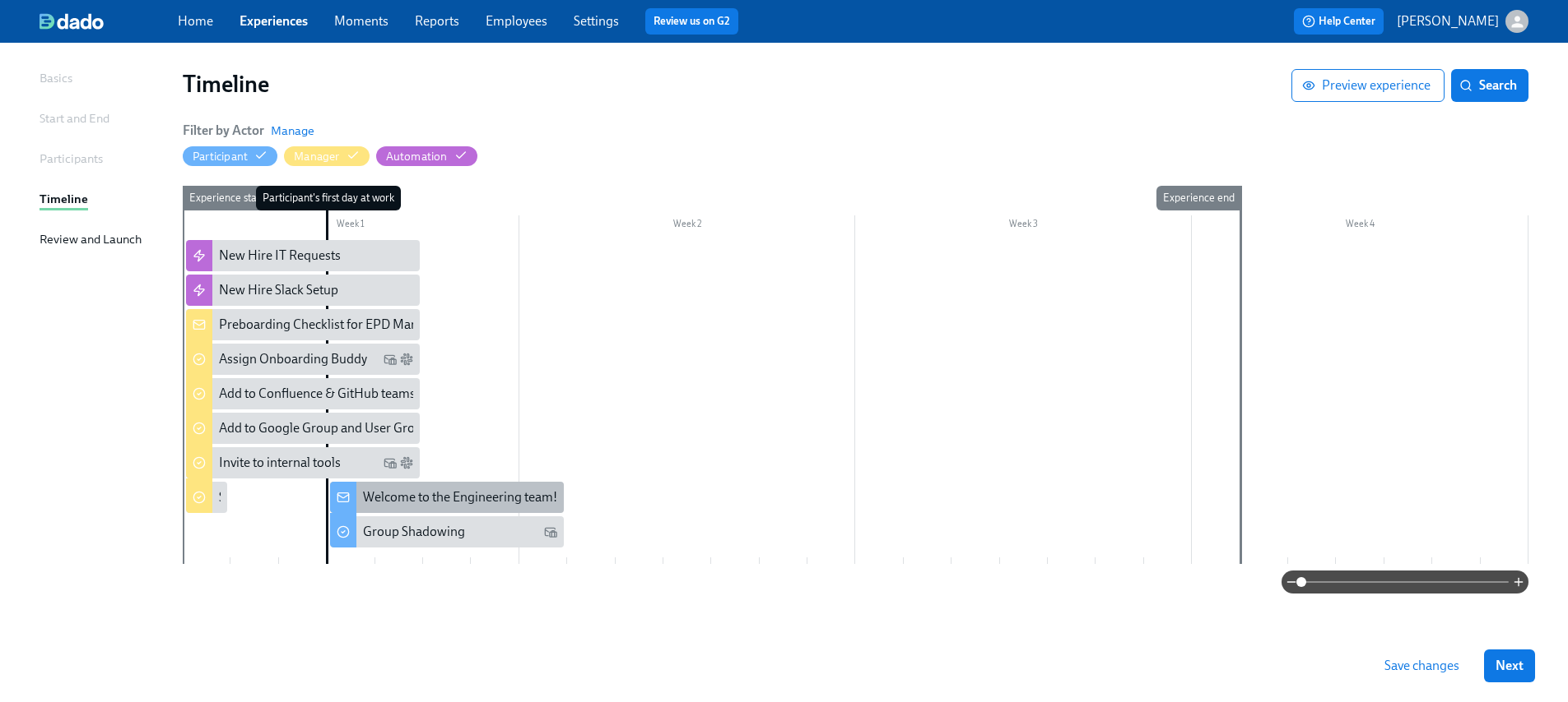
click at [471, 499] on div "Welcome to the Engineering team!" at bounding box center [460, 497] width 194 height 18
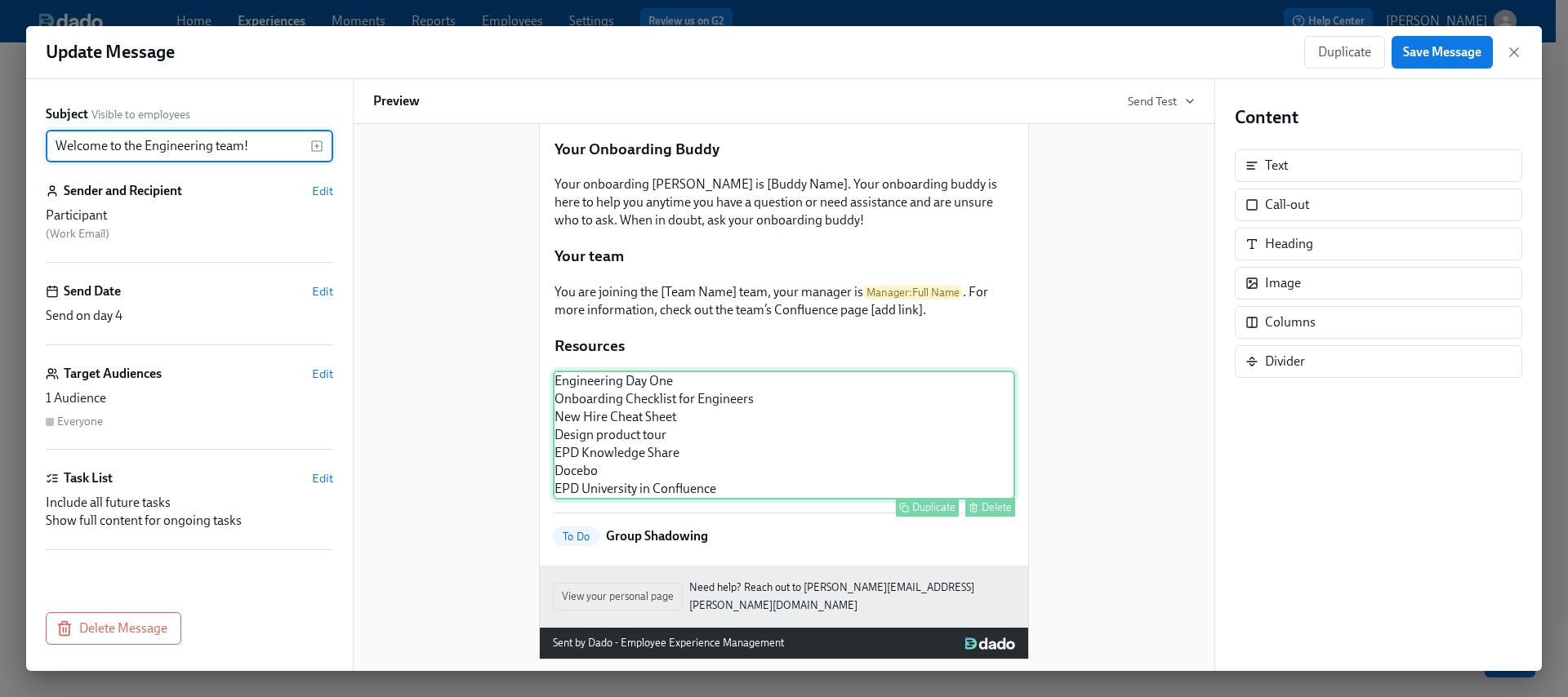
scroll to position [220, 0]
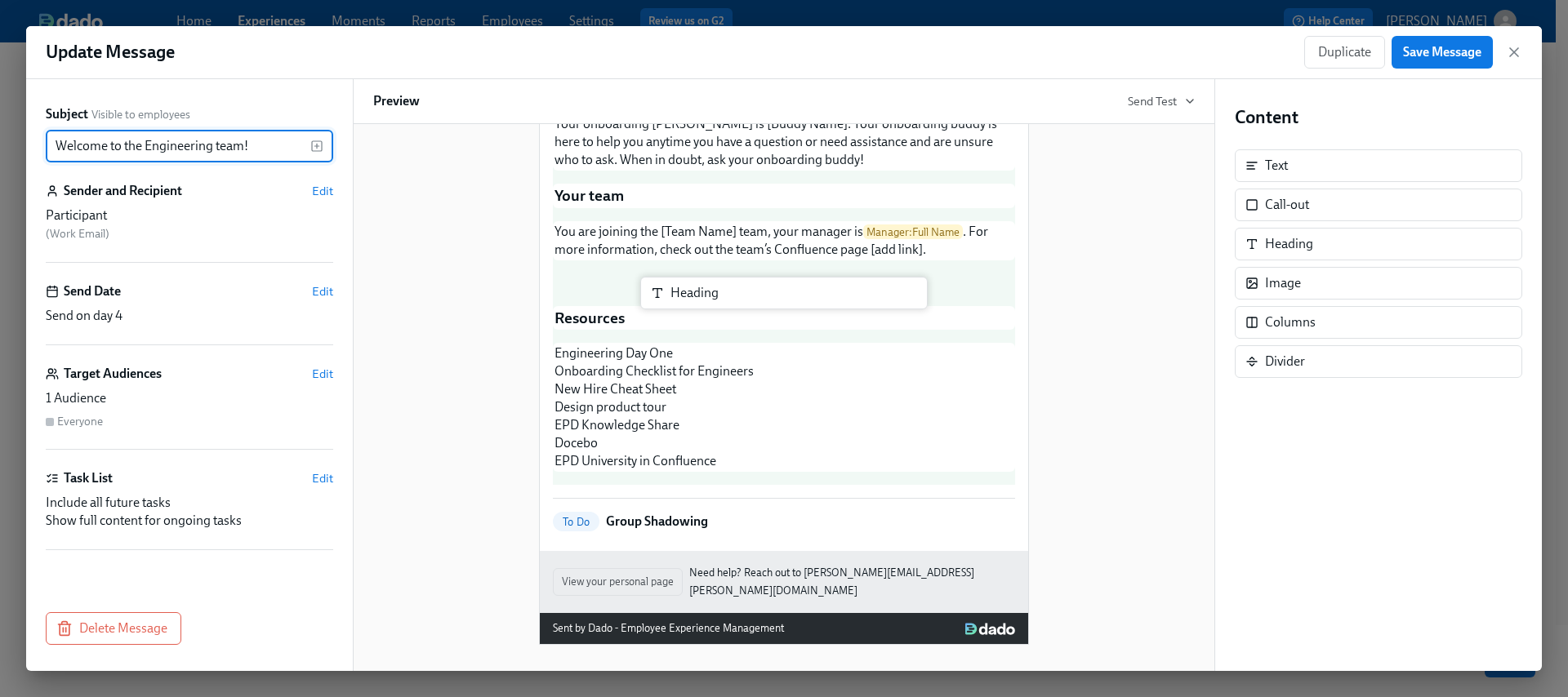
drag, startPoint x: 1376, startPoint y: 249, endPoint x: 777, endPoint y: 301, distance: 601.3
click at [777, 301] on div "Subject Visible to employees Welcome to the Engineering team! ​ Sender and Reci…" at bounding box center [784, 375] width 1517 height 592
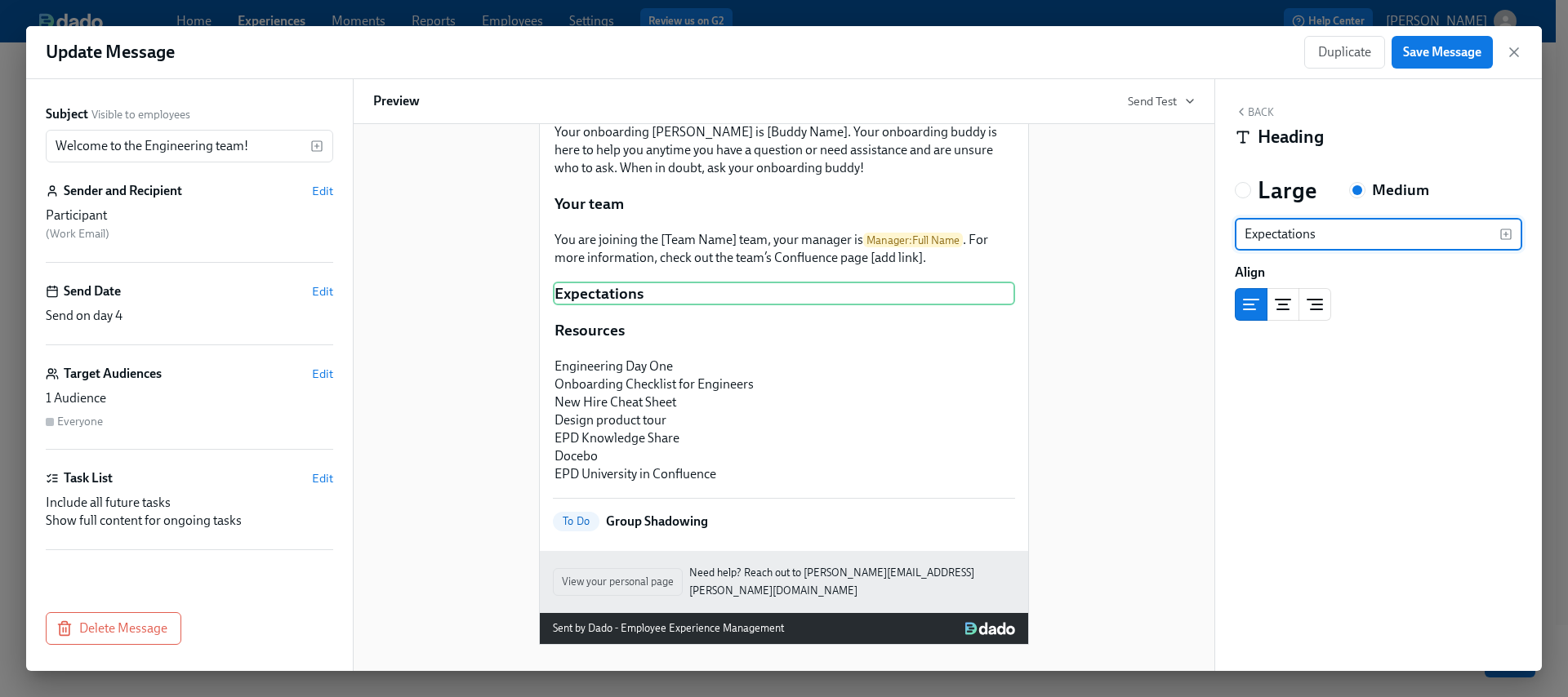
type input "Expectations"
click at [1242, 116] on icon "button" at bounding box center [1242, 112] width 13 height 13
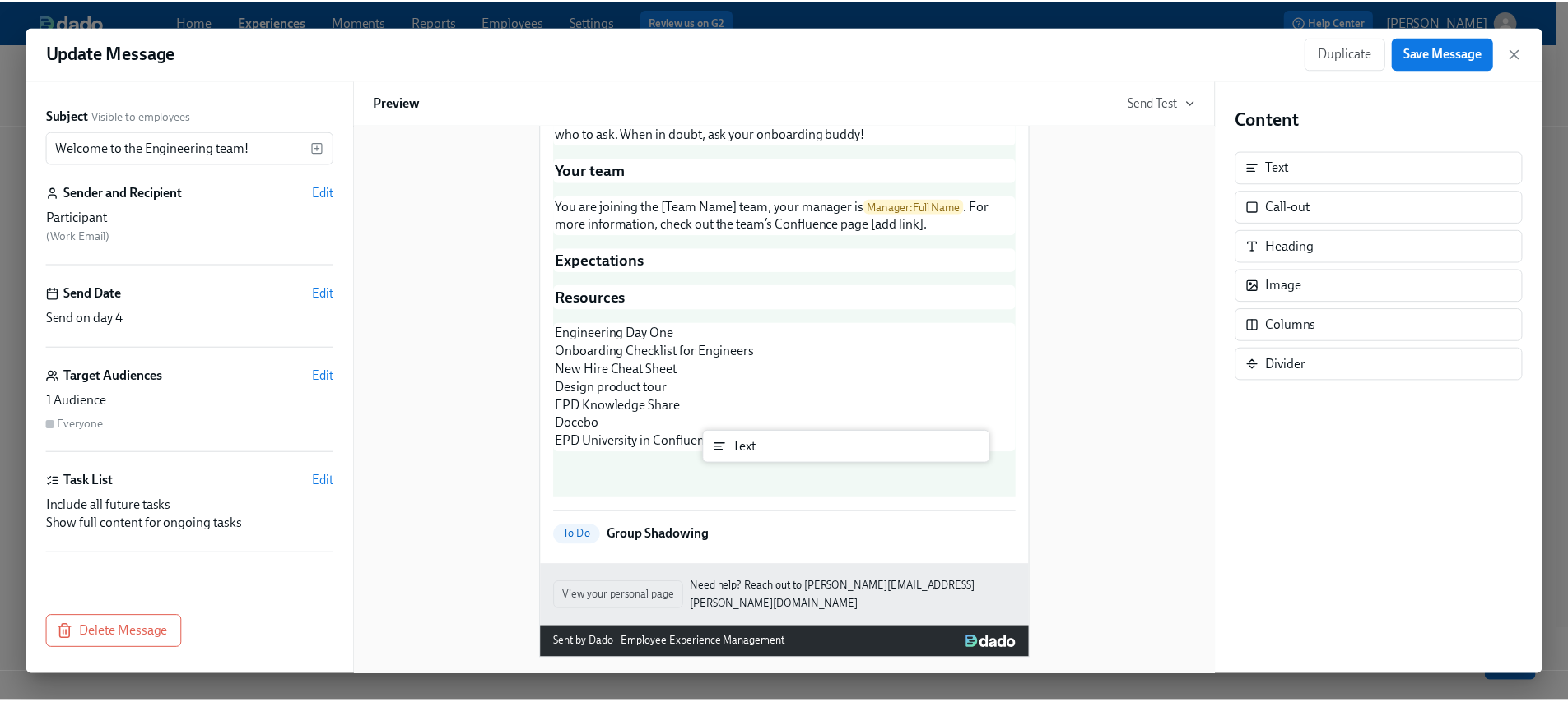
scroll to position [282, 0]
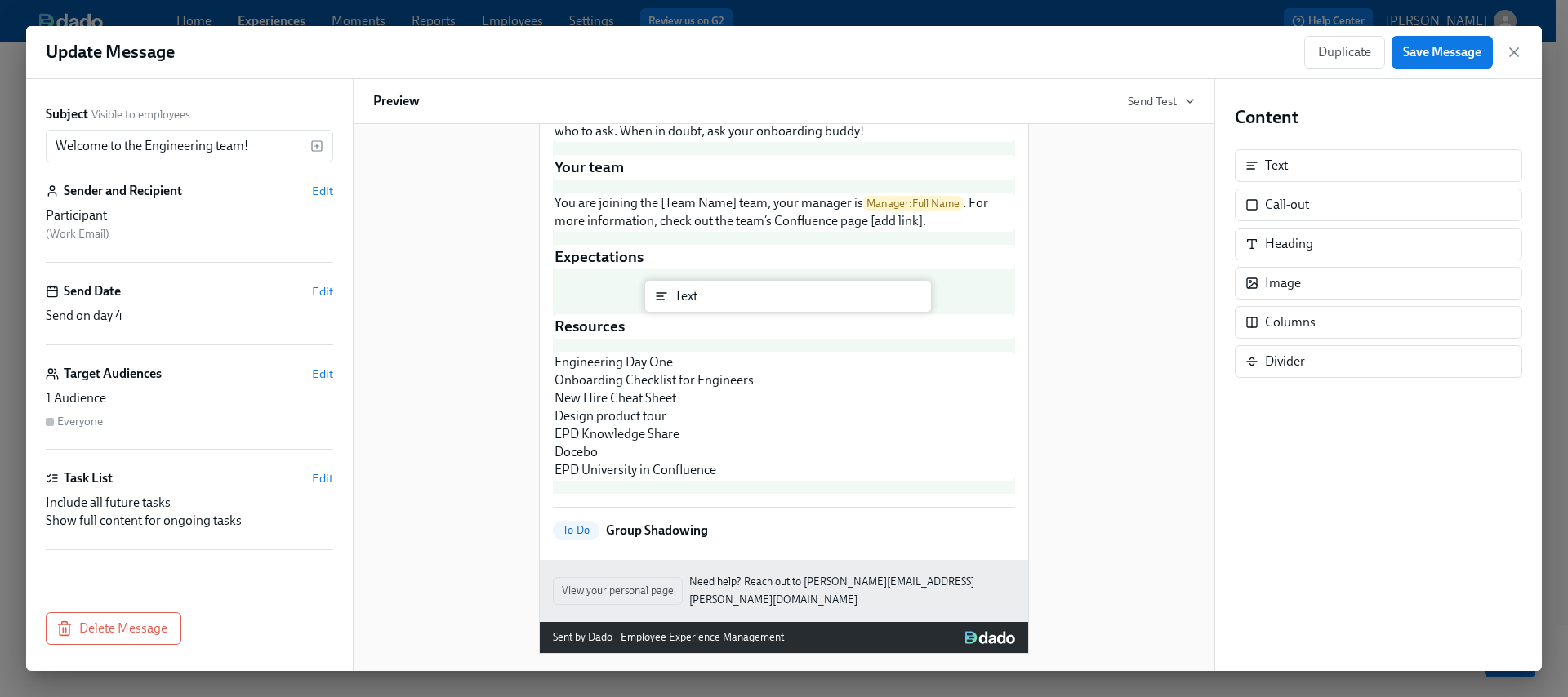
drag, startPoint x: 1137, startPoint y: 193, endPoint x: 747, endPoint y: 325, distance: 411.7
click at [747, 325] on div "Subject Visible to employees Welcome to the Engineering team! ​ Sender and Reci…" at bounding box center [784, 375] width 1517 height 592
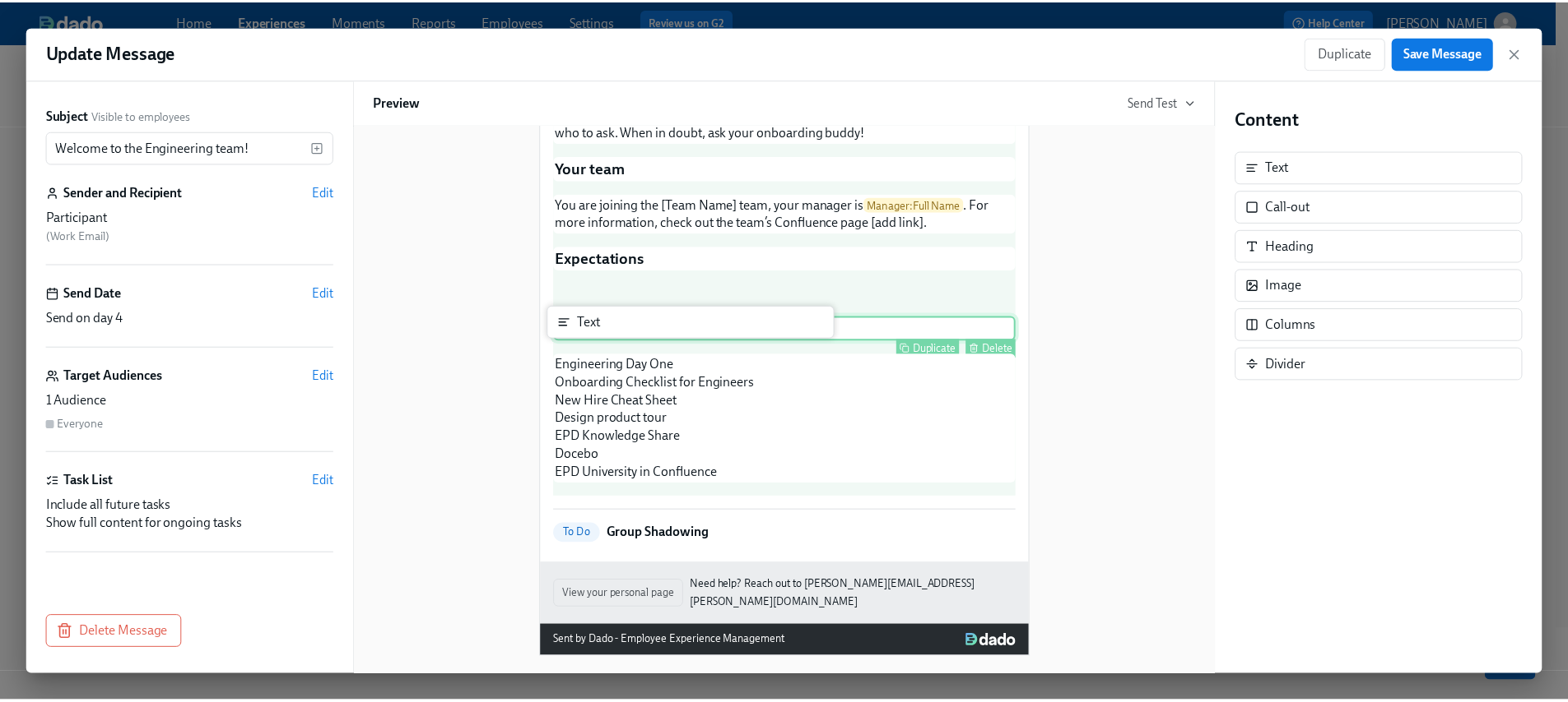
scroll to position [270, 0]
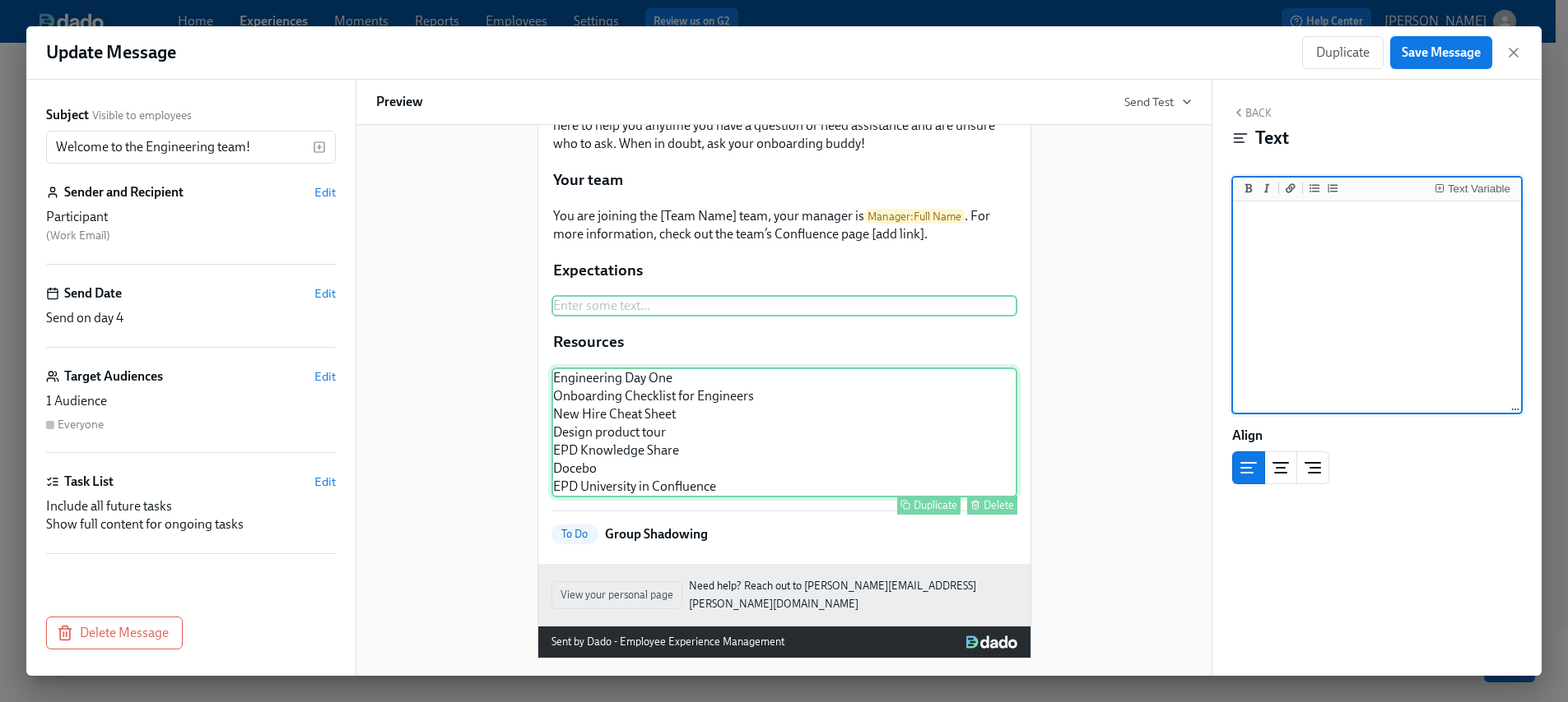
click at [710, 429] on div "Engineering Day One Onboarding Checklist for Engineers New Hire Cheat Sheet Des…" at bounding box center [784, 432] width 465 height 129
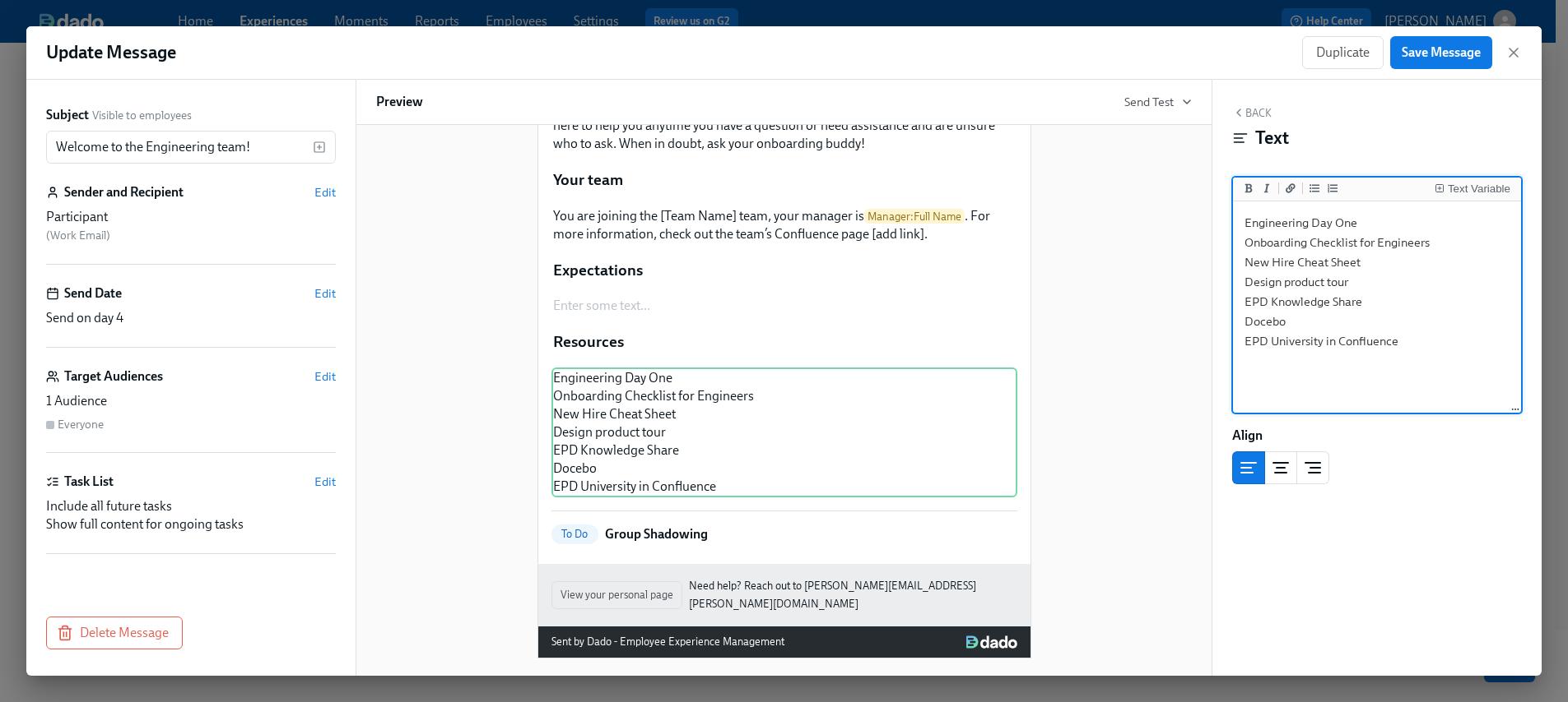
drag, startPoint x: 1379, startPoint y: 332, endPoint x: 1166, endPoint y: 211, distance: 245.0
click at [1165, 210] on div "Subject Visible to employees Welcome to the Engineering team! ​ Sender and Reci…" at bounding box center [783, 378] width 1515 height 597
click at [1314, 185] on icon "Add unordered list" at bounding box center [1314, 188] width 10 height 9
type textarea "- Engineering Day One - Onboarding Checklist for Engineers - New Hire Cheat She…"
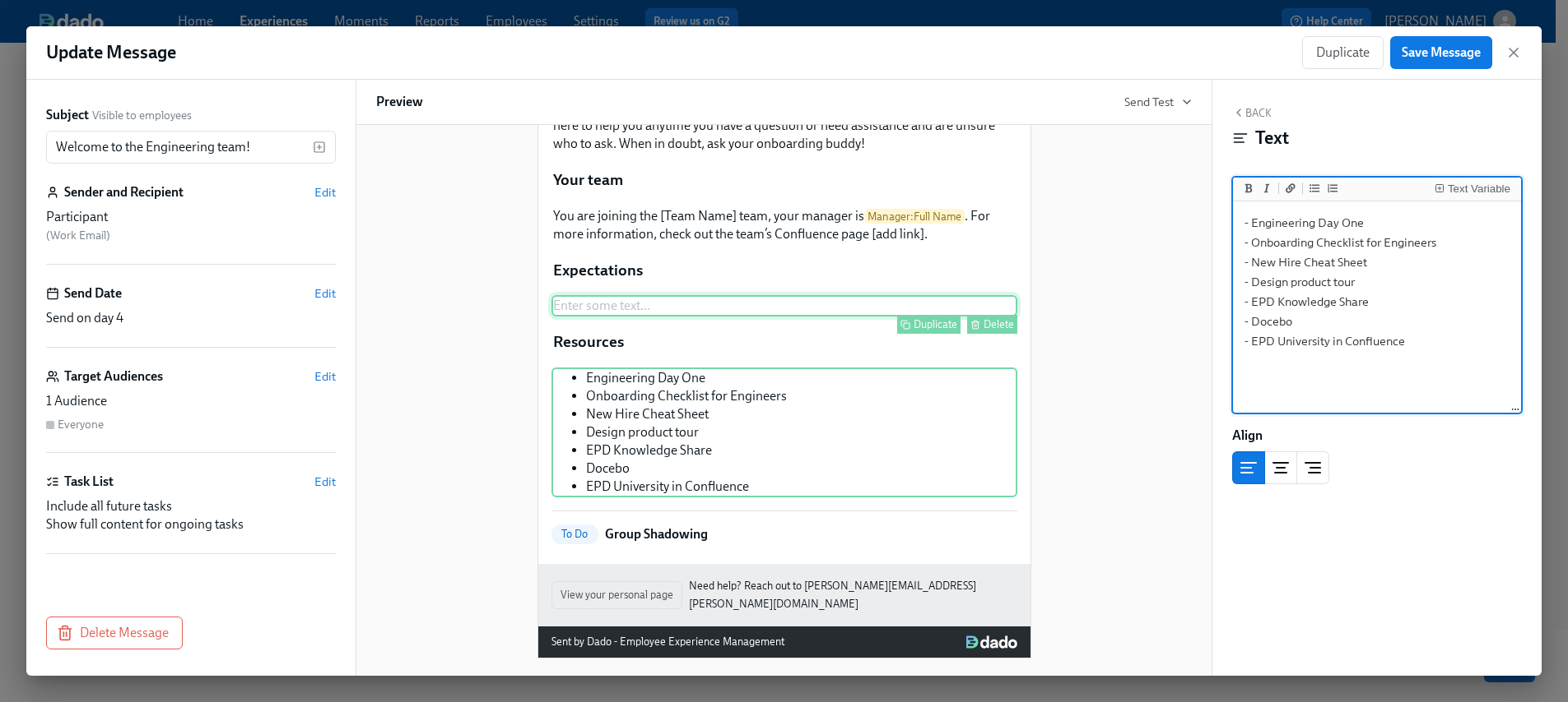
click at [669, 316] on div "Enter some text ... Duplicate Delete" at bounding box center [784, 306] width 465 height 21
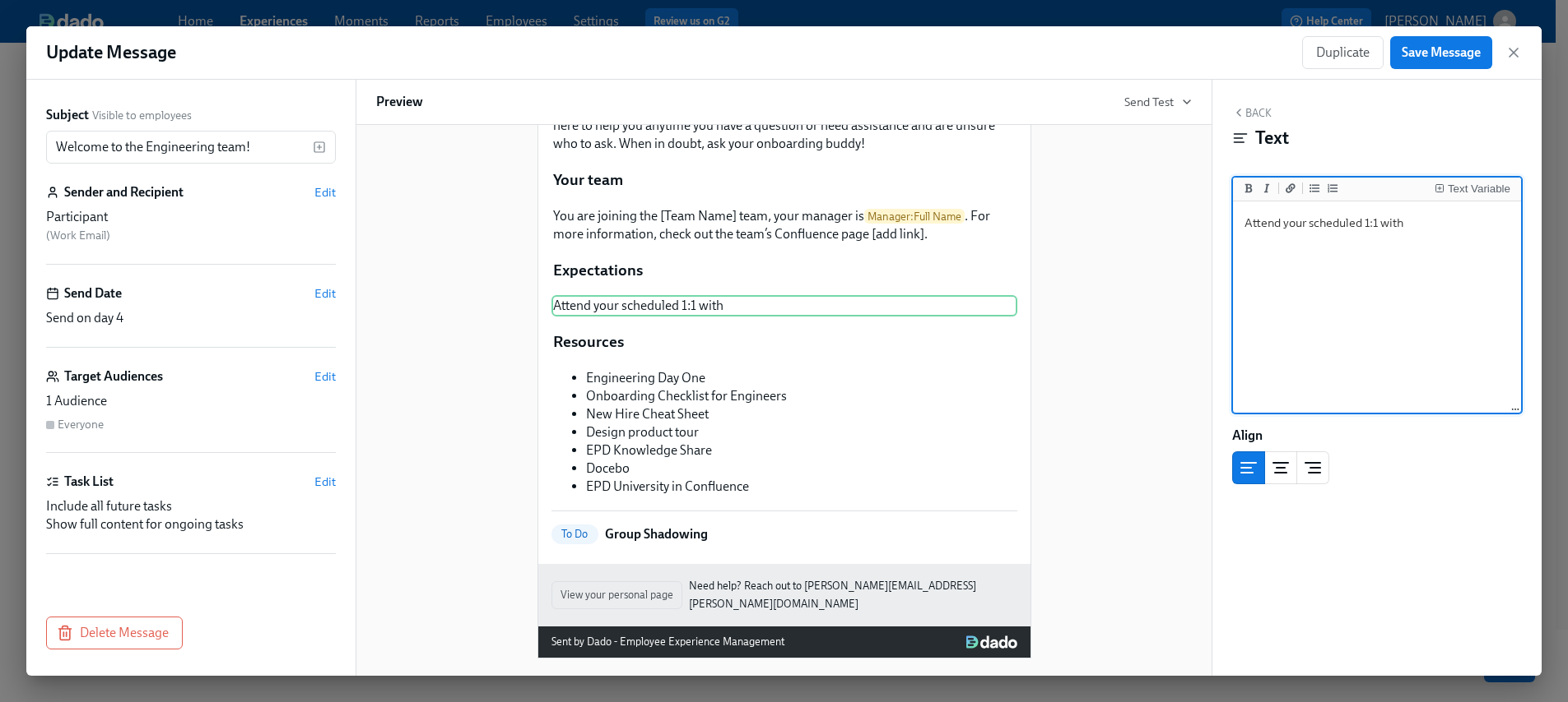
scroll to position [104, 0]
type textarea "Attend your scheduled 1:1 with"
click at [1493, 184] on div "Text Variable" at bounding box center [1478, 189] width 62 height 12
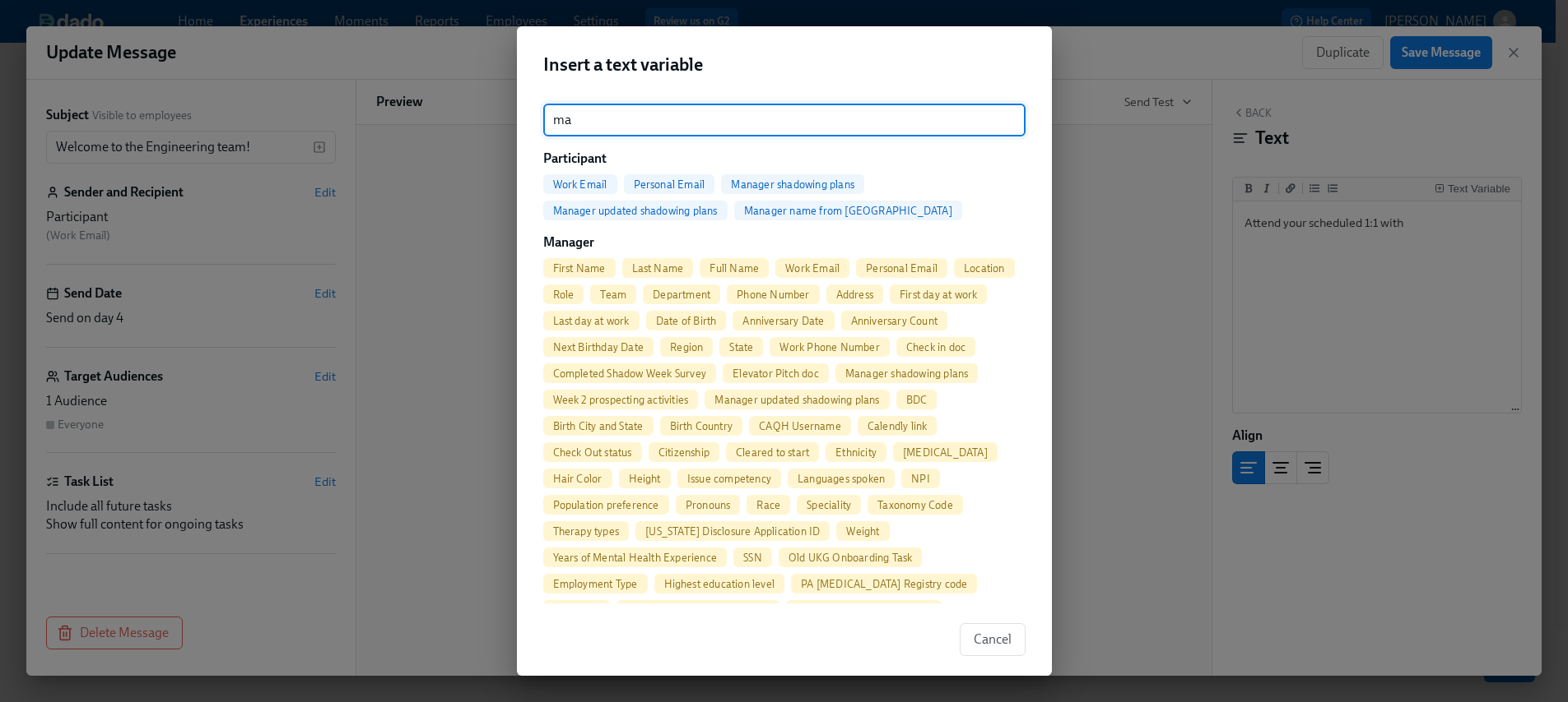
type input "ma"
click at [588, 268] on span "First Name" at bounding box center [579, 269] width 72 height 12
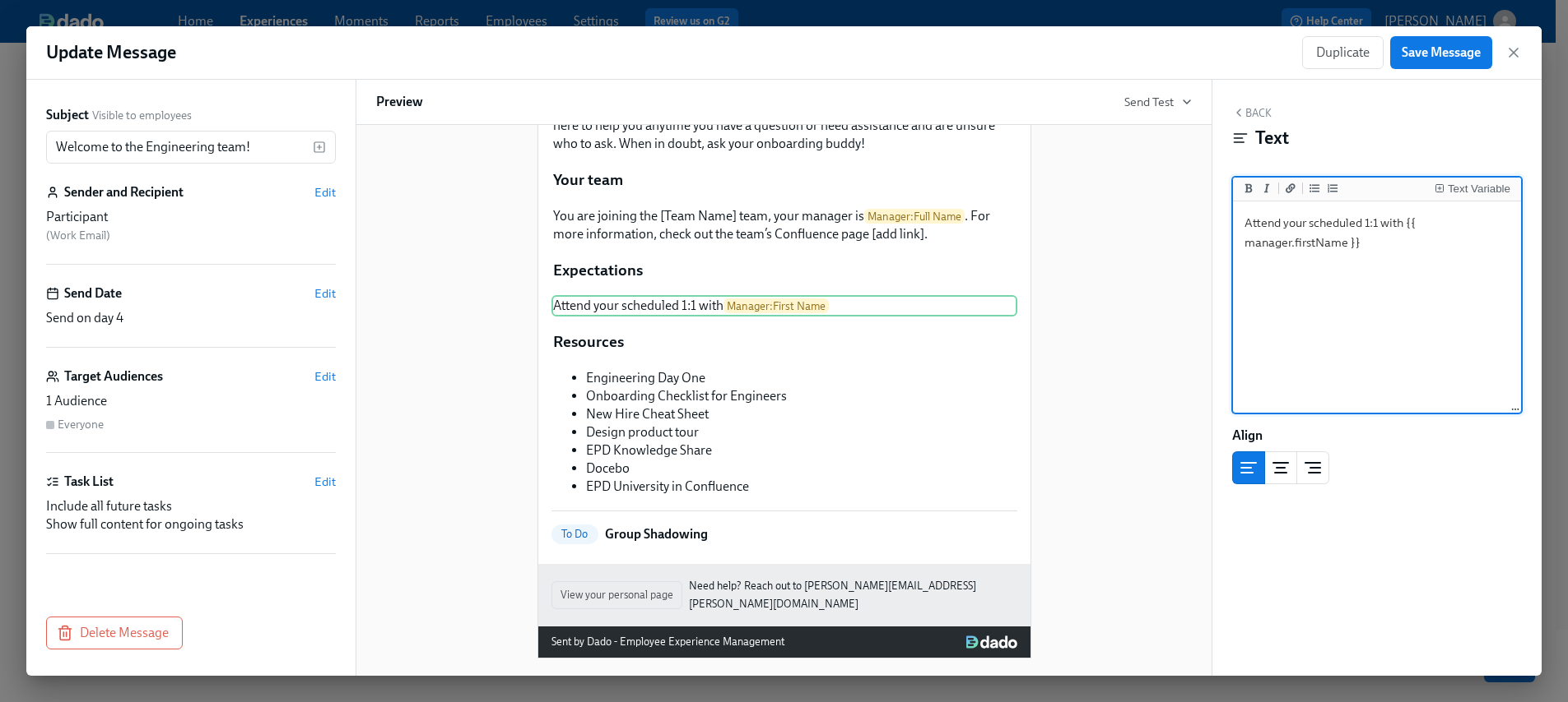
scroll to position [289, 0]
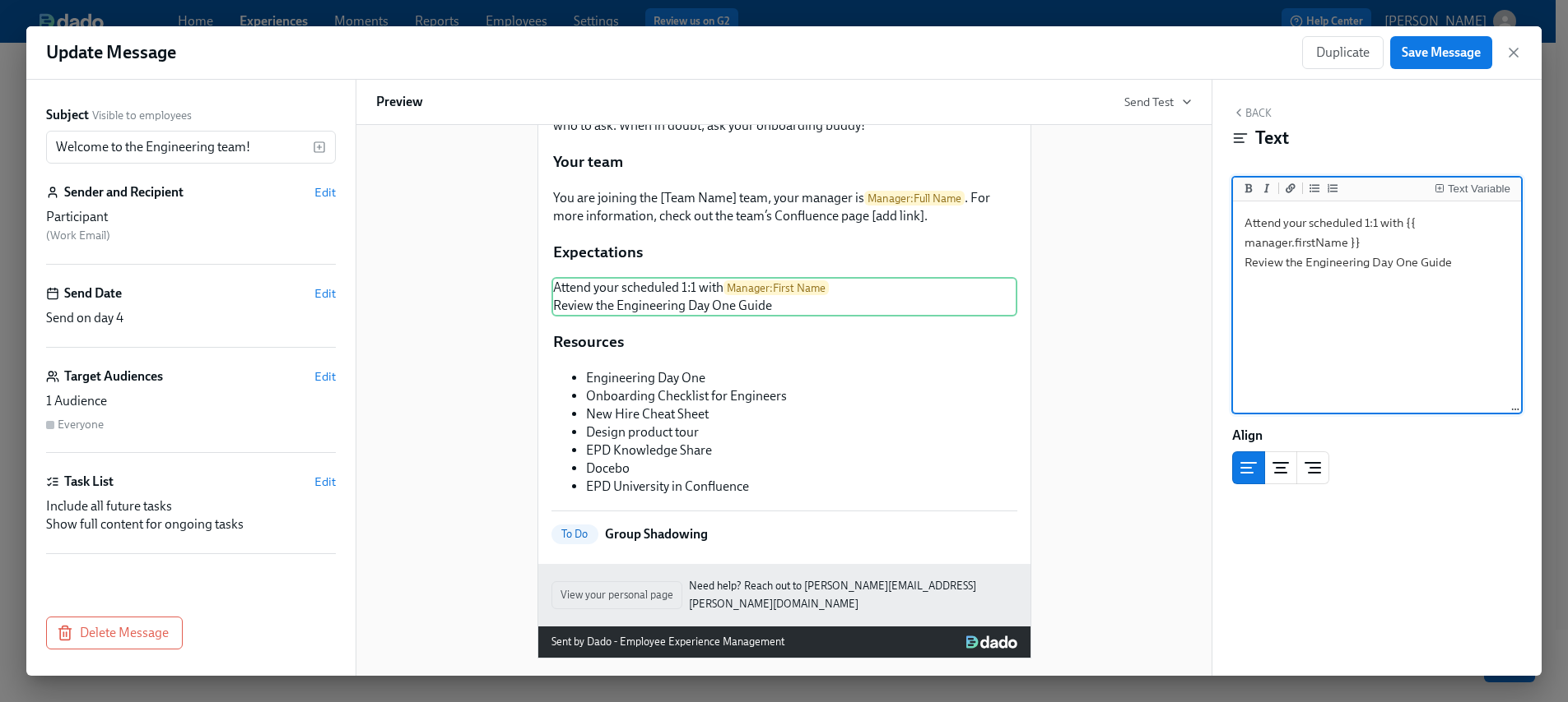
type textarea "Attend your scheduled 1:1 with {{ manager.firstName }} Review the Engineering D…"
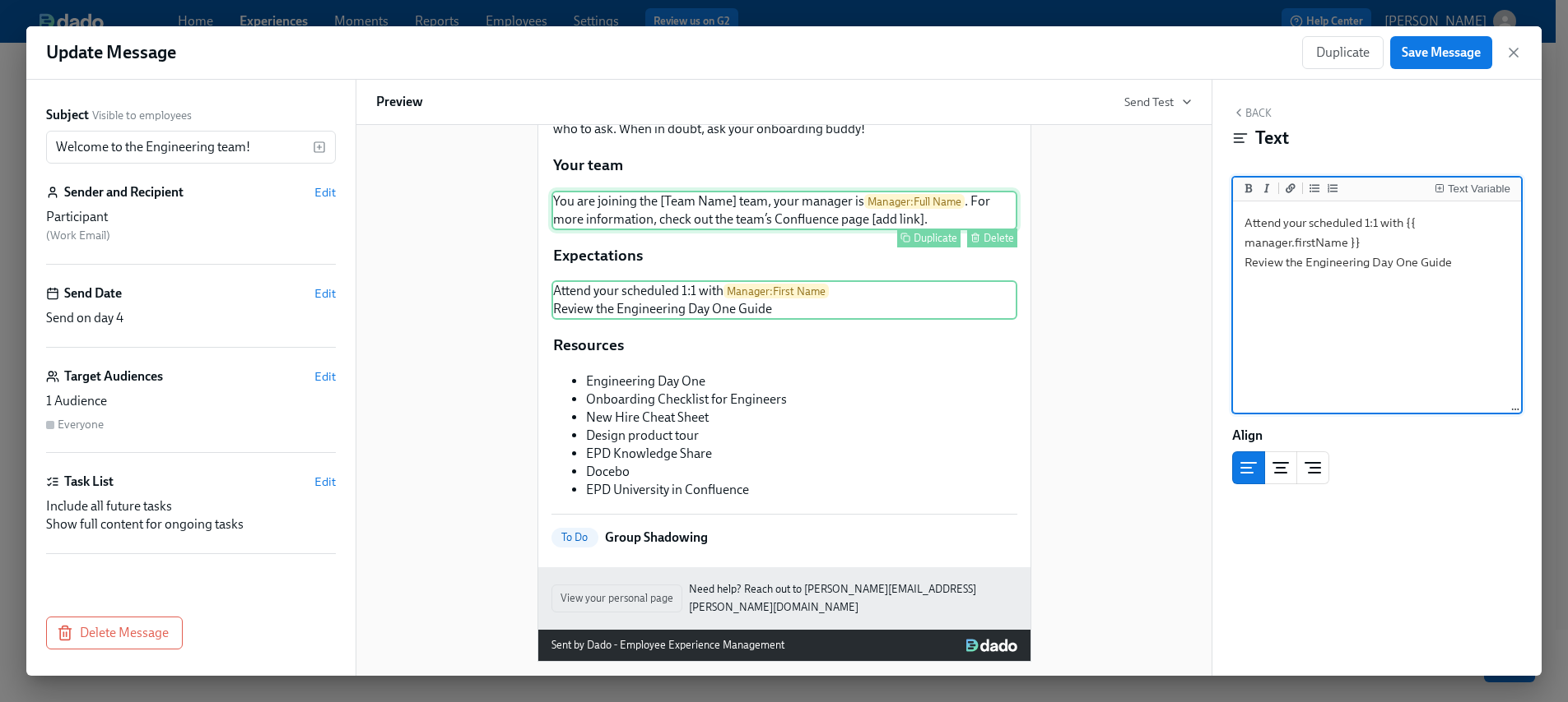
scroll to position [104, 0]
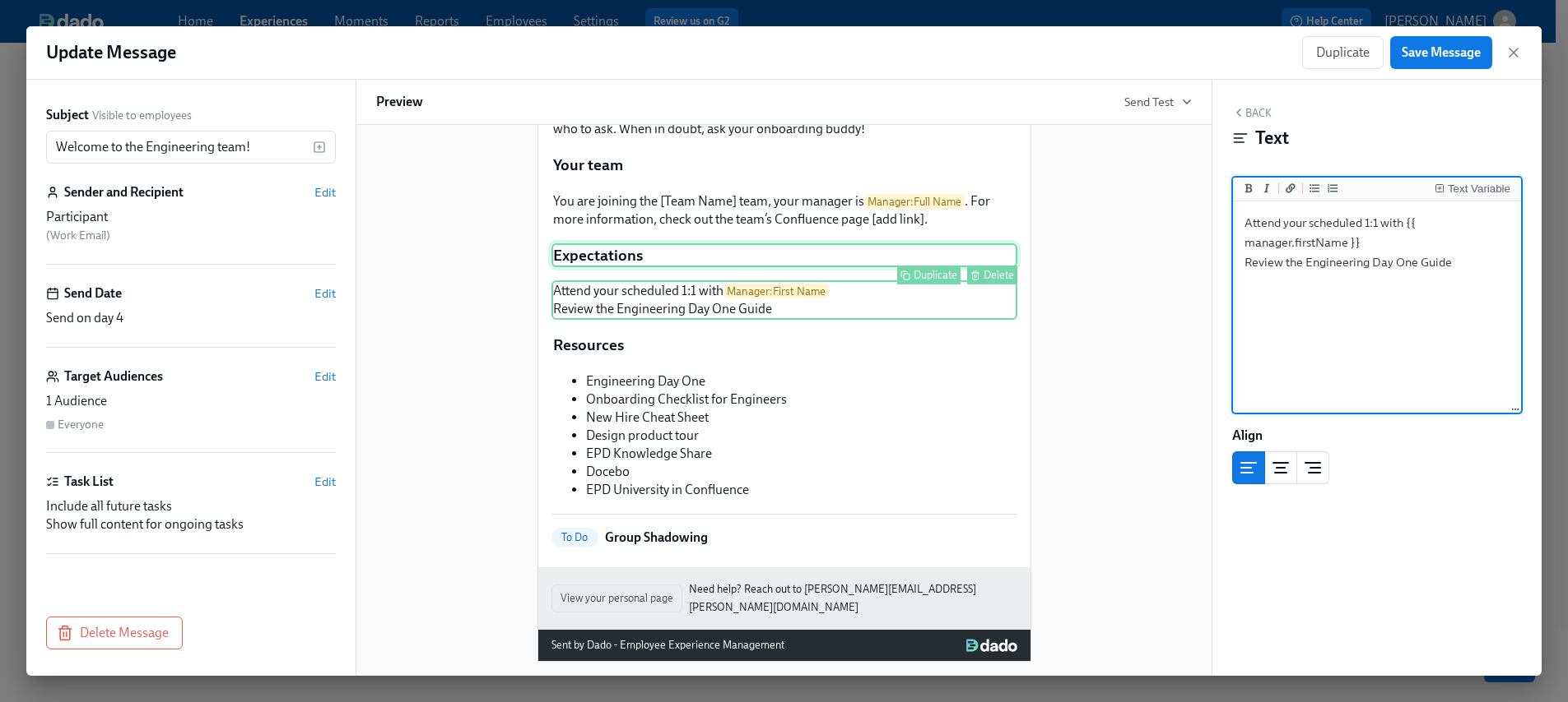
click at [626, 285] on div "Duplicate Delete" at bounding box center [786, 275] width 463 height 19
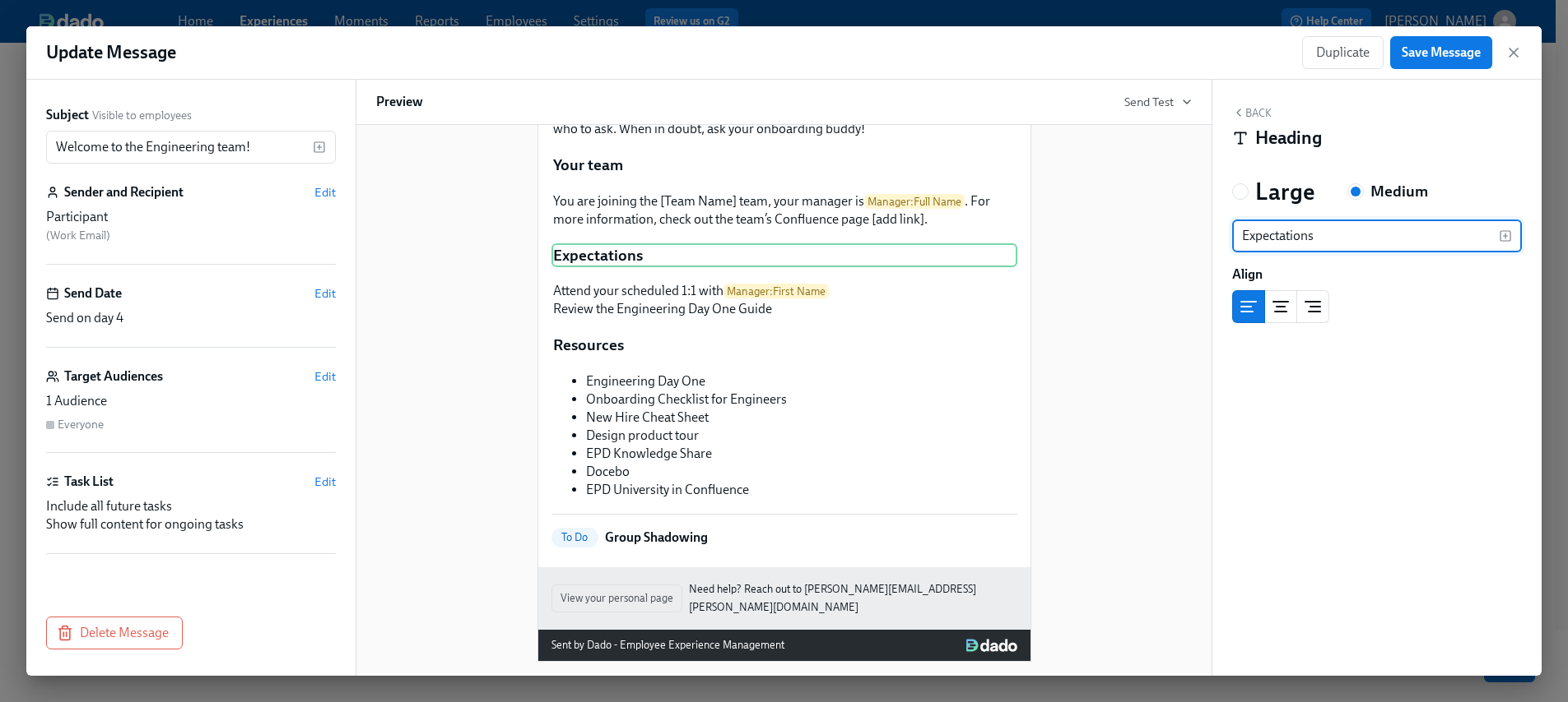
drag, startPoint x: 1361, startPoint y: 229, endPoint x: 1222, endPoint y: 230, distance: 139.0
click at [1222, 230] on div "Back Heading Large Medium Expectations ​ Align" at bounding box center [1376, 378] width 329 height 597
click at [1241, 231] on input "Expectations" at bounding box center [1366, 236] width 267 height 33
type input "Day One Expectations"
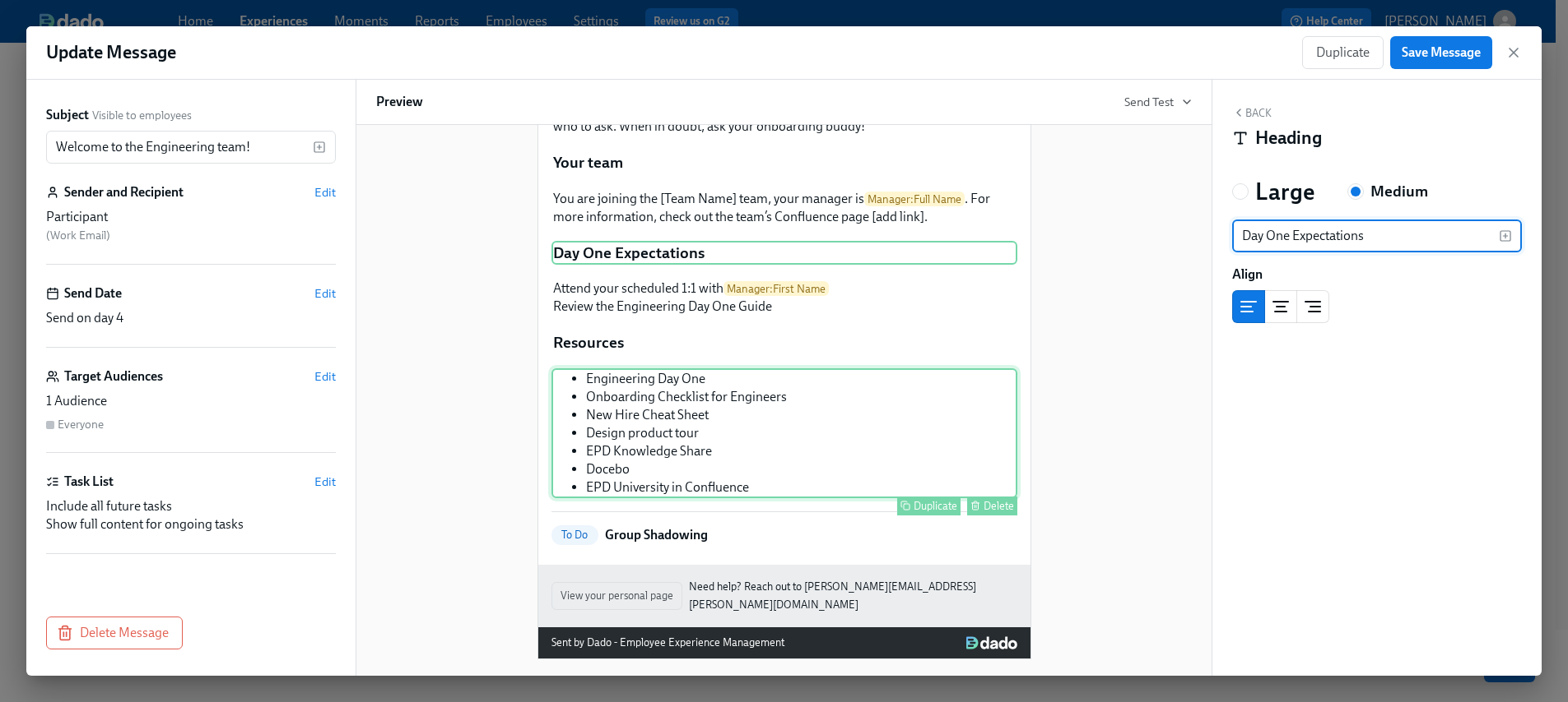
scroll to position [289, 0]
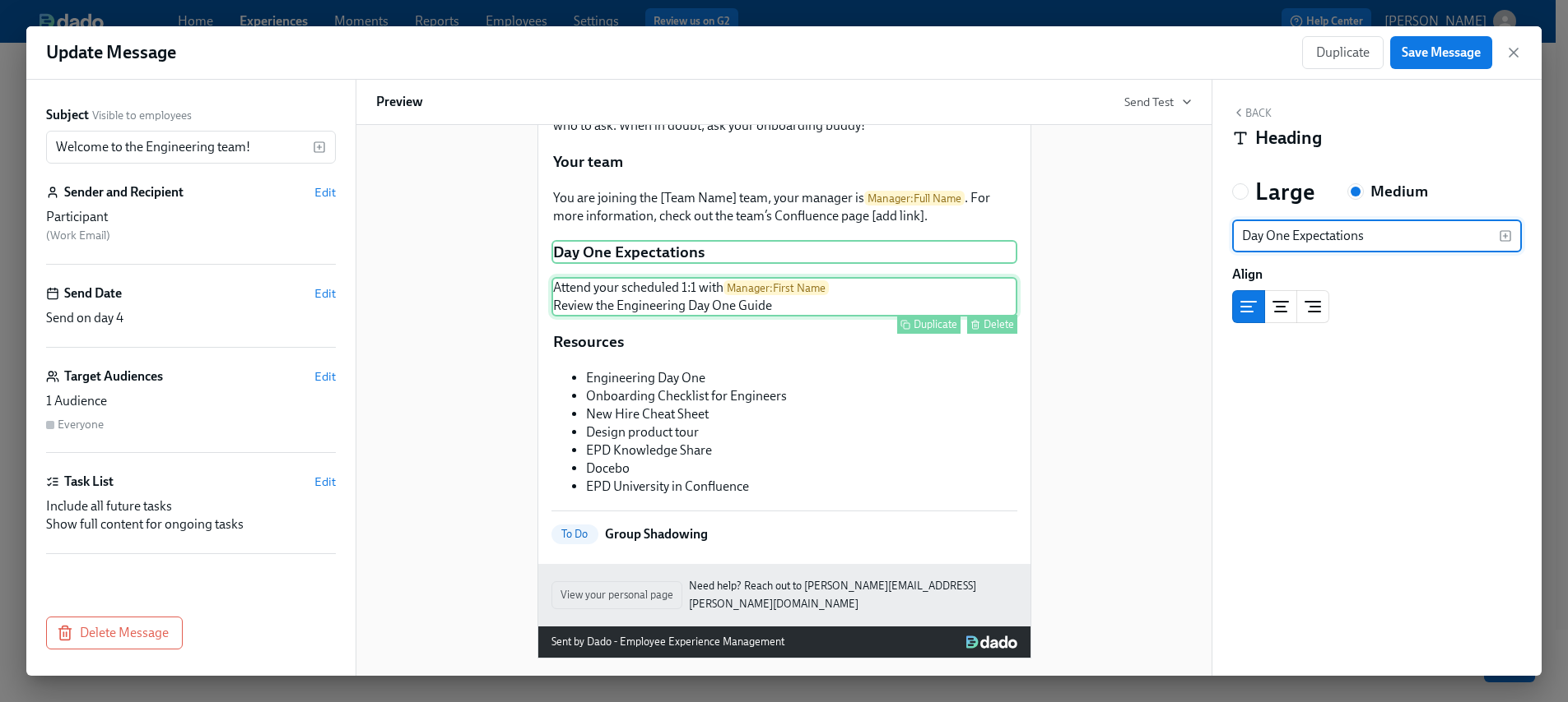
click at [933, 307] on div "Attend your scheduled 1:1 with Manager : First Name Review the Engineering Day …" at bounding box center [784, 296] width 465 height 39
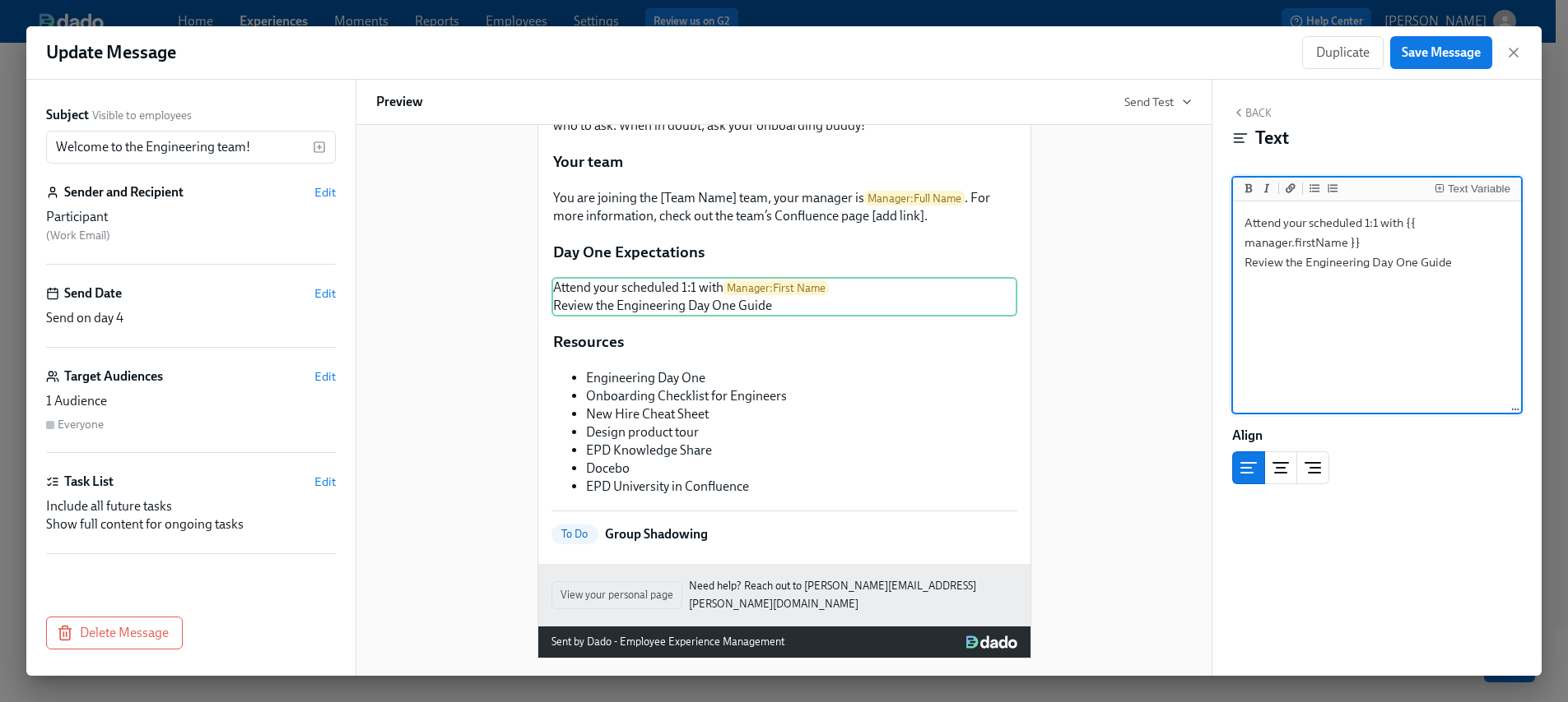
click at [1486, 261] on textarea "Attend your scheduled 1:1 with {{ manager.firstName }} Review the Engineering D…" at bounding box center [1376, 308] width 281 height 206
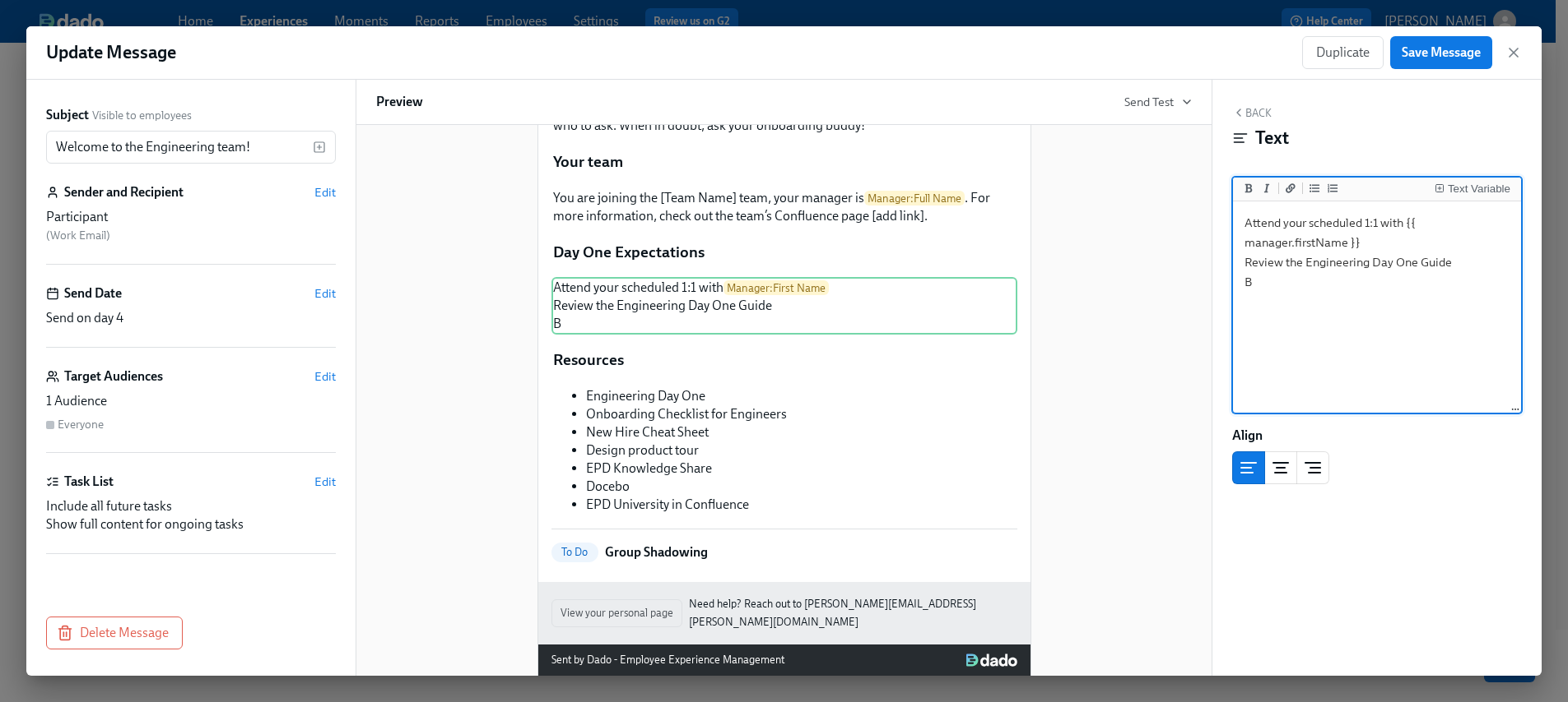
scroll to position [307, 0]
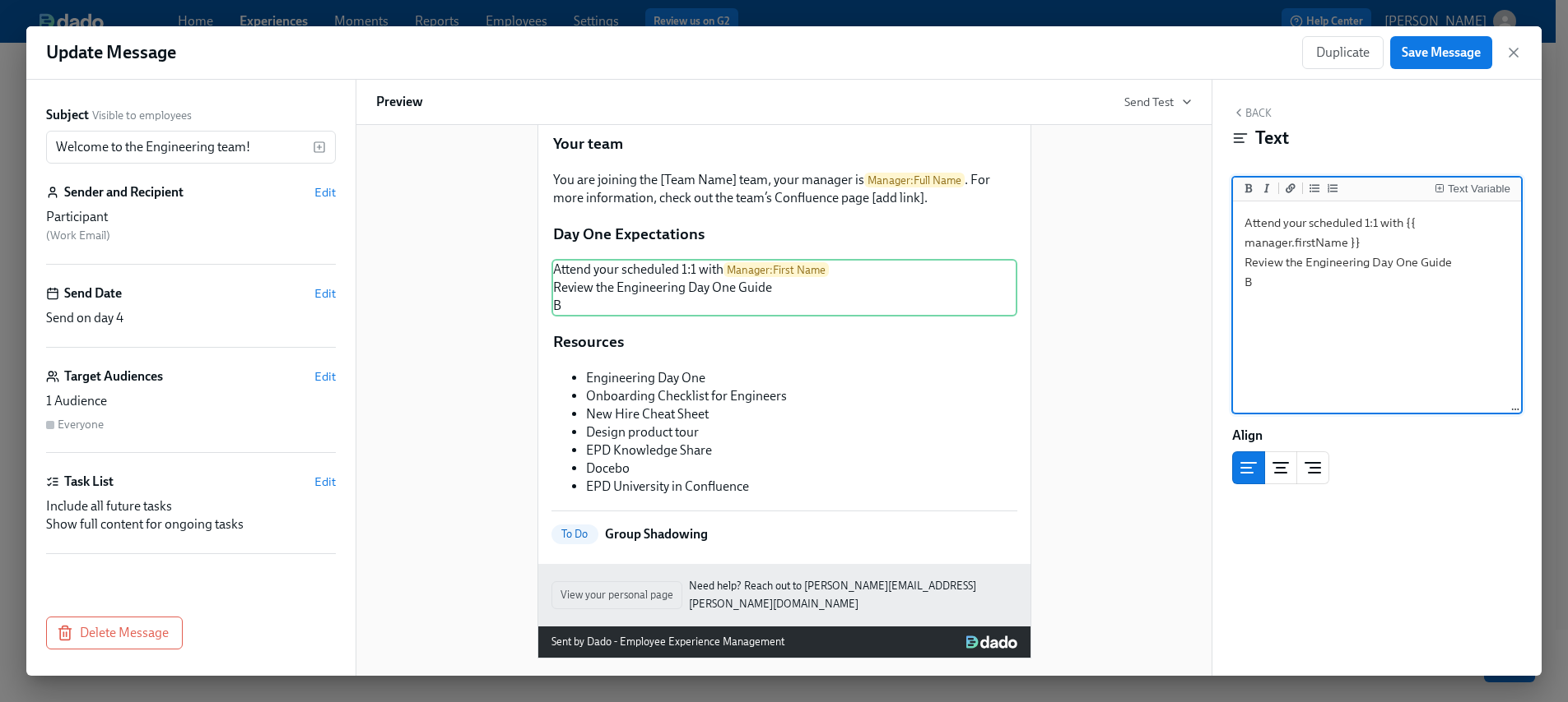
click at [1262, 280] on textarea "Attend your scheduled 1:1 with {{ manager.firstName }} Review the Engineering D…" at bounding box center [1376, 308] width 281 height 206
drag, startPoint x: 1241, startPoint y: 279, endPoint x: 1233, endPoint y: 278, distance: 8.1
click at [1233, 278] on div "Attend your scheduled 1:1 with {{ manager.firstName }} Review the Engineering D…" at bounding box center [1377, 308] width 288 height 213
paste textarea "egin setting up dev environment with buddy support Complete HR tasks and famili…"
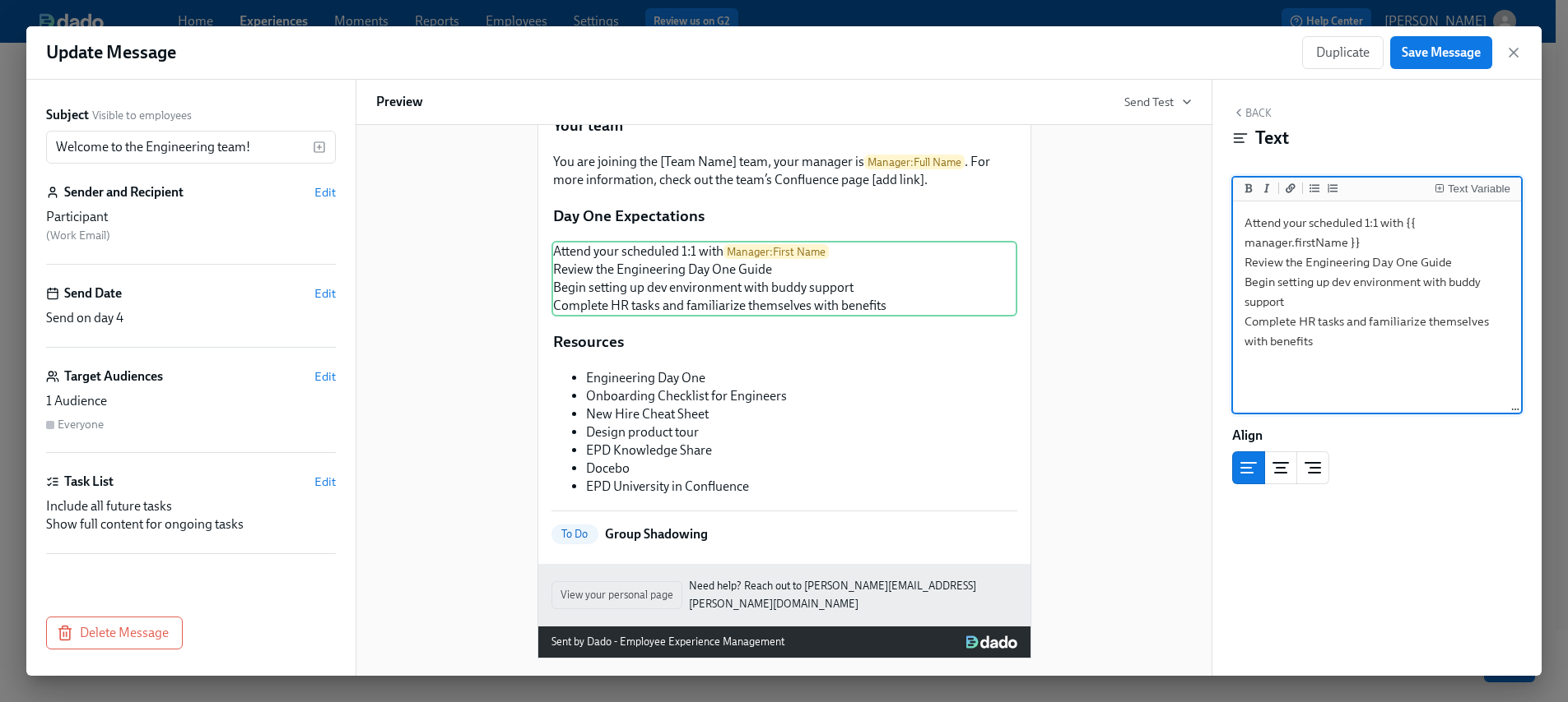
click at [1447, 319] on textarea "Attend your scheduled 1:1 with {{ manager.firstName }} Review the Engineering D…" at bounding box center [1376, 308] width 281 height 206
drag, startPoint x: 1327, startPoint y: 344, endPoint x: 1223, endPoint y: 206, distance: 172.8
click at [1222, 206] on div "Back Text Text Variable Attend your scheduled 1:1 with {{ manager.firstName }} …" at bounding box center [1376, 378] width 329 height 597
click at [1312, 188] on icon "Add unordered list" at bounding box center [1314, 188] width 10 height 10
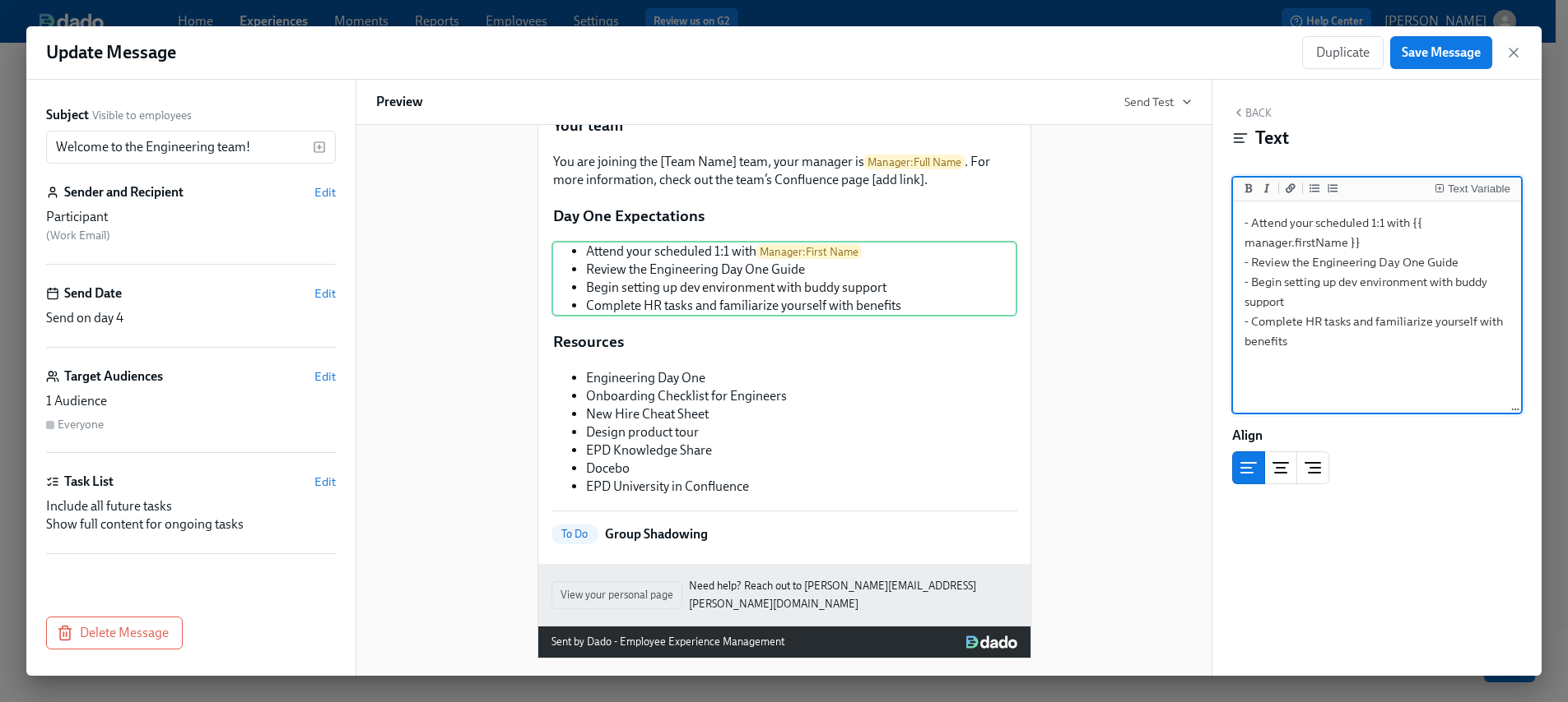
type textarea "- Attend your scheduled 1:1 with {{ manager.firstName }} - Review the Engineeri…"
click at [1069, 342] on div "Welcome to the Engineering team! Welcome Participant : First Name ! We’re excit…" at bounding box center [784, 232] width 816 height 852
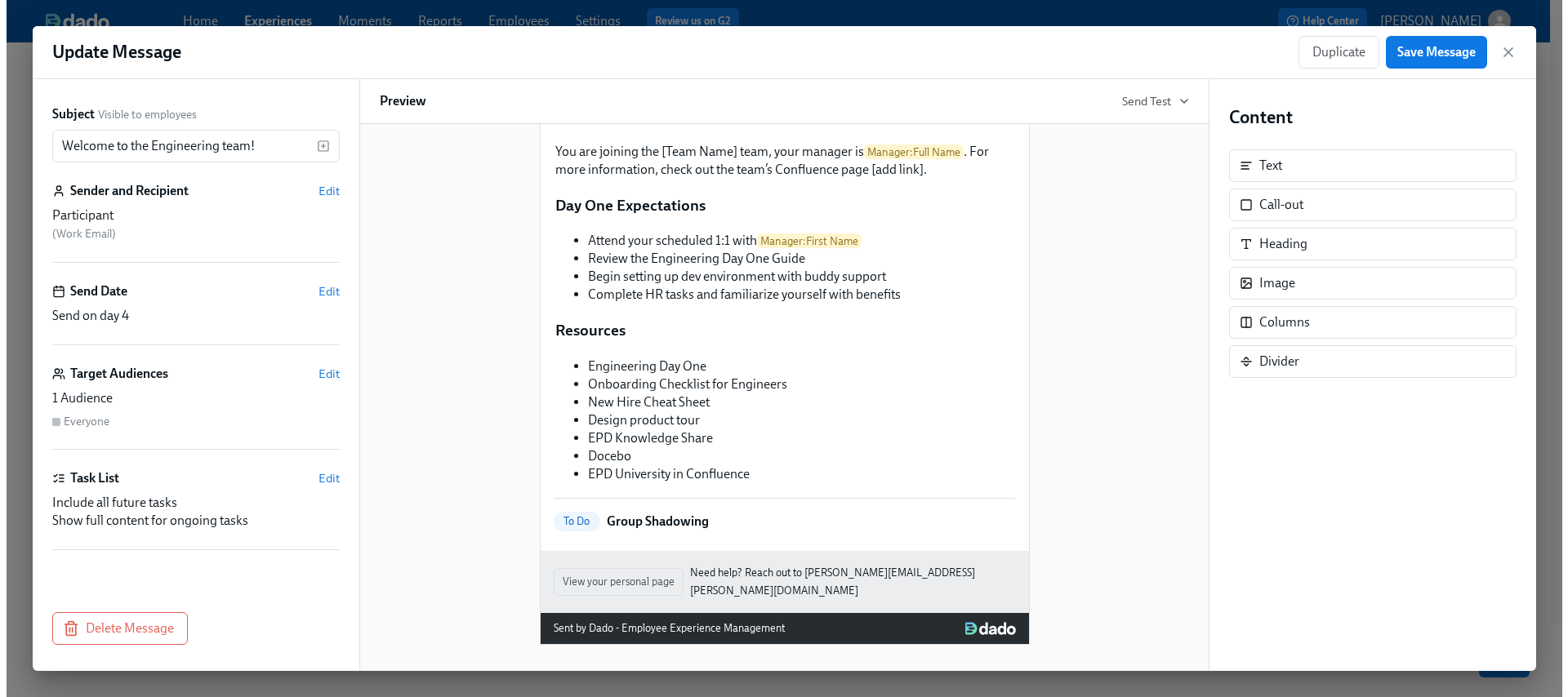
scroll to position [106, 0]
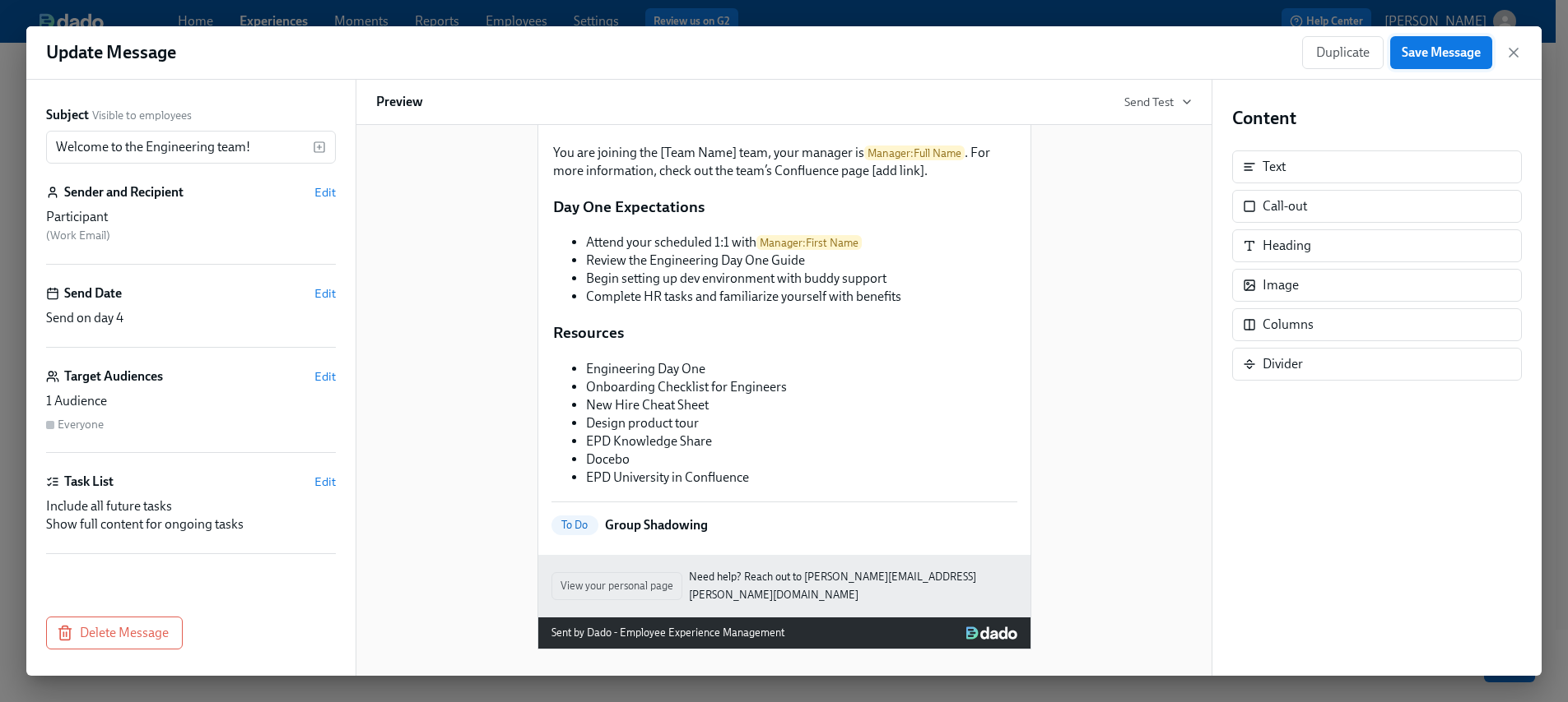
drag, startPoint x: 1452, startPoint y: 55, endPoint x: 1463, endPoint y: 54, distance: 11.0
click at [1452, 54] on span "Save Message" at bounding box center [1440, 52] width 79 height 16
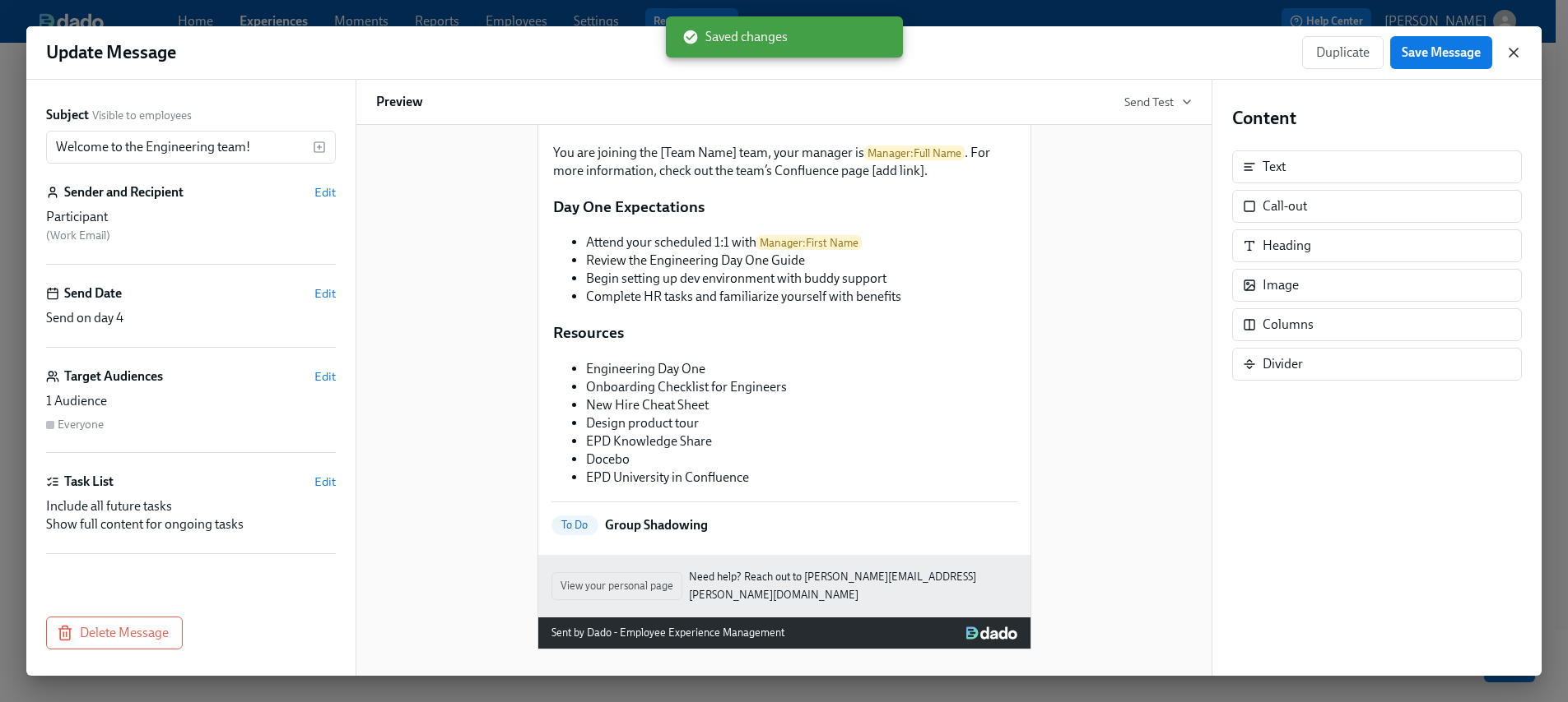
click at [1511, 53] on icon "button" at bounding box center [1512, 52] width 16 height 16
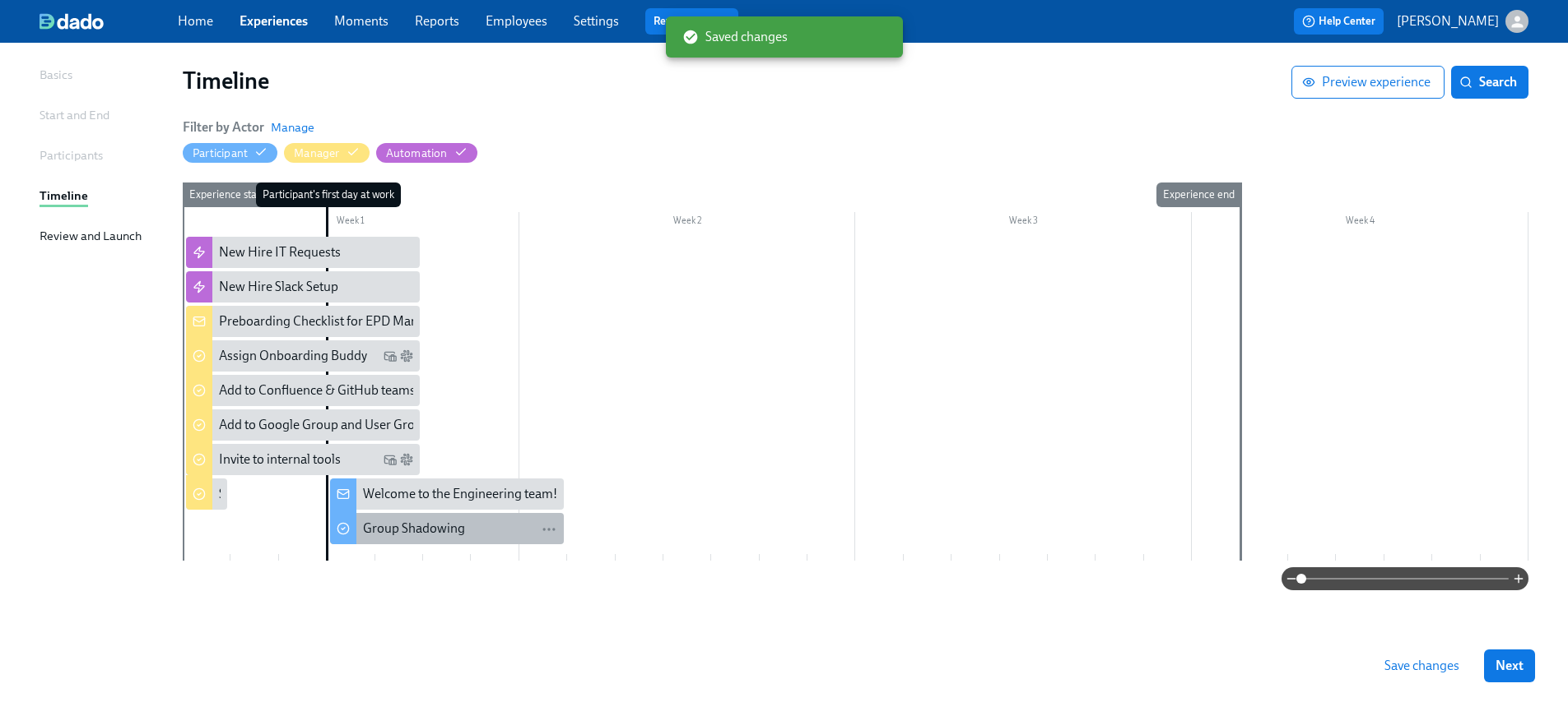
click at [472, 531] on div "Group Shadowing" at bounding box center [460, 528] width 194 height 18
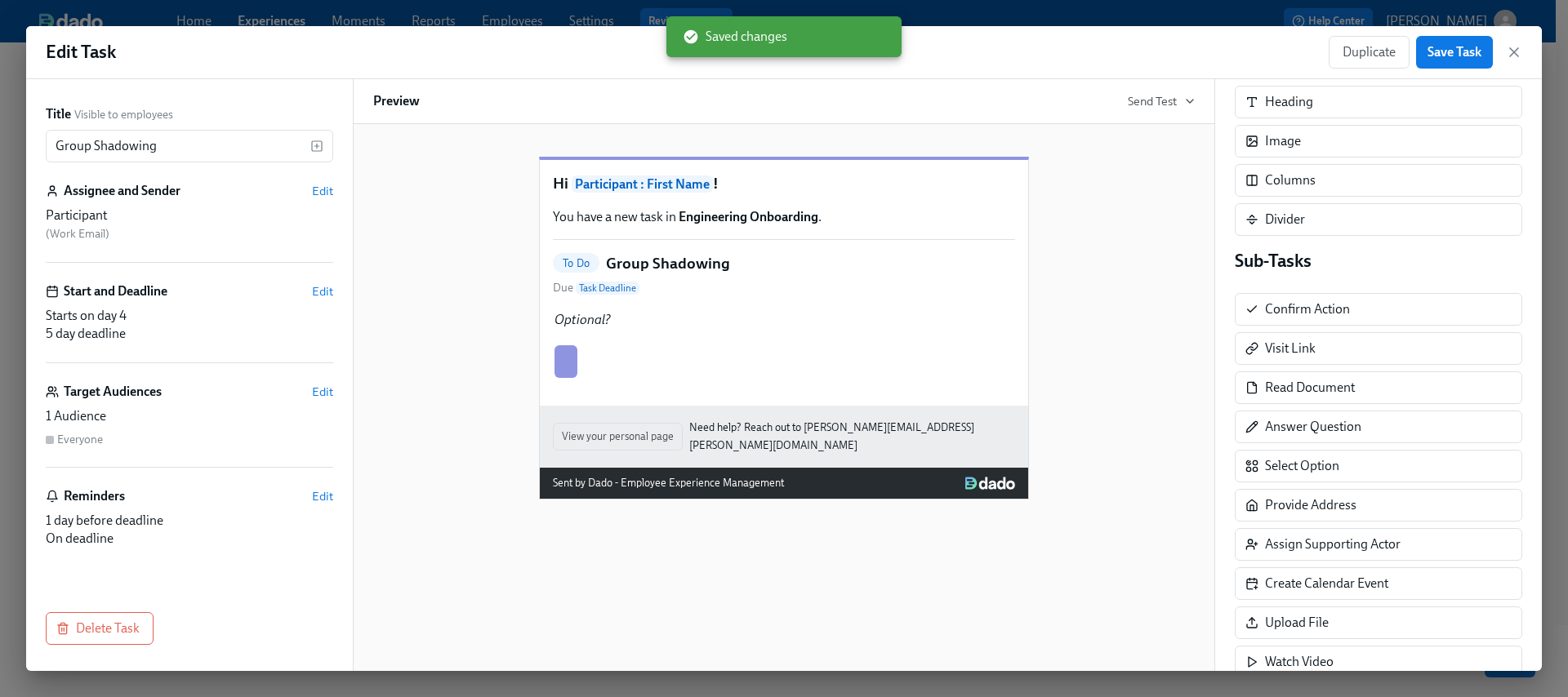
scroll to position [267, 0]
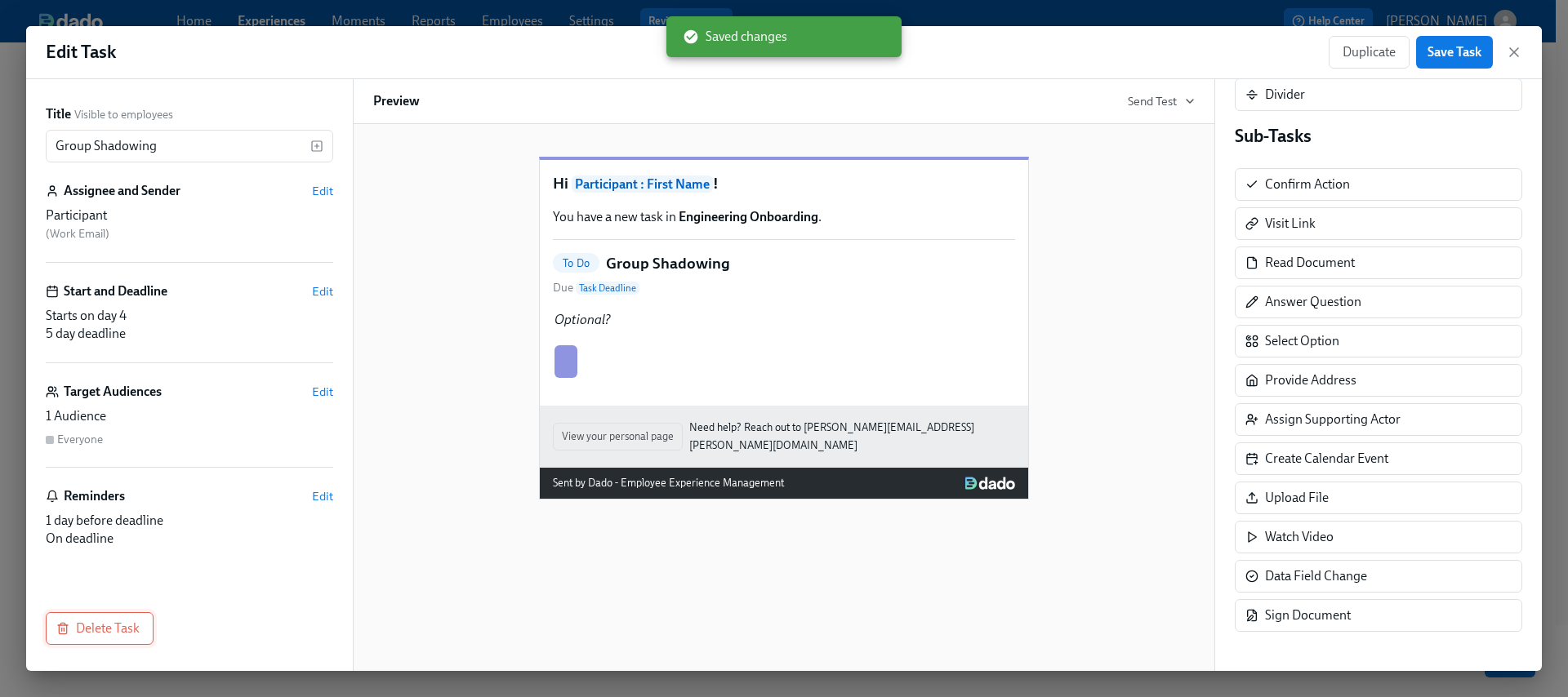
click at [90, 635] on span "Delete Task" at bounding box center [100, 628] width 80 height 16
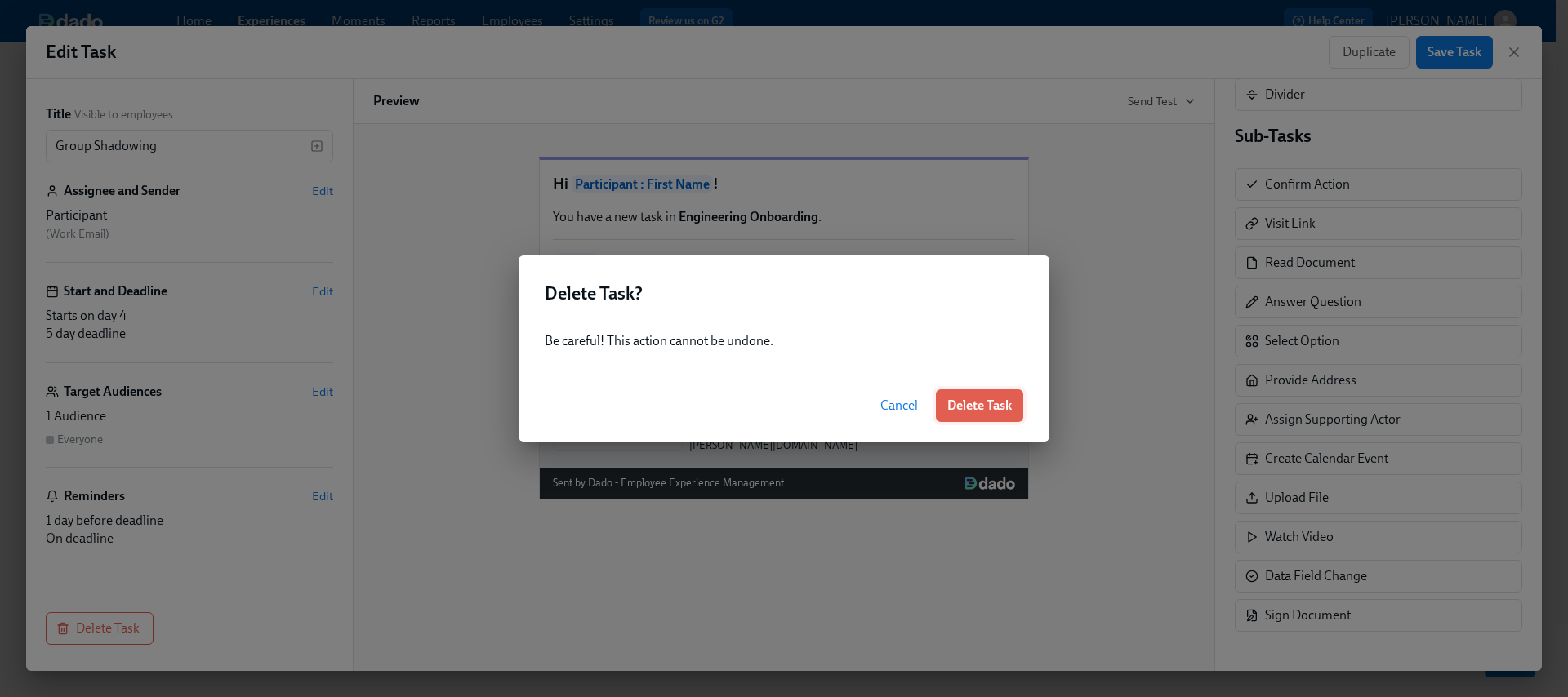
click at [984, 409] on span "Delete Task" at bounding box center [980, 406] width 65 height 16
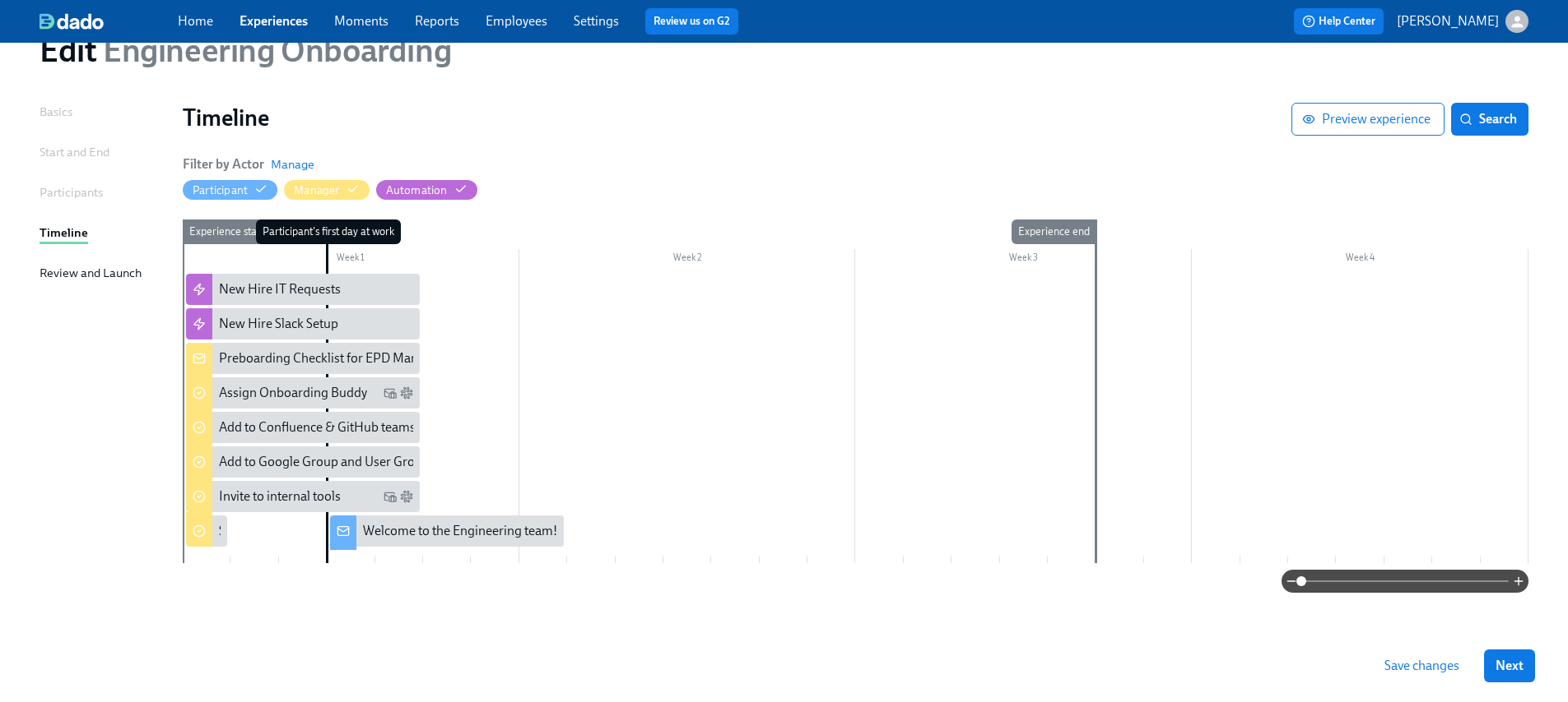
scroll to position [69, 0]
click at [738, 462] on div at bounding box center [855, 419] width 1345 height 290
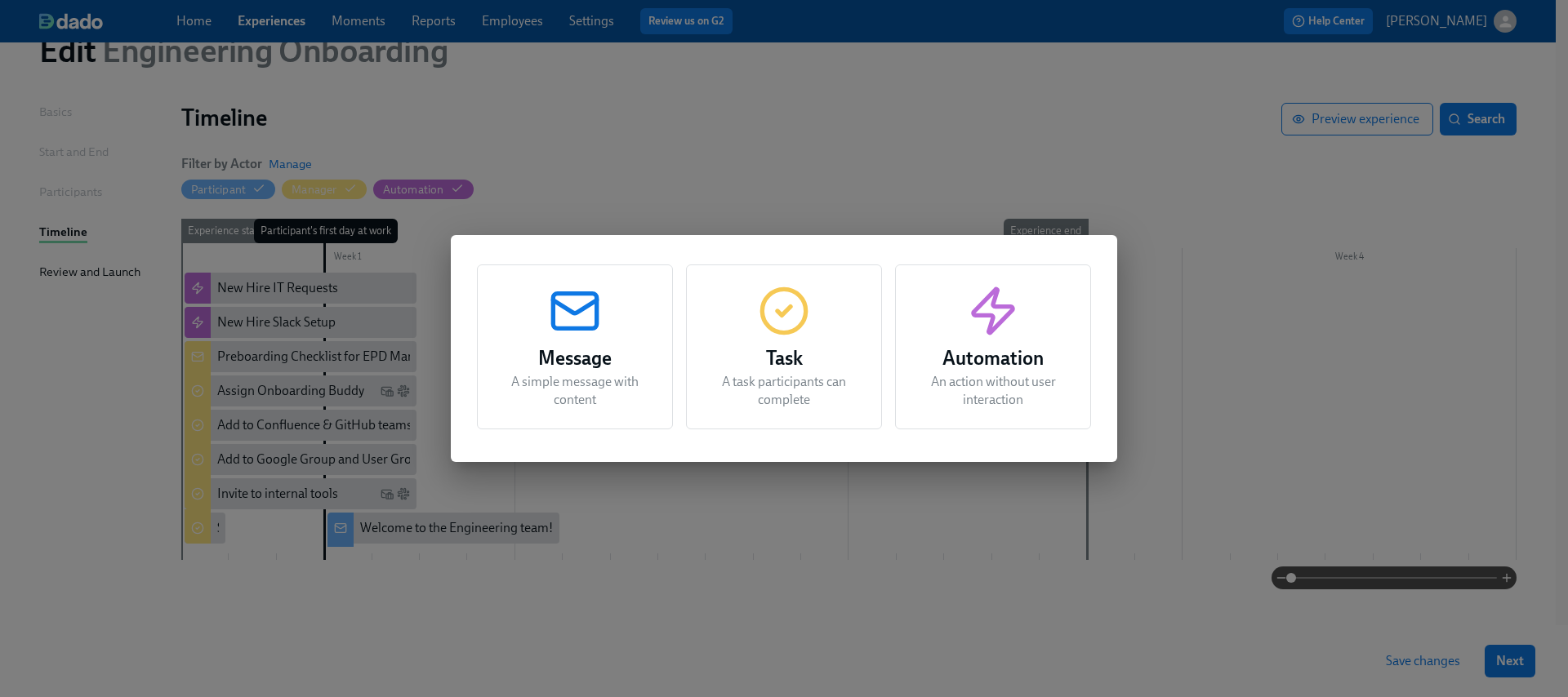
click at [869, 142] on div "Message A simple message with content Task A task participants can complete Aut…" at bounding box center [784, 348] width 1568 height 697
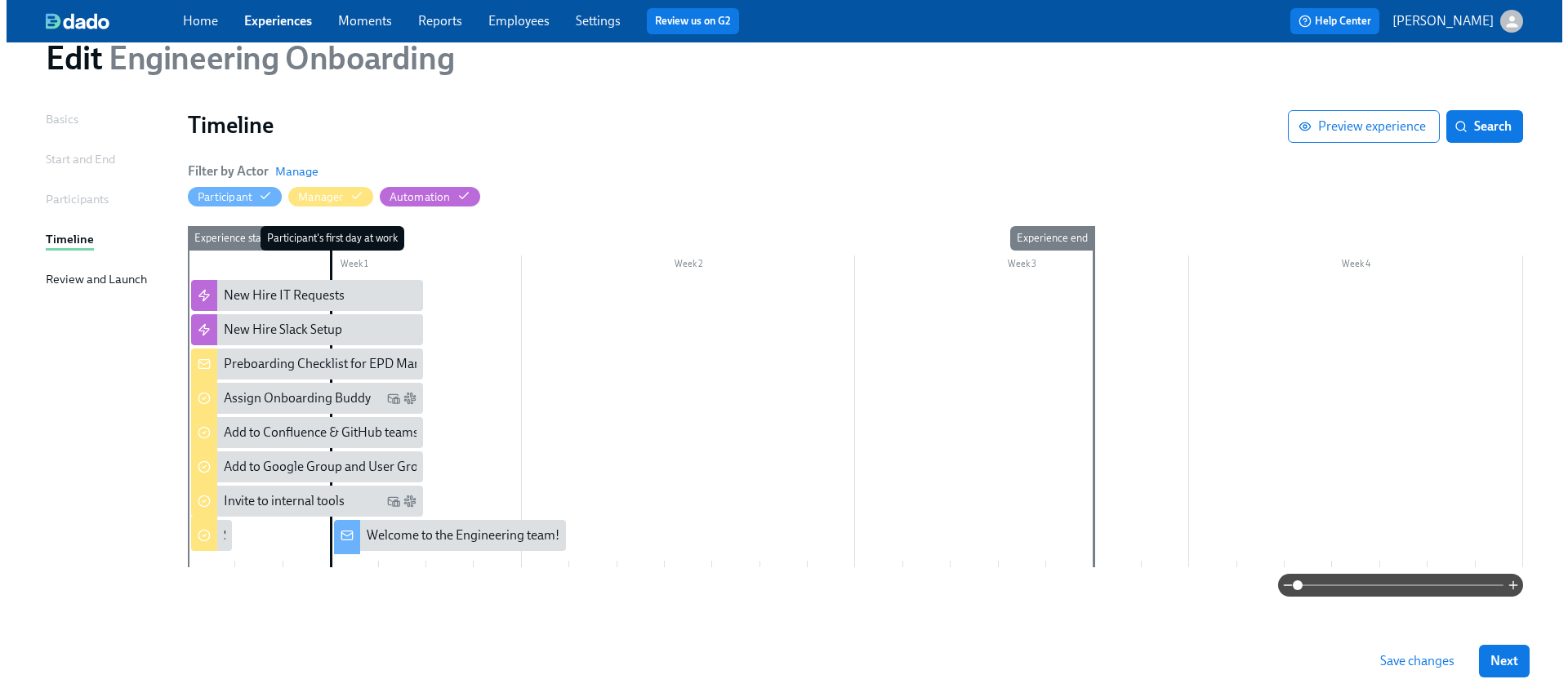
scroll to position [62, 0]
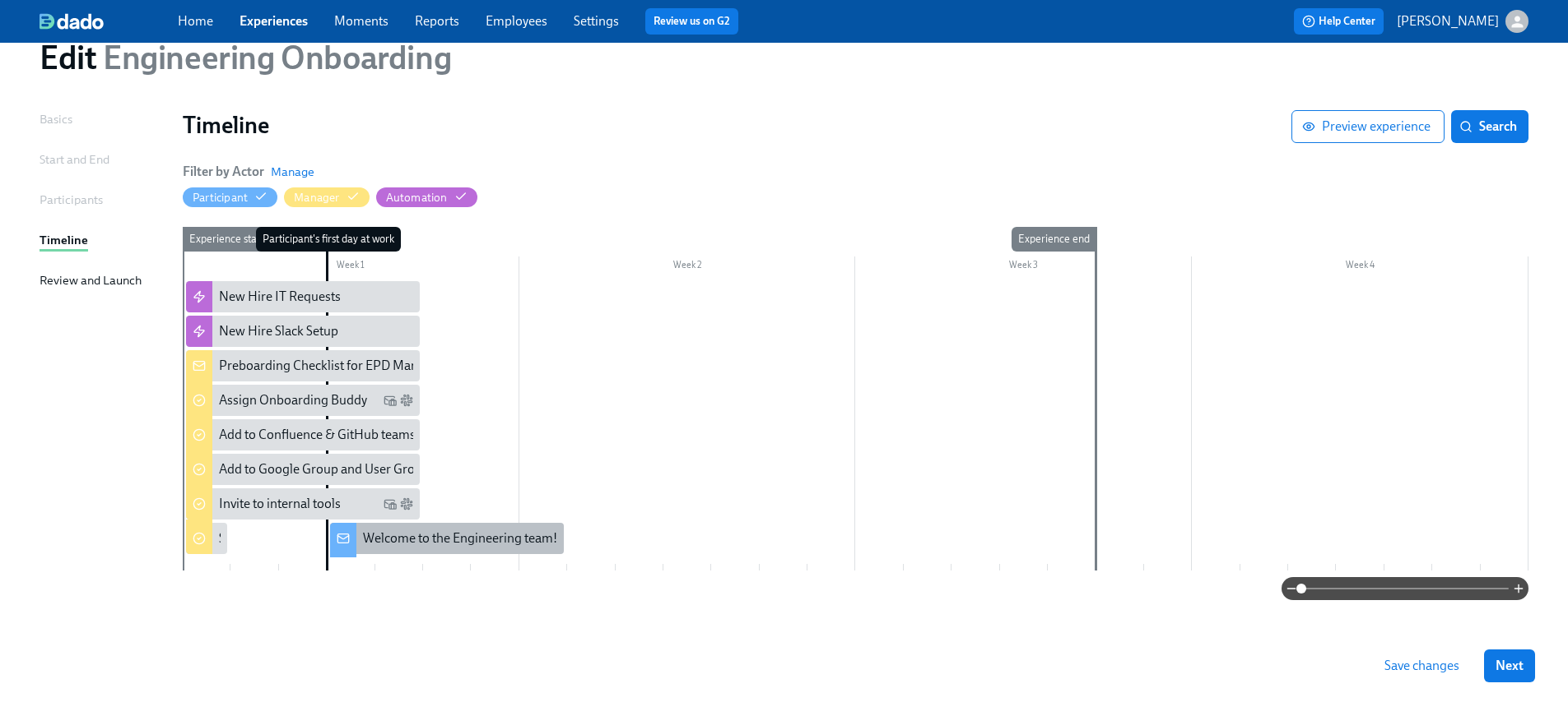
click at [427, 533] on div "Welcome to the Engineering team!" at bounding box center [460, 538] width 194 height 18
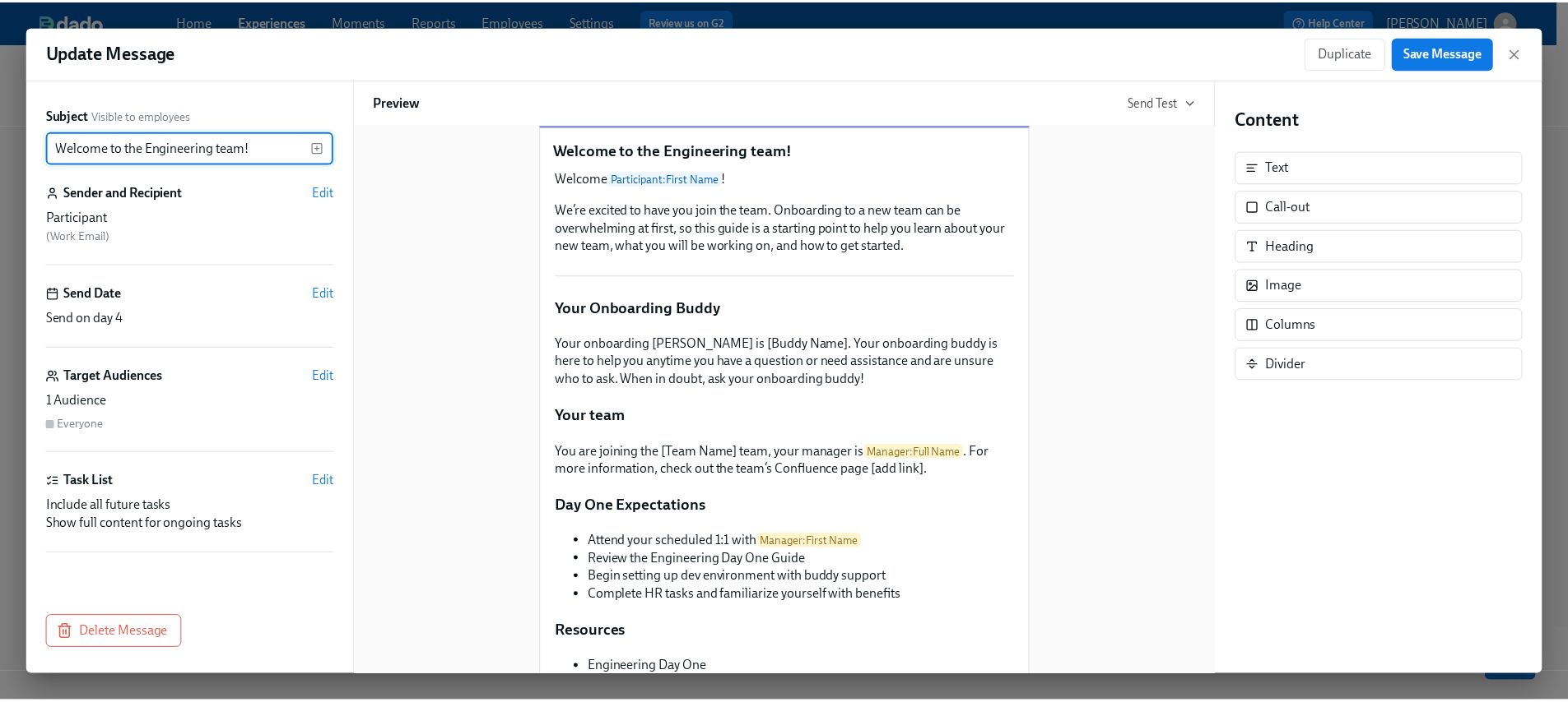
scroll to position [337, 0]
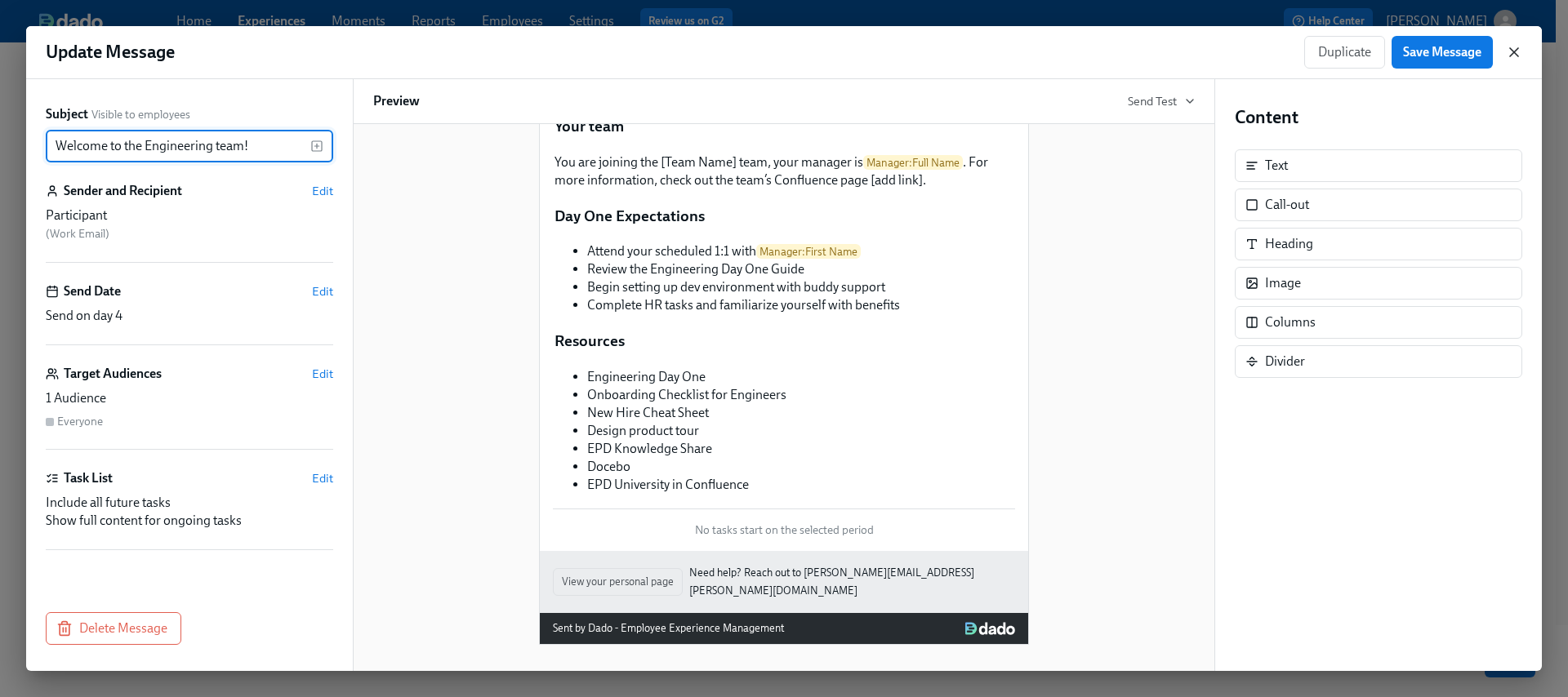
click at [1512, 56] on icon "button" at bounding box center [1514, 51] width 16 height 16
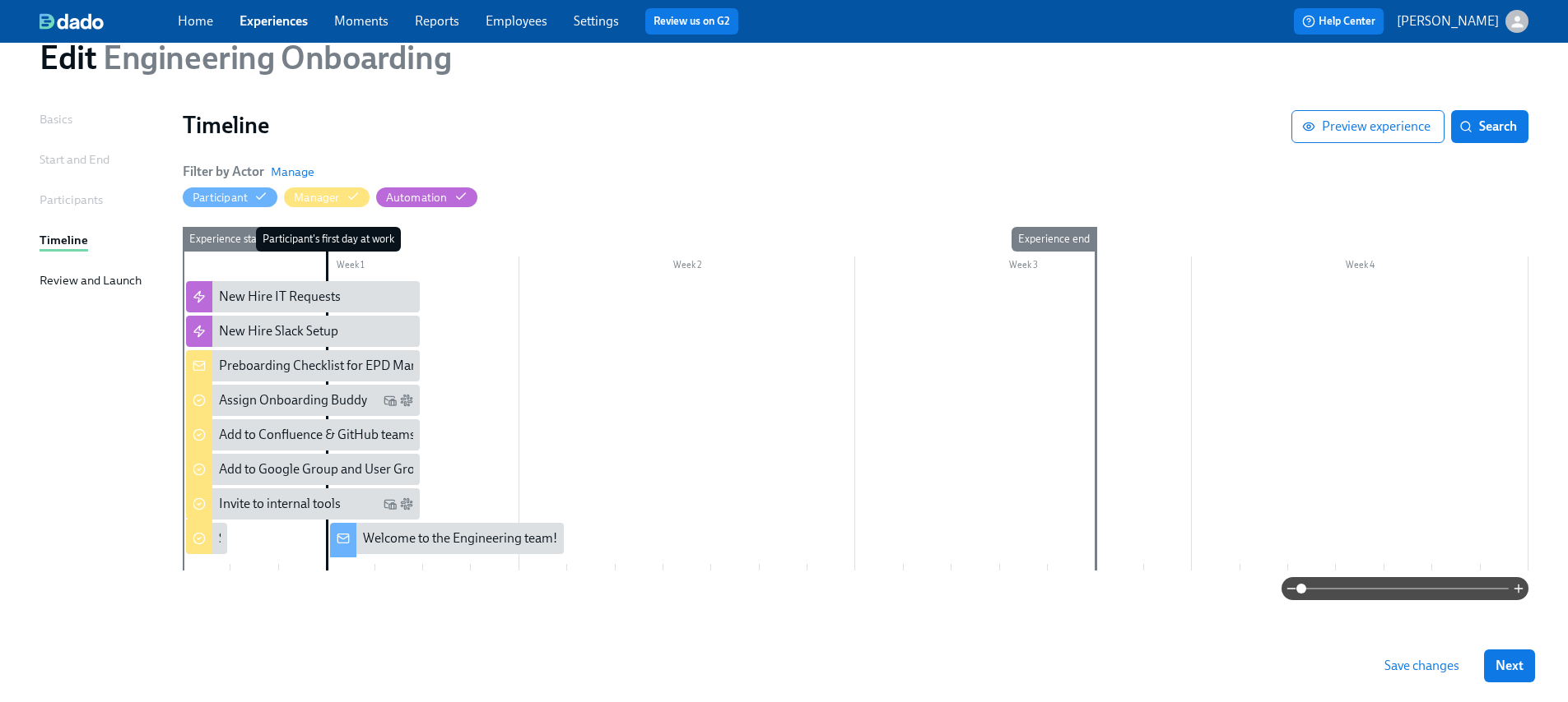
scroll to position [66, 0]
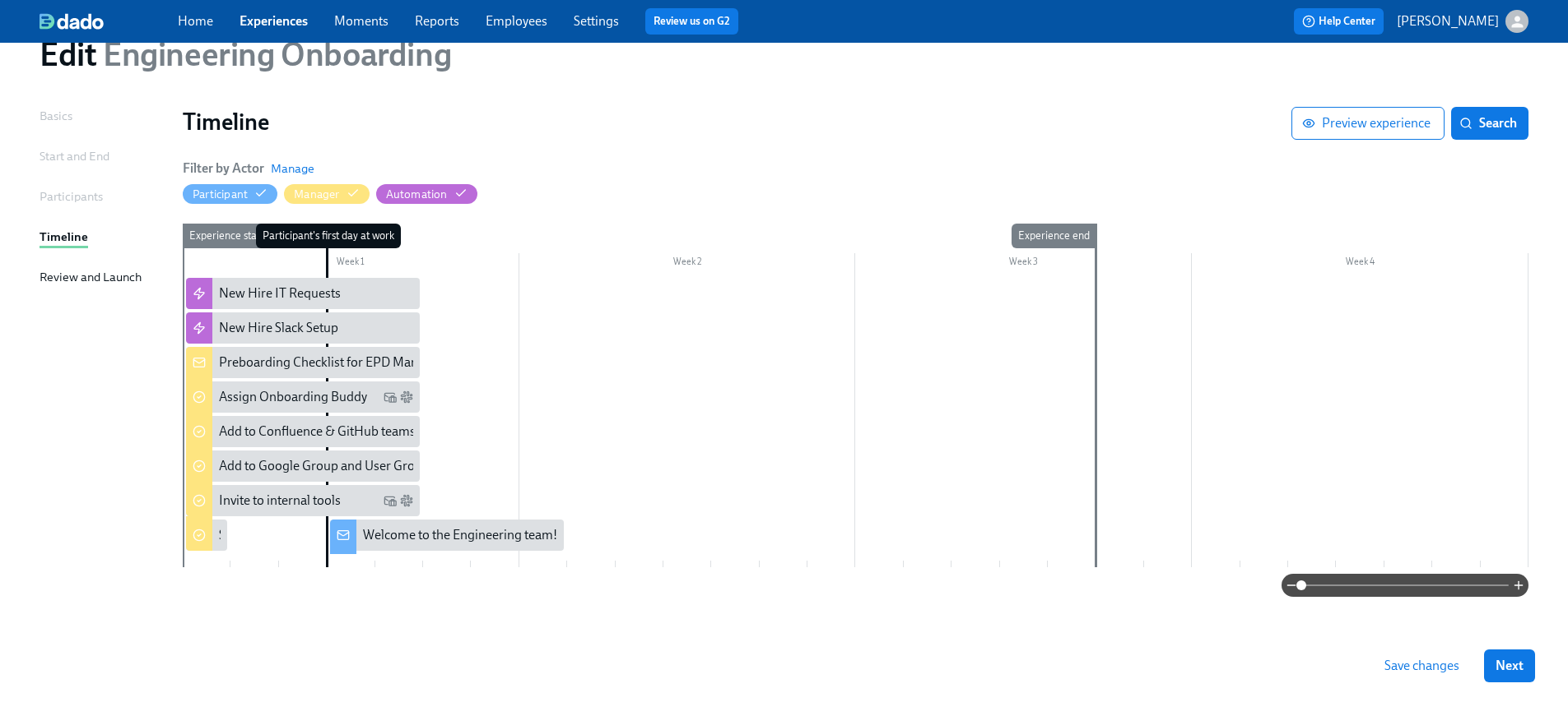
click at [343, 568] on div "Week 1 Week 2 Week 3 Week 4 Experience start Participant's first day at work Ex…" at bounding box center [855, 398] width 1345 height 350
click at [347, 559] on div "Participant's first day at work" at bounding box center [350, 395] width 49 height 343
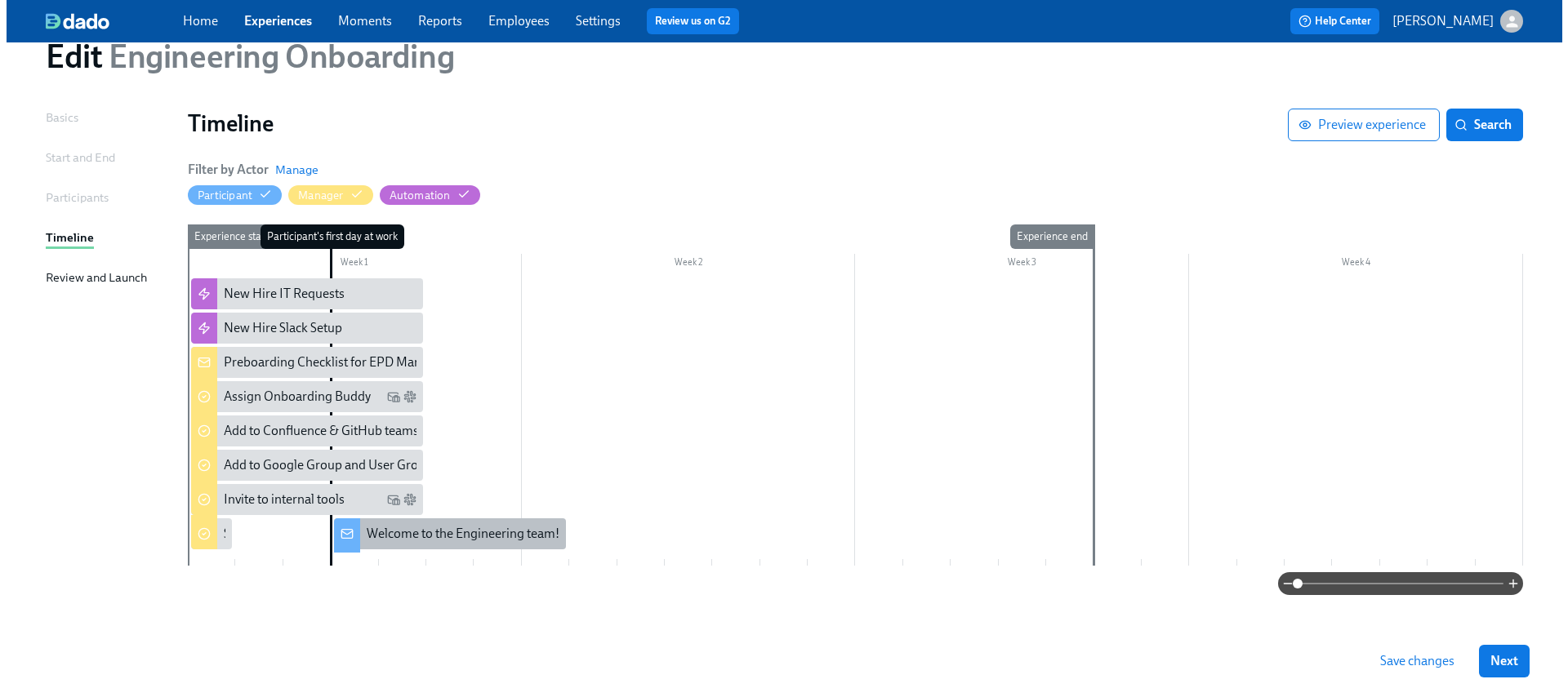
scroll to position [62, 0]
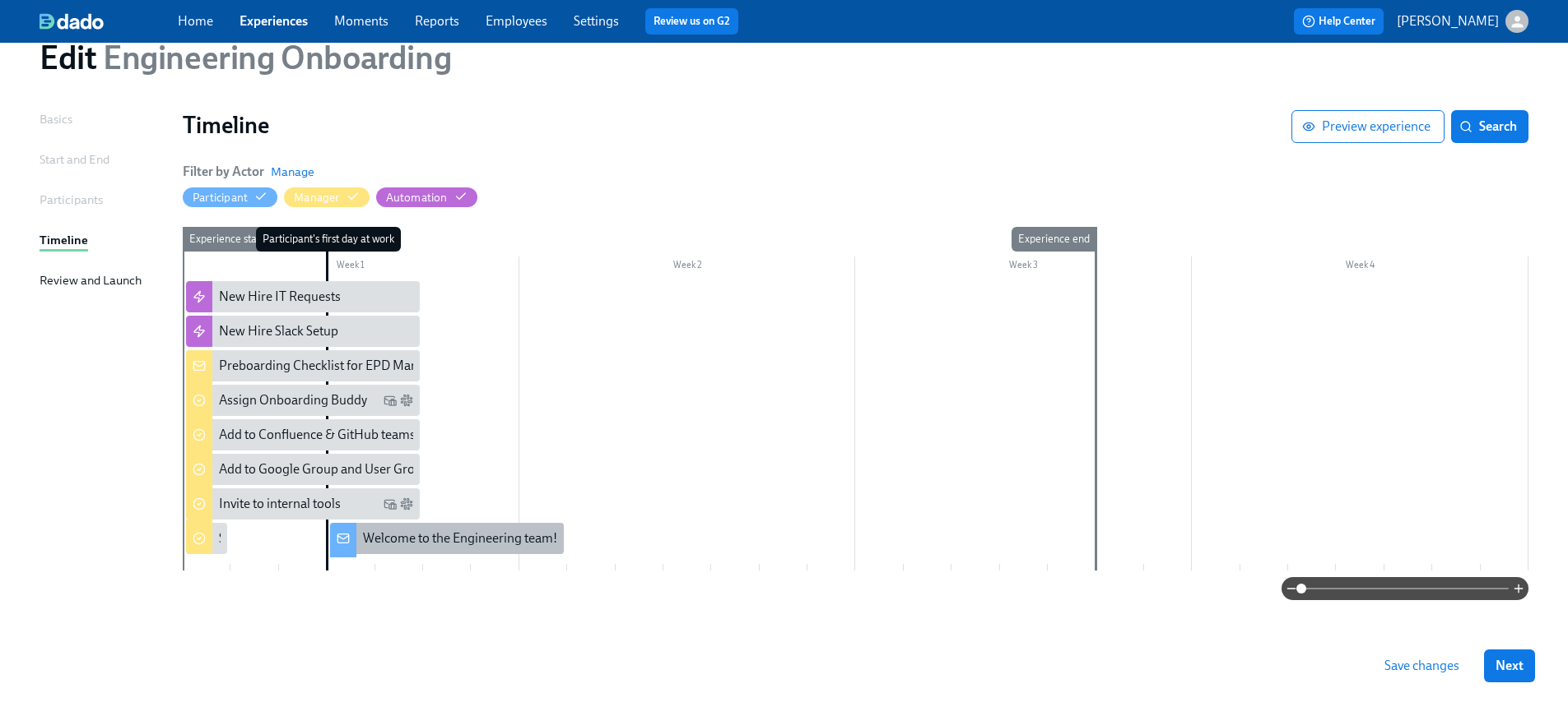
click at [390, 531] on div "Welcome to the Engineering team!" at bounding box center [460, 538] width 194 height 18
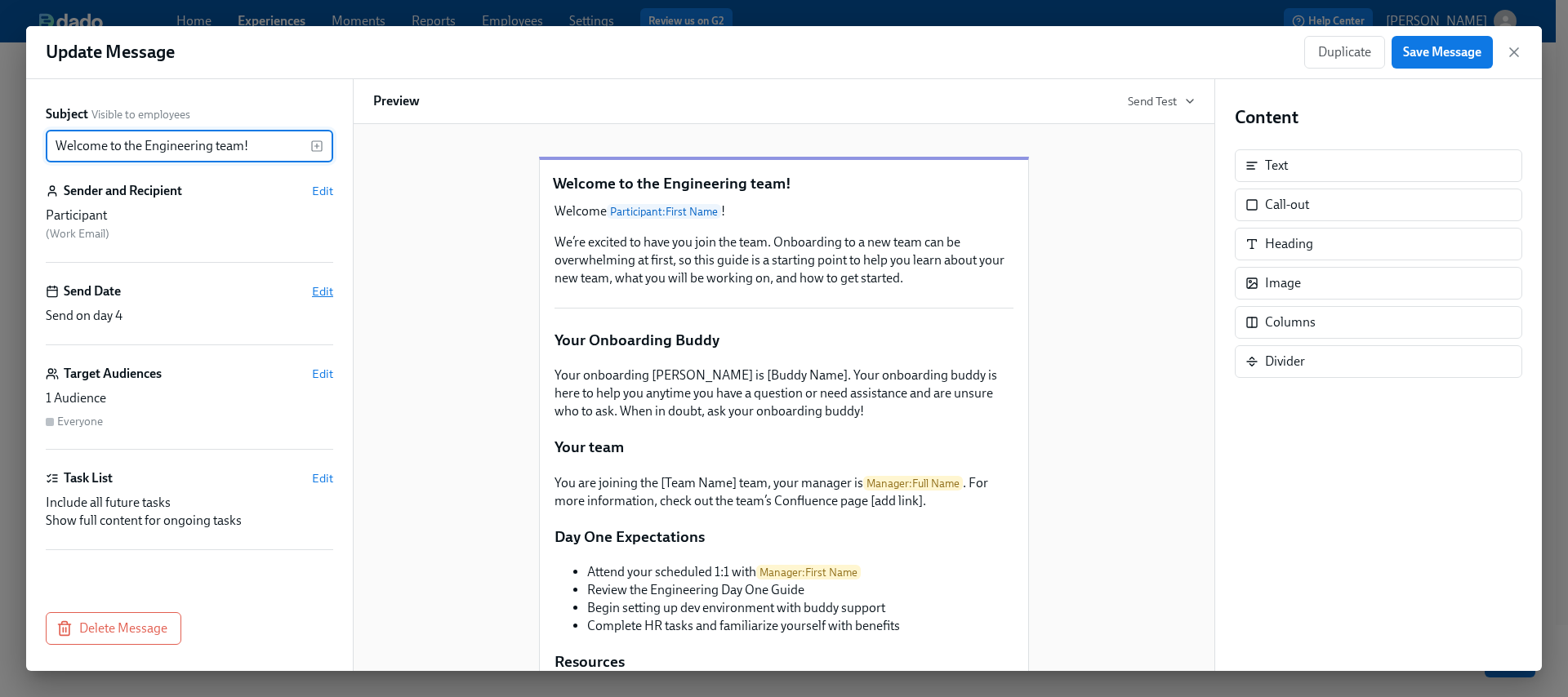
click at [318, 281] on div "Subject Visible to employees Welcome to the Engineering team! ​ Sender and Reci…" at bounding box center [190, 339] width 288 height 468
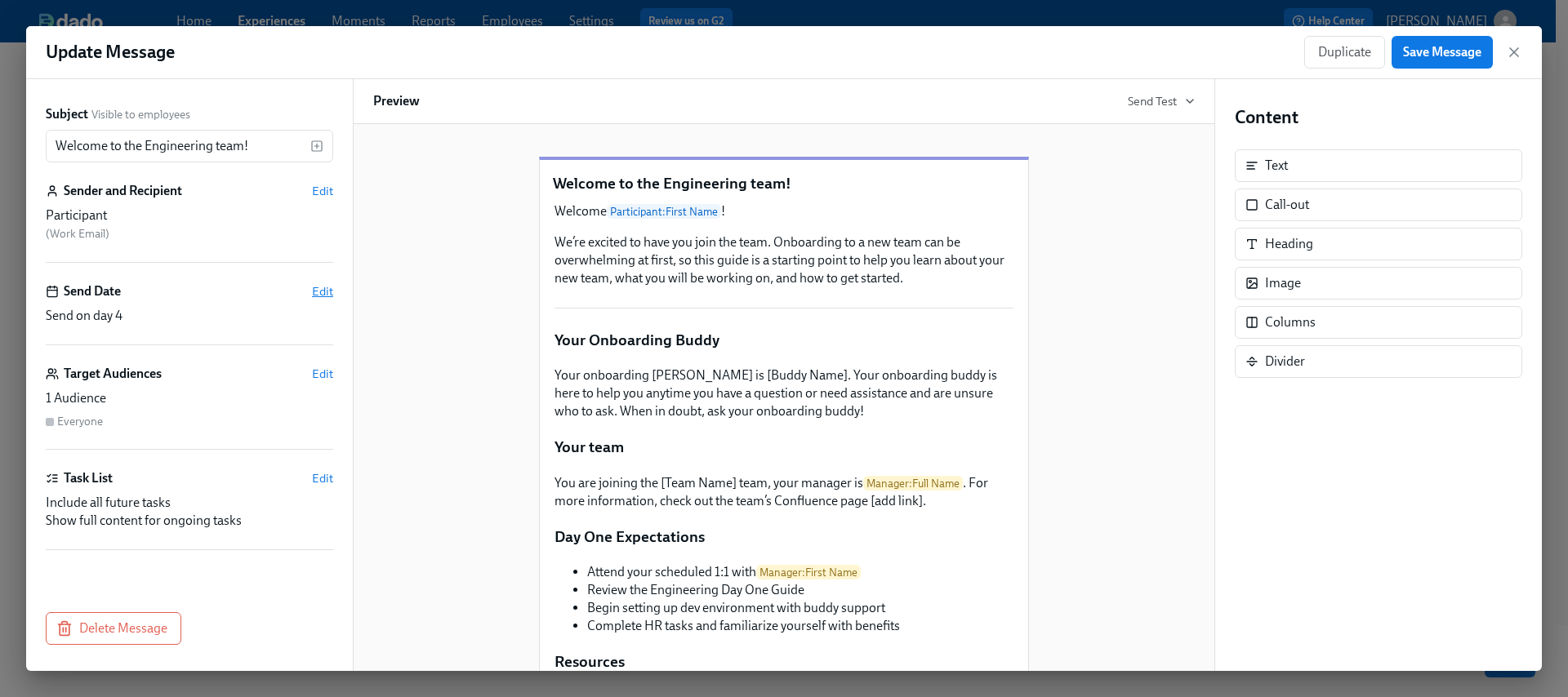
click at [324, 289] on span "Edit" at bounding box center [323, 291] width 21 height 16
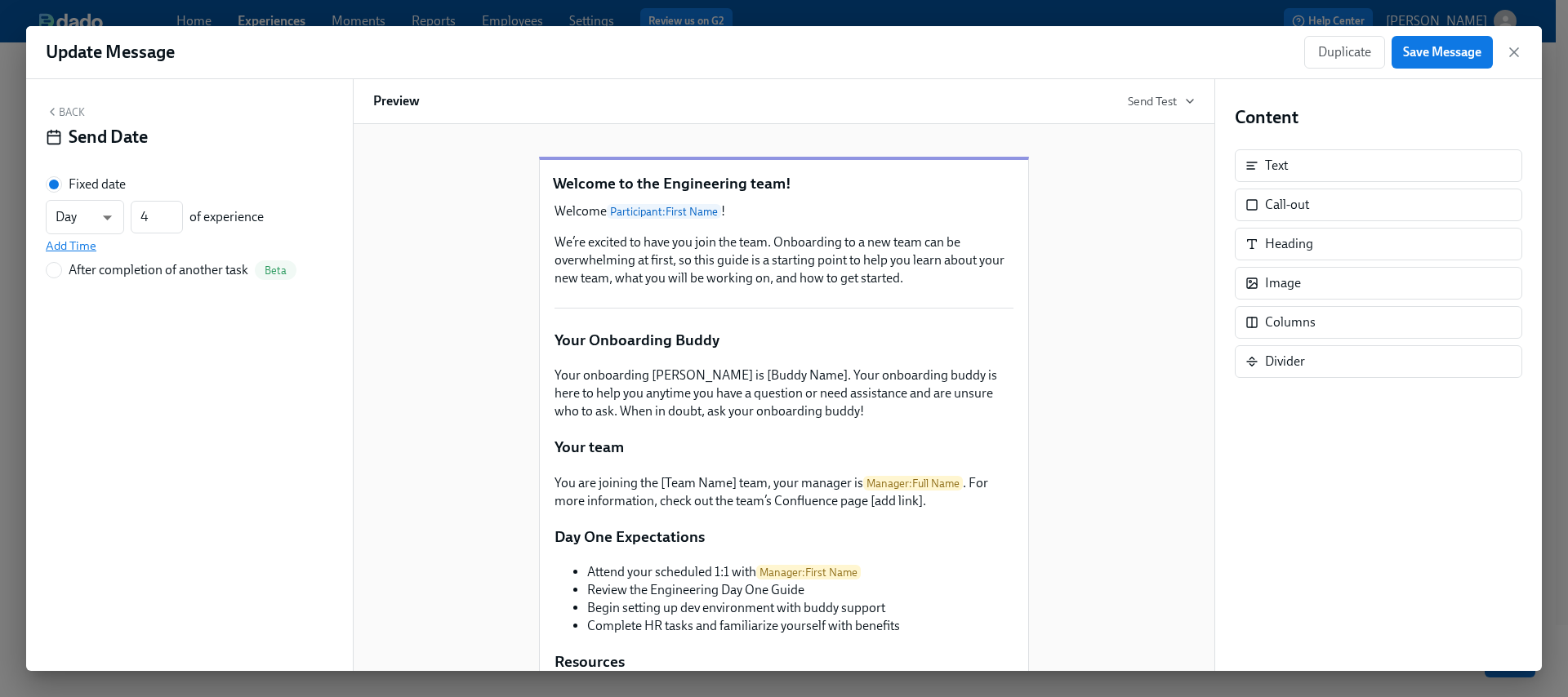
click at [71, 247] on span "Add Time" at bounding box center [70, 246] width 50 height 16
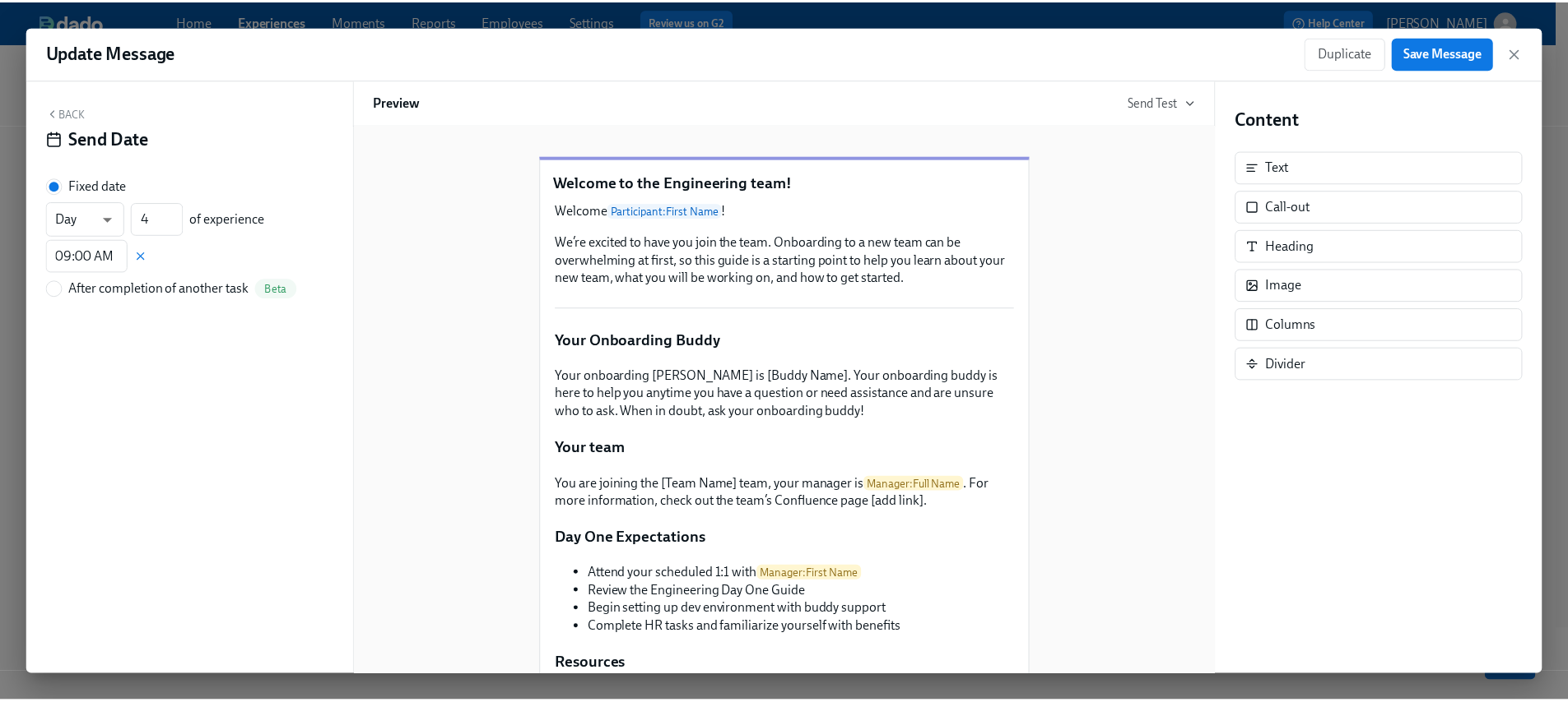
scroll to position [3, 0]
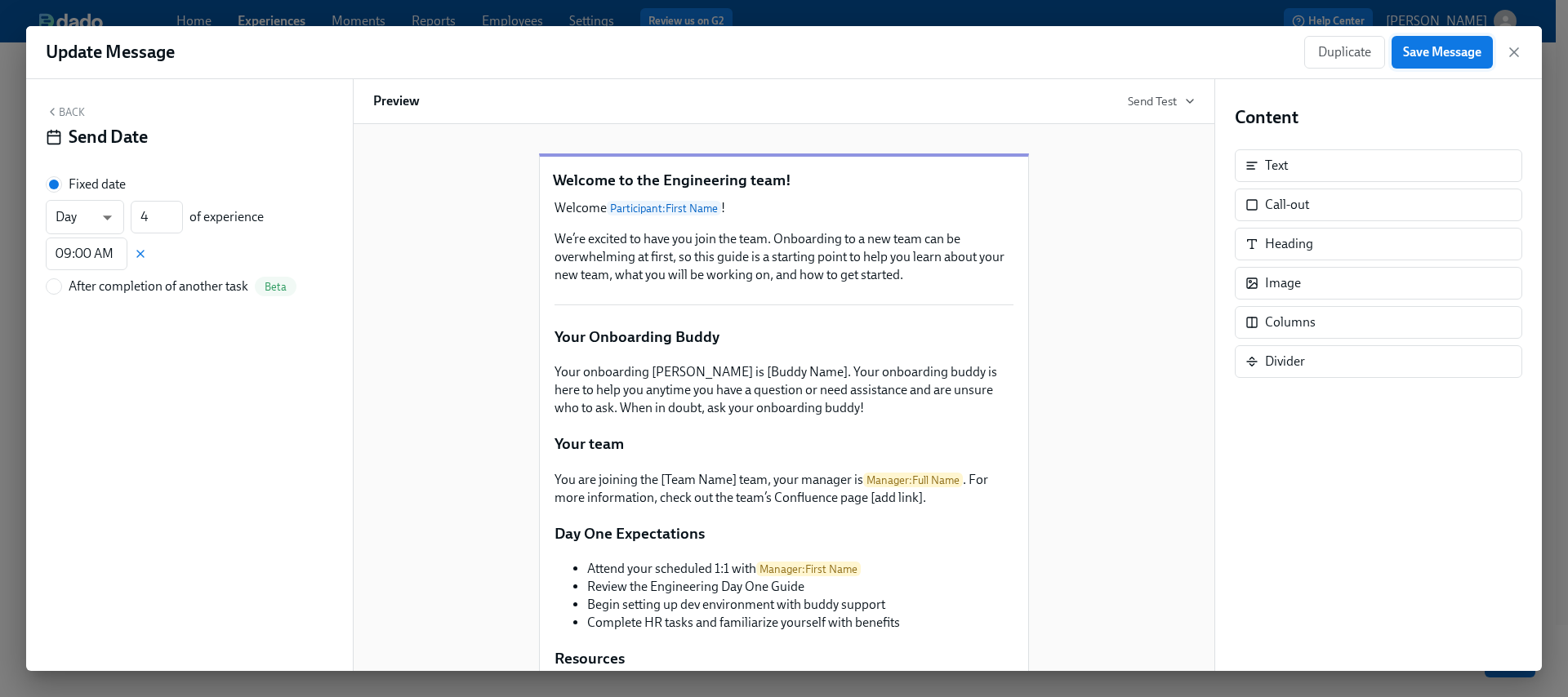
click at [1465, 58] on span "Save Message" at bounding box center [1442, 51] width 78 height 16
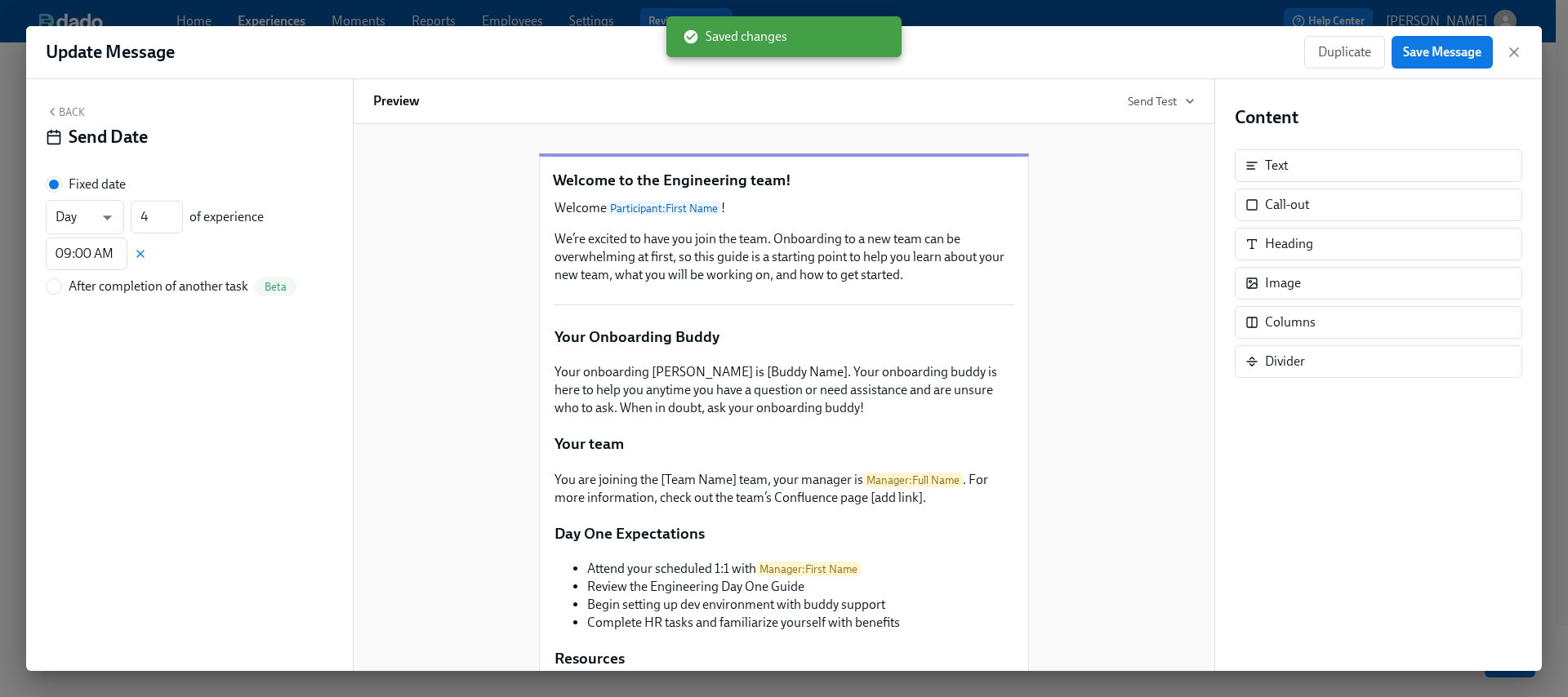
click at [1518, 53] on icon "button" at bounding box center [1514, 51] width 16 height 16
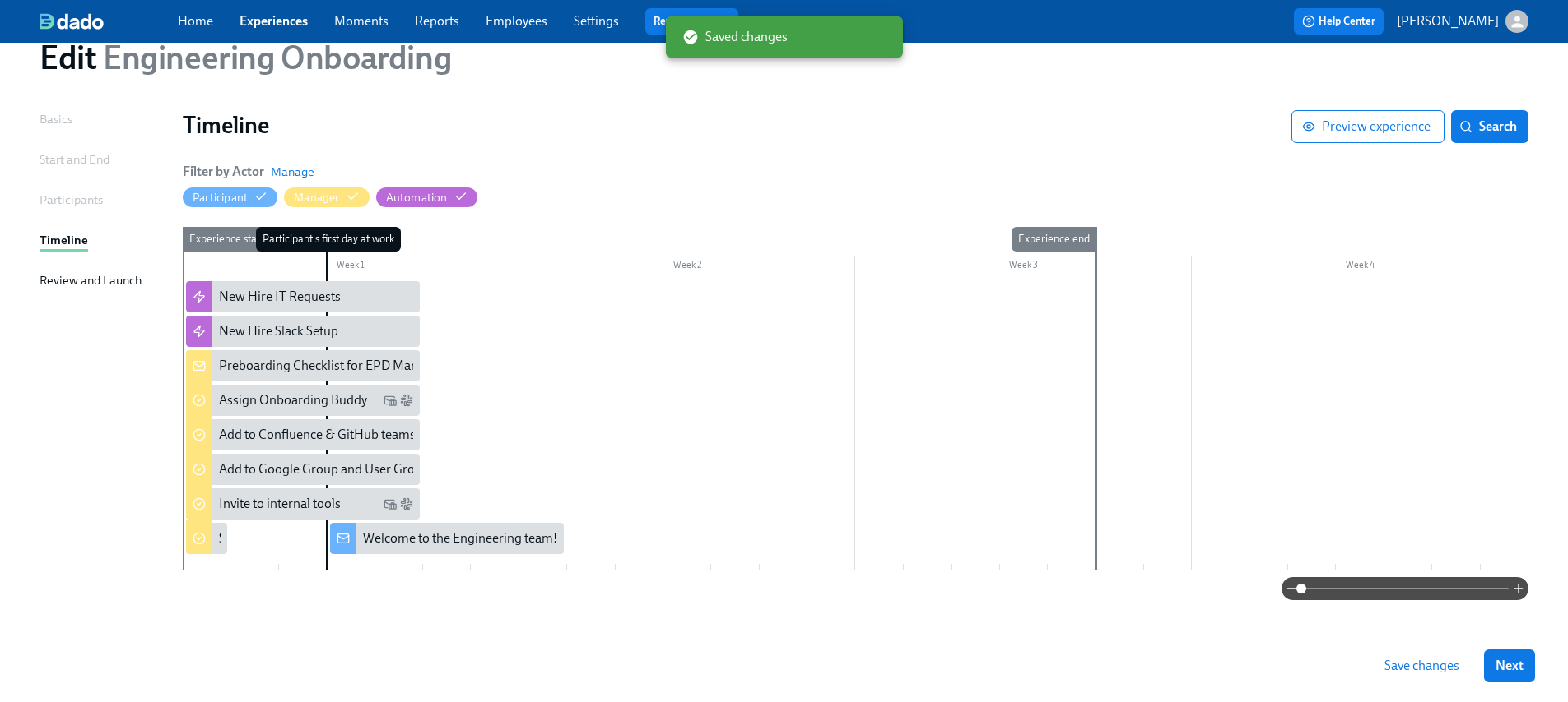
click at [357, 563] on div "Participant's first day at work" at bounding box center [350, 399] width 49 height 343
click at [461, 498] on div at bounding box center [855, 426] width 1345 height 290
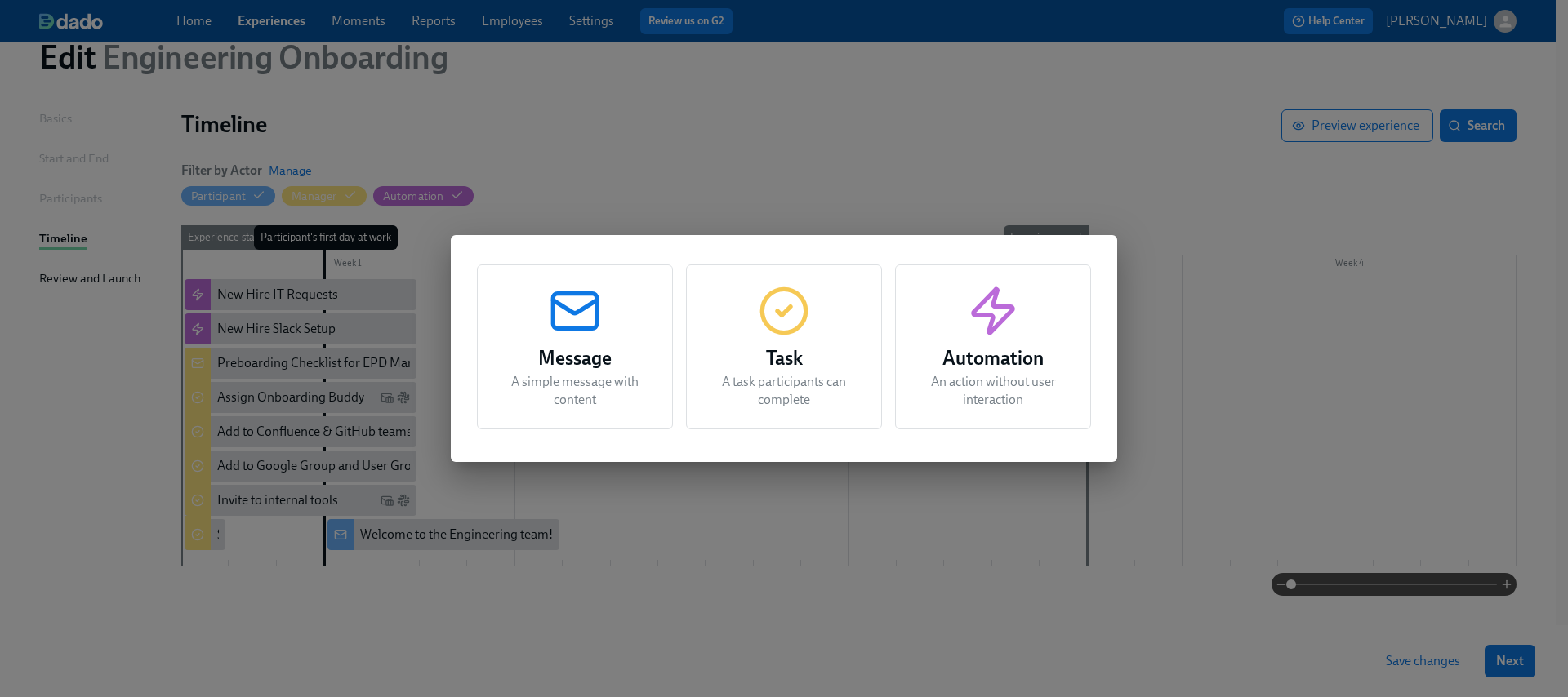
click at [794, 378] on p "A task participants can complete" at bounding box center [784, 391] width 155 height 36
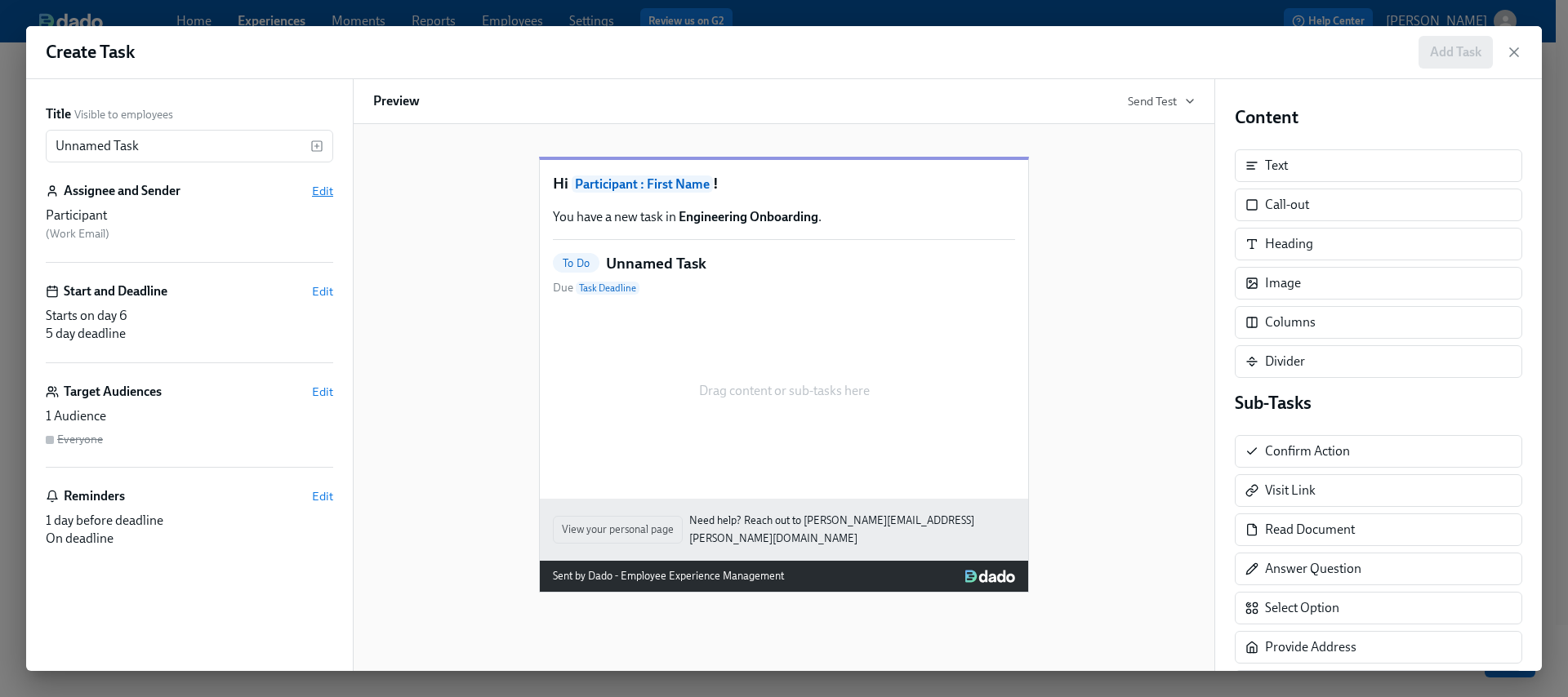
click at [326, 194] on span "Edit" at bounding box center [323, 190] width 21 height 16
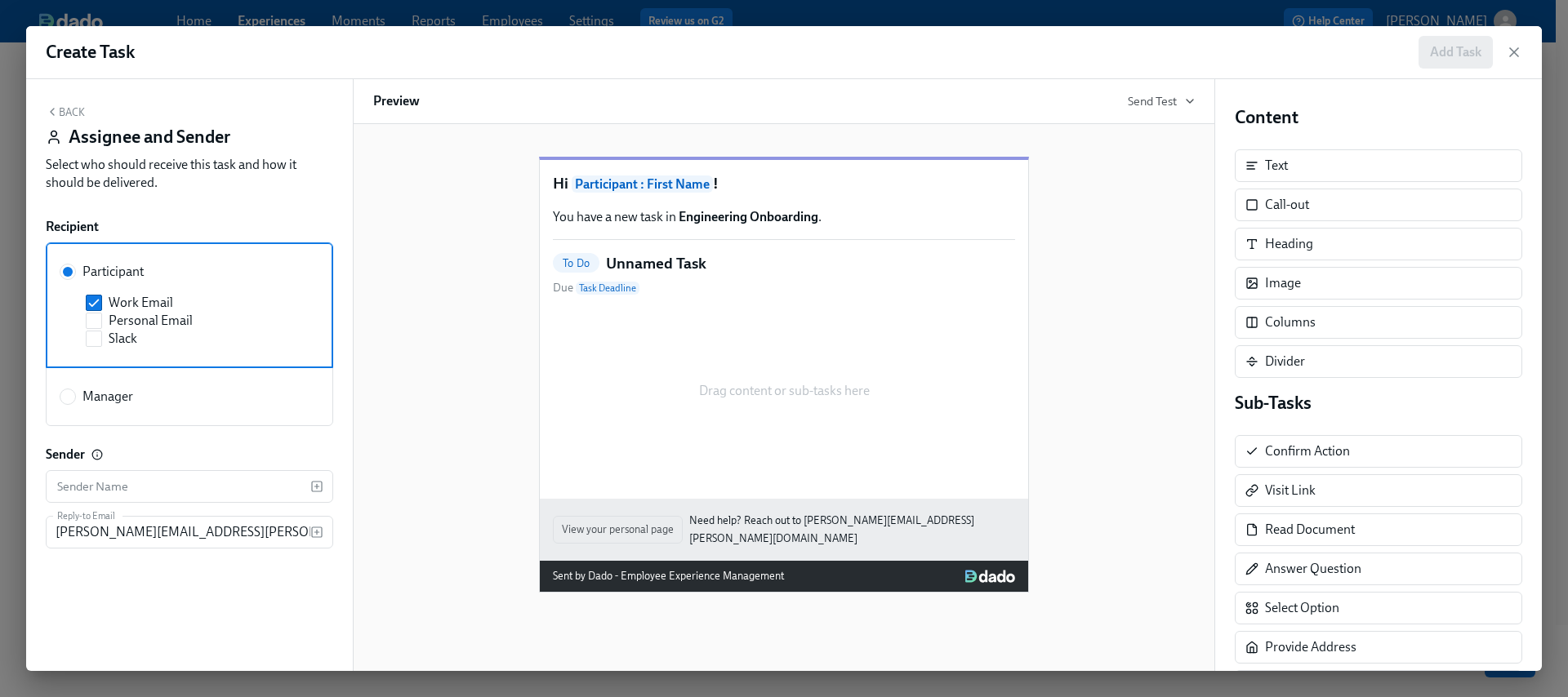
click at [121, 392] on span "Manager" at bounding box center [108, 396] width 50 height 18
click at [75, 392] on input "Manager" at bounding box center [67, 396] width 14 height 14
radio input "true"
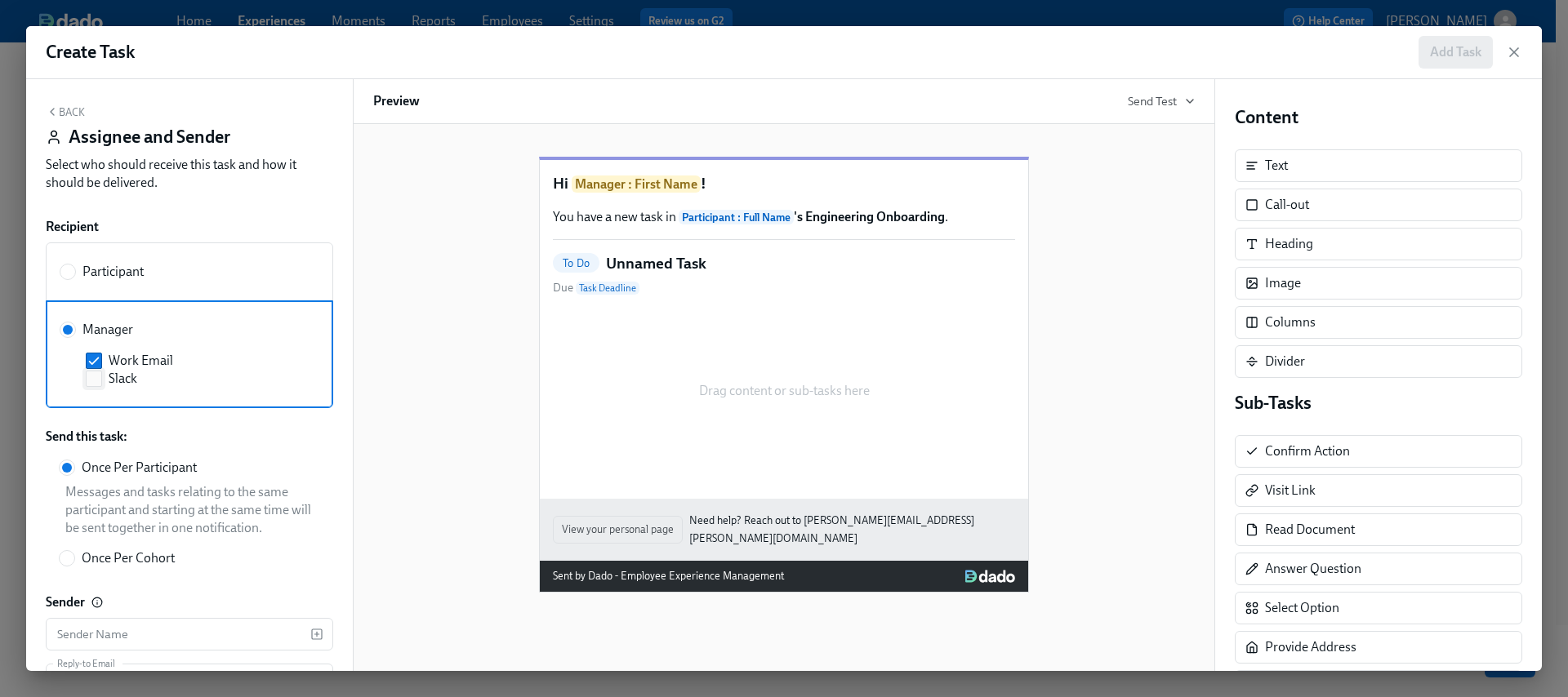
click at [129, 376] on span "Slack" at bounding box center [123, 378] width 29 height 18
click at [101, 376] on input "Slack" at bounding box center [93, 378] width 14 height 14
checkbox input "true"
click at [136, 364] on span "Work Email" at bounding box center [141, 361] width 65 height 18
click at [101, 364] on input "Work Email" at bounding box center [93, 360] width 14 height 14
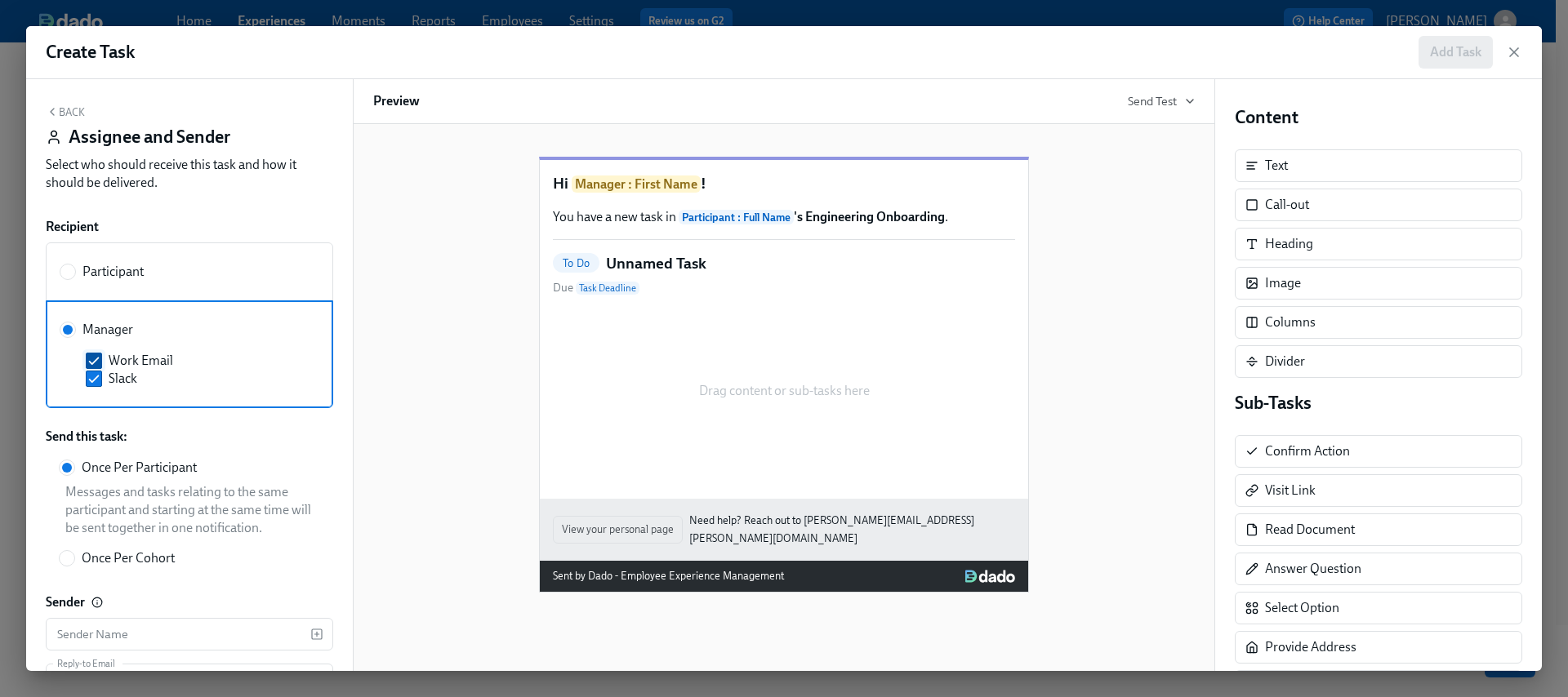
checkbox input "false"
click at [70, 110] on button "Back" at bounding box center [65, 112] width 39 height 13
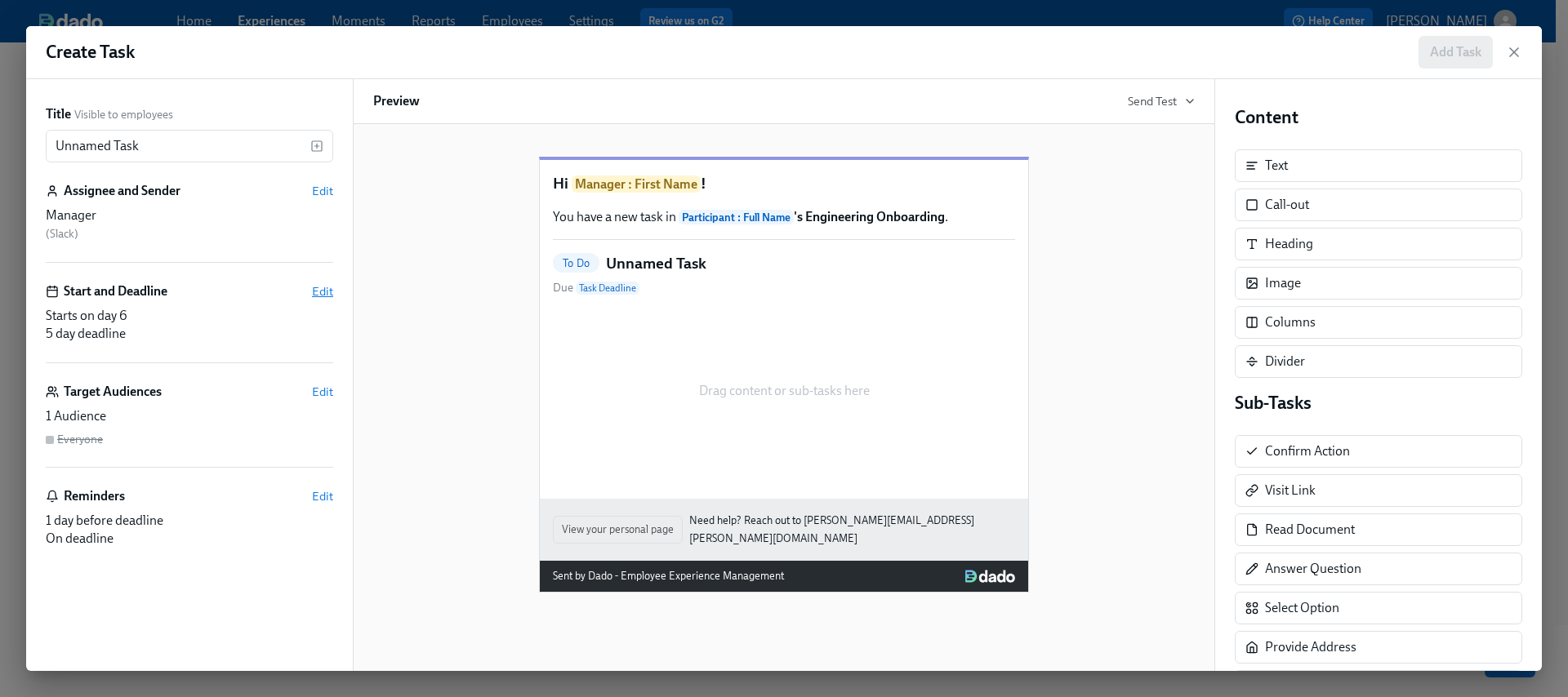
click at [328, 294] on span "Edit" at bounding box center [323, 291] width 21 height 16
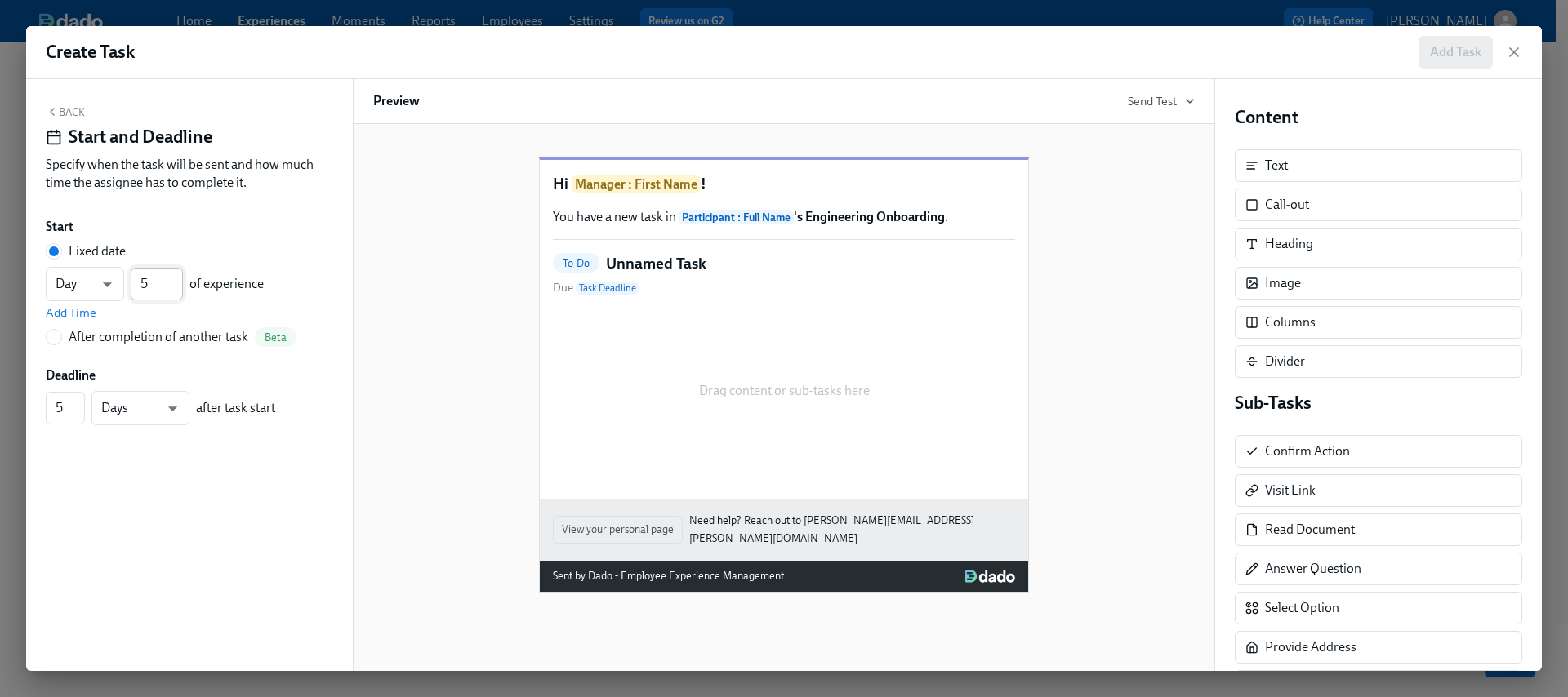
click at [173, 287] on input "5" at bounding box center [156, 284] width 52 height 32
type input "4"
click at [172, 288] on input "4" at bounding box center [156, 284] width 52 height 32
click at [53, 313] on span "Add Time" at bounding box center [70, 312] width 50 height 16
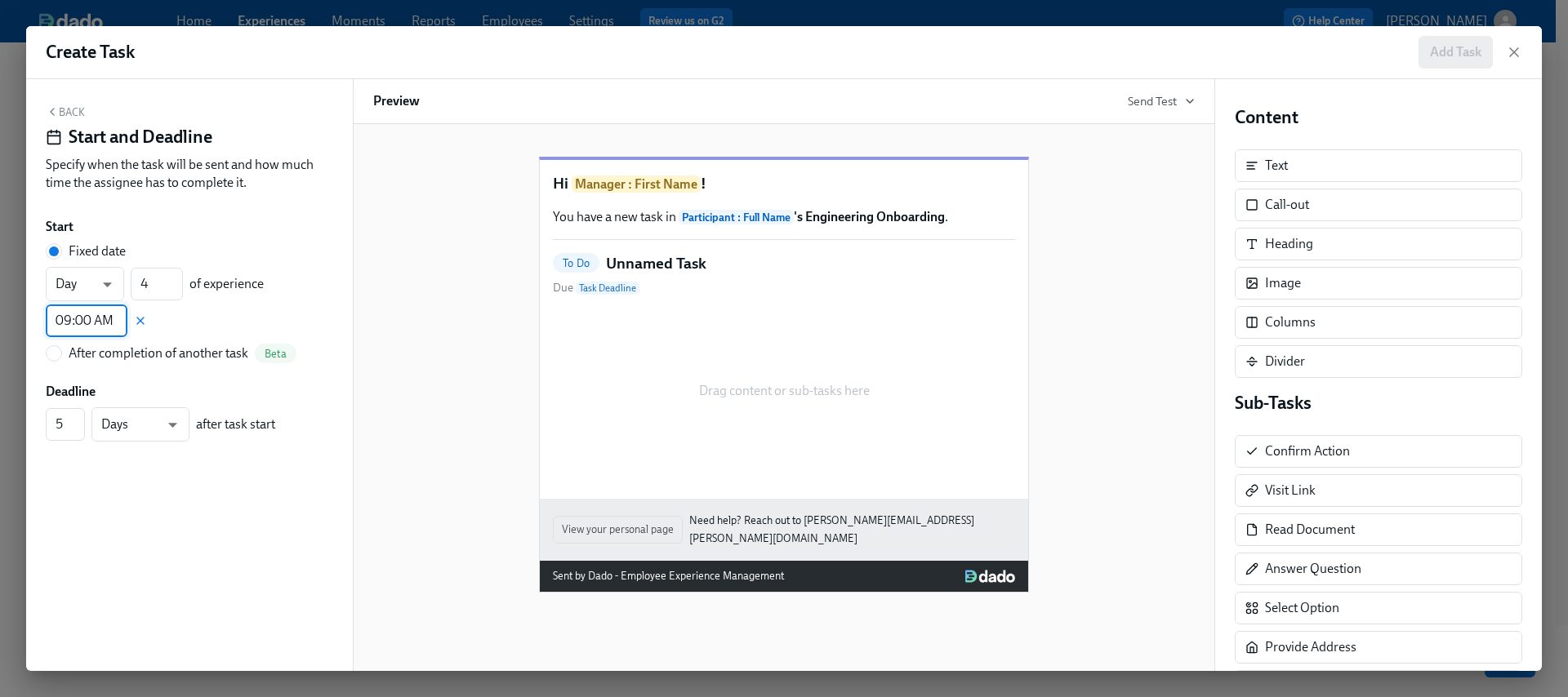
click at [70, 318] on input "09:00 AM" at bounding box center [87, 321] width 82 height 32
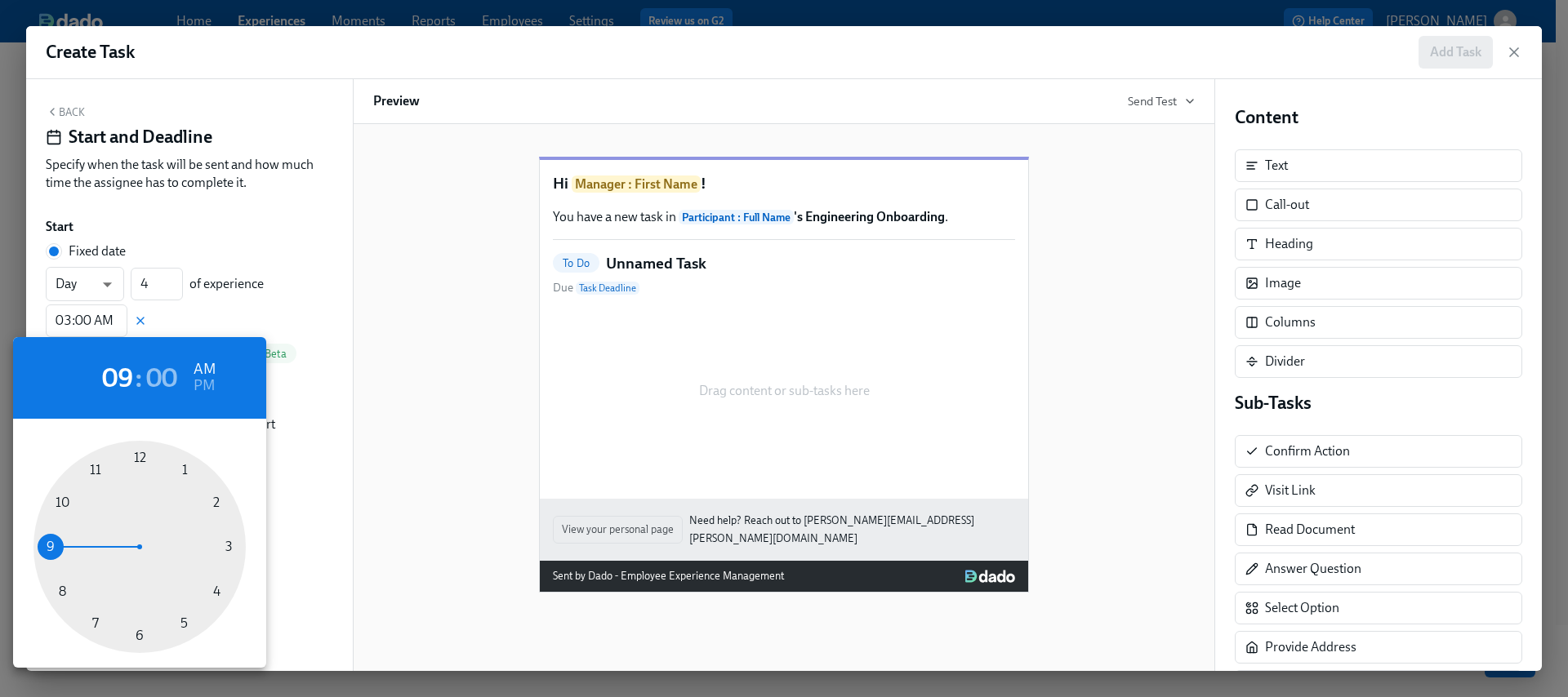
click at [227, 548] on div at bounding box center [139, 547] width 212 height 212
click at [201, 379] on h6 "PM" at bounding box center [204, 386] width 21 height 26
type input "03:00 PM"
click at [482, 380] on div at bounding box center [784, 348] width 1568 height 697
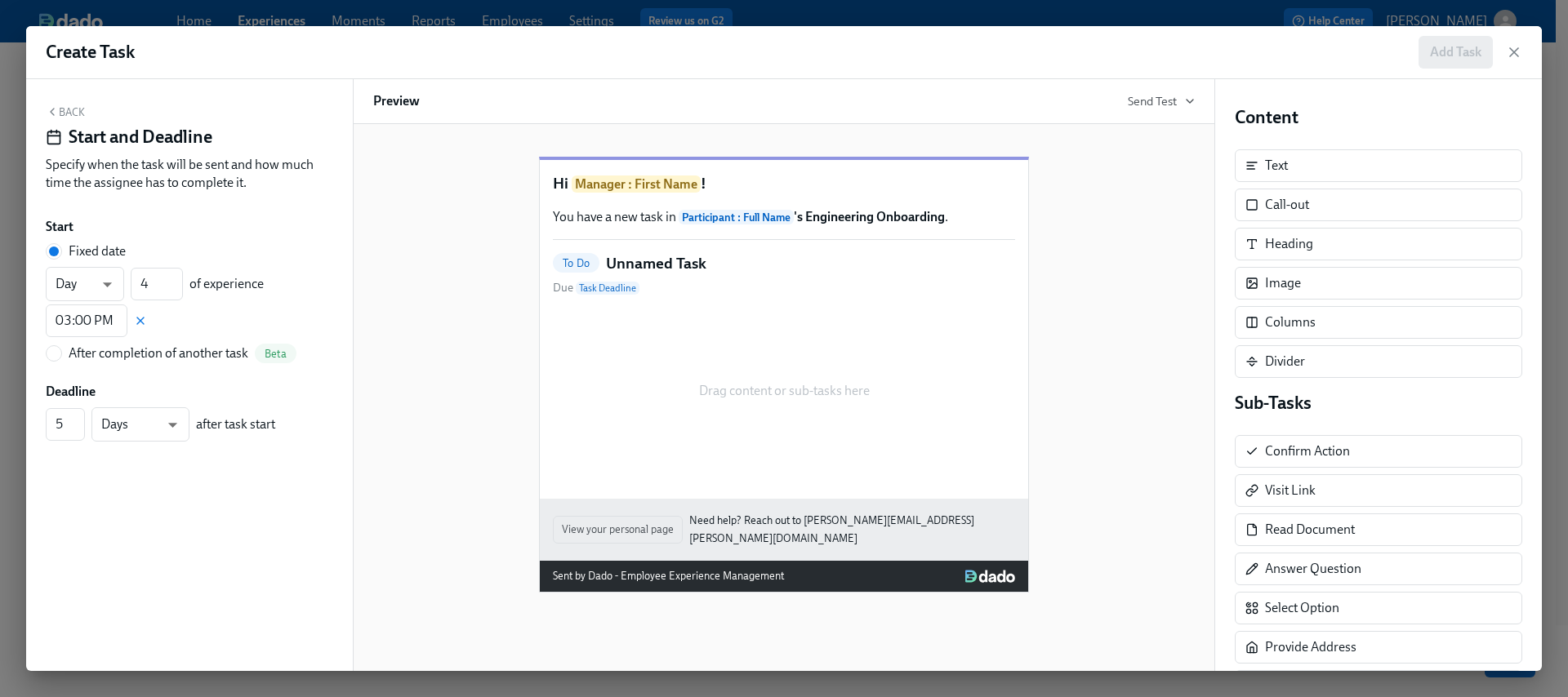
click at [72, 111] on button "Back" at bounding box center [65, 112] width 39 height 13
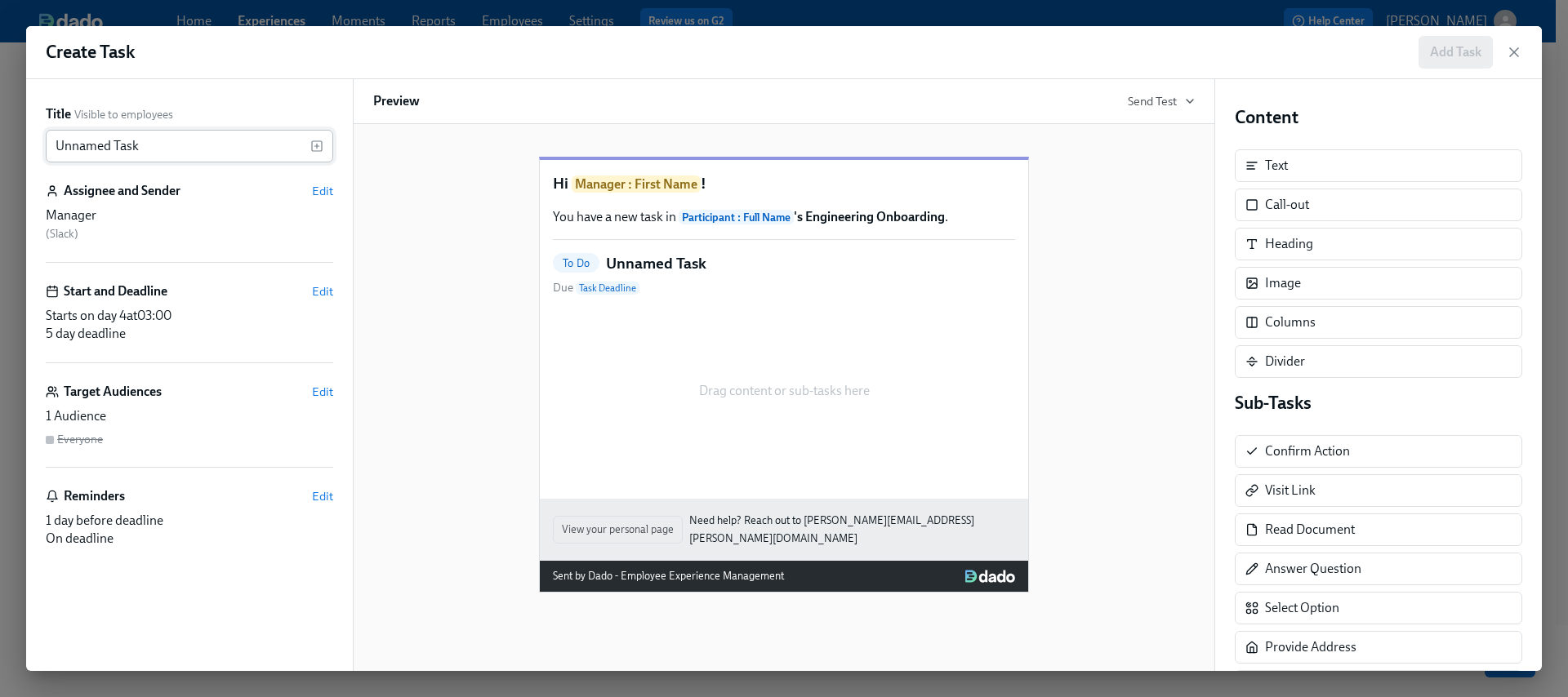
click at [174, 144] on input "Unnamed Task" at bounding box center [178, 146] width 265 height 32
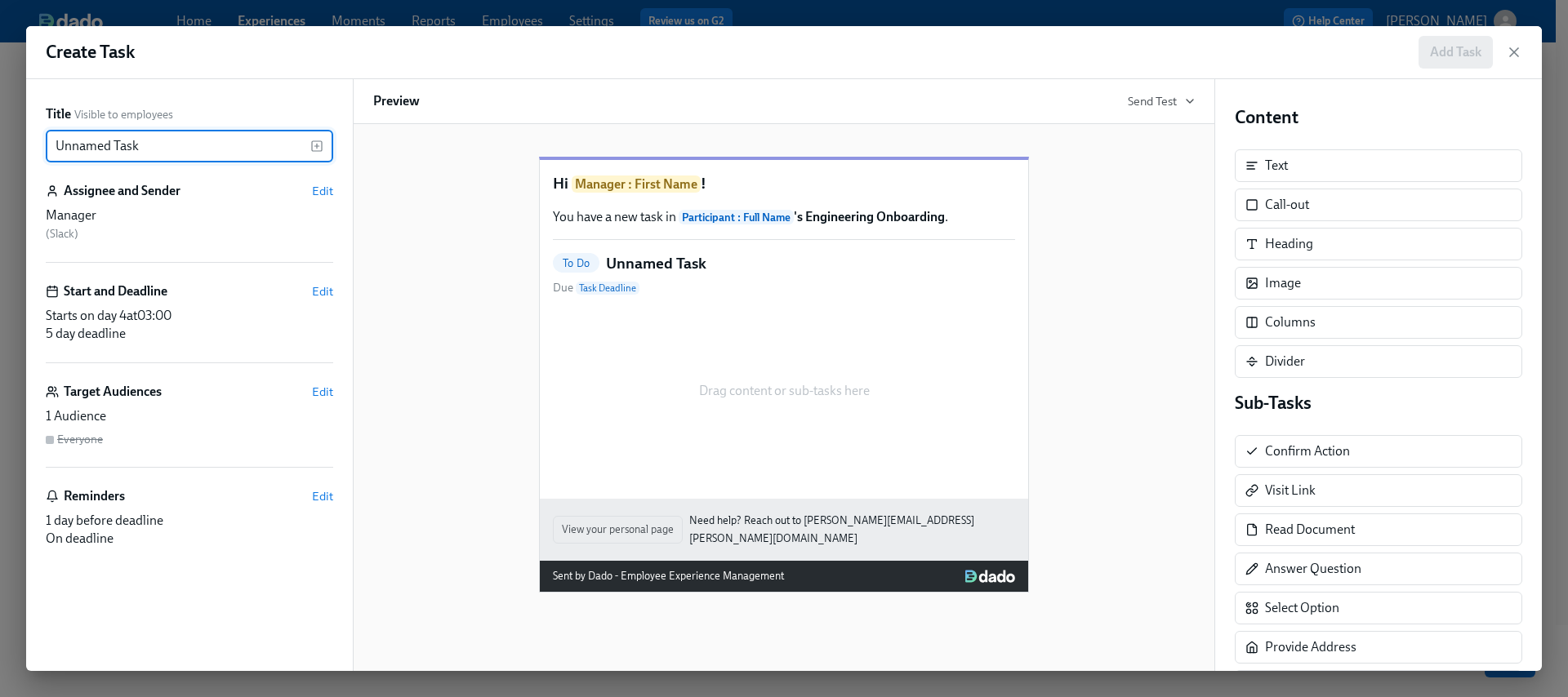
click at [173, 145] on input "Unnamed Task" at bounding box center [178, 146] width 265 height 32
paste input "📋 Time to check in!"
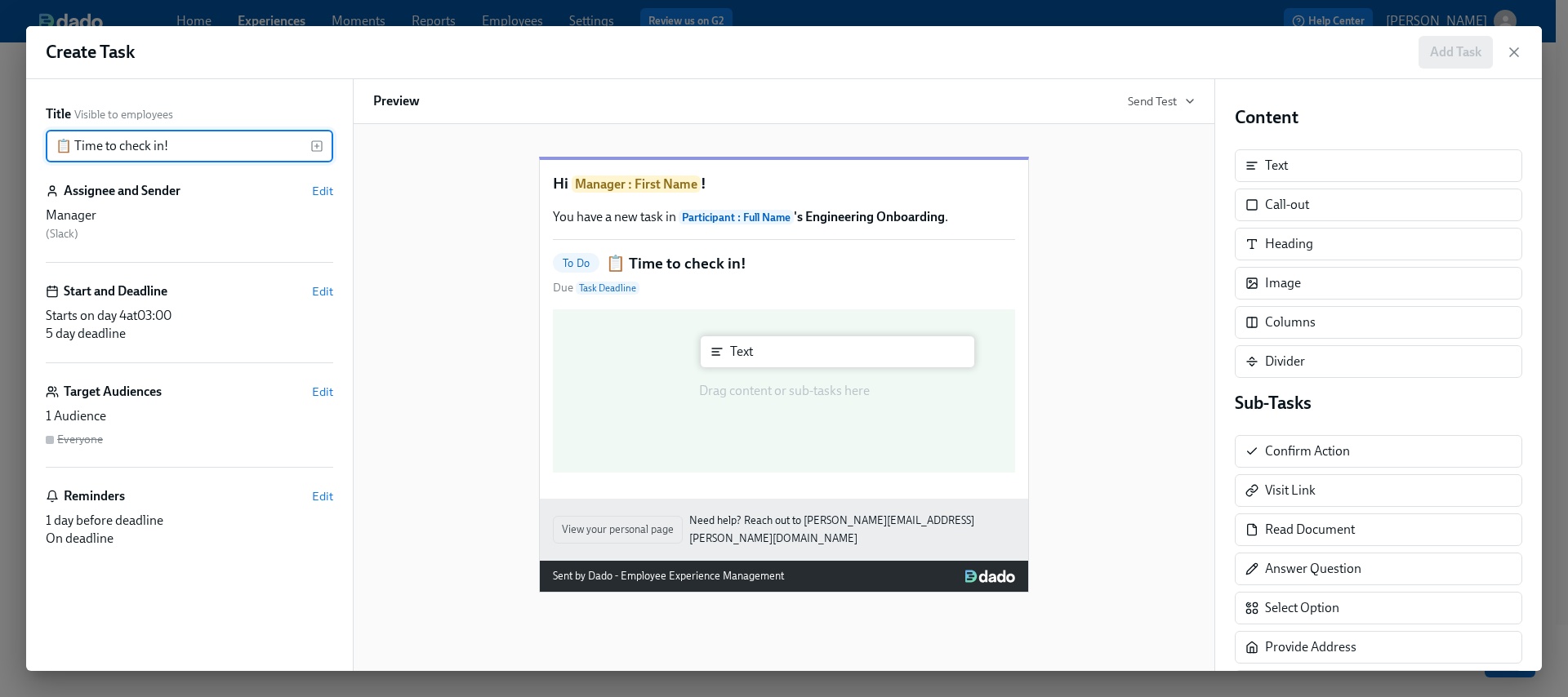
drag, startPoint x: 1306, startPoint y: 175, endPoint x: 766, endPoint y: 363, distance: 571.8
click at [766, 363] on div "Title Visible to employees 📋 Time to check in! ​ Assignee and Sender Edit Manag…" at bounding box center [784, 375] width 1517 height 592
type input "📋 Time to check in!"
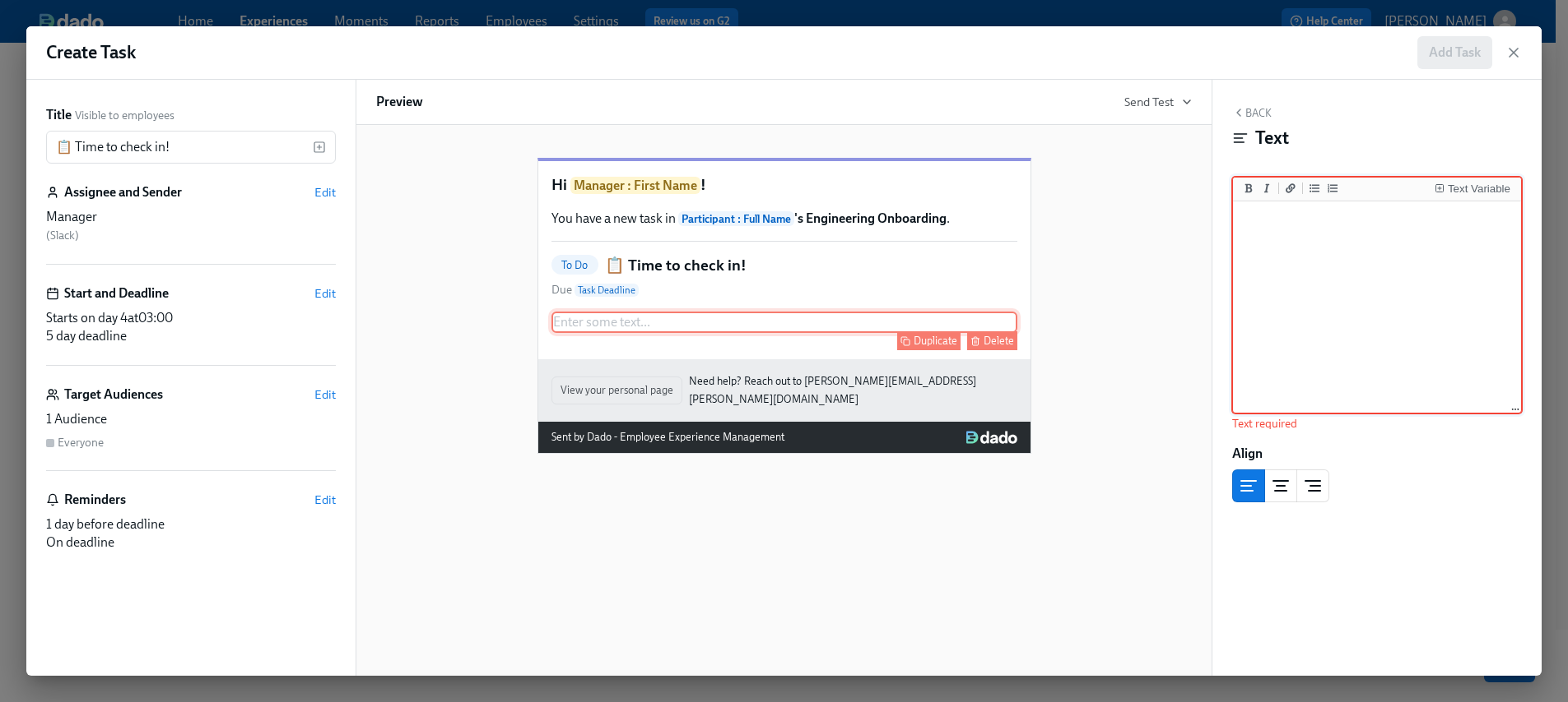
click at [711, 333] on div "Enter some text ... Duplicate Delete" at bounding box center [784, 322] width 465 height 21
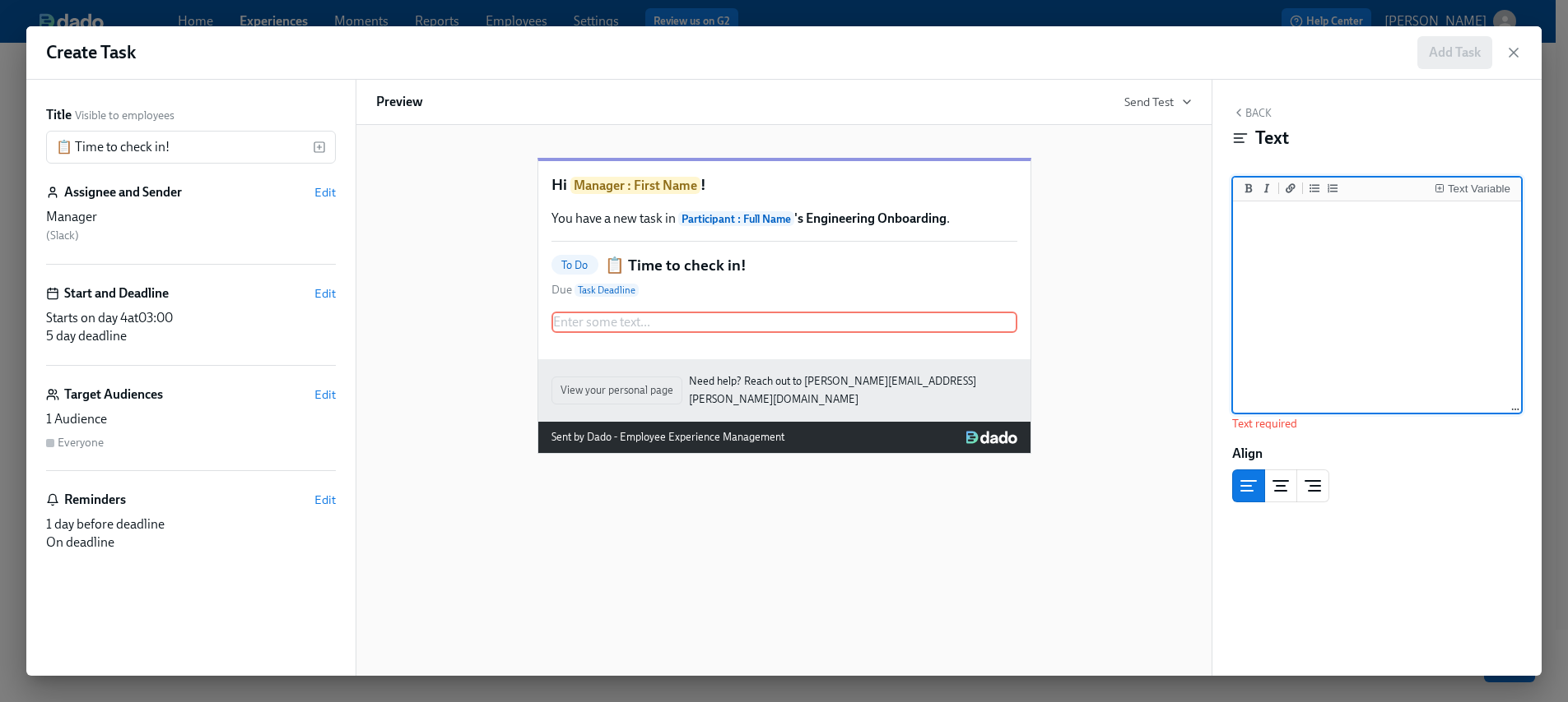
click at [1342, 307] on textarea at bounding box center [1376, 308] width 281 height 206
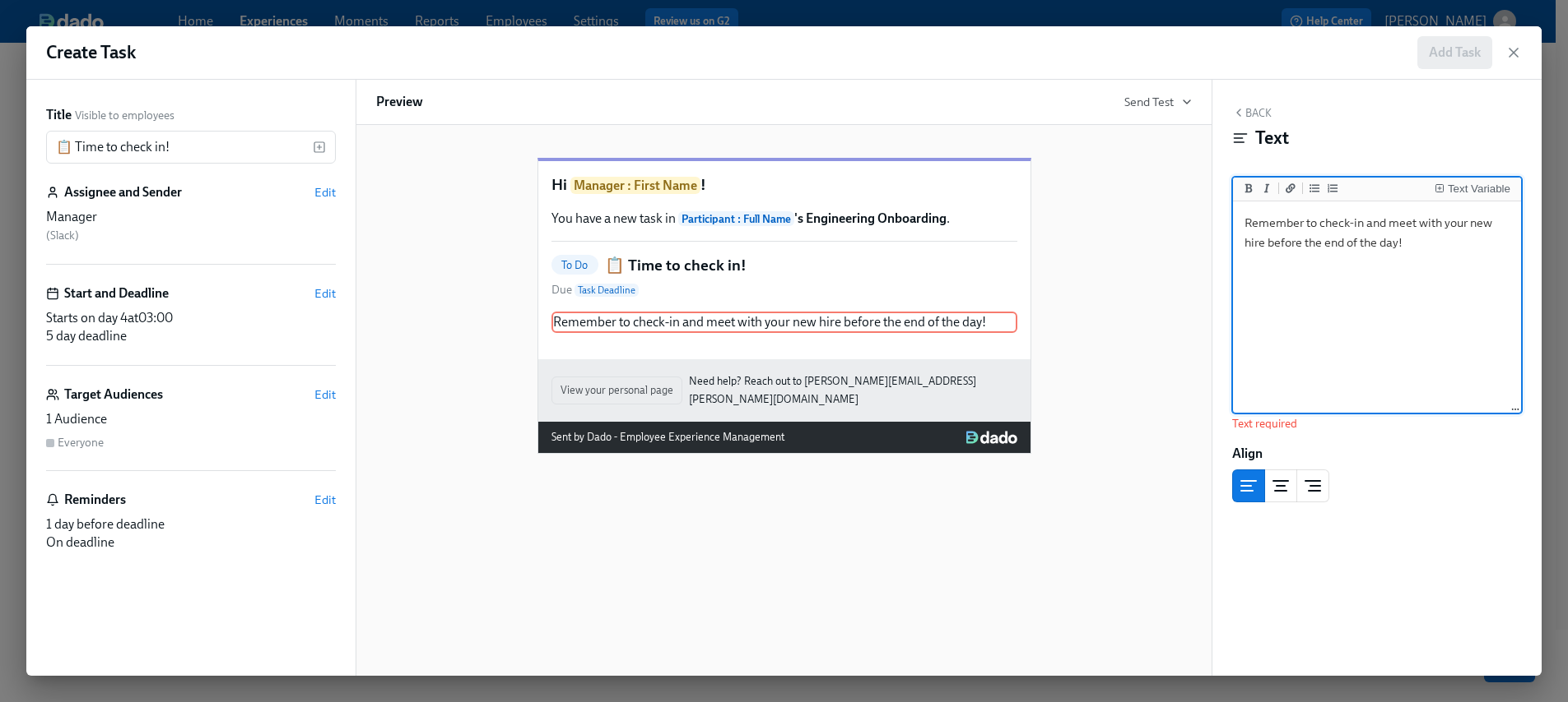
paste textarea "How’s setup going? Do they have GitHub access and Slack channels? Book 30/60/90…"
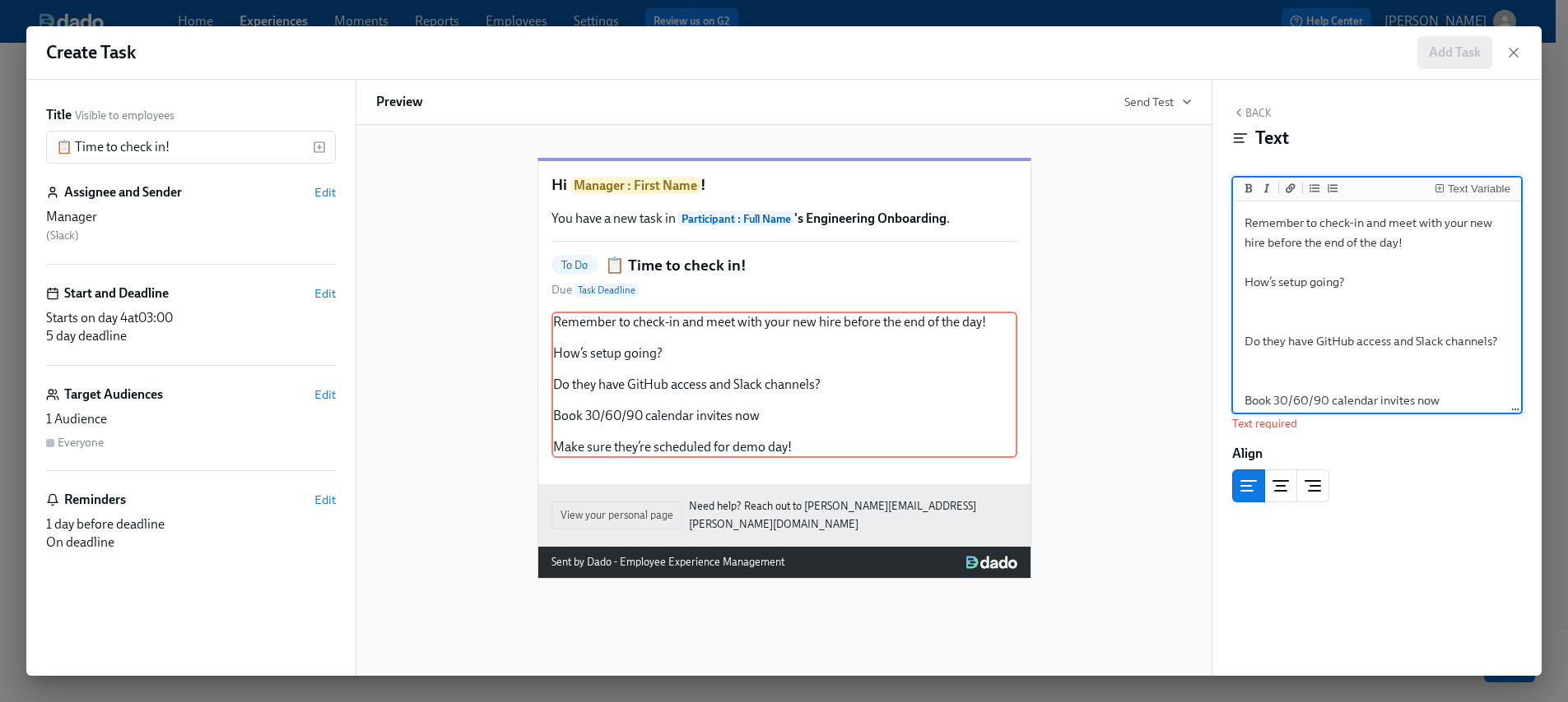
click at [1312, 297] on textarea "Remember to check-in and meet with your new hire before the end of the day! How…" at bounding box center [1376, 341] width 281 height 273
drag, startPoint x: 1304, startPoint y: 297, endPoint x: 1317, endPoint y: 323, distance: 29.1
click at [1317, 323] on textarea "Remember to check-in and meet with your new hire before the end of the day! How…" at bounding box center [1376, 341] width 281 height 273
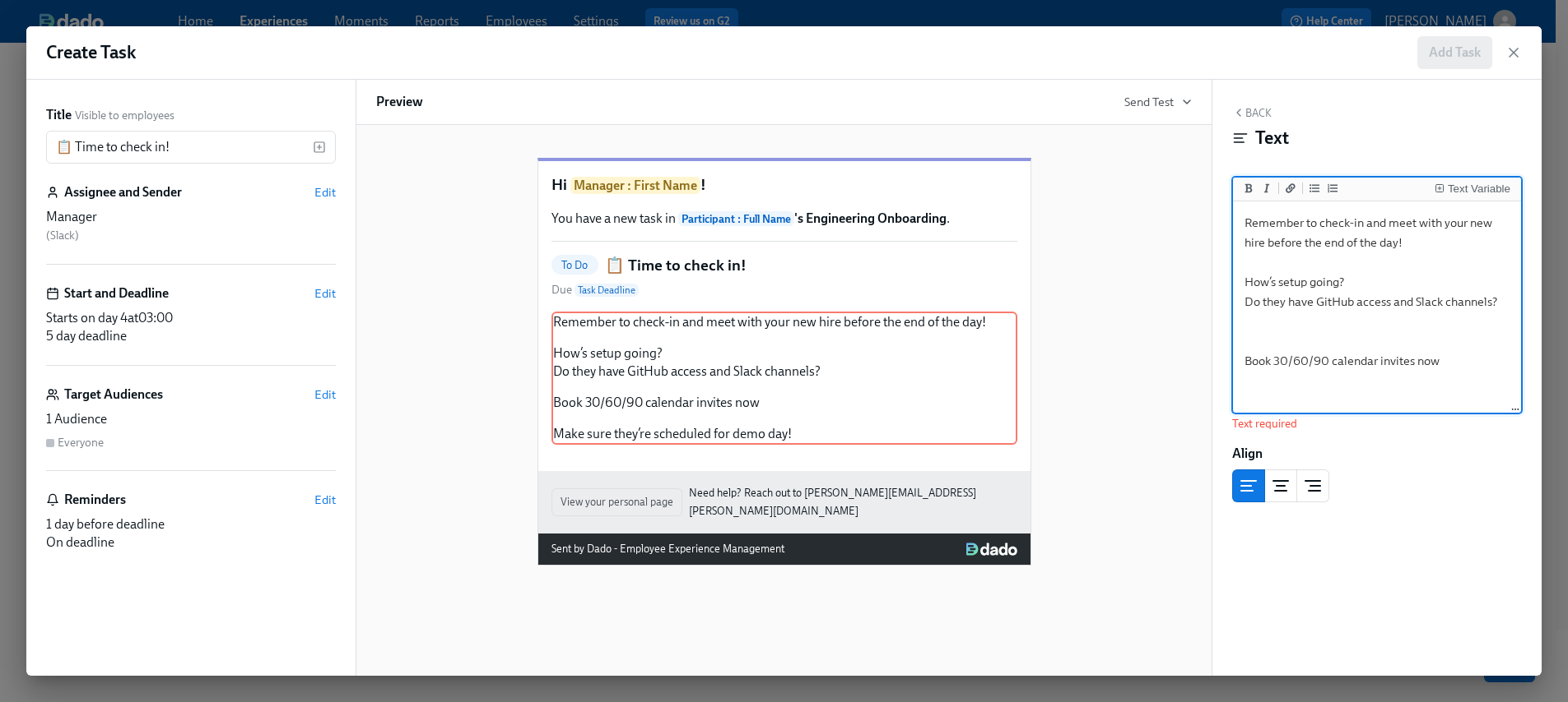
click at [1268, 315] on textarea "Remember to check-in and meet with your new hire before the end of the day! How…" at bounding box center [1376, 322] width 281 height 234
click at [1266, 320] on textarea "Remember to check-in and meet with your new hire before the end of the day! How…" at bounding box center [1376, 312] width 281 height 214
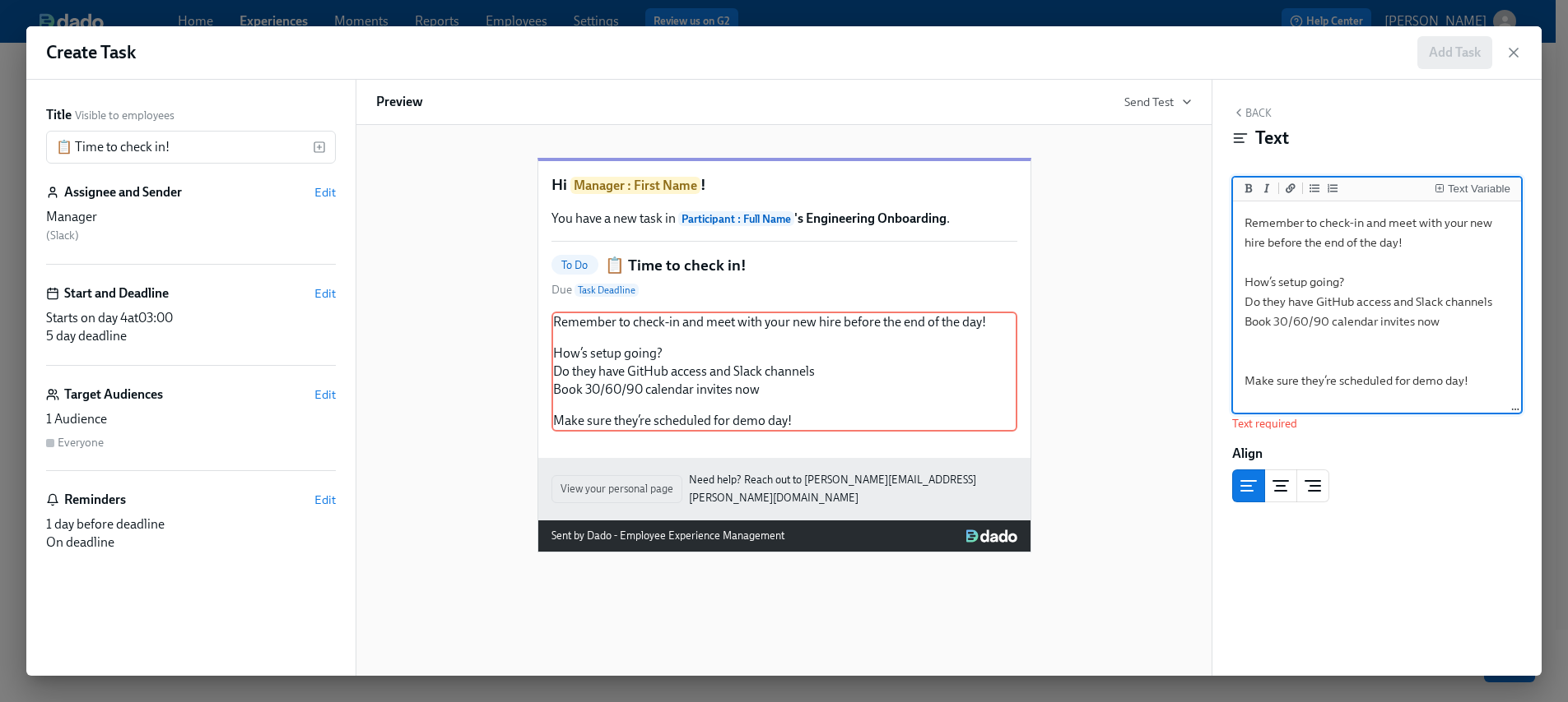
scroll to position [59, 0]
click at [1352, 344] on textarea "Remember to check-in and meet with your new hire before the end of the day! How…" at bounding box center [1376, 308] width 281 height 206
click at [1314, 339] on textarea "Remember to check-in and meet with your new hire before the end of the day! How…" at bounding box center [1376, 308] width 281 height 206
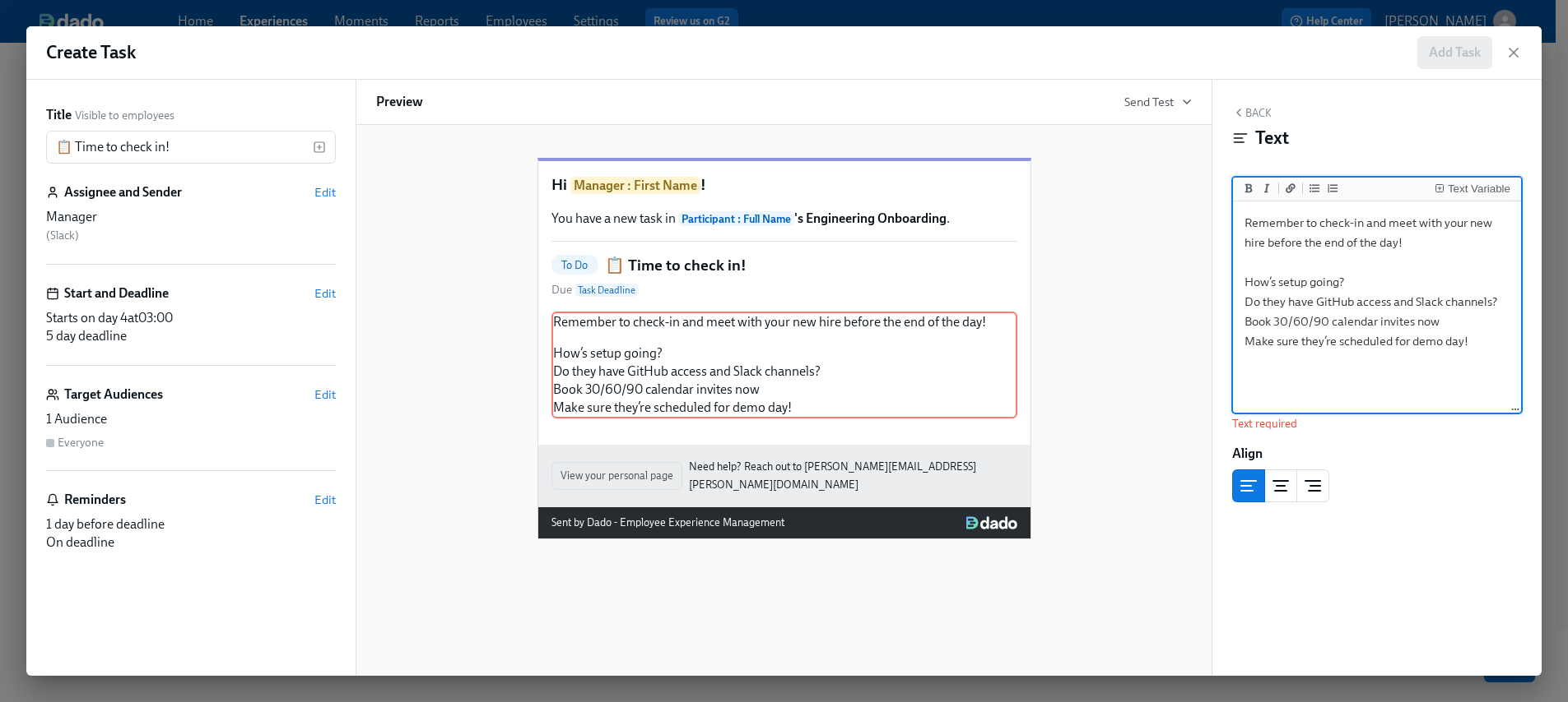
click at [1335, 356] on textarea "Remember to check-in and meet with your new hire before the end of the day! How…" at bounding box center [1376, 308] width 281 height 206
drag, startPoint x: 1481, startPoint y: 343, endPoint x: 1232, endPoint y: 280, distance: 256.8
click at [1233, 280] on div "Remember to check-in and meet with your new hire before the end of the day! How…" at bounding box center [1377, 308] width 288 height 213
click at [1314, 191] on icon "Add unordered list" at bounding box center [1314, 188] width 10 height 9
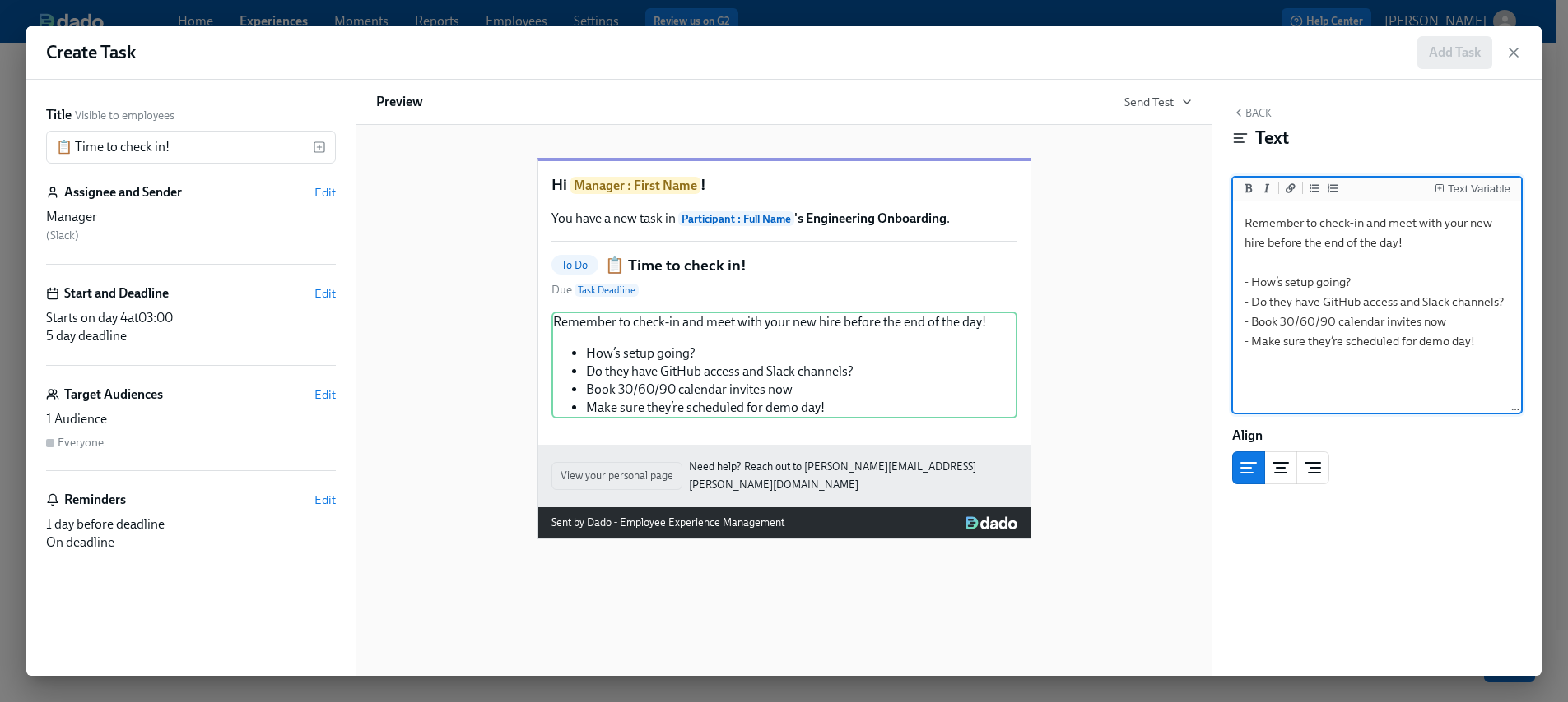
click at [1290, 379] on textarea "Remember to check-in and meet with your new hire before the end of the day! - H…" at bounding box center [1376, 308] width 281 height 206
click at [1391, 257] on textarea "Remember to check-in and meet with your new hire before the end of the day! - H…" at bounding box center [1376, 308] width 281 height 206
click at [1437, 249] on textarea "Remember to check-in and meet with your new hire before the end of the day! - H…" at bounding box center [1376, 308] width 281 height 206
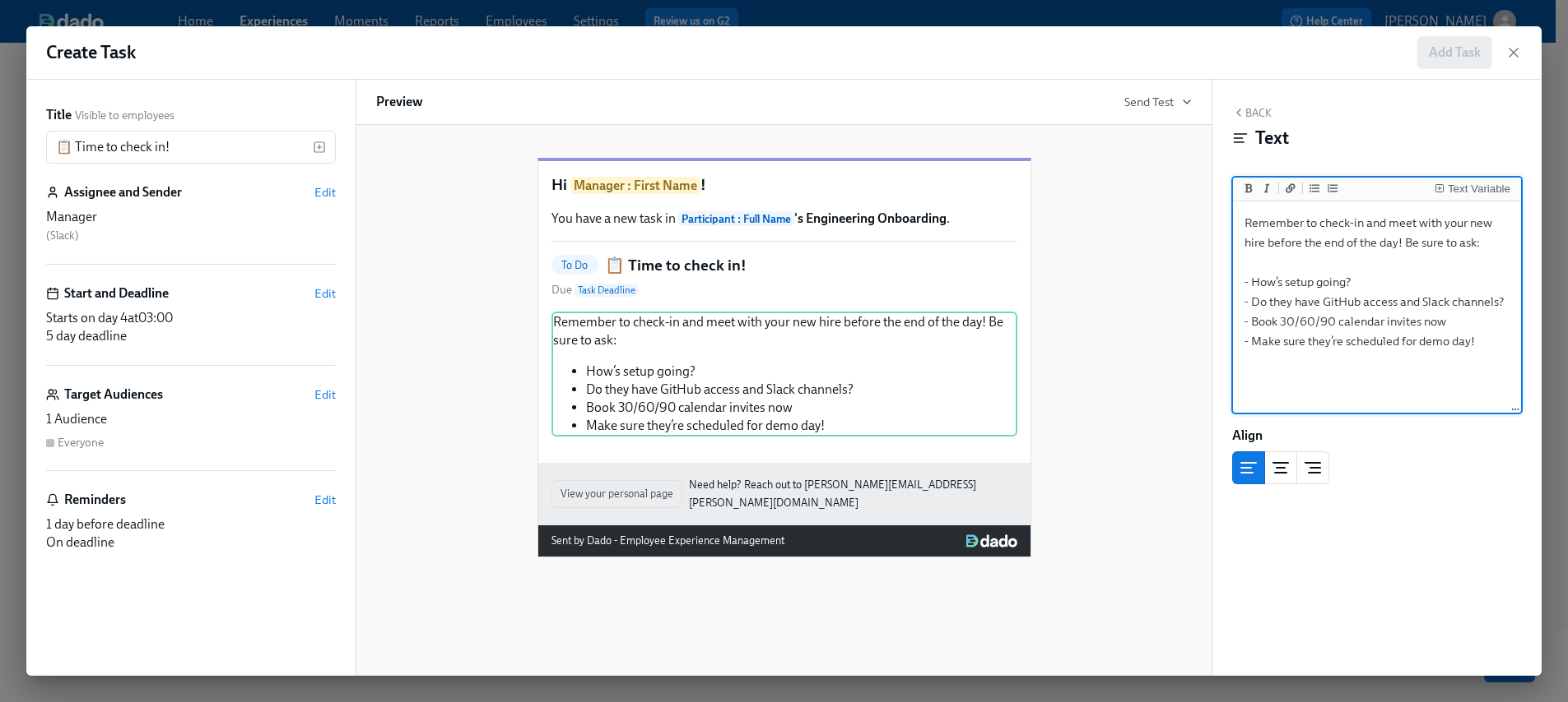
scroll to position [72, 0]
type textarea "Remember to check-in and meet with your new hire before the end of the day! Be …"
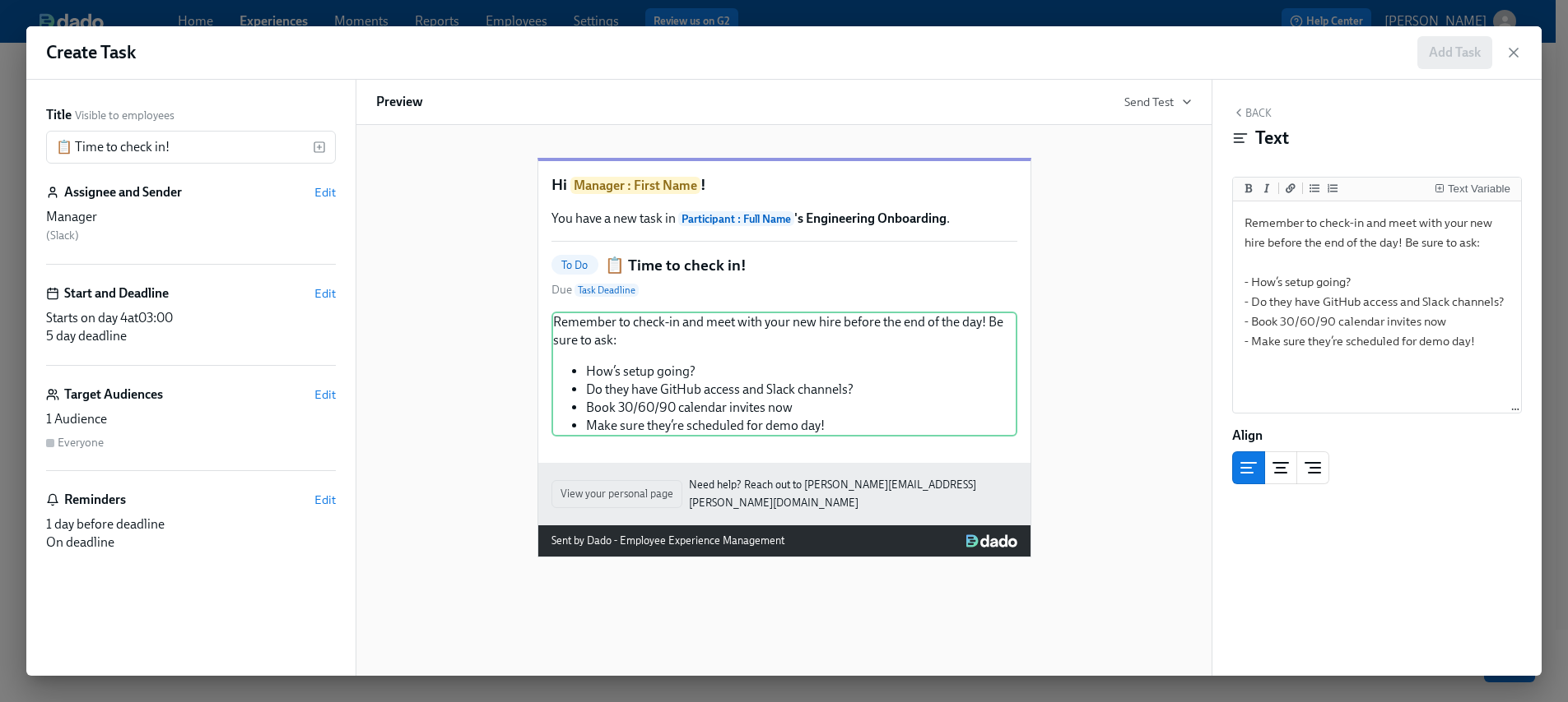
click at [1107, 475] on div "Hi Manager : First Name ! You have a new task in Participant : Full Name 's Eng…" at bounding box center [784, 344] width 816 height 426
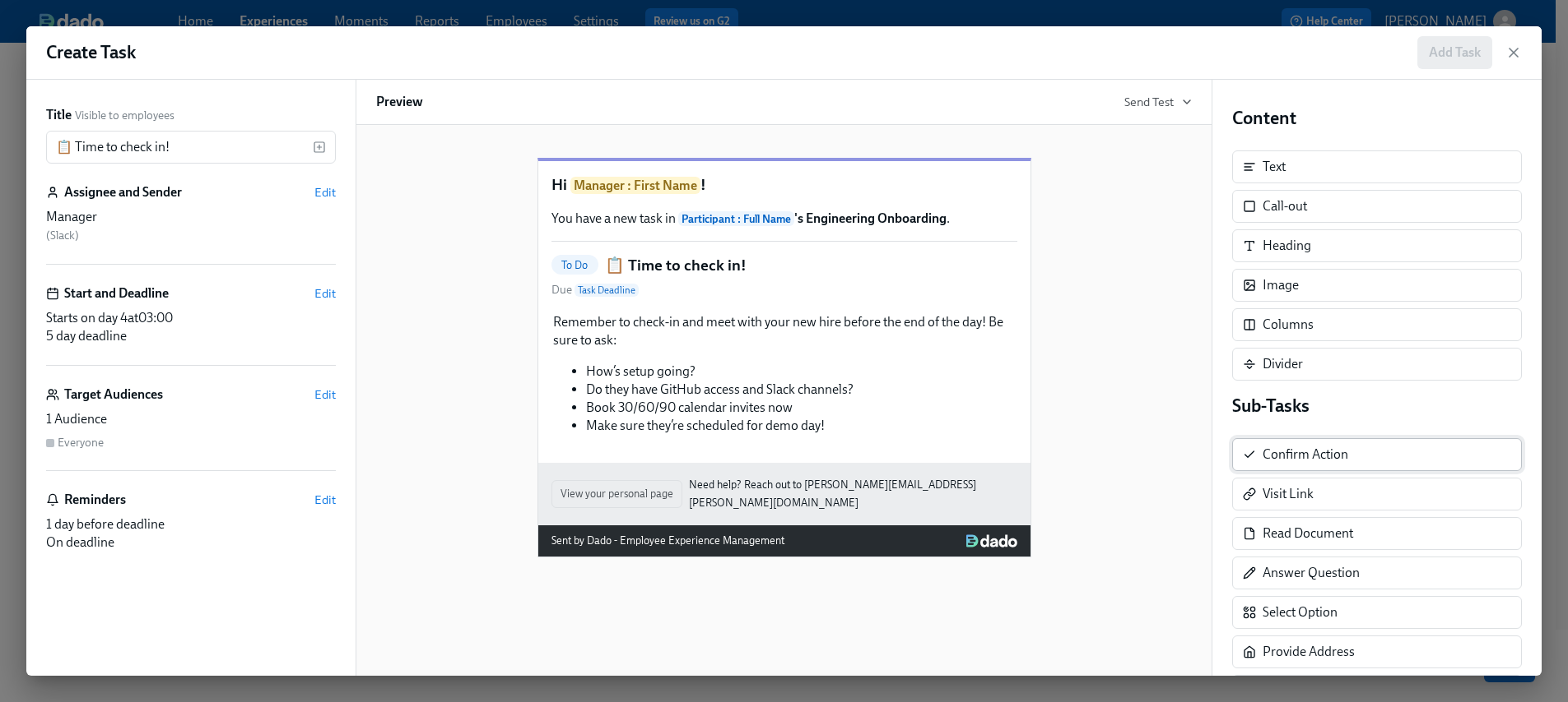
scroll to position [0, 0]
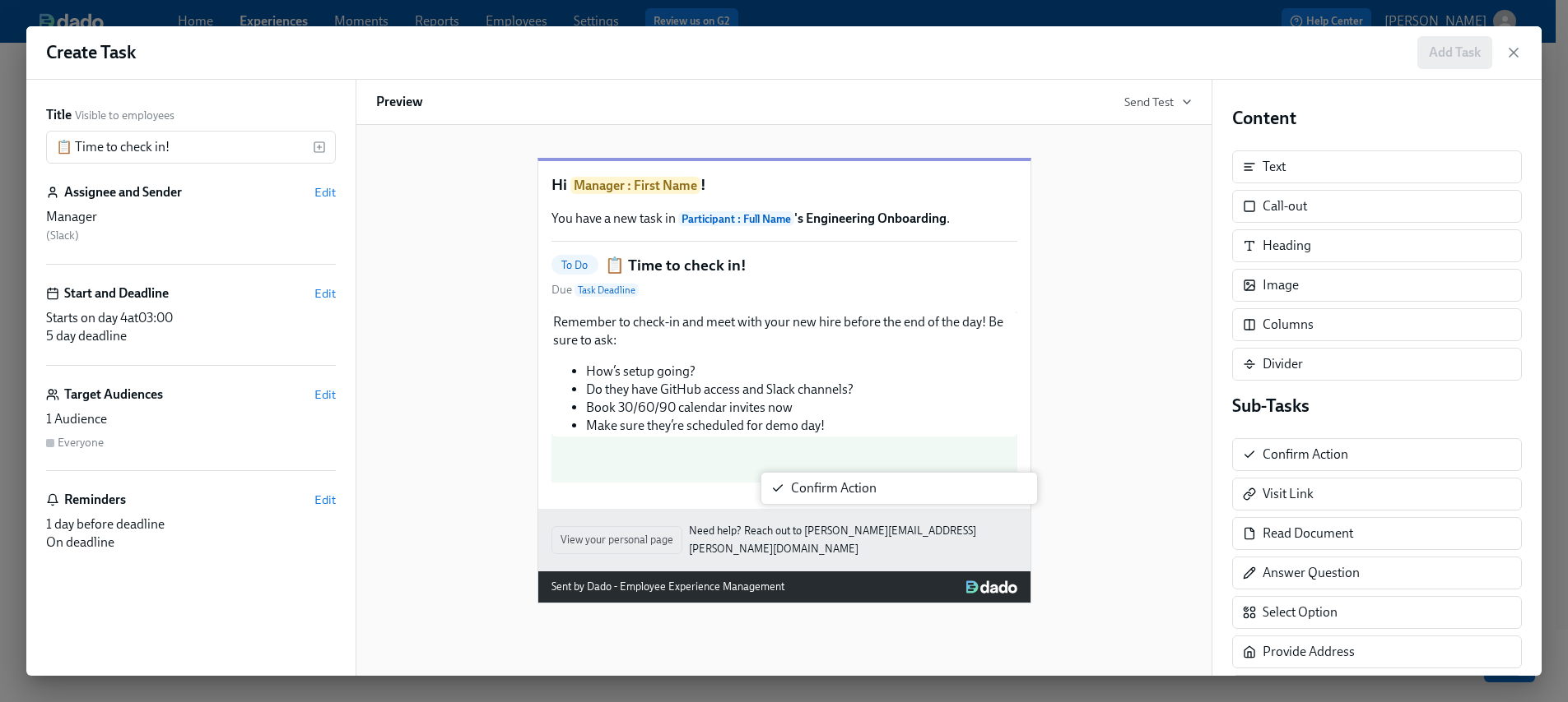
drag, startPoint x: 1353, startPoint y: 465, endPoint x: 881, endPoint y: 499, distance: 473.2
click at [881, 499] on div "Title Visible to employees 📋 Time to check in! ​ Assignee and Sender Edit Manag…" at bounding box center [783, 378] width 1515 height 597
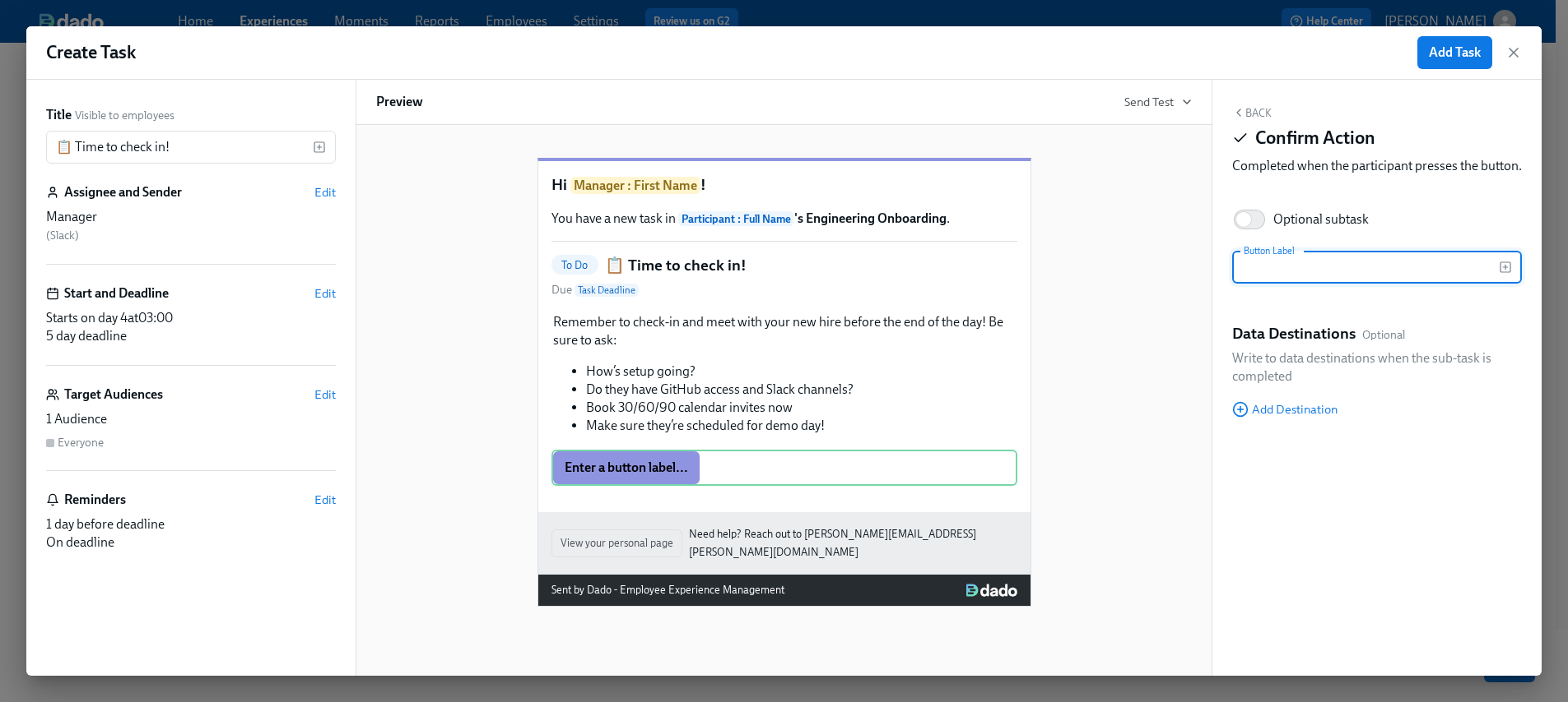
type input "D"
type input "Completed!"
click at [1466, 45] on span "Add Task" at bounding box center [1455, 52] width 52 height 16
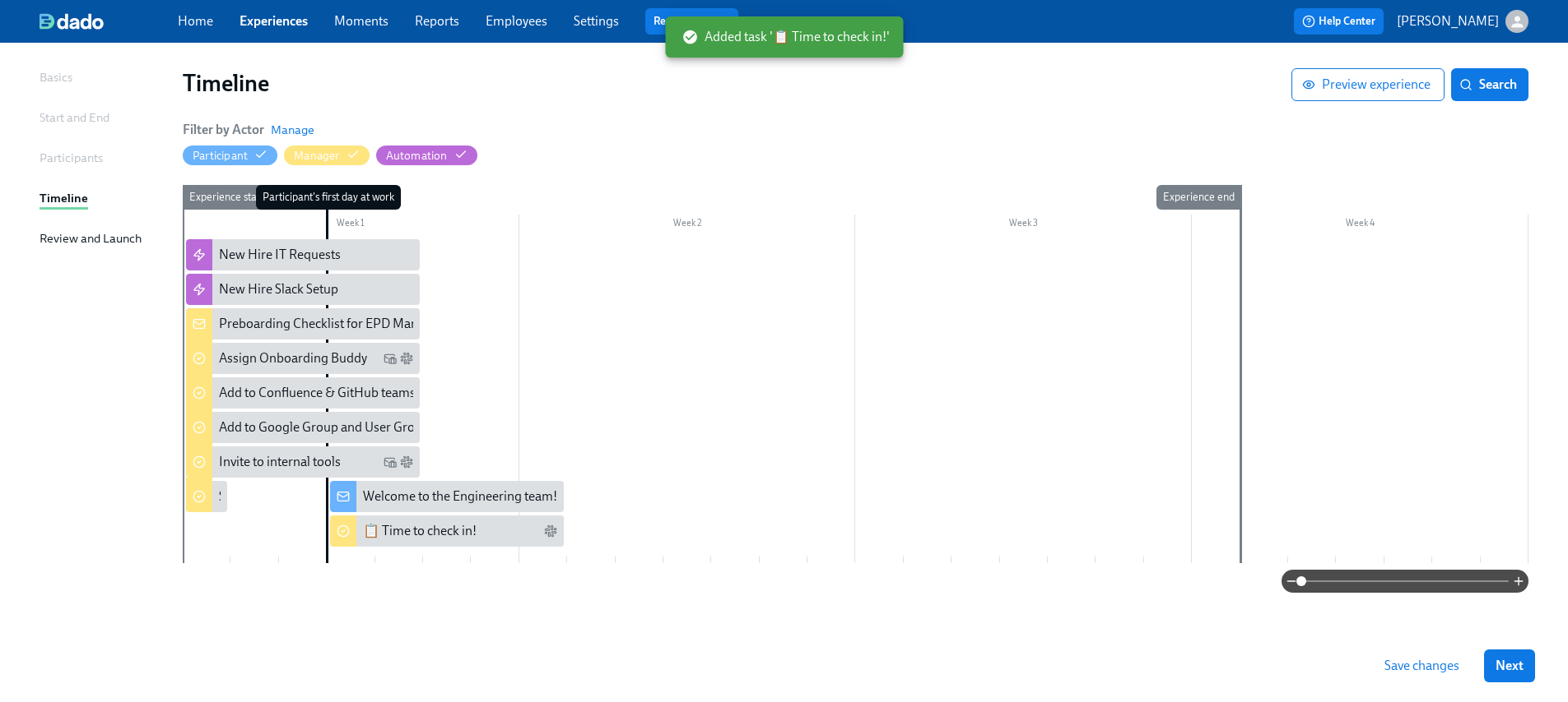
scroll to position [106, 0]
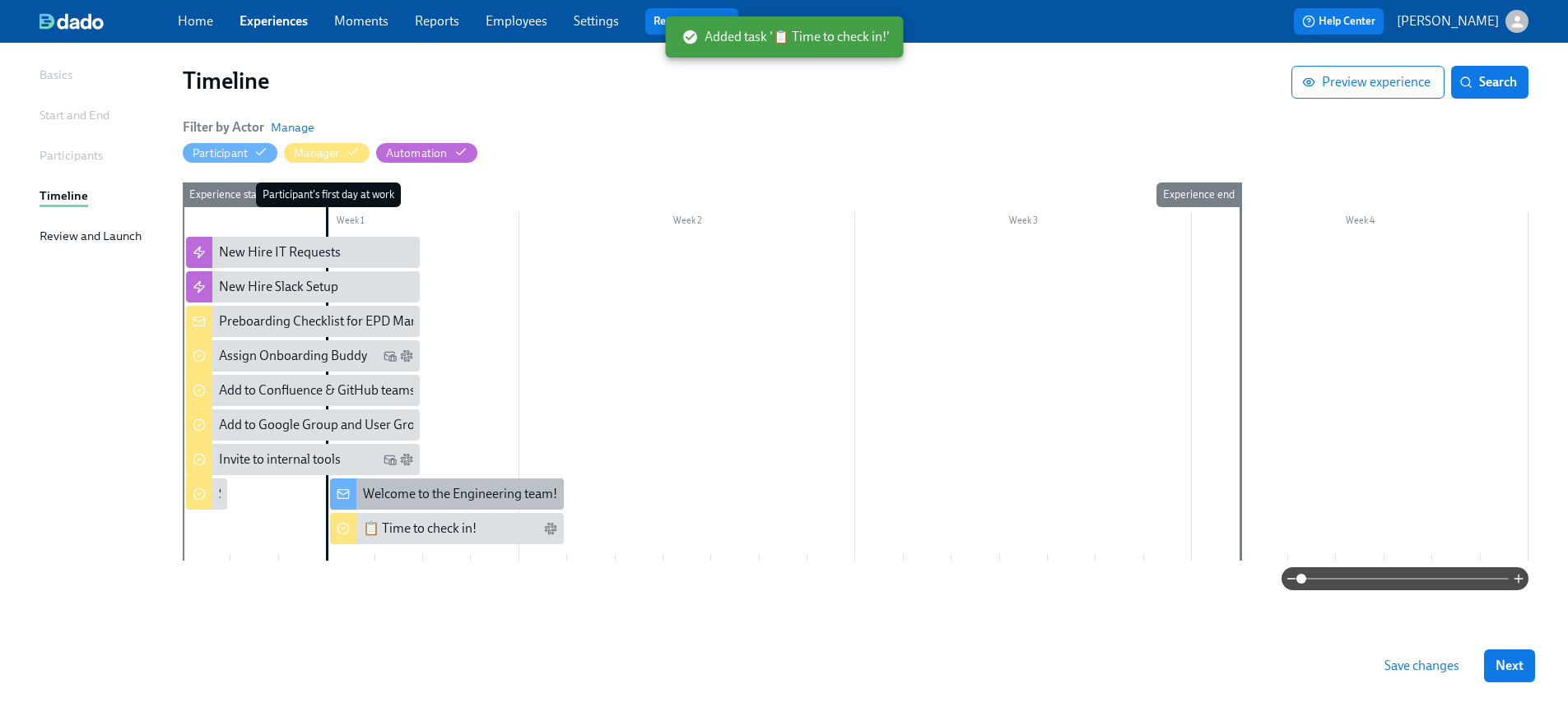
click at [486, 498] on div "Welcome to the Engineering team!" at bounding box center [460, 494] width 194 height 18
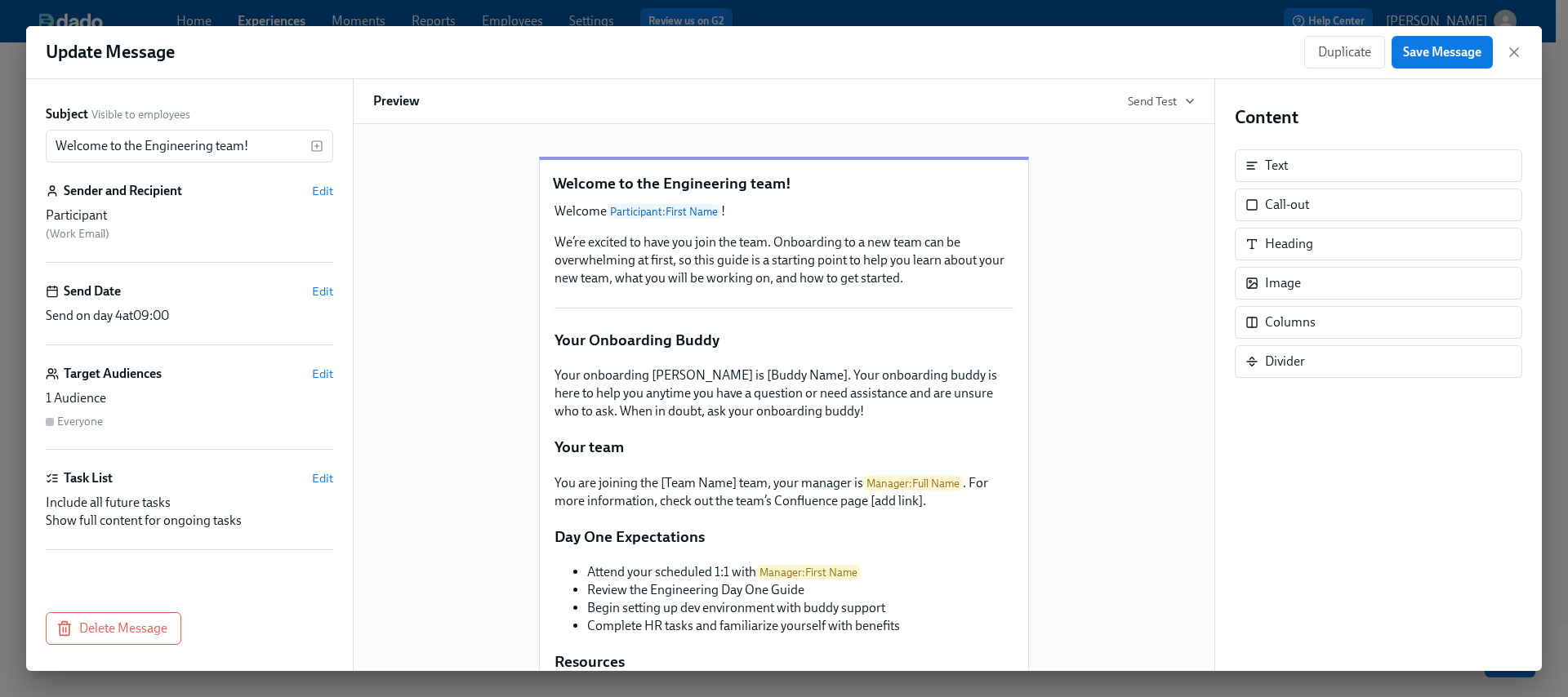
click at [1513, 57] on icon "button" at bounding box center [1514, 51] width 16 height 16
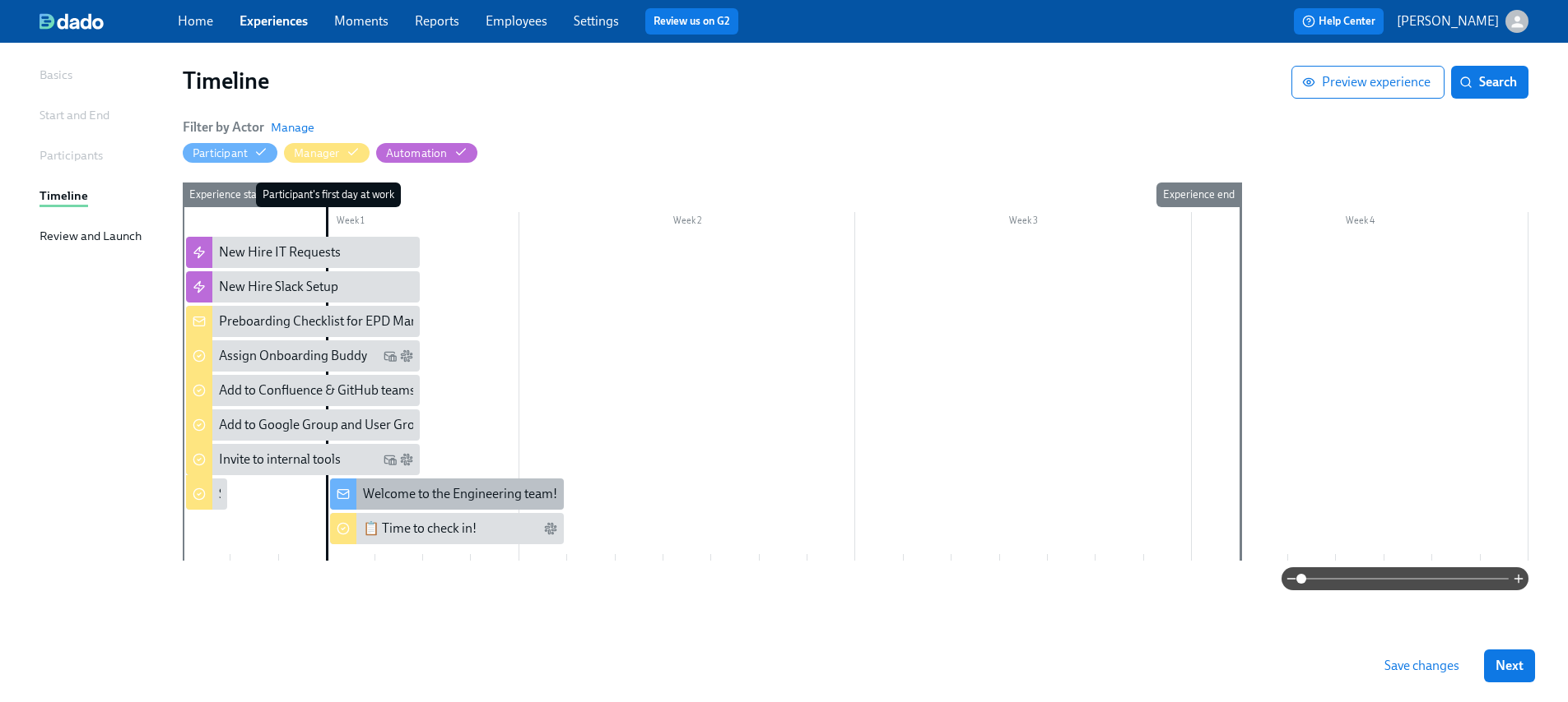
click at [442, 492] on div "Welcome to the Engineering team!" at bounding box center [460, 494] width 194 height 18
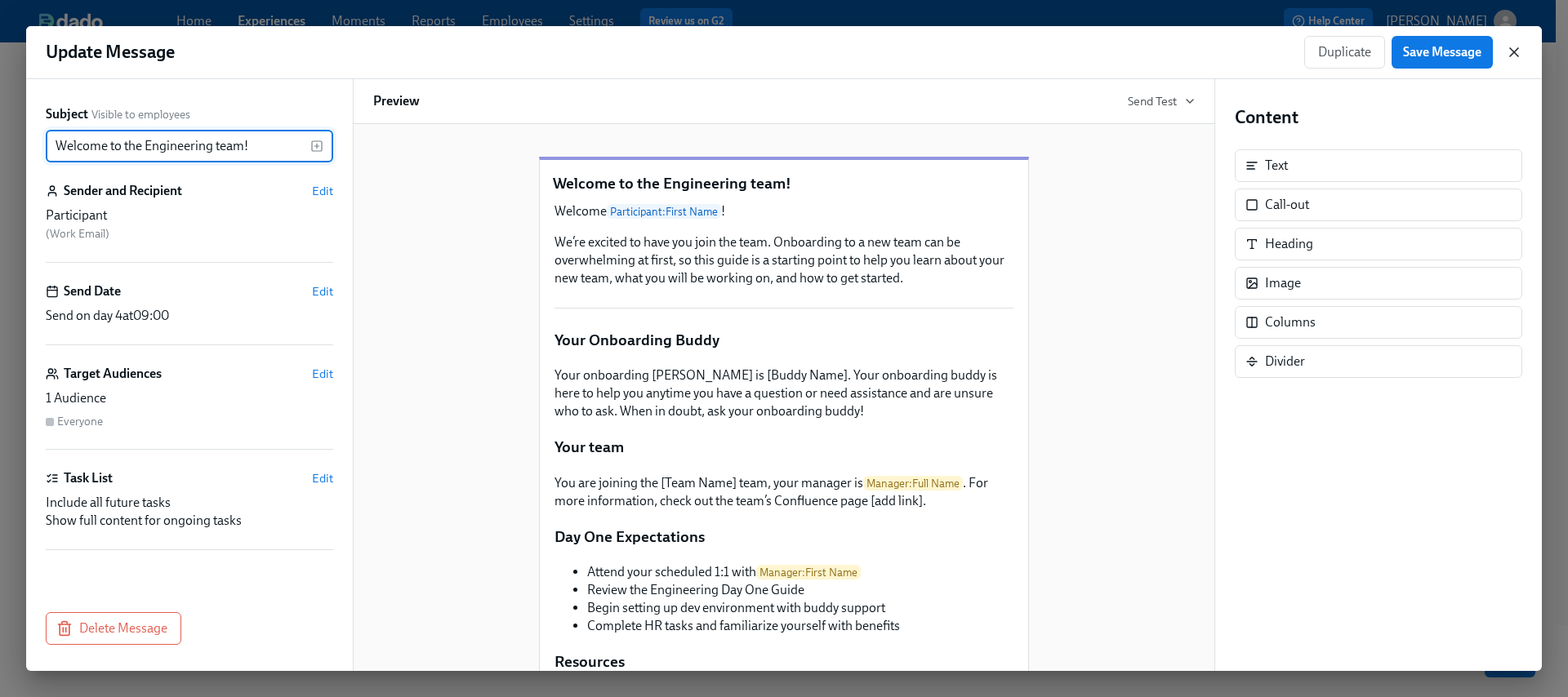
click at [1517, 54] on icon "button" at bounding box center [1514, 51] width 16 height 16
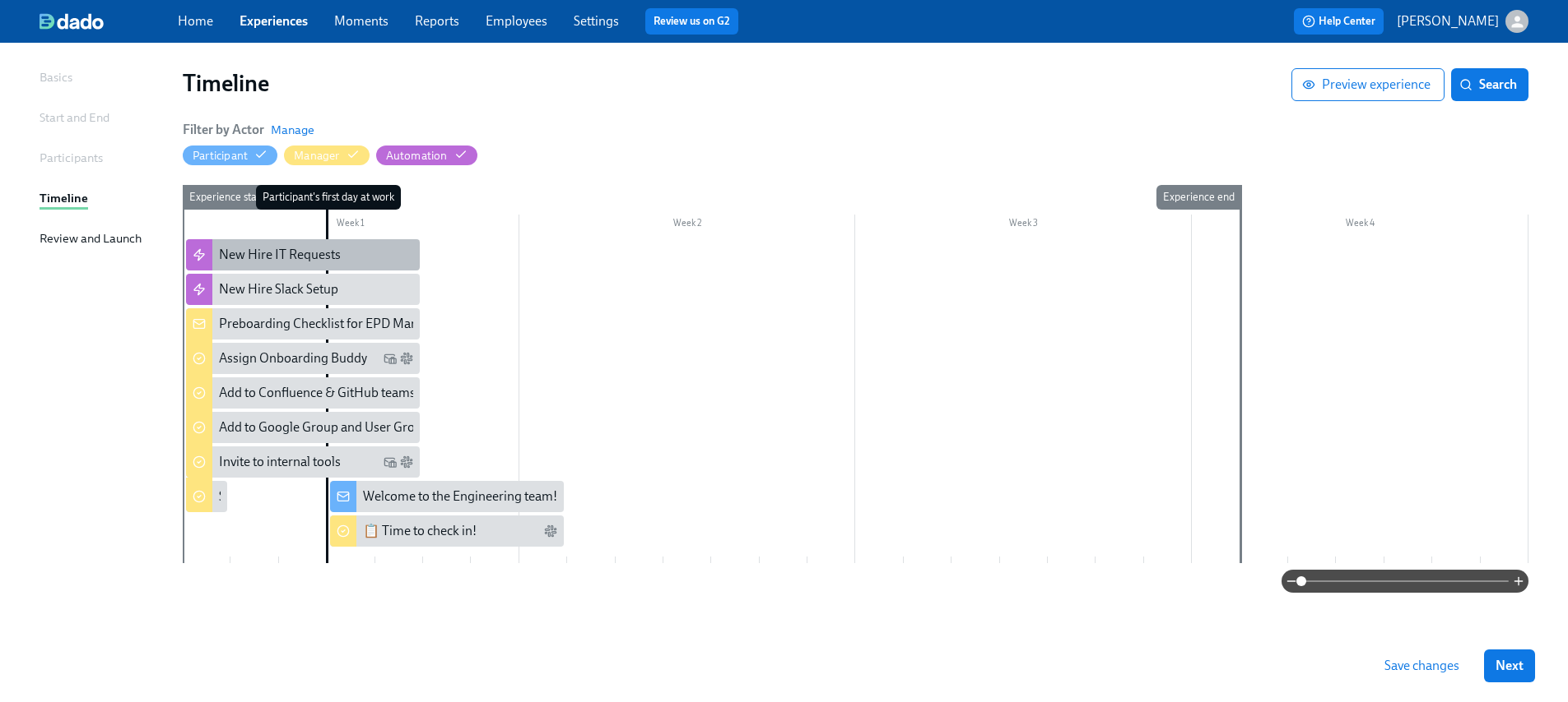
scroll to position [104, 0]
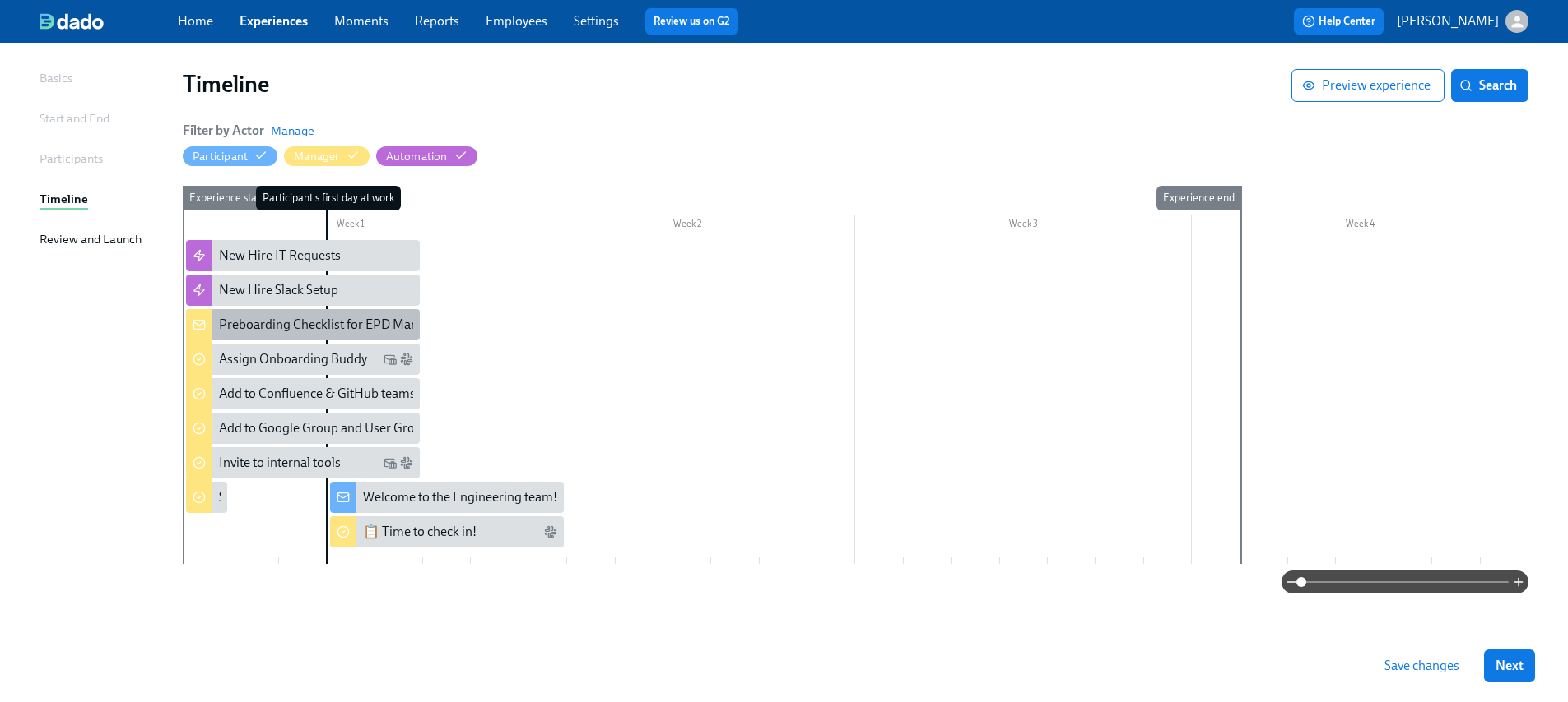
click at [353, 312] on div "Preboarding Checklist for EPD Managers" at bounding box center [303, 324] width 234 height 32
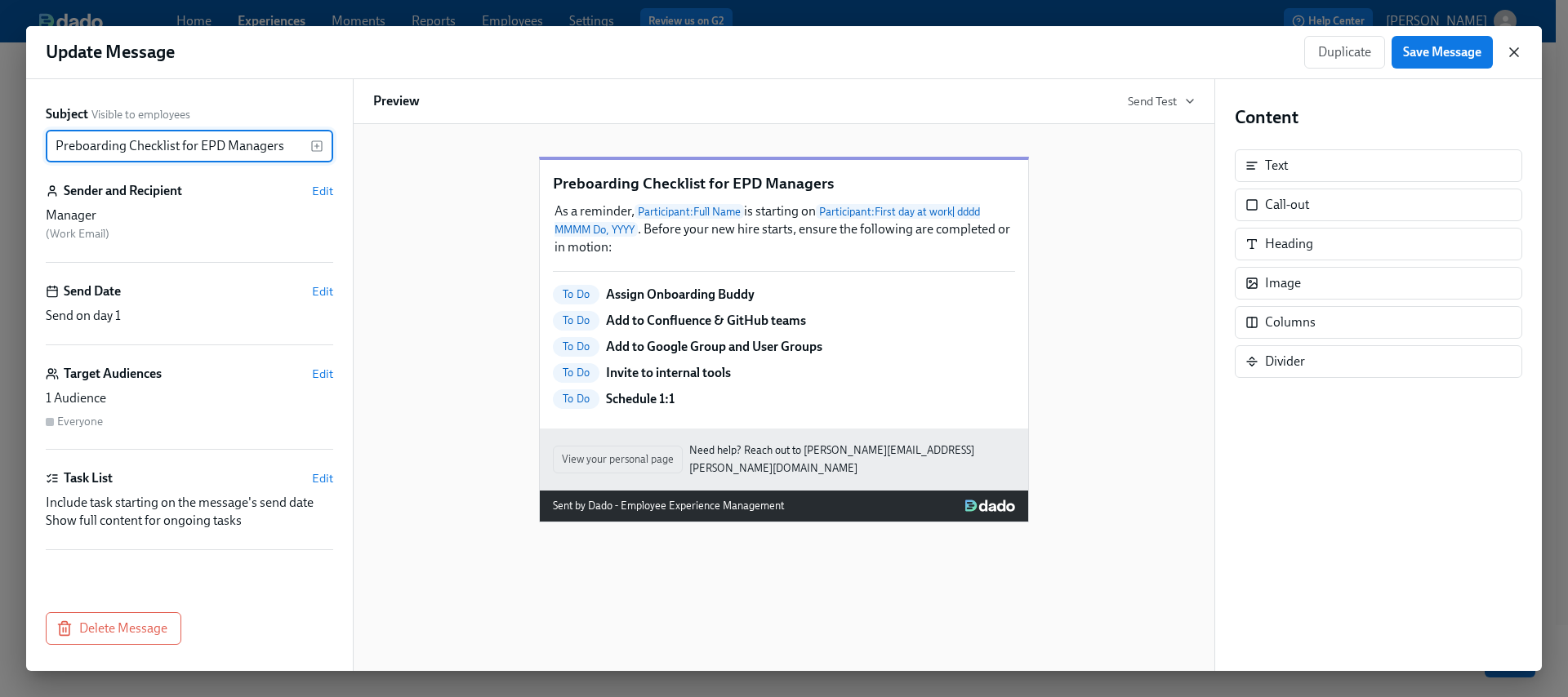
click at [1514, 56] on icon "button" at bounding box center [1514, 51] width 16 height 16
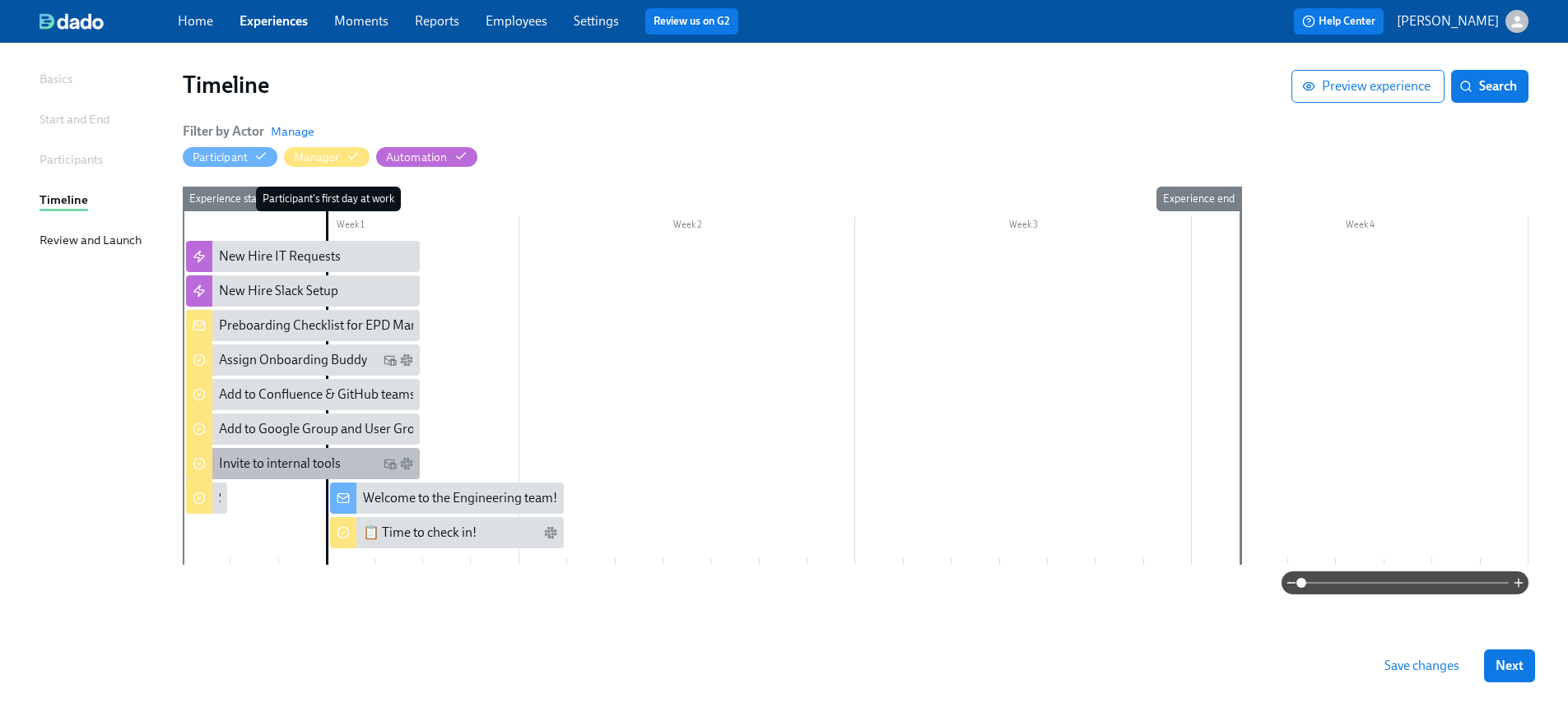
scroll to position [104, 0]
click at [502, 443] on div at bounding box center [855, 402] width 1345 height 324
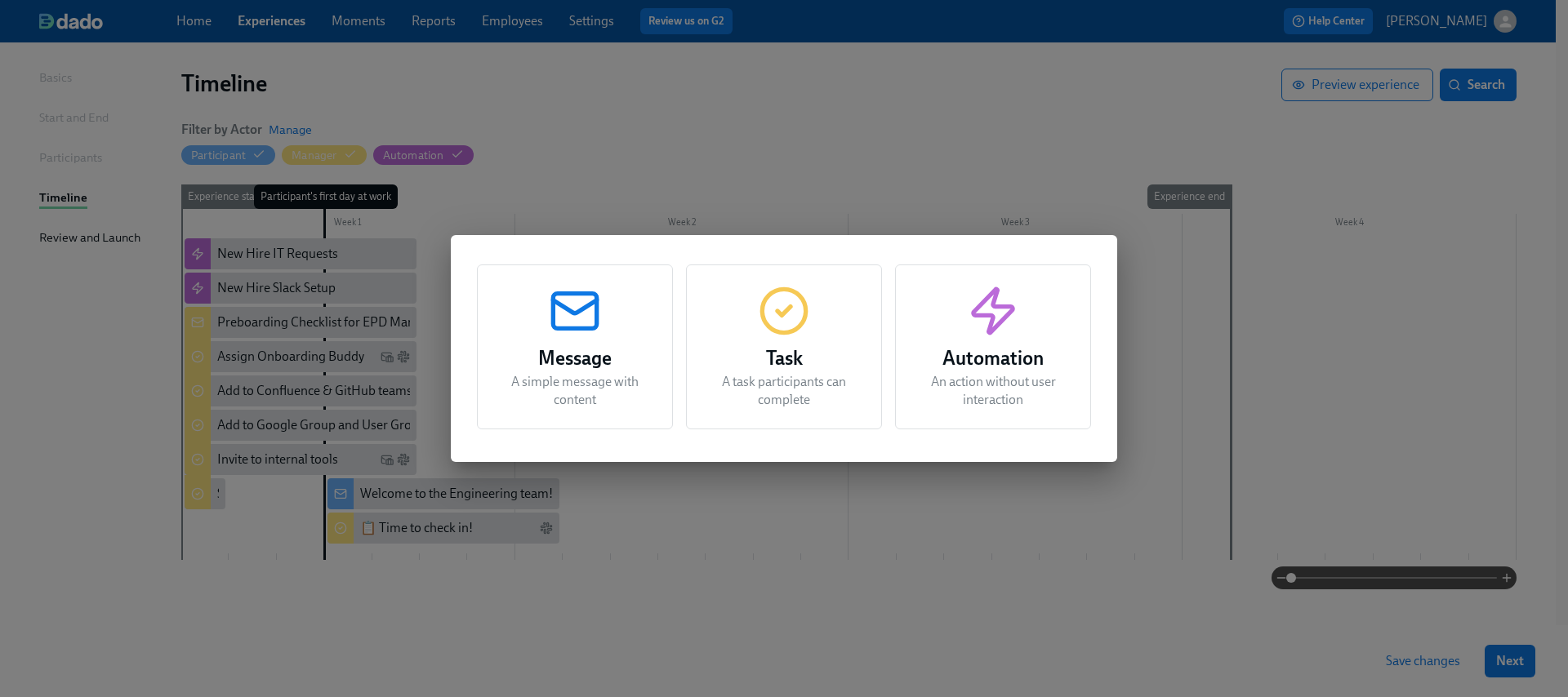
click at [622, 380] on p "A simple message with content" at bounding box center [574, 391] width 155 height 36
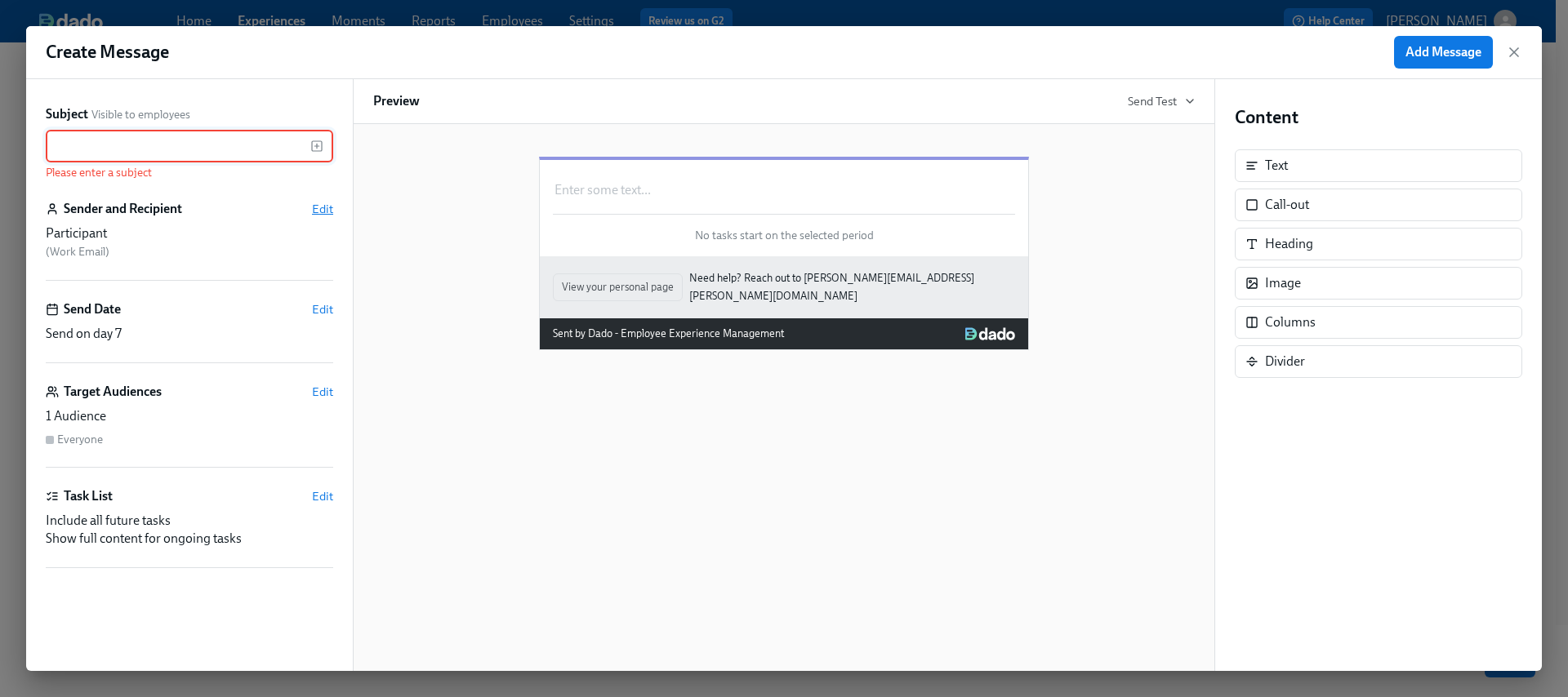
click at [324, 209] on span "Edit" at bounding box center [323, 209] width 21 height 16
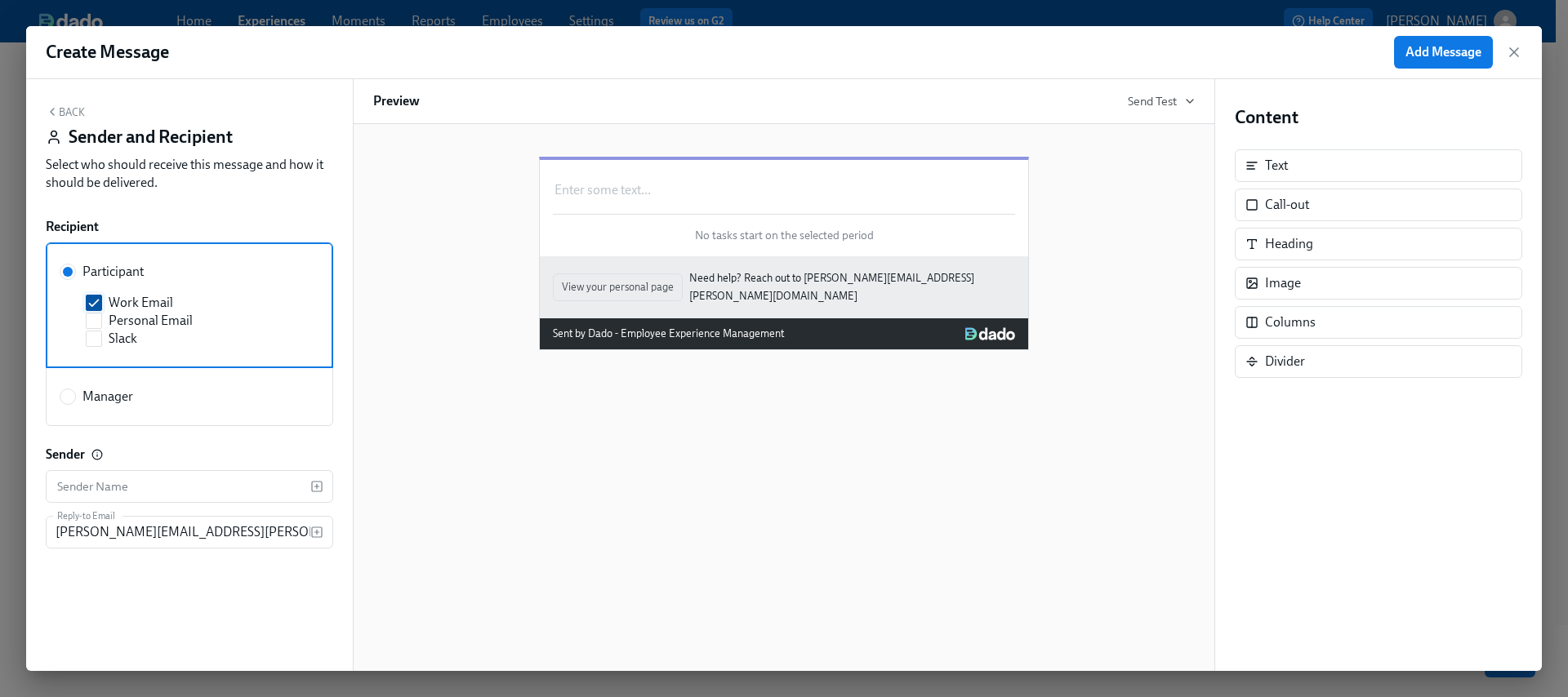
drag, startPoint x: 125, startPoint y: 304, endPoint x: 123, endPoint y: 314, distance: 10.2
click at [125, 307] on span "Work Email" at bounding box center [141, 303] width 65 height 18
click at [101, 307] on input "Work Email" at bounding box center [93, 302] width 14 height 14
checkbox input "false"
click at [118, 341] on span "Slack" at bounding box center [123, 338] width 29 height 18
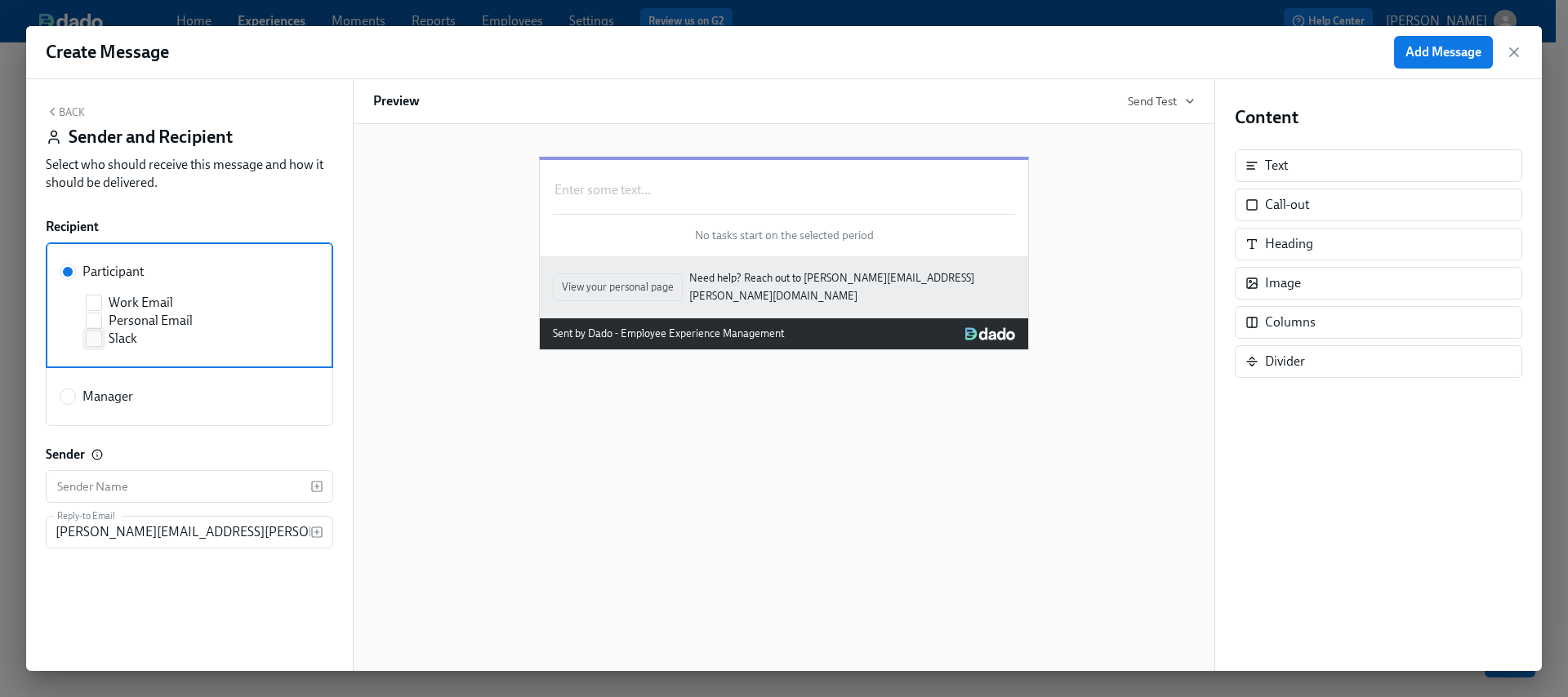
click at [101, 341] on input "Slack" at bounding box center [93, 338] width 14 height 14
checkbox input "true"
click at [71, 114] on button "Back" at bounding box center [65, 112] width 39 height 13
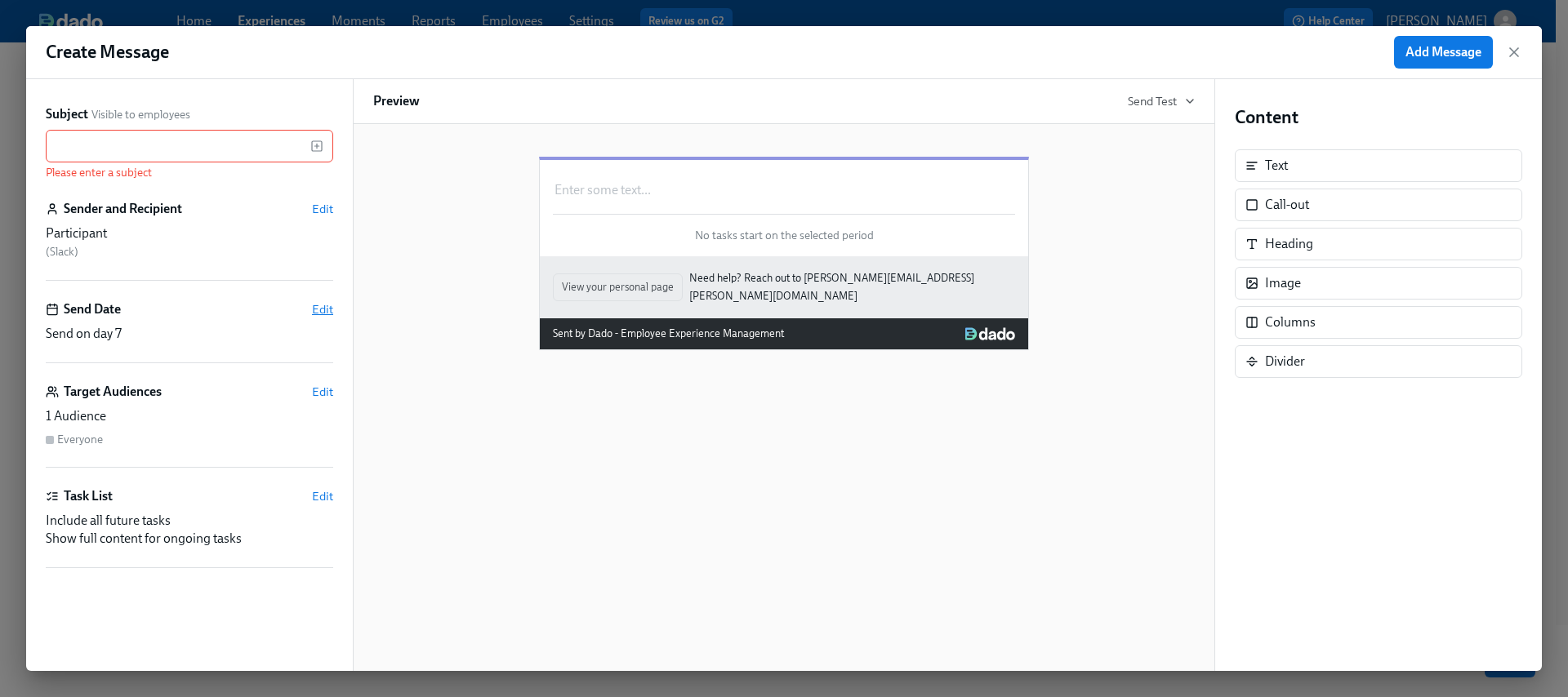
click at [328, 299] on div "Subject Visible to employees ​ Please enter a subject Sender and Recipient Edit…" at bounding box center [190, 375] width 288 height 540
click at [328, 307] on span "Edit" at bounding box center [323, 309] width 21 height 16
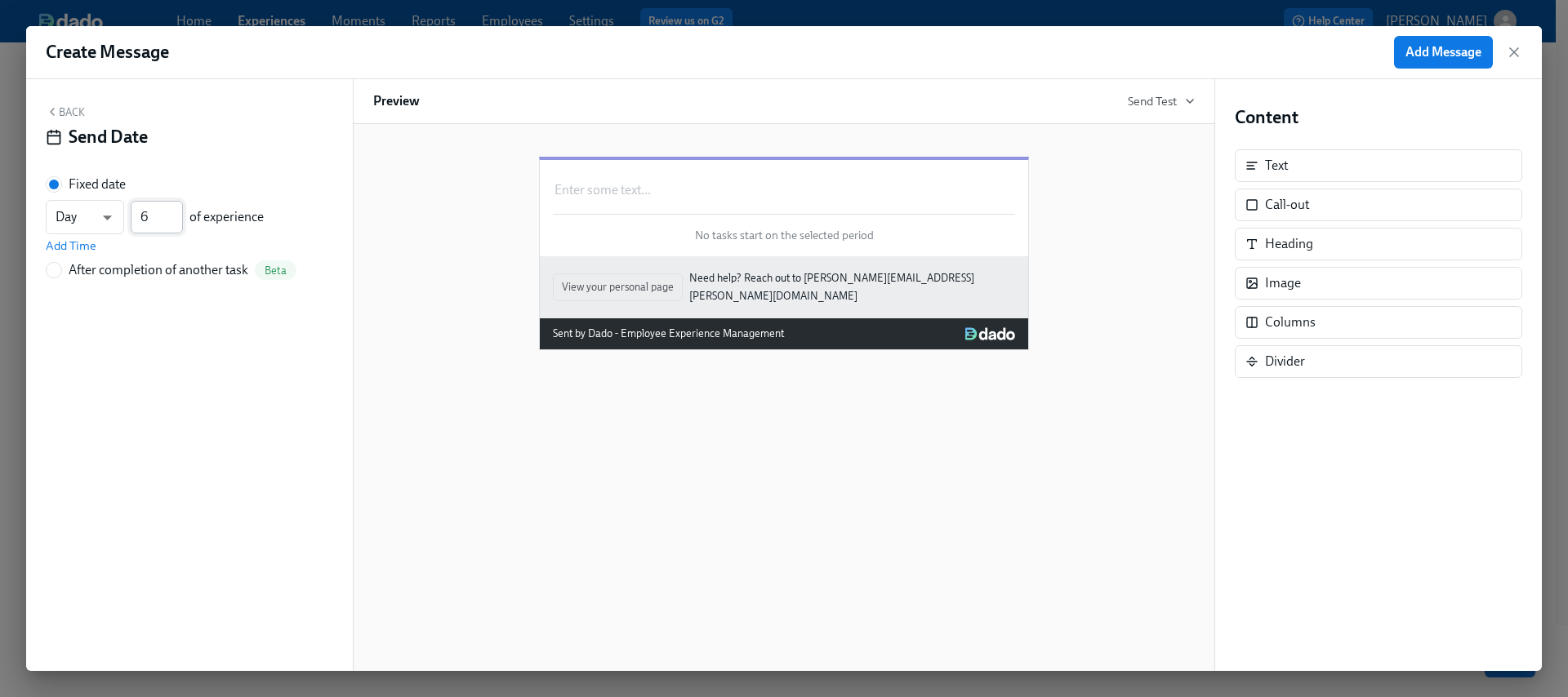
click at [179, 222] on input "6" at bounding box center [156, 217] width 52 height 32
type input "5"
click at [179, 222] on input "5" at bounding box center [156, 217] width 52 height 32
click at [70, 239] on span "Add Time" at bounding box center [70, 246] width 50 height 16
click at [65, 113] on button "Back" at bounding box center [65, 112] width 39 height 13
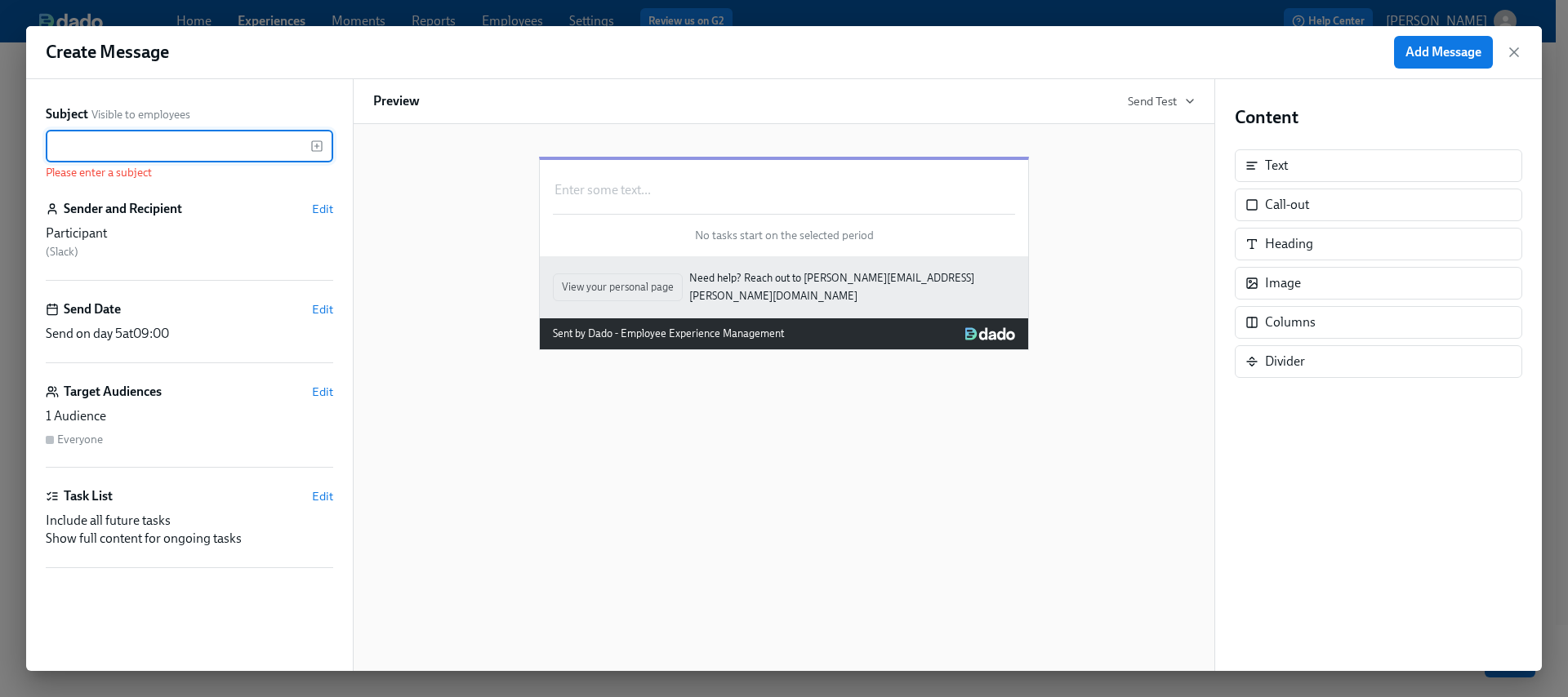
paste input "Keep up the momentum"
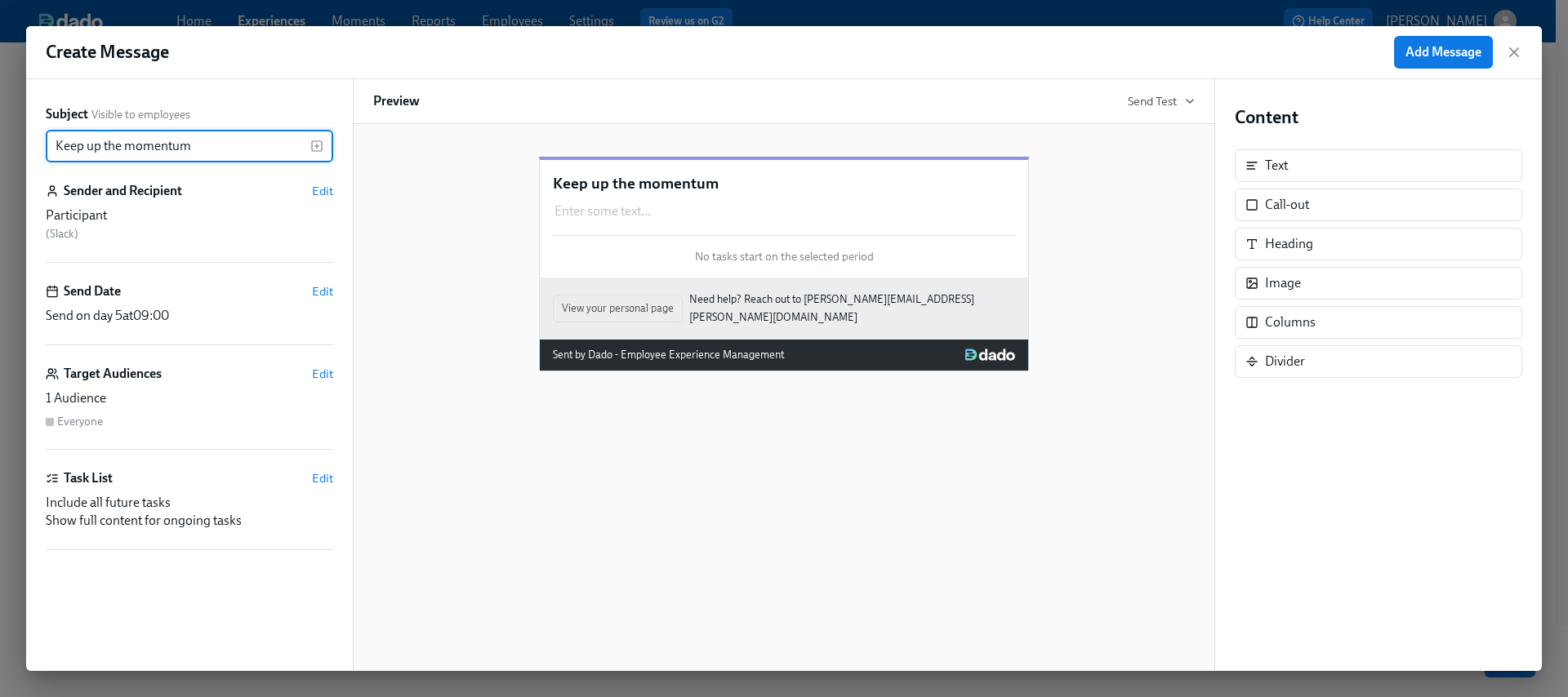
click at [60, 149] on input "Keep up the momentum" at bounding box center [178, 146] width 265 height 32
click at [204, 146] on input "Keep up the momentum" at bounding box center [178, 146] width 265 height 32
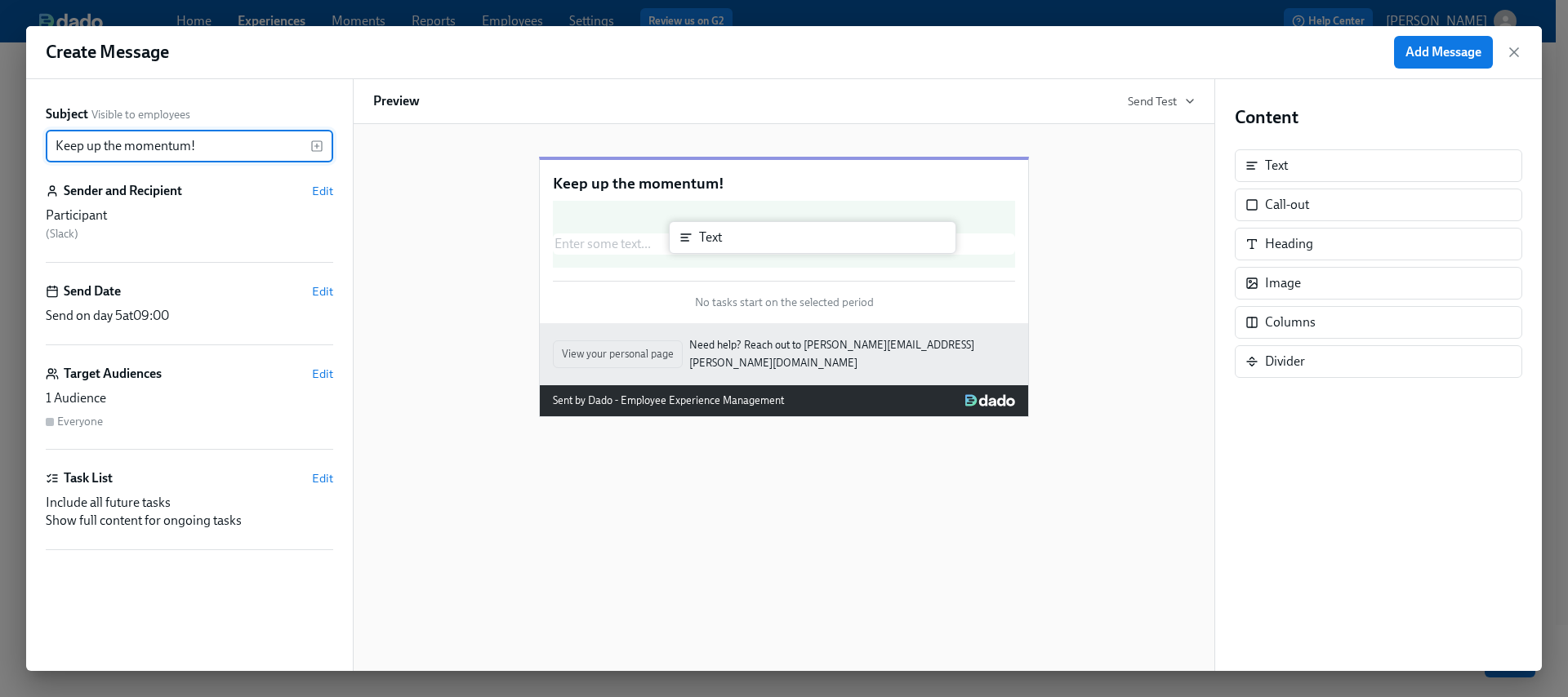
drag, startPoint x: 1264, startPoint y: 169, endPoint x: 697, endPoint y: 242, distance: 571.7
click at [697, 242] on div "Subject Visible to employees Keep up the momentum! ​ Sender and Recipient Edit …" at bounding box center [784, 375] width 1517 height 592
type input "Keep up the momentum!"
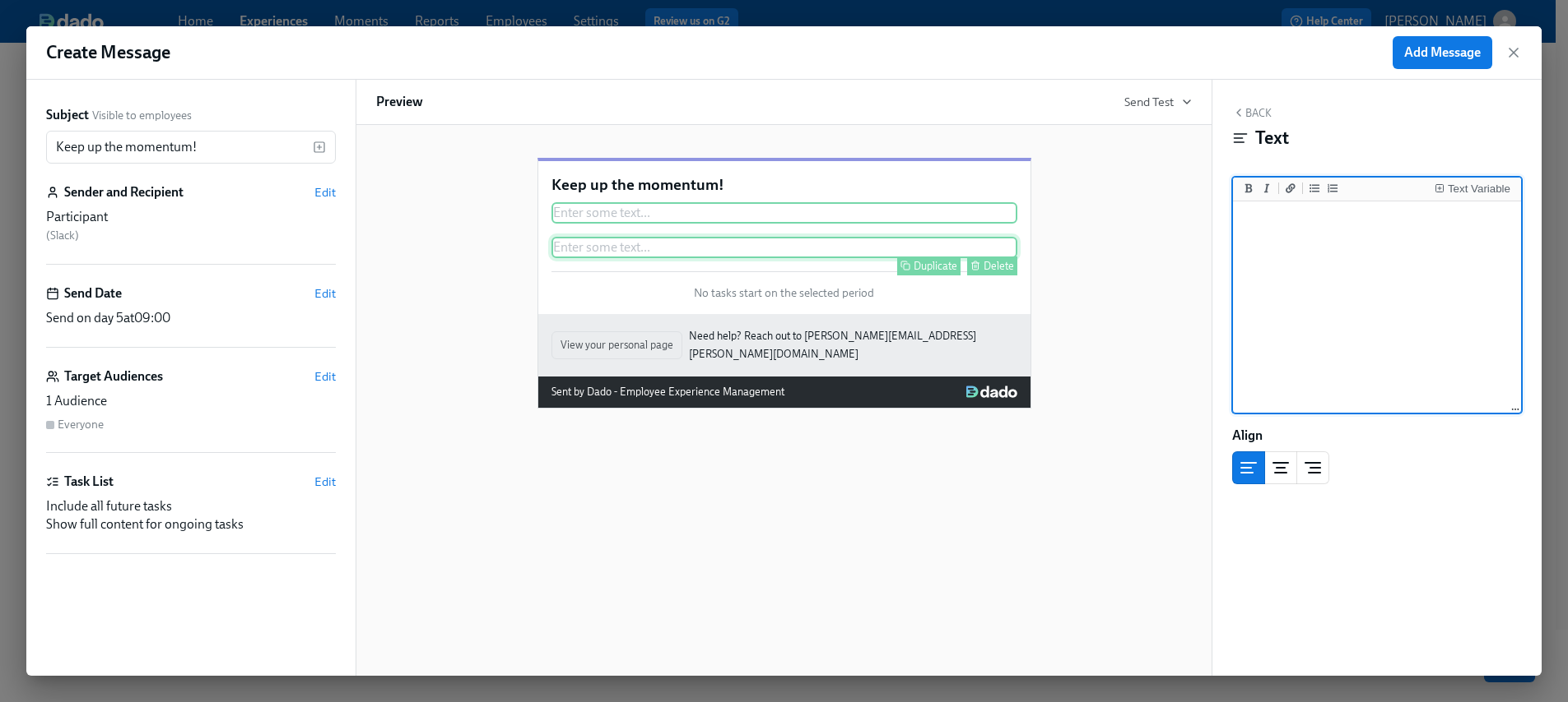
click at [982, 275] on button "Delete" at bounding box center [992, 267] width 50 height 19
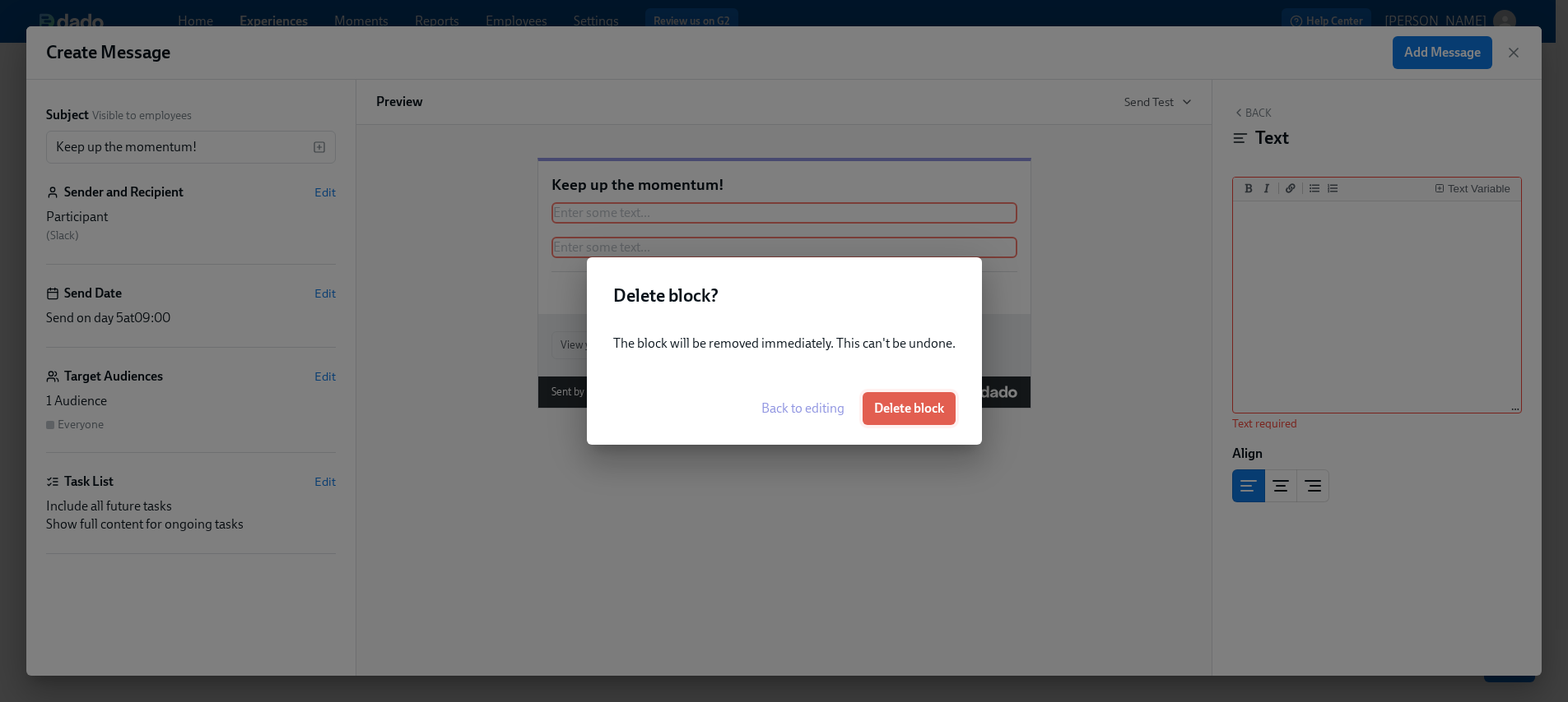
click at [902, 420] on button "Delete block" at bounding box center [909, 409] width 93 height 33
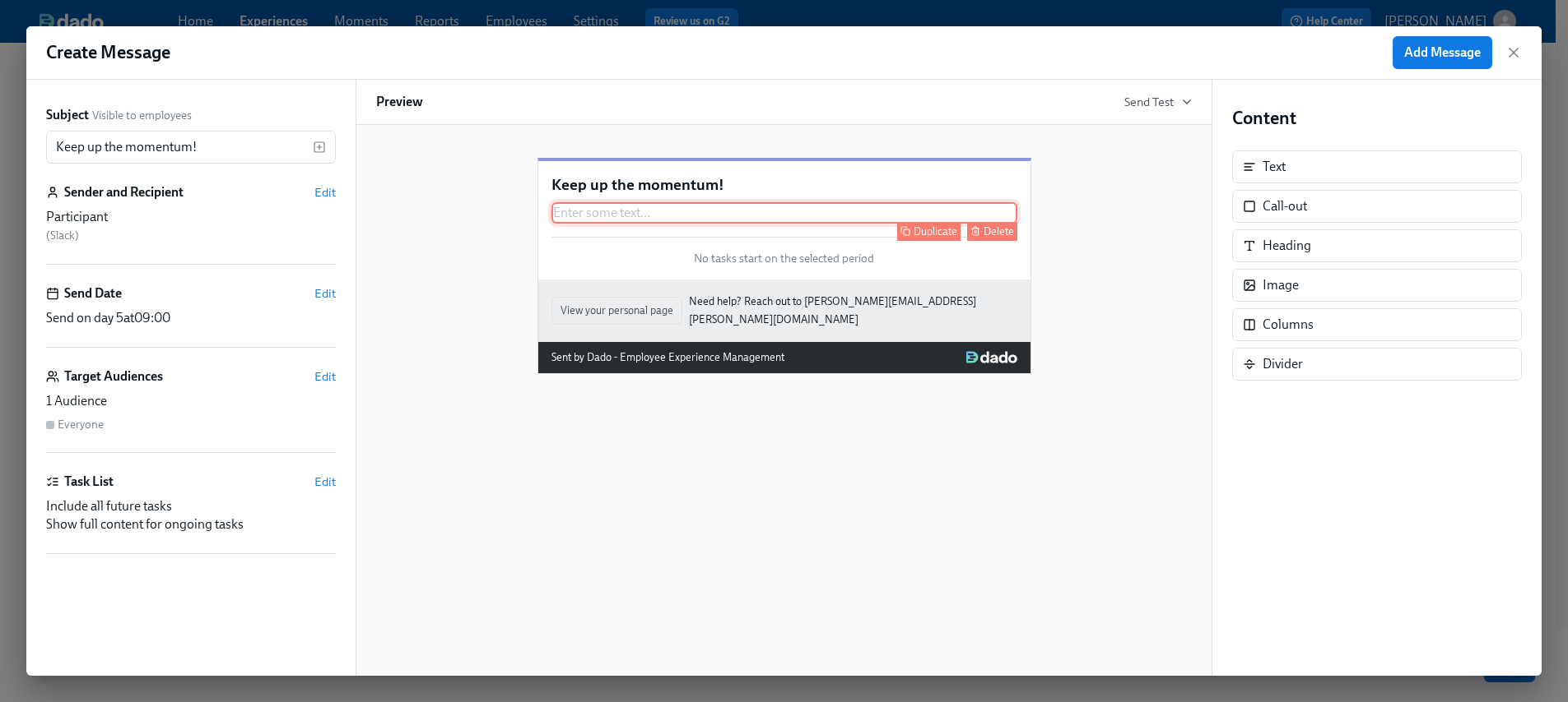
click at [653, 223] on div "Enter some text ... Duplicate Delete" at bounding box center [784, 213] width 465 height 21
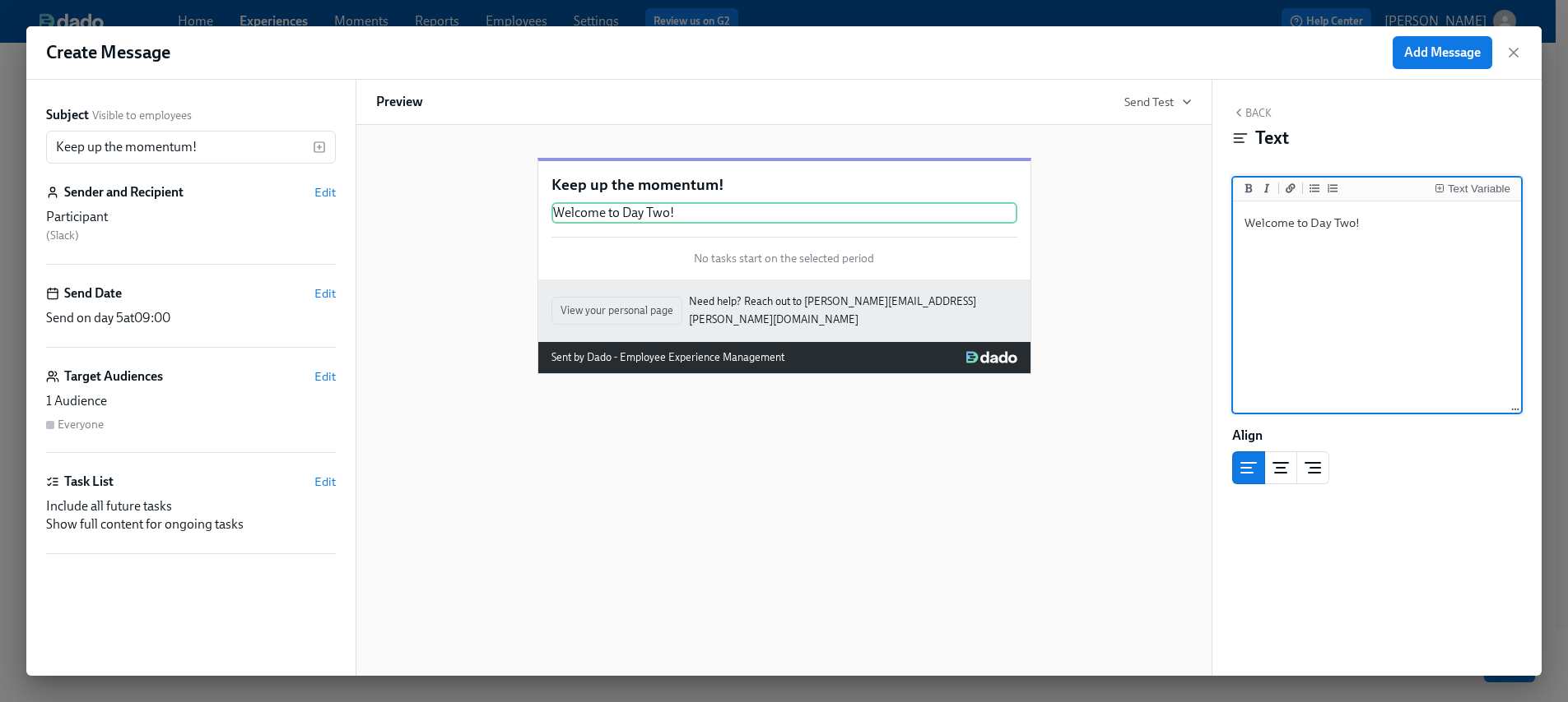
click at [1393, 220] on textarea "Welcome to Day Two!" at bounding box center [1376, 308] width 281 height 206
paste textarea "Complete HIPAA, InfoSec, and Charlie Health Foundations in Docebo If you hit fr…"
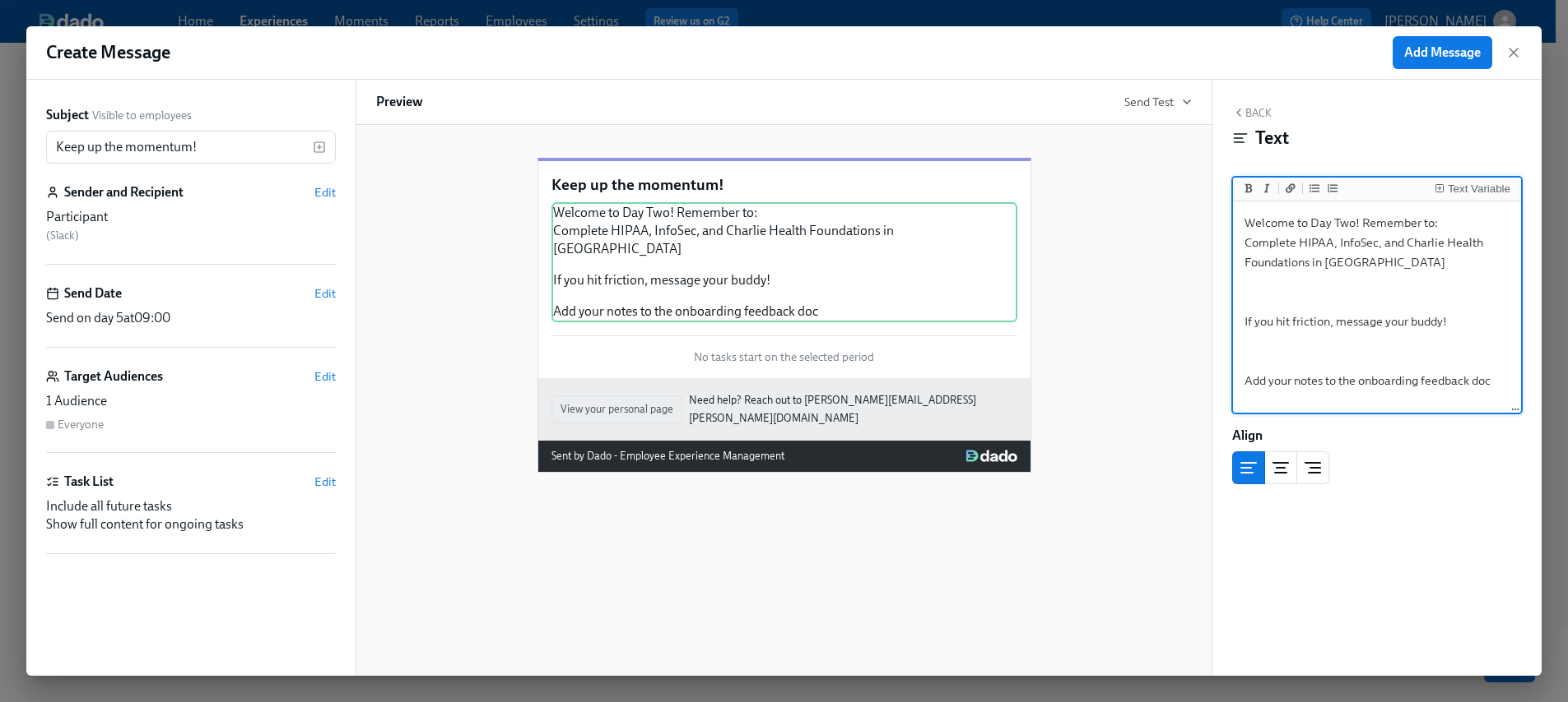
scroll to position [101, 0]
click at [1275, 277] on textarea "Welcome to Day Two! Remember to: Complete HIPAA, InfoSec, and Charlie Health Fo…" at bounding box center [1376, 308] width 281 height 206
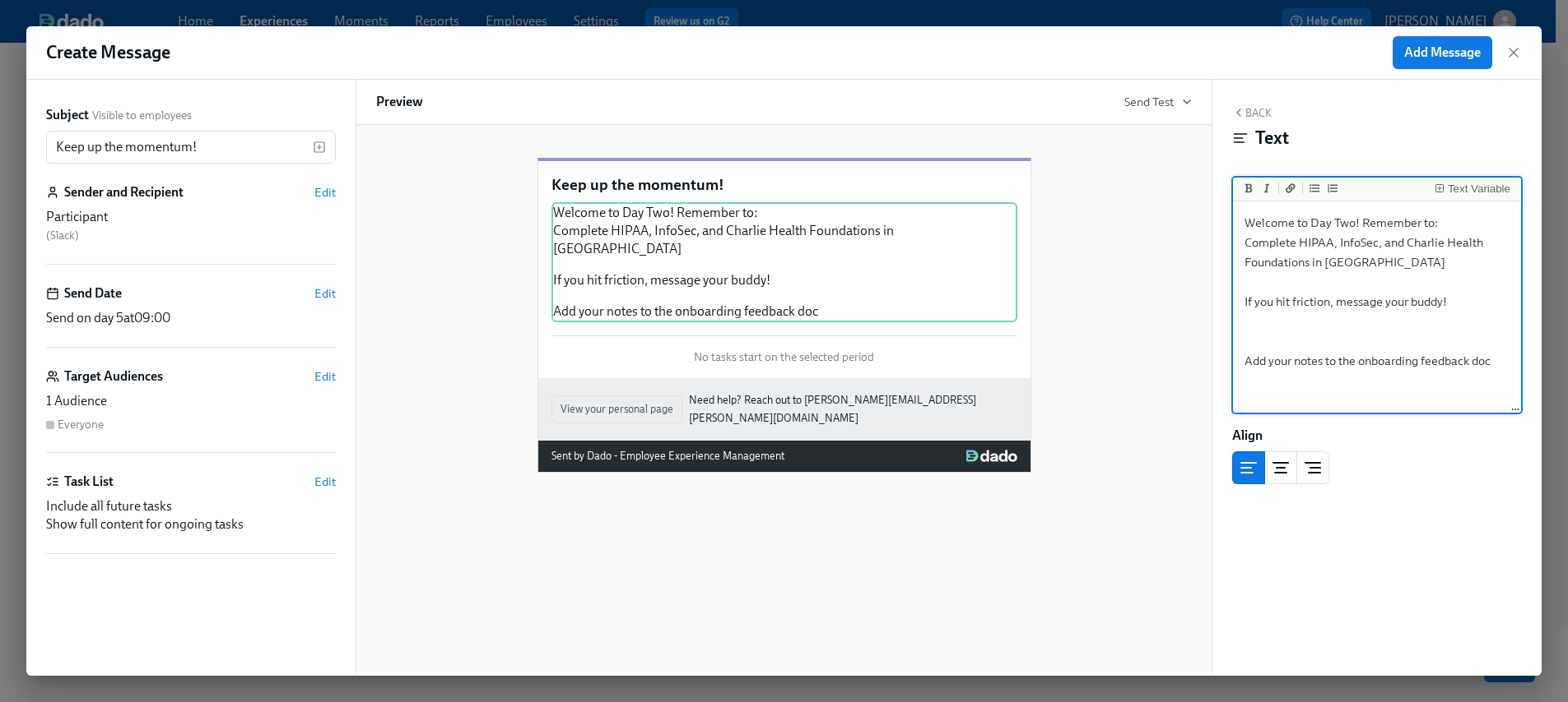
drag, startPoint x: 1276, startPoint y: 278, endPoint x: 1289, endPoint y: 279, distance: 13.0
click at [1279, 278] on textarea "Welcome to Day Two! Remember to: Complete HIPAA, InfoSec, and Charlie Health Fo…" at bounding box center [1376, 308] width 281 height 206
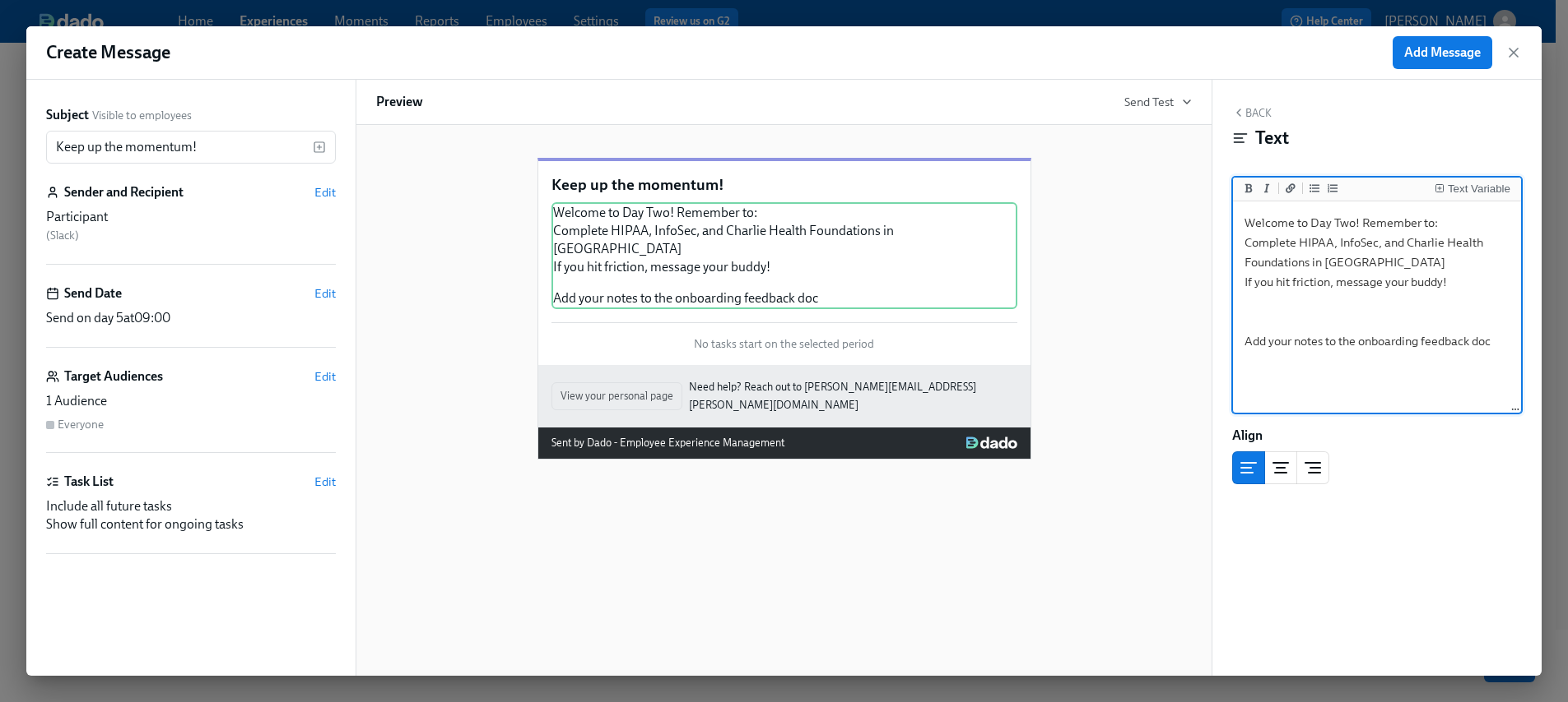
click at [1277, 298] on textarea "Welcome to Day Two! Remember to: Complete HIPAA, InfoSec, and Charlie Health Fo…" at bounding box center [1376, 308] width 281 height 206
click at [1265, 293] on textarea "Welcome to Day Two! Remember to: Complete HIPAA, InfoSec, and Charlie Health Fo…" at bounding box center [1376, 308] width 281 height 206
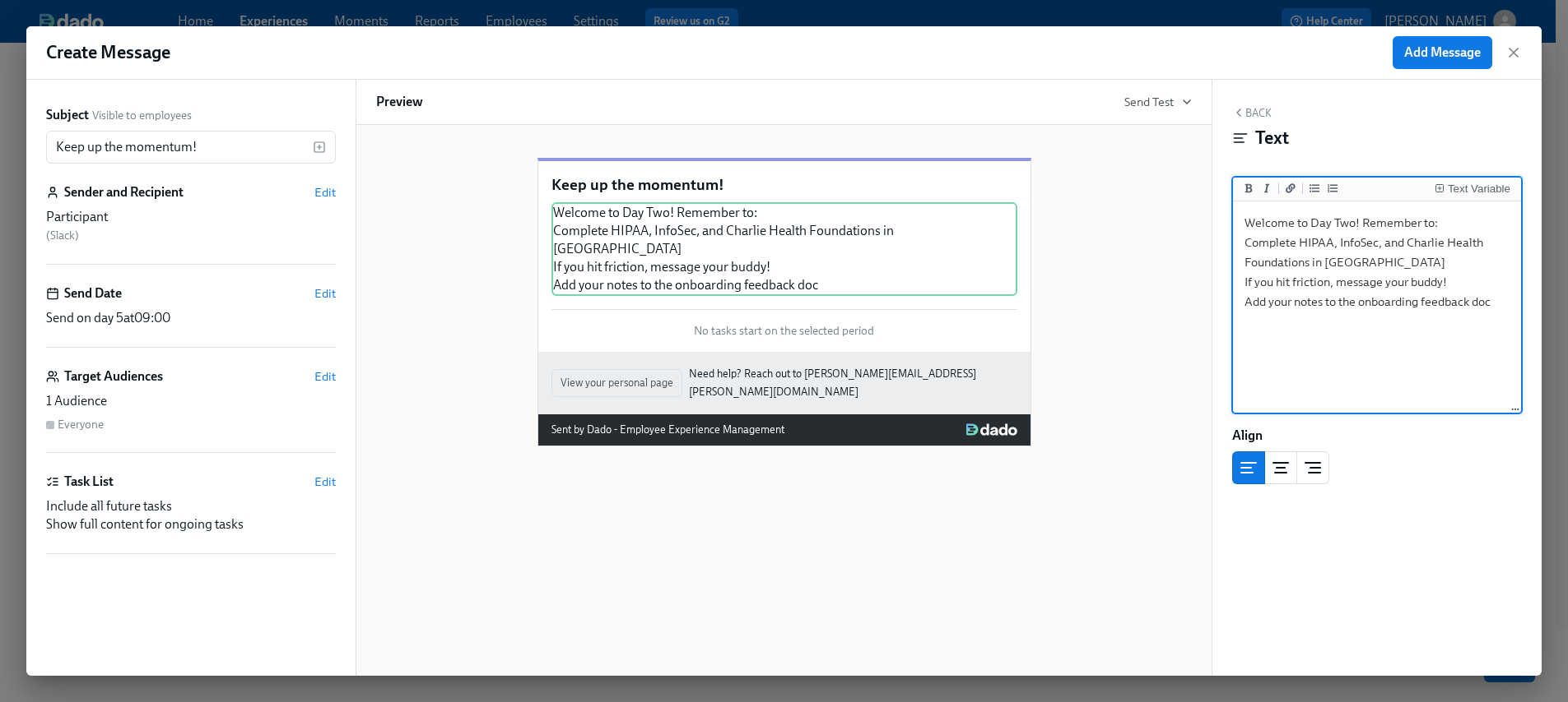
scroll to position [0, 0]
drag, startPoint x: 1503, startPoint y: 305, endPoint x: 1246, endPoint y: 240, distance: 265.1
click at [1245, 240] on textarea "Welcome to Day Two! Remember to: Complete HIPAA, InfoSec, and Charlie Health Fo…" at bounding box center [1376, 308] width 281 height 206
drag, startPoint x: 1314, startPoint y: 189, endPoint x: 1328, endPoint y: 207, distance: 22.8
click at [1314, 190] on icon "Add unordered list" at bounding box center [1314, 188] width 10 height 10
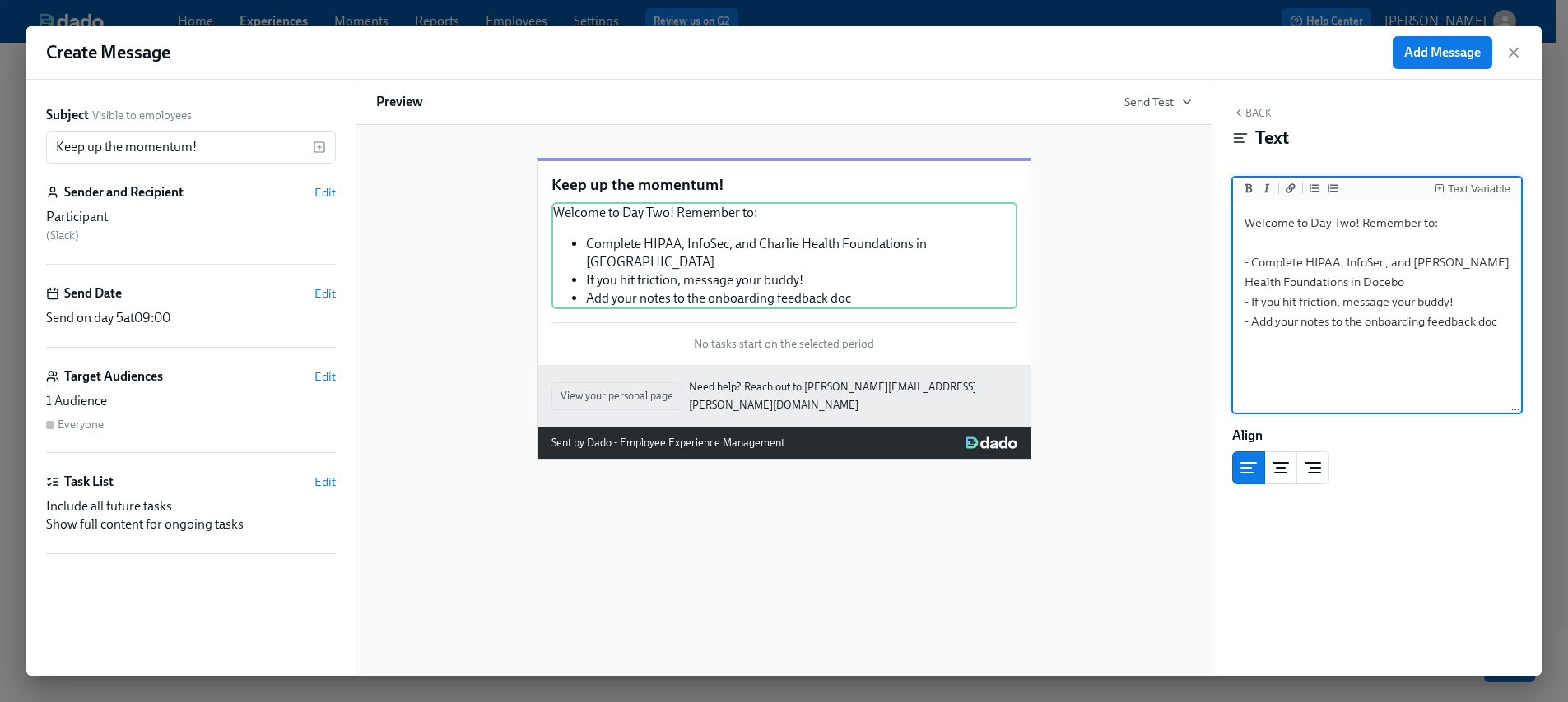
drag, startPoint x: 1346, startPoint y: 349, endPoint x: 1303, endPoint y: 289, distance: 73.8
click at [1346, 349] on textarea "Welcome to Day Two! Remember to: - Complete HIPAA, InfoSec, and Charlie Health …" at bounding box center [1376, 308] width 281 height 206
click at [1272, 247] on textarea "Welcome to Day Two! Remember to: - Complete HIPAA, InfoSec, and Charlie Health …" at bounding box center [1376, 308] width 281 height 206
type textarea "Welcome to Day Two! Remember to: - Complete HIPAA, InfoSec, and Charlie Health …"
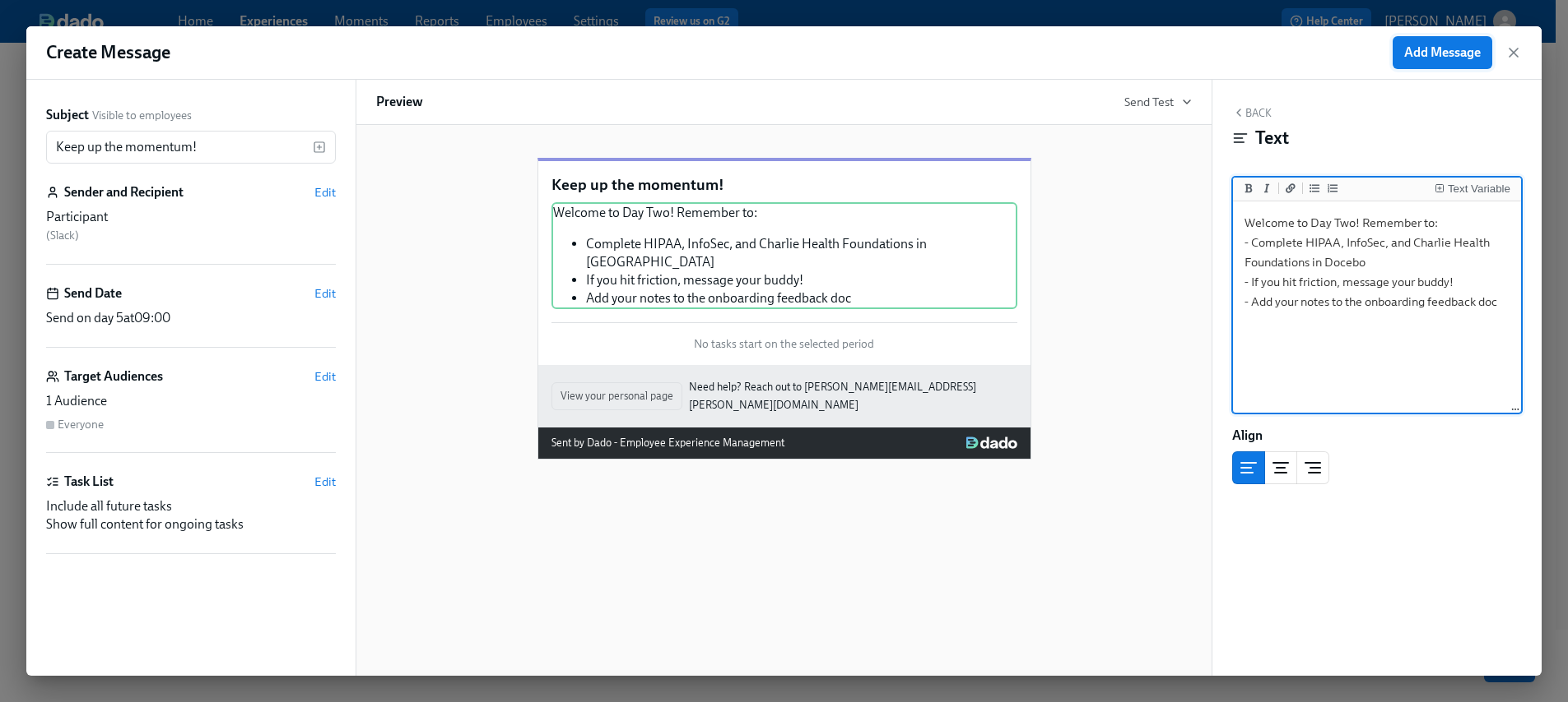
click at [1447, 55] on span "Add Message" at bounding box center [1442, 52] width 77 height 16
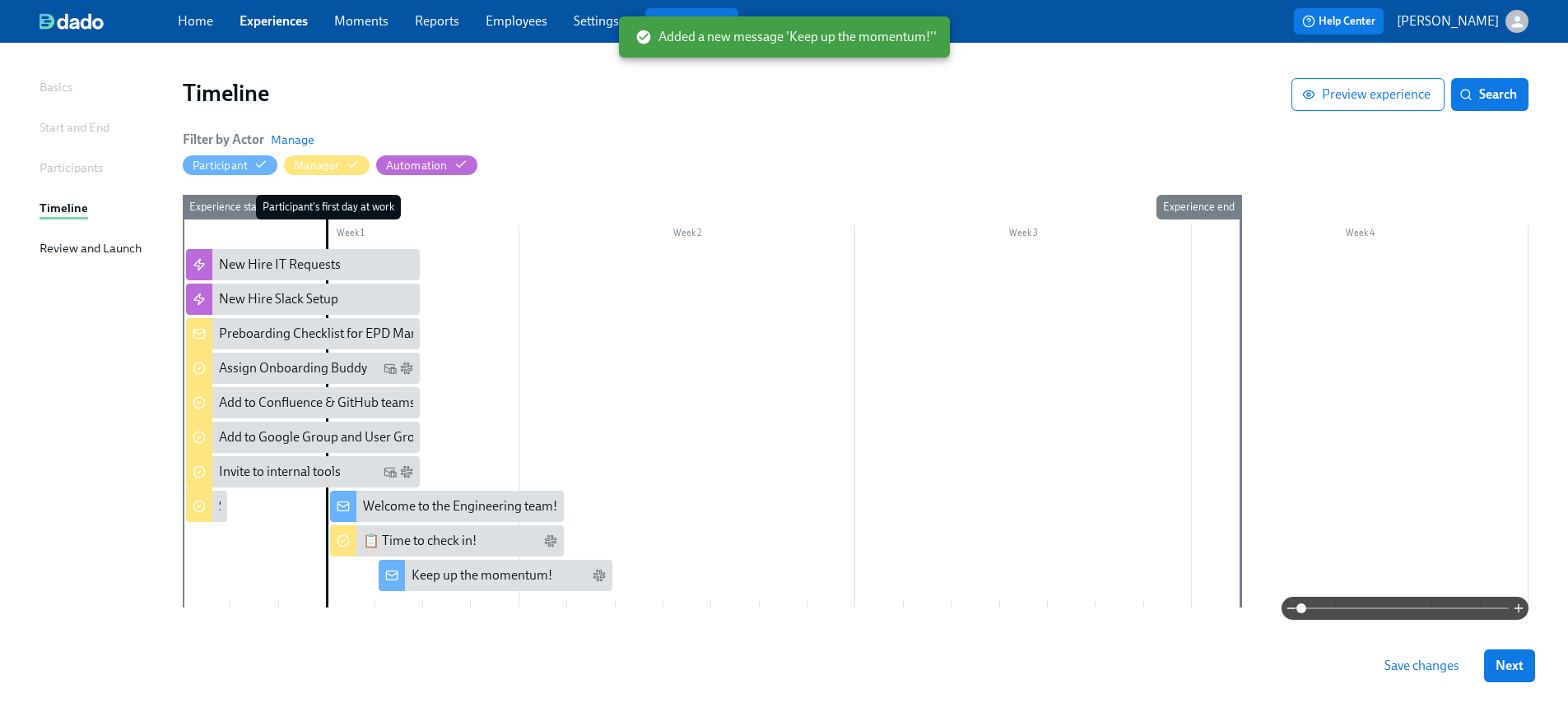
scroll to position [94, 0]
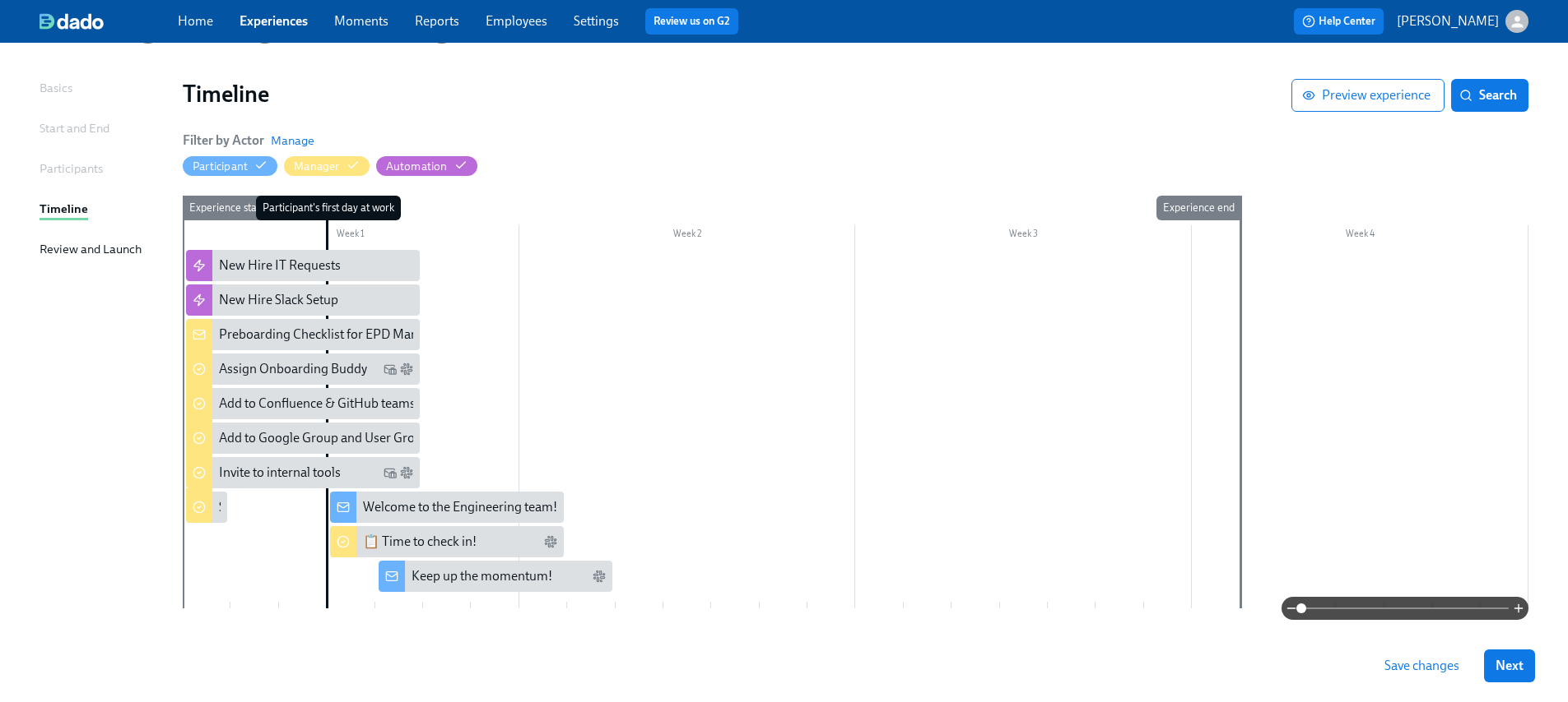
click at [609, 503] on div at bounding box center [855, 430] width 1345 height 359
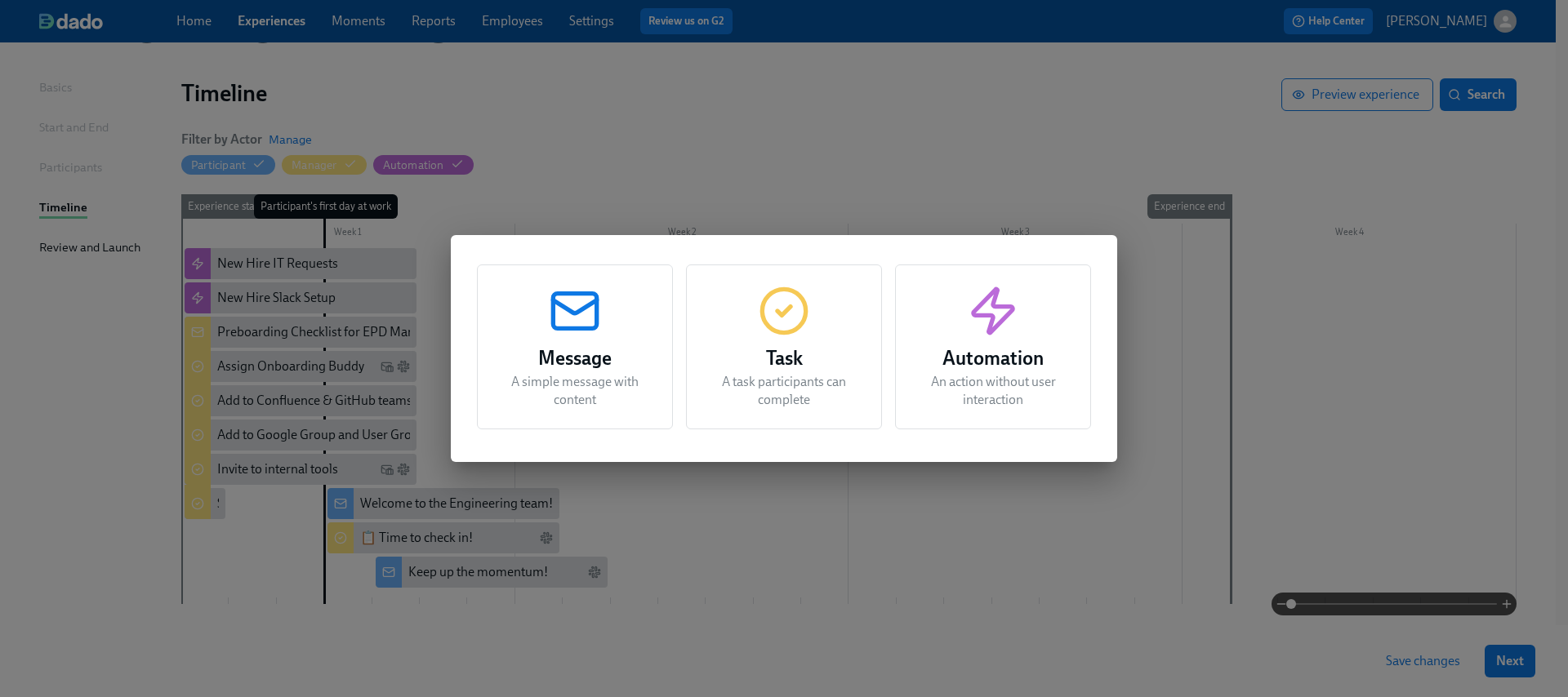
click at [573, 355] on h3 "Message" at bounding box center [574, 358] width 155 height 30
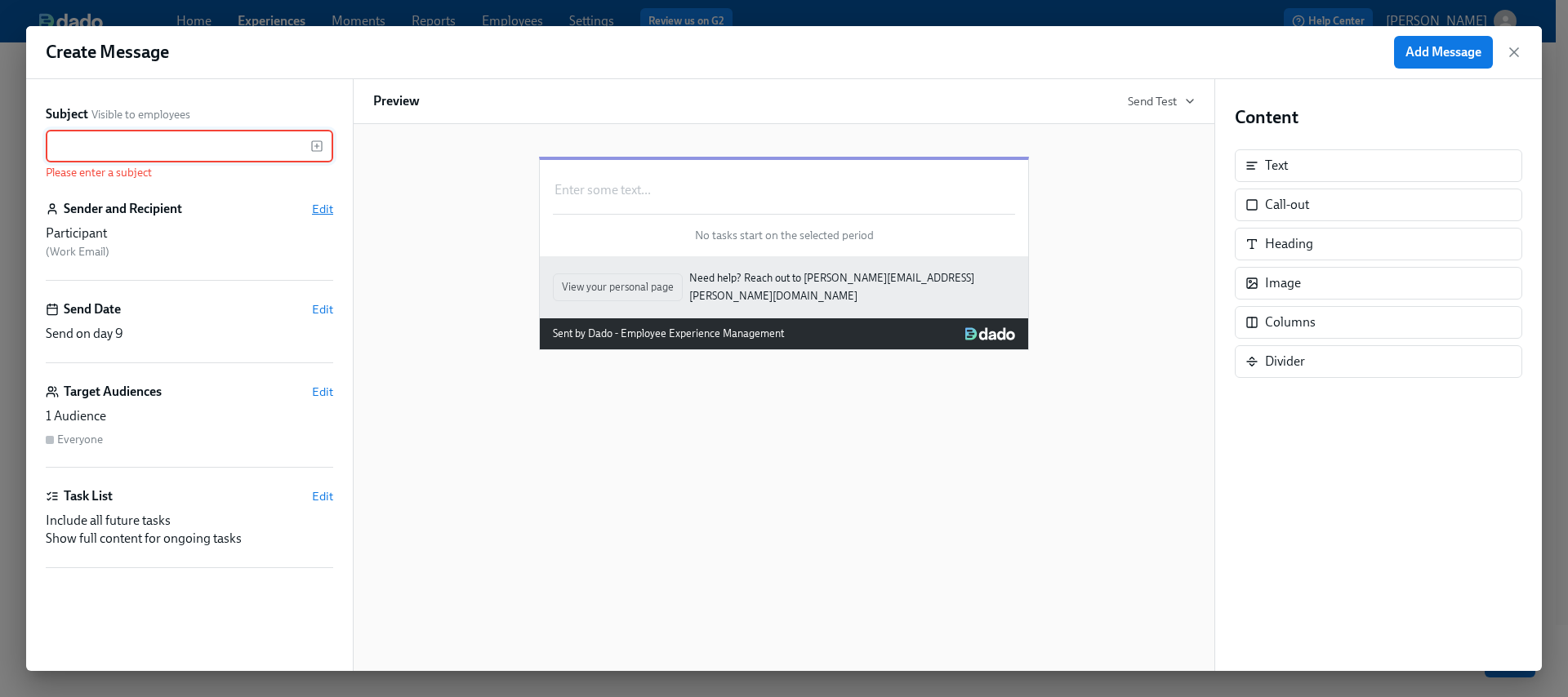
click at [318, 206] on span "Edit" at bounding box center [323, 209] width 21 height 16
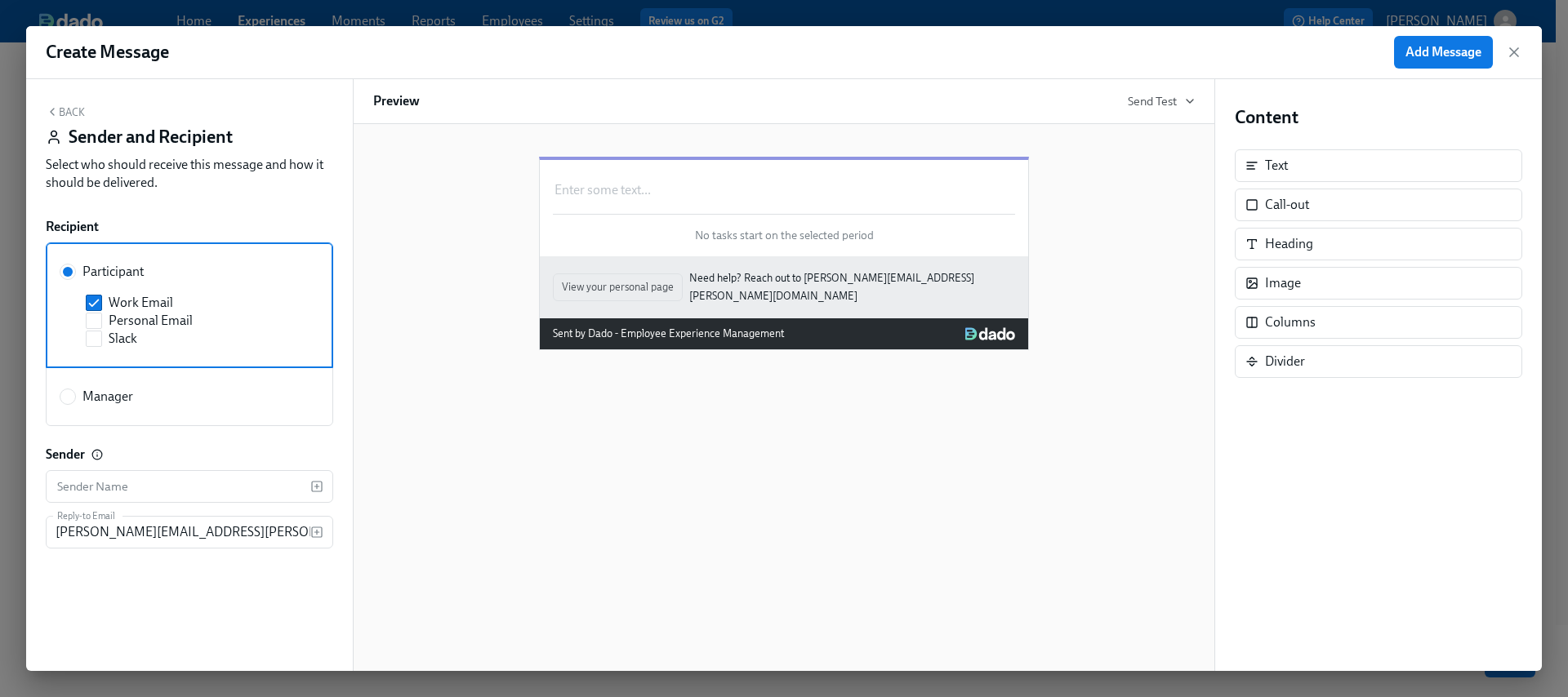
click at [122, 390] on span "Manager" at bounding box center [108, 396] width 50 height 18
click at [75, 390] on input "Manager" at bounding box center [67, 396] width 14 height 14
radio input "true"
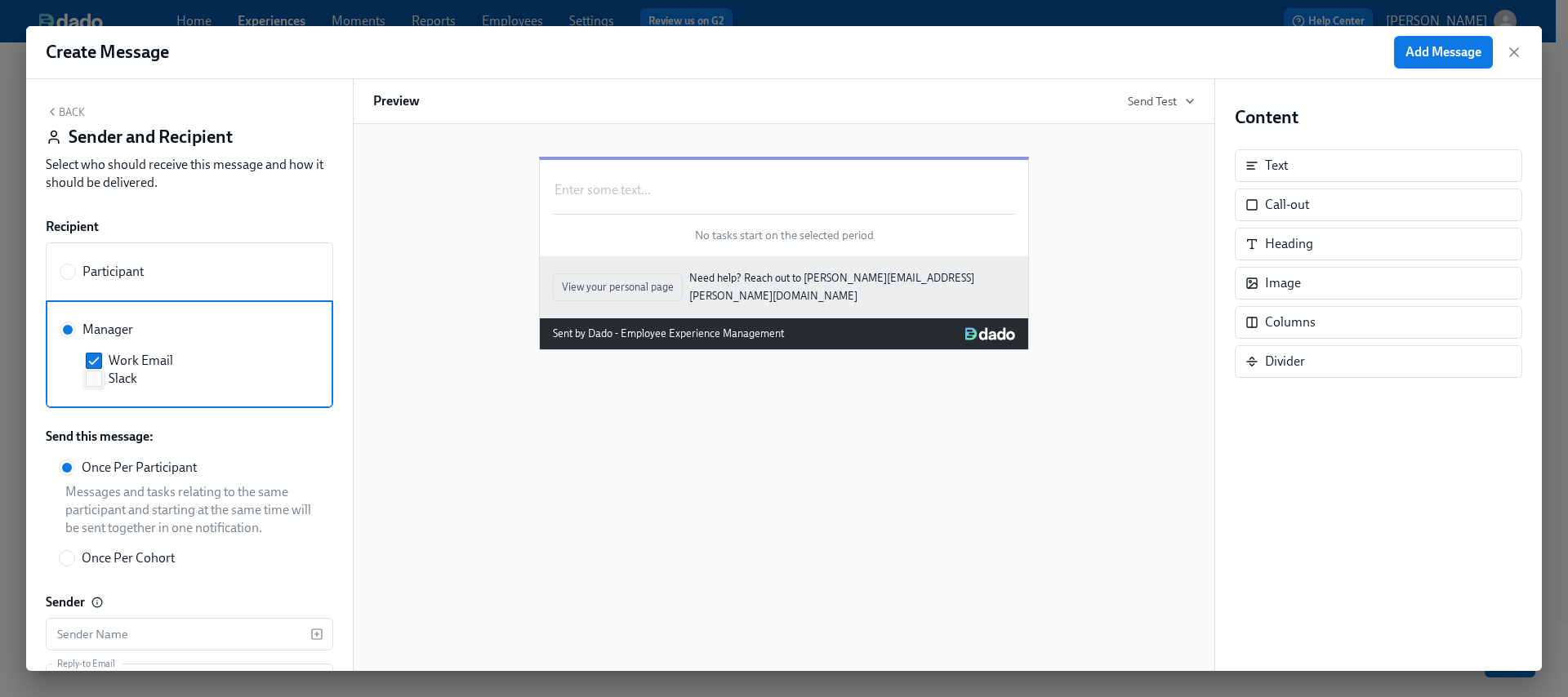
click at [114, 375] on span "Slack" at bounding box center [123, 378] width 29 height 18
click at [101, 375] on input "Slack" at bounding box center [93, 378] width 14 height 14
checkbox input "true"
click at [96, 358] on input "Work Email" at bounding box center [93, 360] width 14 height 14
checkbox input "false"
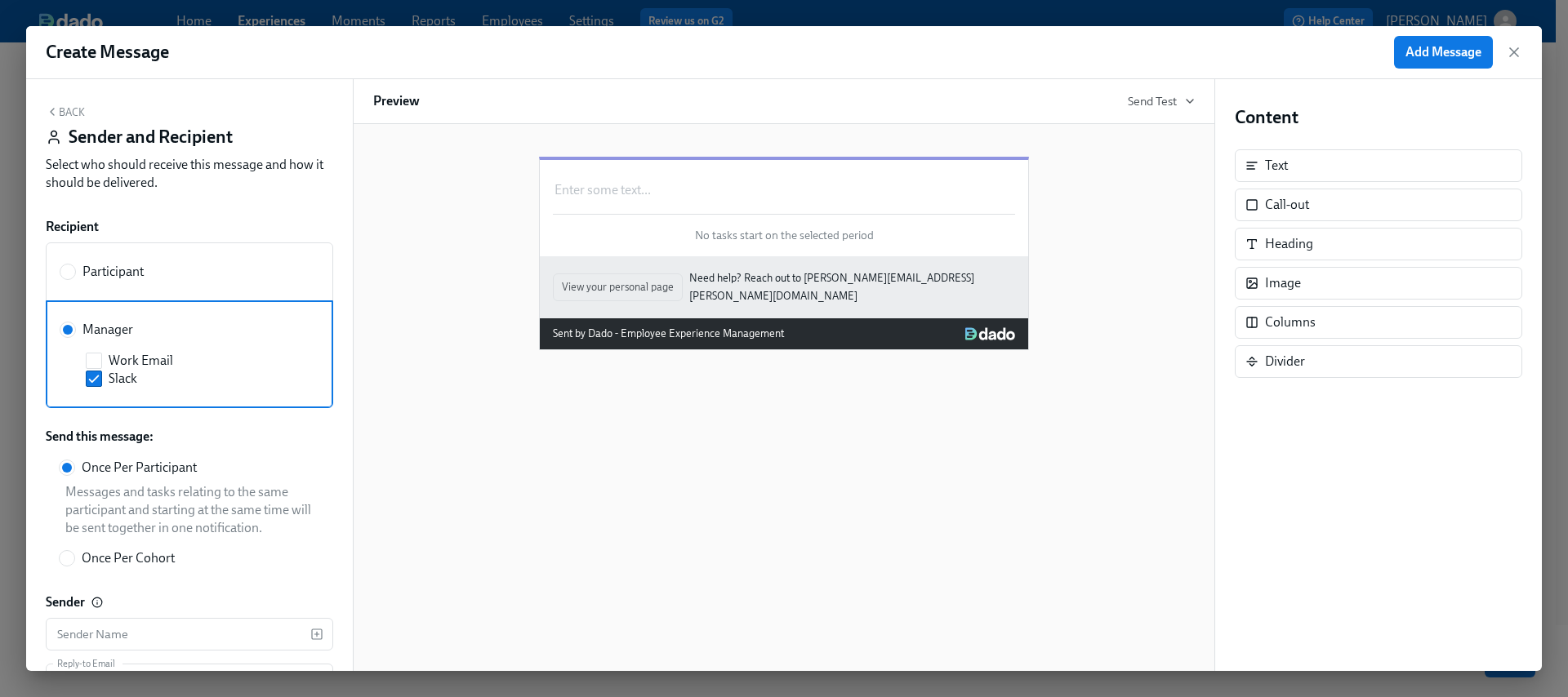
click at [59, 110] on button "Back" at bounding box center [65, 112] width 39 height 13
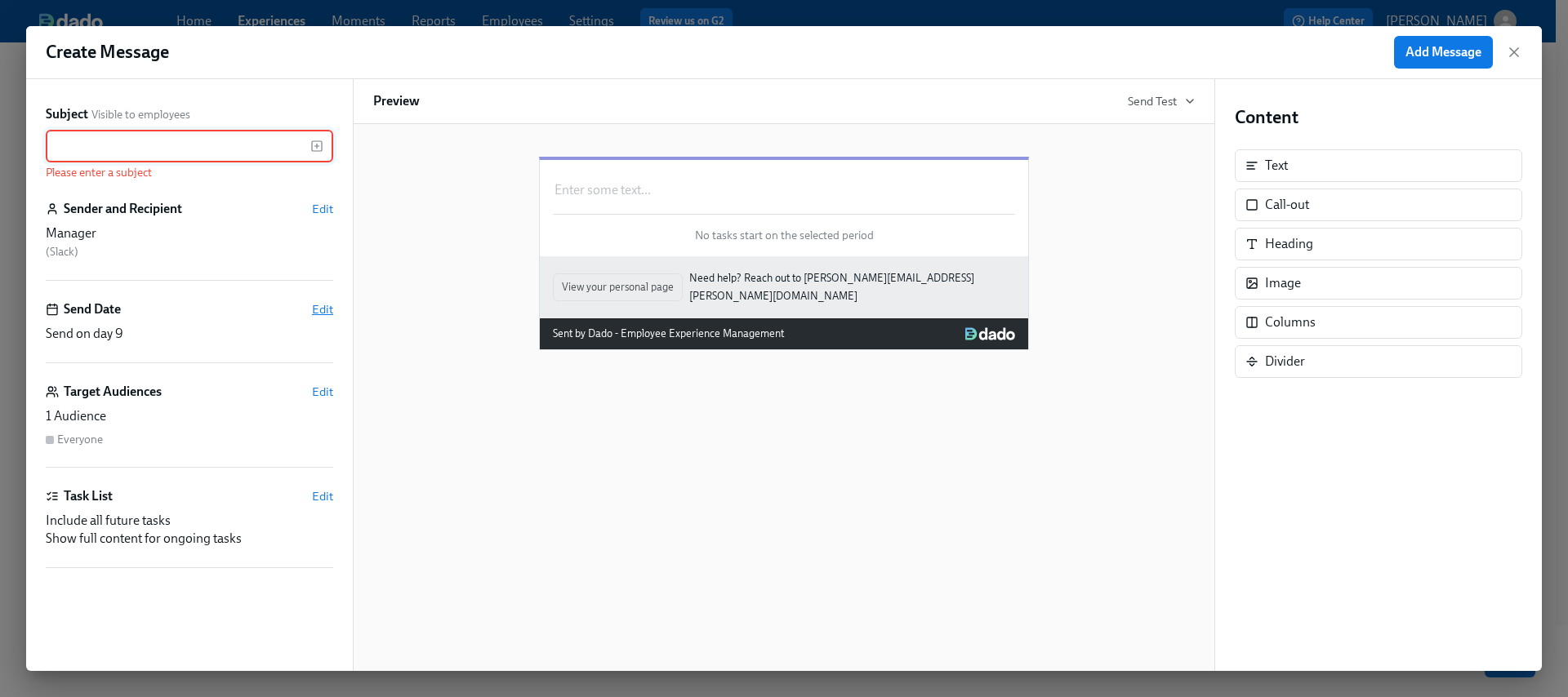
click at [325, 314] on span "Edit" at bounding box center [323, 309] width 21 height 16
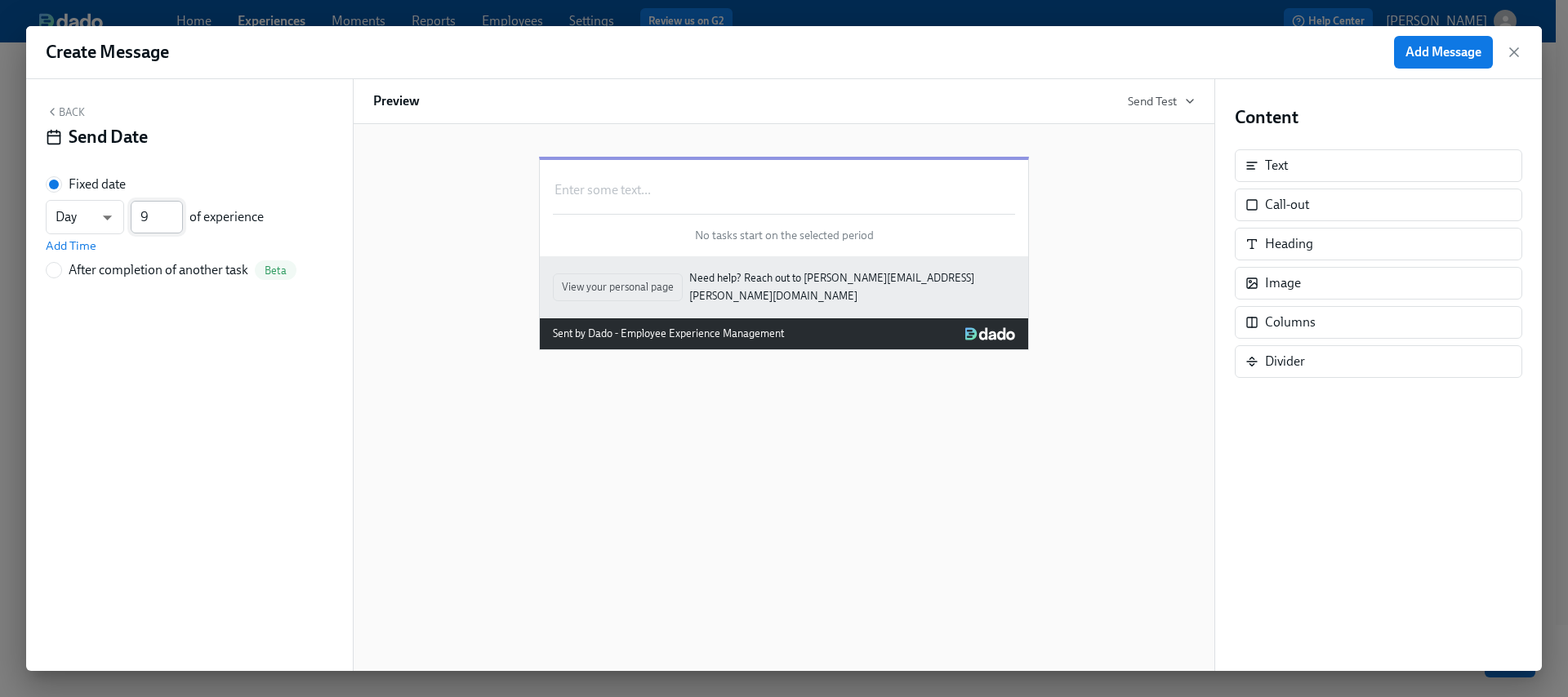
click at [174, 219] on input "8" at bounding box center [156, 217] width 52 height 32
click at [171, 219] on input "7" at bounding box center [156, 217] width 52 height 32
click at [171, 219] on input "6" at bounding box center [156, 217] width 52 height 32
click at [171, 219] on input "5" at bounding box center [156, 217] width 52 height 32
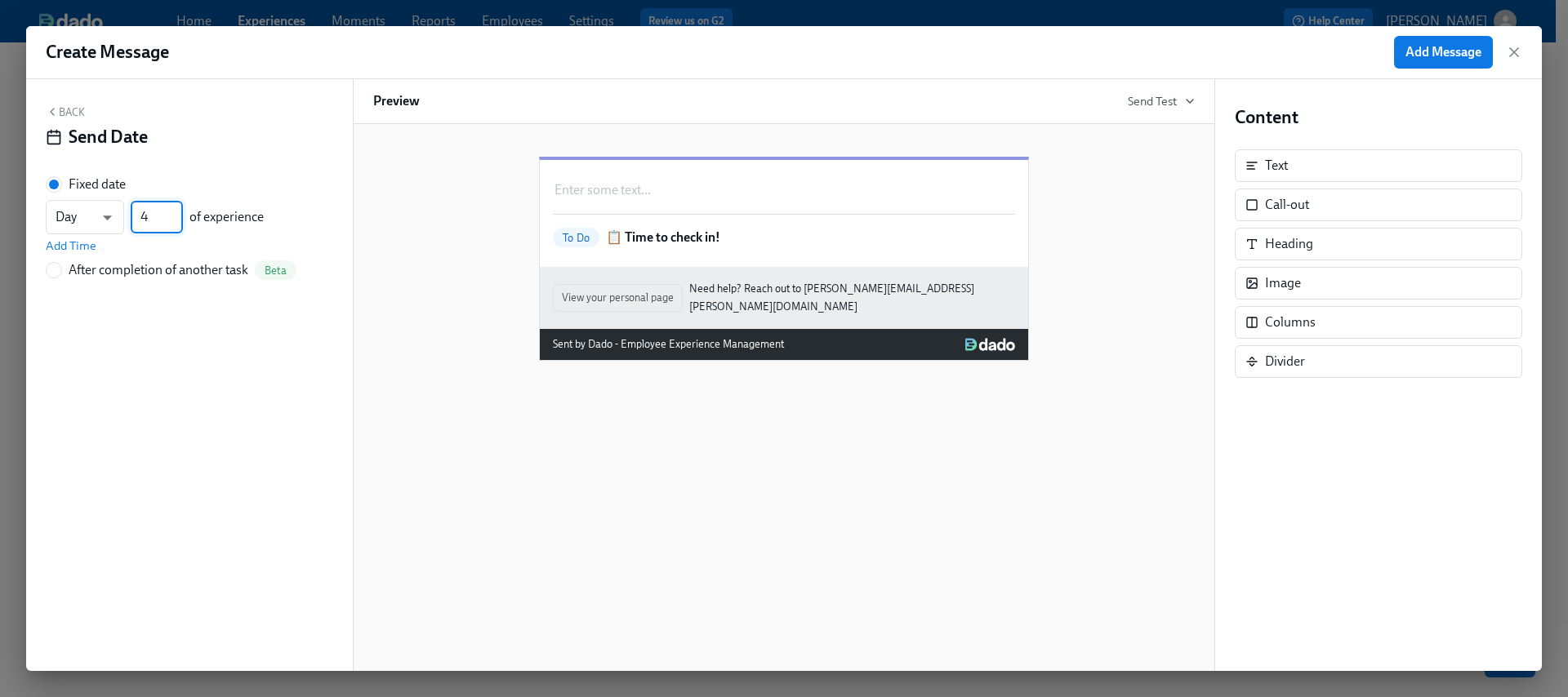
click at [171, 219] on input "4" at bounding box center [156, 217] width 52 height 32
click at [171, 219] on input "3" at bounding box center [156, 217] width 52 height 32
click at [173, 211] on input "4" at bounding box center [156, 217] width 52 height 32
click at [173, 212] on input "5" at bounding box center [156, 217] width 52 height 32
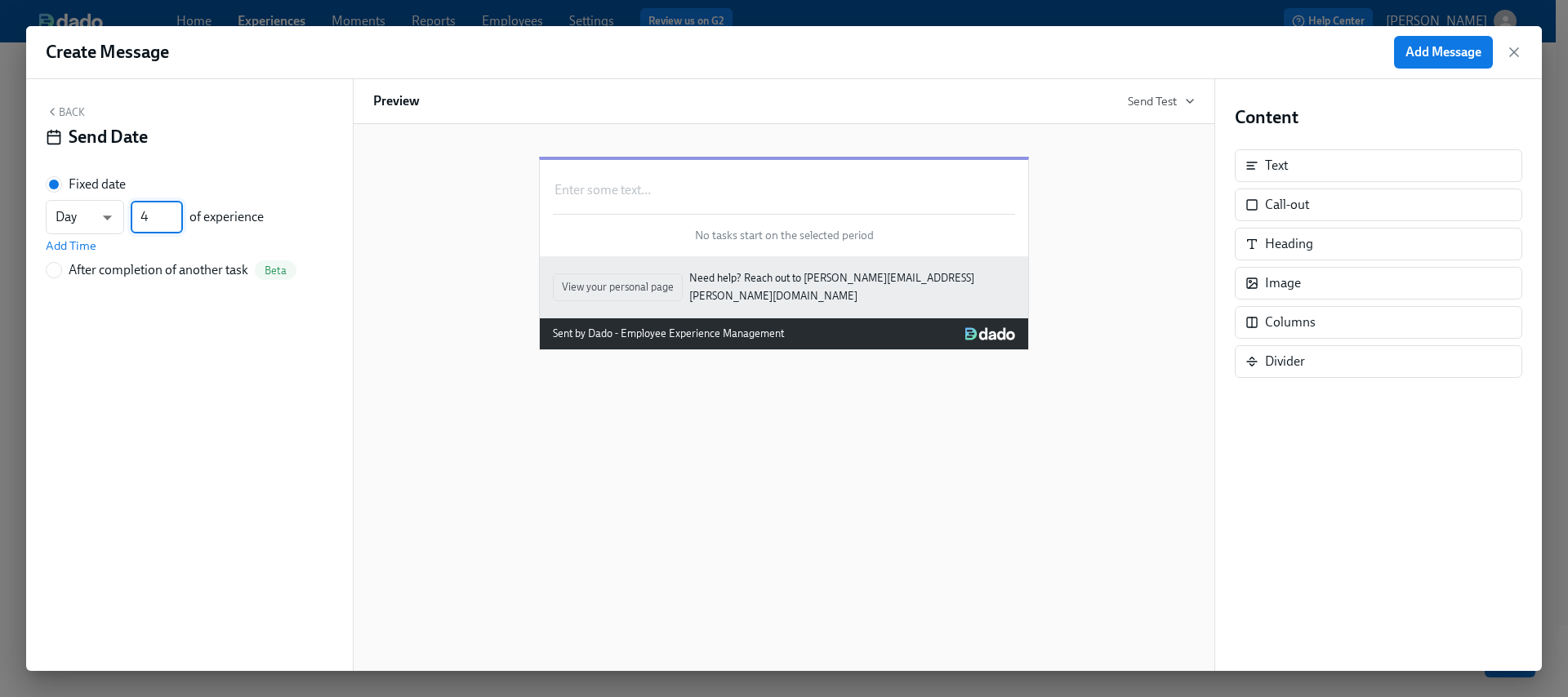
click at [175, 222] on input "4" at bounding box center [156, 217] width 52 height 32
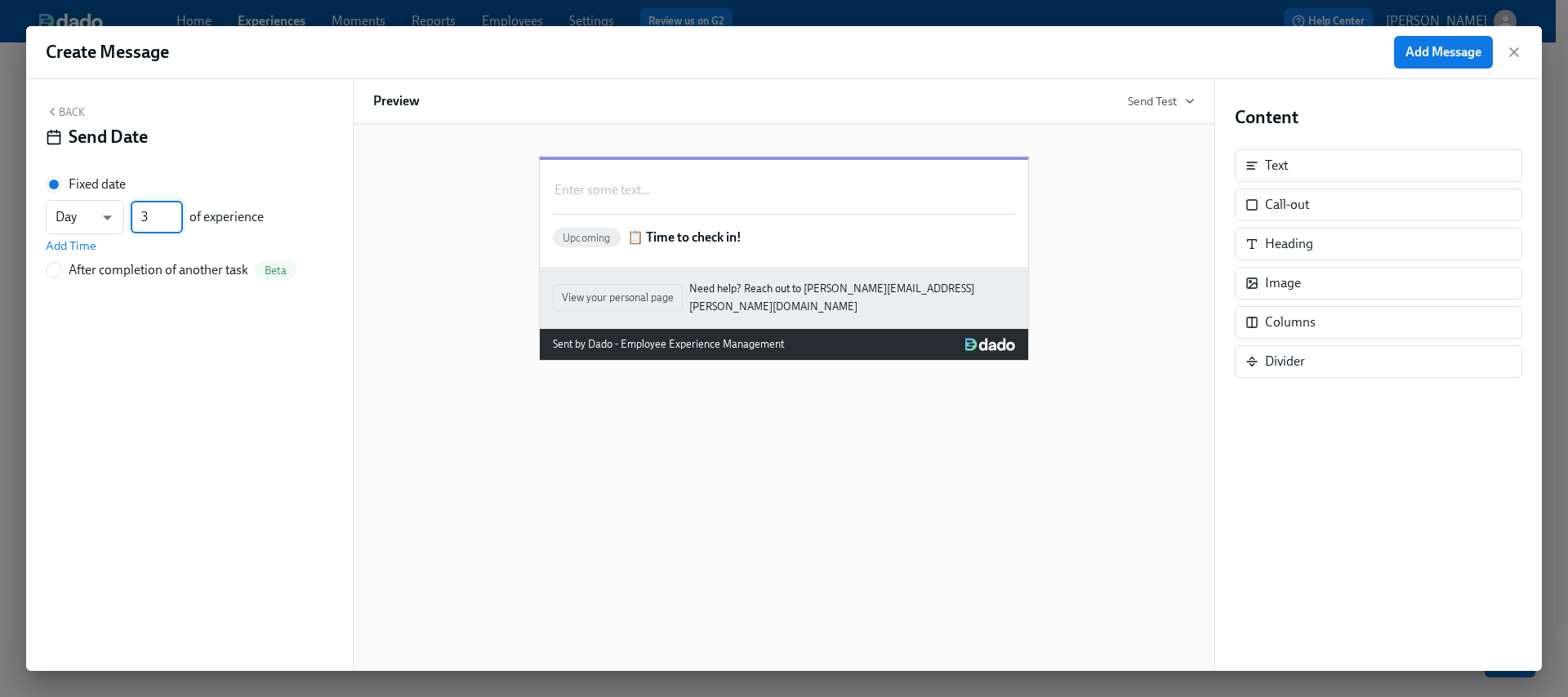
click at [175, 222] on input "3" at bounding box center [156, 217] width 52 height 32
click at [175, 222] on input "2" at bounding box center [156, 217] width 52 height 32
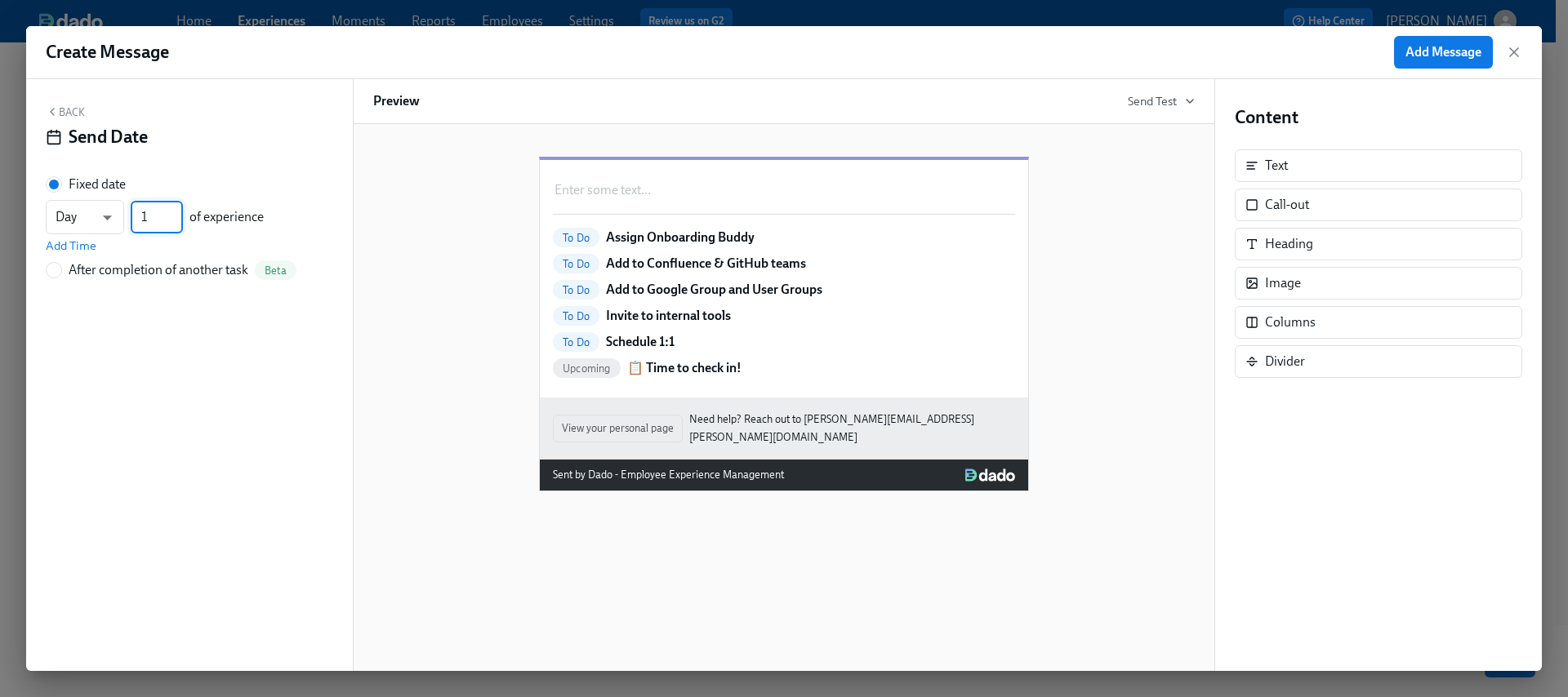
click at [175, 222] on input "1" at bounding box center [156, 217] width 52 height 32
click at [173, 214] on input "2" at bounding box center [156, 217] width 52 height 32
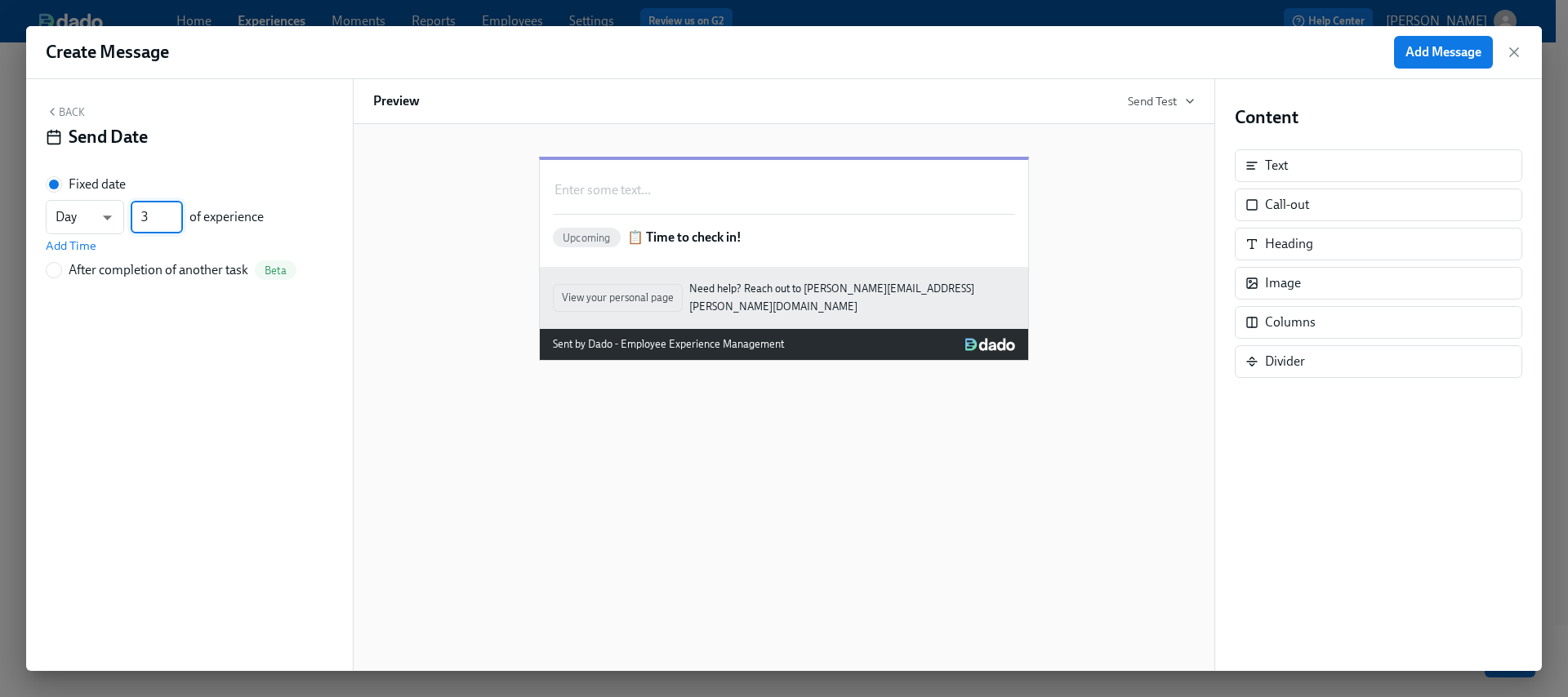
click at [173, 214] on input "3" at bounding box center [156, 217] width 52 height 32
click at [173, 214] on input "4" at bounding box center [156, 217] width 52 height 32
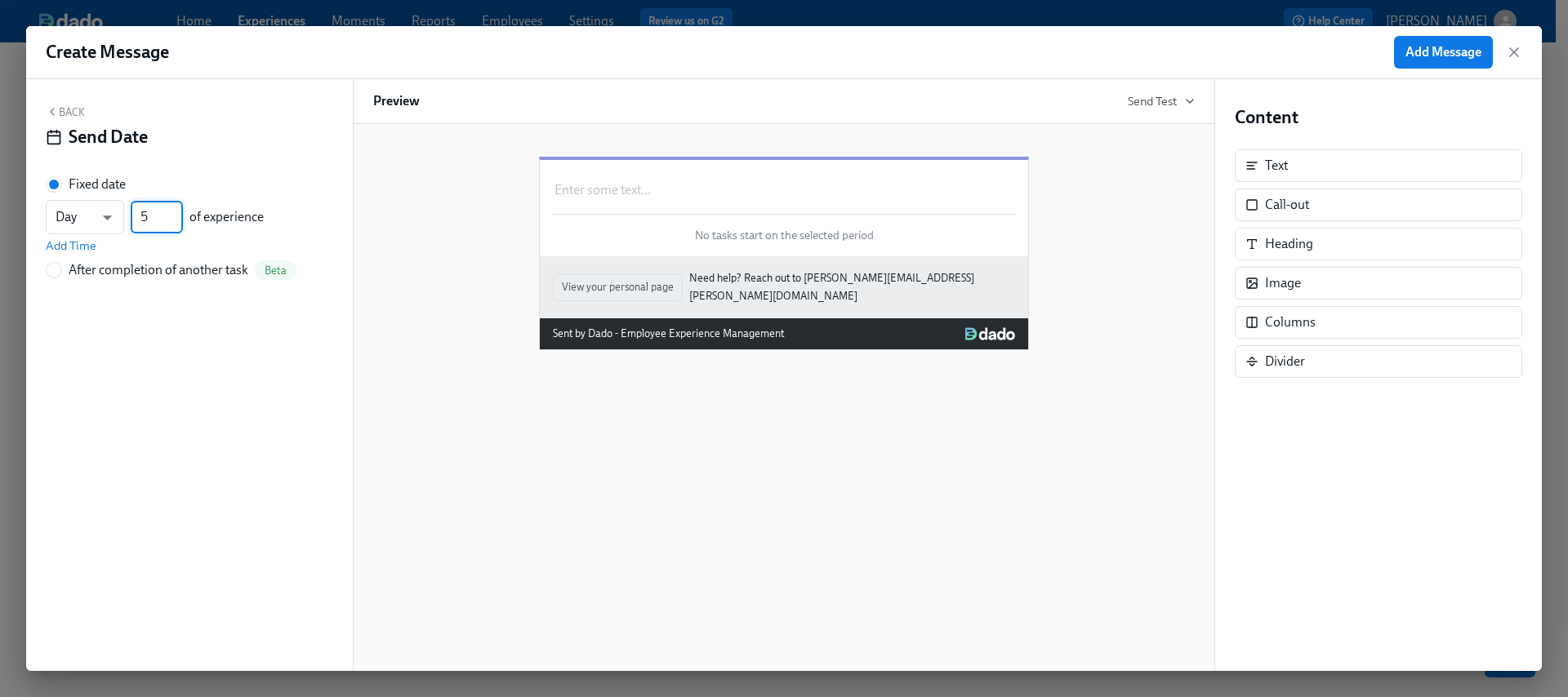
click at [173, 214] on input "5" at bounding box center [156, 217] width 52 height 32
click at [173, 214] on input "6" at bounding box center [156, 217] width 52 height 32
click at [173, 214] on input "7" at bounding box center [156, 217] width 52 height 32
type input "8"
click at [173, 211] on input "8" at bounding box center [156, 217] width 52 height 32
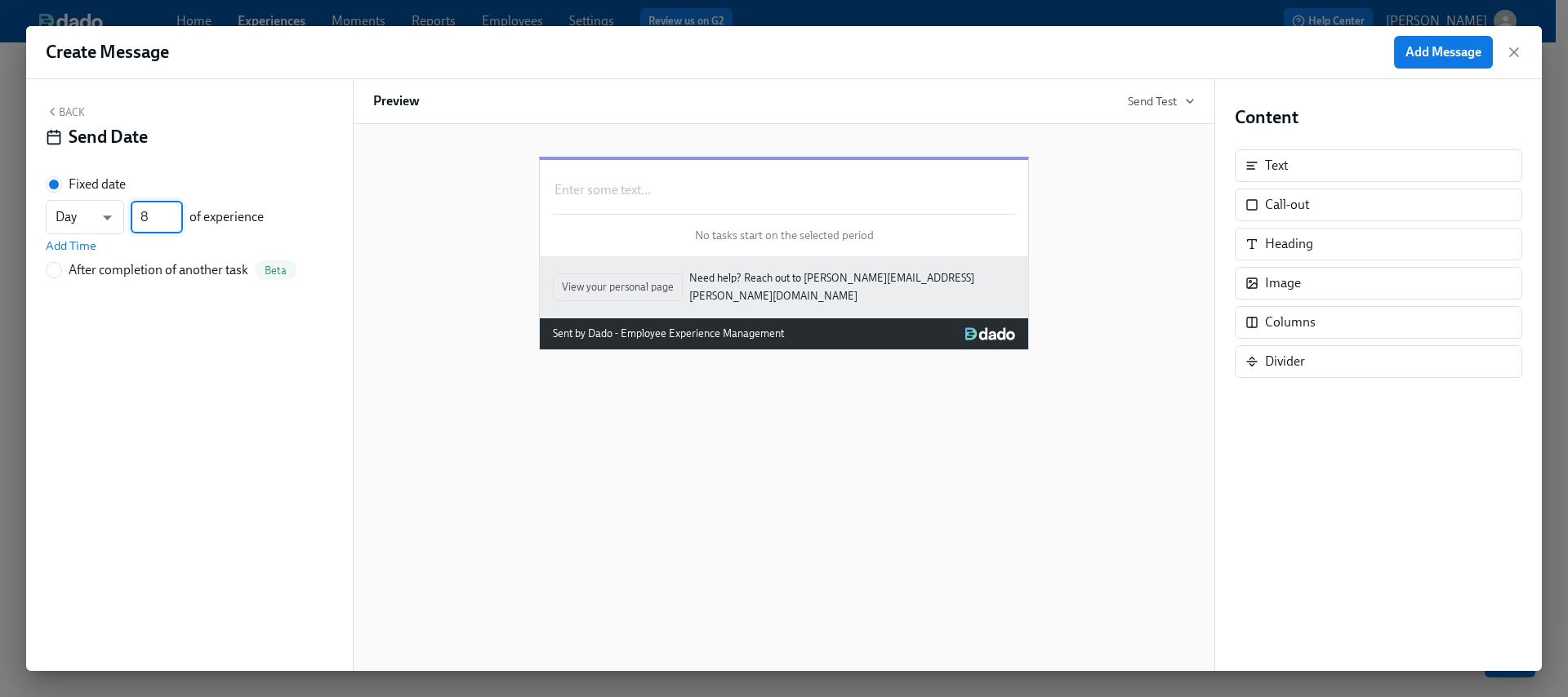
click at [61, 111] on button "Back" at bounding box center [65, 112] width 39 height 13
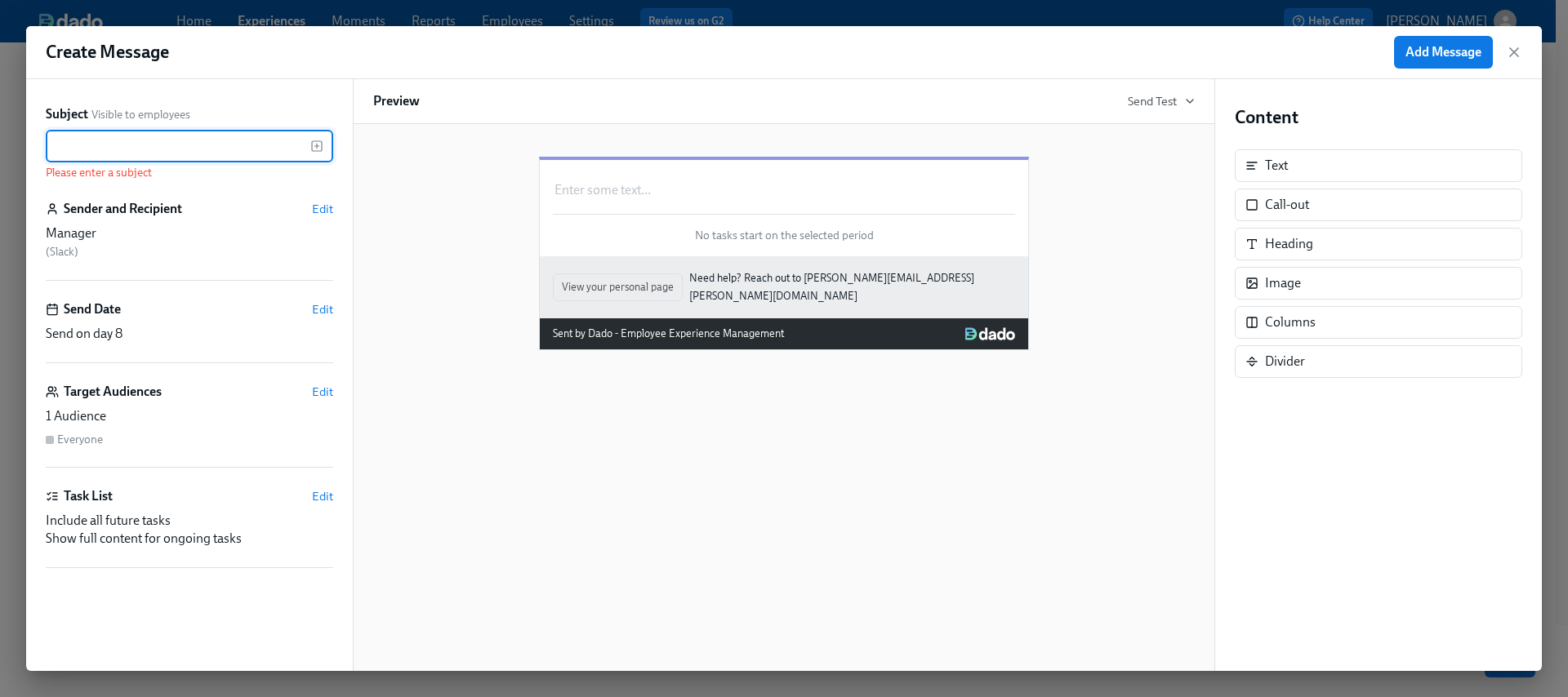
click at [90, 149] on input "text" at bounding box center [178, 146] width 265 height 32
paste input "🔍 Week 1 Checkpoint"
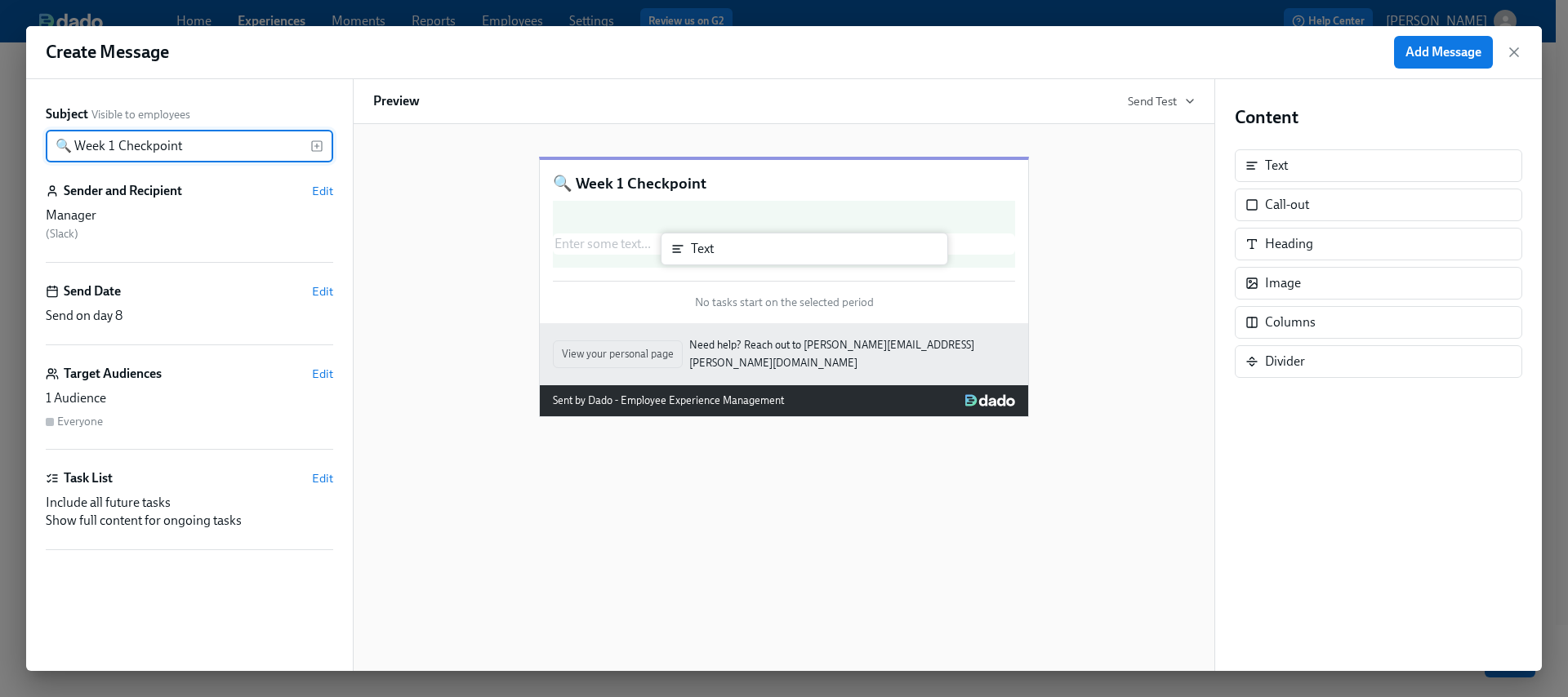
drag, startPoint x: 1316, startPoint y: 175, endPoint x: 736, endPoint y: 257, distance: 585.8
click at [736, 257] on div "Subject Visible to employees 🔍 Week 1 Checkpoint ​ Sender and Recipient Edit Ma…" at bounding box center [784, 375] width 1517 height 592
type input "🔍 Week 1 Checkpoint"
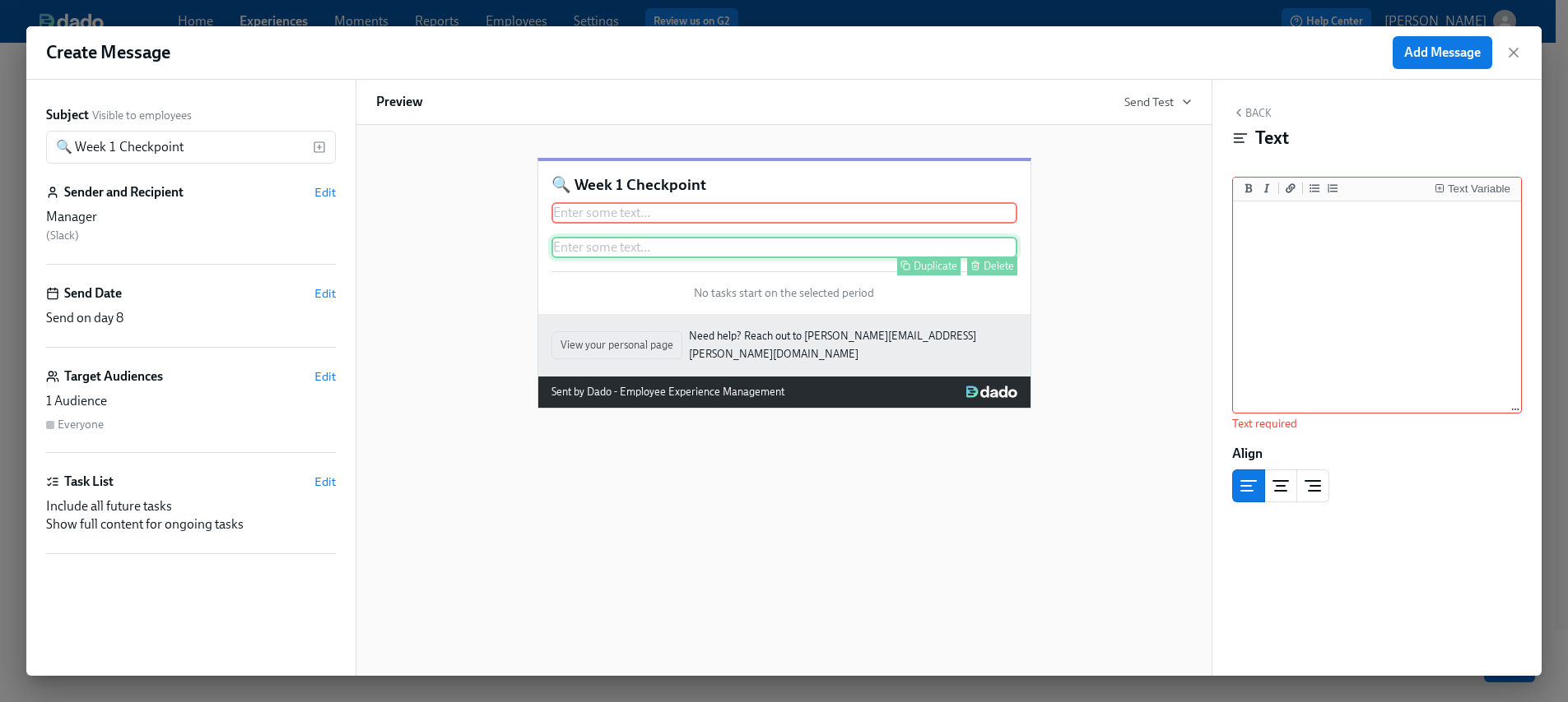
click at [992, 272] on div "Delete" at bounding box center [999, 266] width 31 height 12
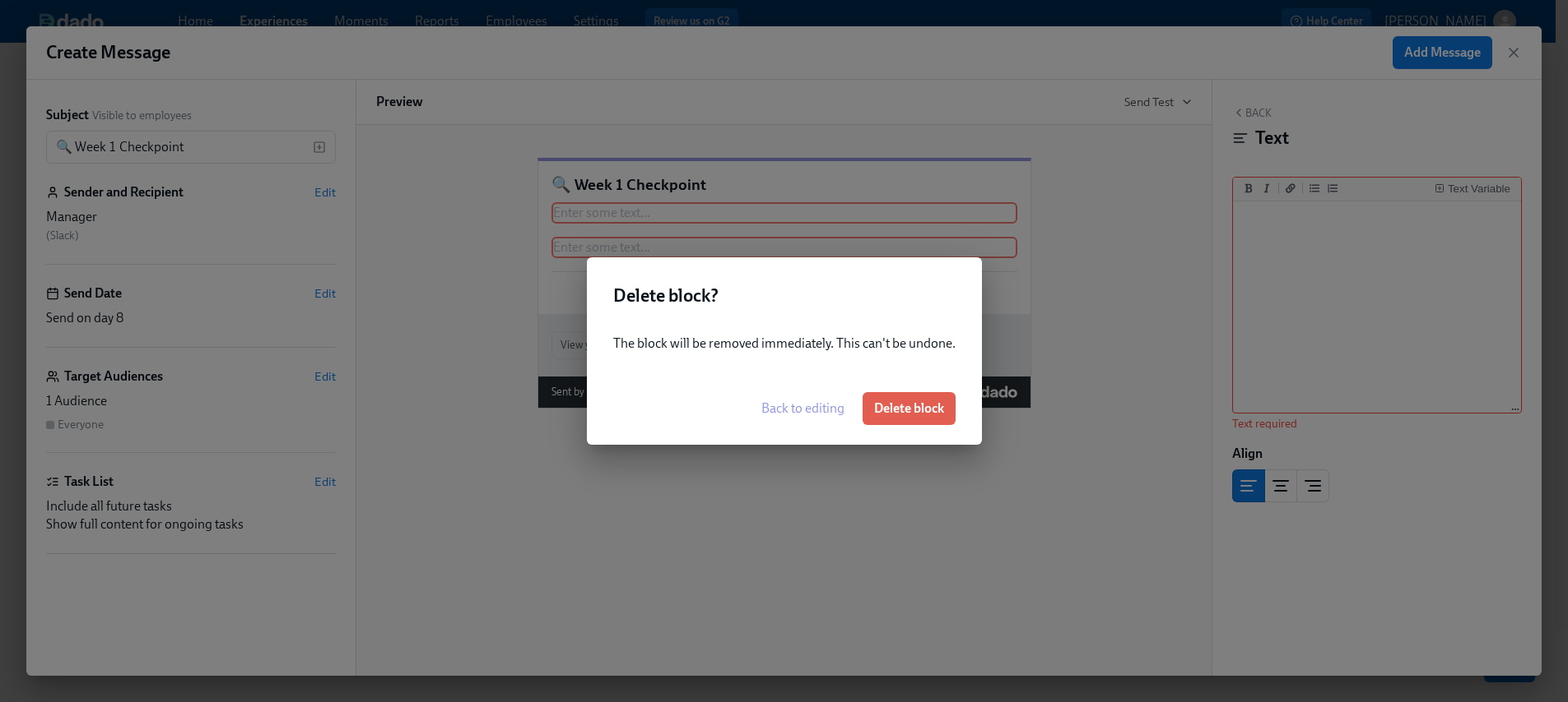
click at [882, 407] on span "Delete block" at bounding box center [909, 409] width 70 height 16
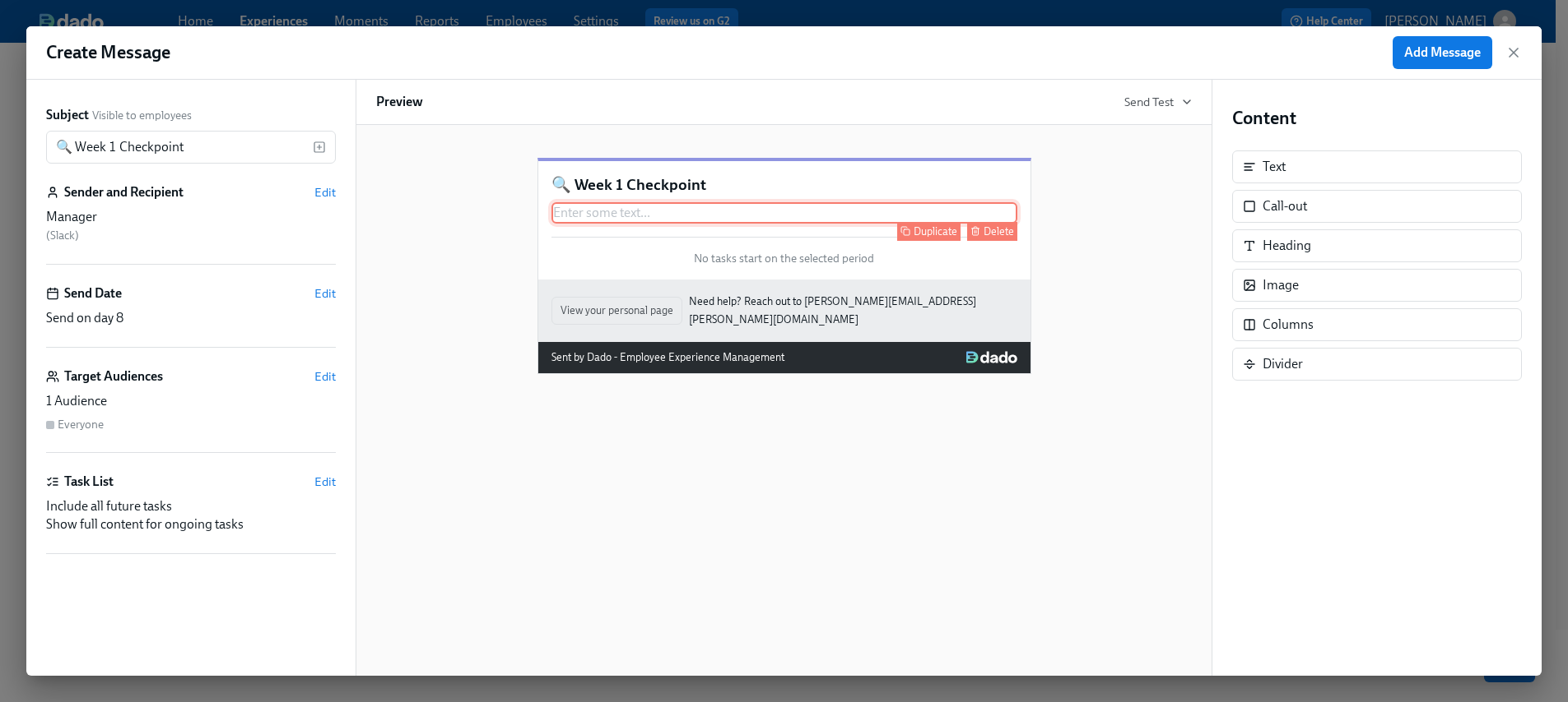
click at [658, 223] on div "Enter some text ... Duplicate Delete" at bounding box center [784, 213] width 465 height 21
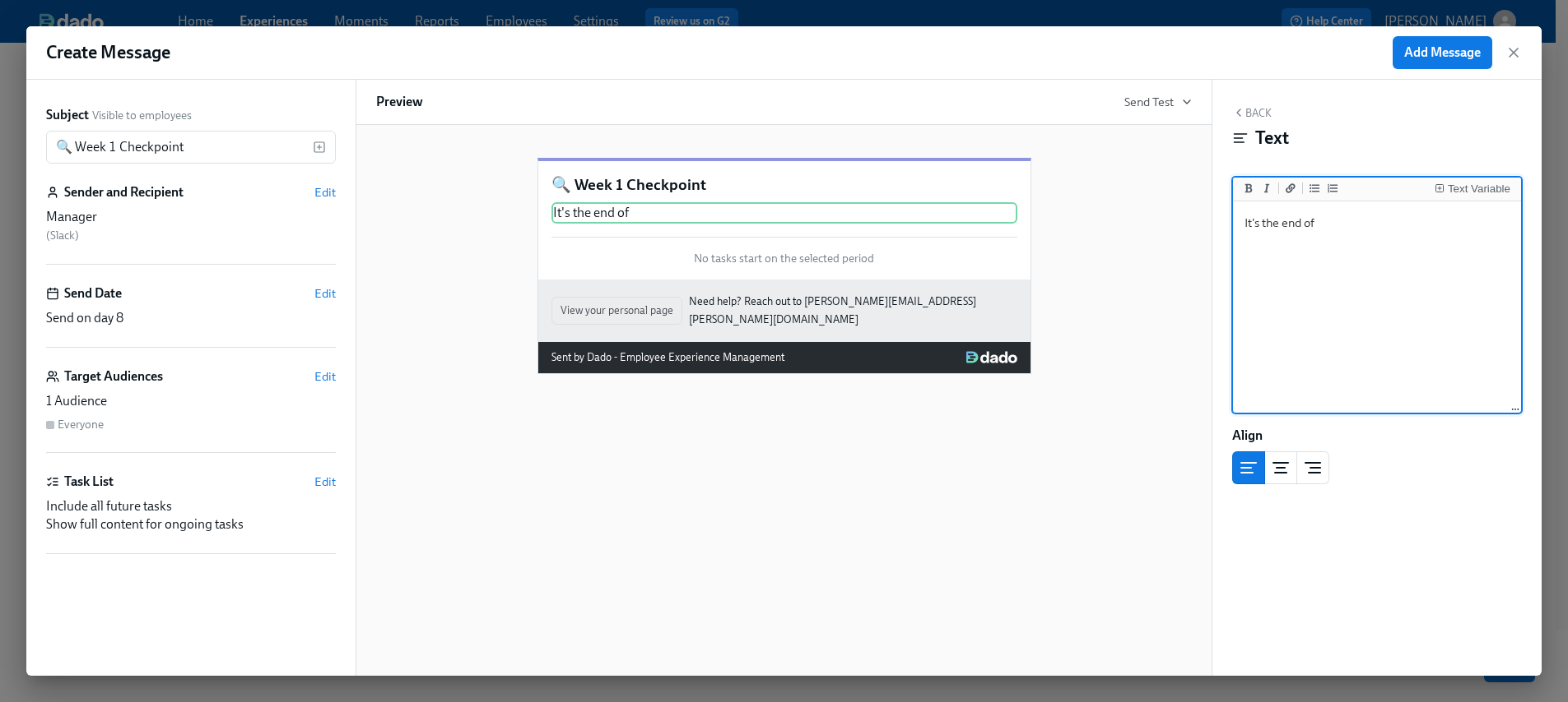
drag, startPoint x: 1451, startPoint y: 208, endPoint x: 1455, endPoint y: 199, distance: 9.8
click at [1451, 207] on textarea "It's the end of" at bounding box center [1376, 308] width 281 height 206
click at [1456, 195] on div "Text Variable" at bounding box center [1472, 189] width 76 height 12
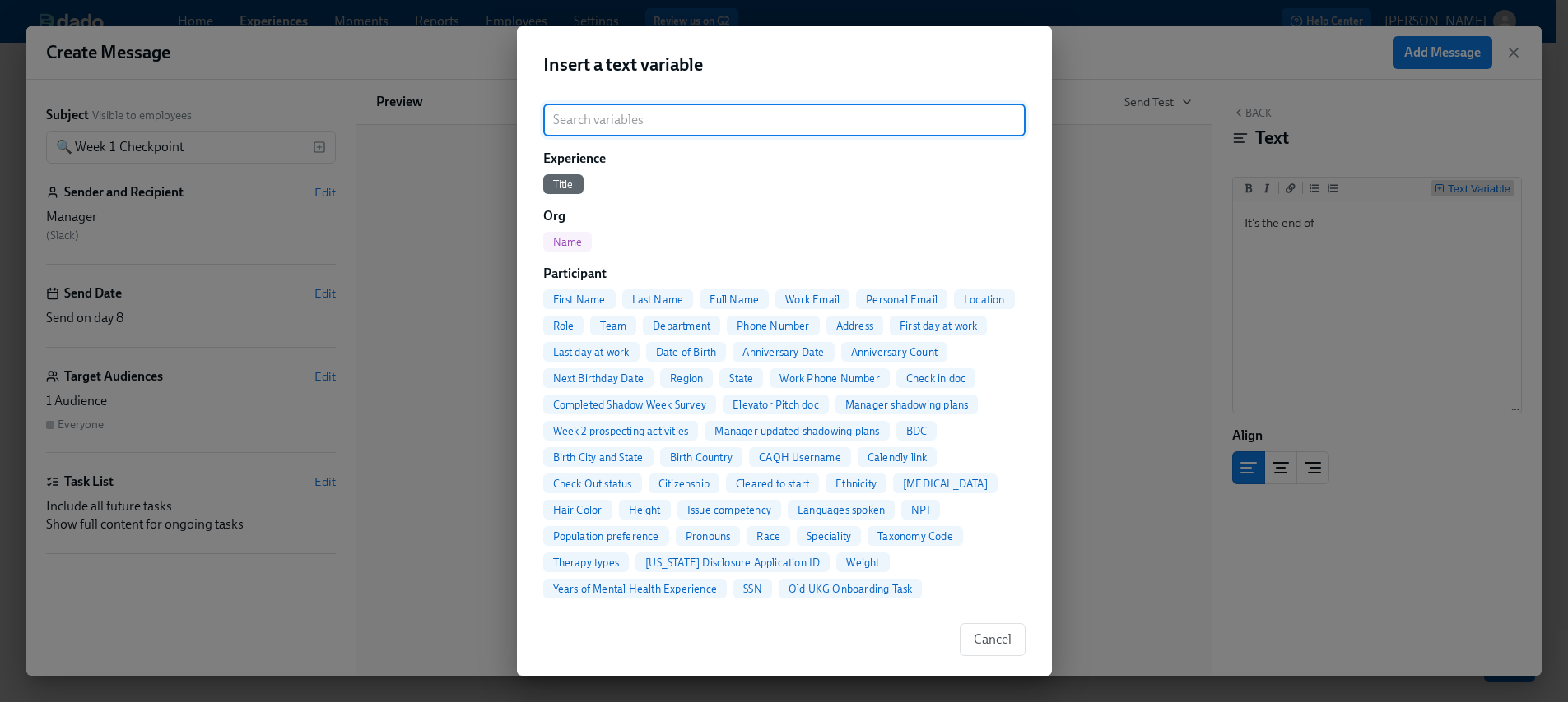
click at [1393, 226] on div "Insert a text variable ​ Experience Title Org Name Participant First Name Last …" at bounding box center [784, 351] width 1568 height 702
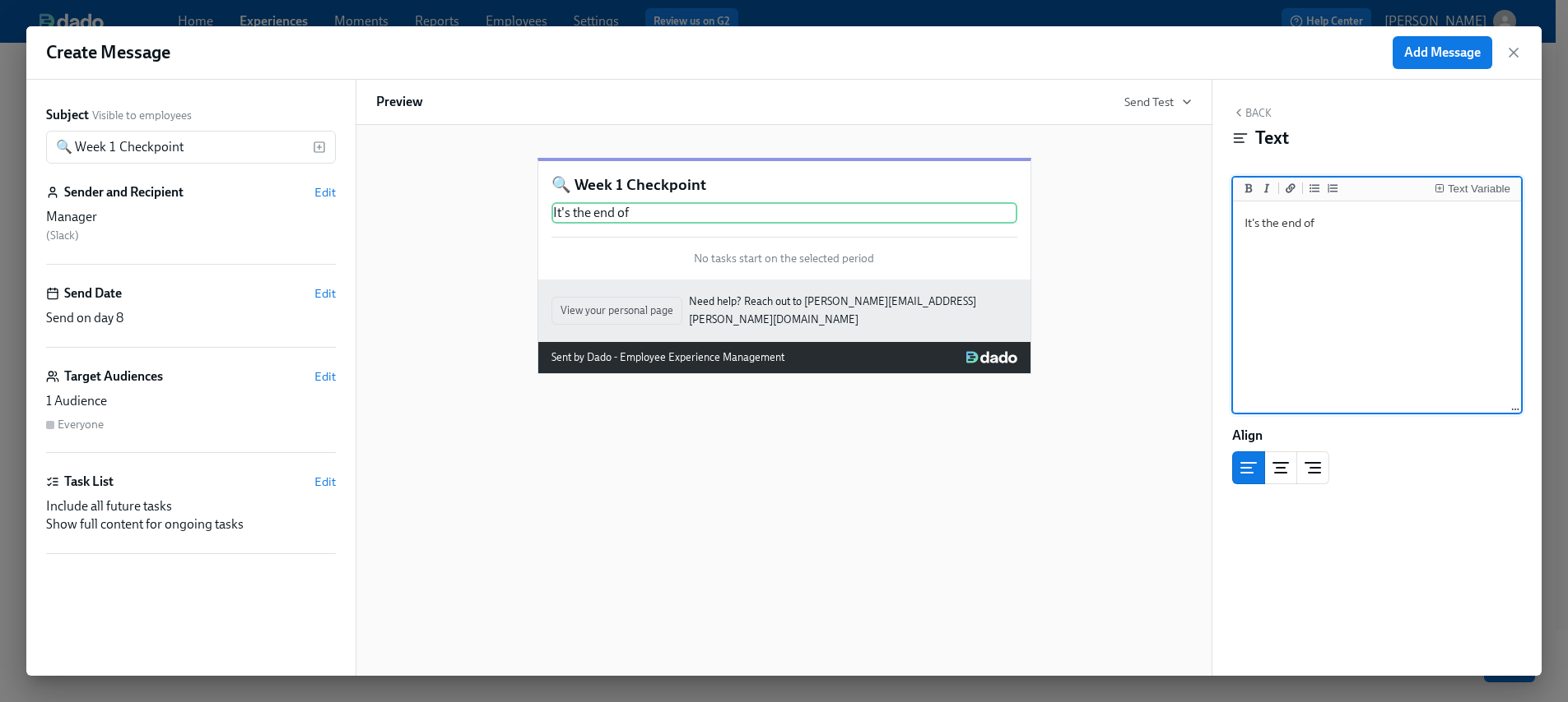
click at [1382, 222] on textarea "It's the end of" at bounding box center [1376, 308] width 281 height 206
click at [1505, 183] on div "Text Variable" at bounding box center [1478, 189] width 62 height 12
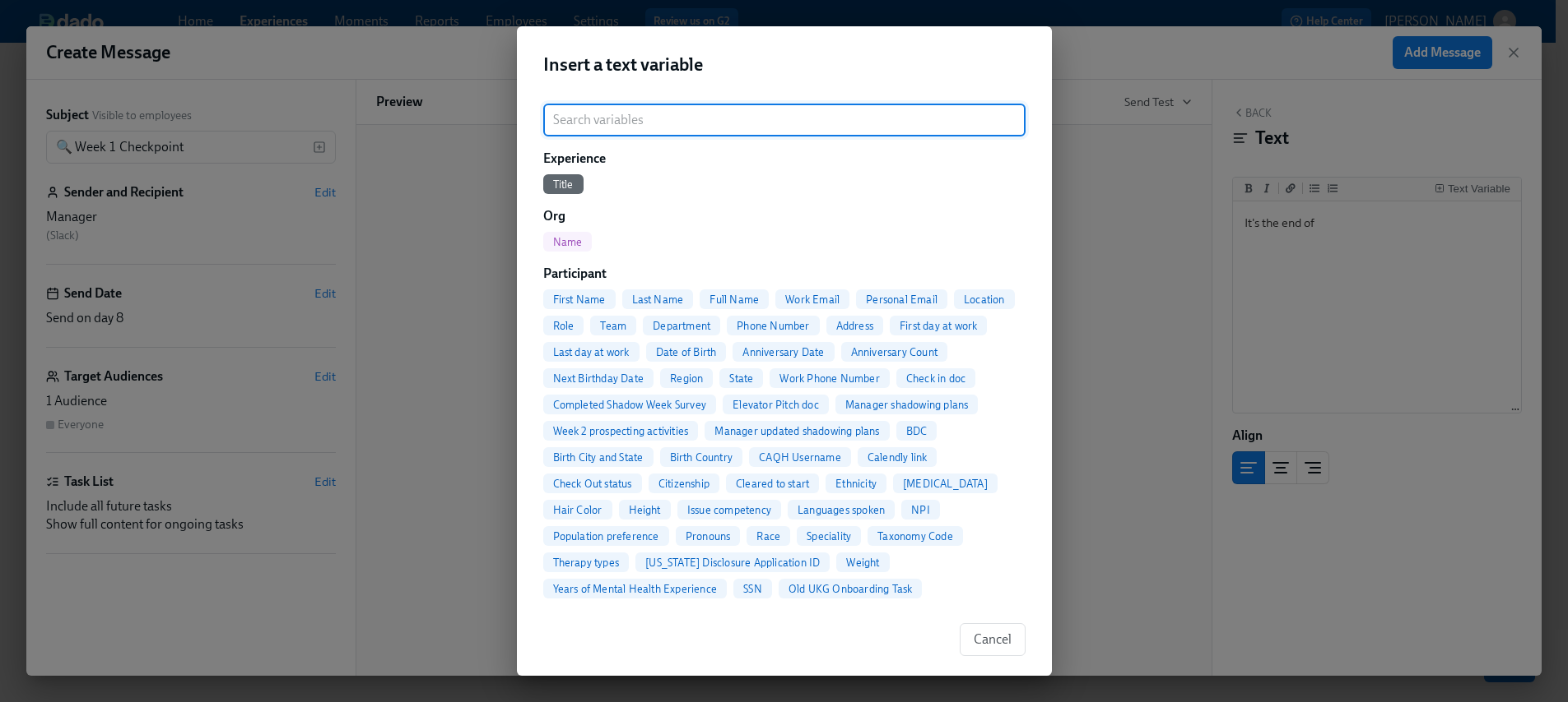
click at [590, 293] on span "First Name" at bounding box center [579, 299] width 72 height 12
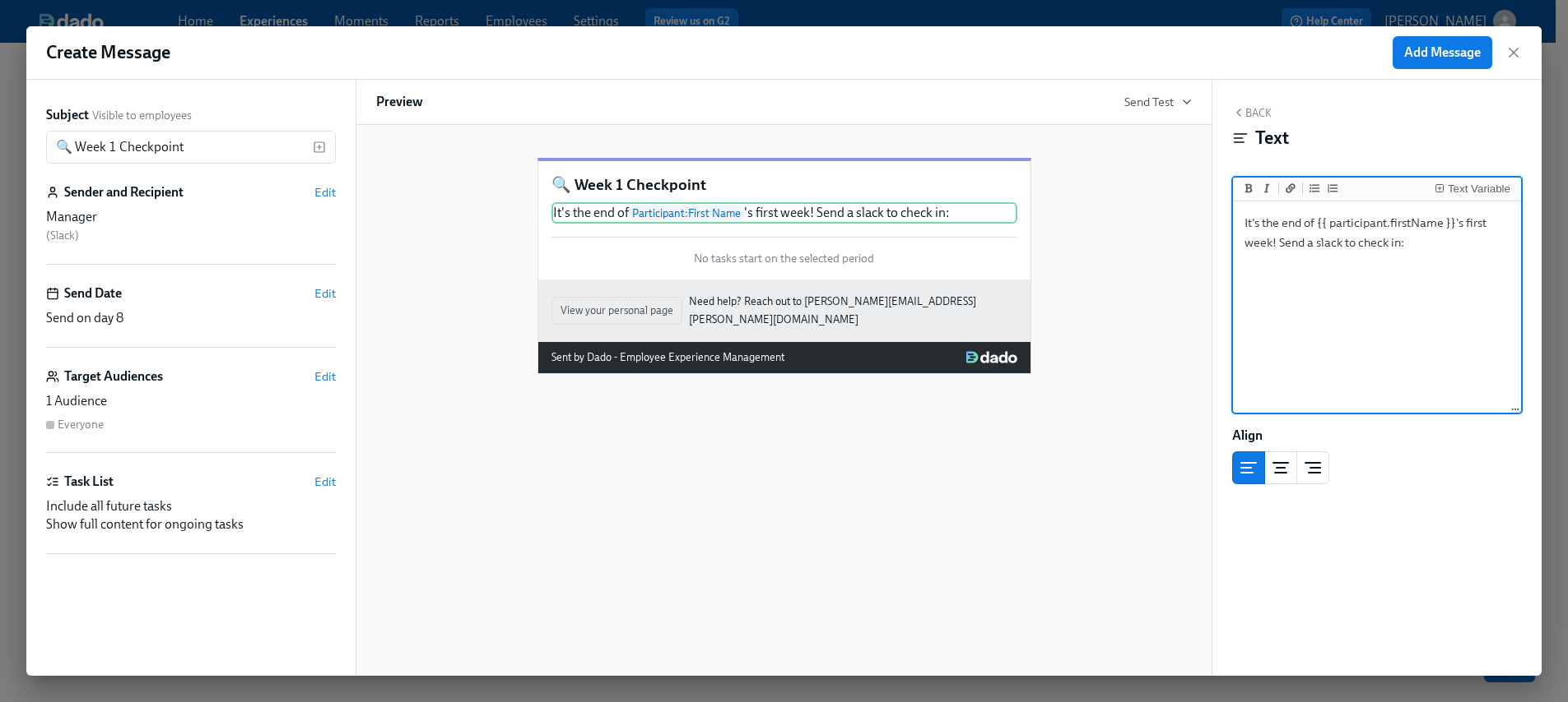
paste textarea "Have they demoed or started on their first ticket? Review their onboarding feed…"
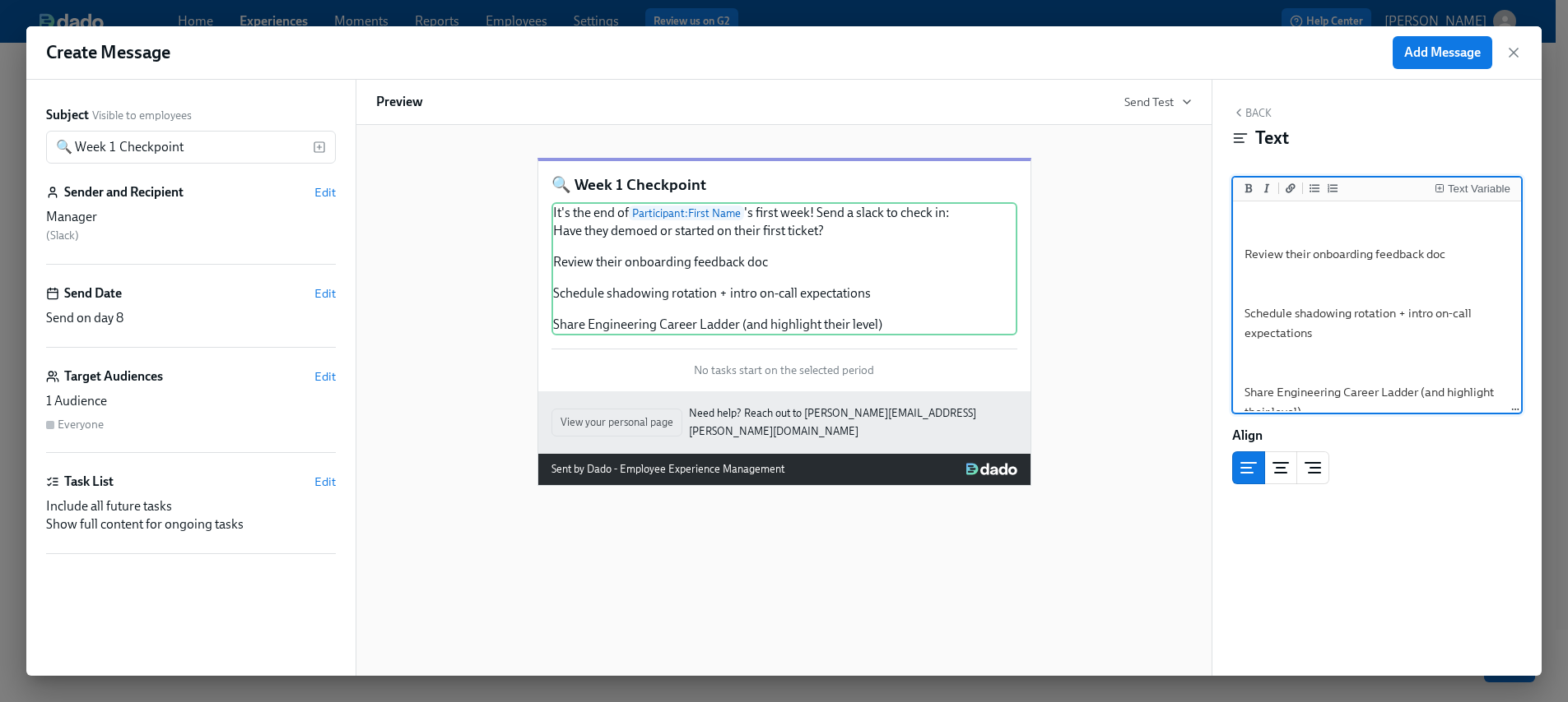
scroll to position [0, 0]
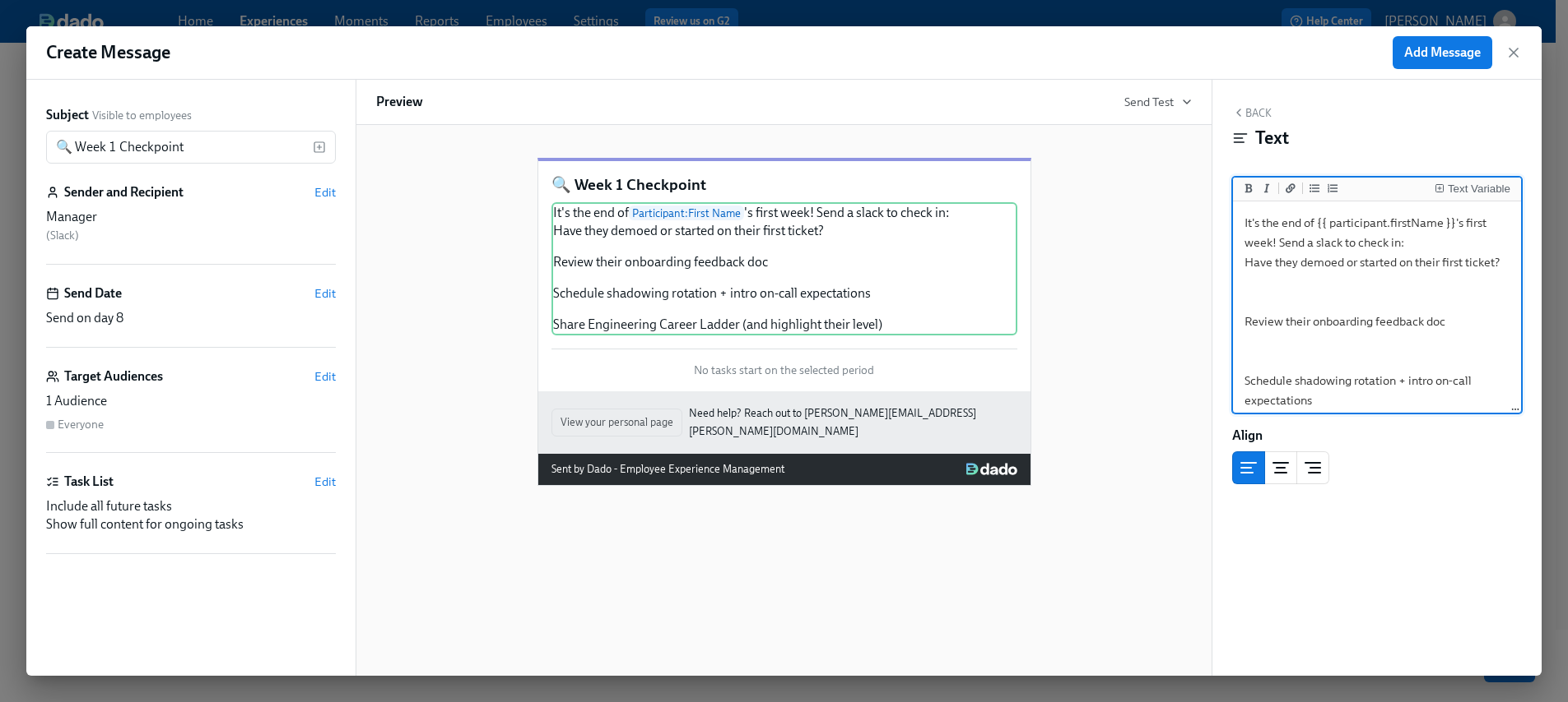
click at [1294, 316] on textarea "It's the end of {{ participant.firstName }}'s first week! Send a slack to check…" at bounding box center [1376, 351] width 281 height 292
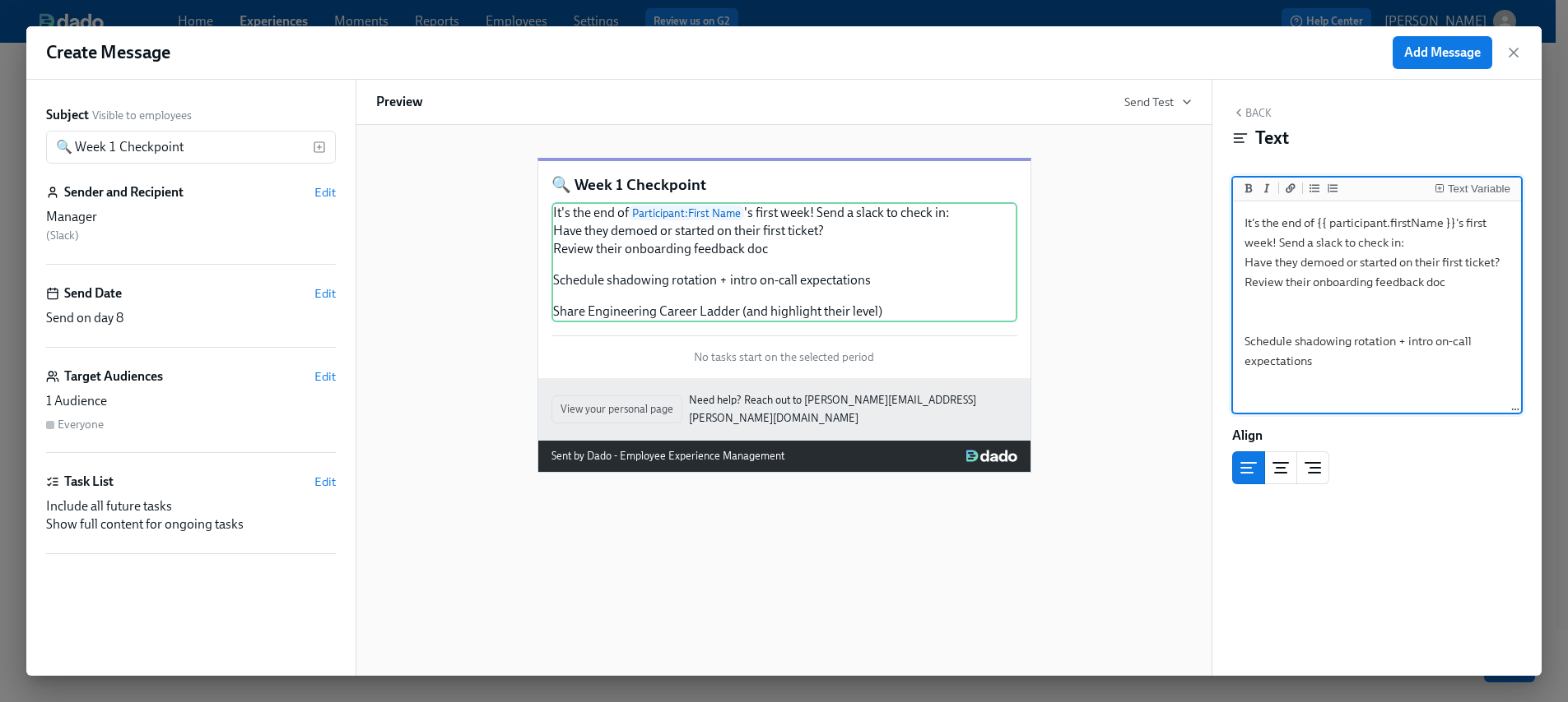
click at [1261, 316] on textarea "It's the end of {{ participant.firstName }}'s first week! Send a slack to check…" at bounding box center [1376, 332] width 281 height 253
click at [1256, 317] on textarea "It's the end of {{ participant.firstName }}'s first week! Send a slack to check…" at bounding box center [1376, 322] width 281 height 234
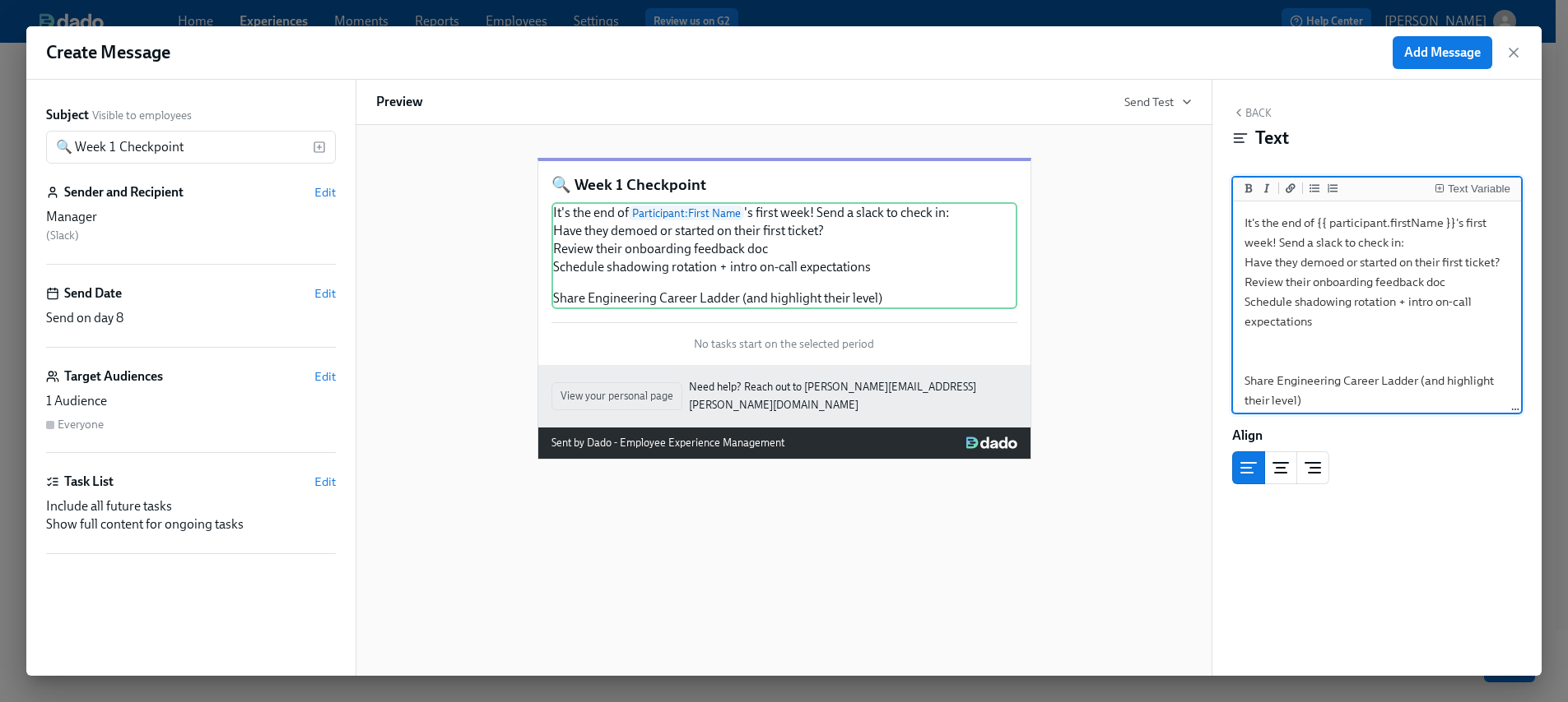
click at [1267, 361] on textarea "It's the end of {{ participant.firstName }}'s first week! Send a slack to check…" at bounding box center [1376, 312] width 281 height 214
click at [1254, 356] on textarea "It's the end of {{ participant.firstName }}'s first week! Send a slack to check…" at bounding box center [1376, 308] width 281 height 206
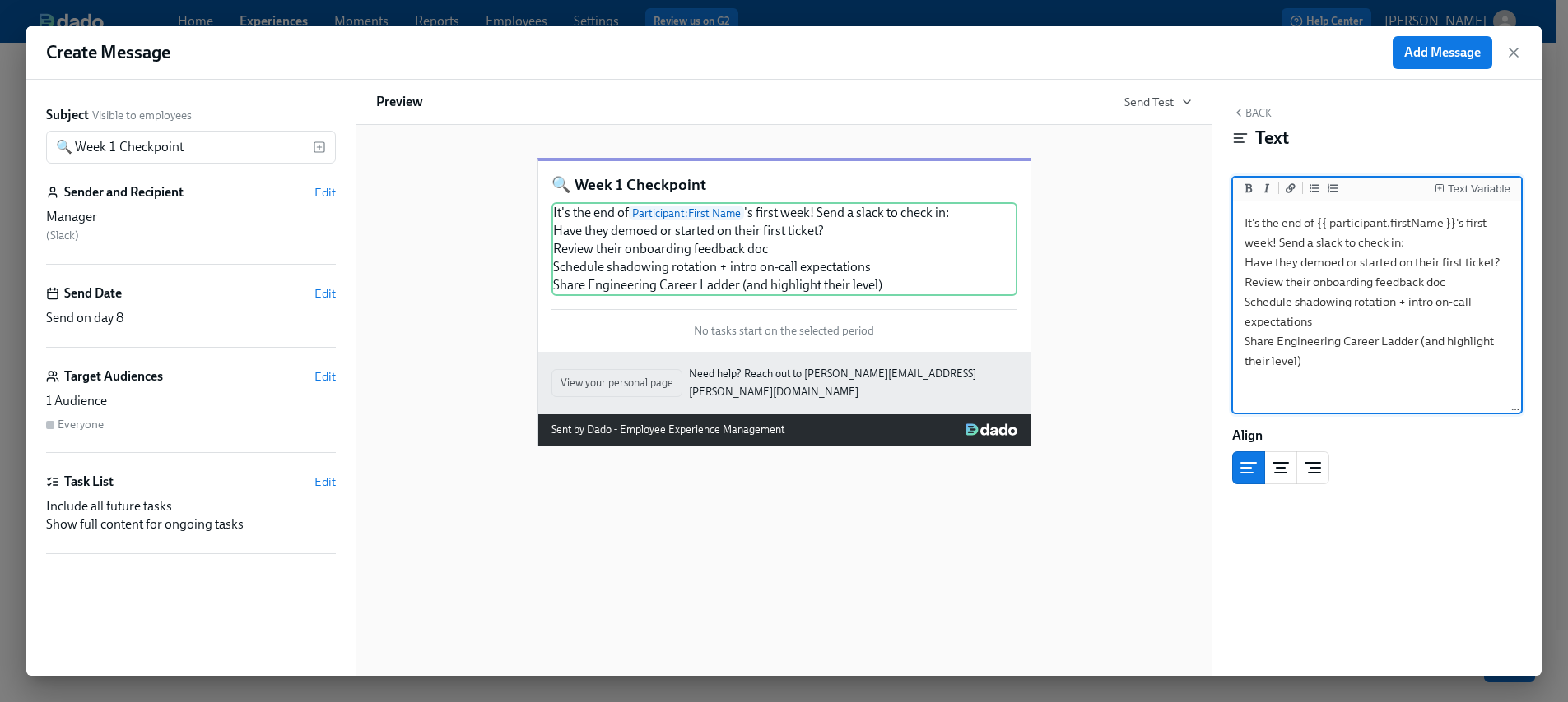
drag, startPoint x: 1315, startPoint y: 366, endPoint x: 1241, endPoint y: 258, distance: 130.9
click at [1241, 258] on textarea "It's the end of {{ participant.firstName }}'s first week! Send a slack to check…" at bounding box center [1376, 308] width 281 height 206
click at [1311, 191] on icon "Add unordered list" at bounding box center [1314, 188] width 10 height 10
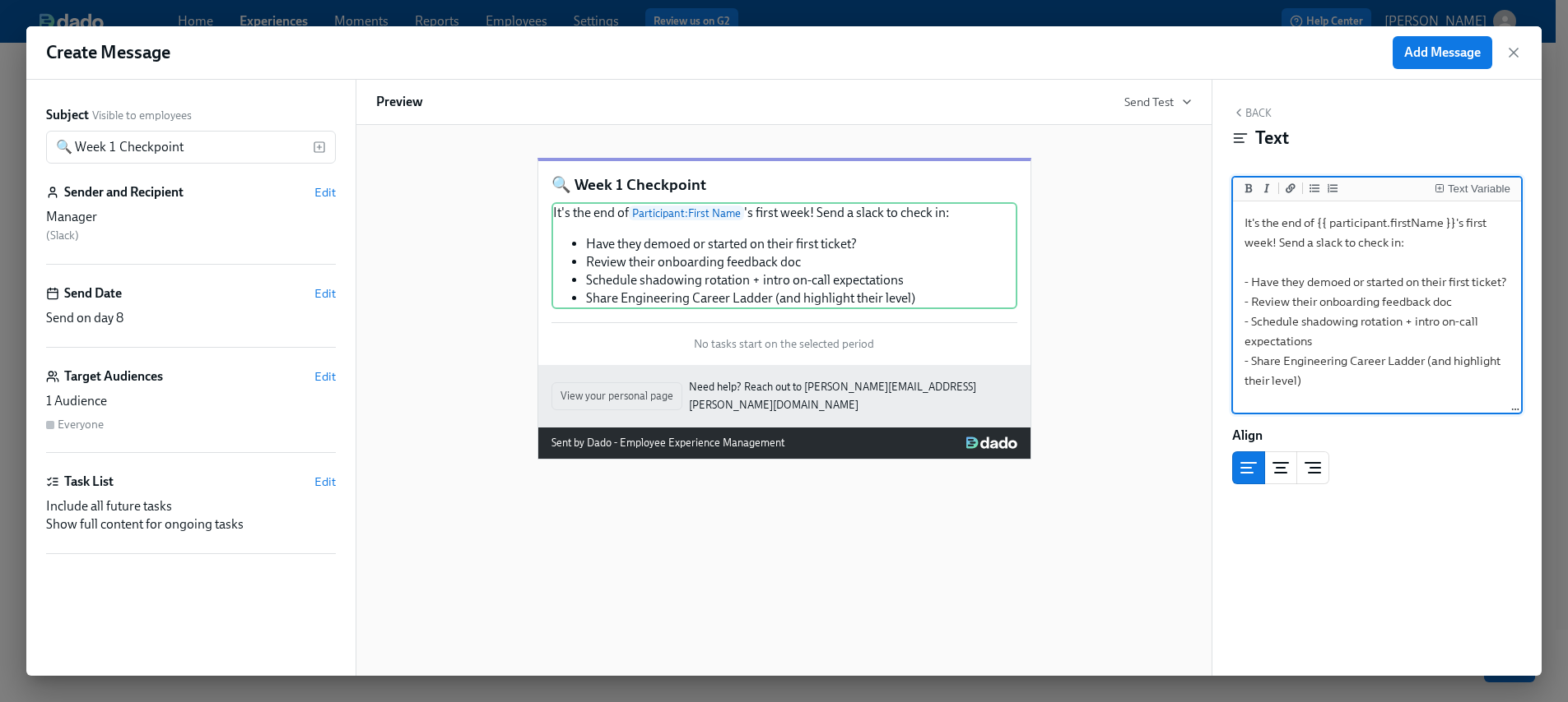
scroll to position [97, 0]
type textarea "It's the end of {{ participant.firstName }}'s first week! Send a slack to check…"
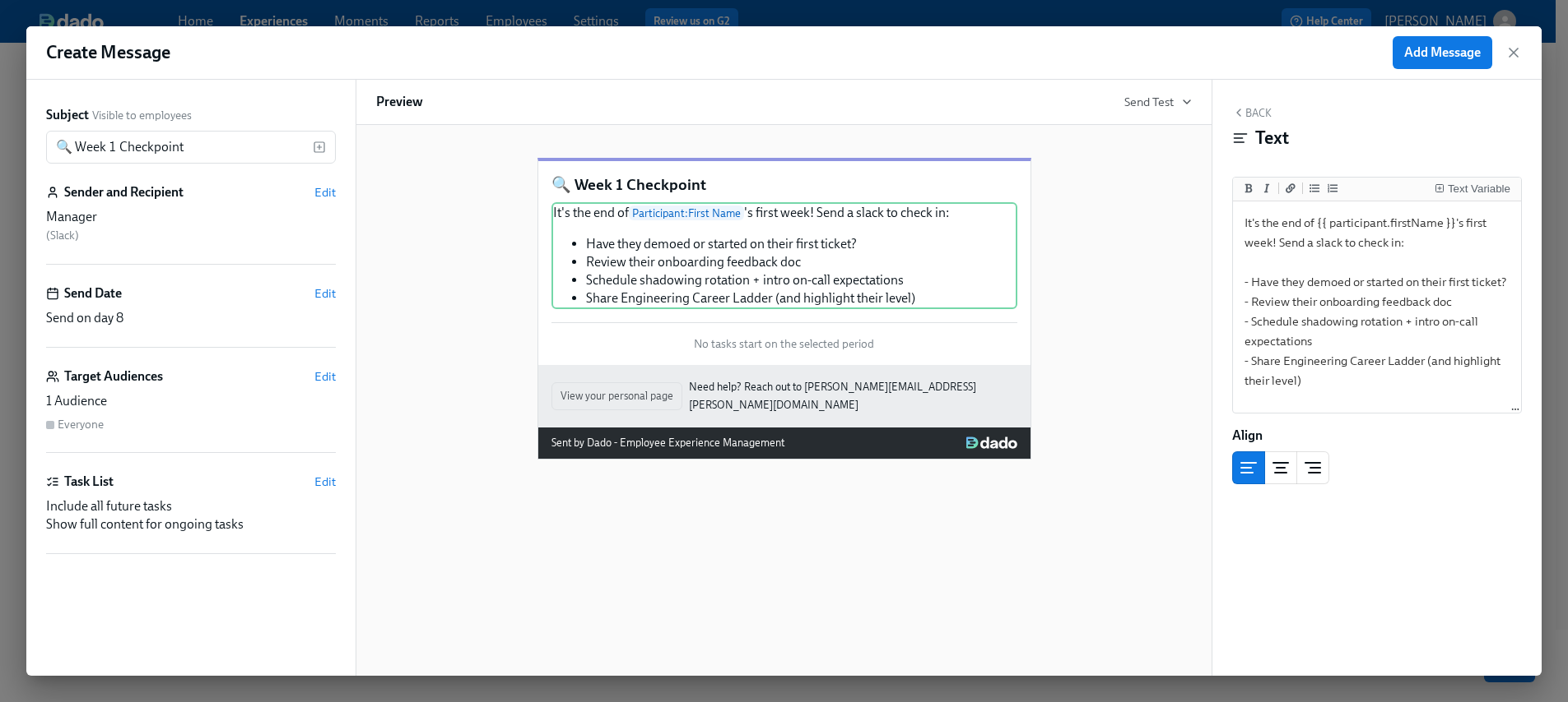
click at [1120, 308] on div "🔍 Week 1 Checkpoint It's the end of Participant : First Name 's first week! Sen…" at bounding box center [784, 295] width 816 height 328
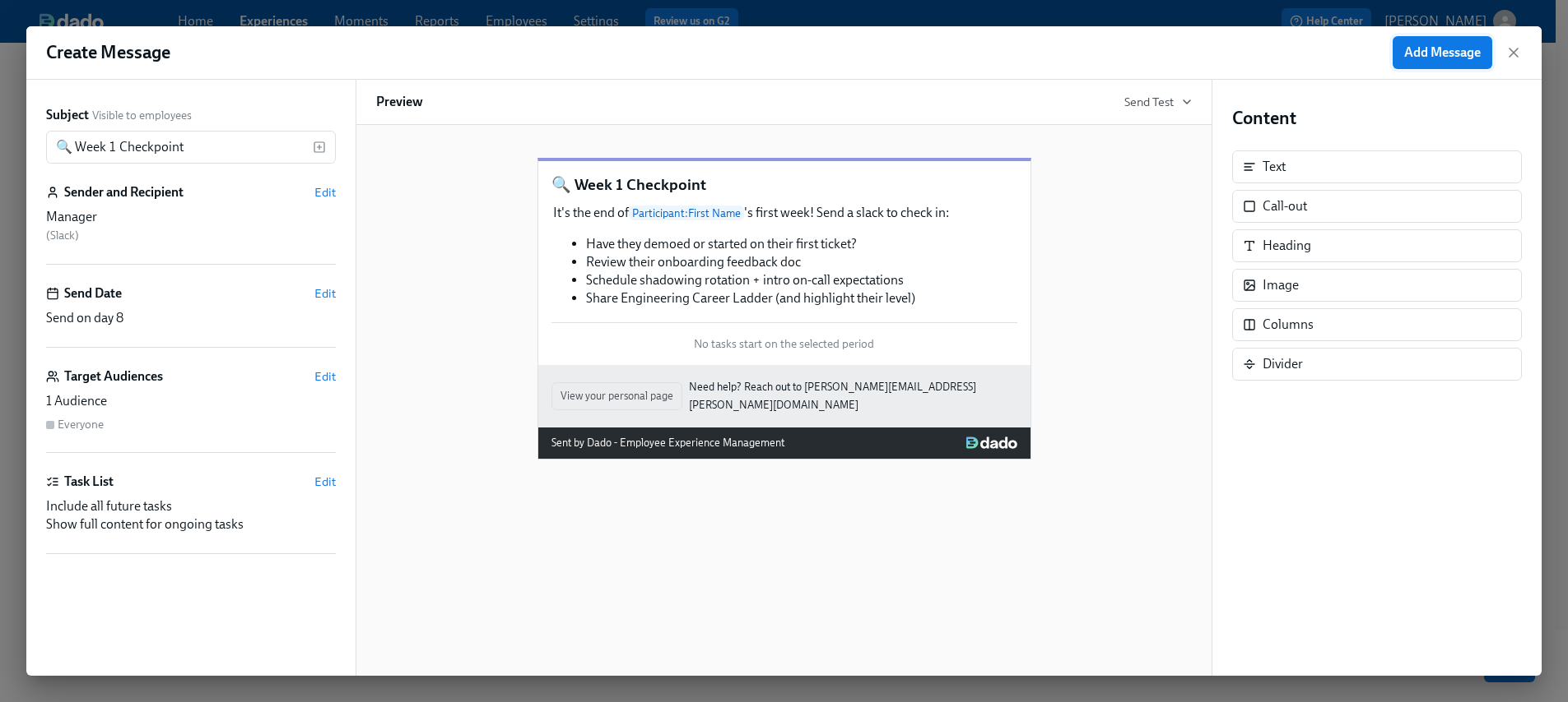
click at [1468, 55] on span "Add Message" at bounding box center [1442, 52] width 77 height 16
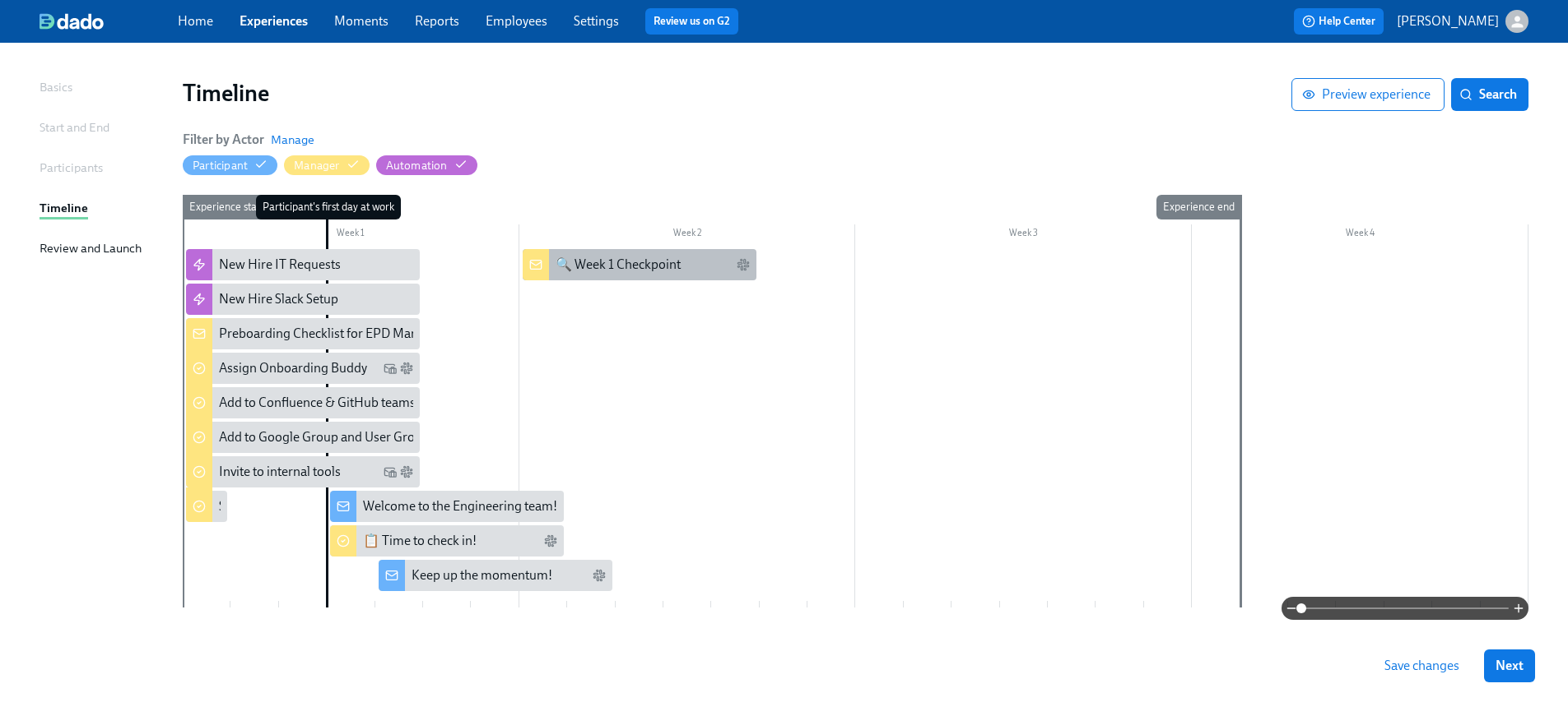
scroll to position [94, 0]
click at [546, 263] on div at bounding box center [535, 266] width 26 height 32
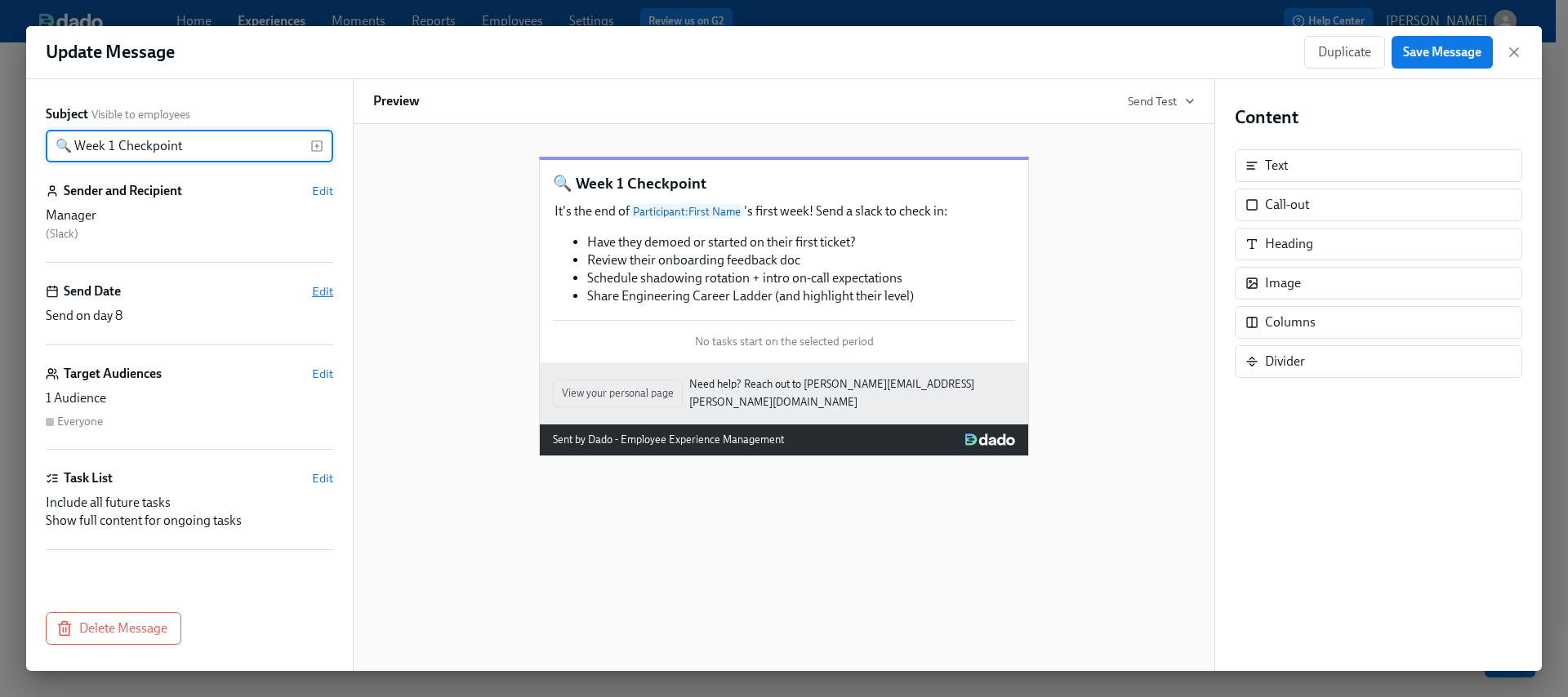
click at [320, 289] on span "Edit" at bounding box center [323, 291] width 21 height 16
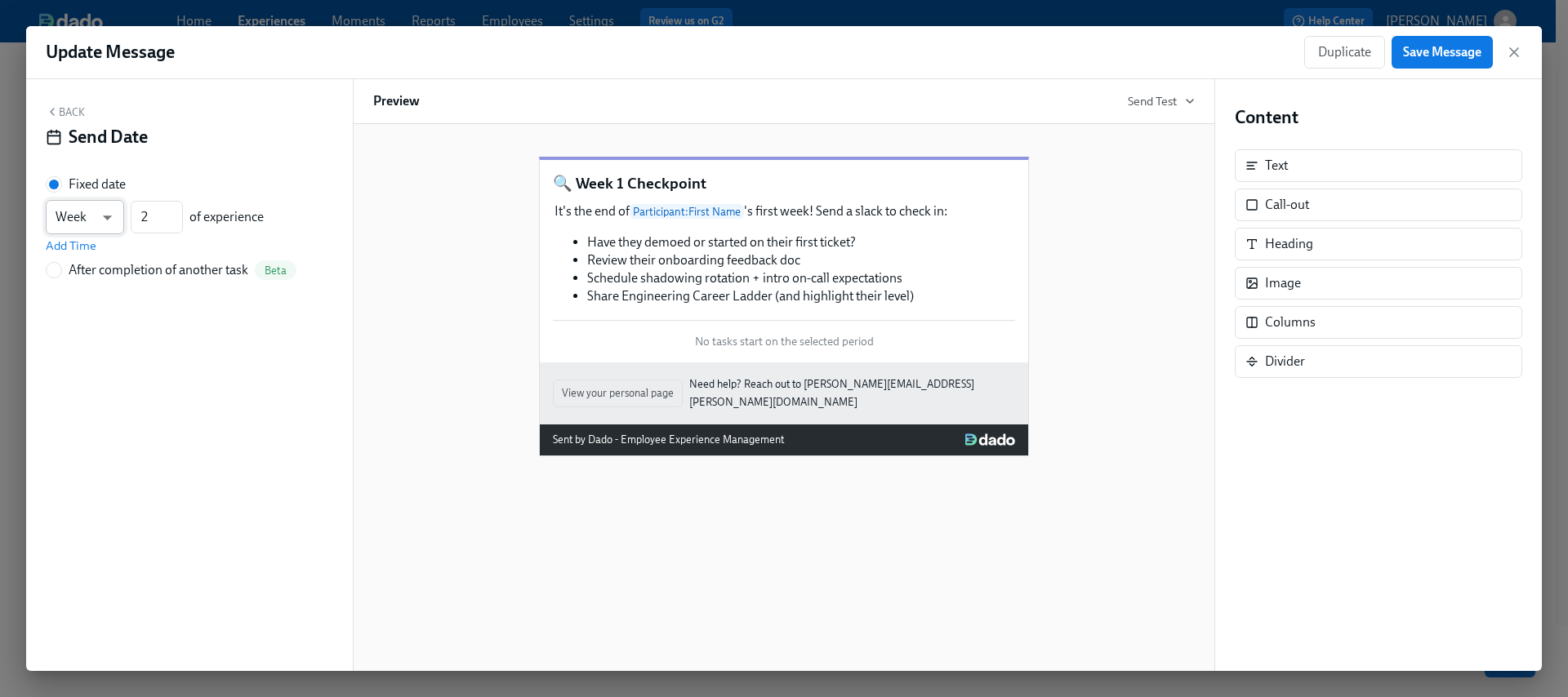
click at [110, 217] on body "Home Experiences Moments Reports Employees Settings Review us on G2 Help Center…" at bounding box center [784, 326] width 1568 height 838
click at [111, 188] on li "Day" at bounding box center [85, 189] width 78 height 28
type input "d"
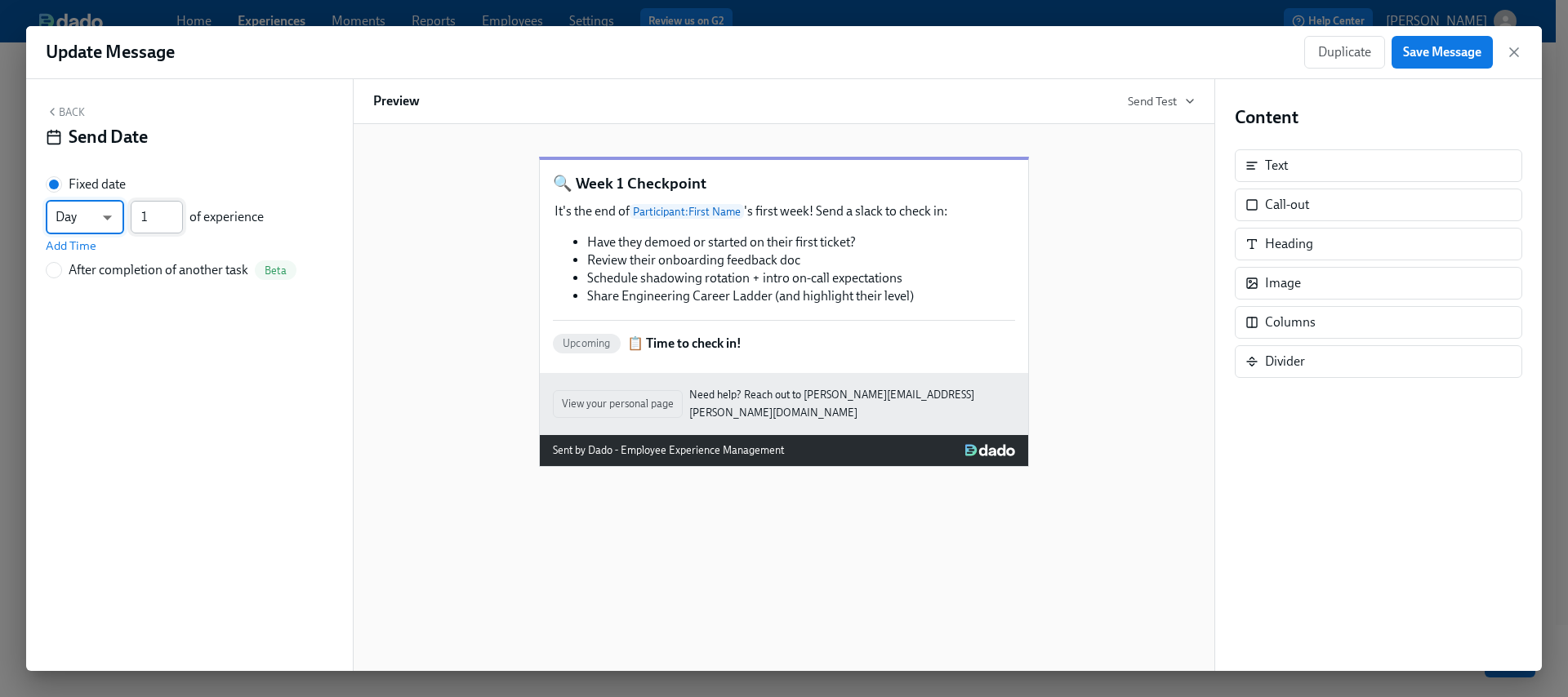
click at [174, 223] on input "1" at bounding box center [156, 217] width 52 height 32
click at [174, 214] on input "2" at bounding box center [156, 217] width 52 height 32
click at [174, 214] on input "3" at bounding box center [156, 217] width 52 height 32
click at [174, 214] on input "4" at bounding box center [156, 217] width 52 height 32
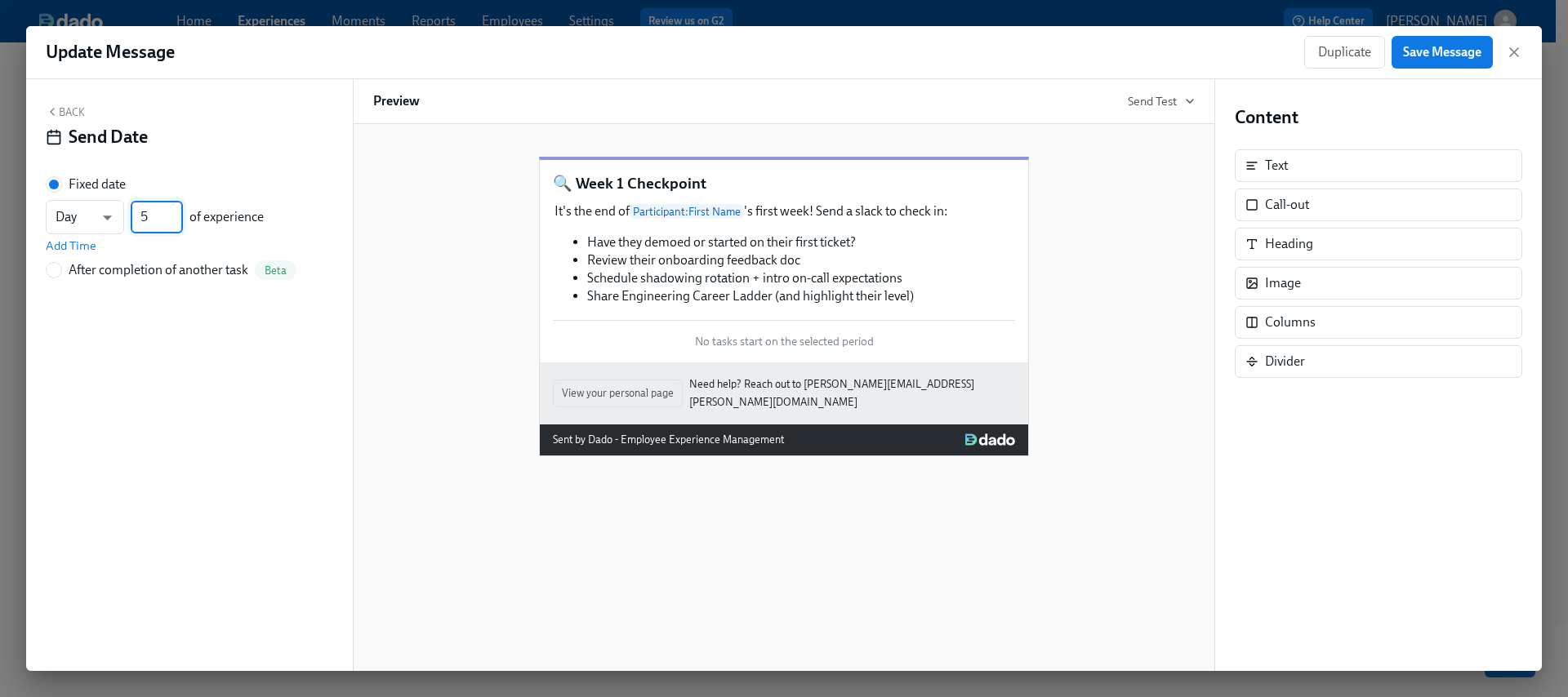
click at [174, 214] on input "5" at bounding box center [156, 217] width 52 height 32
click at [174, 214] on input "6" at bounding box center [156, 217] width 52 height 32
click at [175, 223] on input "5" at bounding box center [156, 217] width 52 height 32
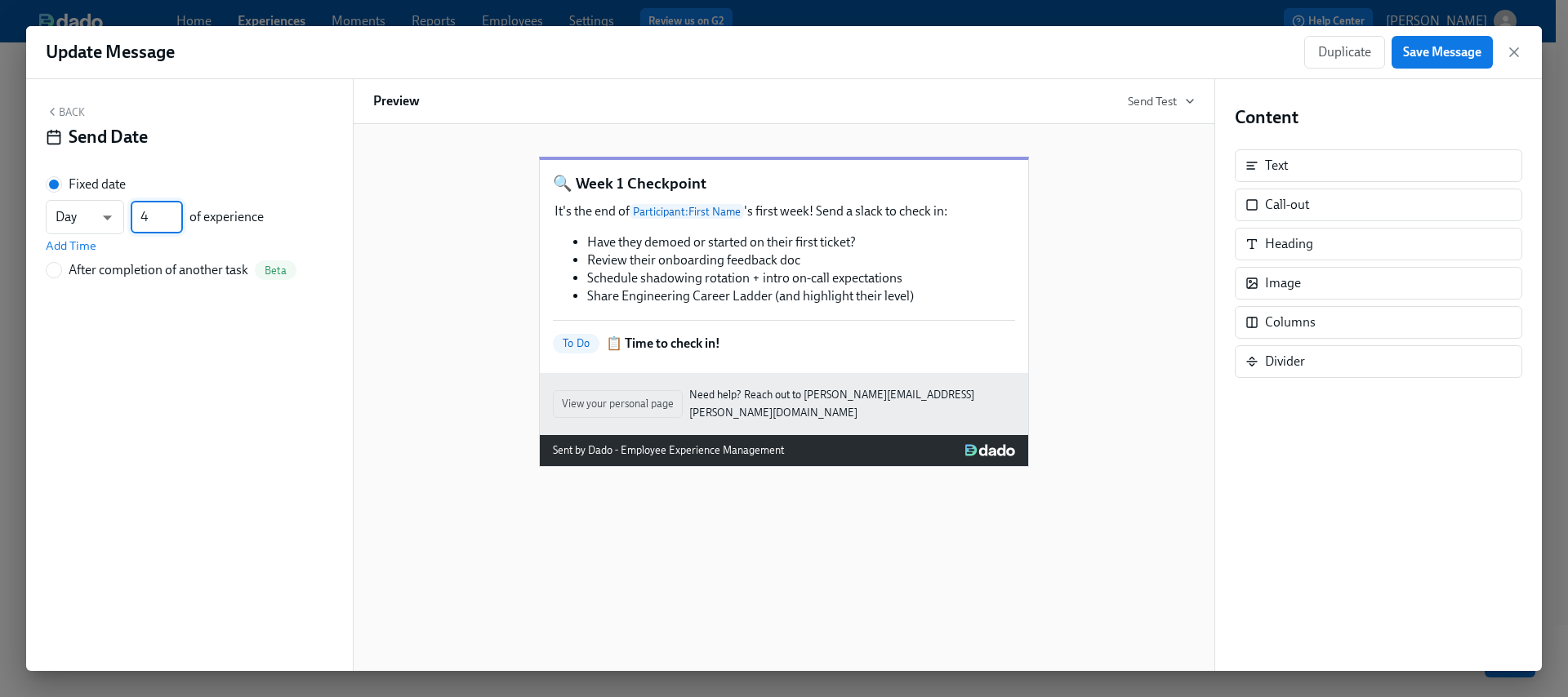
click at [175, 223] on input "4" at bounding box center [156, 217] width 52 height 32
click at [175, 223] on input "3" at bounding box center [156, 217] width 52 height 32
click at [172, 223] on input "2" at bounding box center [156, 217] width 52 height 32
click at [172, 223] on input "1" at bounding box center [156, 217] width 52 height 32
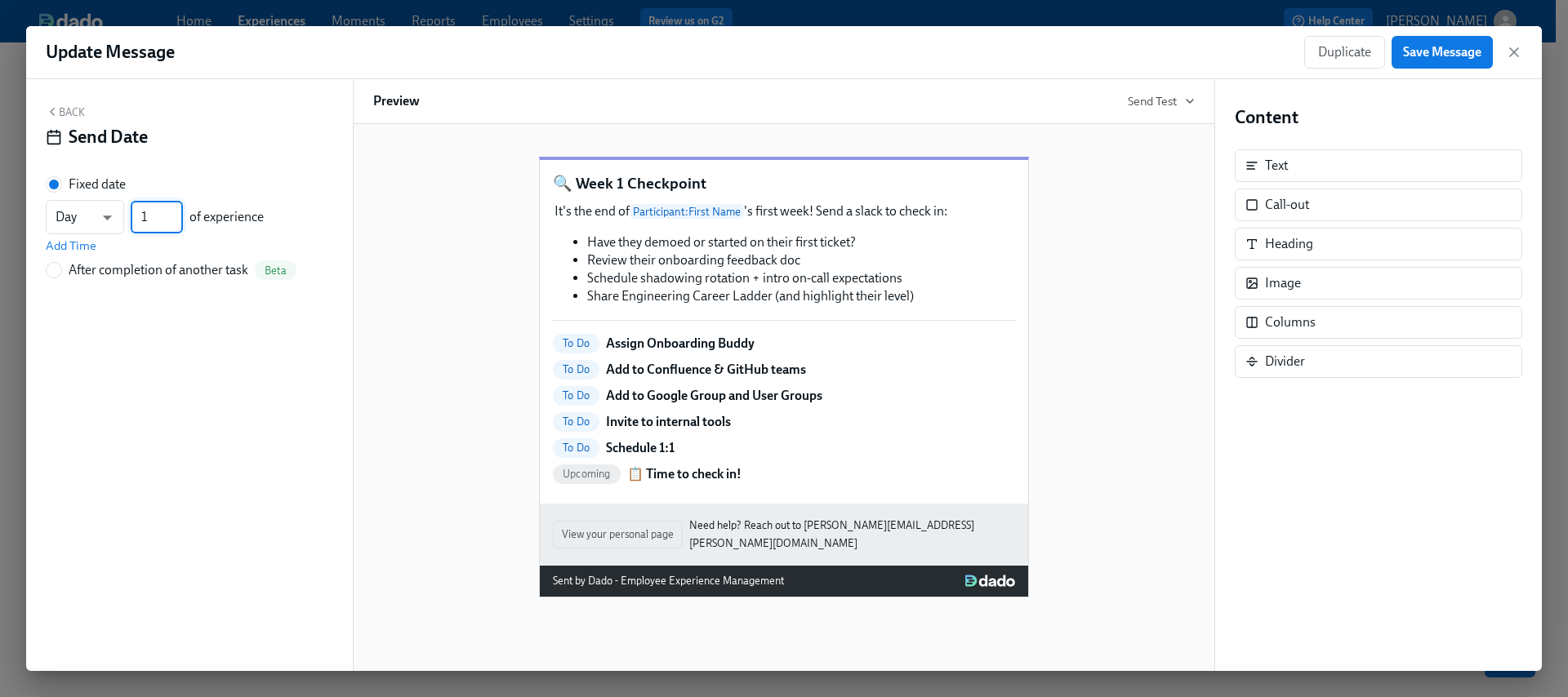
click at [176, 207] on input "1" at bounding box center [156, 217] width 52 height 32
click at [175, 211] on input "2" at bounding box center [156, 217] width 52 height 32
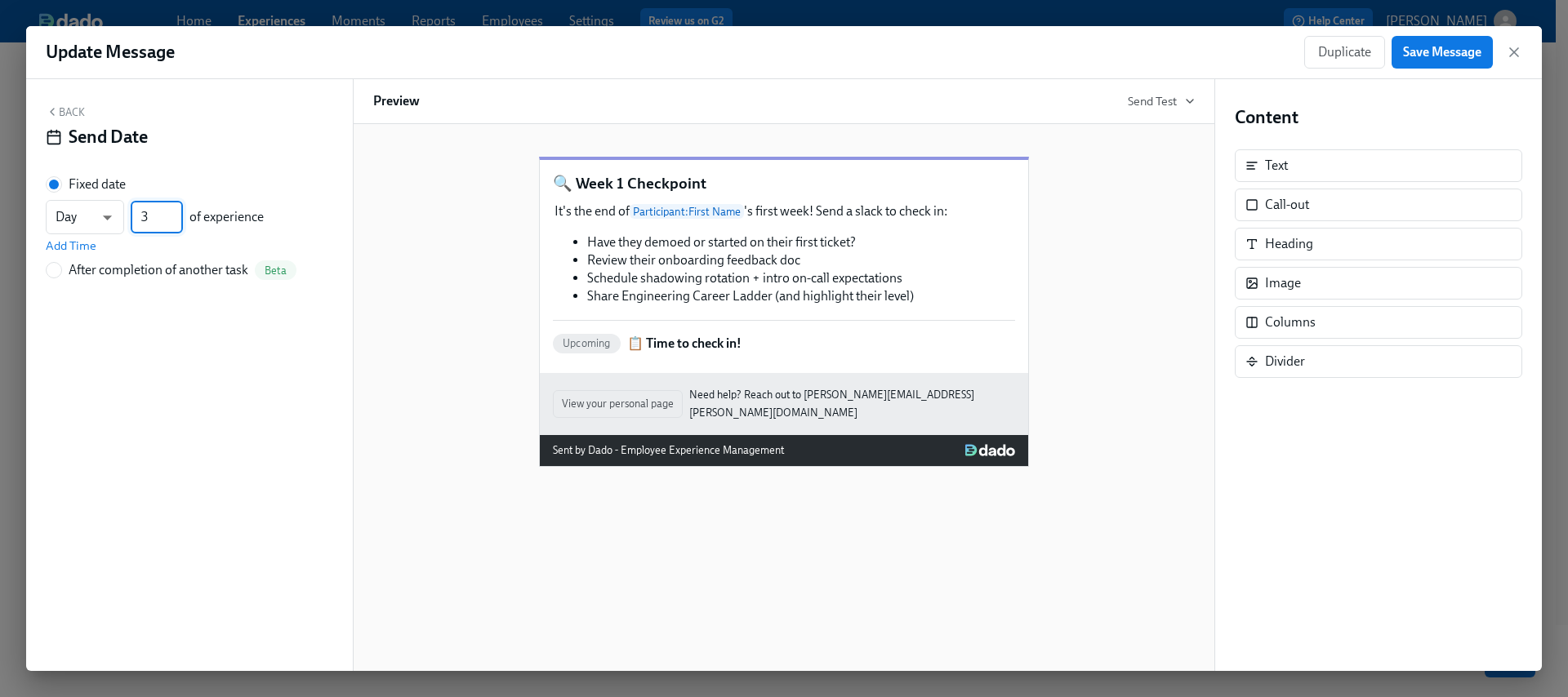
click at [175, 211] on input "3" at bounding box center [156, 217] width 52 height 32
click at [175, 211] on input "4" at bounding box center [156, 217] width 52 height 32
click at [175, 211] on input "5" at bounding box center [156, 217] width 52 height 32
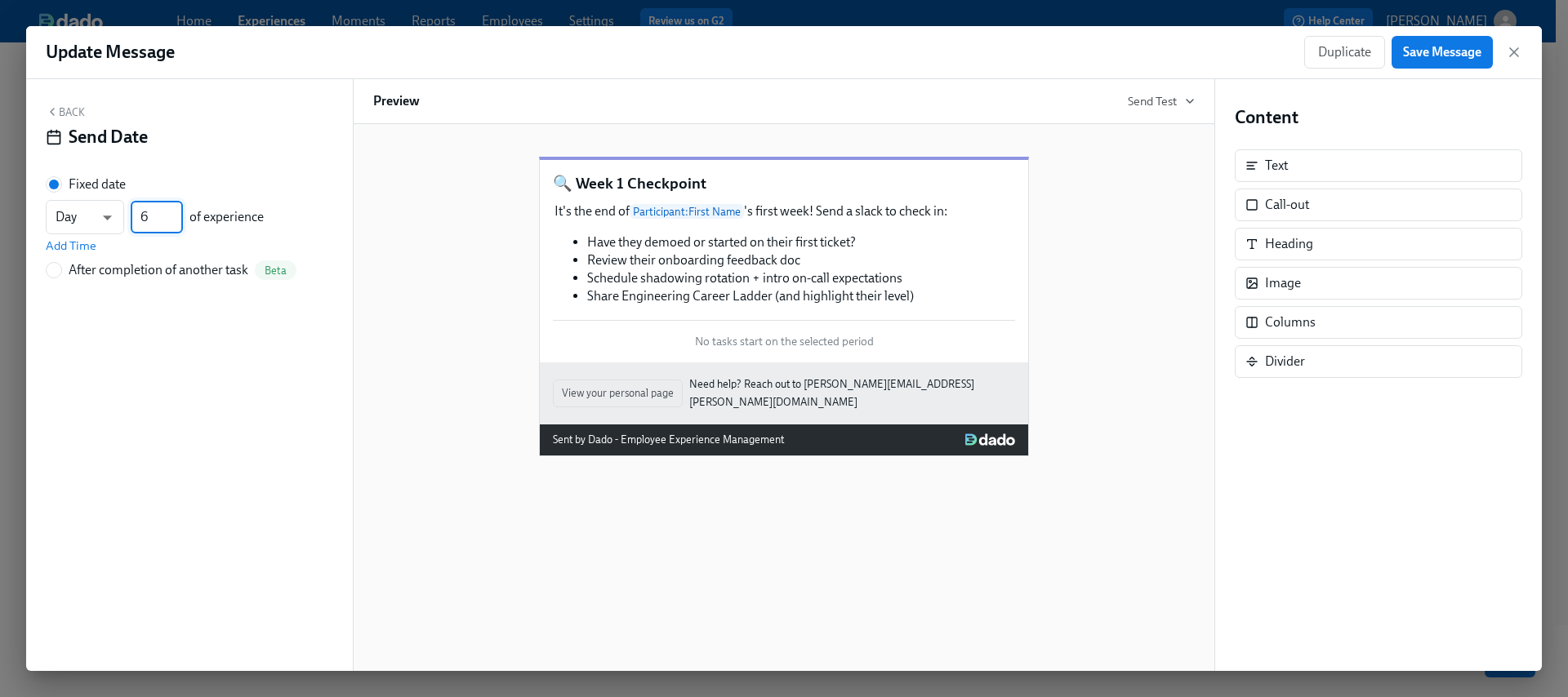
click at [175, 211] on input "6" at bounding box center [156, 217] width 52 height 32
type input "7"
click at [175, 212] on input "7" at bounding box center [156, 217] width 52 height 32
click at [1464, 57] on span "Save Message" at bounding box center [1442, 51] width 78 height 16
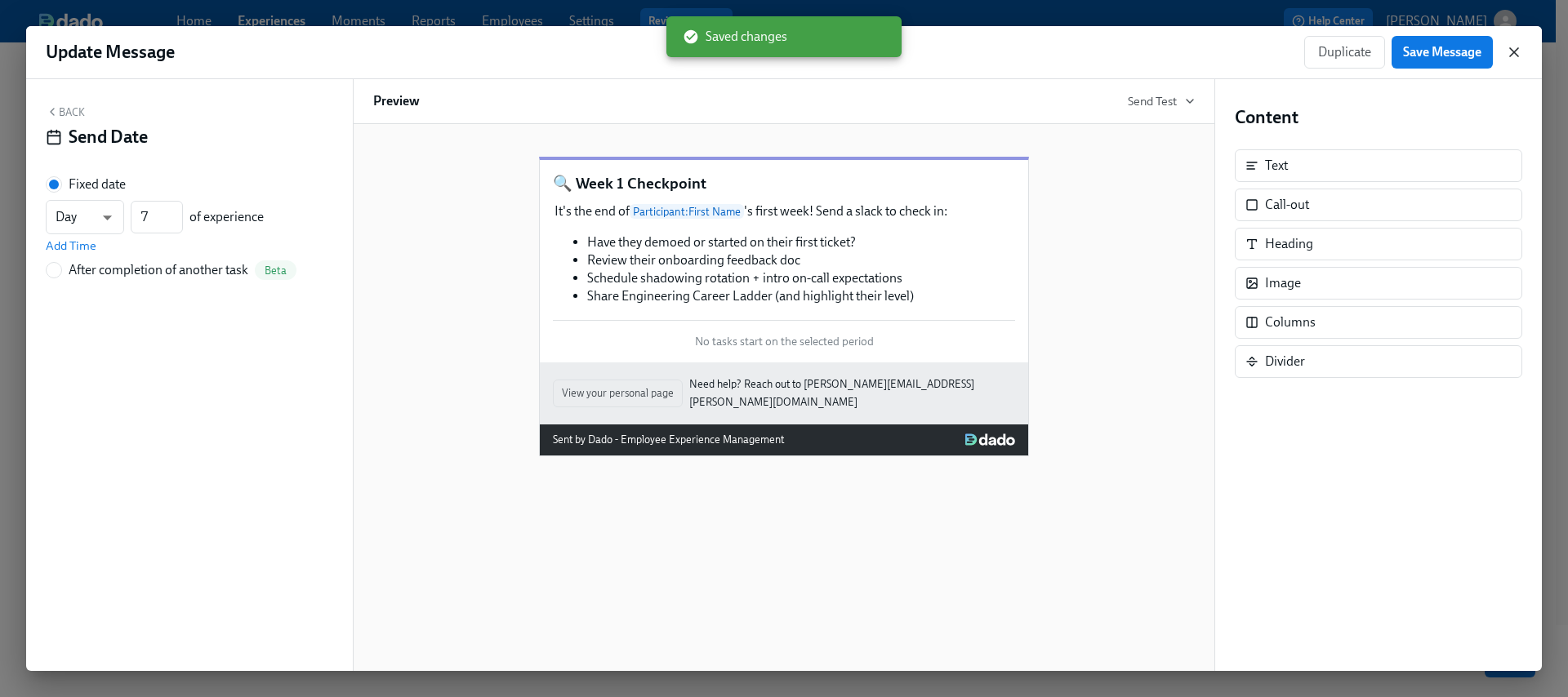
click at [1518, 56] on icon "button" at bounding box center [1515, 52] width 9 height 9
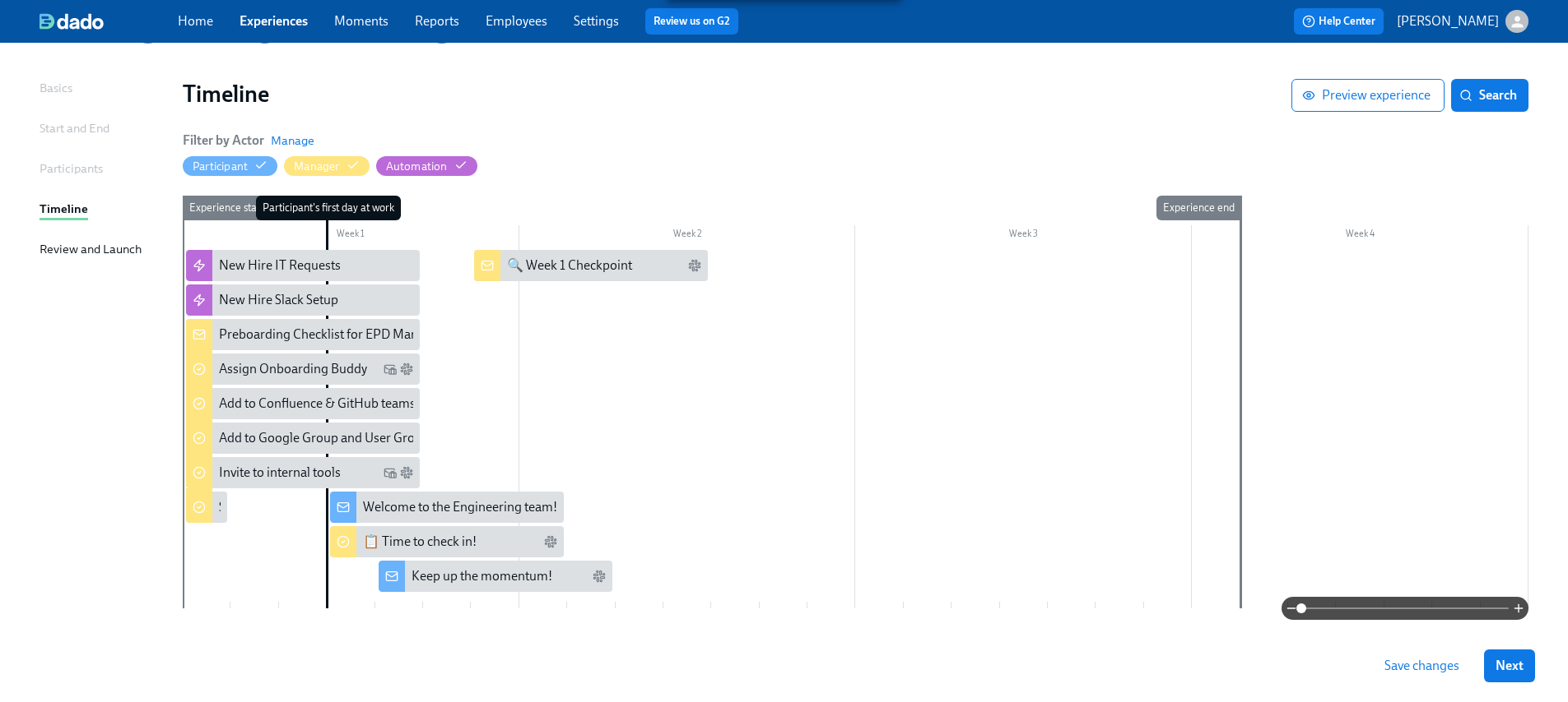
click at [496, 288] on div at bounding box center [855, 430] width 1345 height 359
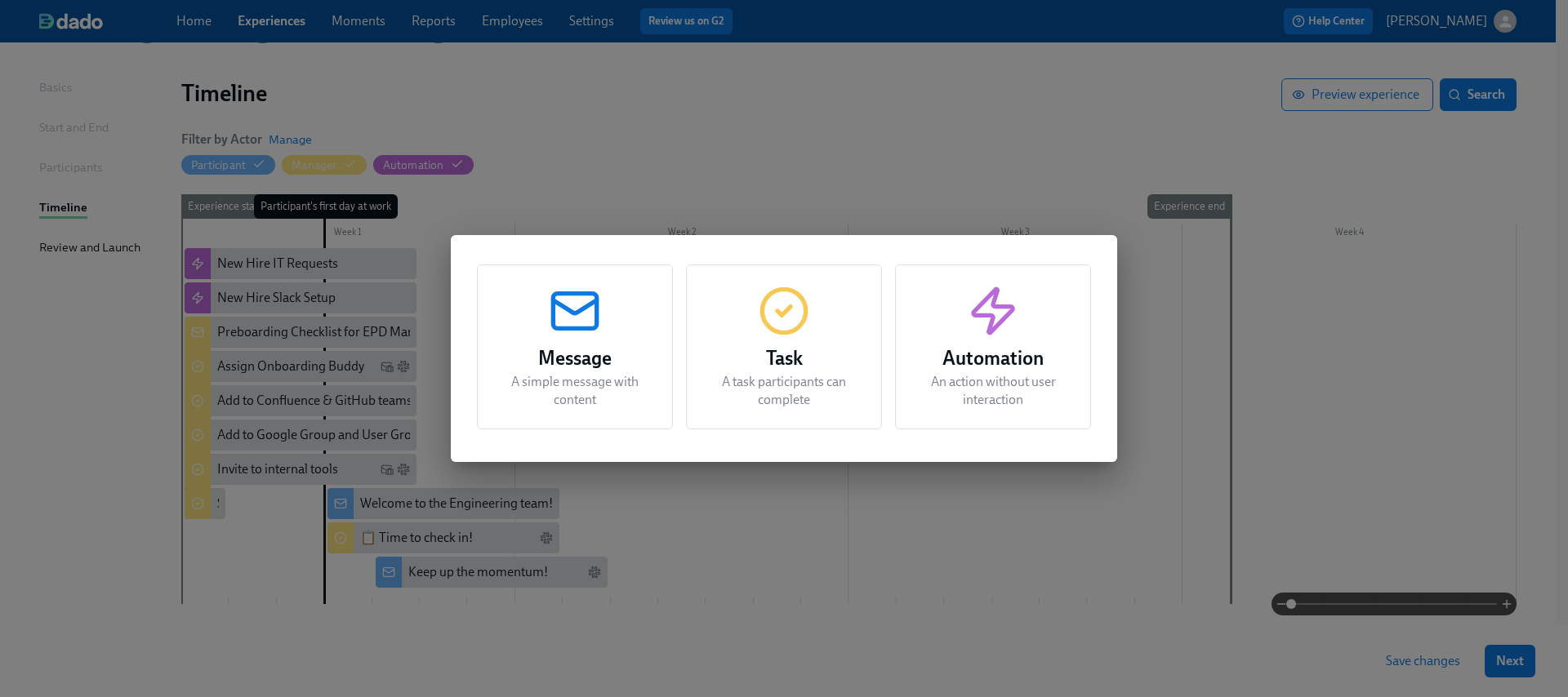
click at [579, 324] on icon "button" at bounding box center [574, 310] width 52 height 52
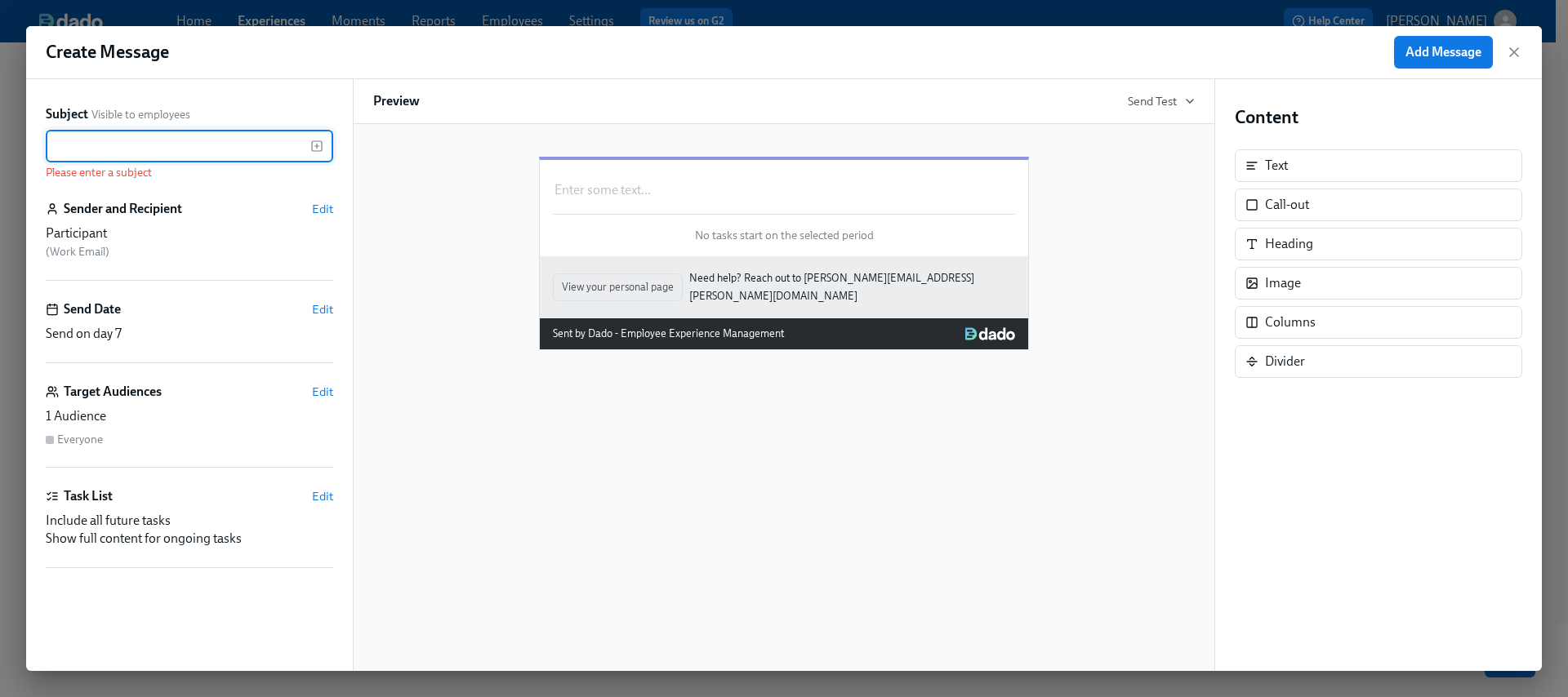
click at [140, 139] on input "text" at bounding box center [178, 146] width 265 height 32
paste input "🎯 Friday Wrap-Up Prompt"
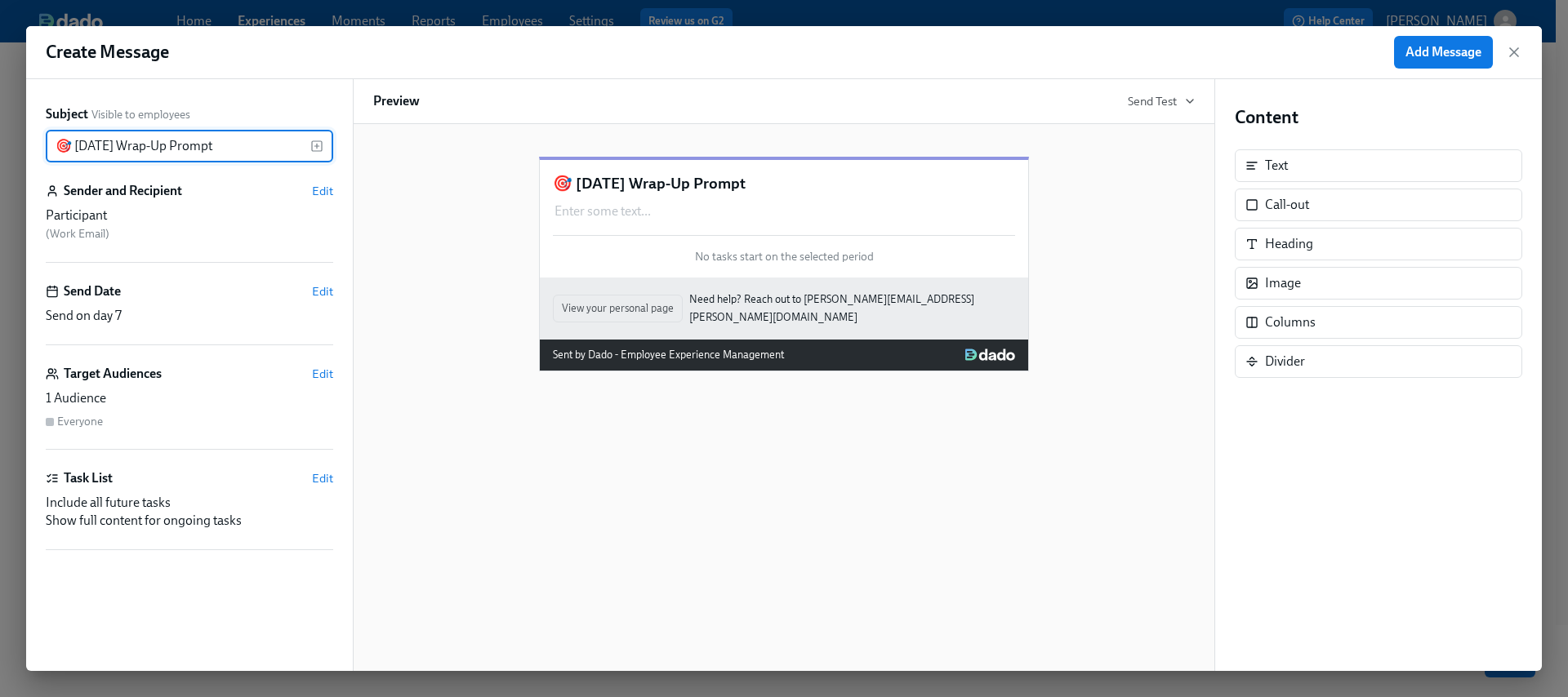
drag, startPoint x: 214, startPoint y: 144, endPoint x: 168, endPoint y: 145, distance: 46.0
click at [168, 145] on input "🎯 Friday Wrap-Up Prompt" at bounding box center [178, 146] width 265 height 32
type input "🎯 Friday Wrap-U"
click at [319, 187] on span "Edit" at bounding box center [323, 190] width 21 height 16
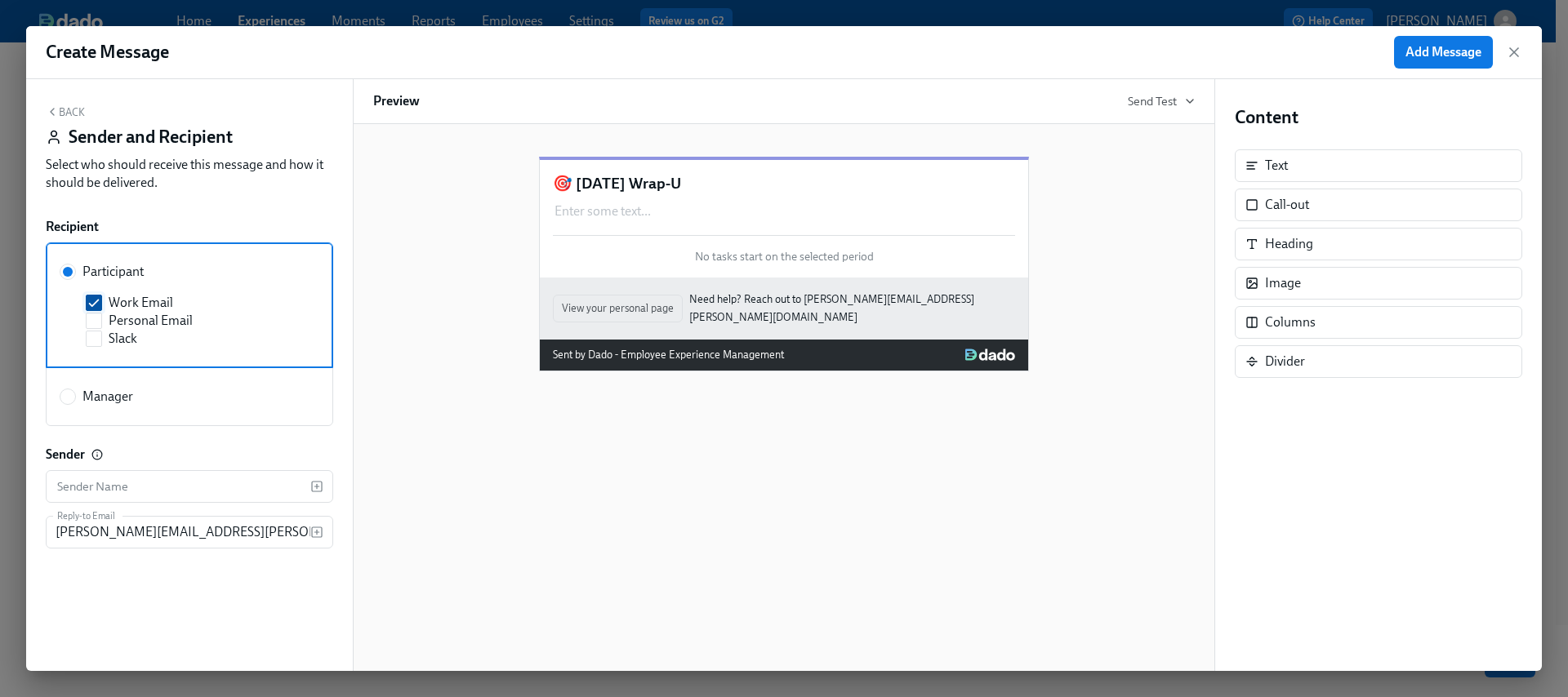
click at [121, 301] on span "Work Email" at bounding box center [141, 303] width 65 height 18
click at [101, 301] on input "Work Email" at bounding box center [93, 302] width 14 height 14
checkbox input "false"
click at [119, 339] on span "Slack" at bounding box center [123, 338] width 29 height 18
click at [101, 339] on input "Slack" at bounding box center [93, 338] width 14 height 14
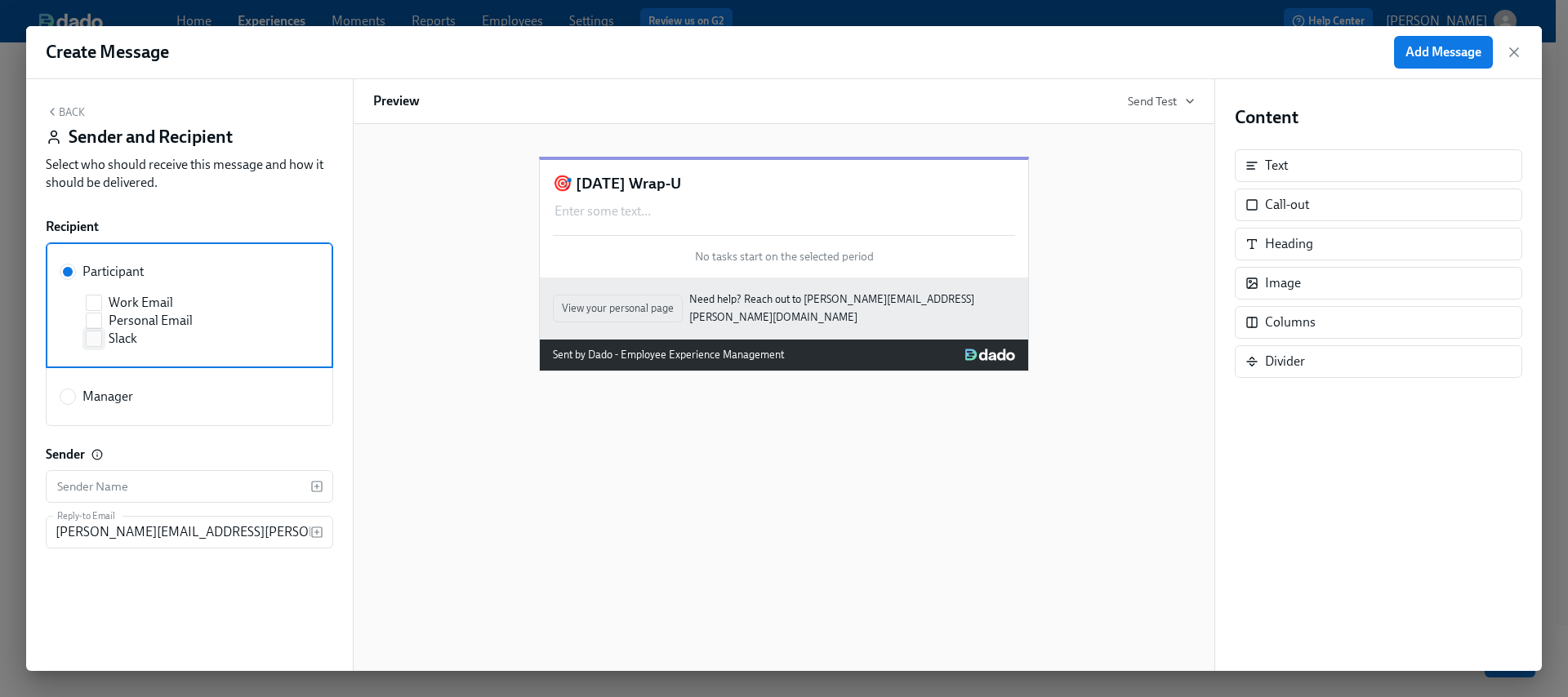
checkbox input "true"
click at [72, 115] on button "Back" at bounding box center [65, 112] width 39 height 13
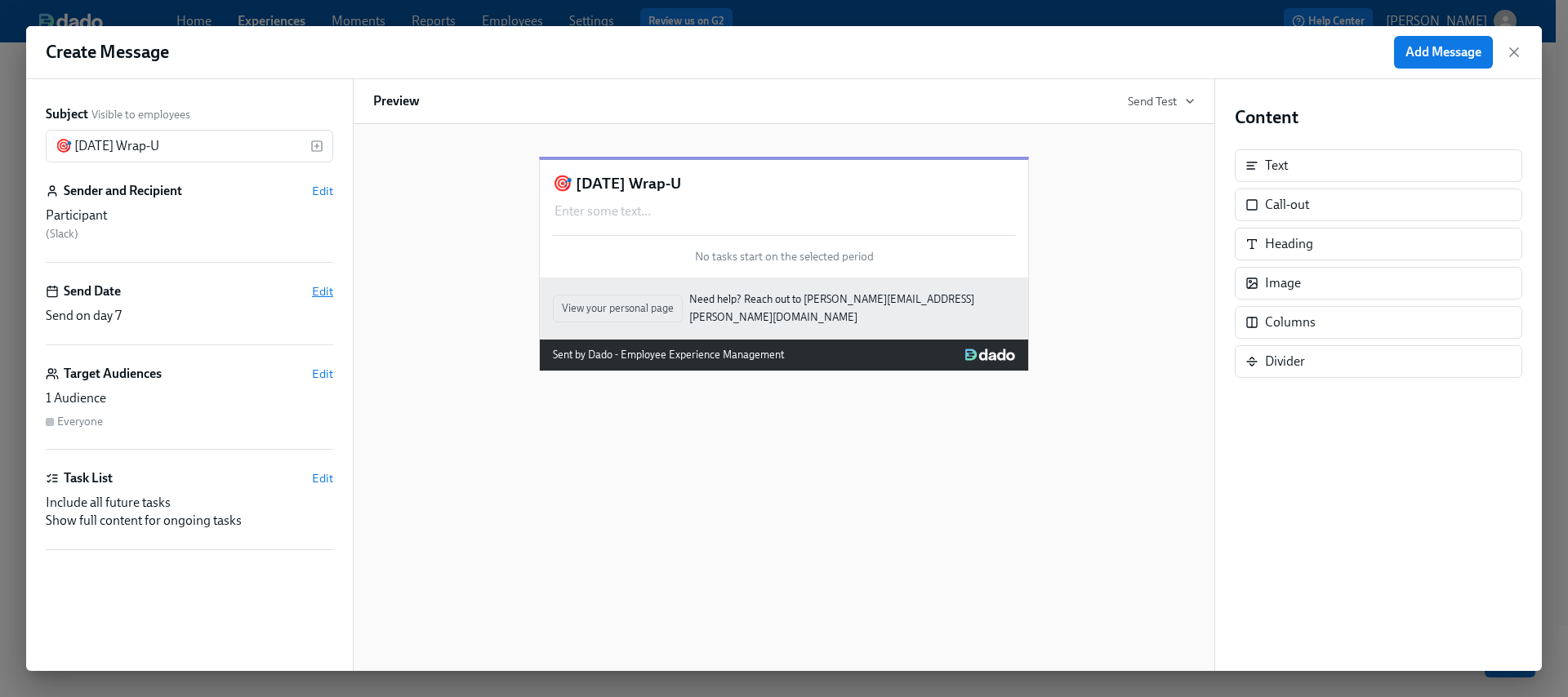
click at [324, 291] on span "Edit" at bounding box center [323, 291] width 21 height 16
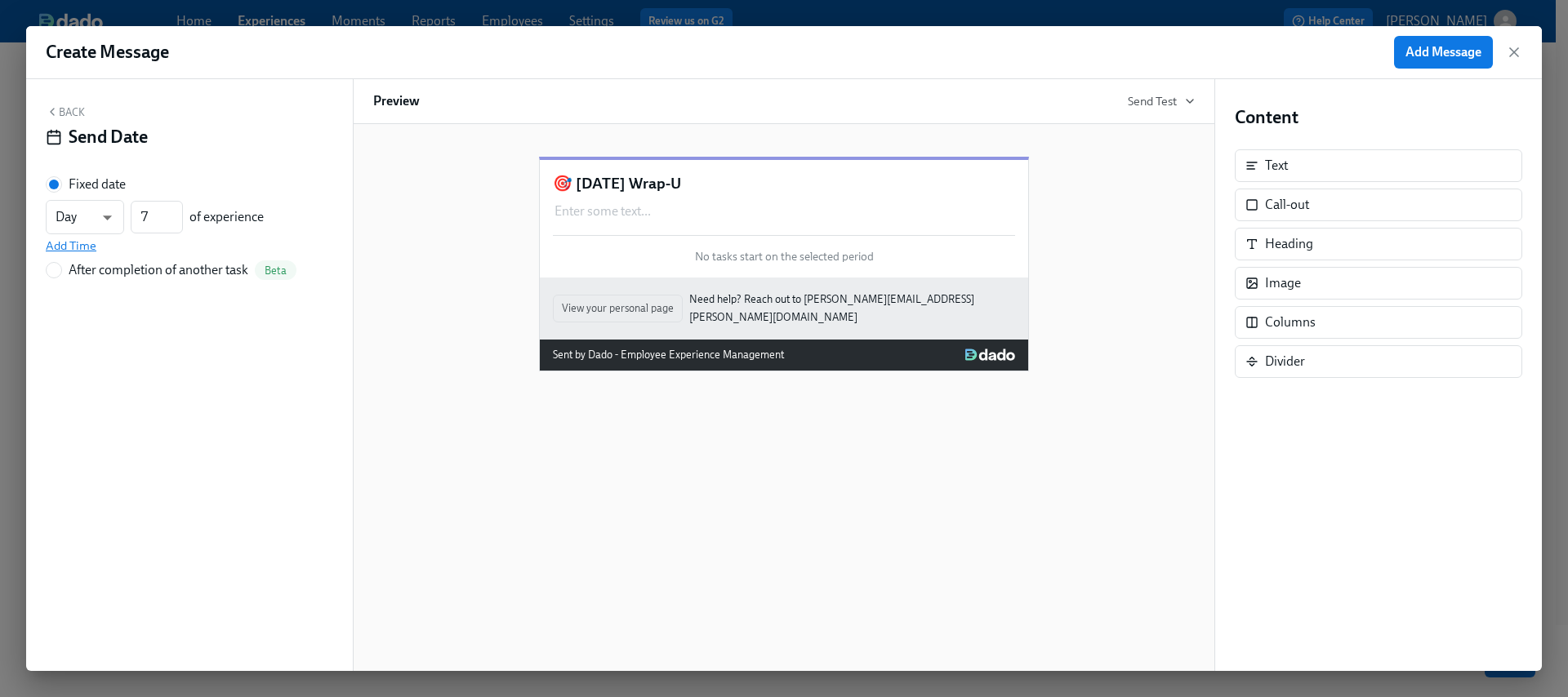
click at [79, 246] on span "Add Time" at bounding box center [70, 246] width 50 height 16
click at [64, 109] on button "Back" at bounding box center [65, 112] width 39 height 13
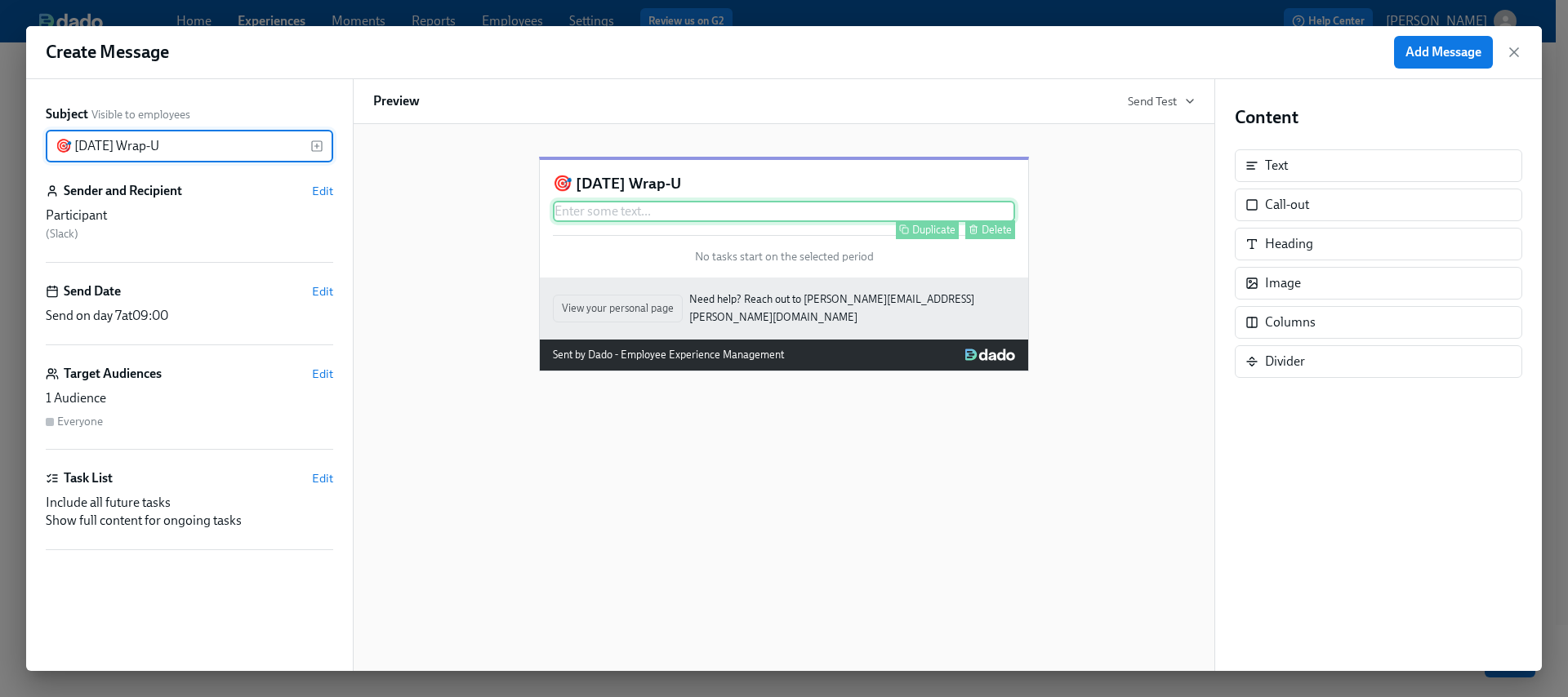
click at [599, 222] on div "Enter some text ... Duplicate Delete" at bounding box center [784, 211] width 462 height 21
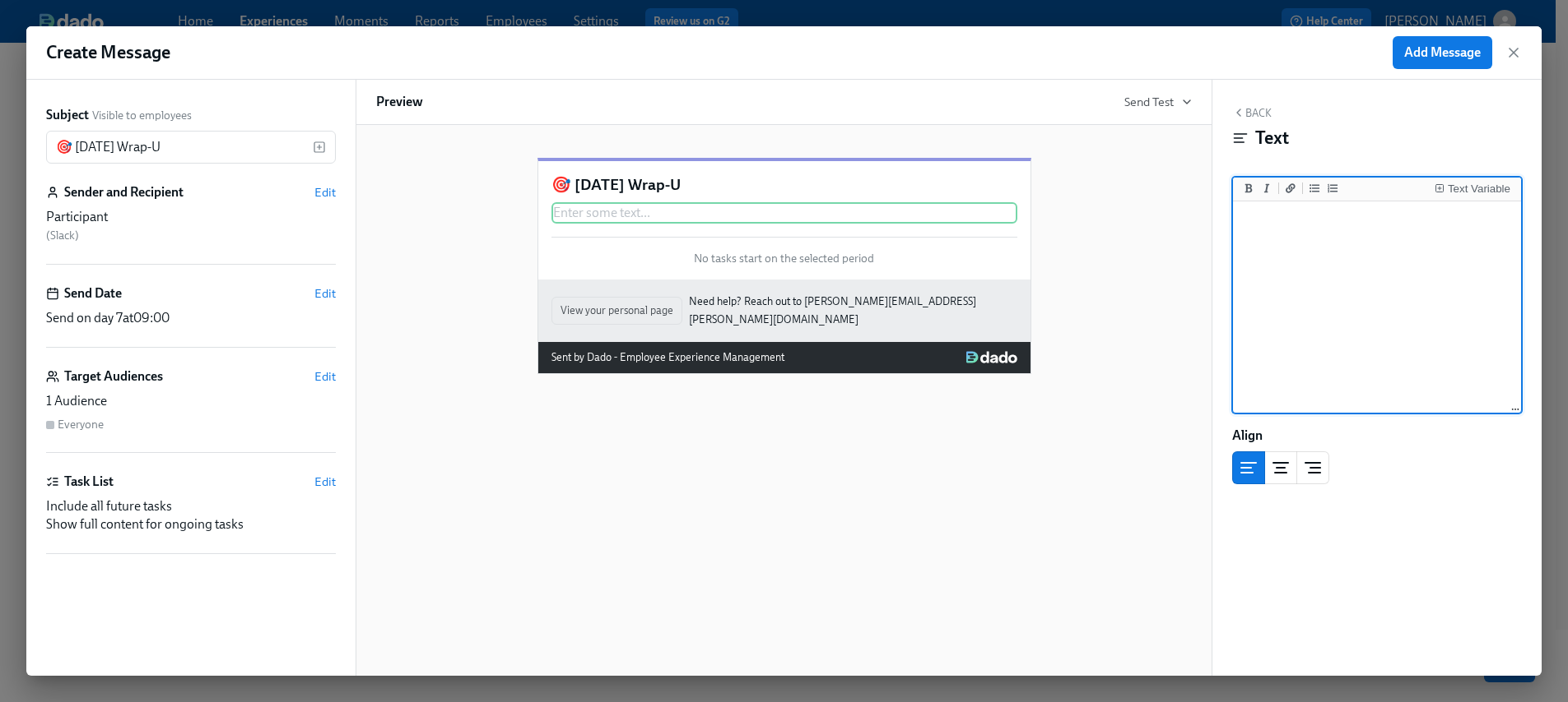
click at [1413, 285] on textarea at bounding box center [1376, 308] width 281 height 206
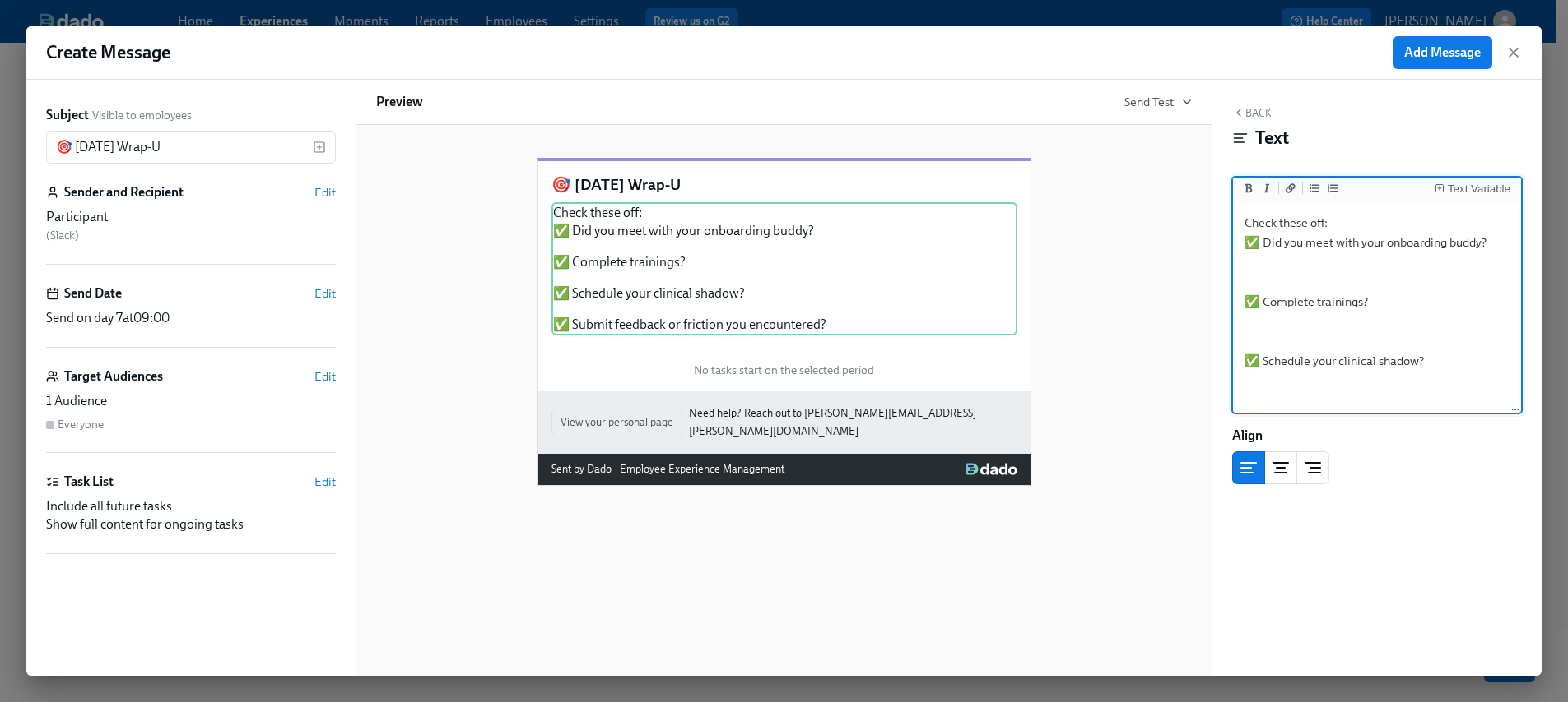
scroll to position [47, 0]
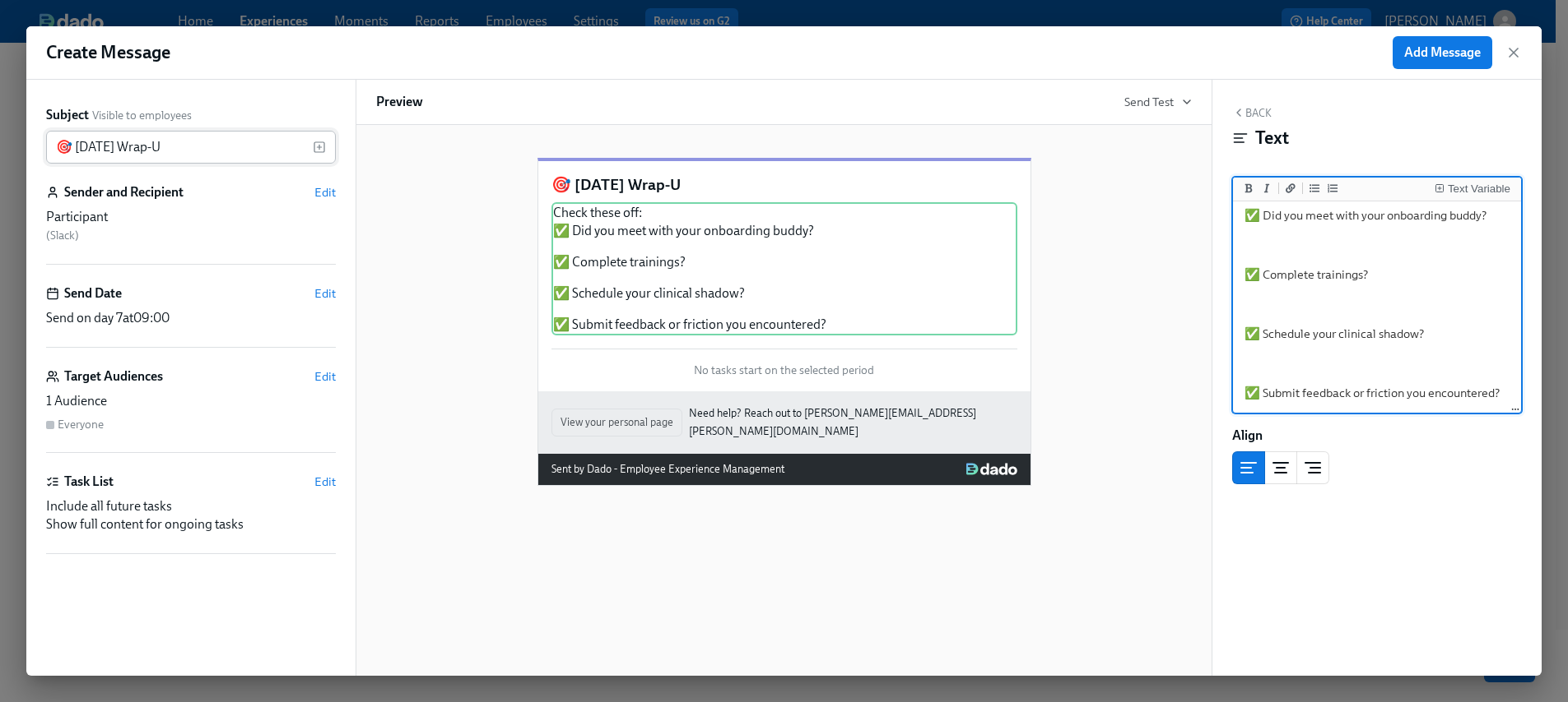
type textarea "Check these off: ✅ Did you meet with your onboarding buddy? ✅ Complete training…"
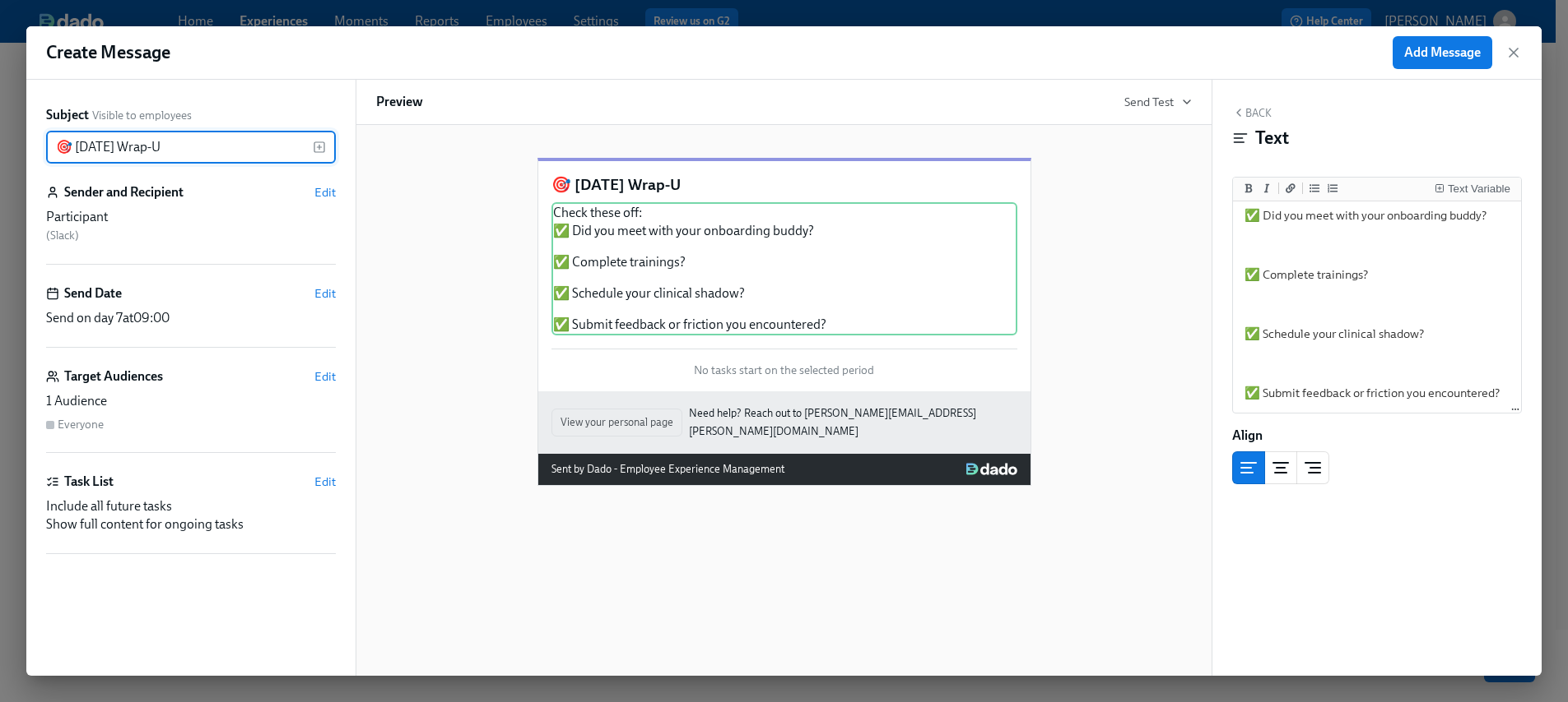
click at [181, 135] on input "🎯 Friday Wrap-U" at bounding box center [179, 147] width 267 height 33
click at [181, 136] on input "🎯 Friday Wrap-U" at bounding box center [179, 147] width 267 height 33
click at [223, 144] on input "🎯 Friday Wrap-U" at bounding box center [179, 147] width 267 height 33
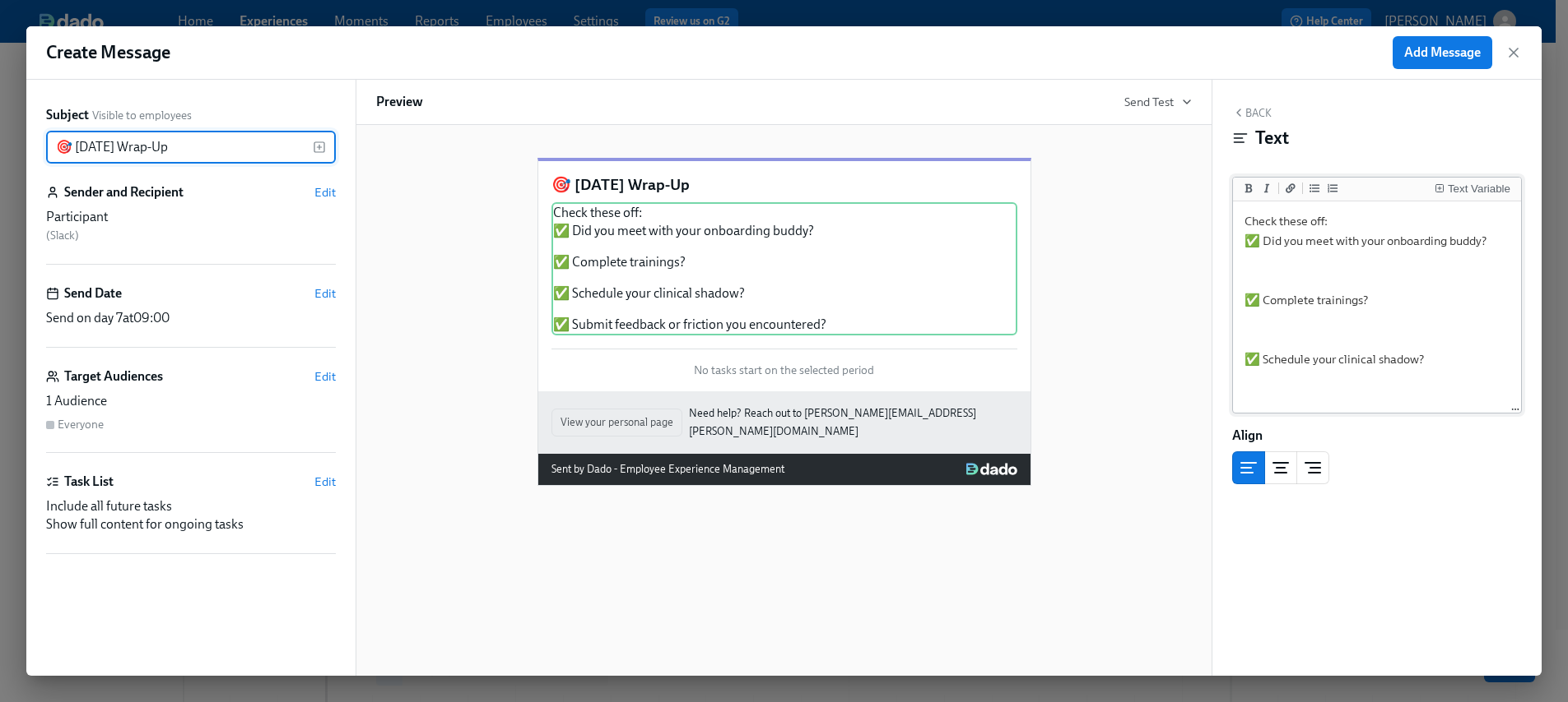
scroll to position [0, 0]
type input "🎯 Friday Wrap-Up"
click at [1293, 266] on textarea "Check these off: ✅ Did you meet with your onboarding buddy? ✅ Complete training…" at bounding box center [1376, 322] width 281 height 234
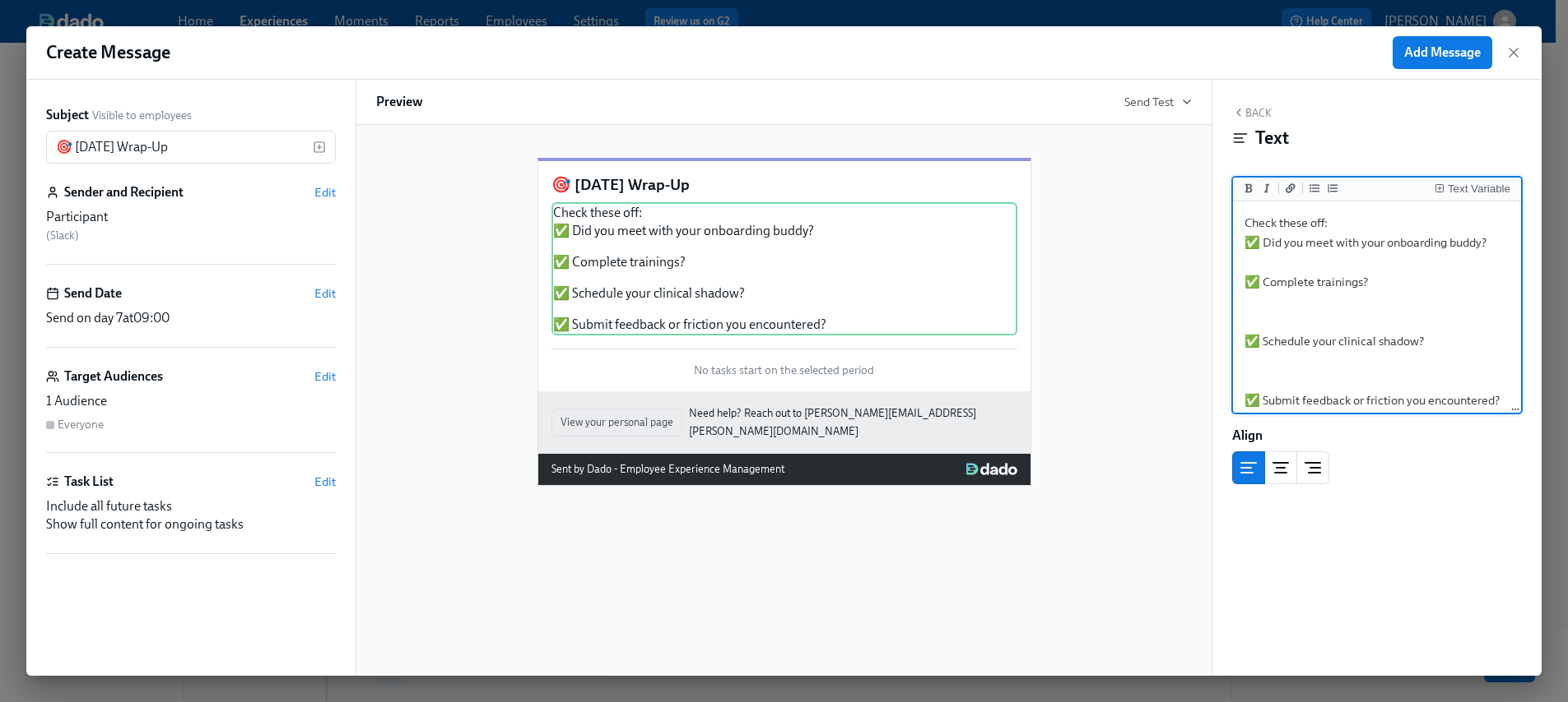
click at [1271, 263] on textarea "Check these off: ✅ Did you meet with your onboarding buddy? ✅ Complete training…" at bounding box center [1376, 312] width 281 height 214
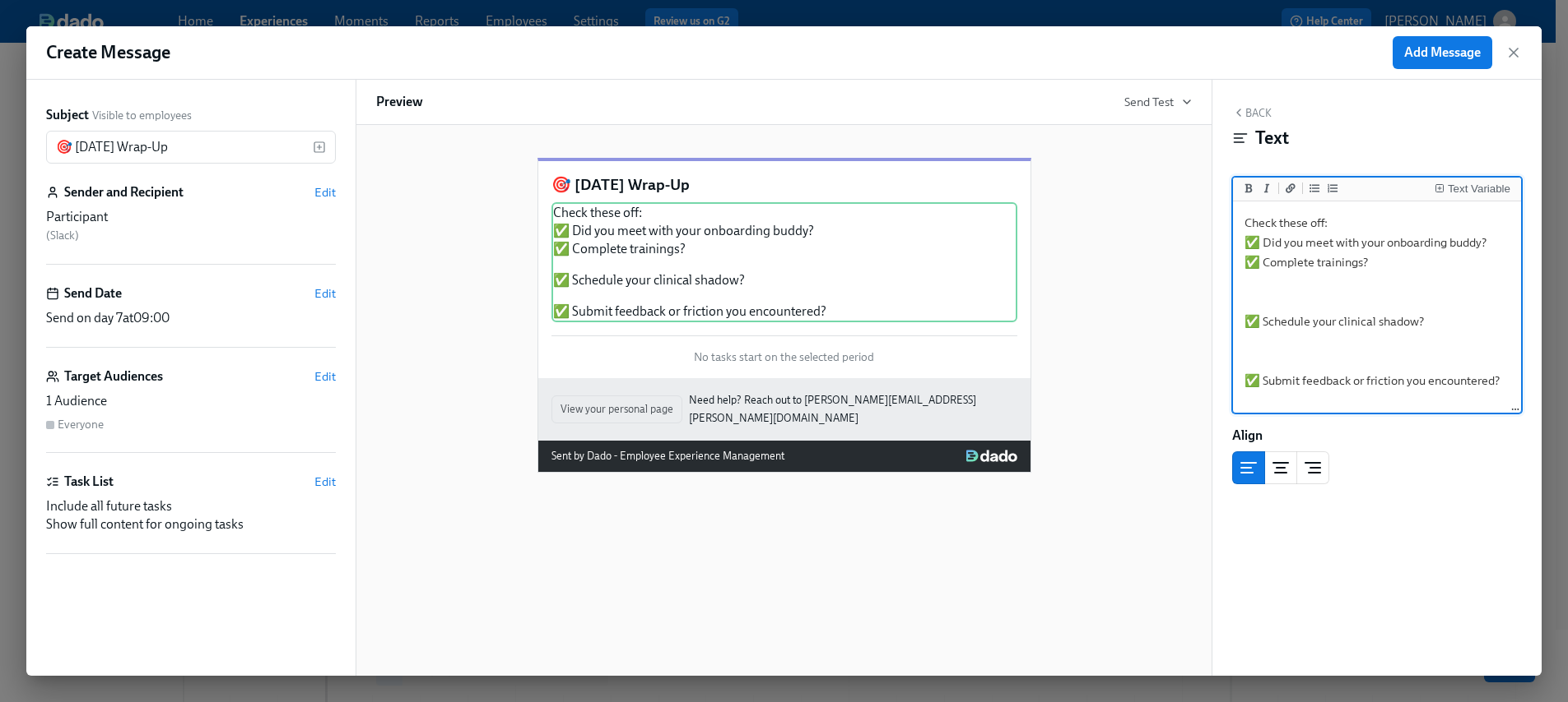
click at [1278, 288] on textarea "Check these off: ✅ Did you meet with your onboarding buddy? ✅ Complete training…" at bounding box center [1376, 308] width 281 height 206
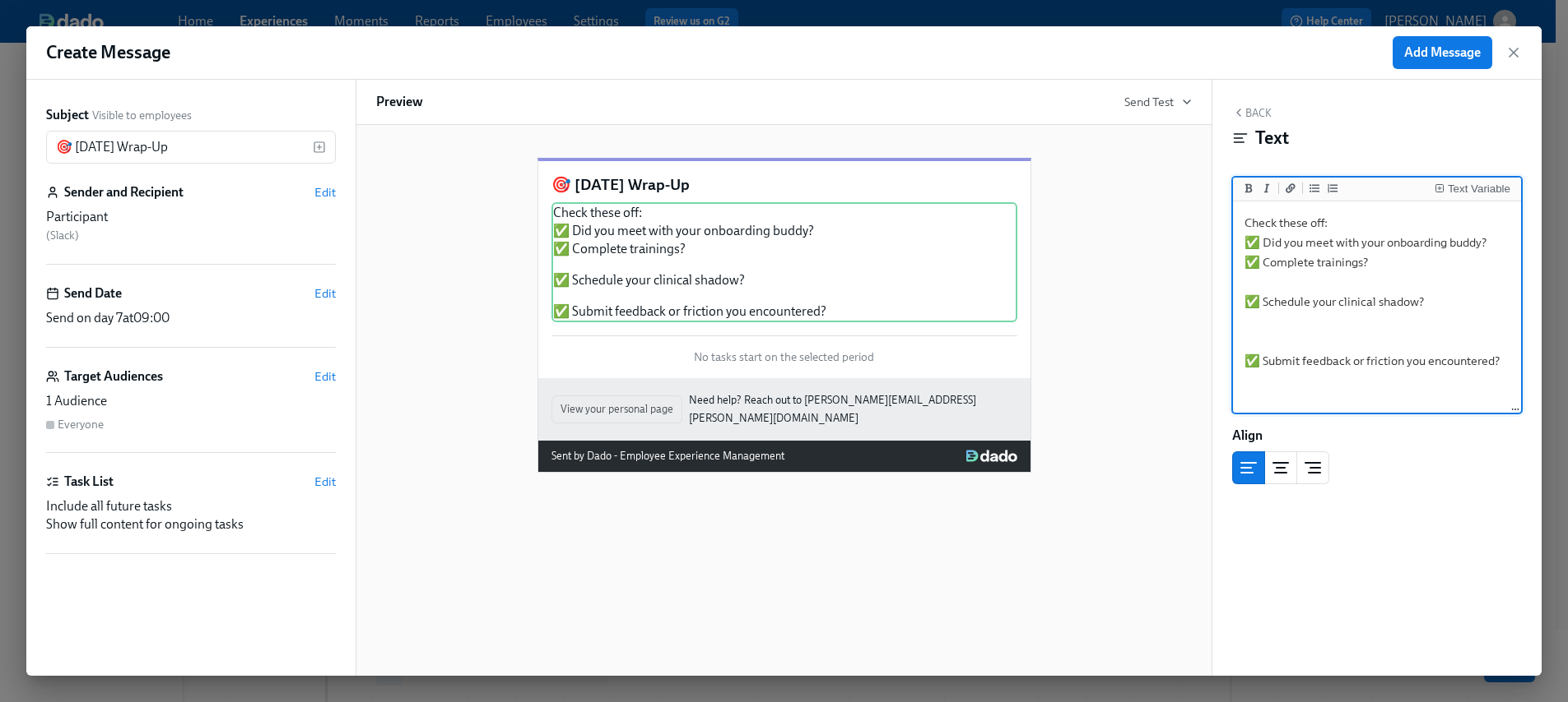
click at [1268, 280] on textarea "Check these off: ✅ Did you meet with your onboarding buddy? ✅ Complete training…" at bounding box center [1376, 308] width 281 height 206
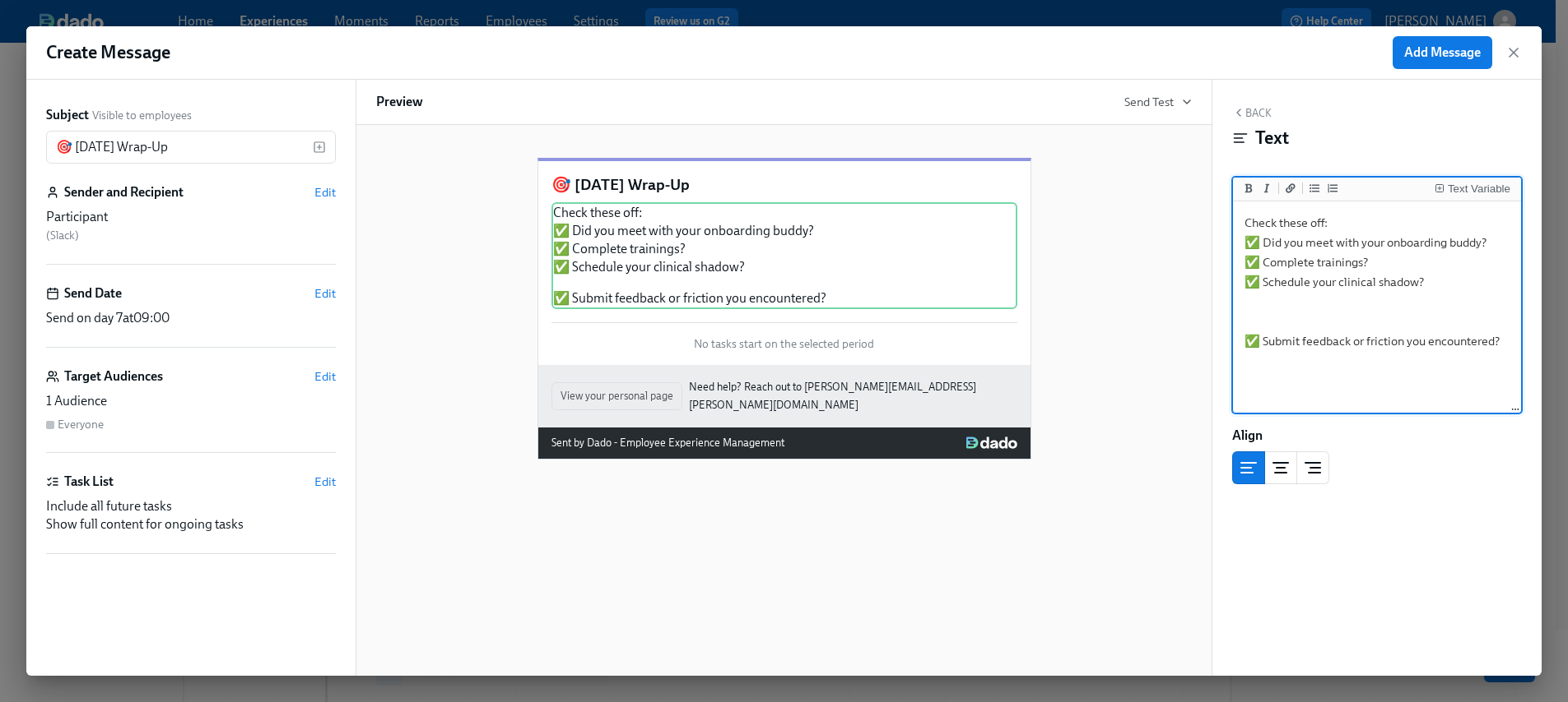
click at [1272, 308] on textarea "Check these off: ✅ Did you meet with your onboarding buddy? ✅ Complete training…" at bounding box center [1376, 308] width 281 height 206
click at [1263, 303] on textarea "Check these off: ✅ Did you meet with your onboarding buddy? ✅ Complete training…" at bounding box center [1376, 308] width 281 height 206
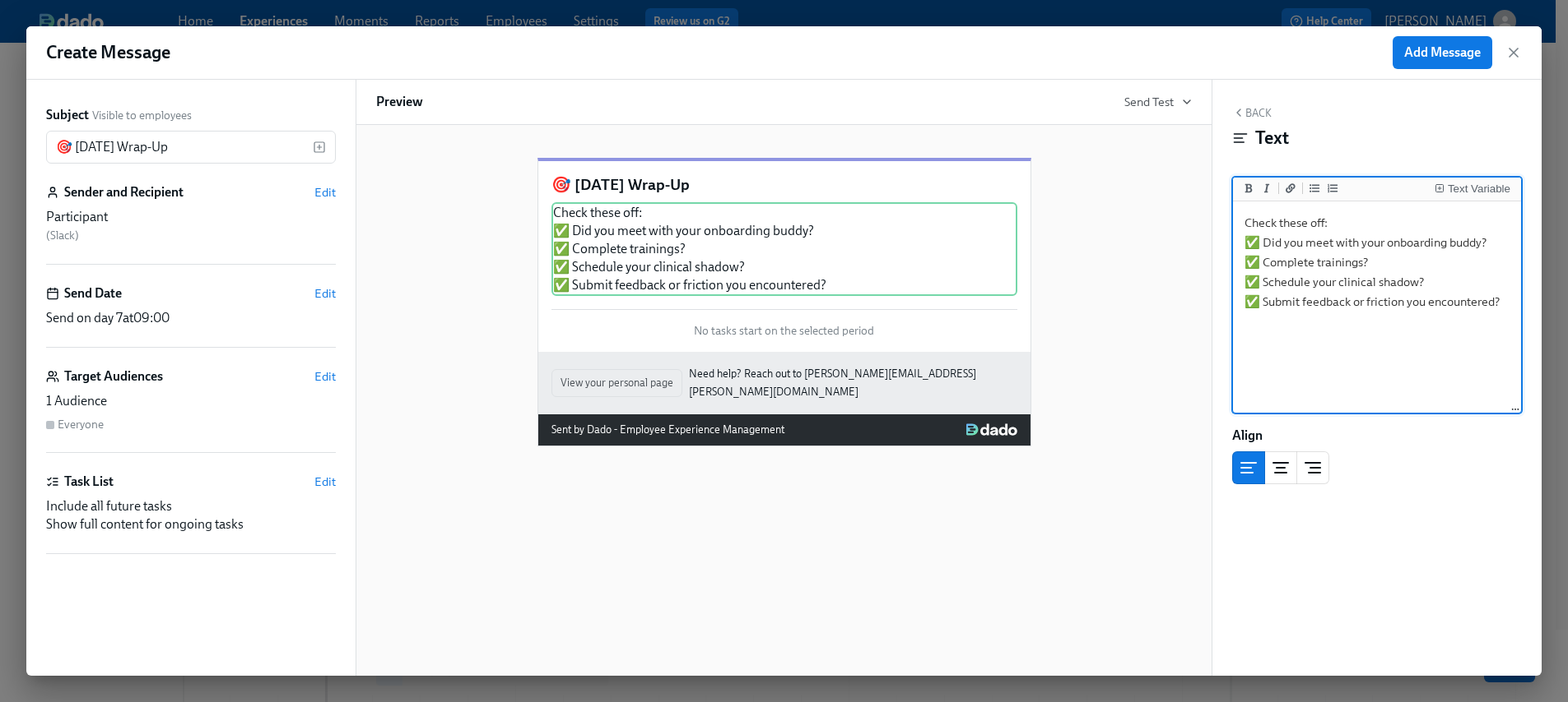
click at [1272, 326] on textarea "Check these off: ✅ Did you meet with your onboarding buddy? ✅ Complete training…" at bounding box center [1376, 308] width 281 height 206
type textarea "Check these off: ✅ Did you meet with your onboarding buddy? ✅ Complete training…"
click at [1252, 118] on div "Back Text" at bounding box center [1377, 131] width 290 height 51
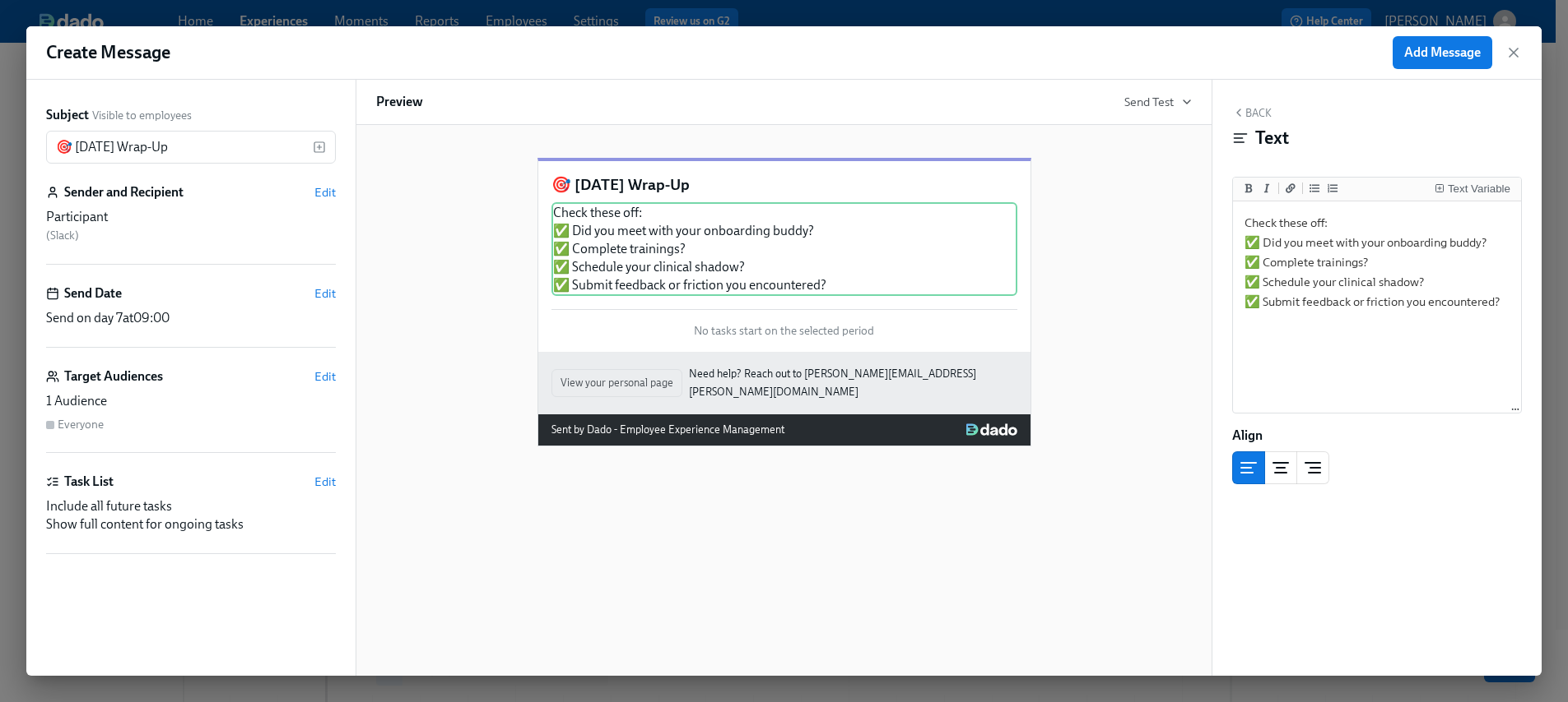
click at [1250, 116] on button "Back" at bounding box center [1251, 113] width 39 height 13
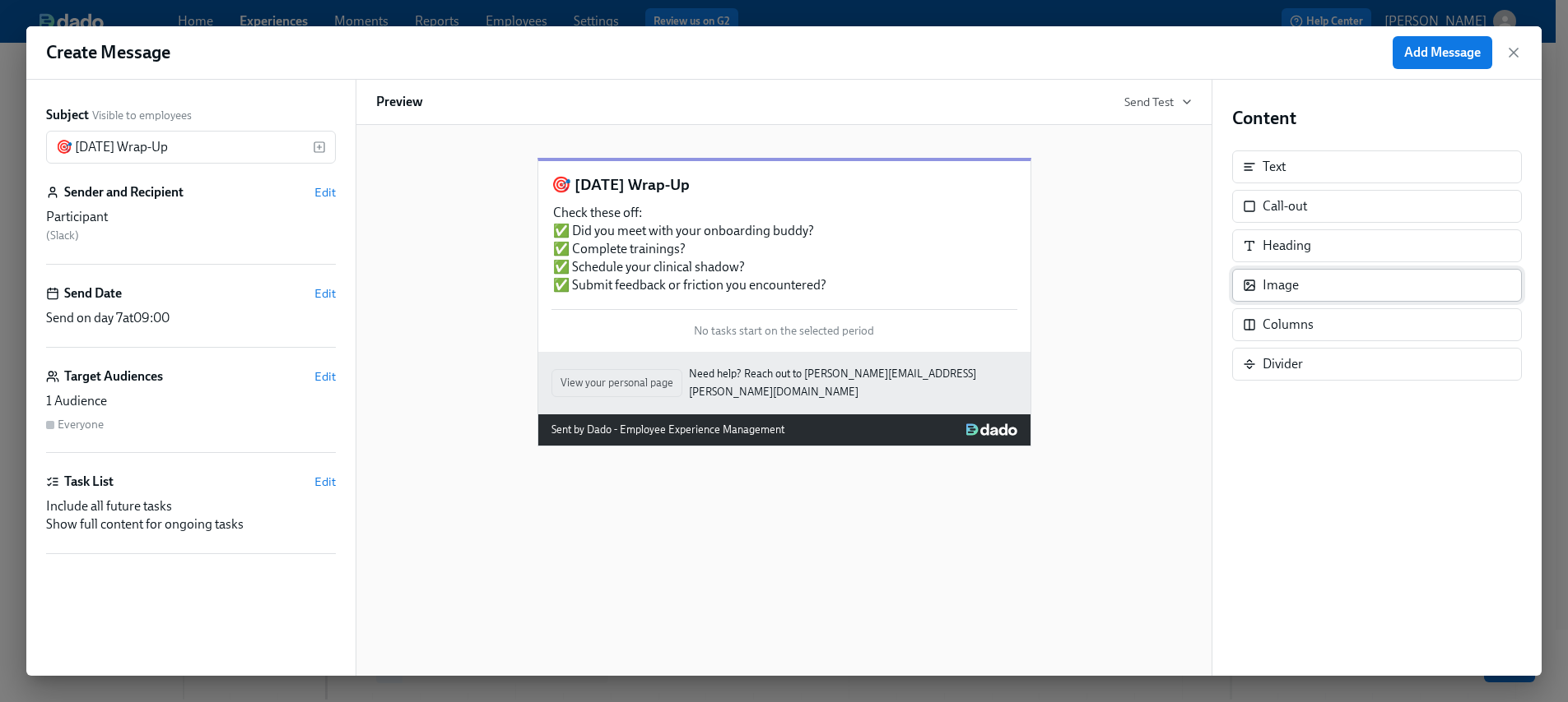
scroll to position [3, 0]
click at [1281, 218] on div "Call-out" at bounding box center [1377, 206] width 290 height 33
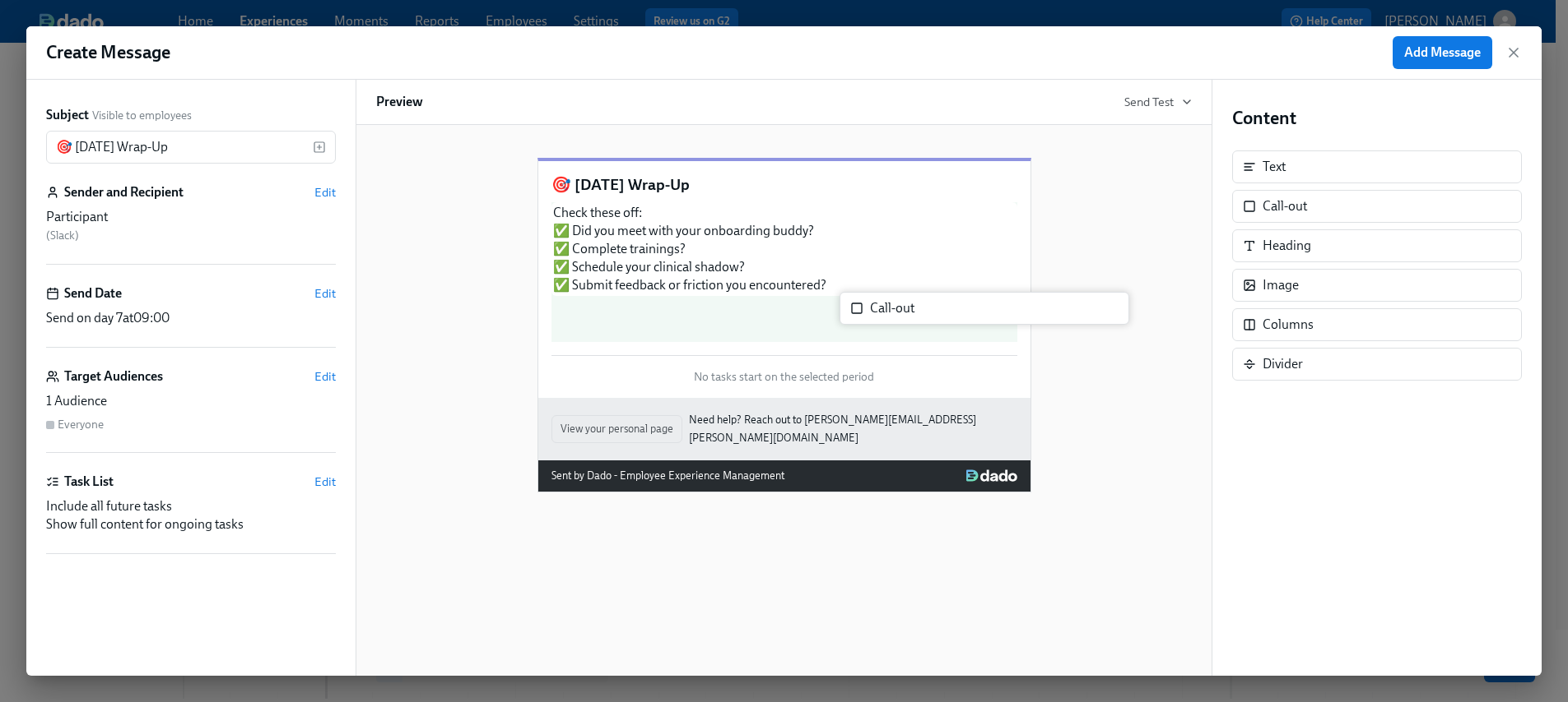
drag, startPoint x: 1283, startPoint y: 214, endPoint x: 886, endPoint y: 320, distance: 410.9
click at [885, 319] on div "Subject Visible to employees 🎯 Friday Wrap-Up ​ Sender and Recipient Edit Parti…" at bounding box center [783, 378] width 1515 height 597
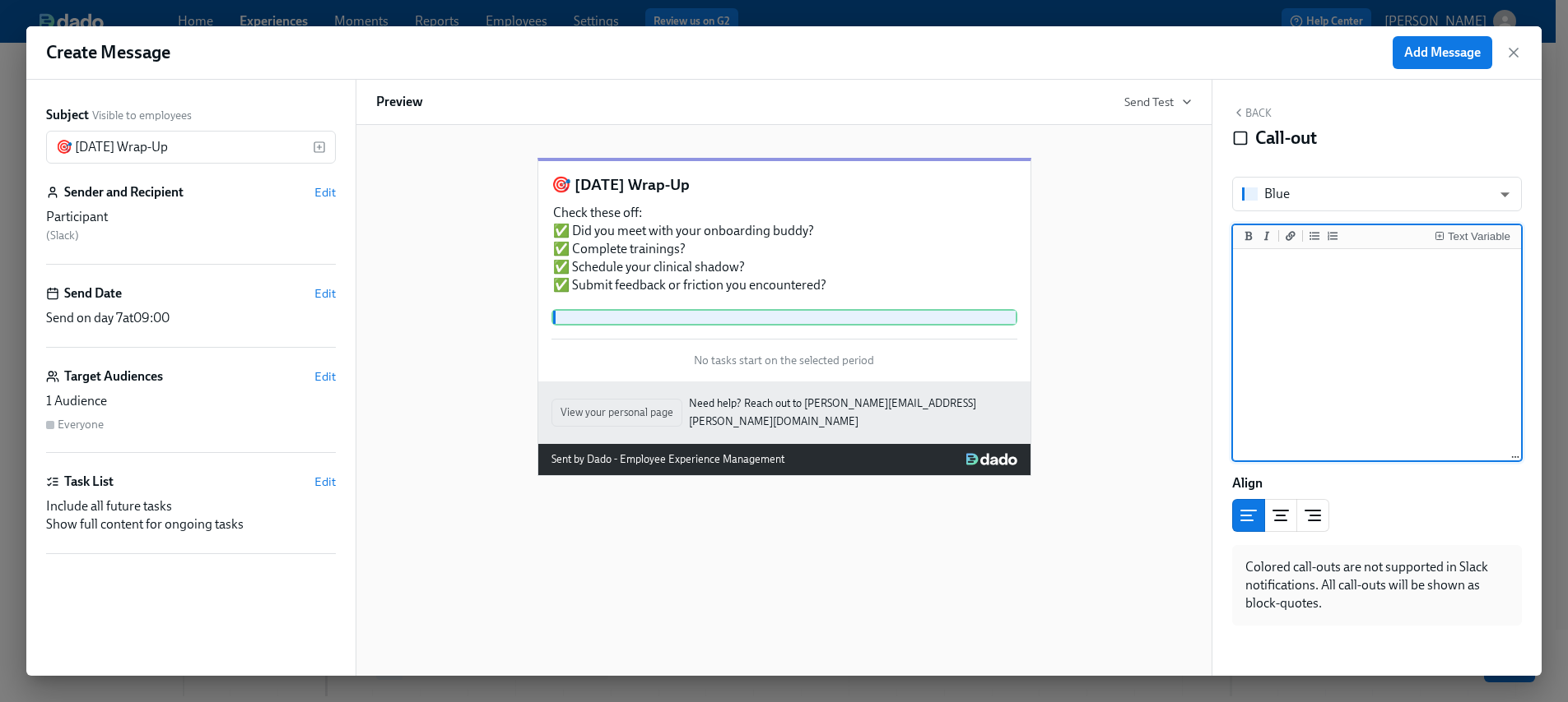
scroll to position [7, 0]
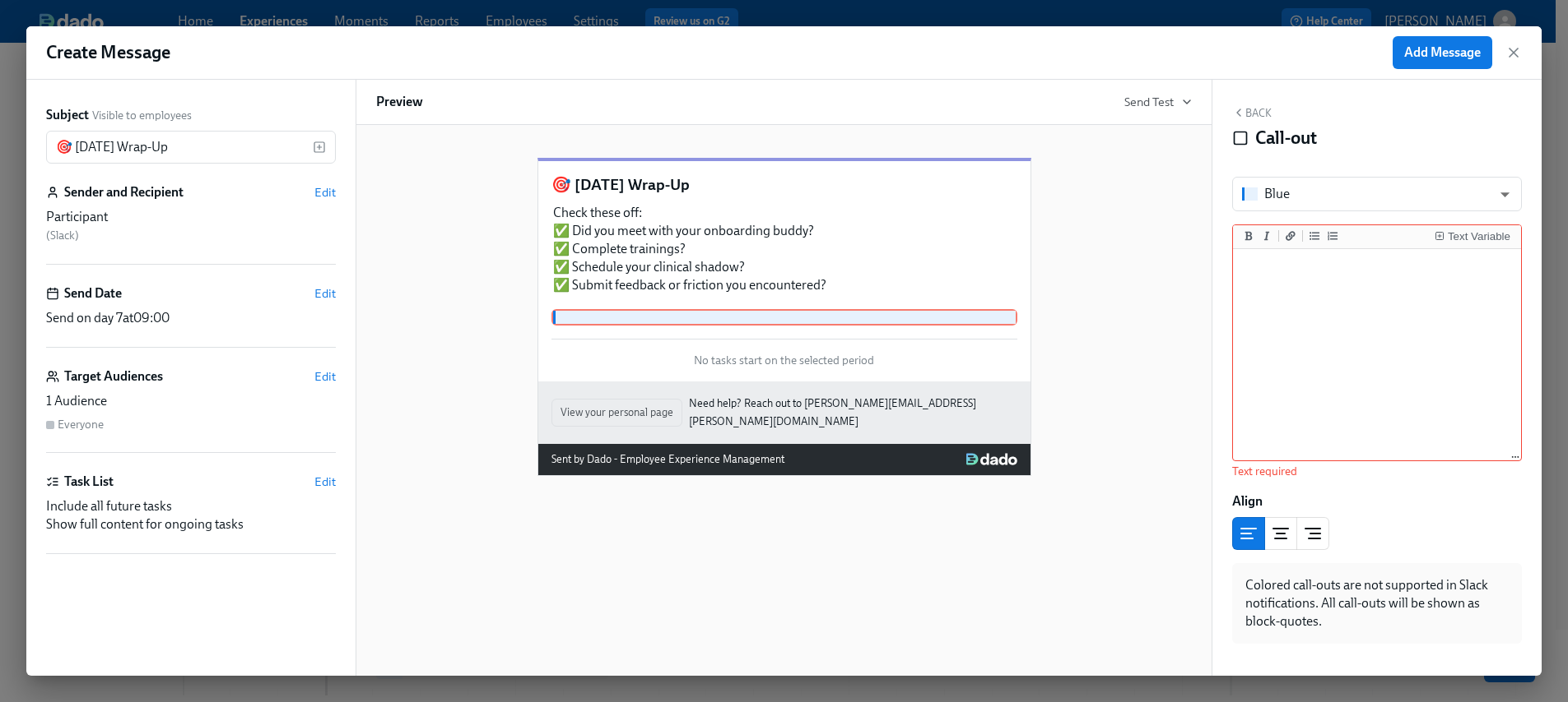
click at [1152, 300] on div "🎯 Friday Wrap-Up Check these off: ✅ Did you meet with your onboarding buddy? ✅ …" at bounding box center [784, 303] width 816 height 344
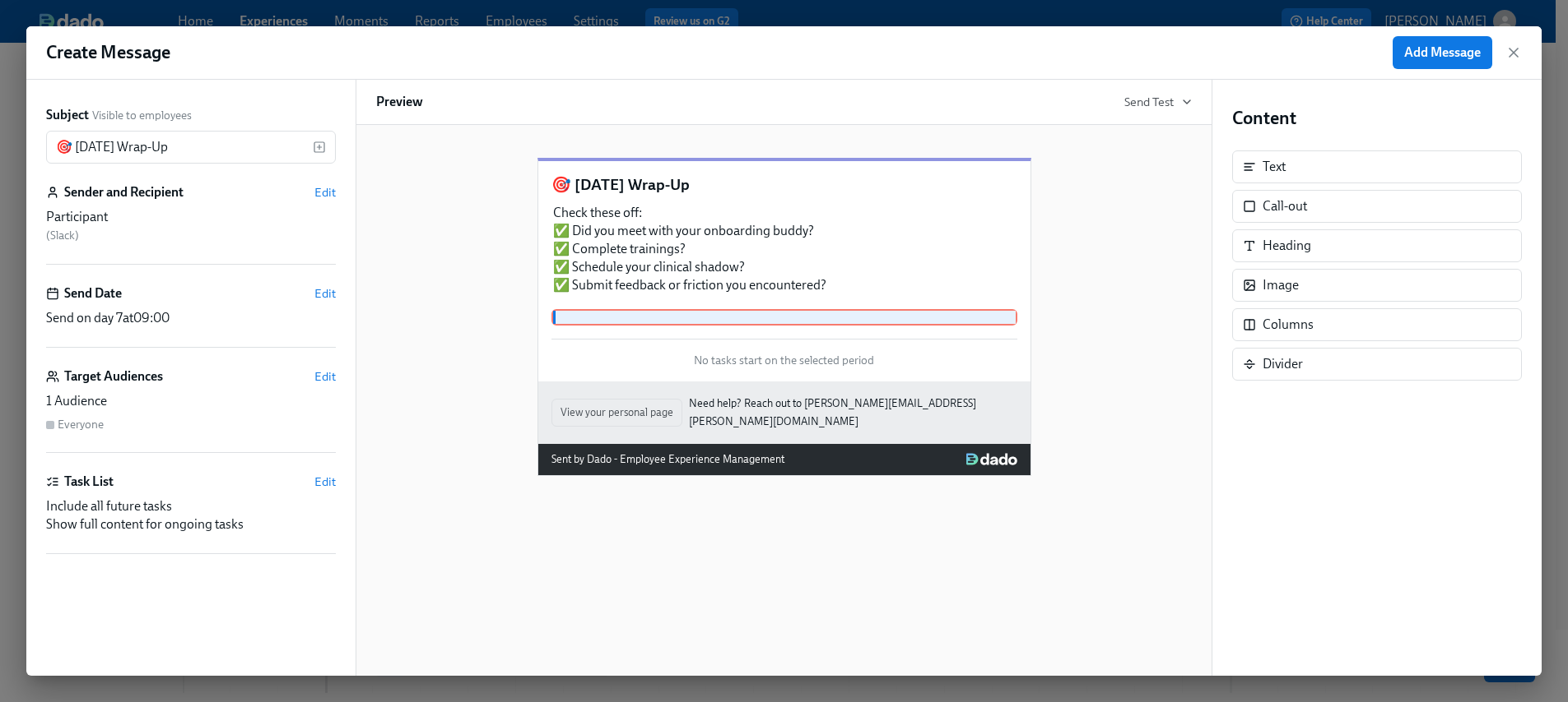
scroll to position [10, 0]
drag, startPoint x: 1105, startPoint y: 450, endPoint x: 1101, endPoint y: 461, distance: 11.7
click at [1106, 455] on div "🎯 Friday Wrap-Up Check these off: ✅ Did you meet with your onboarding buddy? ✅ …" at bounding box center [784, 303] width 816 height 344
click at [984, 339] on div "Delete" at bounding box center [999, 333] width 31 height 12
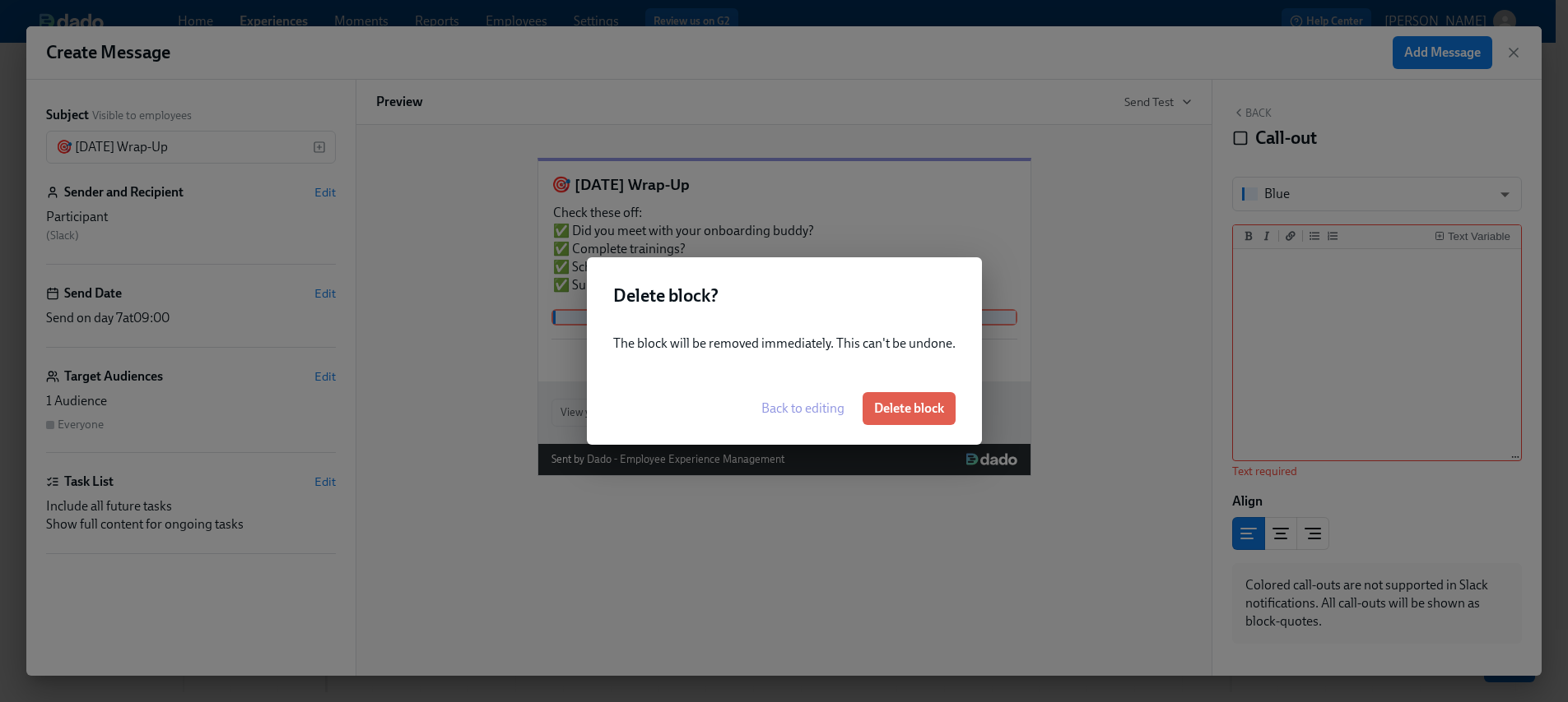
click at [915, 412] on span "Delete block" at bounding box center [909, 409] width 70 height 16
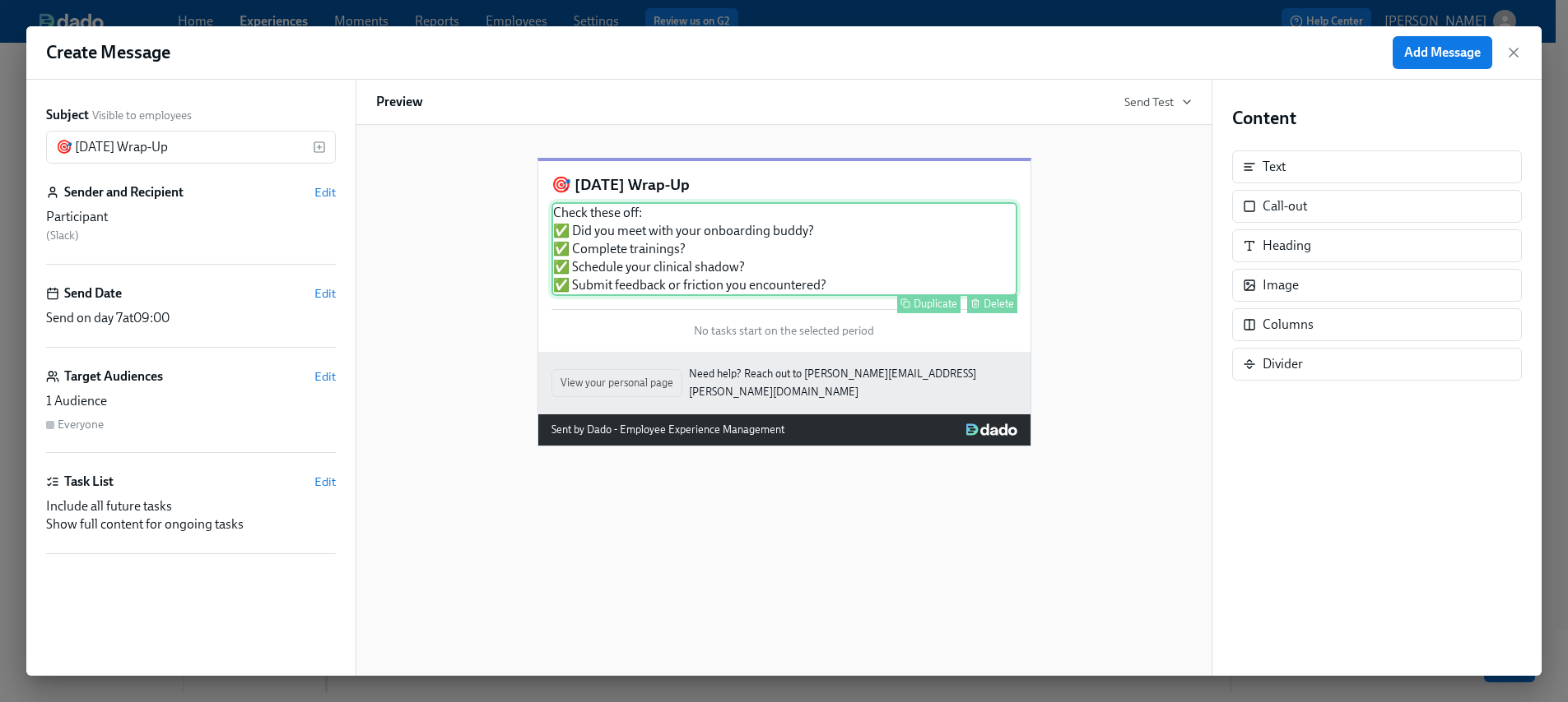
click at [836, 296] on div "Check these off: ✅ Did you meet with your onboarding buddy? ✅ Complete training…" at bounding box center [784, 249] width 465 height 94
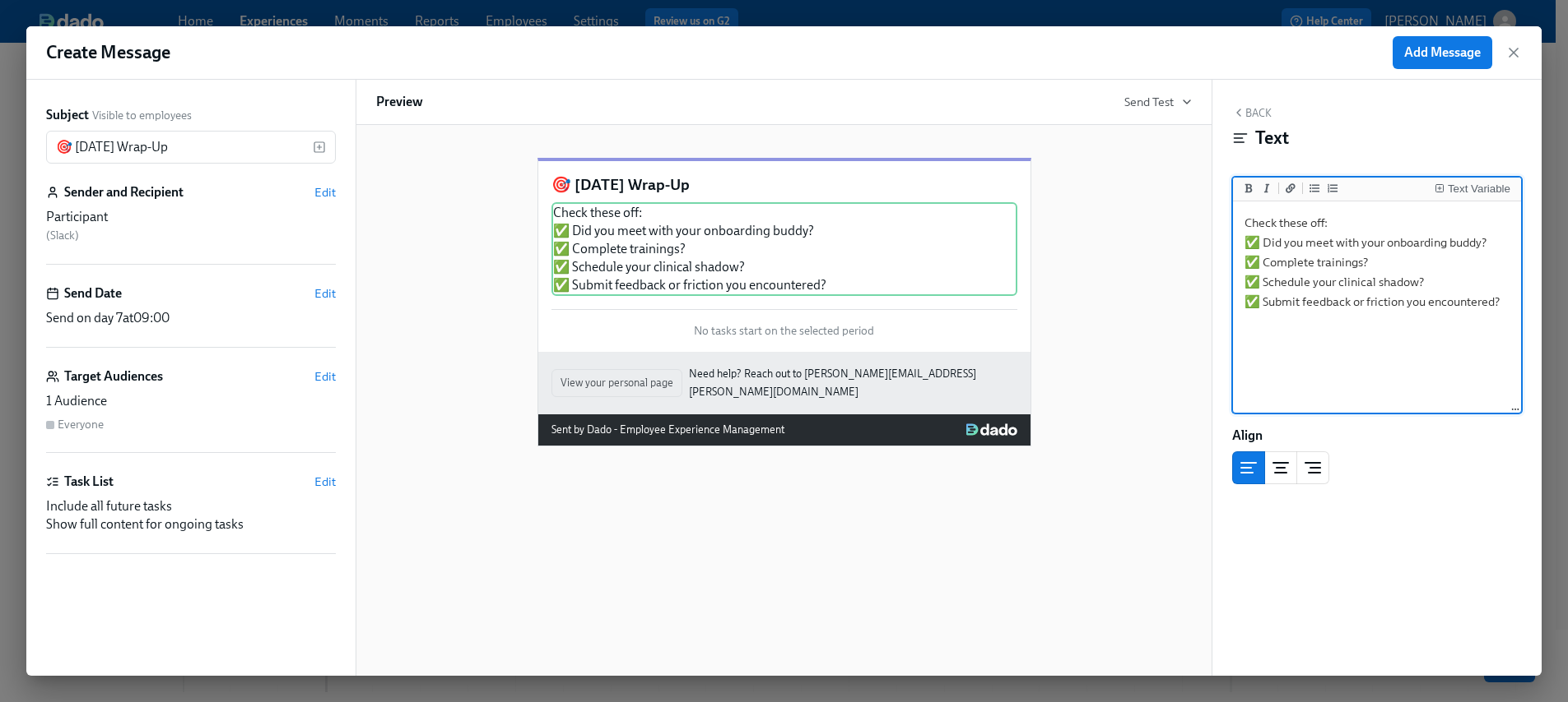
click at [1372, 220] on textarea "Check these off: ✅ Did you meet with your onboarding buddy? ✅ Complete training…" at bounding box center [1376, 308] width 281 height 206
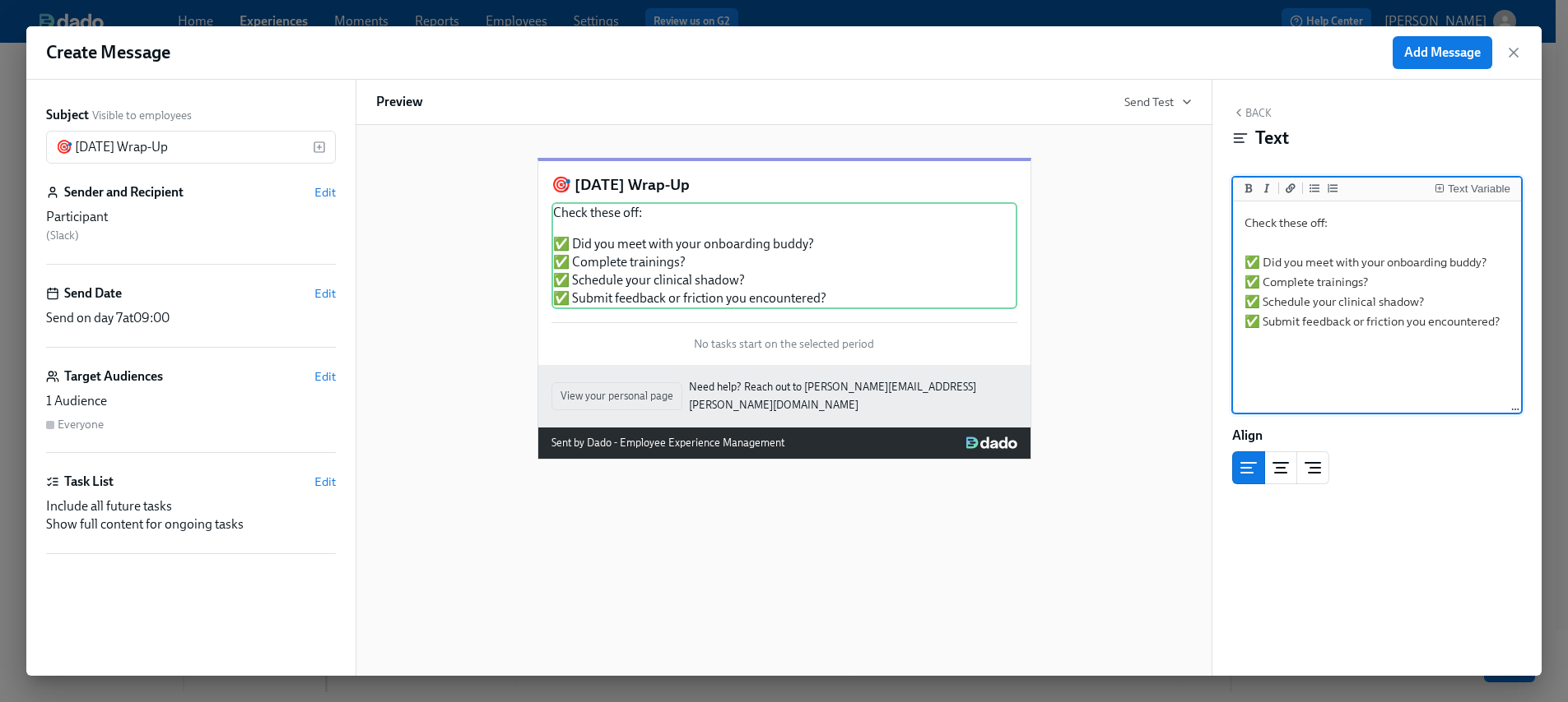
type textarea "Check these off: ✅ Did you meet with your onboarding buddy? ✅ Complete training…"
click at [1141, 230] on div "🎯 Friday Wrap-Up Check these off: ✅ Did you meet with your onboarding buddy? ✅ …" at bounding box center [784, 295] width 816 height 328
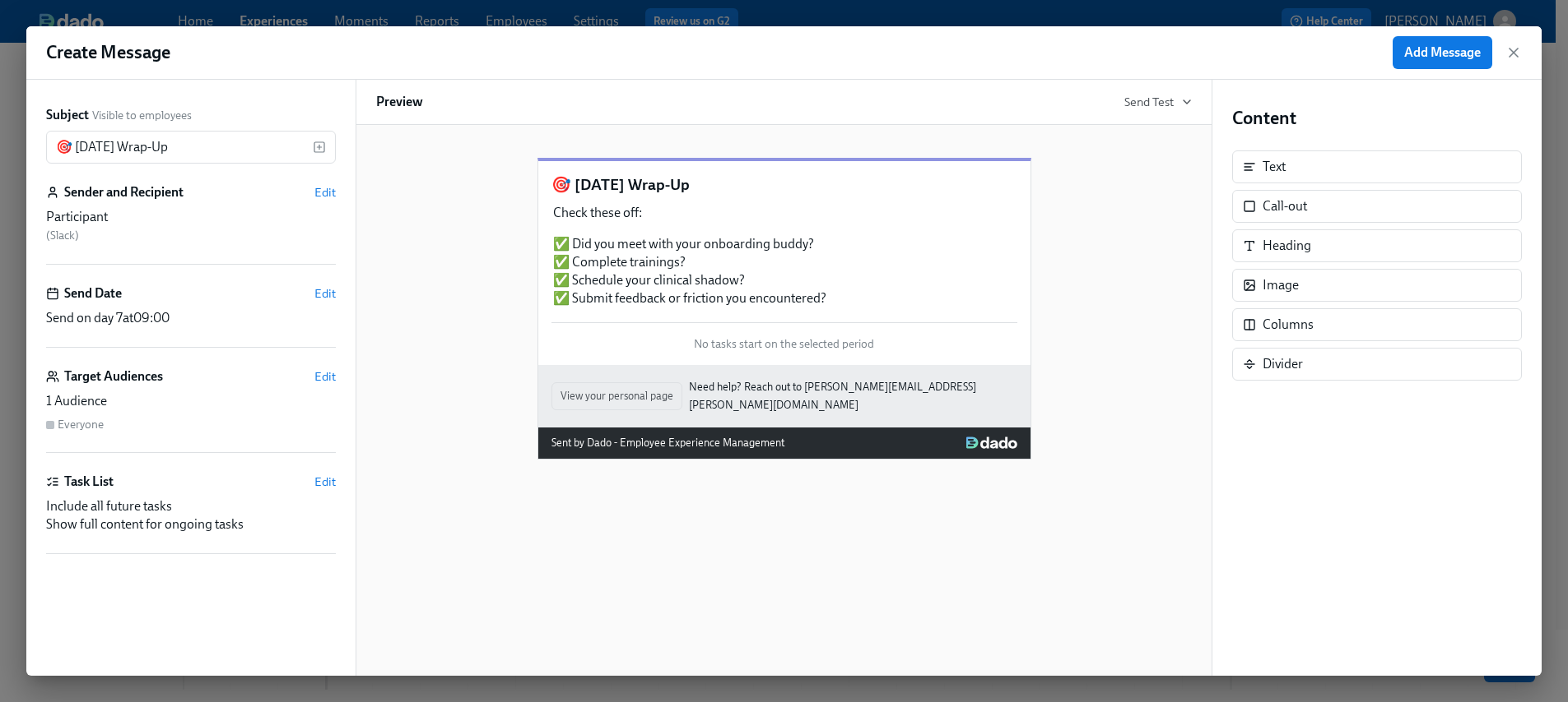
scroll to position [13, 0]
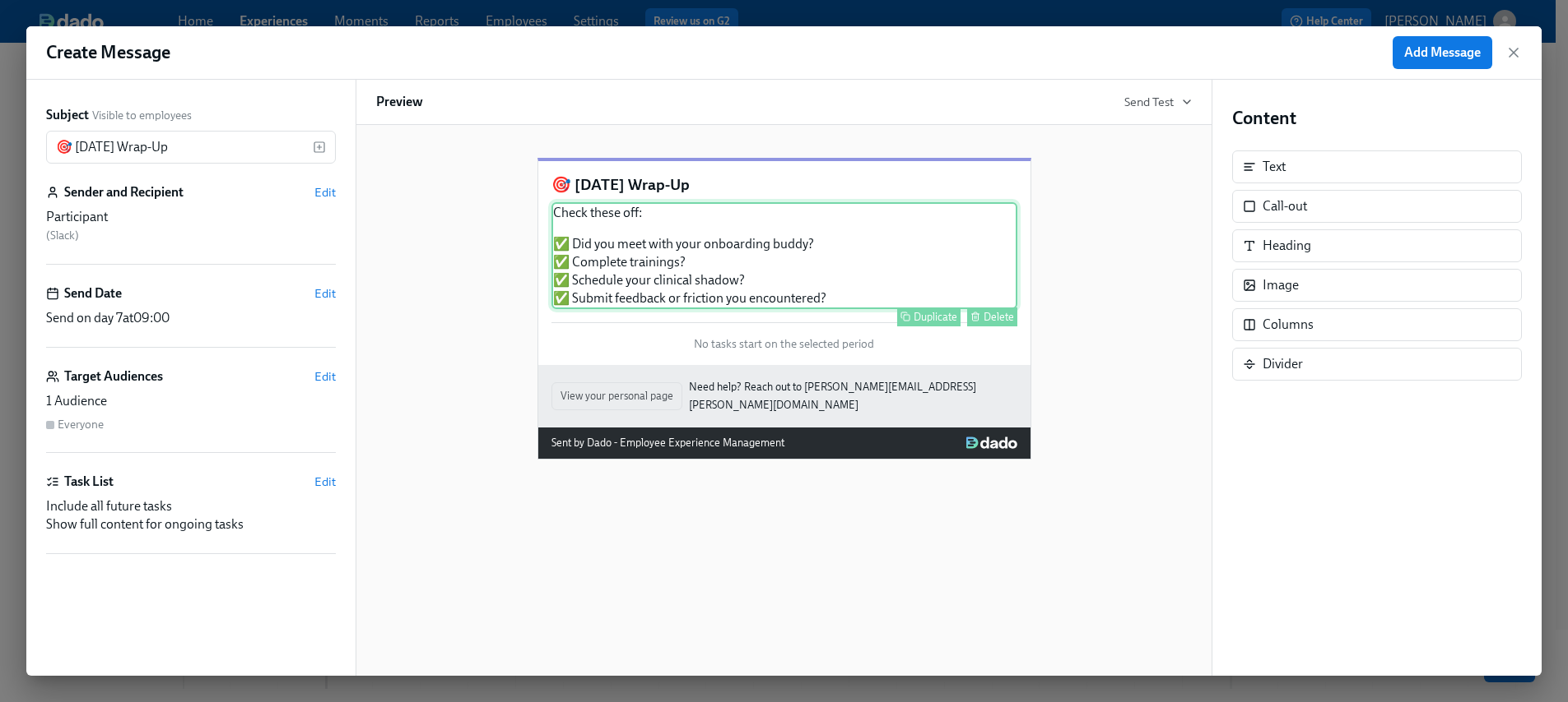
click at [911, 297] on div "Check these off: ✅ Did you meet with your onboarding buddy? ✅ Complete training…" at bounding box center [784, 255] width 465 height 106
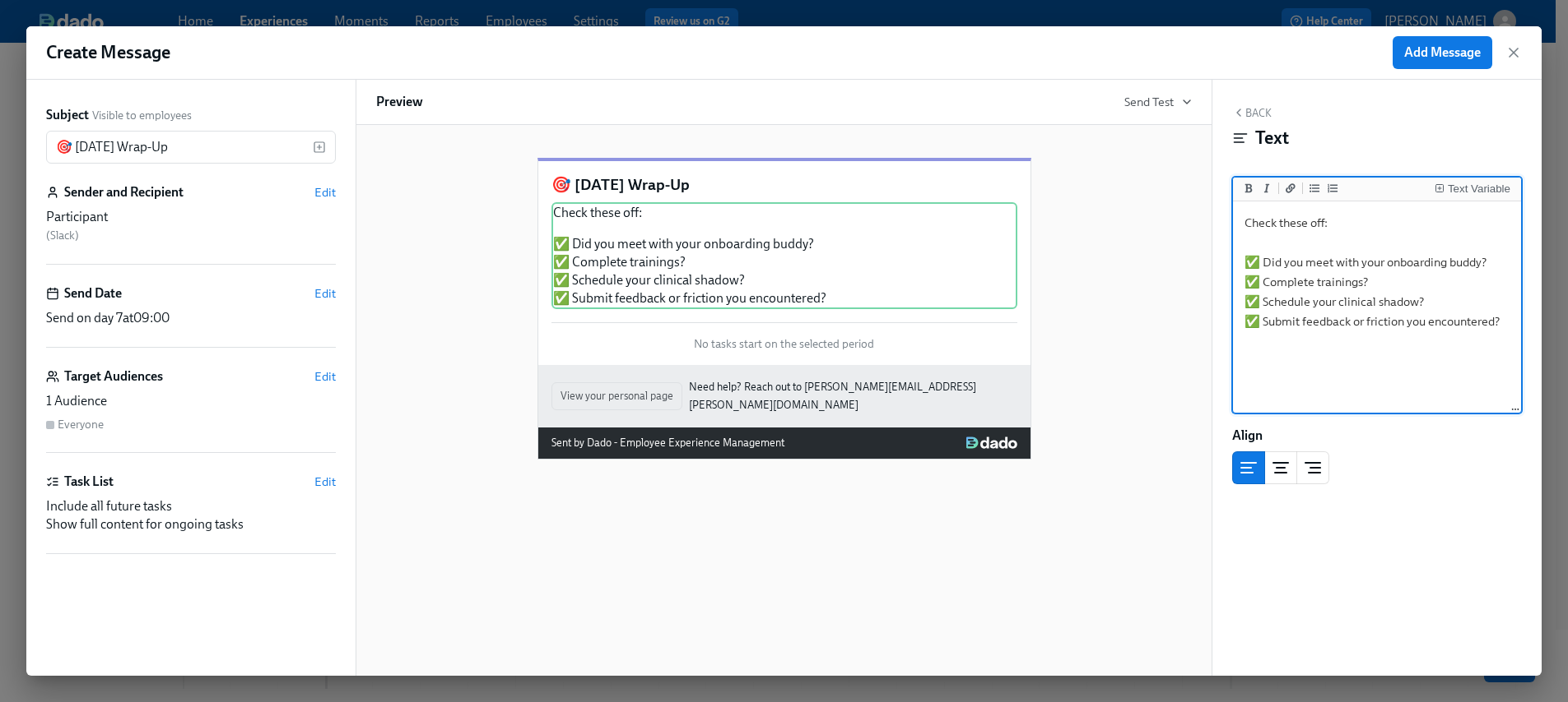
drag, startPoint x: 1444, startPoint y: 305, endPoint x: 1239, endPoint y: 309, distance: 205.0
click at [1239, 309] on textarea "Check these off: ✅ Did you meet with your onboarding buddy? ✅ Complete training…" at bounding box center [1376, 308] width 281 height 206
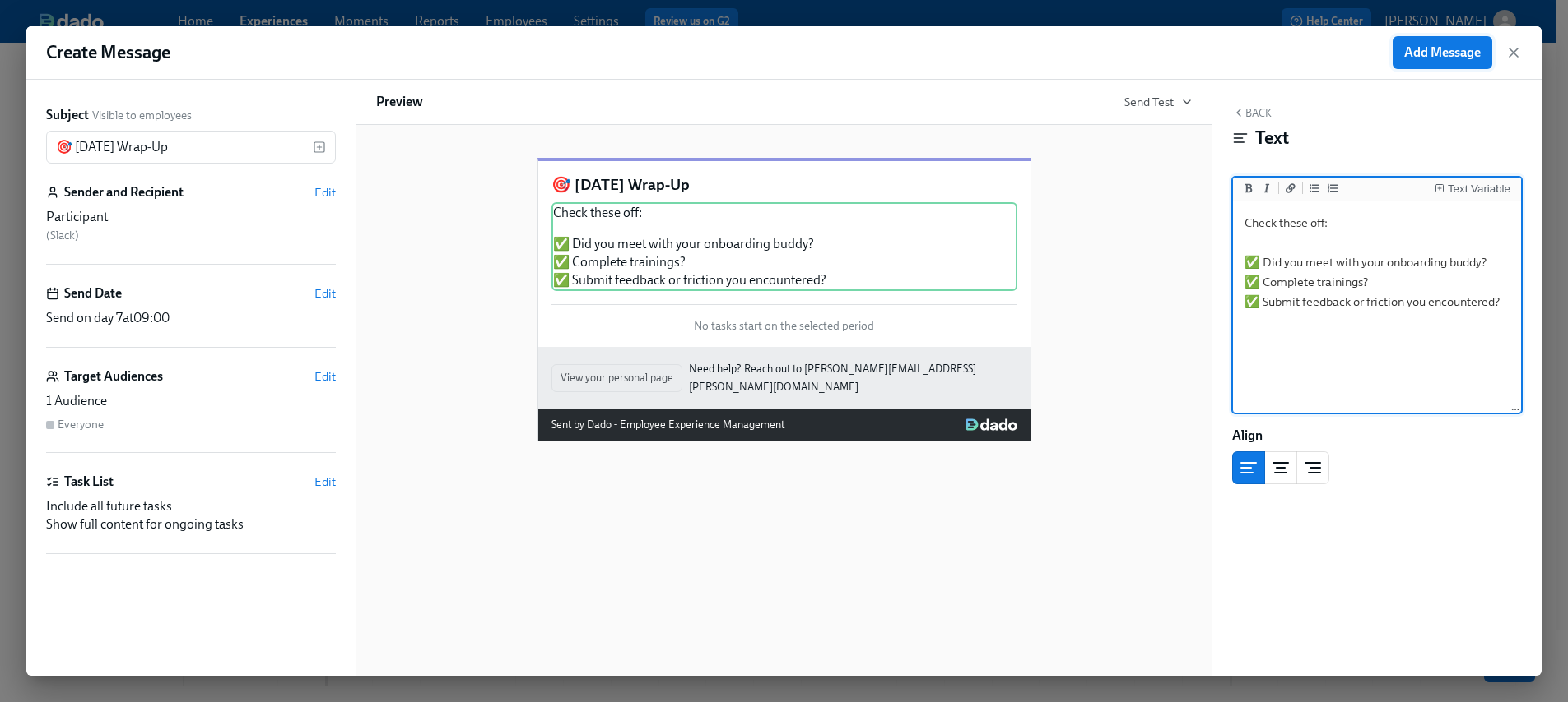
scroll to position [16, 0]
type textarea "Check these off: ✅ Did you meet with your onboarding buddy? ✅ Complete training…"
click at [1474, 56] on span "Add Message" at bounding box center [1442, 52] width 77 height 16
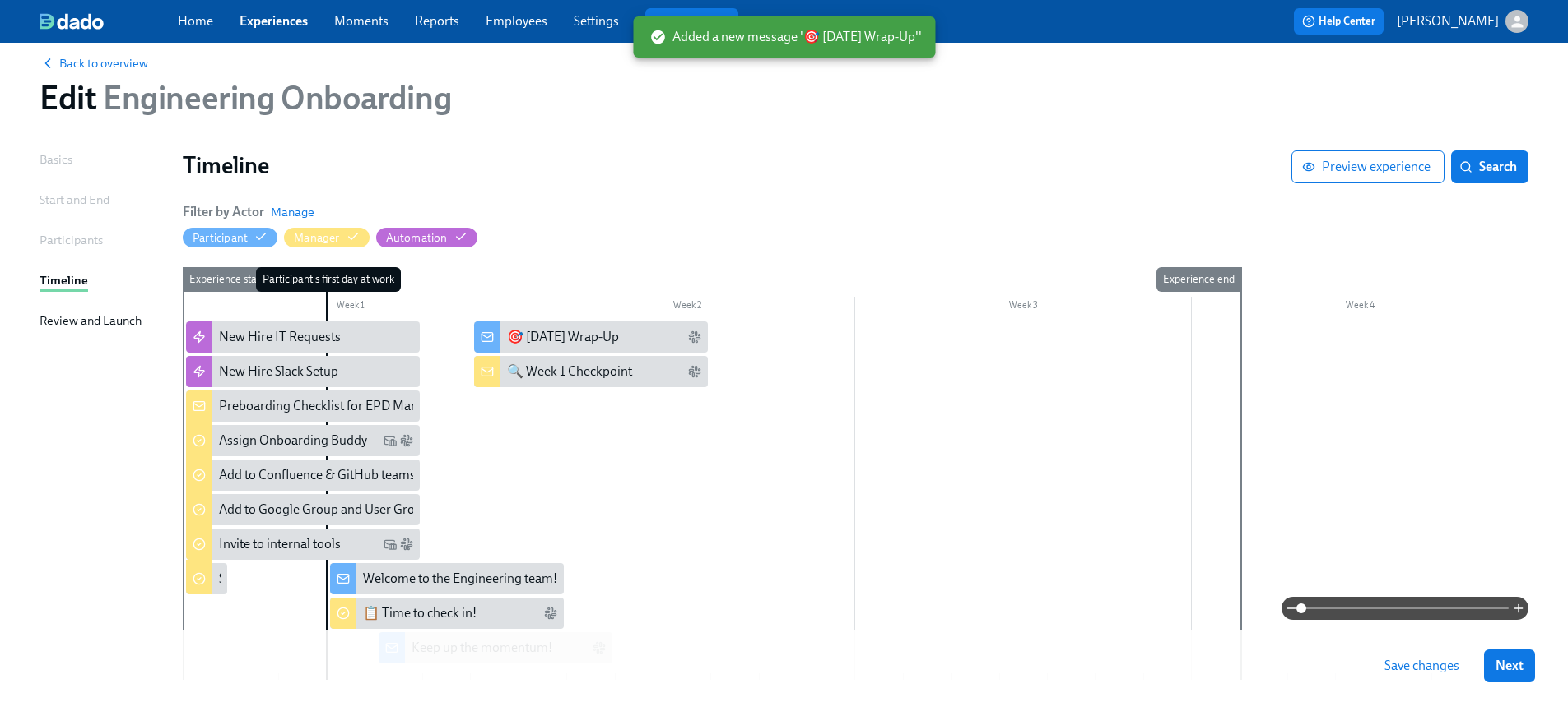
scroll to position [23, 0]
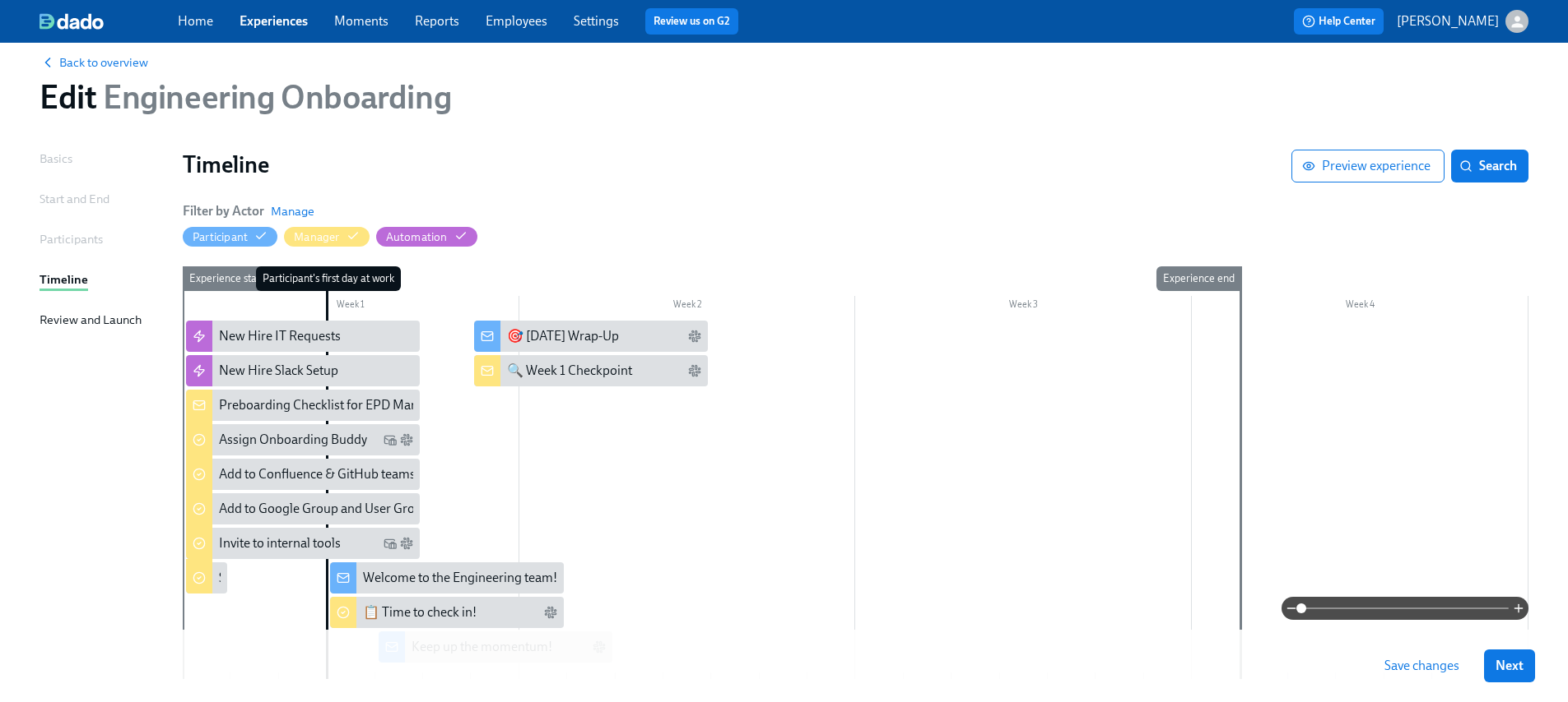
click at [530, 407] on div at bounding box center [855, 500] width 1345 height 359
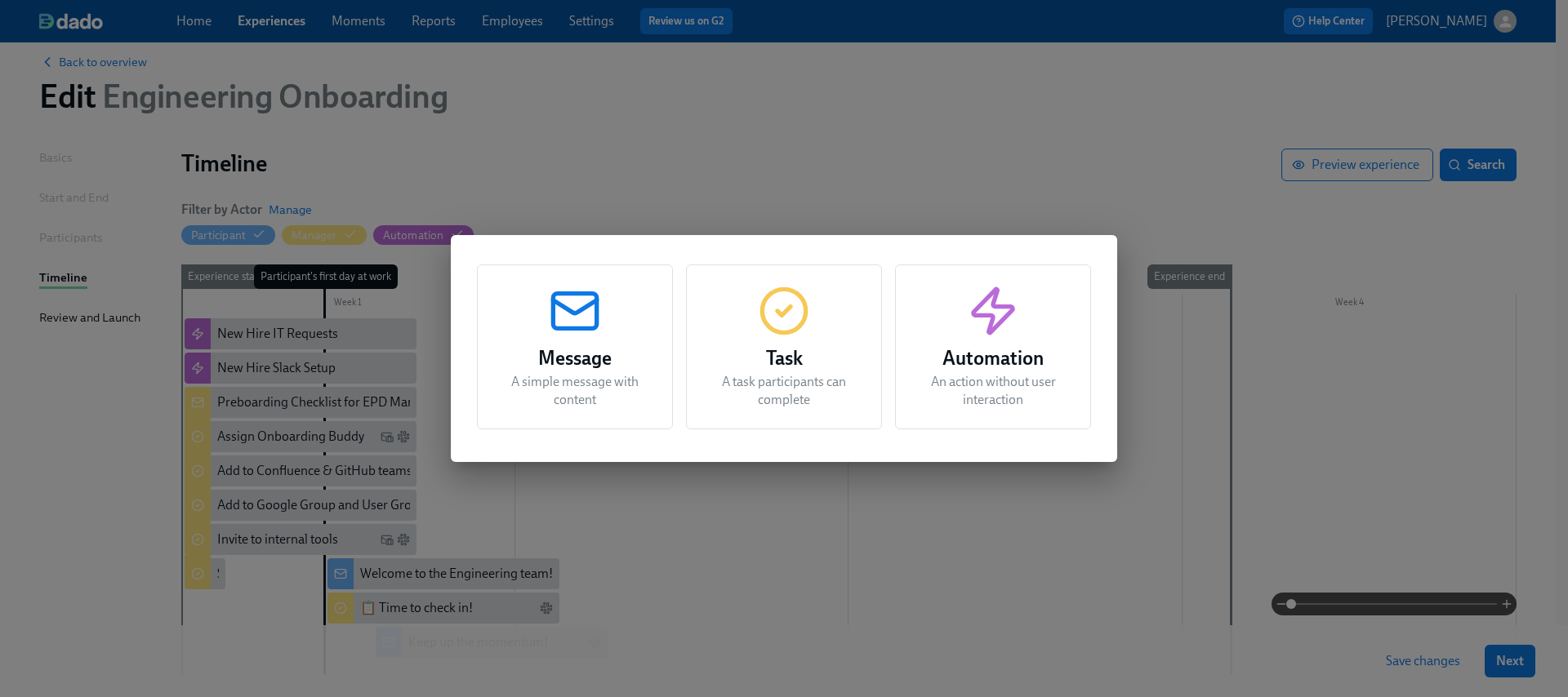
click at [798, 379] on p "A task participants can complete" at bounding box center [784, 391] width 155 height 36
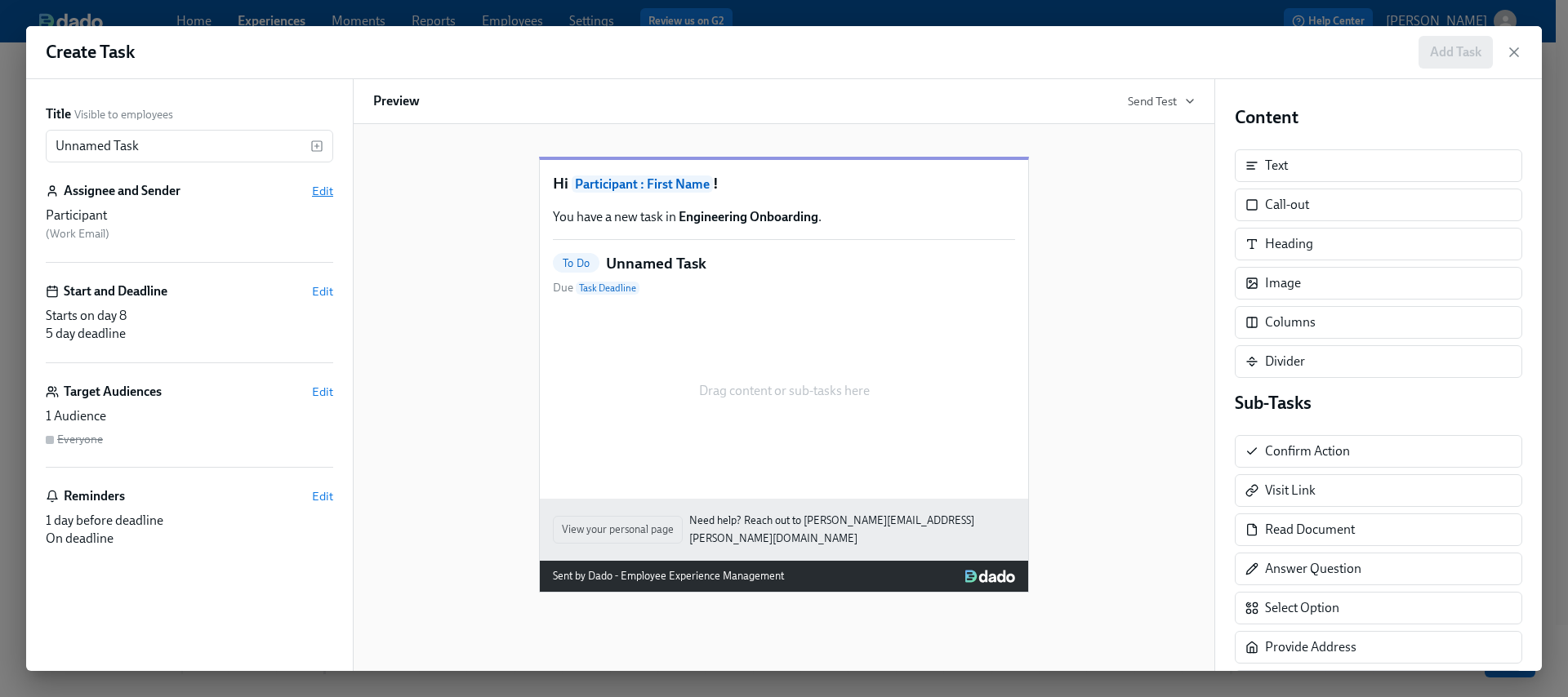
click at [318, 190] on span "Edit" at bounding box center [323, 190] width 21 height 16
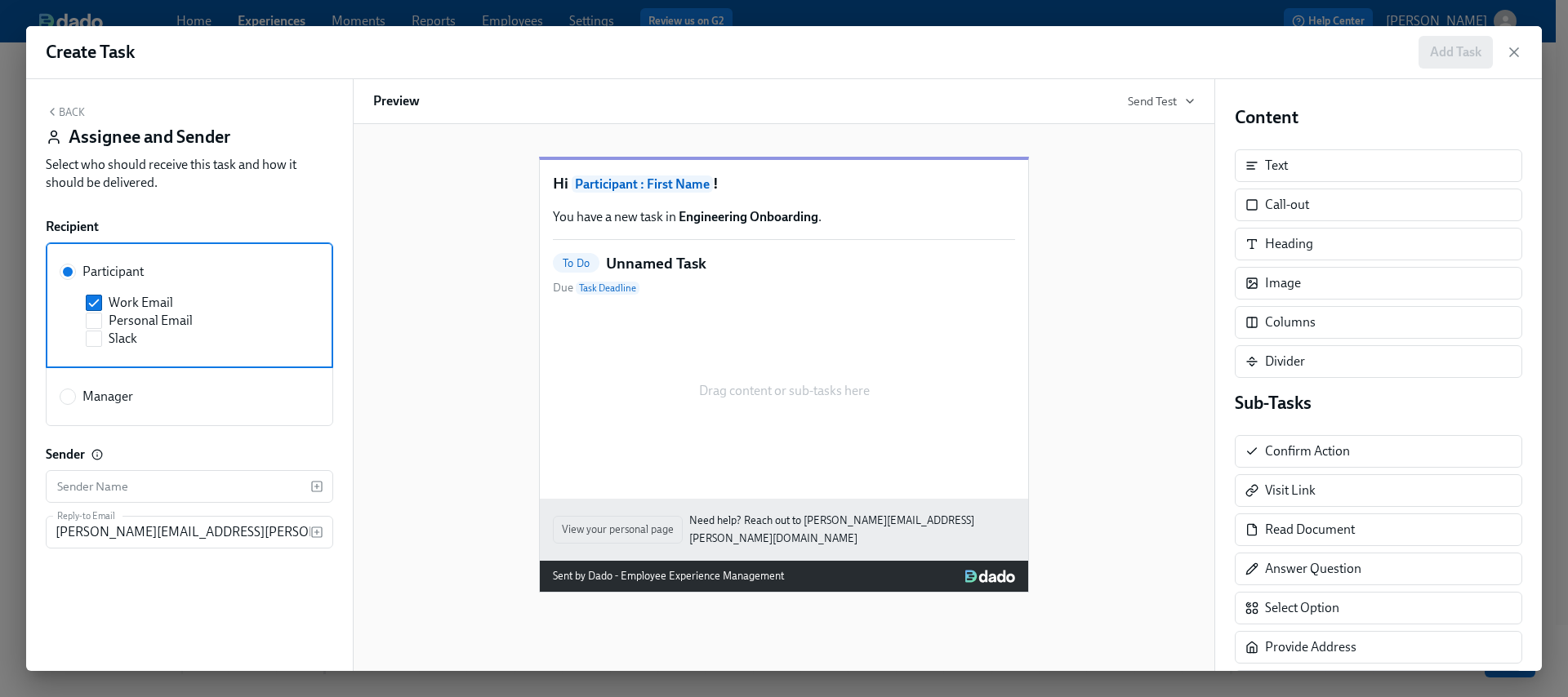
click at [103, 390] on span "Manager" at bounding box center [108, 396] width 50 height 18
click at [75, 390] on input "Manager" at bounding box center [67, 396] width 14 height 14
radio input "true"
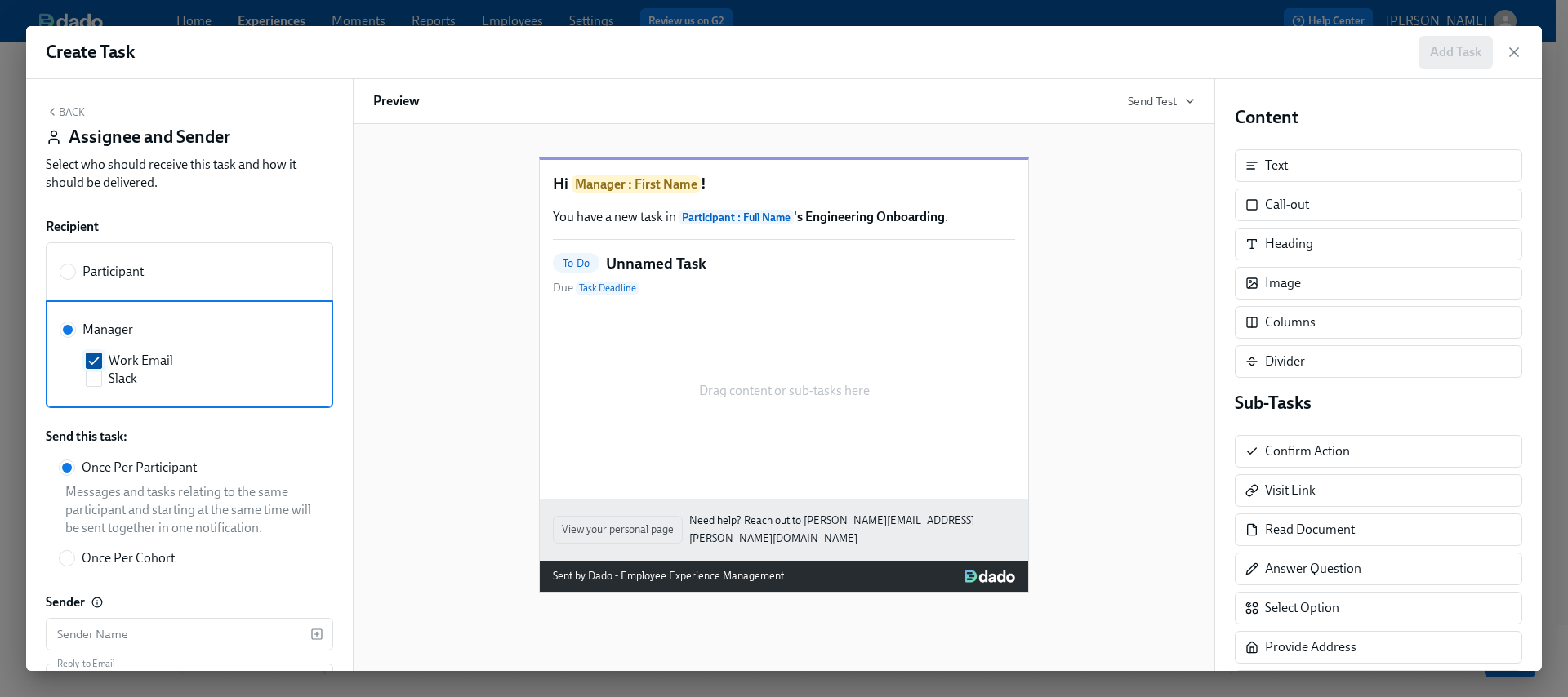
drag, startPoint x: 161, startPoint y: 363, endPoint x: 152, endPoint y: 365, distance: 9.2
click at [157, 364] on span "Work Email" at bounding box center [141, 361] width 65 height 18
click at [101, 364] on input "Work Email" at bounding box center [93, 360] width 14 height 14
checkbox input "false"
click at [123, 381] on span "Slack" at bounding box center [123, 378] width 29 height 18
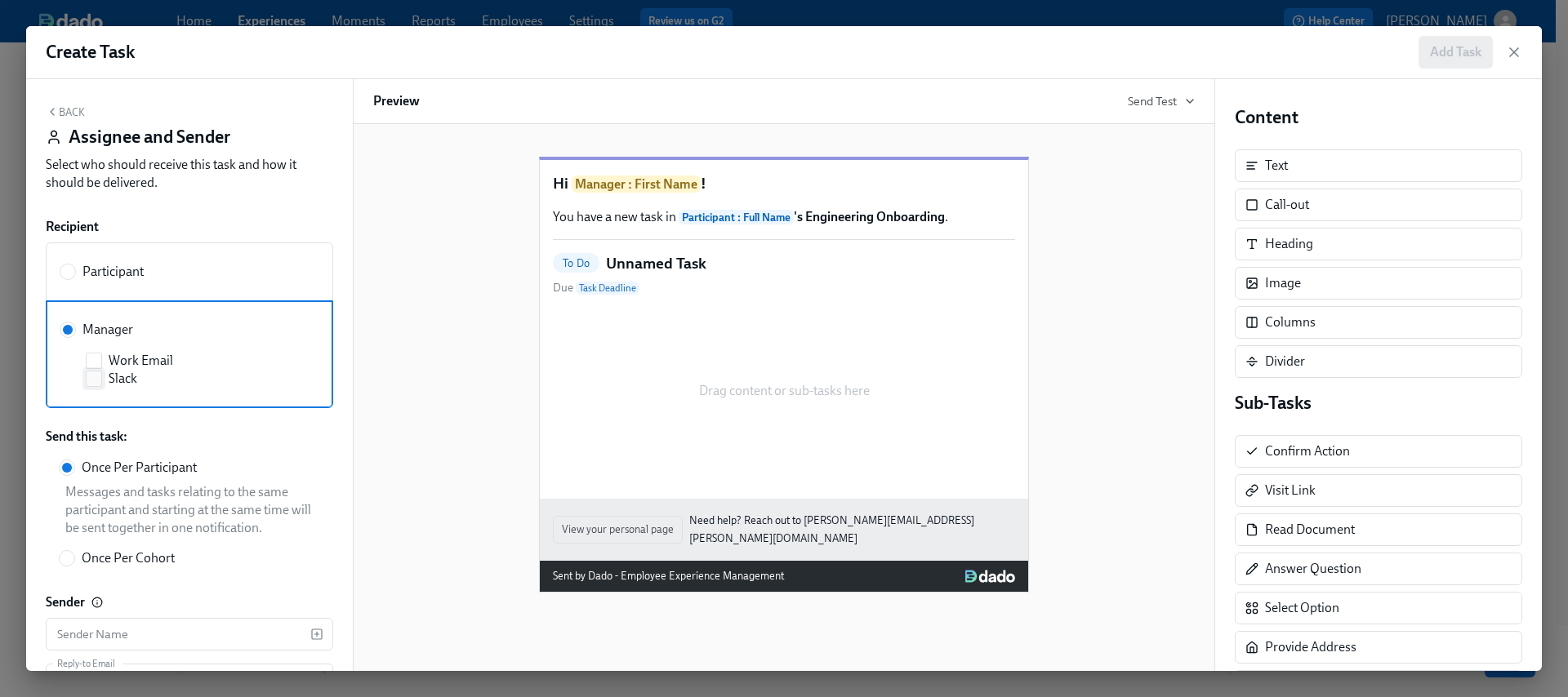
click at [101, 381] on input "Slack" at bounding box center [93, 378] width 14 height 14
checkbox input "true"
click at [73, 114] on button "Back" at bounding box center [65, 112] width 39 height 13
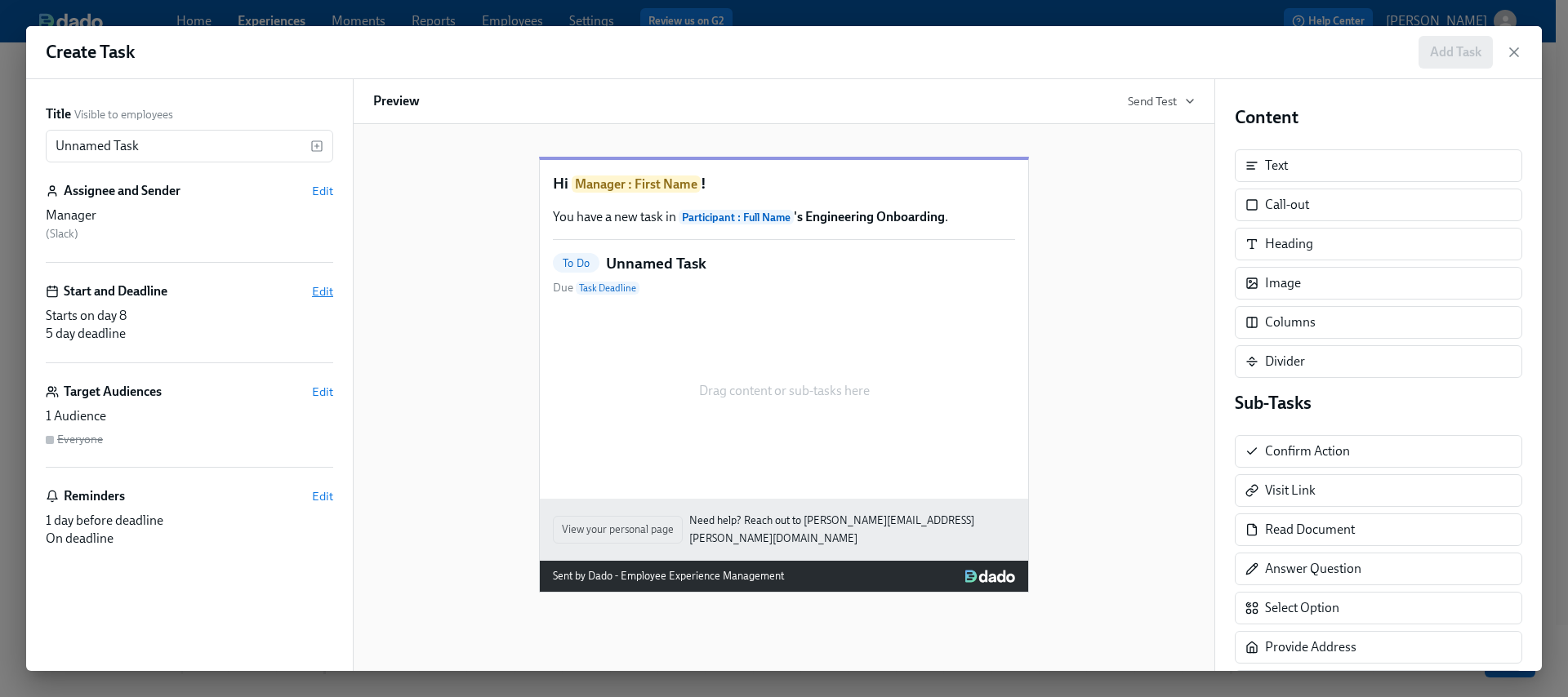
click at [324, 291] on span "Edit" at bounding box center [323, 291] width 21 height 16
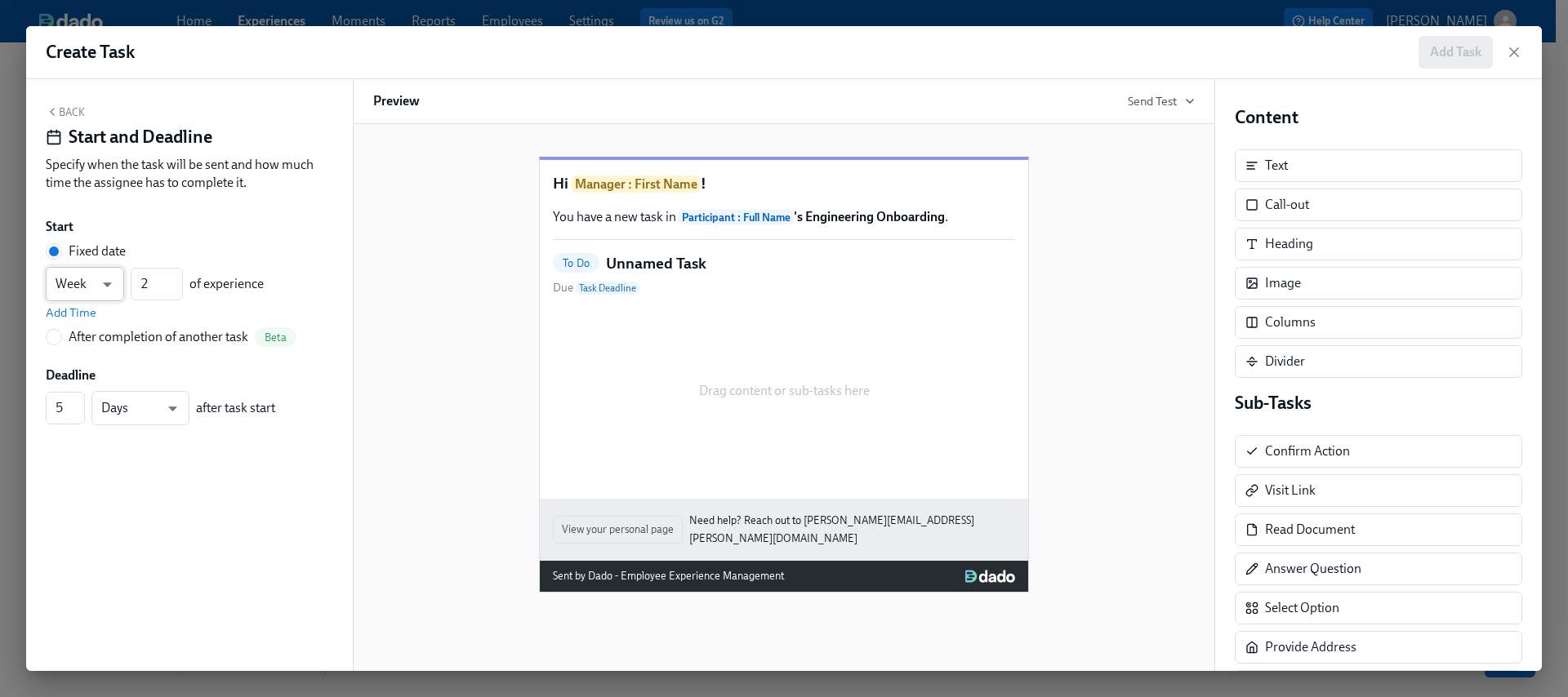
click at [96, 283] on body "Home Experiences Moments Reports Employees Settings Review us on G2 Help Center…" at bounding box center [784, 396] width 1568 height 838
type input "d"
click at [173, 284] on input "1" at bounding box center [156, 284] width 52 height 32
click at [175, 278] on input "2" at bounding box center [156, 284] width 52 height 32
click at [175, 279] on input "3" at bounding box center [156, 284] width 52 height 32
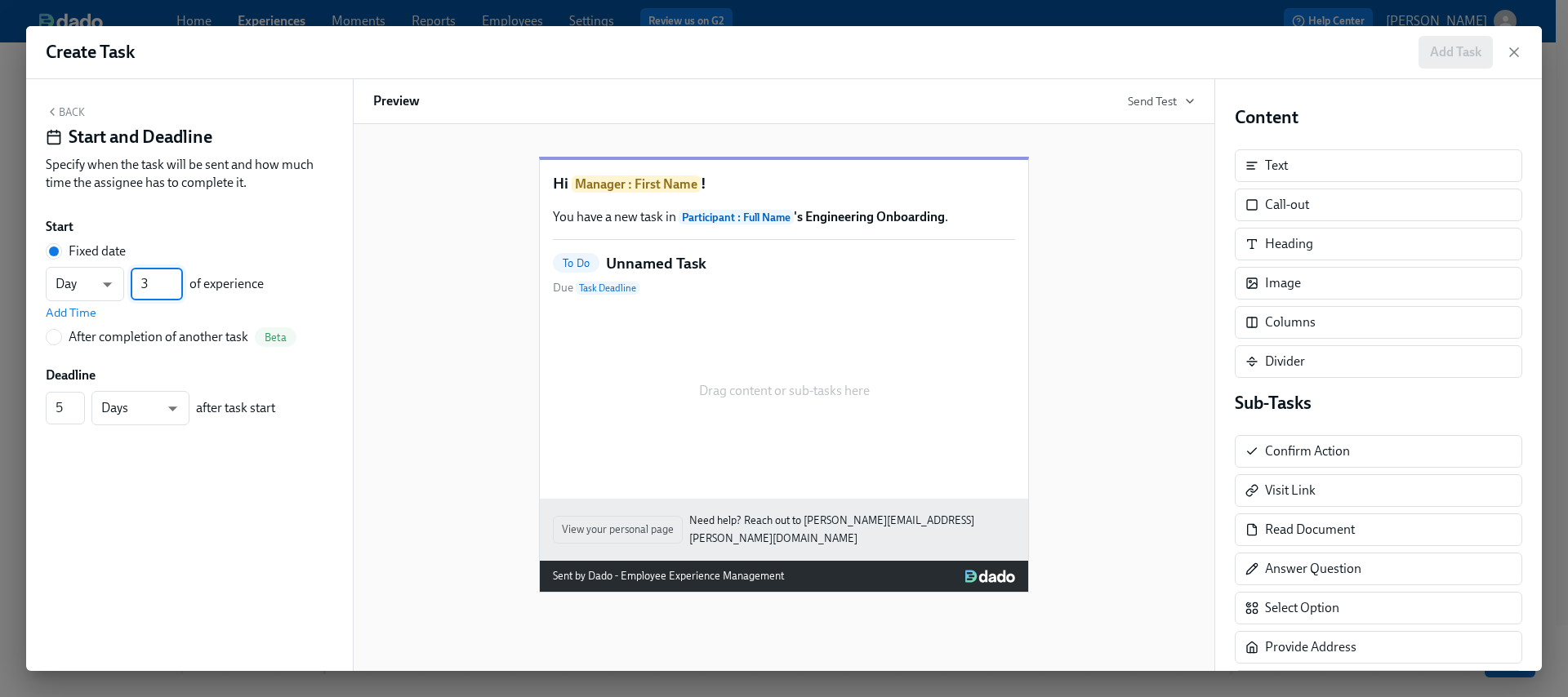
click at [175, 280] on input "4" at bounding box center [156, 284] width 52 height 32
click at [175, 280] on input "5" at bounding box center [156, 284] width 52 height 32
click at [175, 280] on input "6" at bounding box center [156, 284] width 52 height 32
click at [175, 280] on input "7" at bounding box center [156, 284] width 52 height 32
type input "8"
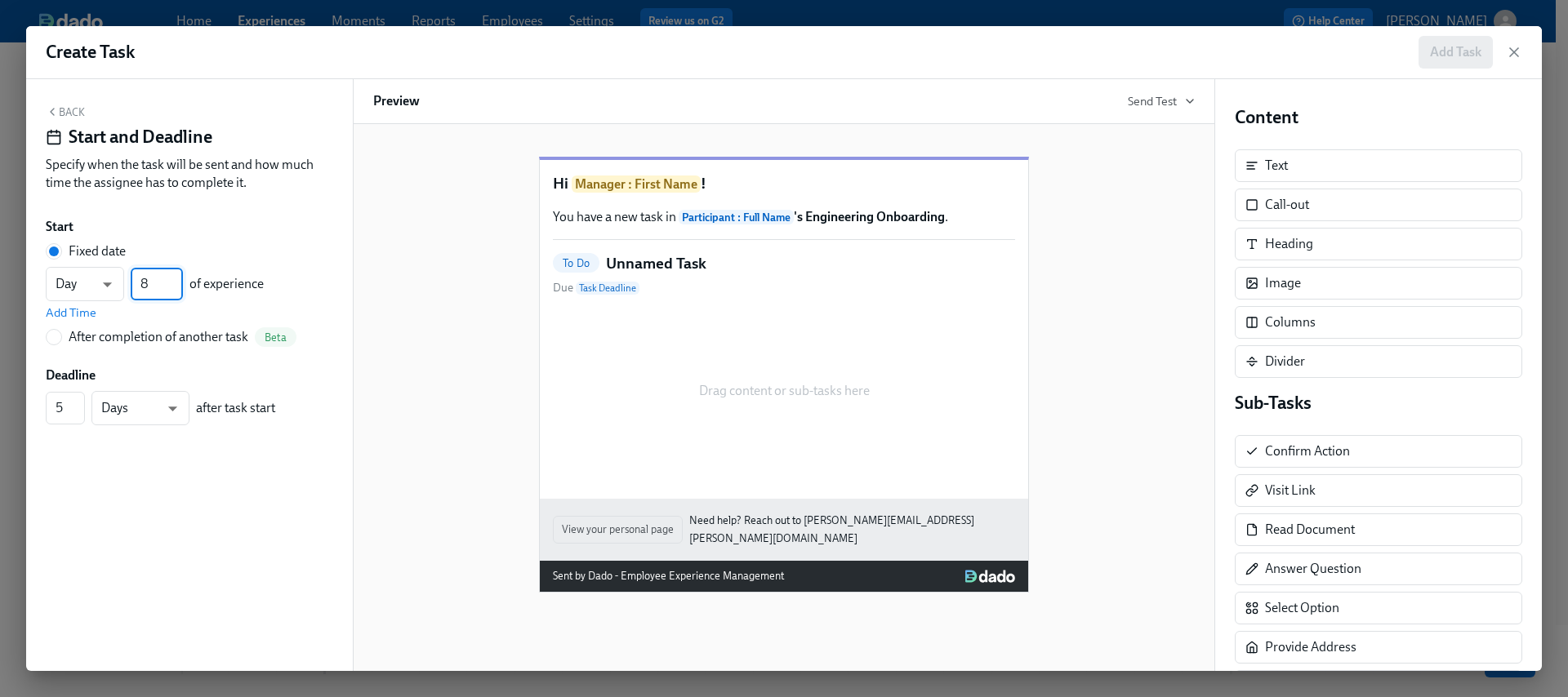
click at [175, 280] on input "8" at bounding box center [156, 284] width 52 height 32
click at [71, 109] on button "Back" at bounding box center [65, 112] width 39 height 13
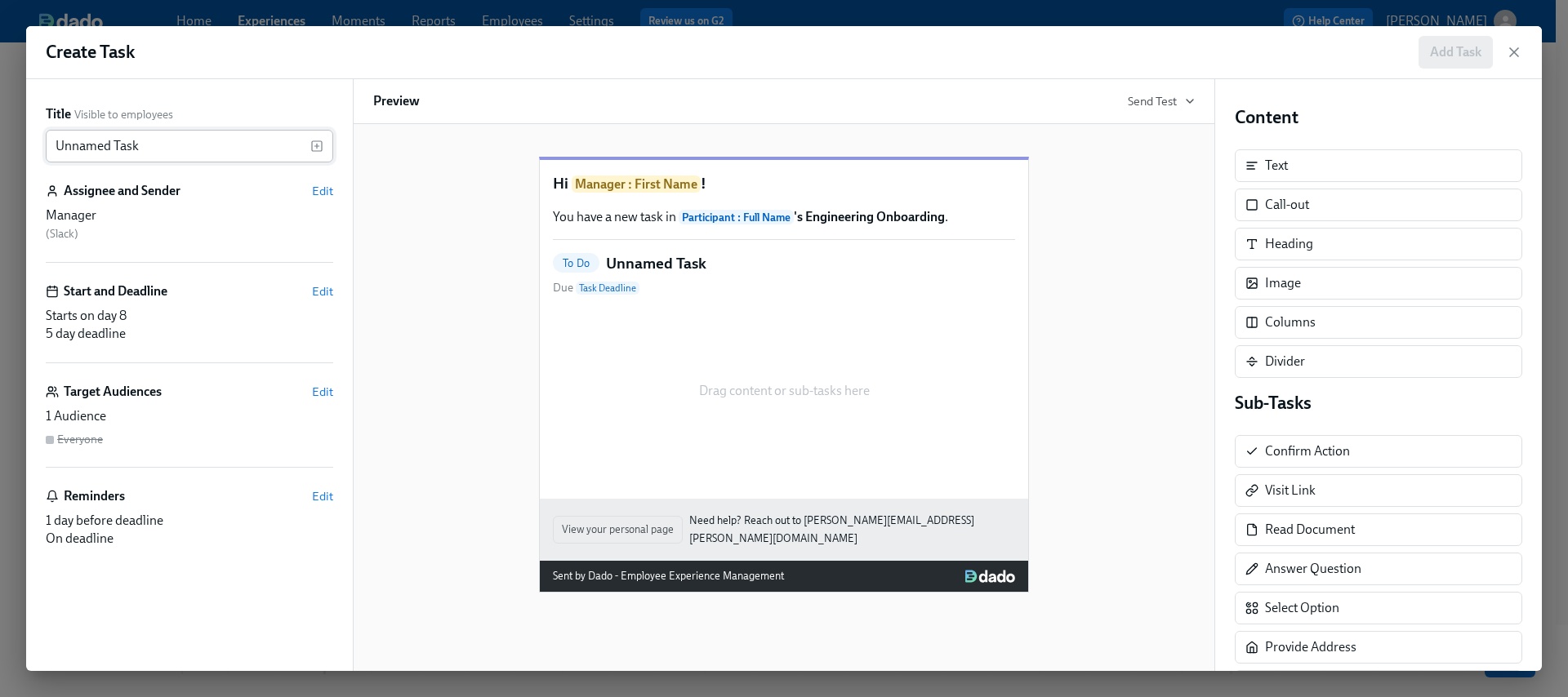
click at [161, 149] on input "Unnamed Task" at bounding box center [178, 146] width 265 height 32
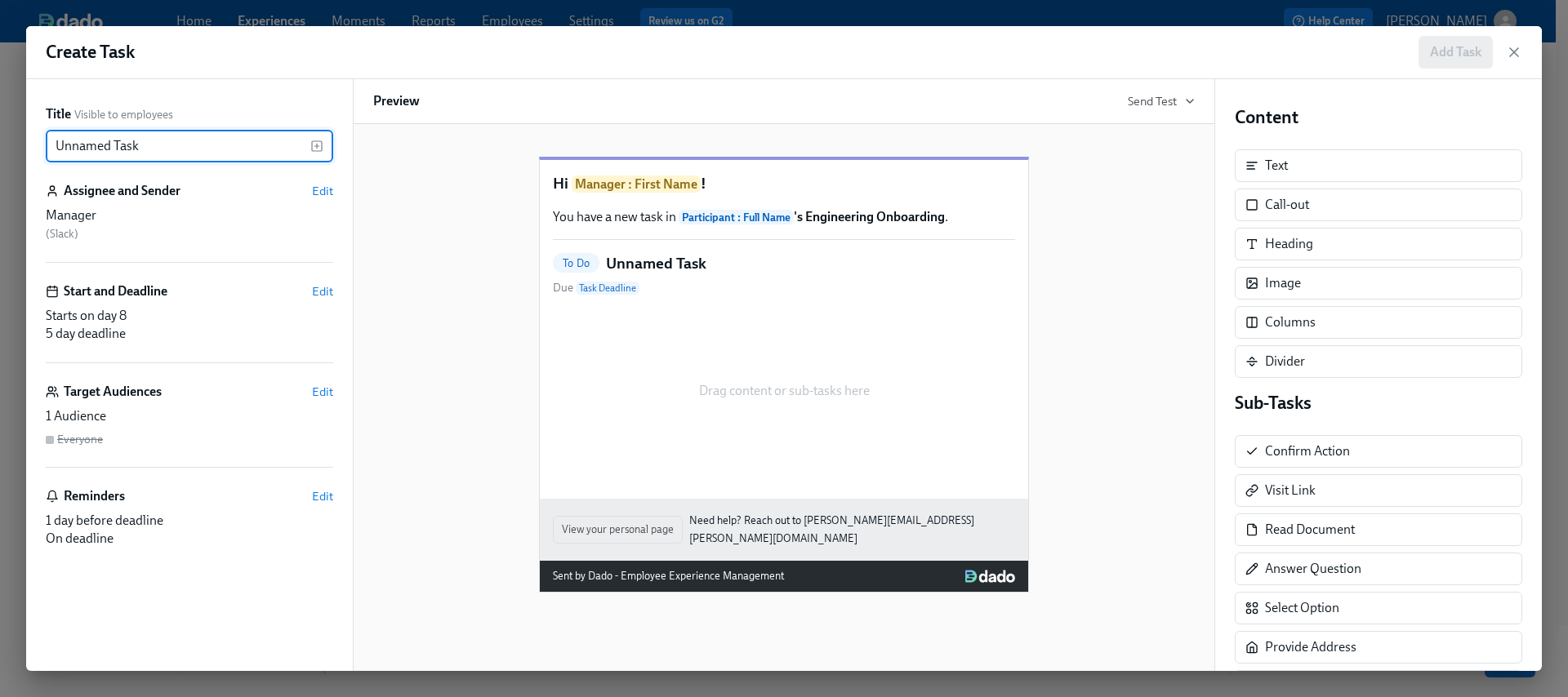
click at [161, 148] on input "Unnamed Task" at bounding box center [178, 146] width 265 height 32
click at [157, 146] on input "Unnamed Task" at bounding box center [178, 146] width 265 height 32
click at [156, 145] on input "Unnamed Task" at bounding box center [178, 146] width 265 height 32
click at [154, 143] on input "Unnamed Task" at bounding box center [178, 146] width 265 height 32
click at [154, 142] on input "Unnamed Task" at bounding box center [178, 146] width 265 height 32
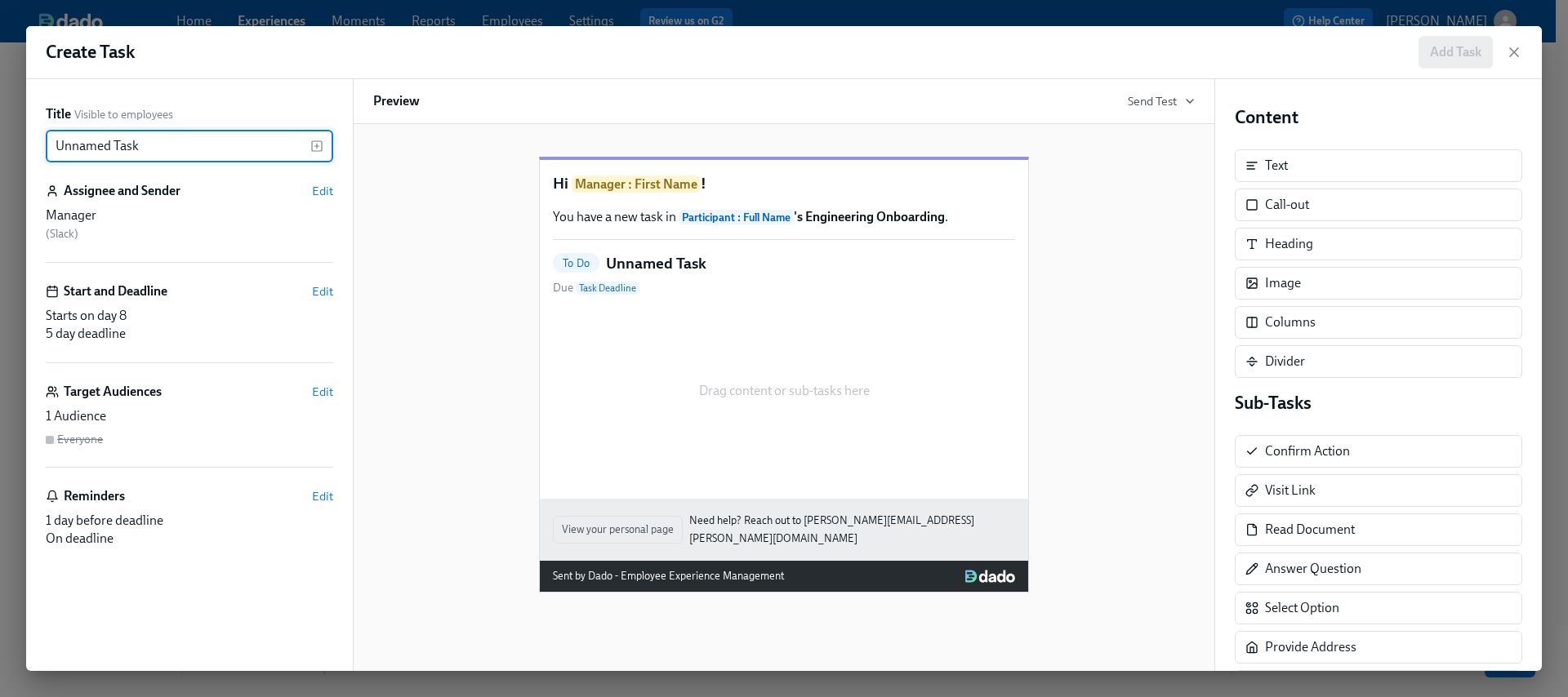
click at [153, 143] on input "Unnamed Task" at bounding box center [178, 146] width 265 height 32
click at [152, 143] on input "Unnamed Task" at bounding box center [178, 146] width 265 height 32
drag, startPoint x: 152, startPoint y: 143, endPoint x: 65, endPoint y: 128, distance: 88.3
click at [65, 127] on div "Title Visible to employees Unnamed Task ​" at bounding box center [190, 134] width 288 height 57
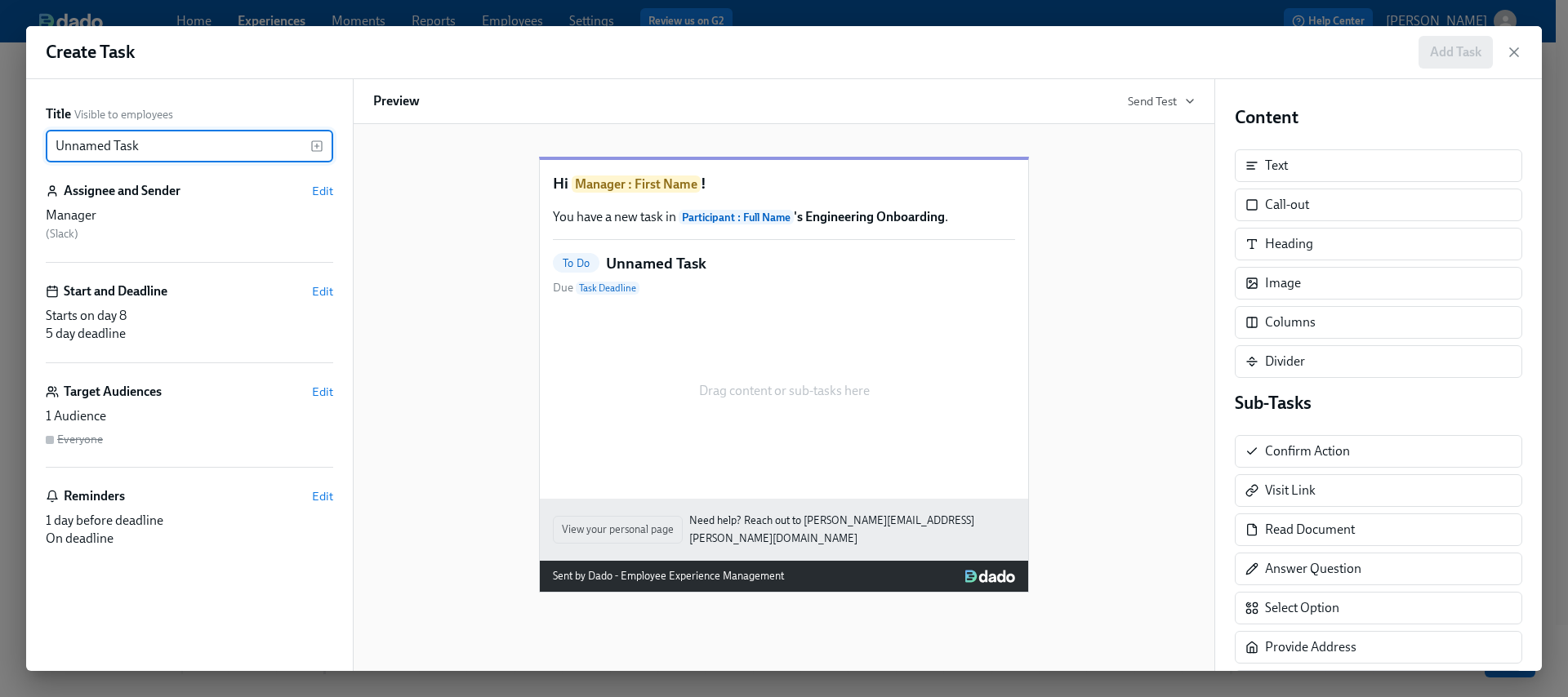
paste input "📅 Time to meet cross-functional partners"
type input "📅 Time to meet cross-functional partners!"
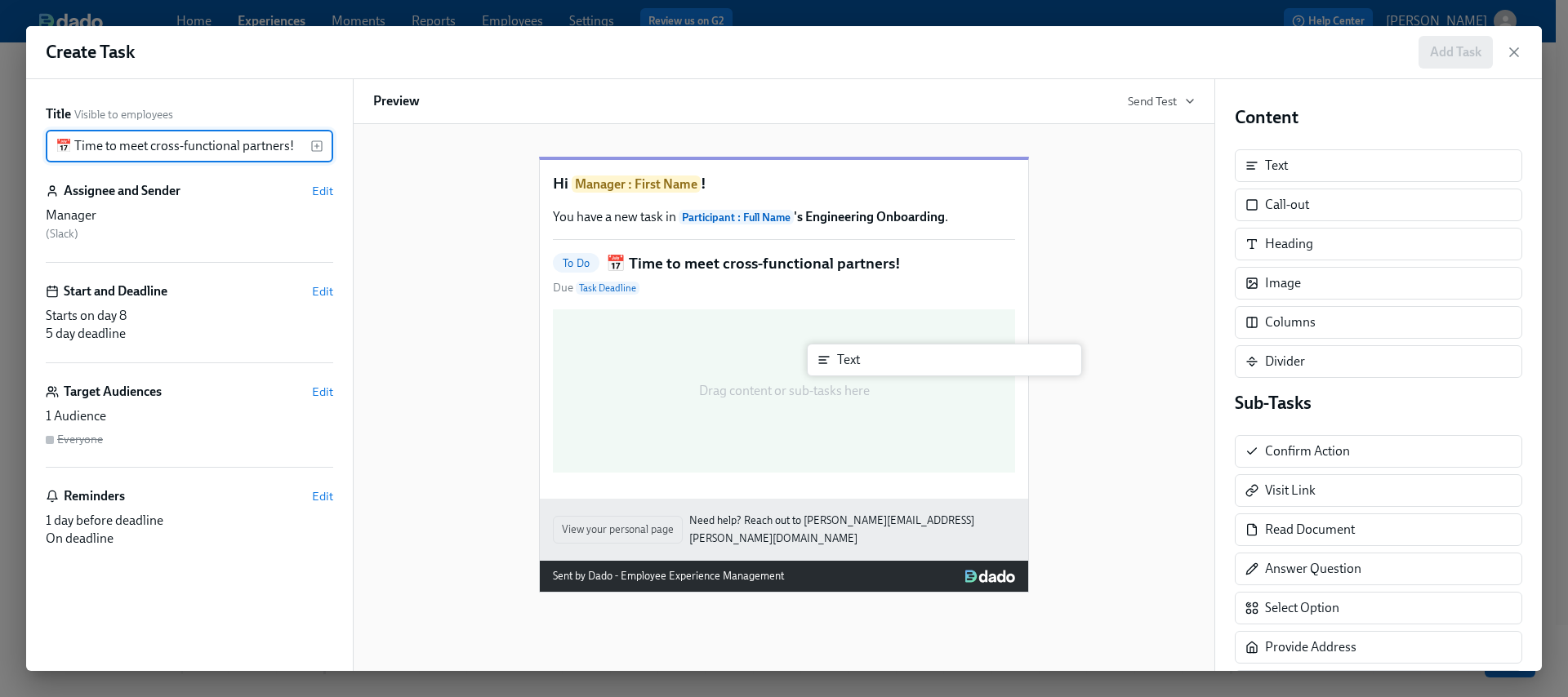
drag, startPoint x: 1272, startPoint y: 172, endPoint x: 842, endPoint y: 369, distance: 473.0
click at [842, 369] on div "Title Visible to employees 📅 Time to meet cross-functional partners! ​ Assignee…" at bounding box center [784, 375] width 1517 height 592
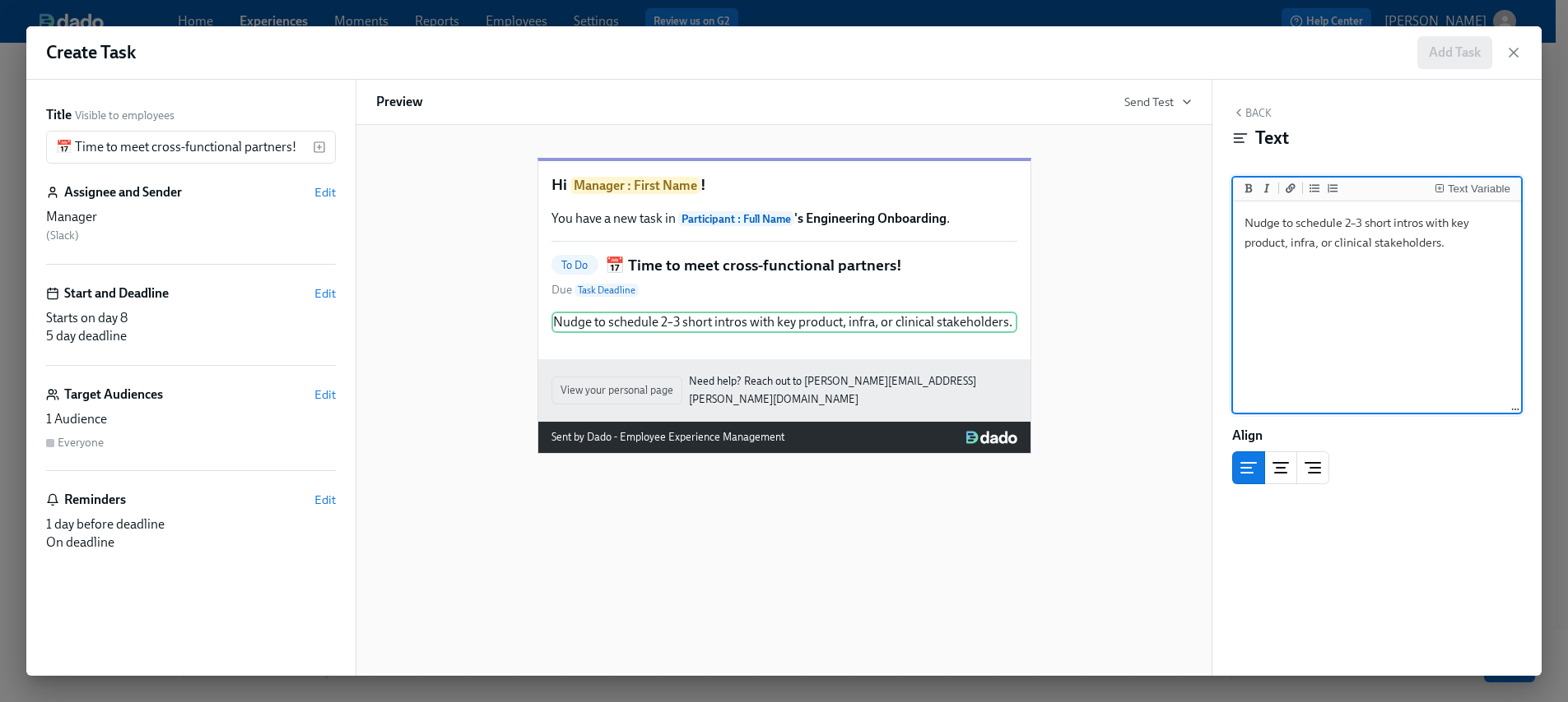
drag, startPoint x: 1279, startPoint y: 220, endPoint x: 1310, endPoint y: 222, distance: 31.1
click at [1279, 221] on textarea "Nudge to schedule 2–3 short intros with key product, infra, or clinical stakeho…" at bounding box center [1376, 308] width 281 height 206
click at [1472, 183] on div "Text Variable" at bounding box center [1478, 189] width 62 height 12
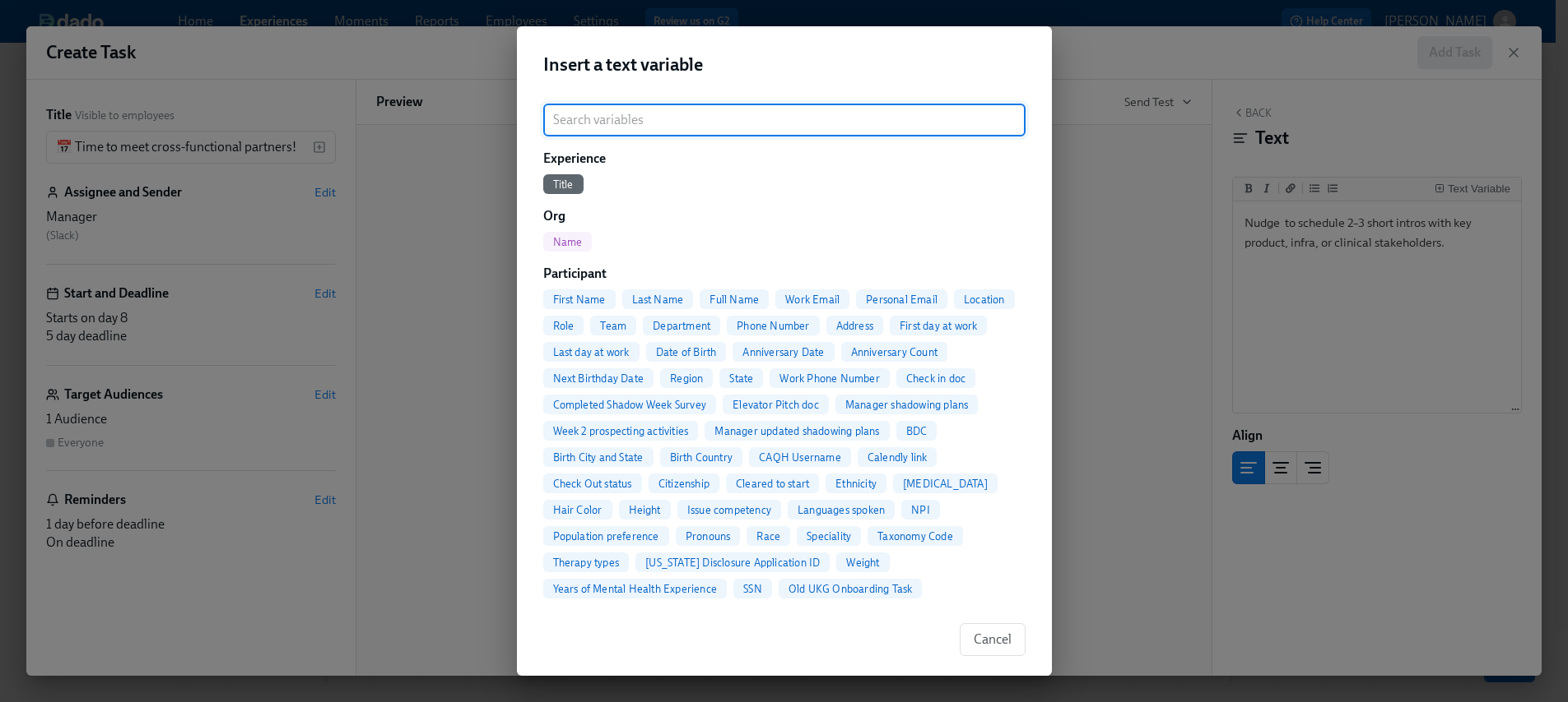
click at [567, 297] on span "First Name" at bounding box center [579, 299] width 72 height 12
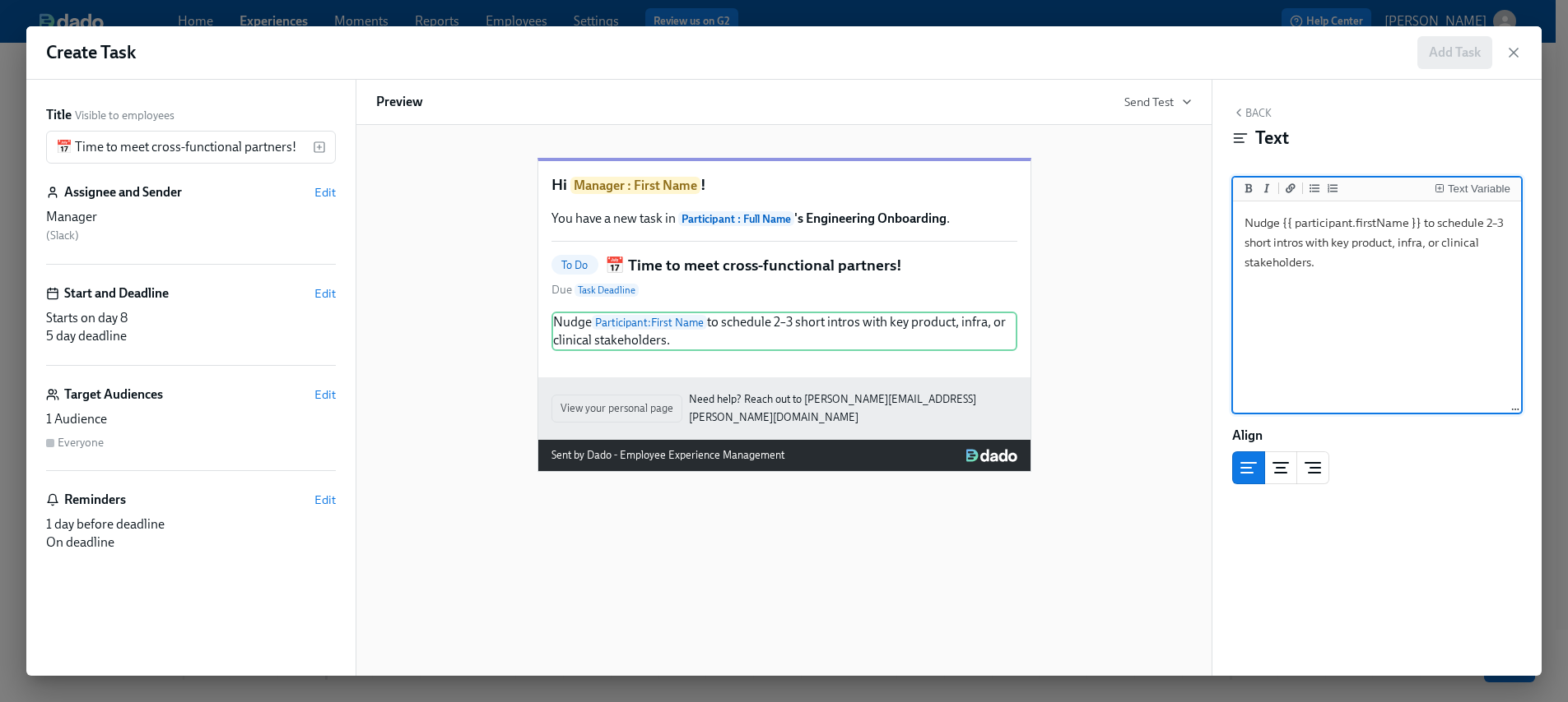
scroll to position [23, 0]
type textarea "Nudge {{ participant.firstName }} to schedule 2–3 short intros with key product…"
click at [1252, 105] on div "Back Text Text Variable Nudge {{ participant.firstName }} to schedule 2–3 short…" at bounding box center [1376, 378] width 329 height 597
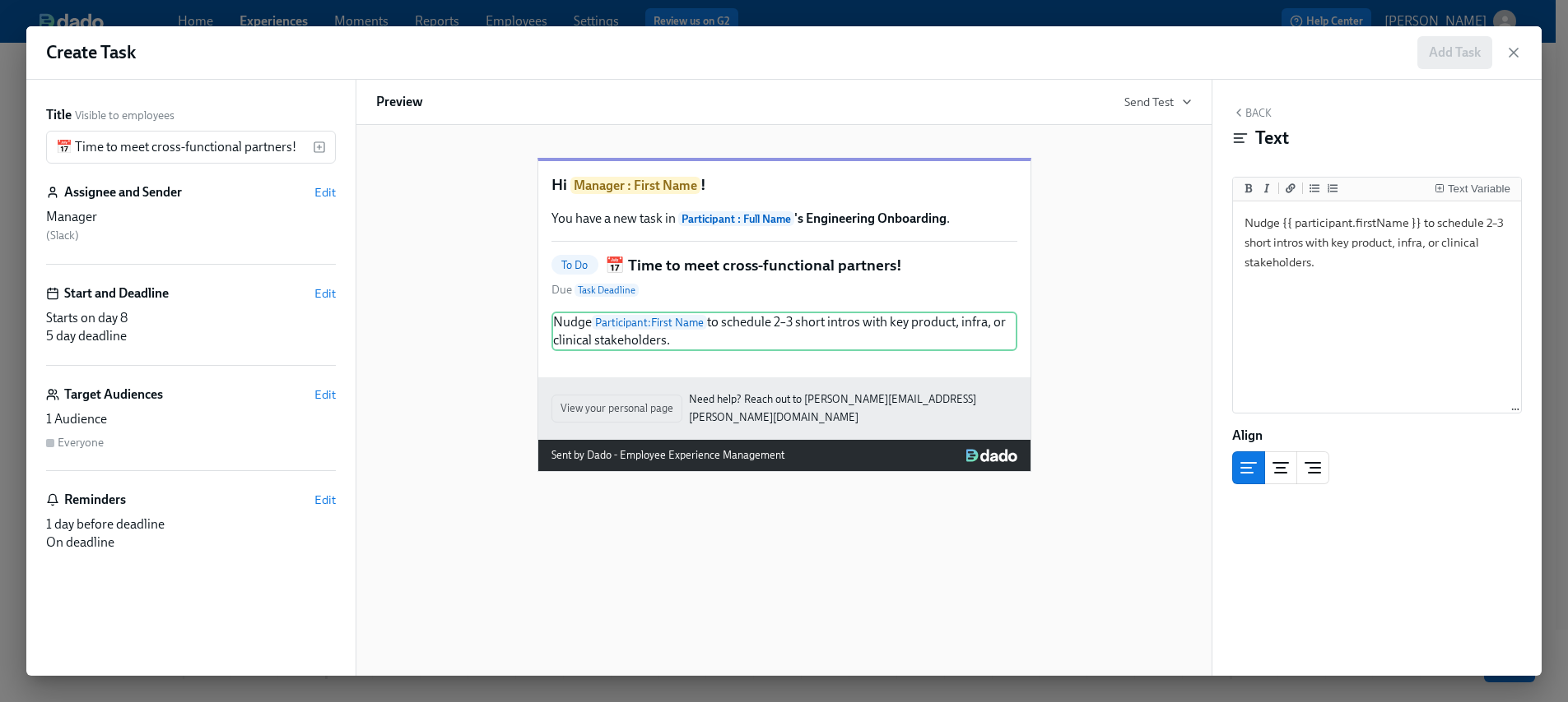
click at [1253, 112] on button "Back" at bounding box center [1251, 113] width 39 height 13
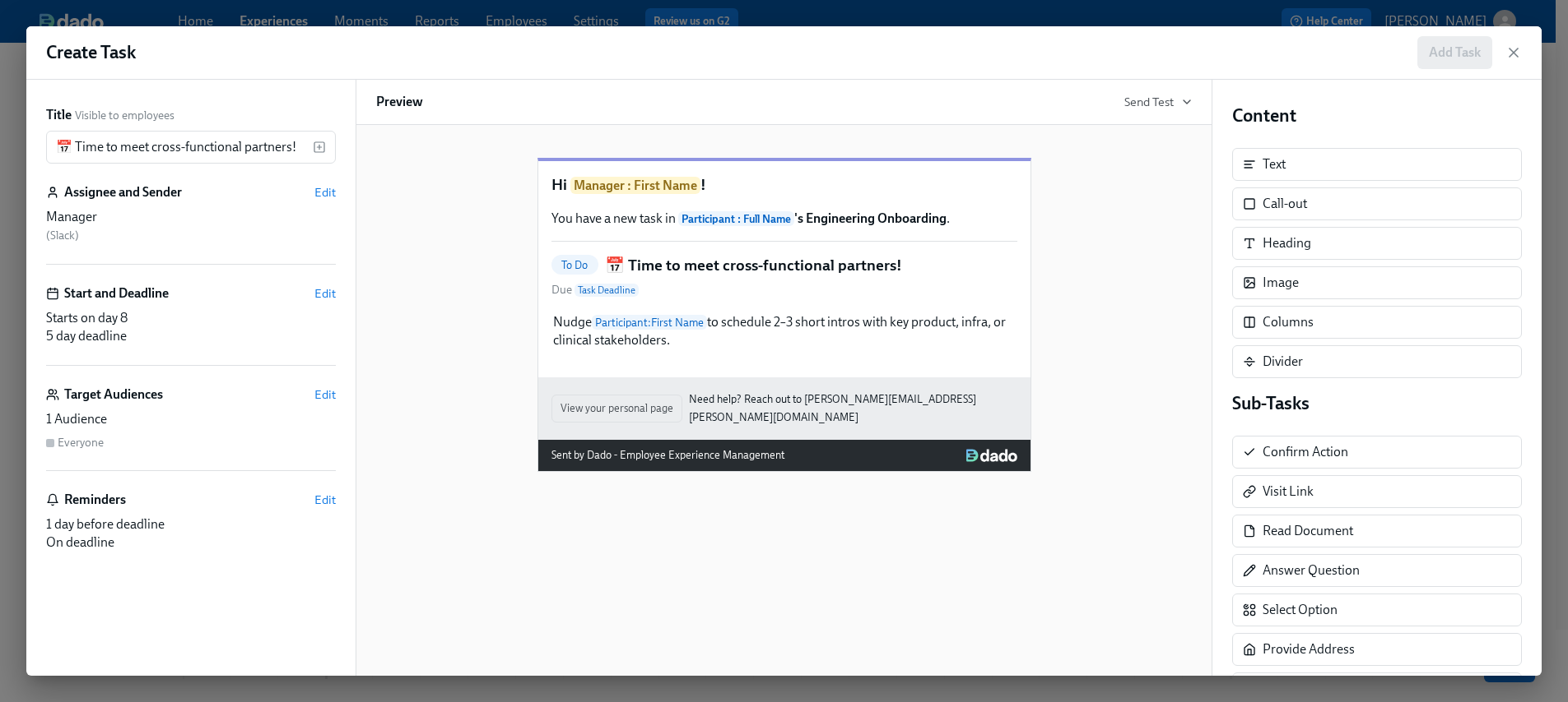
scroll to position [3, 0]
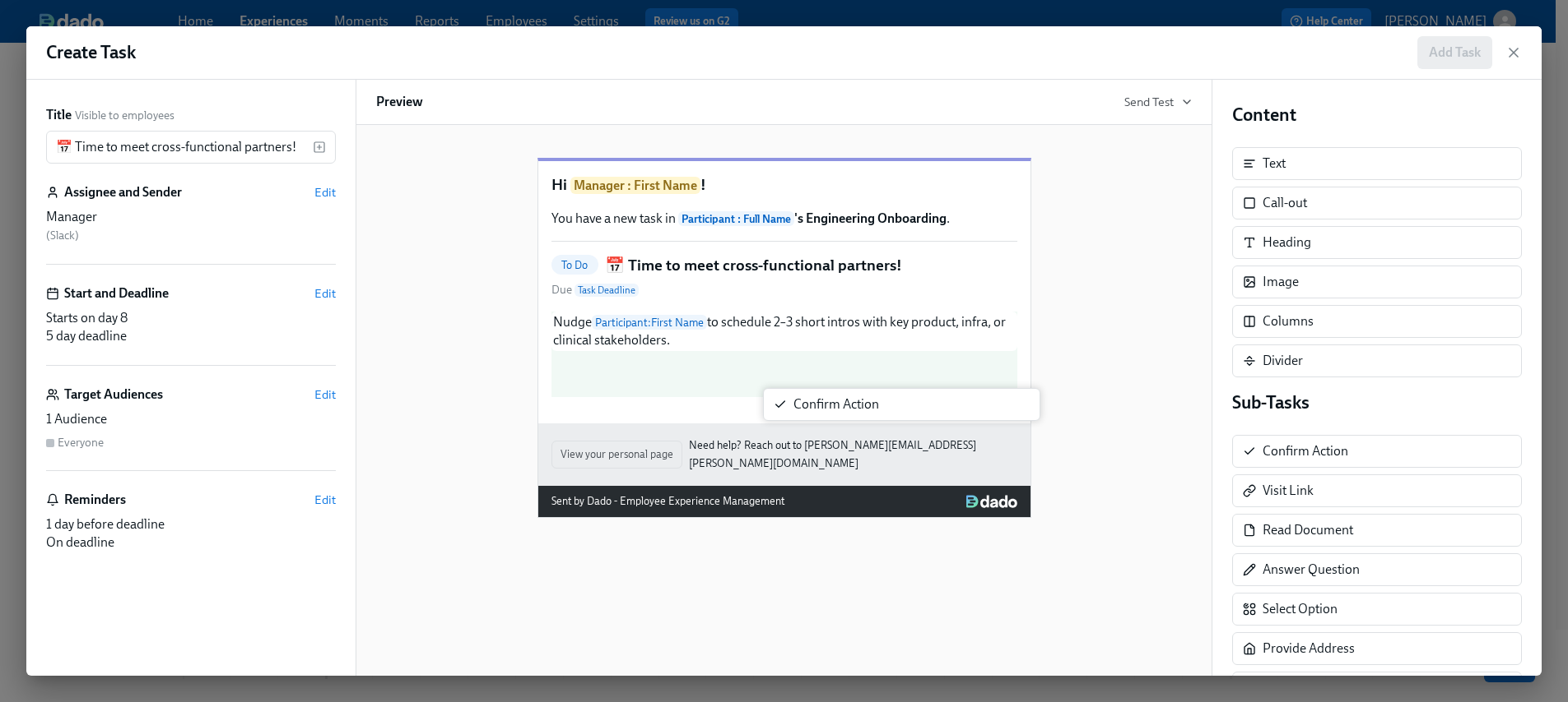
drag, startPoint x: 1279, startPoint y: 455, endPoint x: 779, endPoint y: 407, distance: 502.3
click at [779, 407] on div "Title Visible to employees 📅 Time to meet cross-functional partners! ​ Assignee…" at bounding box center [783, 378] width 1515 height 597
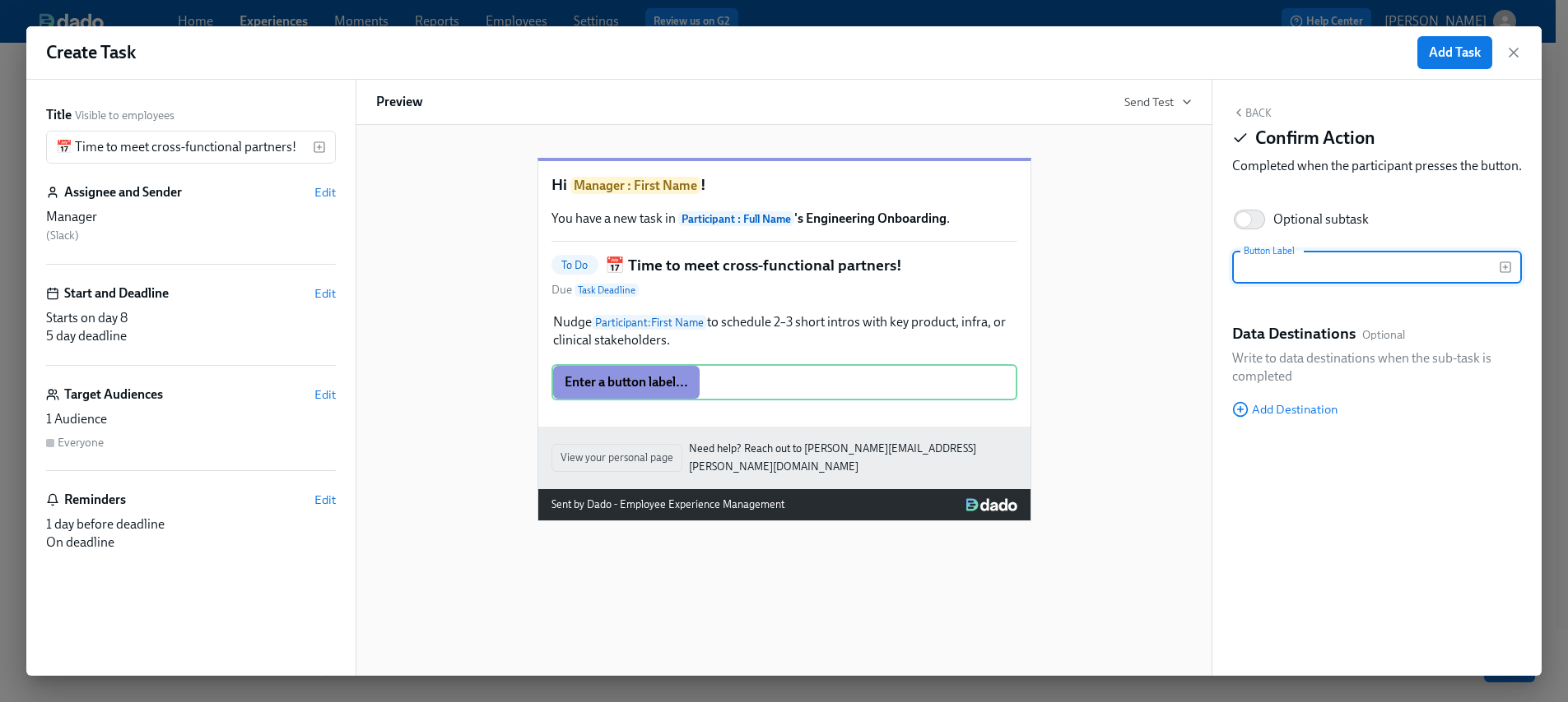
scroll to position [26, 0]
click at [1305, 275] on input "text" at bounding box center [1366, 268] width 267 height 33
type input "Completed!"
click at [1459, 56] on span "Add Task" at bounding box center [1455, 52] width 52 height 16
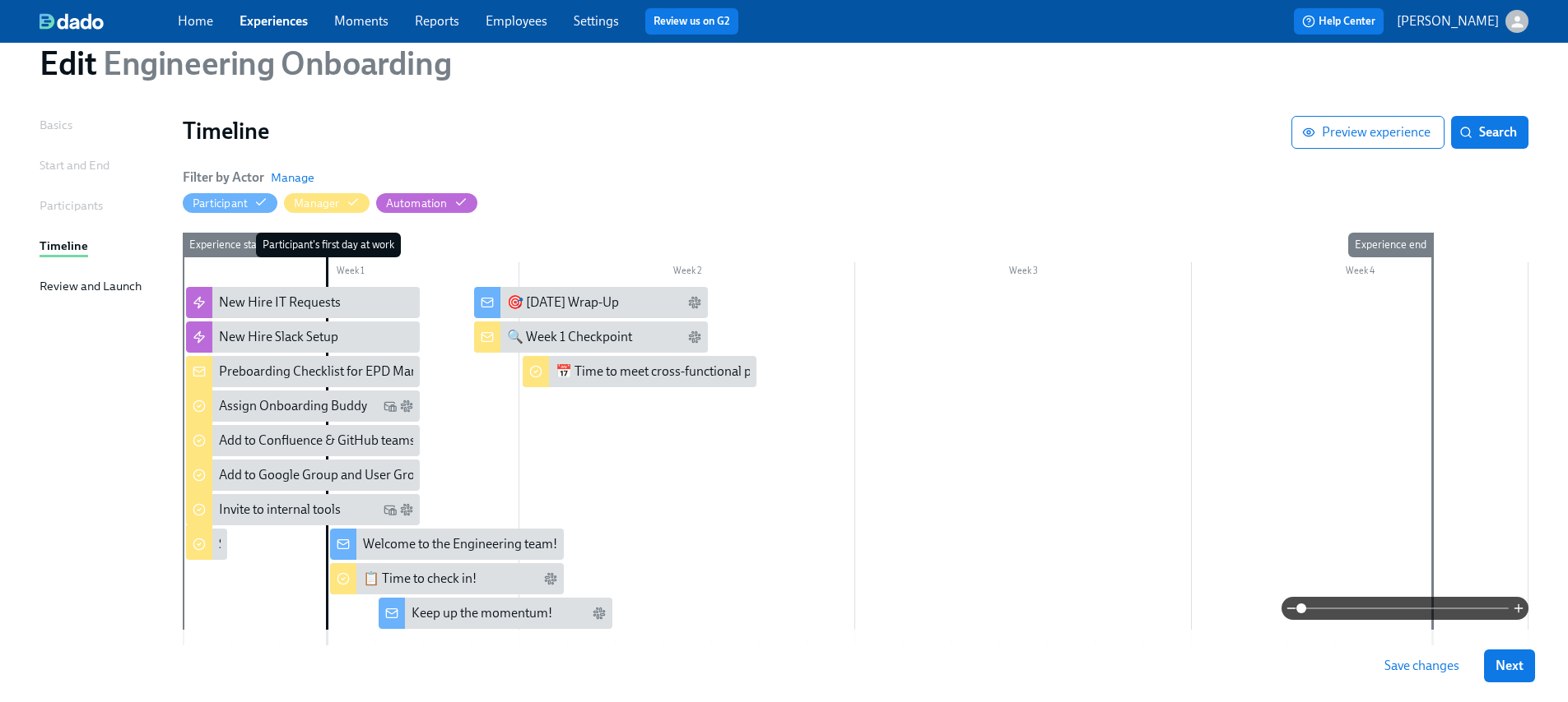
scroll to position [58, 0]
click at [585, 403] on div at bounding box center [855, 465] width 1345 height 359
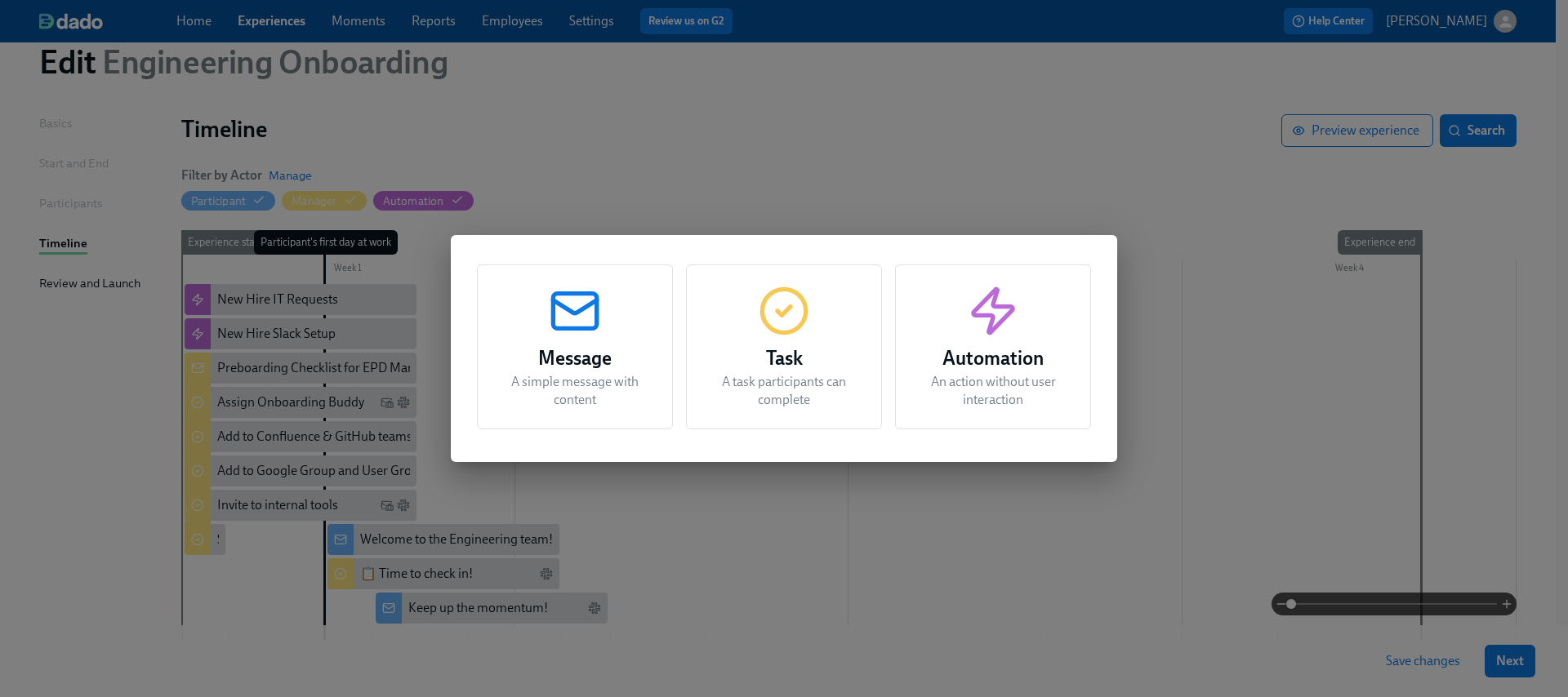
click at [580, 375] on p "A simple message with content" at bounding box center [574, 391] width 155 height 36
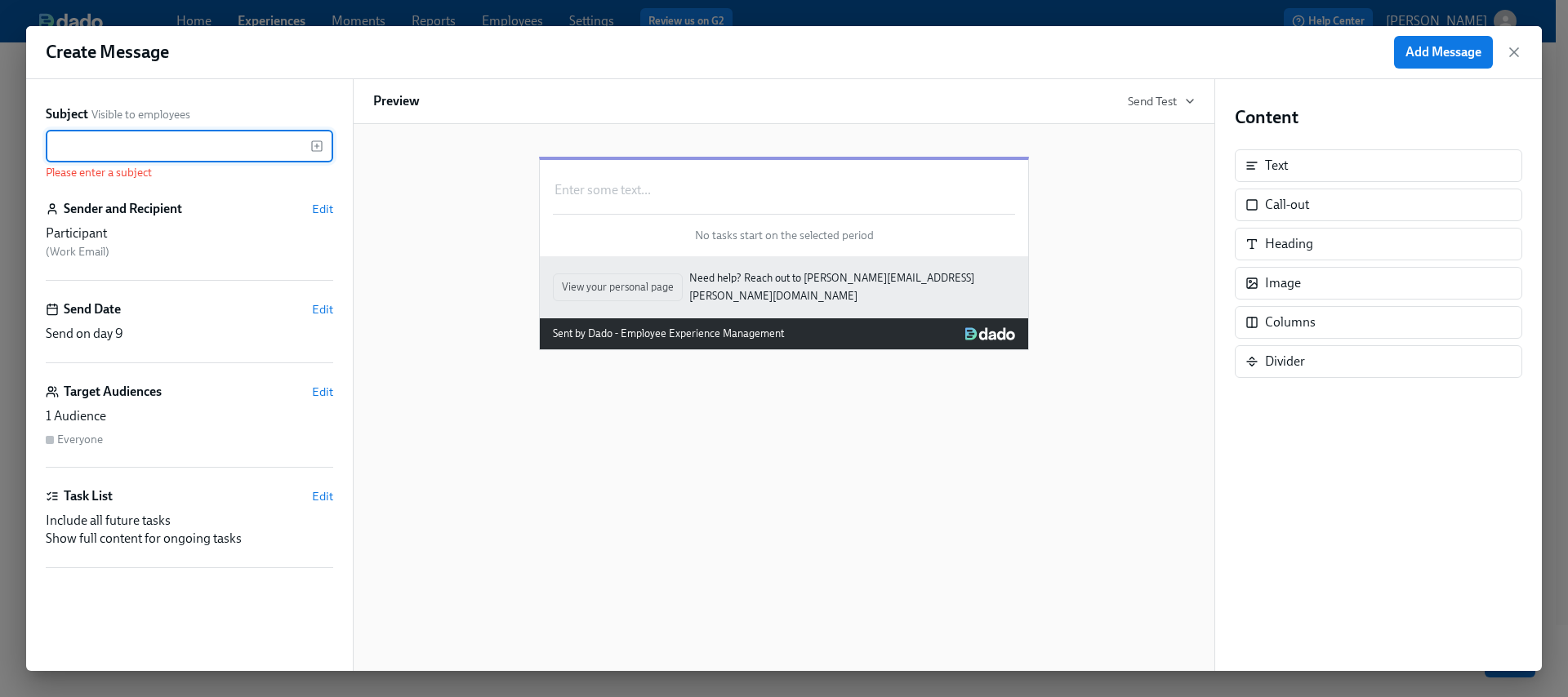
click at [129, 146] on input "text" at bounding box center [178, 146] width 265 height 32
paste input "💡 Systems Tou"
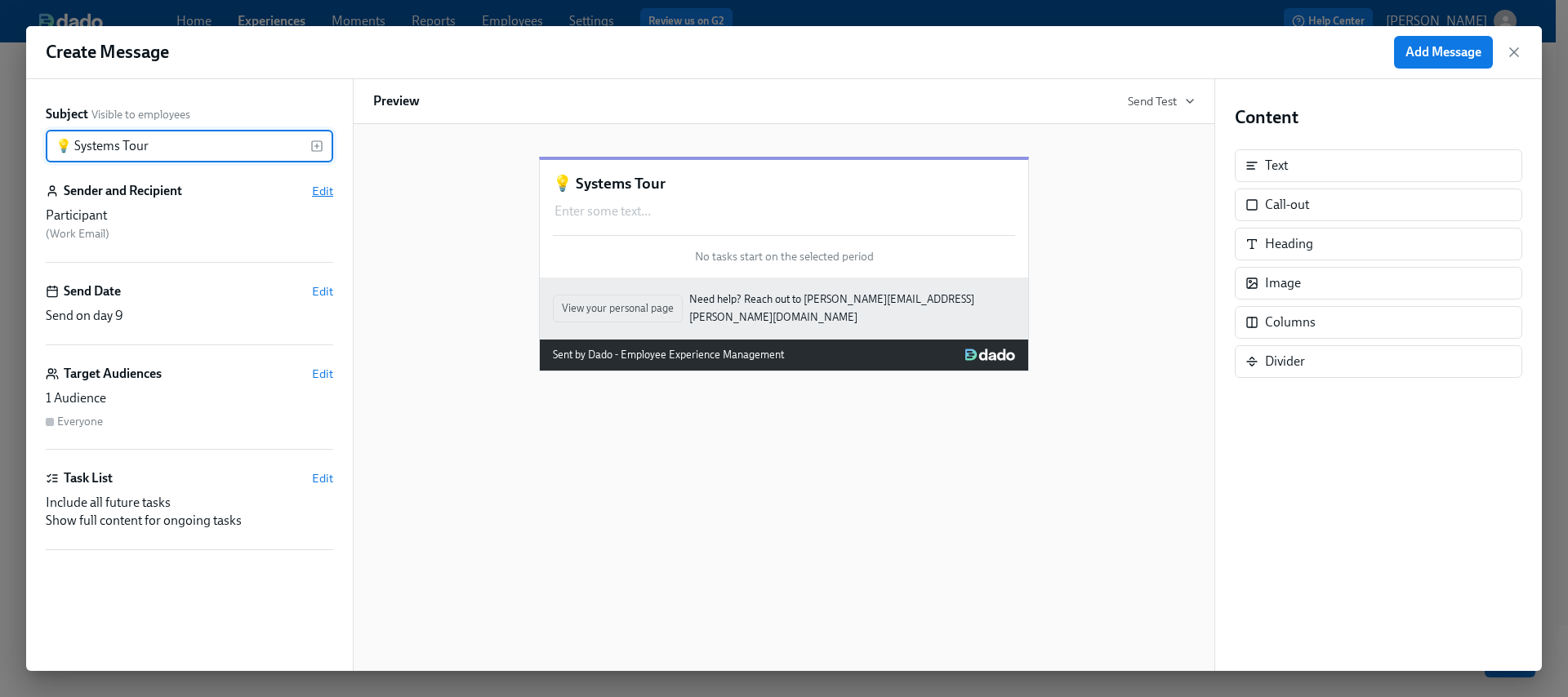
type input "💡 Systems Tour"
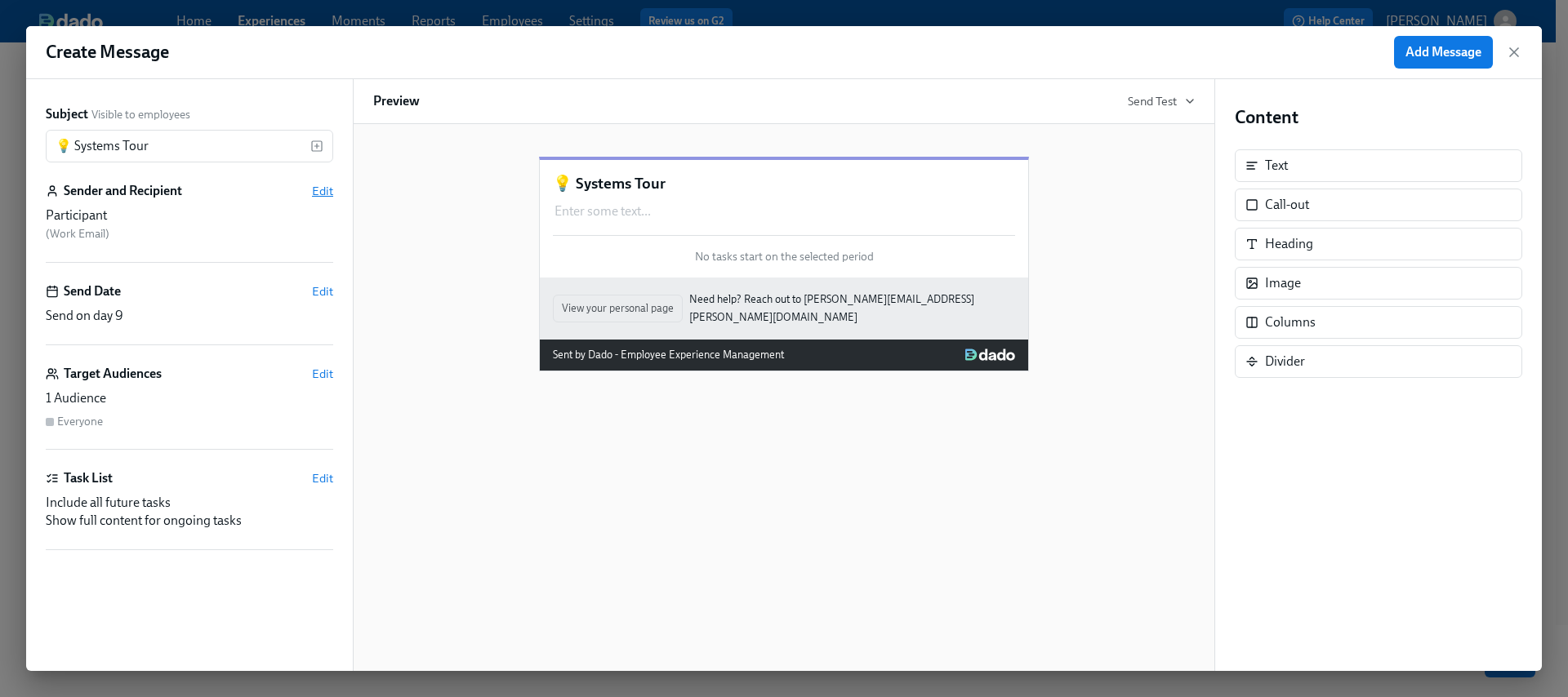
click at [316, 187] on span "Edit" at bounding box center [323, 190] width 21 height 16
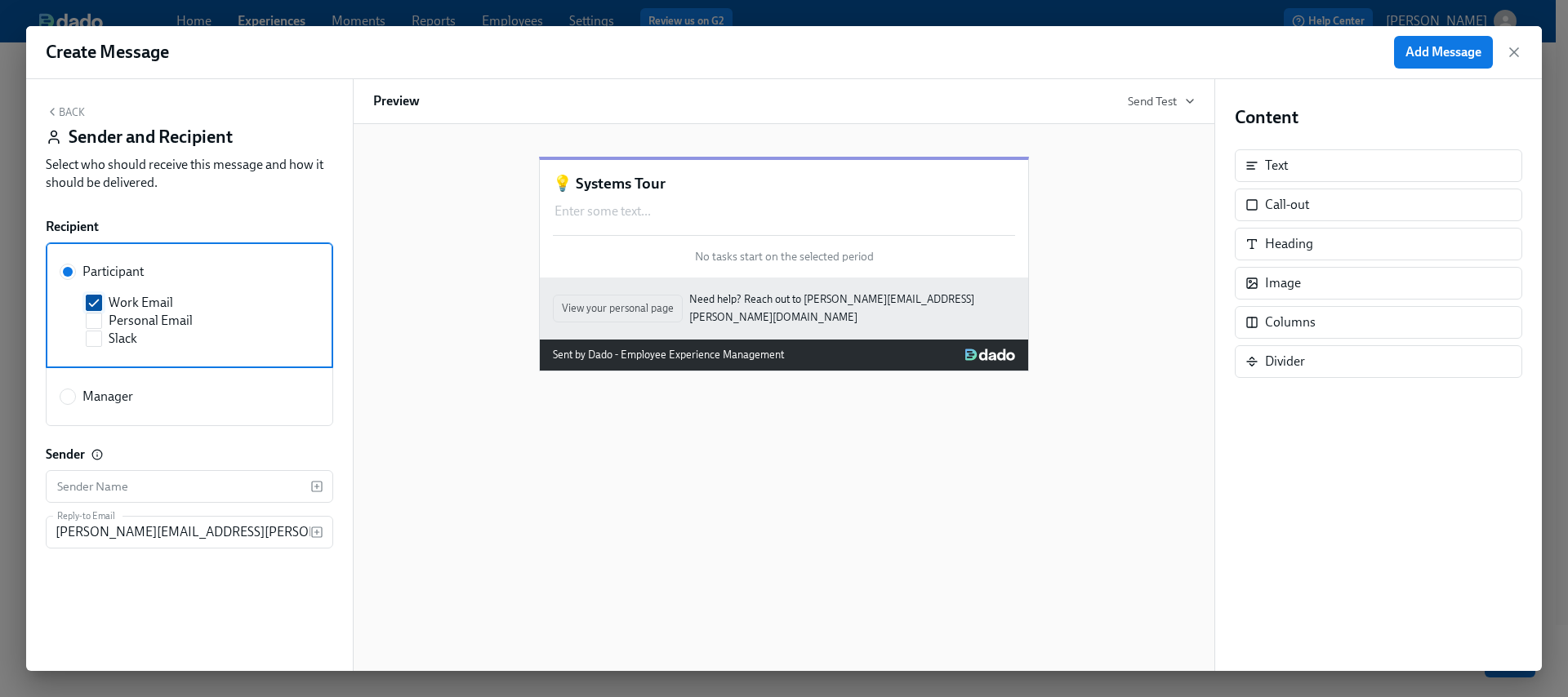
drag, startPoint x: 117, startPoint y: 295, endPoint x: 121, endPoint y: 304, distance: 9.8
click at [117, 294] on span "Work Email" at bounding box center [141, 303] width 65 height 18
click at [101, 295] on input "Work Email" at bounding box center [93, 302] width 14 height 14
checkbox input "false"
click at [121, 329] on span "Slack" at bounding box center [123, 338] width 29 height 18
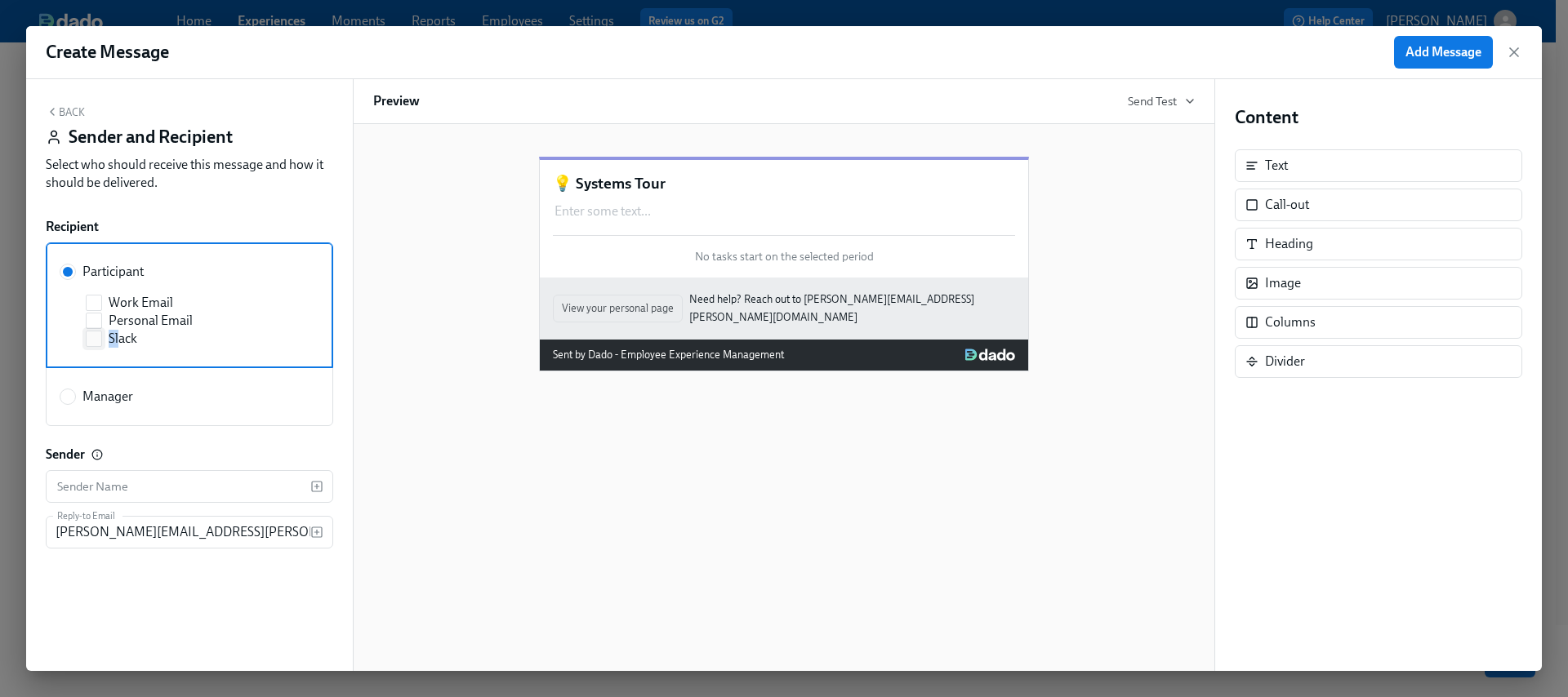
click at [93, 340] on input "Slack" at bounding box center [93, 338] width 14 height 14
checkbox input "true"
click at [65, 113] on button "Back" at bounding box center [65, 112] width 39 height 13
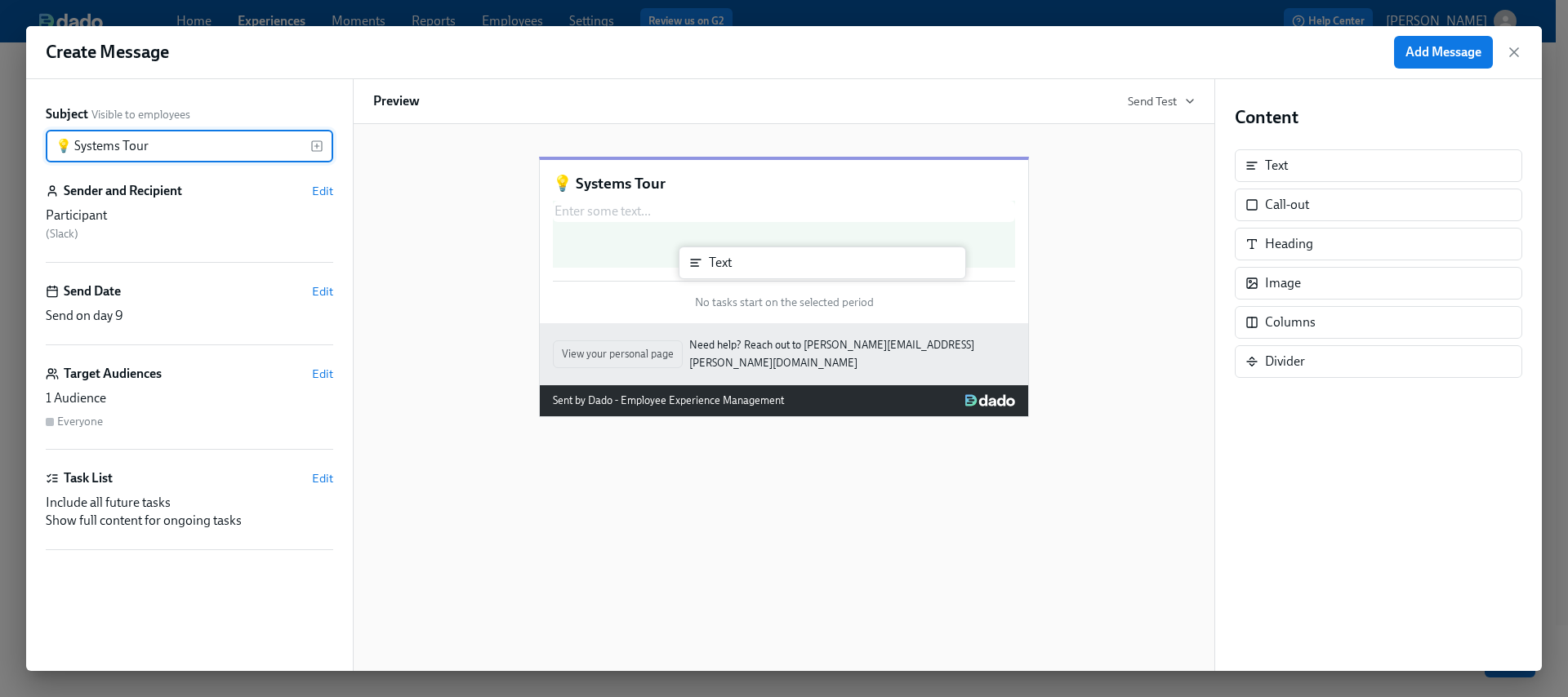
drag, startPoint x: 1363, startPoint y: 164, endPoint x: 799, endPoint y: 262, distance: 572.5
click at [799, 262] on div "Subject Visible to employees 💡 Systems Tour ​ Sender and Recipient Edit Partici…" at bounding box center [784, 375] width 1517 height 592
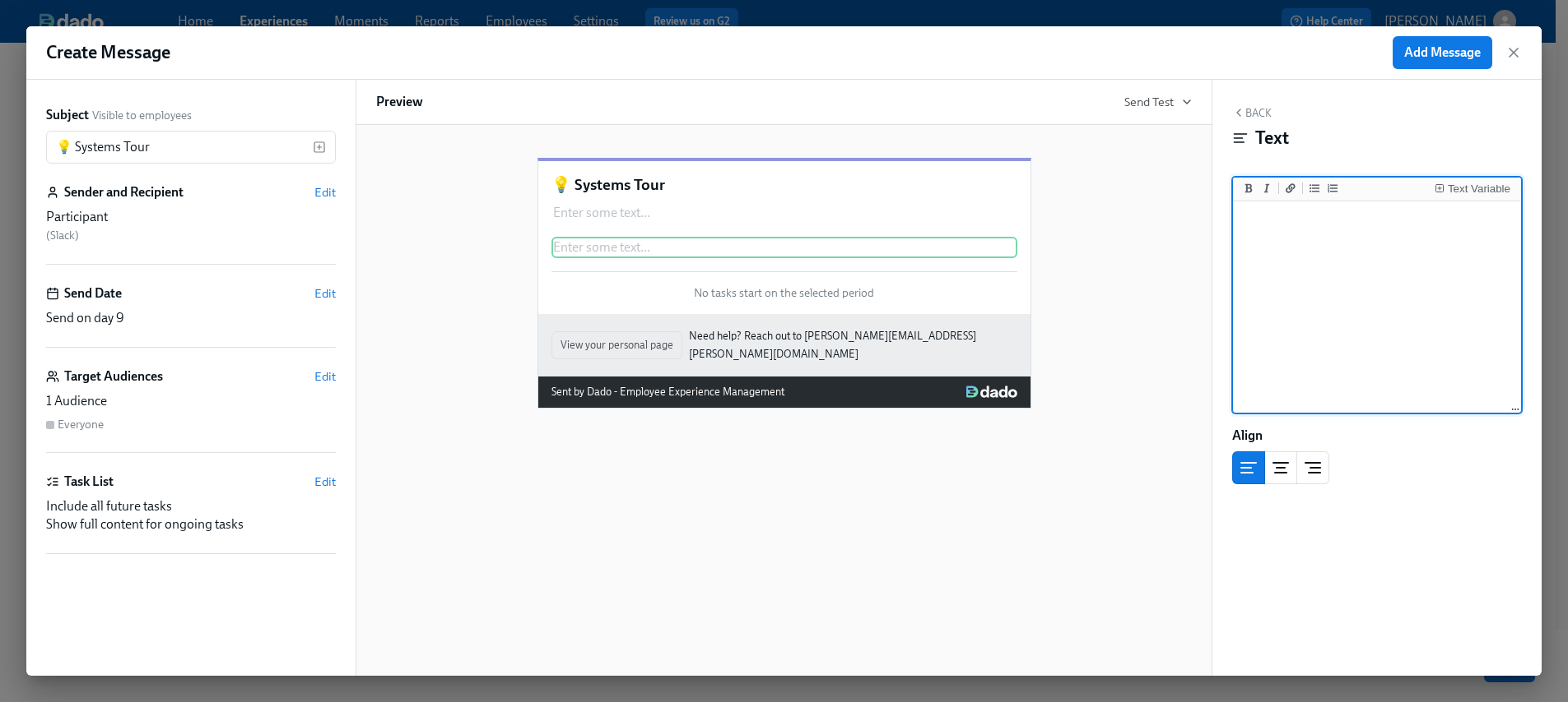
click at [1297, 240] on textarea at bounding box center [1376, 308] width 281 height 206
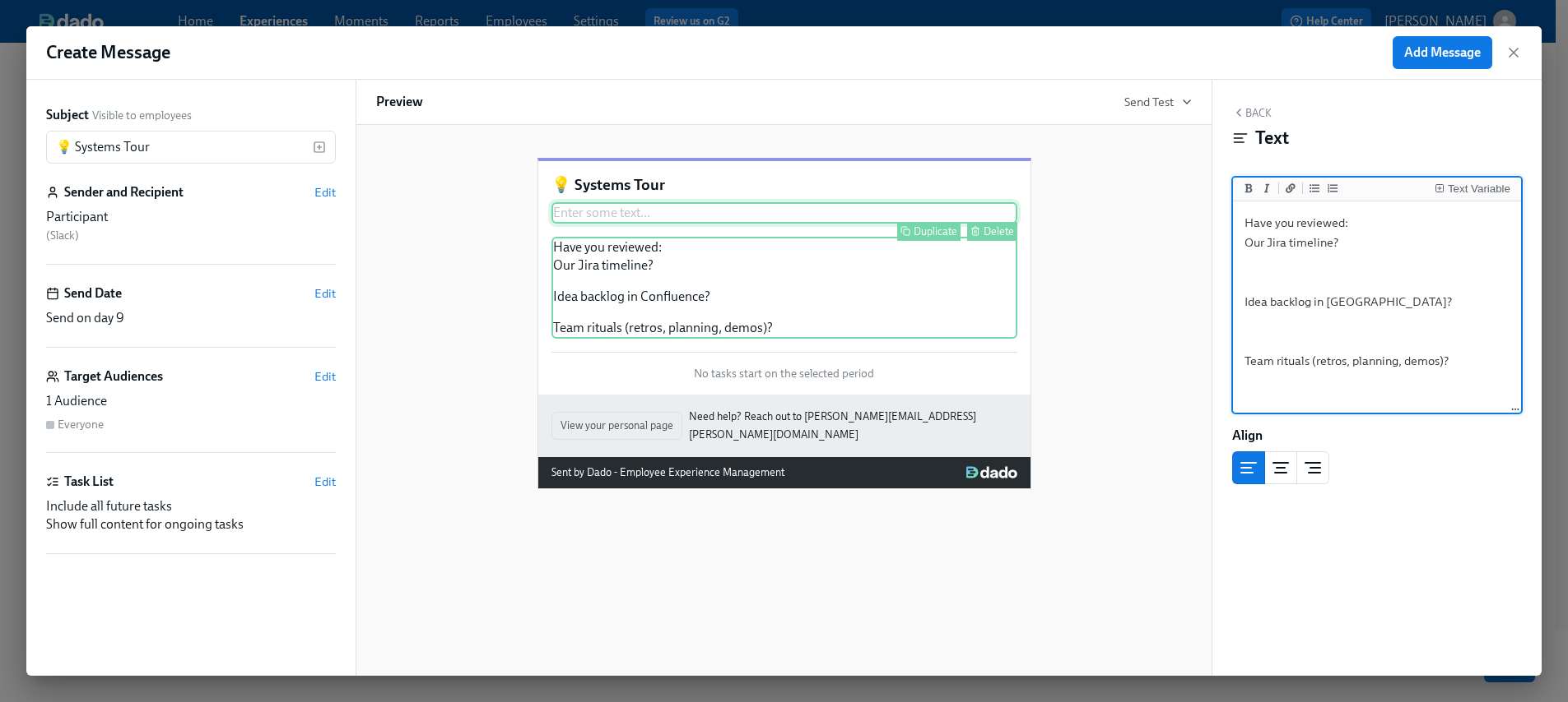
type textarea "Have you reviewed: Our Jira timeline? Idea backlog in Confluence? Team rituals …"
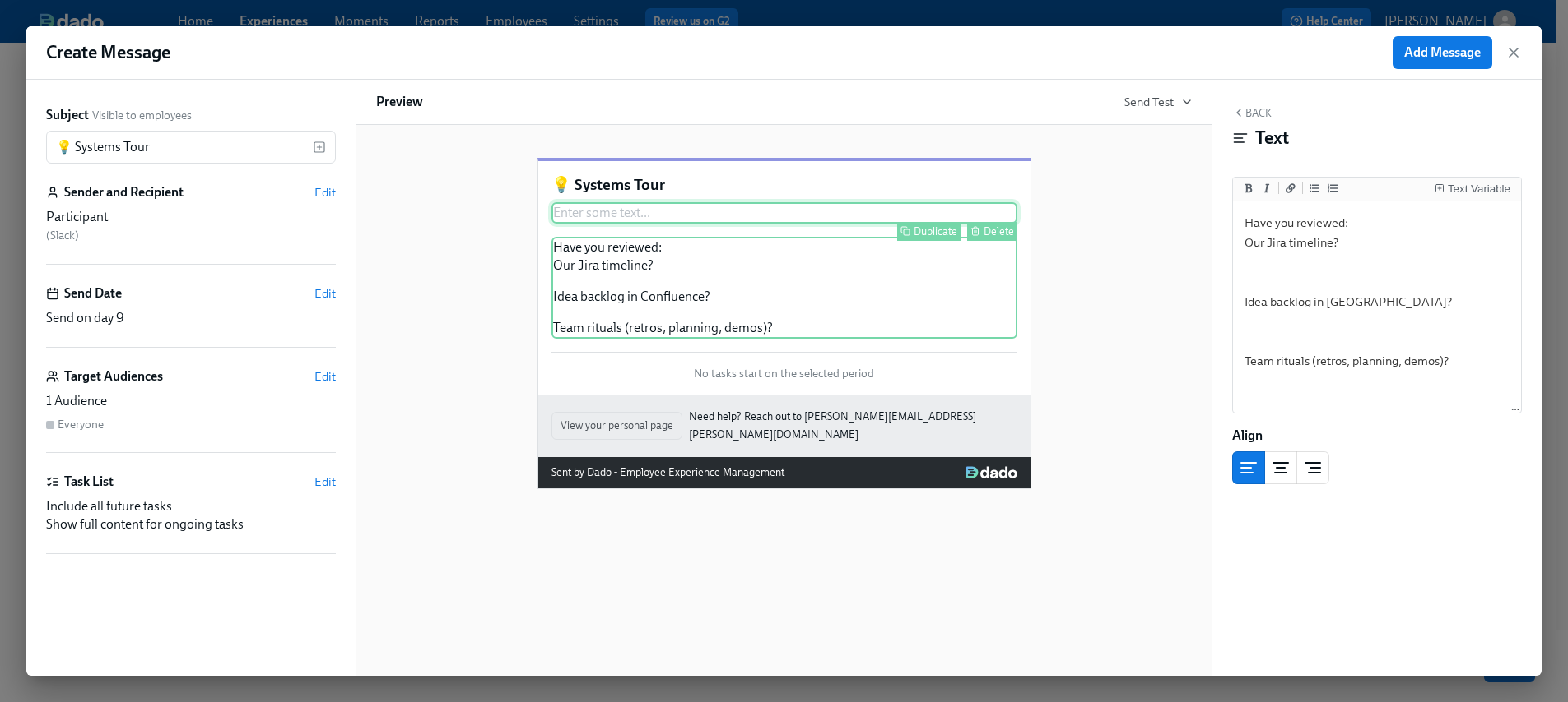
click at [999, 238] on div "Delete" at bounding box center [999, 231] width 31 height 12
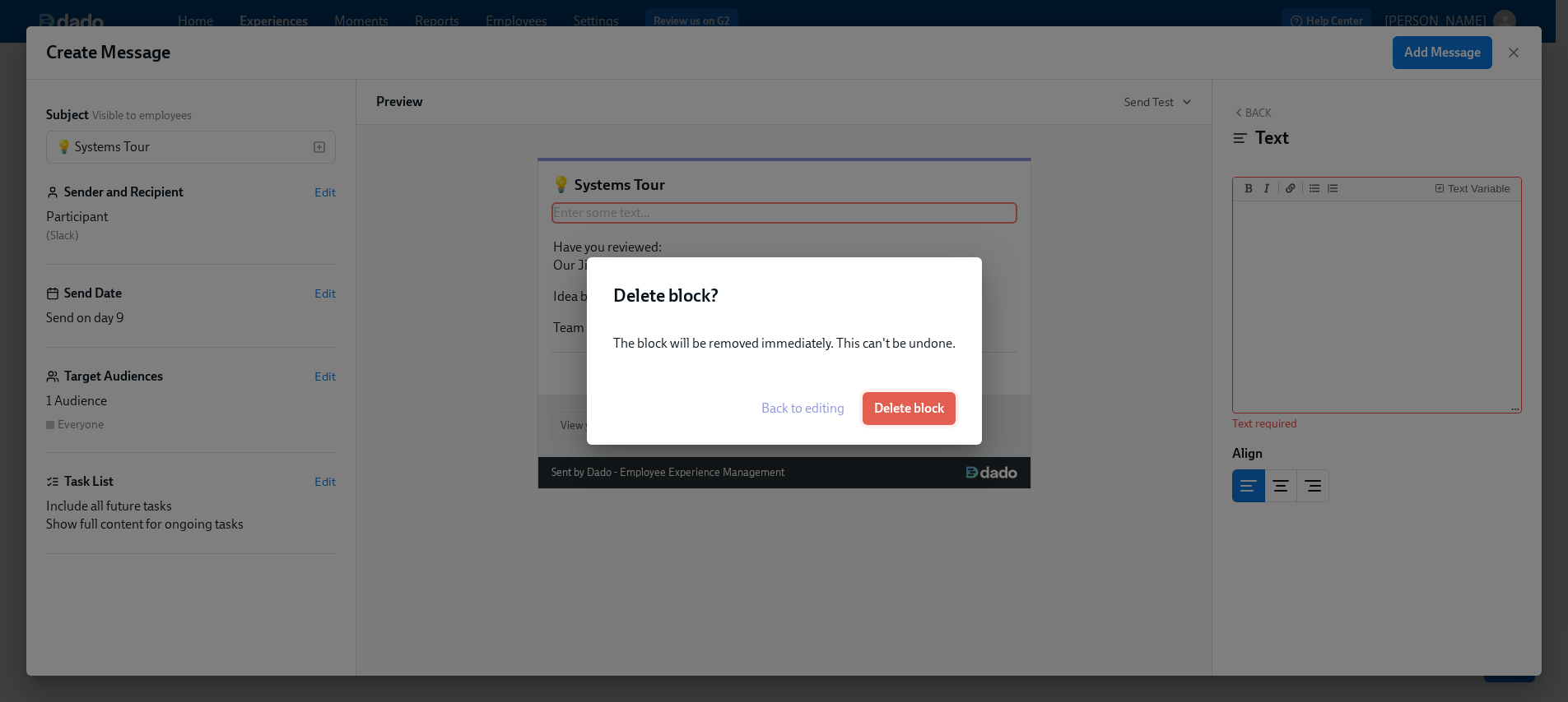
click at [920, 401] on span "Delete block" at bounding box center [909, 409] width 70 height 16
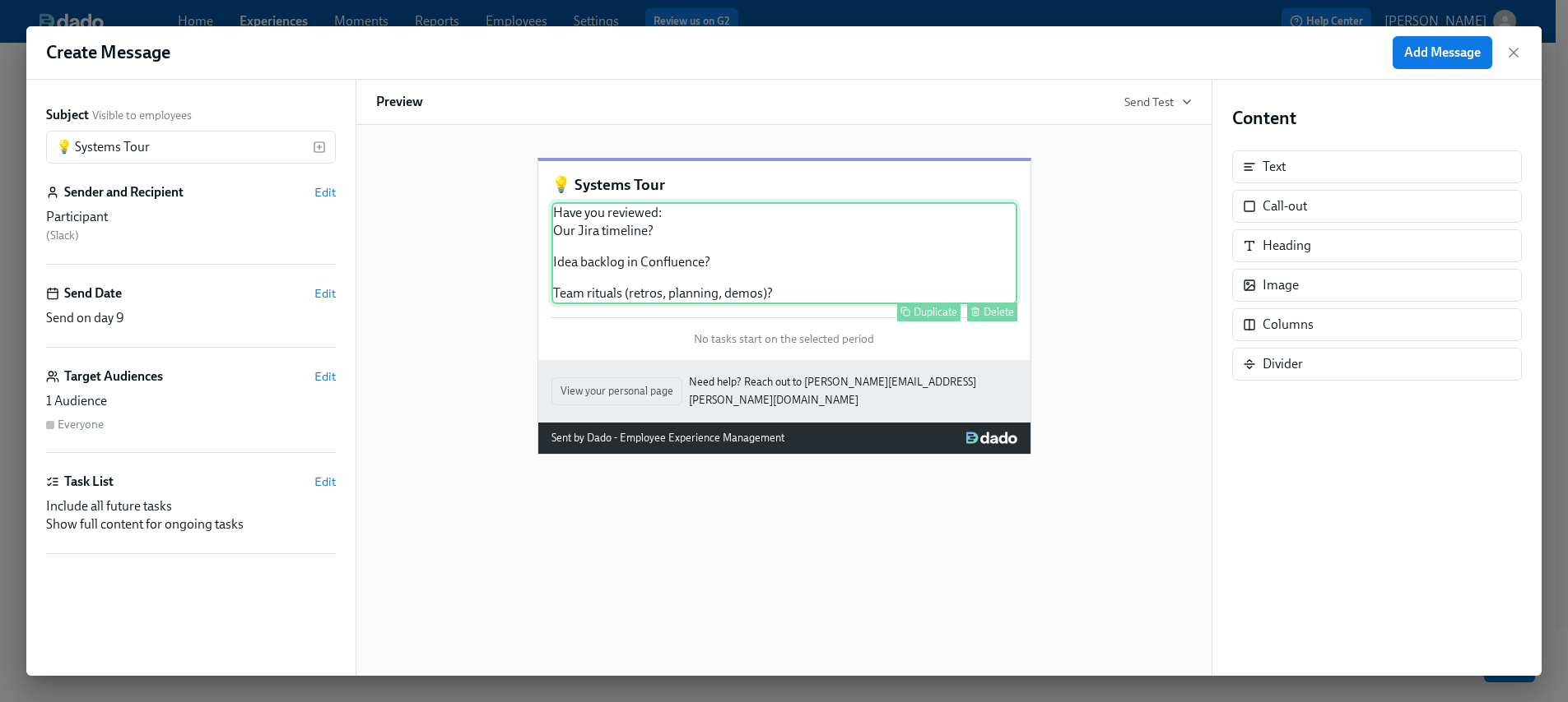
click at [926, 279] on div "Have you reviewed: Our Jira timeline? Idea backlog in Confluence? Team rituals …" at bounding box center [784, 253] width 465 height 102
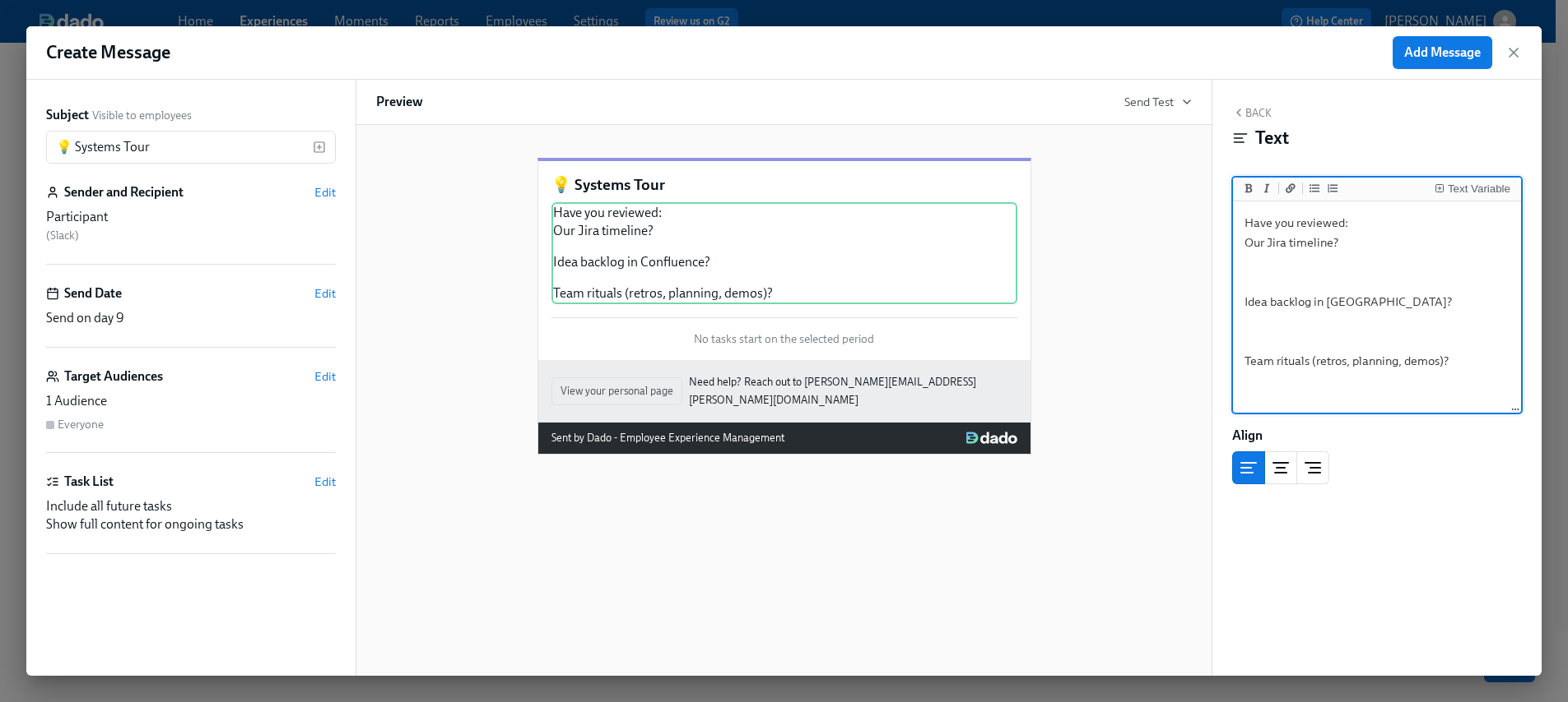
click at [1330, 269] on textarea "Have you reviewed: Our Jira timeline? Idea backlog in Confluence? Team rituals …" at bounding box center [1376, 308] width 281 height 206
drag, startPoint x: 1308, startPoint y: 259, endPoint x: 1308, endPoint y: 270, distance: 11.0
click at [1308, 259] on textarea "Have you reviewed: Our Jira timeline? Idea backlog in Confluence? Team rituals …" at bounding box center [1376, 308] width 281 height 206
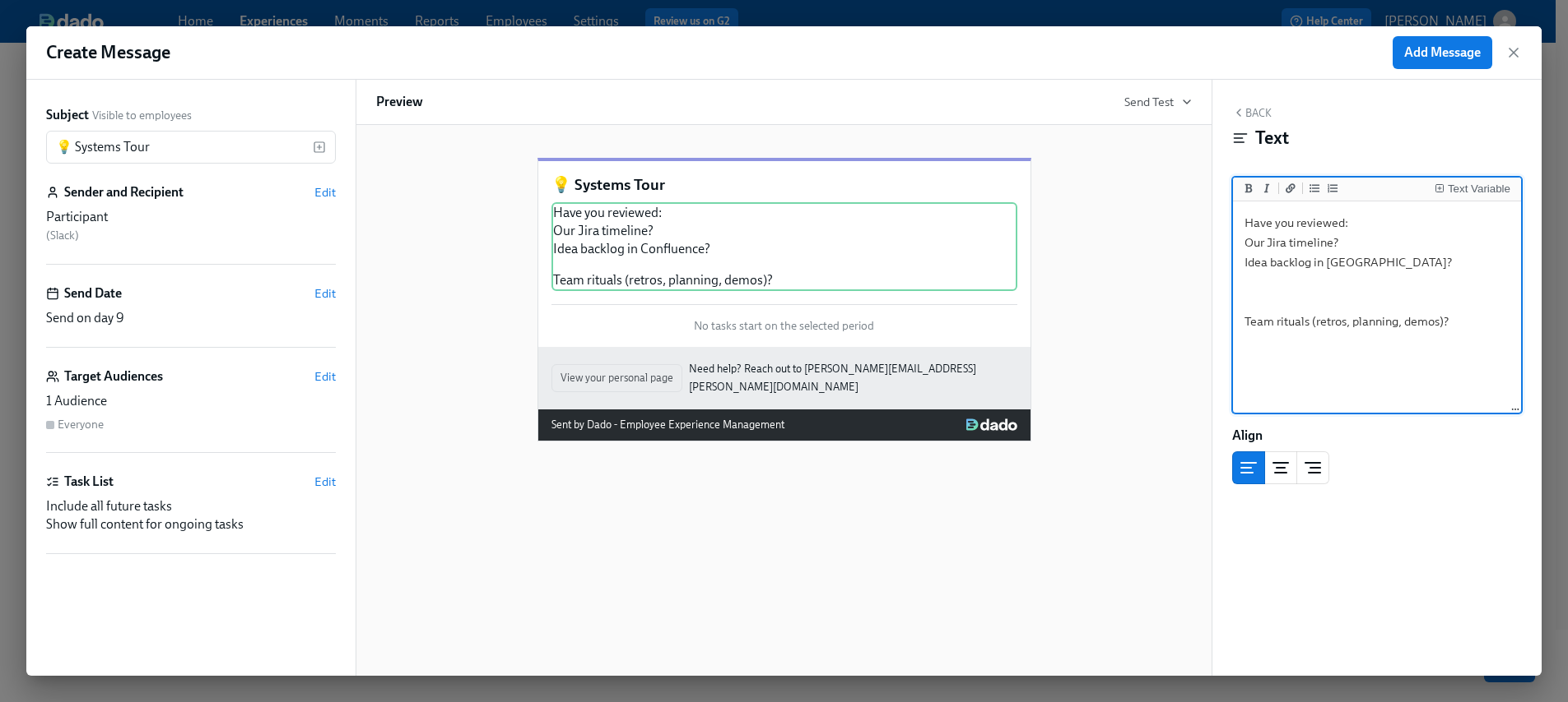
click at [1299, 288] on textarea "Have you reviewed: Our Jira timeline? Idea backlog in Confluence? Team rituals …" at bounding box center [1376, 308] width 281 height 206
click at [1278, 283] on textarea "Have you reviewed: Our Jira timeline? Idea backlog in Confluence? Team rituals …" at bounding box center [1376, 308] width 281 height 206
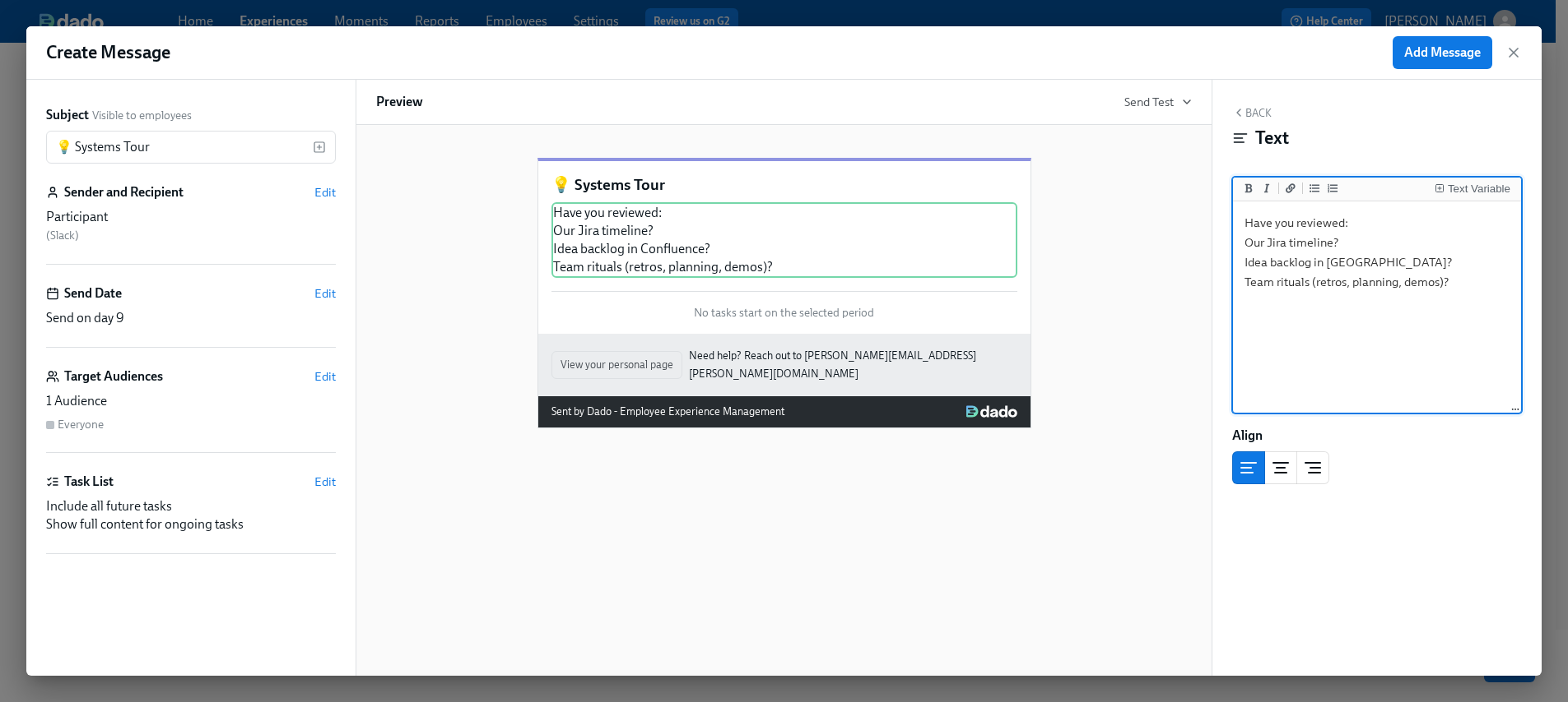
drag, startPoint x: 1472, startPoint y: 288, endPoint x: 1225, endPoint y: 238, distance: 252.0
click at [1225, 238] on div "Back Text Text Variable Have you reviewed: Our Jira timeline? Idea backlog in C…" at bounding box center [1376, 378] width 329 height 597
click at [1319, 186] on button "Add unordered list" at bounding box center [1314, 188] width 16 height 16
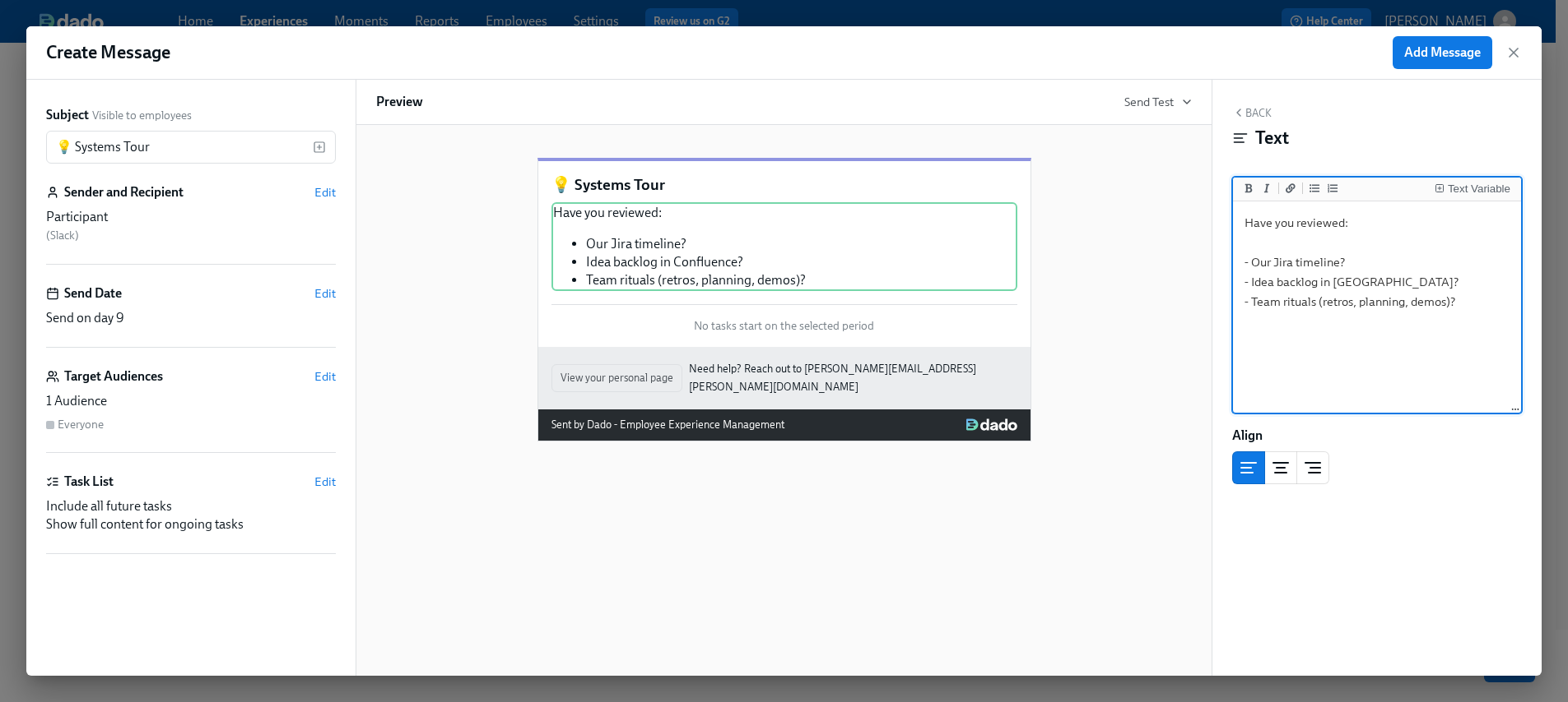
click at [1283, 245] on textarea "Have you reviewed: - Our Jira timeline? - Idea backlog in Confluence? - Team ri…" at bounding box center [1376, 308] width 281 height 206
type textarea "Have you reviewed: - Our Jira timeline? - Idea backlog in Confluence? - Team ri…"
click at [1241, 109] on icon "button" at bounding box center [1239, 113] width 13 height 13
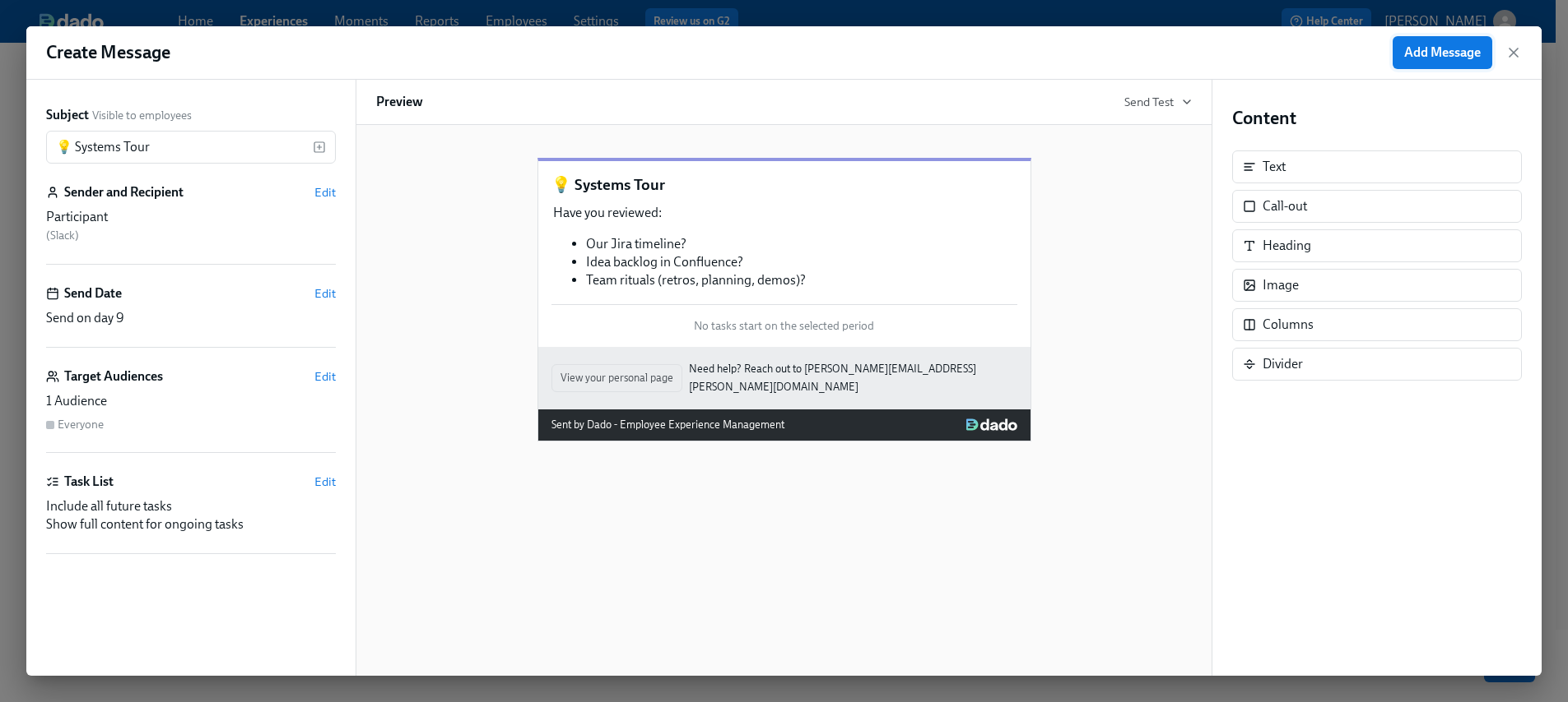
click at [1454, 52] on span "Add Message" at bounding box center [1442, 52] width 77 height 16
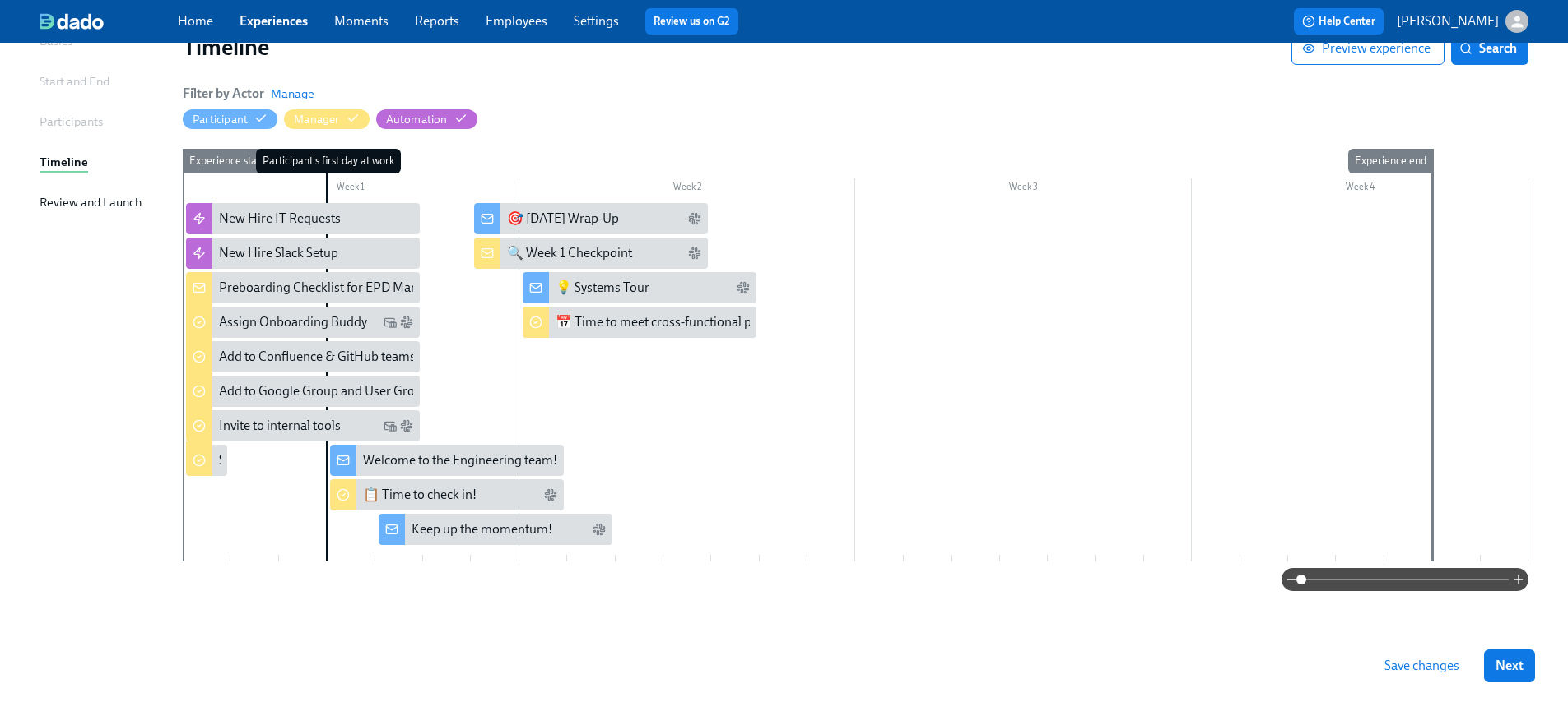
scroll to position [138, 0]
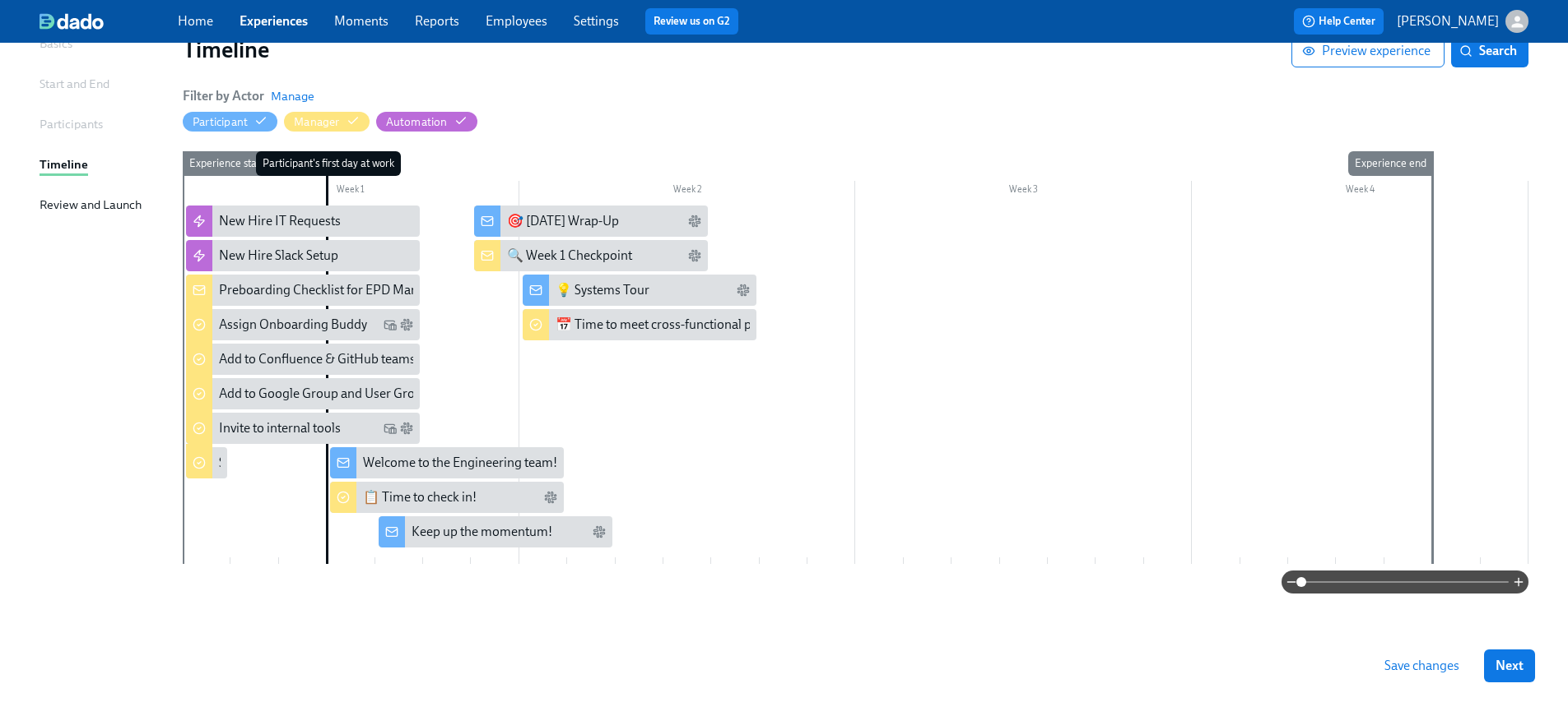
click at [858, 232] on div at bounding box center [855, 385] width 1345 height 359
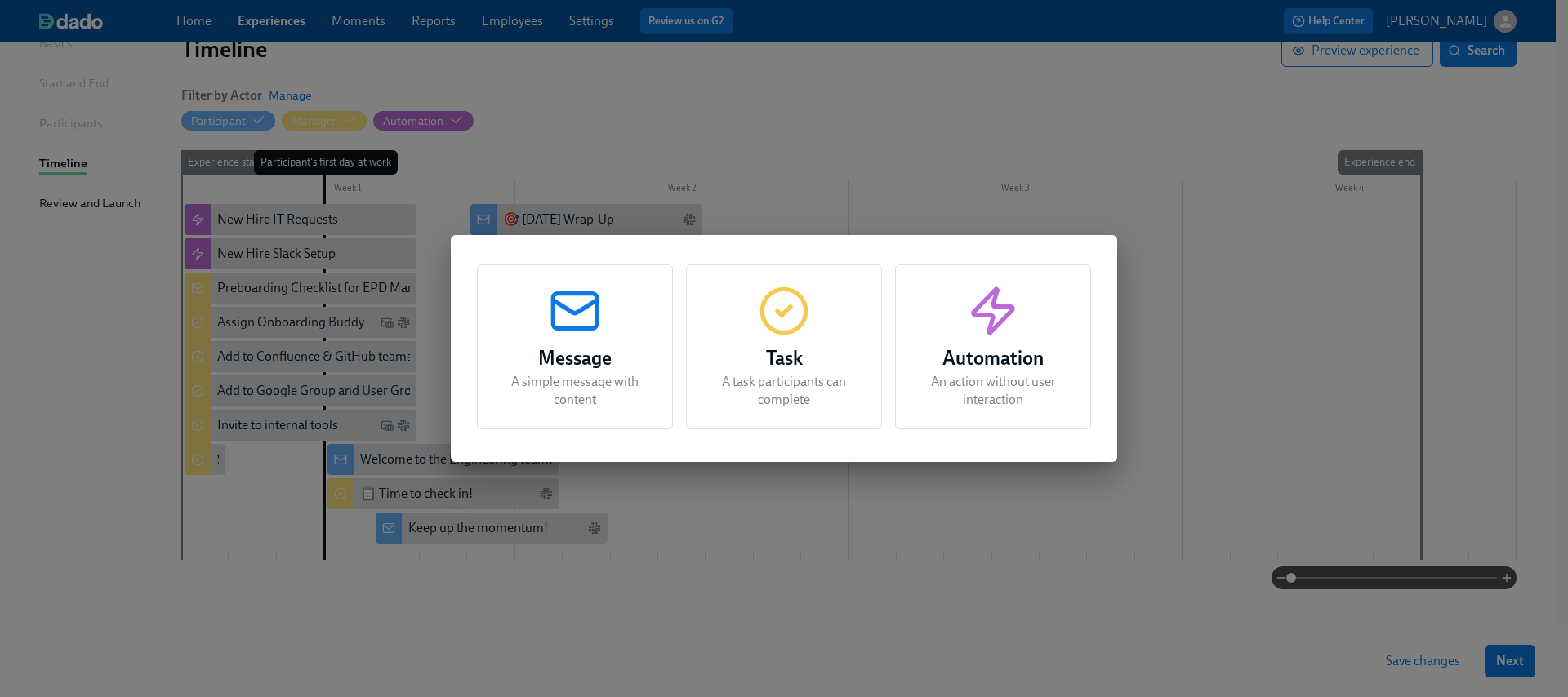
click at [586, 340] on div "Message A simple message with content" at bounding box center [575, 347] width 196 height 165
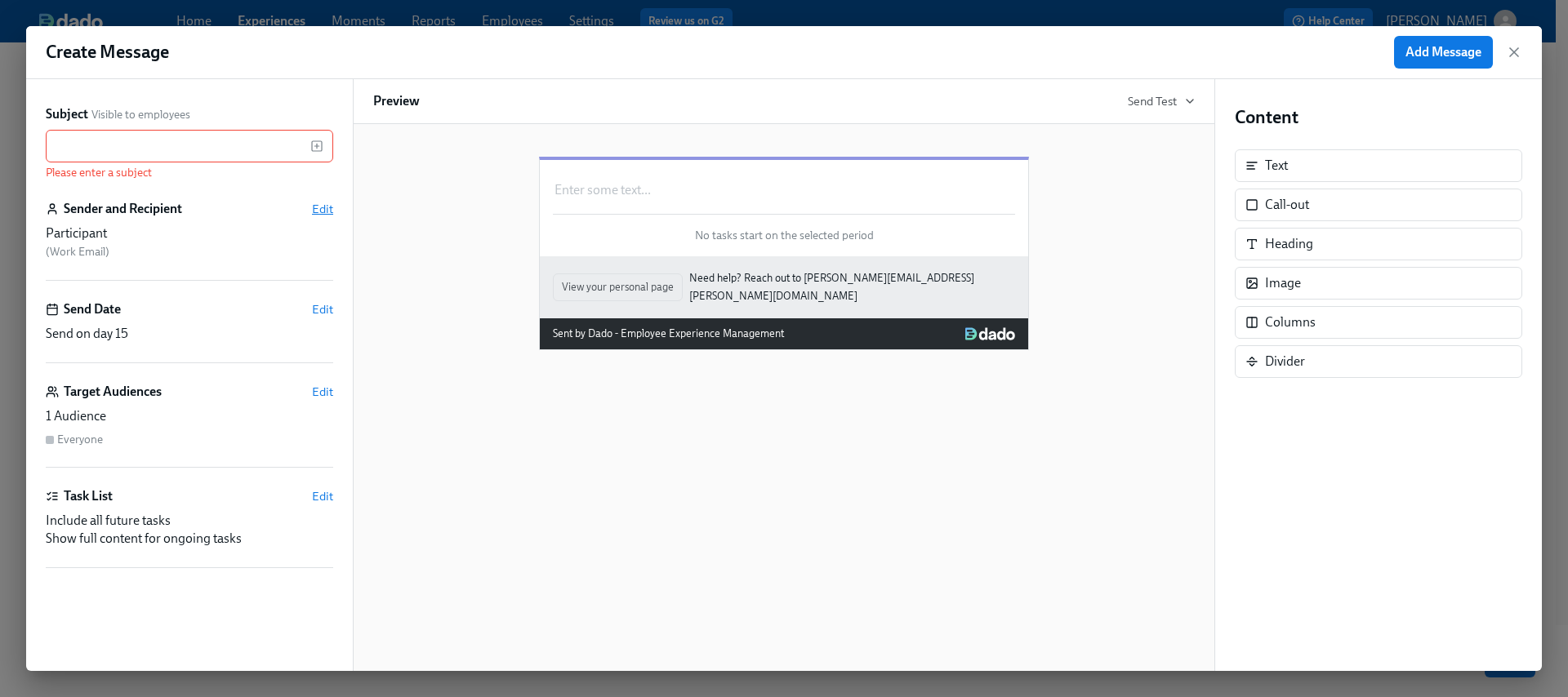
click at [322, 209] on span "Edit" at bounding box center [323, 209] width 21 height 16
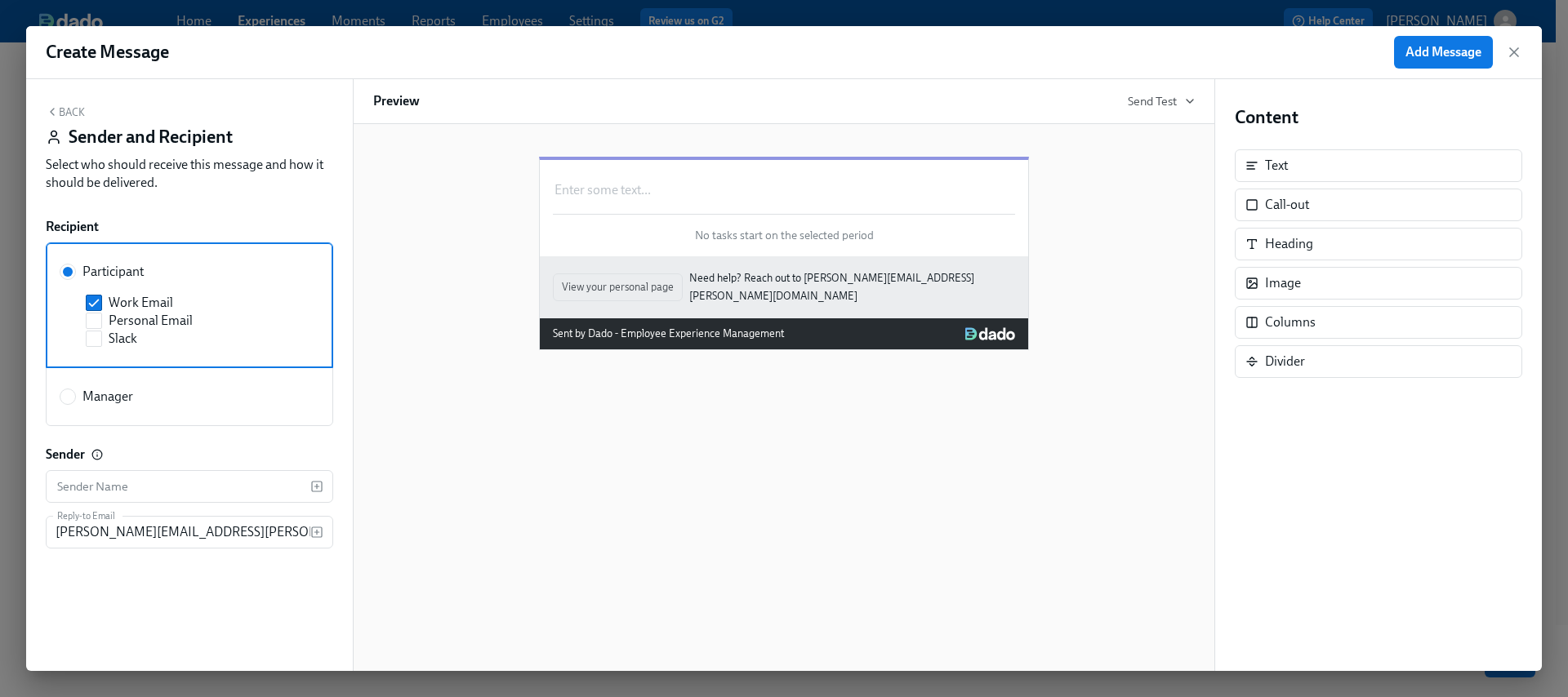
click at [116, 393] on span "Manager" at bounding box center [108, 396] width 50 height 18
click at [75, 393] on input "Manager" at bounding box center [67, 396] width 14 height 14
radio input "true"
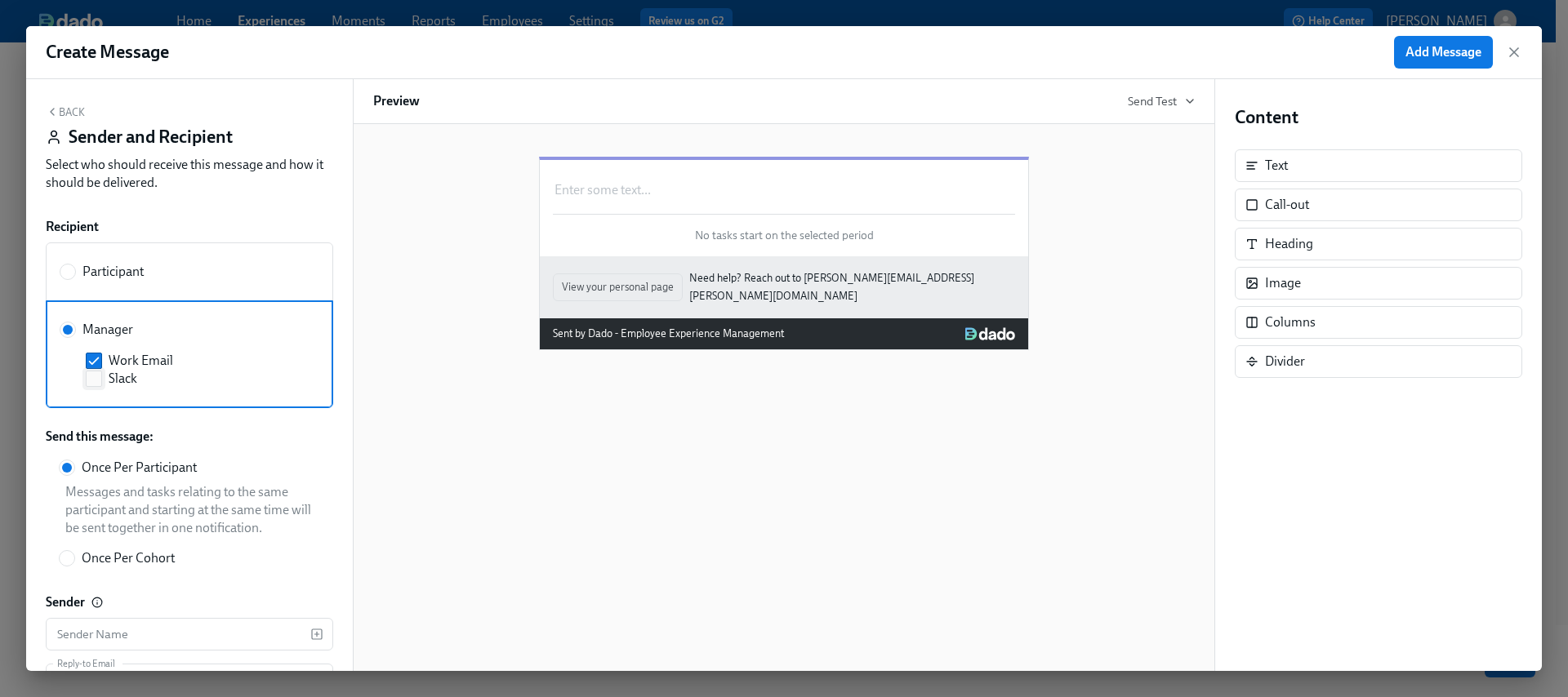
click at [128, 384] on span "Slack" at bounding box center [123, 378] width 29 height 18
click at [101, 384] on input "Slack" at bounding box center [93, 378] width 14 height 14
checkbox input "true"
click at [98, 357] on input "Work Email" at bounding box center [93, 360] width 14 height 14
checkbox input "false"
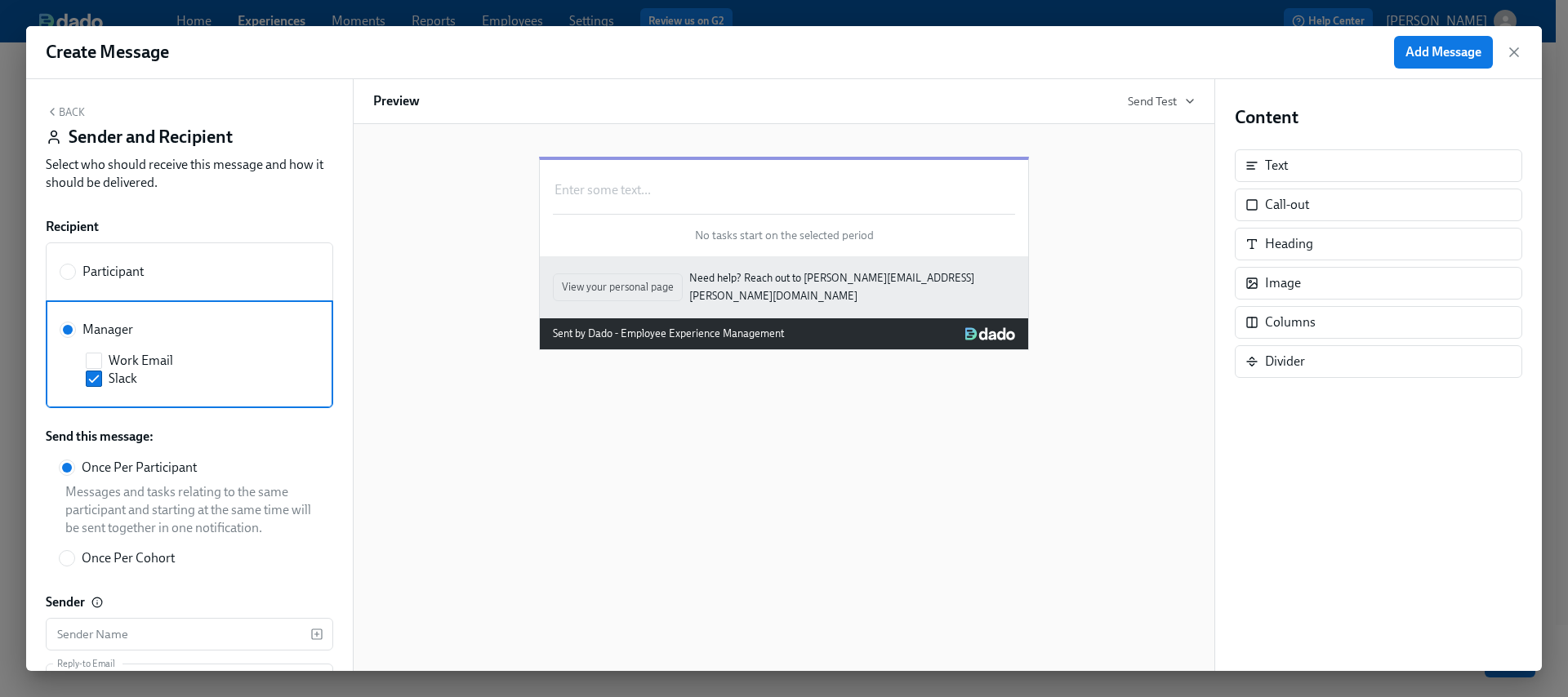
click at [70, 112] on button "Back" at bounding box center [65, 112] width 39 height 13
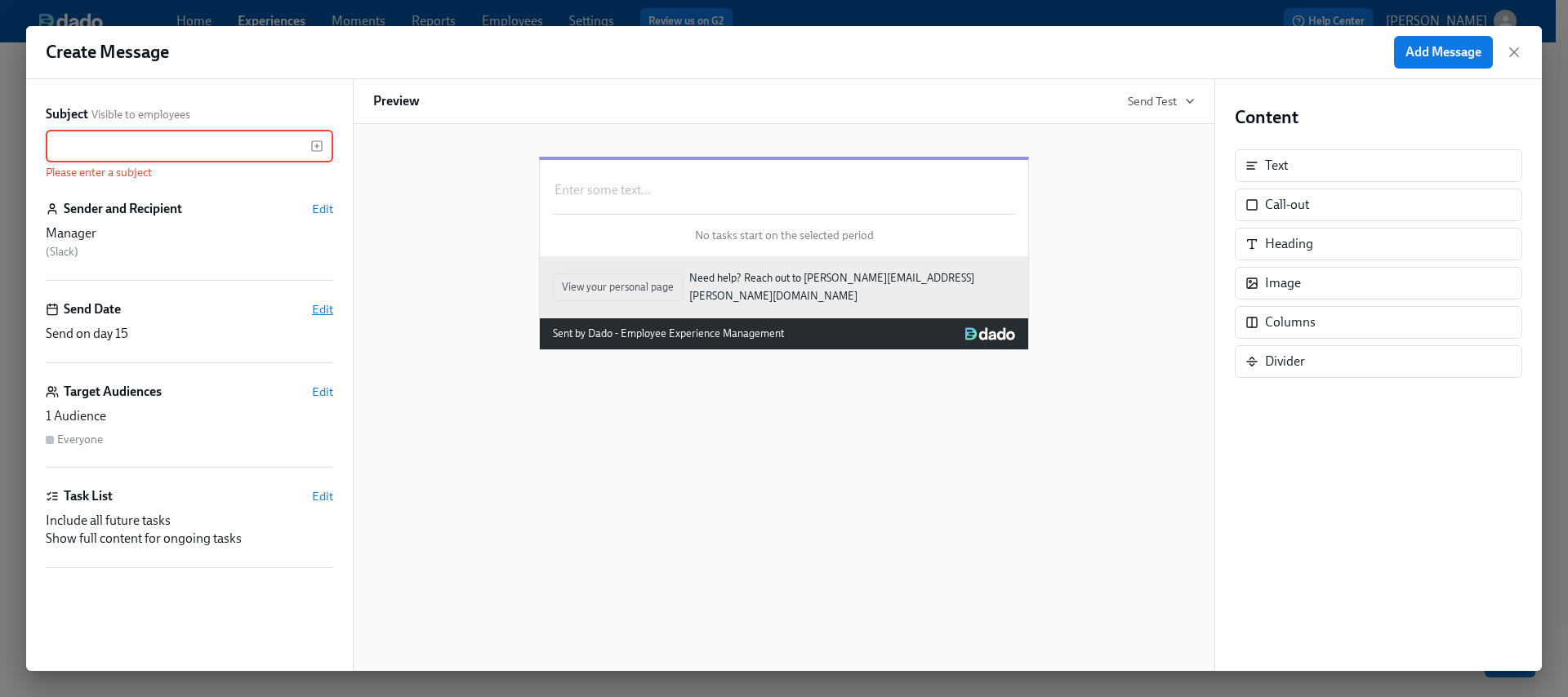
click at [318, 306] on span "Edit" at bounding box center [323, 309] width 21 height 16
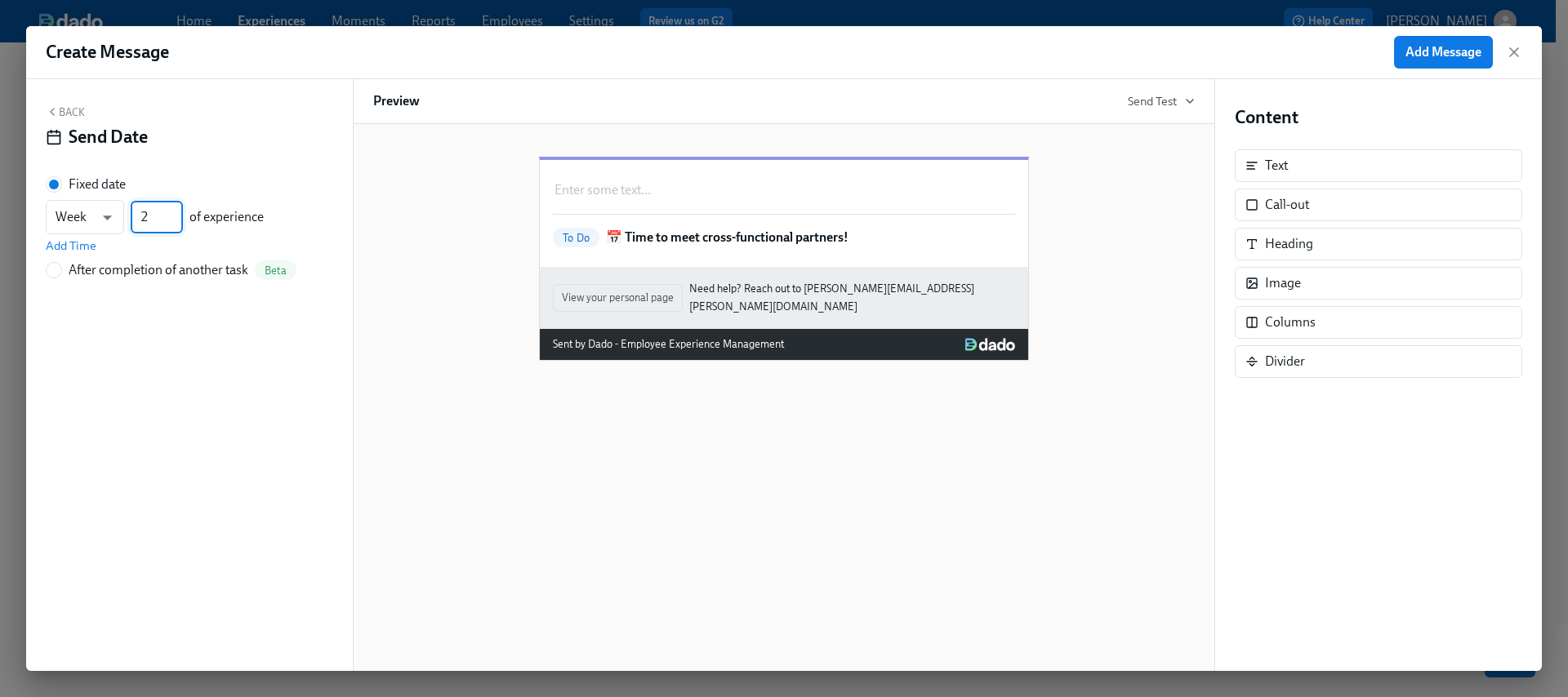
click at [175, 223] on input "2" at bounding box center [156, 217] width 52 height 32
type input "3"
click at [177, 212] on input "3" at bounding box center [156, 217] width 52 height 32
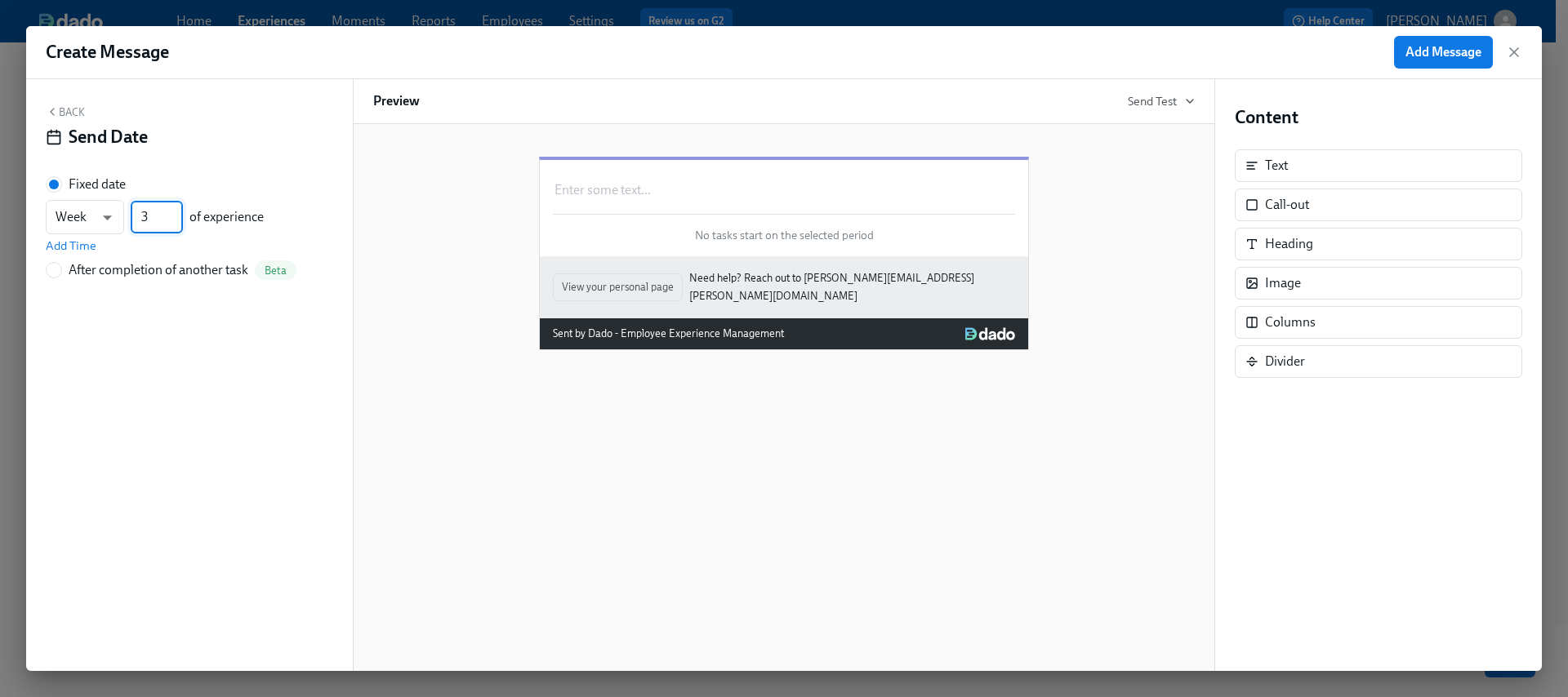
click at [70, 115] on button "Back" at bounding box center [65, 112] width 39 height 13
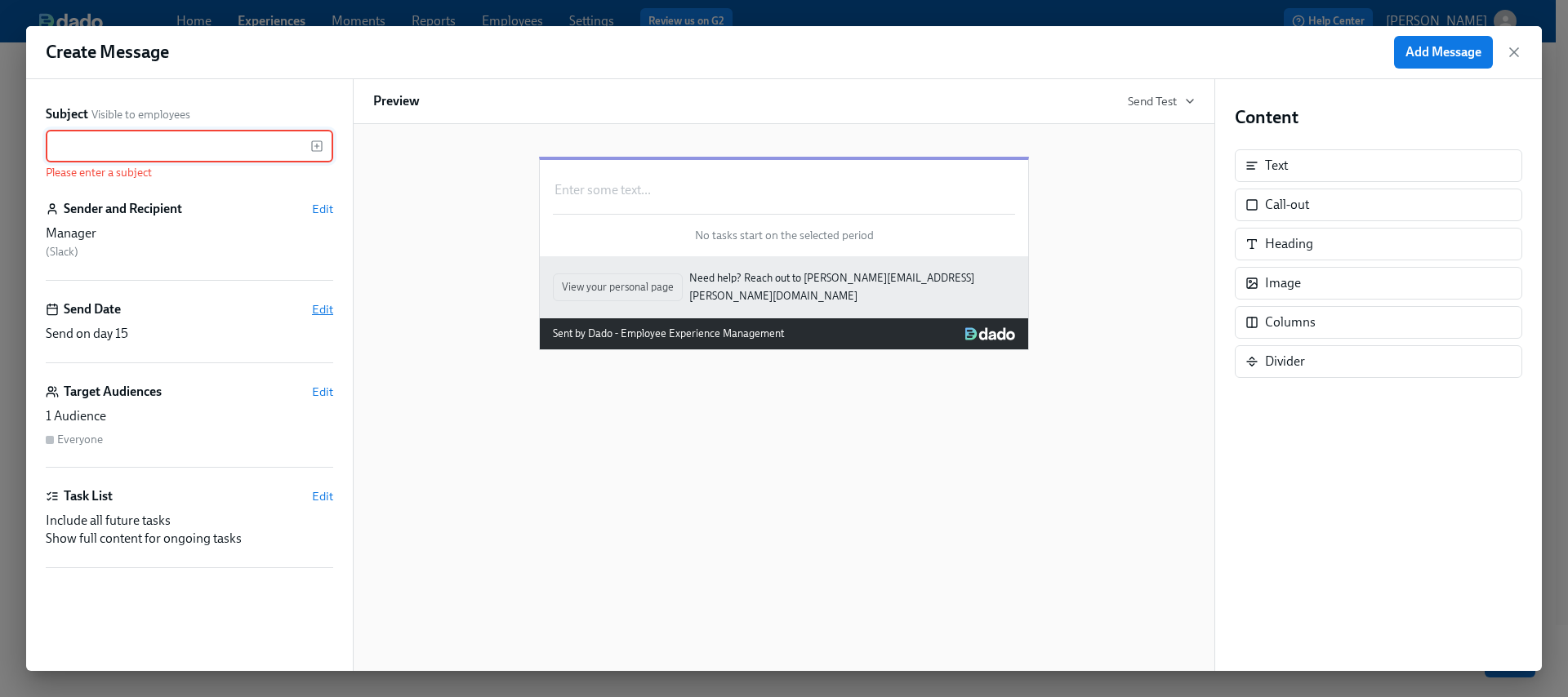
click at [313, 309] on span "Edit" at bounding box center [323, 309] width 21 height 16
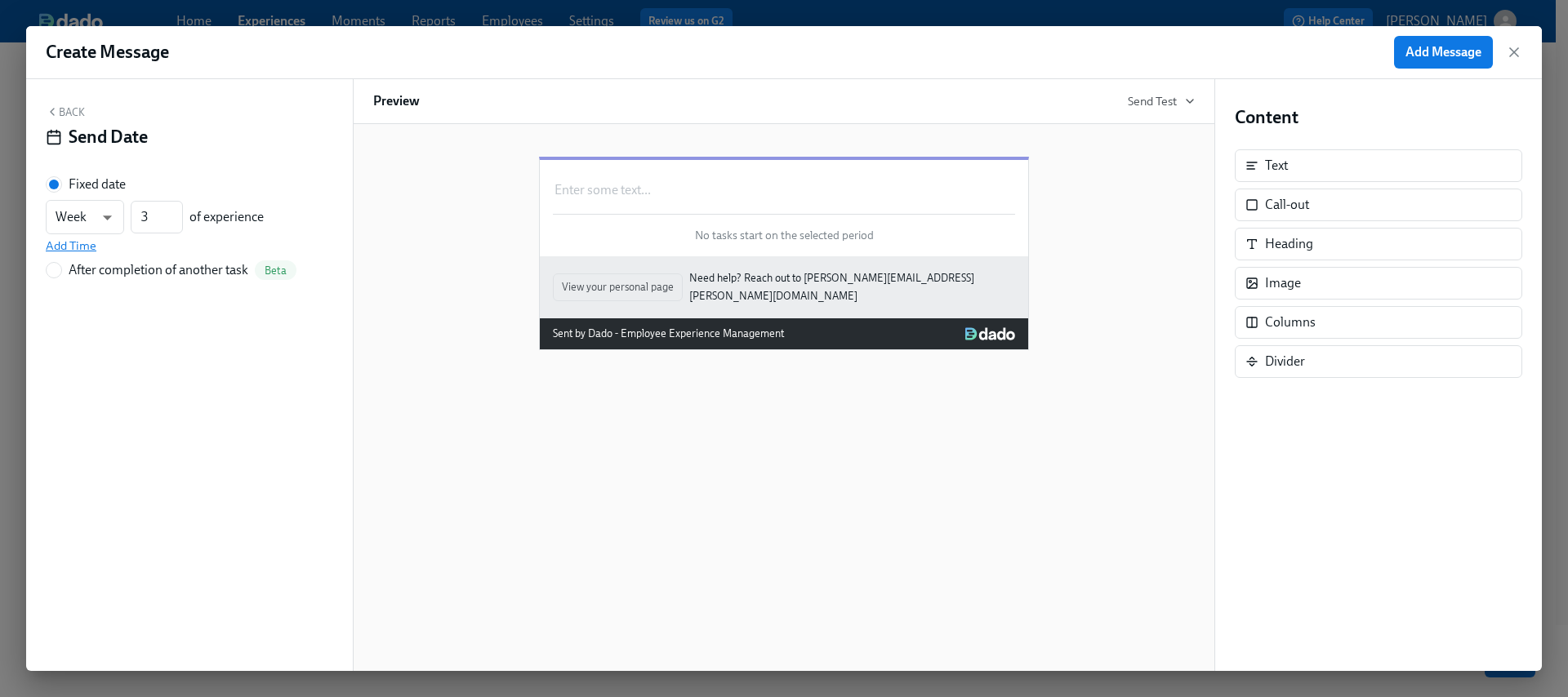
click at [83, 248] on span "Add Time" at bounding box center [70, 246] width 50 height 16
click at [67, 106] on button "Back" at bounding box center [65, 112] width 39 height 13
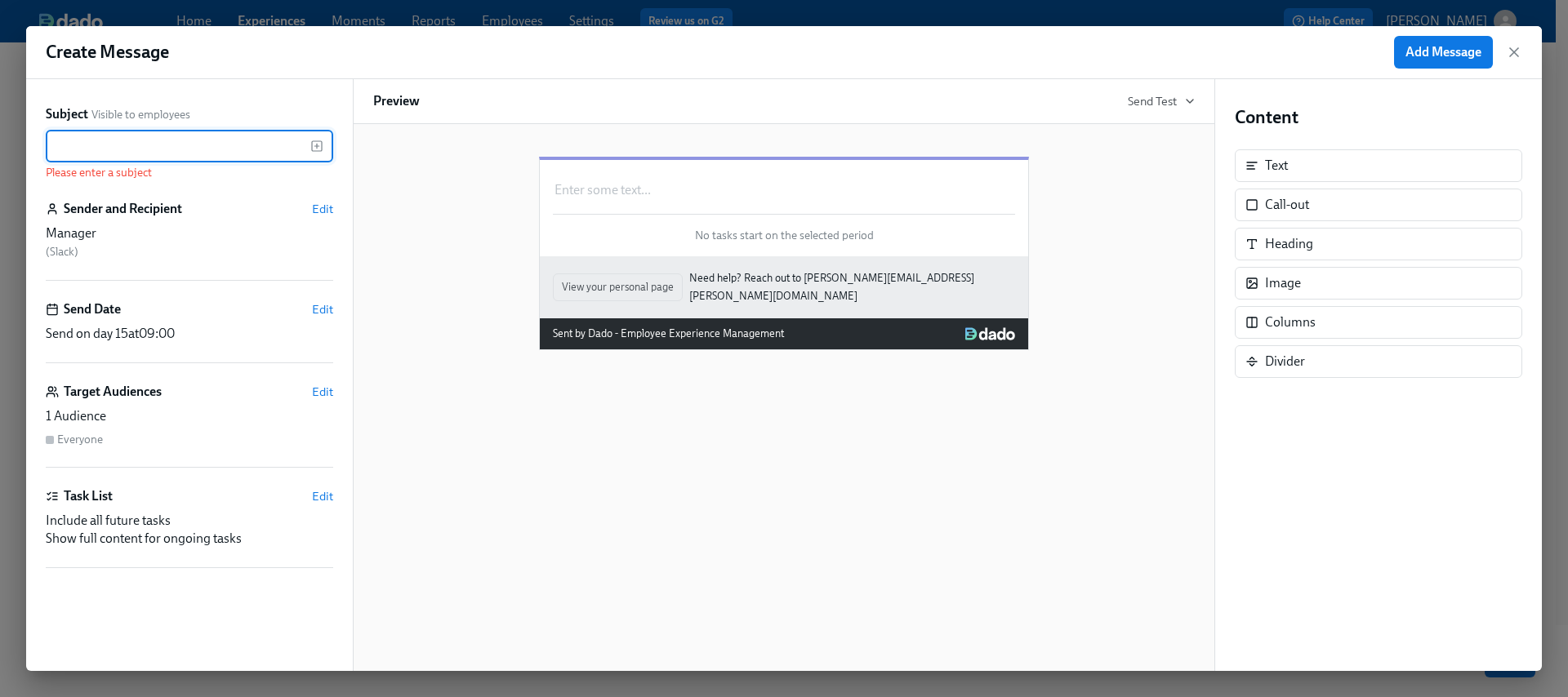
paste input "🚨 Mid-Onboarding Reflection"
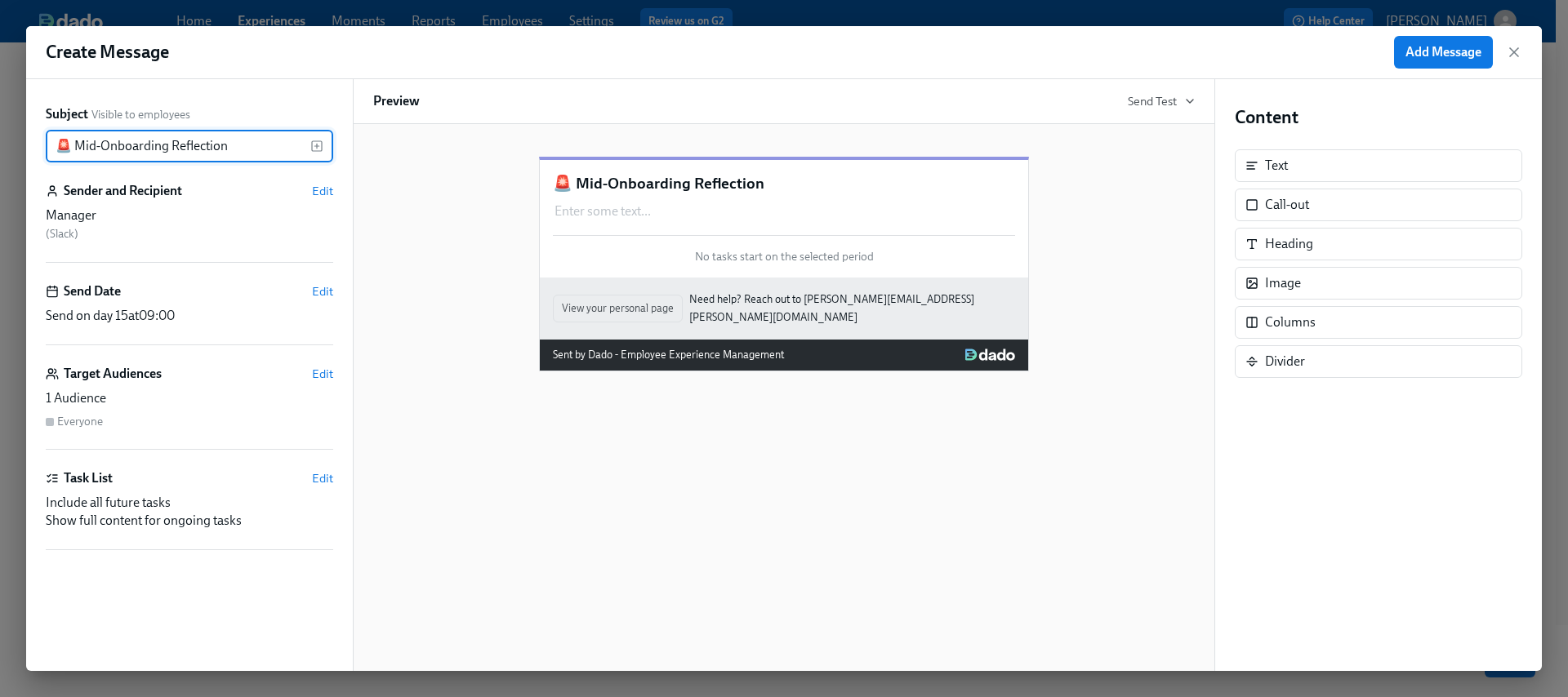
type input "🚨 Mid-Onboarding Reflection"
drag, startPoint x: 1155, startPoint y: 159, endPoint x: 1318, endPoint y: 178, distance: 164.1
click at [1318, 178] on div "Content Text Text Call-out Heading Image Columns Divider" at bounding box center [1379, 242] width 288 height 272
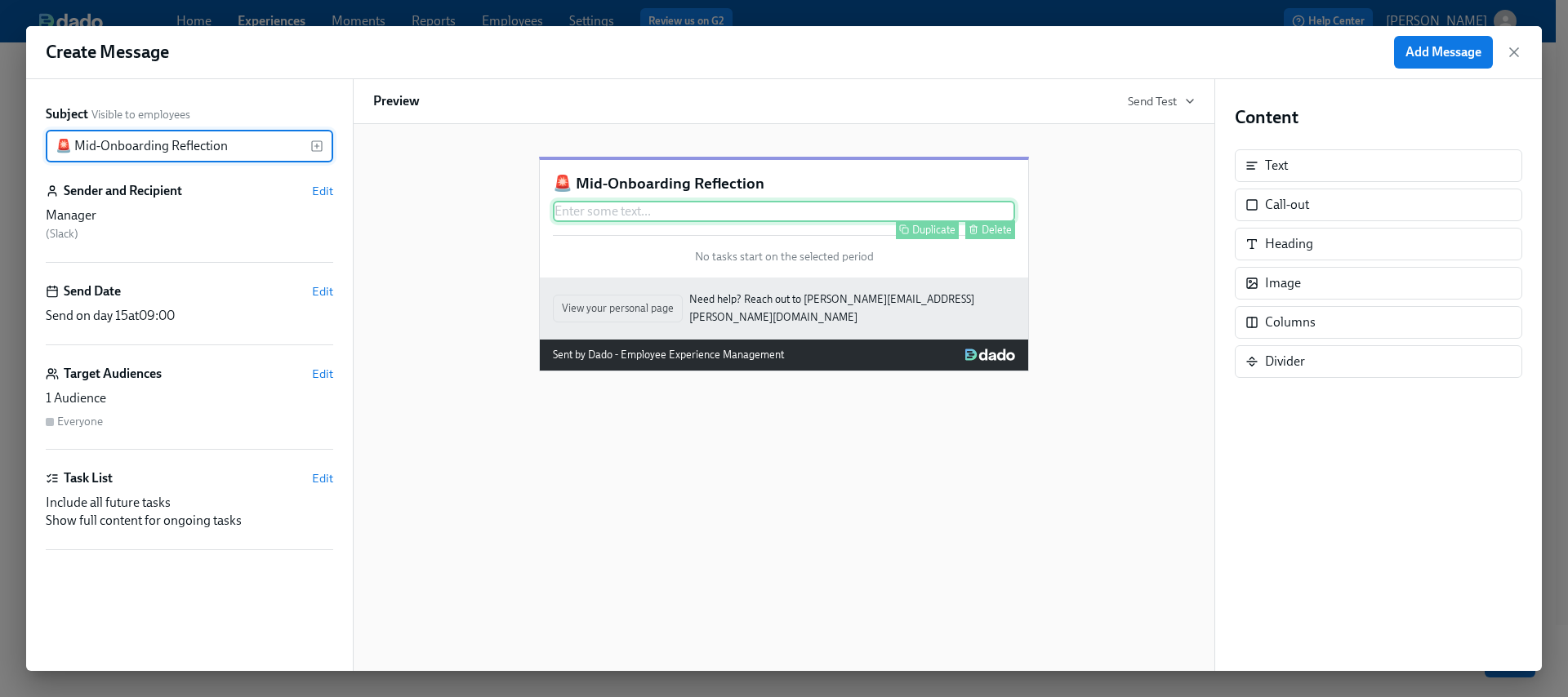
click at [846, 222] on div "Enter some text ... Duplicate Delete" at bounding box center [784, 211] width 462 height 21
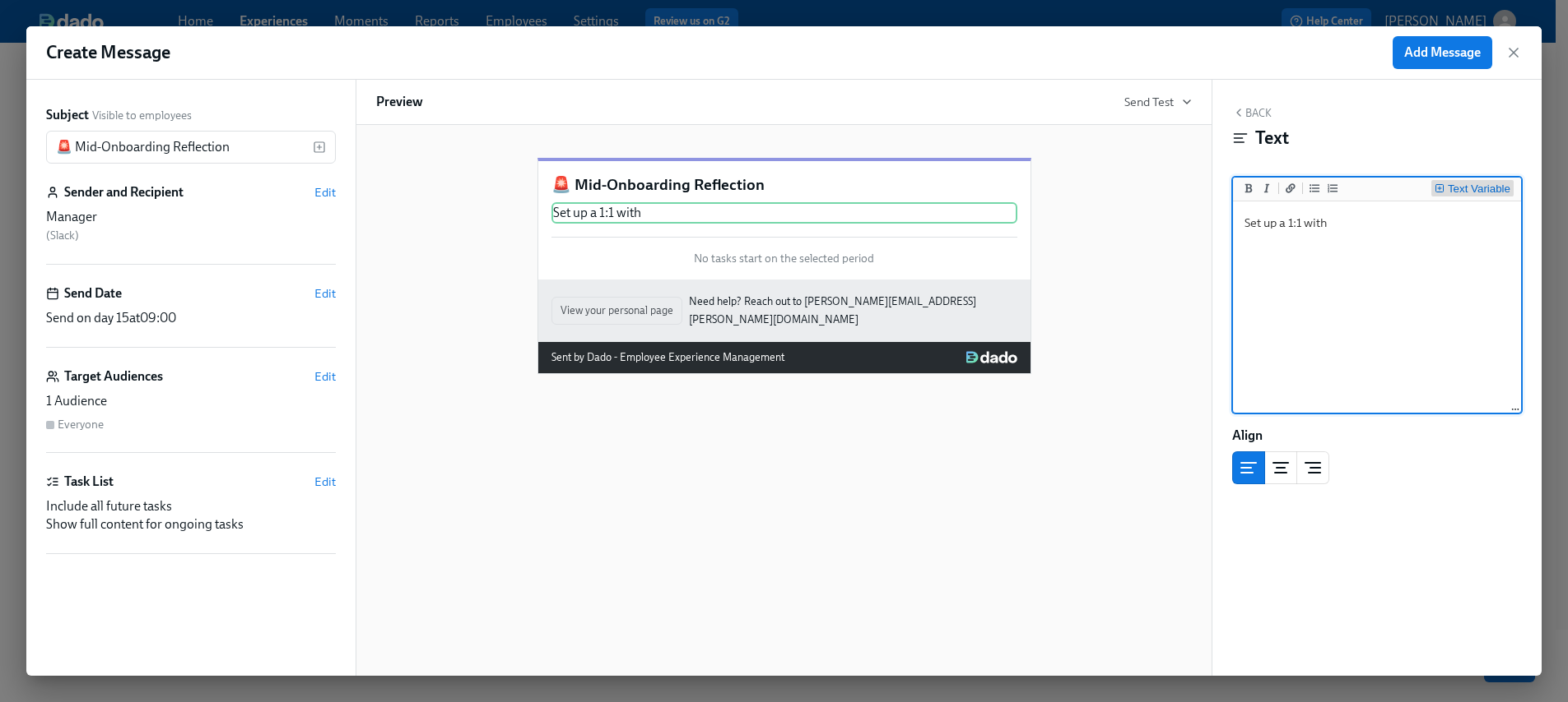
click at [1502, 183] on div "Text Variable" at bounding box center [1478, 189] width 62 height 12
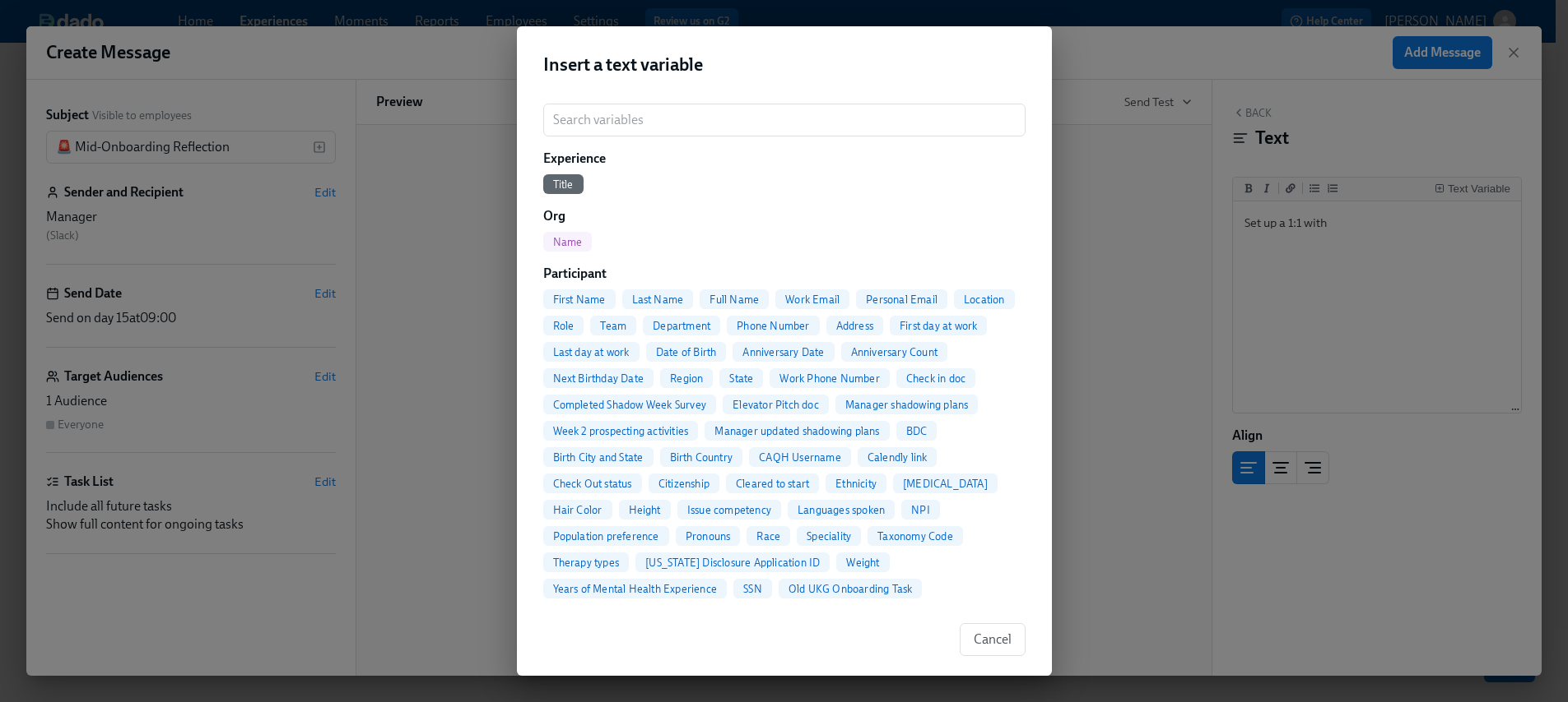
click at [605, 298] on span "First Name" at bounding box center [579, 299] width 72 height 12
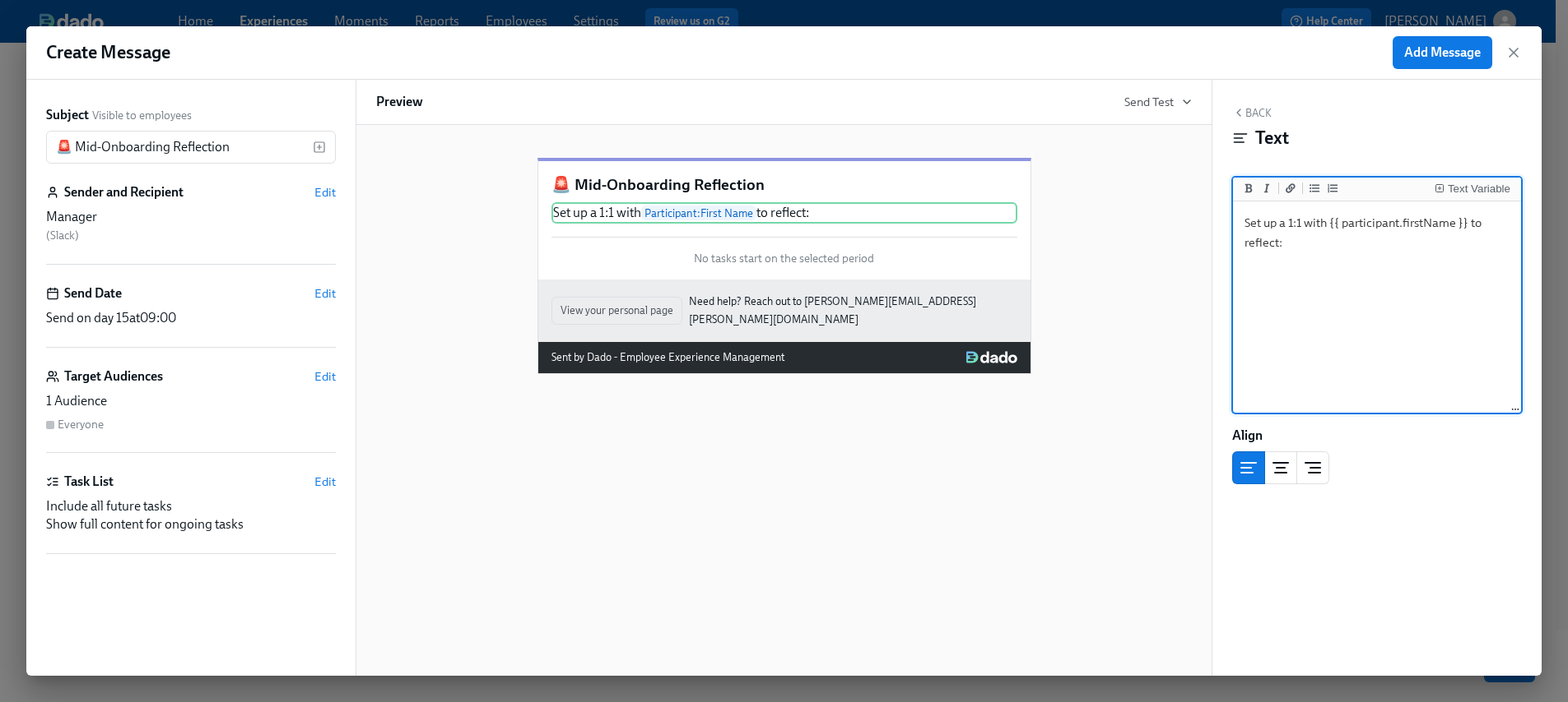
paste textarea "Review onboarding feedback doc together Identify 3-month growth goals Discuss p…"
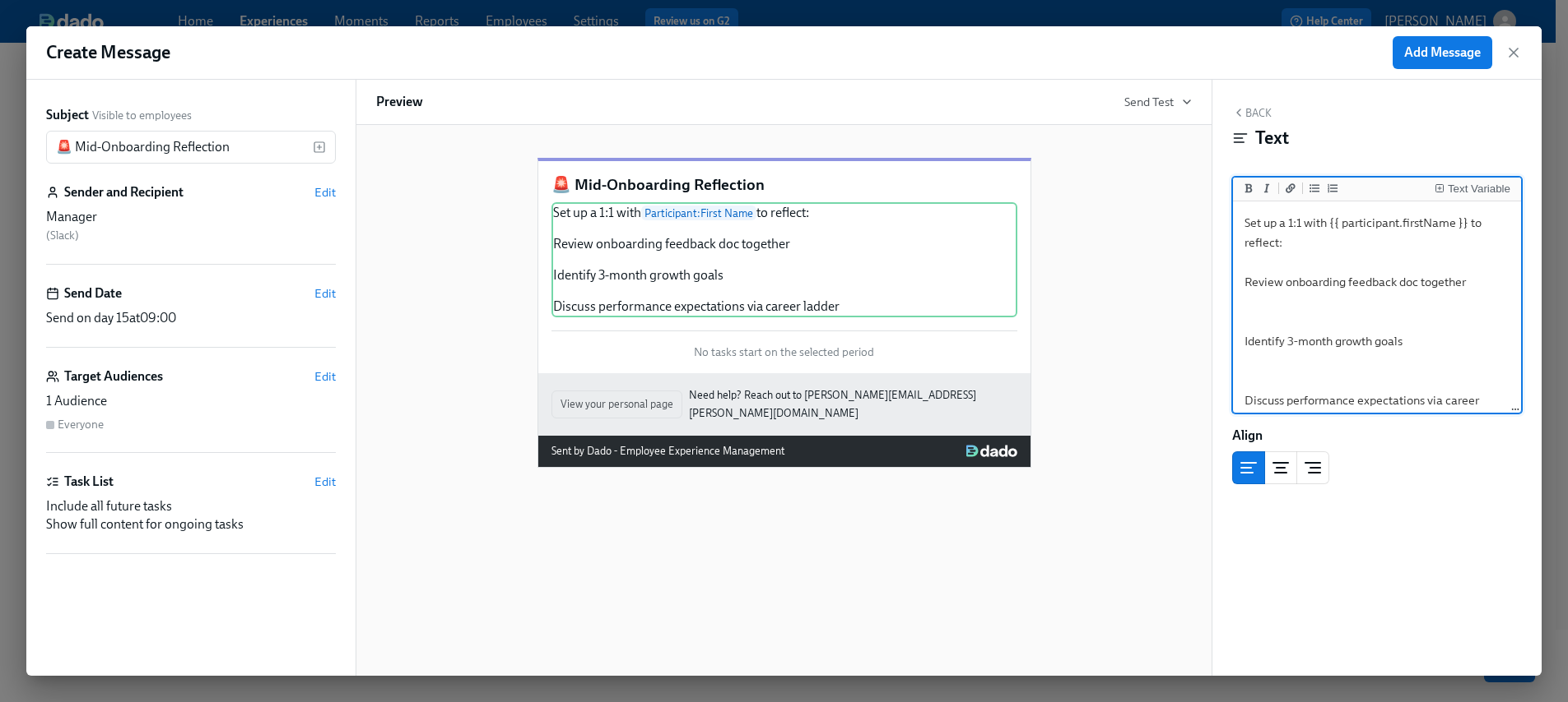
click at [1273, 313] on textarea "Set up a 1:1 with {{ participant.firstName }} to reflect: Review onboarding fee…" at bounding box center [1376, 322] width 281 height 234
click at [1269, 297] on textarea "Set up a 1:1 with {{ participant.firstName }} to reflect: Review onboarding fee…" at bounding box center [1376, 312] width 281 height 214
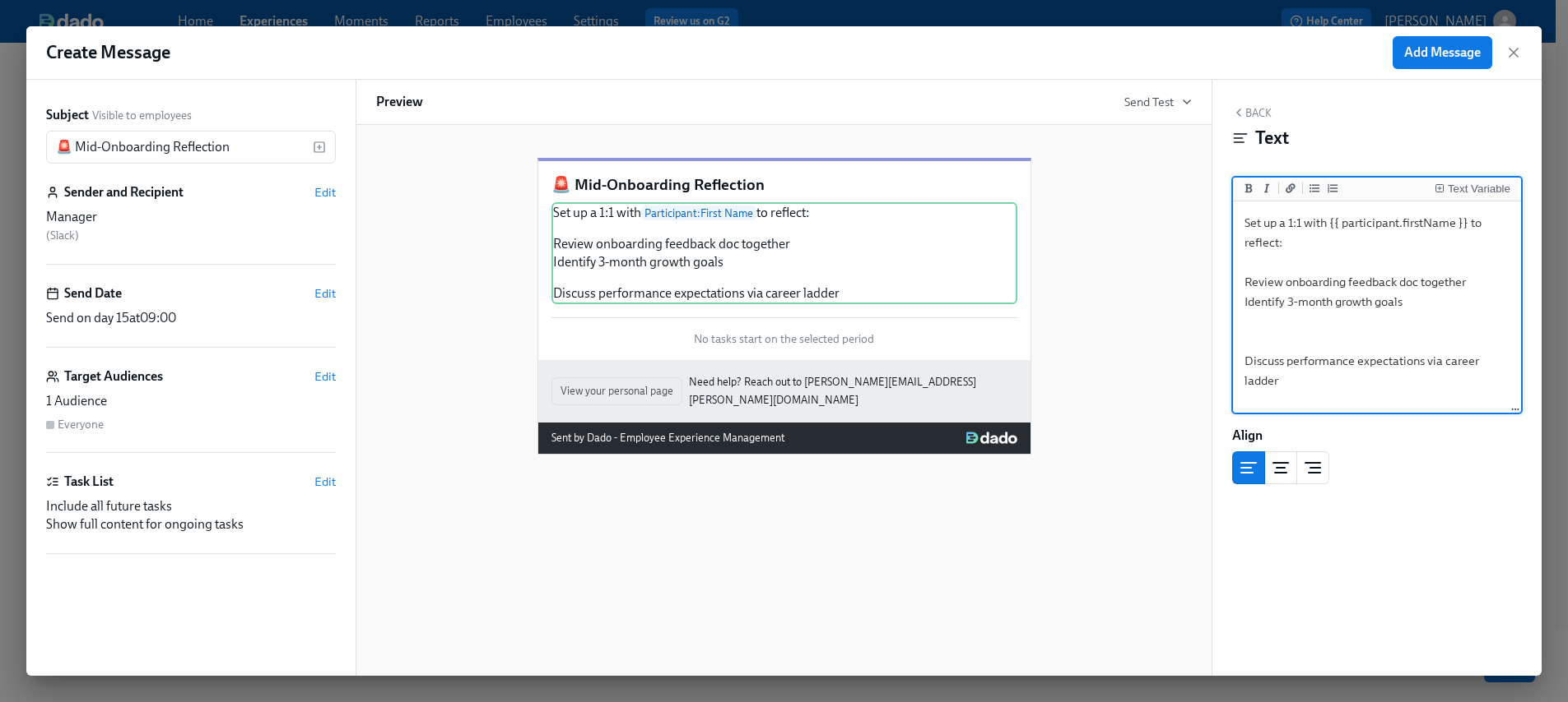
click at [1267, 320] on textarea "Set up a 1:1 with {{ participant.firstName }} to reflect: Review onboarding fee…" at bounding box center [1376, 308] width 281 height 206
click at [1263, 318] on textarea "Set up a 1:1 with {{ participant.firstName }} to reflect: Review onboarding fee…" at bounding box center [1376, 308] width 281 height 206
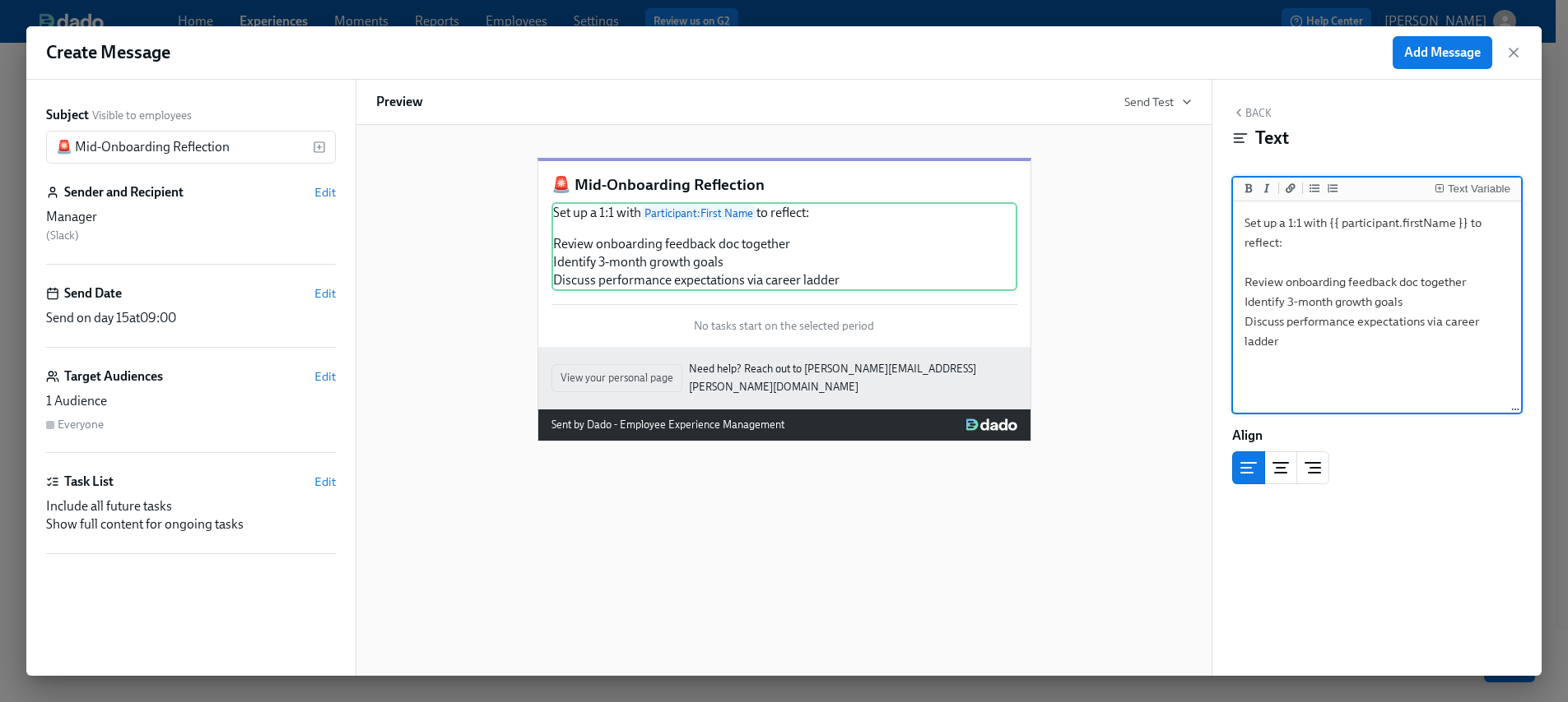
drag, startPoint x: 1291, startPoint y: 343, endPoint x: 1224, endPoint y: 280, distance: 92.0
click at [1224, 280] on div "Back Text Text Variable Set up a 1:1 with {{ participant.firstName }} to reflec…" at bounding box center [1376, 378] width 329 height 597
click at [1311, 188] on icon "Add unordered list" at bounding box center [1314, 188] width 10 height 10
click at [1281, 247] on textarea "Set up a 1:1 with {{ participant.firstName }} to reflect: - Review onboarding f…" at bounding box center [1376, 308] width 281 height 206
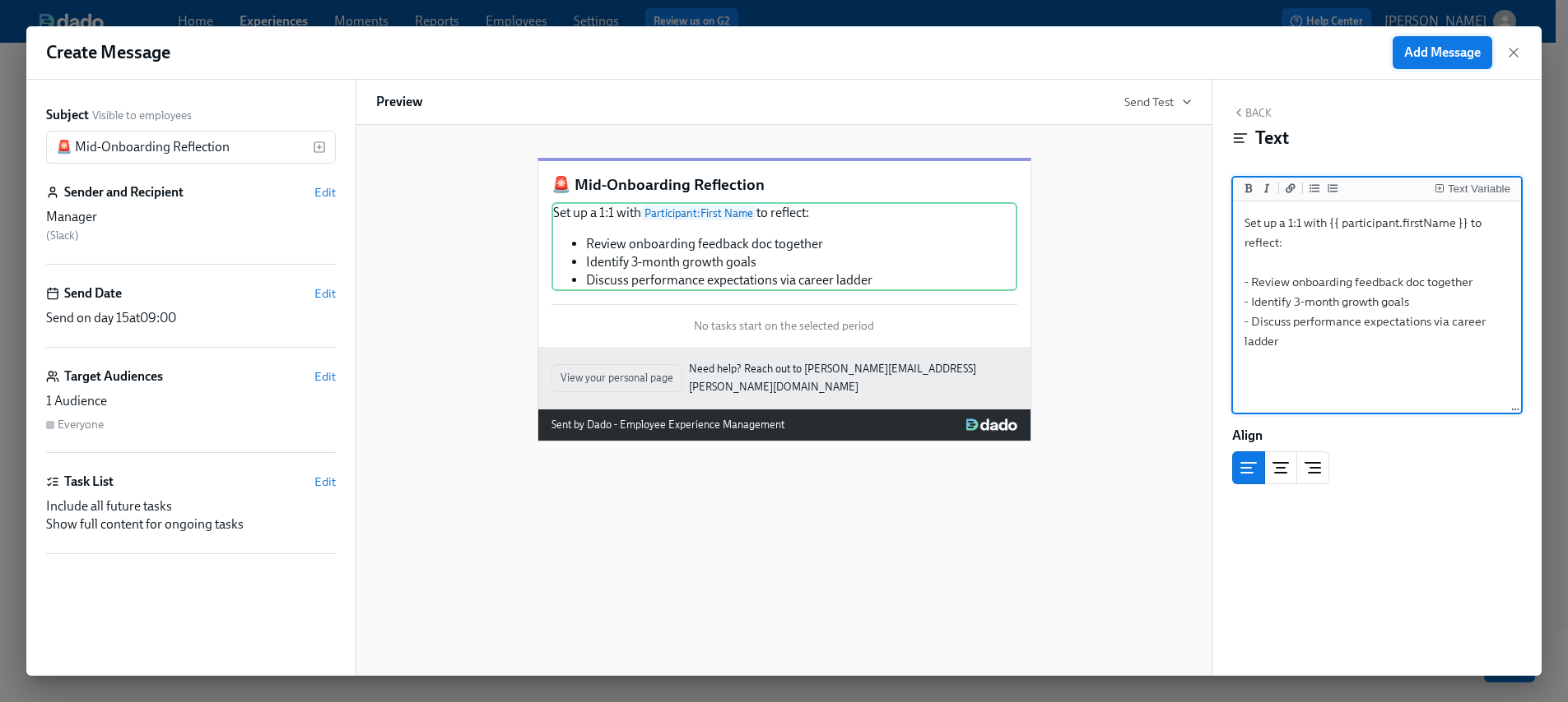
type textarea "Set up a 1:1 with {{ participant.firstName }} to reflect: - Review onboarding f…"
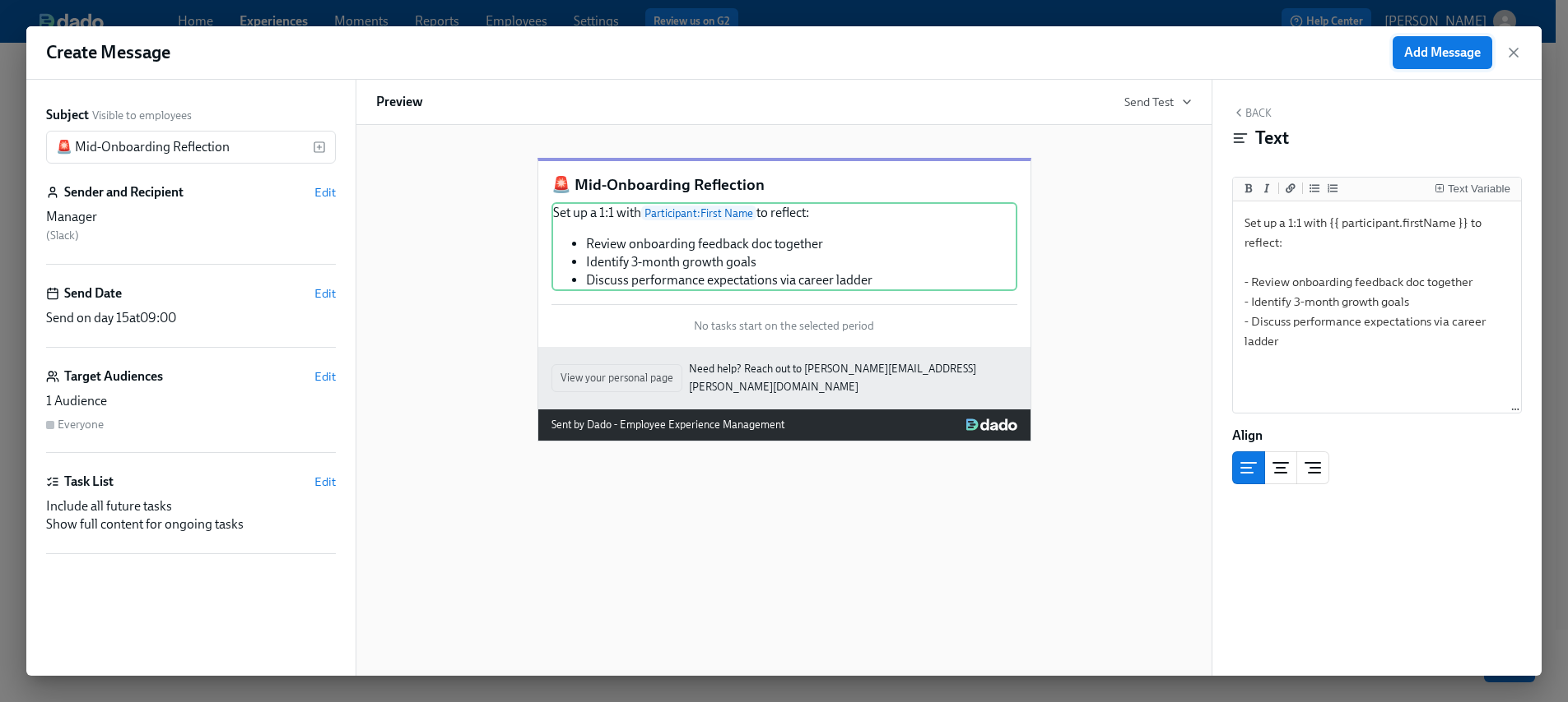
click at [1443, 58] on span "Add Message" at bounding box center [1442, 52] width 77 height 16
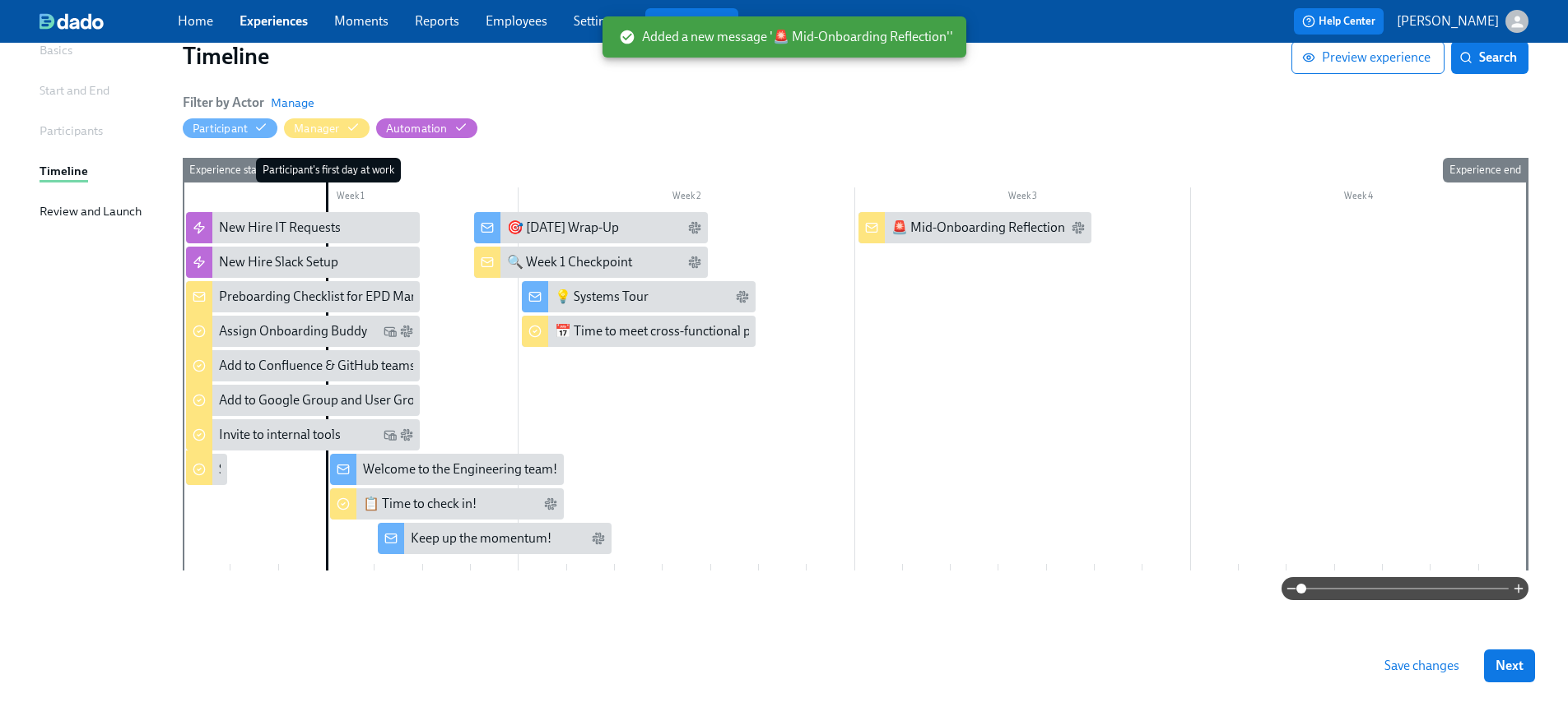
click at [870, 253] on div at bounding box center [854, 391] width 1343 height 359
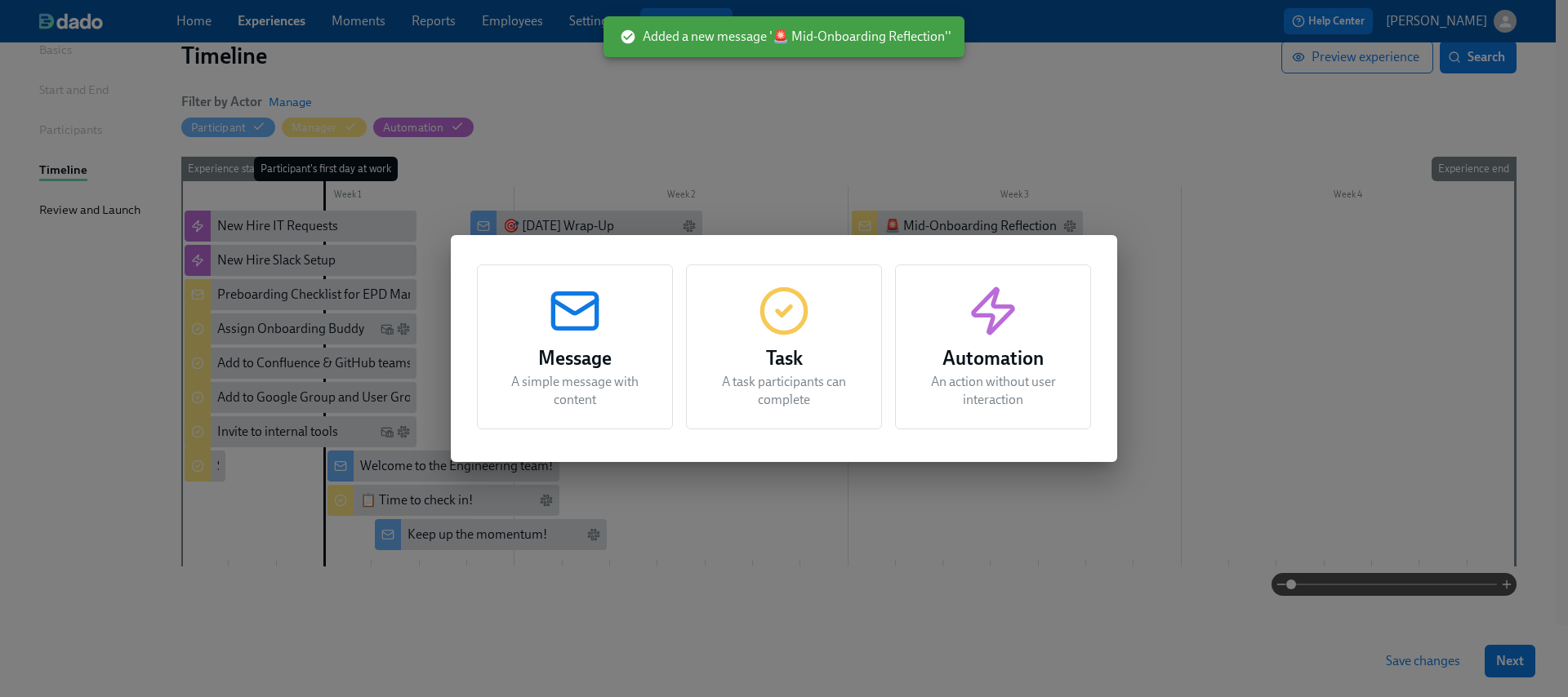
click at [586, 338] on div "Message A simple message with content" at bounding box center [575, 347] width 196 height 165
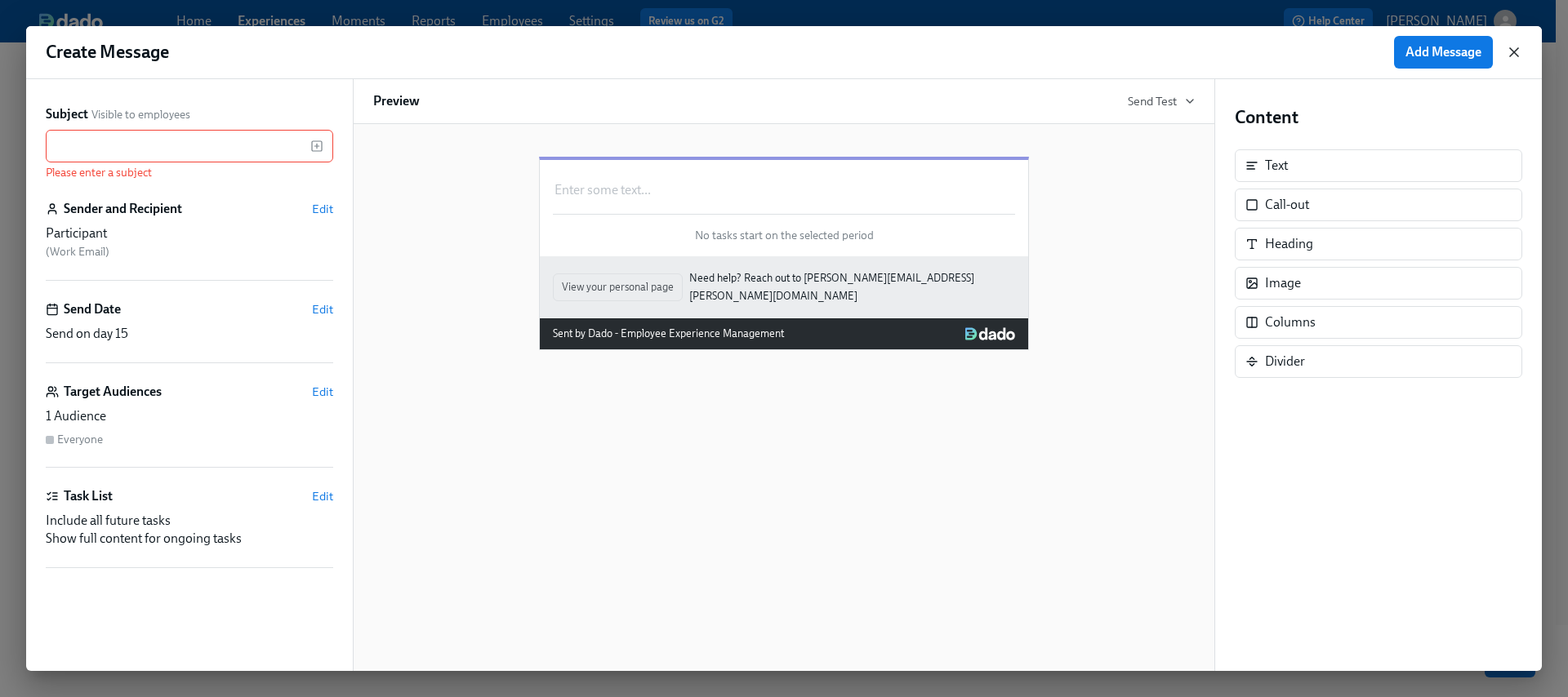
click at [1512, 52] on icon "button" at bounding box center [1514, 51] width 16 height 16
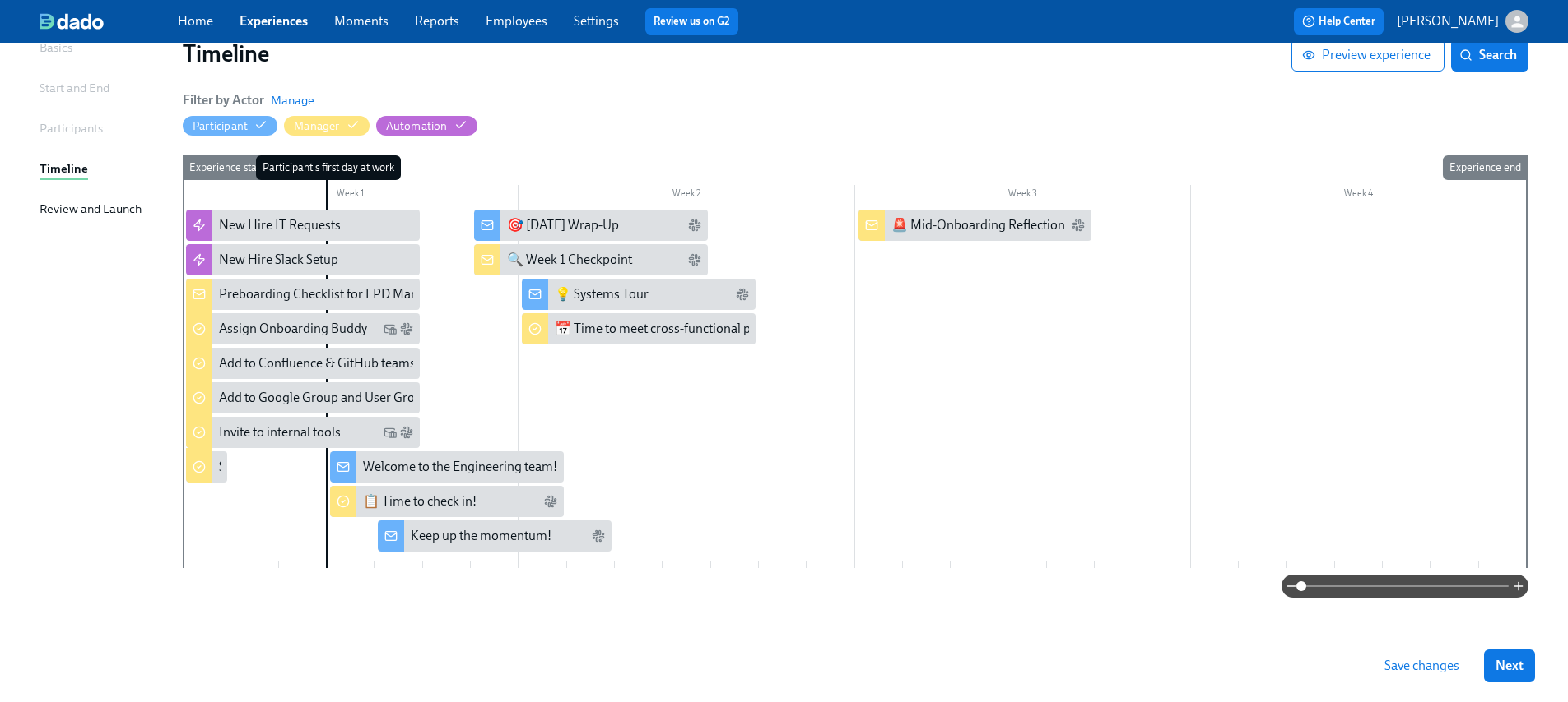
scroll to position [135, 0]
click at [1197, 222] on div at bounding box center [854, 388] width 1343 height 359
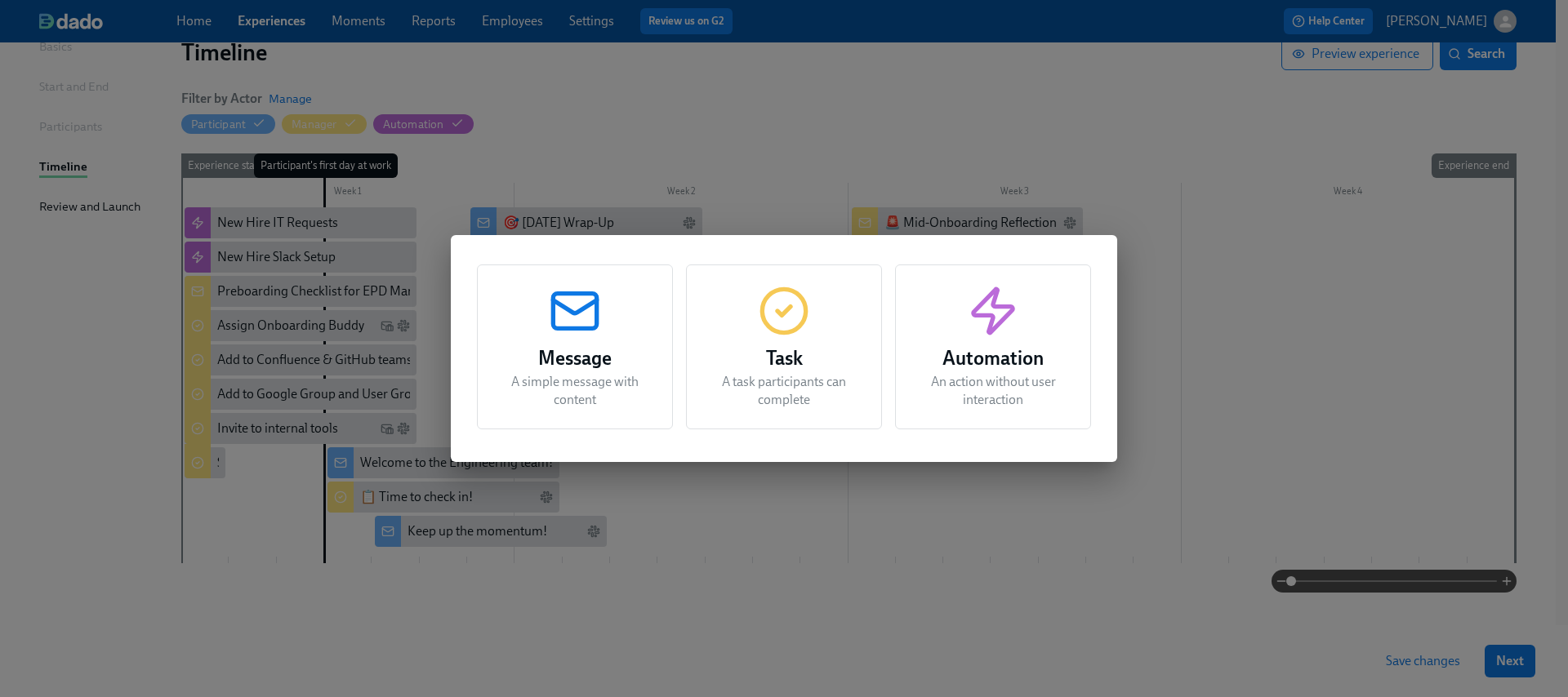
click at [549, 331] on icon "button" at bounding box center [574, 310] width 52 height 52
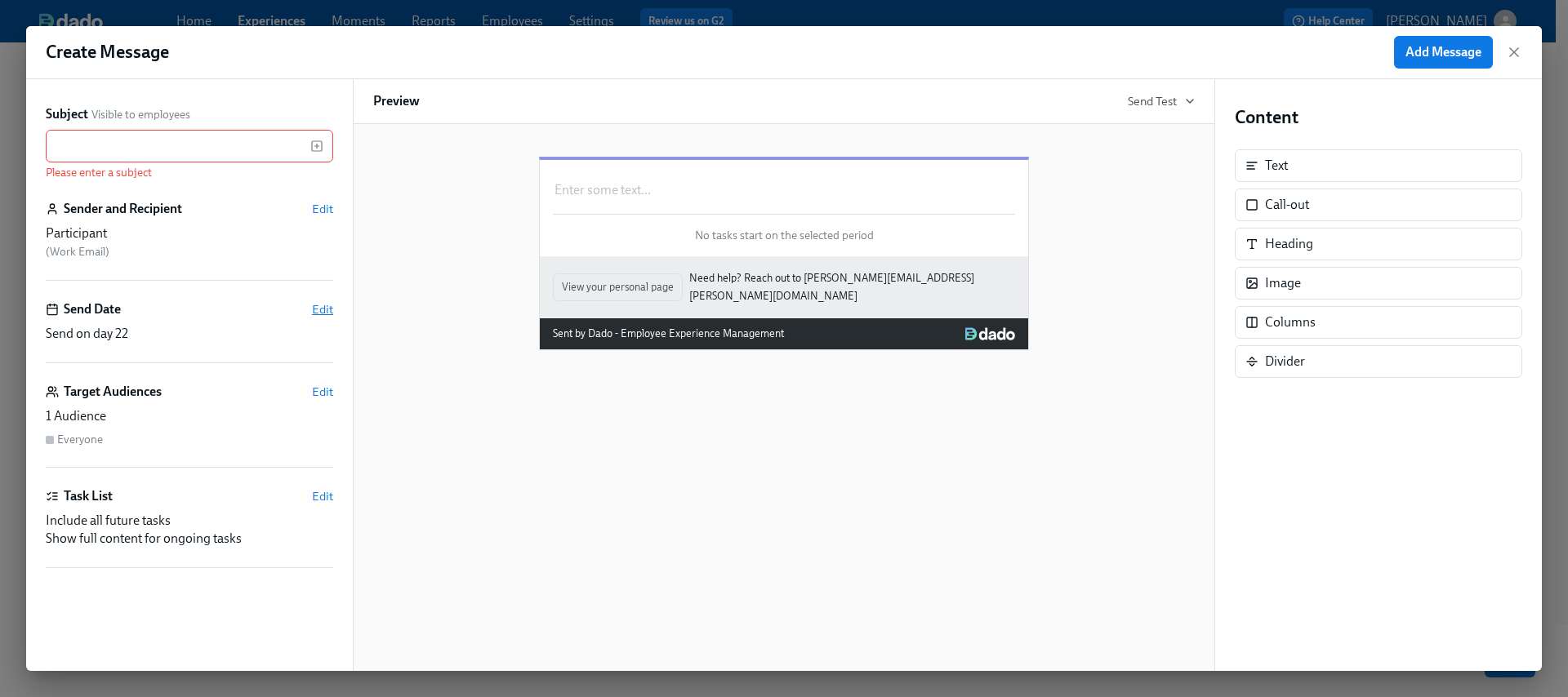
click at [327, 307] on span "Edit" at bounding box center [323, 309] width 21 height 16
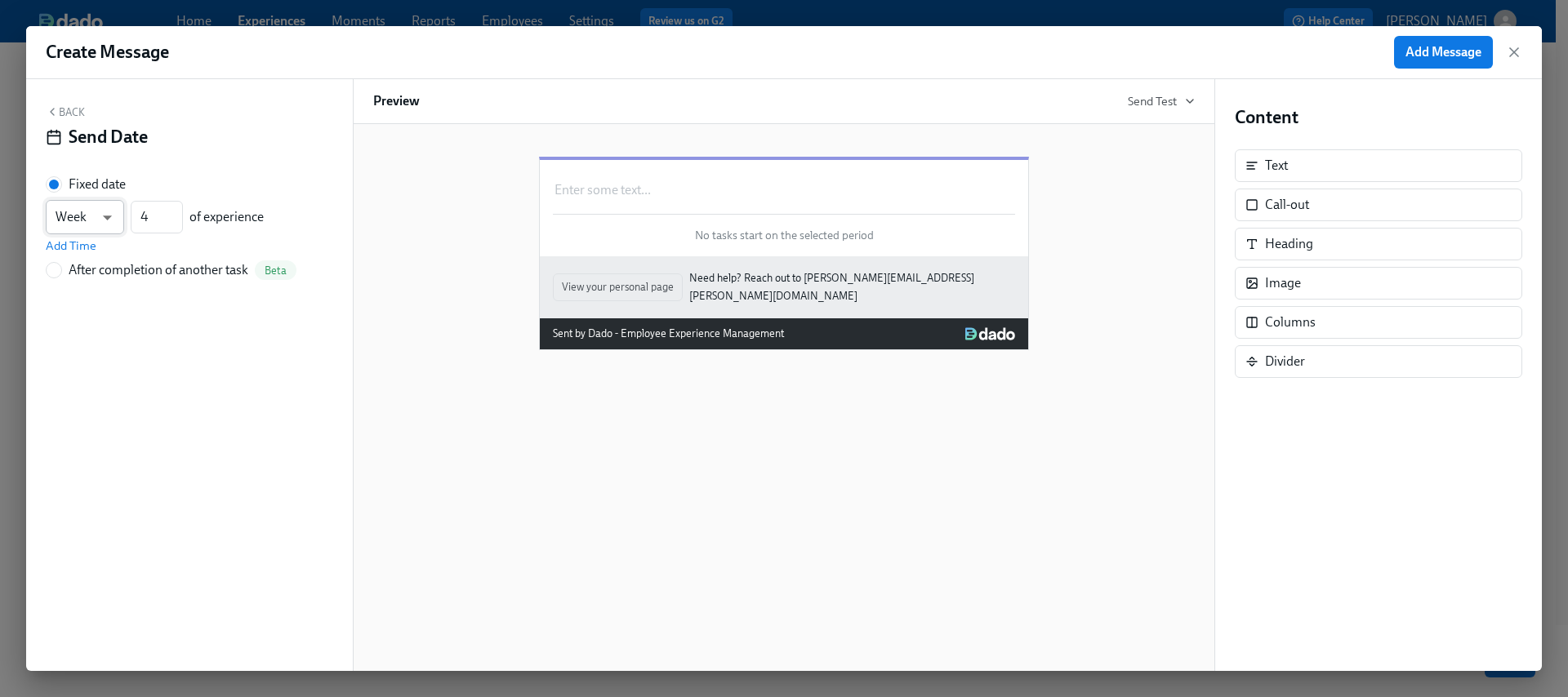
click at [94, 217] on body "Home Experiences Moments Reports Employees Settings Review us on G2 Help Center…" at bounding box center [784, 285] width 1568 height 838
click at [111, 175] on ul "Day Week" at bounding box center [85, 204] width 78 height 69
click at [89, 187] on li "Day" at bounding box center [85, 189] width 78 height 28
type input "d"
click at [147, 217] on input "4" at bounding box center [156, 217] width 52 height 32
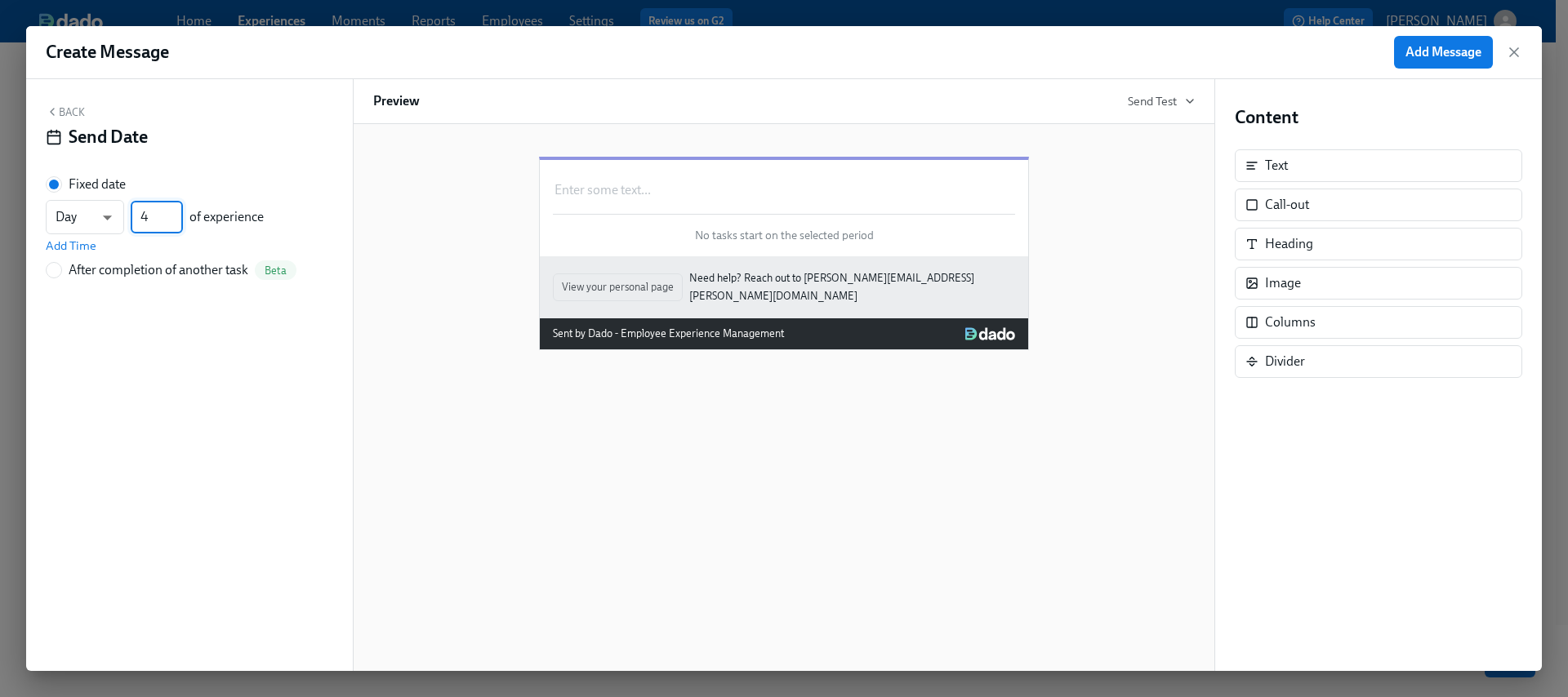
click at [147, 218] on input "4" at bounding box center [156, 217] width 52 height 32
drag, startPoint x: 147, startPoint y: 218, endPoint x: 117, endPoint y: 207, distance: 32.0
click at [117, 206] on div "Day d ​ 4 ​ of experience" at bounding box center [154, 217] width 218 height 34
type input "33"
click at [232, 343] on div "Back Send Date Fixed date Day d ​ 33 ​ of experience Add Time After completion …" at bounding box center [189, 375] width 327 height 592
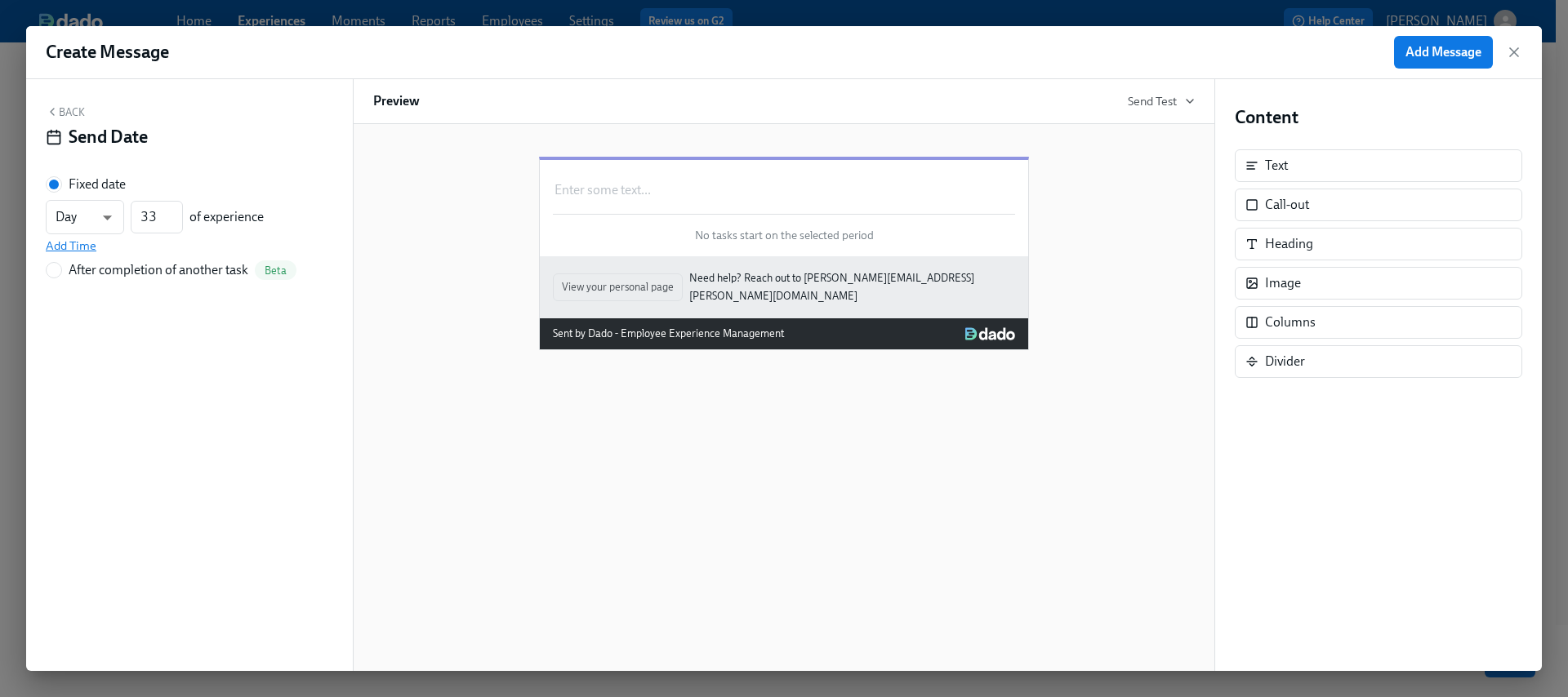
click at [89, 244] on span "Add Time" at bounding box center [70, 246] width 50 height 16
click at [63, 115] on button "Back" at bounding box center [65, 112] width 39 height 13
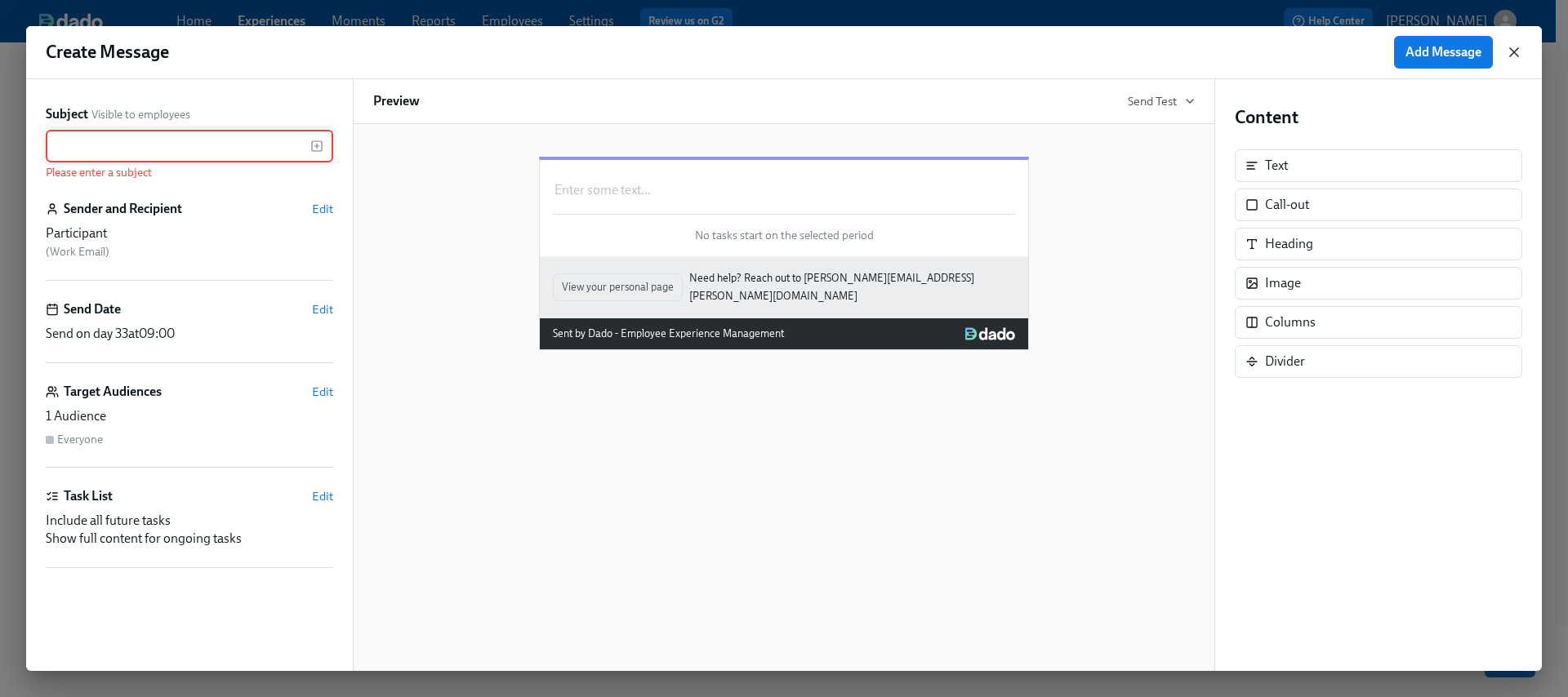
click at [1518, 53] on icon "button" at bounding box center [1514, 51] width 16 height 16
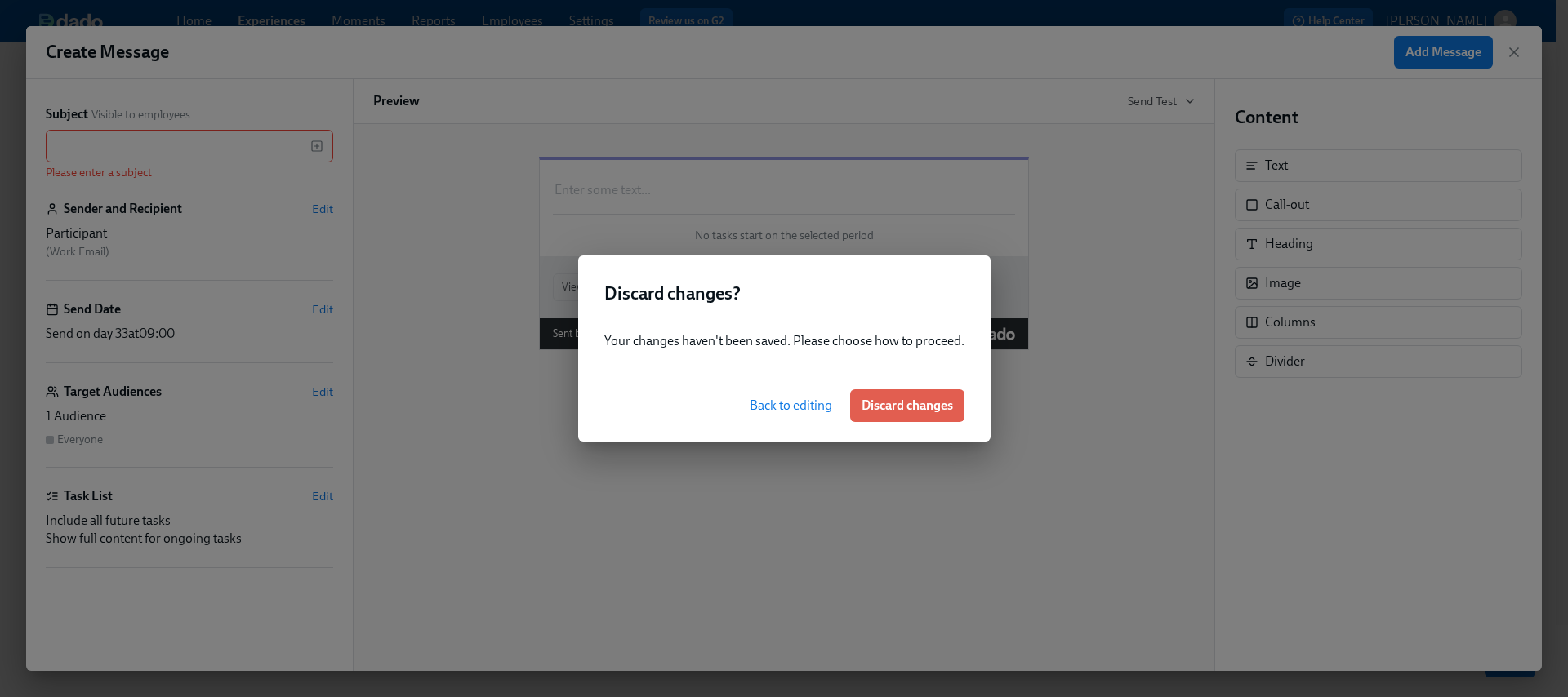
click at [927, 400] on span "Discard changes" at bounding box center [908, 406] width 91 height 16
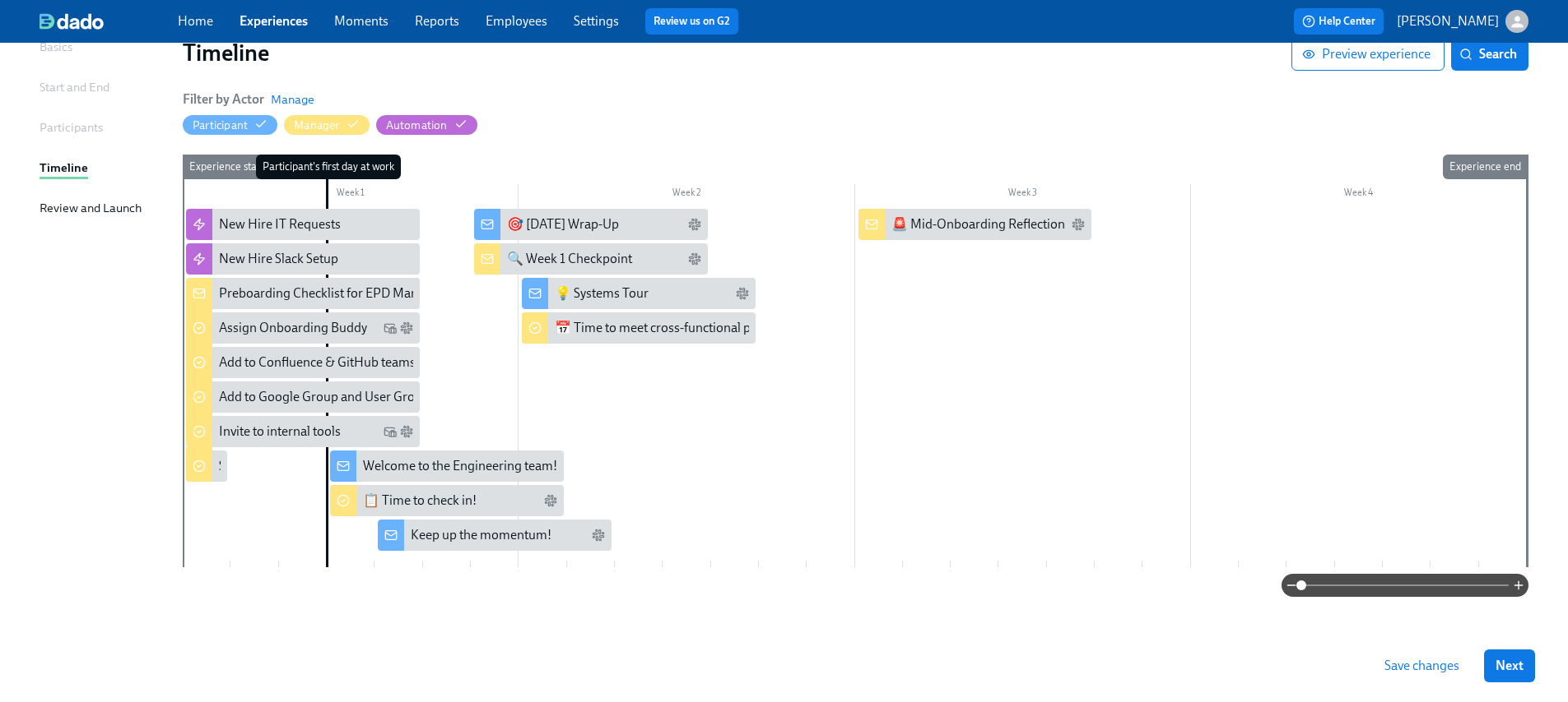
click at [1197, 222] on div at bounding box center [854, 388] width 1343 height 359
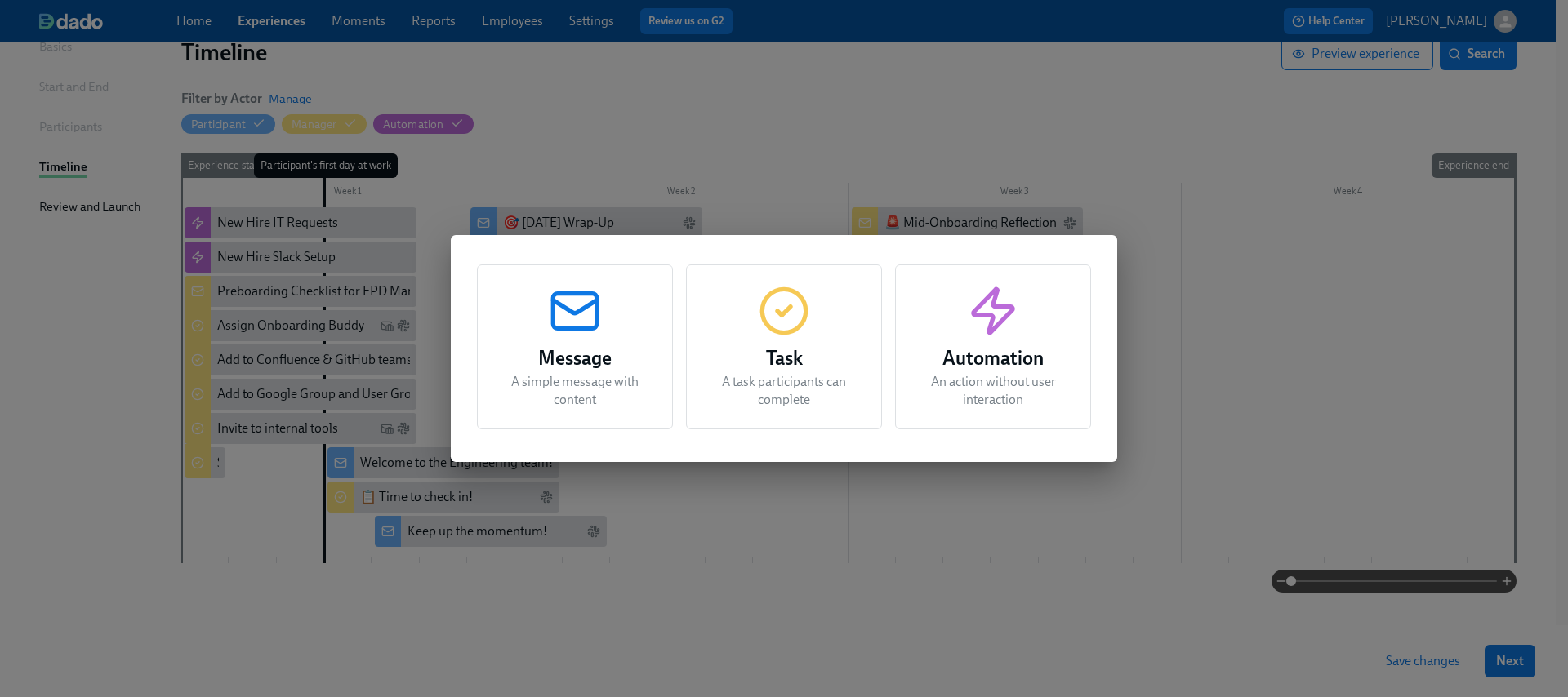
click at [821, 309] on div "Task A task participants can complete" at bounding box center [784, 347] width 196 height 165
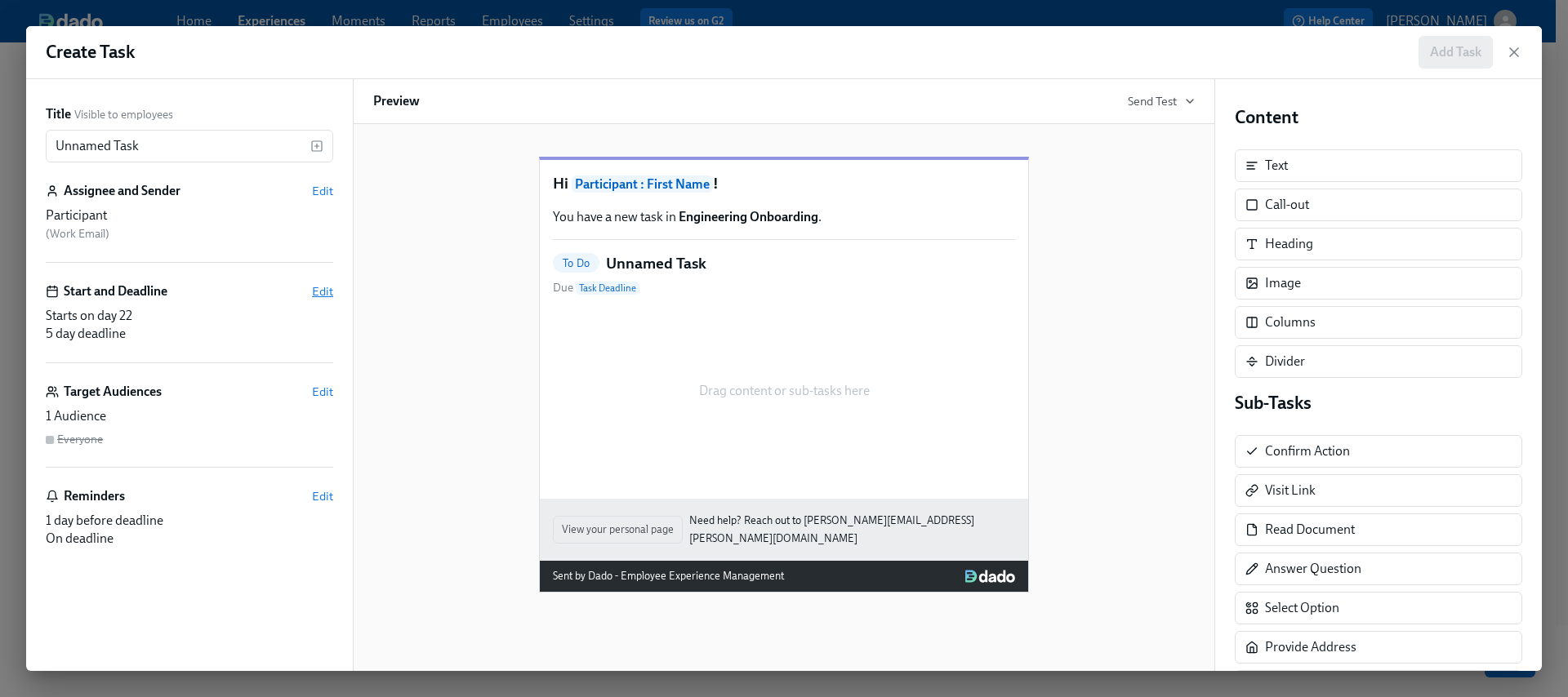
click at [324, 293] on span "Edit" at bounding box center [323, 291] width 21 height 16
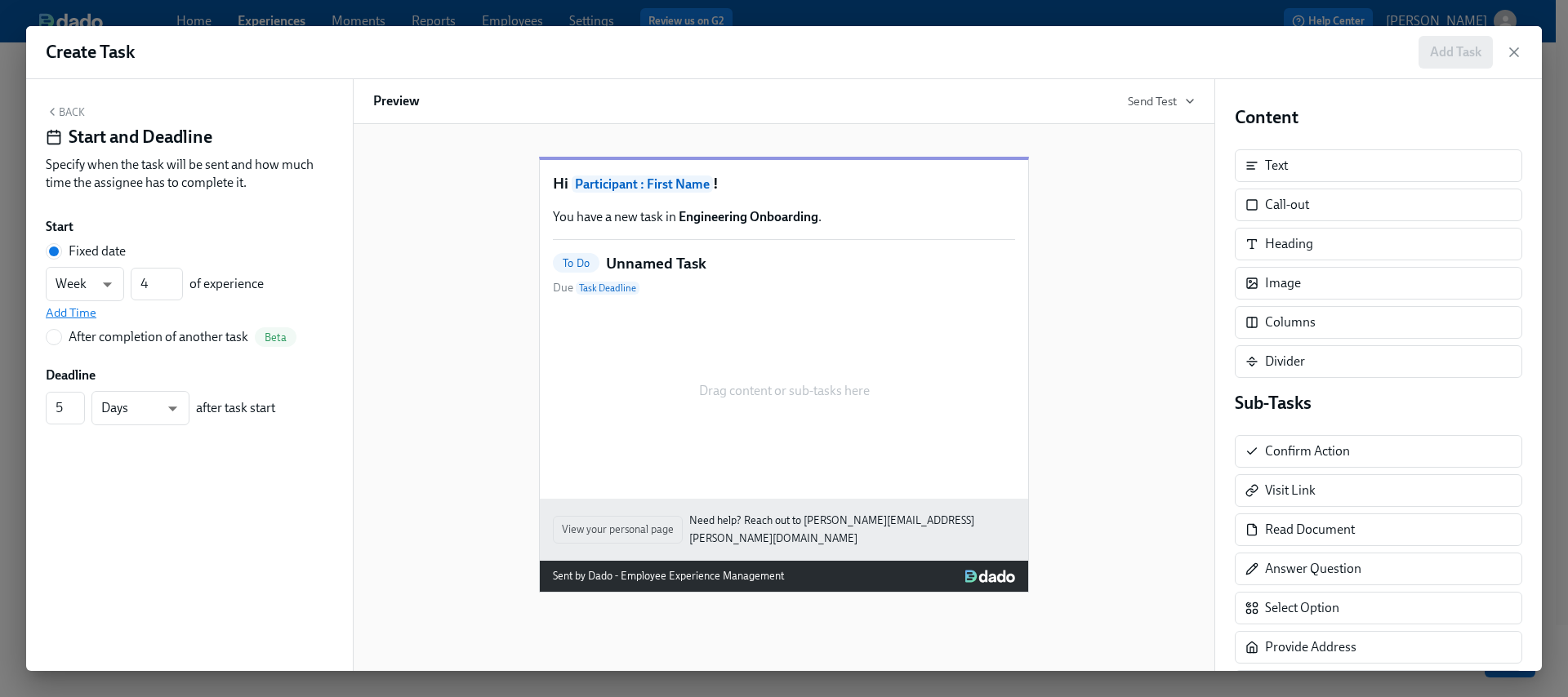
click at [70, 307] on span "Add Time" at bounding box center [70, 312] width 50 height 16
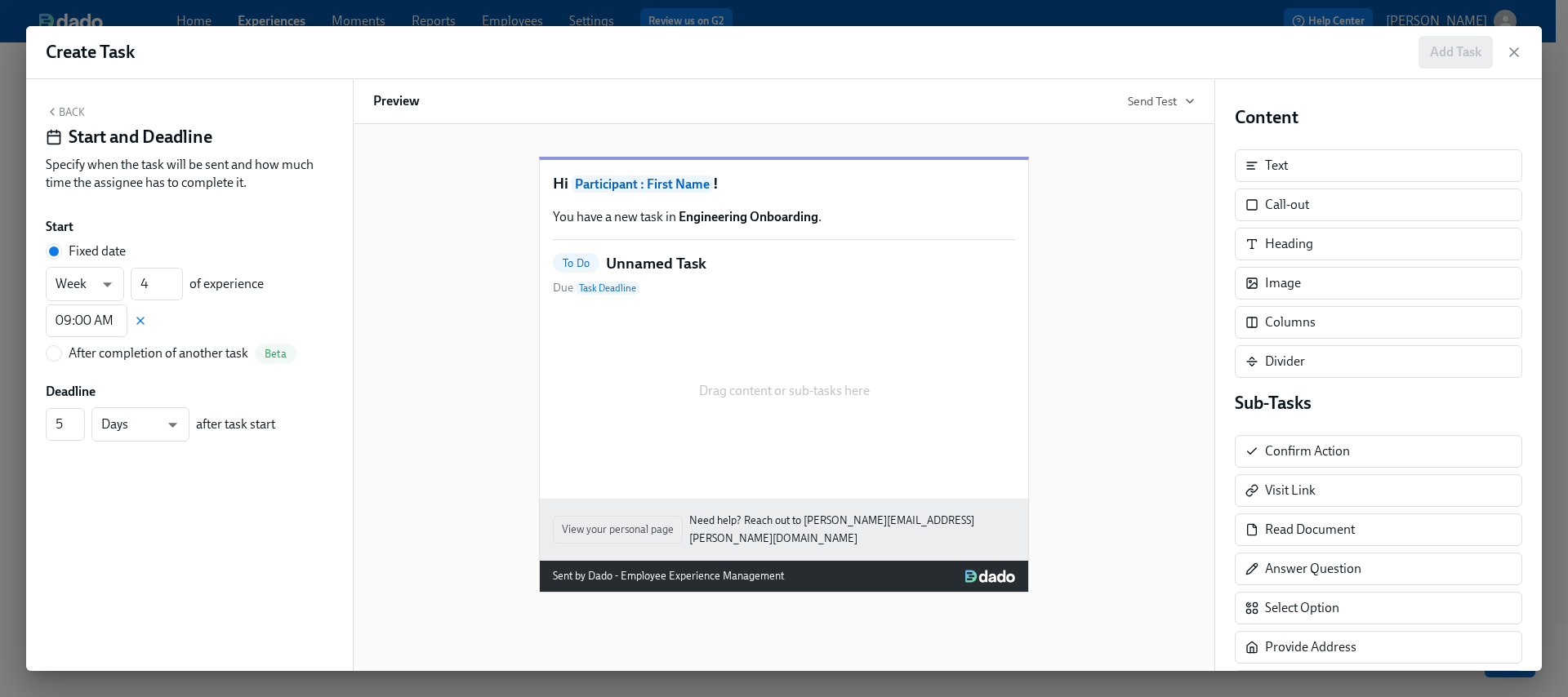
click at [64, 111] on button "Back" at bounding box center [65, 112] width 39 height 13
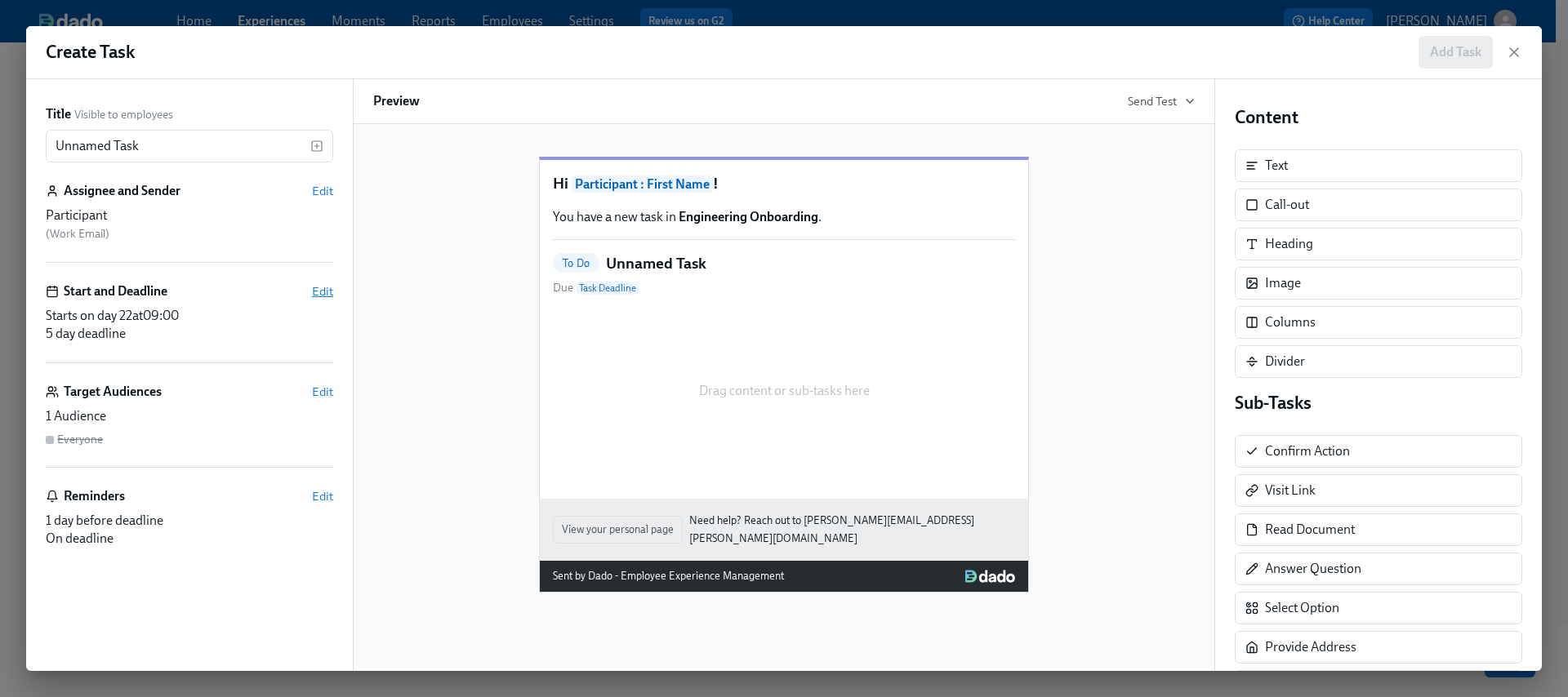
click at [324, 289] on span "Edit" at bounding box center [323, 291] width 21 height 16
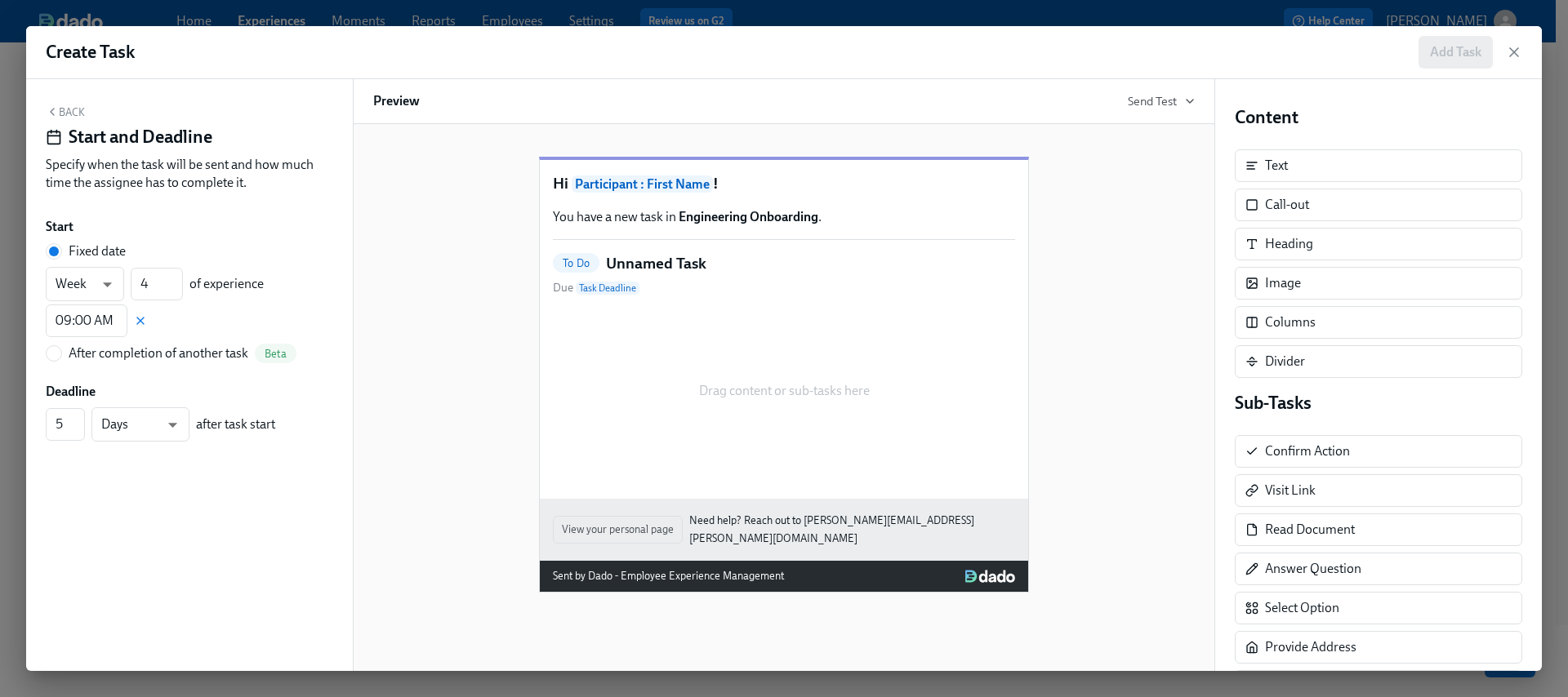
click at [70, 110] on button "Back" at bounding box center [65, 112] width 39 height 13
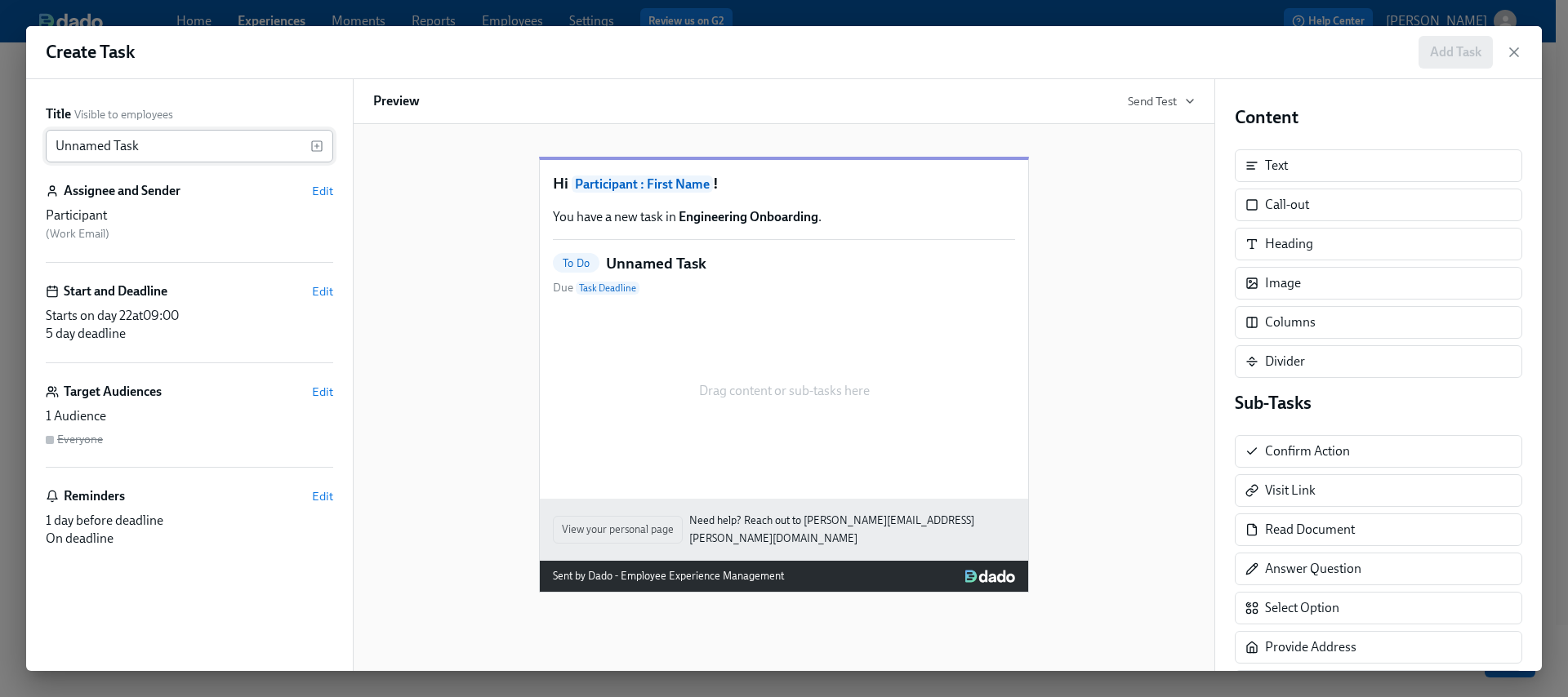
click at [154, 145] on input "Unnamed Task" at bounding box center [178, 146] width 265 height 32
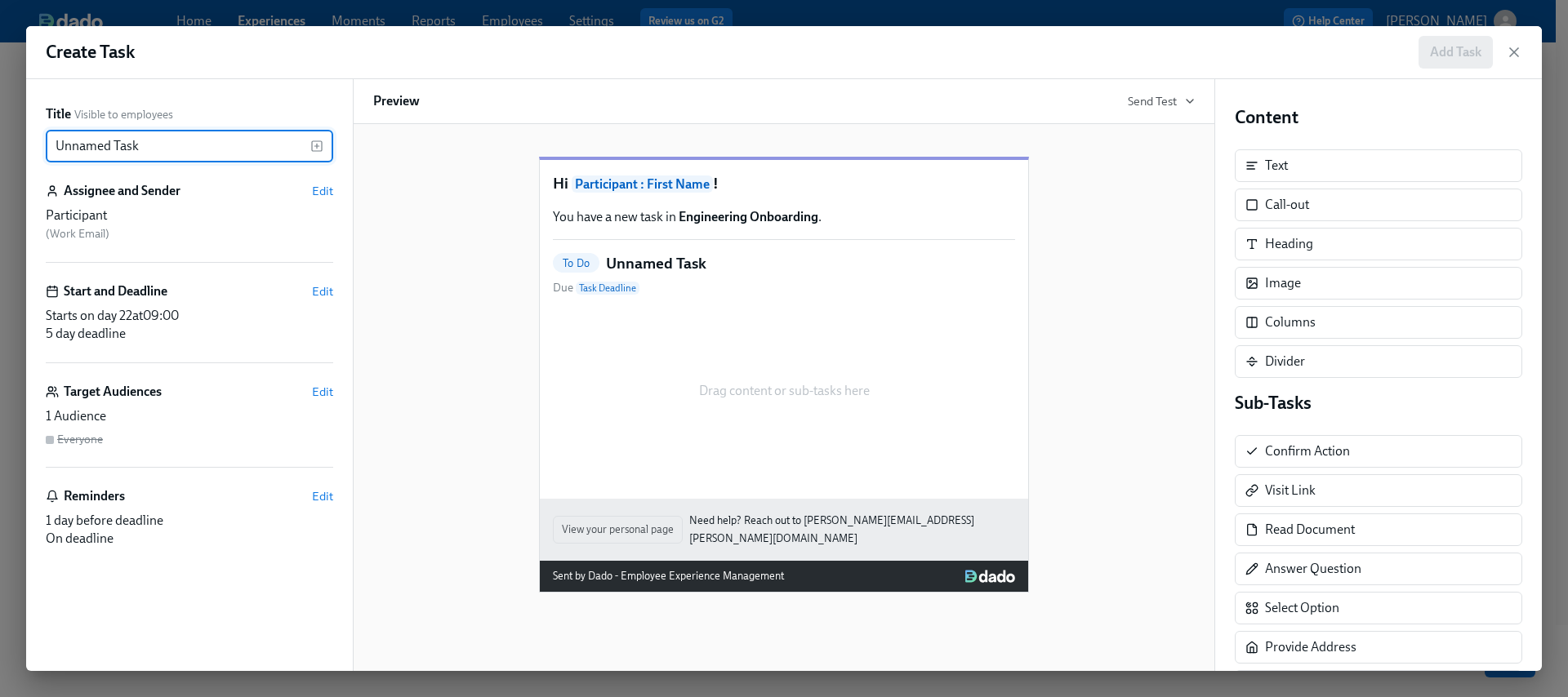
click at [154, 144] on input "Unnamed Task" at bounding box center [178, 146] width 265 height 32
paste input "⚡ 30-Day Milestone Prompt"
type input "⚡ 30-Day Milestone Prompt"
click at [328, 191] on span "Edit" at bounding box center [323, 190] width 21 height 16
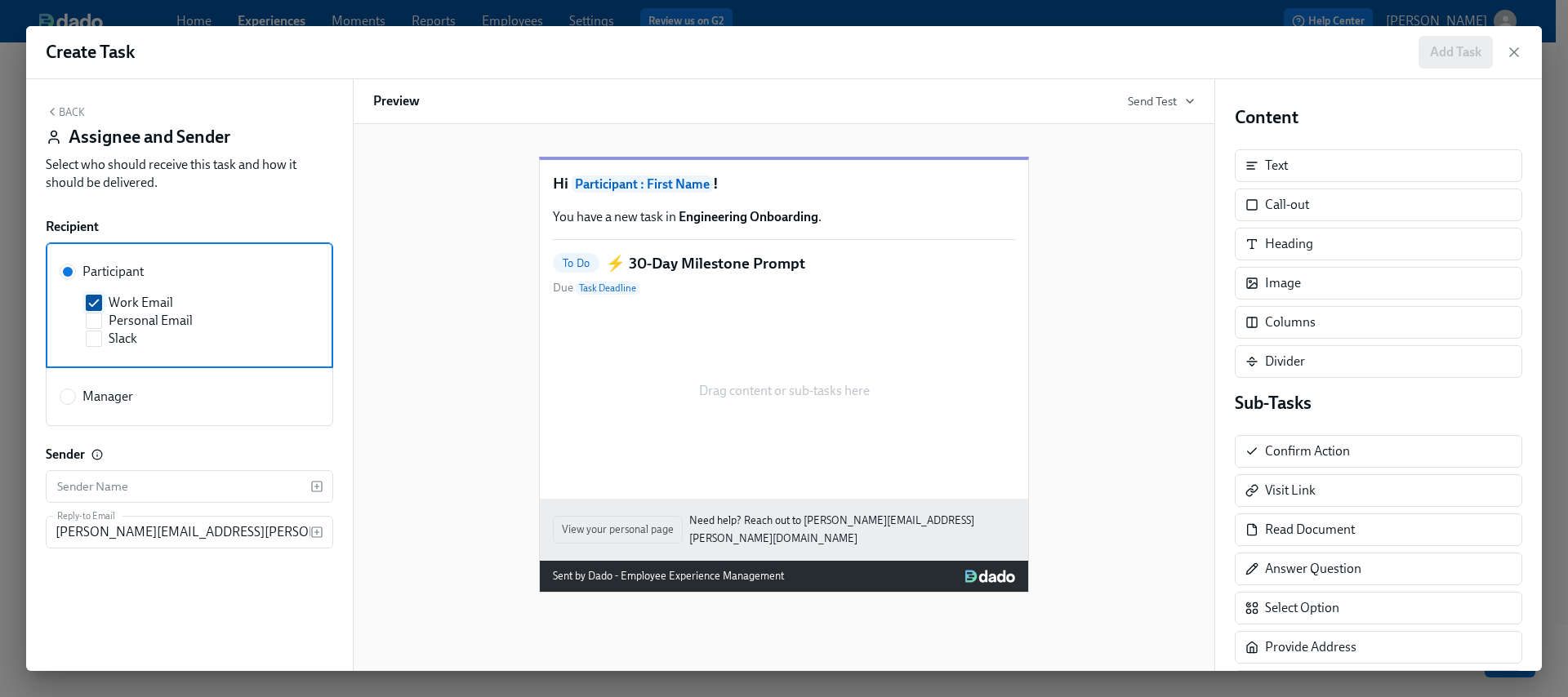
click at [107, 298] on label "Work Email" at bounding box center [192, 303] width 214 height 18
click at [101, 298] on input "Work Email" at bounding box center [93, 302] width 14 height 14
checkbox input "false"
click at [130, 338] on span "Slack" at bounding box center [123, 338] width 29 height 18
click at [101, 338] on input "Slack" at bounding box center [93, 338] width 14 height 14
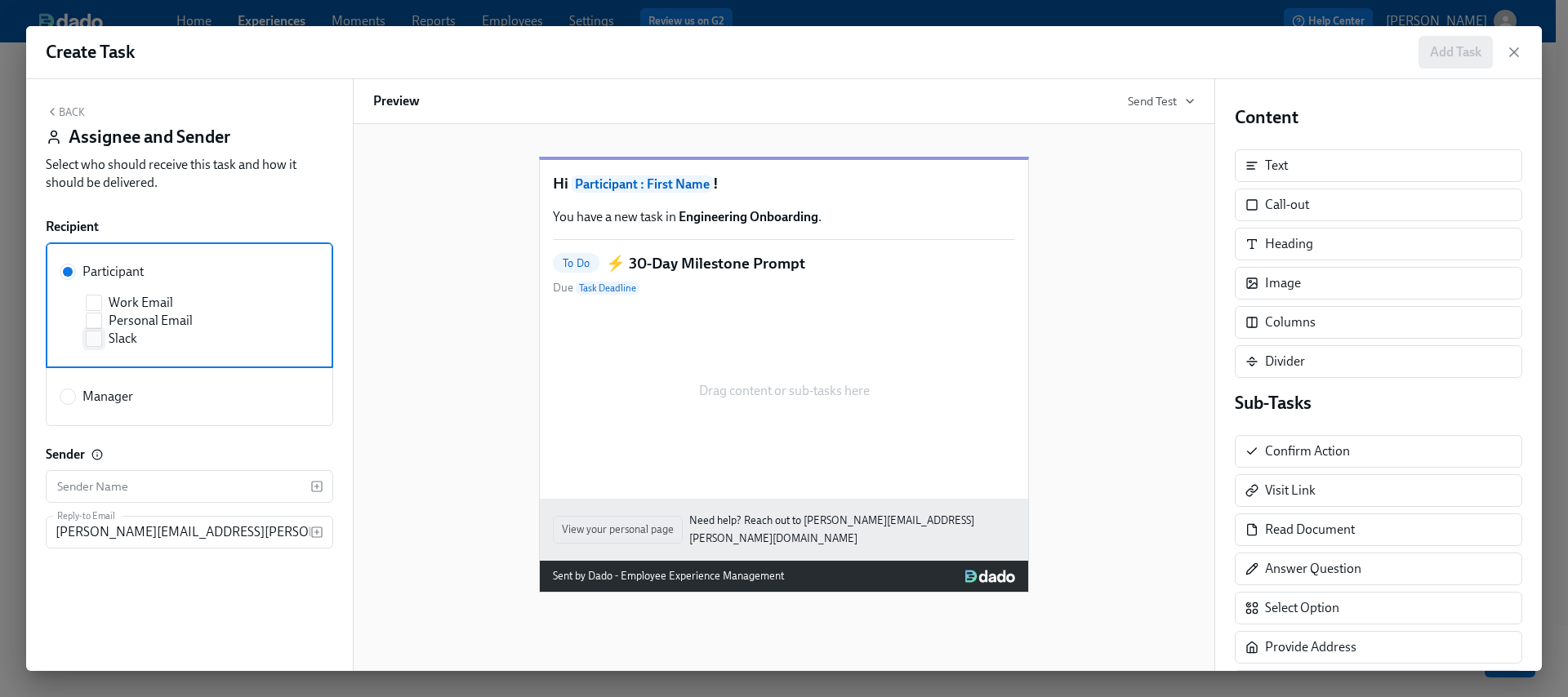
checkbox input "true"
click at [71, 110] on button "Back" at bounding box center [65, 112] width 39 height 13
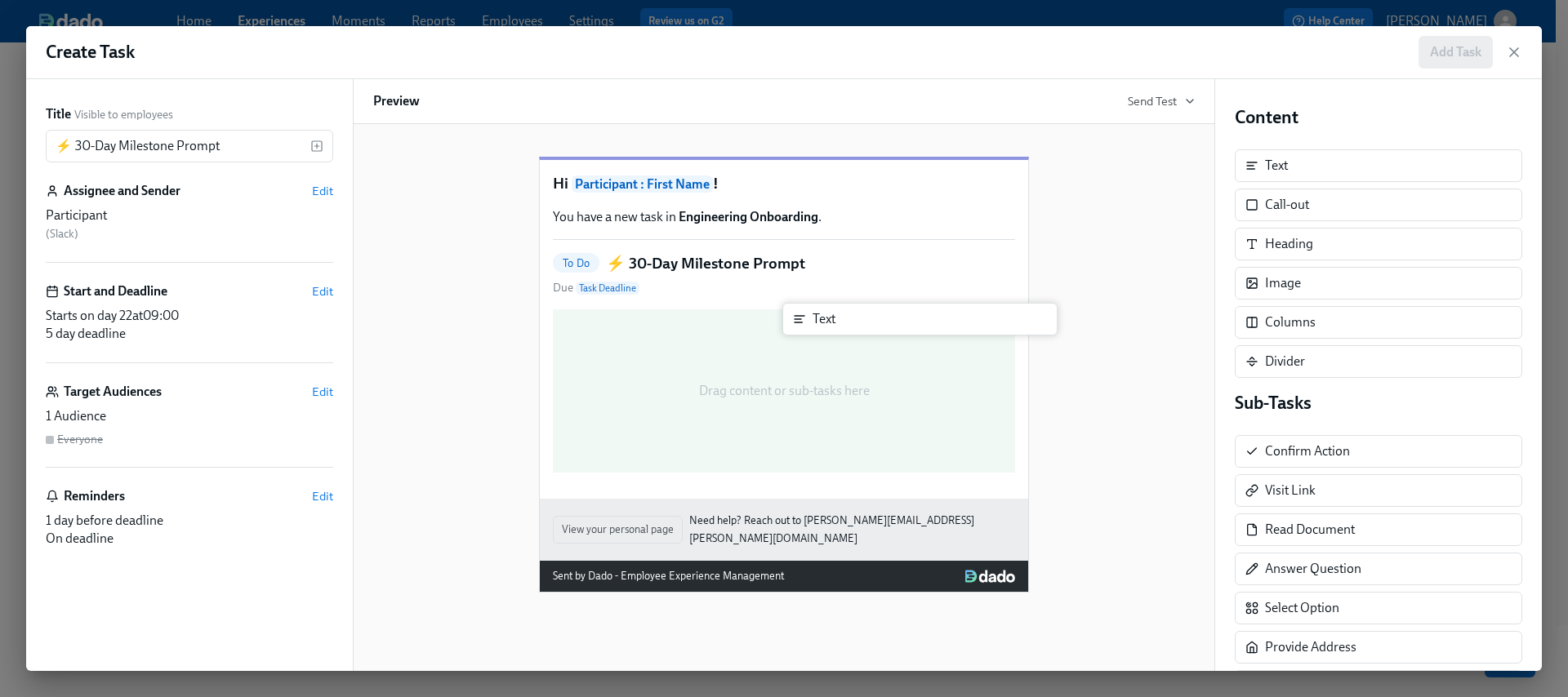
drag, startPoint x: 1320, startPoint y: 175, endPoint x: 849, endPoint y: 341, distance: 499.4
click at [849, 341] on div "Title Visible to employees ⚡ 30-Day Milestone Prompt ​ Assignee and Sender Edit…" at bounding box center [784, 375] width 1517 height 592
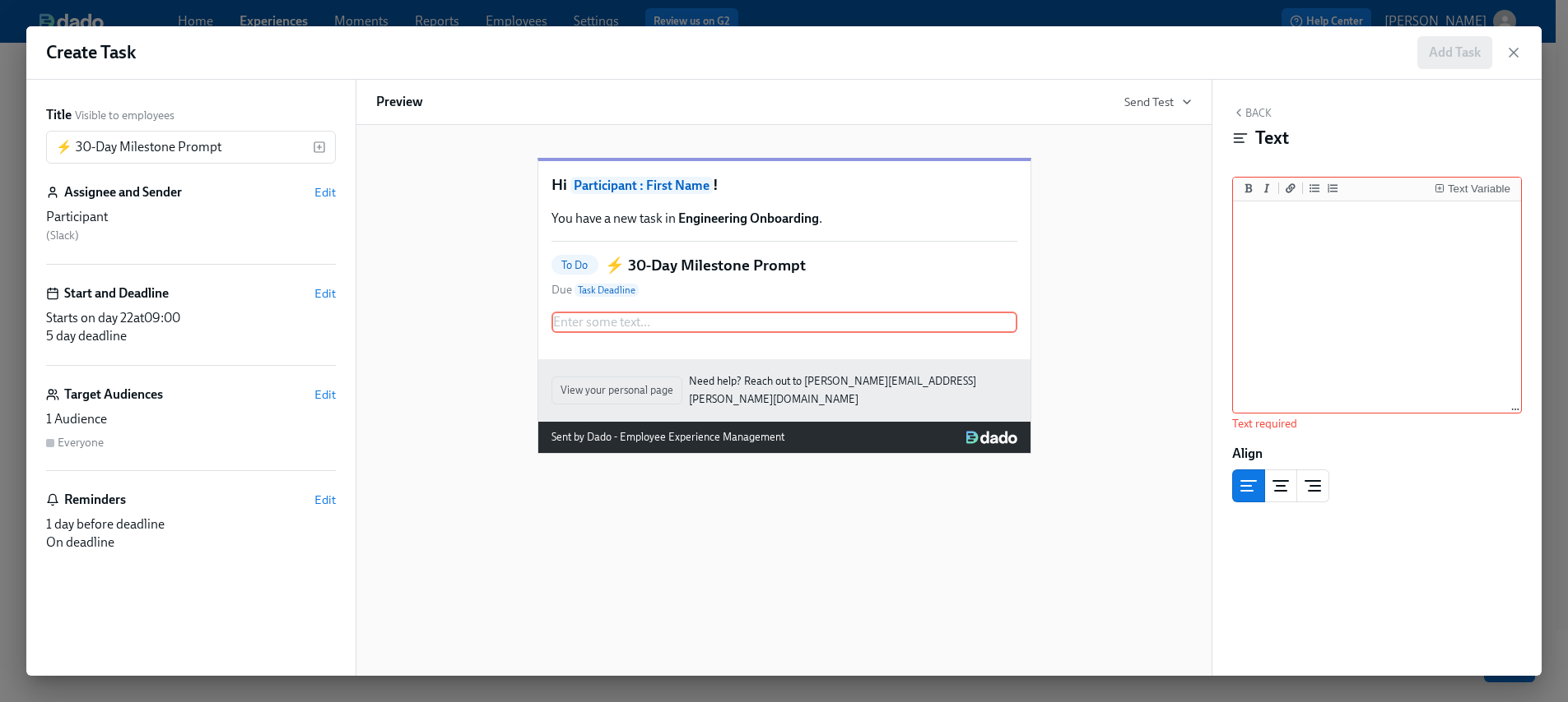
scroll to position [141, 0]
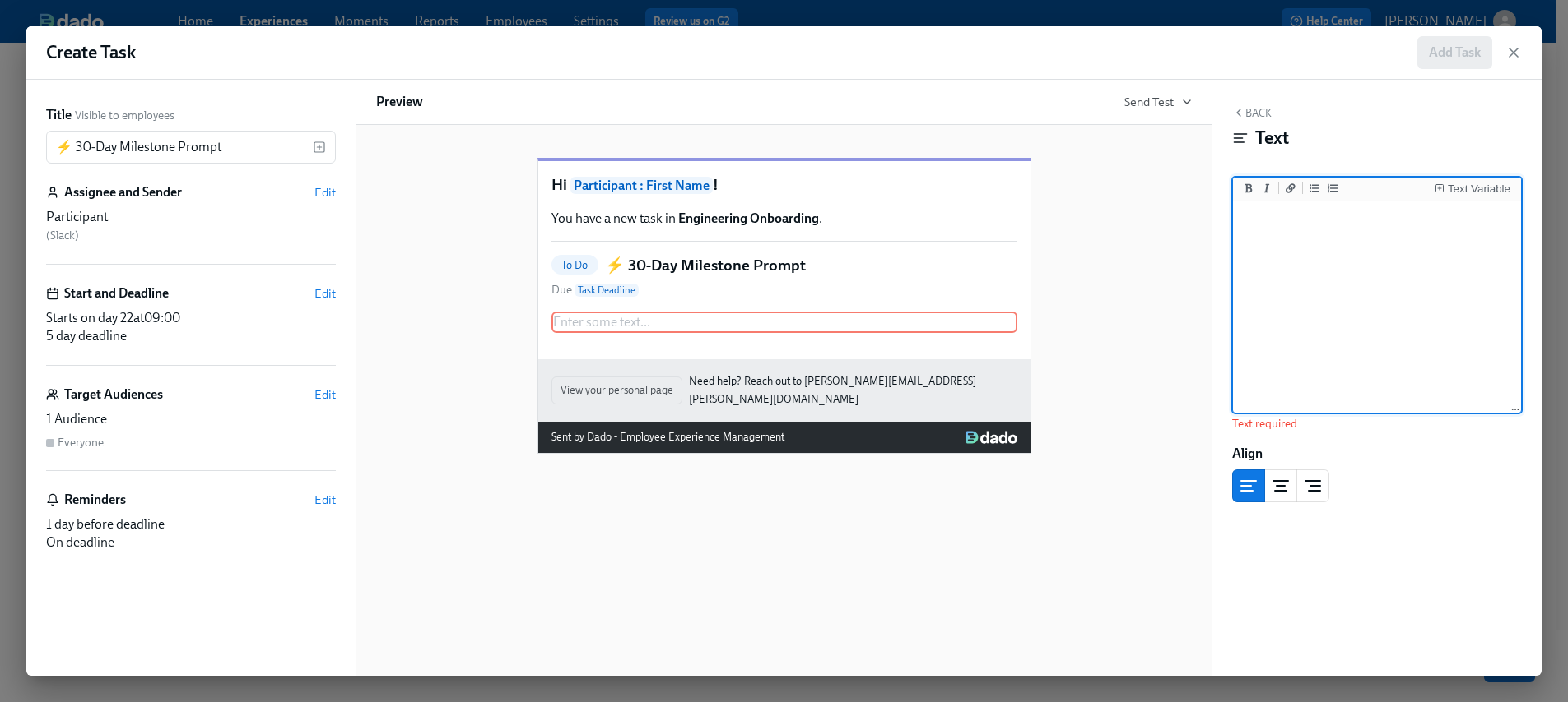
click at [1328, 300] on textarea at bounding box center [1376, 308] width 281 height 206
paste textarea "Time to reflect:"
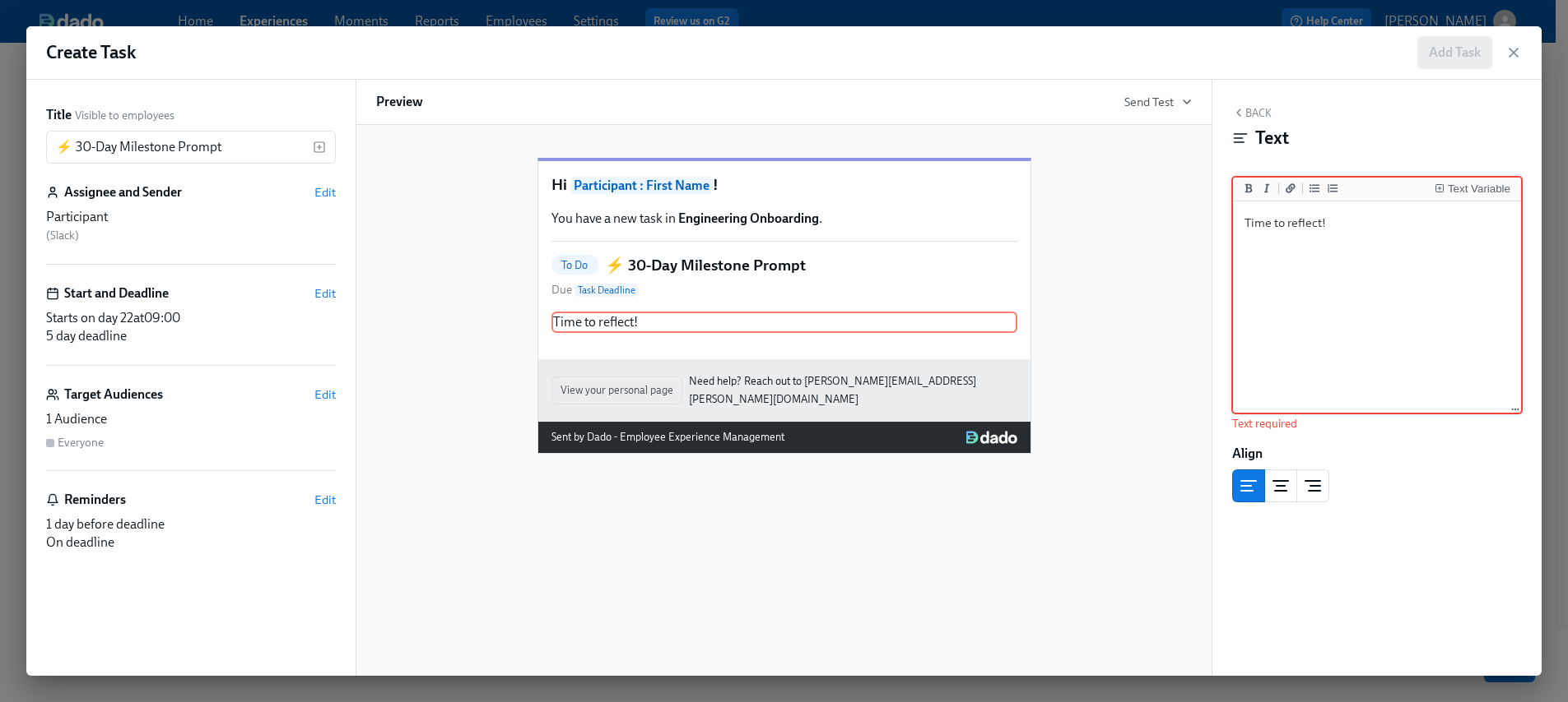
type textarea "Time to reflect!"
click at [1256, 118] on button "Back" at bounding box center [1251, 113] width 39 height 13
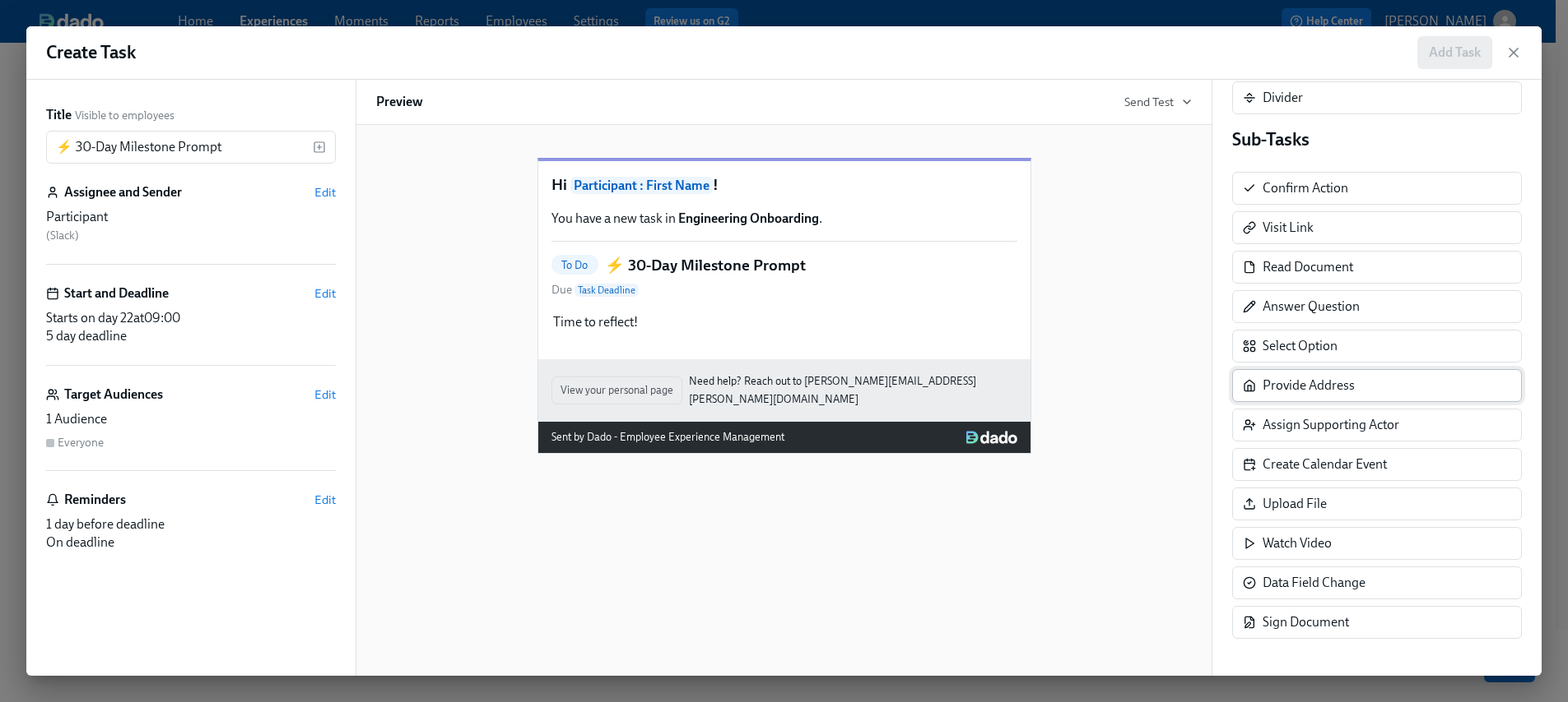
scroll to position [269, 0]
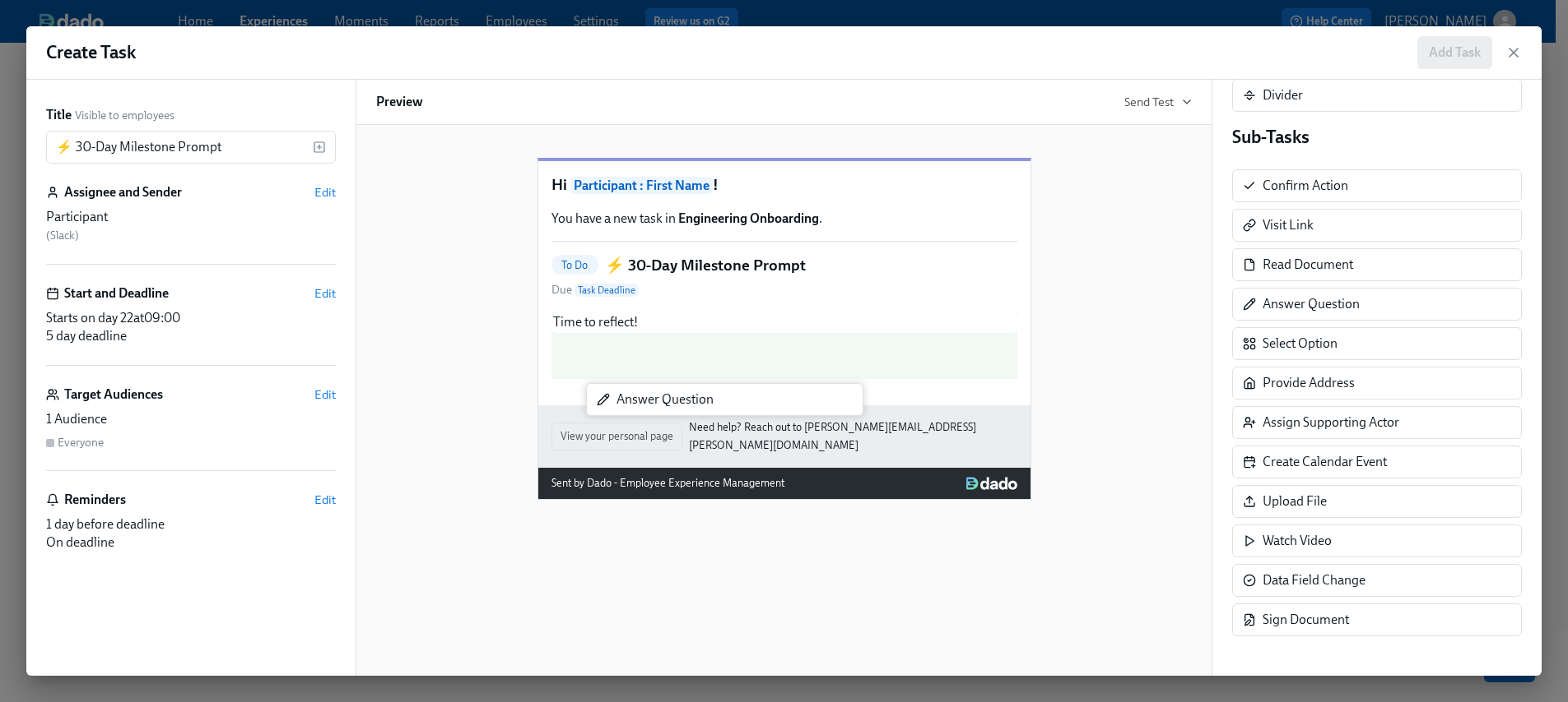
drag, startPoint x: 1418, startPoint y: 316, endPoint x: 767, endPoint y: 399, distance: 656.3
click at [767, 399] on div "Title Visible to employees ⚡ 30-Day Milestone Prompt ​ Assignee and Sender Edit…" at bounding box center [783, 378] width 1515 height 597
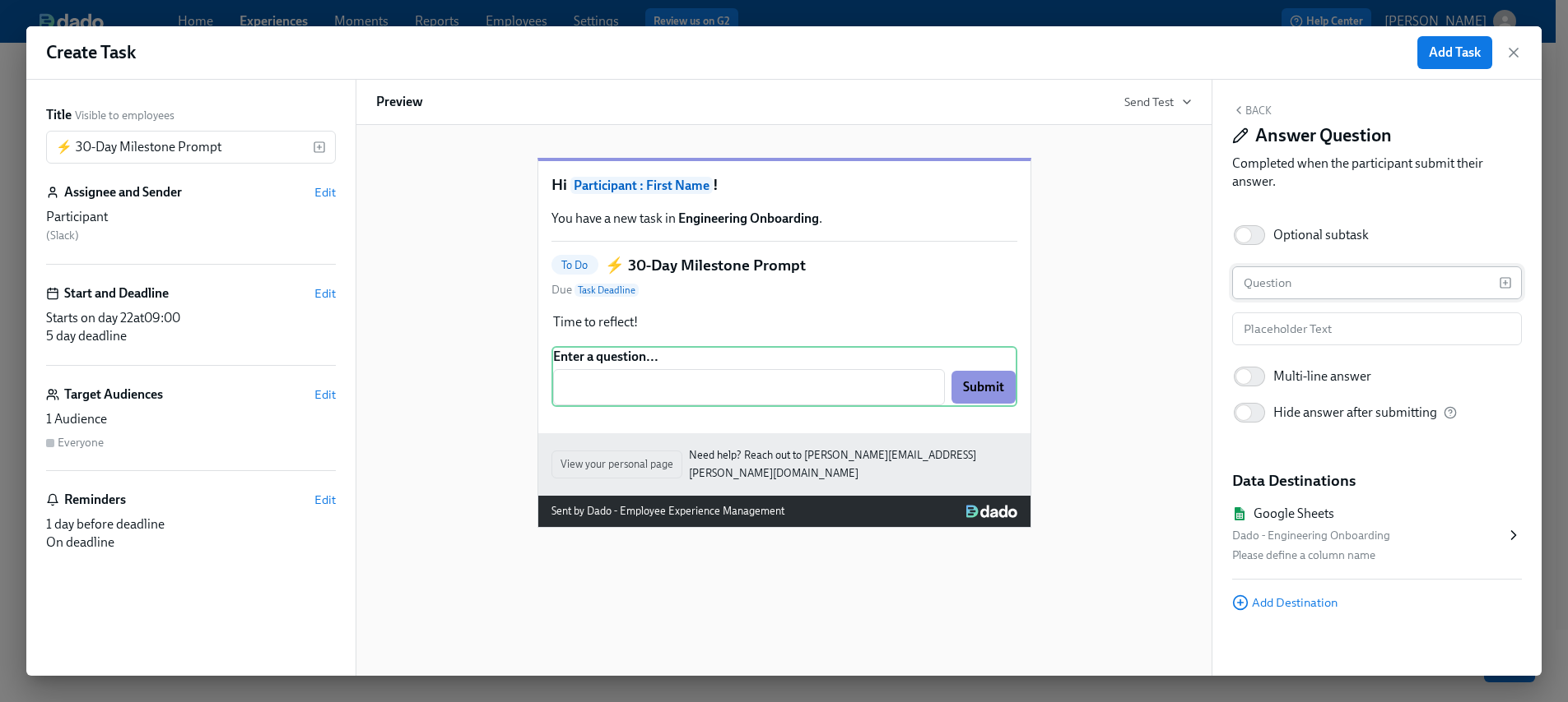
scroll to position [3, 0]
click at [1255, 381] on input "Multi-line answer" at bounding box center [1243, 376] width 108 height 36
checkbox input "true"
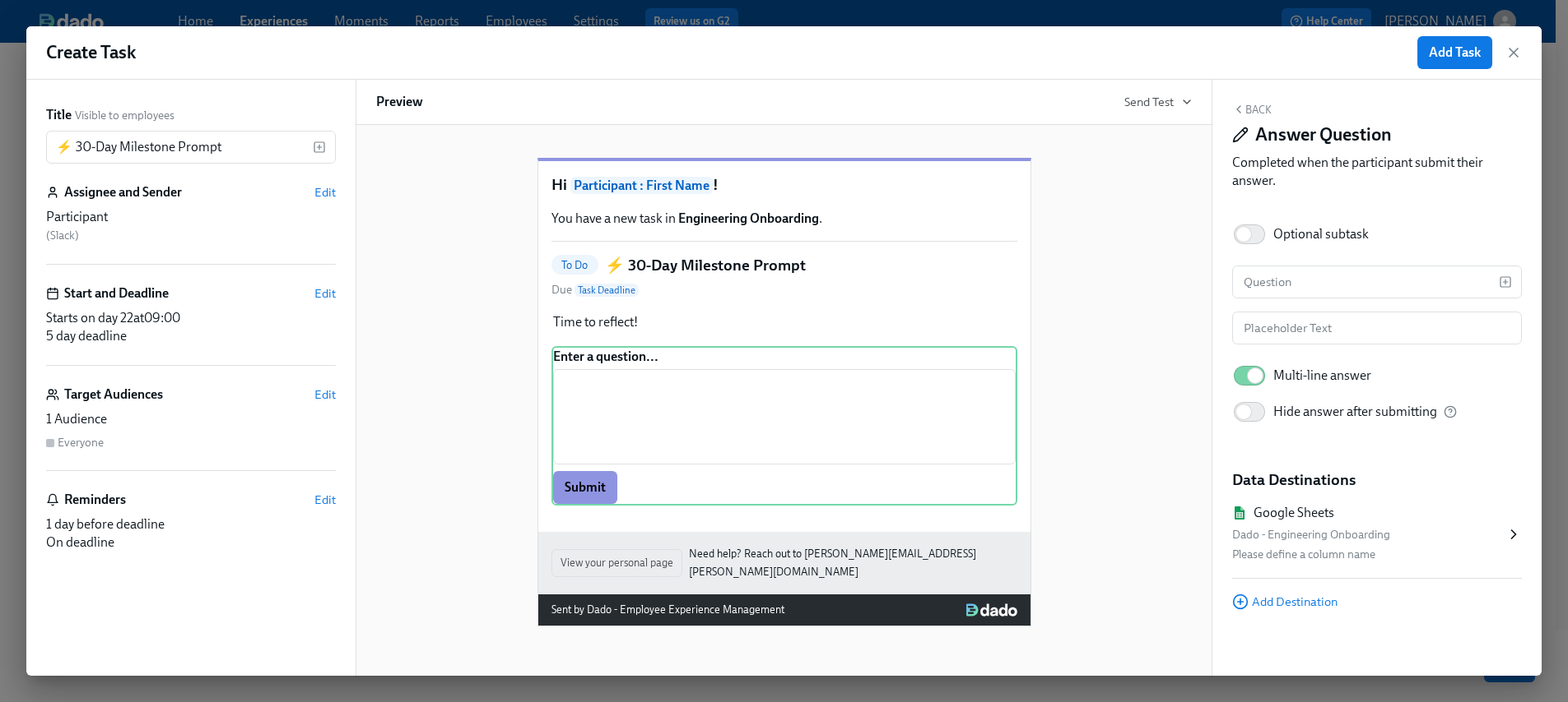
scroll to position [0, 0]
click at [1282, 282] on input "text" at bounding box center [1366, 285] width 267 height 33
paste input "What’s been going well?"
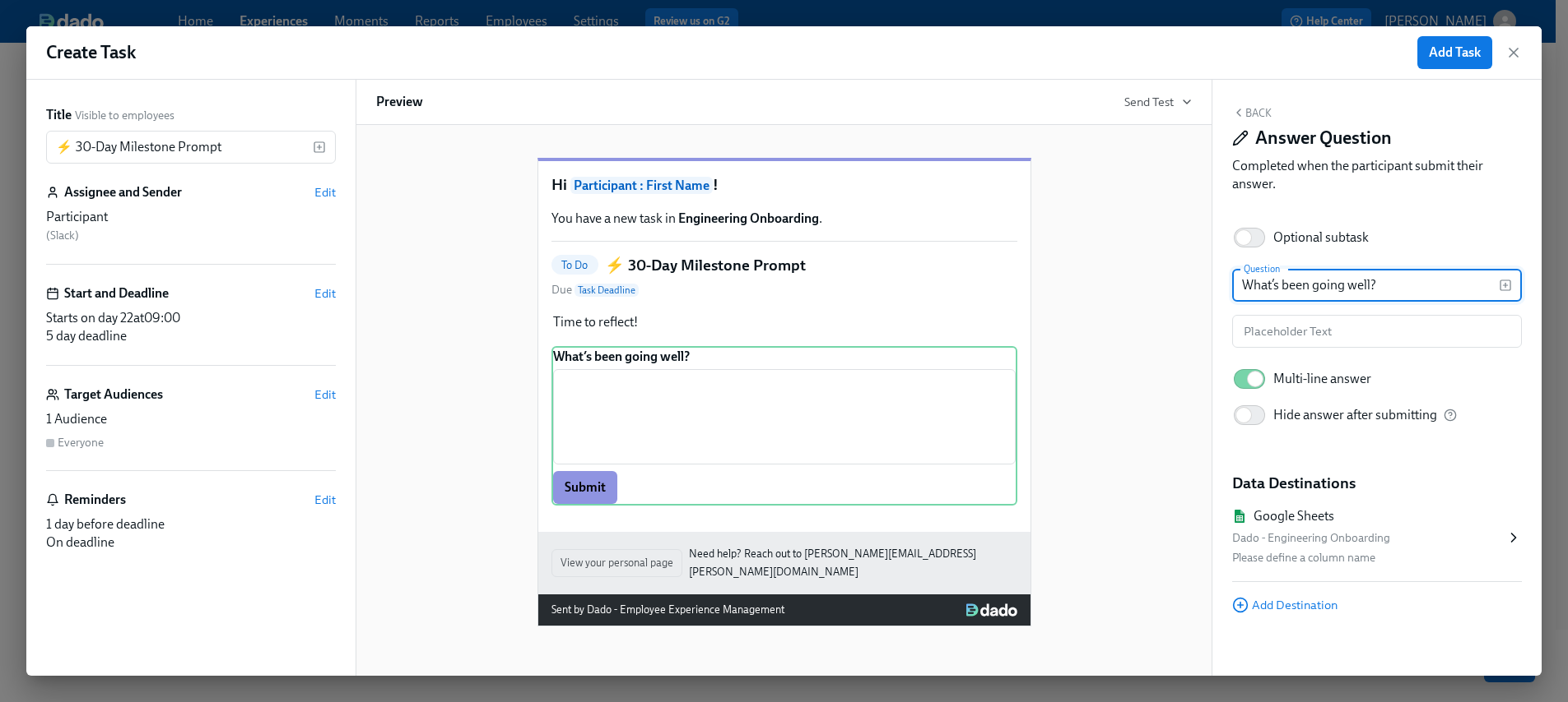
scroll to position [135, 0]
type input "What’s been going well?"
click at [1255, 112] on button "Back" at bounding box center [1251, 113] width 39 height 13
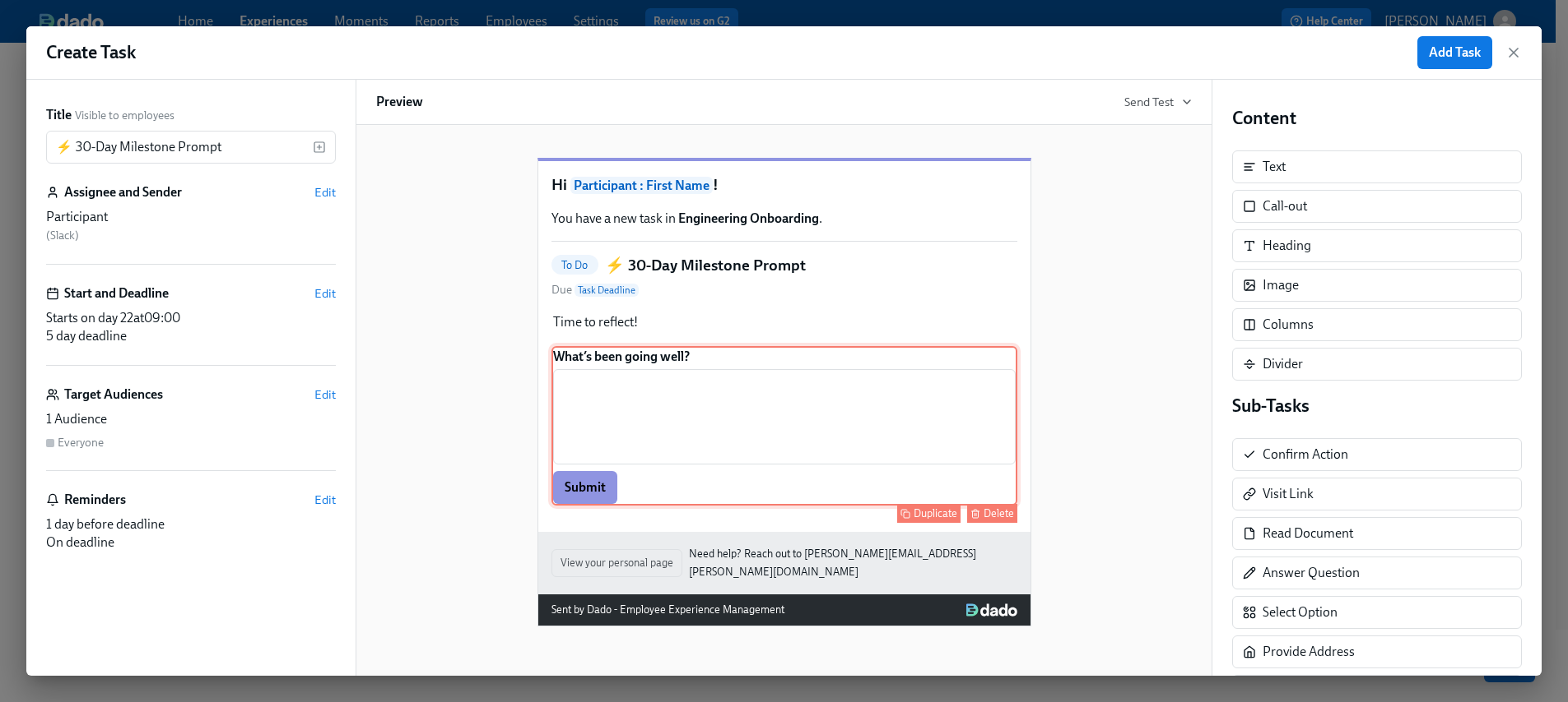
scroll to position [123, 0]
click at [927, 427] on div "What’s been going well? ​ Submit Duplicate Delete" at bounding box center [784, 426] width 465 height 159
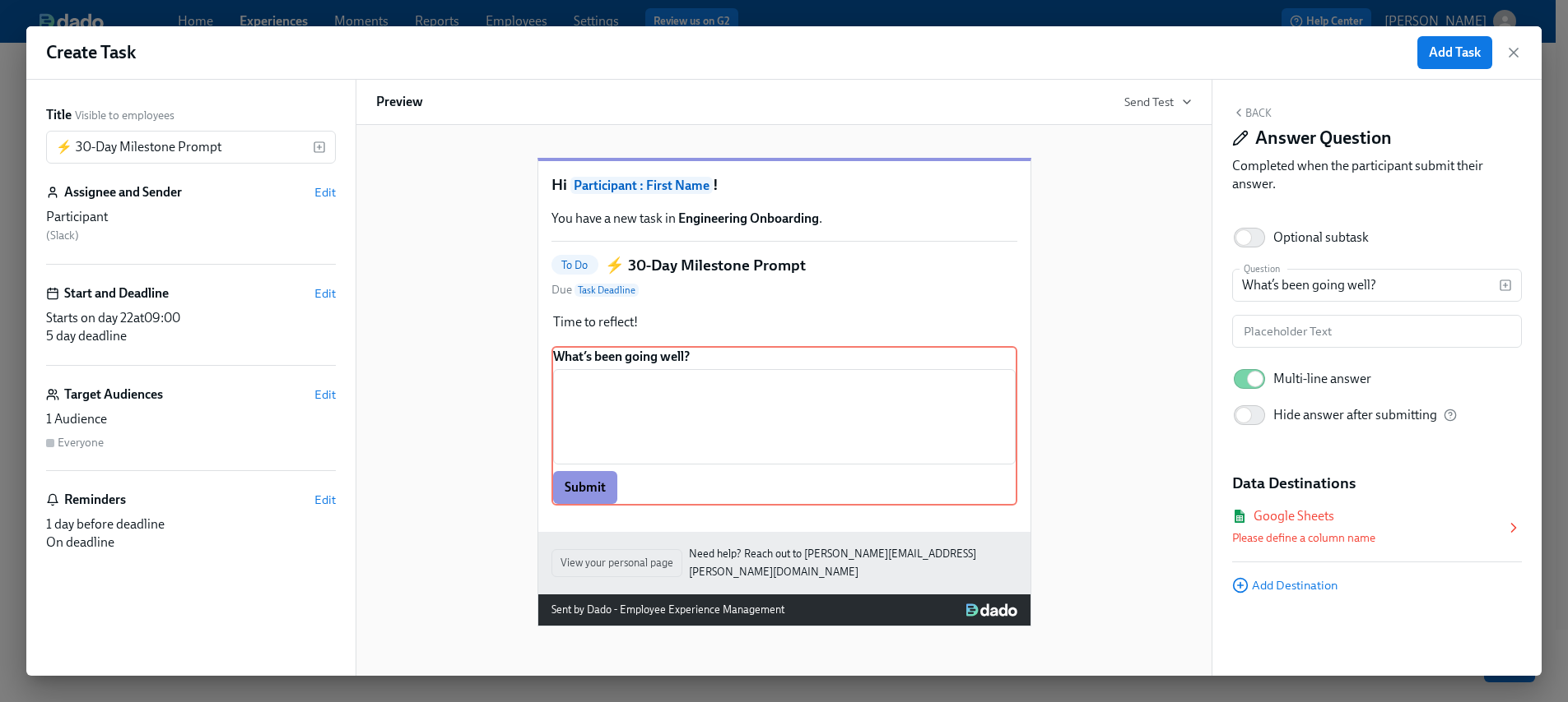
click at [1335, 538] on div "Please define a column name" at bounding box center [1368, 538] width 273 height 20
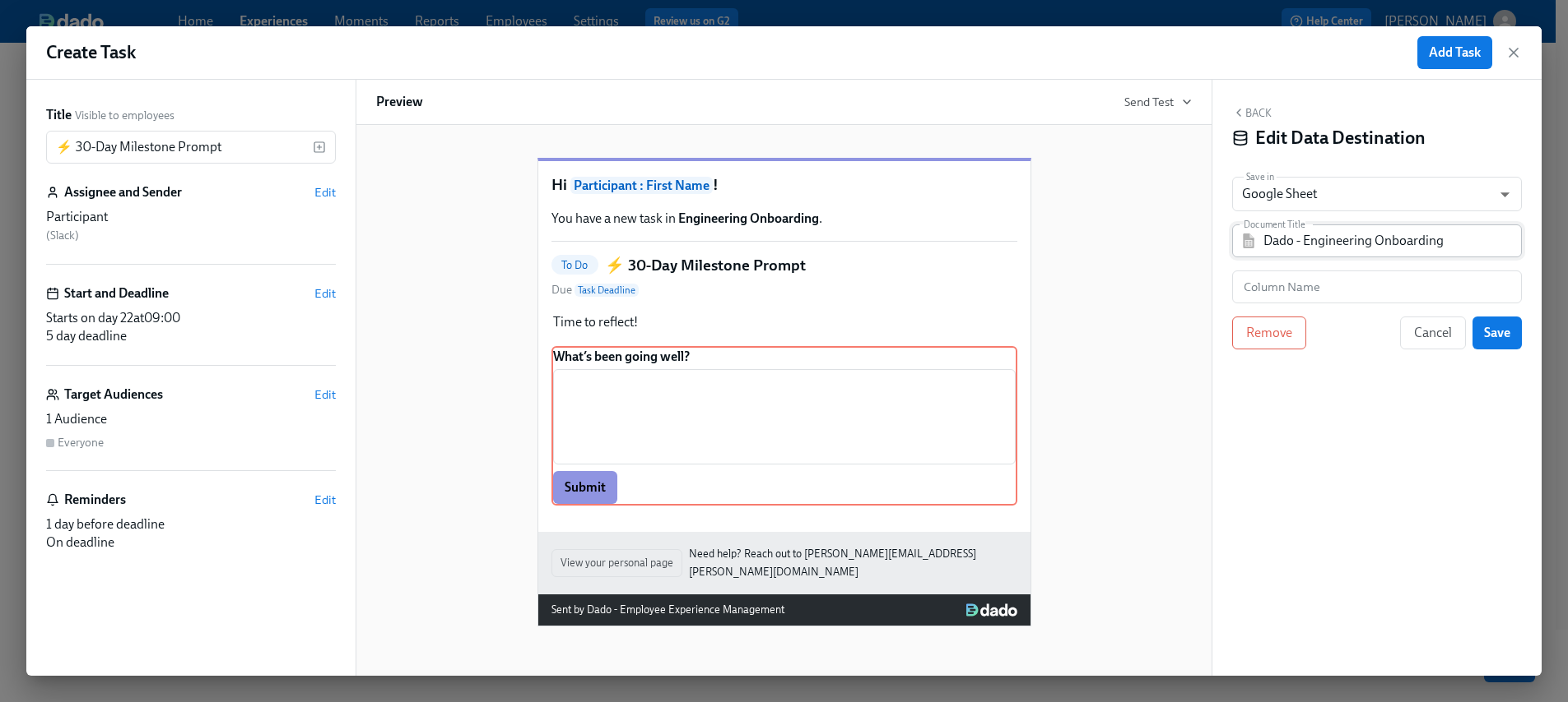
scroll to position [119, 0]
click at [1313, 282] on input "text" at bounding box center [1377, 287] width 290 height 33
paste input "What’s been going well?"
type input "What’s been going well?"
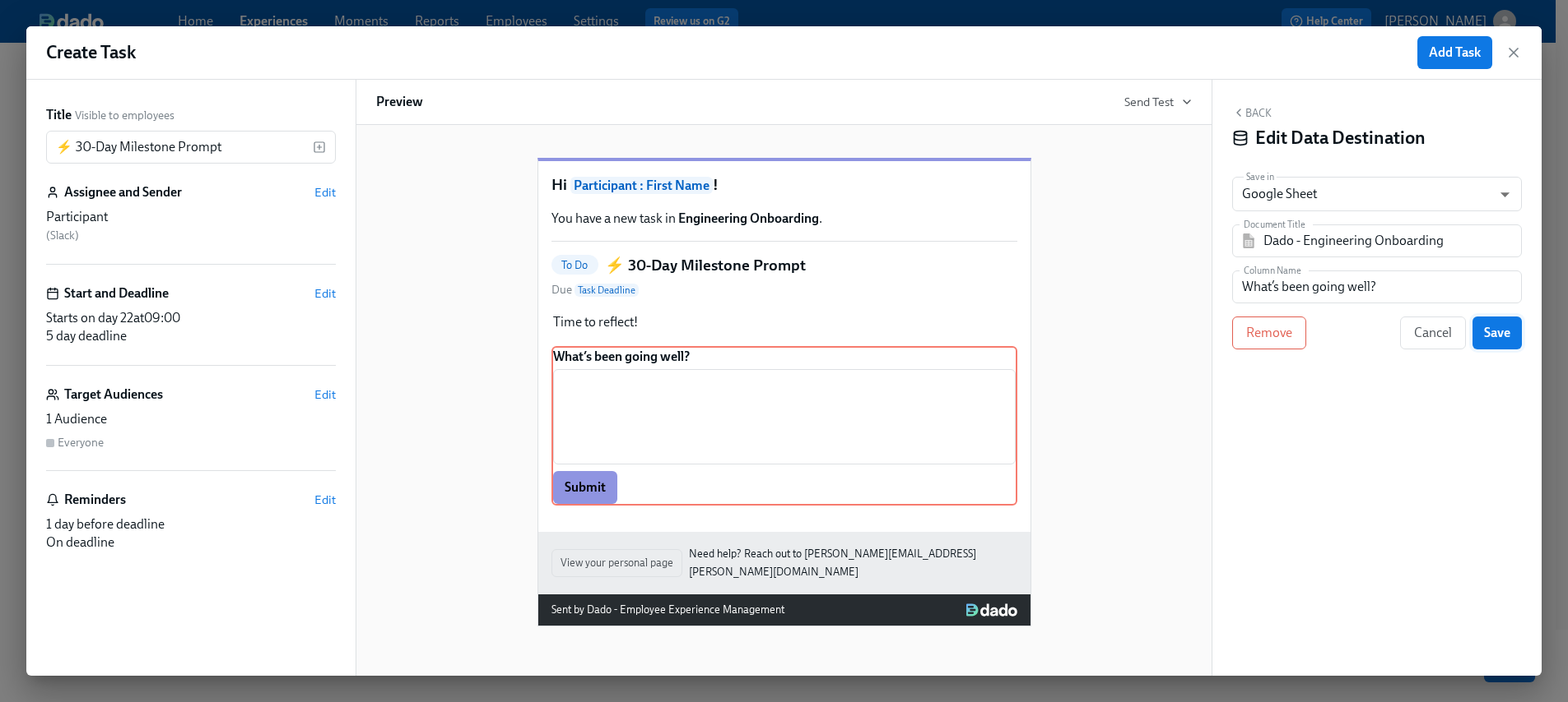
click at [1499, 338] on span "Save" at bounding box center [1496, 333] width 26 height 16
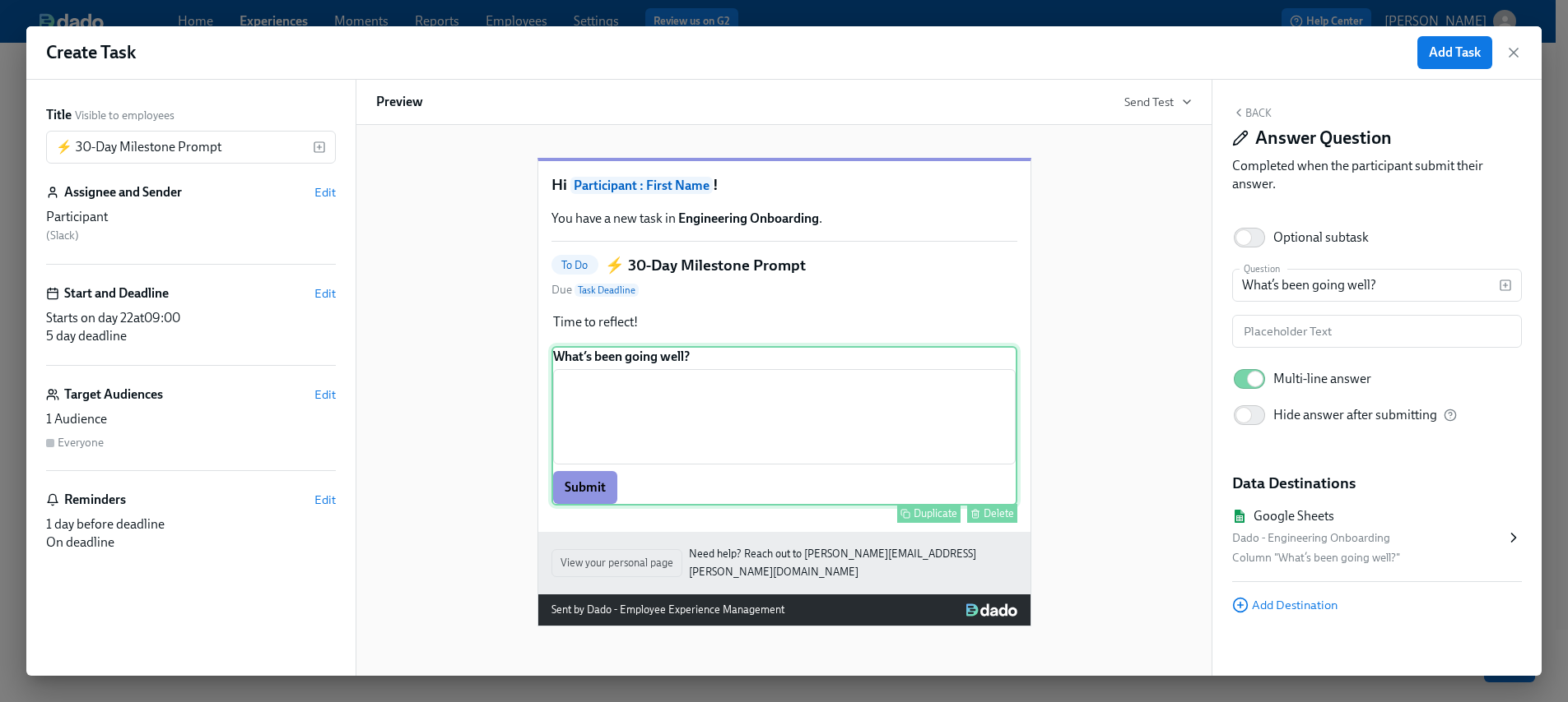
click at [954, 413] on div "What’s been going well? ​ Submit Duplicate Delete" at bounding box center [784, 426] width 465 height 159
click at [923, 520] on div "Duplicate" at bounding box center [935, 513] width 43 height 12
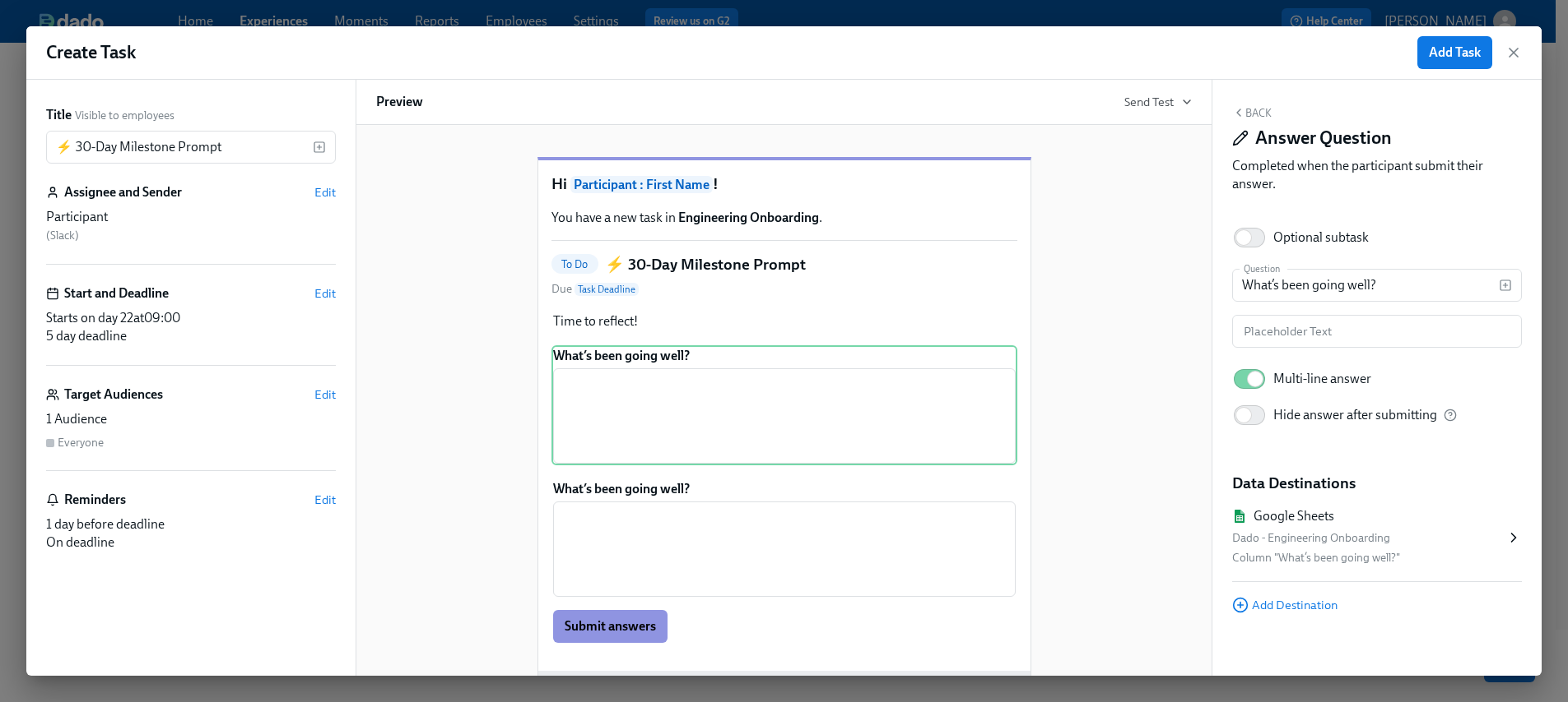
scroll to position [0, 0]
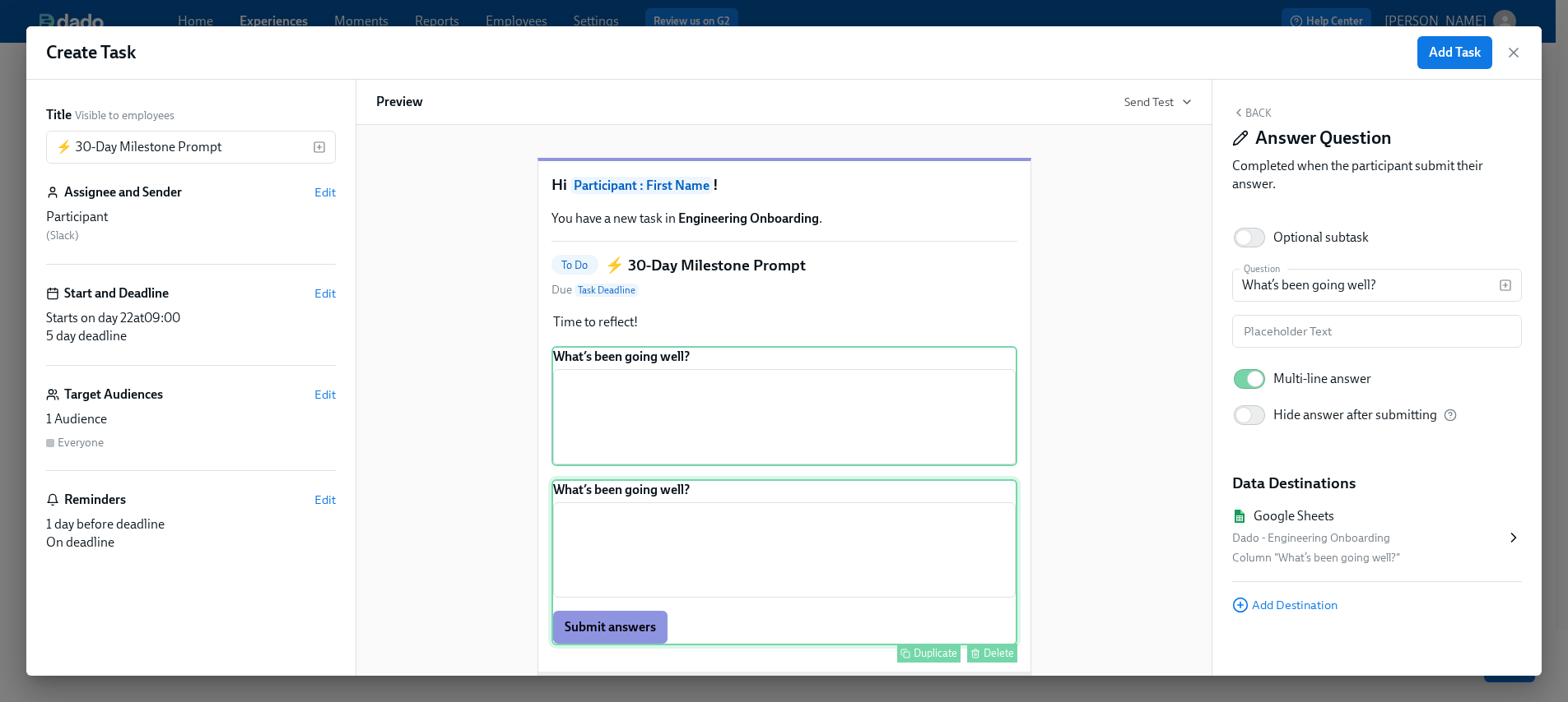
click at [666, 571] on div "What’s been going well? ​ Submit answers Duplicate Delete" at bounding box center [784, 562] width 465 height 166
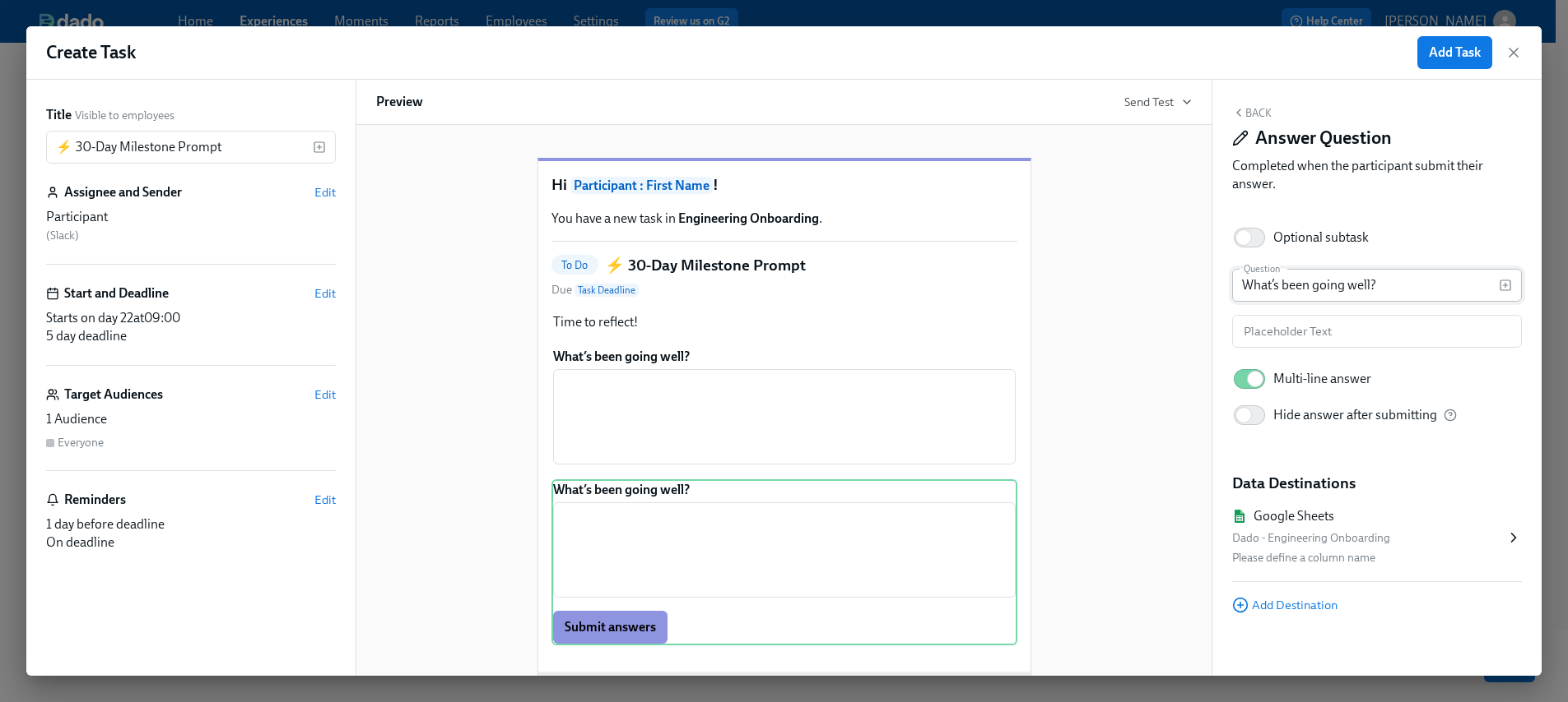
click at [1343, 291] on input "What’s been going well?" at bounding box center [1366, 285] width 267 height 33
click at [1343, 292] on input "What’s been going well?" at bounding box center [1366, 285] width 267 height 33
click at [1343, 293] on input "What’s been going well?" at bounding box center [1366, 285] width 267 height 33
click at [1342, 292] on input "What’s been going well?" at bounding box center [1366, 285] width 267 height 33
drag, startPoint x: 1341, startPoint y: 292, endPoint x: 1329, endPoint y: 286, distance: 13.4
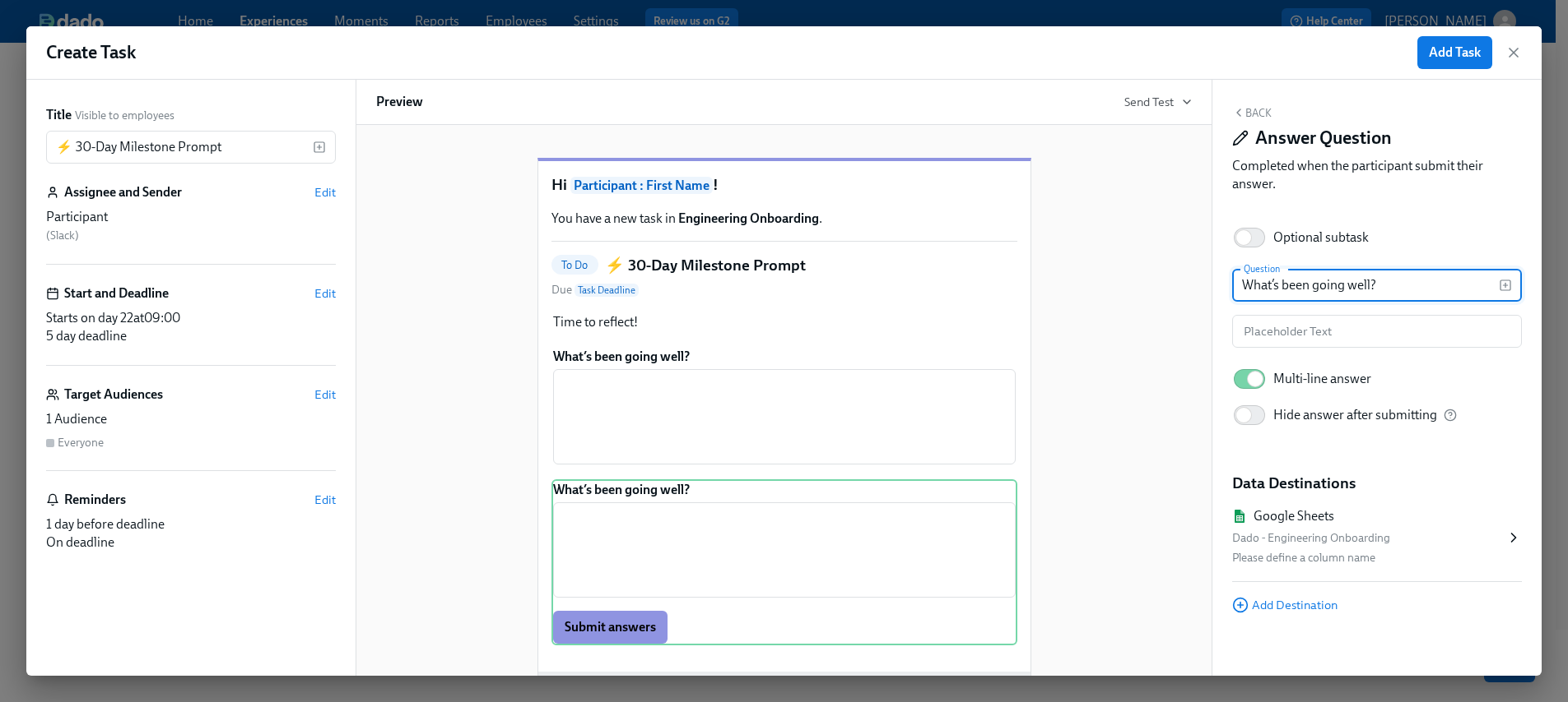
click at [1341, 292] on input "What’s been going well?" at bounding box center [1366, 285] width 267 height 33
drag, startPoint x: 1390, startPoint y: 291, endPoint x: 1222, endPoint y: 284, distance: 168.1
click at [1222, 284] on div "Back Answer Question Completed when the participant submit their answer. Option…" at bounding box center [1376, 378] width 329 height 597
paste input "still unclear"
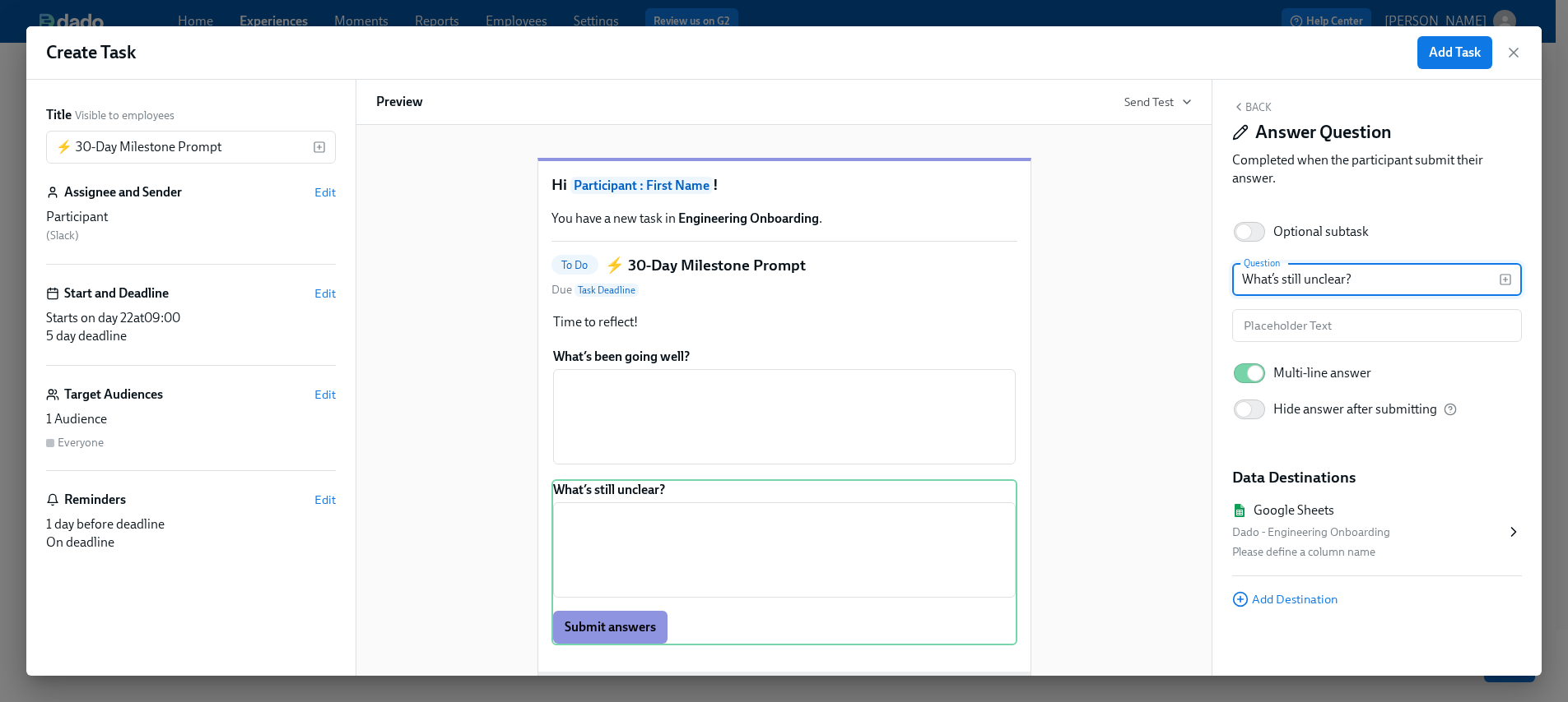
scroll to position [5, 0]
type input "What’s still unclear?"
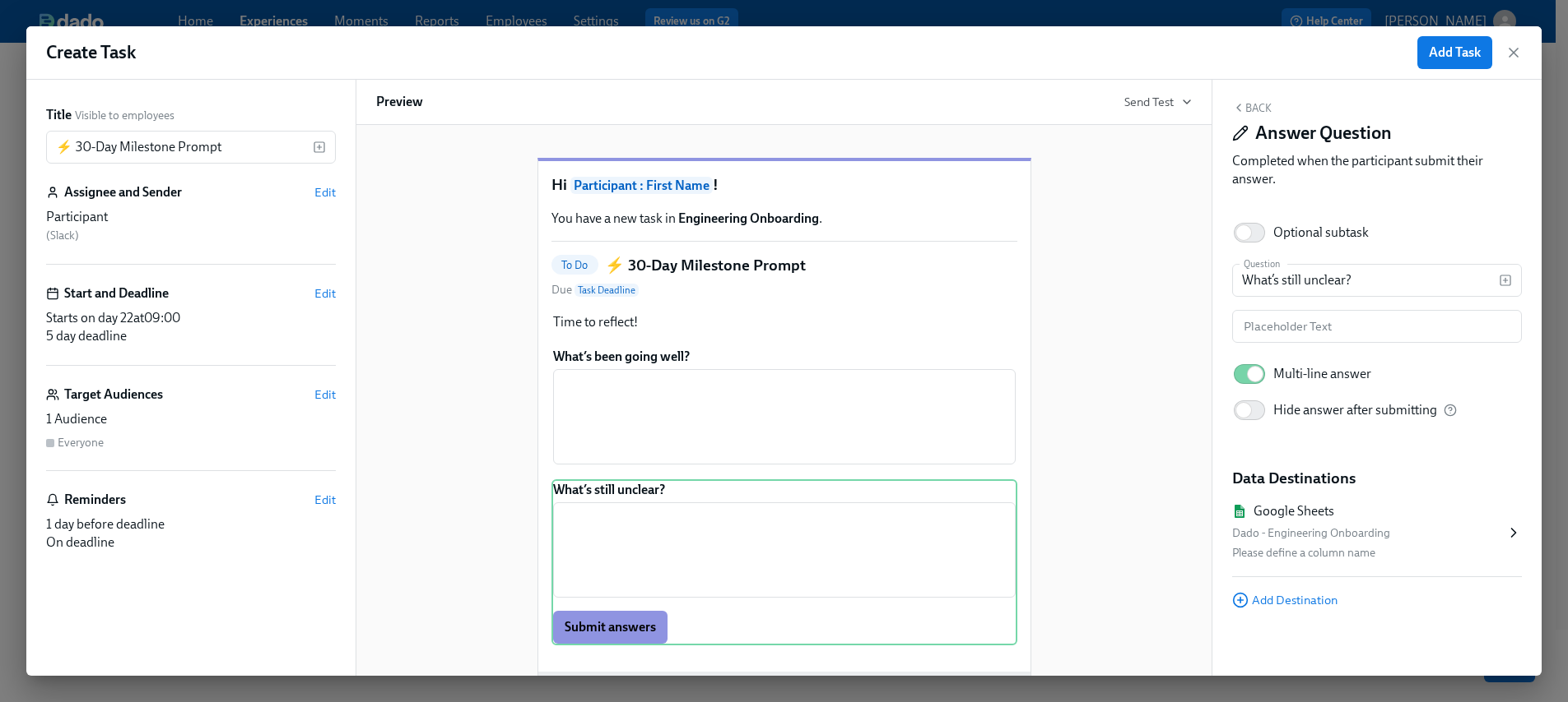
click at [1304, 526] on div "Dado - Engineering Onboarding" at bounding box center [1368, 533] width 273 height 20
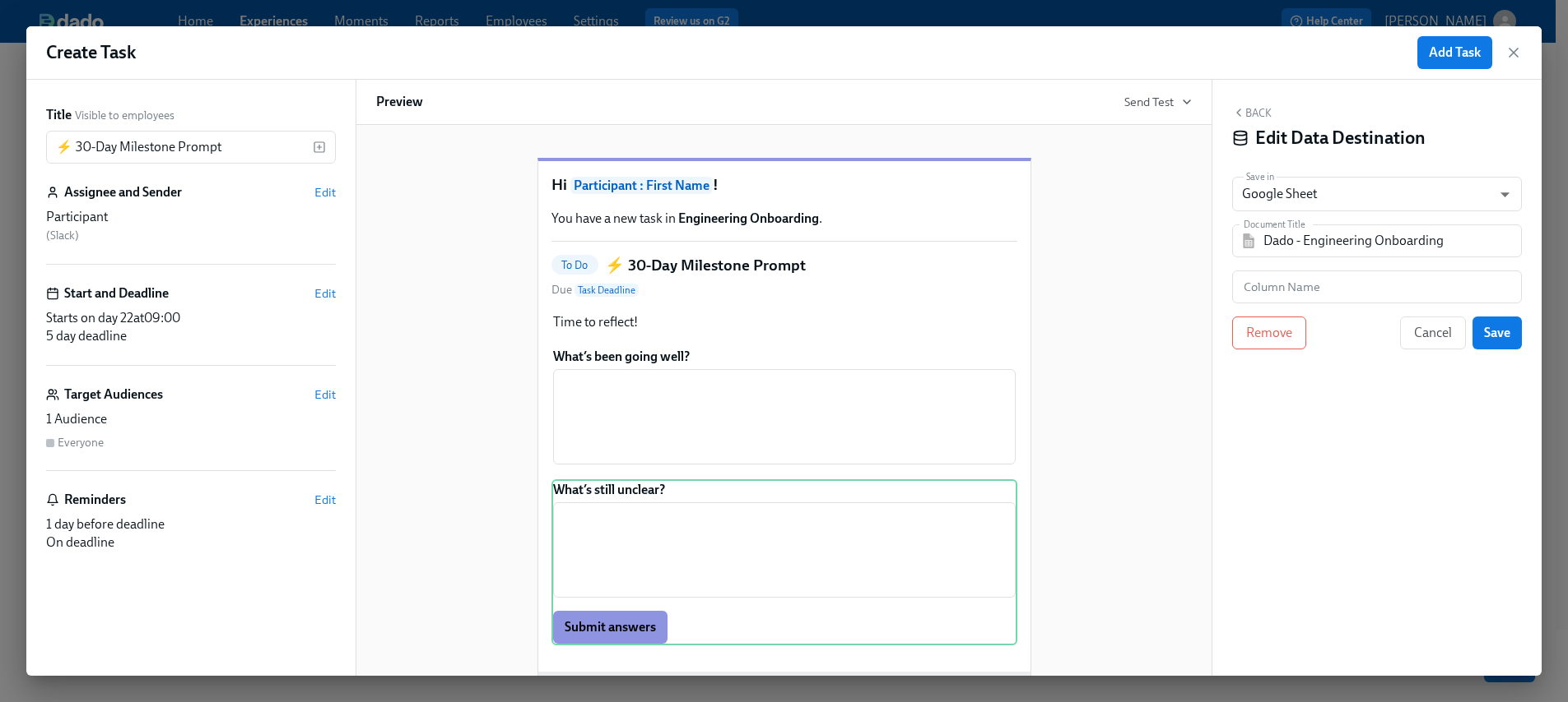
scroll to position [119, 0]
click at [1319, 280] on input "text" at bounding box center [1377, 287] width 290 height 33
paste input "What’s still unclear?"
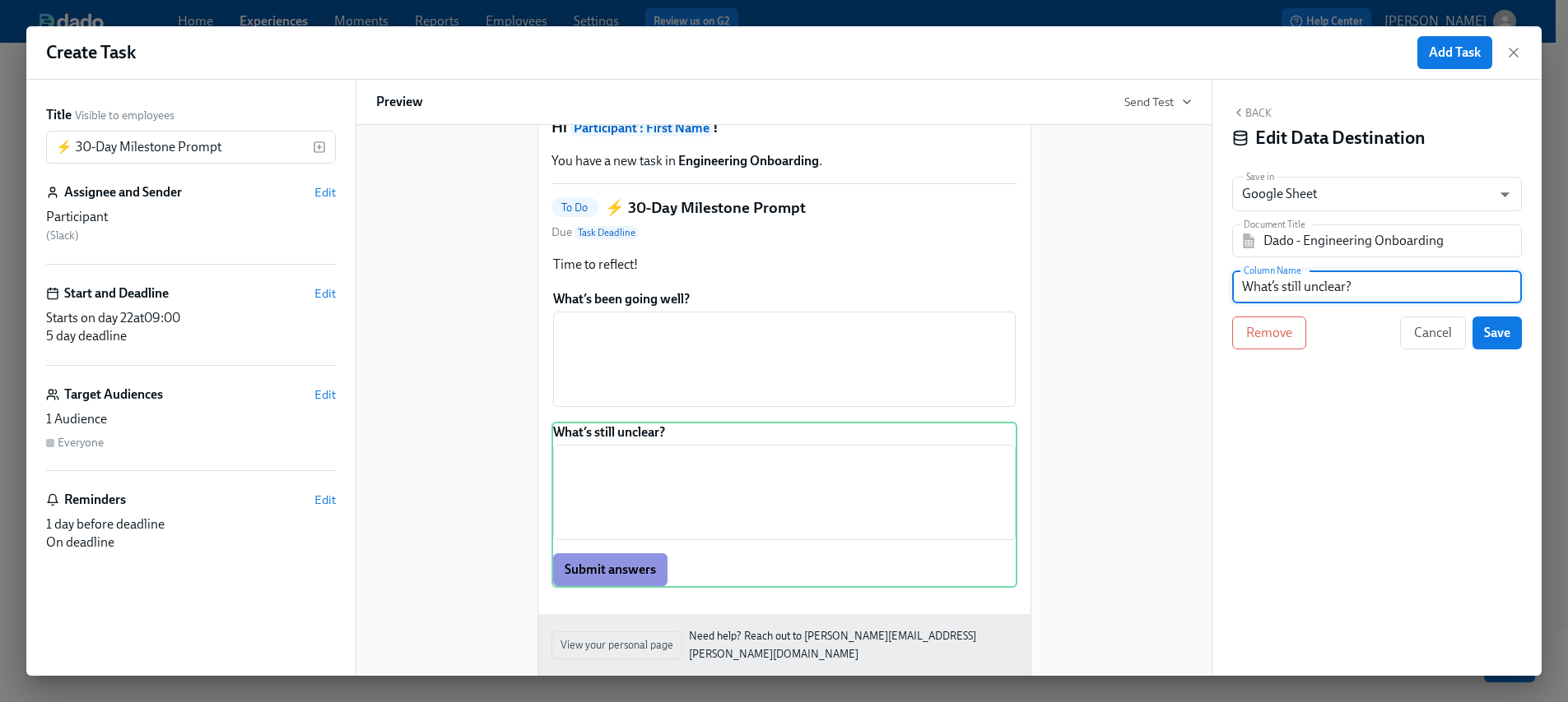
scroll to position [130, 0]
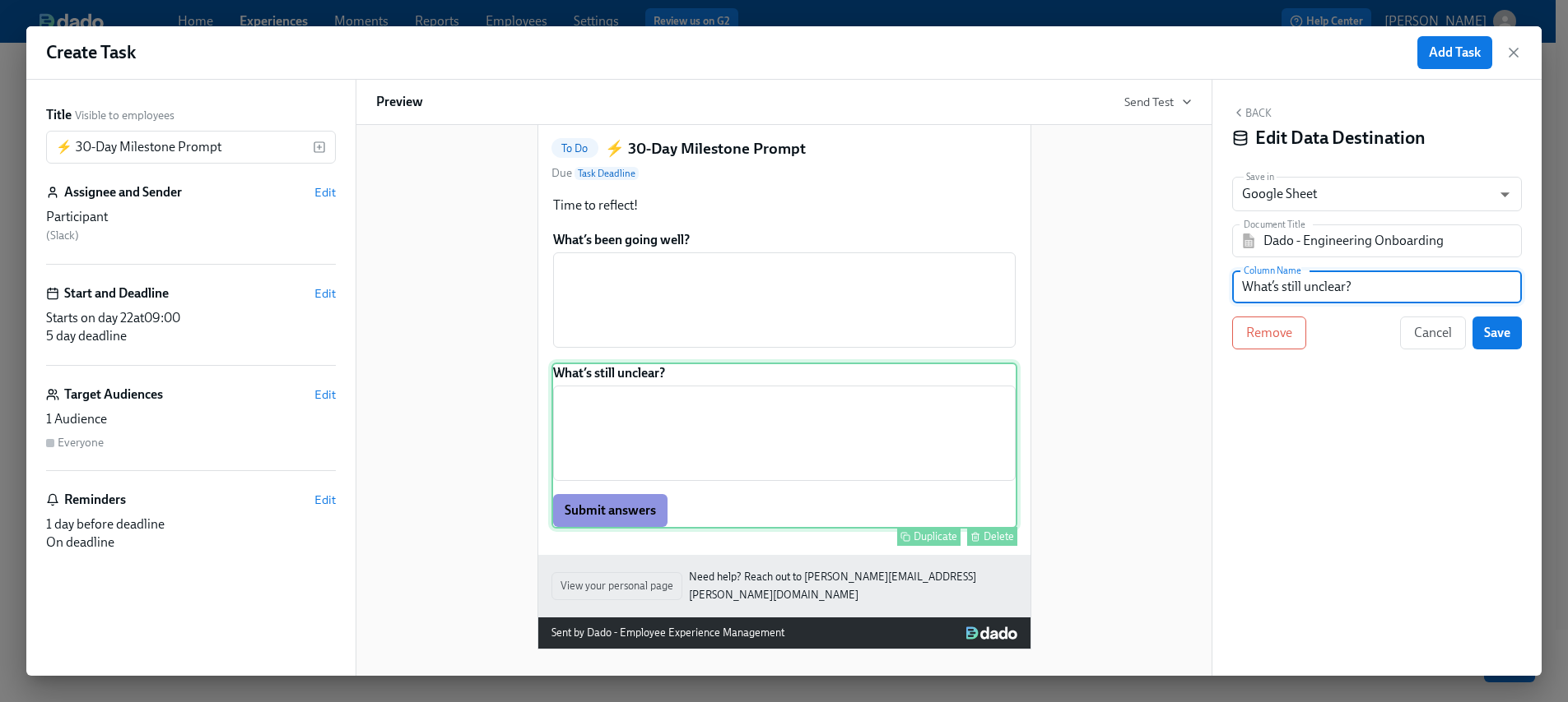
click at [894, 444] on div "What’s still unclear? ​ Submit answers Duplicate Delete" at bounding box center [784, 445] width 465 height 166
type input "What’s still unclear?"
click at [1497, 331] on span "Save" at bounding box center [1496, 333] width 26 height 16
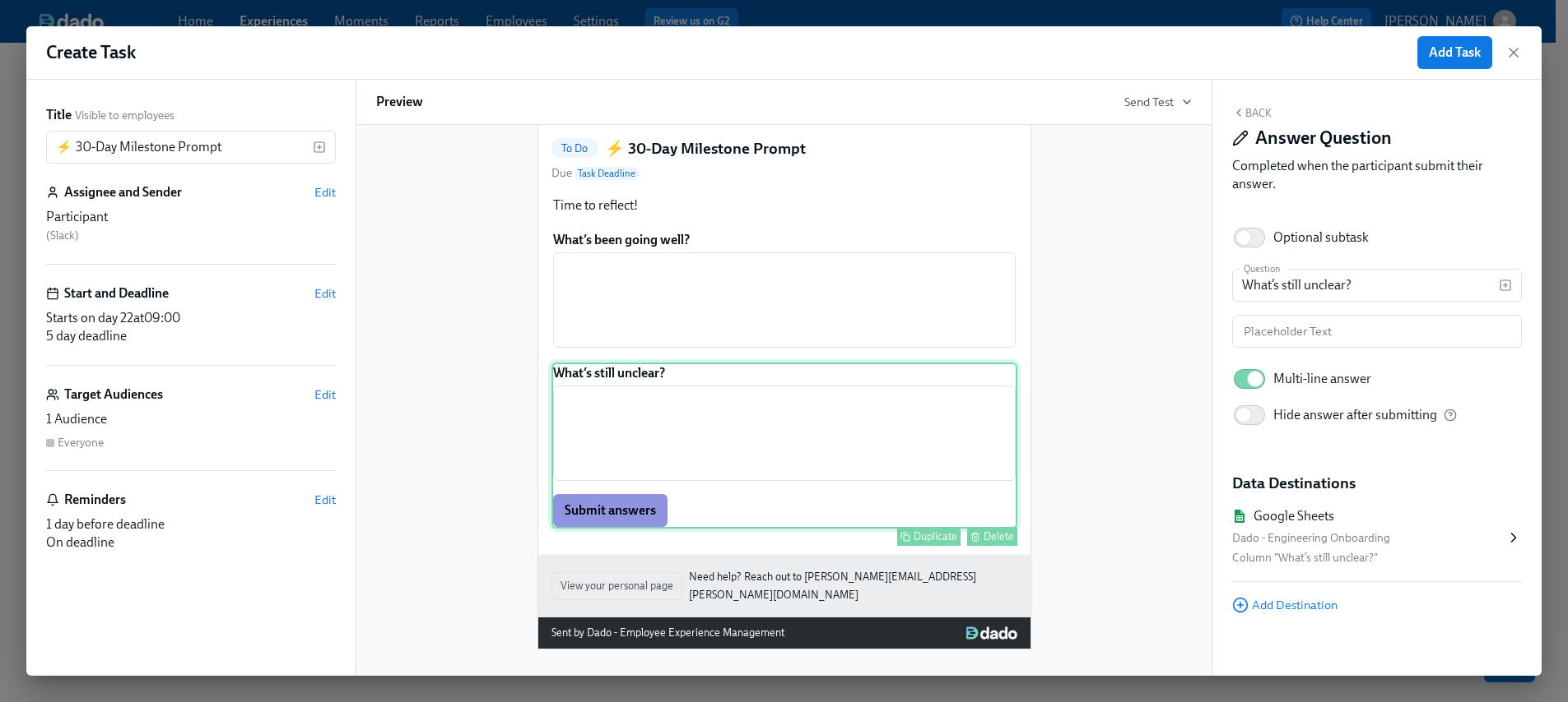
click at [923, 543] on div "Duplicate" at bounding box center [935, 536] width 43 height 12
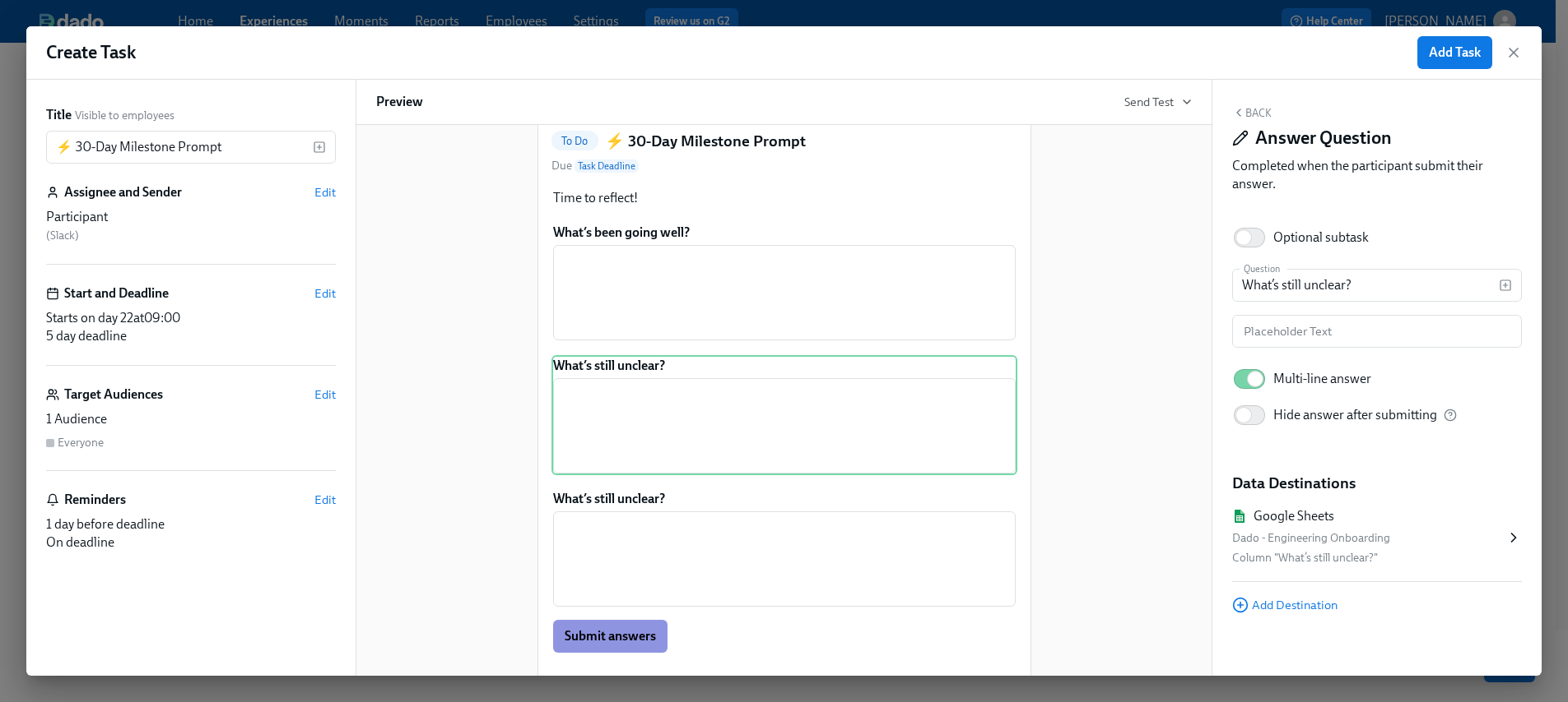
scroll to position [141, 0]
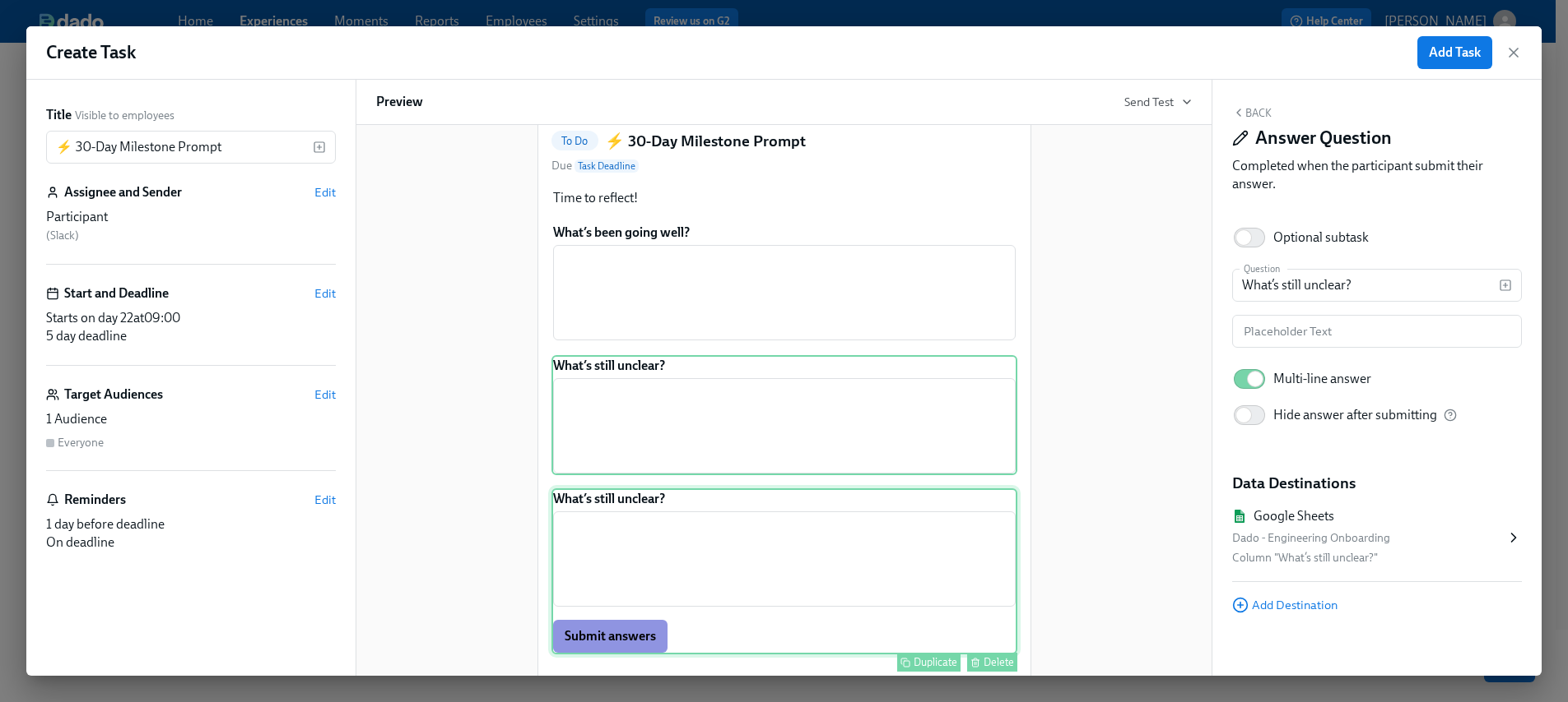
click at [639, 562] on div "What’s still unclear? ​ Submit answers Duplicate Delete" at bounding box center [784, 571] width 465 height 166
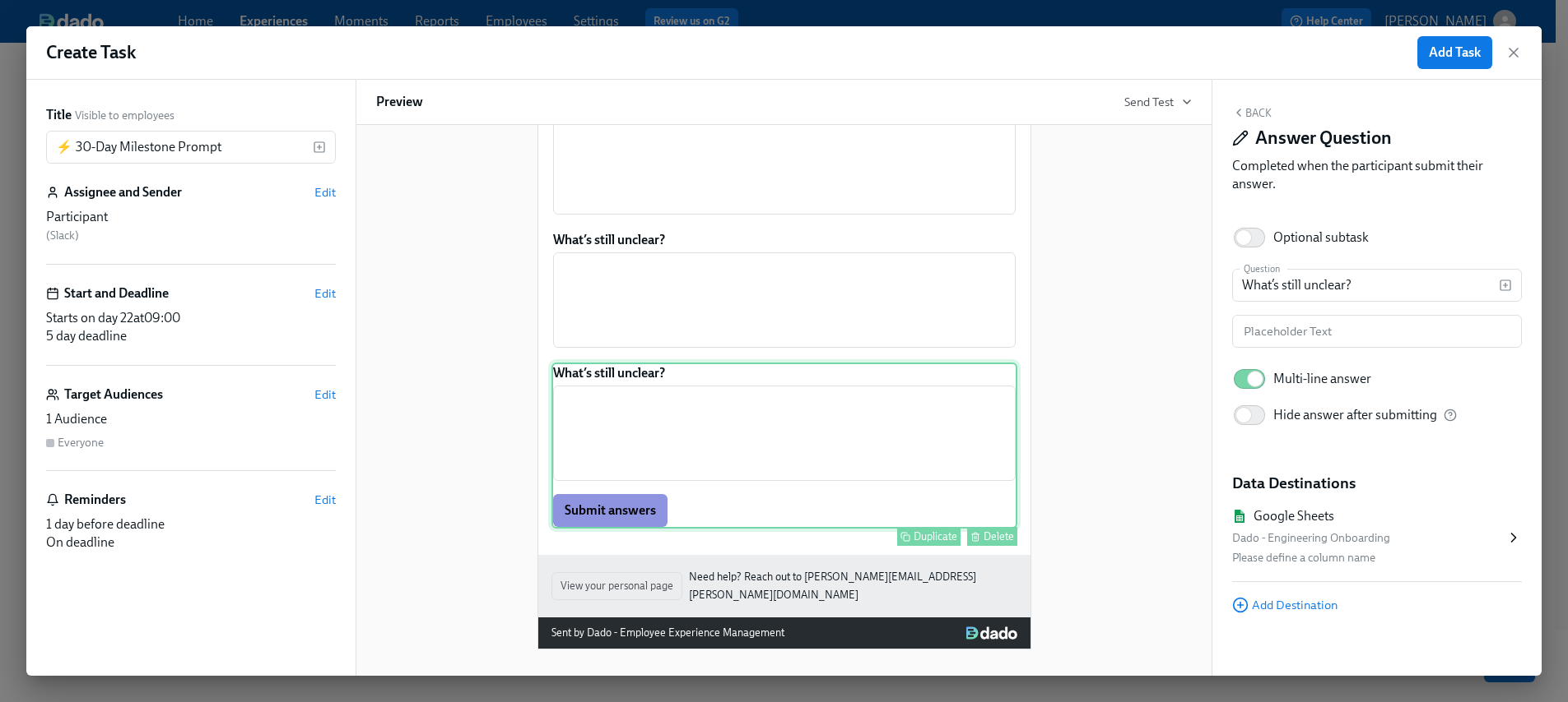
scroll to position [261, 0]
click at [974, 546] on button "Delete" at bounding box center [992, 537] width 50 height 19
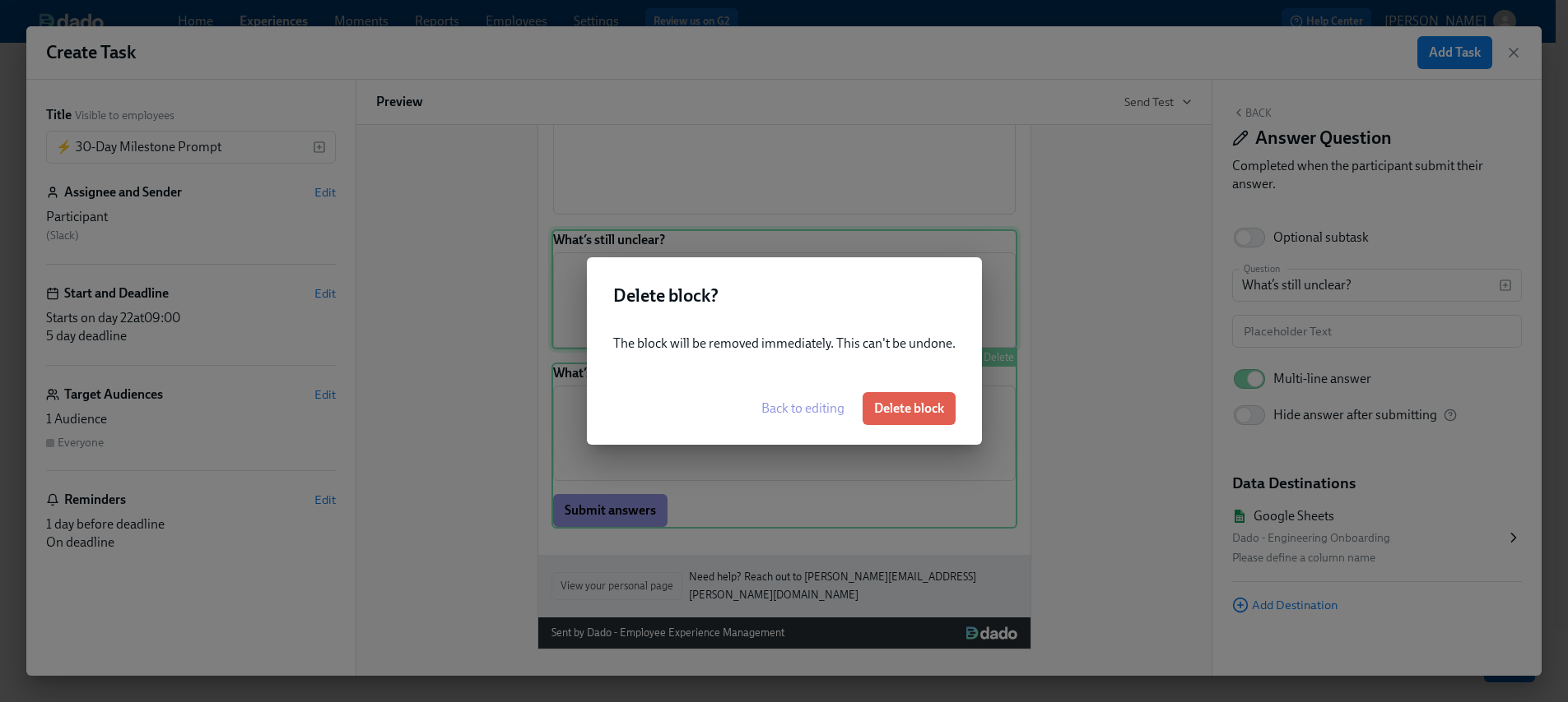
click at [928, 406] on span "Delete block" at bounding box center [909, 409] width 70 height 16
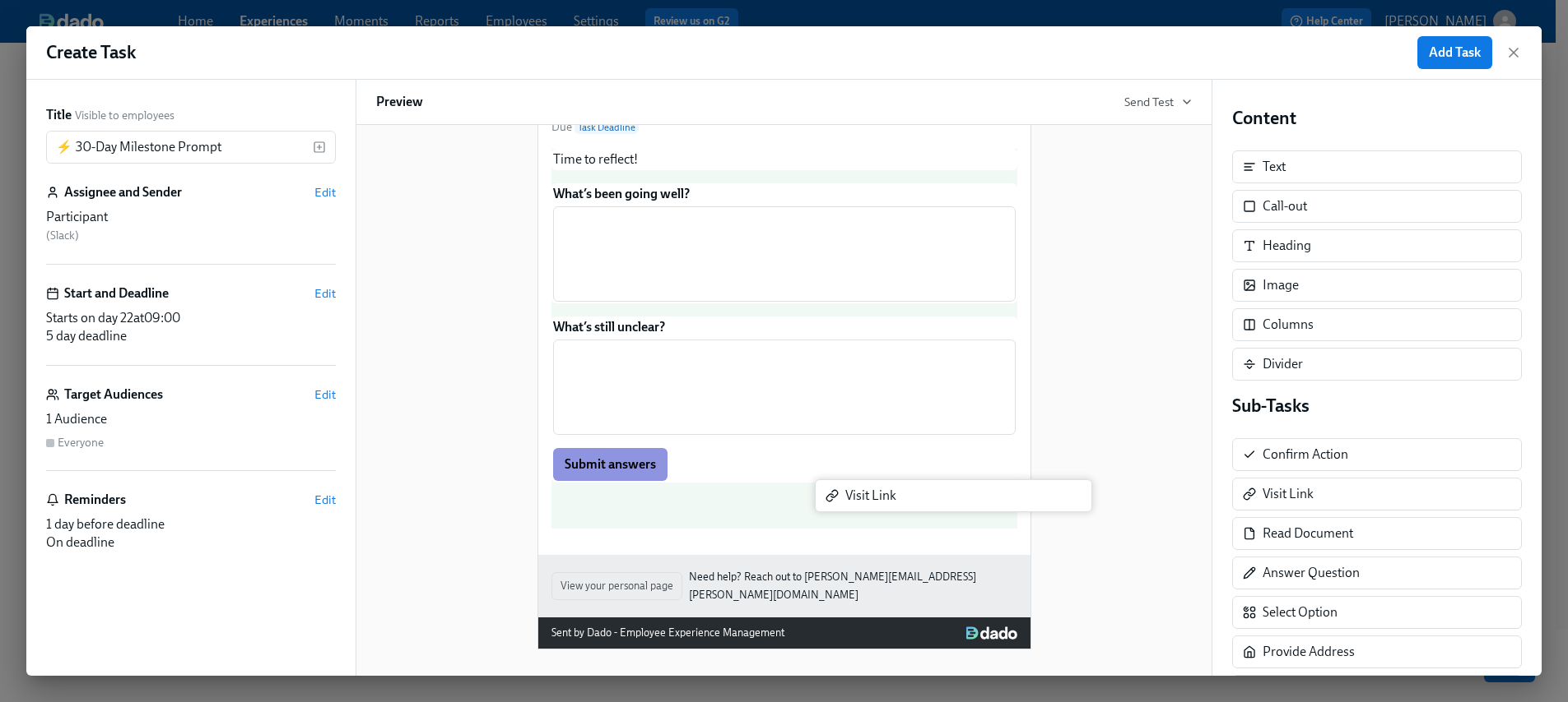
scroll to position [176, 0]
drag, startPoint x: 1315, startPoint y: 503, endPoint x: 857, endPoint y: 513, distance: 458.1
click at [857, 513] on div "Title Visible to employees ⚡ 30-Day Milestone Prompt ​ Assignee and Sender Edit…" at bounding box center [783, 378] width 1515 height 597
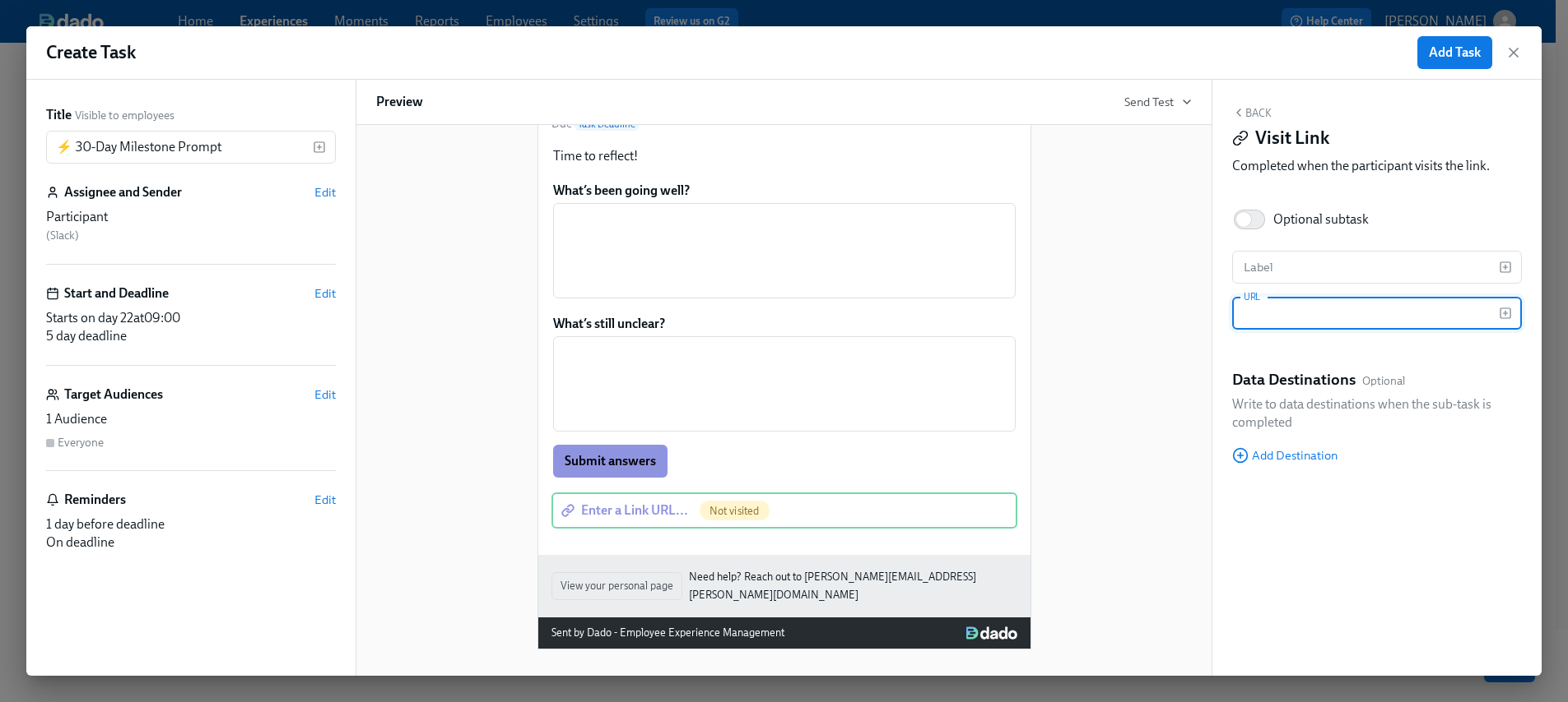
click at [1234, 107] on icon "button" at bounding box center [1239, 113] width 13 height 13
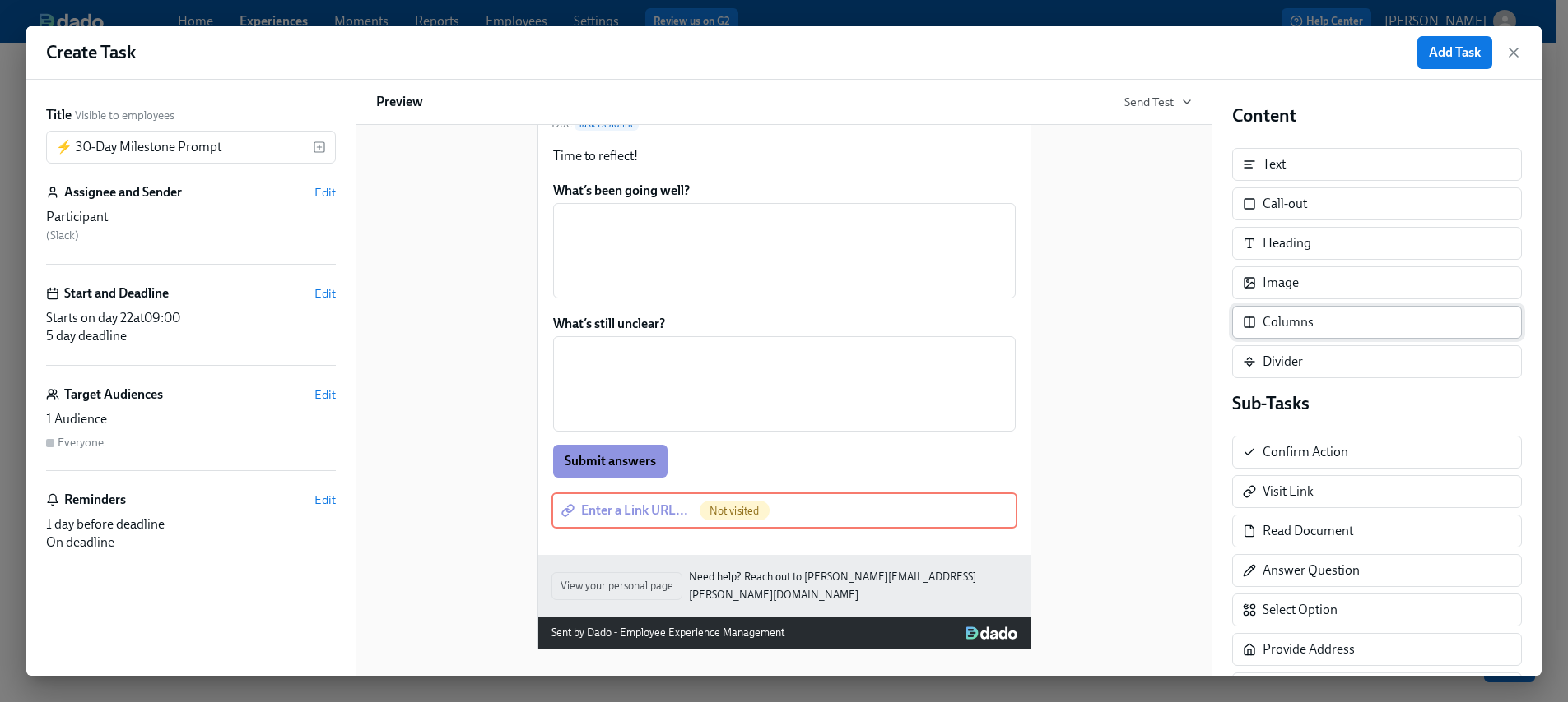
scroll to position [3, 0]
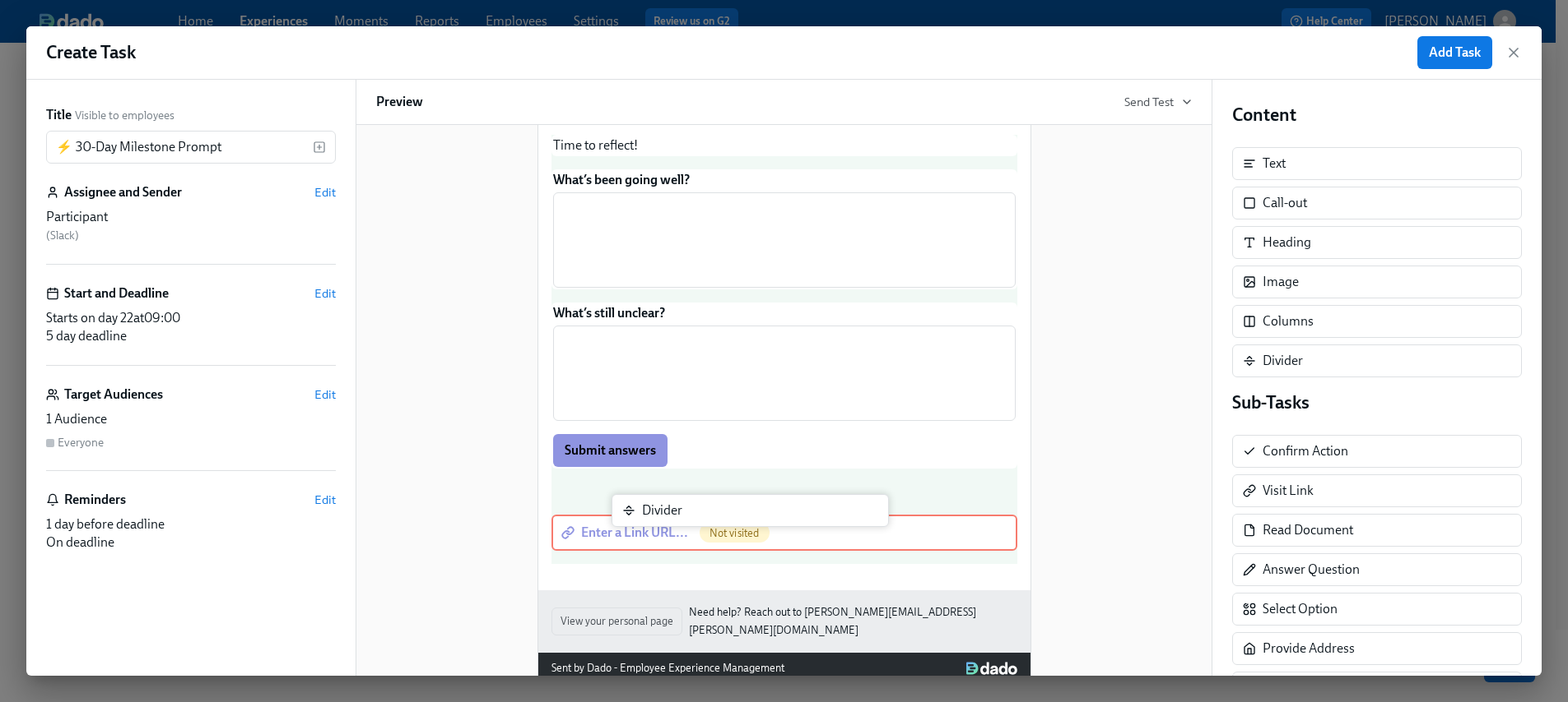
drag, startPoint x: 1303, startPoint y: 365, endPoint x: 682, endPoint y: 518, distance: 639.6
click at [682, 518] on div "Title Visible to employees ⚡ 30-Day Milestone Prompt ​ Assignee and Sender Edit…" at bounding box center [783, 378] width 1515 height 597
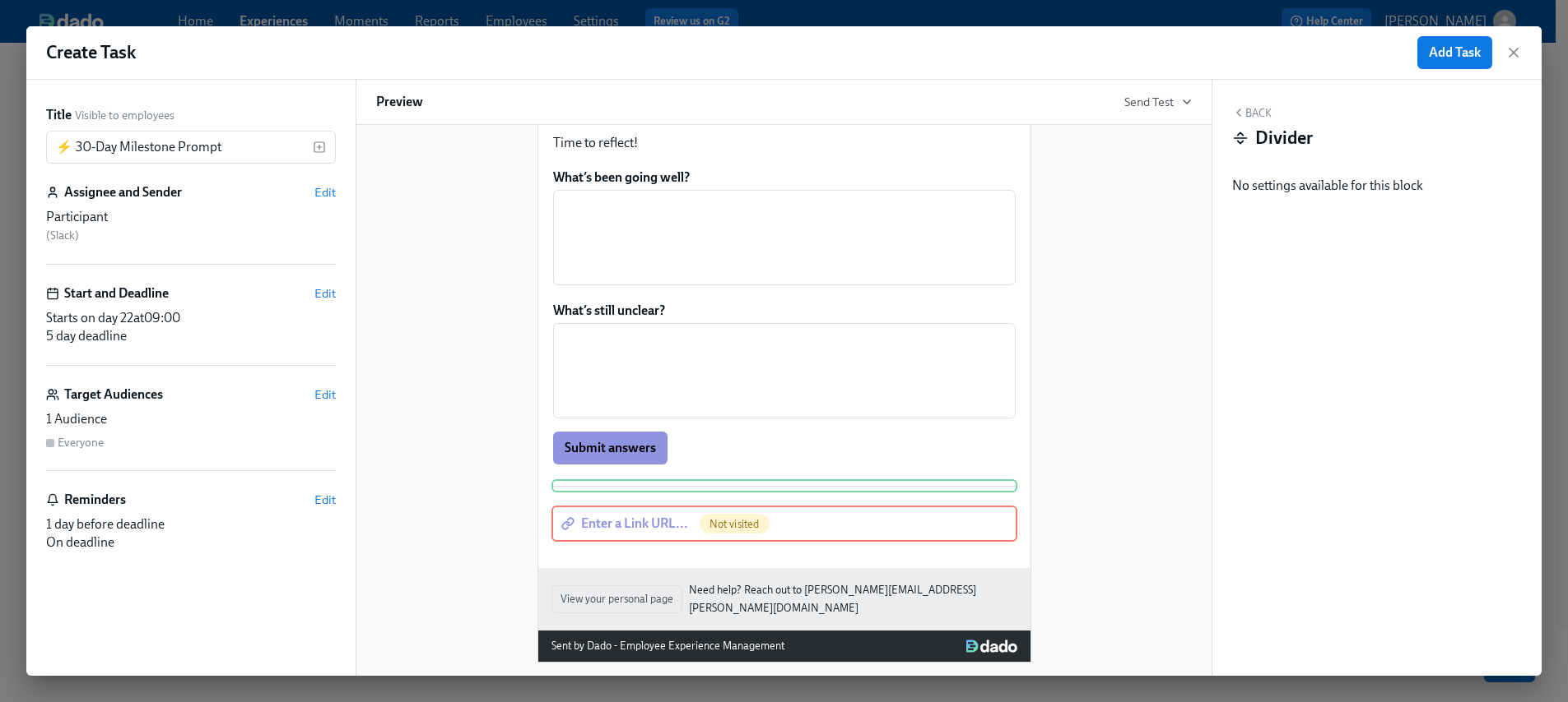
scroll to position [180, 0]
click at [1145, 488] on div "Hi Participant : First Name ! You have a new task in Engineering Onboarding . T…" at bounding box center [784, 306] width 816 height 711
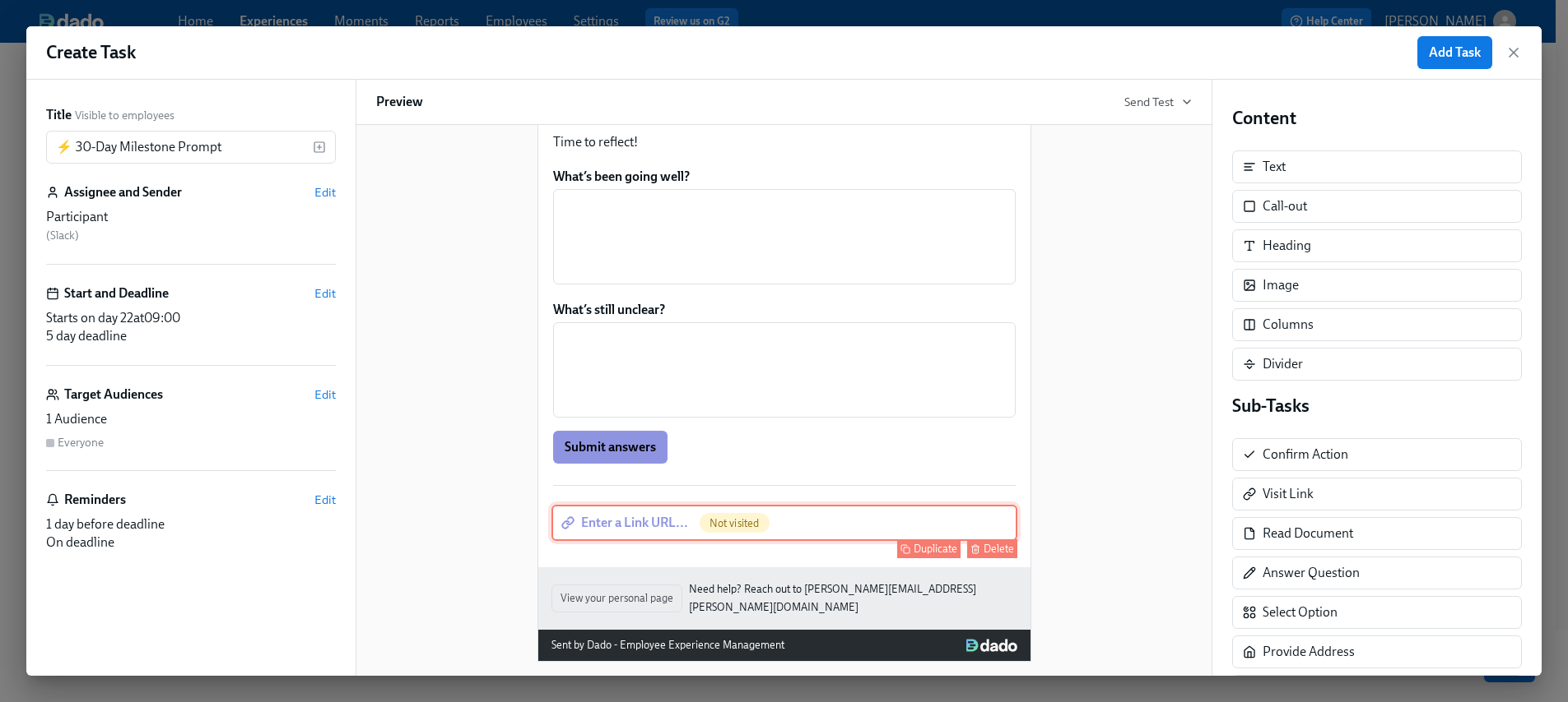
click at [872, 538] on div "Enter a Link URL... Not visited Duplicate Delete" at bounding box center [784, 524] width 465 height 36
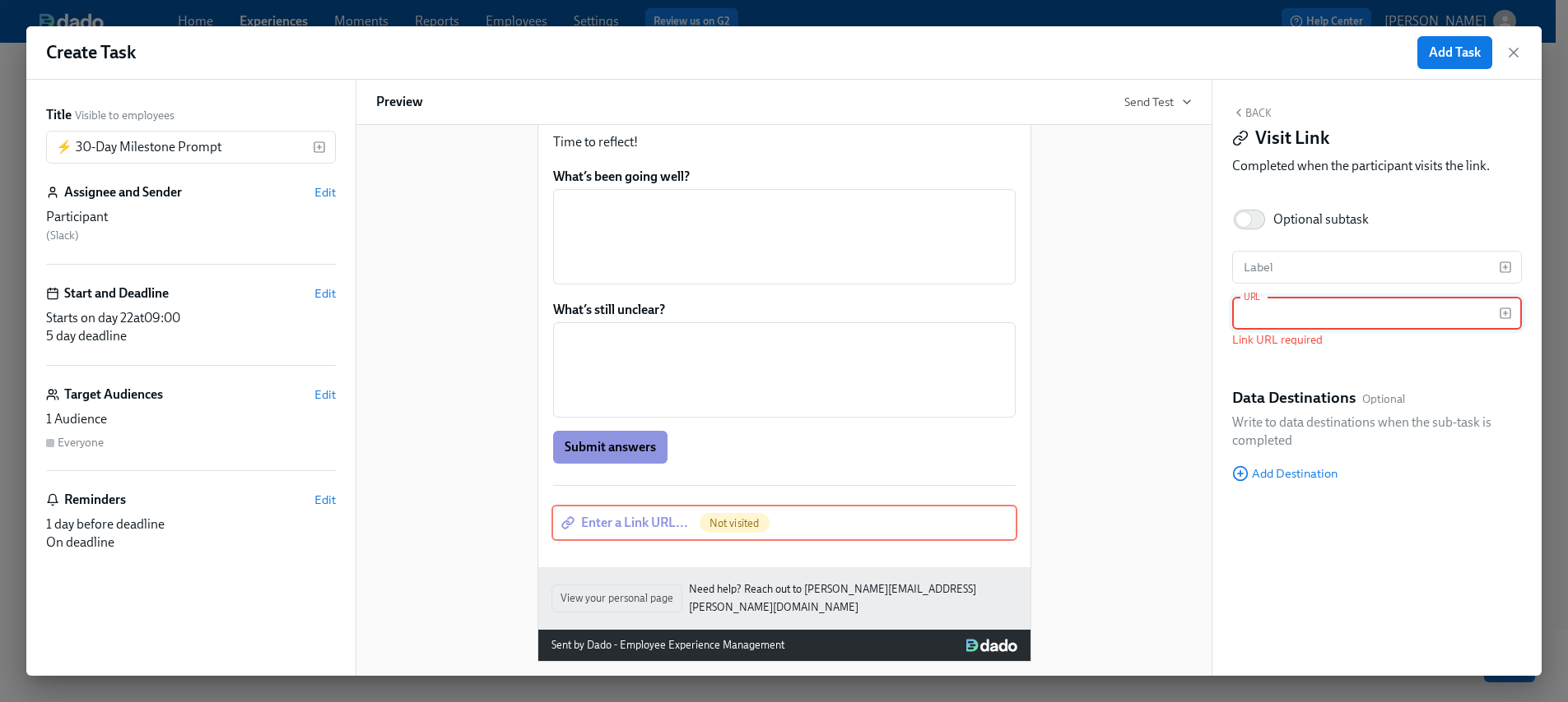
click at [1250, 110] on button "Back" at bounding box center [1251, 113] width 39 height 13
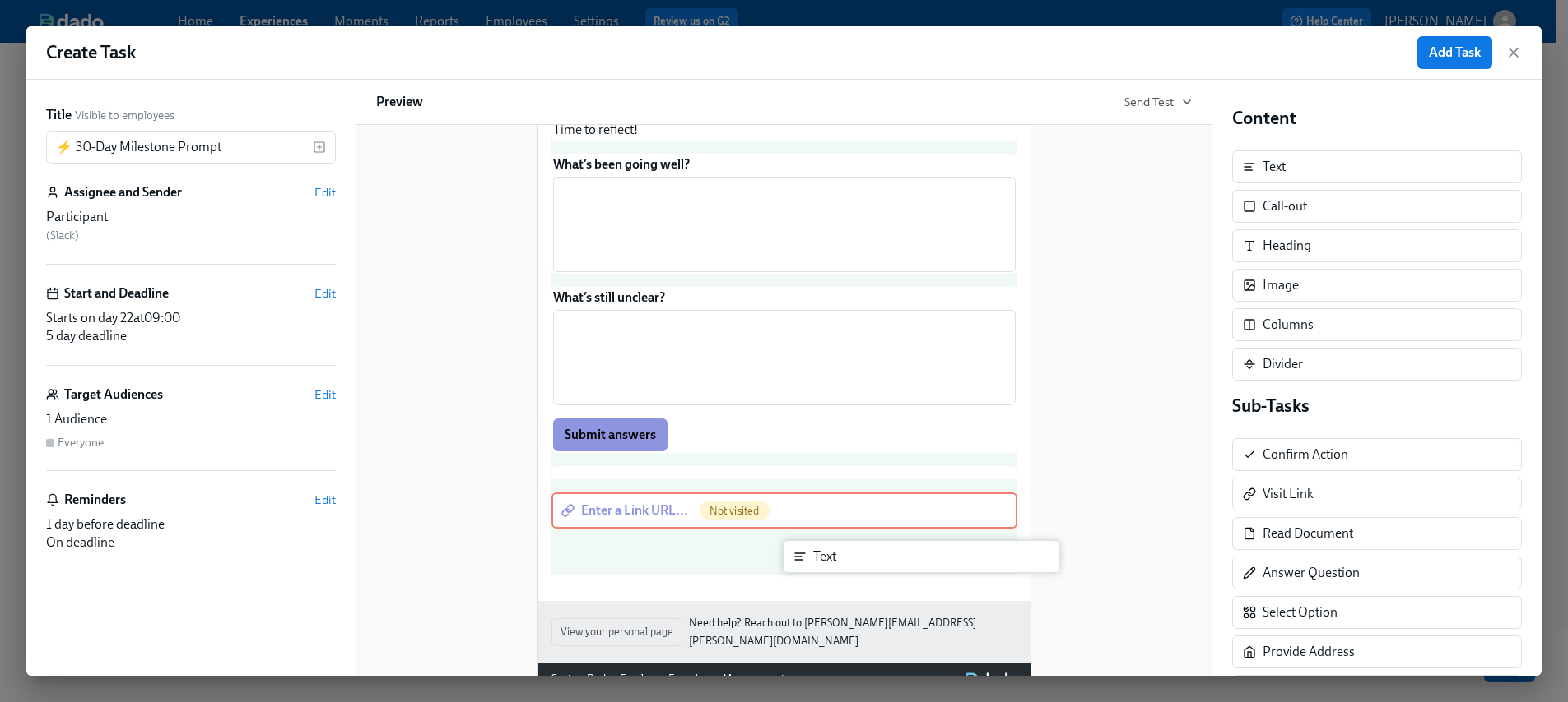
scroll to position [199, 0]
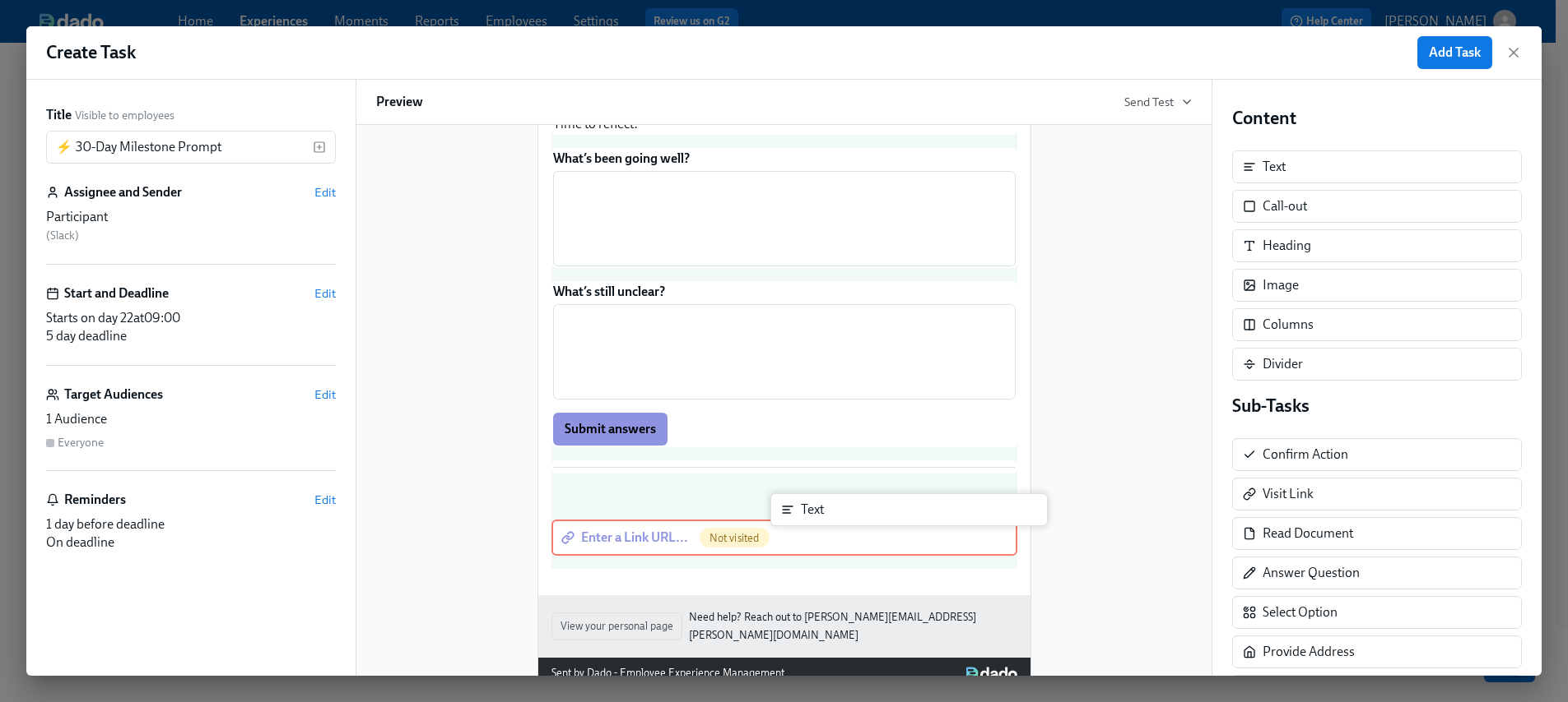
drag, startPoint x: 1308, startPoint y: 174, endPoint x: 847, endPoint y: 517, distance: 574.6
click at [846, 517] on div "Title Visible to employees ⚡ 30-Day Milestone Prompt ​ Assignee and Sender Edit…" at bounding box center [783, 378] width 1515 height 597
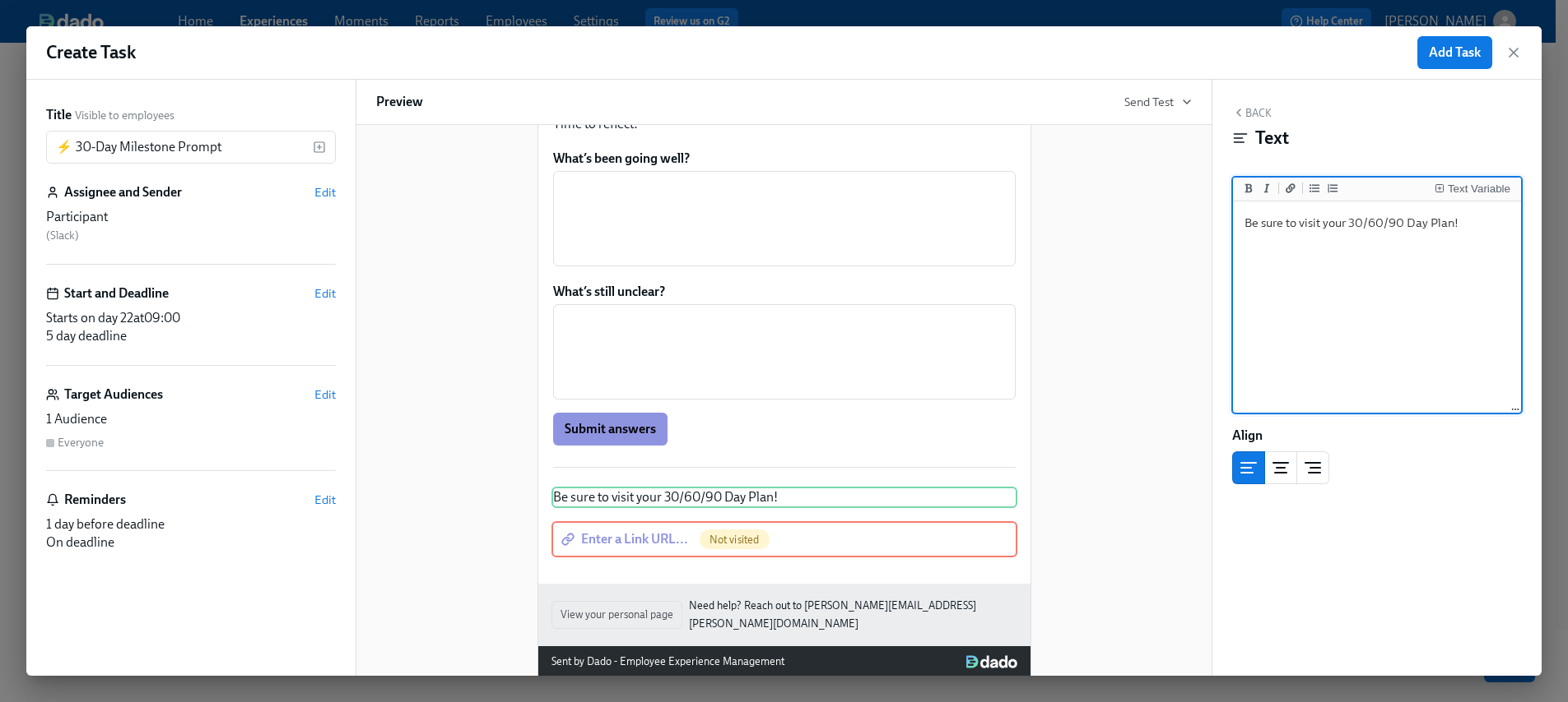
click at [1308, 222] on textarea "Be sure to visit your 30/60/90 Day Plan!" at bounding box center [1376, 308] width 281 height 206
click at [1308, 222] on textarea "Be sure to visit your 30/60/90 Day Plan!" at bounding box center [1376, 308] width 281 height 206
type textarea "Be sure to review your 30/60/90 Day Plan!"
click at [778, 557] on div "Enter a Link URL... Not visited Duplicate Delete" at bounding box center [784, 540] width 465 height 36
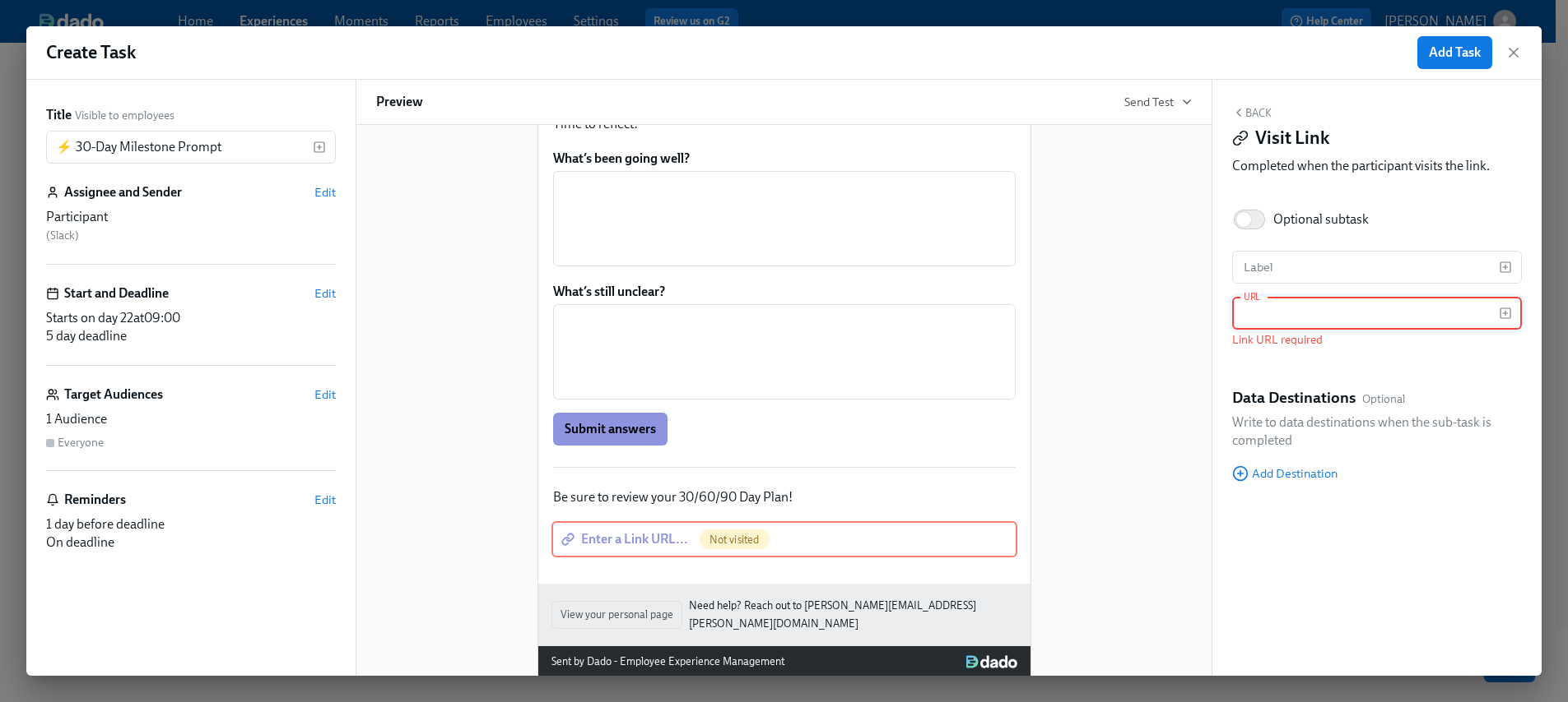
scroll to position [195, 0]
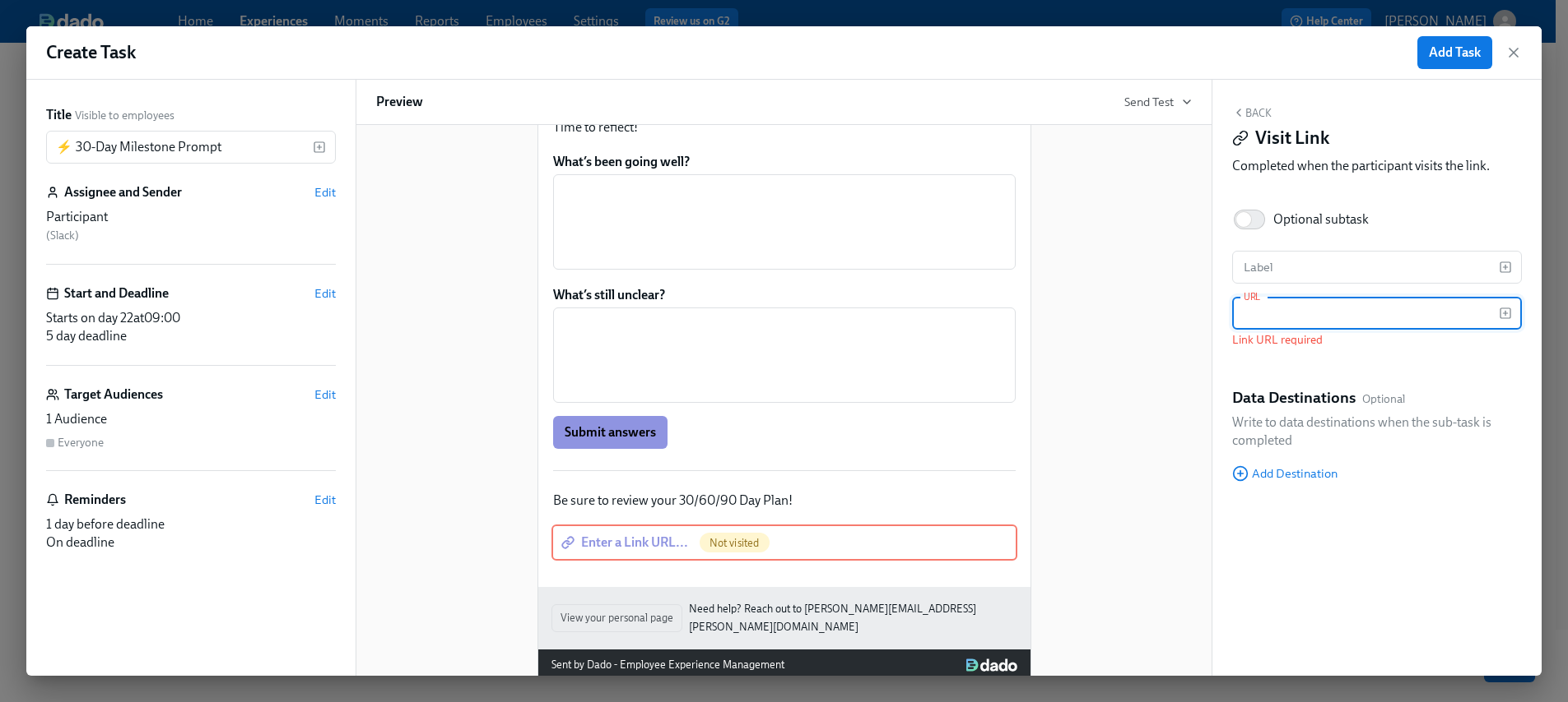
paste input "https://docs.google.com/spreadsheets/d/1-UxVdOe-JYFM08nKBIxBGzIvkLMTwr82jcny6e0…"
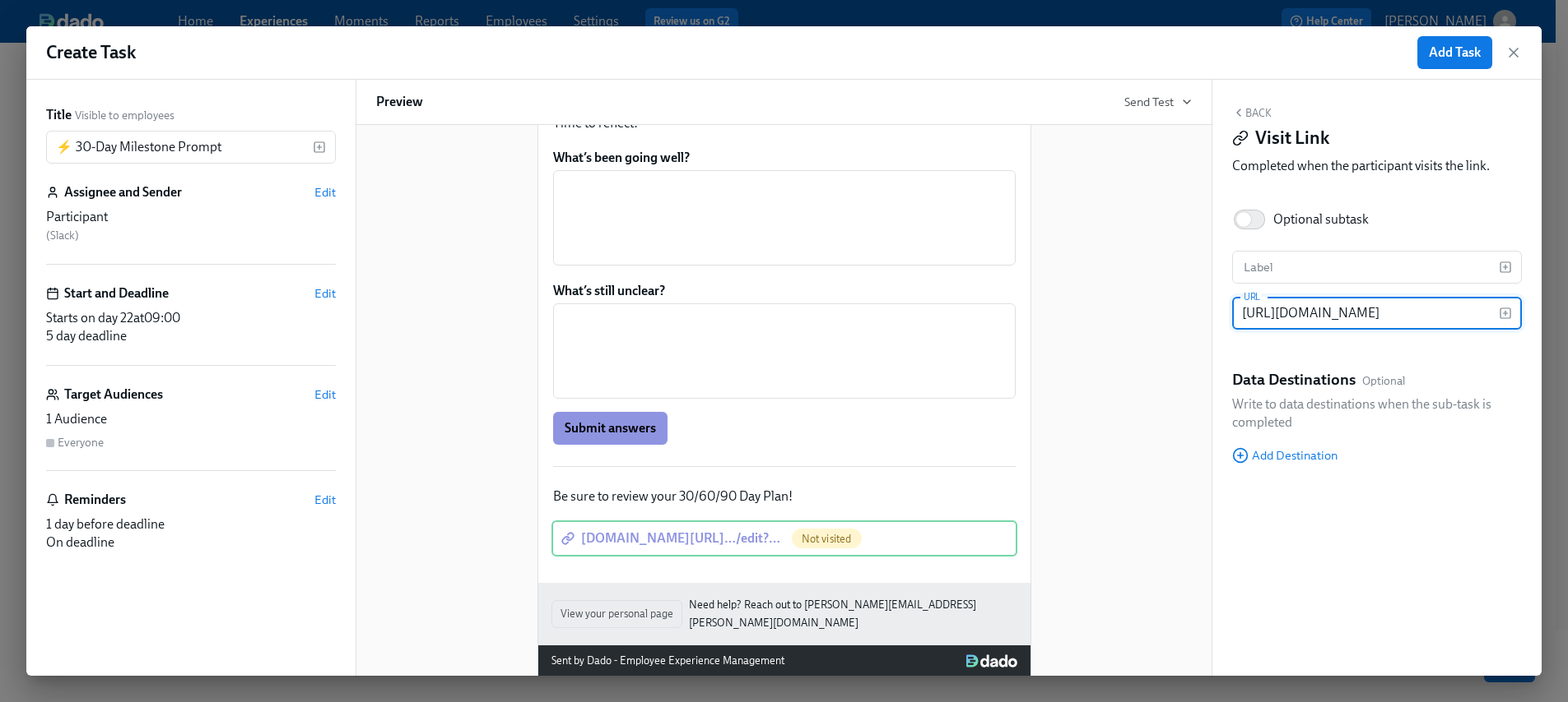
scroll to position [201, 0]
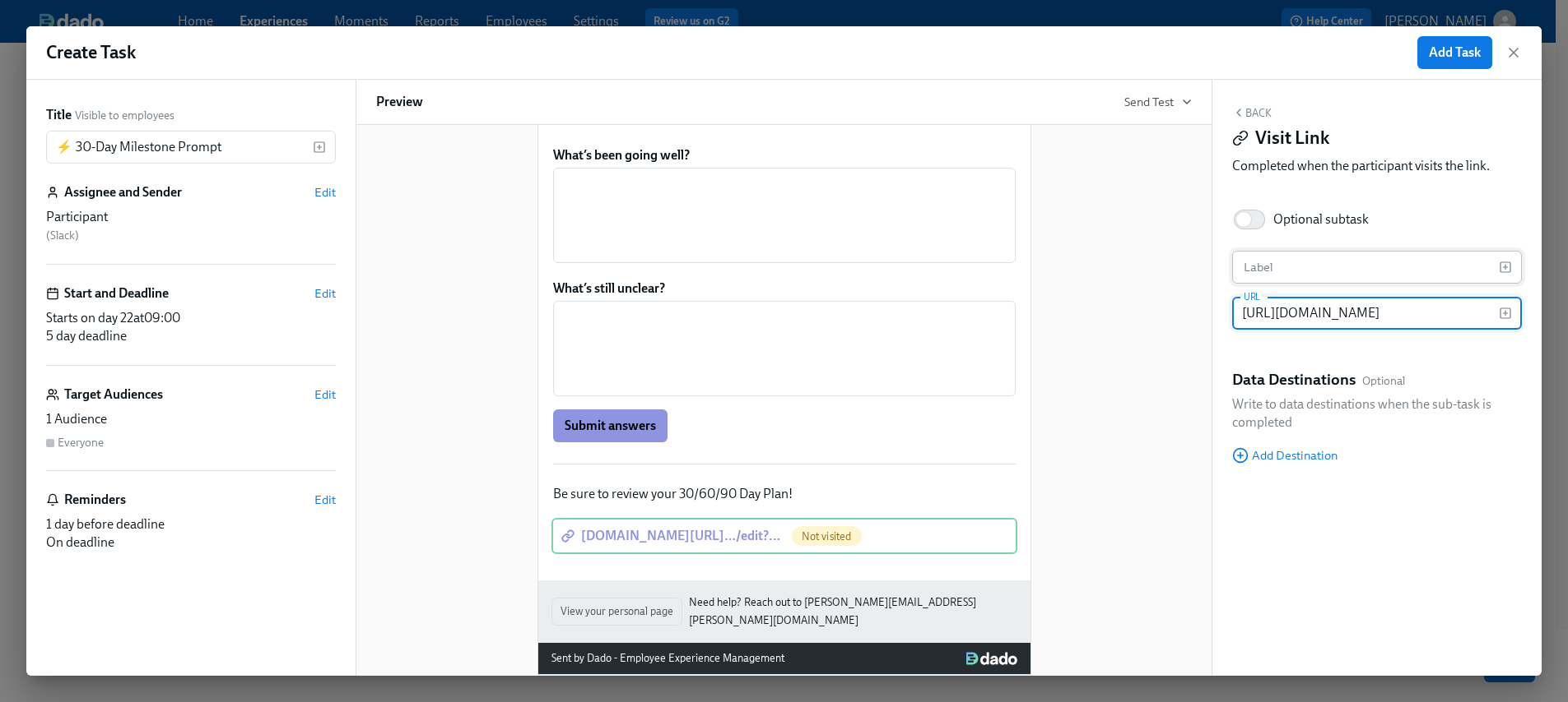
type input "https://docs.google.com/spreadsheets/d/1-UxVdOe-JYFM08nKBIxBGzIvkLMTwr82jcny6e0…"
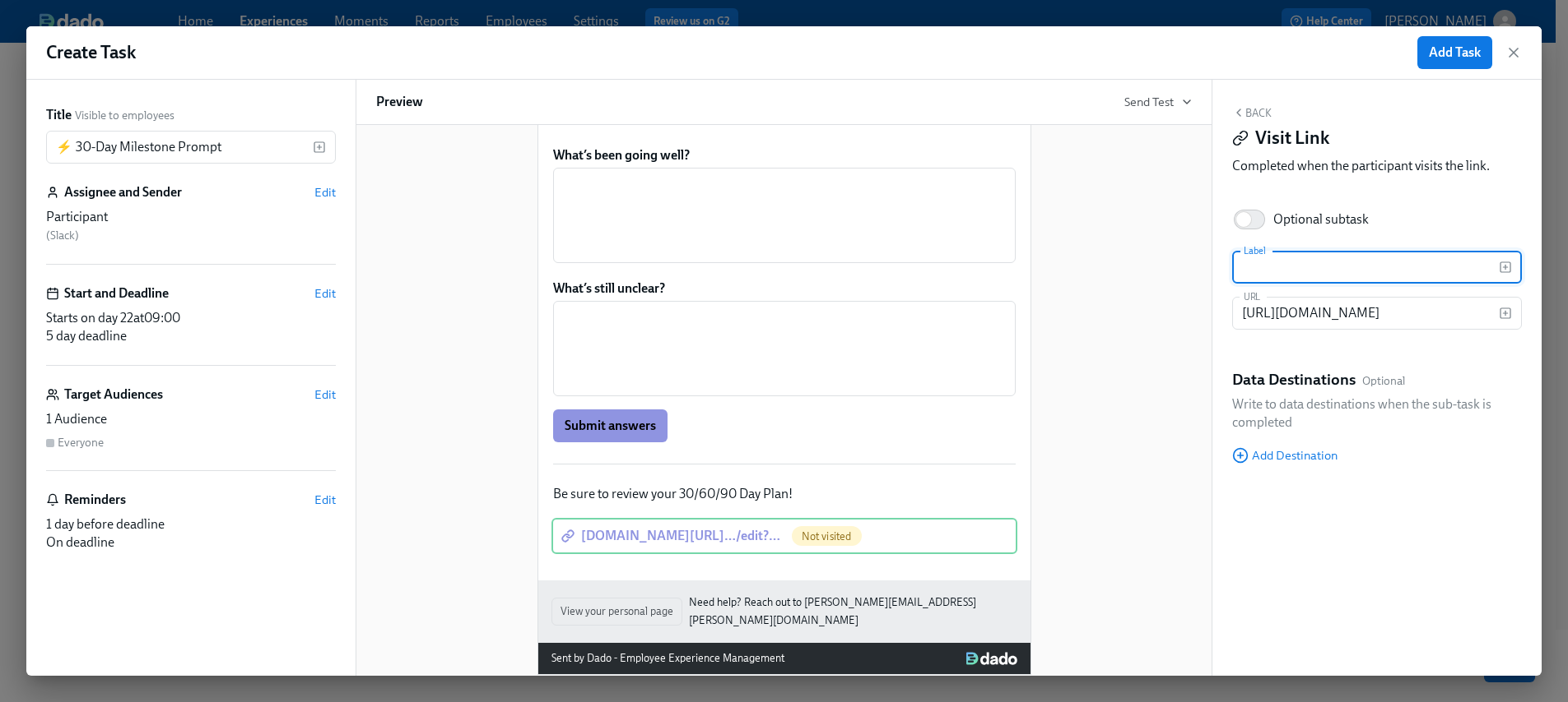
scroll to position [0, 0]
click at [1300, 267] on input "text" at bounding box center [1366, 268] width 267 height 33
type input "30 Day Milestones"
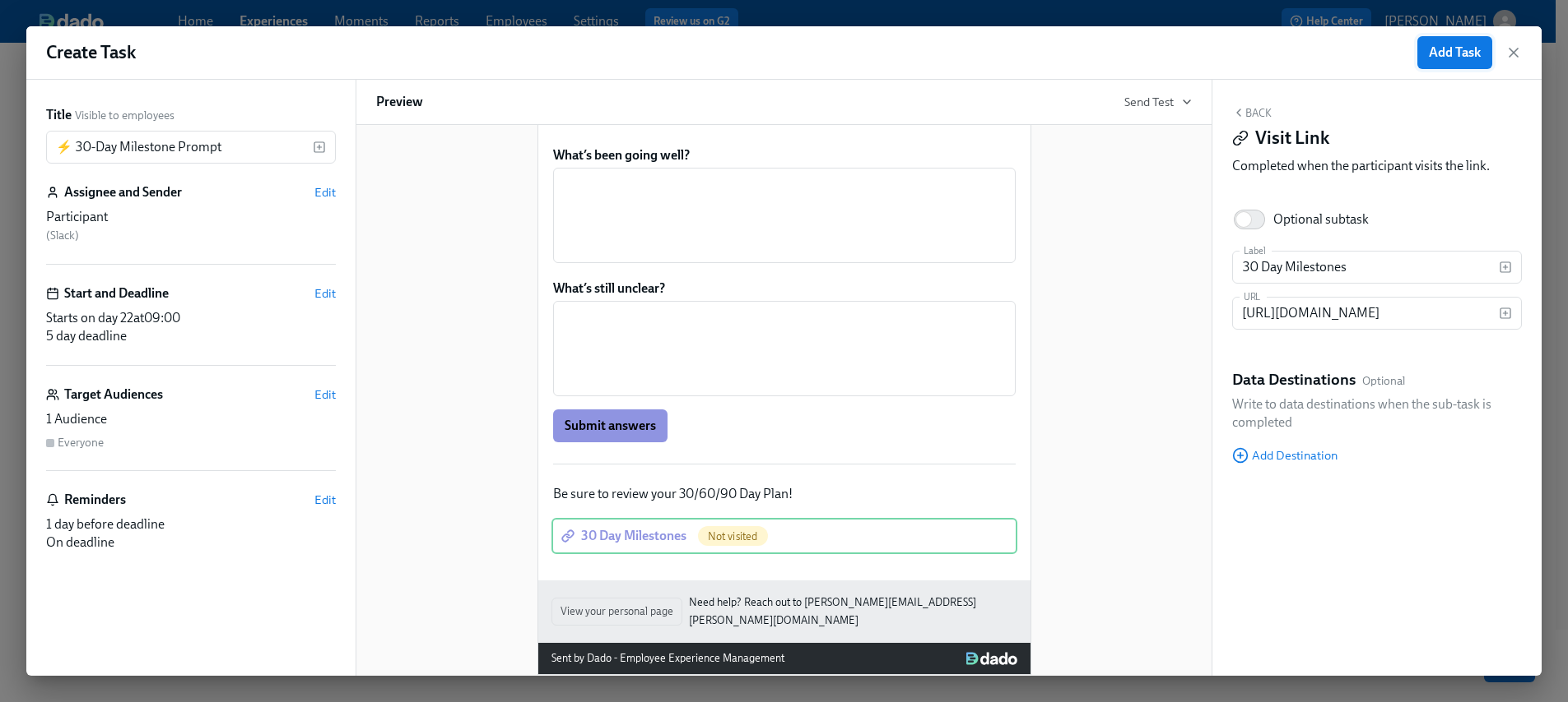
click at [1453, 60] on button "Add Task" at bounding box center [1455, 53] width 75 height 33
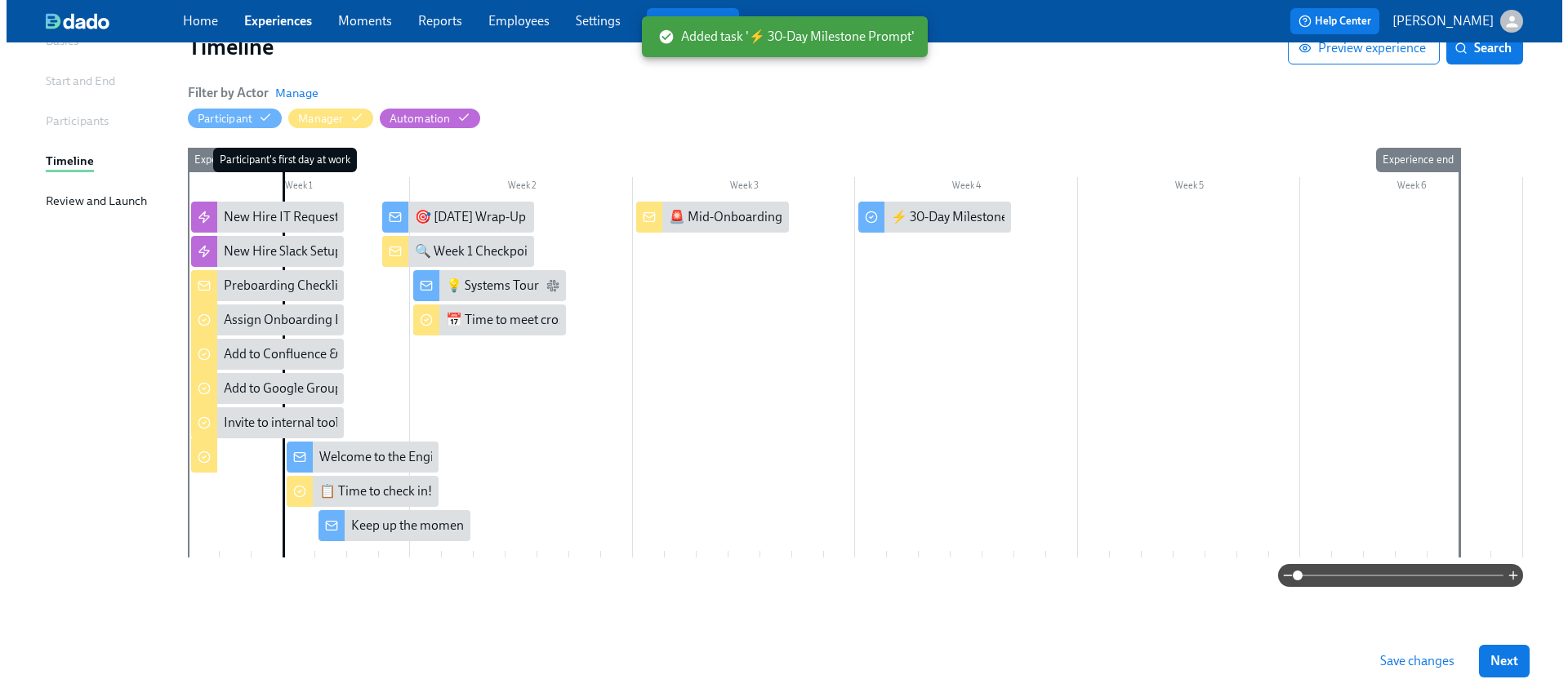
scroll to position [111, 0]
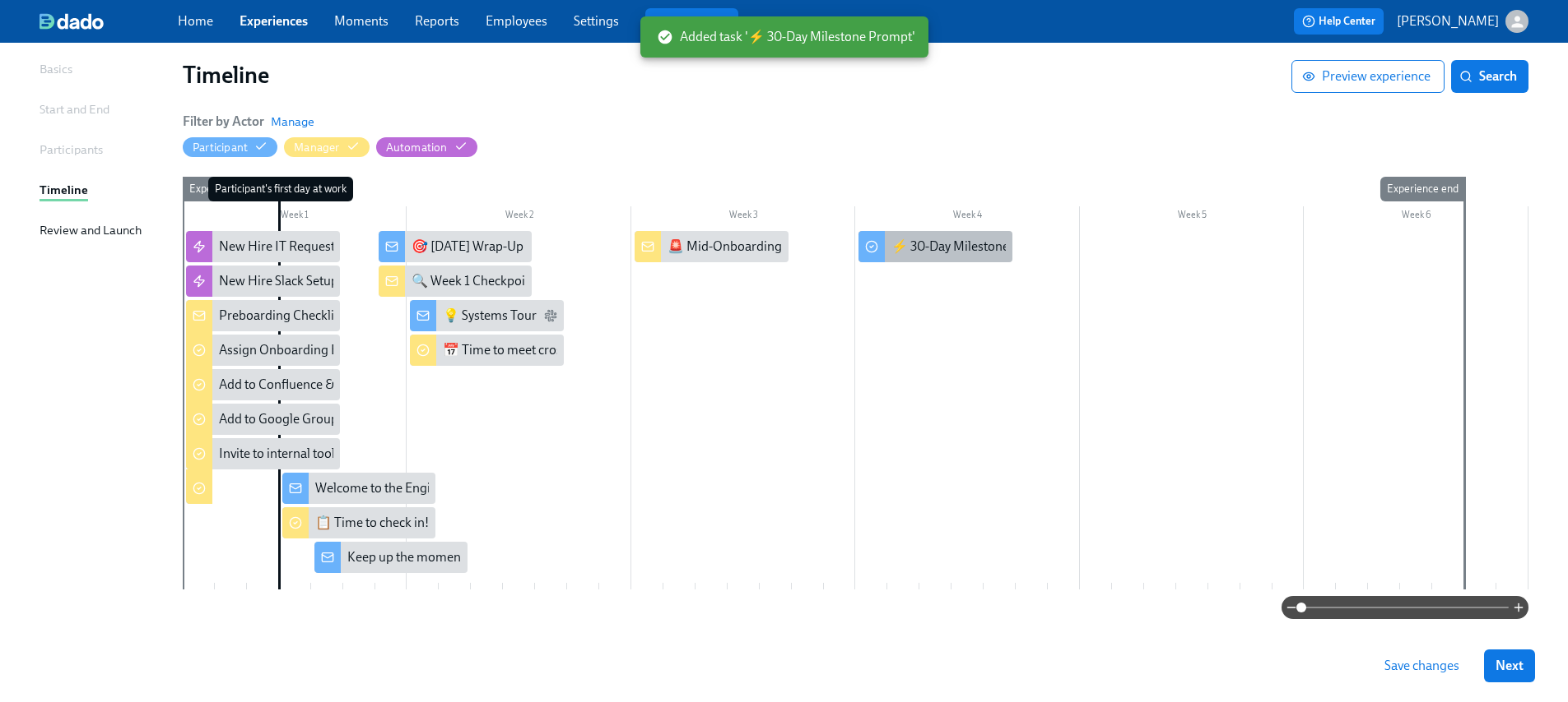
click at [966, 244] on div "⚡ 30-Day Milestone Prompt" at bounding box center [973, 246] width 164 height 18
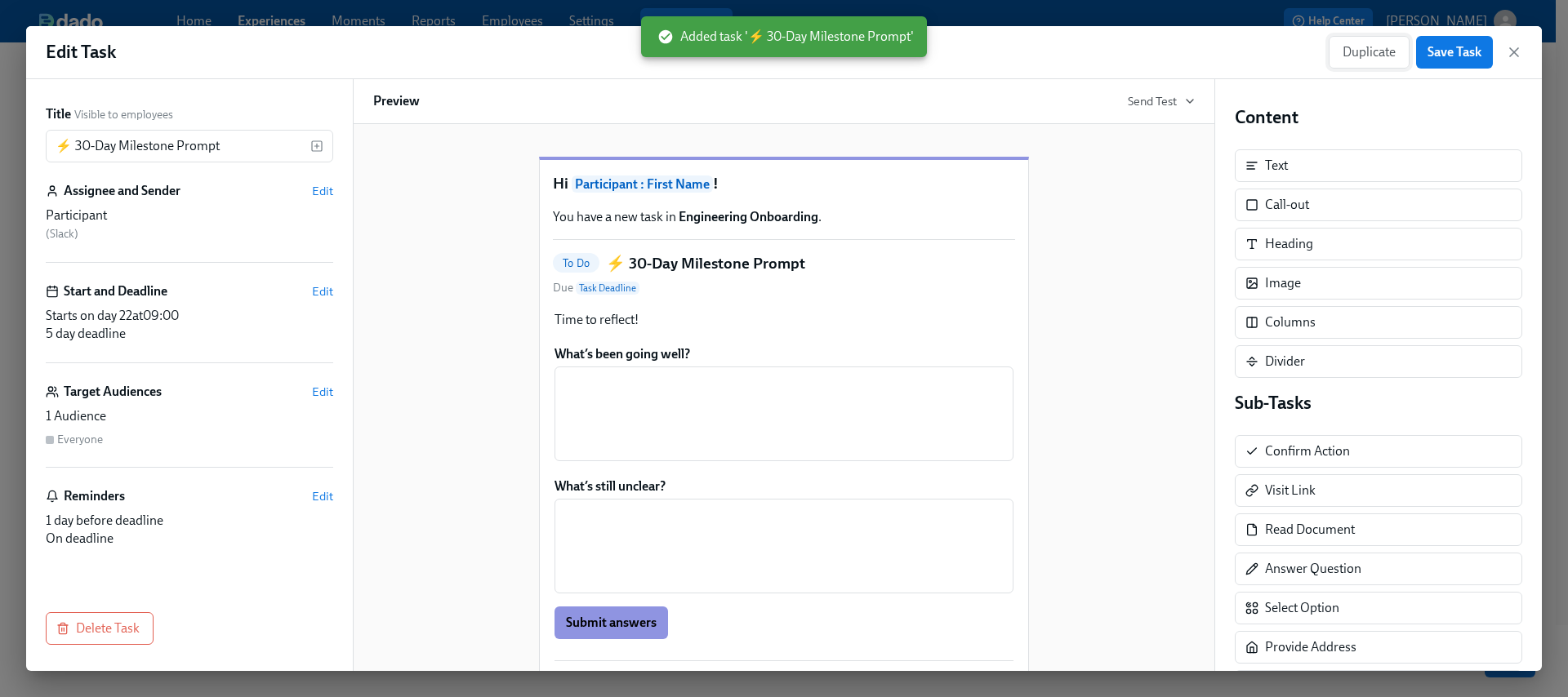
click at [1380, 48] on span "Duplicate" at bounding box center [1370, 51] width 53 height 16
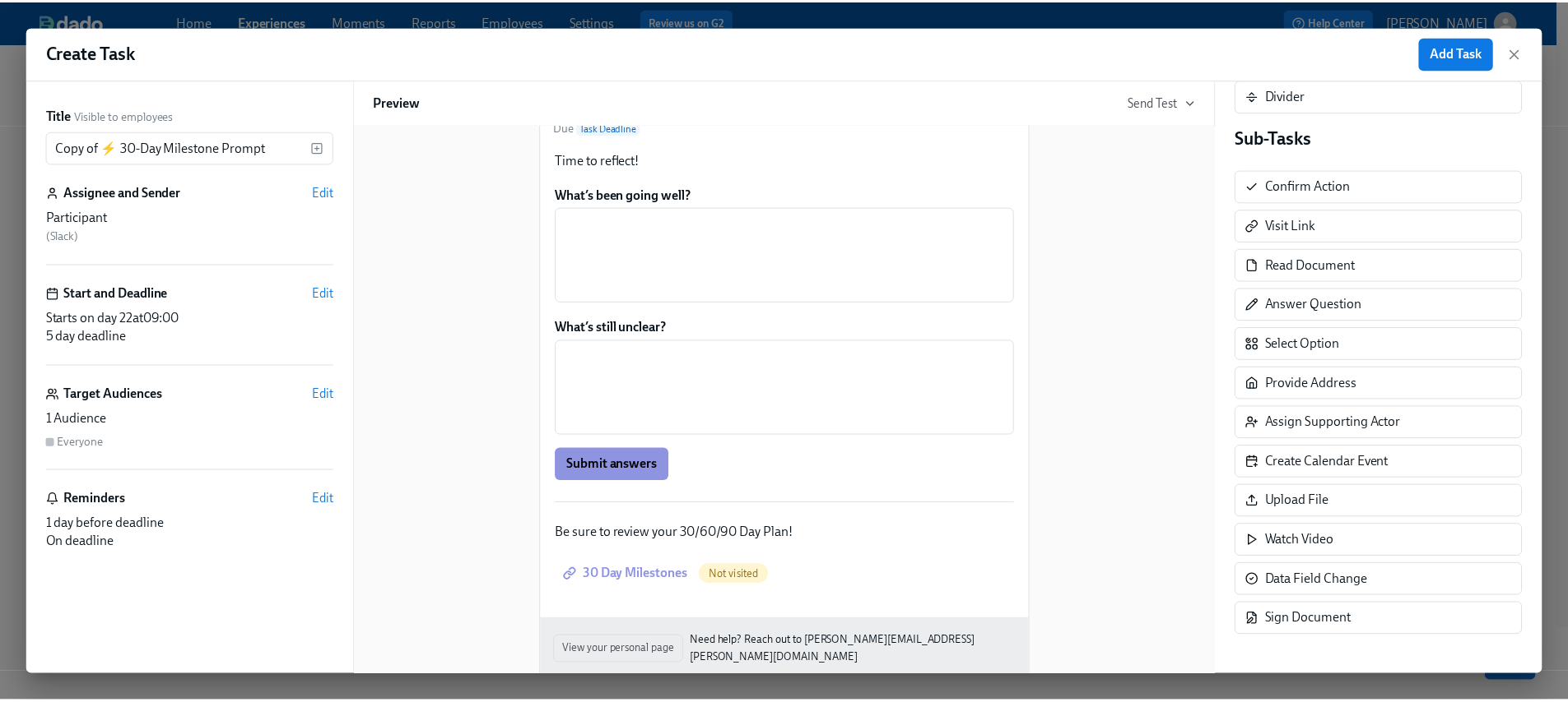
scroll to position [241, 0]
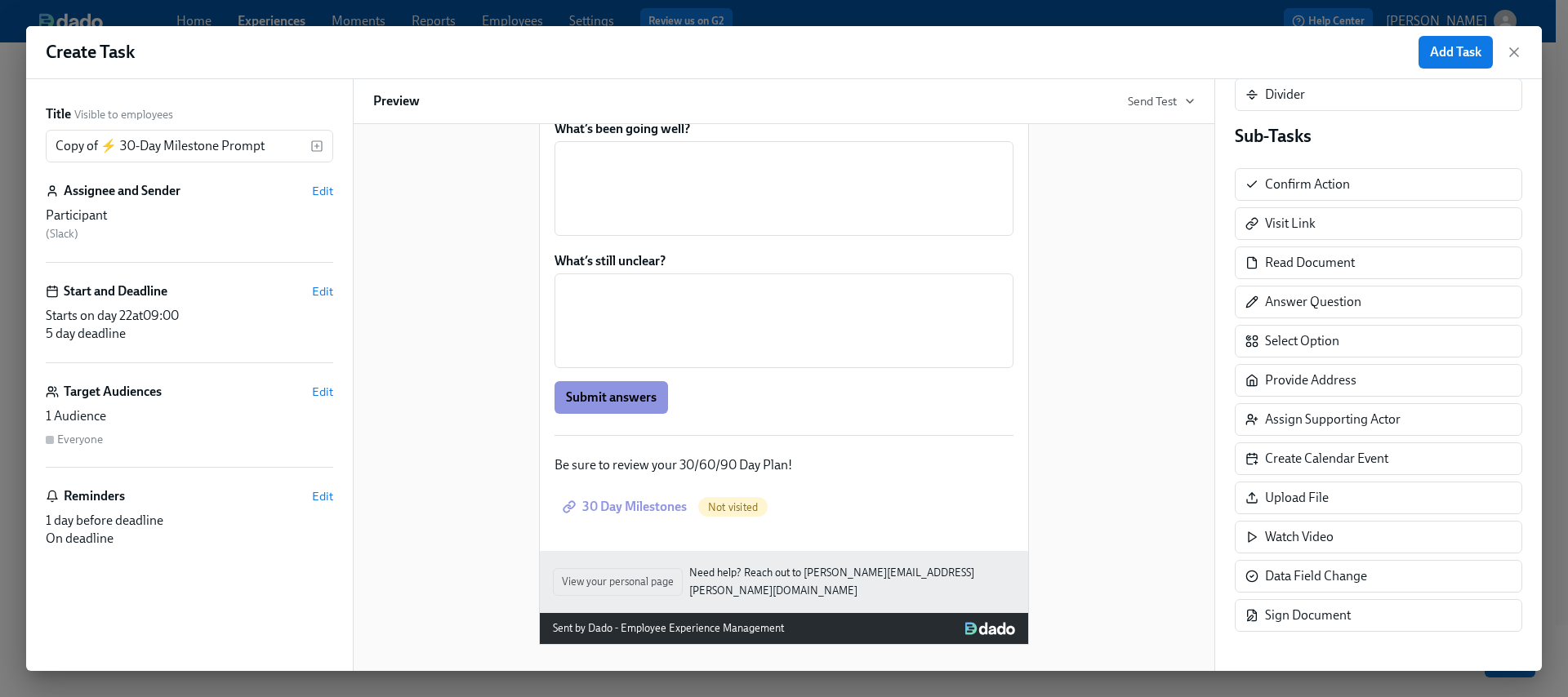
click at [1517, 54] on icon "button" at bounding box center [1515, 52] width 9 height 9
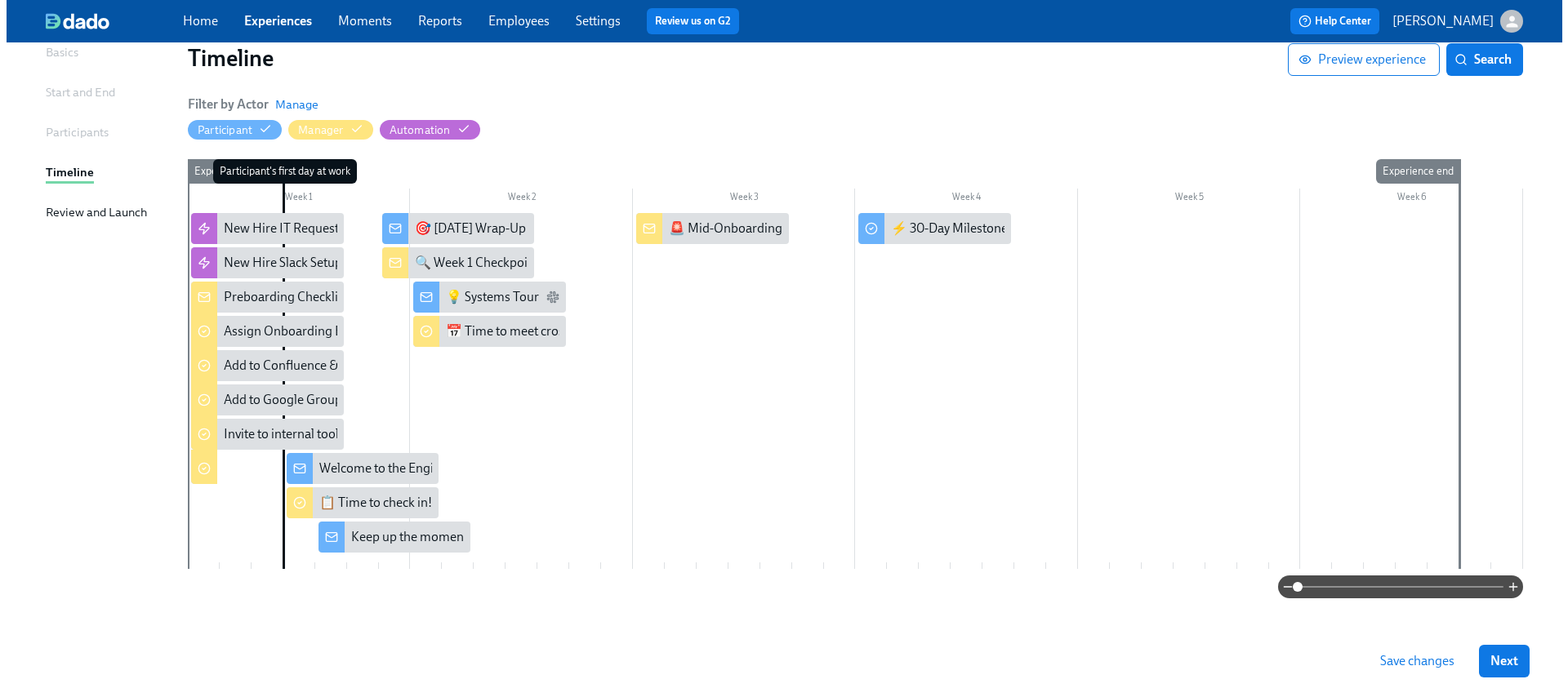
scroll to position [129, 0]
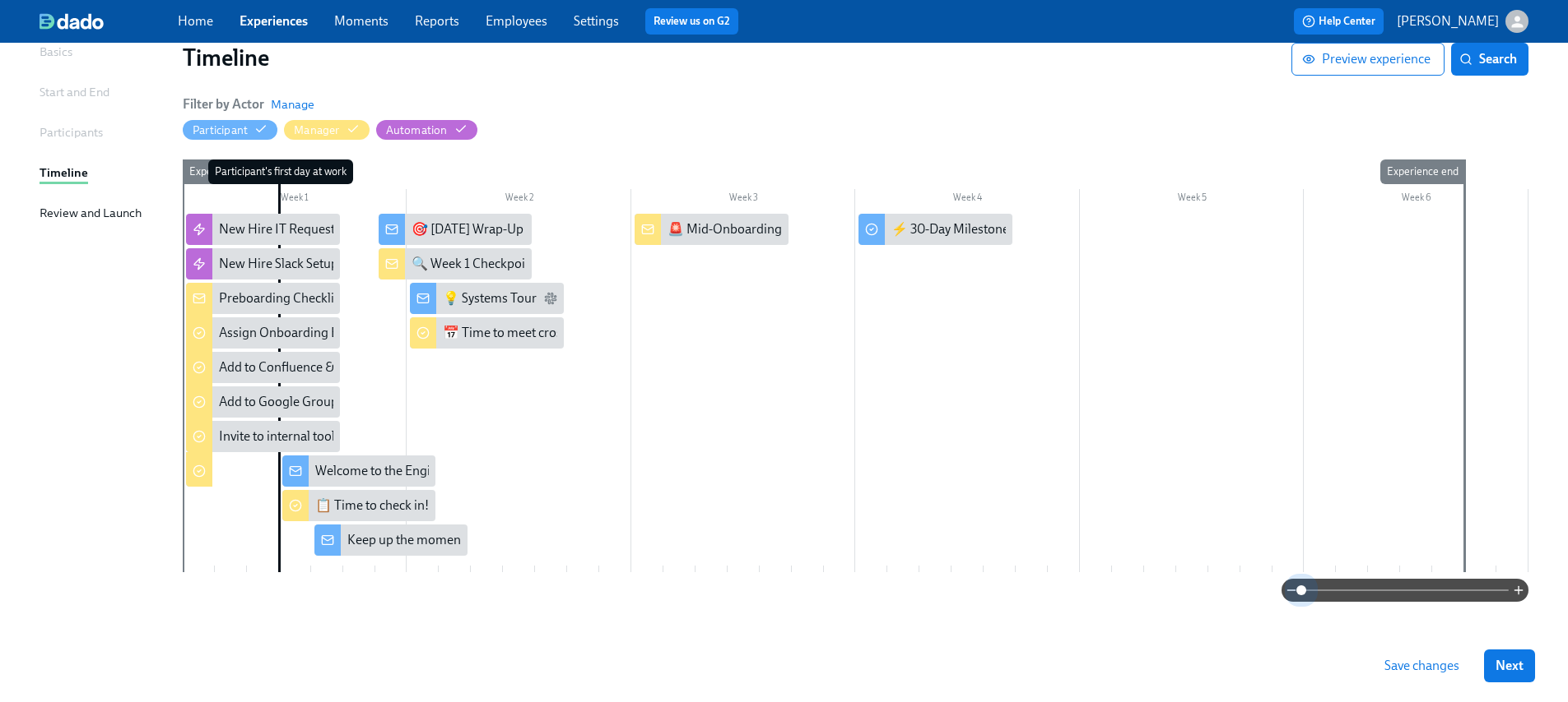
drag, startPoint x: 1302, startPoint y: 593, endPoint x: 1264, endPoint y: 595, distance: 38.1
click at [1264, 595] on div at bounding box center [855, 591] width 1345 height 23
click at [956, 229] on div "⚡ 30-Day Milestone Prompt" at bounding box center [973, 229] width 164 height 18
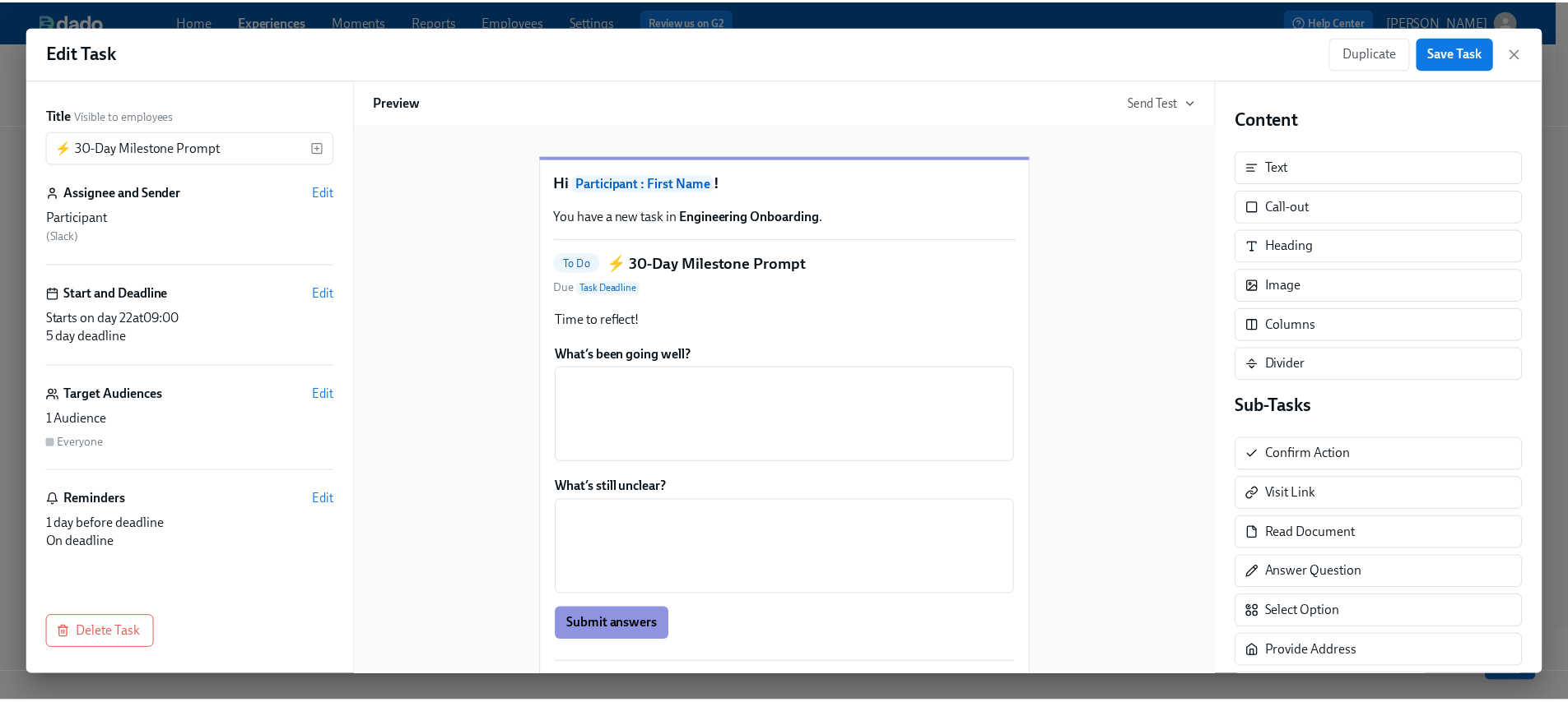
scroll to position [3, 0]
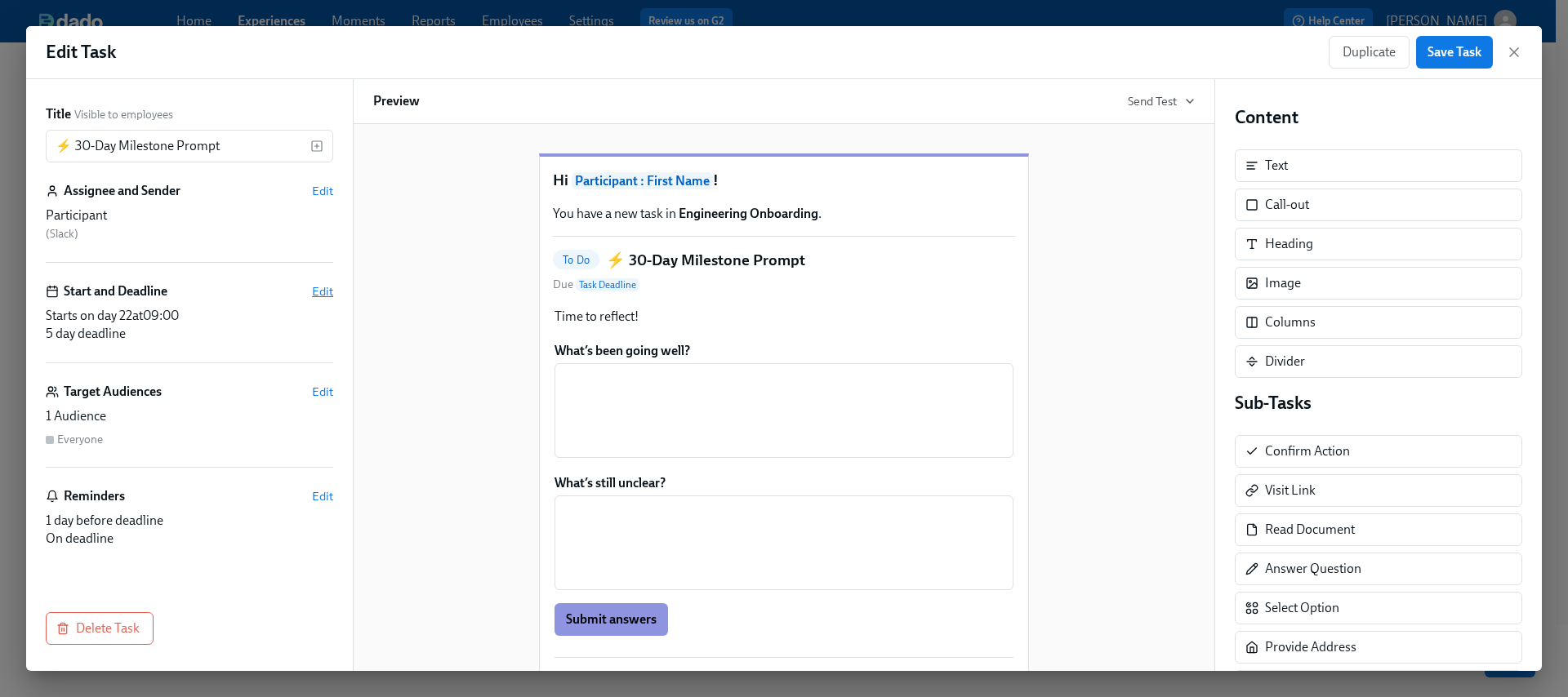
click at [324, 295] on span "Edit" at bounding box center [323, 291] width 21 height 16
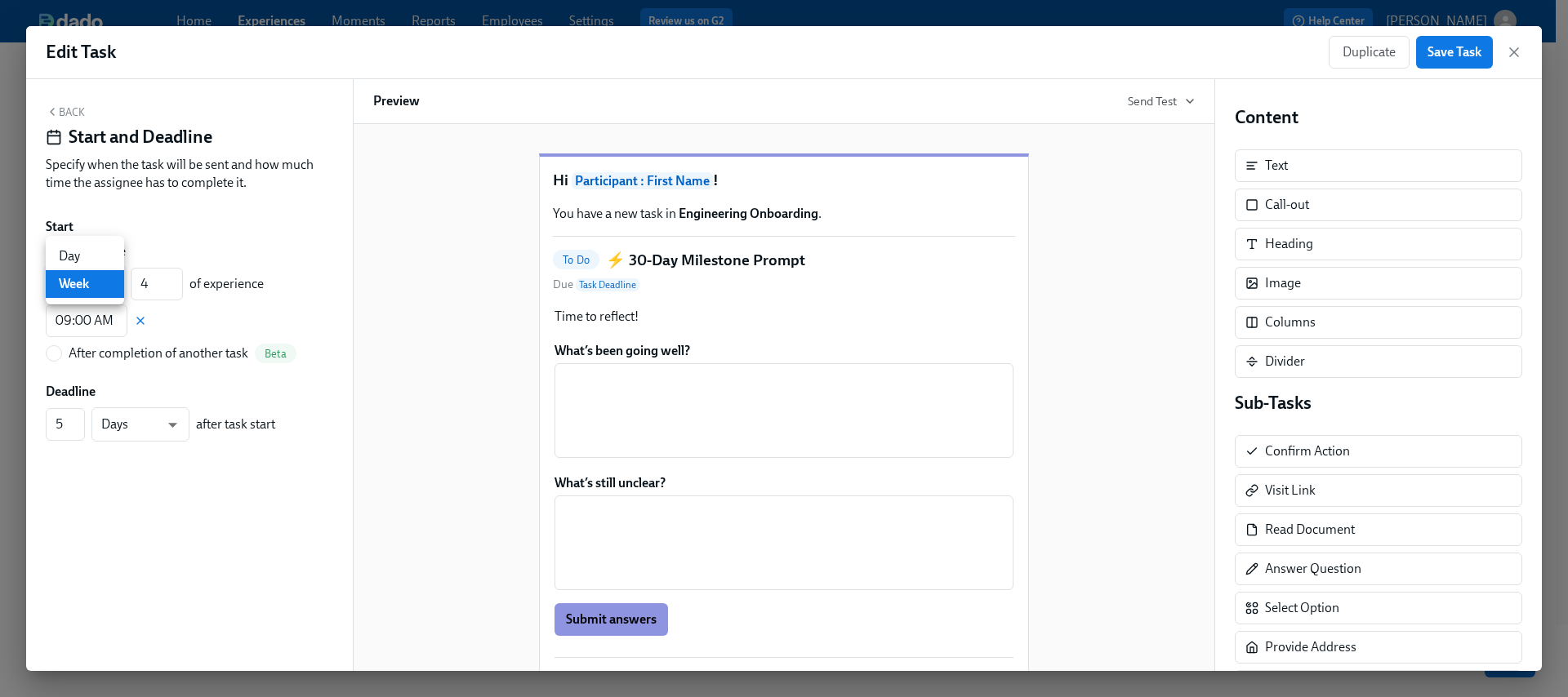
click at [70, 272] on body "Home Experiences Moments Reports Employees Settings Review us on G2 Help Center…" at bounding box center [784, 290] width 1568 height 838
click at [90, 249] on li "Day" at bounding box center [85, 256] width 78 height 28
type input "d"
drag, startPoint x: 143, startPoint y: 286, endPoint x: 128, endPoint y: 284, distance: 15.1
click at [128, 284] on div "Day d ​ 4 ​ of experience" at bounding box center [154, 284] width 218 height 34
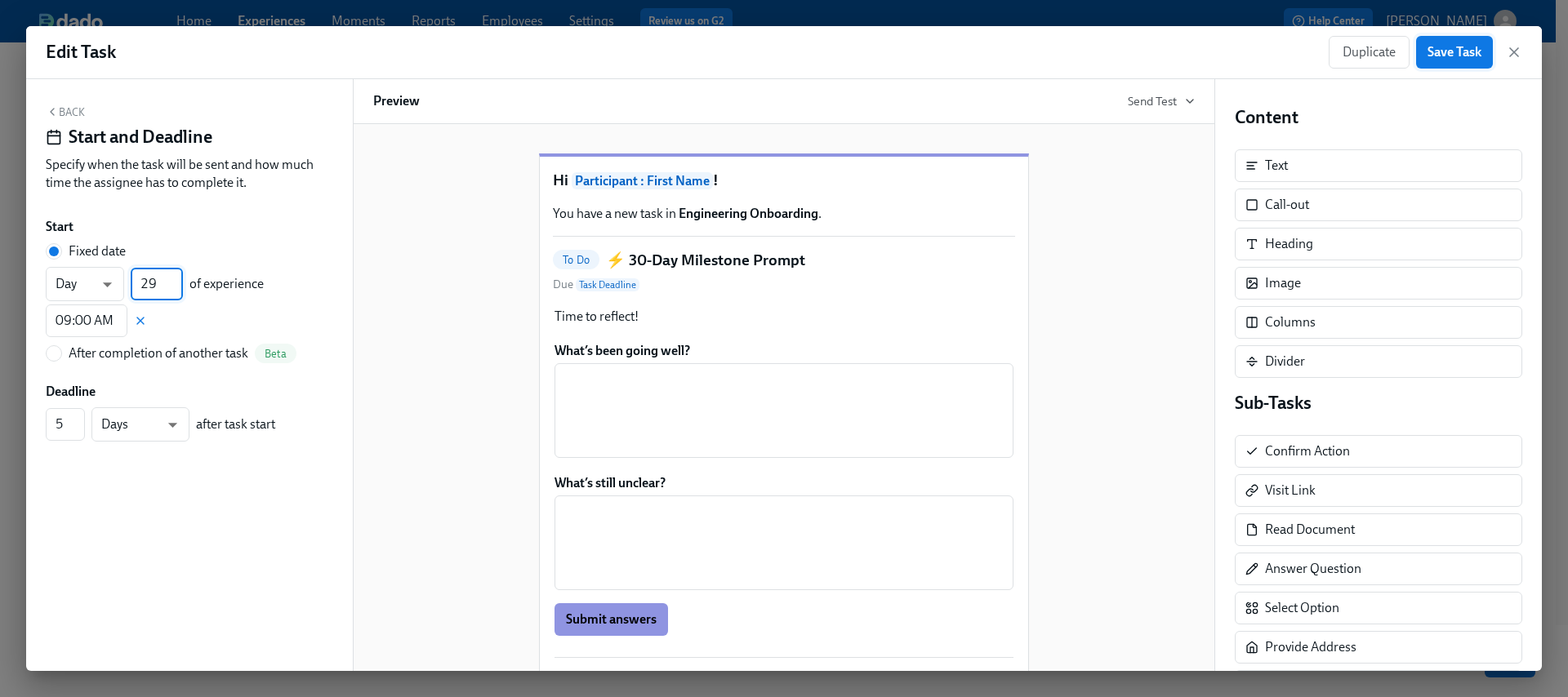
type input "29"
drag, startPoint x: 1464, startPoint y: 49, endPoint x: 1472, endPoint y: 52, distance: 8.5
click at [1464, 49] on span "Save Task" at bounding box center [1455, 51] width 54 height 16
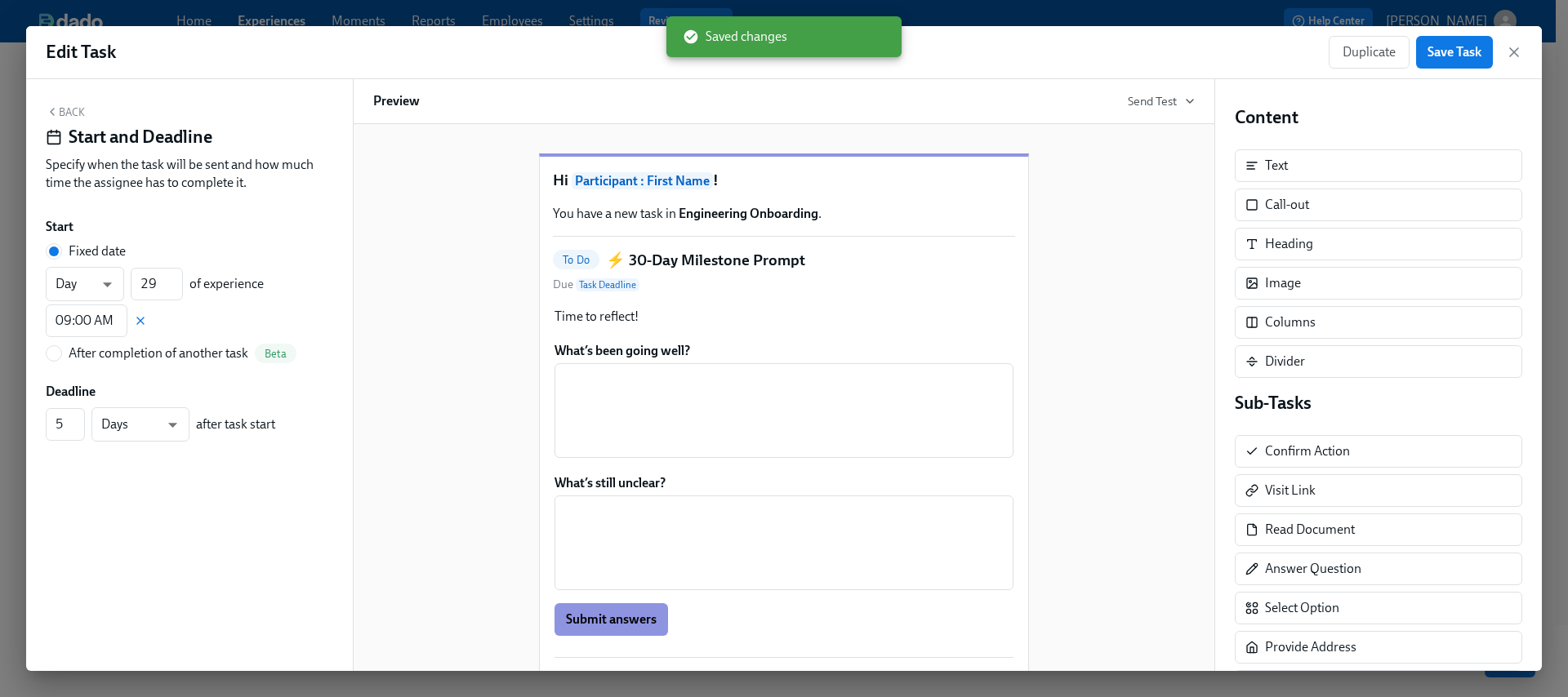
click at [1517, 56] on icon "button" at bounding box center [1514, 51] width 16 height 16
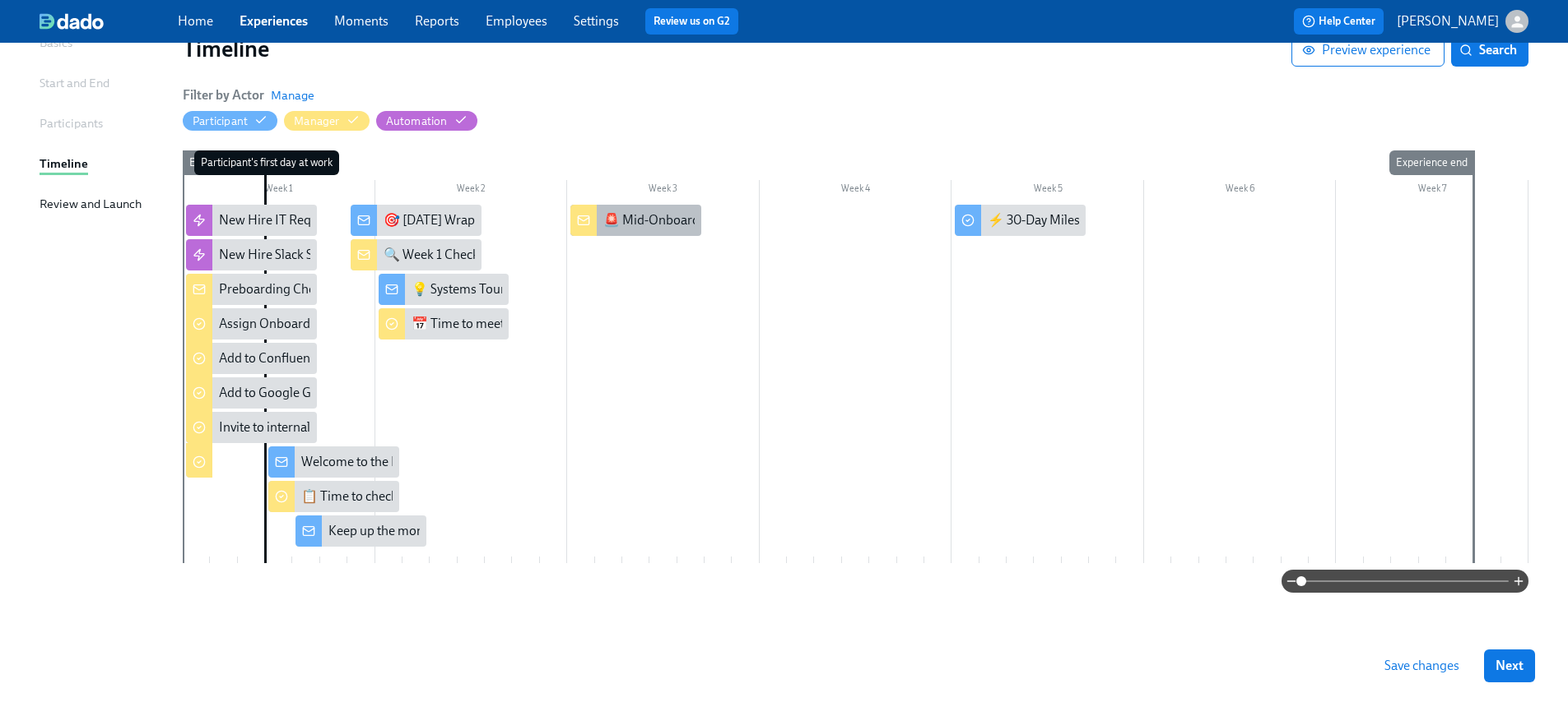
scroll to position [138, 0]
click at [592, 215] on div at bounding box center [582, 221] width 26 height 32
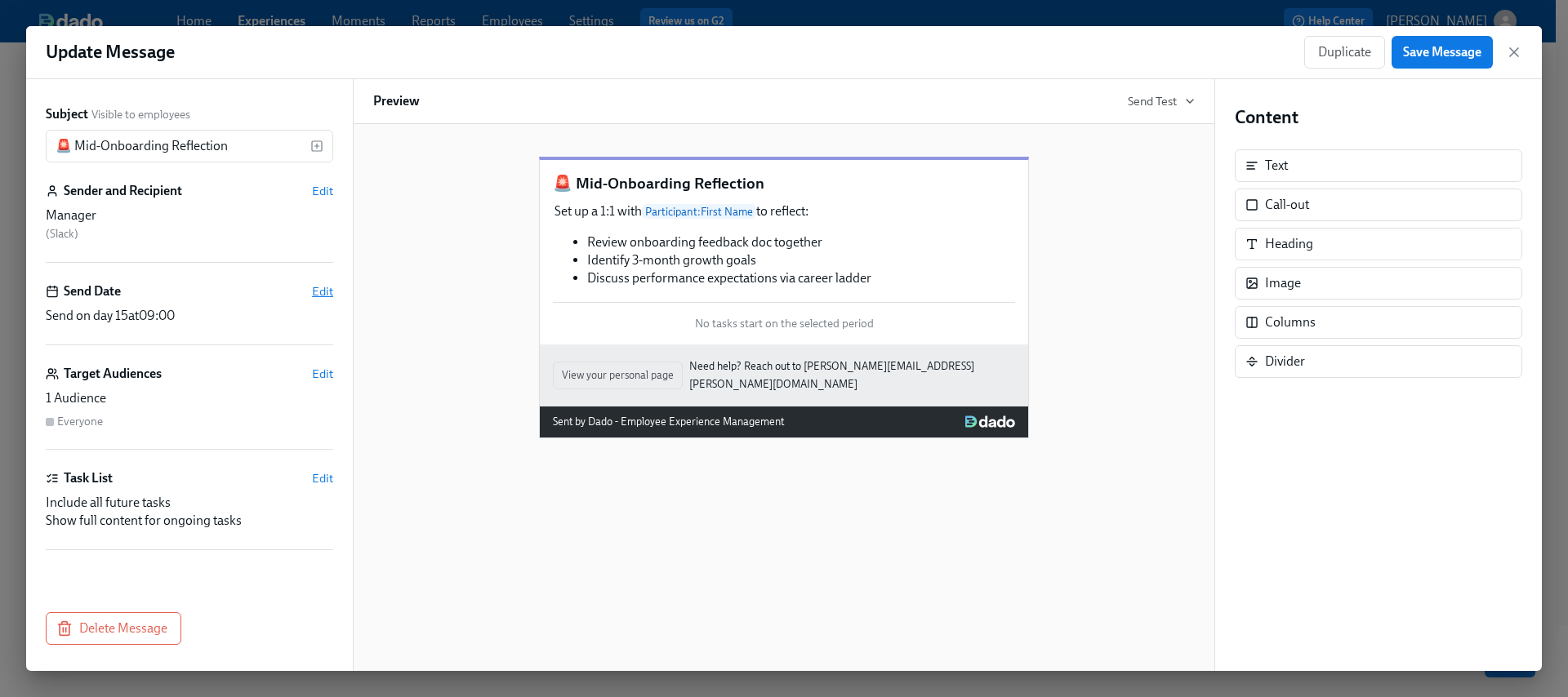
click at [318, 285] on span "Edit" at bounding box center [323, 291] width 21 height 16
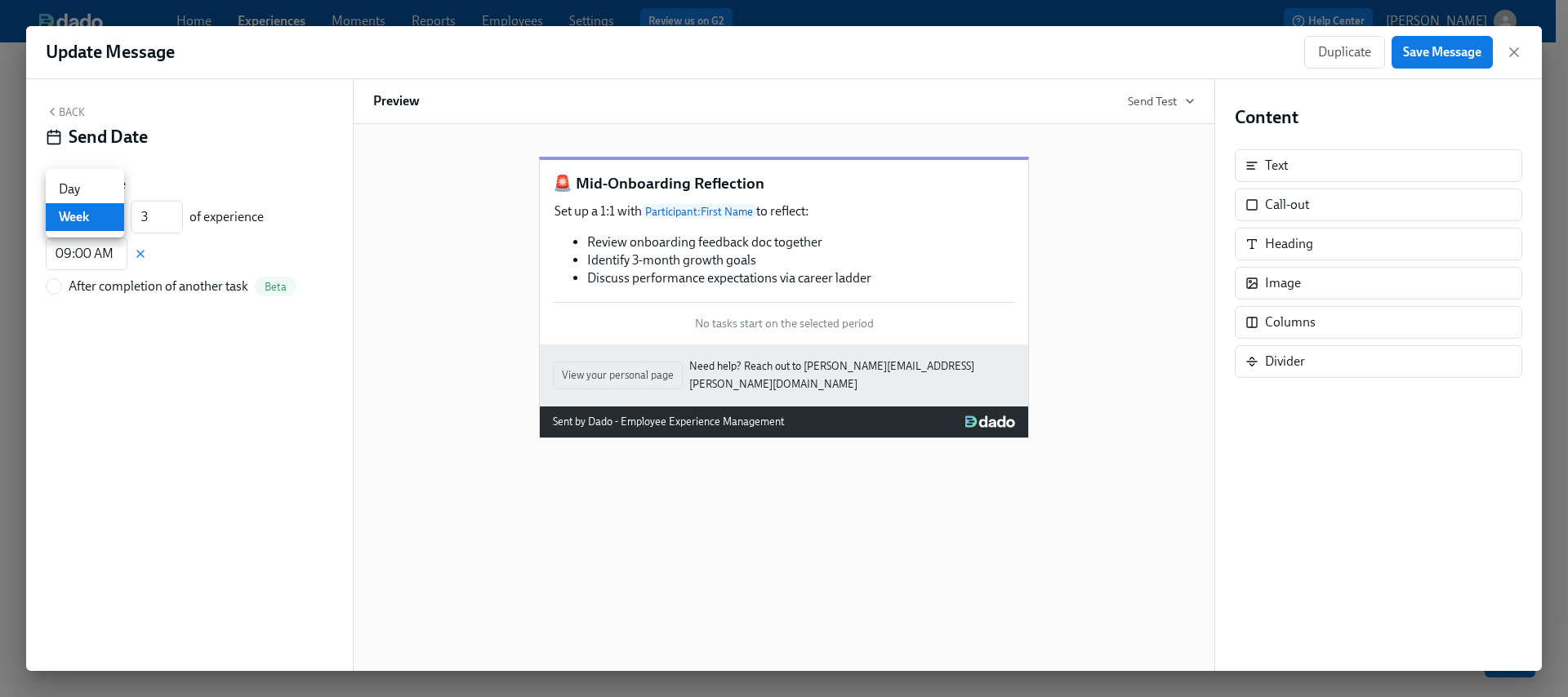
click at [60, 208] on body "Home Experiences Moments Reports Employees Settings Review us on G2 Help Center…" at bounding box center [784, 282] width 1568 height 838
drag, startPoint x: 76, startPoint y: 182, endPoint x: 120, endPoint y: 209, distance: 51.6
click at [76, 182] on li "Day" at bounding box center [85, 189] width 78 height 28
type input "d"
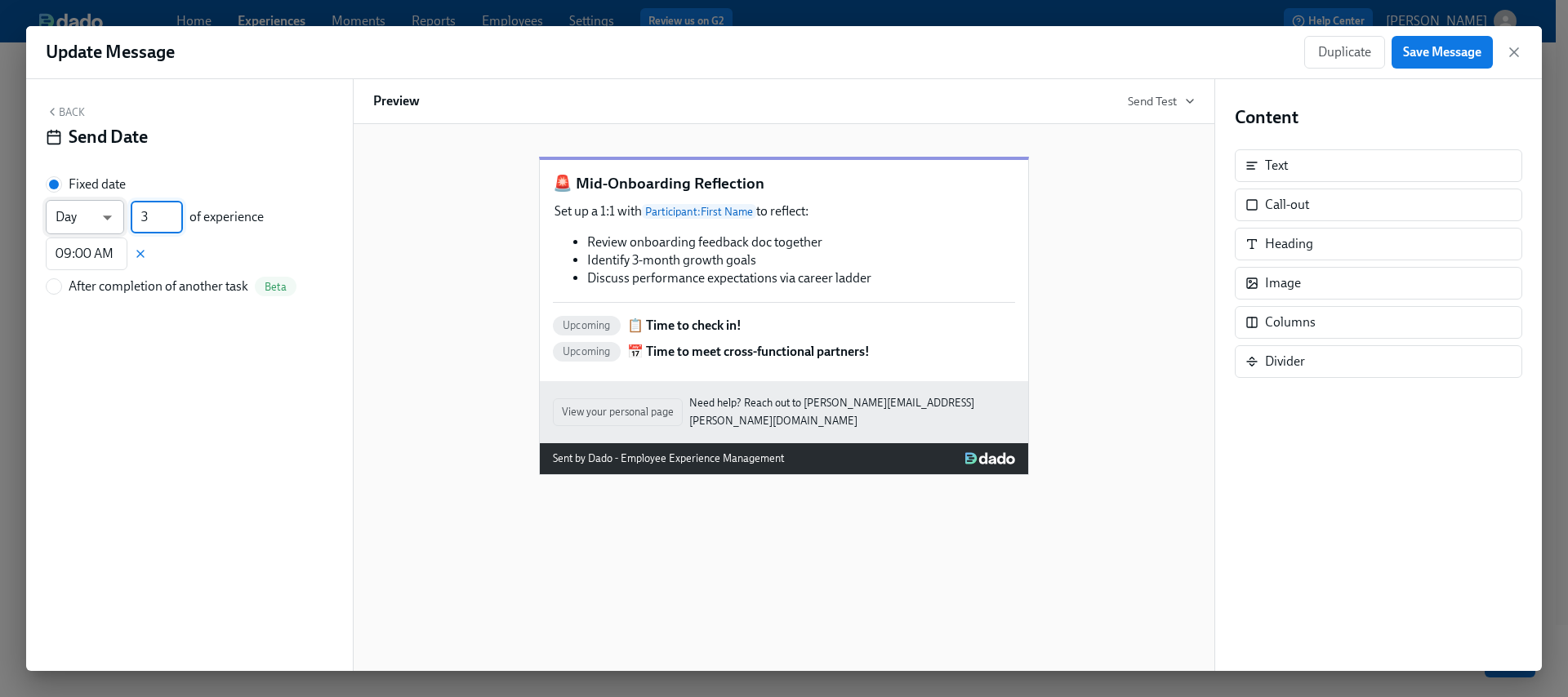
drag, startPoint x: 137, startPoint y: 215, endPoint x: 116, endPoint y: 215, distance: 21.0
click at [116, 215] on div "Day d ​ 3 ​ of experience" at bounding box center [154, 217] width 218 height 34
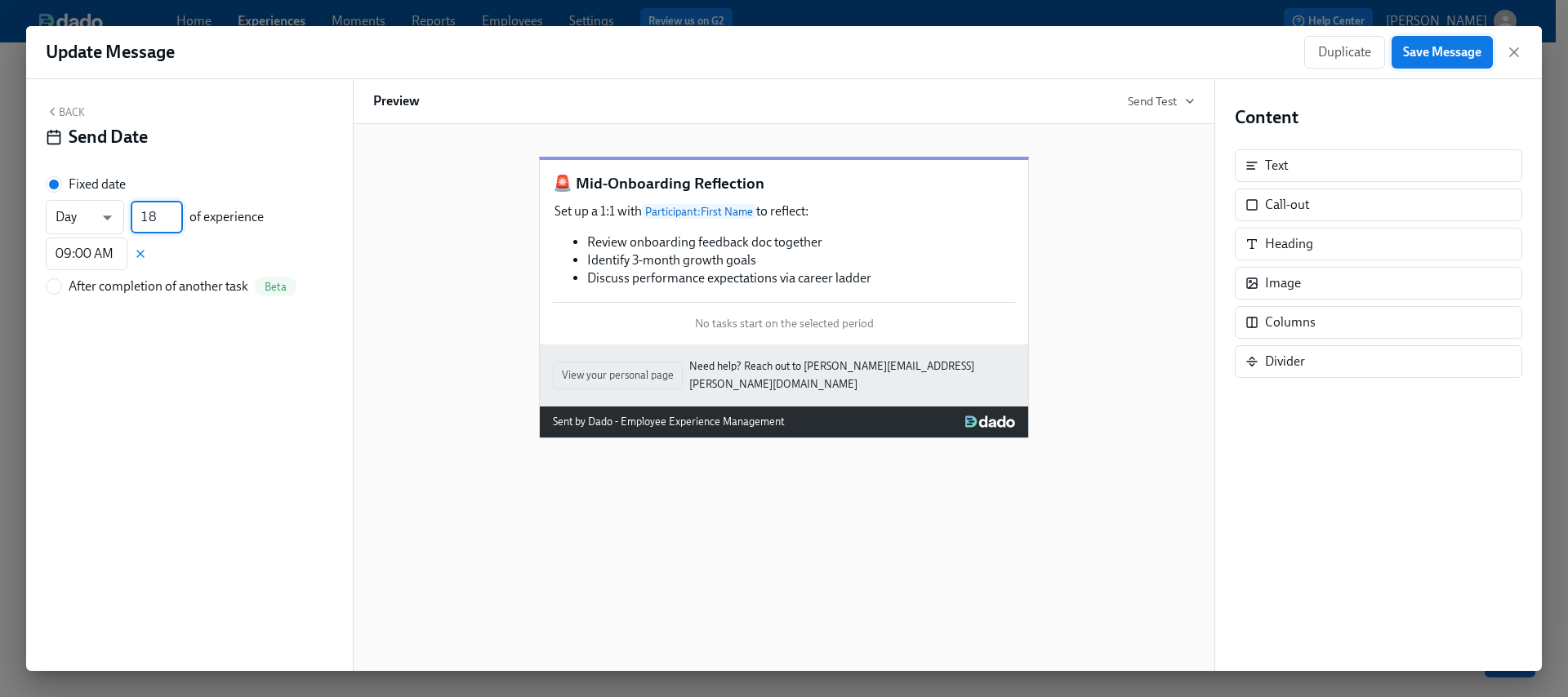
type input "18"
drag, startPoint x: 1446, startPoint y: 54, endPoint x: 1507, endPoint y: 64, distance: 61.8
click at [1450, 56] on span "Save Message" at bounding box center [1442, 51] width 78 height 16
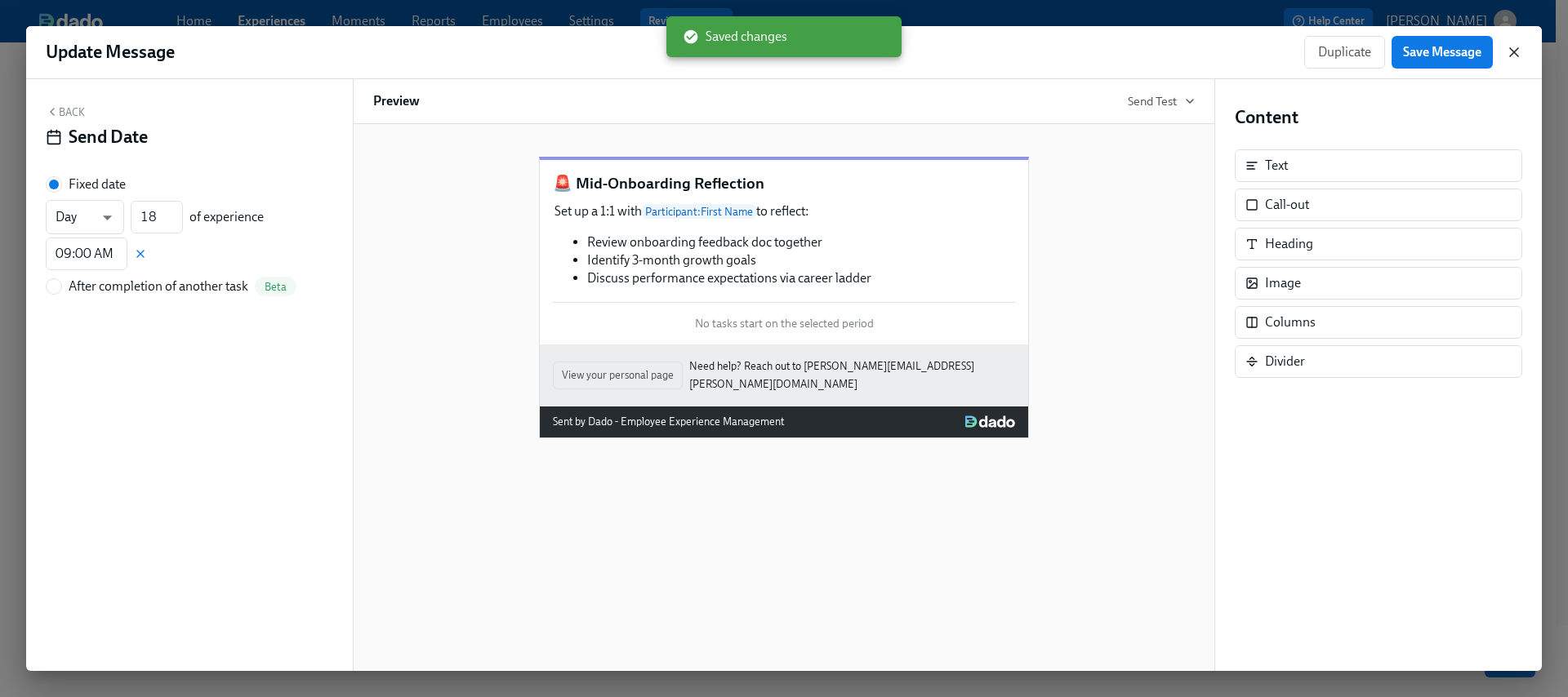
click at [1515, 54] on icon "button" at bounding box center [1514, 51] width 16 height 16
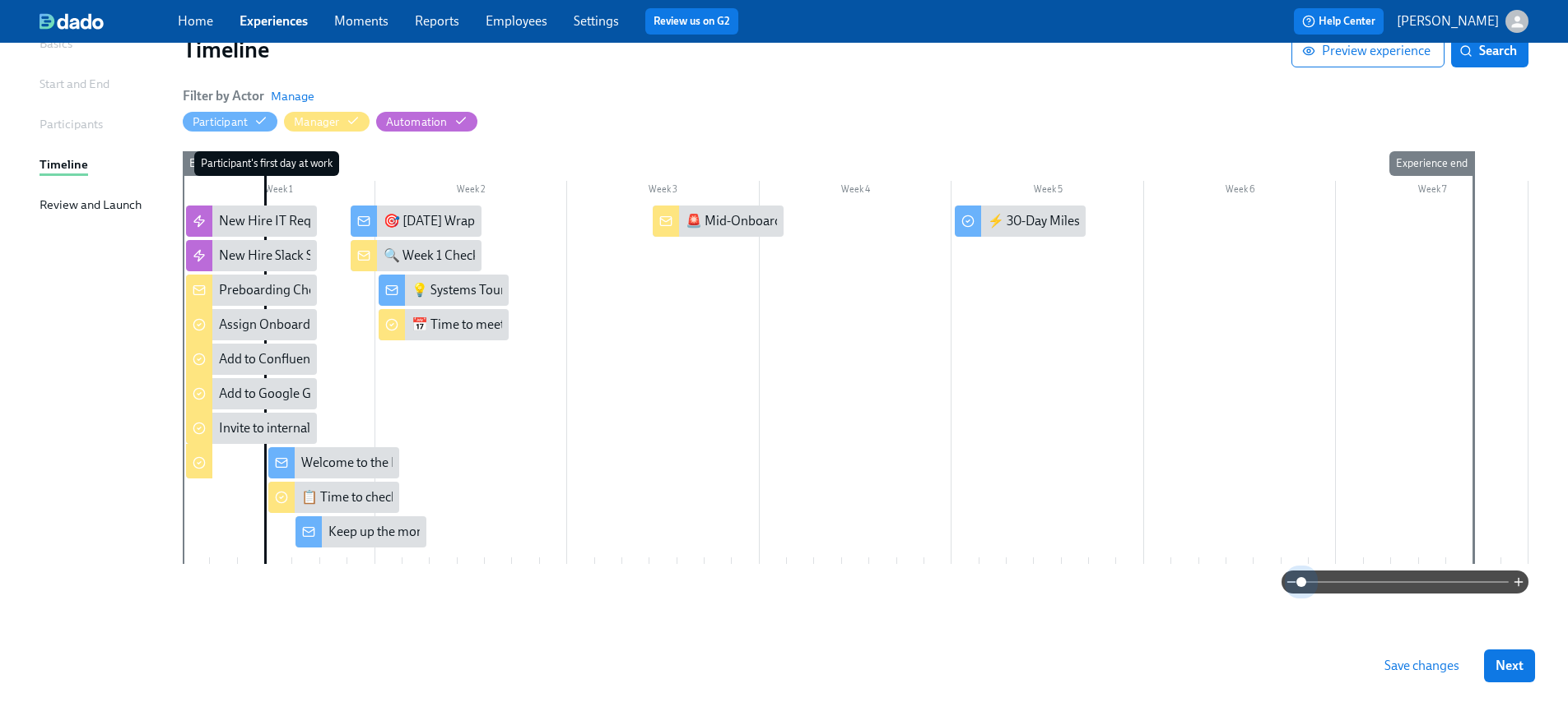
drag, startPoint x: 1296, startPoint y: 579, endPoint x: 1268, endPoint y: 590, distance: 30.1
click at [1268, 590] on div at bounding box center [855, 582] width 1345 height 23
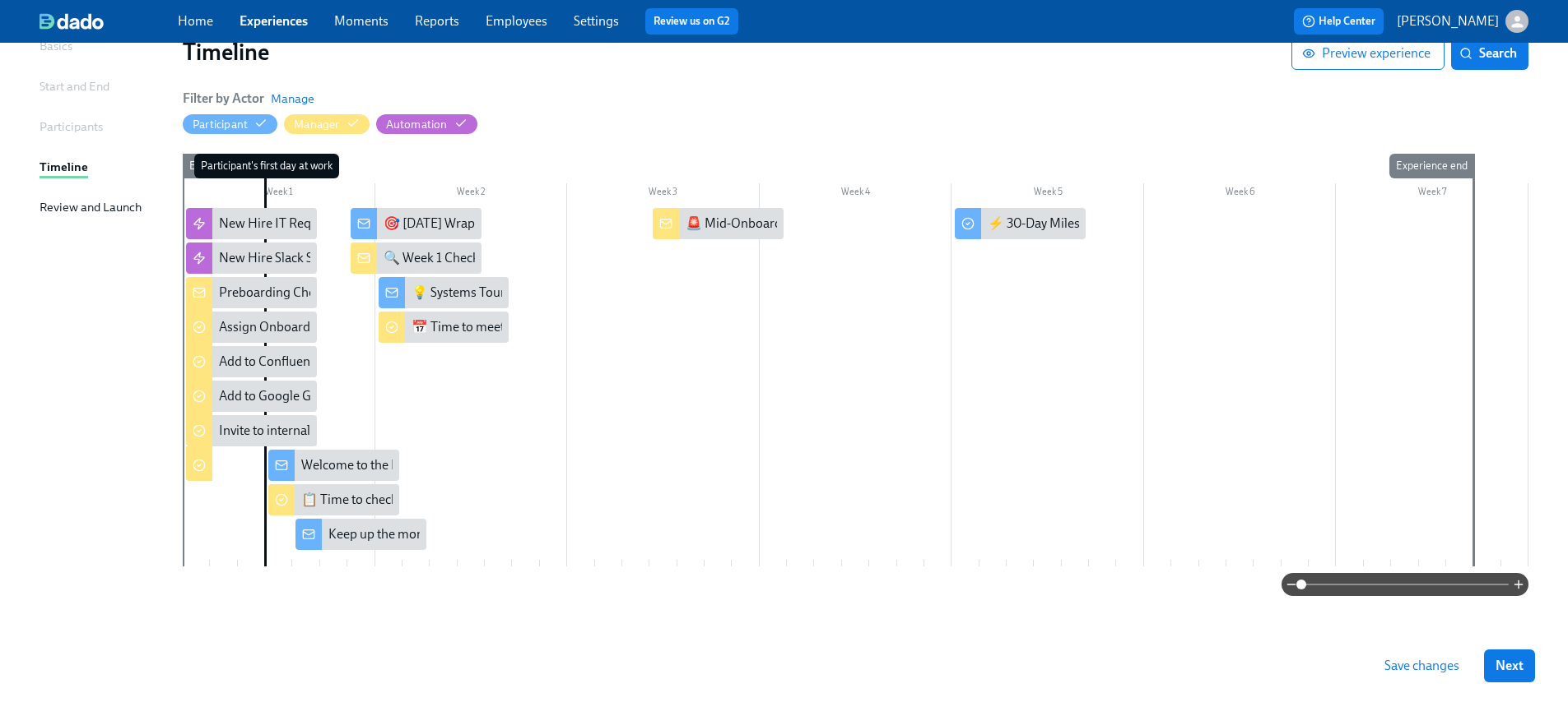
scroll to position [135, 0]
drag, startPoint x: 573, startPoint y: 240, endPoint x: 563, endPoint y: 229, distance: 14.9
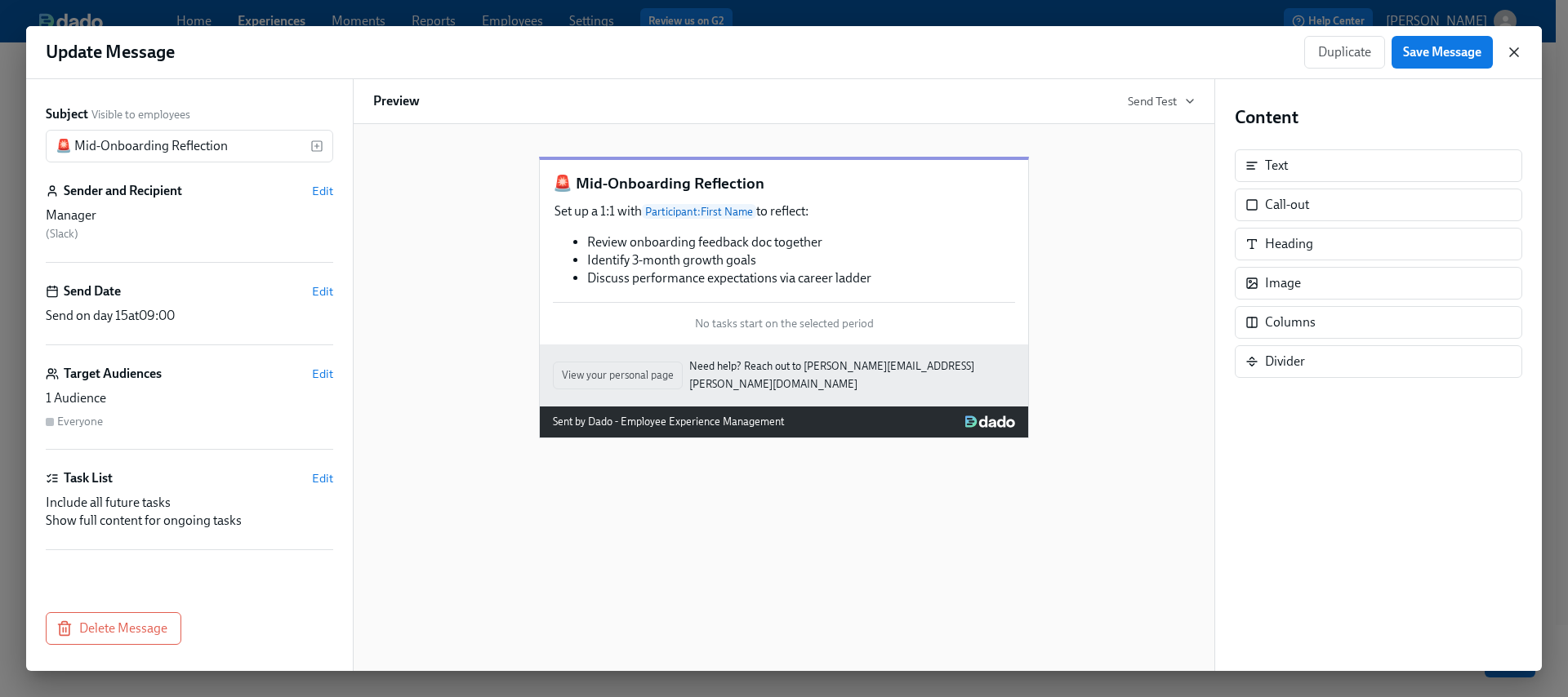
click at [1512, 53] on icon "button" at bounding box center [1515, 52] width 9 height 9
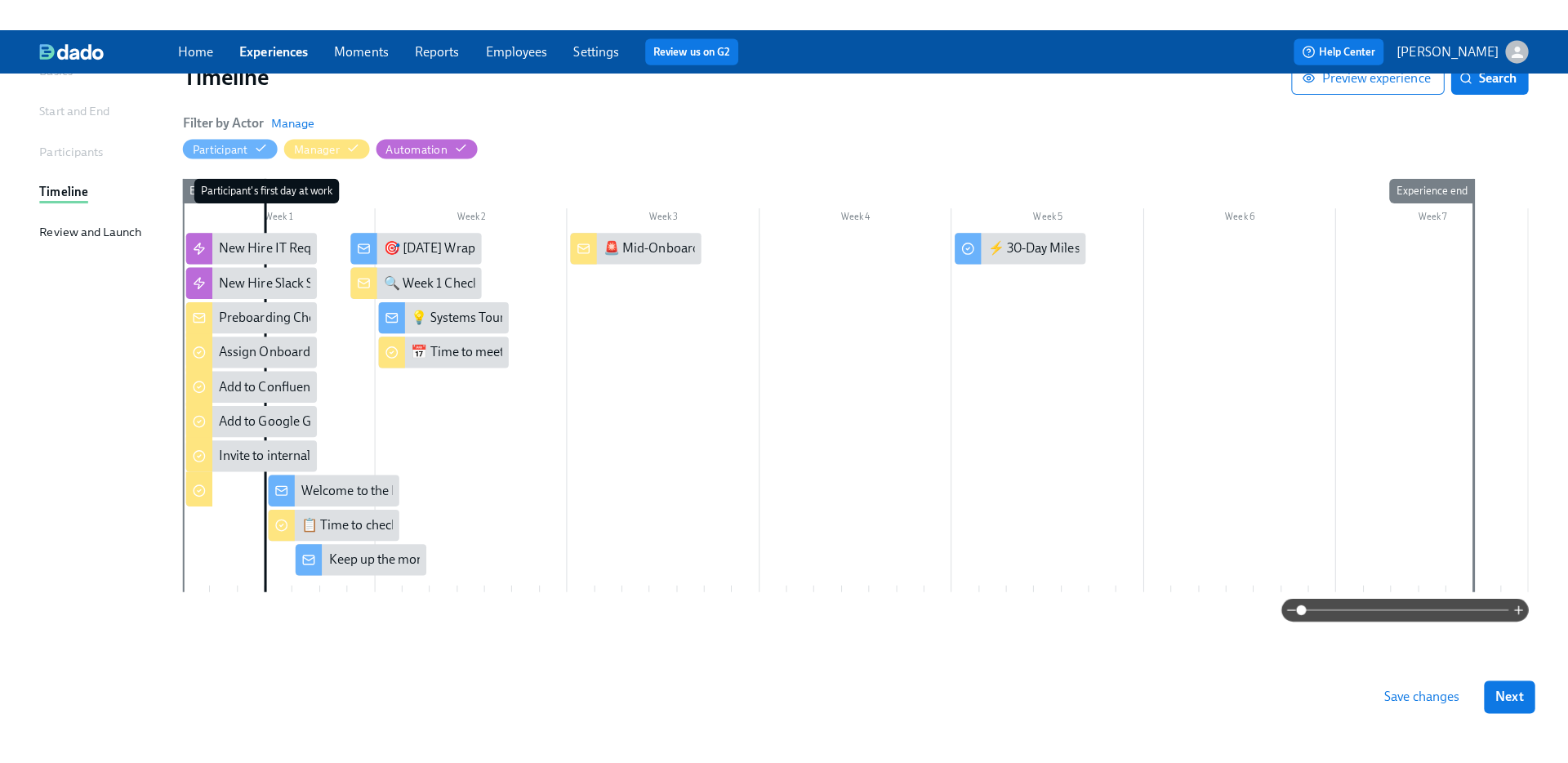
scroll to position [75, 0]
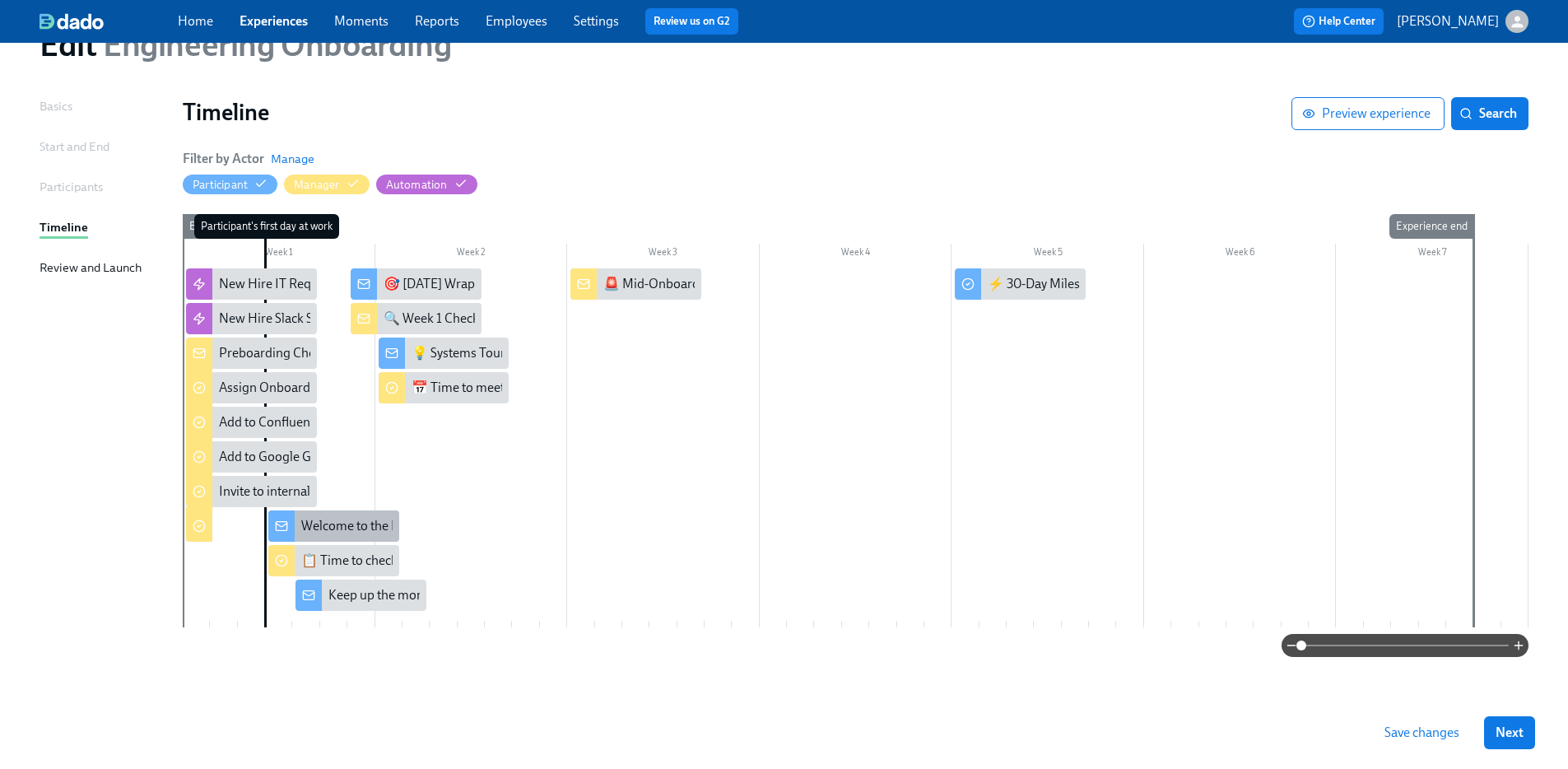
click at [367, 531] on div "Welcome to the Engineering team!" at bounding box center [398, 526] width 194 height 18
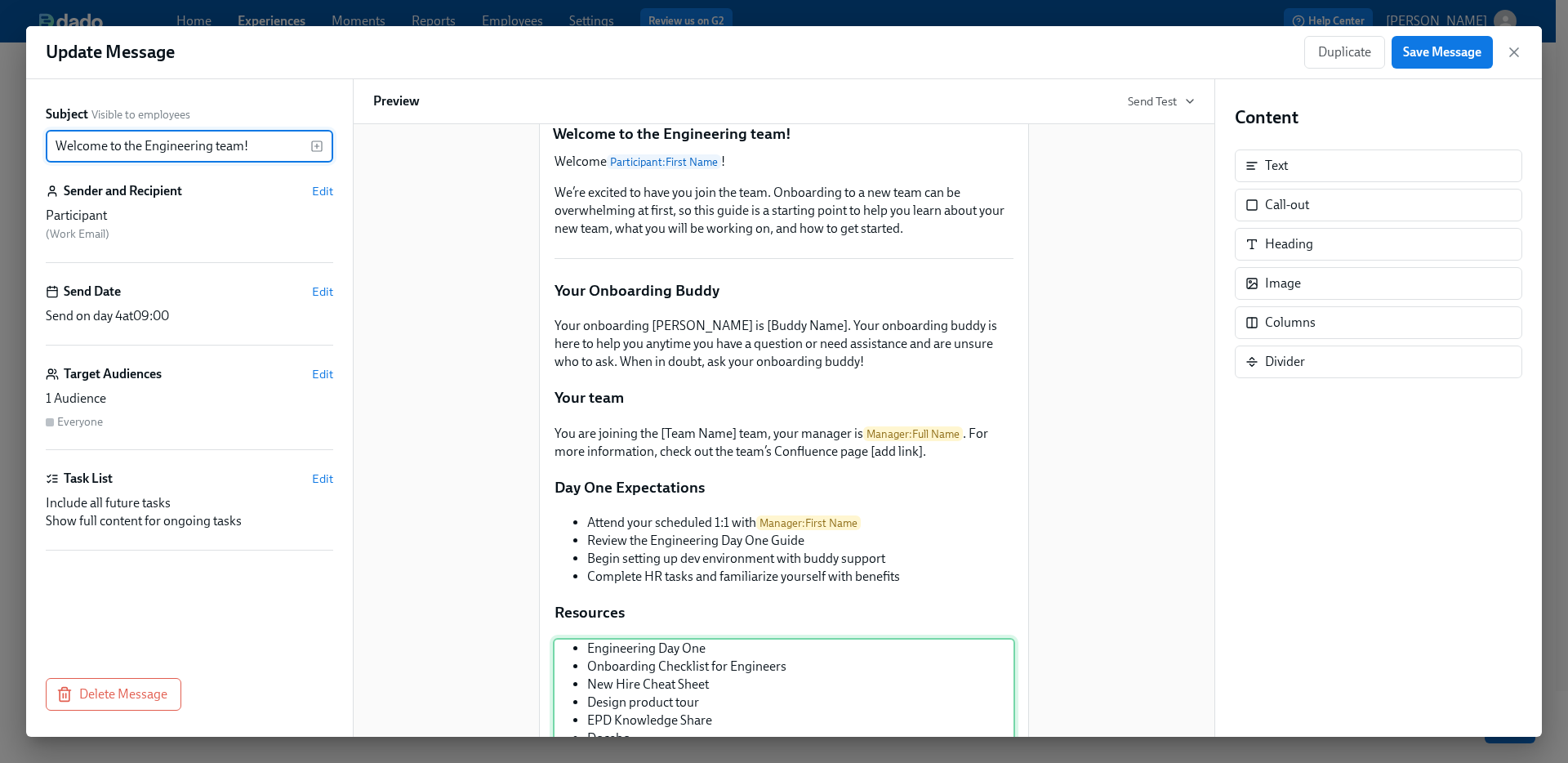
scroll to position [279, 0]
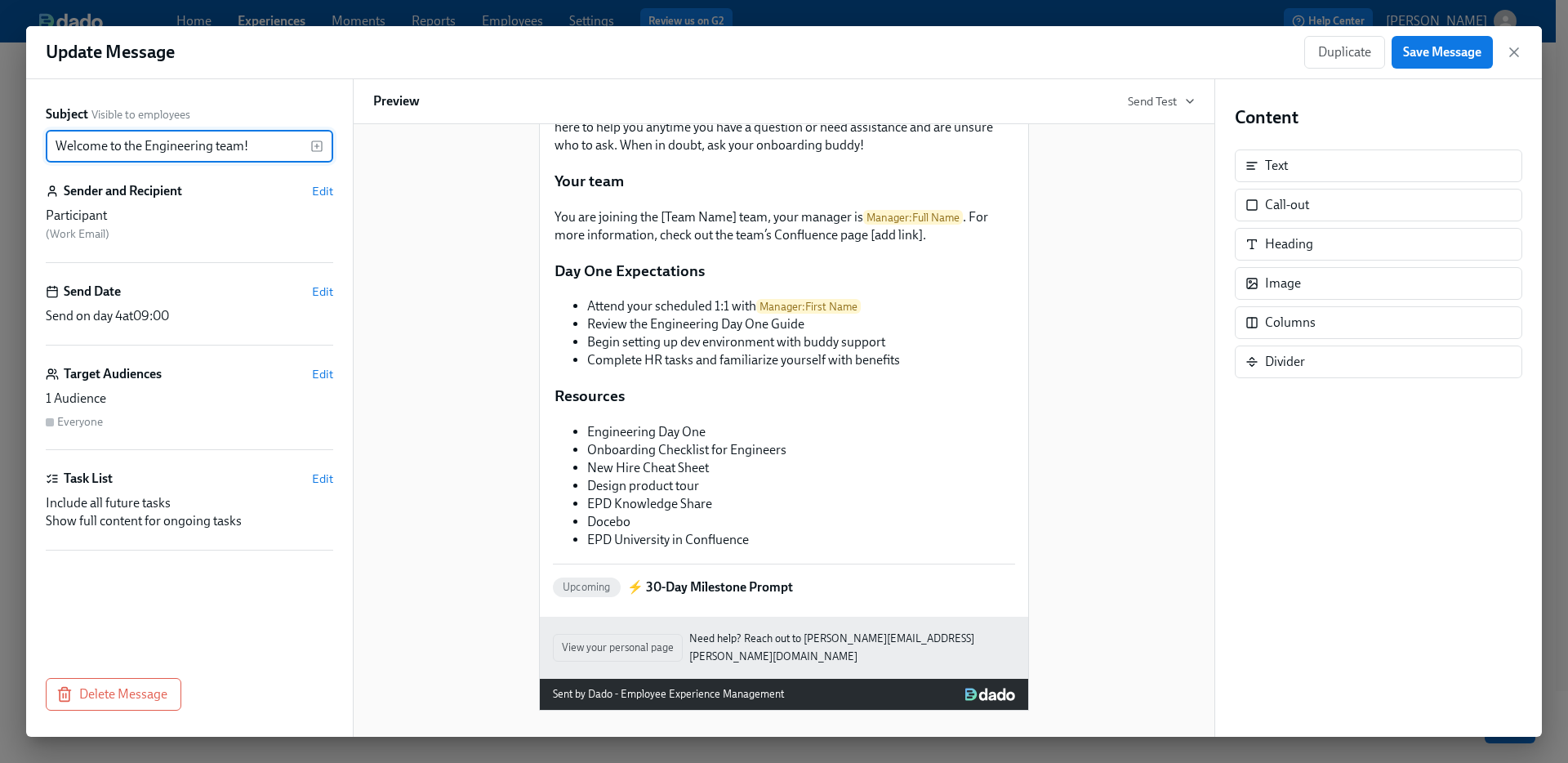
click at [1517, 54] on icon "button" at bounding box center [1514, 51] width 16 height 16
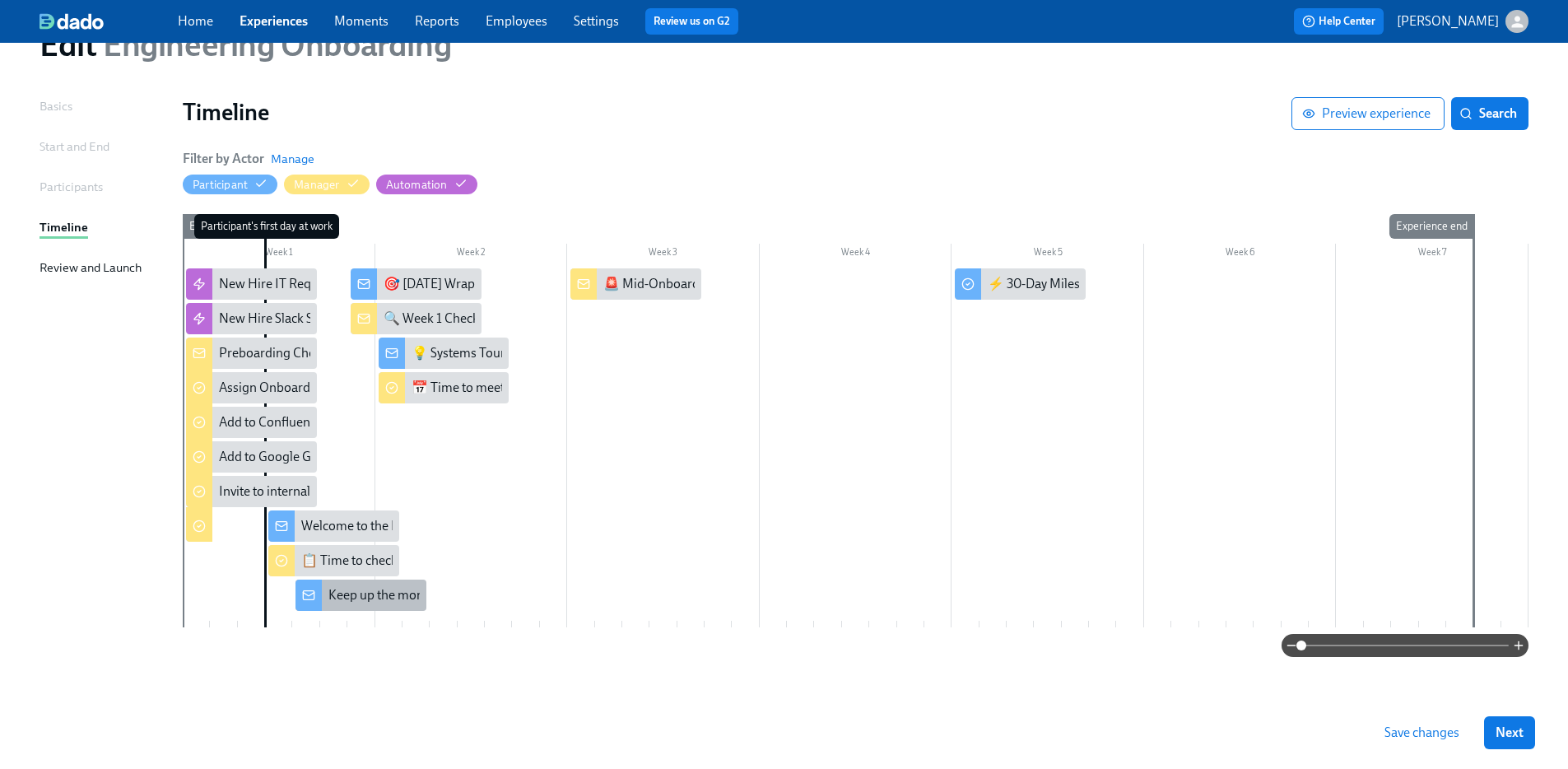
click at [398, 600] on div "Keep up the momentum!" at bounding box center [398, 595] width 141 height 18
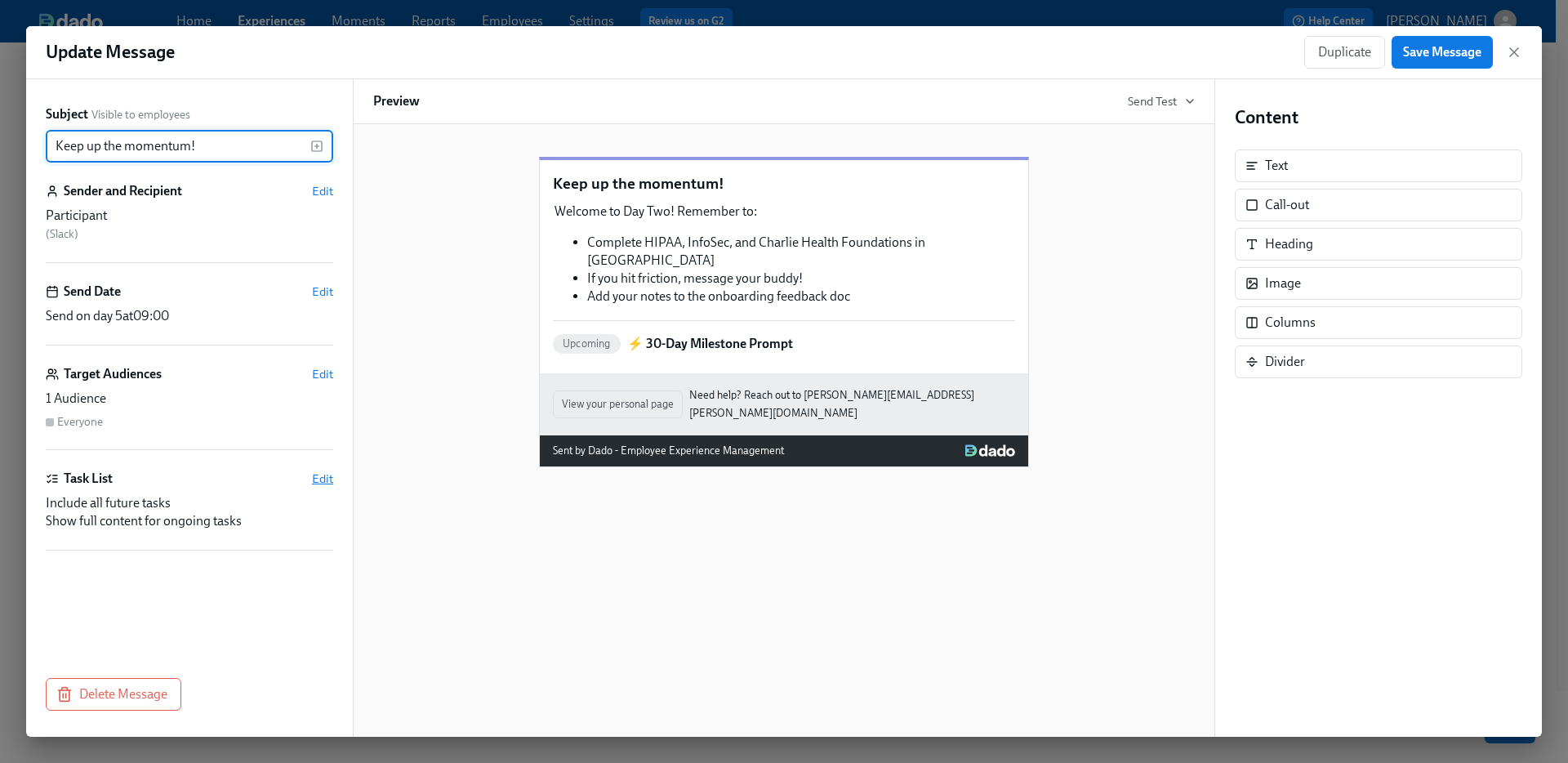
click at [325, 484] on span "Edit" at bounding box center [323, 478] width 21 height 16
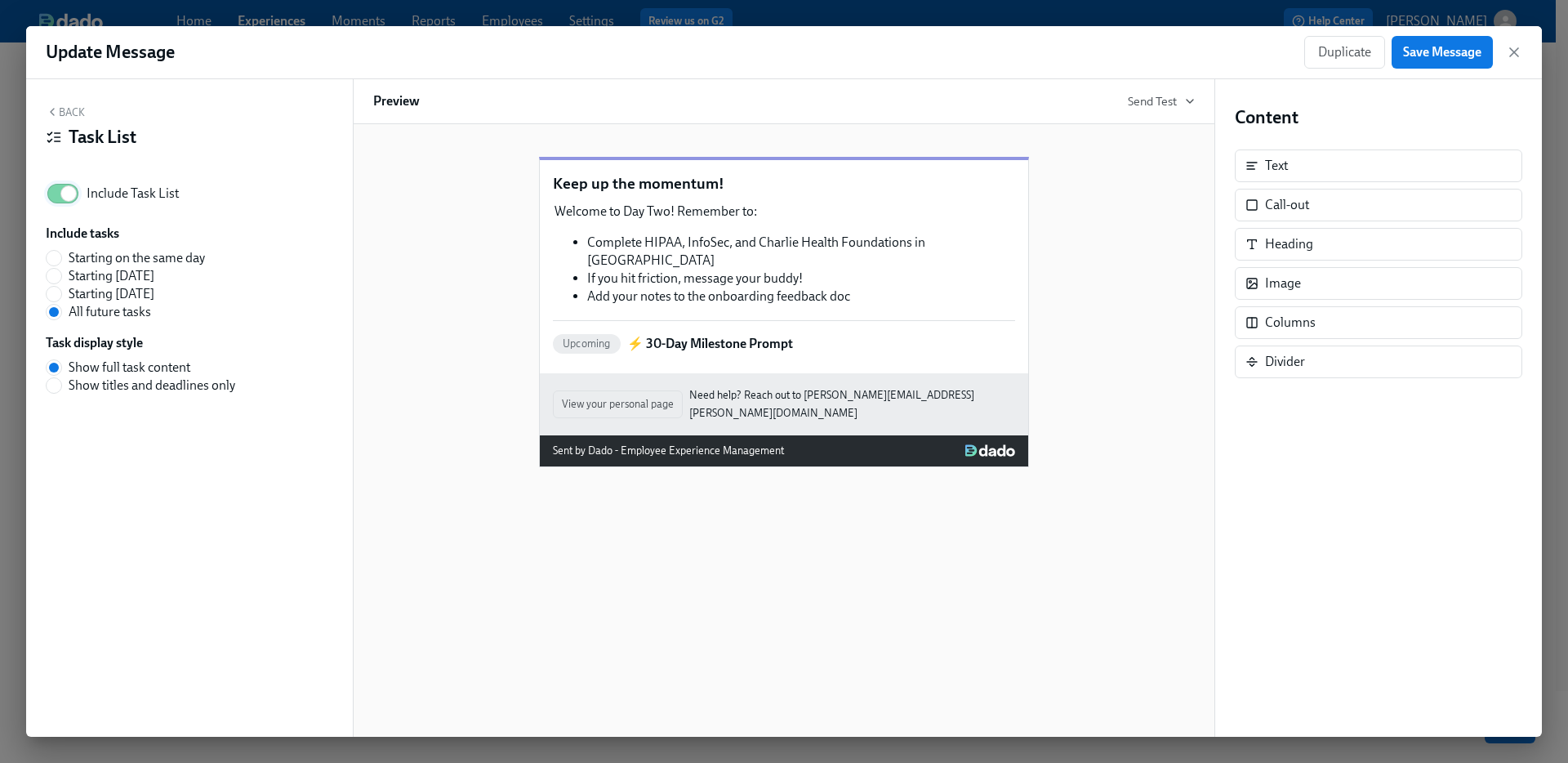
click at [56, 190] on input "Include Task List" at bounding box center [68, 193] width 108 height 36
checkbox input "false"
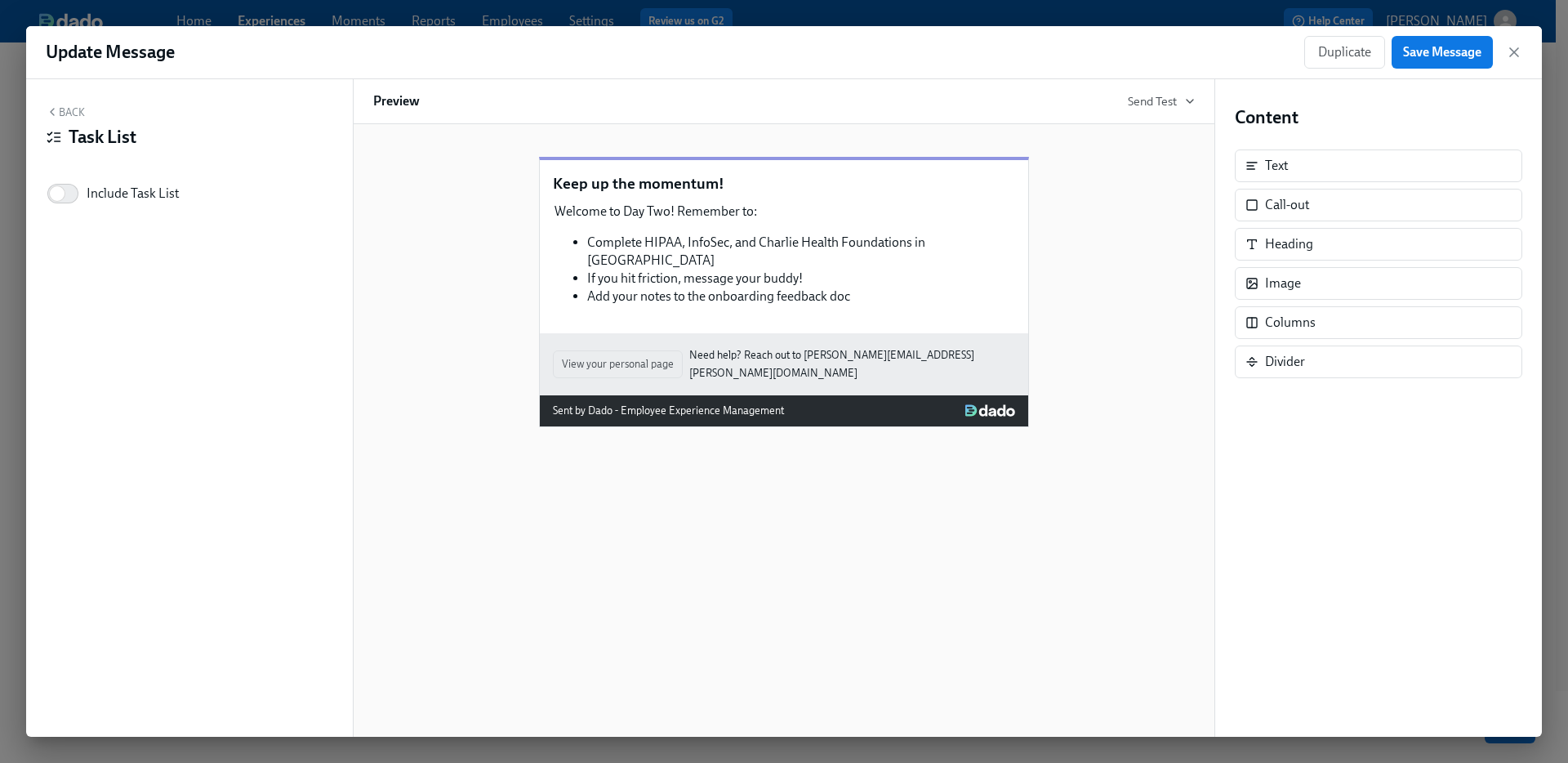
drag, startPoint x: 1430, startPoint y: 50, endPoint x: 1505, endPoint y: 57, distance: 75.3
click at [1430, 50] on span "Save Message" at bounding box center [1442, 51] width 78 height 16
drag, startPoint x: 1511, startPoint y: 54, endPoint x: 1498, endPoint y: 54, distance: 13.0
click at [1511, 54] on icon "button" at bounding box center [1514, 51] width 16 height 16
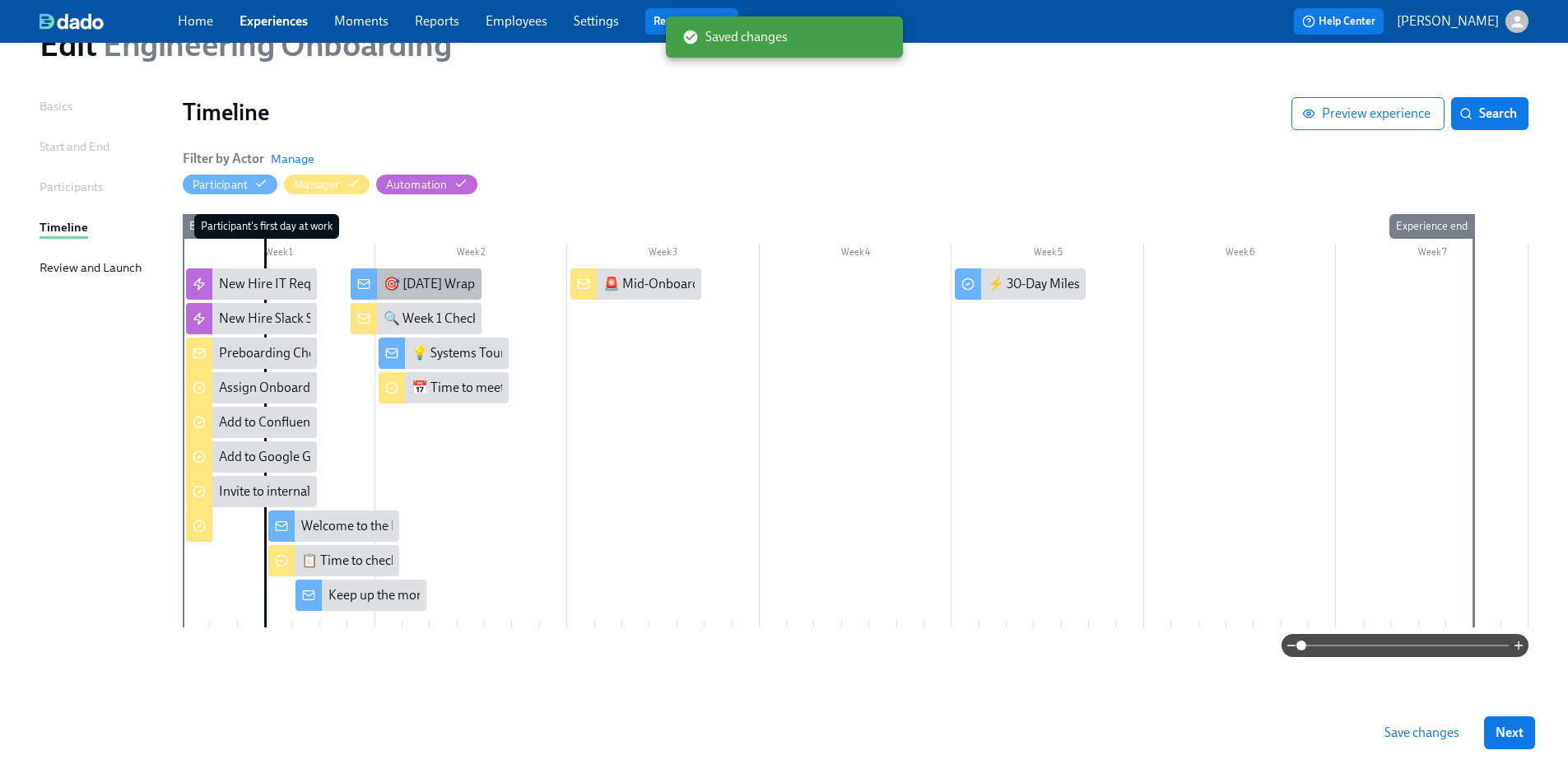
click at [435, 286] on div "🎯 Friday Wrap-Up" at bounding box center [440, 283] width 112 height 18
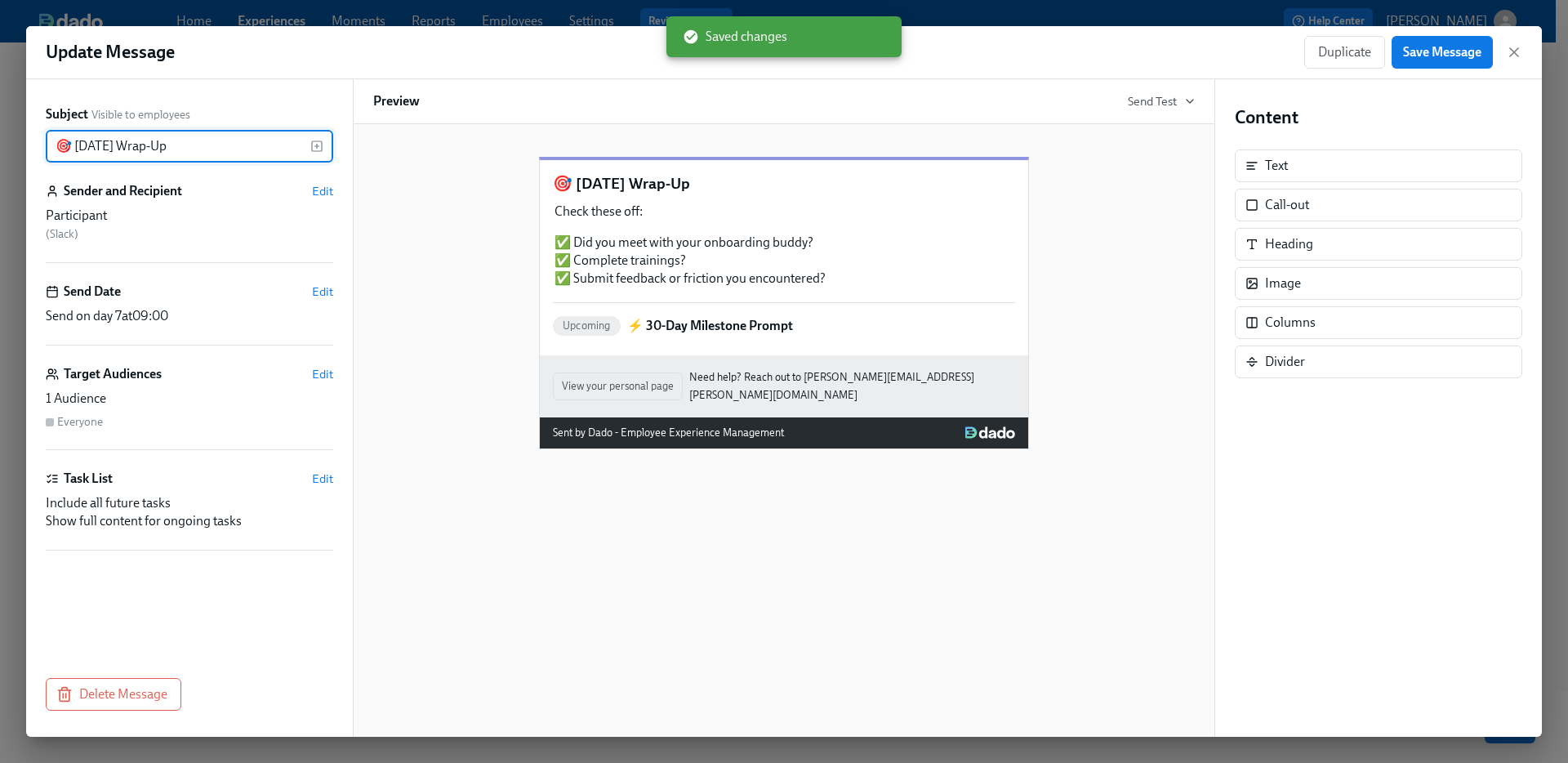
click at [310, 474] on div "Task List Edit" at bounding box center [190, 478] width 288 height 18
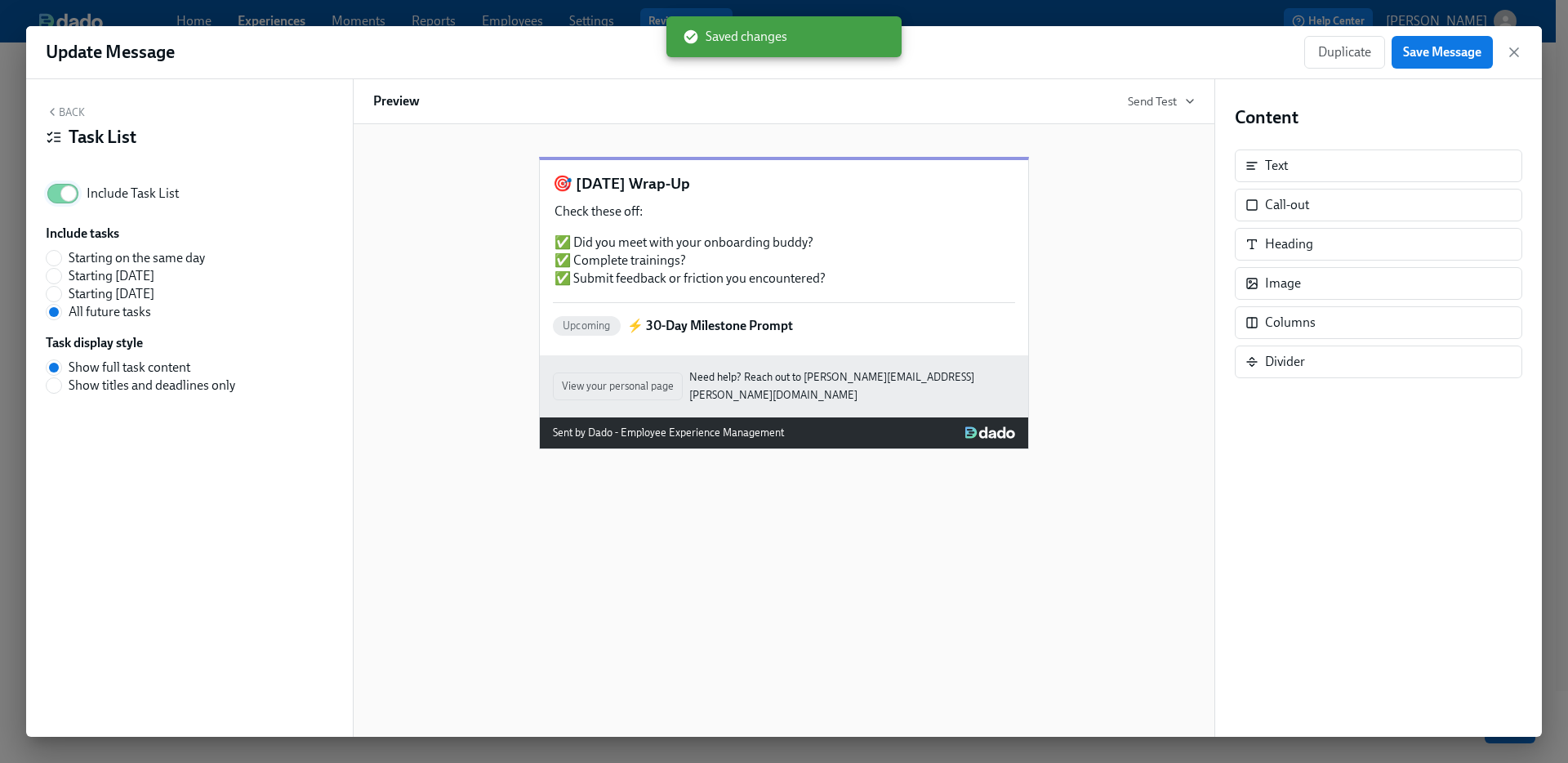
click at [56, 187] on input "Include Task List" at bounding box center [68, 193] width 108 height 36
checkbox input "false"
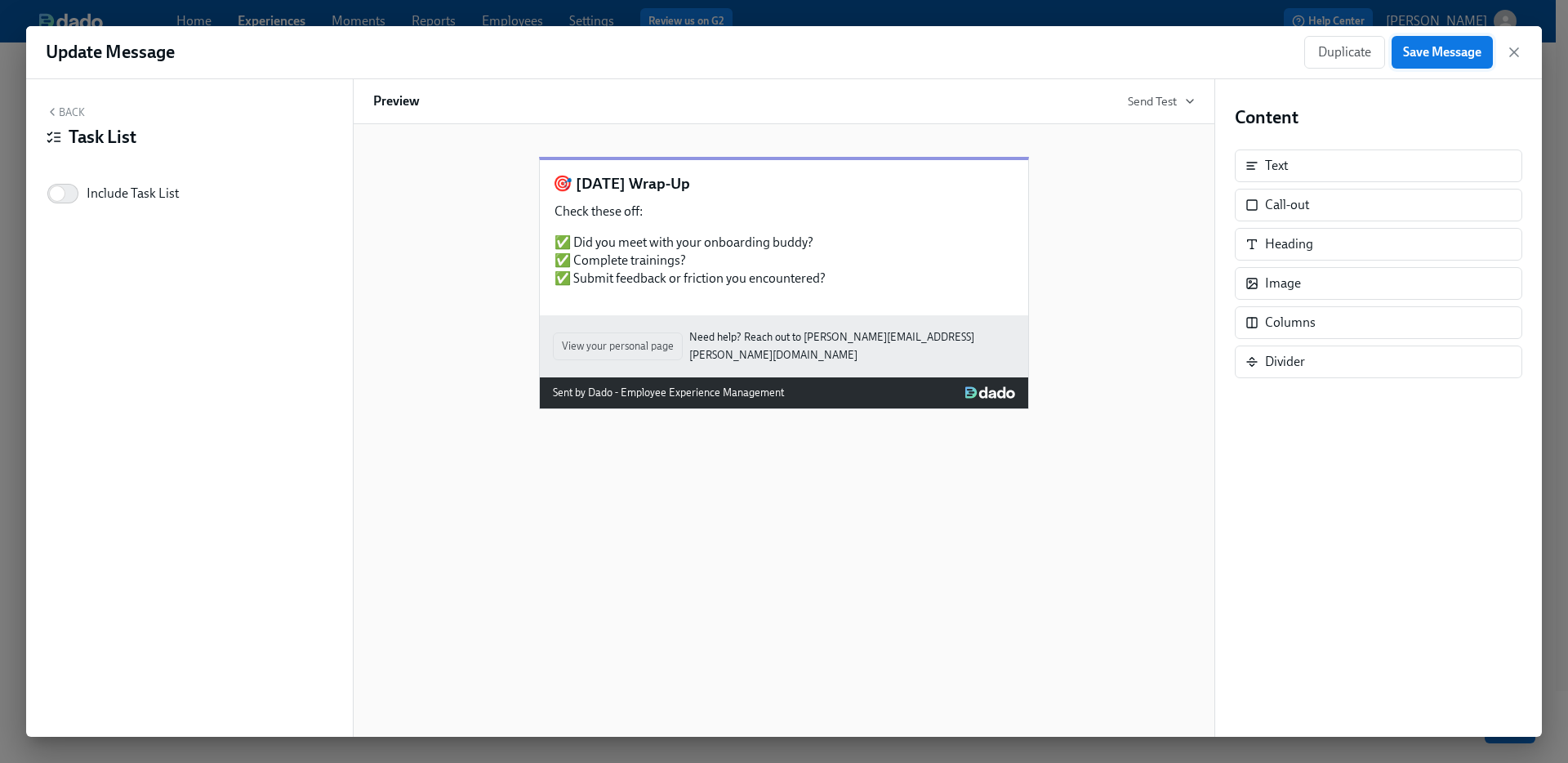
click at [1441, 31] on div "Update Message Duplicate Save Message" at bounding box center [784, 52] width 1517 height 53
click at [1438, 45] on span "Save Message" at bounding box center [1442, 51] width 78 height 16
click at [1511, 54] on icon "button" at bounding box center [1515, 52] width 9 height 9
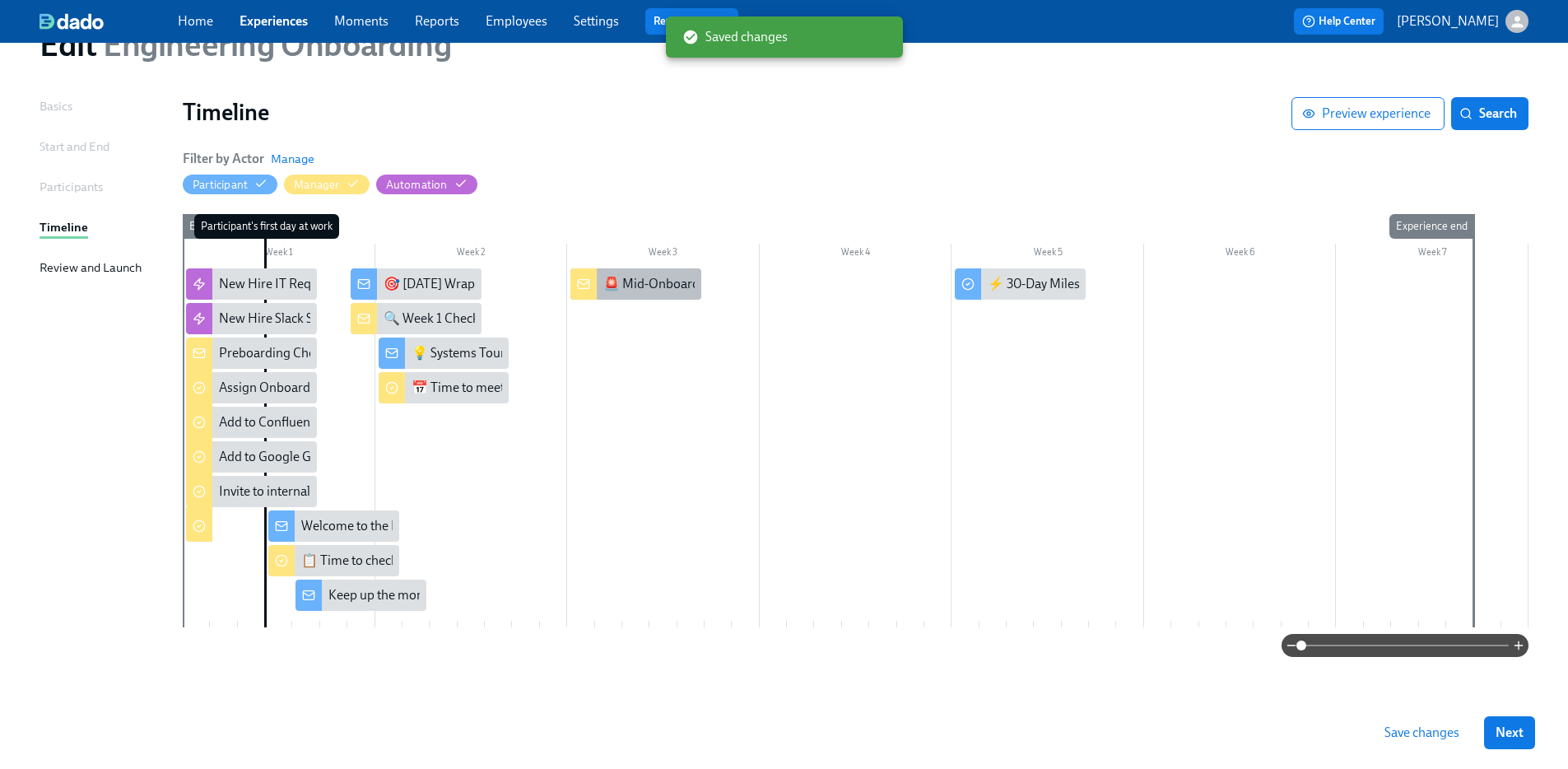
click at [650, 287] on div "🚨 Mid-Onboarding Reflection" at bounding box center [690, 283] width 174 height 18
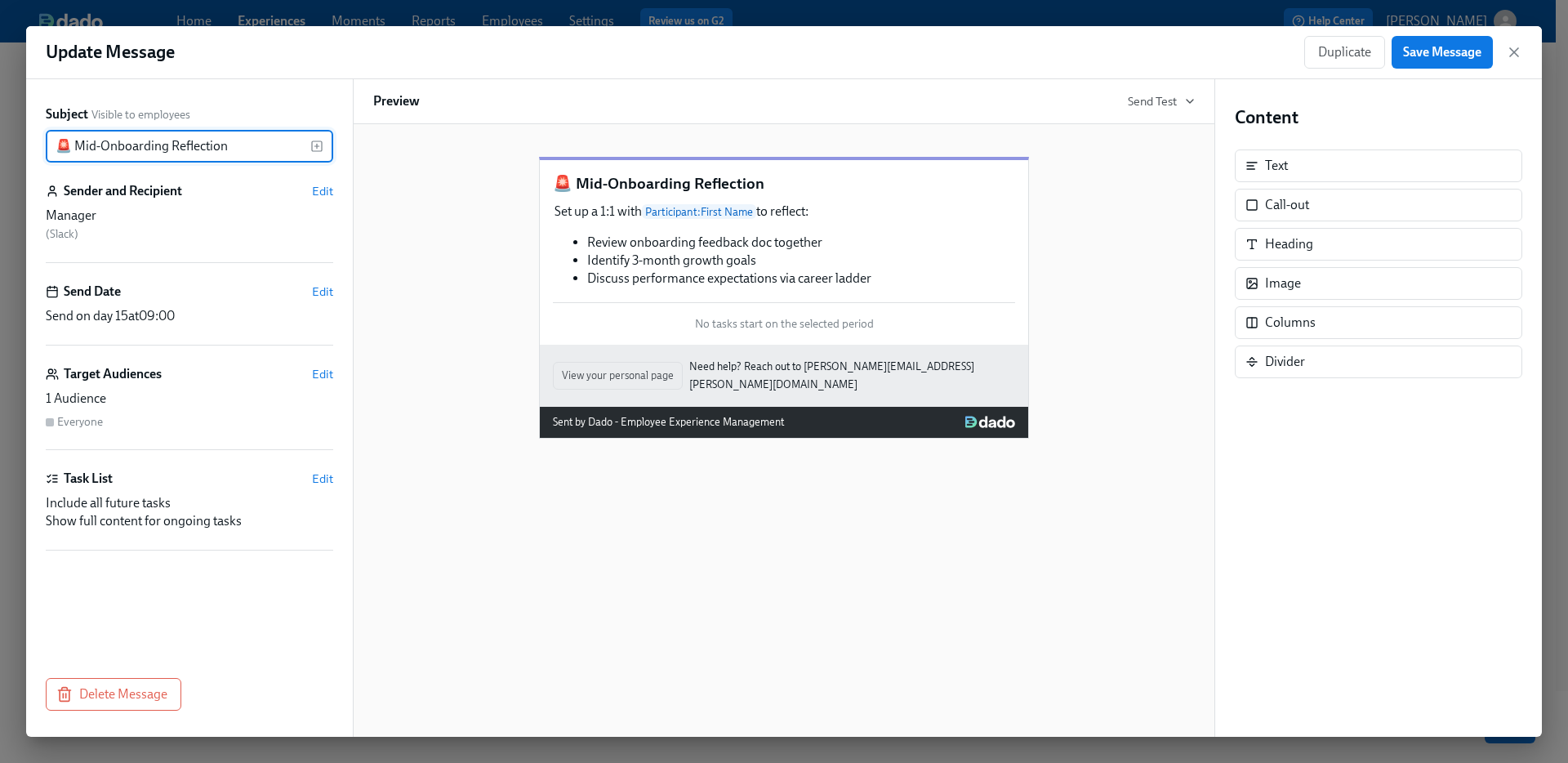
click at [1511, 52] on icon "button" at bounding box center [1514, 51] width 16 height 16
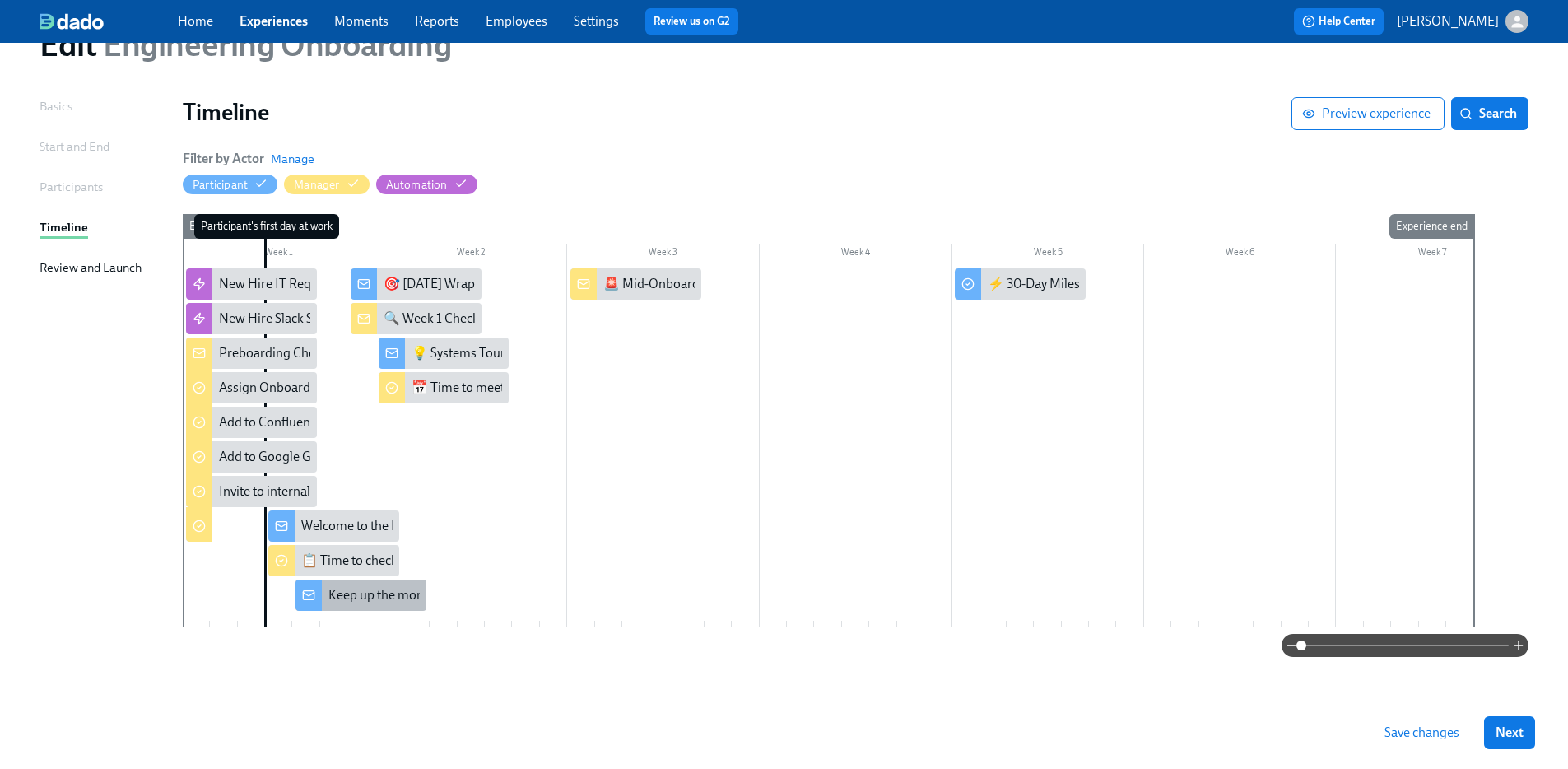
click at [370, 599] on div "Keep up the momentum!" at bounding box center [398, 595] width 141 height 18
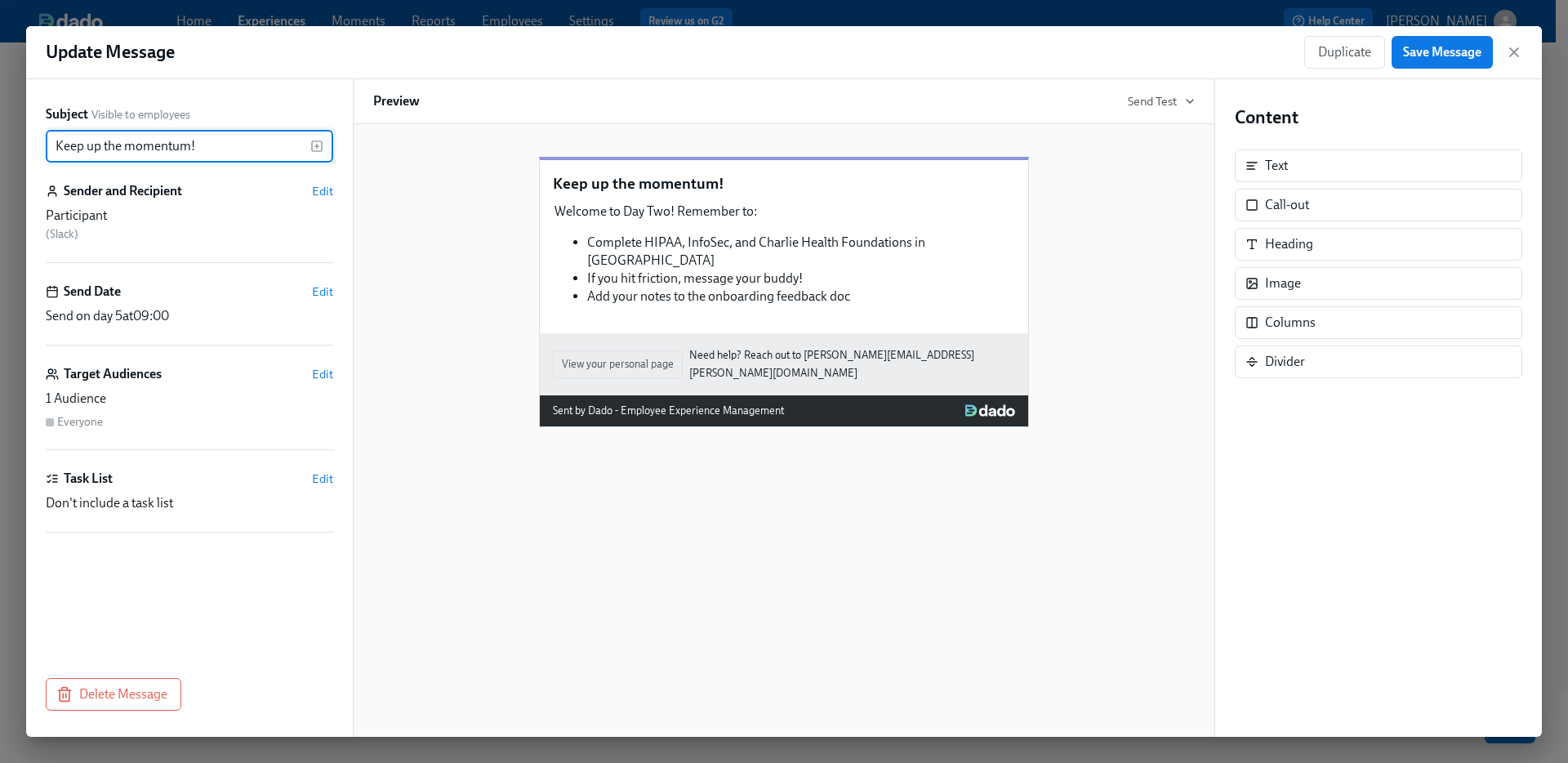
click at [1506, 63] on div "Duplicate Save Message" at bounding box center [1413, 52] width 218 height 32
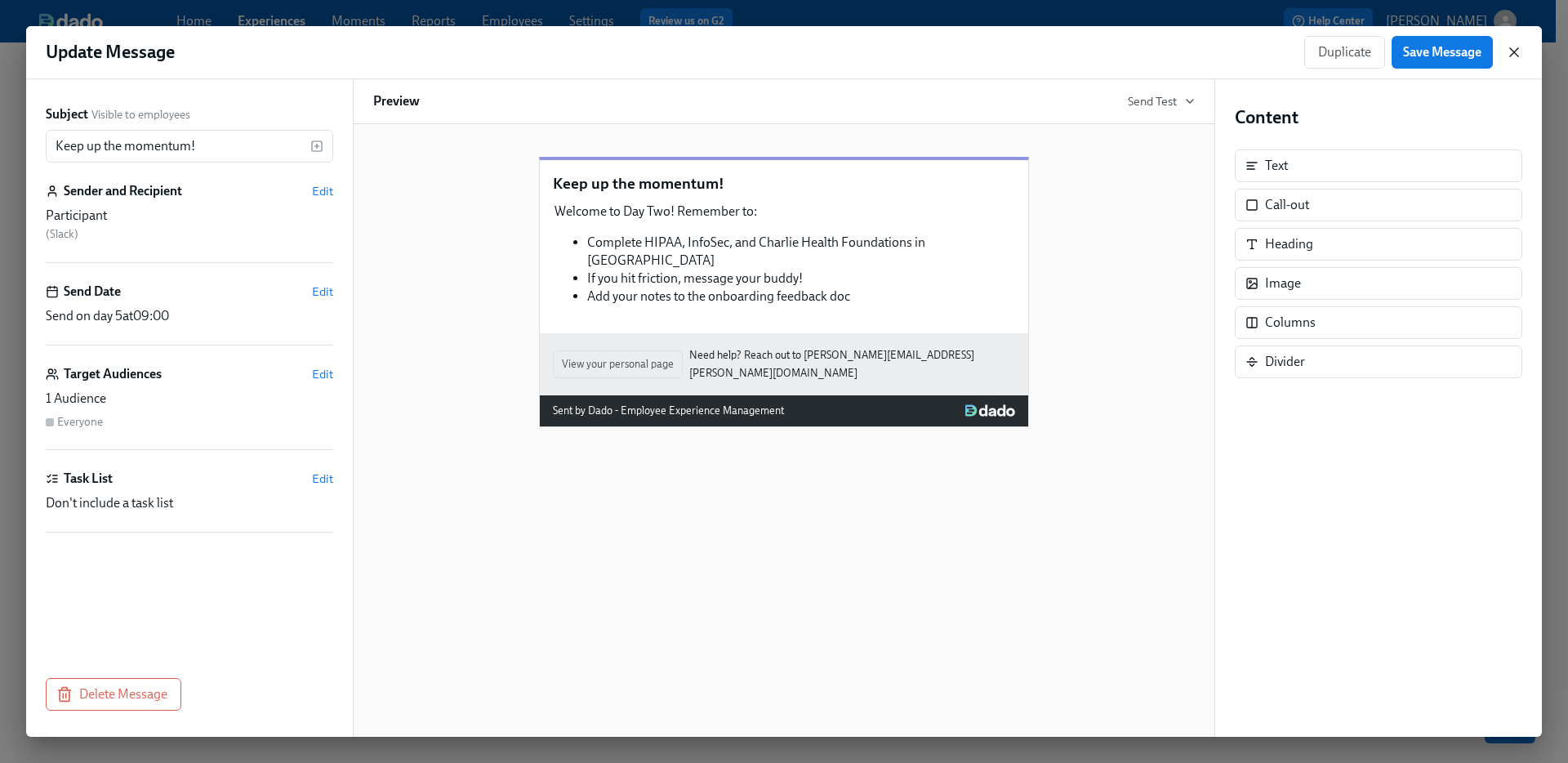
click at [1512, 52] on icon "button" at bounding box center [1514, 51] width 16 height 16
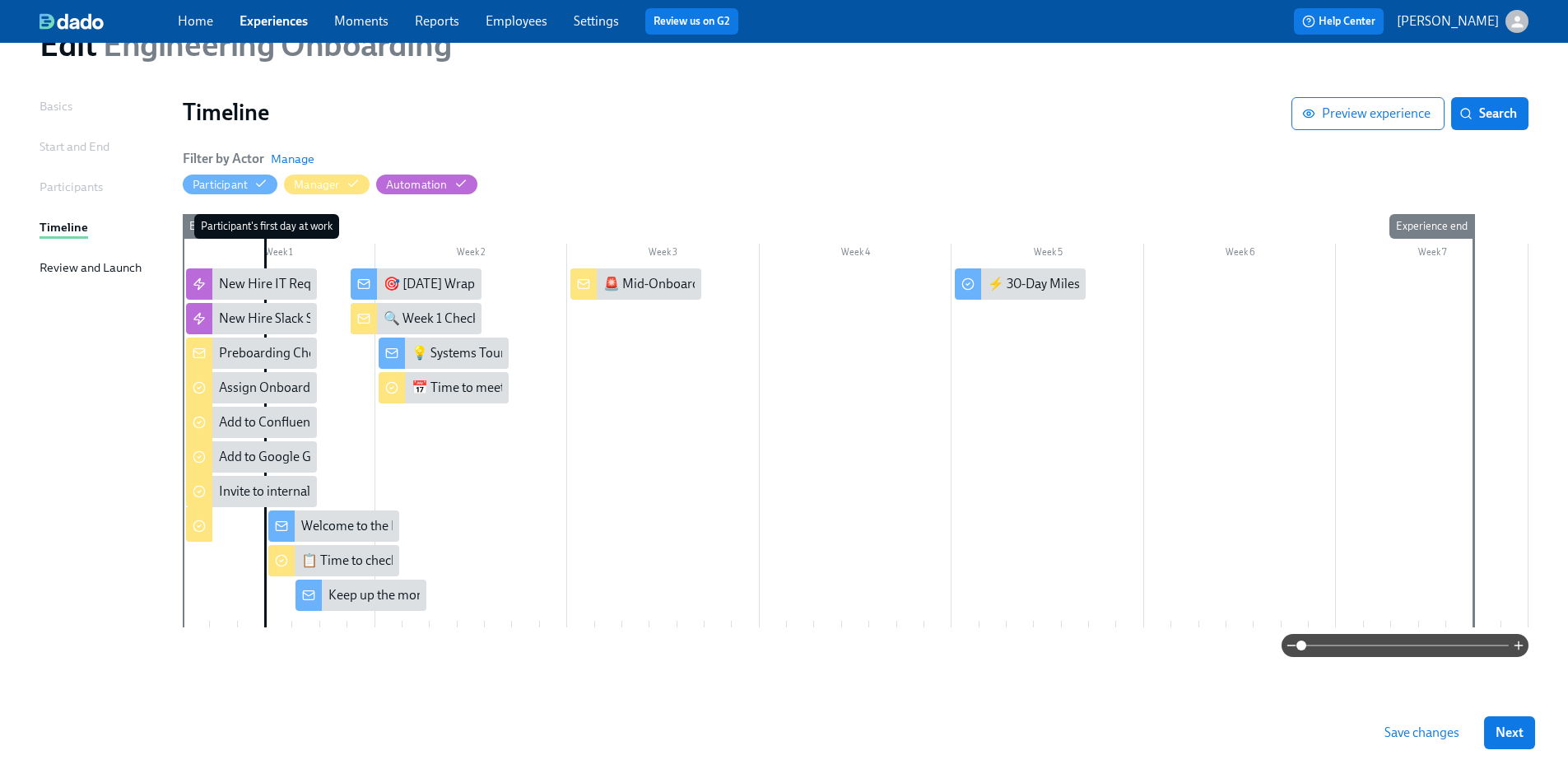
click at [321, 620] on div at bounding box center [855, 448] width 1345 height 359
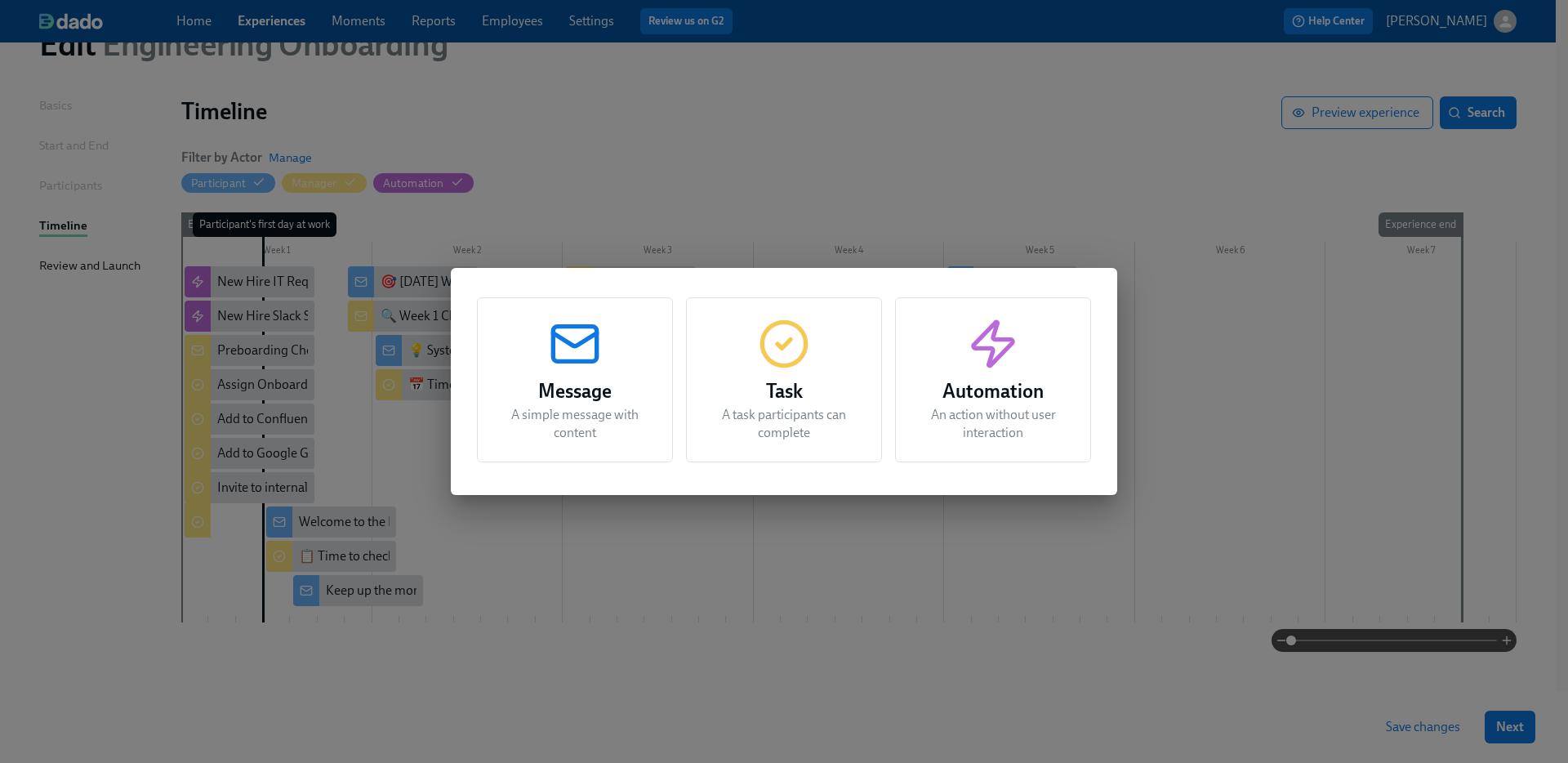
click at [789, 433] on p "A task participants can complete" at bounding box center [784, 424] width 155 height 36
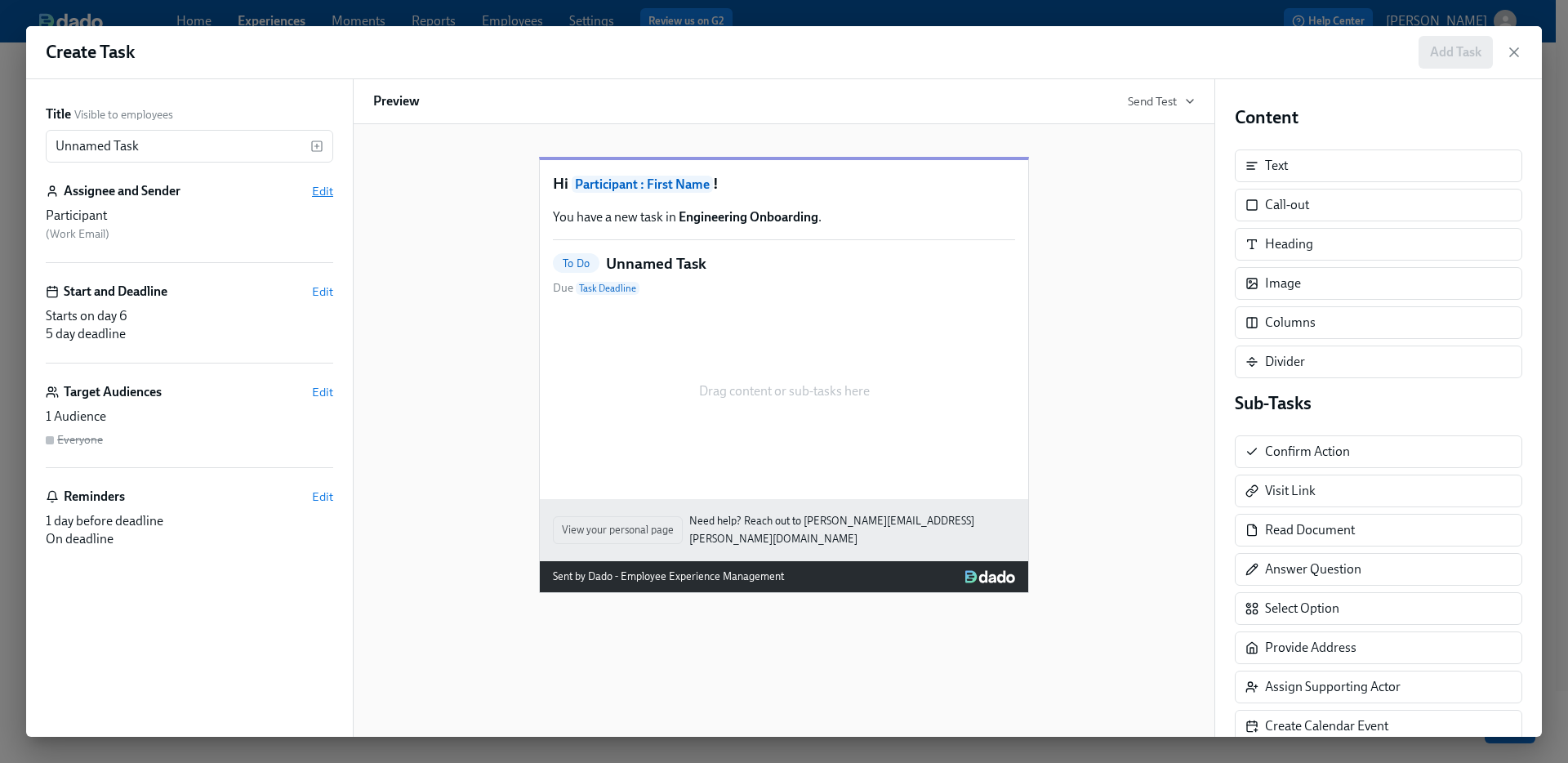
click at [324, 187] on span "Edit" at bounding box center [323, 191] width 21 height 16
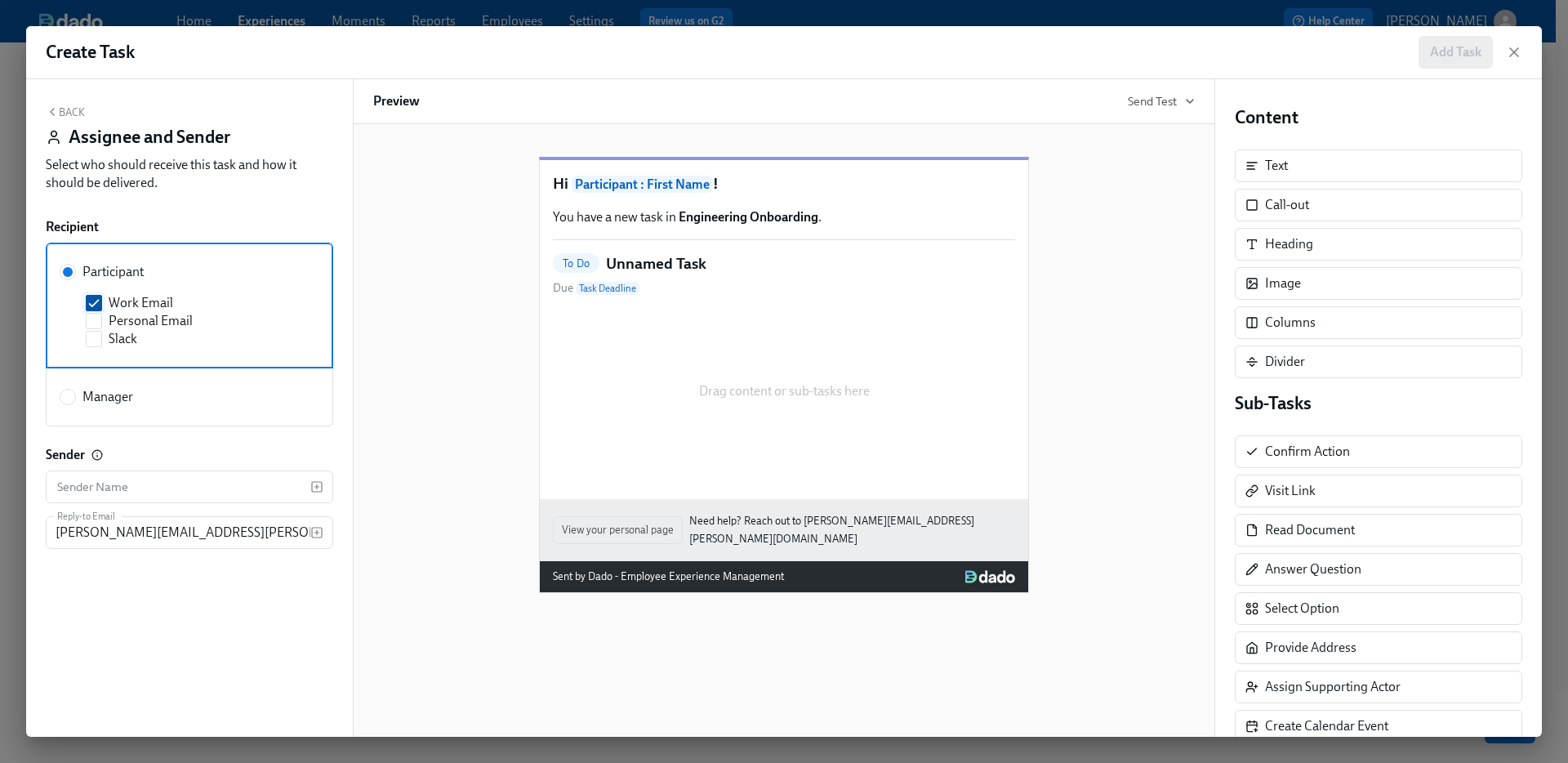
click at [109, 294] on span "Work Email" at bounding box center [141, 303] width 65 height 18
click at [101, 295] on input "Work Email" at bounding box center [93, 302] width 14 height 14
checkbox input "false"
click at [124, 331] on span "Slack" at bounding box center [123, 338] width 29 height 18
click at [101, 331] on input "Slack" at bounding box center [93, 338] width 14 height 14
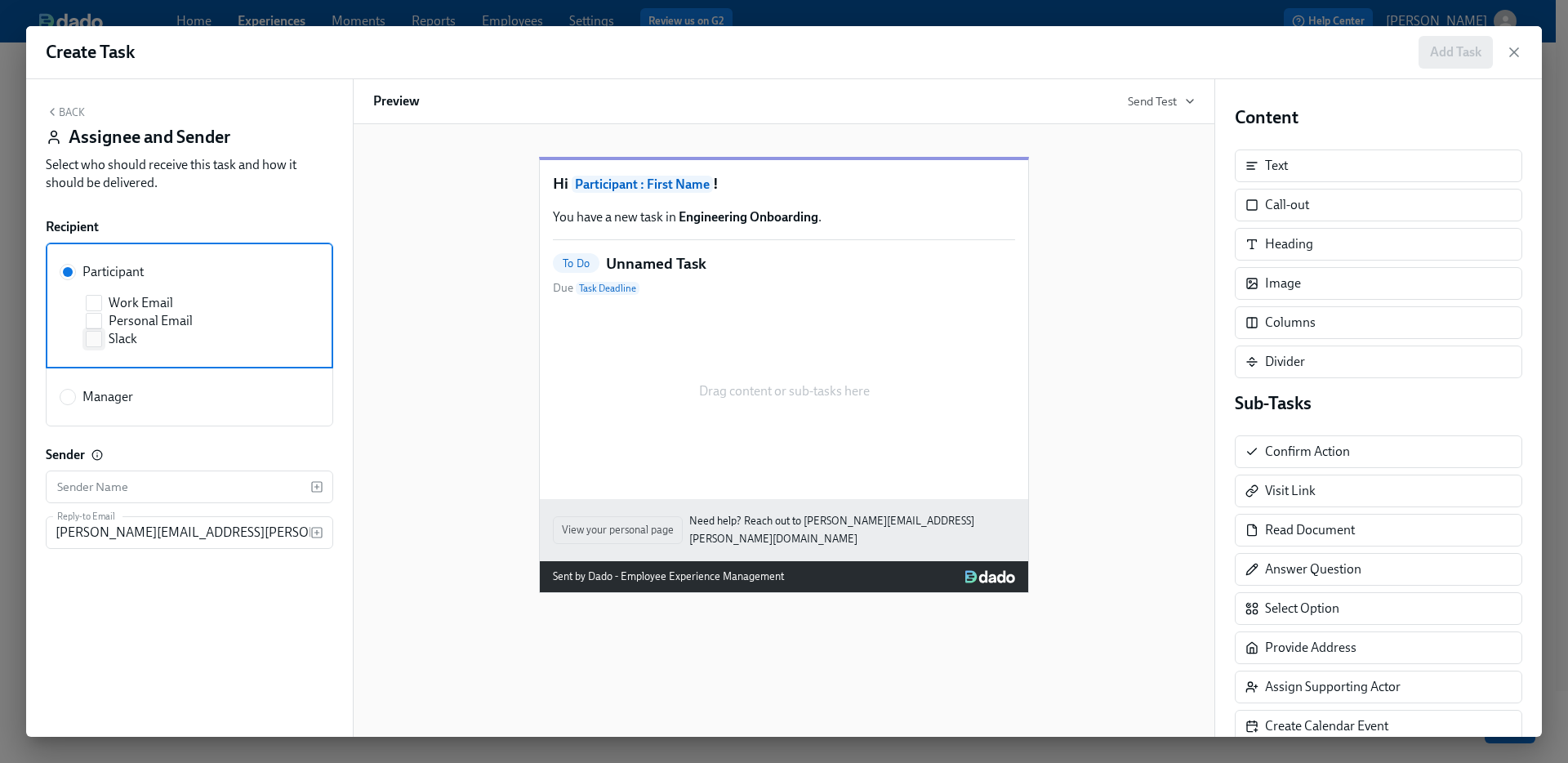
checkbox input "true"
click at [65, 110] on button "Back" at bounding box center [65, 112] width 39 height 13
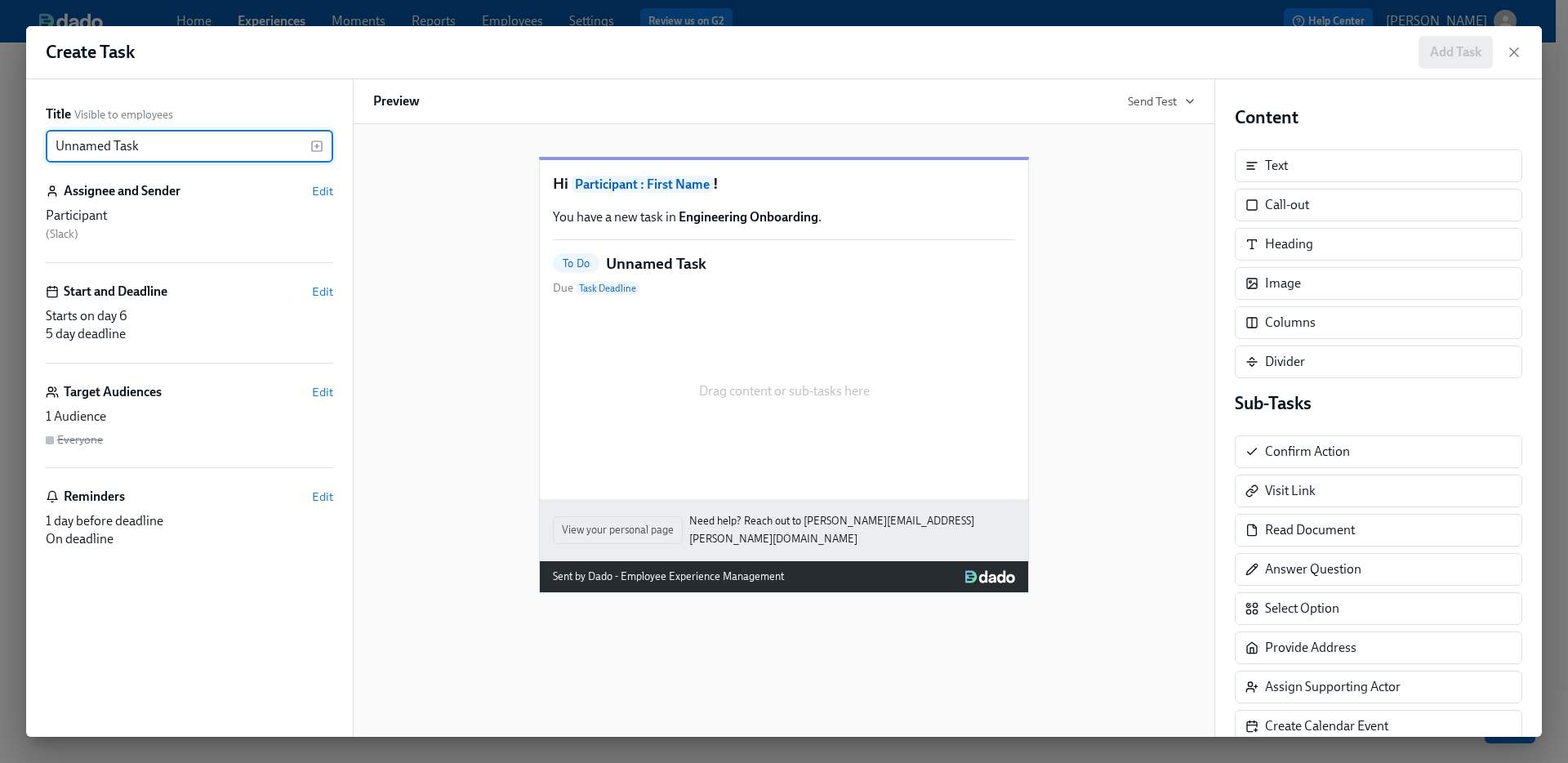
drag, startPoint x: 165, startPoint y: 145, endPoint x: 70, endPoint y: 134, distance: 95.6
click at [64, 131] on input "Unnamed Task" at bounding box center [178, 146] width 265 height 32
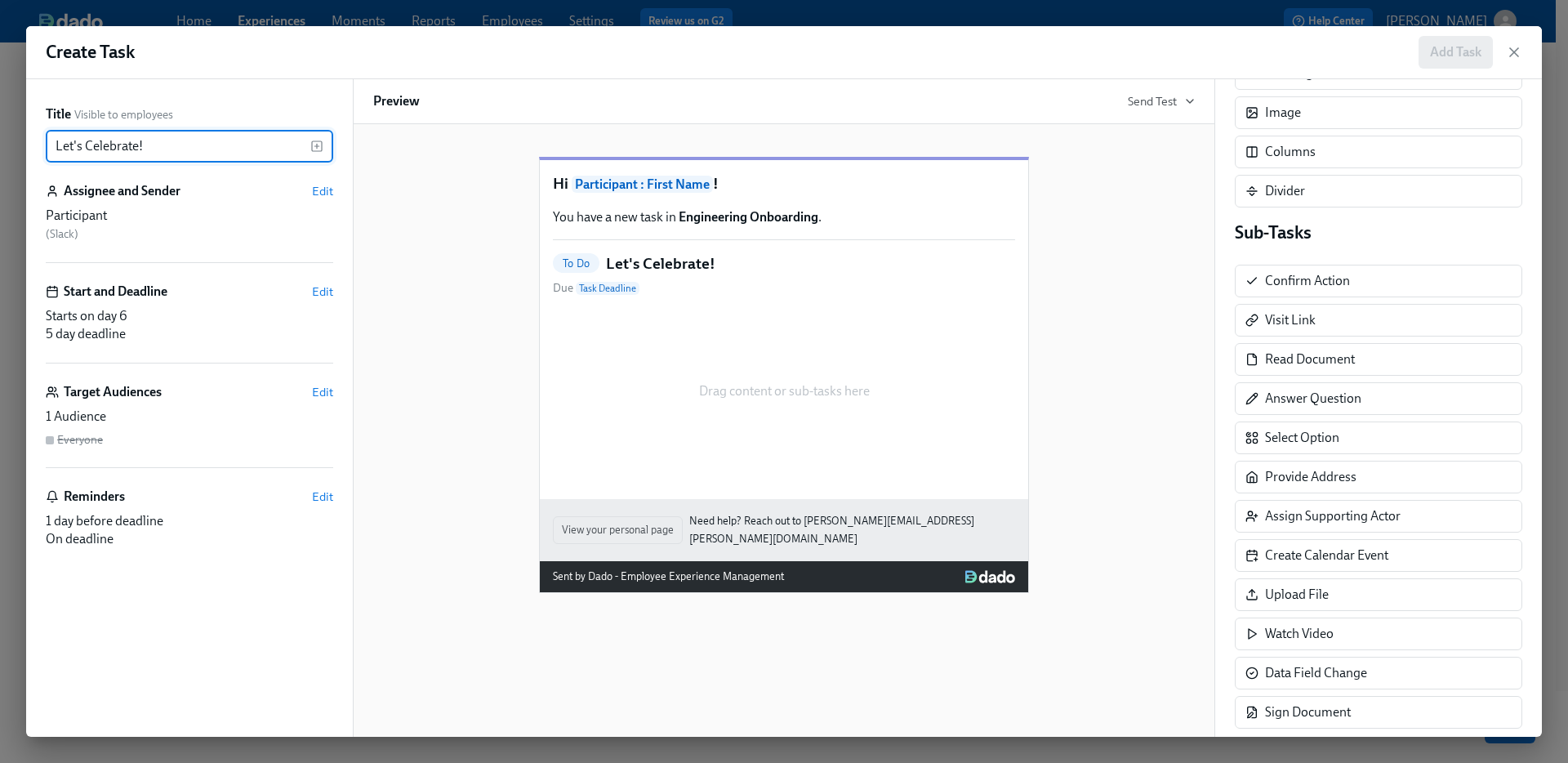
scroll to position [172, 0]
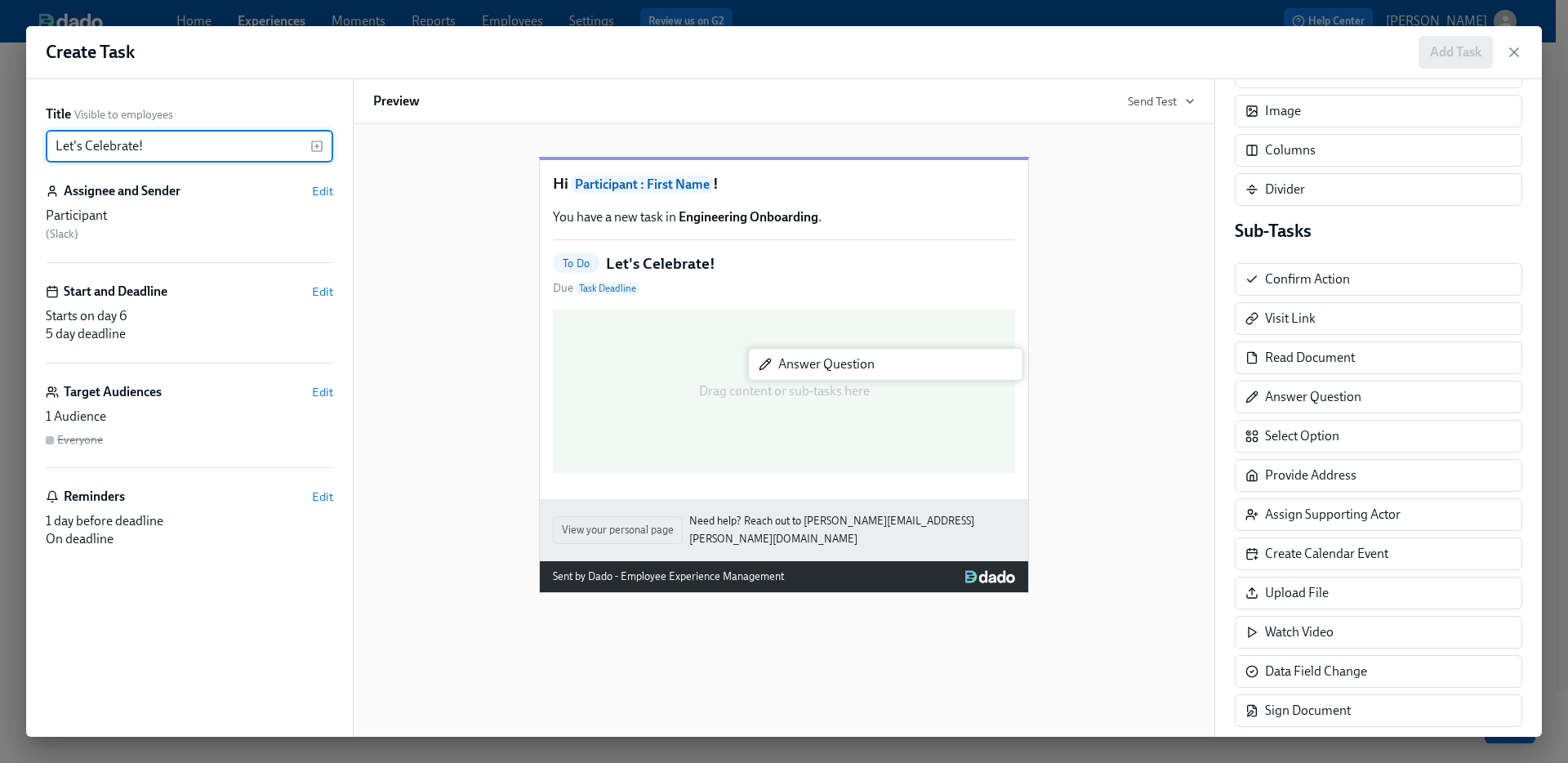
drag, startPoint x: 1395, startPoint y: 403, endPoint x: 861, endPoint y: 370, distance: 535.0
click at [860, 370] on div "Title Visible to employees Let's Celebrate! ​ Assignee and Sender Edit Particip…" at bounding box center [784, 408] width 1517 height 657
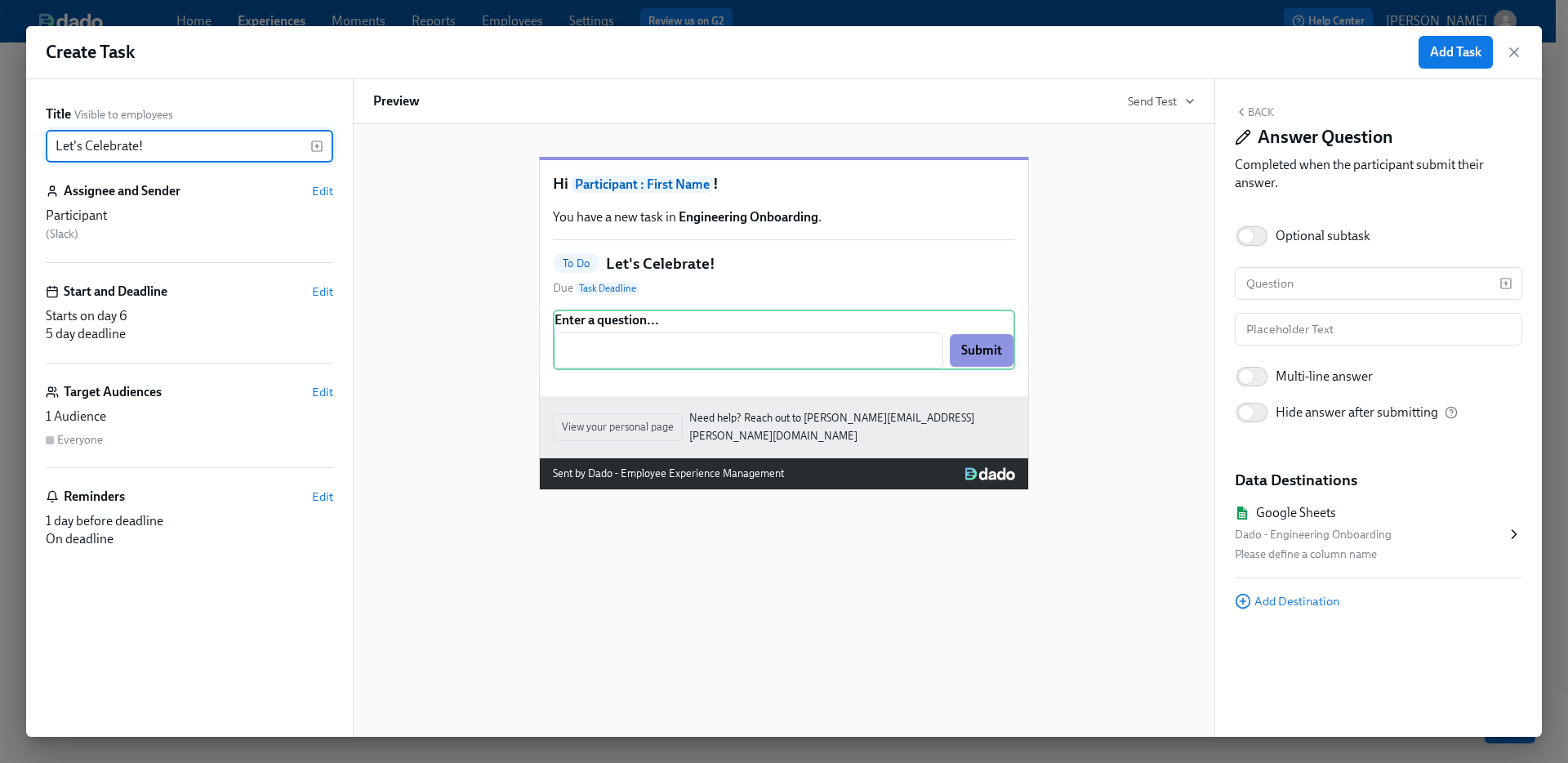
type input "Let's Celebrate!"
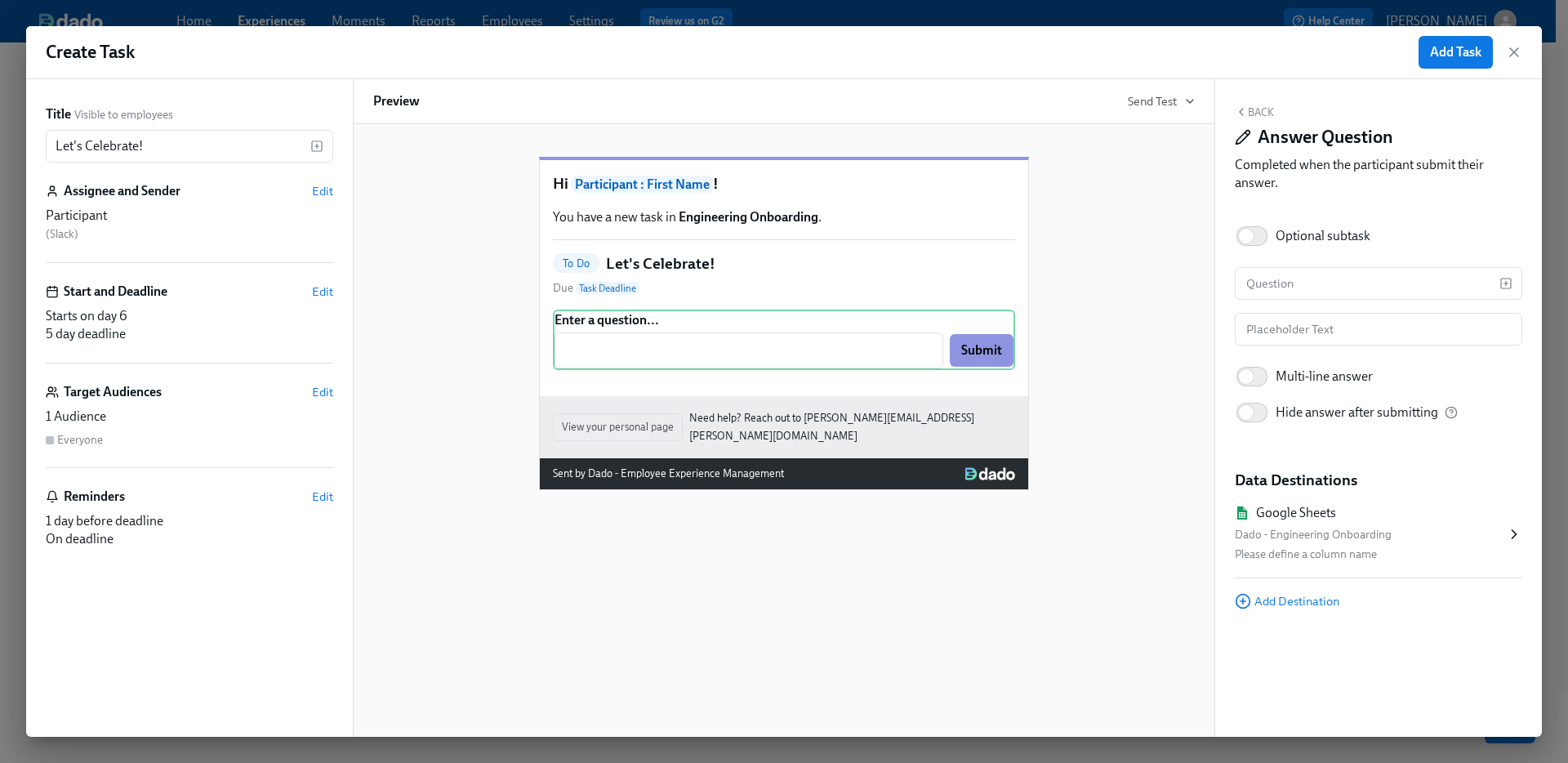
click at [1256, 112] on button "Back" at bounding box center [1255, 112] width 39 height 13
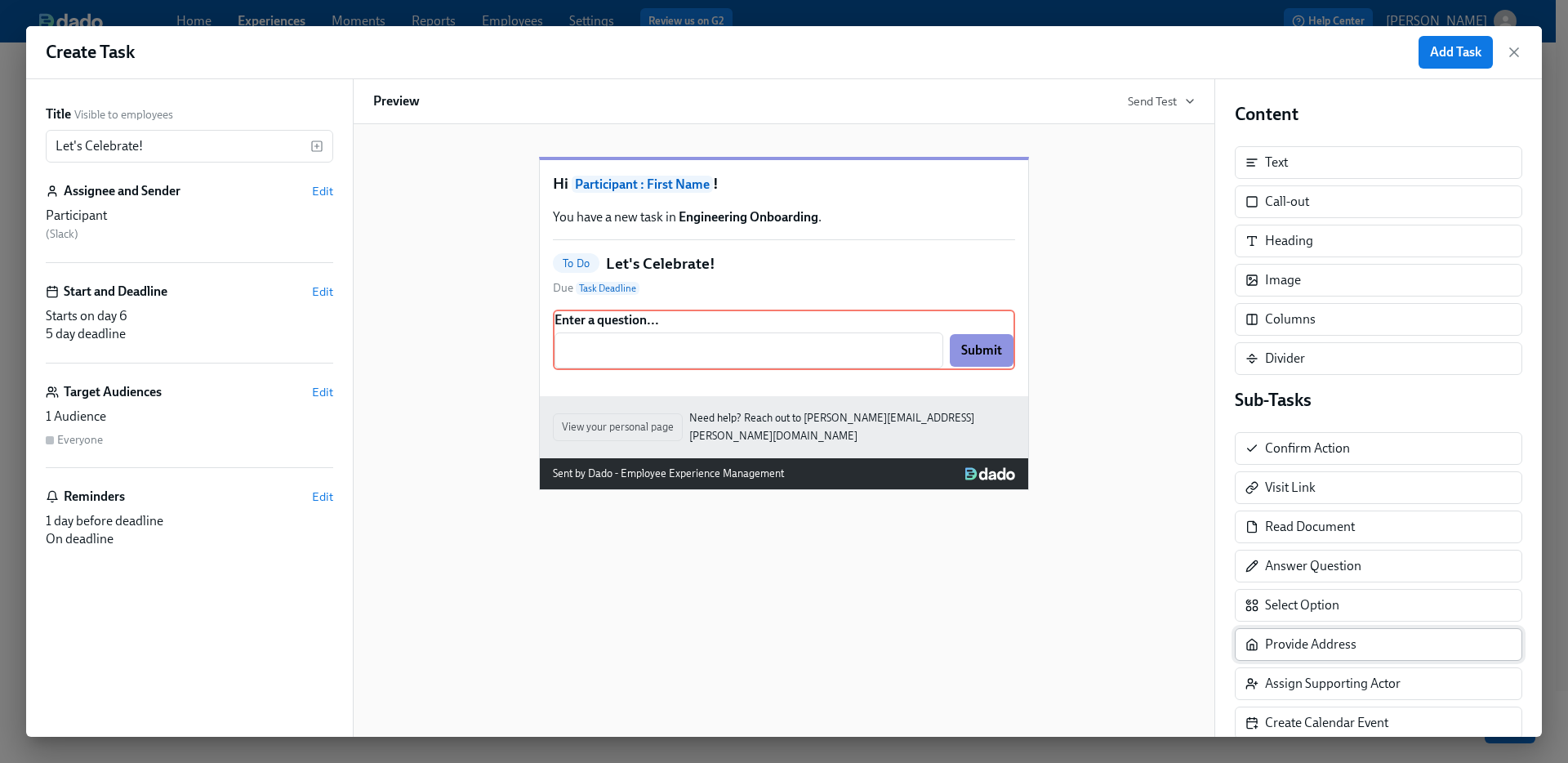
click at [1342, 644] on div "Sub-Tasks Confirm Action Visit Link Read Document Answer Question Select Option…" at bounding box center [1379, 641] width 288 height 508
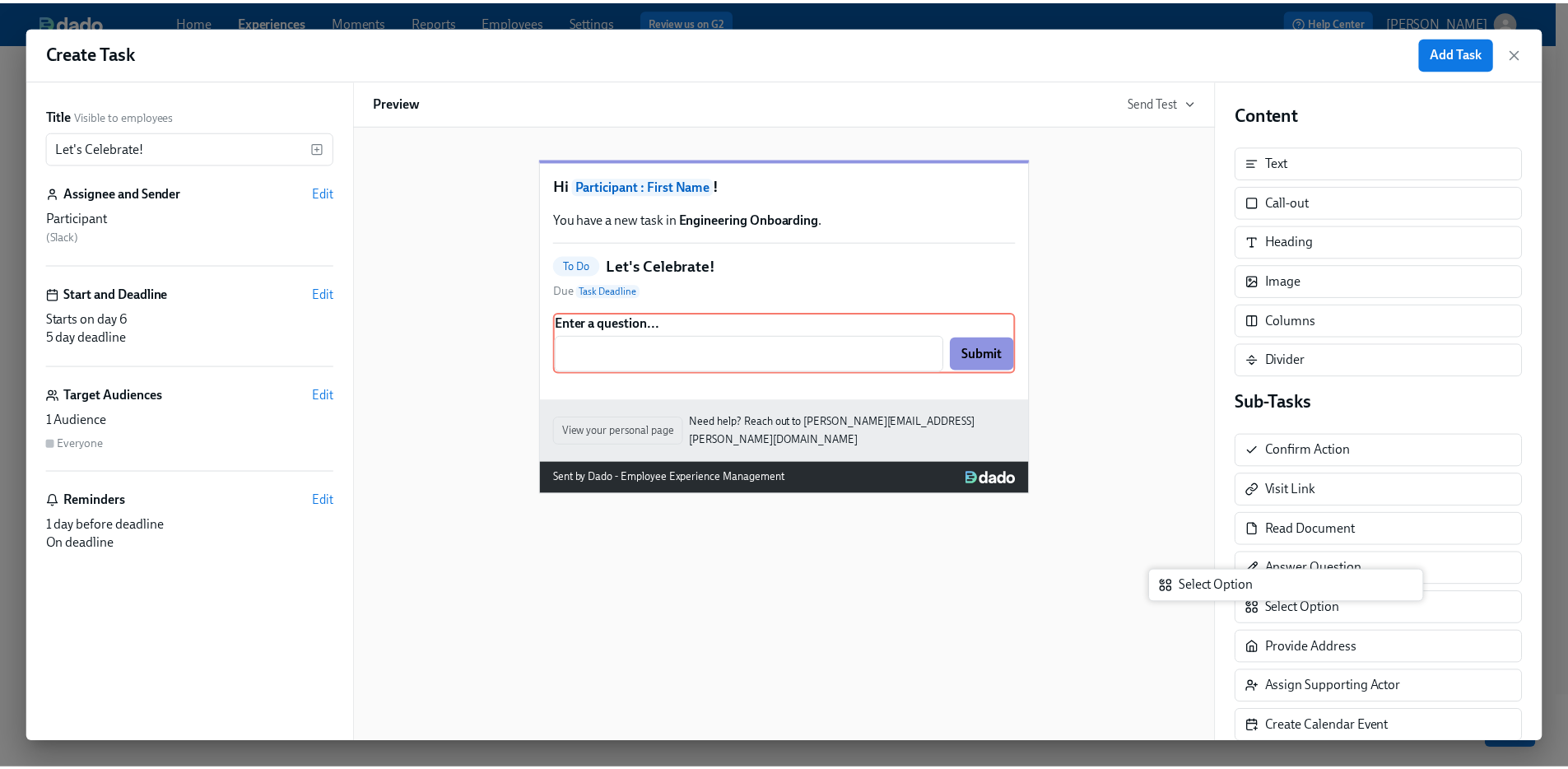
scroll to position [6, 0]
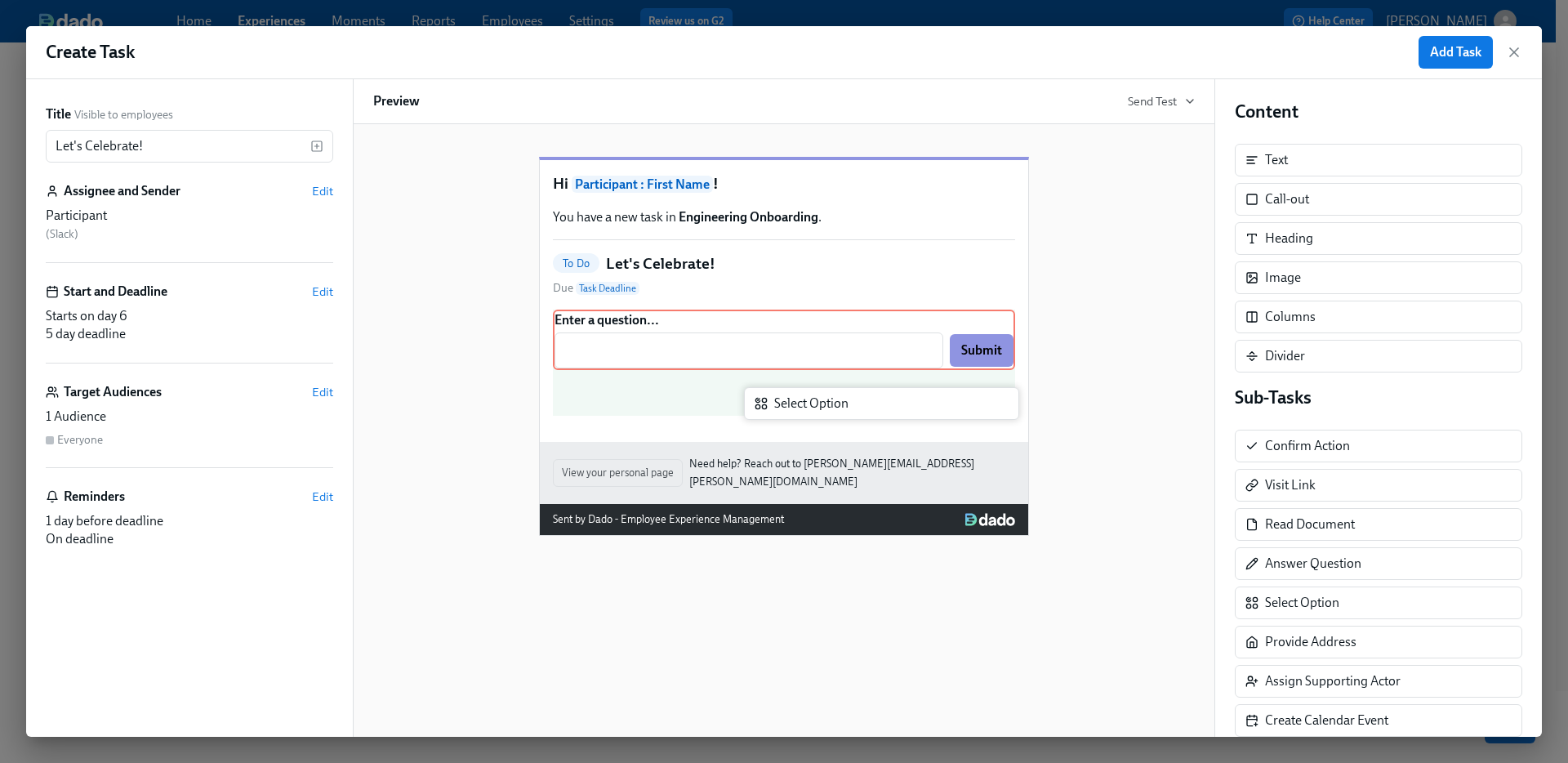
drag, startPoint x: 1355, startPoint y: 614, endPoint x: 863, endPoint y: 415, distance: 530.7
click at [863, 415] on div "Title Visible to employees Let's Celebrate! ​ Assignee and Sender Edit Particip…" at bounding box center [784, 408] width 1517 height 657
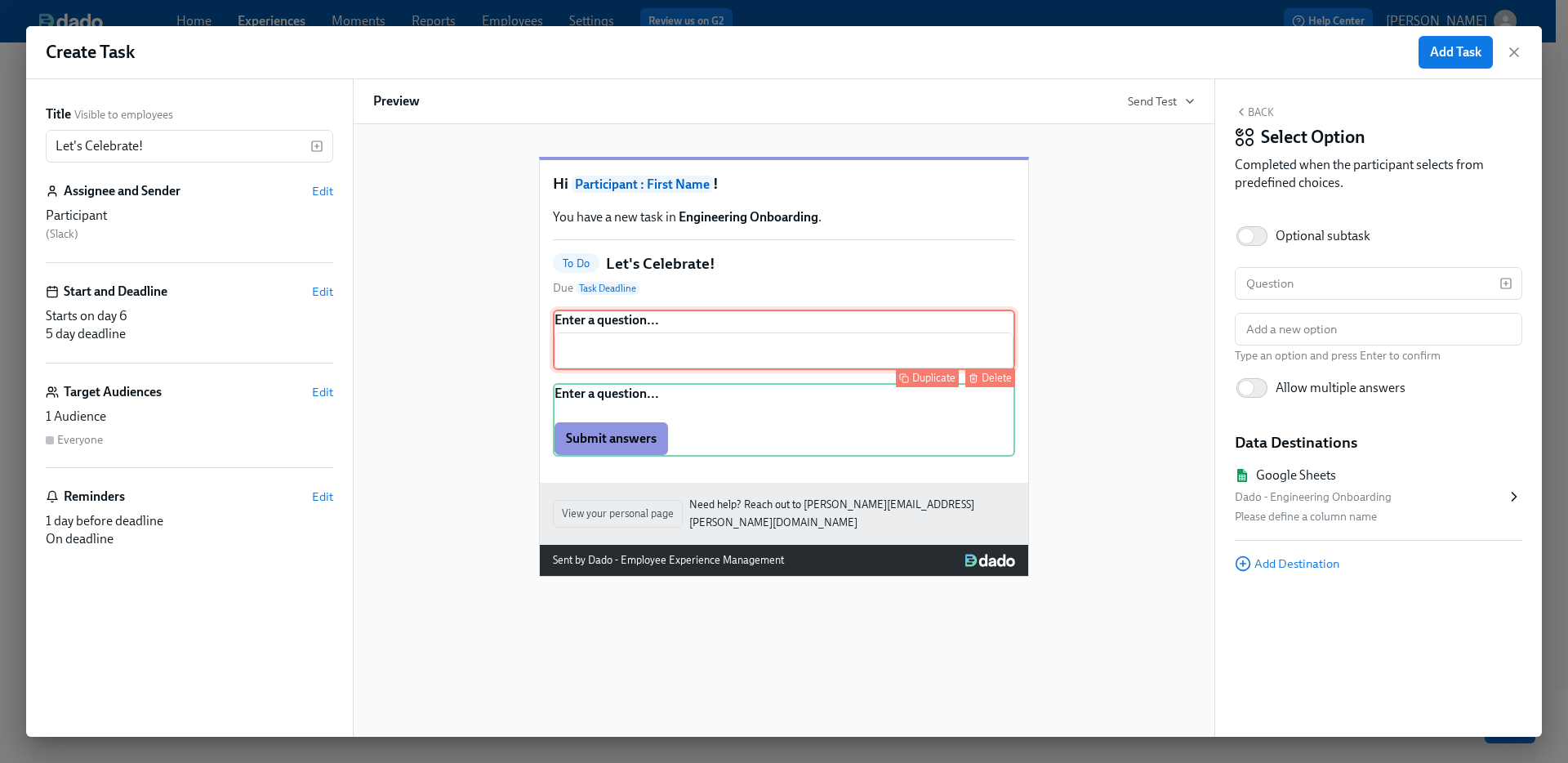
click at [741, 351] on div "Enter a question... ​ Duplicate Delete" at bounding box center [784, 339] width 462 height 60
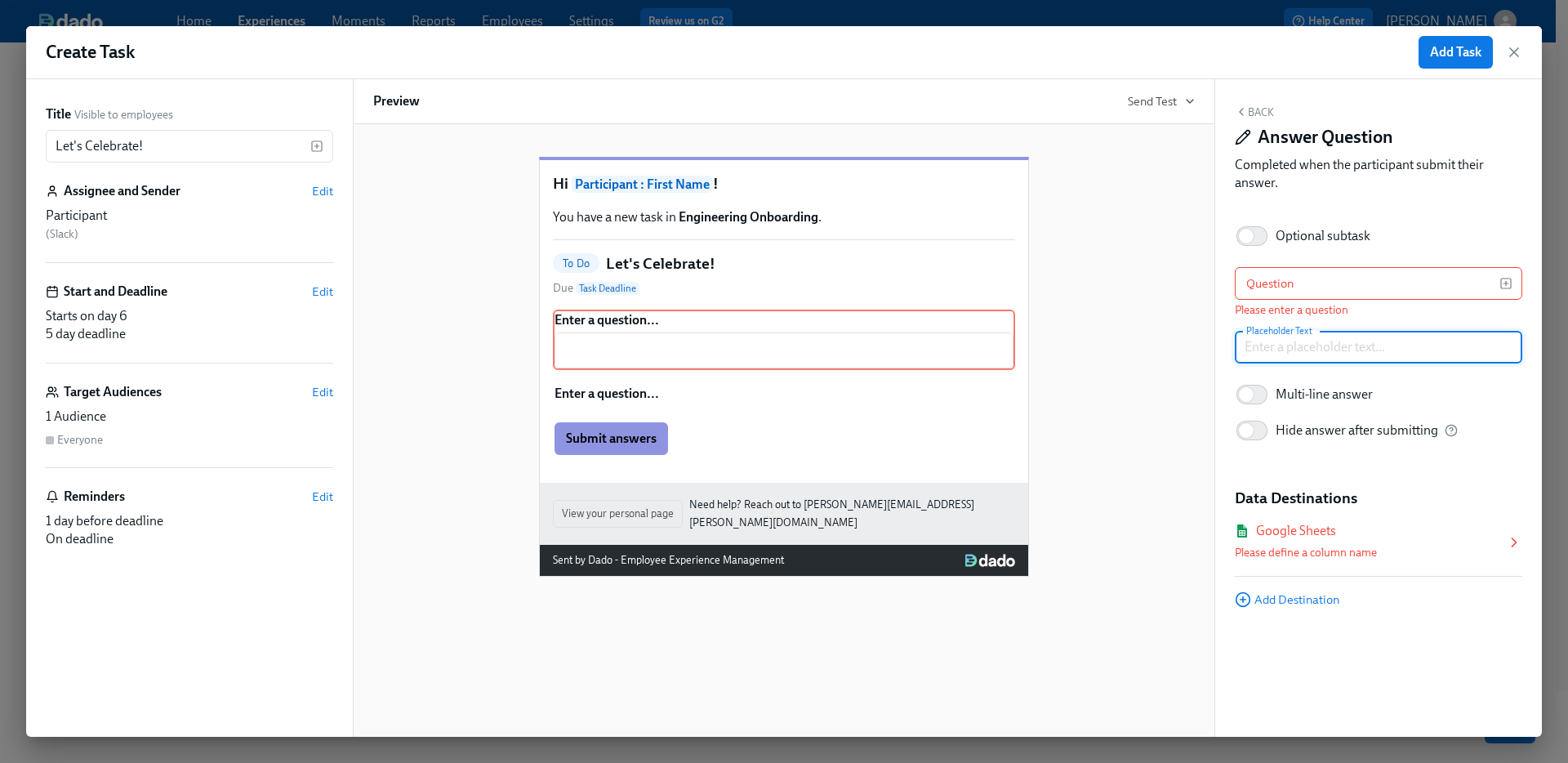
click at [1317, 344] on input "text" at bounding box center [1379, 347] width 288 height 32
type input "02/10/.1995"
click at [1333, 536] on div "Google Sheets" at bounding box center [1297, 531] width 80 height 18
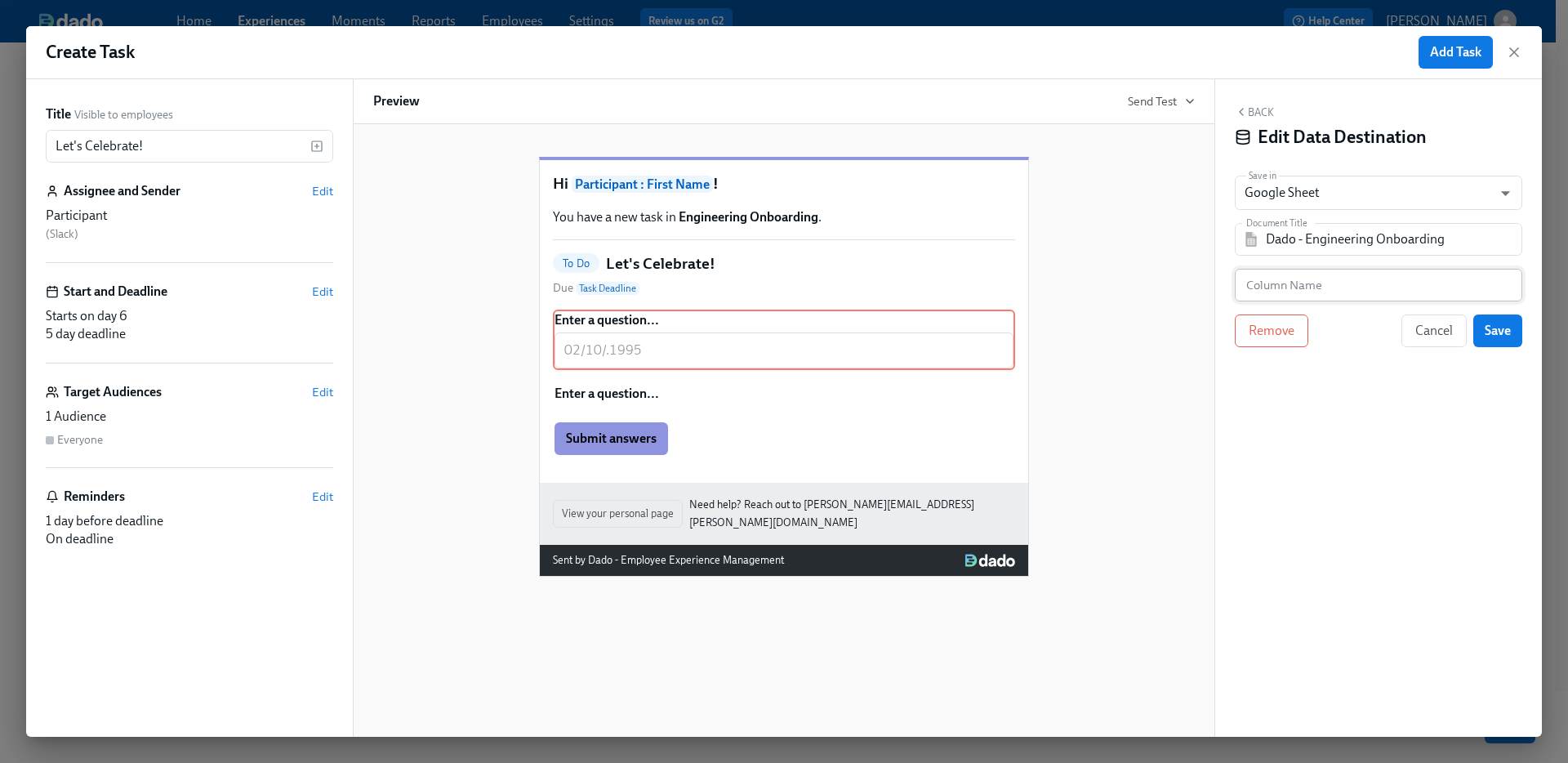
click at [1292, 269] on input "text" at bounding box center [1379, 285] width 288 height 32
type input "Birthday"
click at [1258, 115] on button "Back" at bounding box center [1255, 112] width 39 height 13
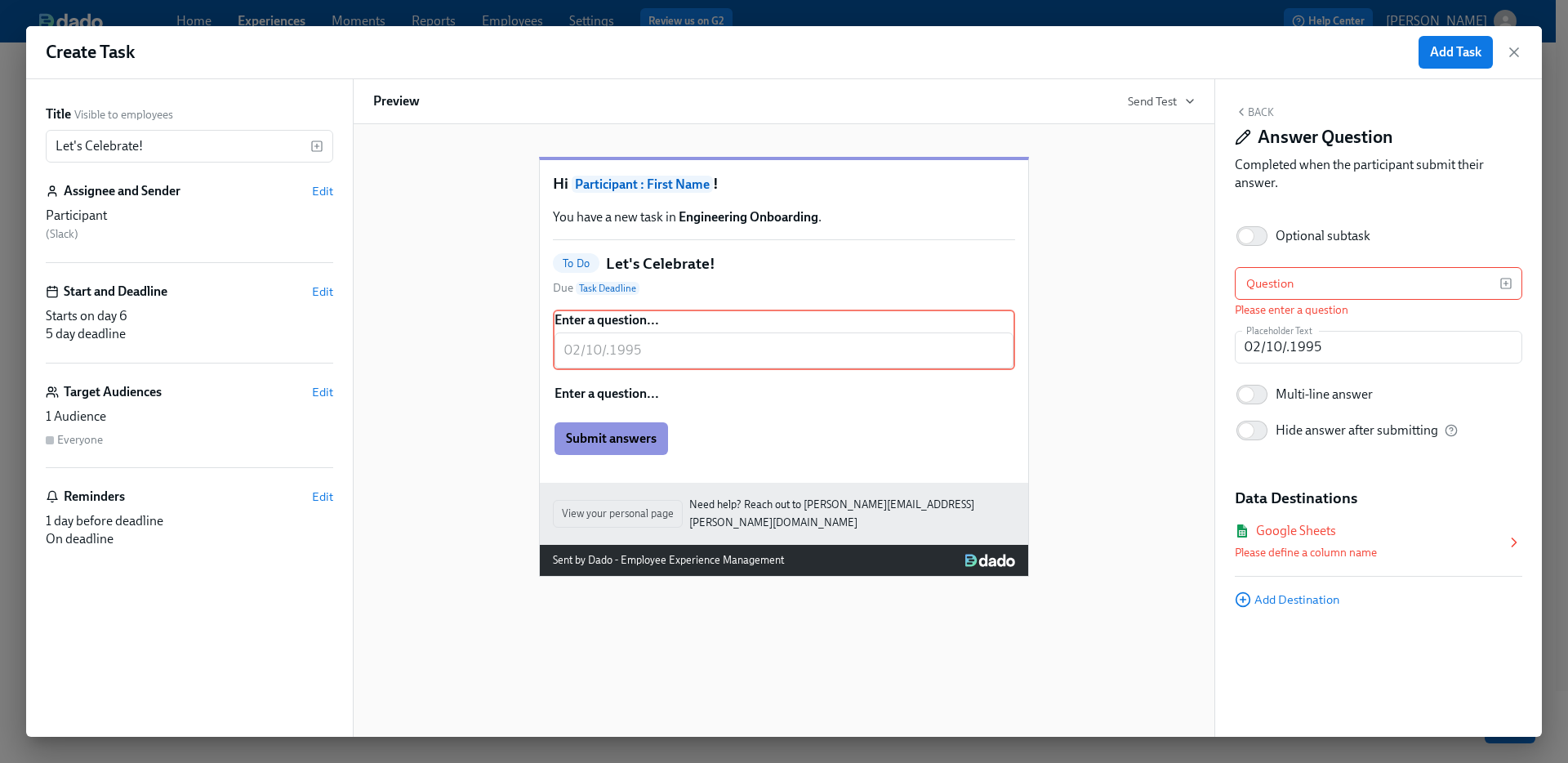
click at [1258, 117] on button "Back" at bounding box center [1255, 112] width 39 height 13
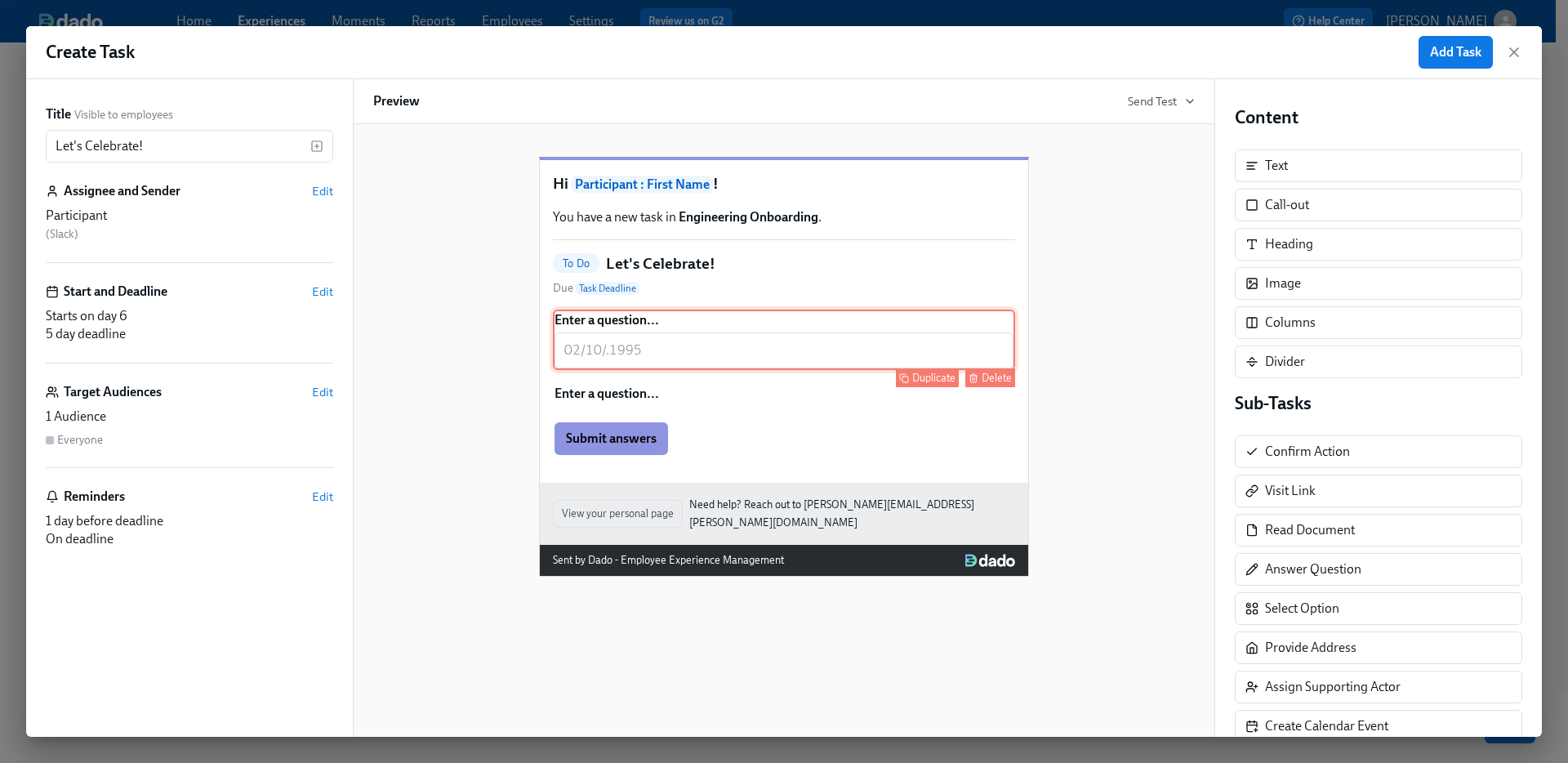
click at [850, 363] on div "Enter a question... ​ Duplicate Delete" at bounding box center [784, 339] width 462 height 60
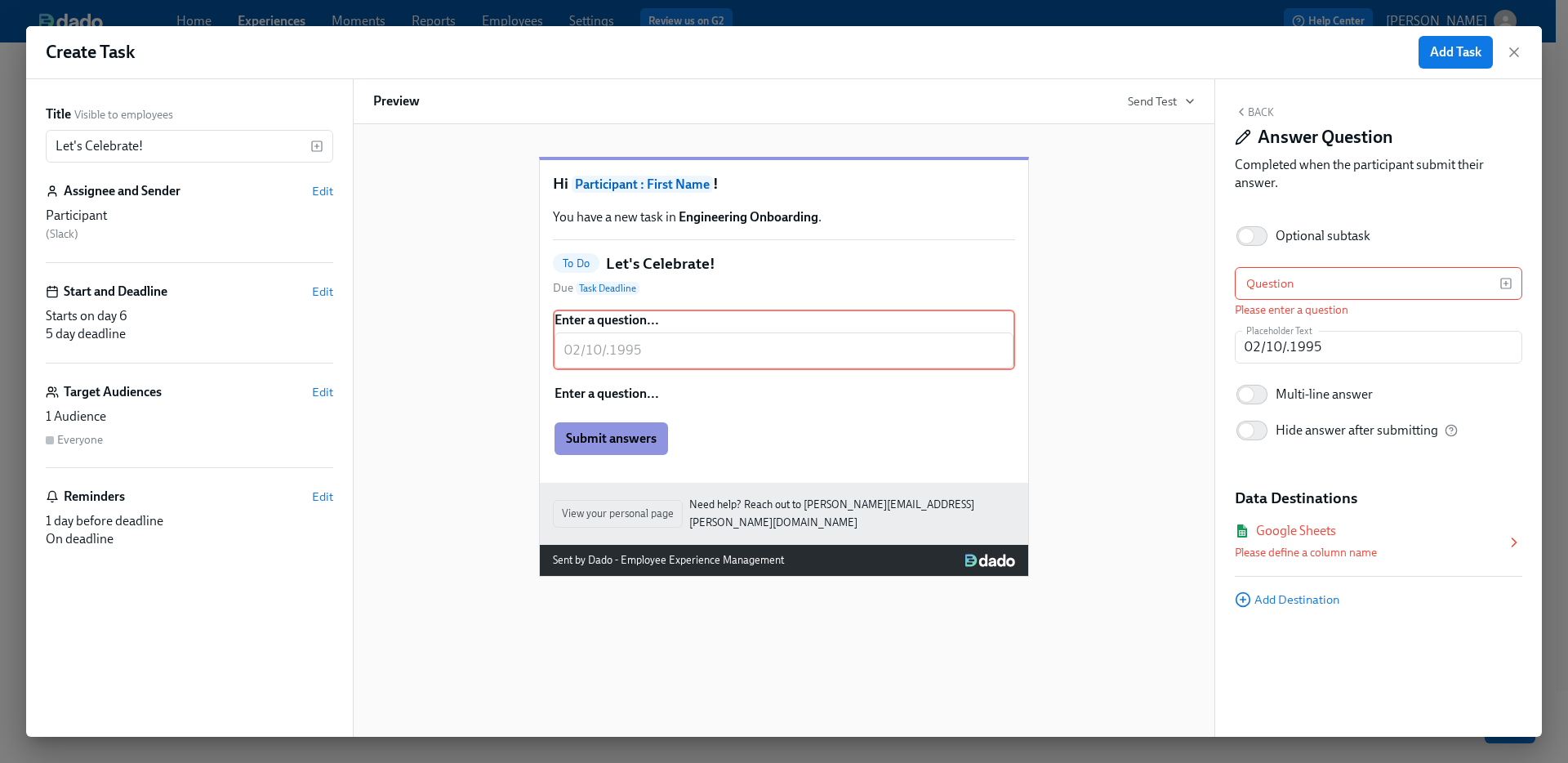
click at [1259, 110] on button "Back" at bounding box center [1255, 112] width 39 height 13
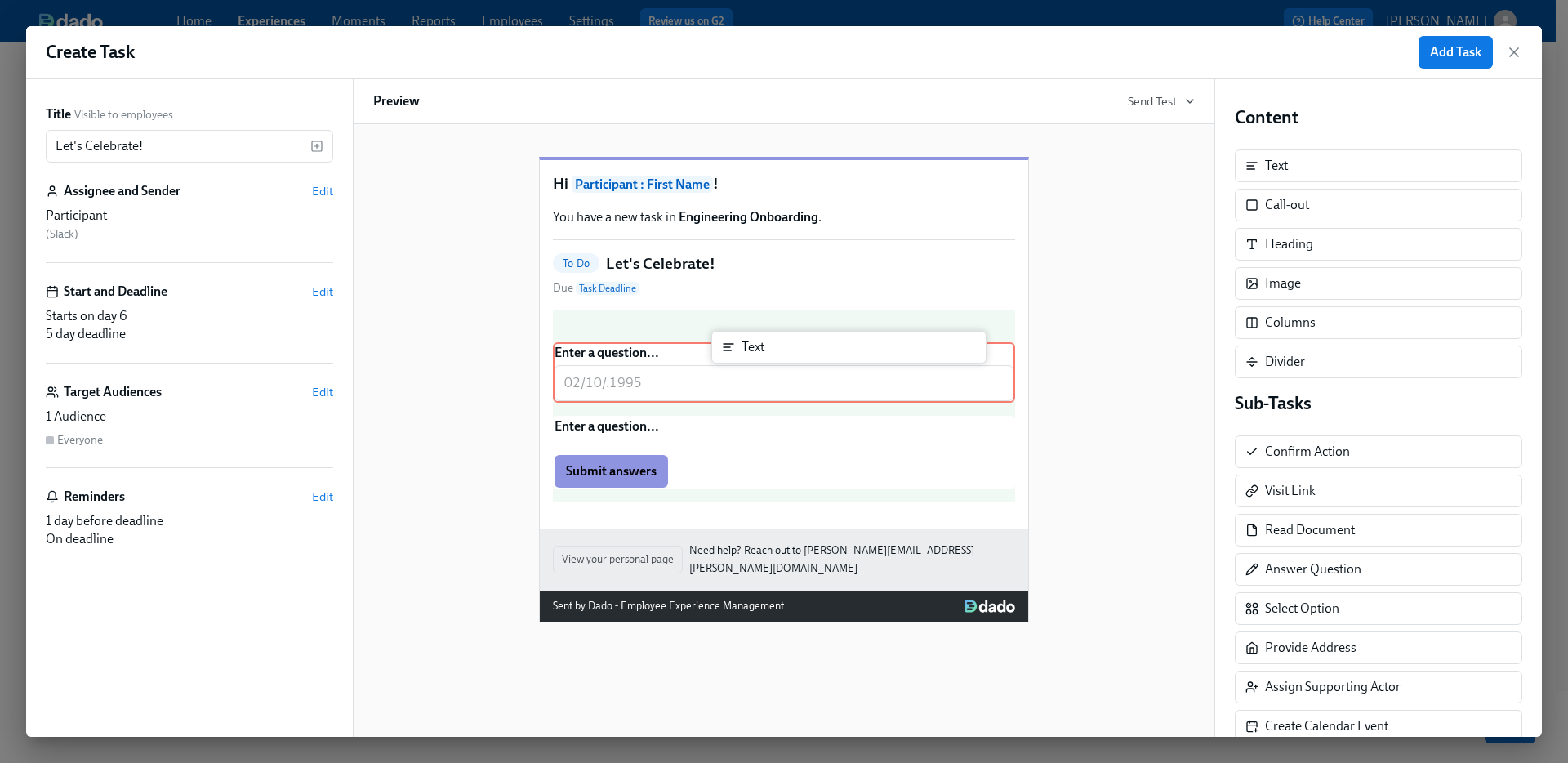
drag, startPoint x: 1306, startPoint y: 167, endPoint x: 776, endPoint y: 347, distance: 559.7
click at [776, 347] on div "Title Visible to employees Let's Celebrate! ​ Assignee and Sender Edit Particip…" at bounding box center [784, 408] width 1517 height 657
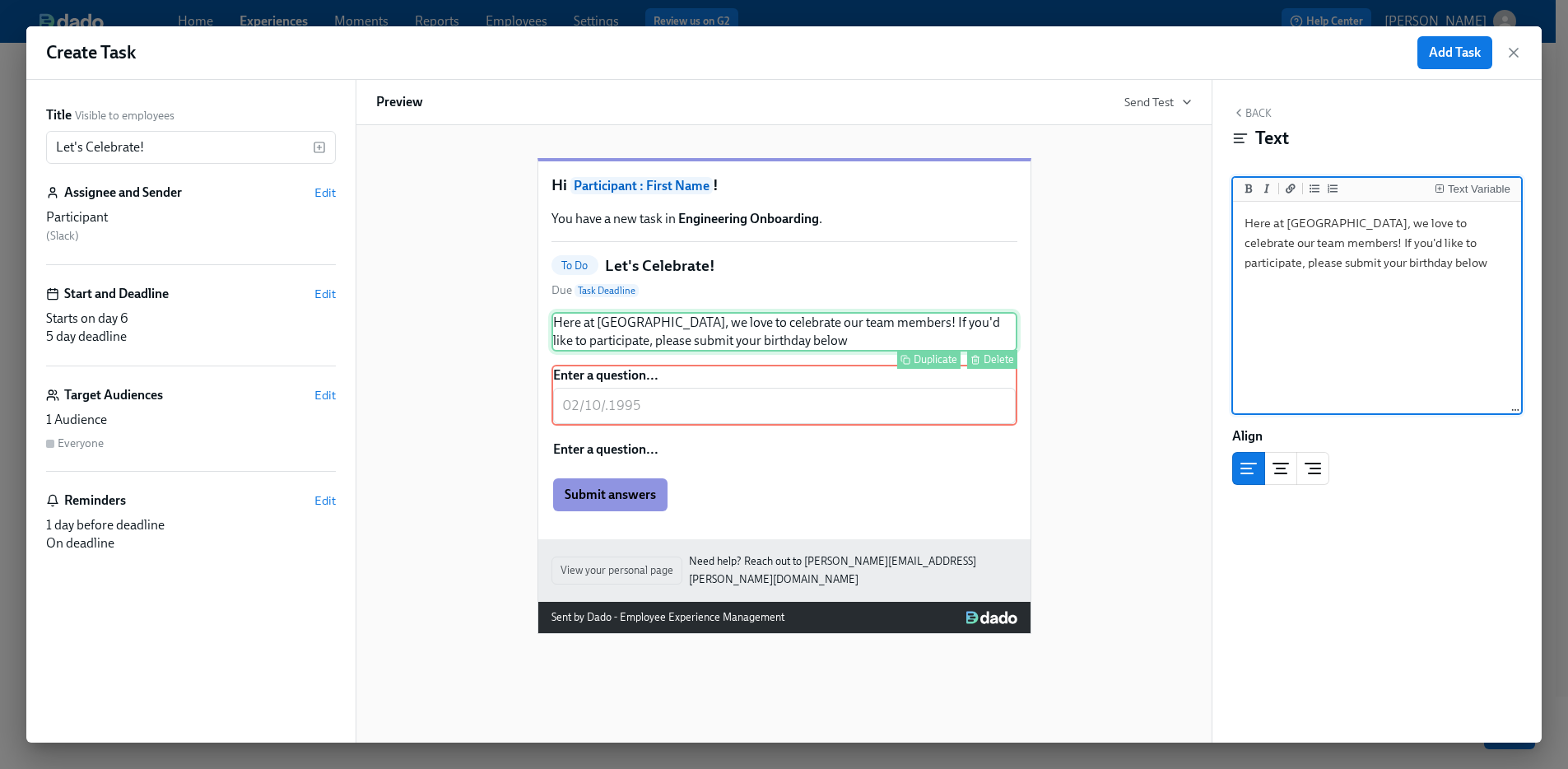
type textarea "Here at Charlie Health, we love to celebrate our team members! If you'd like to…"
click at [765, 407] on div "Enter a question... ​ Duplicate Delete" at bounding box center [784, 395] width 465 height 60
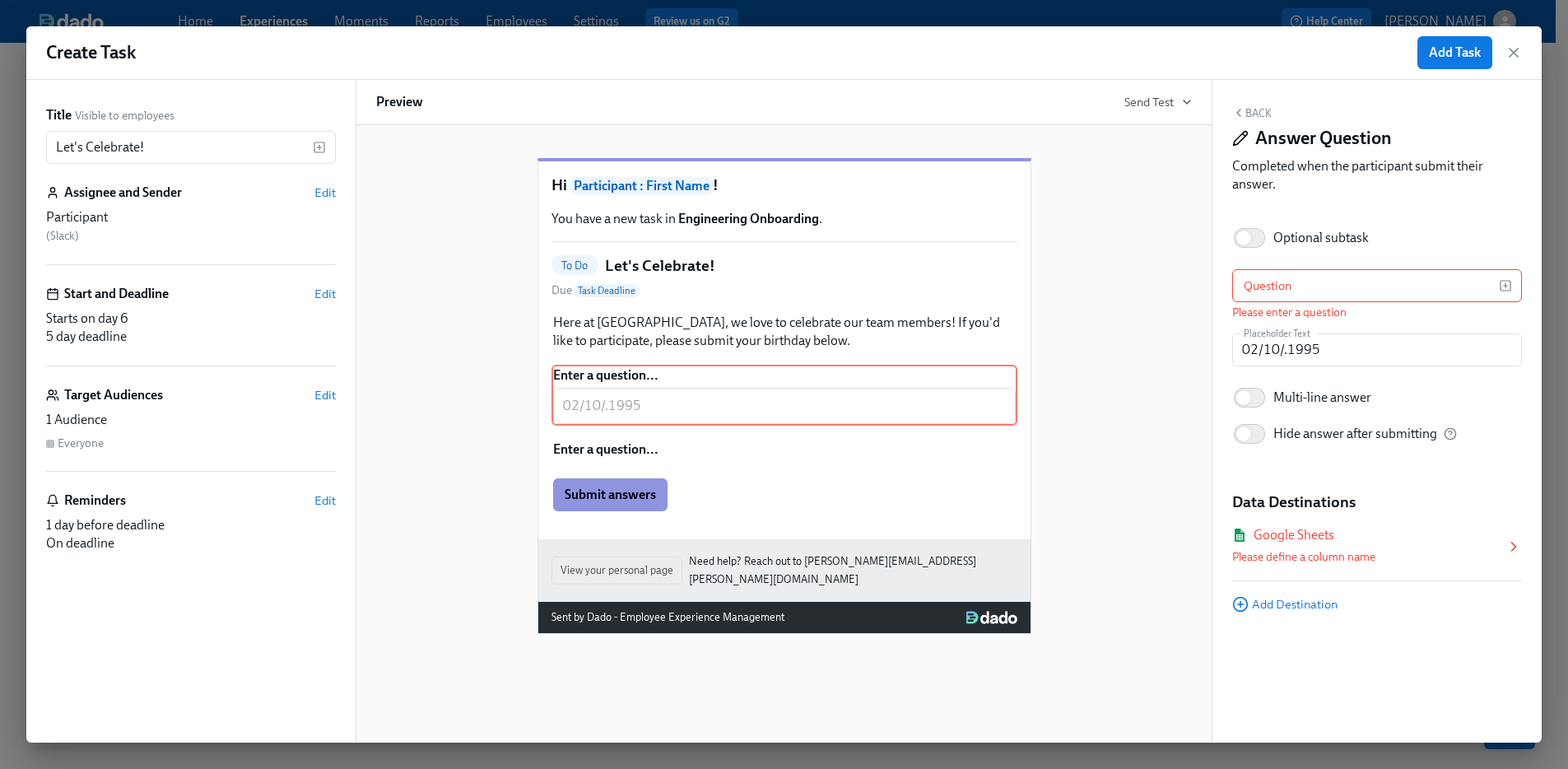
scroll to position [63, 0]
click at [1251, 238] on input "Optional subtask" at bounding box center [1243, 238] width 108 height 36
checkbox input "true"
click at [1256, 112] on button "Back" at bounding box center [1251, 113] width 39 height 13
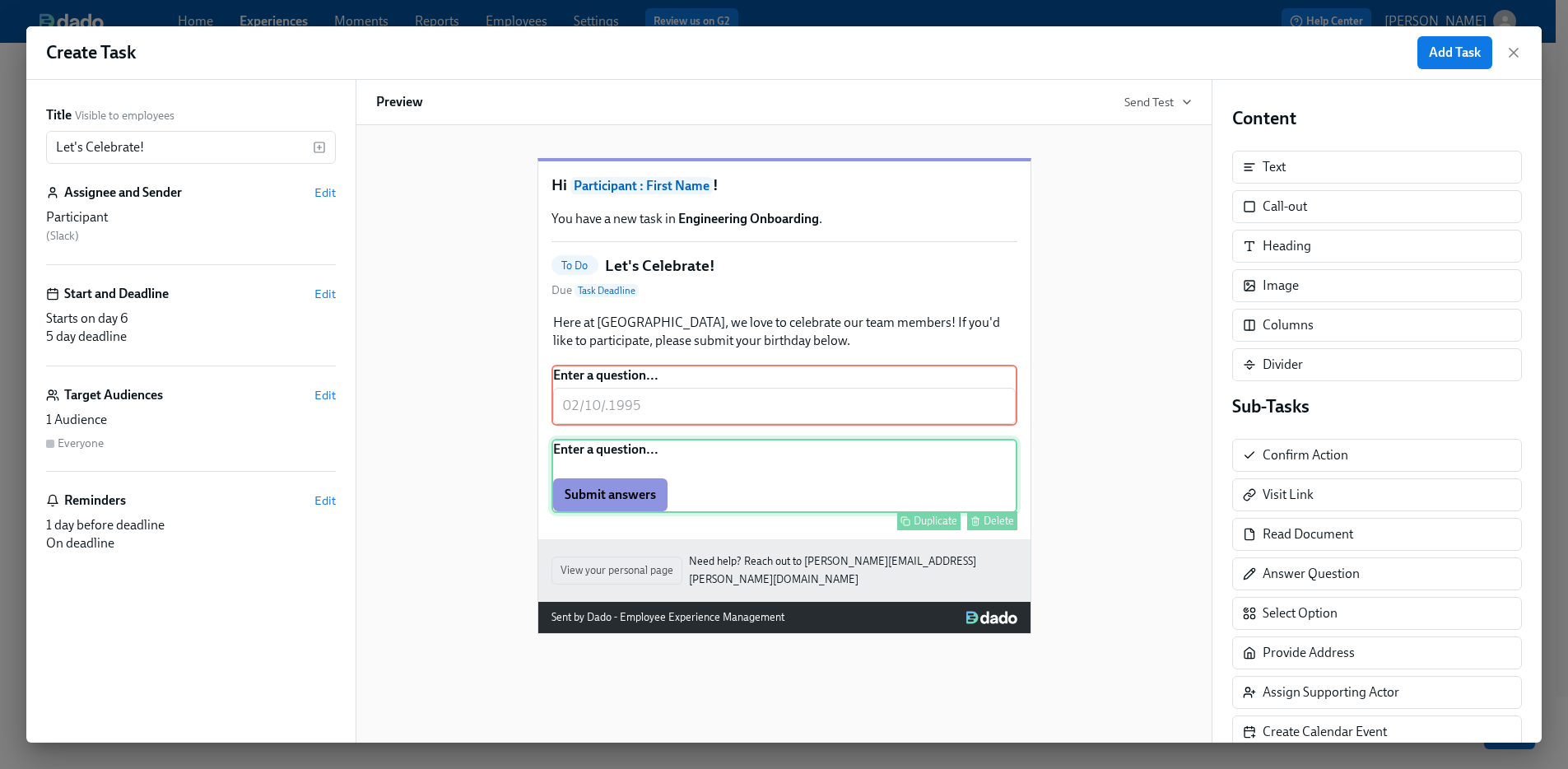
click at [723, 489] on div "Enter a question... Submit answers Duplicate Delete" at bounding box center [784, 475] width 465 height 74
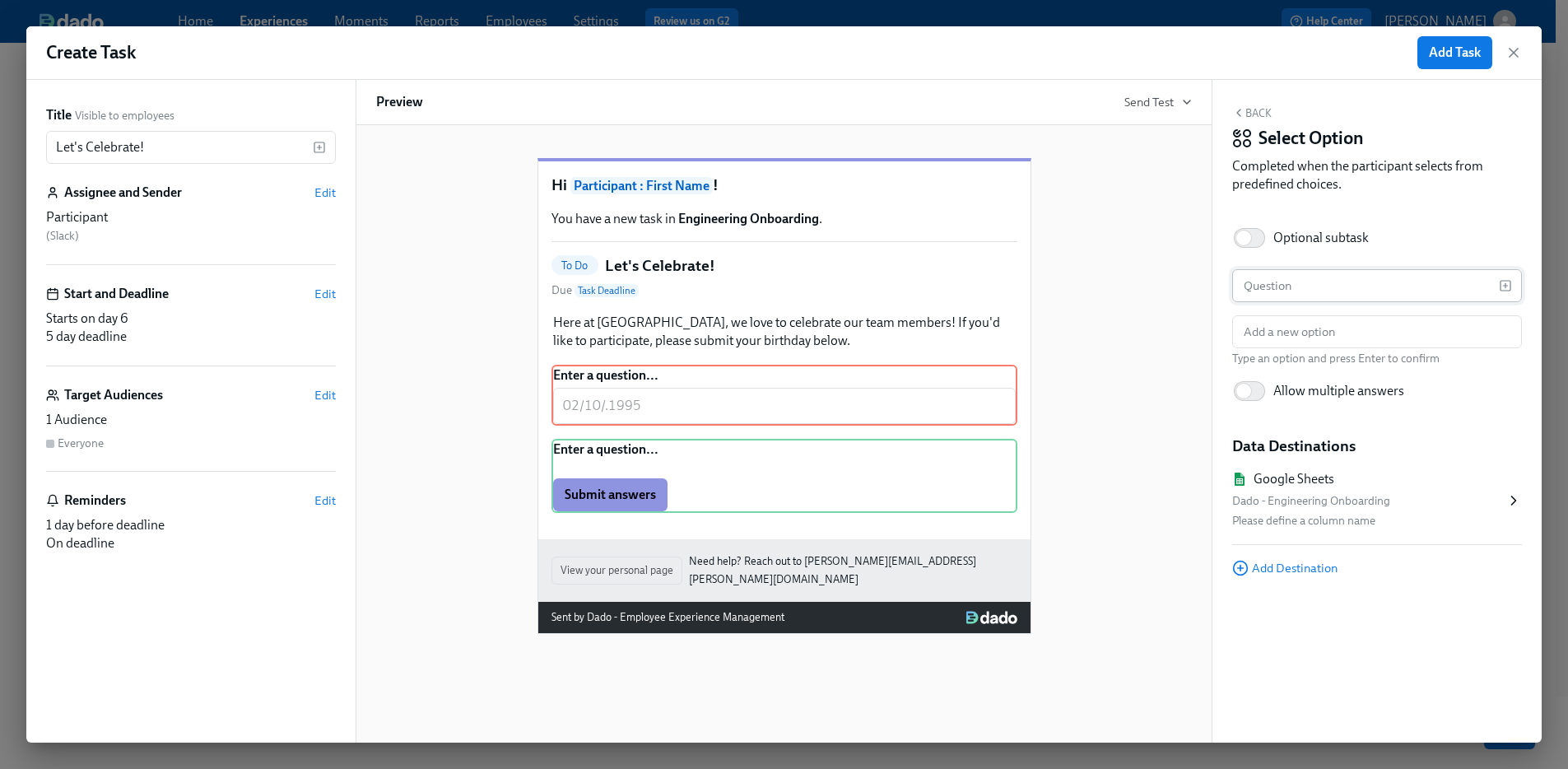
scroll to position [63, 0]
click at [1278, 280] on input "text" at bounding box center [1366, 285] width 267 height 33
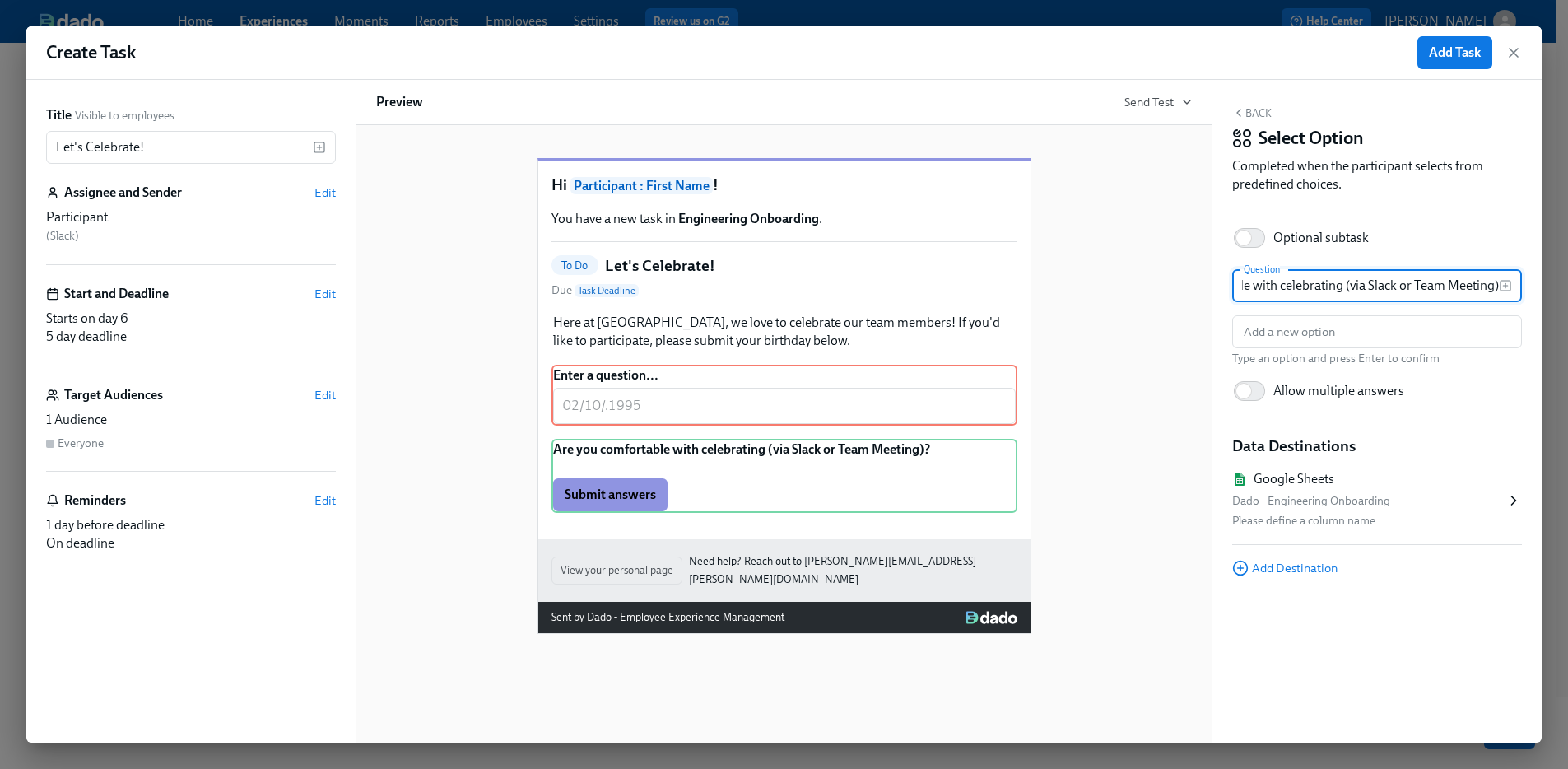
scroll to position [0, 111]
type input "Are you comfortable with celebrating (via Slack or Team Meeting)?"
click at [1381, 328] on input "text" at bounding box center [1377, 331] width 290 height 33
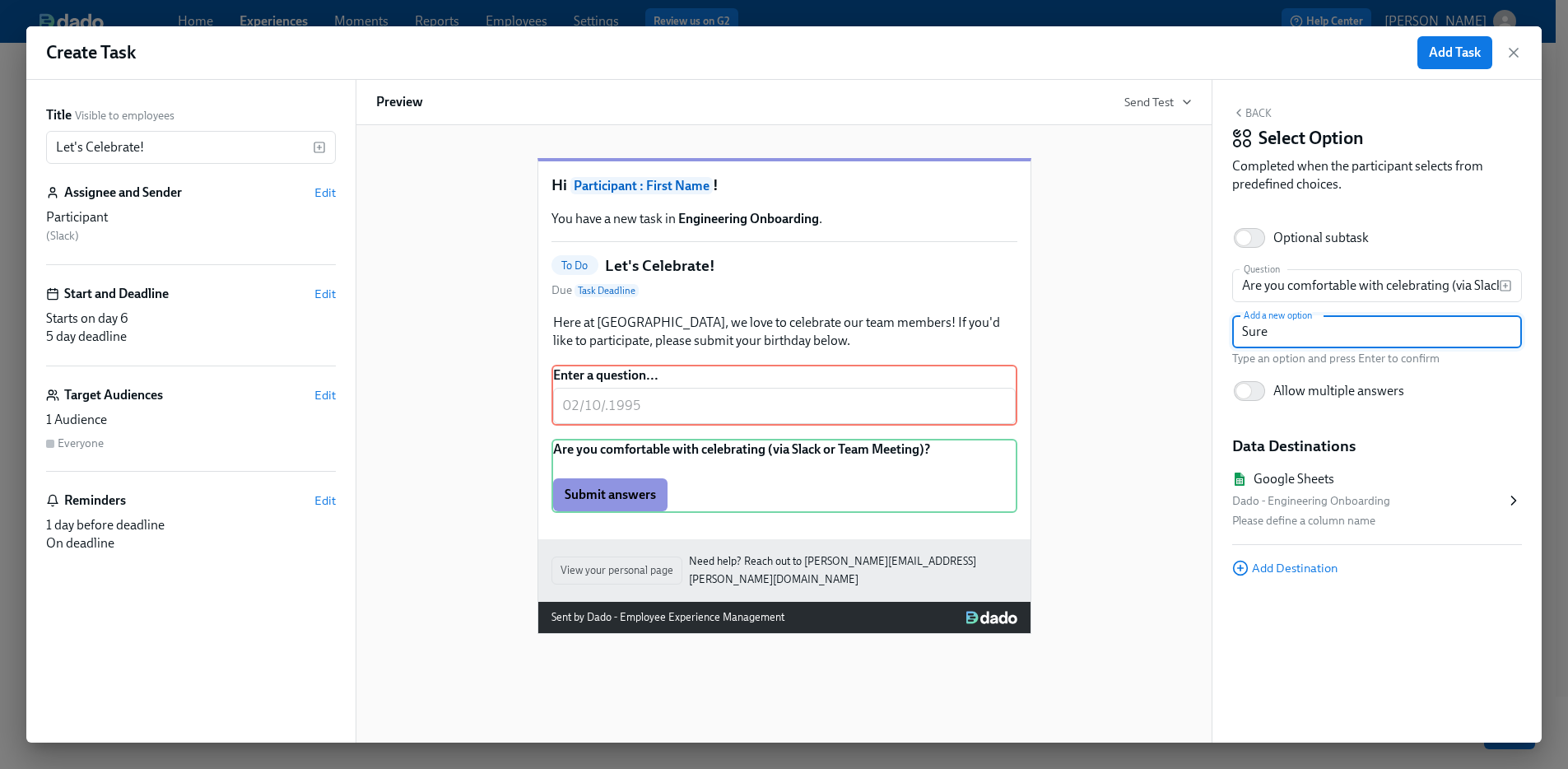
type input "Sure!"
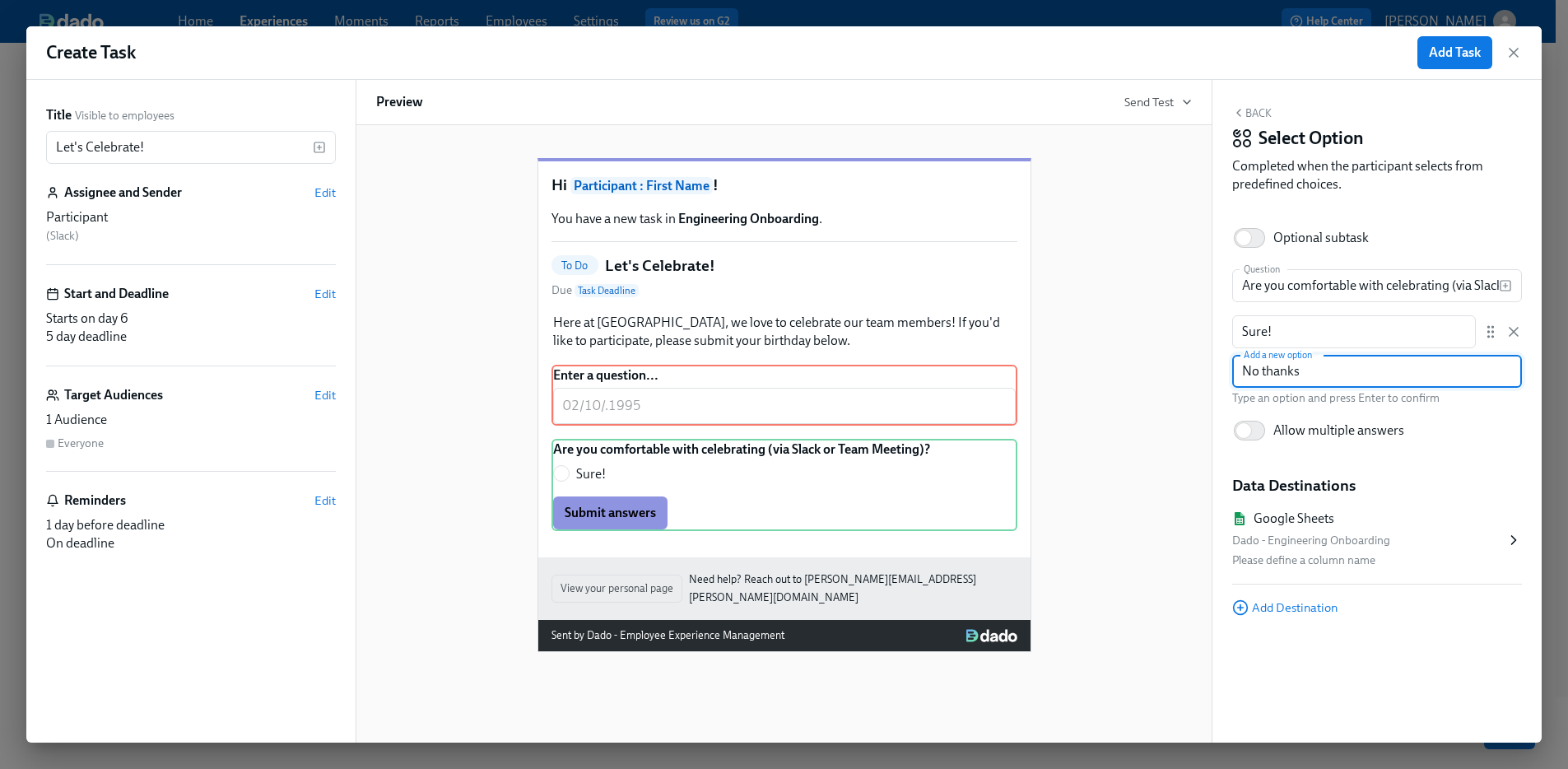
type input "No thanks."
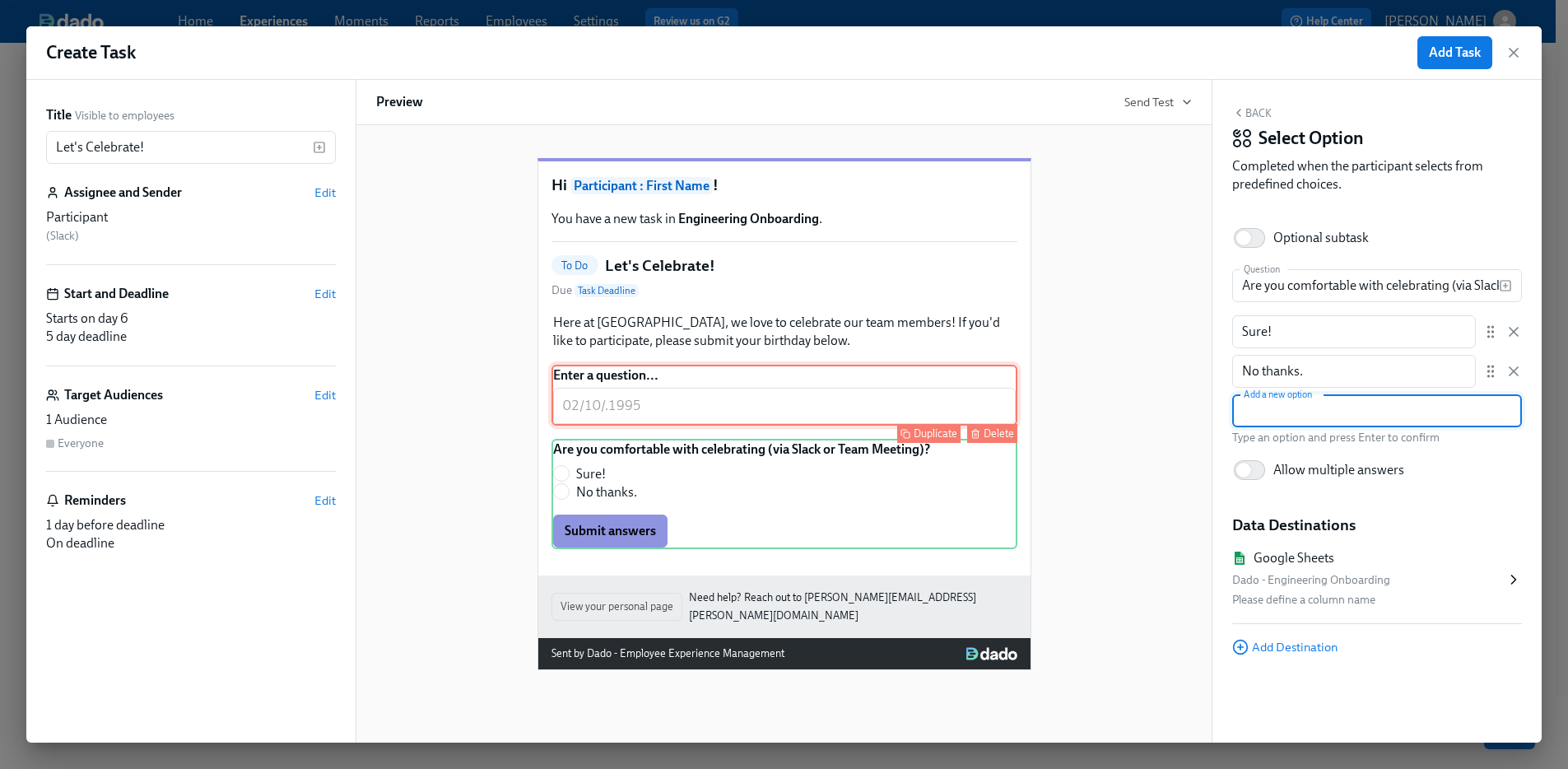
scroll to position [57, 0]
click at [958, 425] on div "Enter a question... ​ Duplicate Delete" at bounding box center [784, 395] width 465 height 60
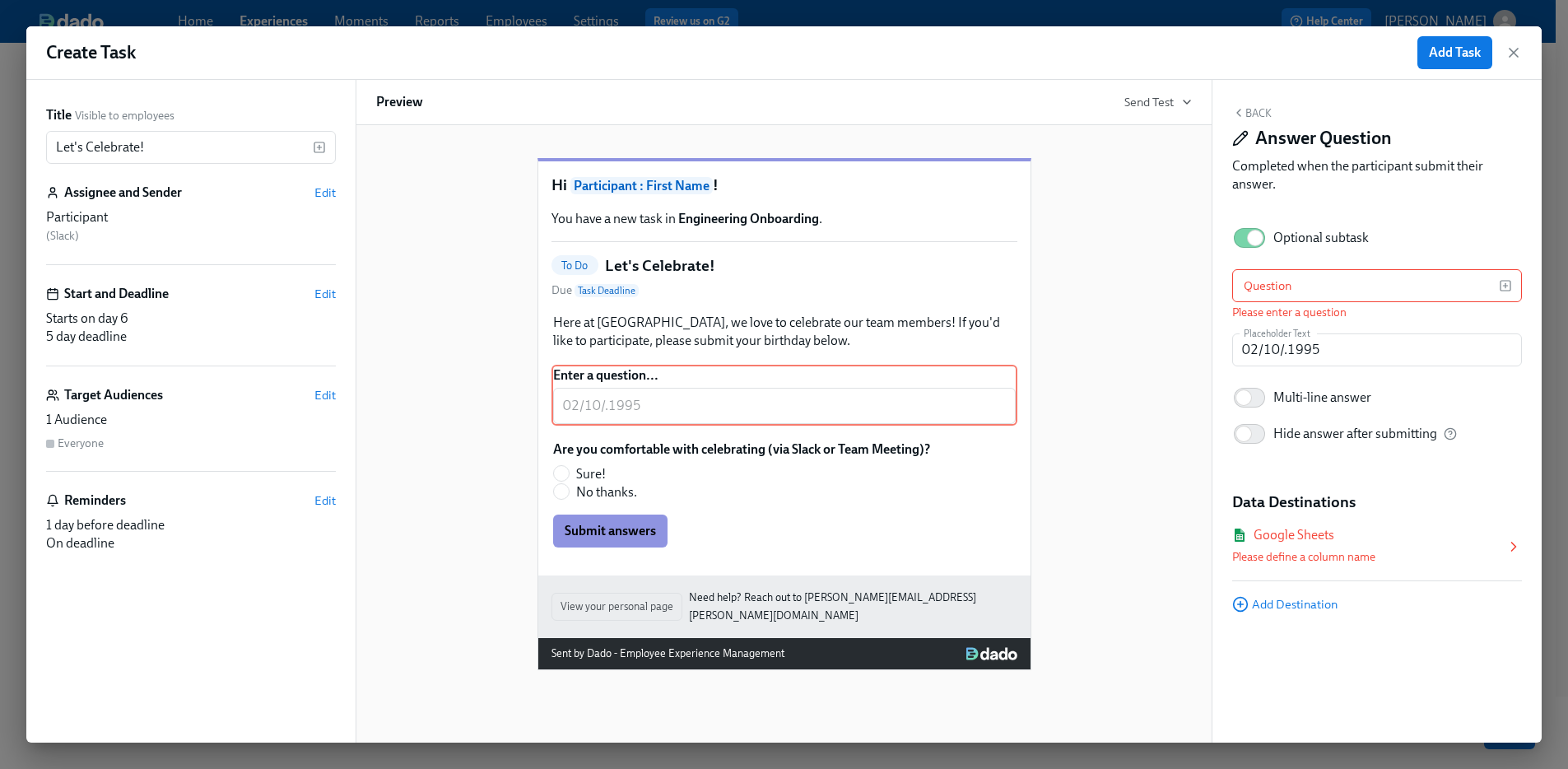
click at [1379, 536] on div "Google Sheets" at bounding box center [1368, 535] width 273 height 18
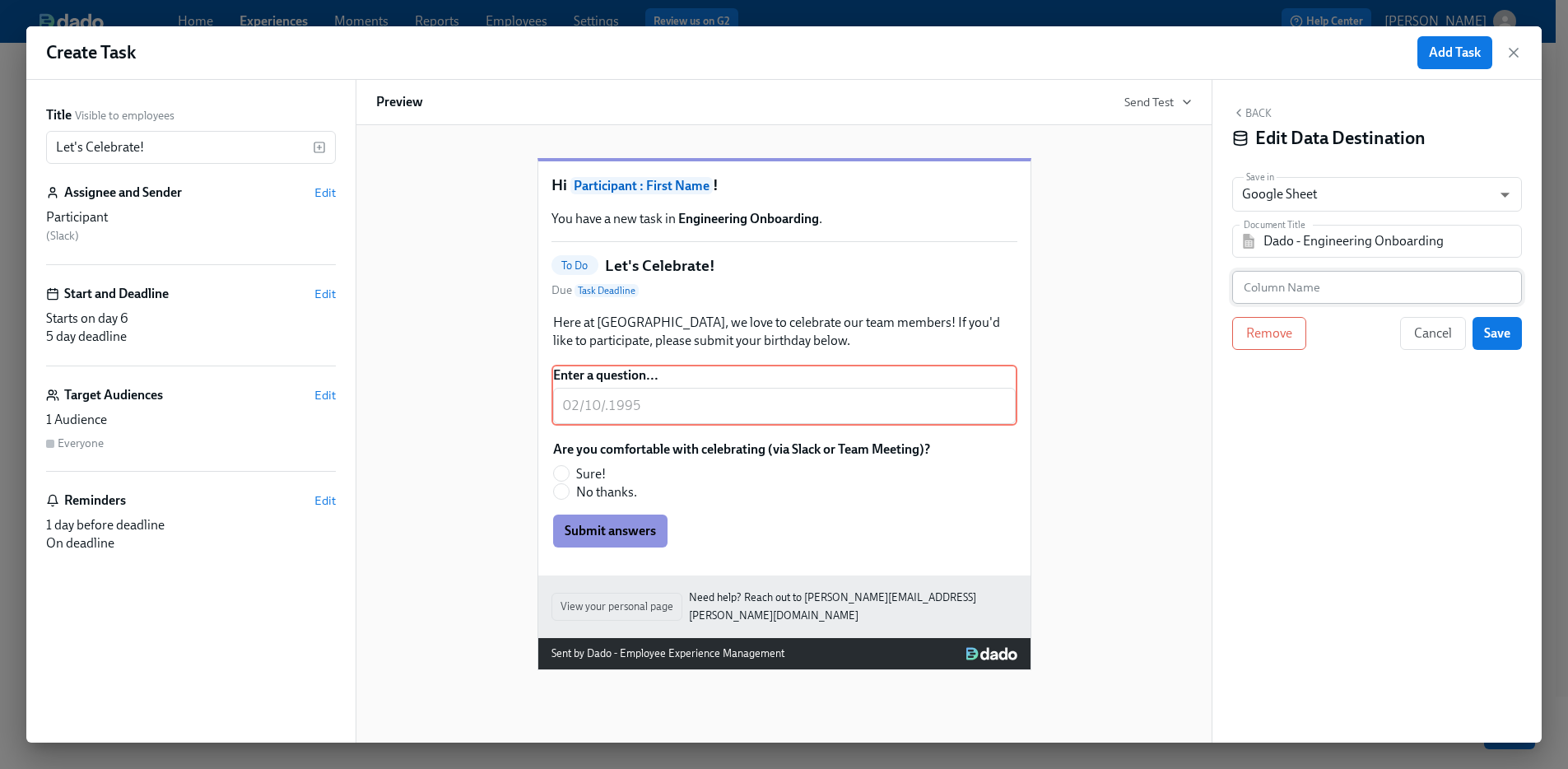
click at [1314, 281] on input "text" at bounding box center [1377, 287] width 290 height 33
type input "Birthday"
click at [1493, 337] on span "Save" at bounding box center [1496, 333] width 26 height 16
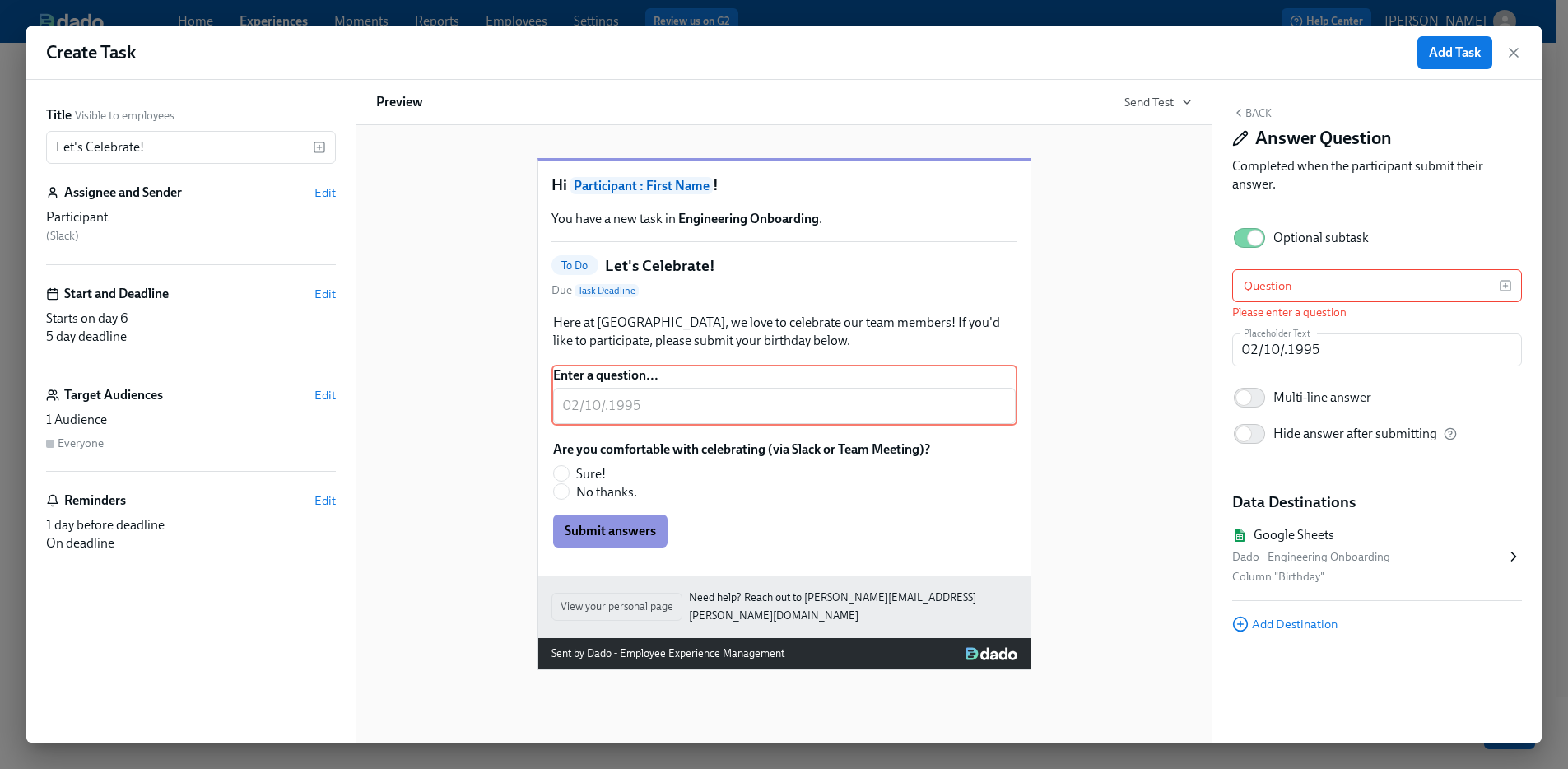
scroll to position [60, 0]
click at [1328, 300] on input "text" at bounding box center [1366, 285] width 267 height 33
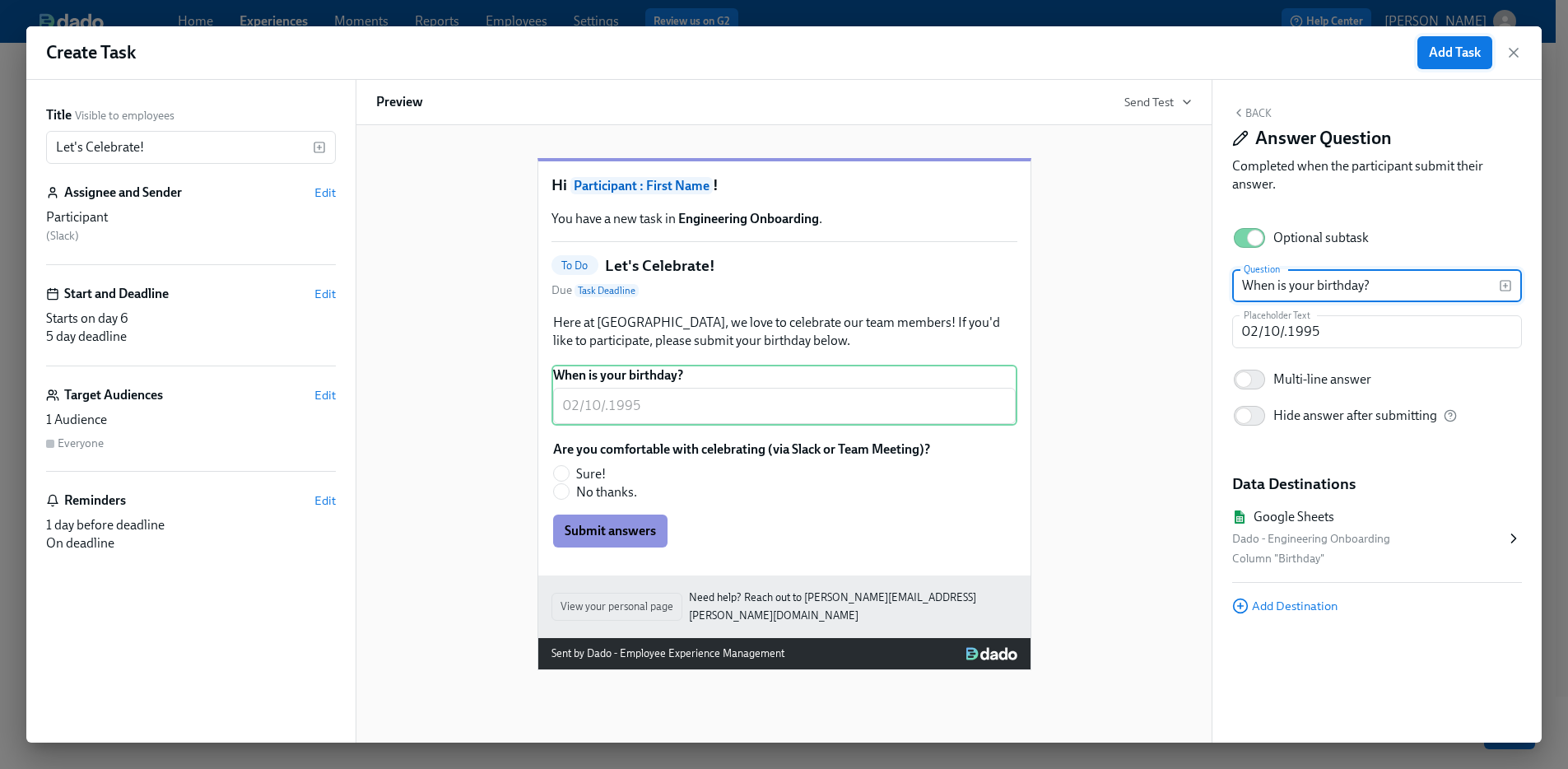
type input "When is your birthday?"
click at [1445, 46] on span "Add Task" at bounding box center [1455, 52] width 52 height 16
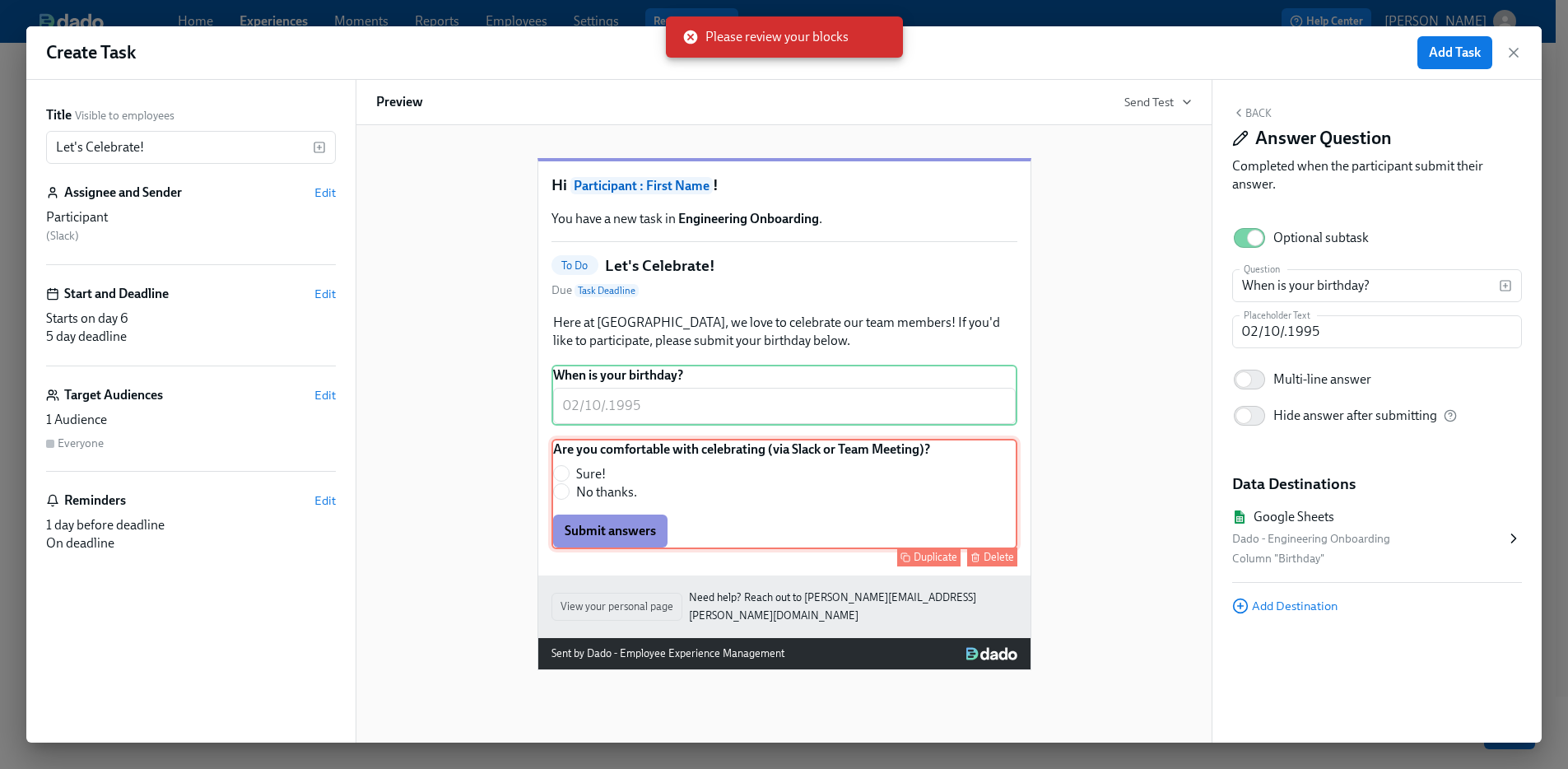
click at [960, 530] on div "Are you comfortable with celebrating (via Slack or Team Meeting)? Sure! No than…" at bounding box center [784, 493] width 465 height 110
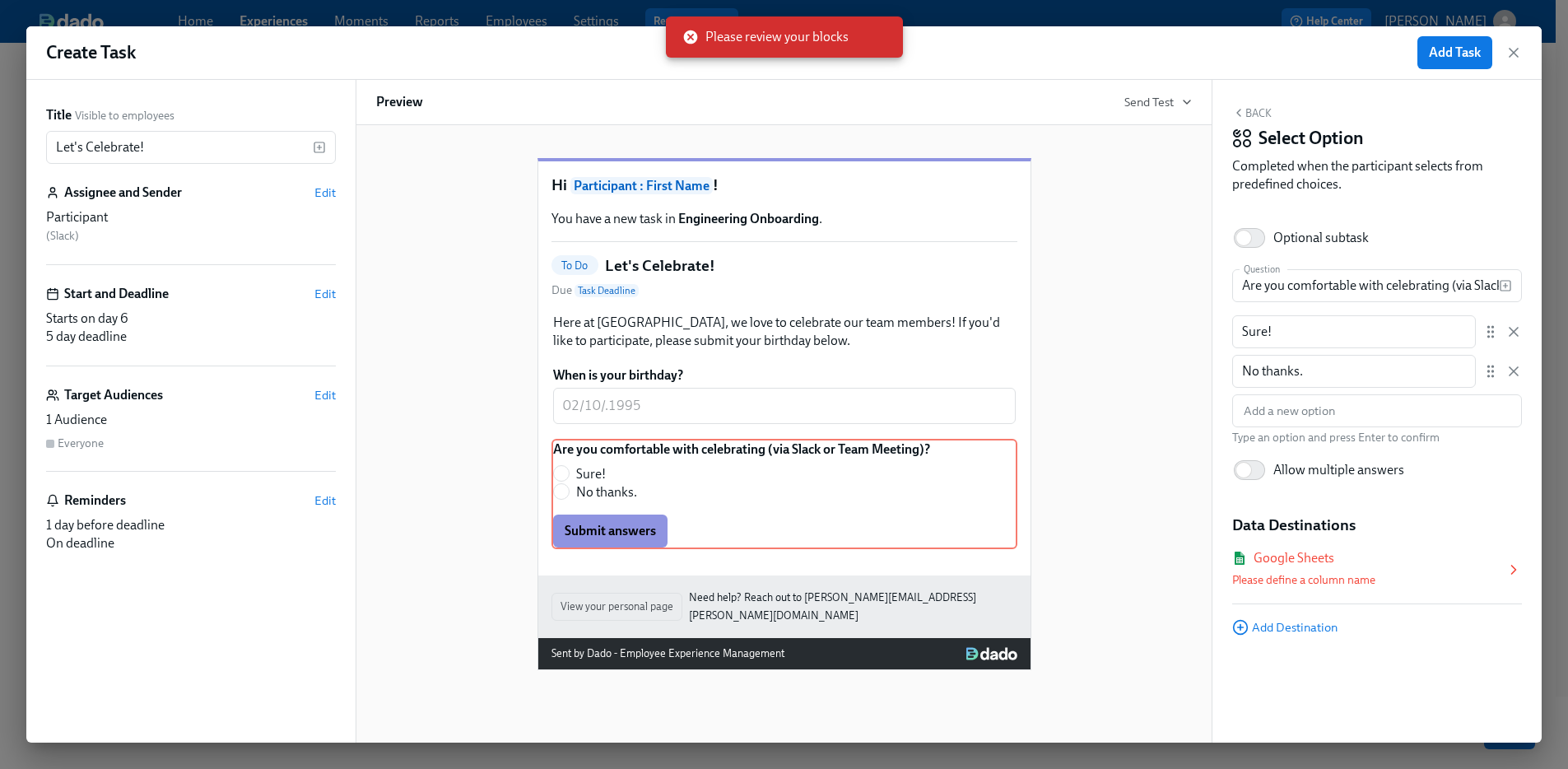
click at [1270, 583] on div "Please define a column name" at bounding box center [1368, 580] width 273 height 20
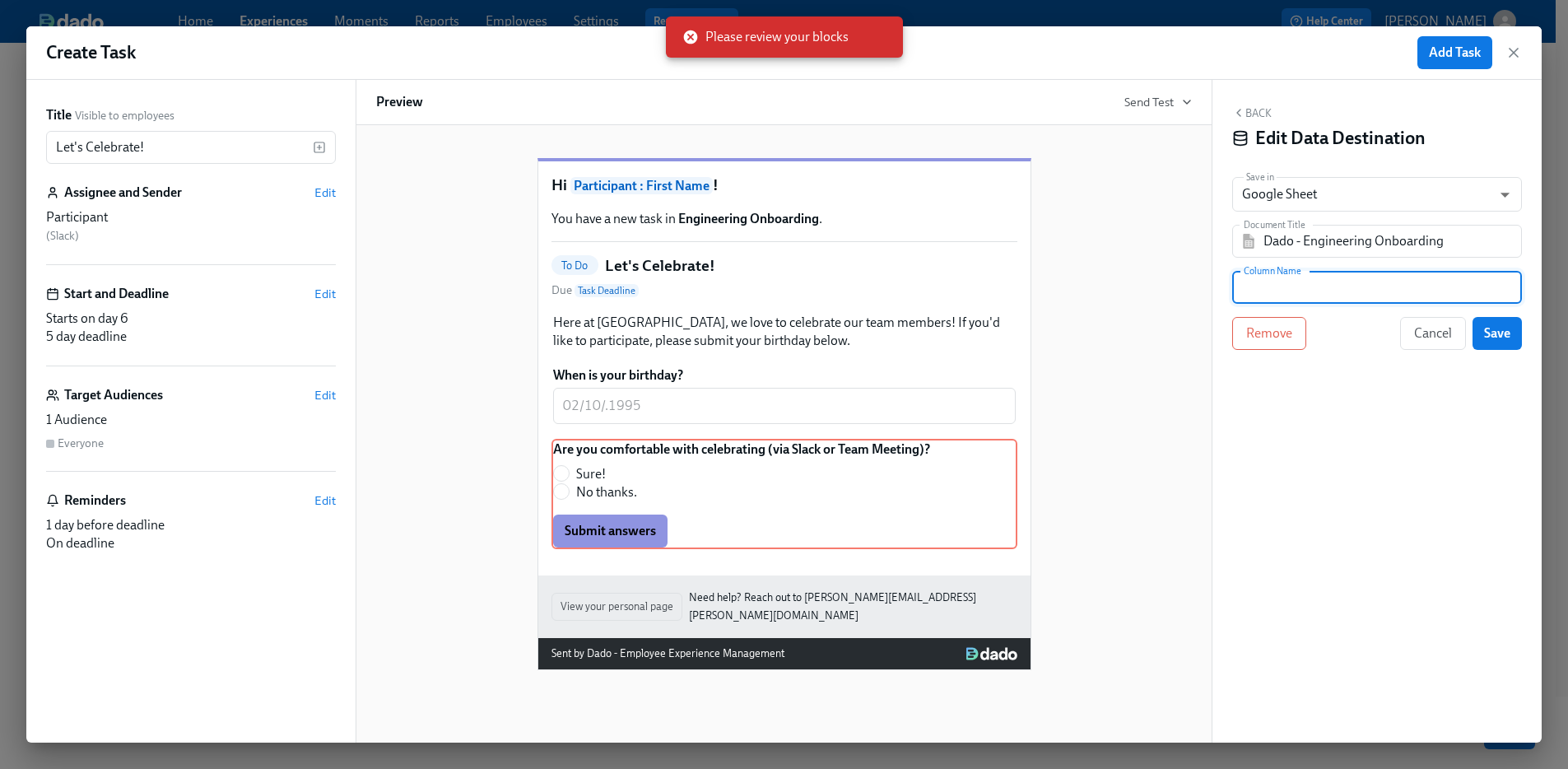
click at [1295, 283] on input "text" at bounding box center [1377, 287] width 290 height 33
type input "C"
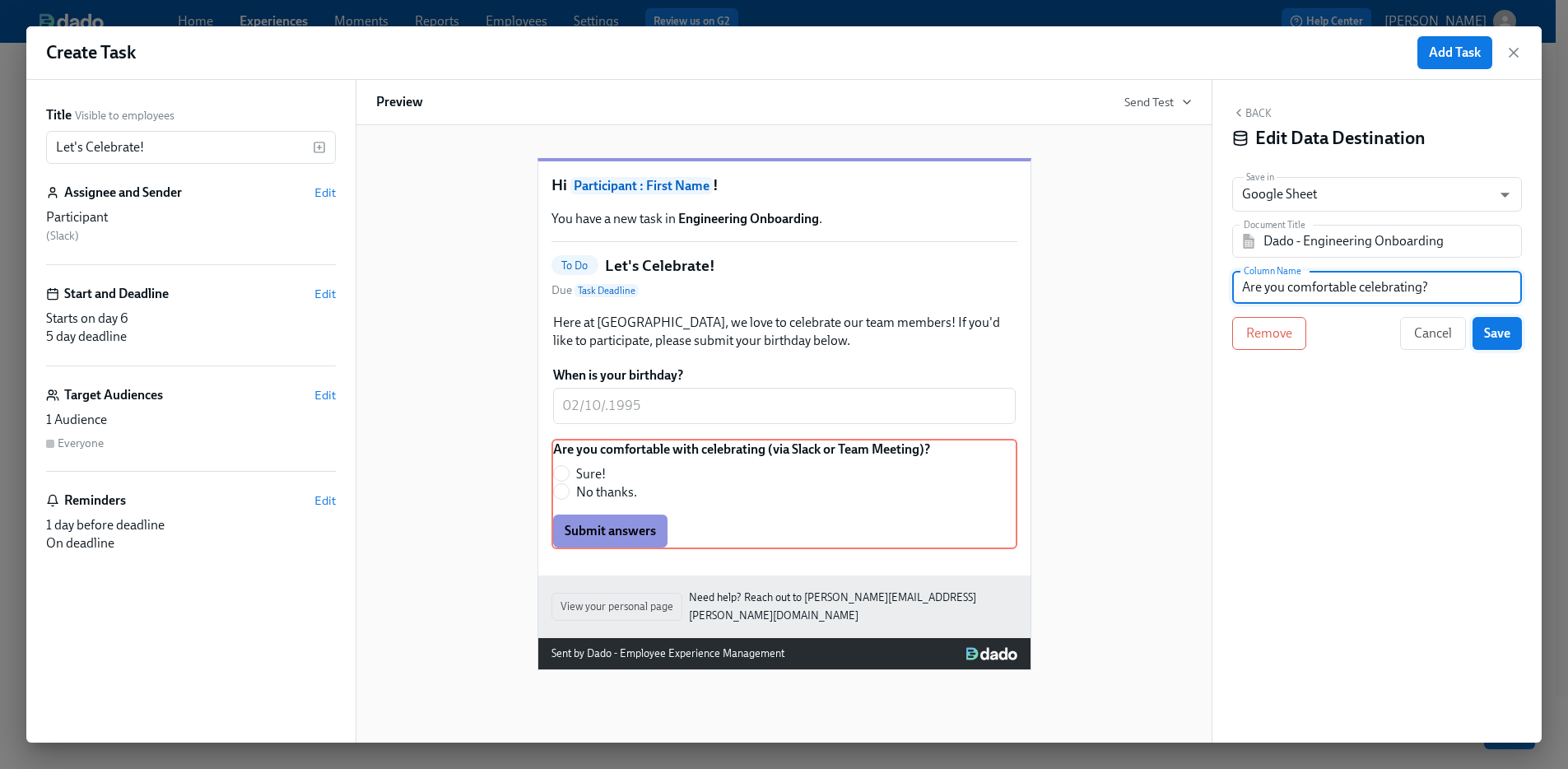
type input "Are you comfortable celebrating?"
click at [1501, 337] on span "Save" at bounding box center [1496, 333] width 26 height 16
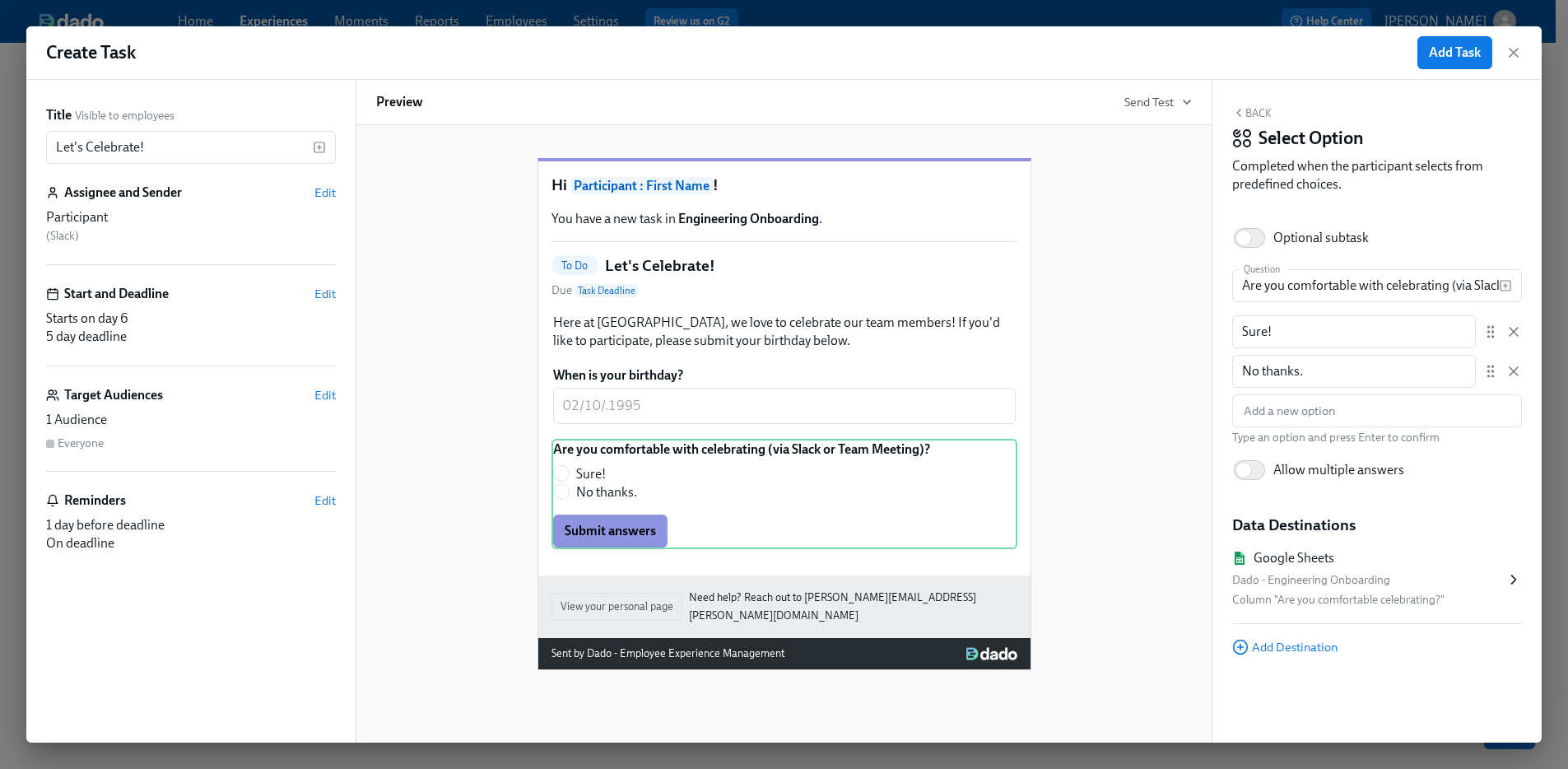
scroll to position [57, 0]
click at [1453, 60] on span "Add Task" at bounding box center [1455, 52] width 52 height 16
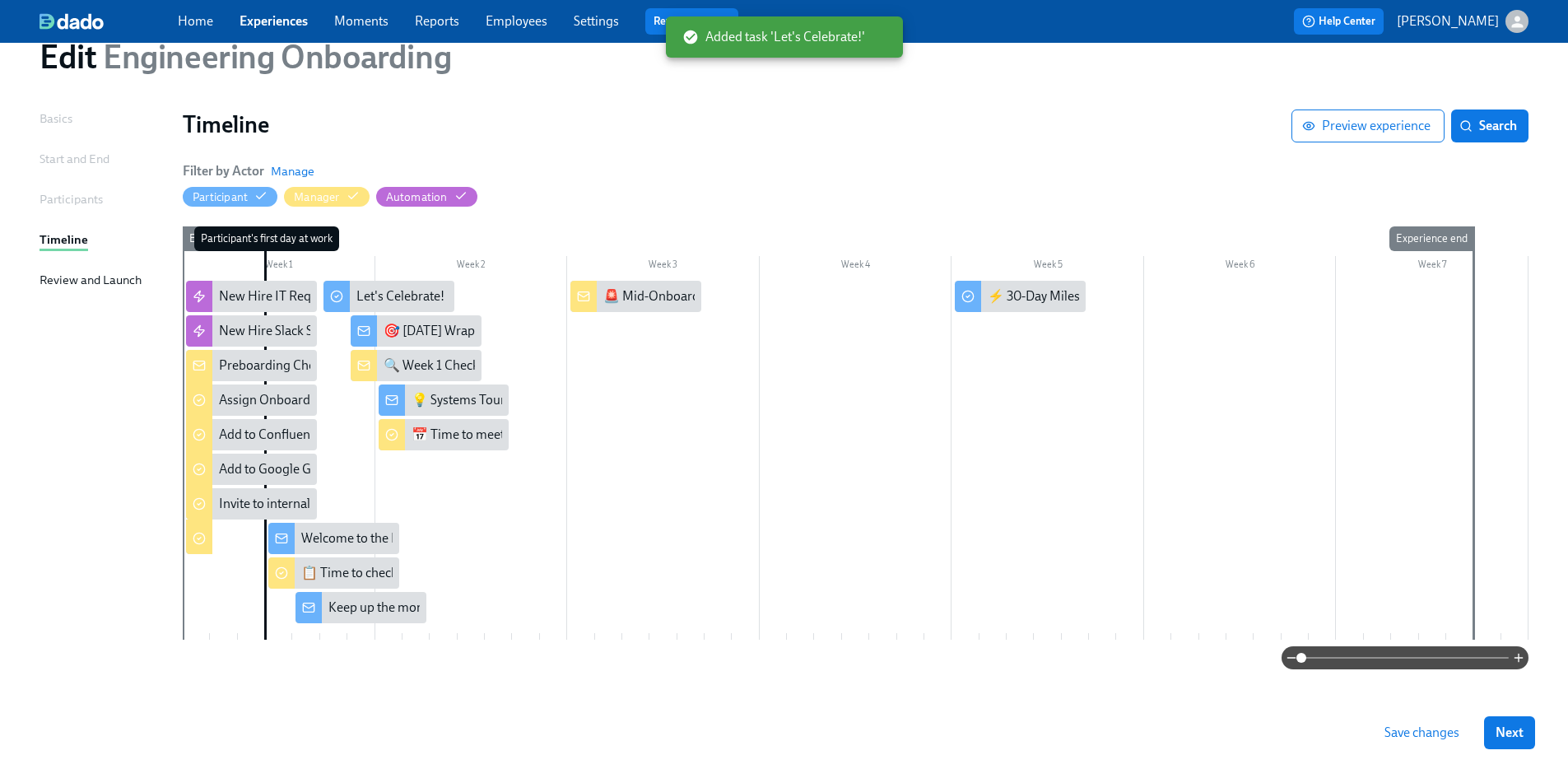
scroll to position [66, 0]
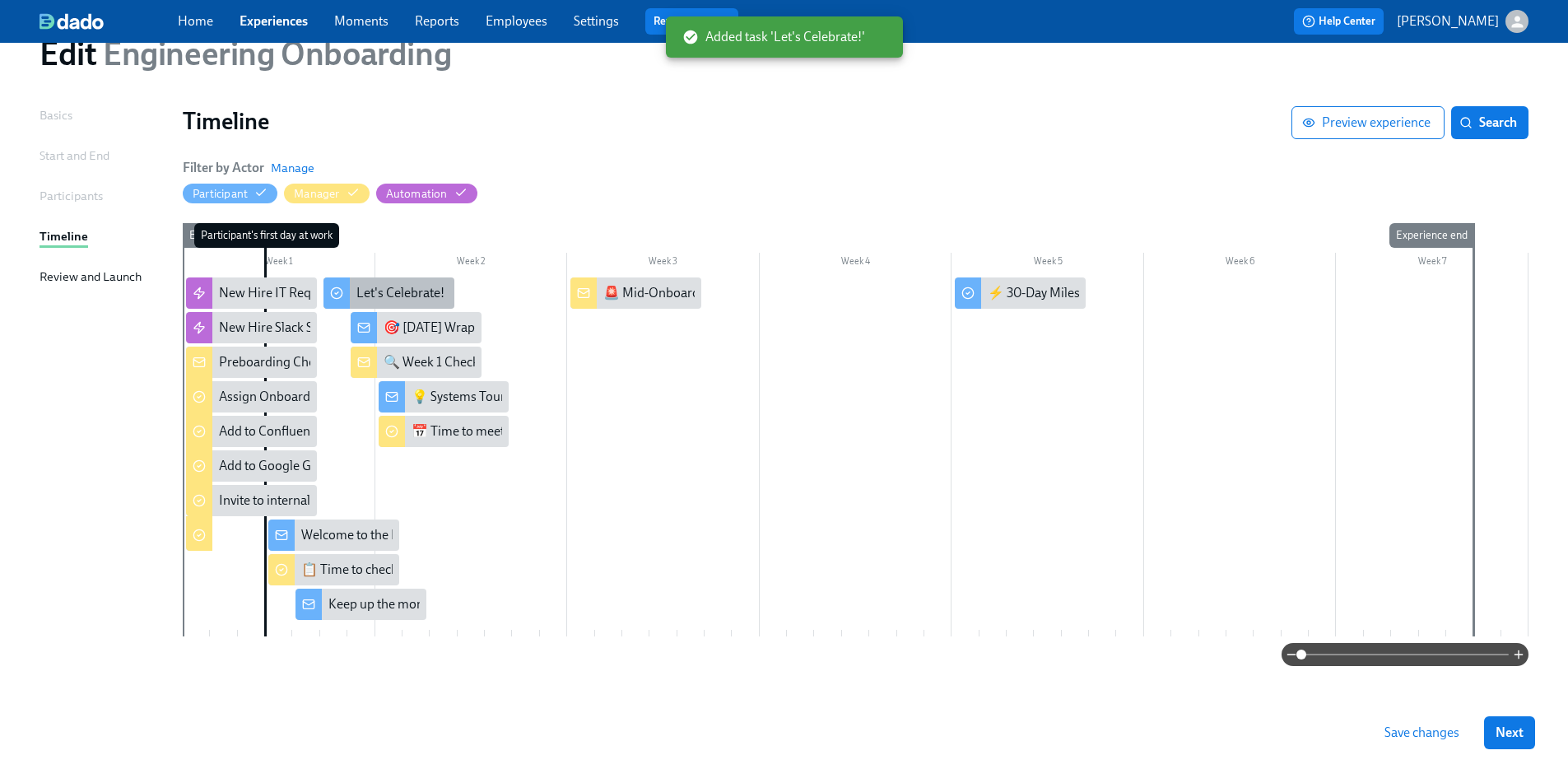
click at [386, 292] on div "Let's Celebrate!" at bounding box center [400, 293] width 88 height 18
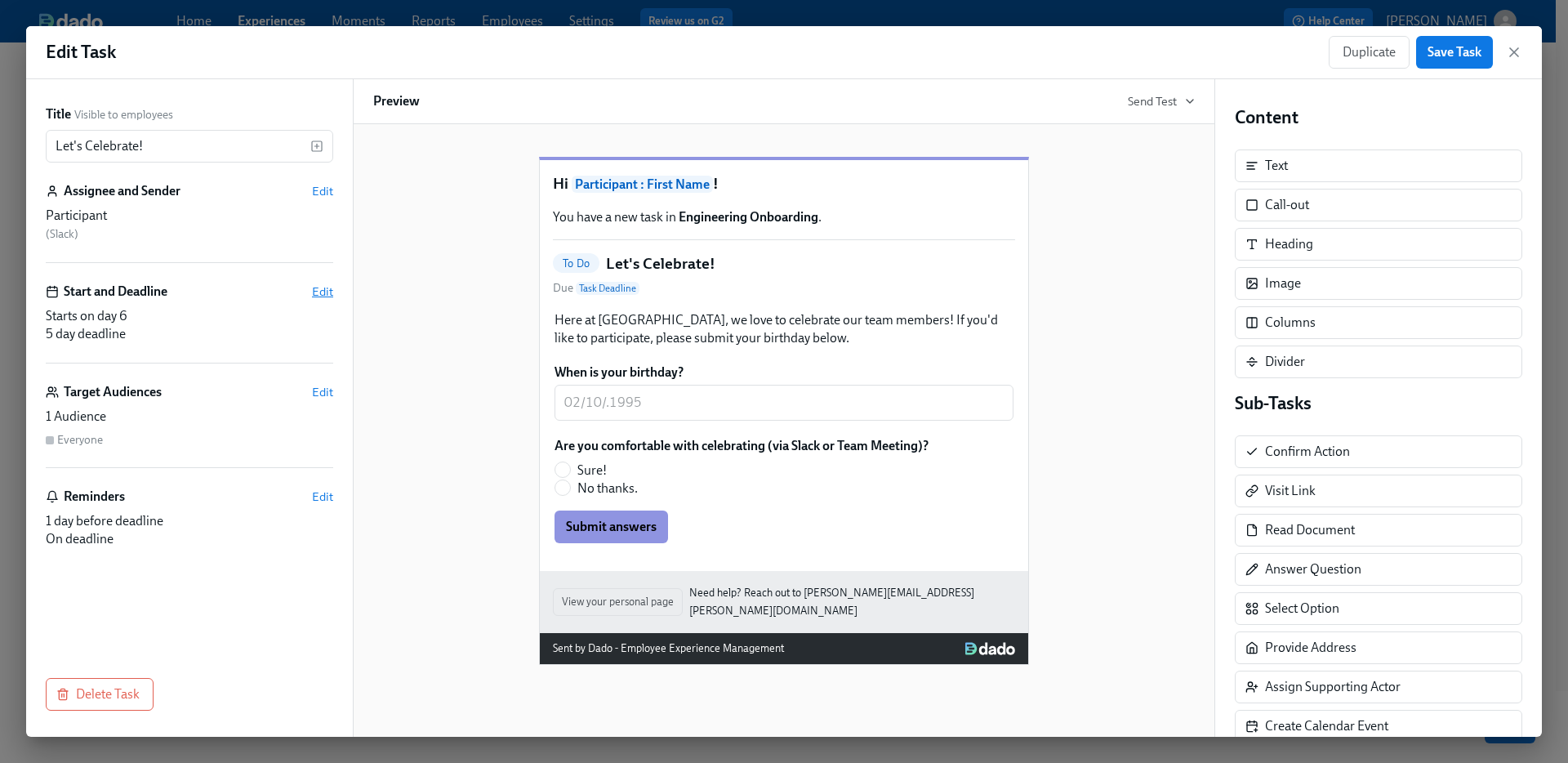
click at [323, 294] on span "Edit" at bounding box center [323, 291] width 21 height 16
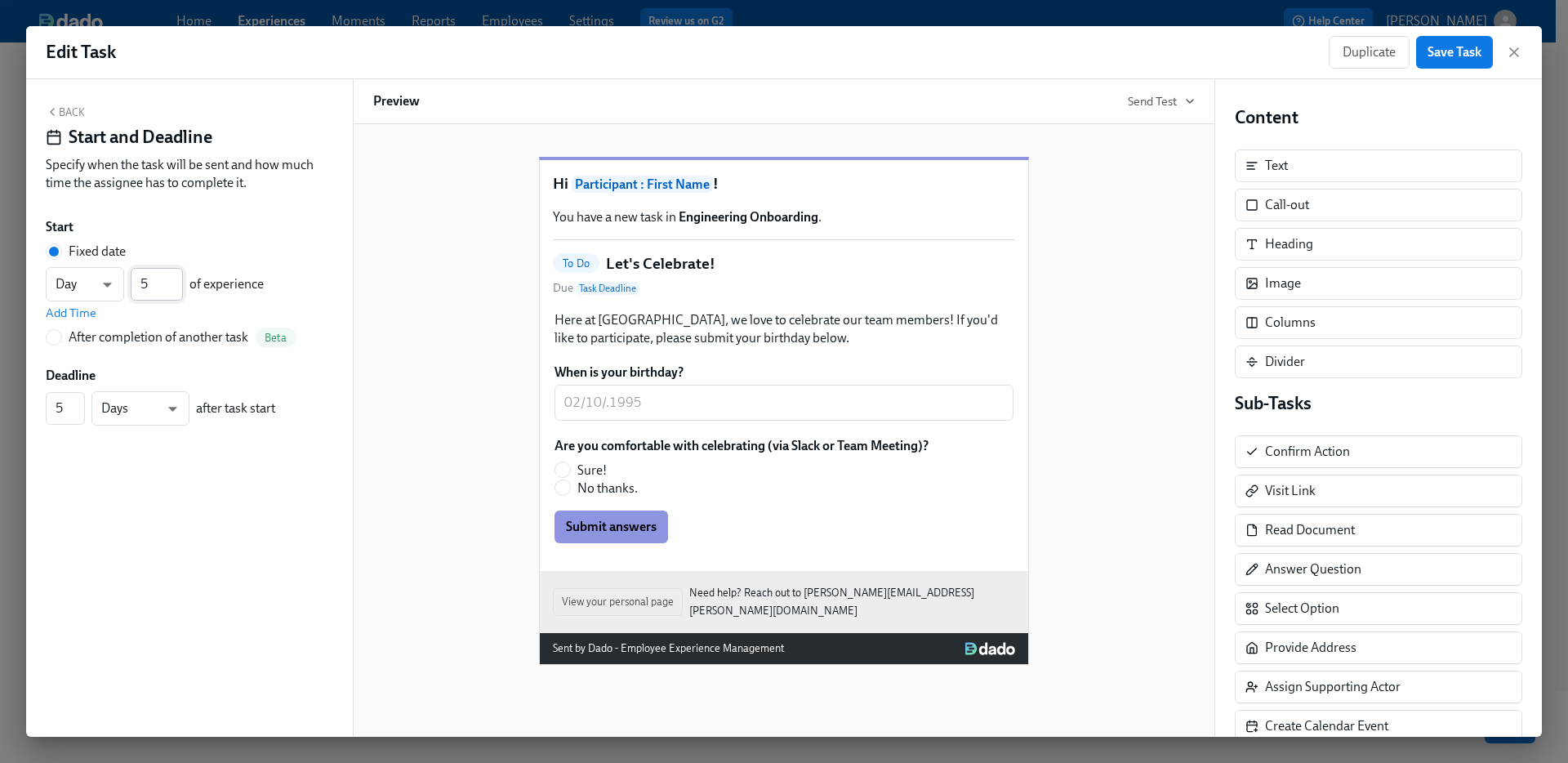
click at [178, 289] on input "5" at bounding box center [156, 284] width 52 height 32
click at [178, 289] on input "4" at bounding box center [156, 284] width 52 height 32
click at [175, 281] on input "5" at bounding box center [156, 284] width 52 height 32
type input "6"
click at [176, 279] on input "6" at bounding box center [156, 284] width 52 height 32
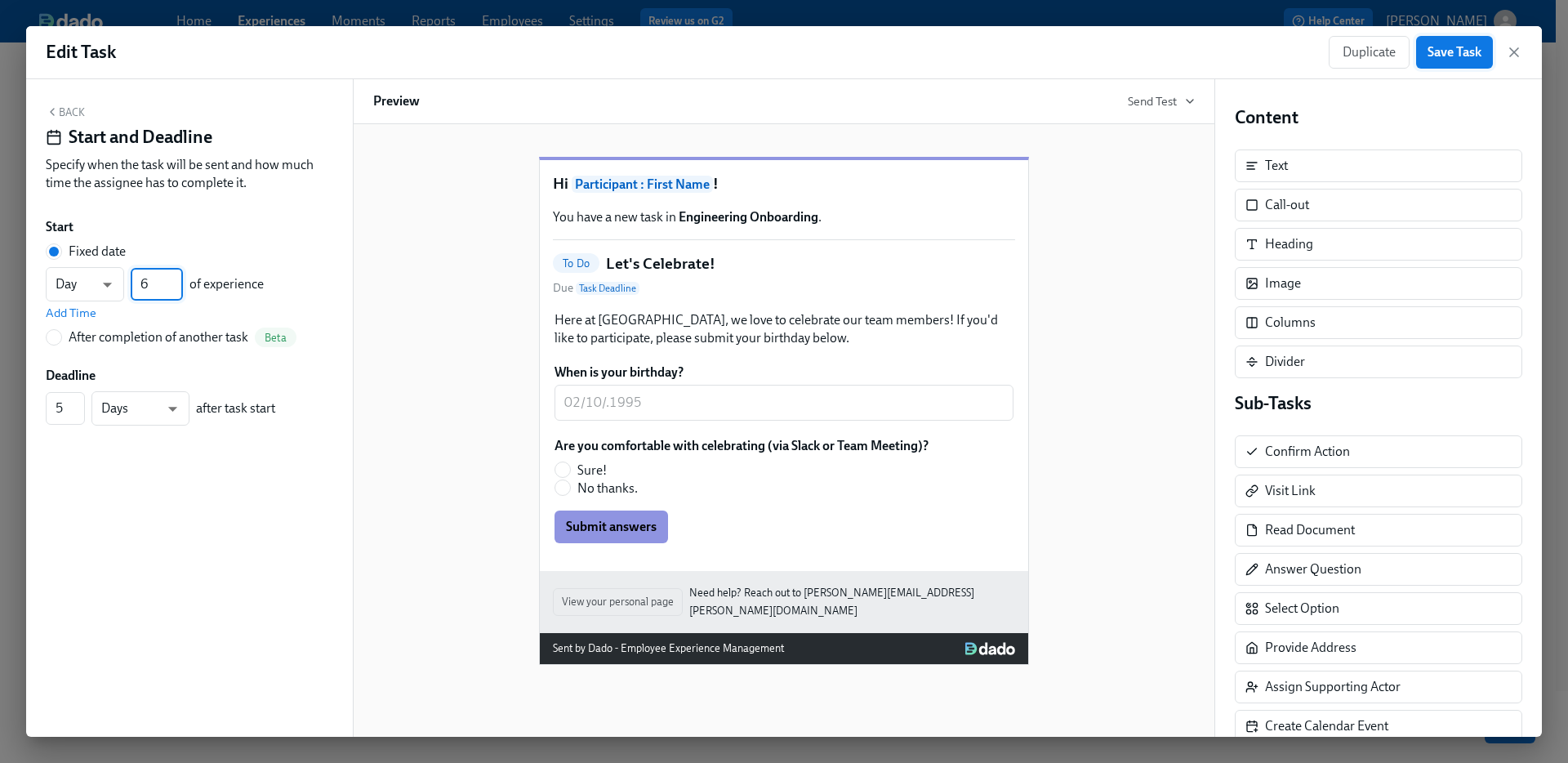
click at [1449, 55] on span "Save Task" at bounding box center [1455, 51] width 54 height 16
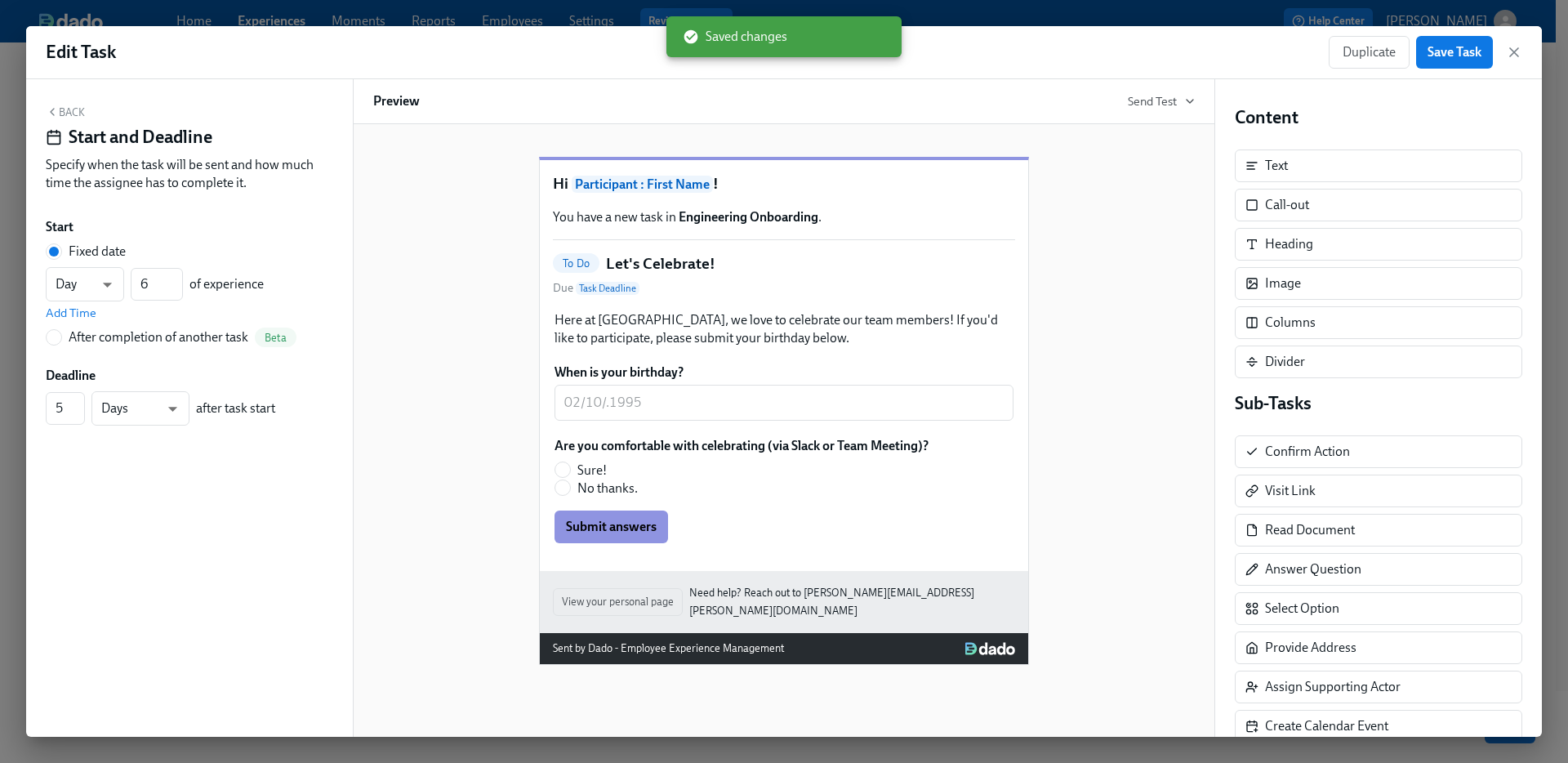
click at [1511, 50] on icon "button" at bounding box center [1514, 51] width 16 height 16
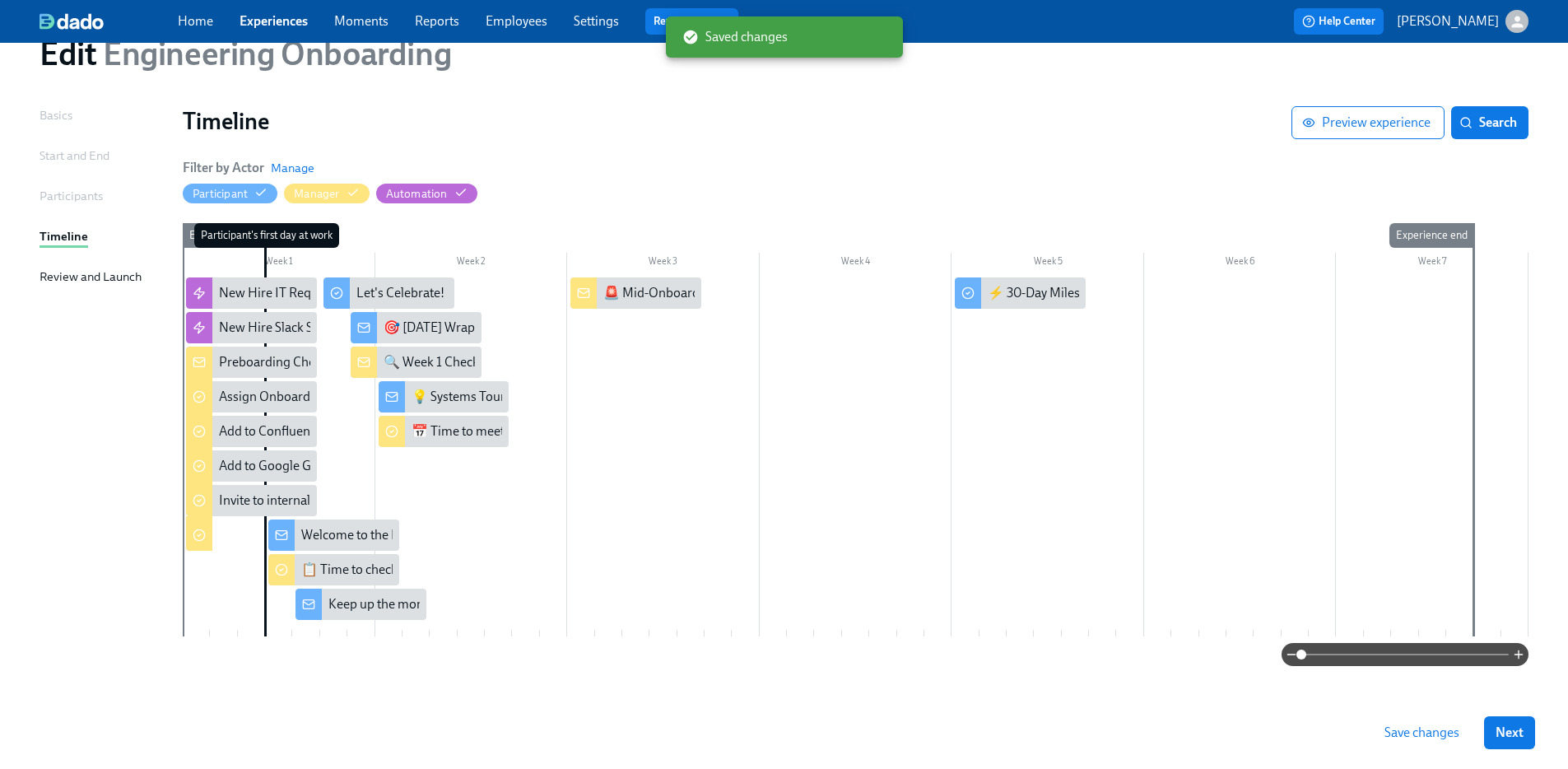
scroll to position [70, 0]
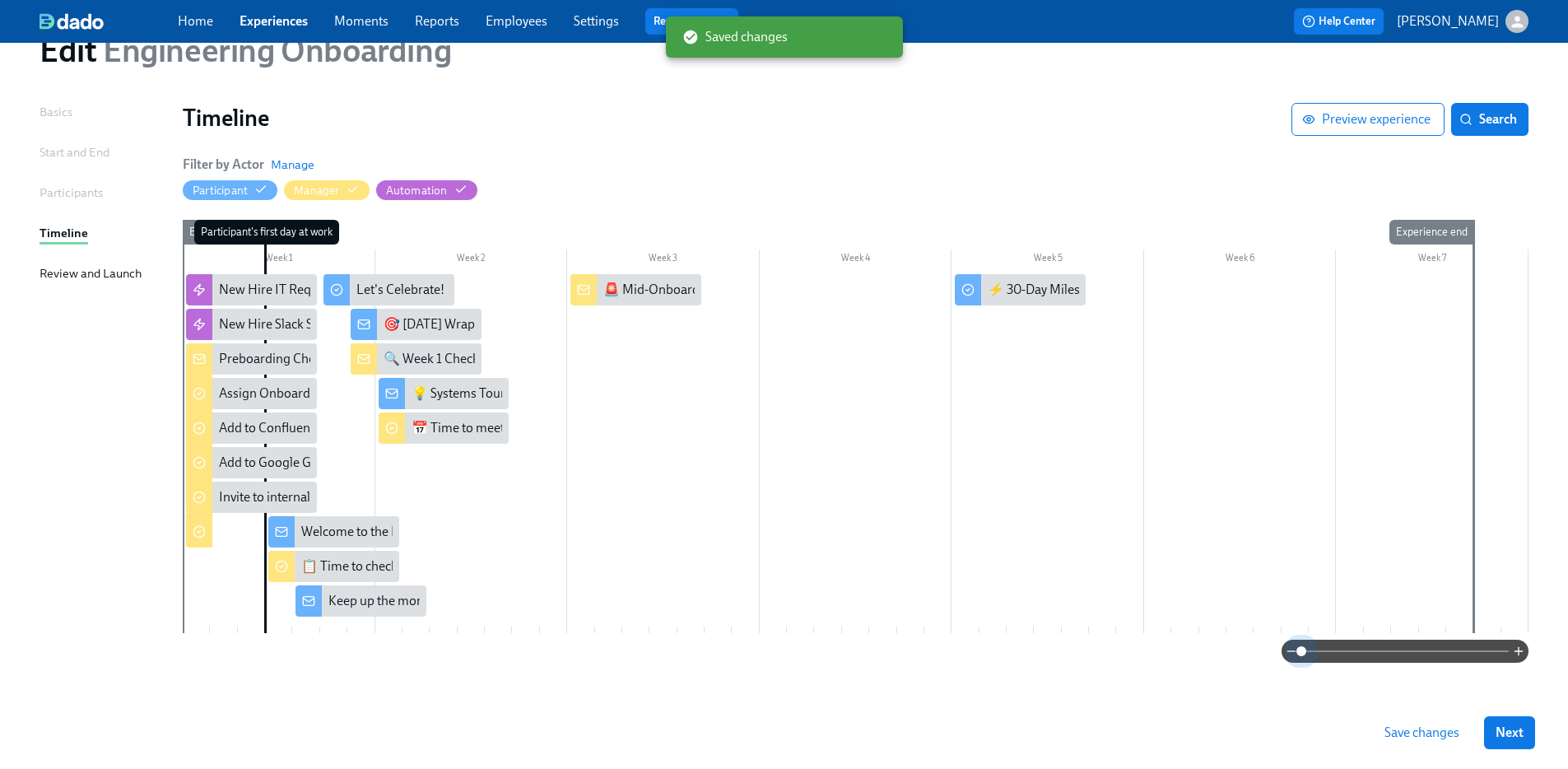
drag, startPoint x: 1302, startPoint y: 648, endPoint x: 1266, endPoint y: 643, distance: 36.3
click at [1266, 643] on div at bounding box center [855, 651] width 1345 height 23
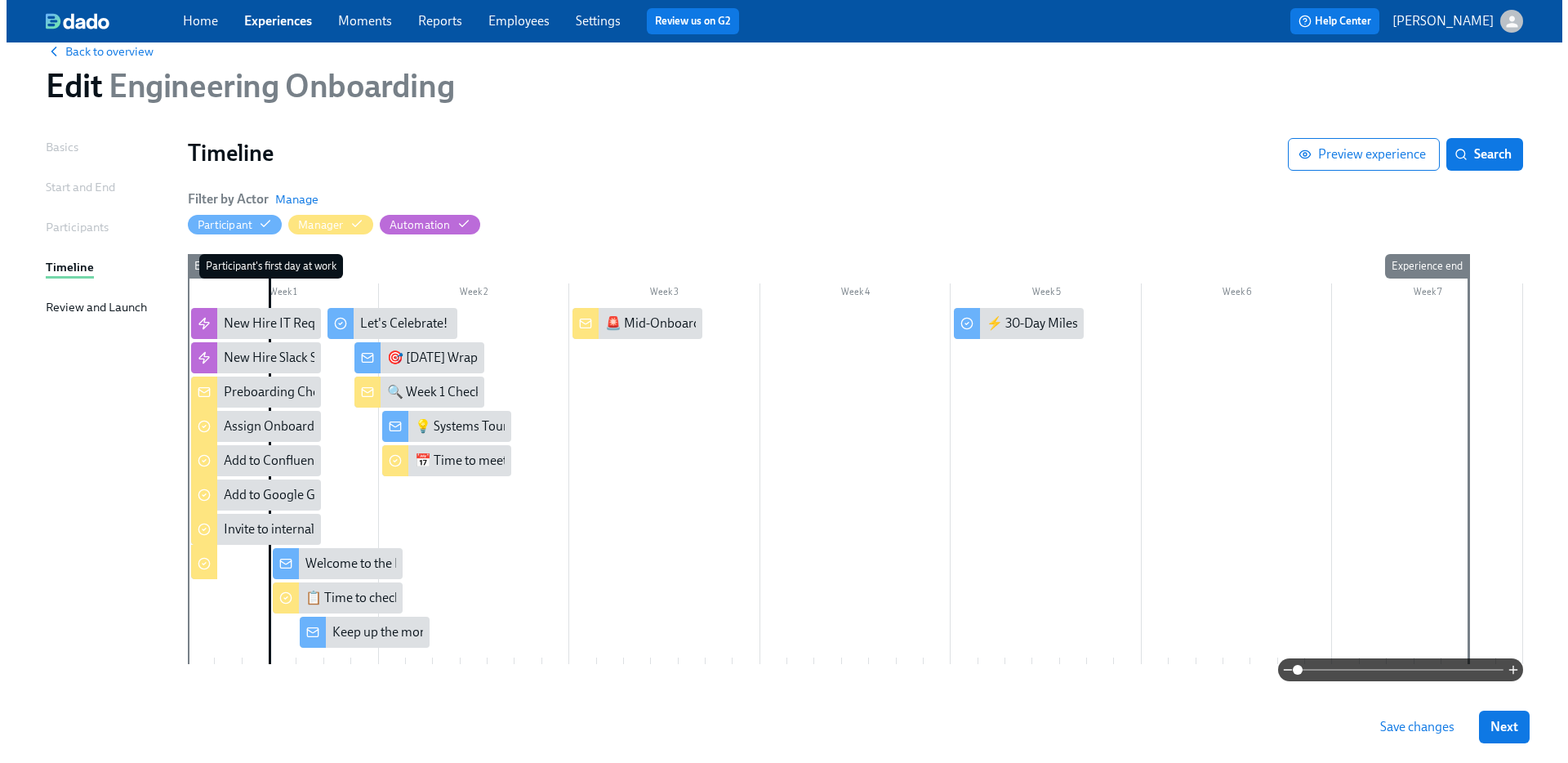
scroll to position [75, 0]
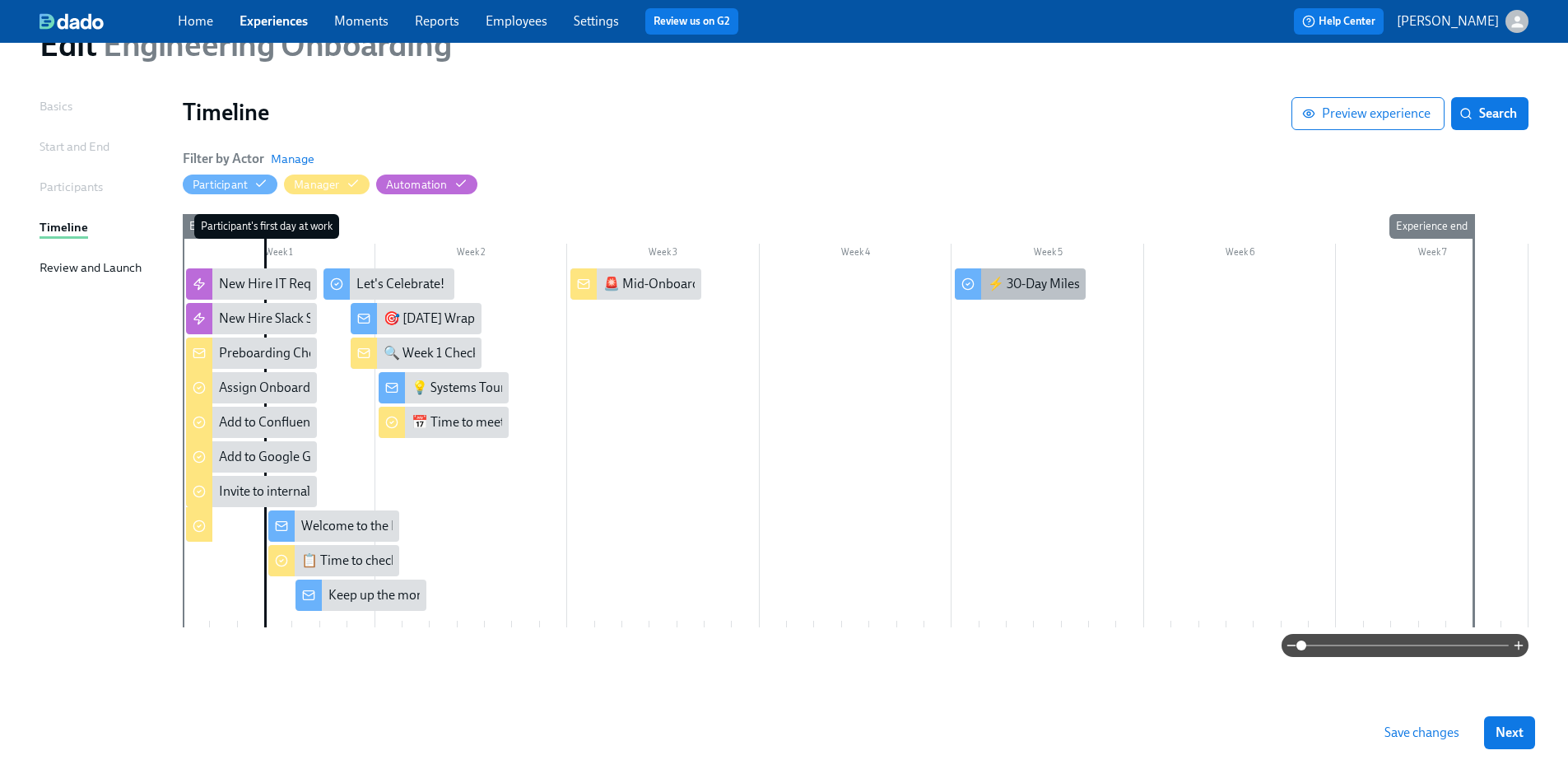
click at [1010, 292] on div "⚡ 30-Day Milestone Prompt" at bounding box center [1069, 283] width 164 height 18
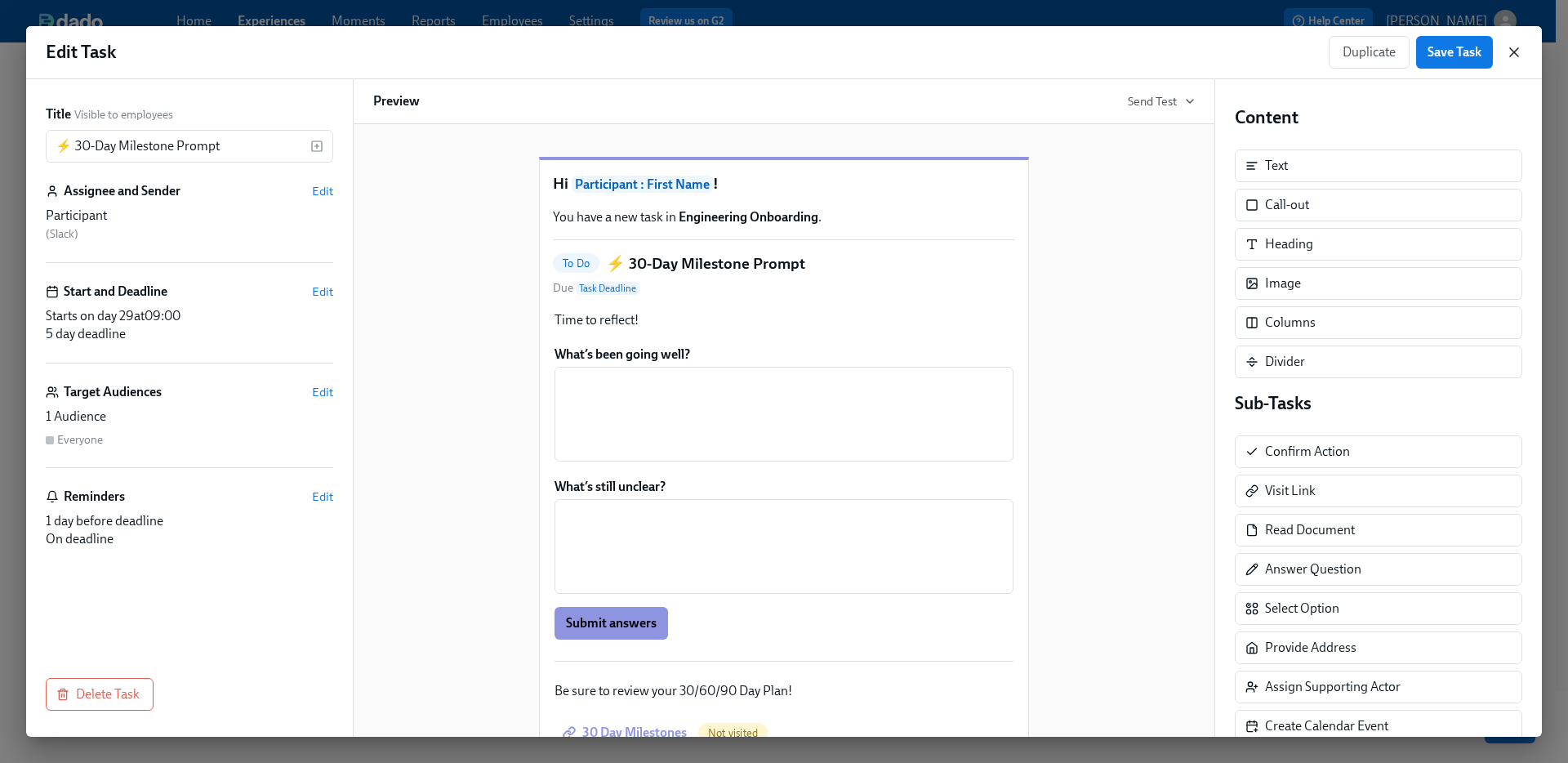
click at [1518, 56] on icon "button" at bounding box center [1515, 52] width 9 height 9
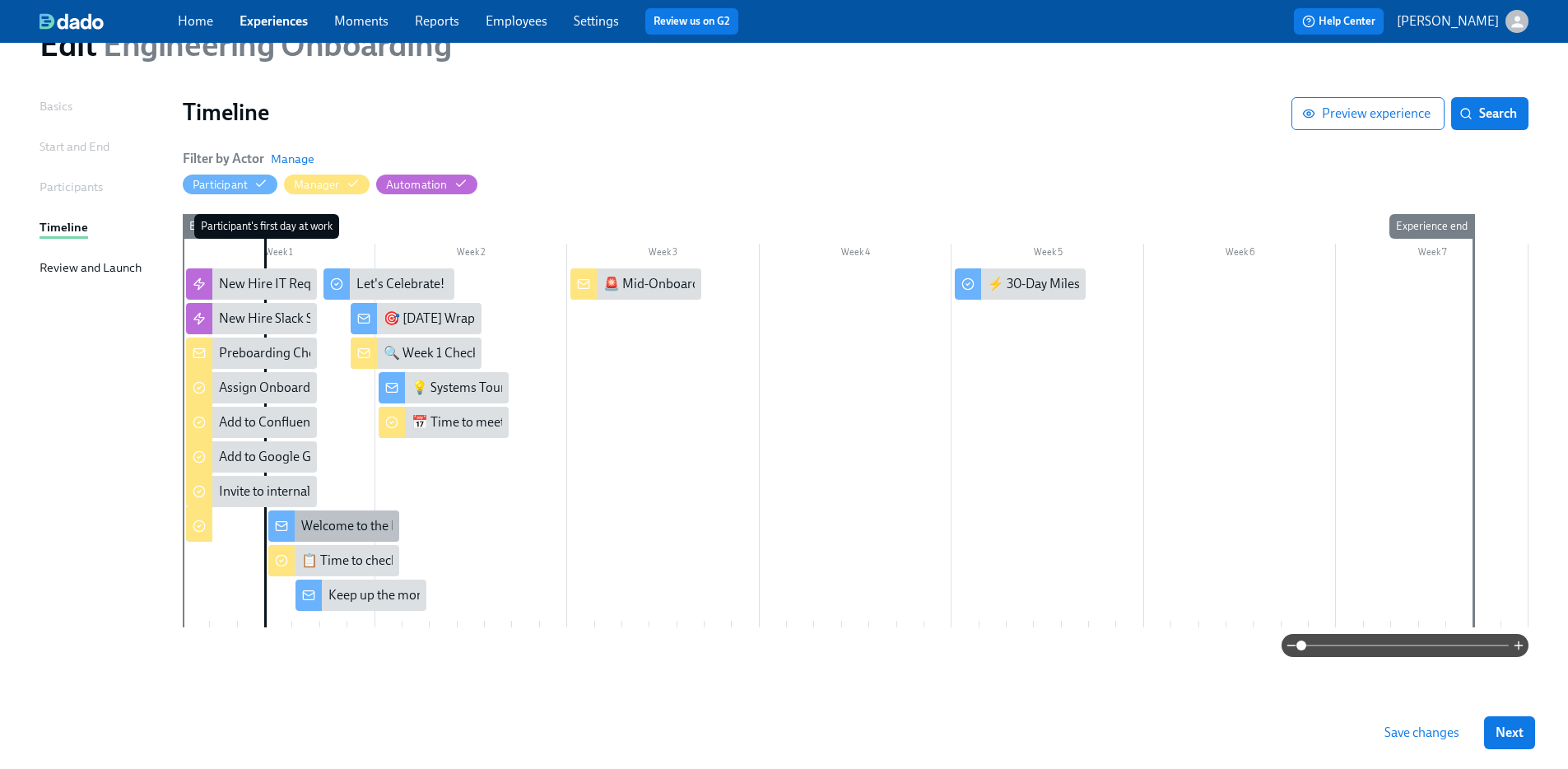
click at [372, 535] on div "Welcome to the Engineering team!" at bounding box center [334, 526] width 131 height 32
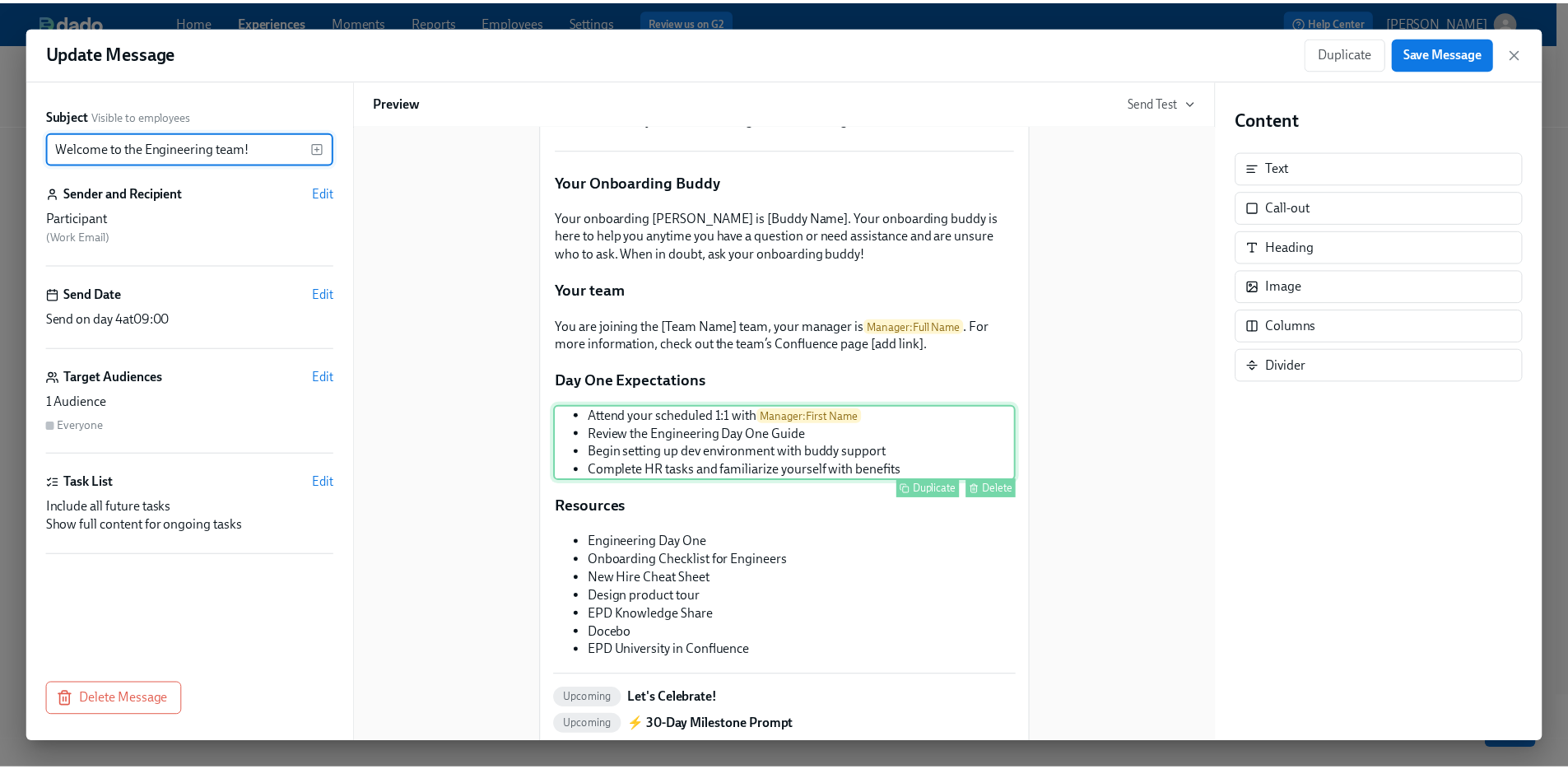
scroll to position [170, 0]
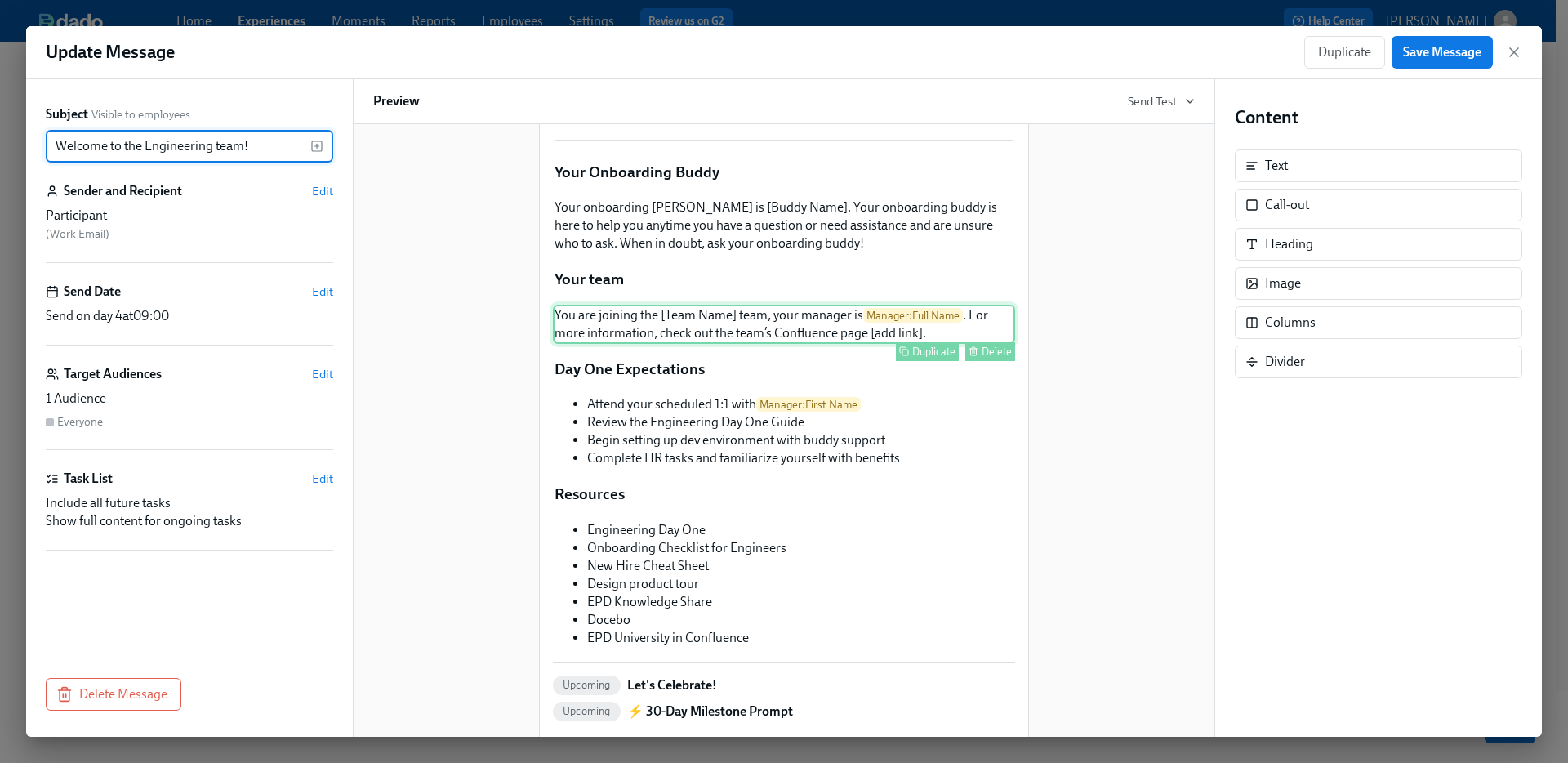
click at [801, 344] on div "You are joining the [Team Name] team, your manager is Manager : Full Name . For…" at bounding box center [784, 324] width 462 height 39
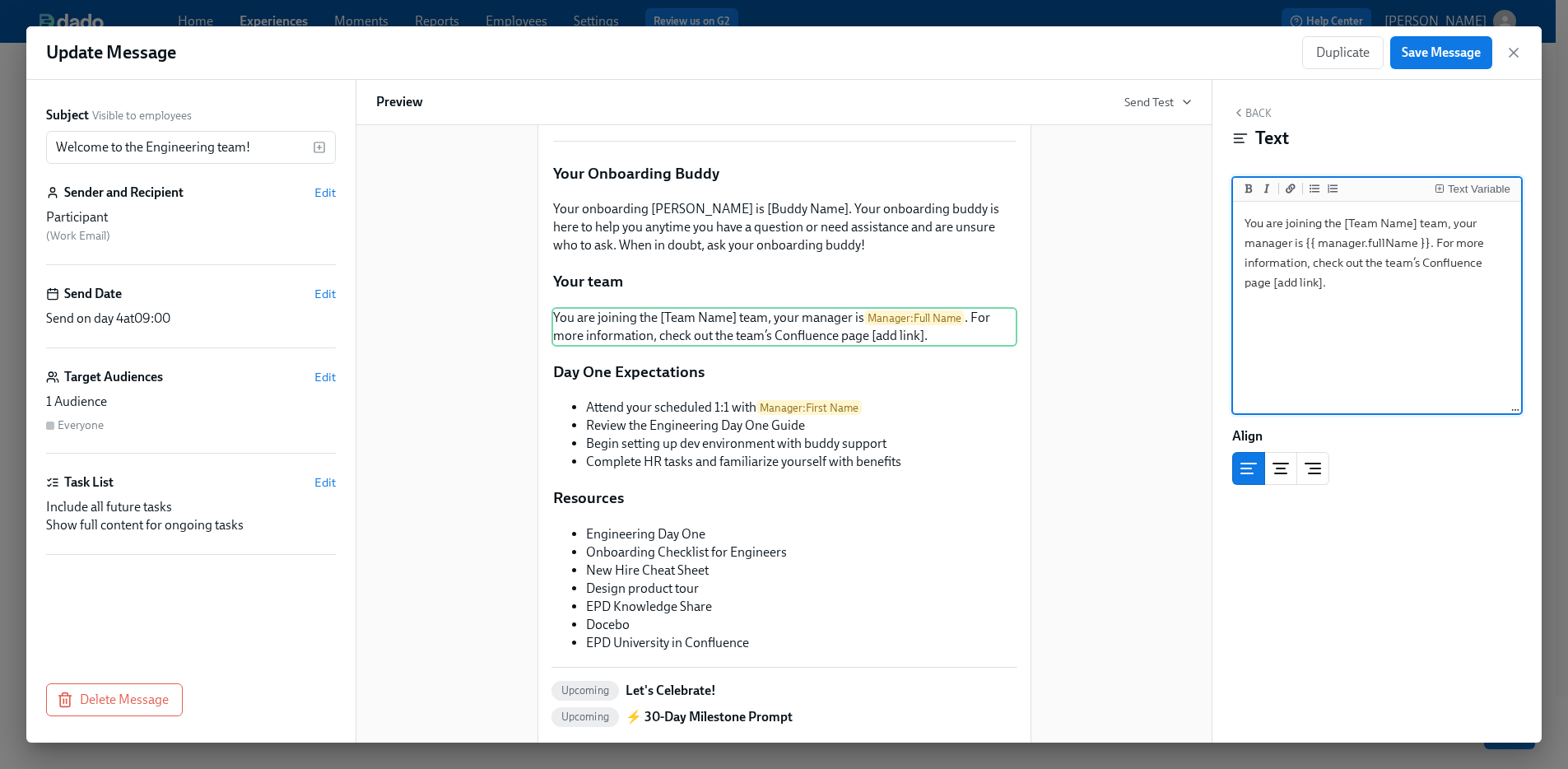
scroll to position [72, 0]
click at [1446, 267] on textarea "You are joining the [Team Name] team, your manager is {{ manager.fullName }}. F…" at bounding box center [1376, 308] width 281 height 206
type textarea "You are joining the [Team Name] team, your manager is {{ manager.fullName }}. F…"
drag, startPoint x: 1425, startPoint y: 52, endPoint x: 1445, endPoint y: 53, distance: 20.0
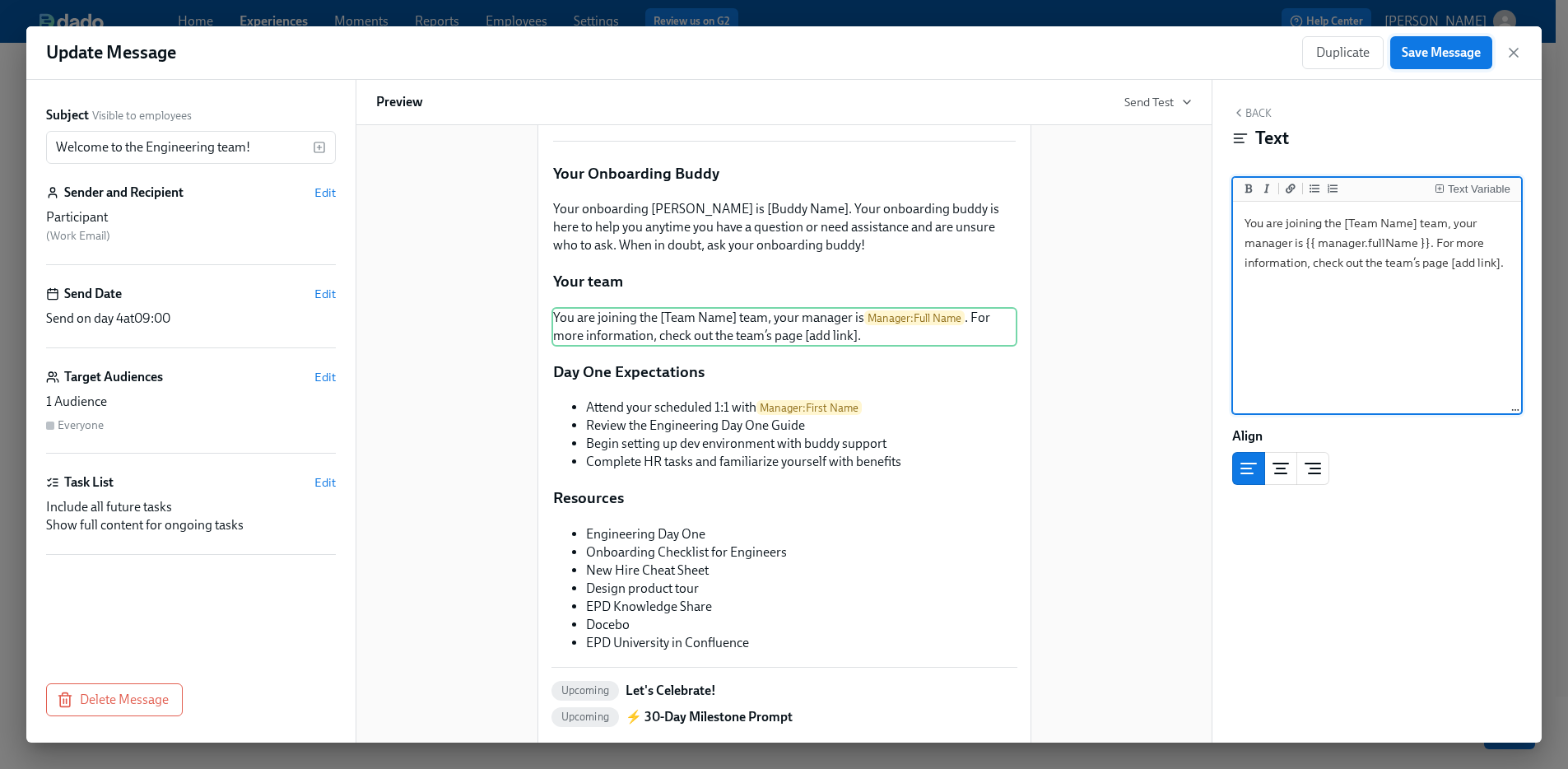
click at [1428, 52] on span "Save Message" at bounding box center [1440, 52] width 79 height 16
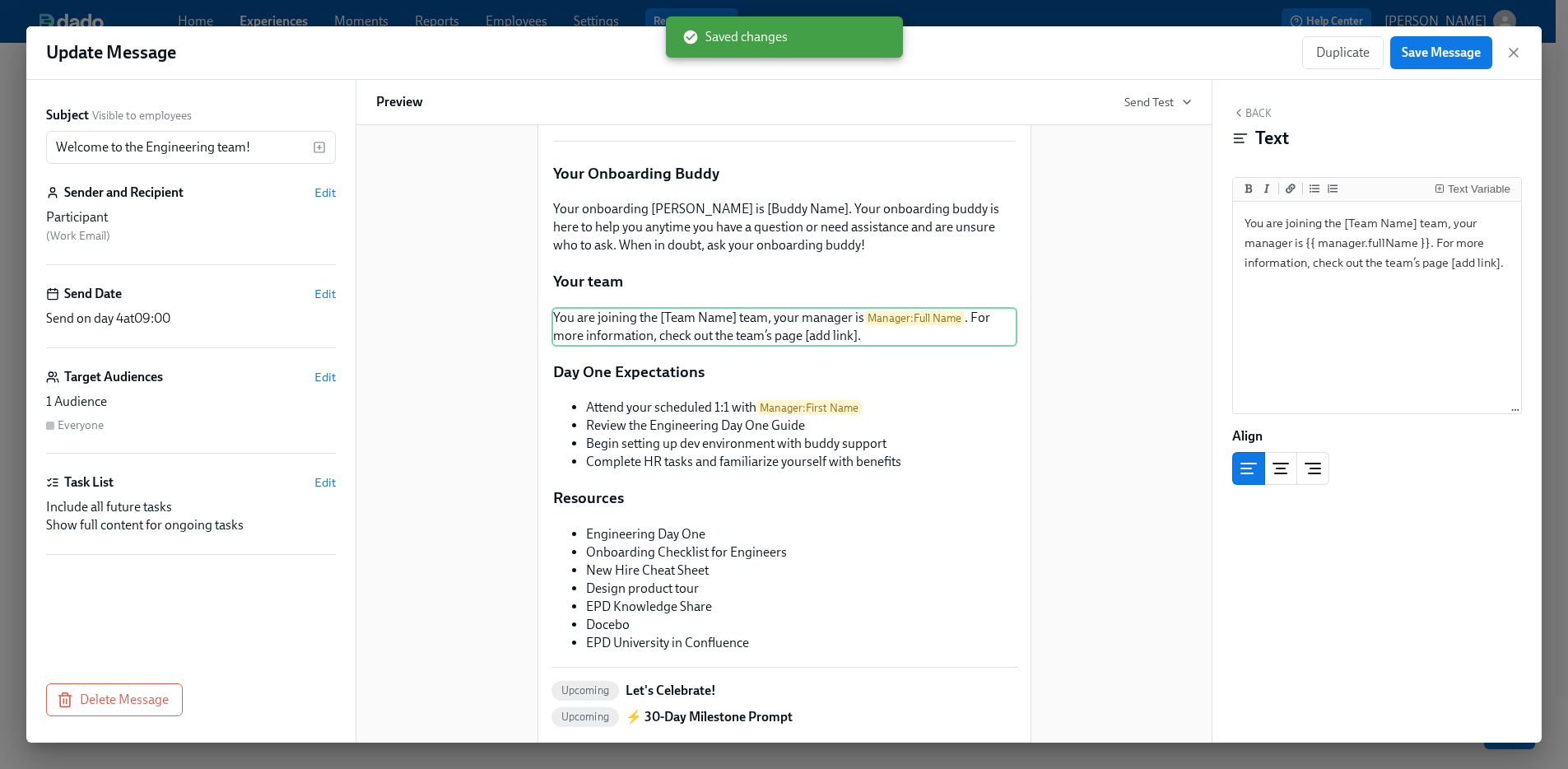
drag, startPoint x: 1513, startPoint y: 57, endPoint x: 1510, endPoint y: 78, distance: 21.2
click at [1513, 56] on icon "button" at bounding box center [1512, 52] width 16 height 16
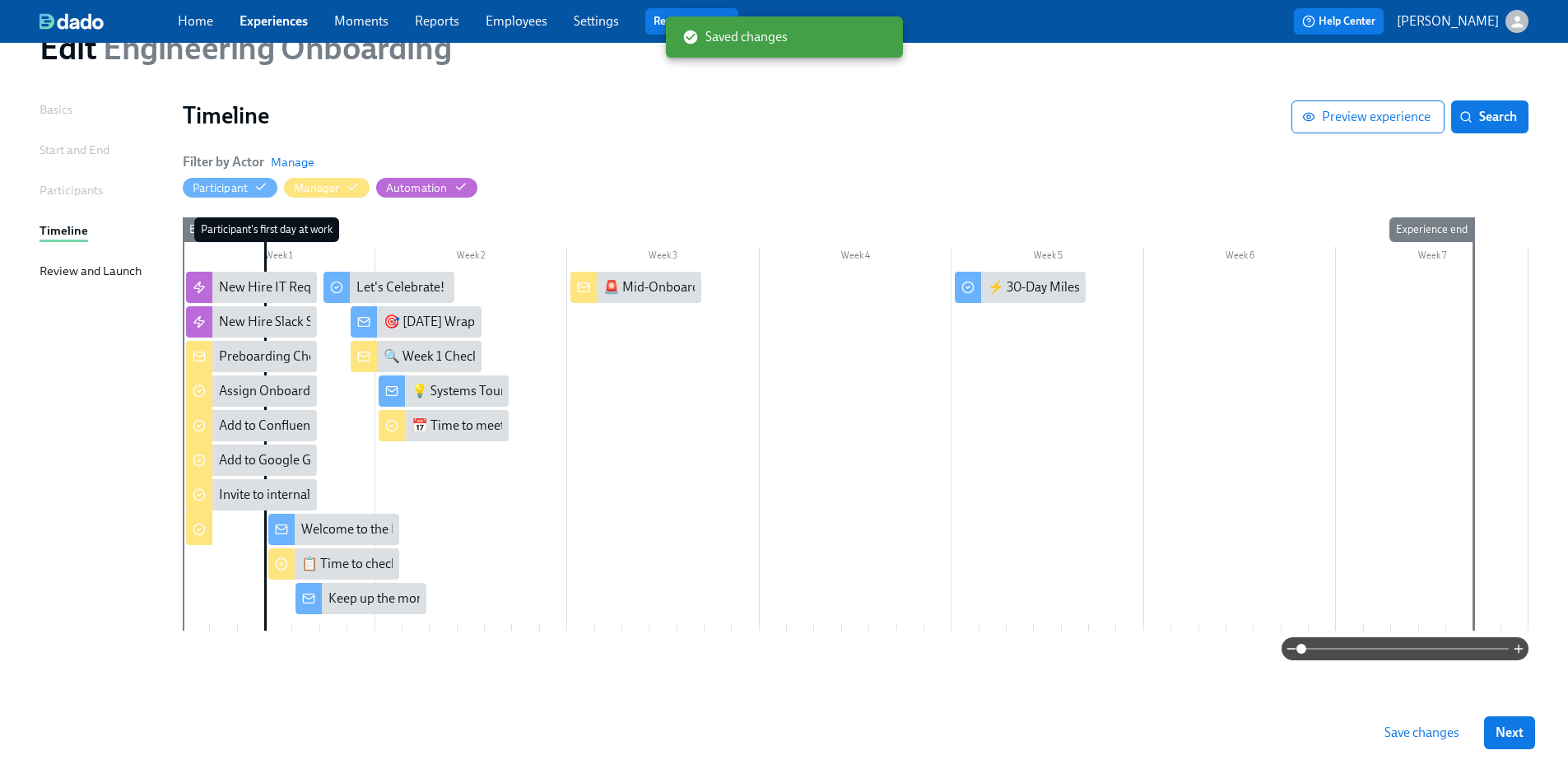
click at [1412, 702] on span "Save changes" at bounding box center [1421, 733] width 75 height 16
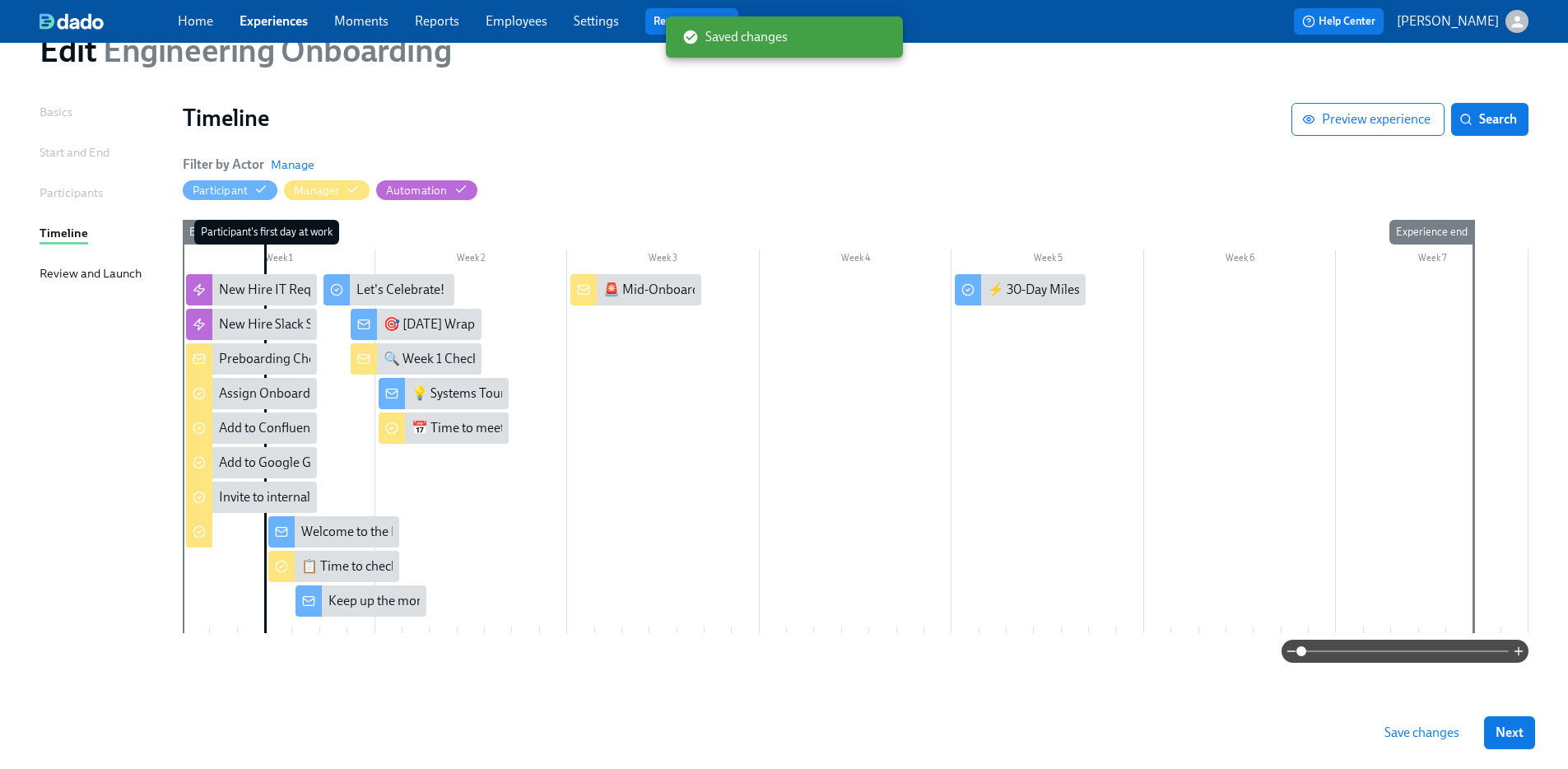
scroll to position [69, 0]
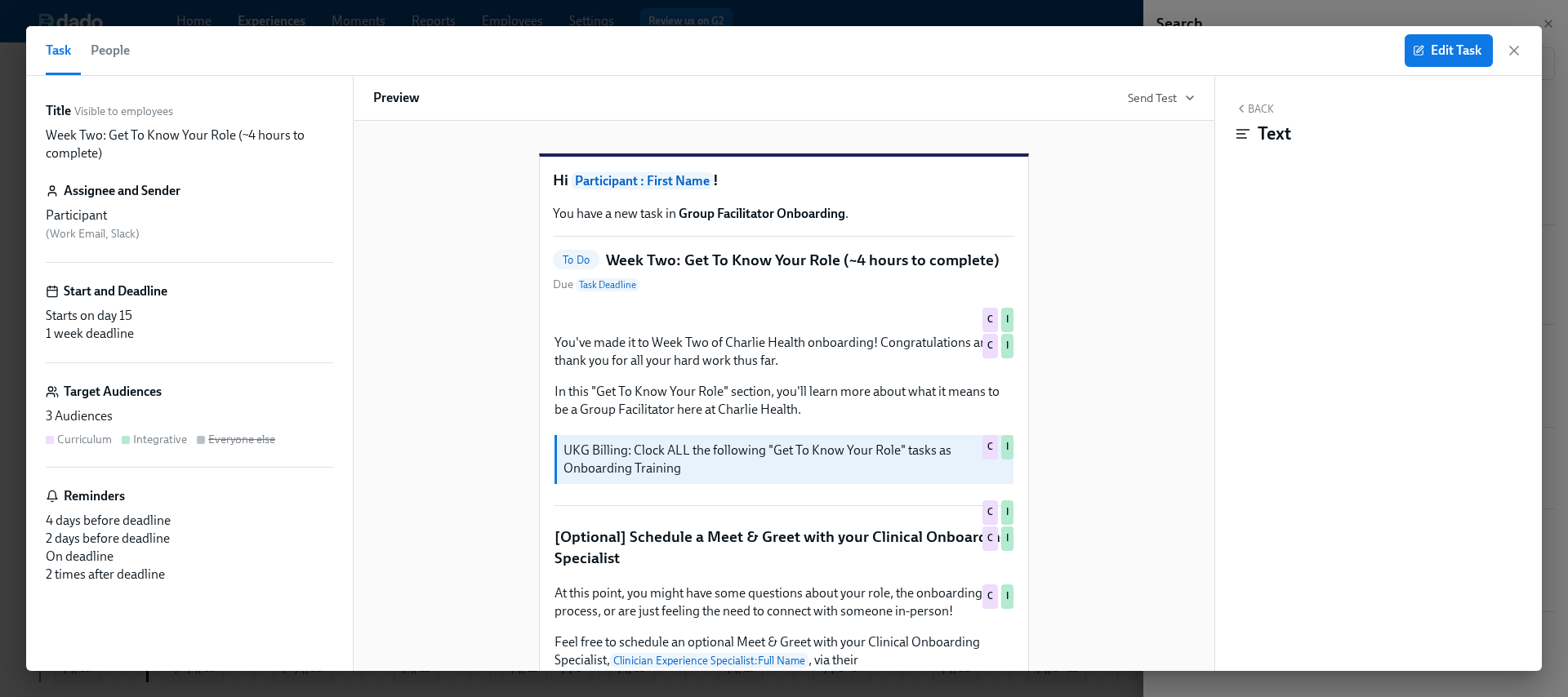
scroll to position [1504, 0]
